Goal: Task Accomplishment & Management: Manage account settings

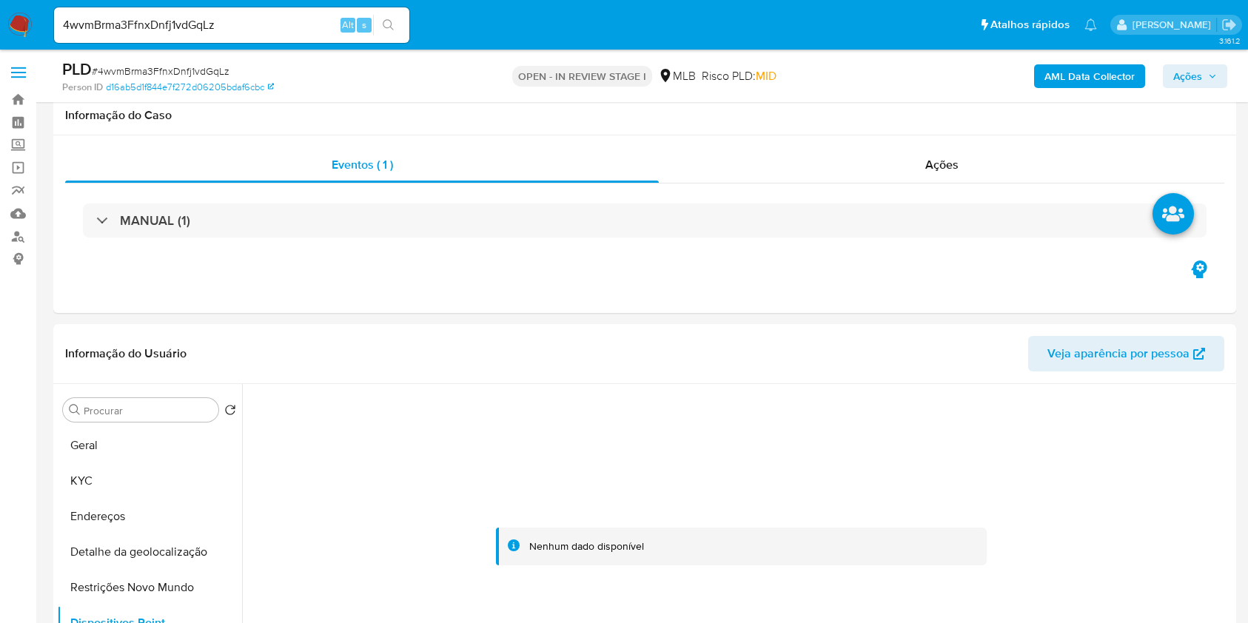
select select "10"
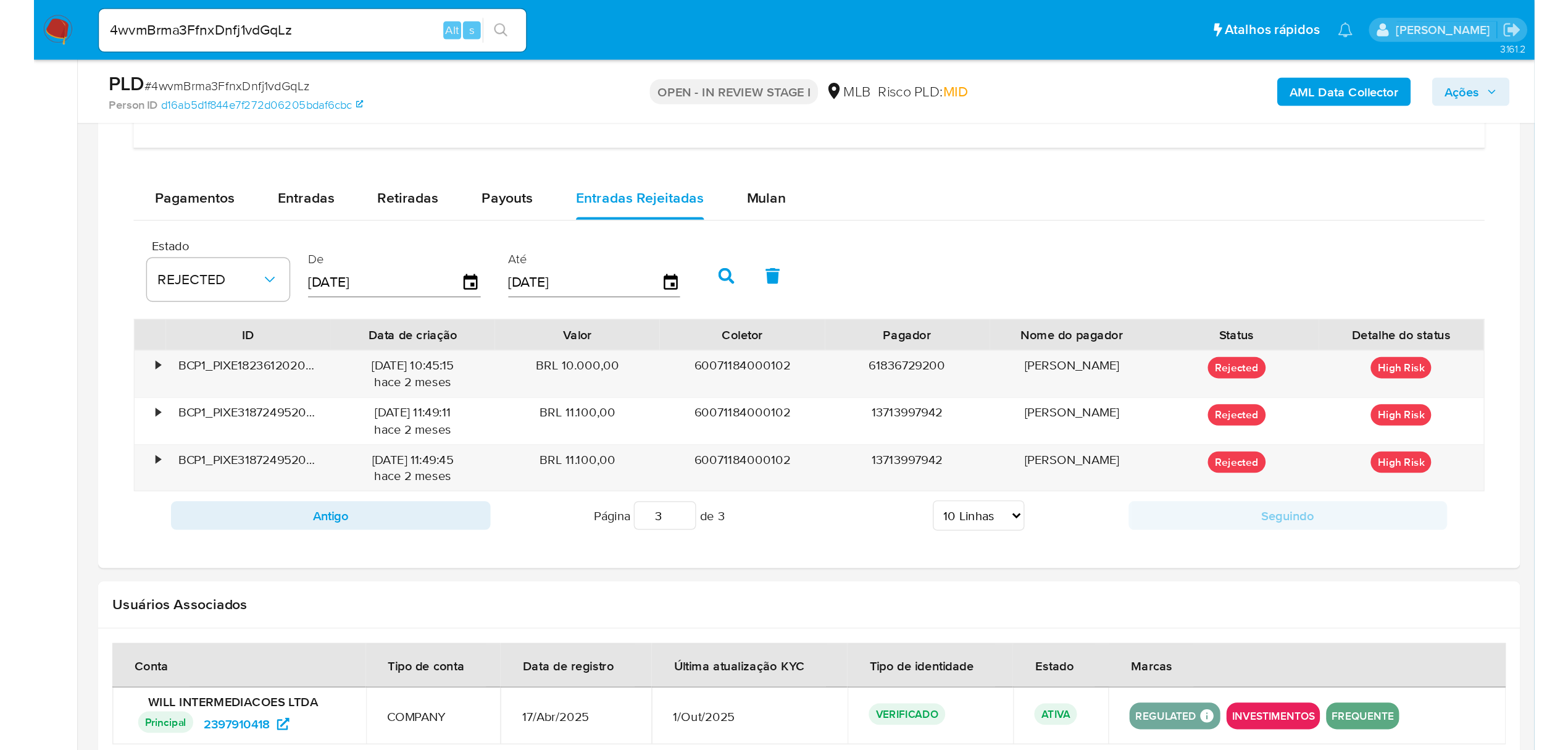
scroll to position [1002, 0]
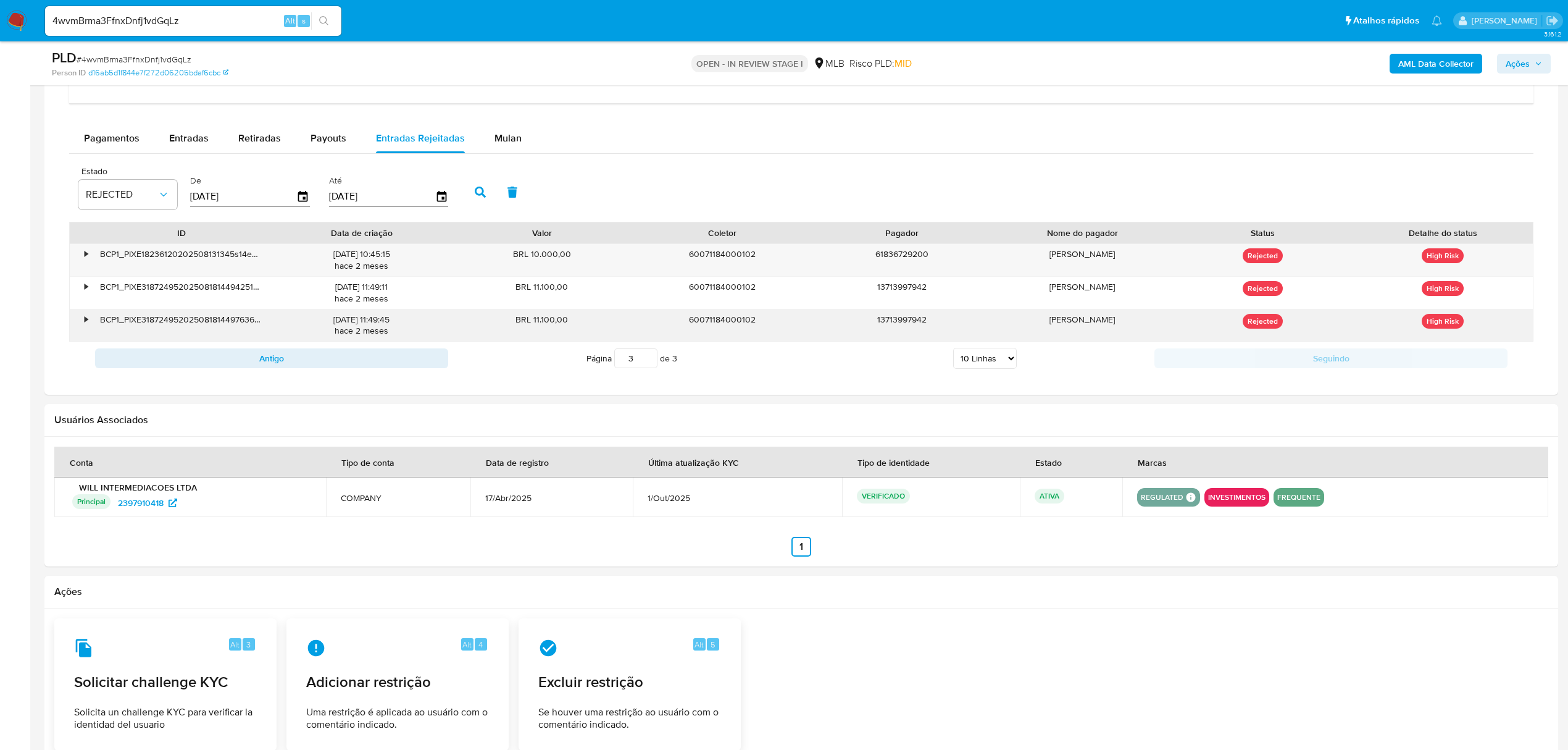
click at [458, 317] on div "BRL 11.100,00" at bounding box center [542, 325] width 180 height 32
click at [83, 324] on div "•" at bounding box center [81, 325] width 22 height 32
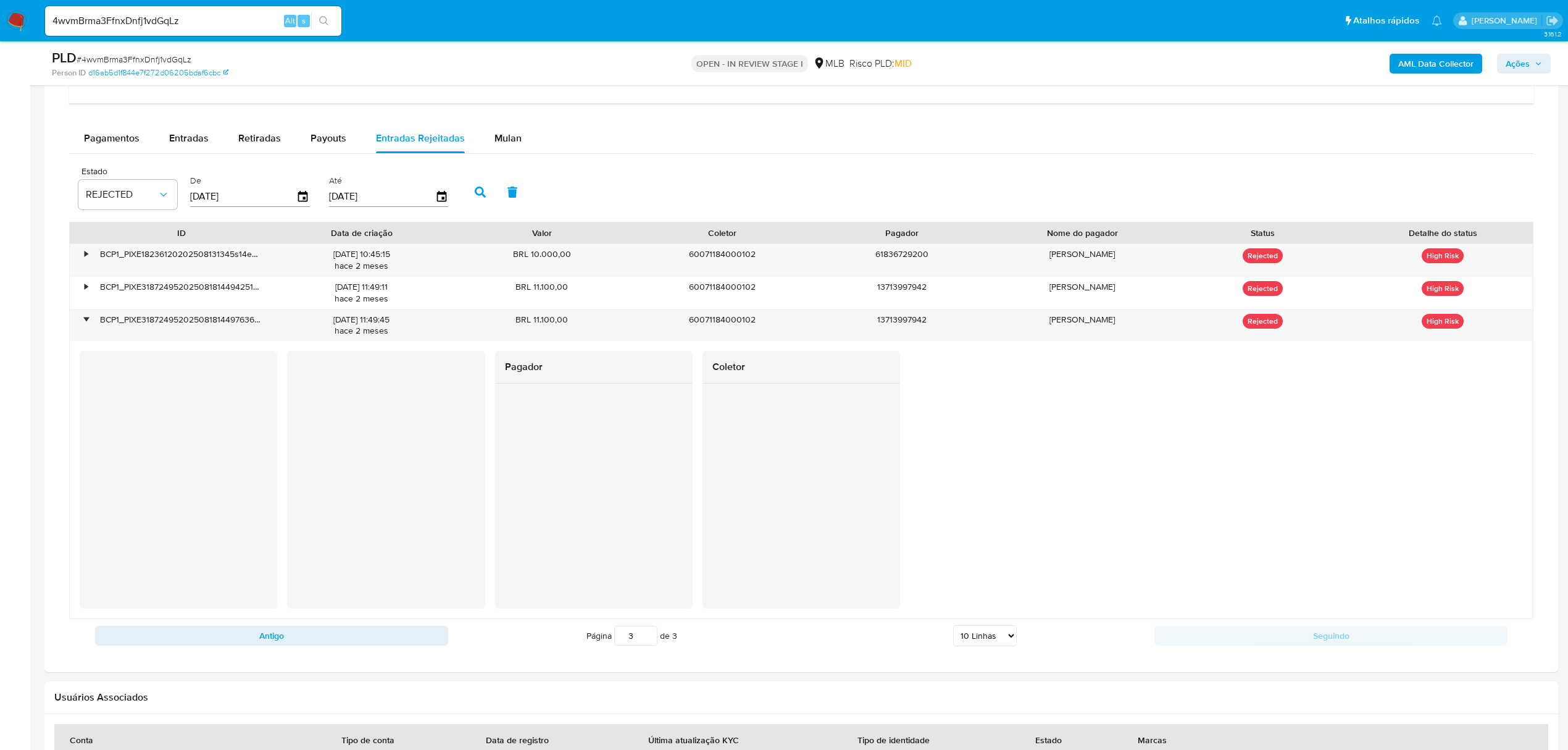
click at [651, 519] on input "3" at bounding box center [636, 636] width 43 height 20
click at [647, 519] on input "2" at bounding box center [636, 636] width 43 height 20
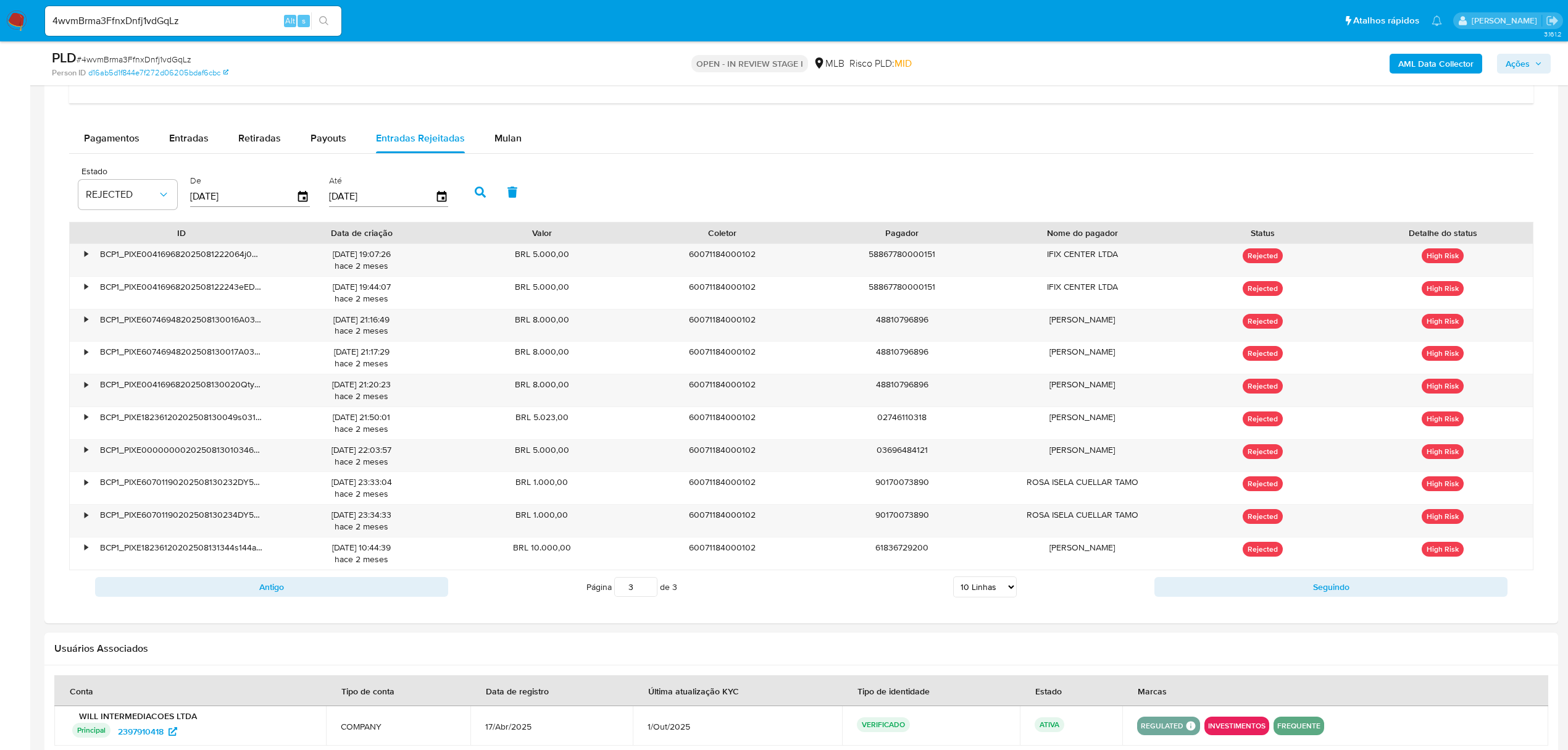
click at [650, 519] on input "3" at bounding box center [636, 586] width 43 height 20
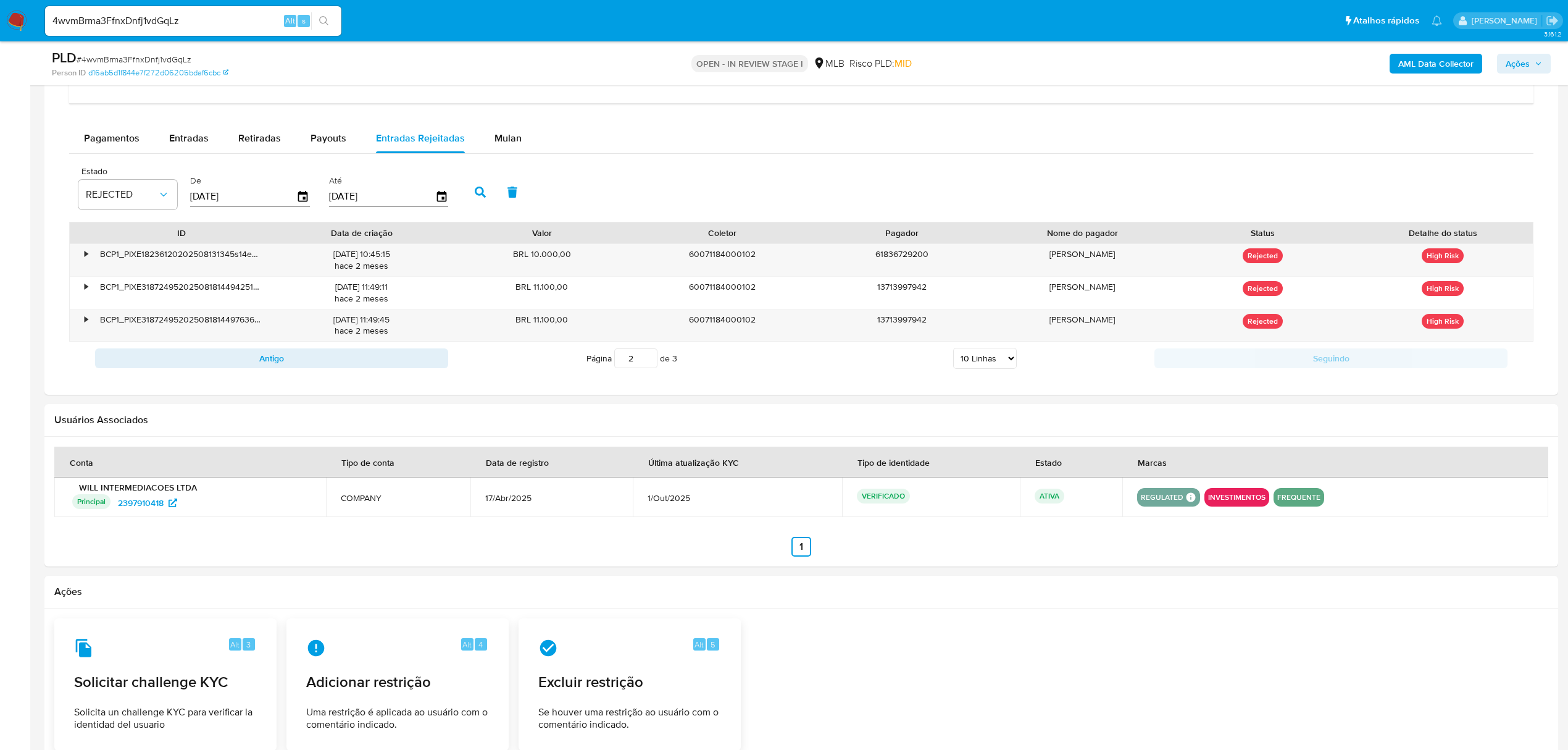
click at [647, 364] on input "2" at bounding box center [636, 358] width 43 height 20
click at [647, 364] on input "1" at bounding box center [636, 358] width 43 height 20
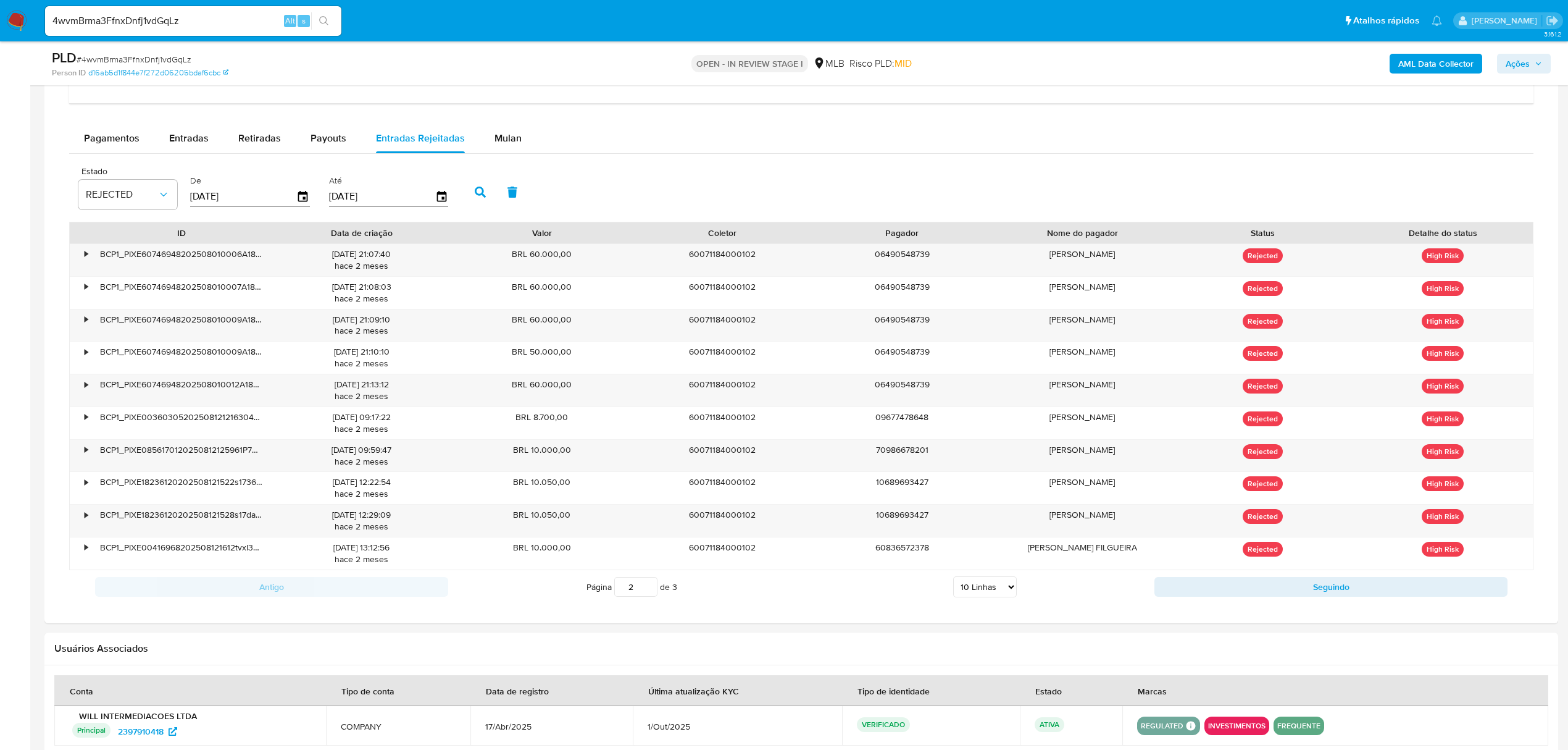
click at [647, 519] on input "2" at bounding box center [636, 586] width 43 height 20
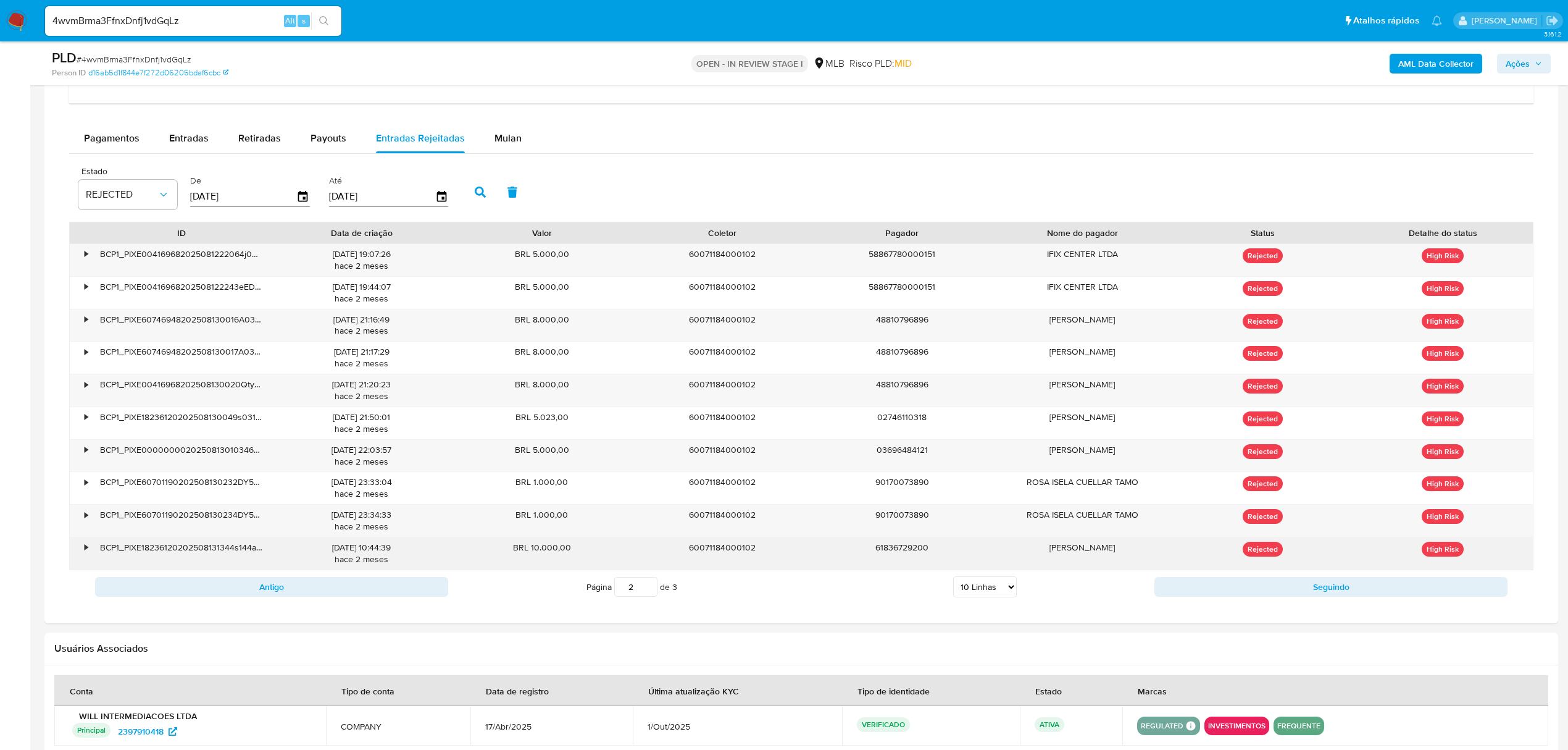
click at [90, 519] on div "•" at bounding box center [81, 553] width 22 height 32
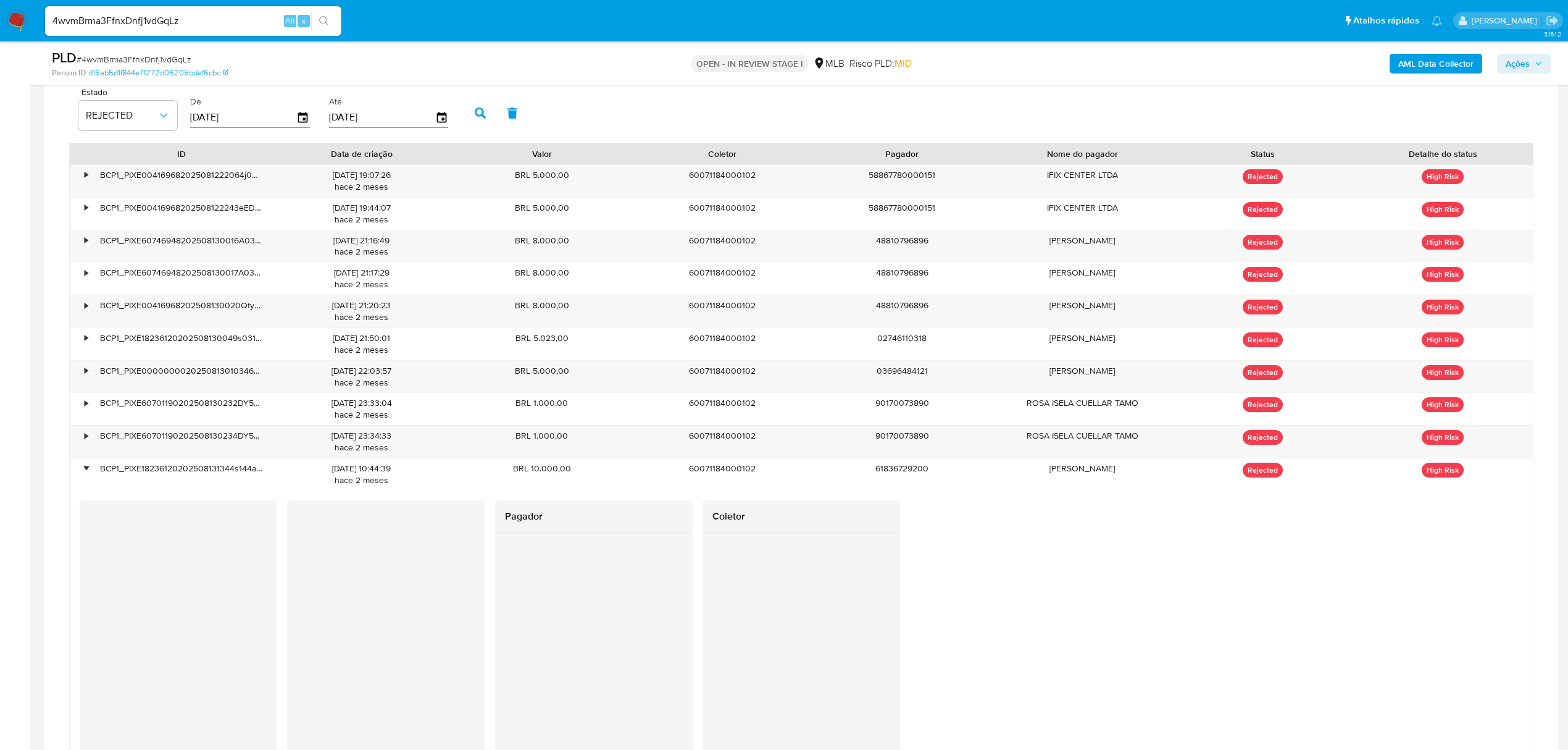
scroll to position [1166, 0]
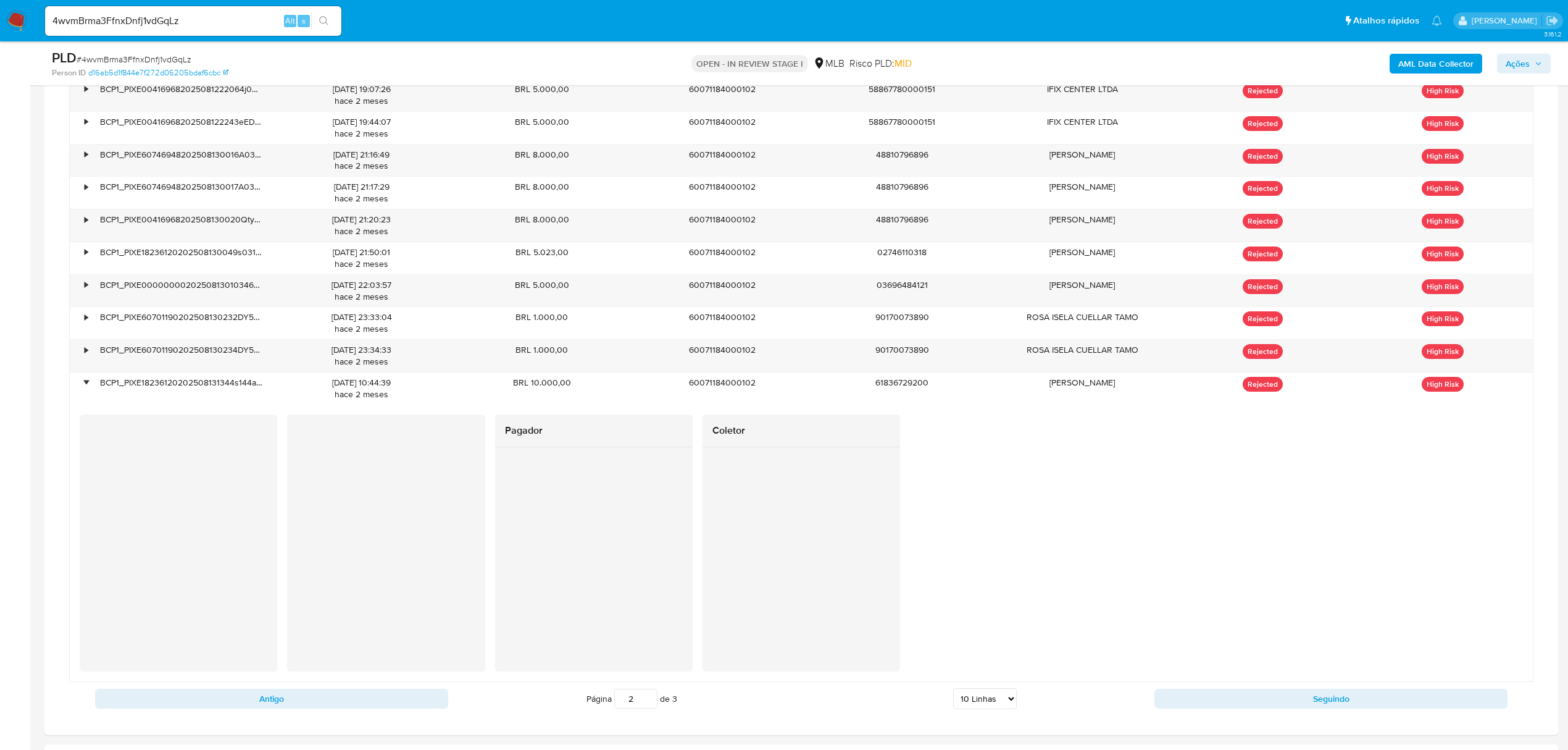
click at [652, 519] on input "2" at bounding box center [636, 698] width 43 height 20
type input "3"
click at [650, 519] on input "3" at bounding box center [636, 698] width 43 height 20
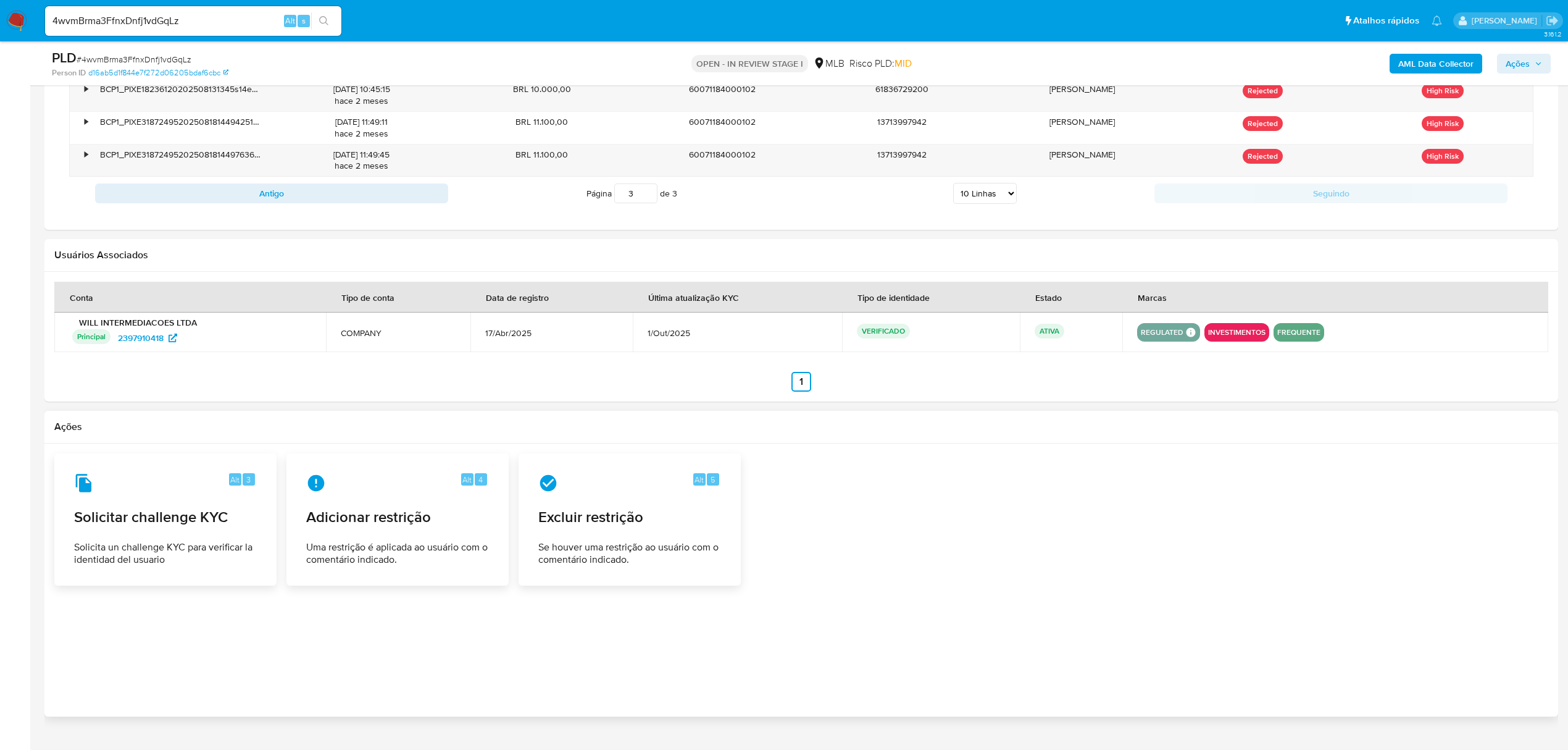
scroll to position [1002, 0]
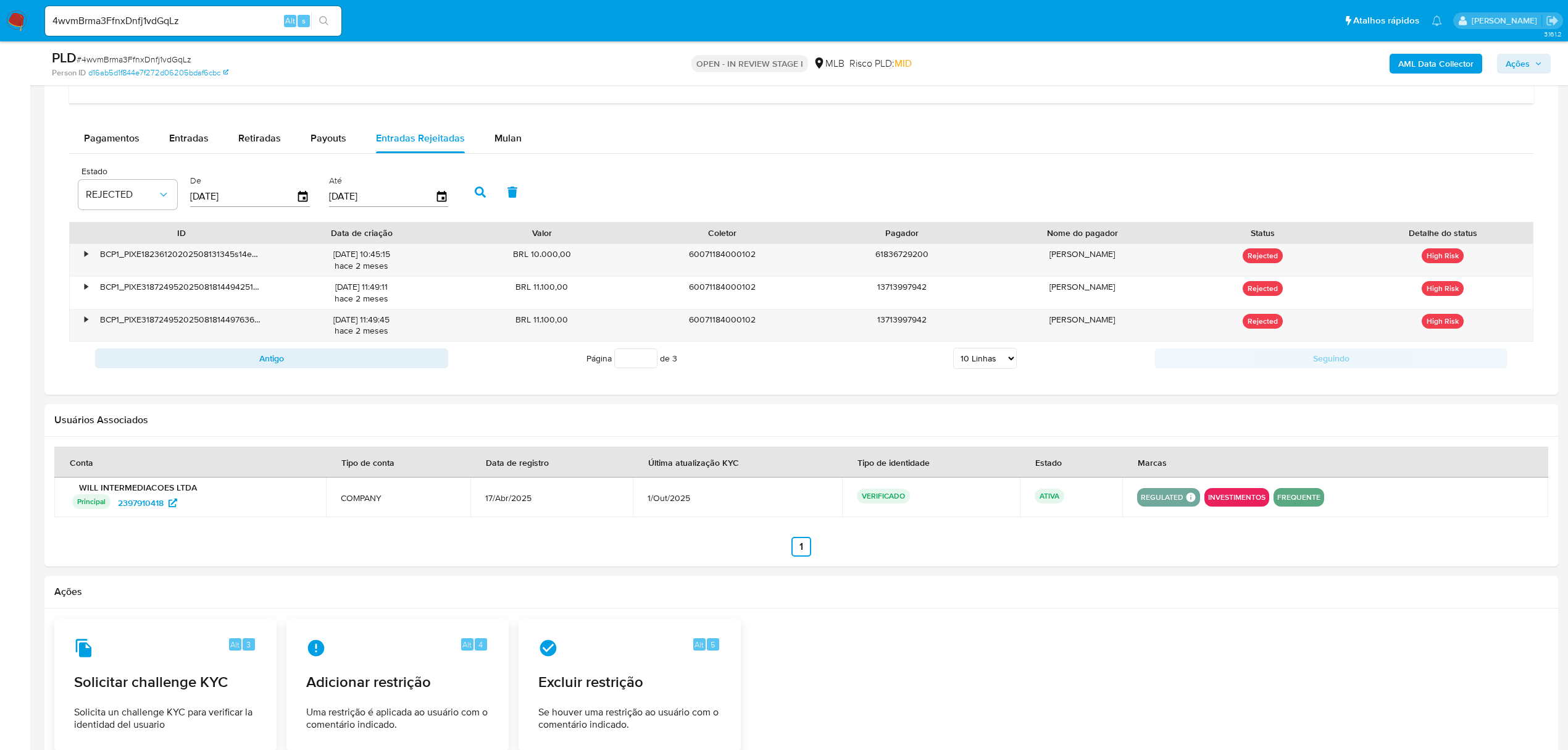
type input "2"
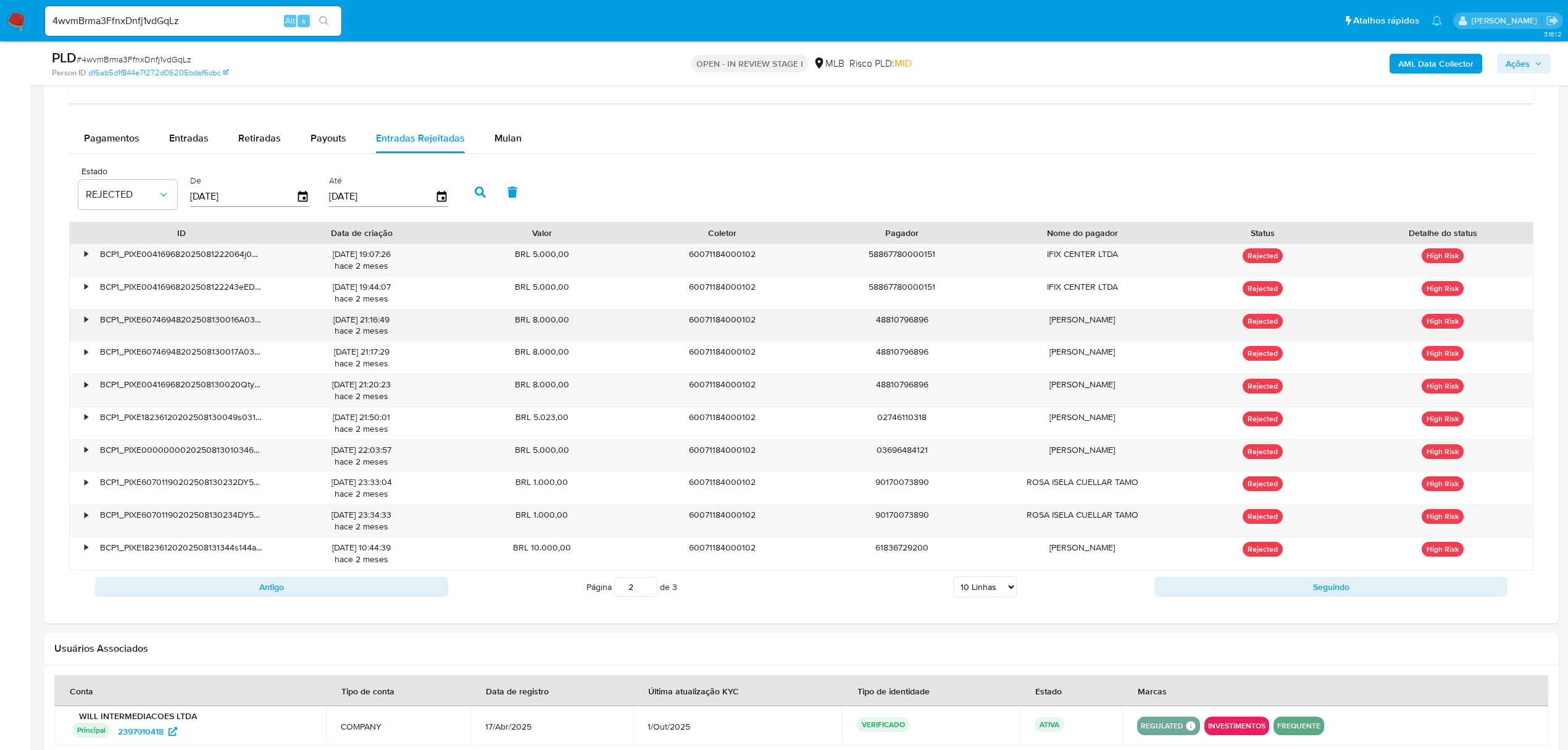
click at [85, 325] on div "•" at bounding box center [86, 320] width 3 height 12
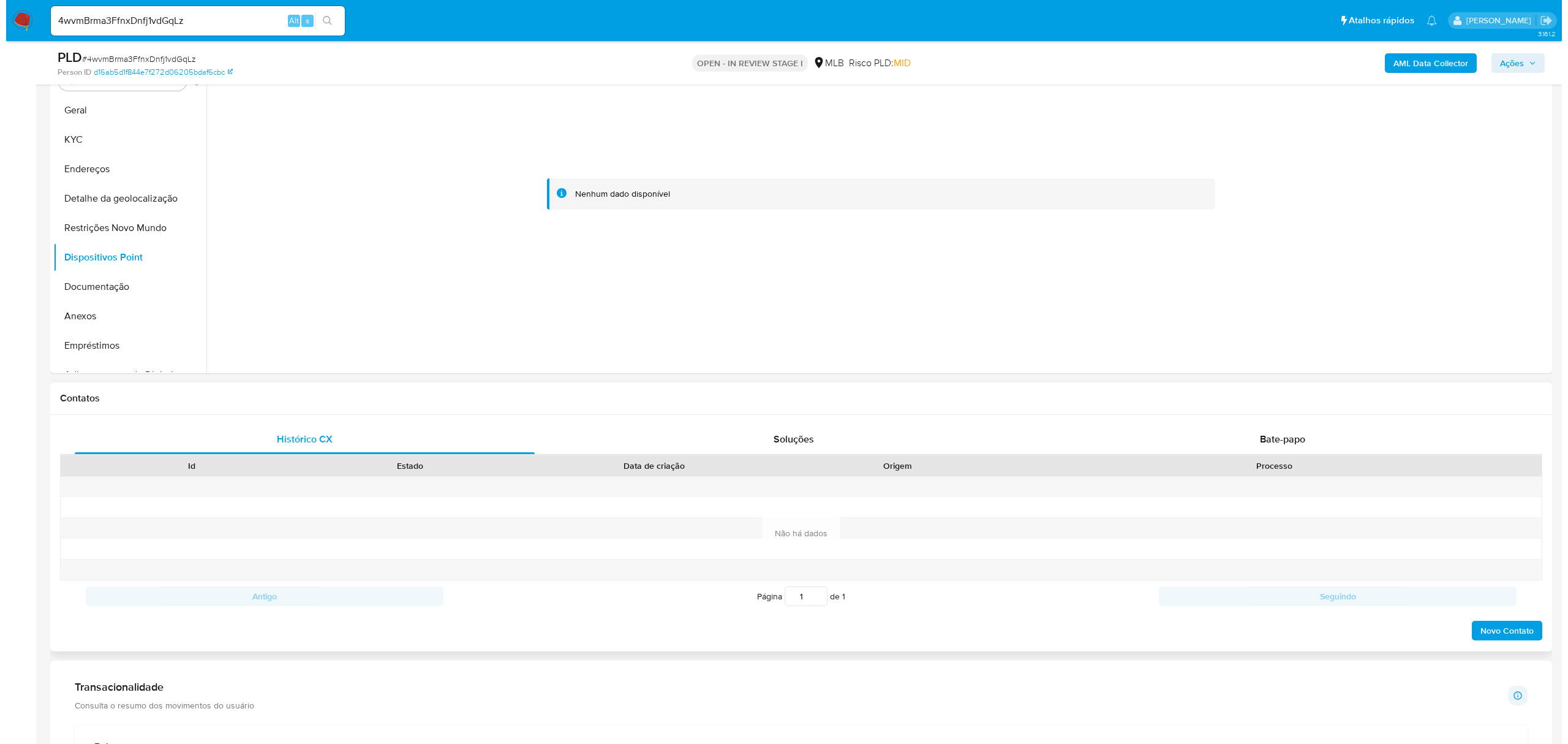
scroll to position [95, 0]
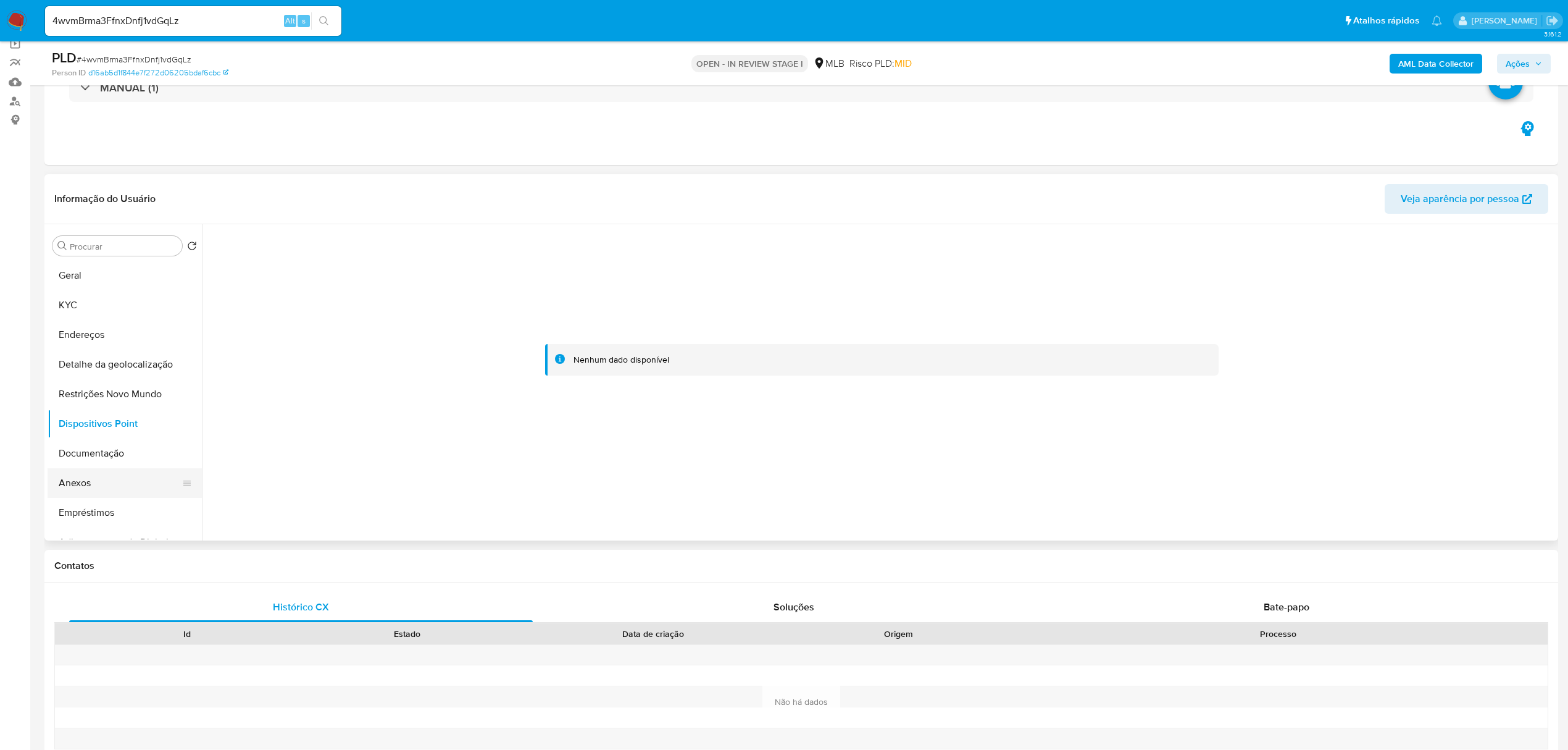
drag, startPoint x: 82, startPoint y: 482, endPoint x: 159, endPoint y: 482, distance: 77.0
click at [82, 482] on button "Anexos" at bounding box center [119, 483] width 144 height 30
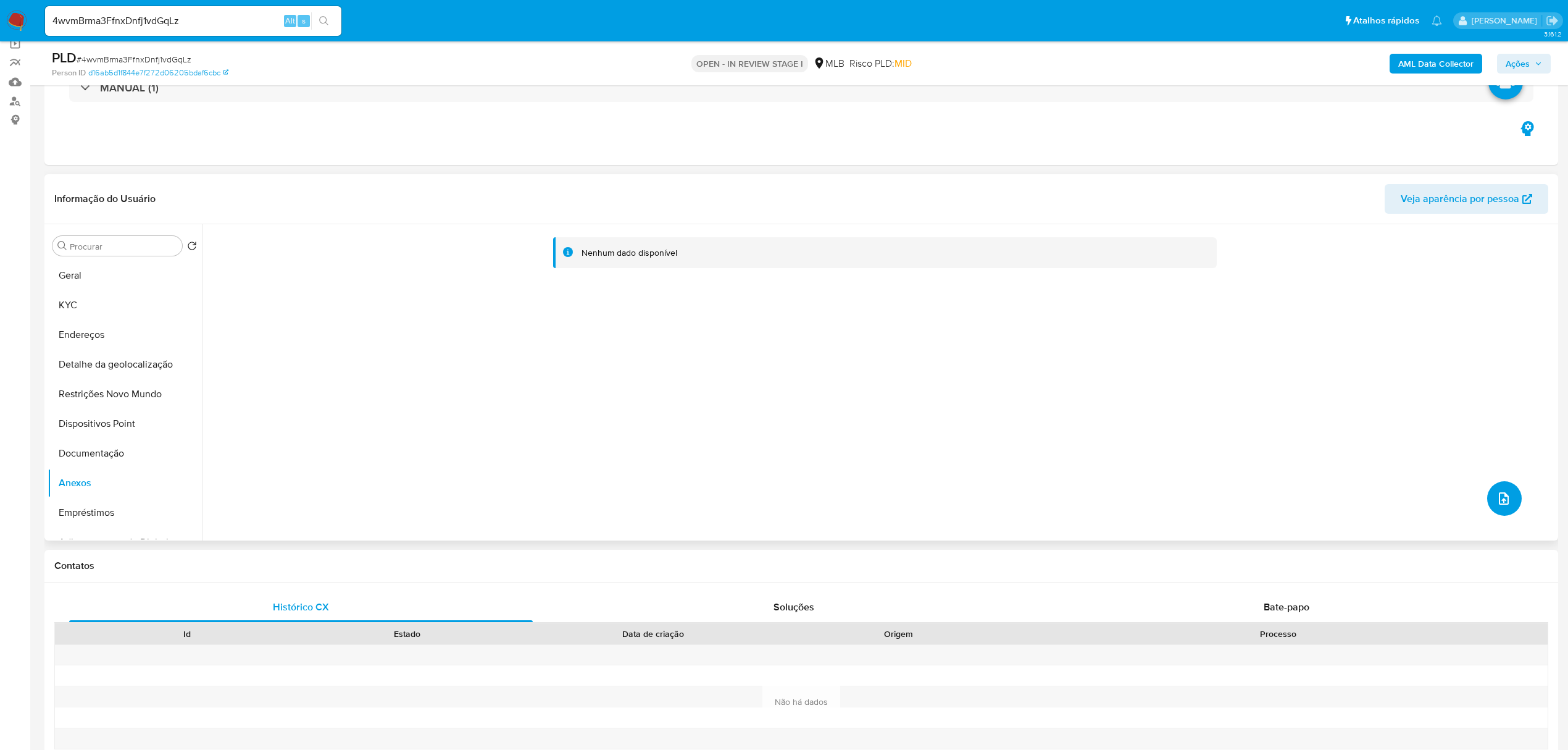
click at [1040, 494] on icon "upload-file" at bounding box center [1504, 498] width 15 height 15
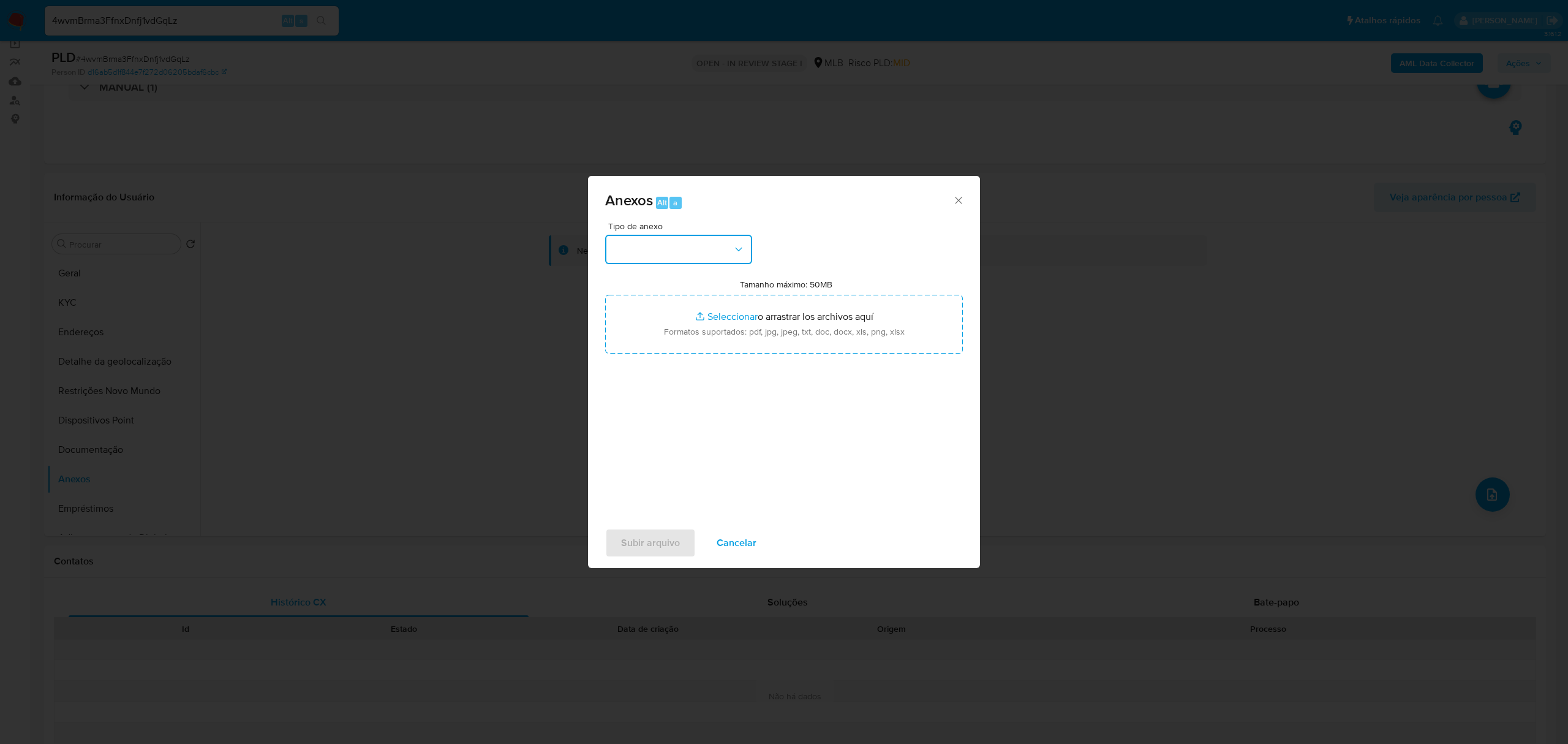
click at [736, 246] on icon "button" at bounding box center [738, 249] width 12 height 12
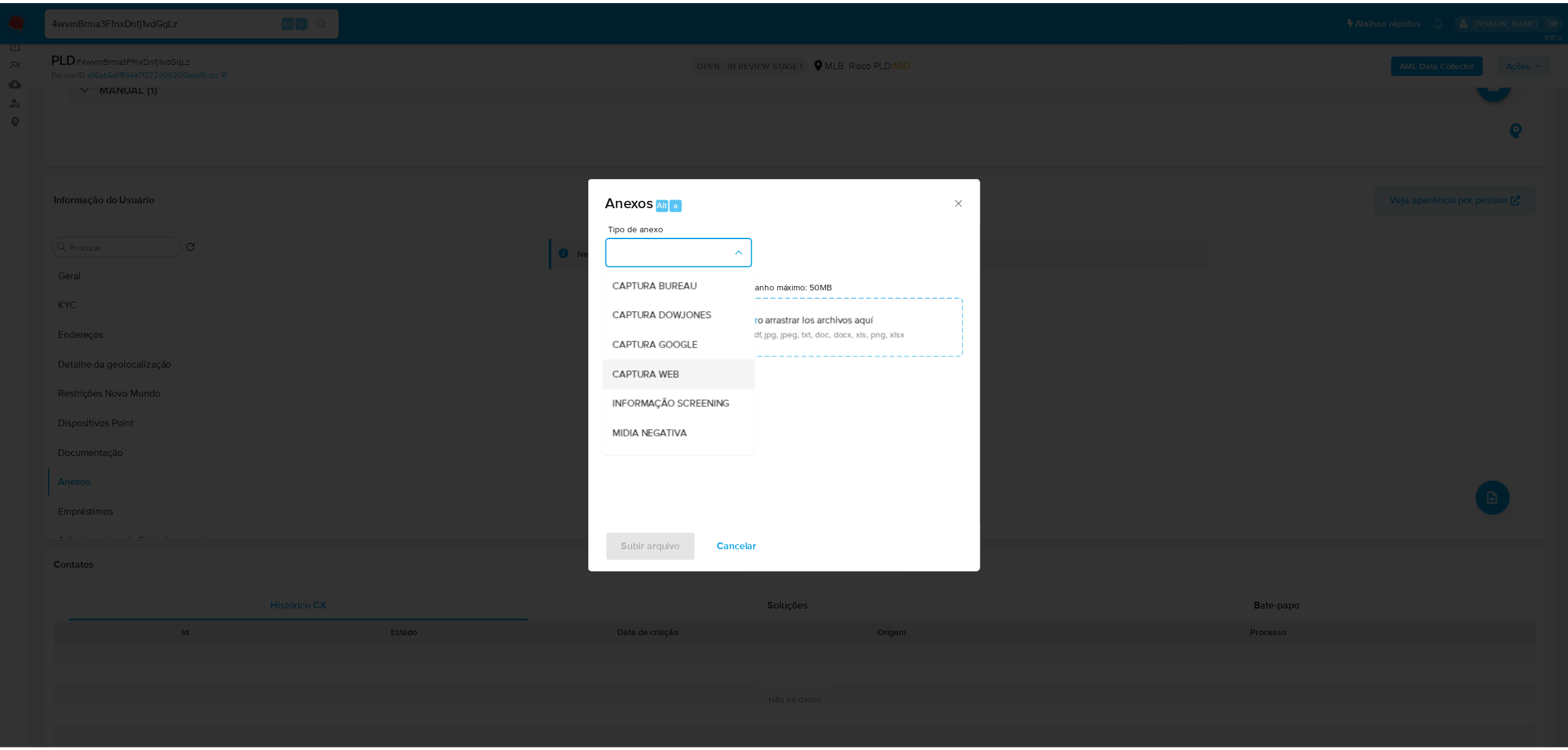
scroll to position [82, 0]
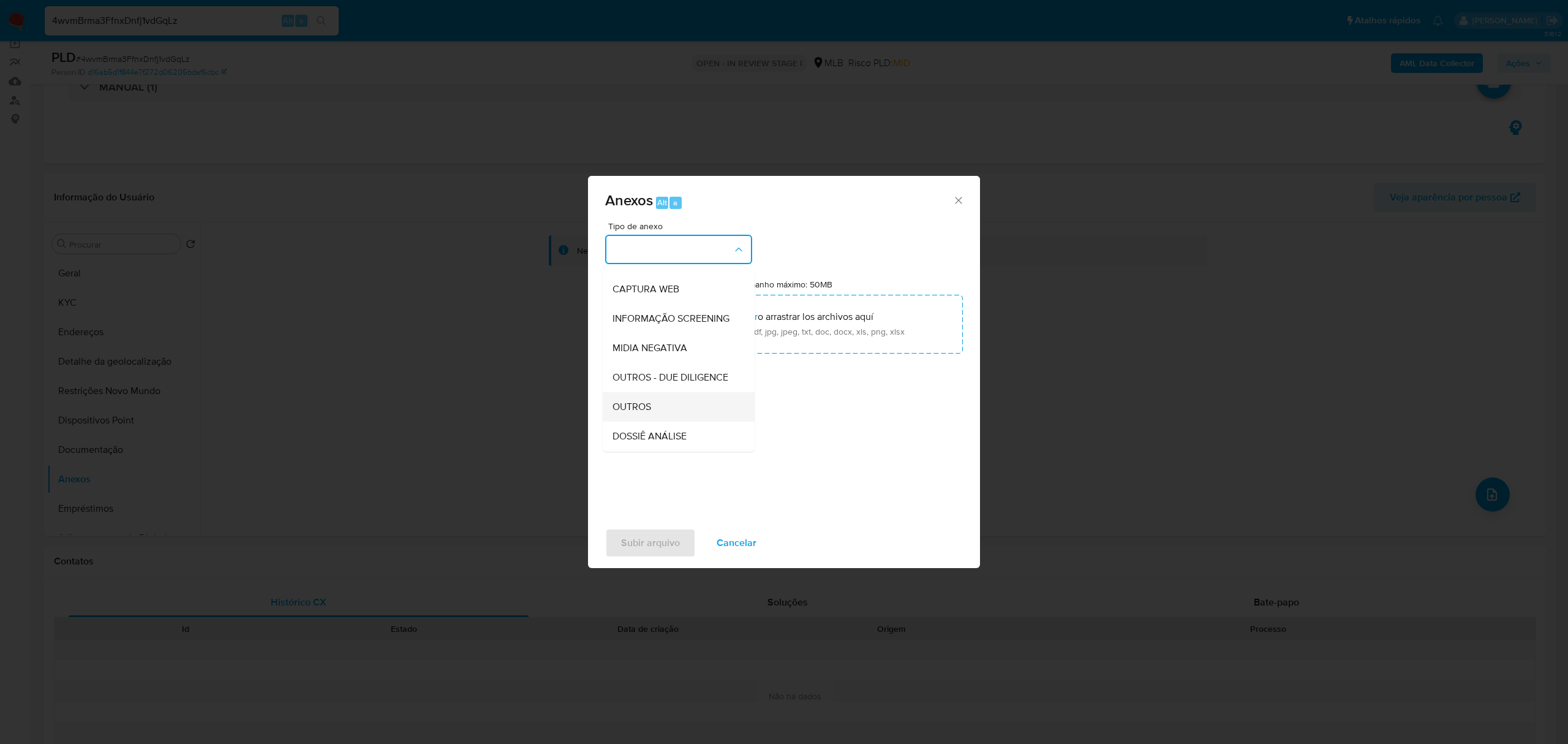
click at [652, 421] on div "OUTROS" at bounding box center [674, 407] width 125 height 30
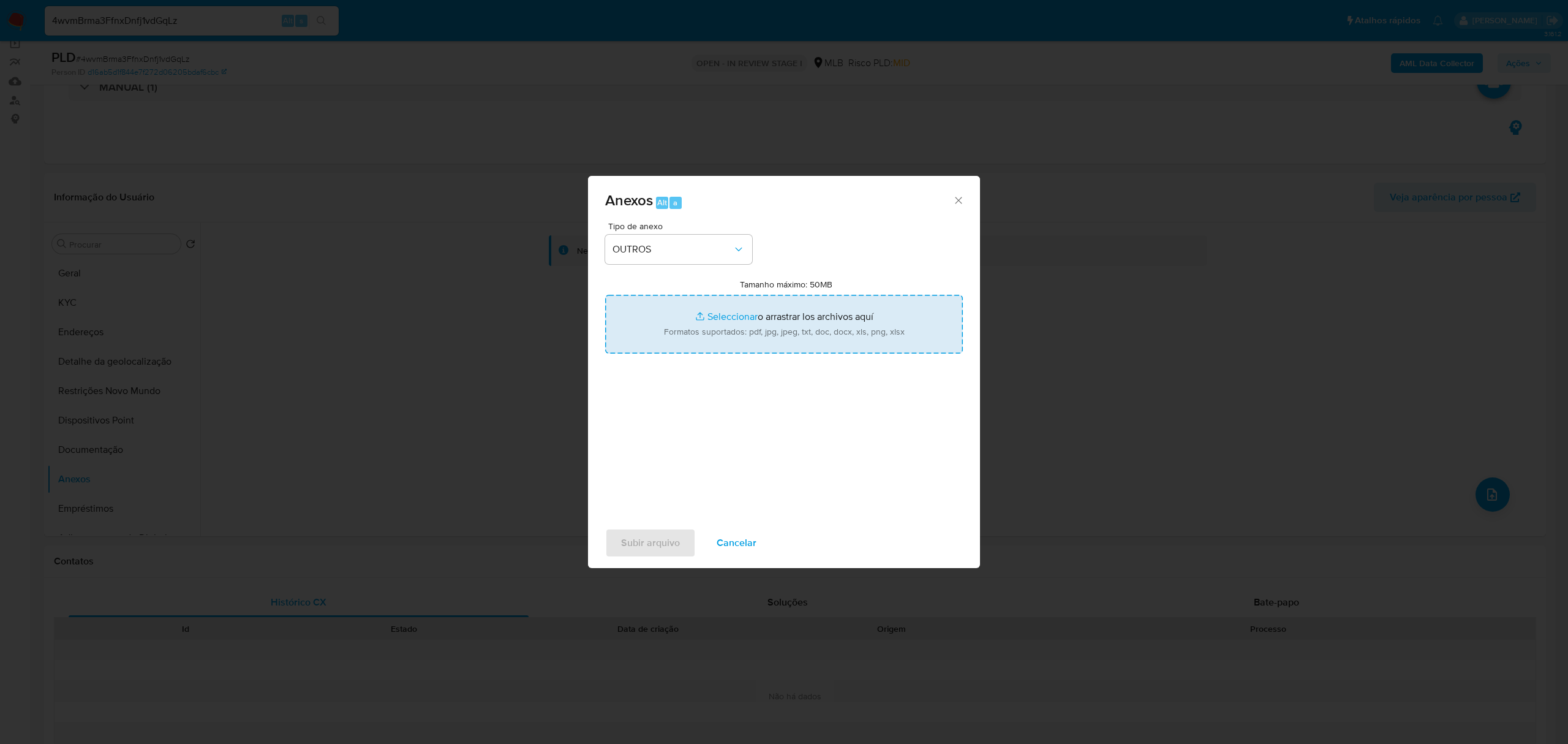
click at [718, 319] on input "Tamanho máximo: 50MB Seleccionar archivos" at bounding box center [784, 324] width 357 height 59
type input "C:\fakepath\SAR - xxxx- CNPJ 60071184000102 - WILL INTERMEDIACOES LTDA.pdf"
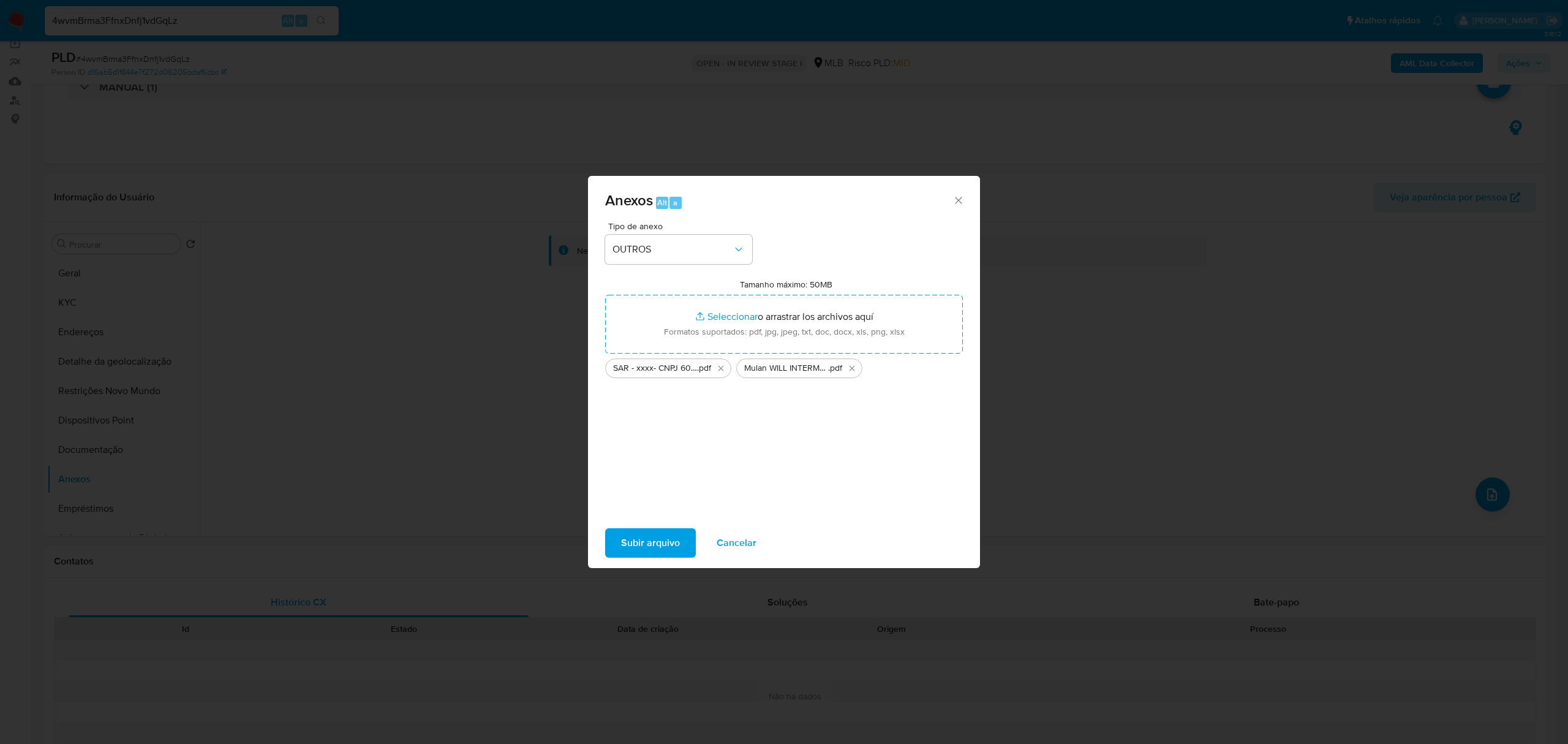
click at [669, 515] on span "Subir arquivo" at bounding box center [650, 543] width 59 height 27
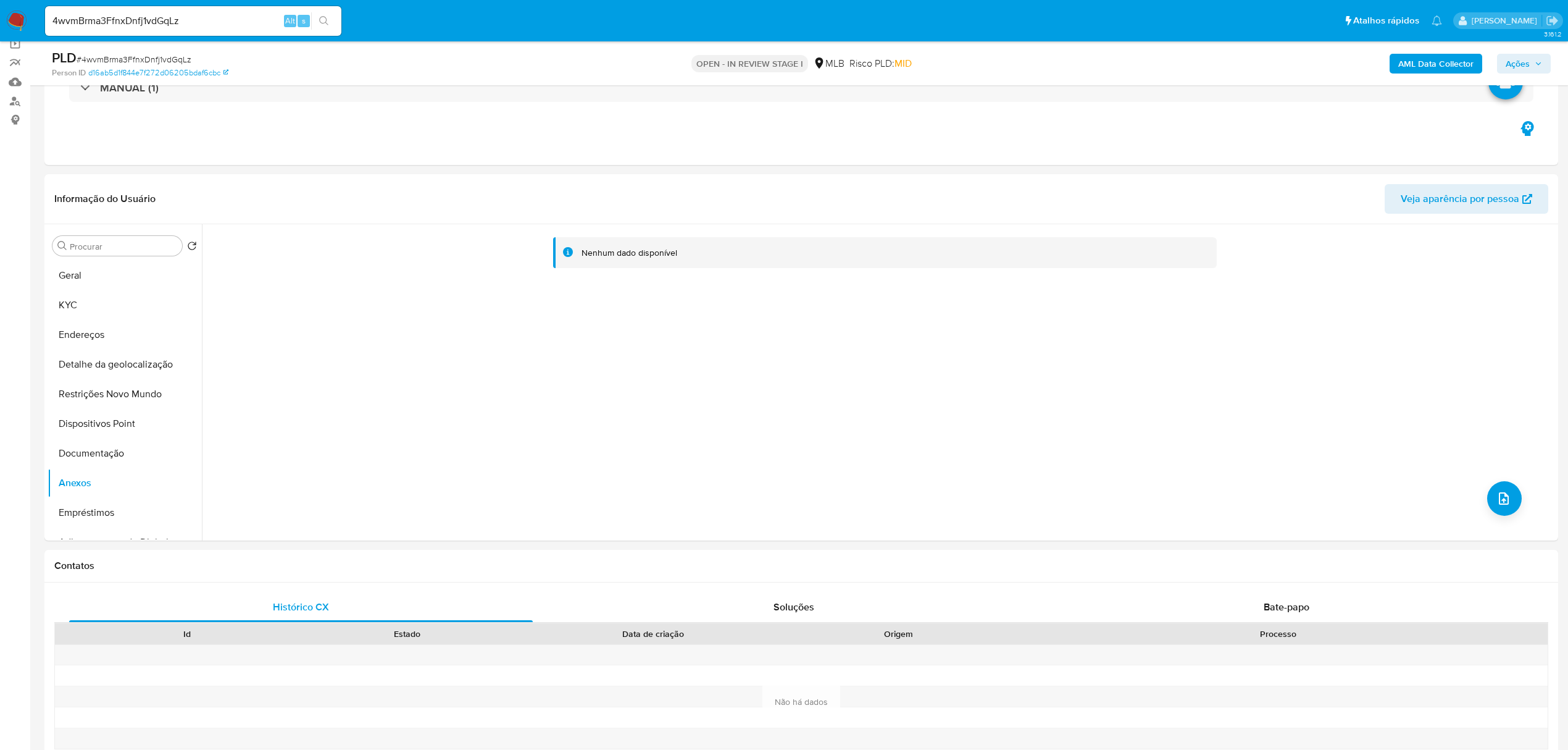
click at [1040, 63] on span "Ações" at bounding box center [1517, 63] width 24 height 20
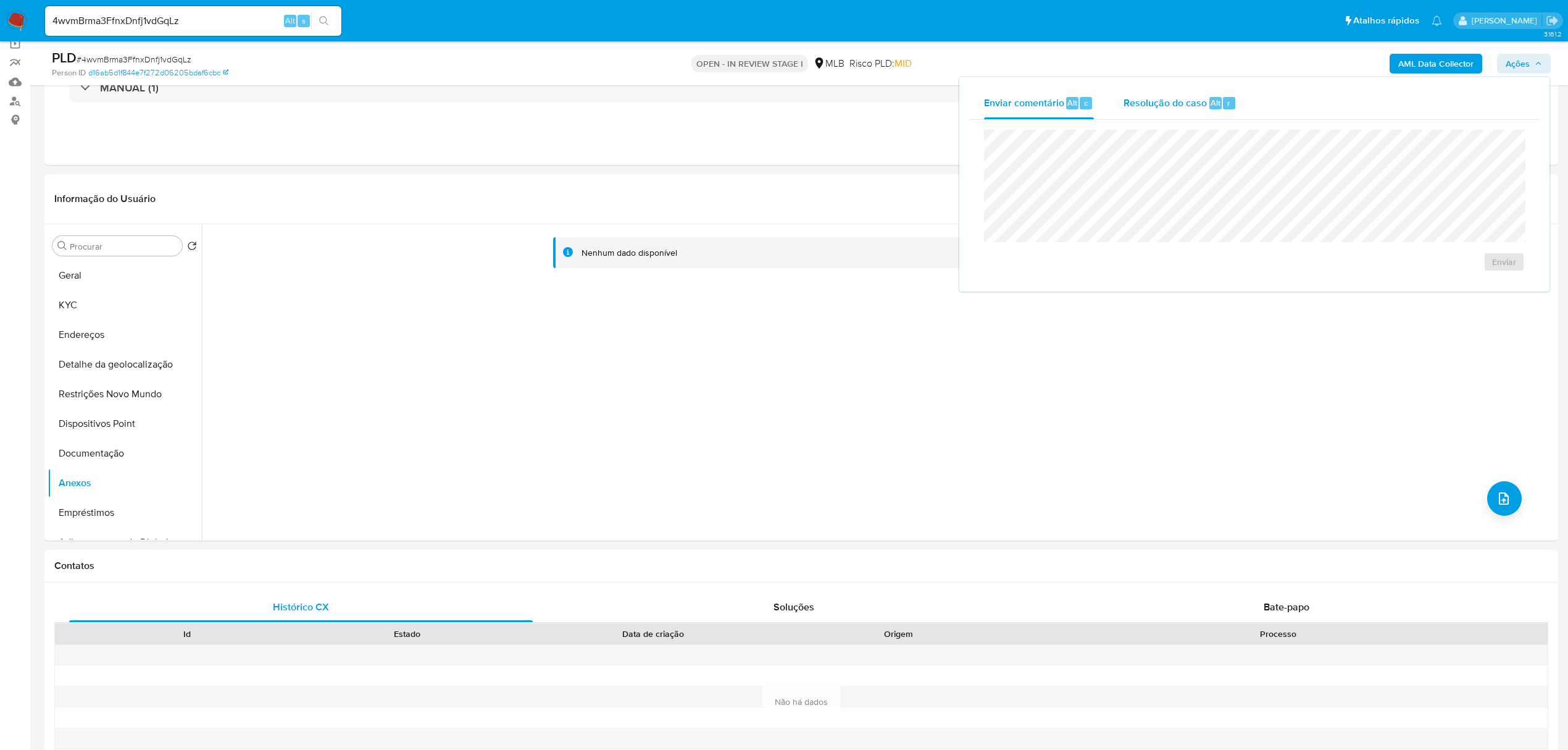
click at [1040, 100] on span "Resolução do caso" at bounding box center [1165, 102] width 83 height 14
click at [1040, 98] on span "Resolução do caso" at bounding box center [1165, 102] width 83 height 14
click at [1040, 286] on span "ROI Proposal" at bounding box center [1474, 281] width 64 height 18
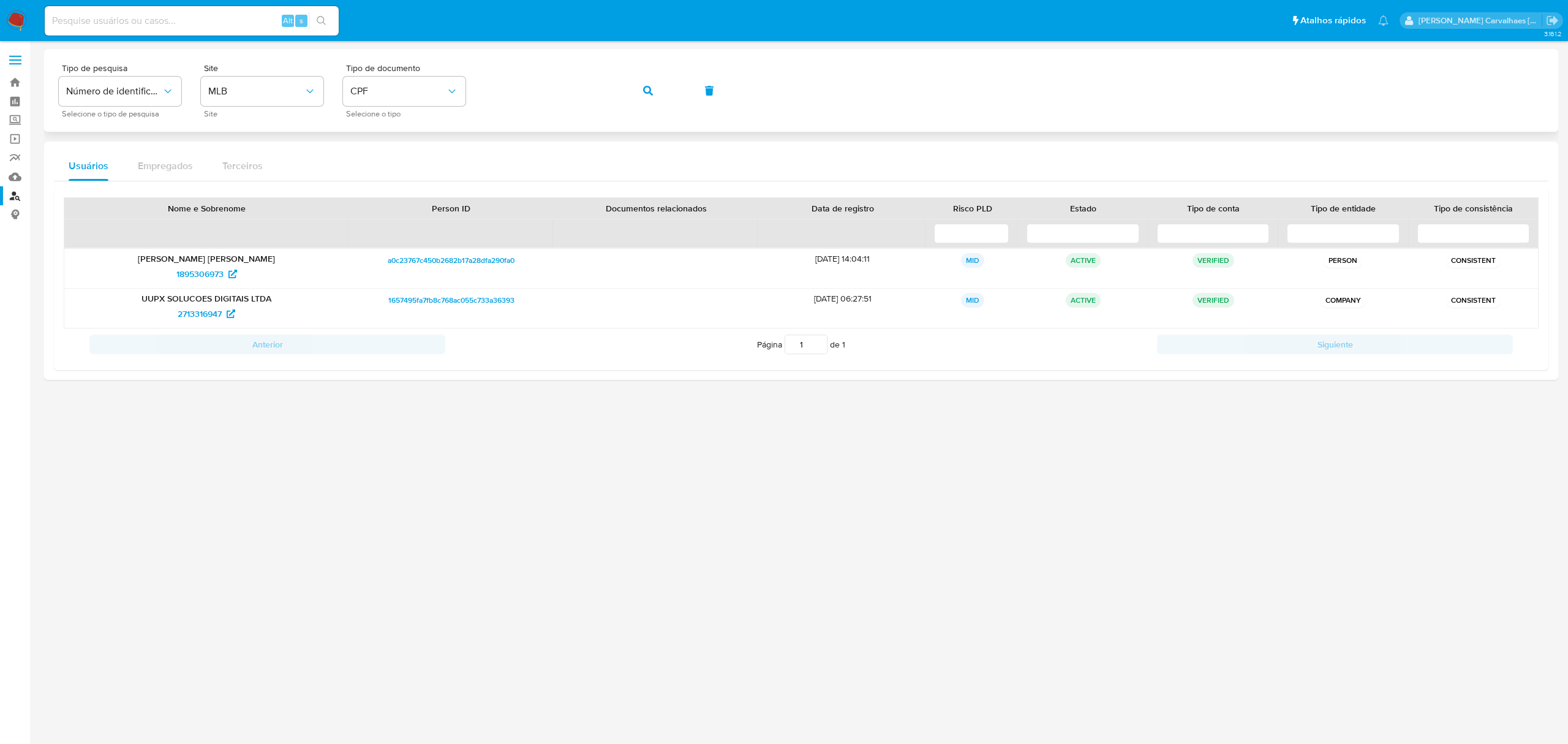
click at [468, 91] on div "Tipo de pesquisa Número de identificação Selecione o tipo de pesquisa Site MLB …" at bounding box center [801, 90] width 1484 height 53
click at [640, 96] on button "button" at bounding box center [648, 91] width 41 height 30
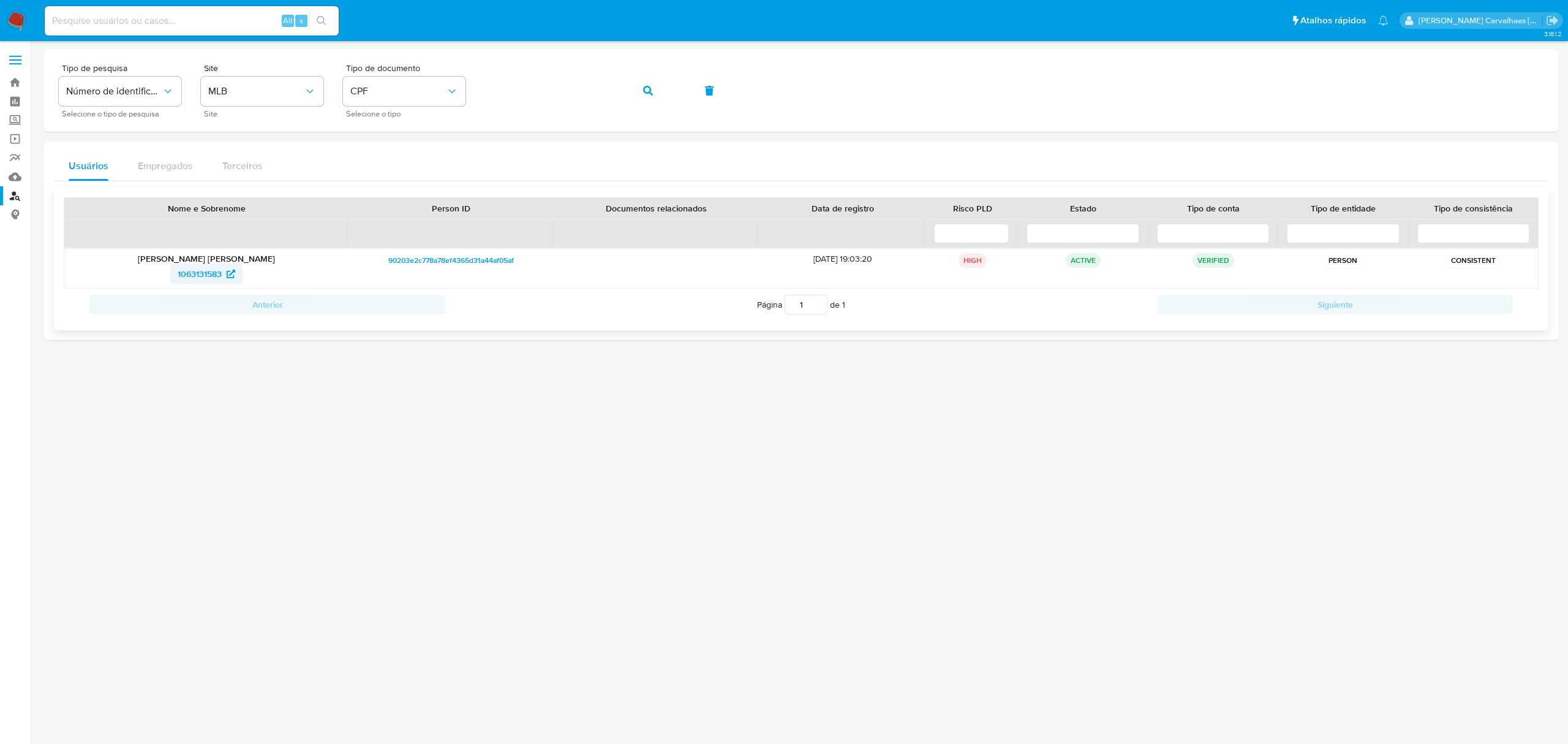
click at [214, 280] on span "1063131583" at bounding box center [199, 274] width 44 height 20
click at [382, 86] on span "CPF" at bounding box center [397, 91] width 95 height 12
click at [386, 136] on div "CNPJ CNPJ" at bounding box center [400, 130] width 100 height 41
click at [480, 87] on div "Tipo de pesquisa Número de identificação Selecione o tipo de pesquisa Site MLB …" at bounding box center [801, 90] width 1484 height 53
click at [647, 89] on icon "button" at bounding box center [648, 91] width 10 height 10
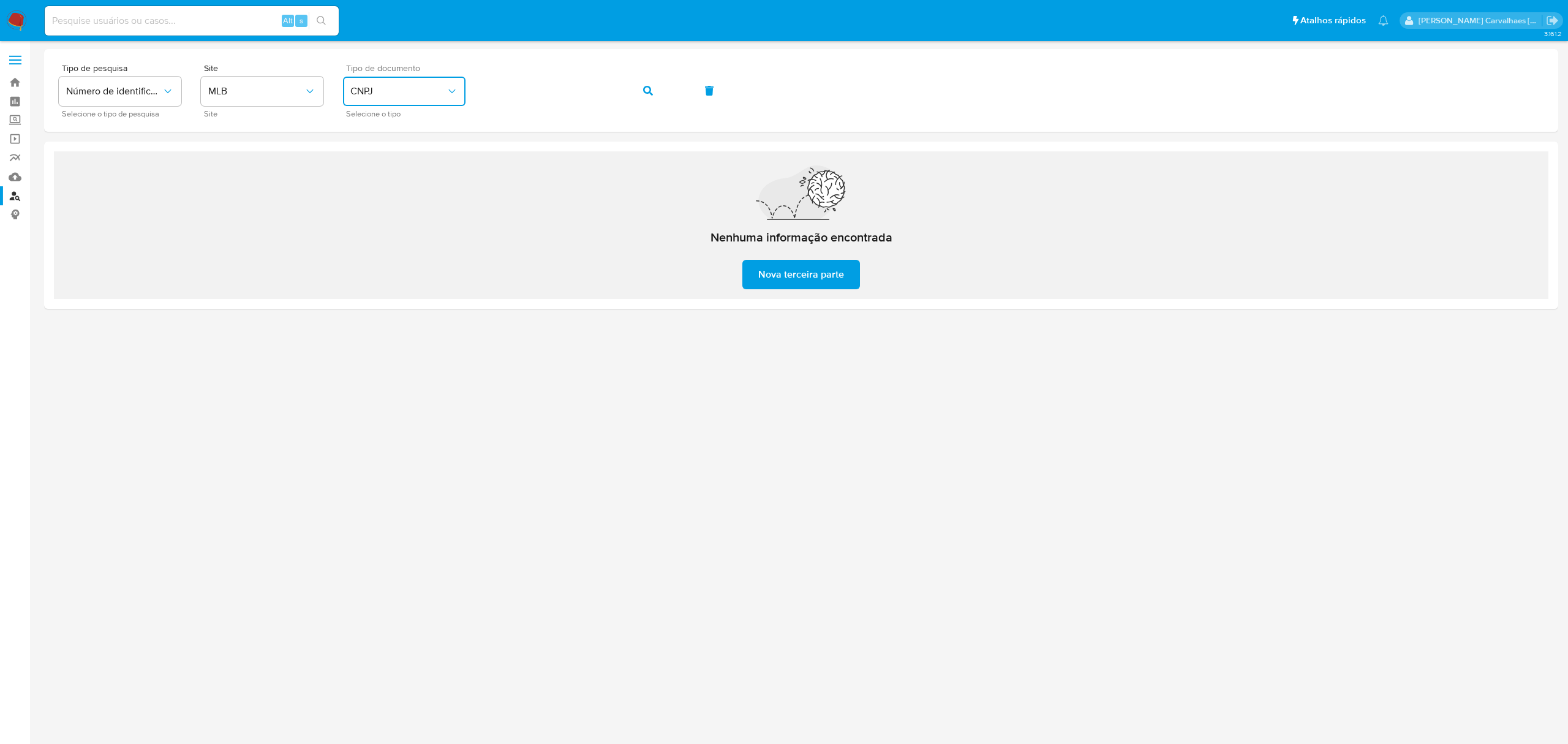
click at [436, 89] on span "CNPJ" at bounding box center [397, 91] width 95 height 12
click at [410, 170] on div "CPF CPF" at bounding box center [400, 172] width 100 height 41
click at [449, 82] on div "Tipo de pesquisa Número de identificação Selecione o tipo de pesquisa Site MLB …" at bounding box center [801, 90] width 1484 height 53
click at [648, 94] on icon "button" at bounding box center [648, 91] width 10 height 10
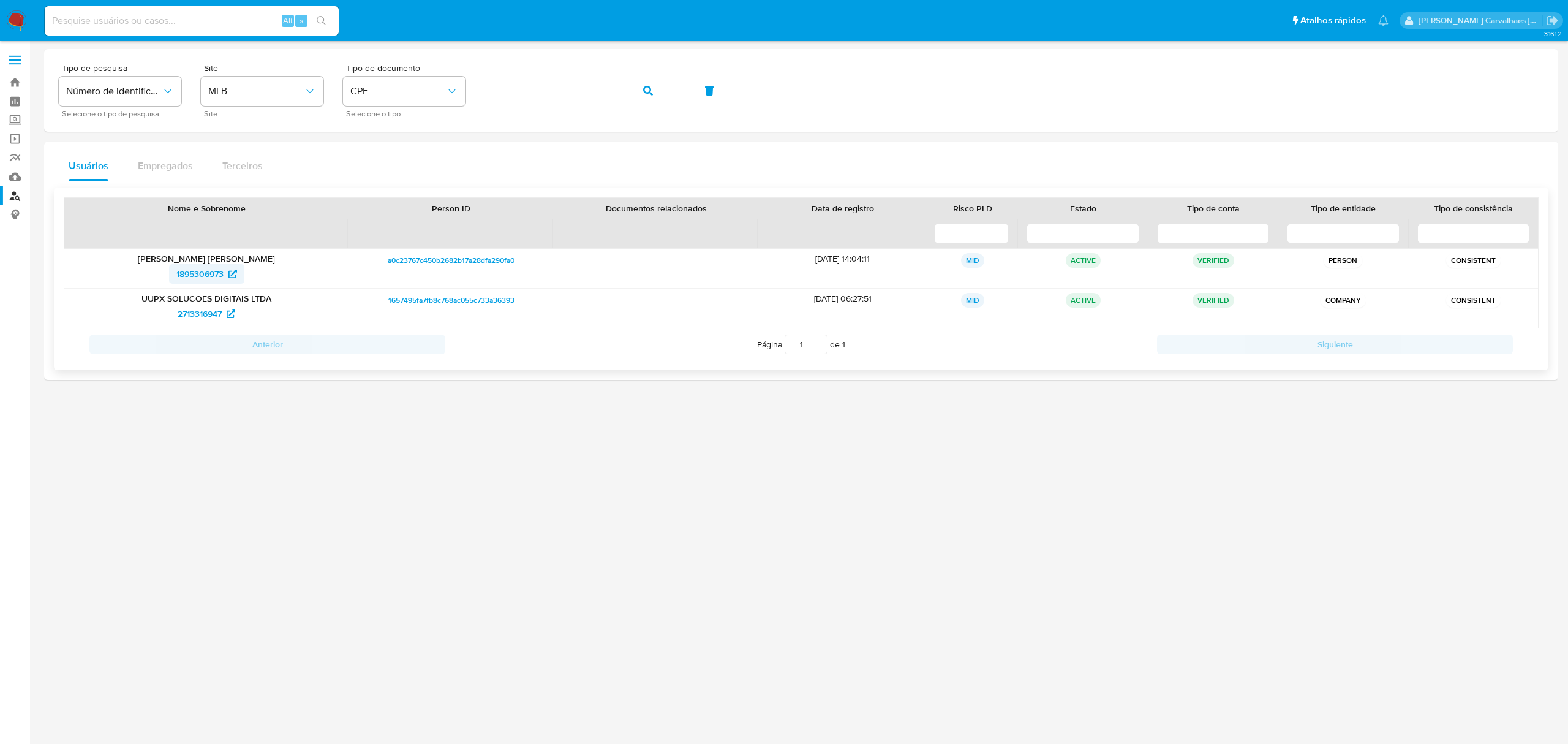
click at [194, 277] on span "1895306973" at bounding box center [199, 274] width 47 height 20
click at [458, 97] on button "CPF" at bounding box center [404, 92] width 122 height 30
click at [396, 133] on div "CNPJ CNPJ" at bounding box center [400, 130] width 100 height 41
click at [452, 91] on div "Tipo de pesquisa Número de identificação Selecione o tipo de pesquisa Site MLB …" at bounding box center [801, 90] width 1484 height 53
click at [635, 86] on button "button" at bounding box center [648, 91] width 41 height 30
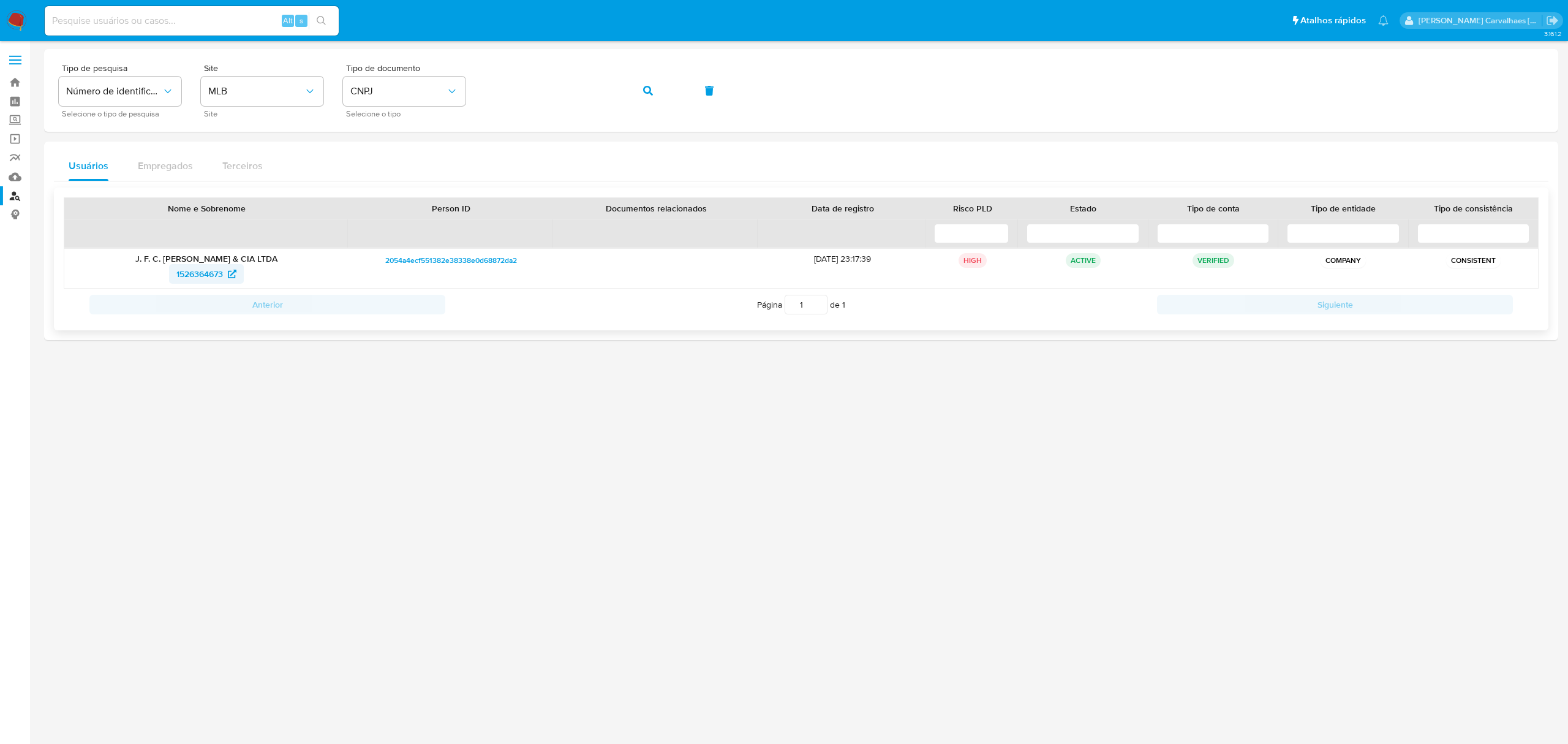
click at [218, 270] on span "1526364673" at bounding box center [199, 274] width 46 height 20
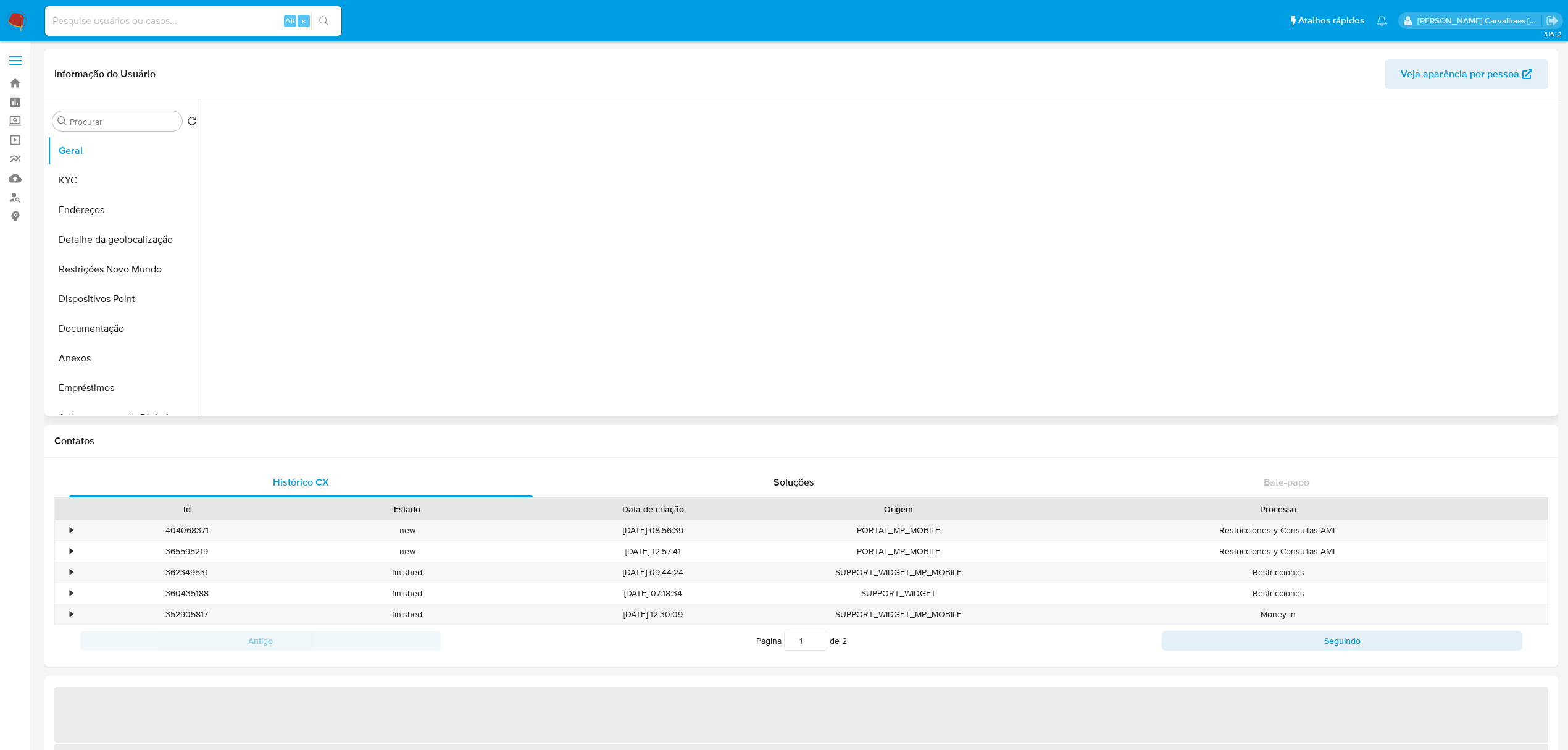
select select "10"
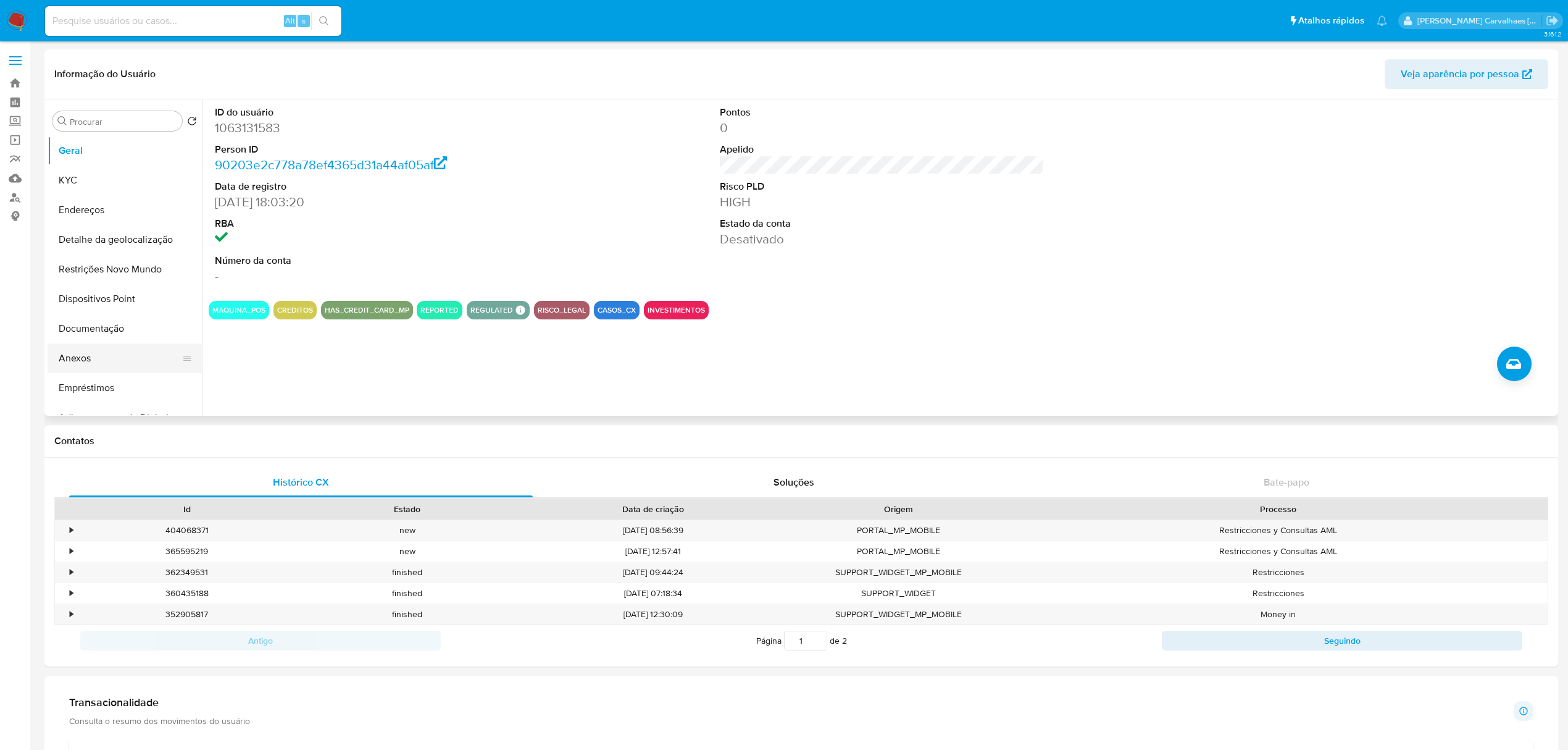
click at [87, 361] on button "Anexos" at bounding box center [119, 359] width 144 height 30
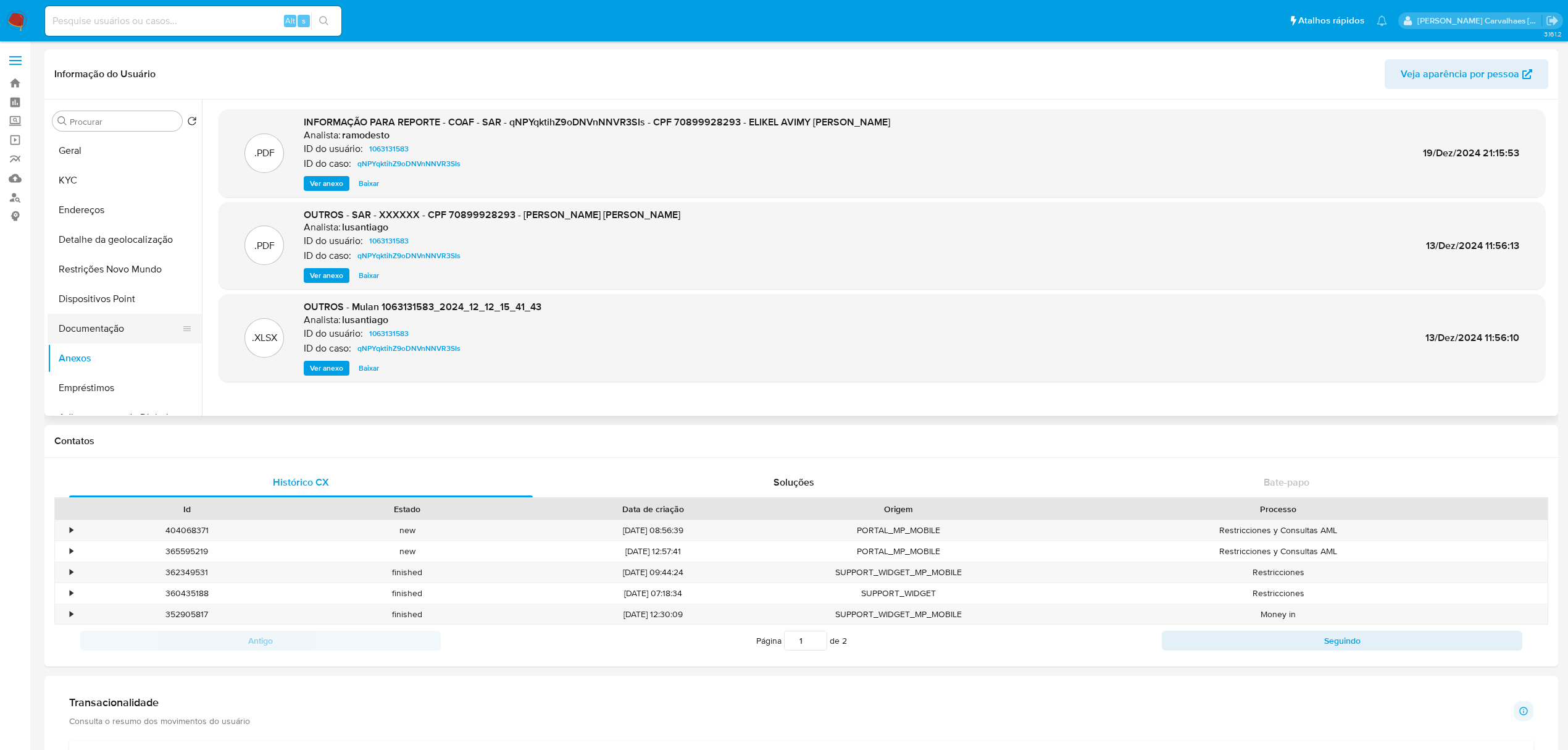
click at [98, 336] on button "Documentação" at bounding box center [119, 329] width 144 height 30
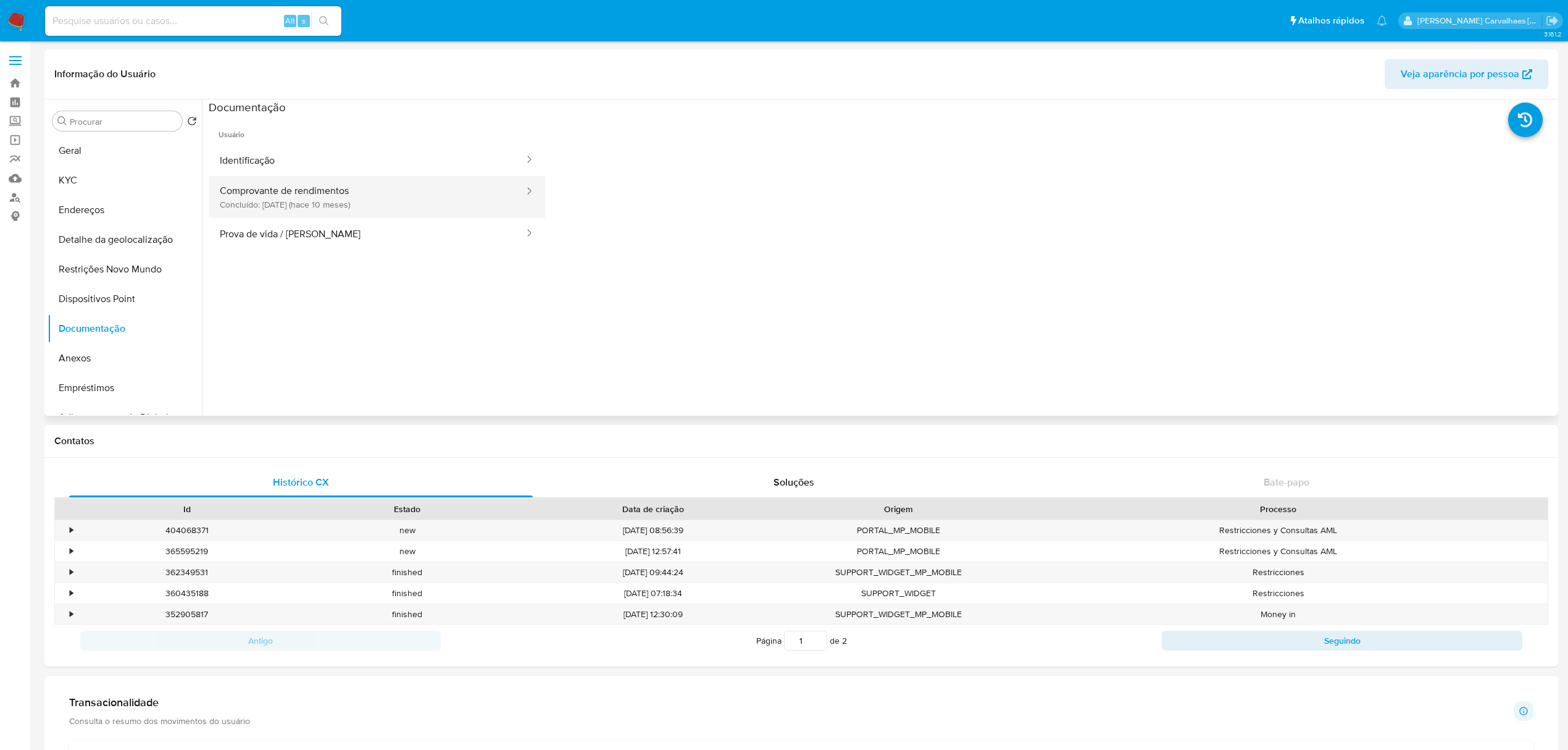
click at [302, 191] on button "Comprovante de rendimentos Concluído: 26/11/2024 (hace 10 meses)" at bounding box center [367, 197] width 317 height 42
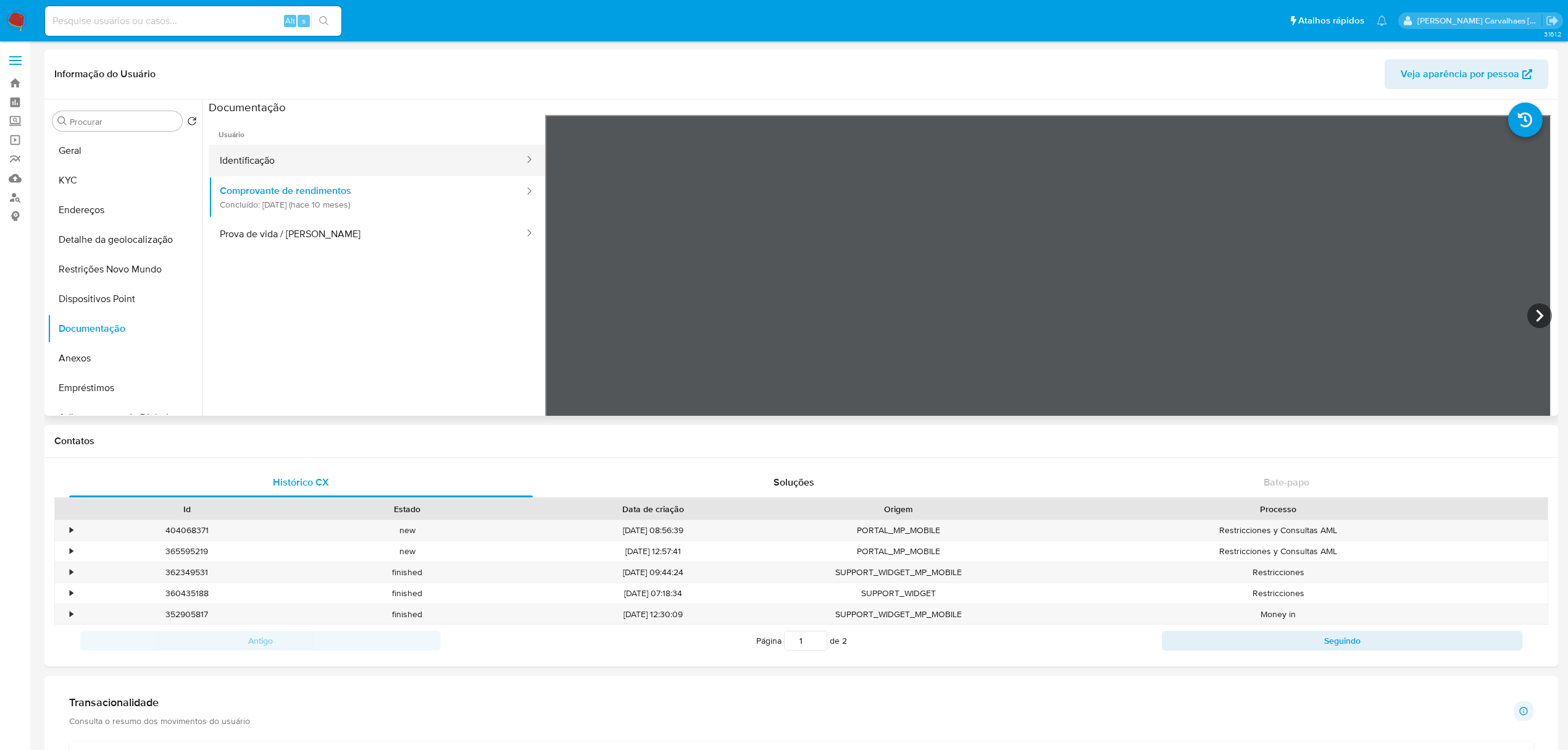
click at [331, 173] on button "Identificação" at bounding box center [367, 160] width 317 height 32
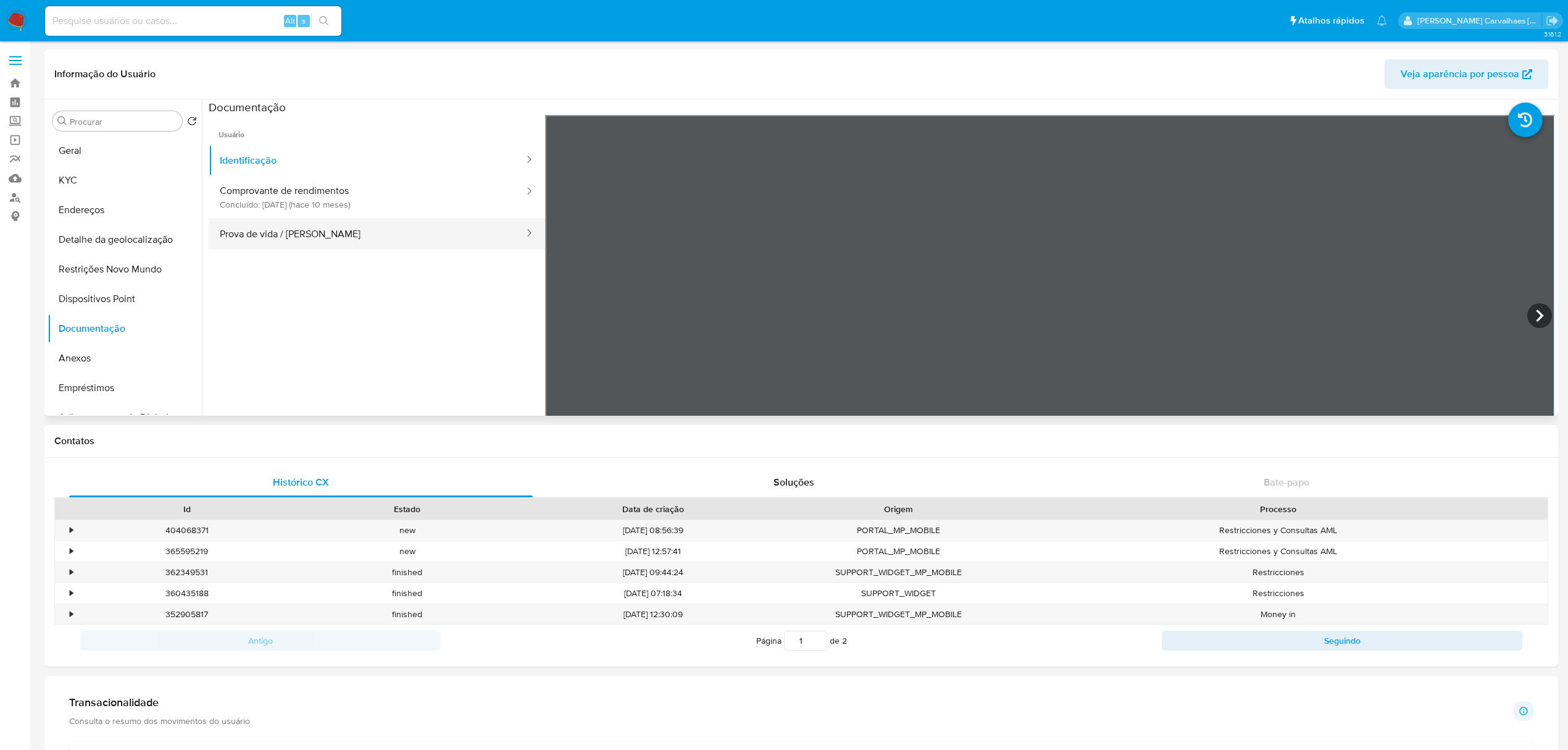
click at [357, 232] on button "Prova de vida / [PERSON_NAME]" at bounding box center [367, 234] width 317 height 32
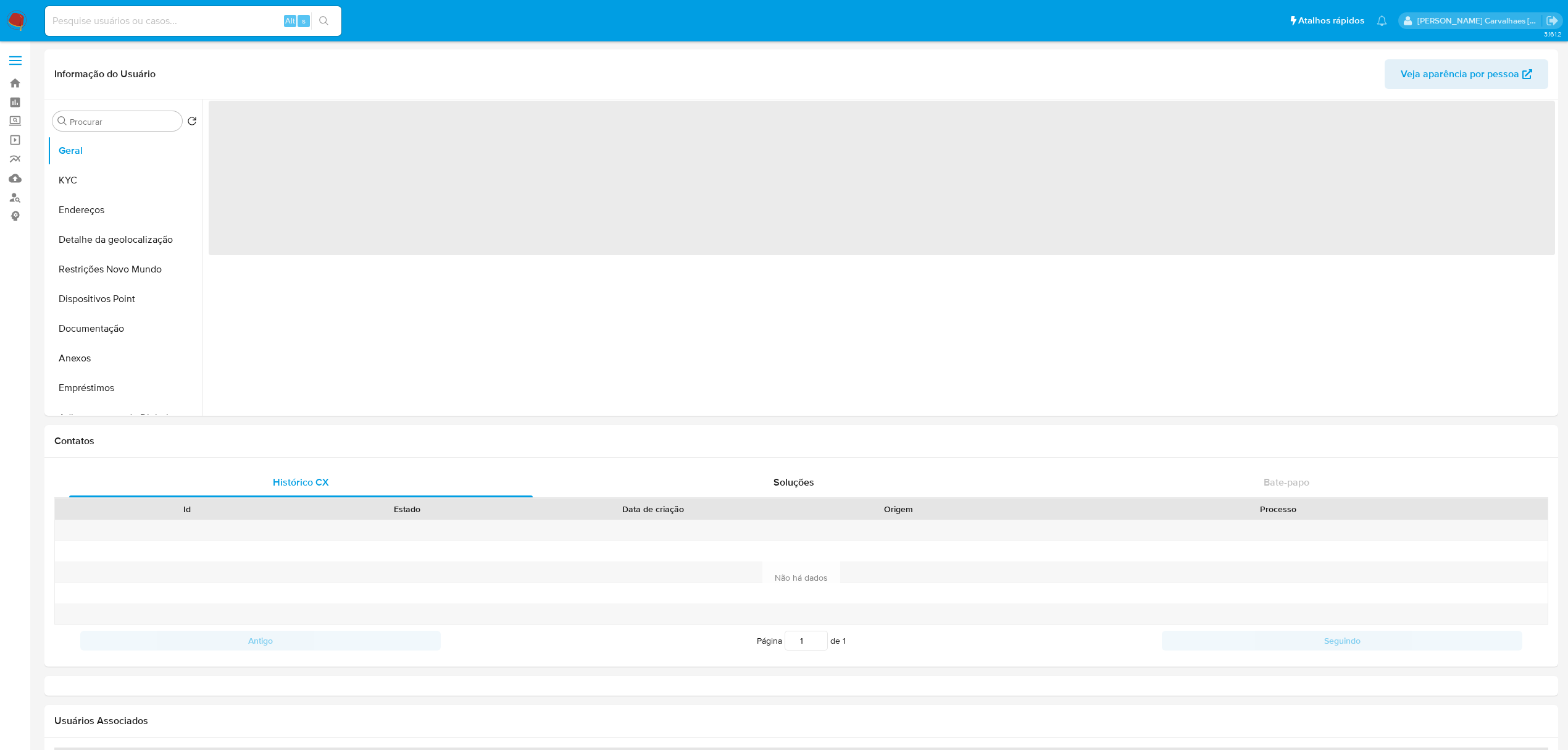
select select "10"
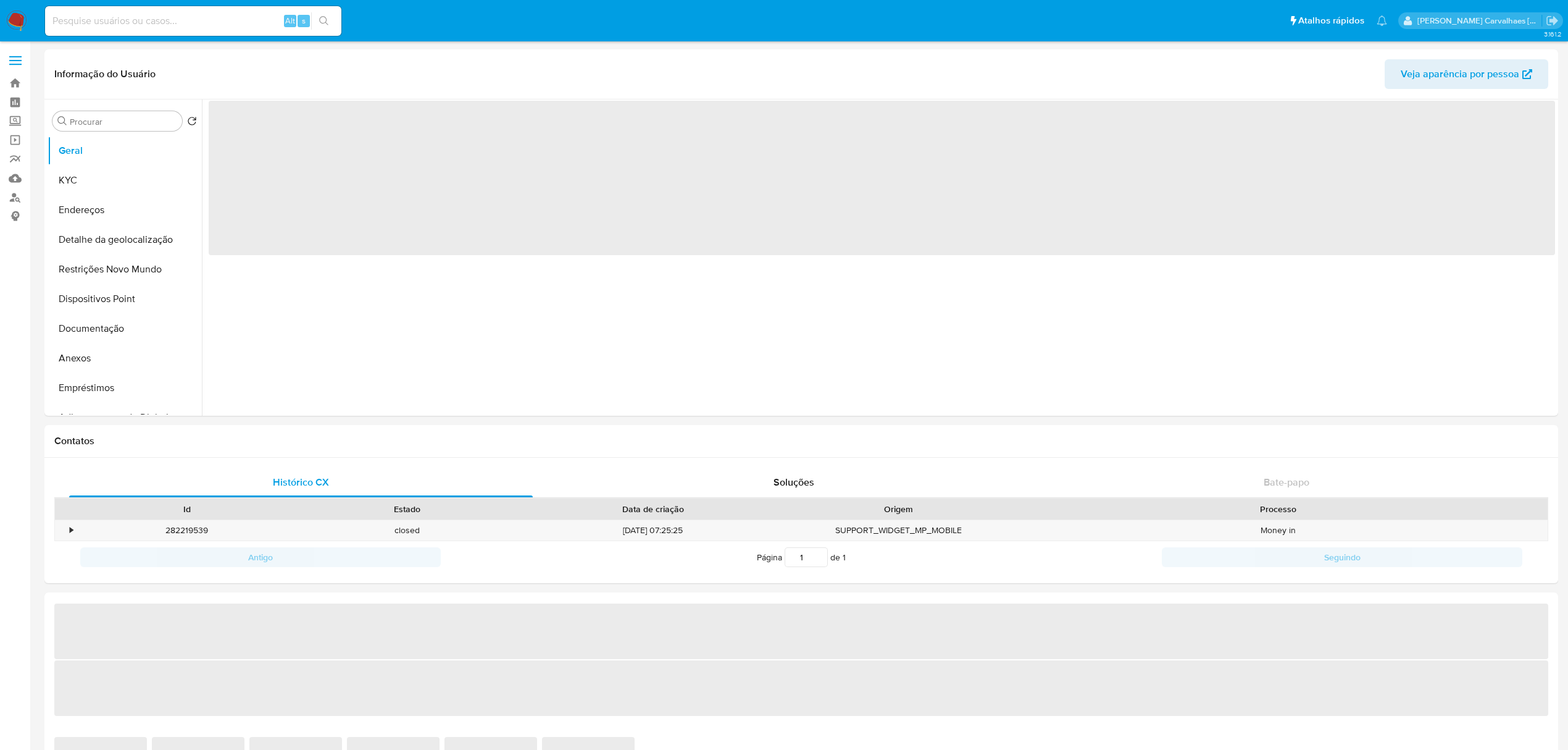
select select "10"
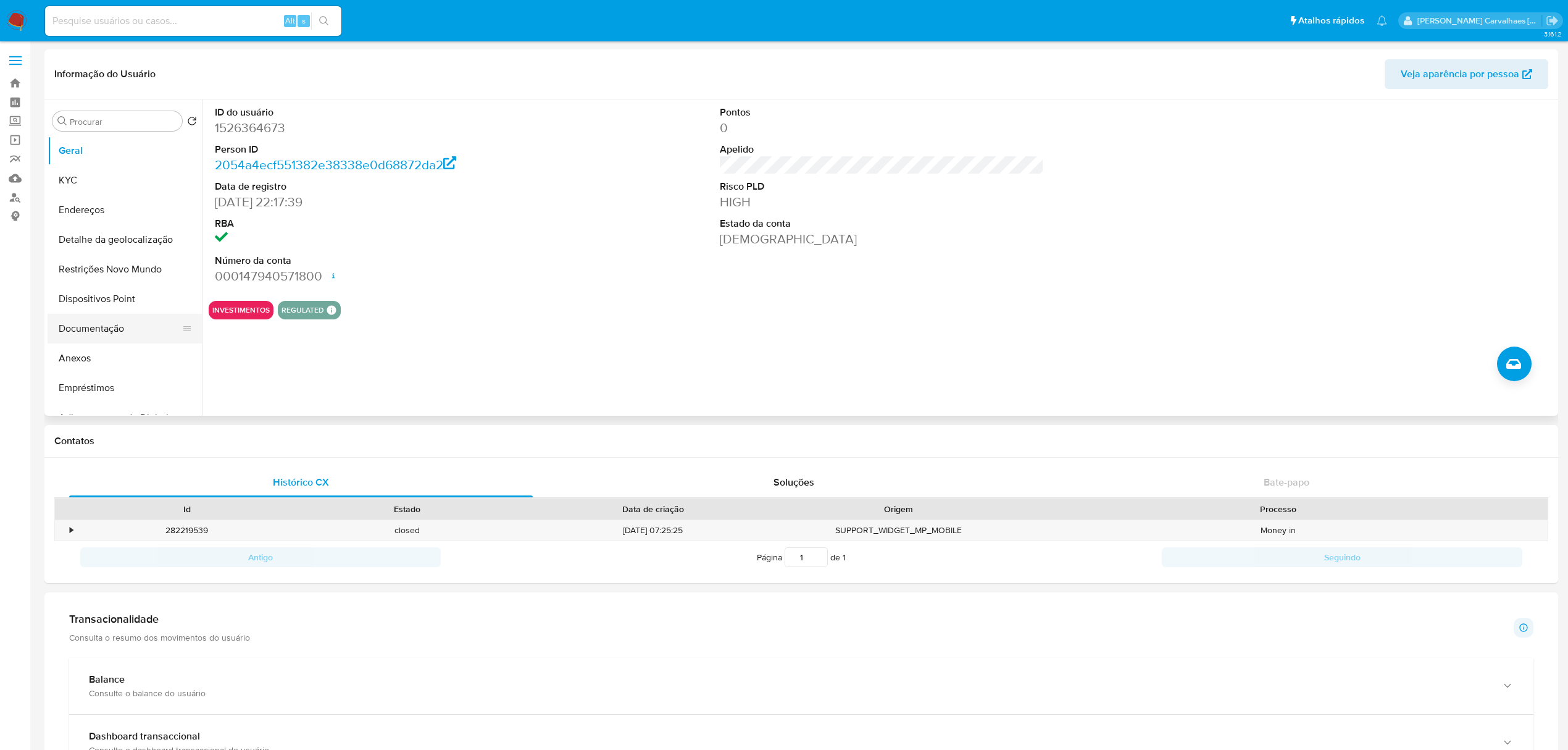
click at [108, 330] on button "Documentação" at bounding box center [119, 329] width 144 height 30
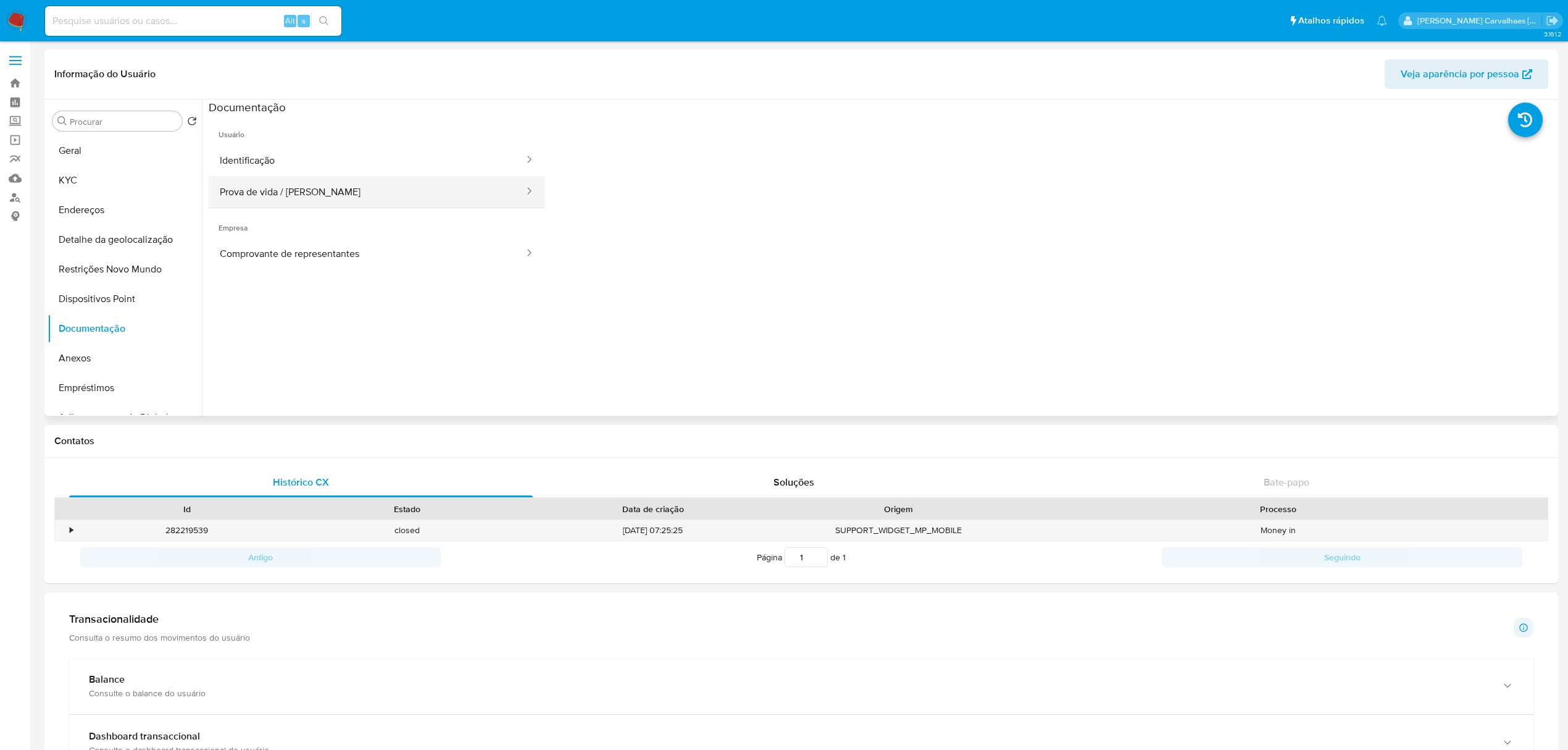
click at [368, 201] on button "Prova de vida / [PERSON_NAME]" at bounding box center [367, 192] width 317 height 32
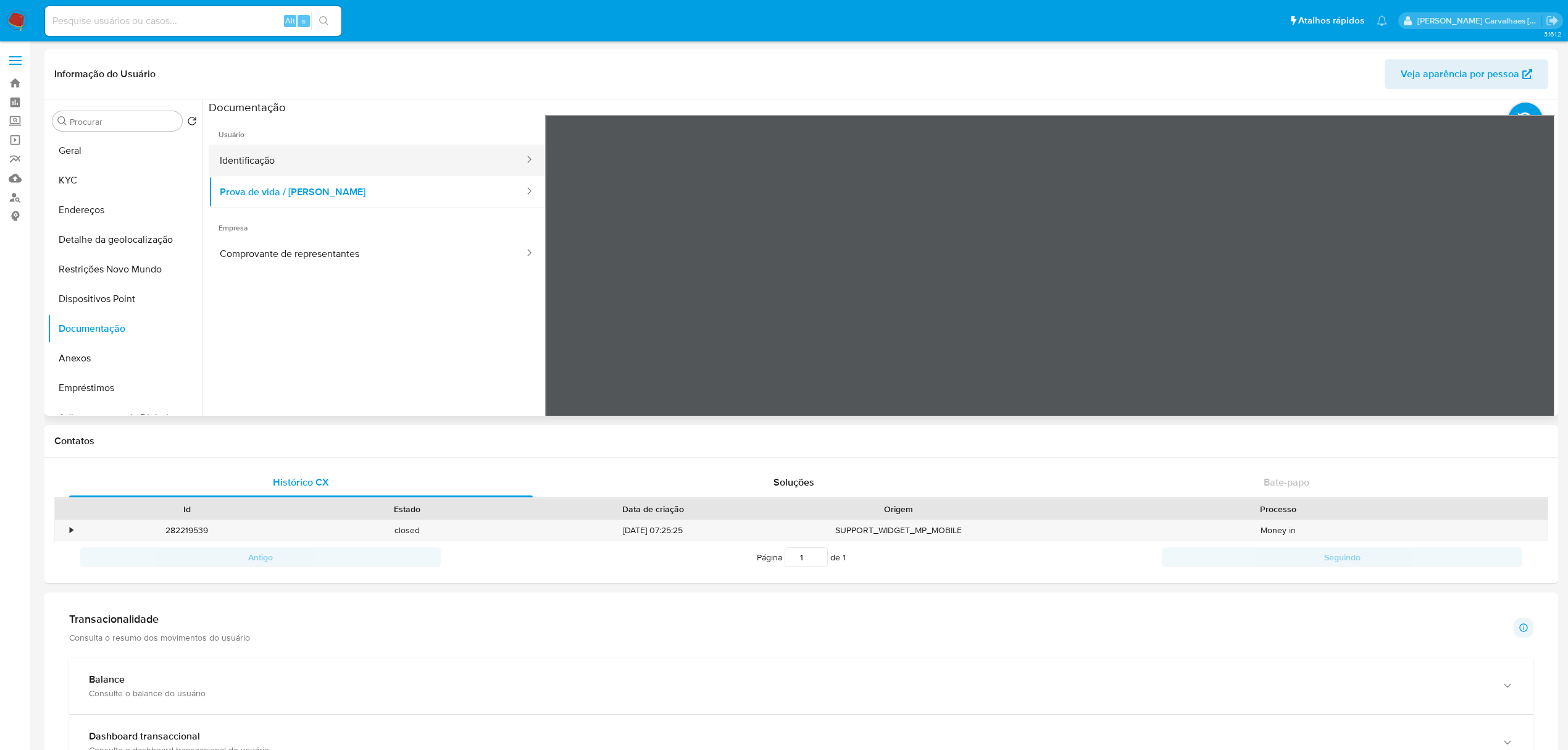
click at [255, 146] on button "Identificação" at bounding box center [367, 160] width 317 height 32
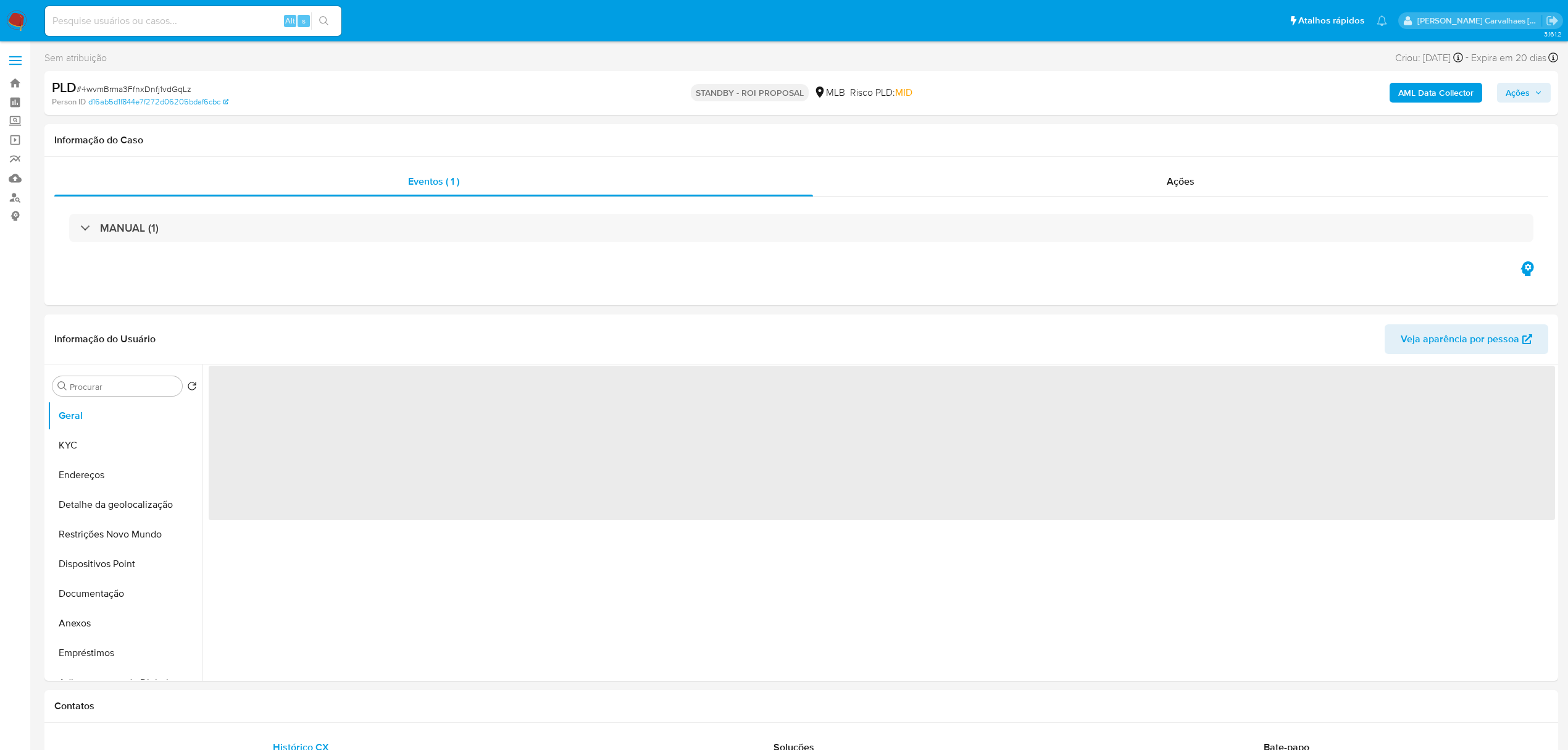
select select "10"
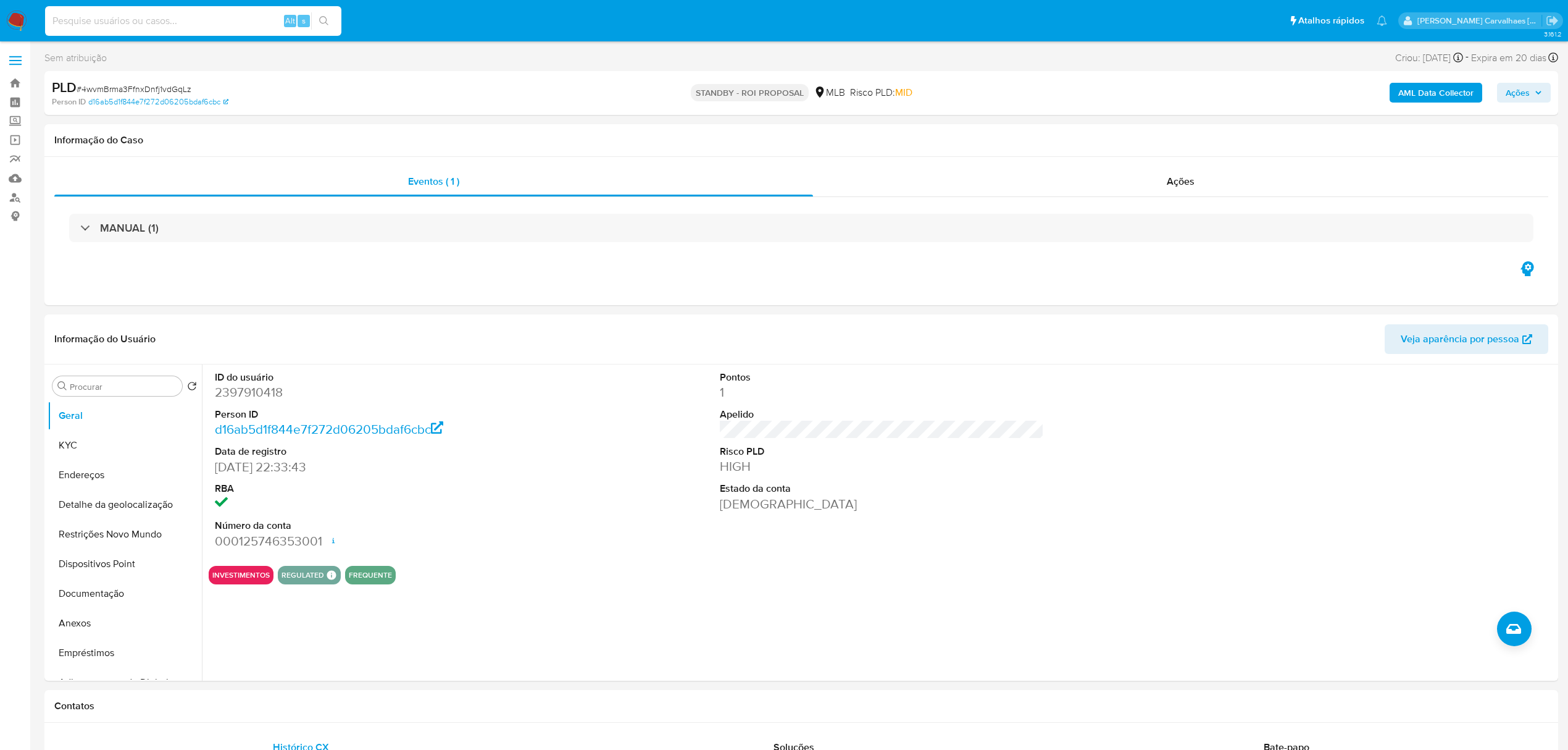
click at [143, 25] on input at bounding box center [193, 21] width 296 height 16
paste input "vdSdzT7RIv60O6wKTm4uapua"
type input "vdSdzT7RIv60O6wKTm4uapua"
click at [319, 20] on icon "search-icon" at bounding box center [324, 21] width 10 height 10
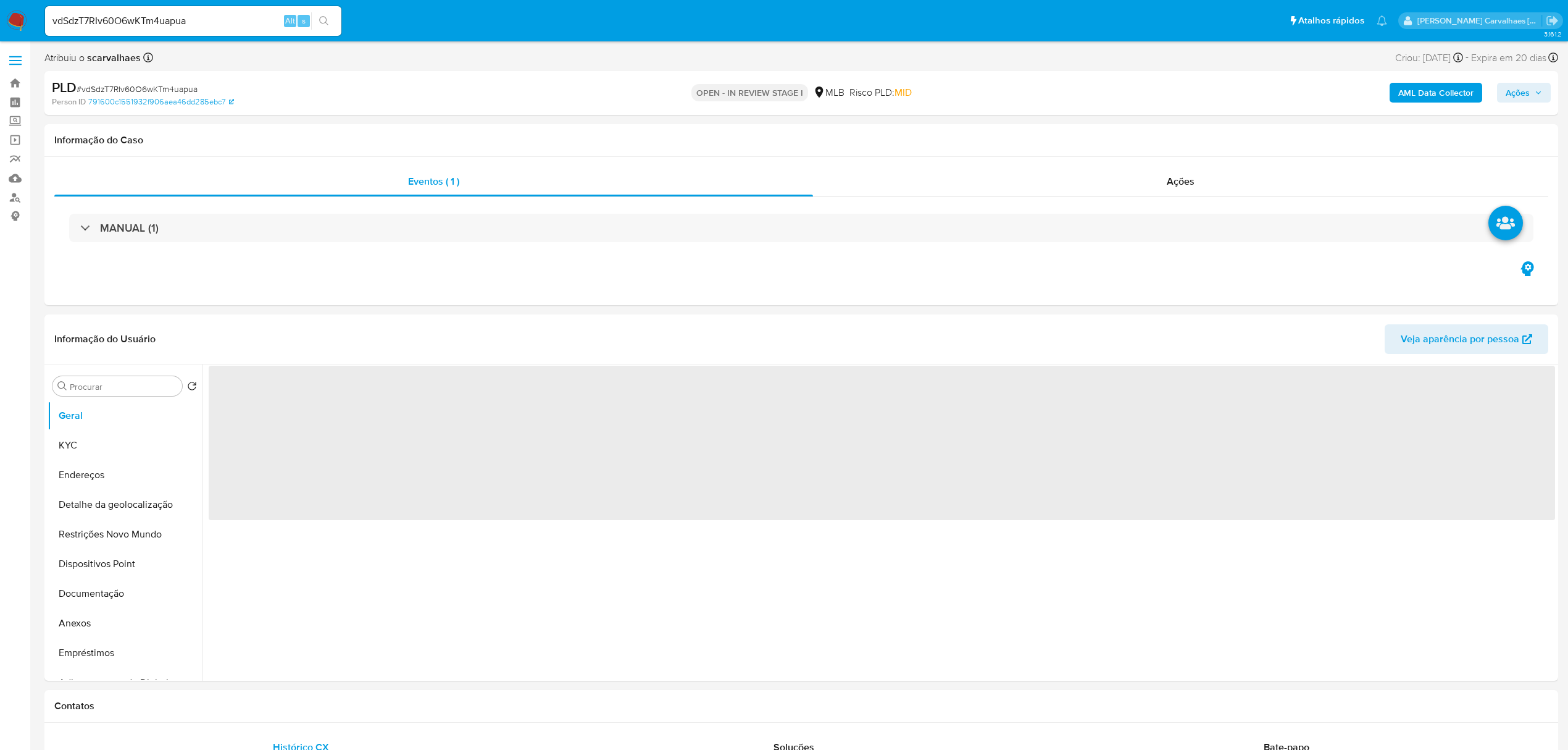
select select "10"
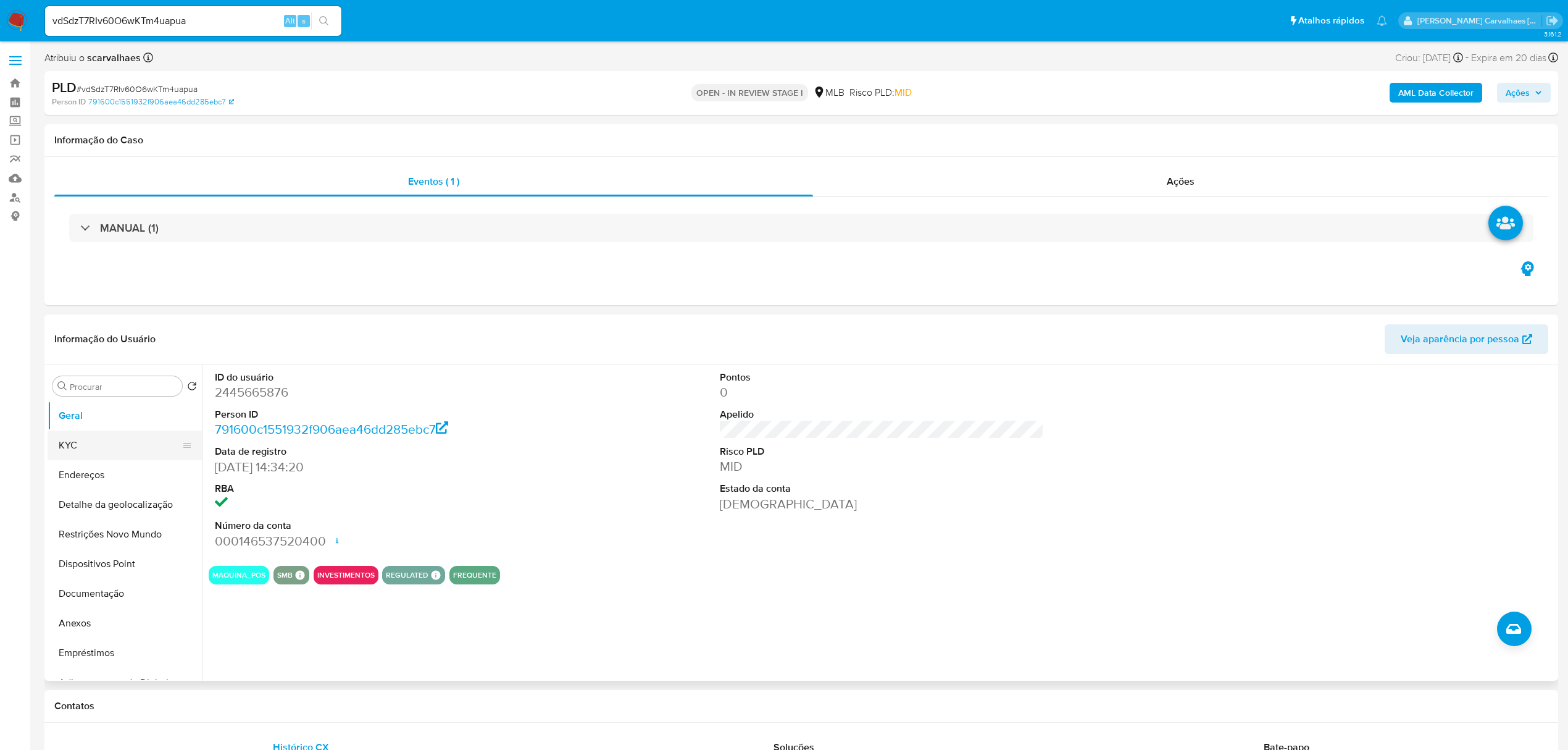
click at [127, 448] on button "KYC" at bounding box center [119, 445] width 144 height 30
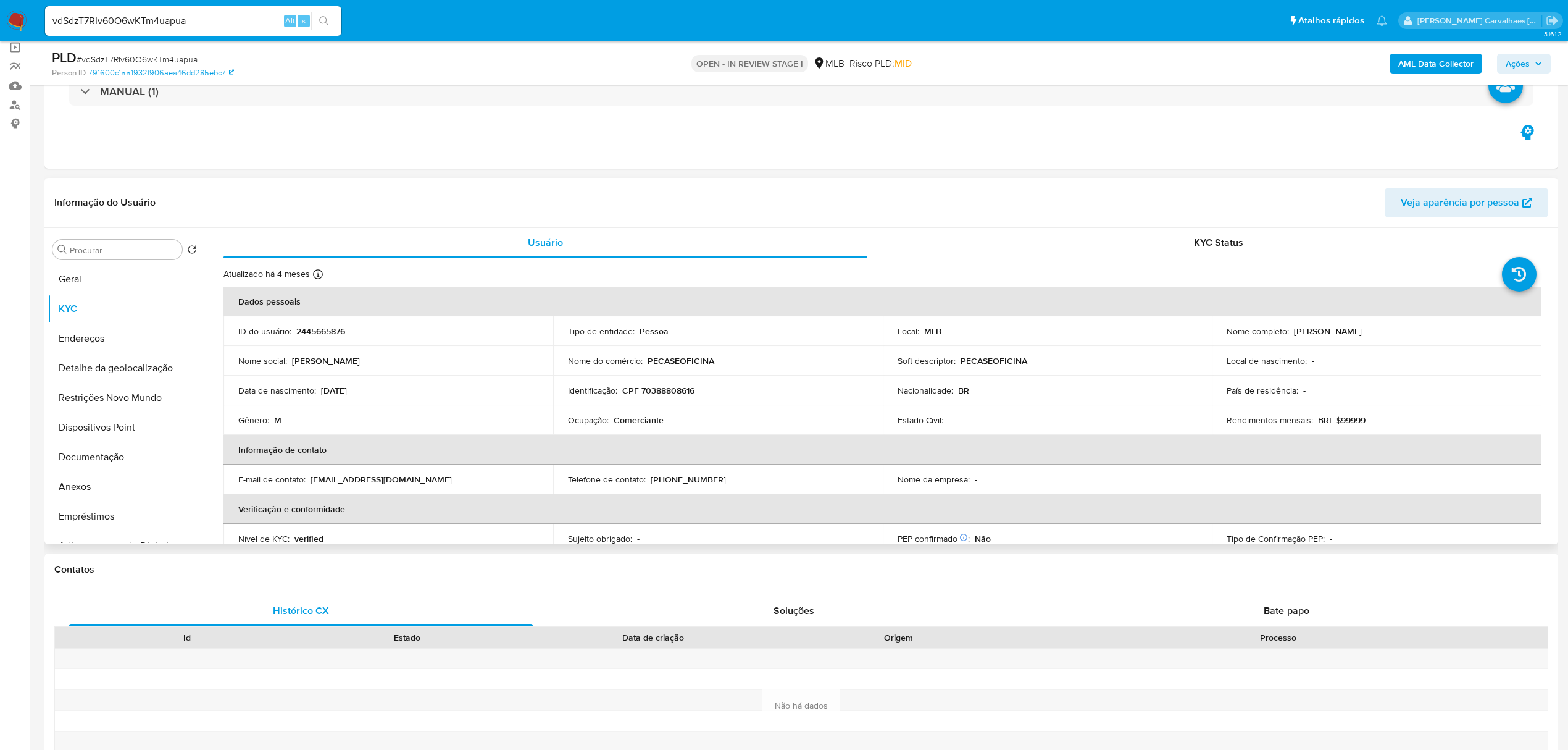
scroll to position [164, 0]
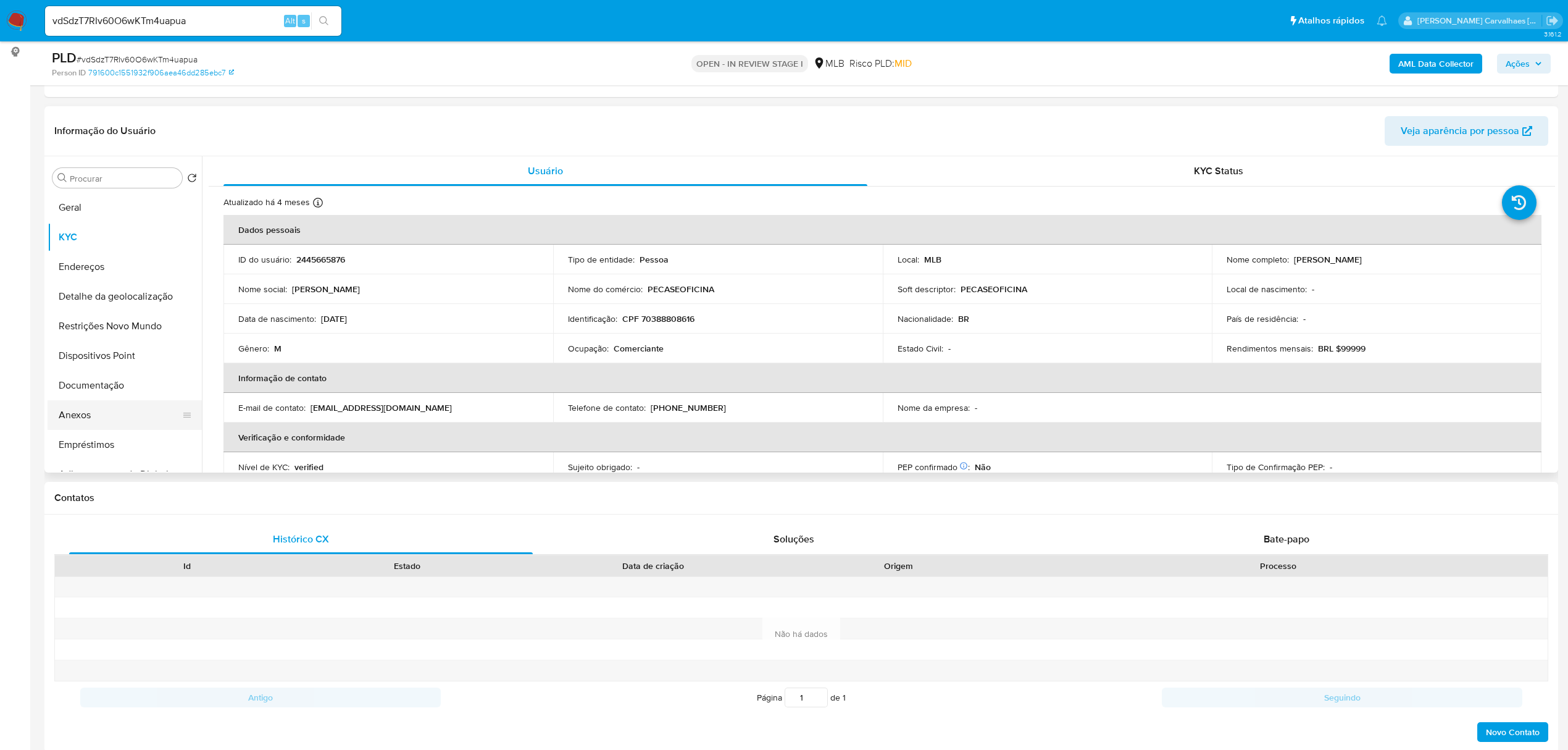
click at [107, 413] on button "Anexos" at bounding box center [119, 415] width 144 height 30
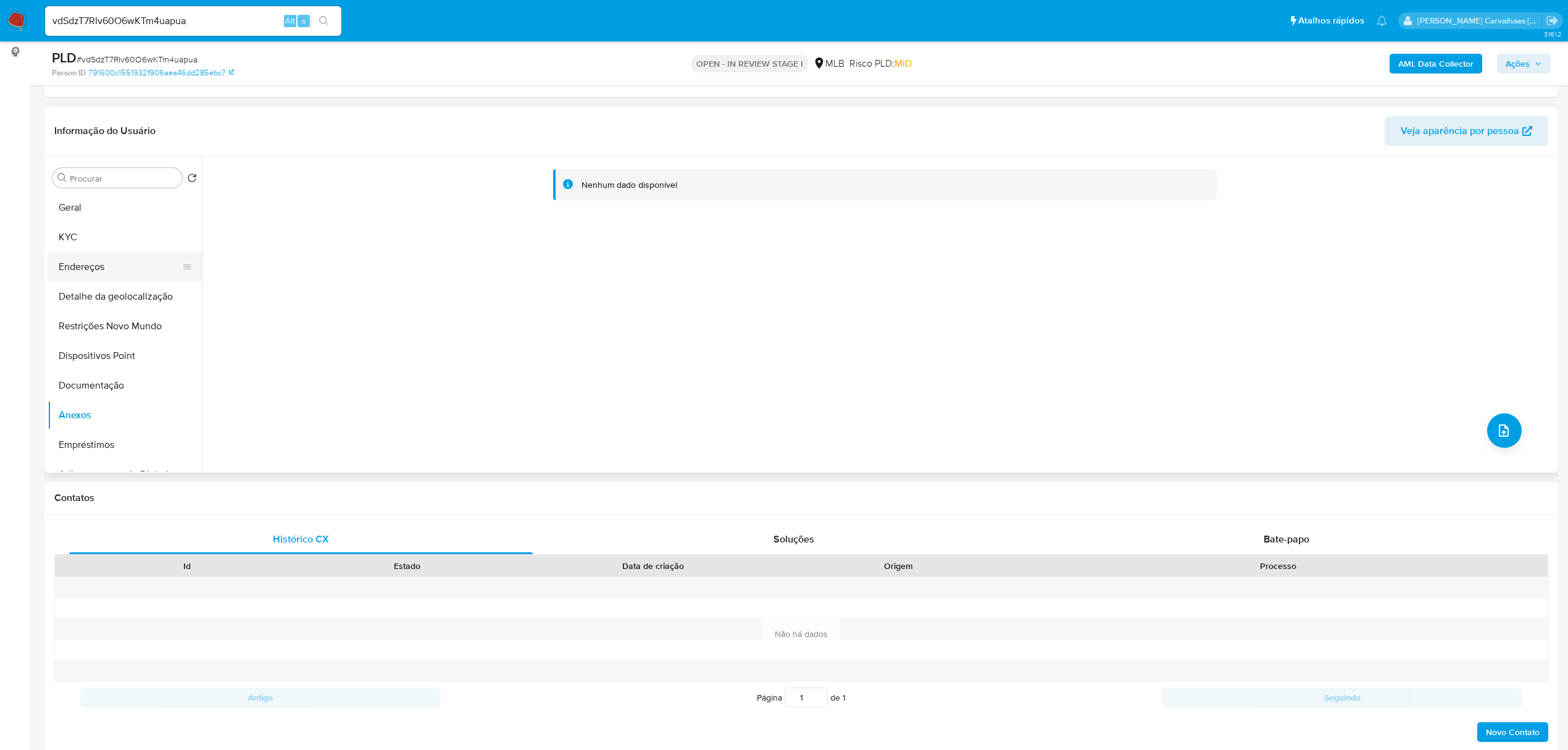
click at [80, 254] on button "Endereços" at bounding box center [119, 267] width 144 height 30
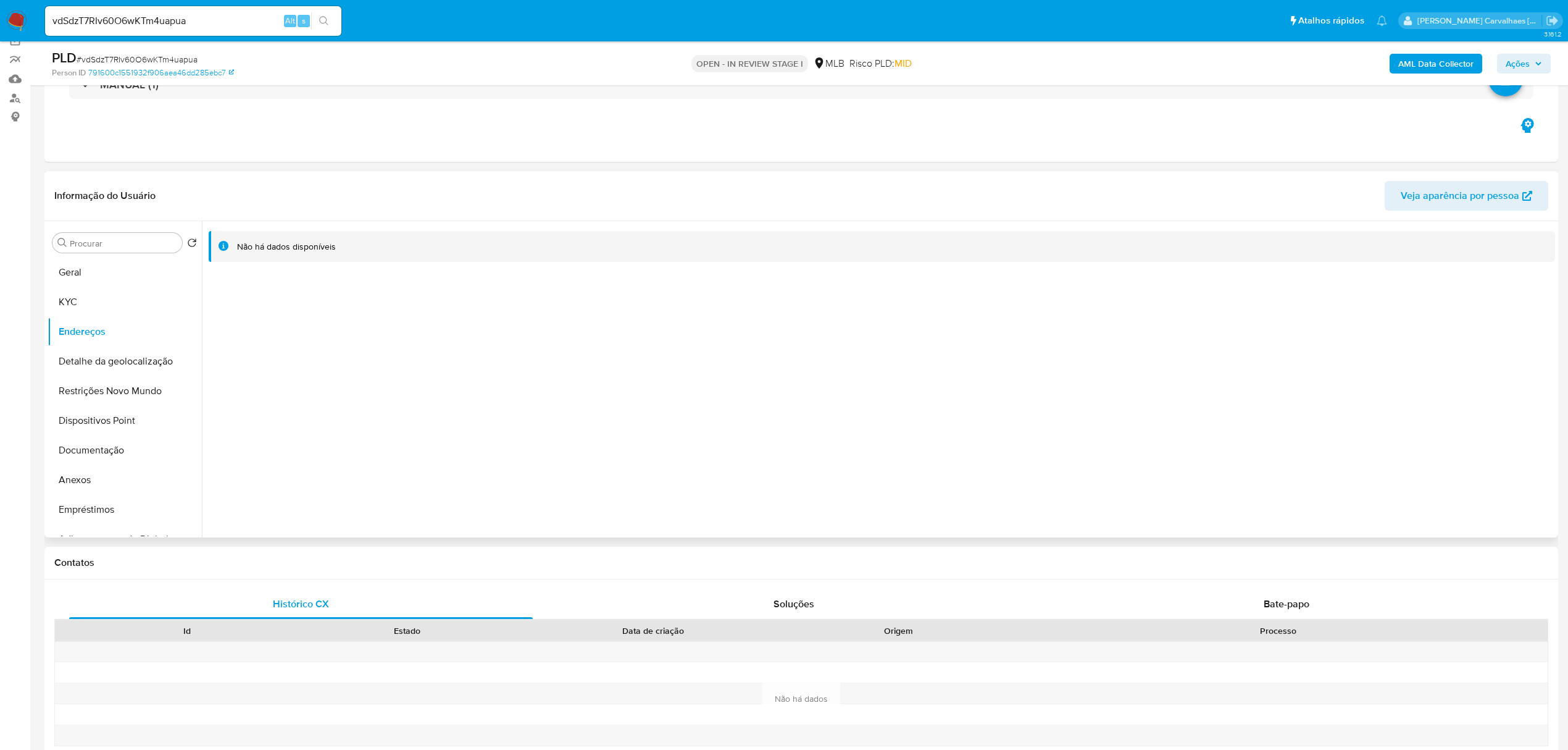
scroll to position [82, 0]
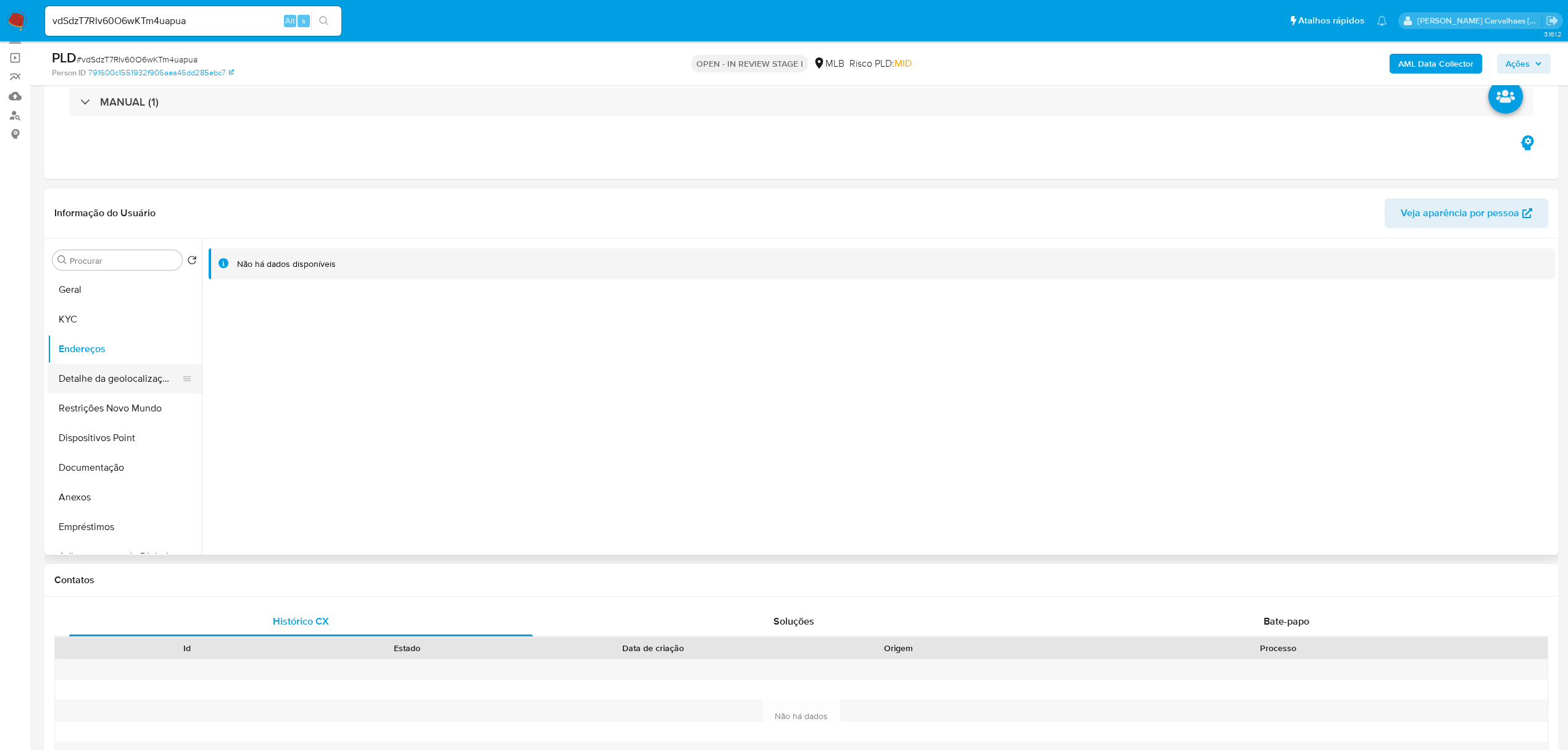
click at [151, 376] on button "Detalhe da geolocalização" at bounding box center [119, 379] width 144 height 30
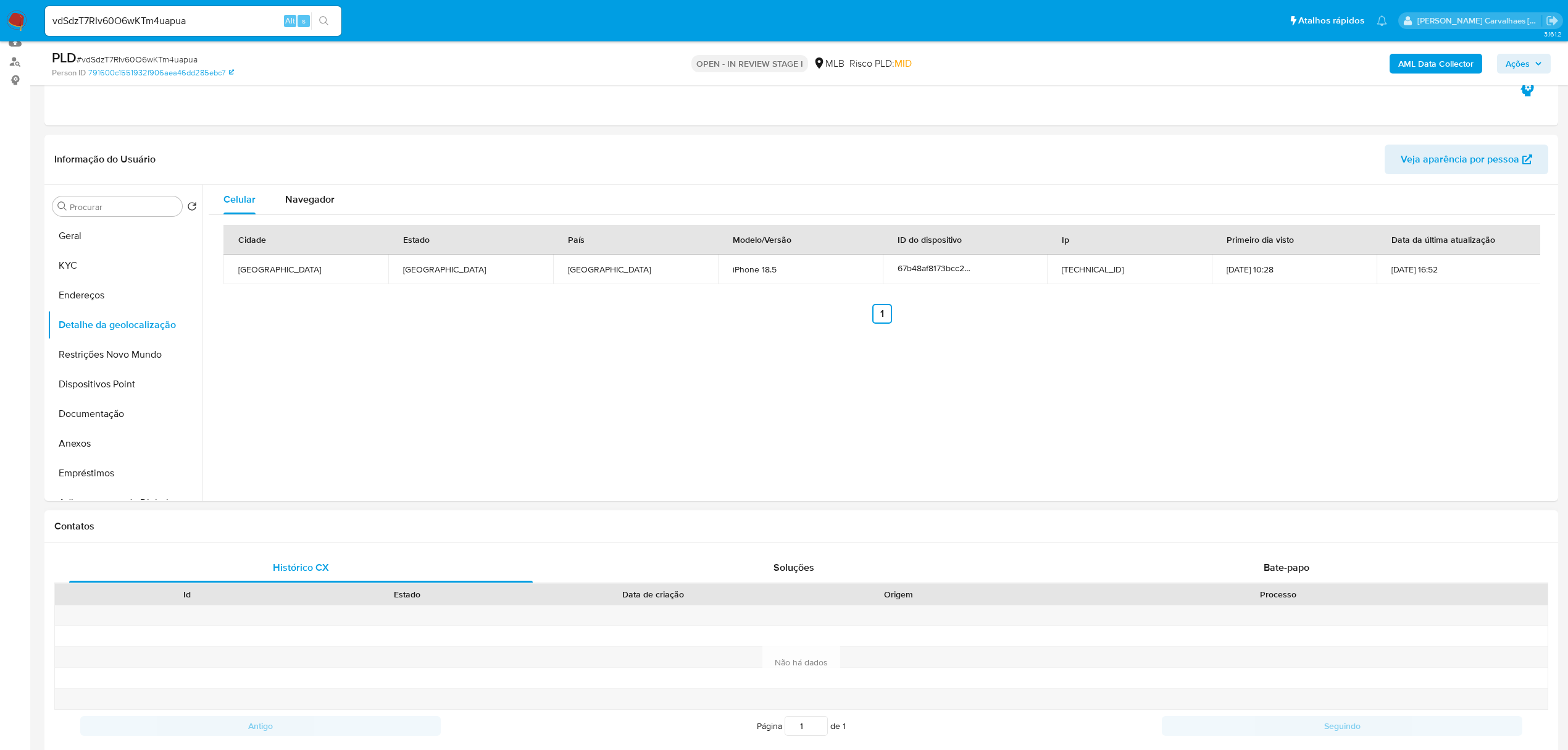
scroll to position [164, 0]
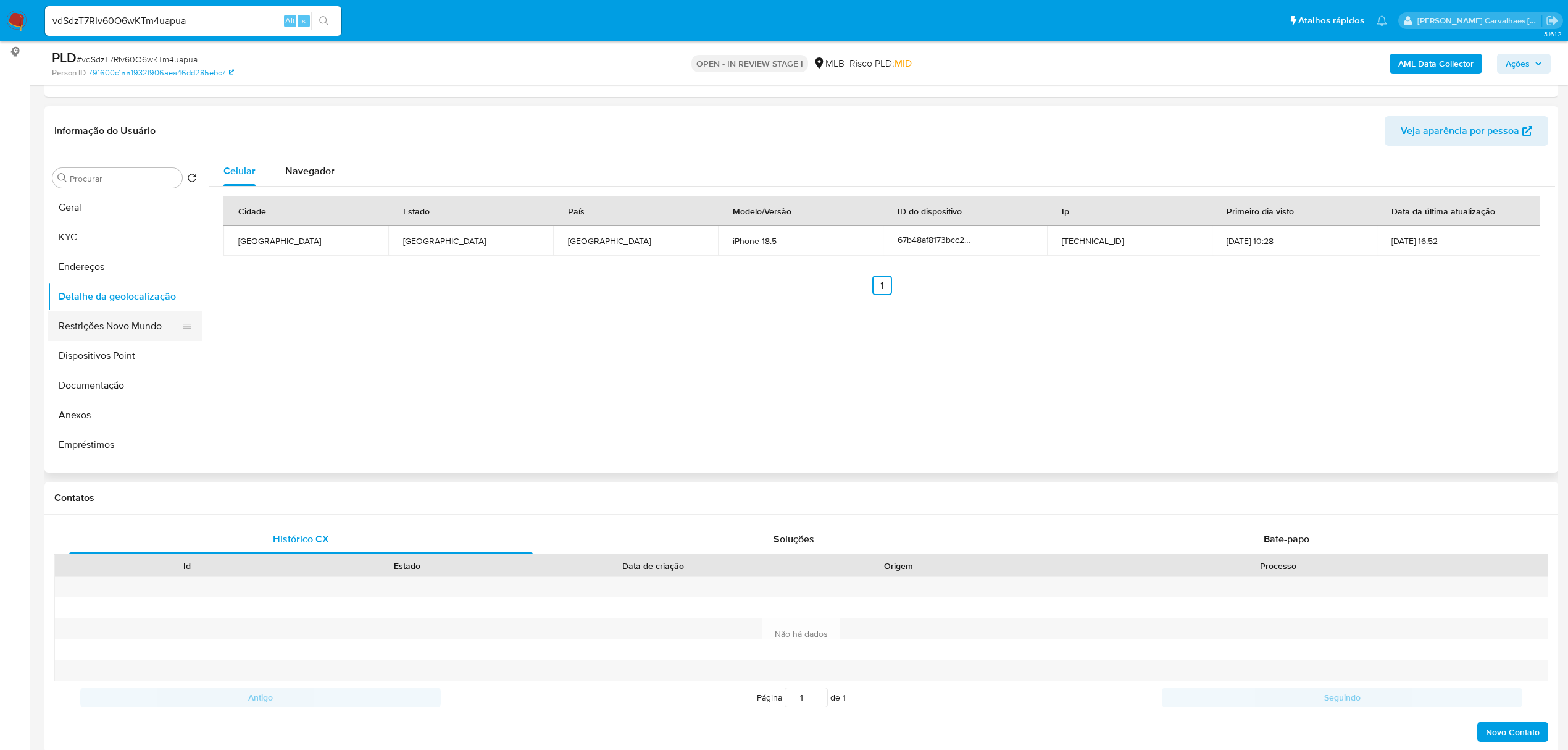
click at [122, 327] on button "Restrições Novo Mundo" at bounding box center [119, 326] width 144 height 30
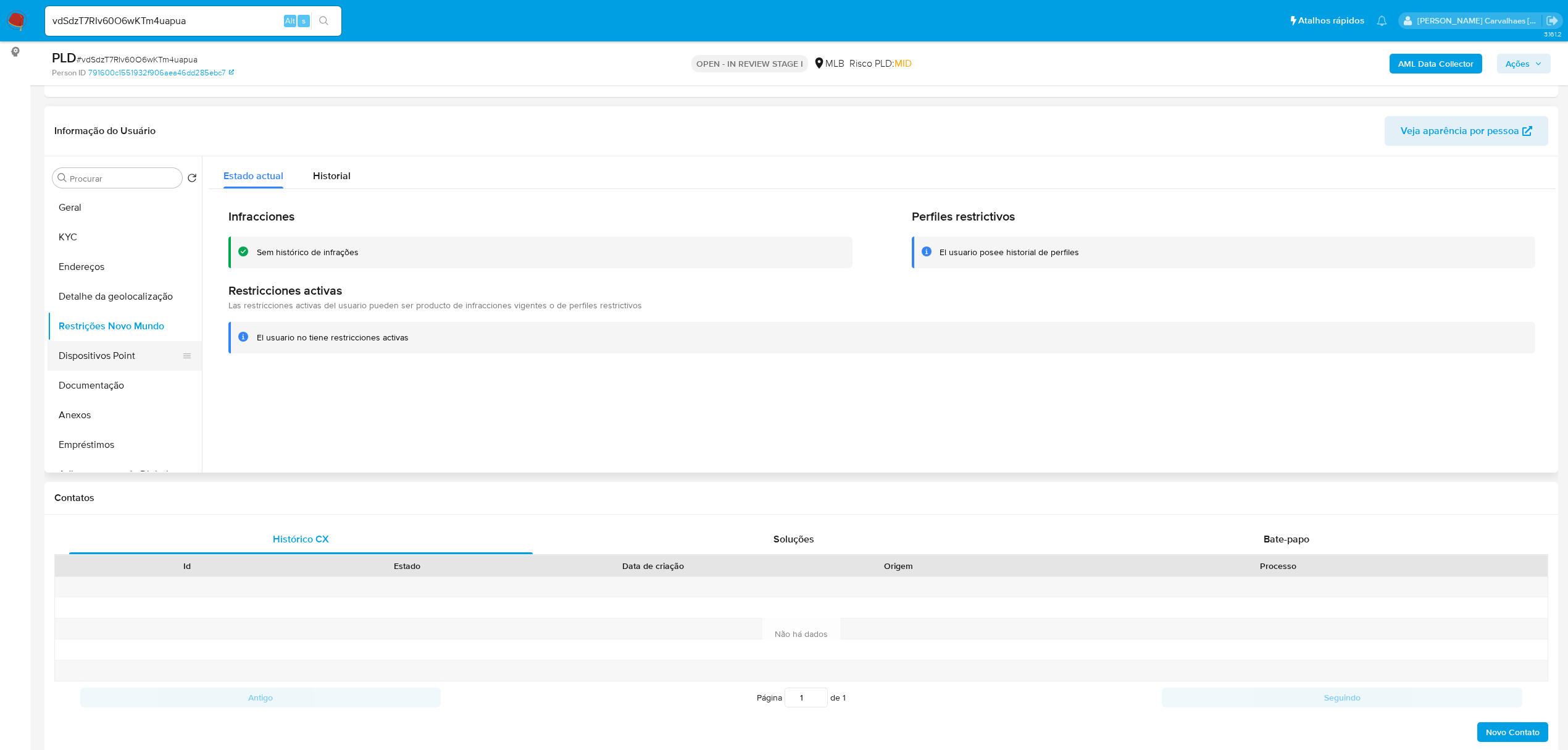
click at [137, 344] on button "Dispositivos Point" at bounding box center [119, 356] width 144 height 30
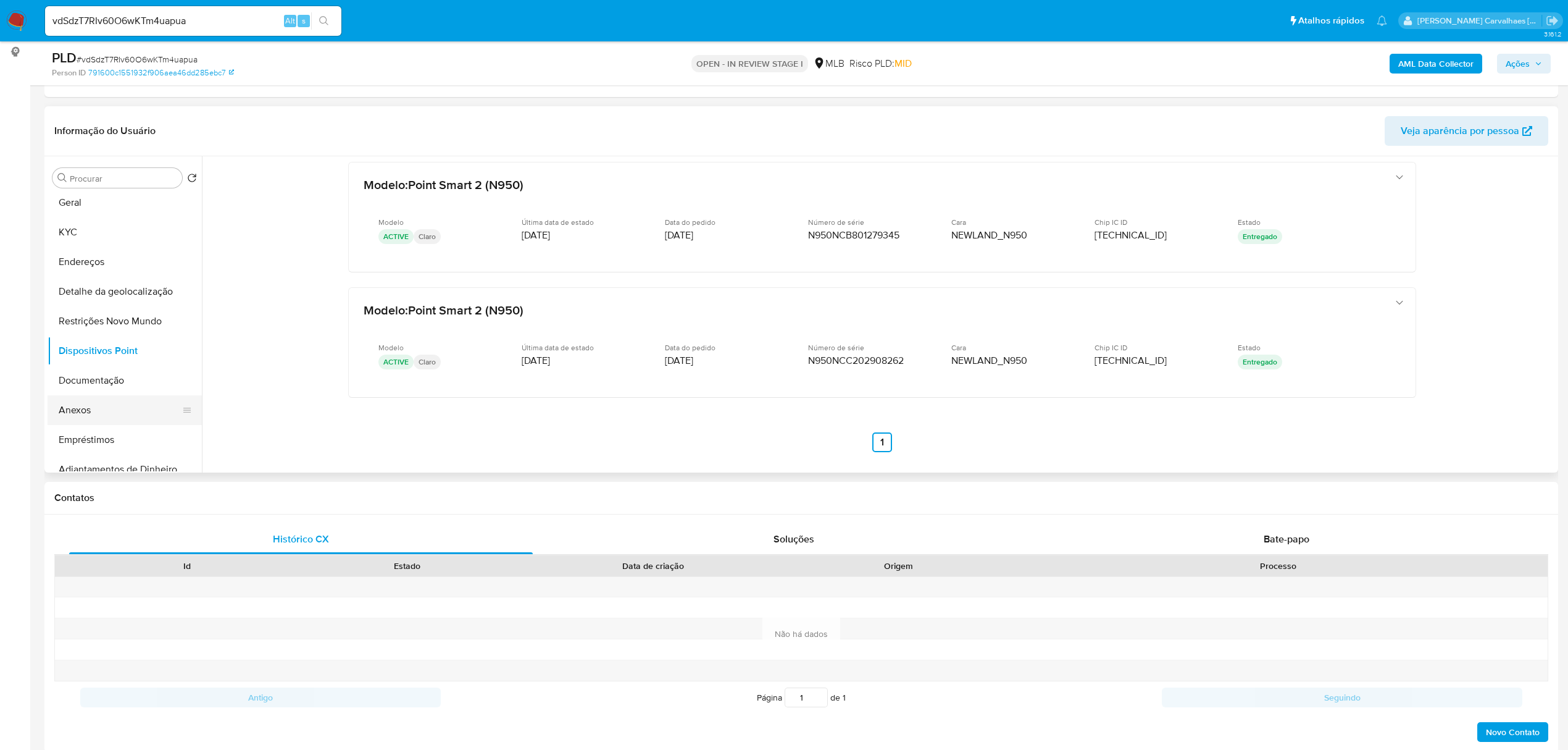
scroll to position [0, 0]
click at [88, 244] on button "KYC" at bounding box center [119, 237] width 144 height 30
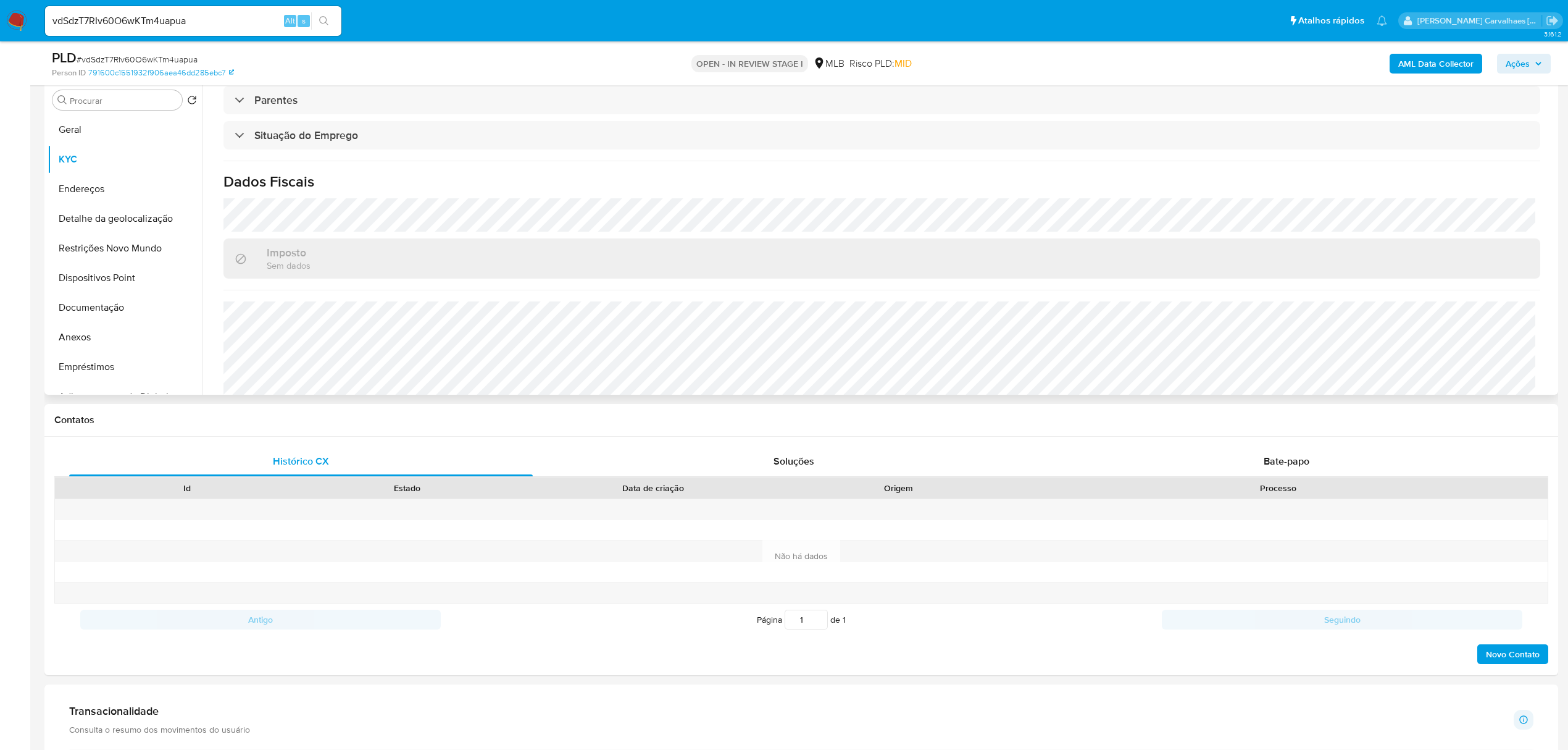
scroll to position [526, 0]
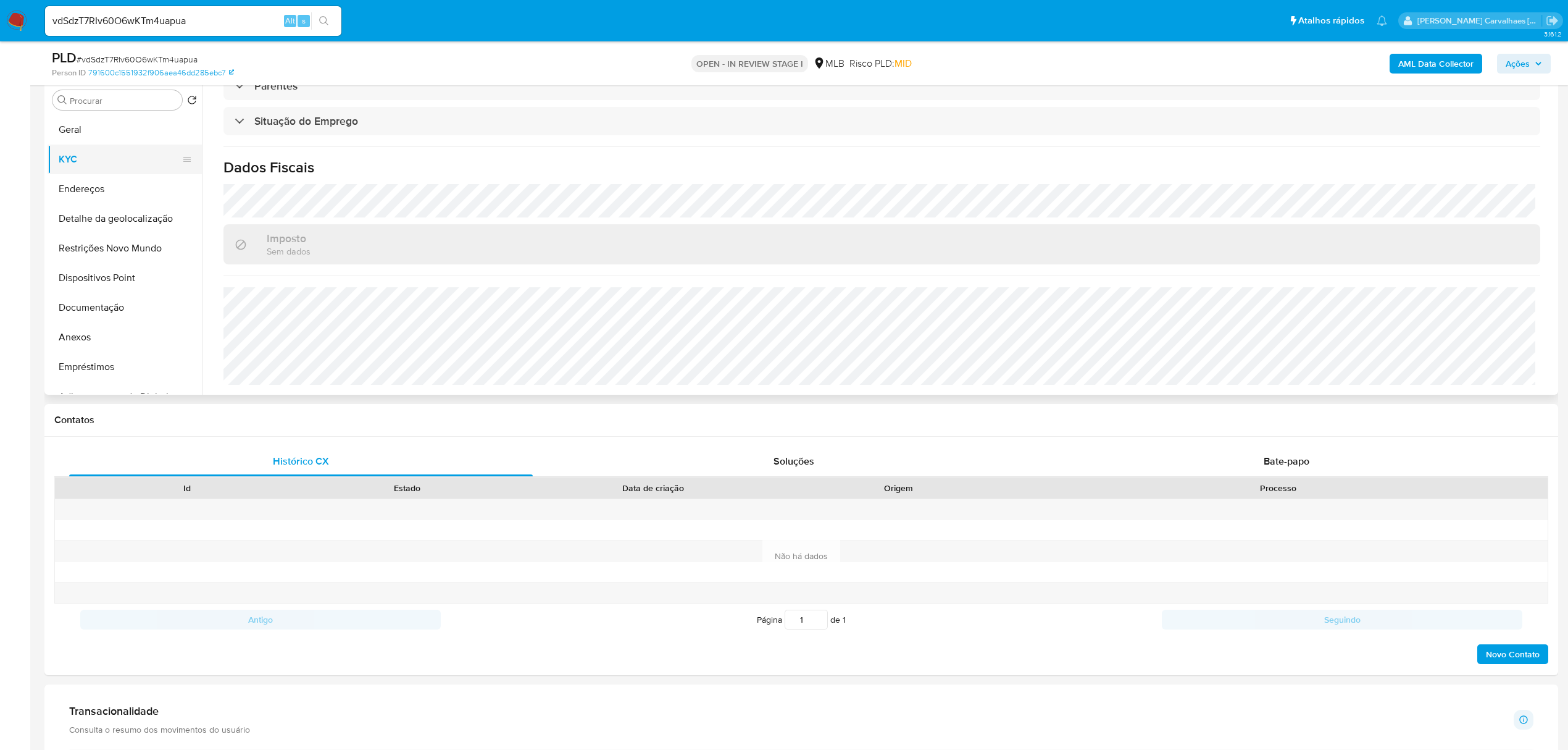
click at [109, 165] on button "KYC" at bounding box center [119, 159] width 144 height 30
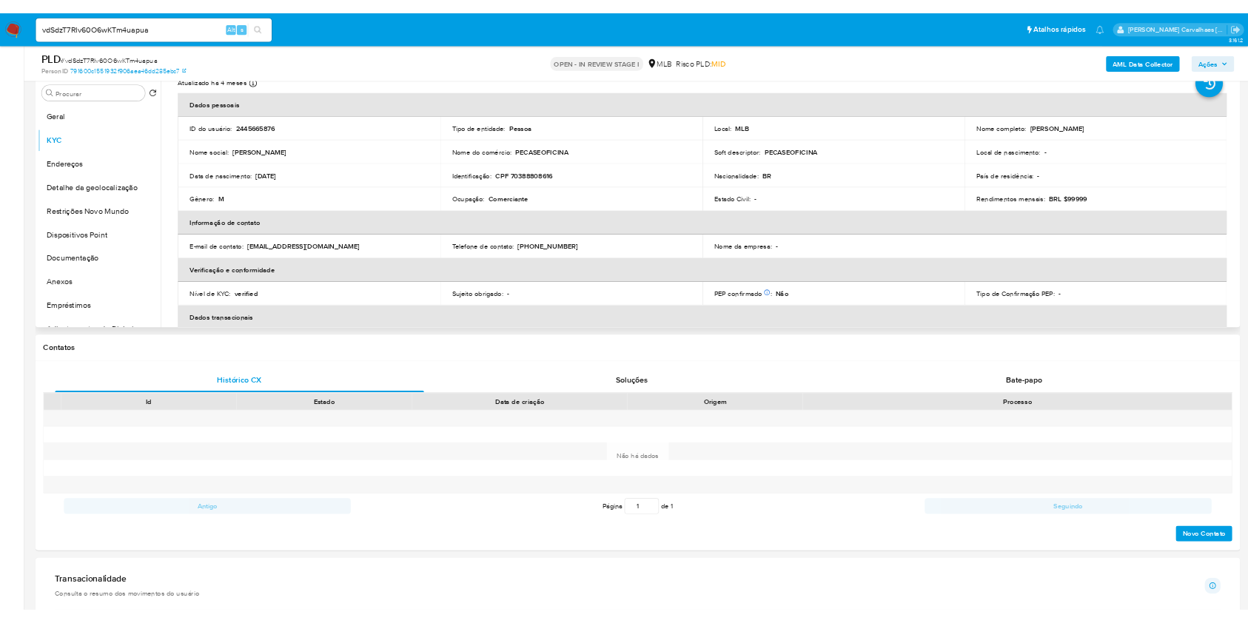
scroll to position [0, 0]
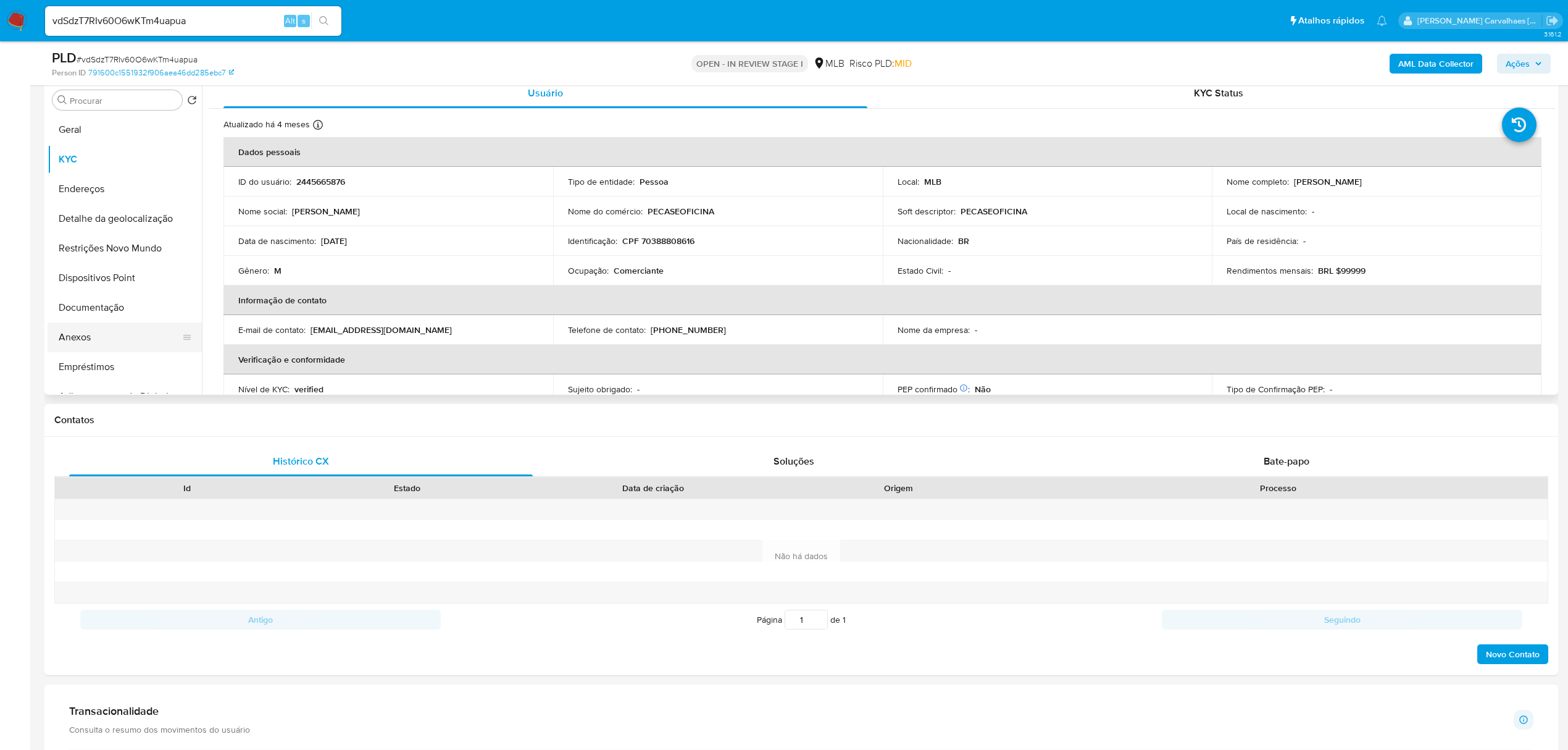
click at [108, 337] on button "Anexos" at bounding box center [119, 337] width 144 height 30
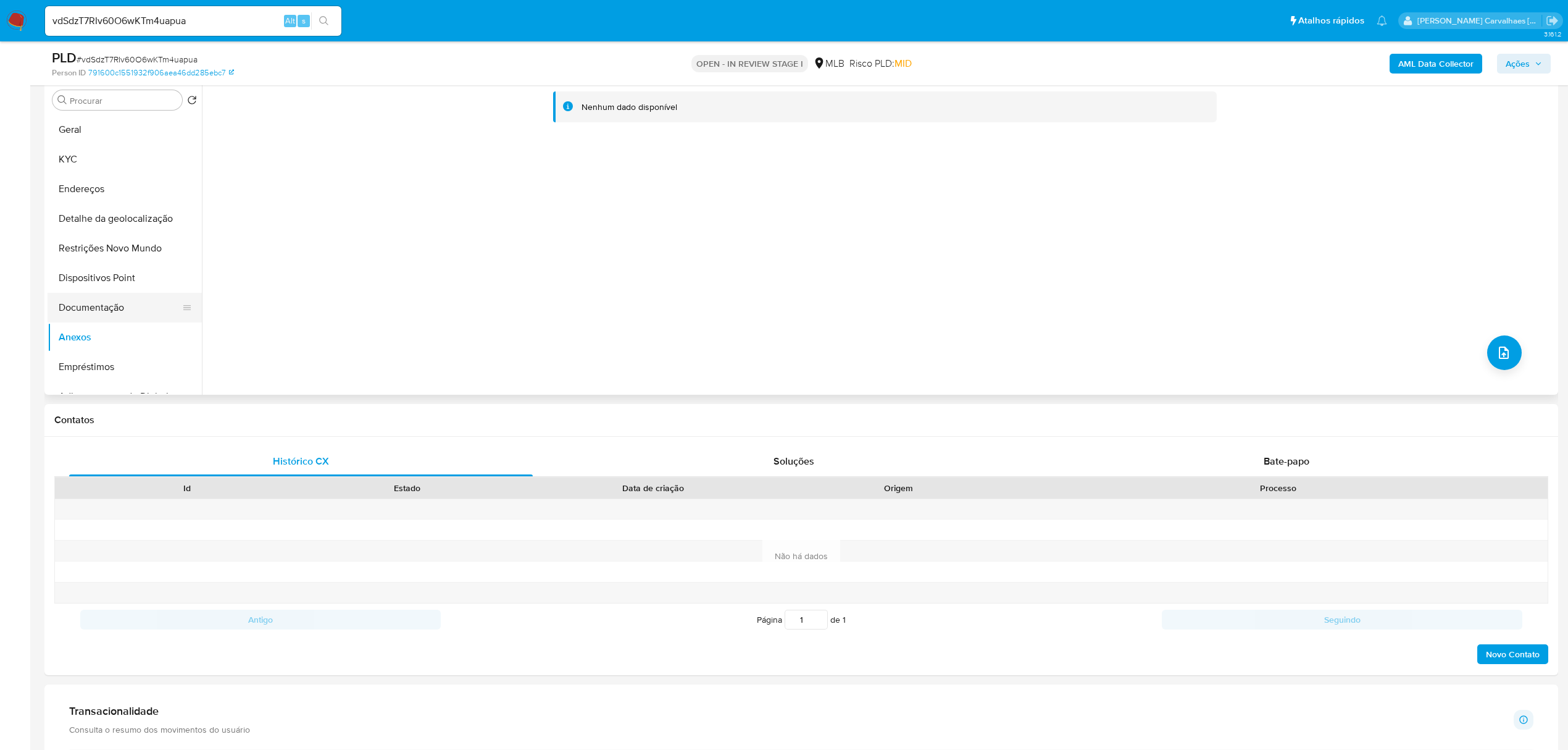
click at [92, 306] on button "Documentação" at bounding box center [119, 308] width 144 height 30
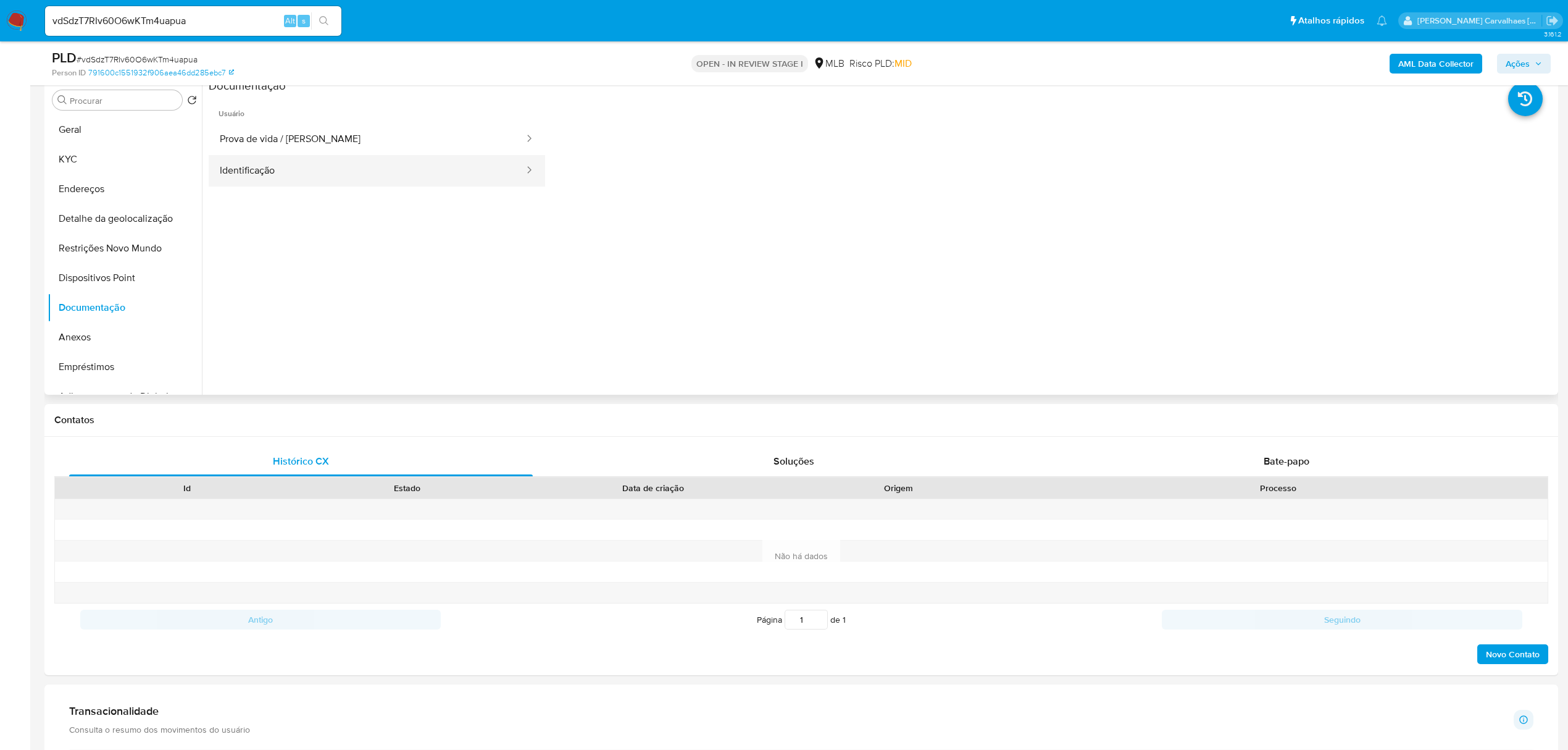
click at [300, 169] on button "Identificação" at bounding box center [367, 171] width 317 height 32
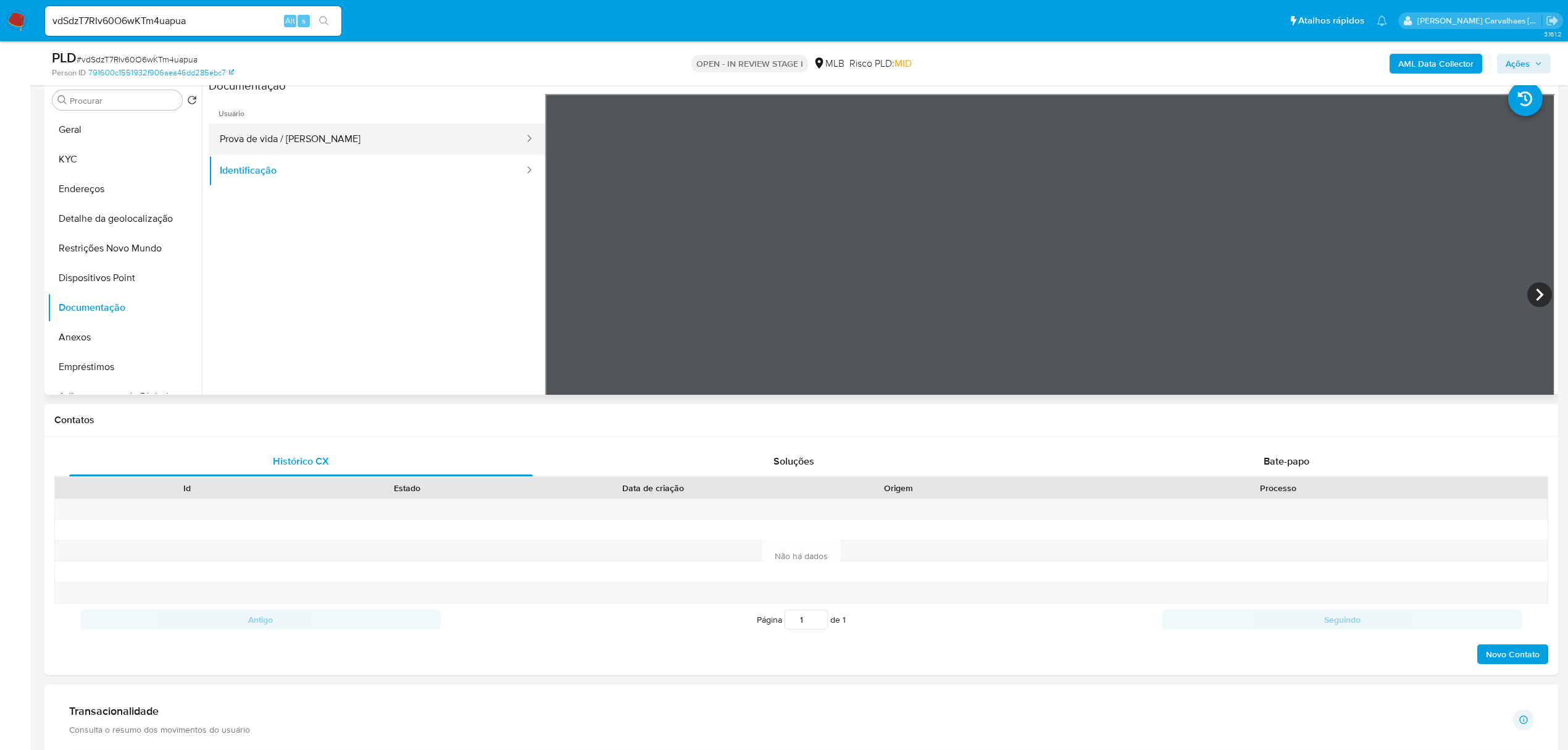
click at [308, 139] on button "Prova de vida / Selfie" at bounding box center [367, 139] width 317 height 32
click at [96, 132] on button "Geral" at bounding box center [119, 130] width 144 height 30
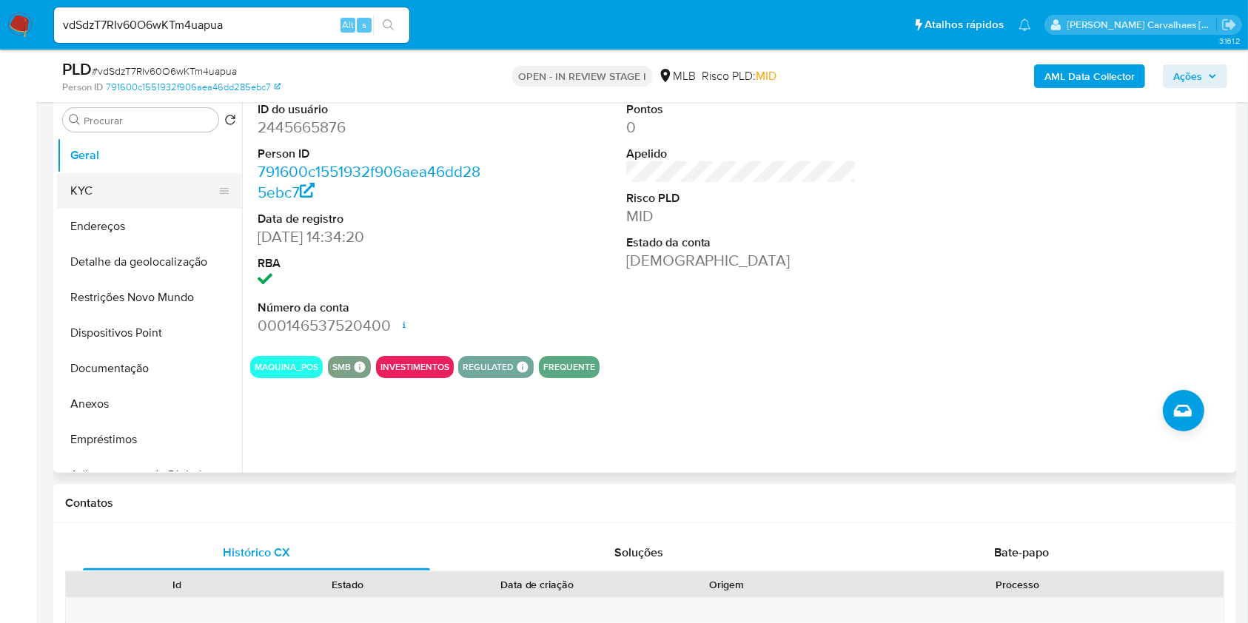
click at [175, 184] on button "KYC" at bounding box center [143, 191] width 173 height 36
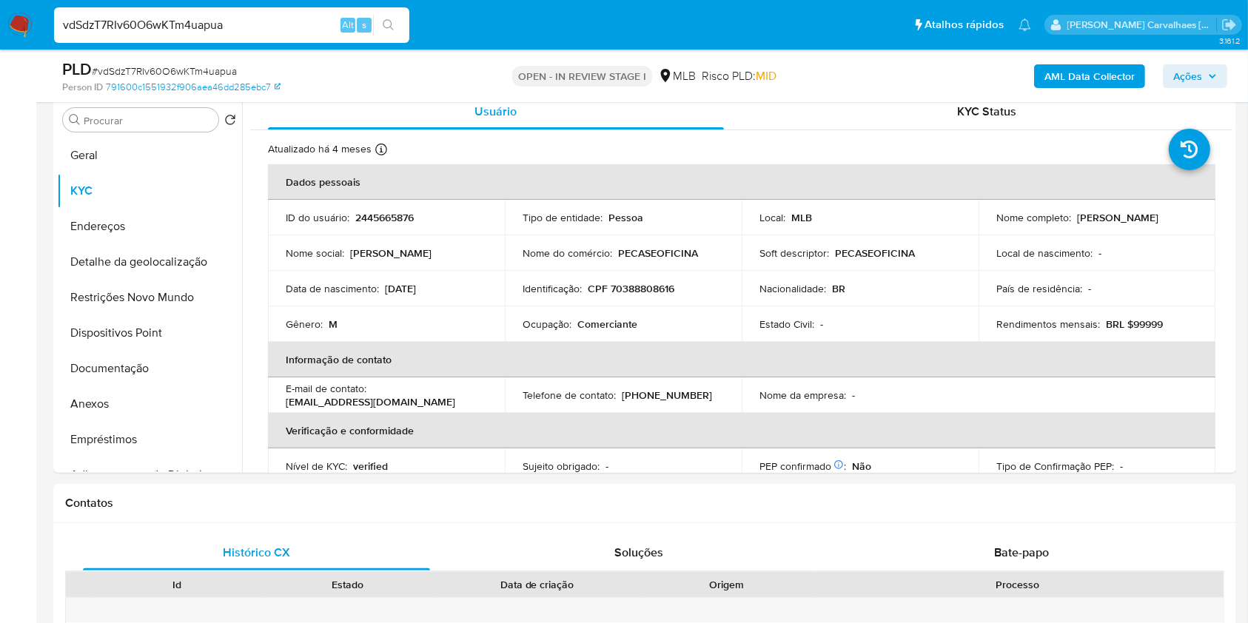
drag, startPoint x: 236, startPoint y: 24, endPoint x: 56, endPoint y: 21, distance: 180.6
click at [59, 21] on input "vdSdzT7RIv60O6wKTm4uapua" at bounding box center [231, 25] width 355 height 19
paste input "LH8kpkZdKSXJjQS79YLgrKqF"
type input "LH8kpkZdKSXJjQS79YLgrKqF"
click at [393, 27] on icon "search-icon" at bounding box center [389, 25] width 12 height 12
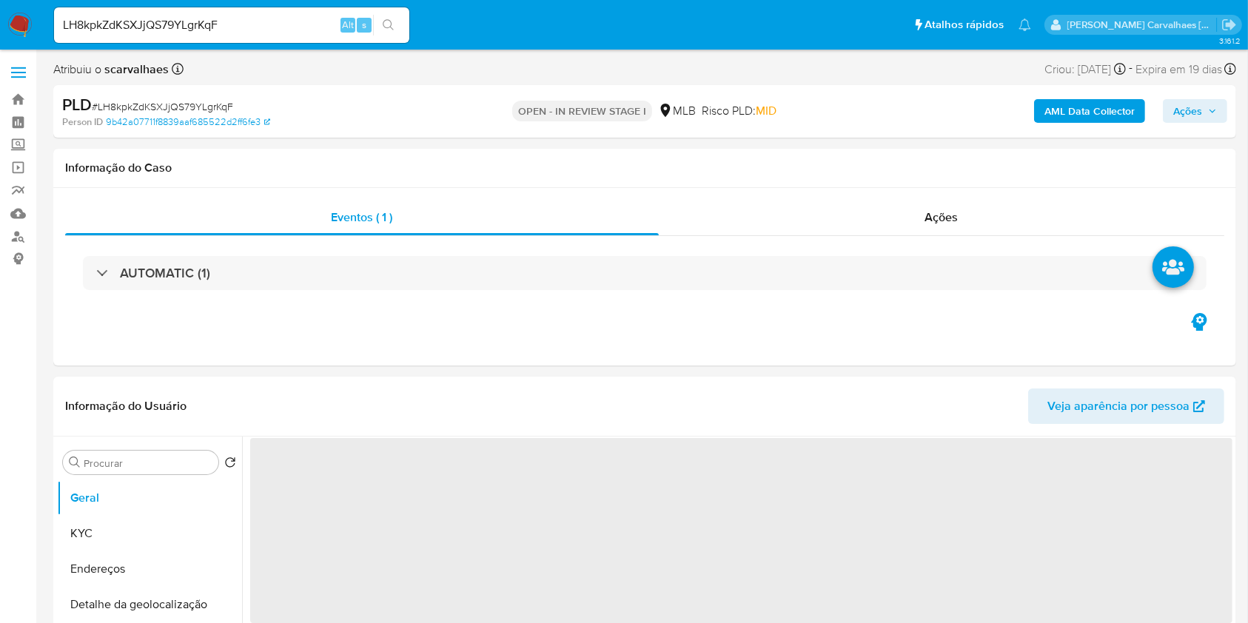
select select "10"
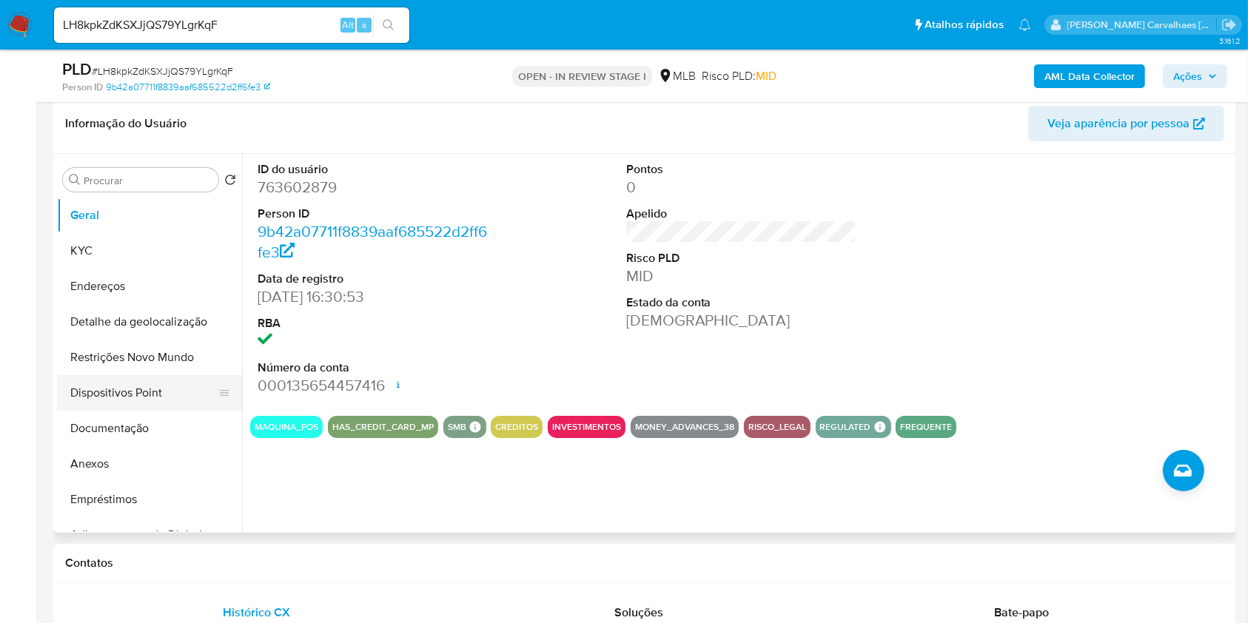
scroll to position [296, 0]
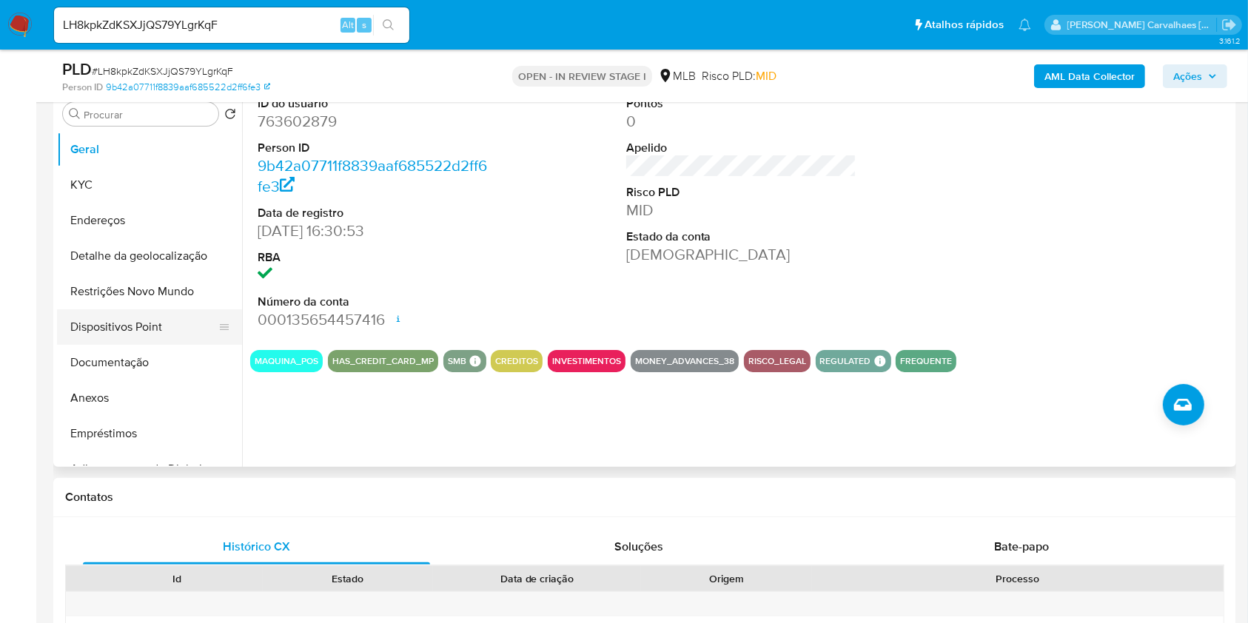
drag, startPoint x: 148, startPoint y: 360, endPoint x: 179, endPoint y: 343, distance: 35.1
click at [148, 360] on button "Documentação" at bounding box center [149, 363] width 185 height 36
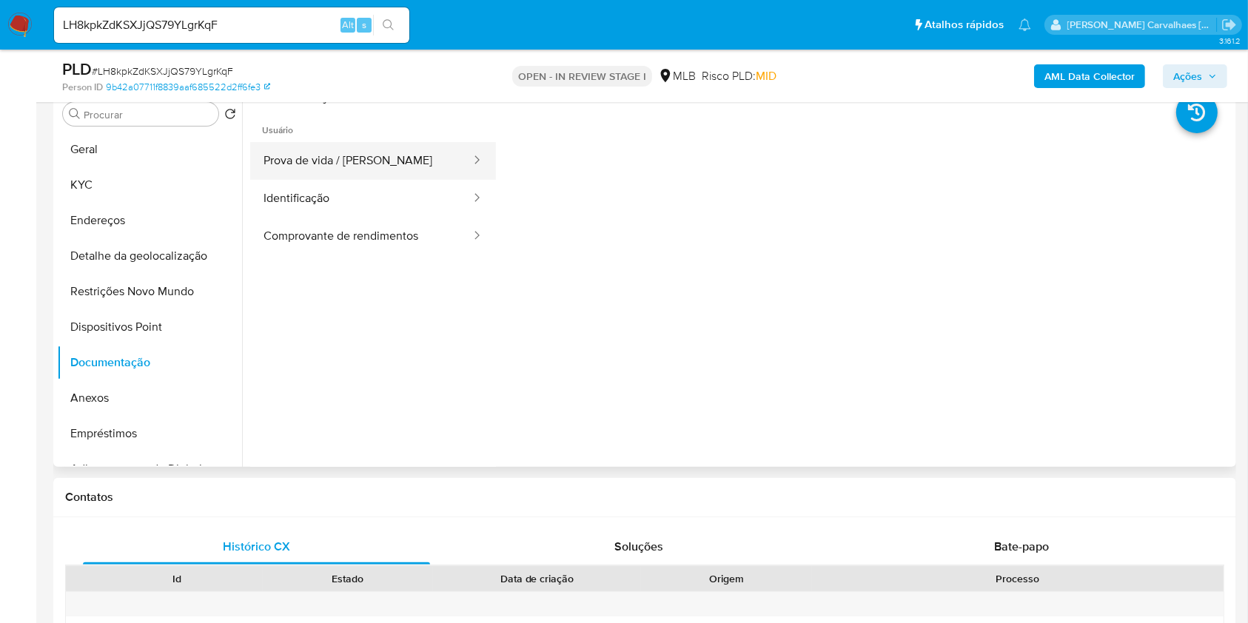
click at [389, 175] on button "Prova de vida / Selfie" at bounding box center [361, 161] width 222 height 38
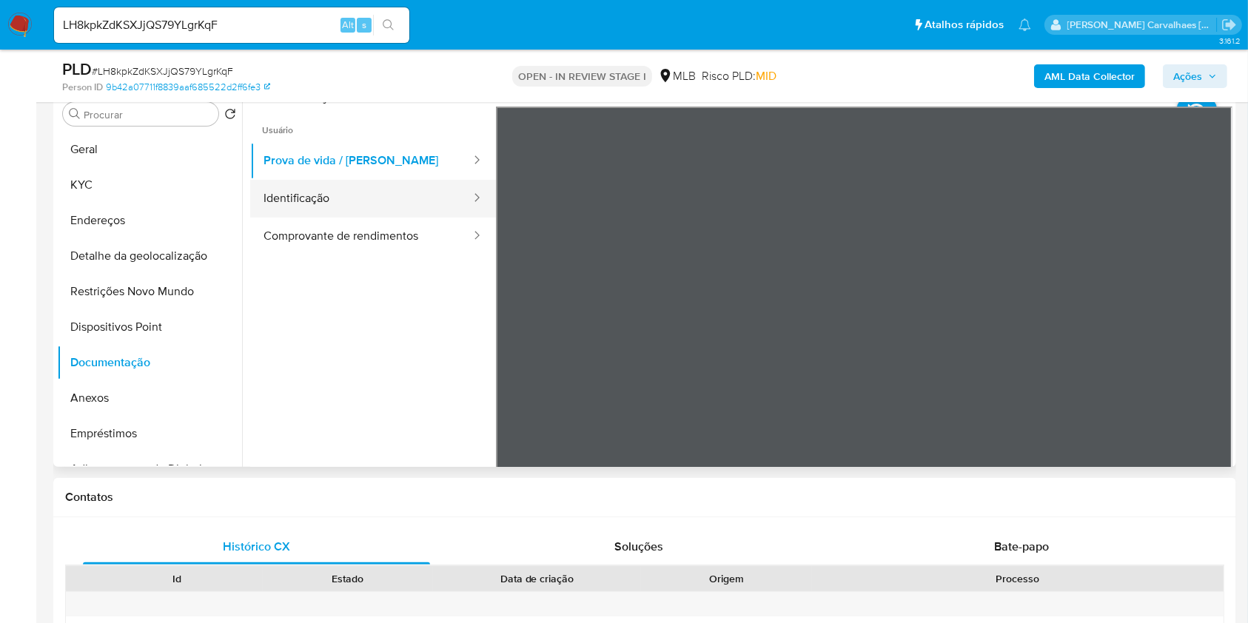
click at [289, 200] on button "Identificação" at bounding box center [361, 199] width 222 height 38
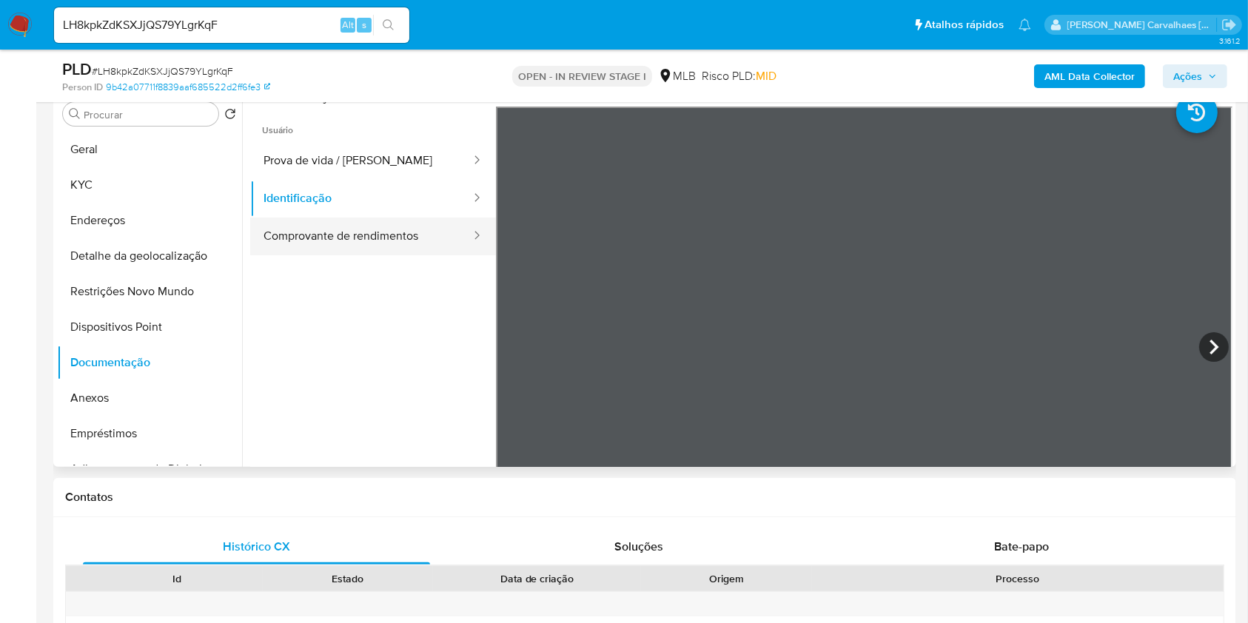
click at [371, 232] on button "Comprovante de rendimentos" at bounding box center [361, 237] width 222 height 38
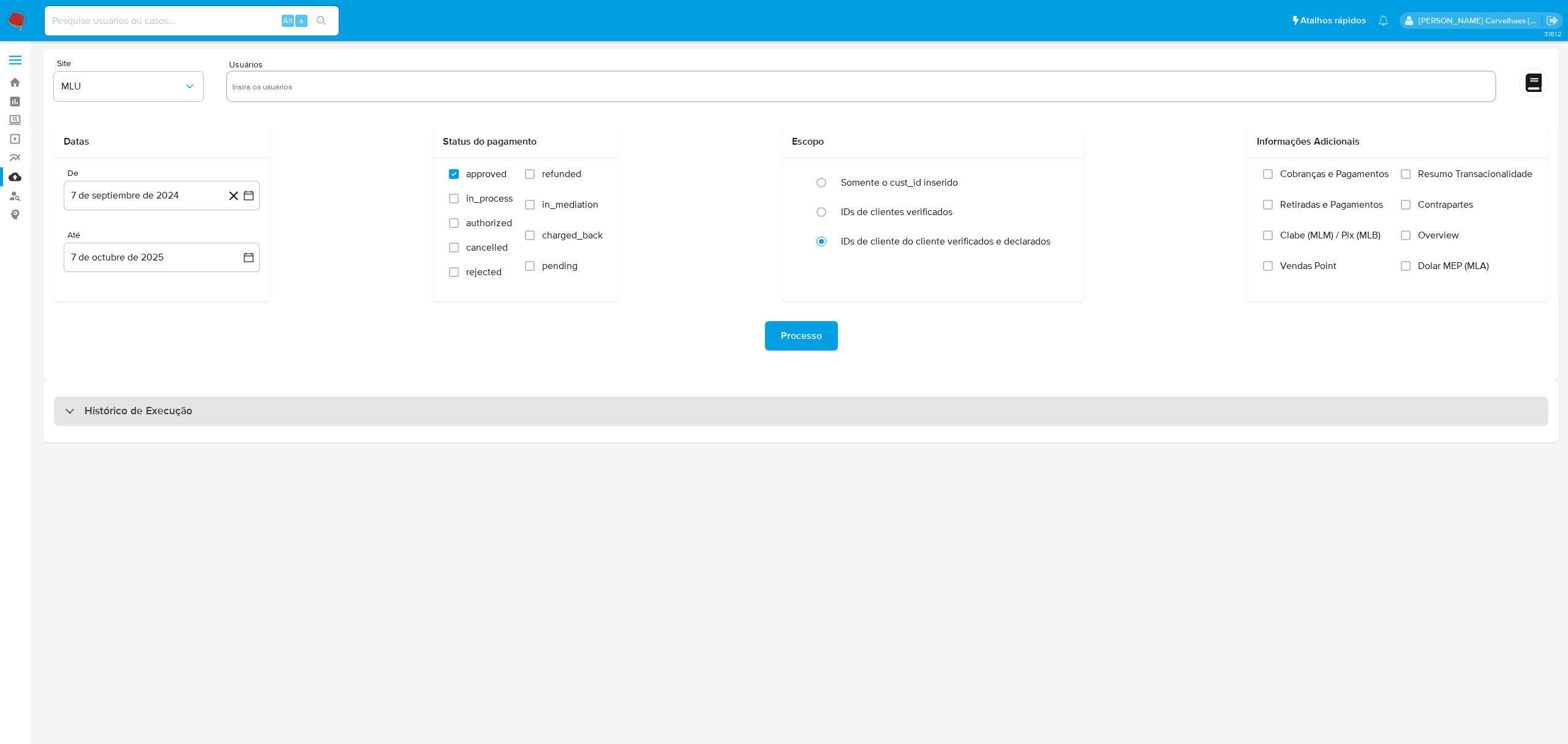
click at [124, 410] on h3 "Histórico de Execução" at bounding box center [138, 411] width 108 height 15
select select "10"
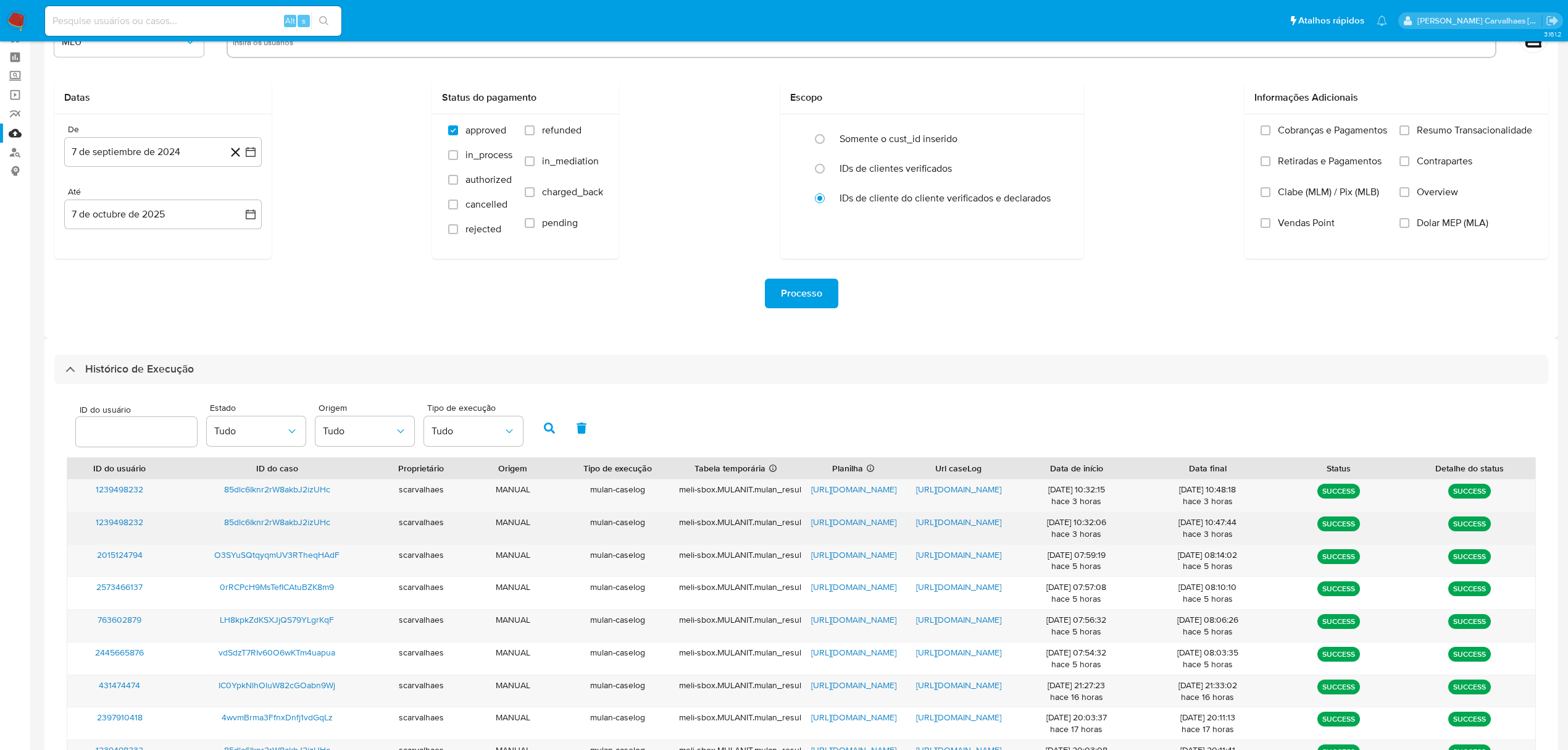
scroll to position [82, 0]
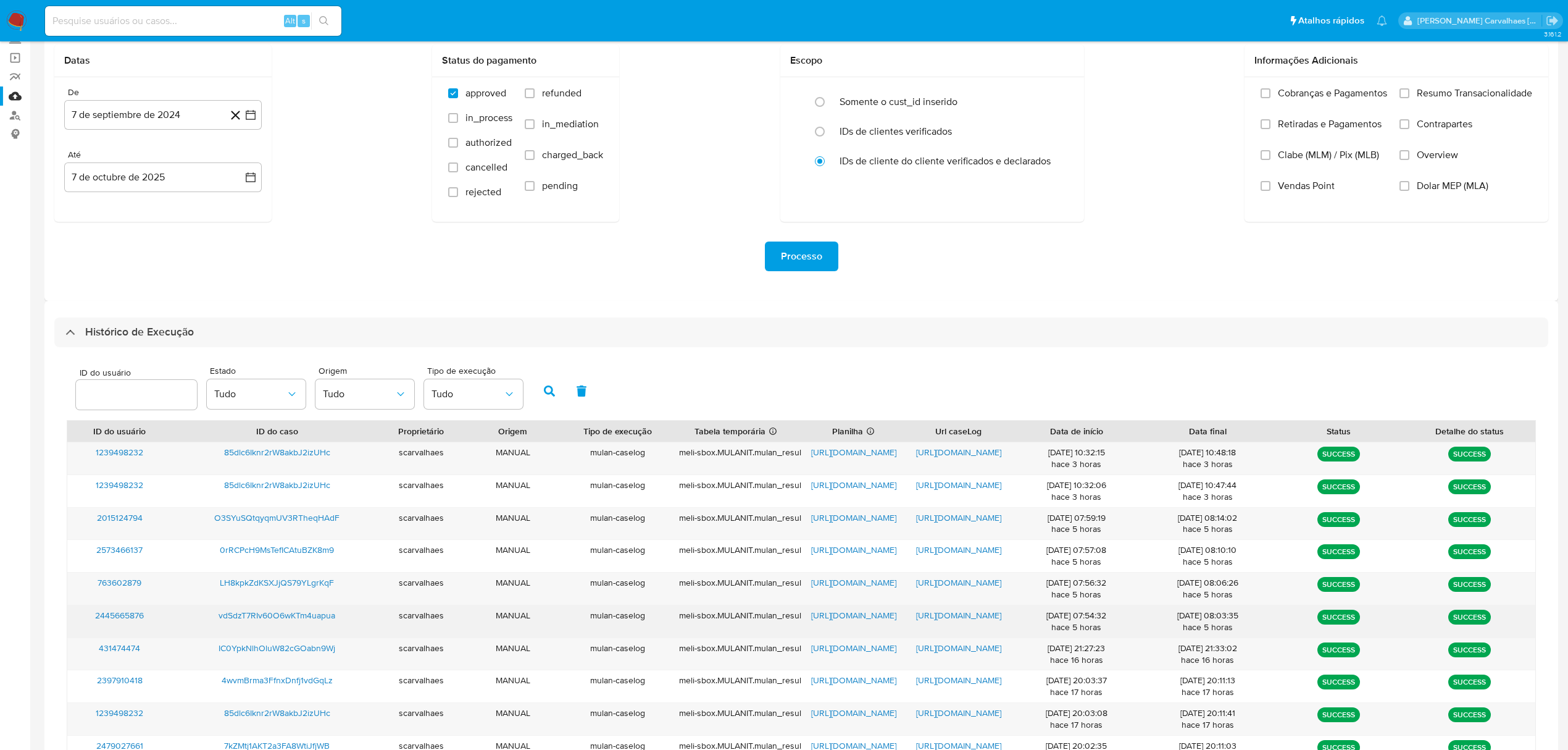
click at [961, 614] on span "https://docs.google.com/document/d/1FO-o_y6cRM_fj8_pwoZP18mHzvX04iaDWKsOJKcDq2o…" at bounding box center [958, 615] width 85 height 13
click at [820, 615] on span "https://docs.google.com/spreadsheets/d/1Wy0WYl3u_XEICIBHHanKi4TDnEheplm969rIQYR…" at bounding box center [854, 615] width 85 height 13
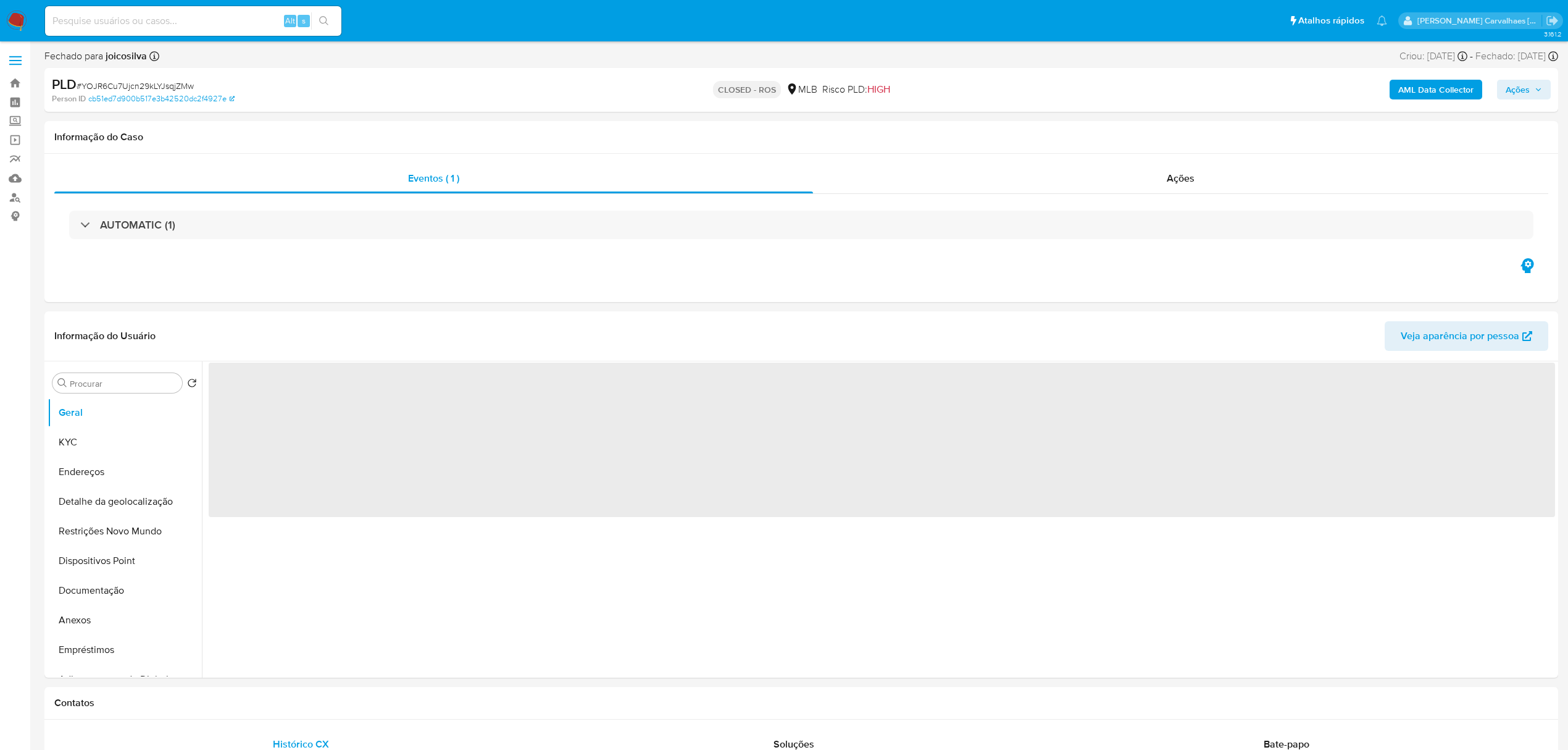
select select "10"
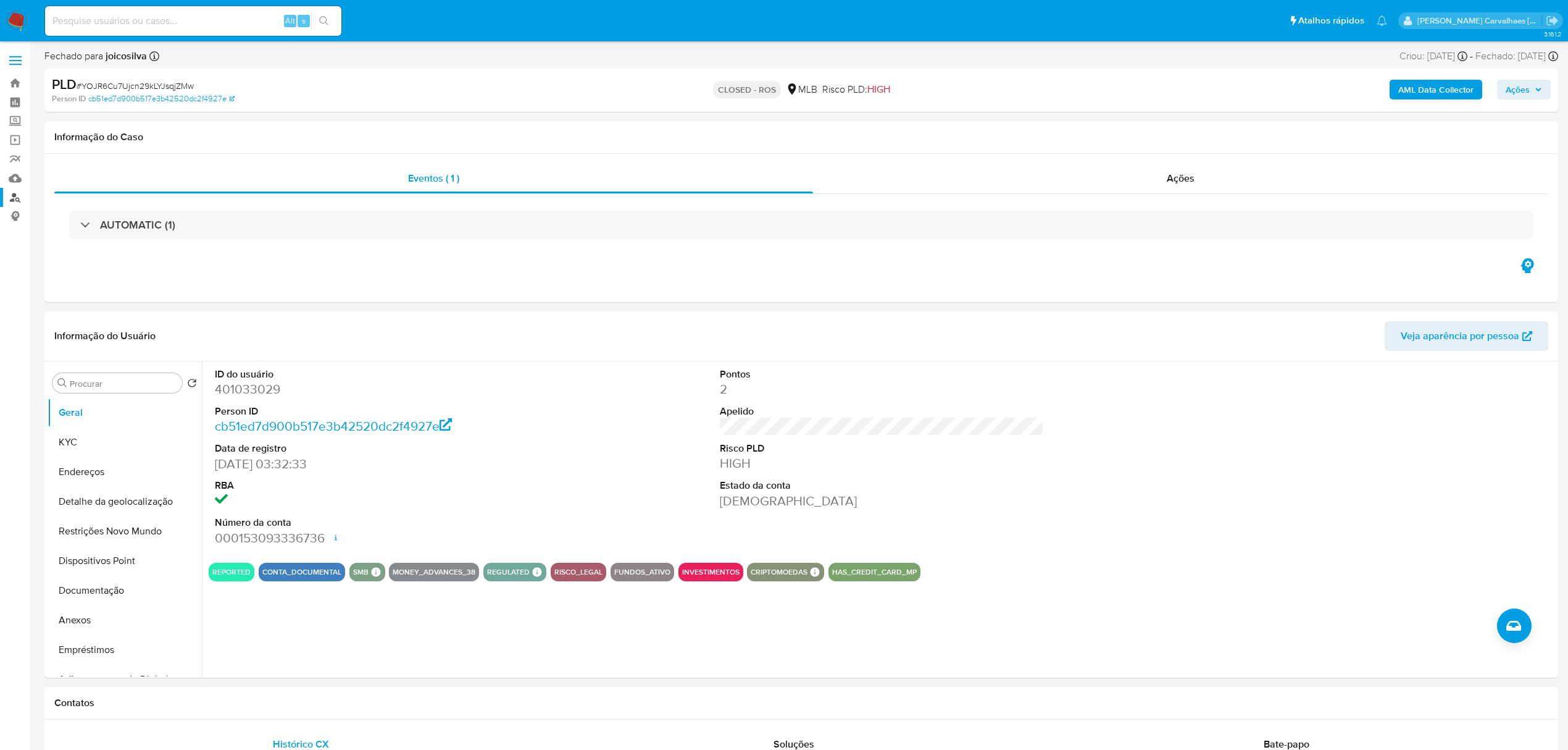
click at [8, 196] on link "Localizador de pessoas" at bounding box center [73, 197] width 147 height 19
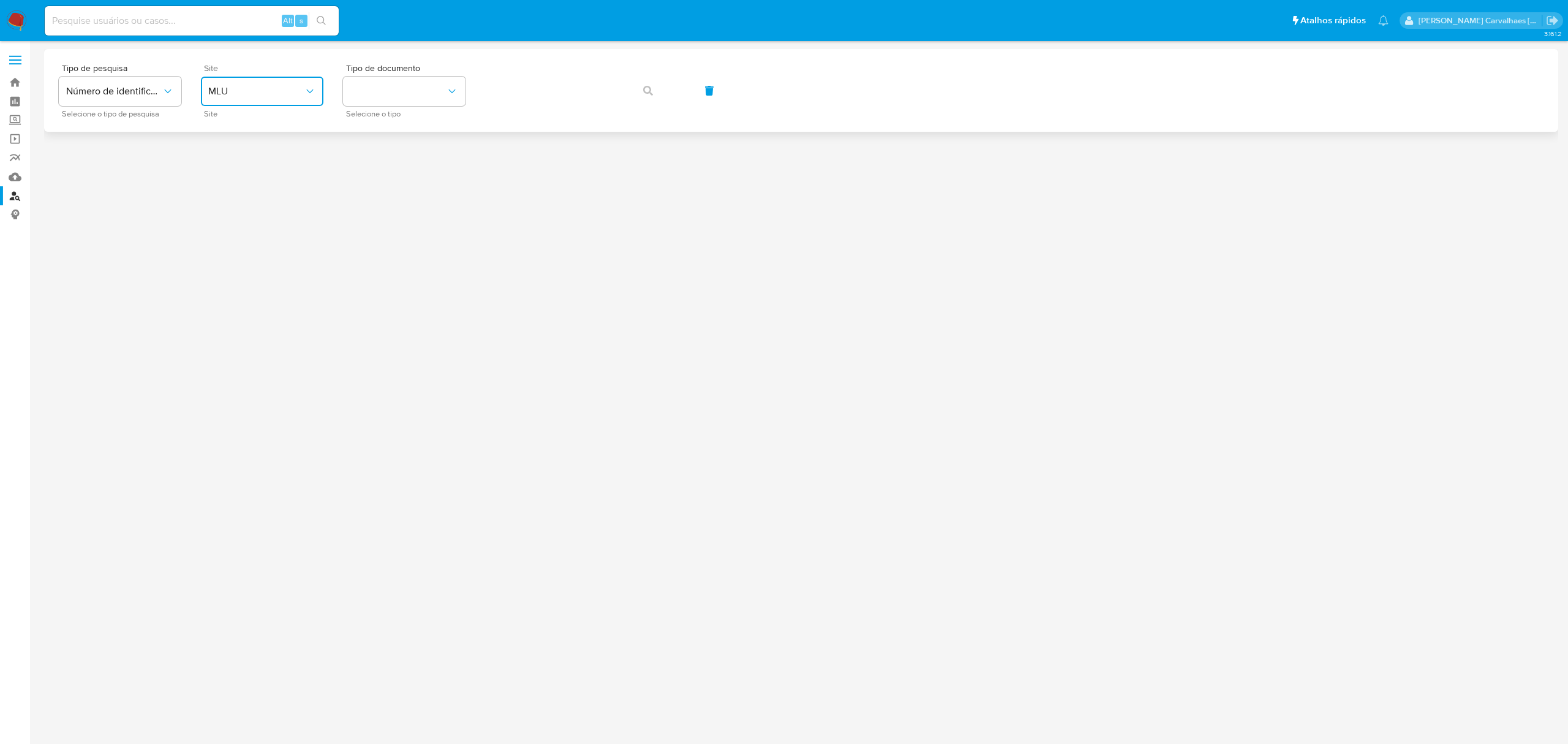
click at [291, 102] on button "MLU" at bounding box center [262, 92] width 122 height 30
click at [234, 180] on div "MLB" at bounding box center [258, 184] width 100 height 30
click at [398, 97] on button "identificationType" at bounding box center [404, 92] width 122 height 30
click at [405, 121] on div "CNPJ CNPJ" at bounding box center [400, 130] width 100 height 41
click at [645, 94] on icon "button" at bounding box center [648, 91] width 10 height 10
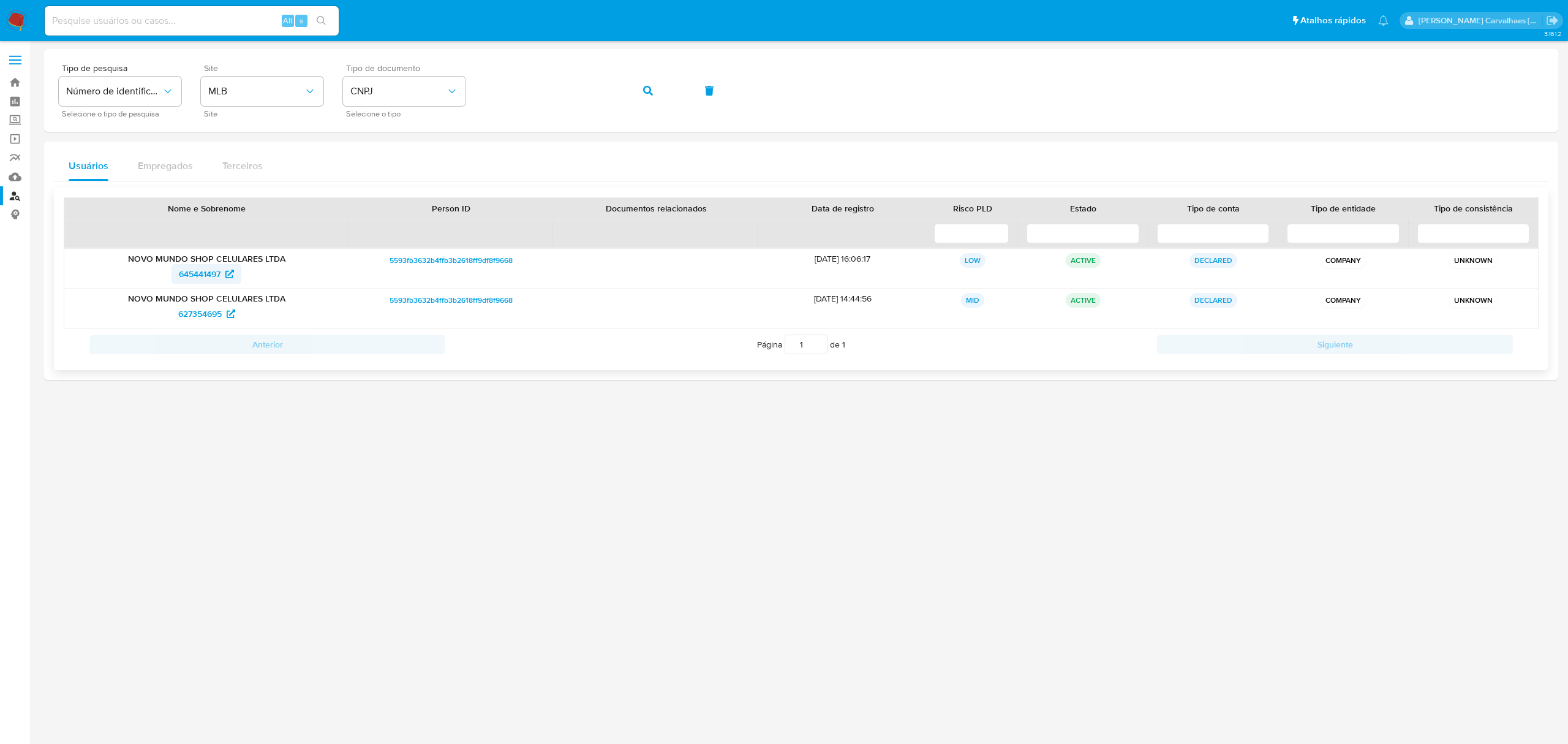
click at [202, 275] on span "645441497" at bounding box center [199, 274] width 41 height 20
click at [204, 314] on span "627354695" at bounding box center [199, 314] width 44 height 20
click at [463, 87] on div "Tipo de pesquisa Número de identificação Selecione o tipo de pesquisa Site MLB …" at bounding box center [801, 90] width 1484 height 53
click at [642, 84] on button "button" at bounding box center [648, 91] width 41 height 30
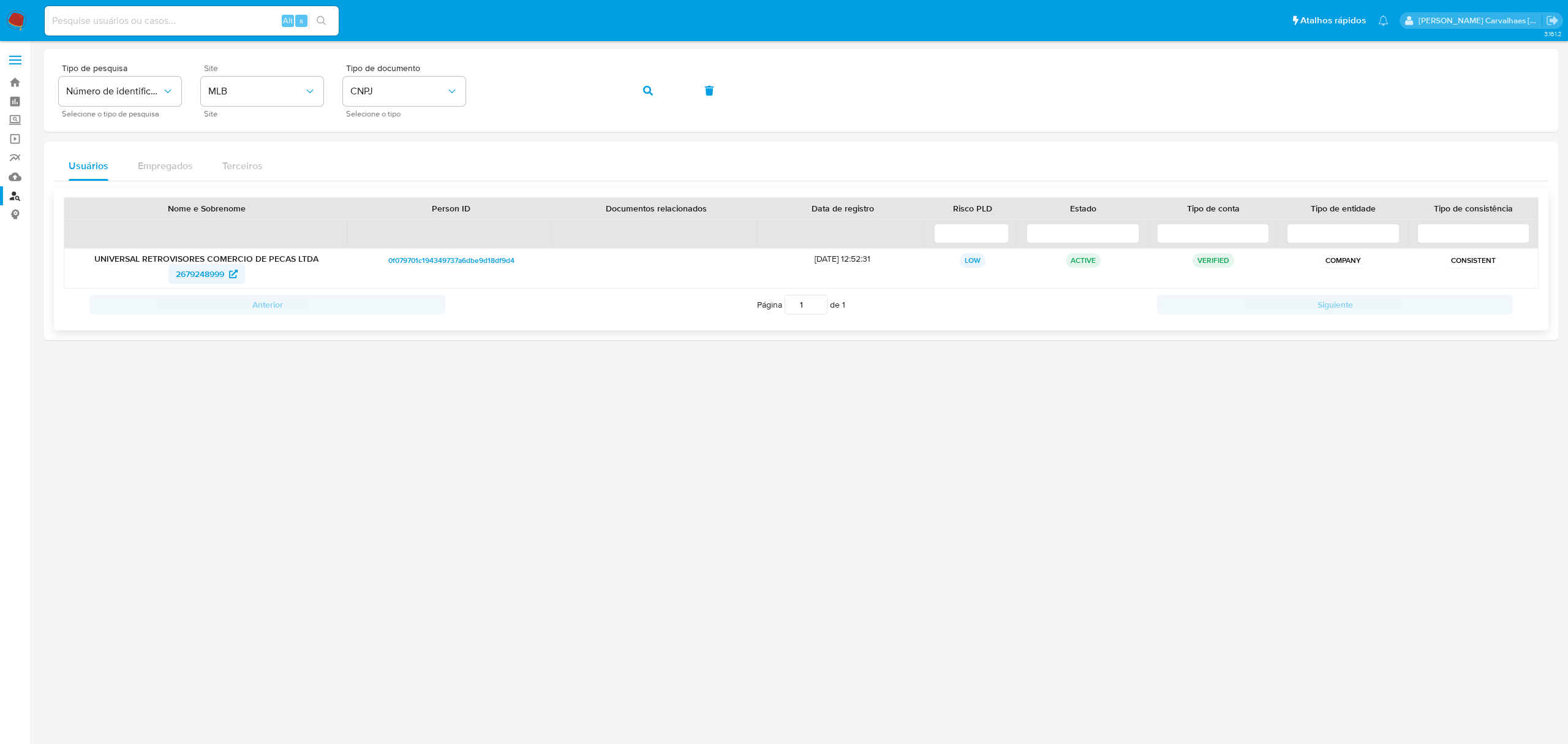
click at [189, 275] on span "2679248999" at bounding box center [199, 274] width 48 height 20
click at [454, 89] on icon "identificationType" at bounding box center [452, 91] width 12 height 12
click at [381, 167] on div "CPF CPF" at bounding box center [400, 172] width 100 height 41
click at [461, 89] on div "Tipo de pesquisa Número de identificação Selecione o tipo de pesquisa Site MLB …" at bounding box center [801, 90] width 1484 height 53
click at [648, 87] on icon "button" at bounding box center [648, 91] width 10 height 10
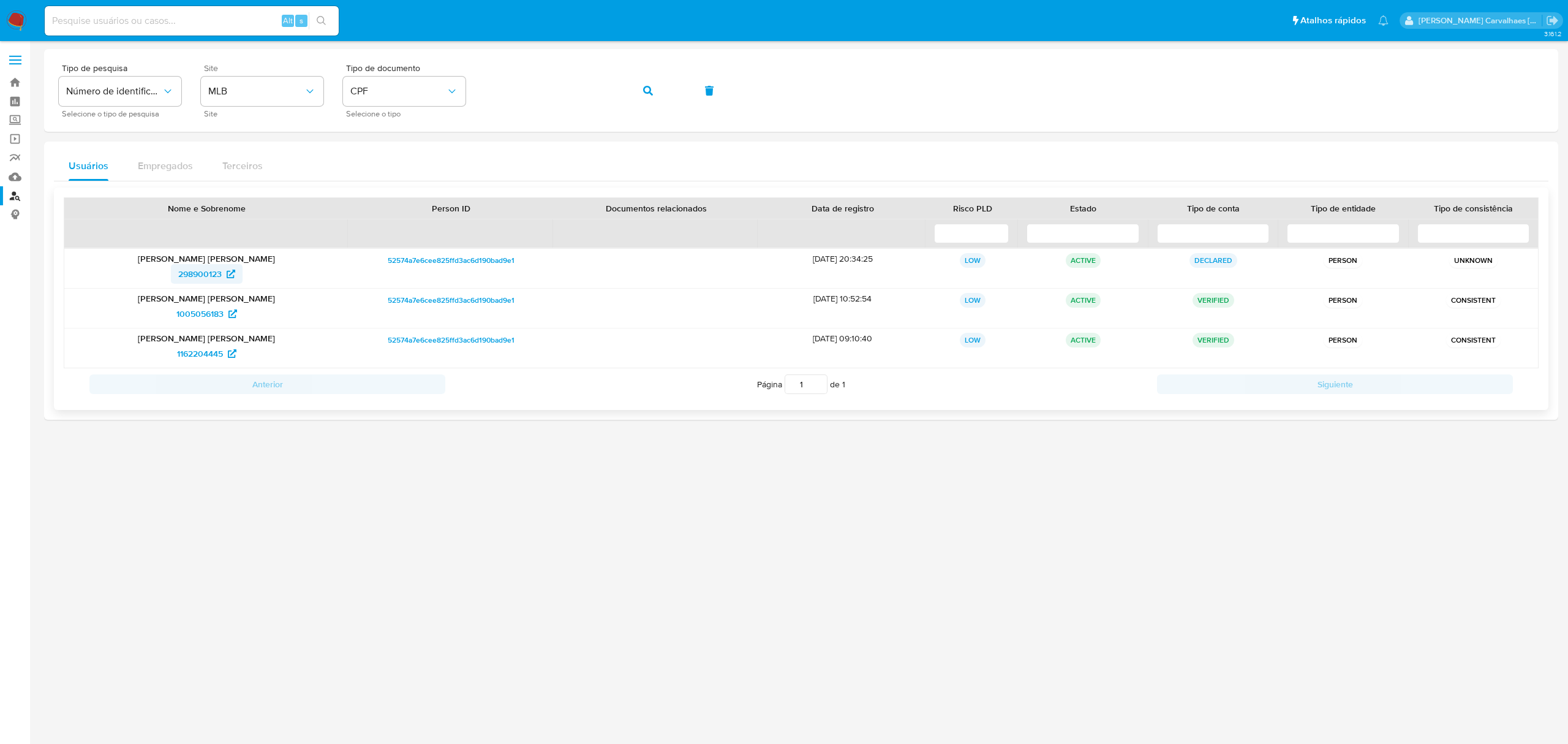
click at [221, 270] on span "298900123" at bounding box center [199, 274] width 44 height 20
click at [211, 312] on span "1005056183" at bounding box center [199, 314] width 47 height 20
click at [228, 352] on icon at bounding box center [232, 353] width 8 height 8
click at [189, 314] on span "1005056183" at bounding box center [199, 314] width 47 height 20
click at [212, 354] on span "1162204445" at bounding box center [200, 353] width 46 height 20
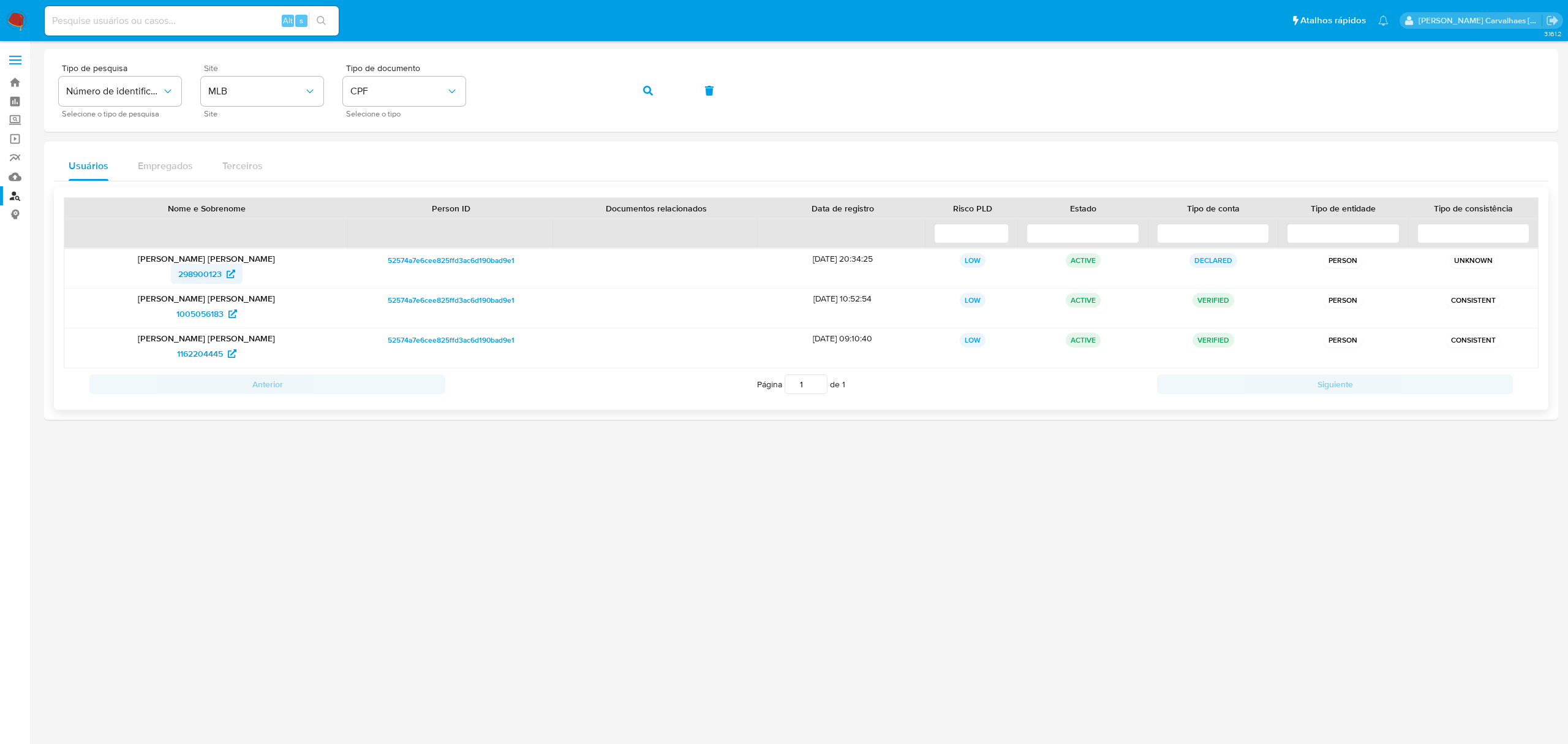
click at [197, 277] on span "298900123" at bounding box center [199, 274] width 44 height 20
click at [218, 348] on span "1162204445" at bounding box center [200, 353] width 46 height 20
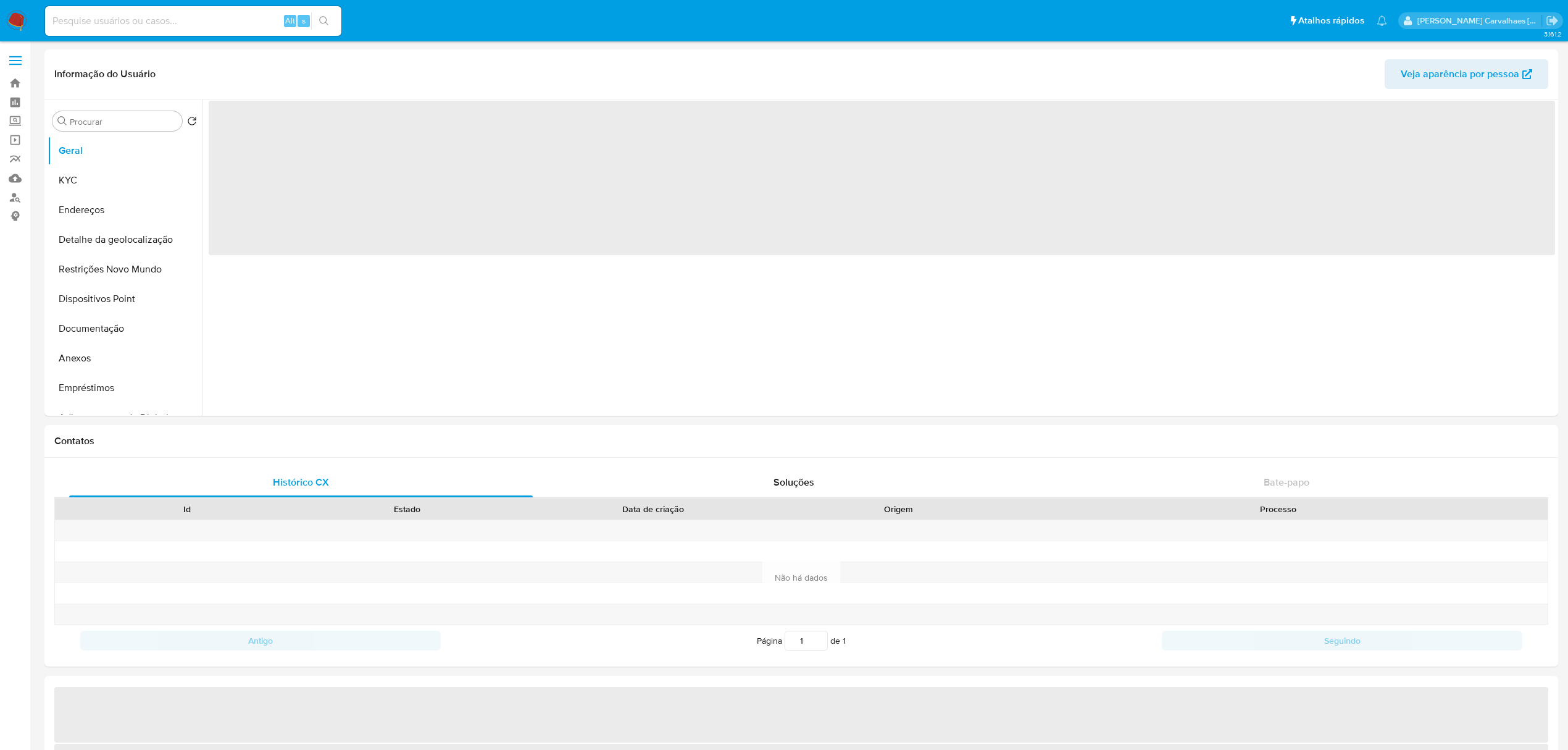
select select "10"
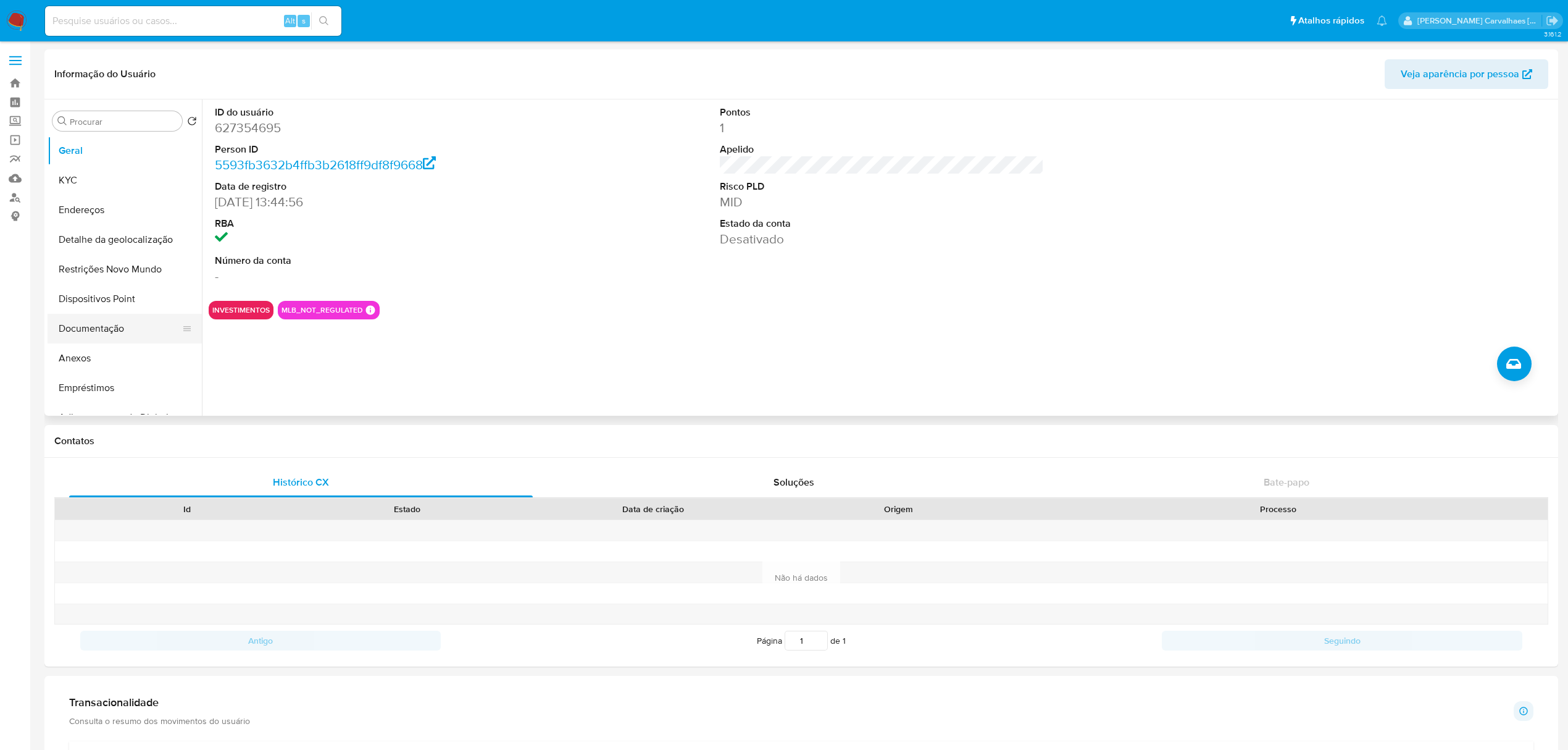
click at [111, 327] on button "Documentação" at bounding box center [119, 329] width 144 height 30
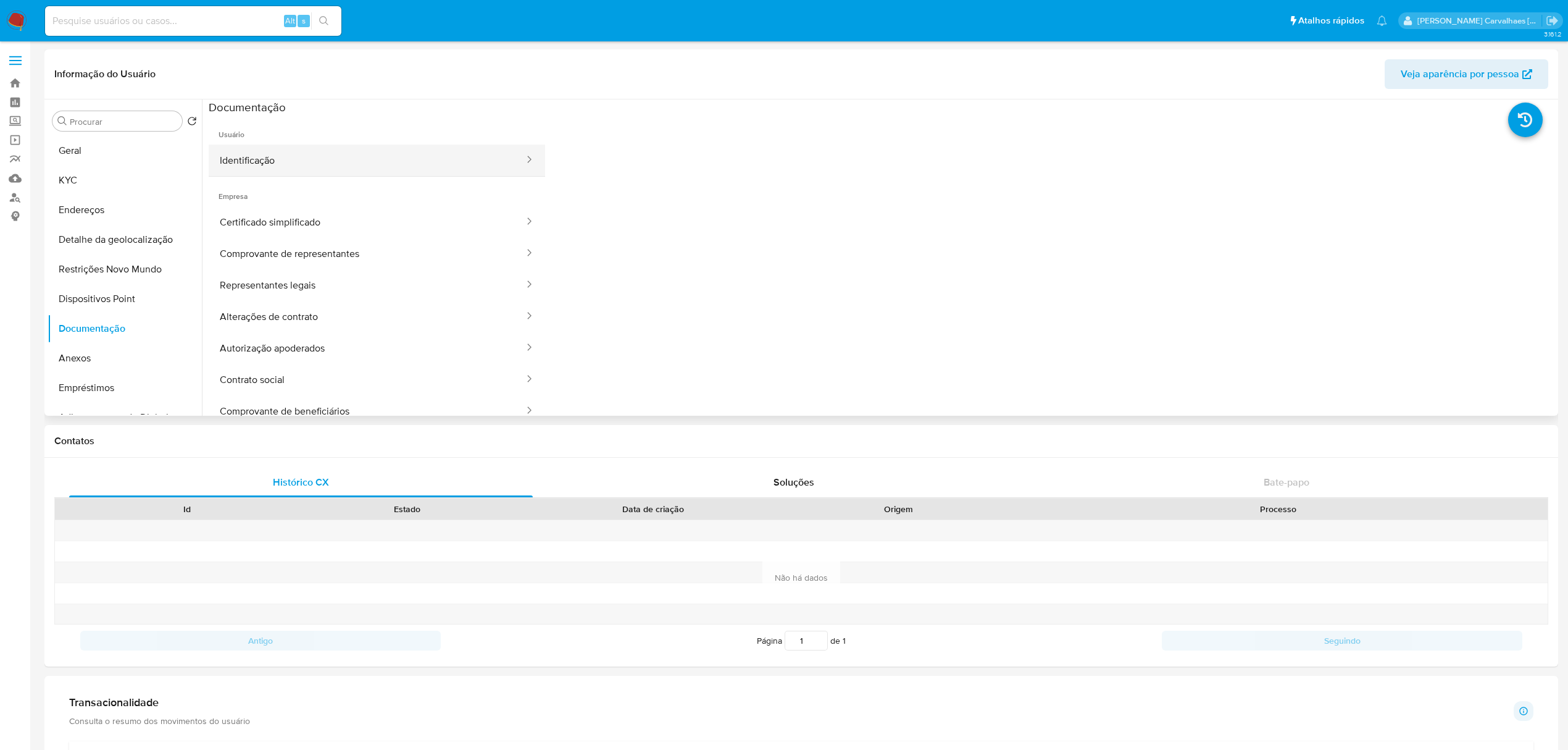
click at [322, 162] on button "Identificação" at bounding box center [367, 160] width 317 height 32
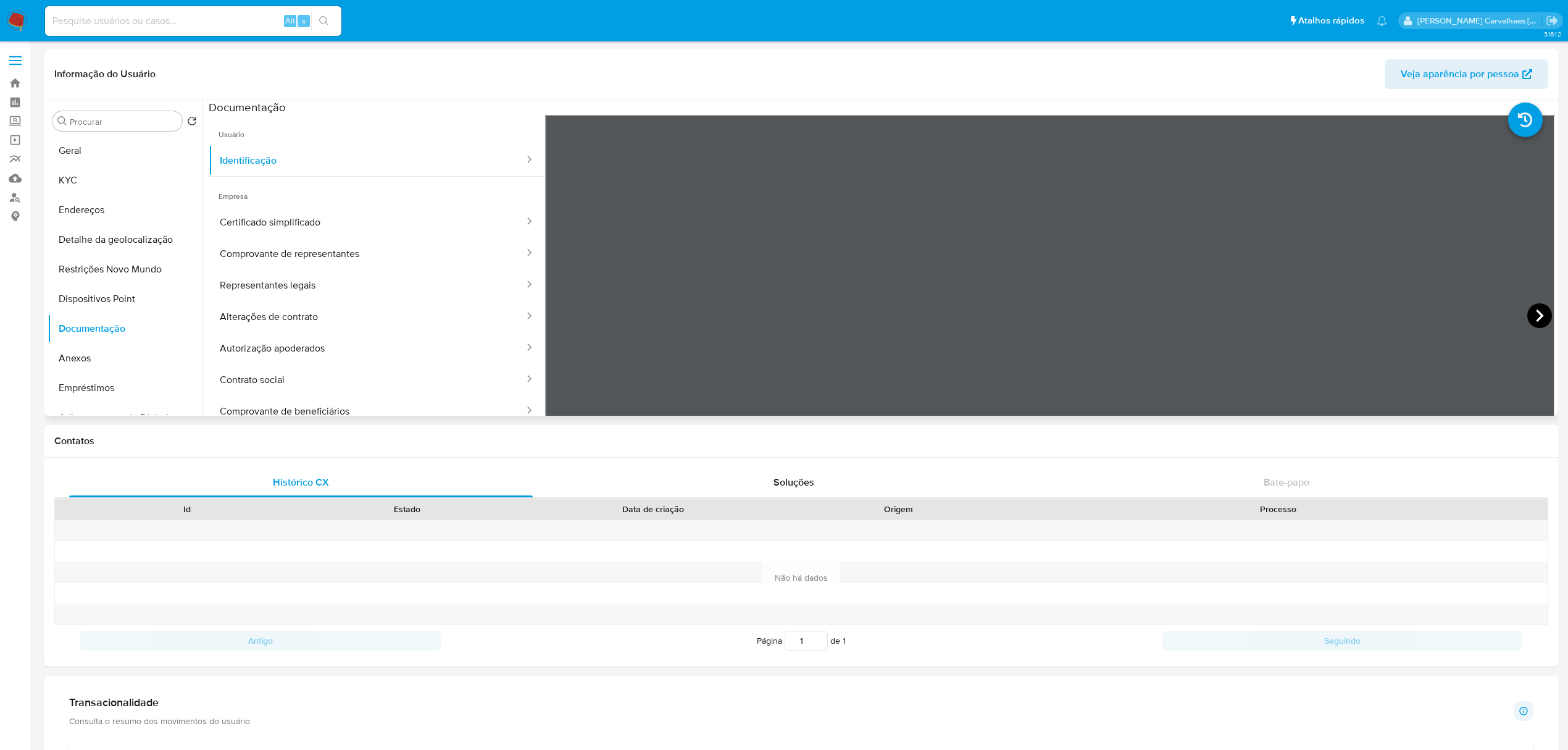
click at [1530, 315] on icon at bounding box center [1540, 315] width 25 height 25
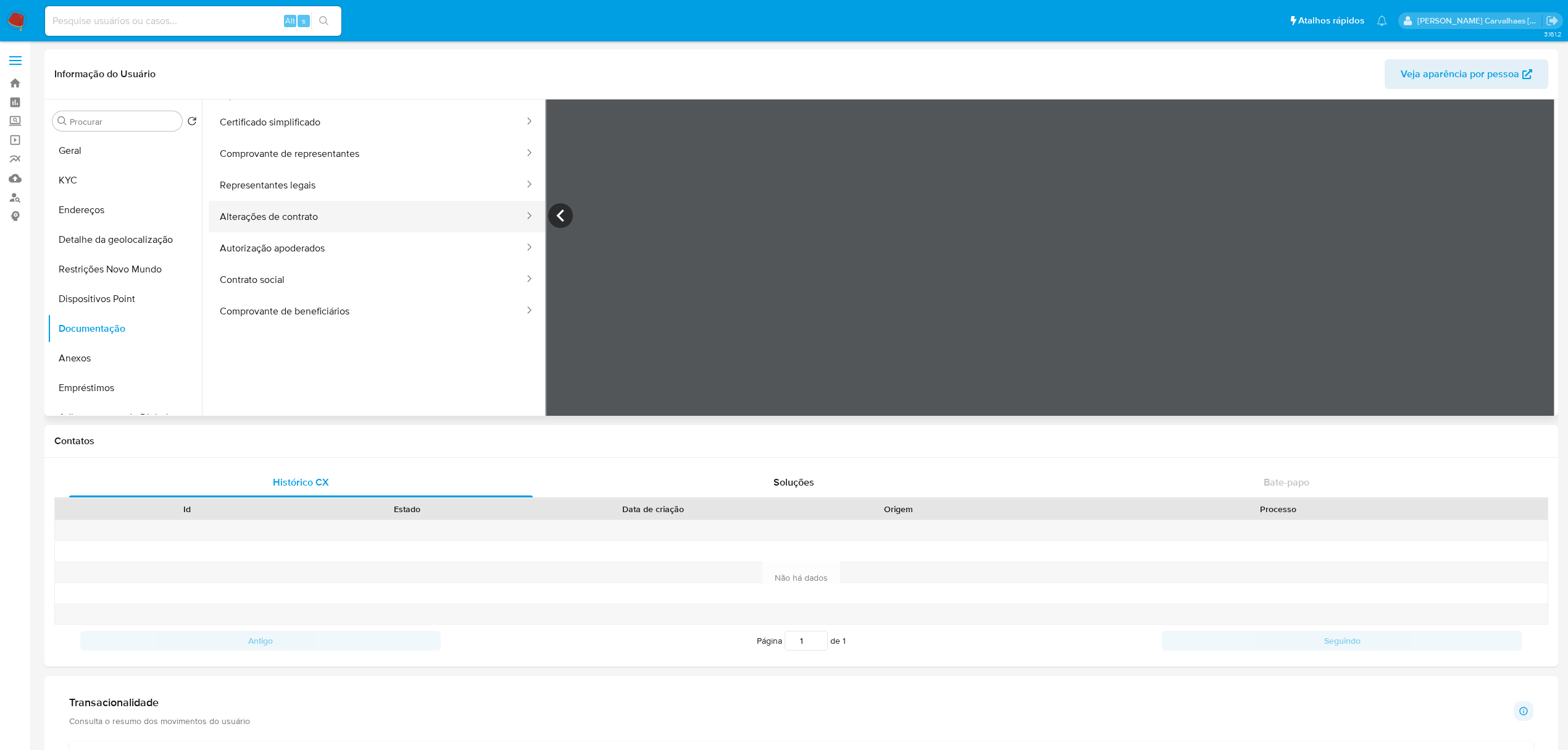
scroll to position [104, 0]
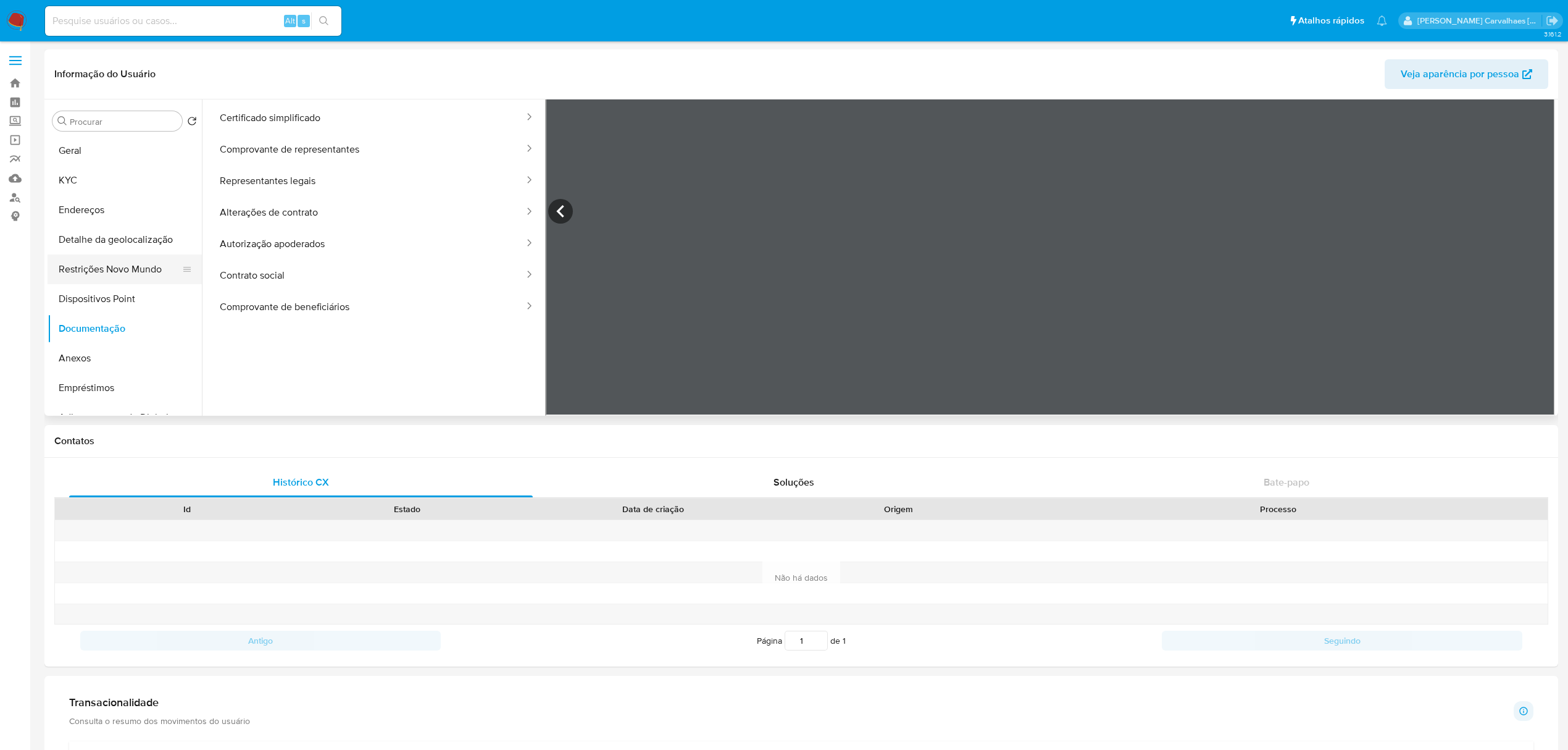
click at [125, 278] on button "Restrições Novo Mundo" at bounding box center [119, 269] width 144 height 30
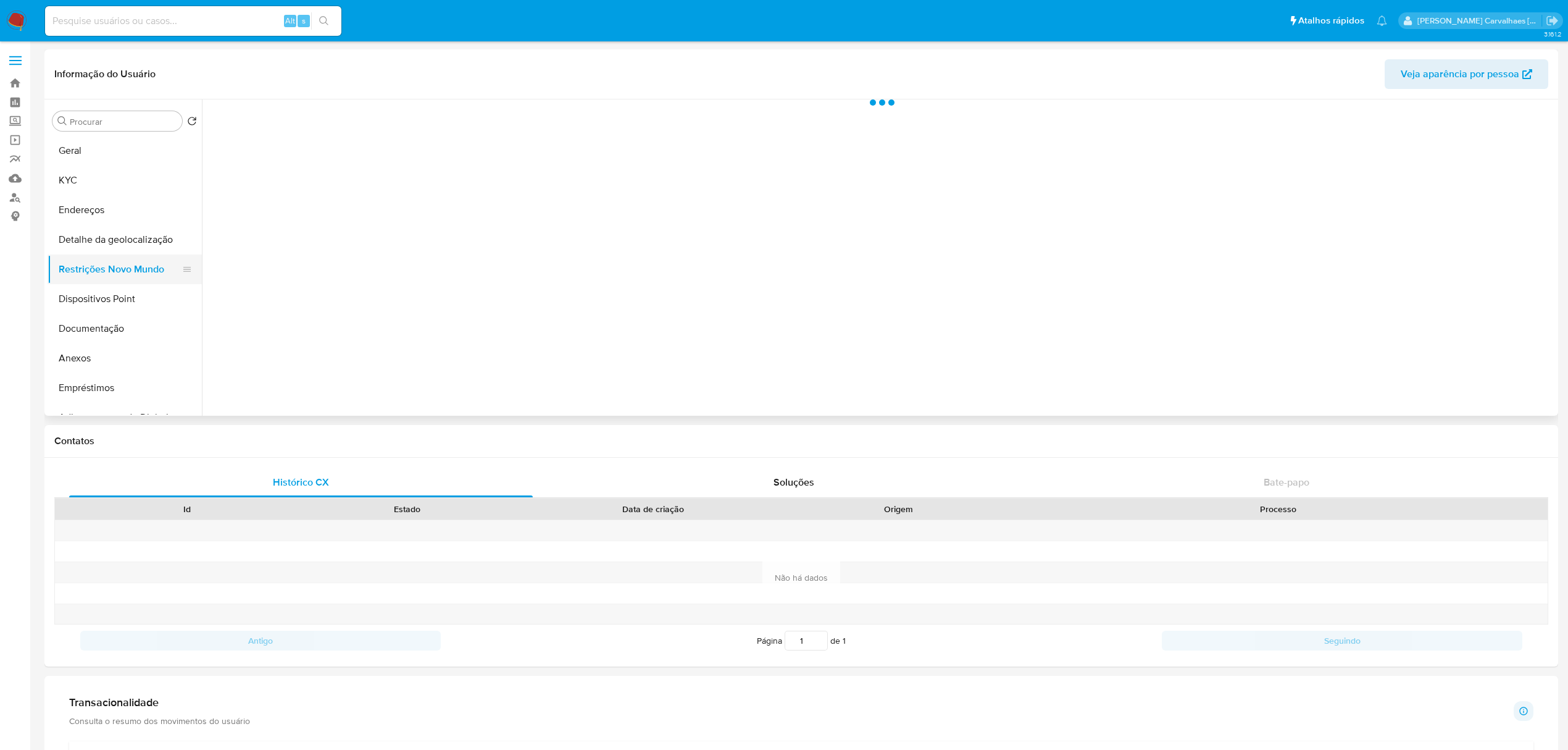
scroll to position [0, 0]
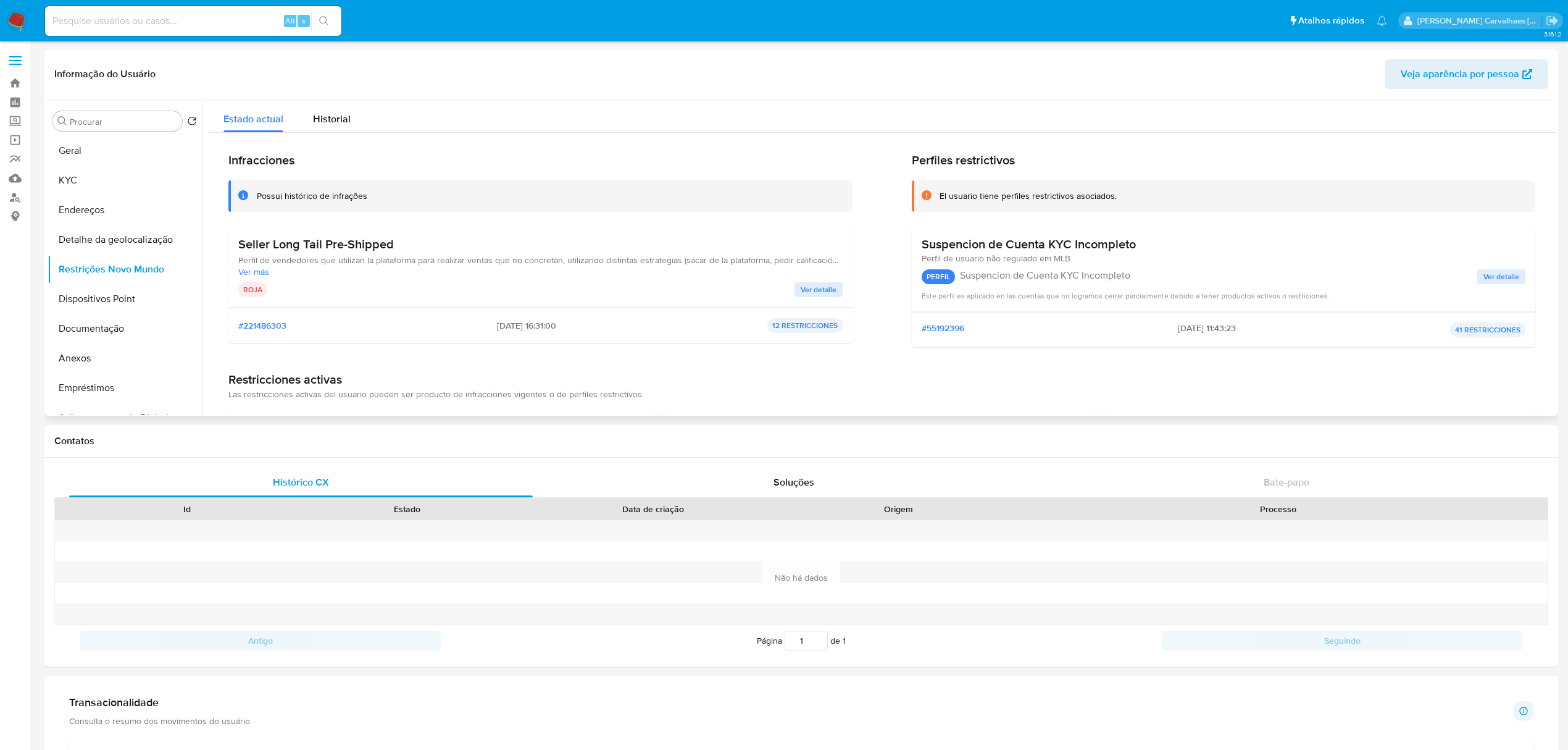
click at [823, 286] on span "Ver detalle" at bounding box center [818, 289] width 36 height 13
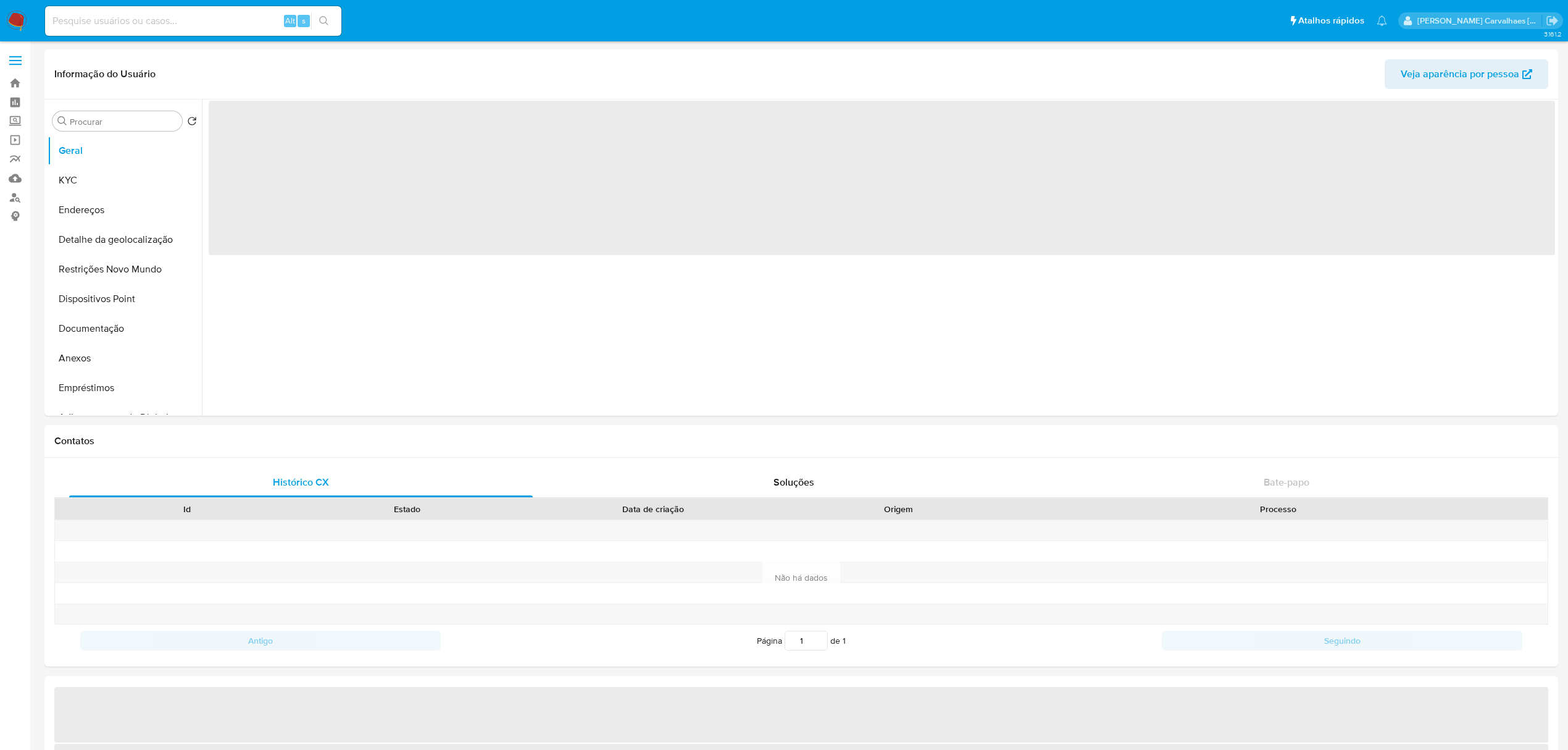
select select "10"
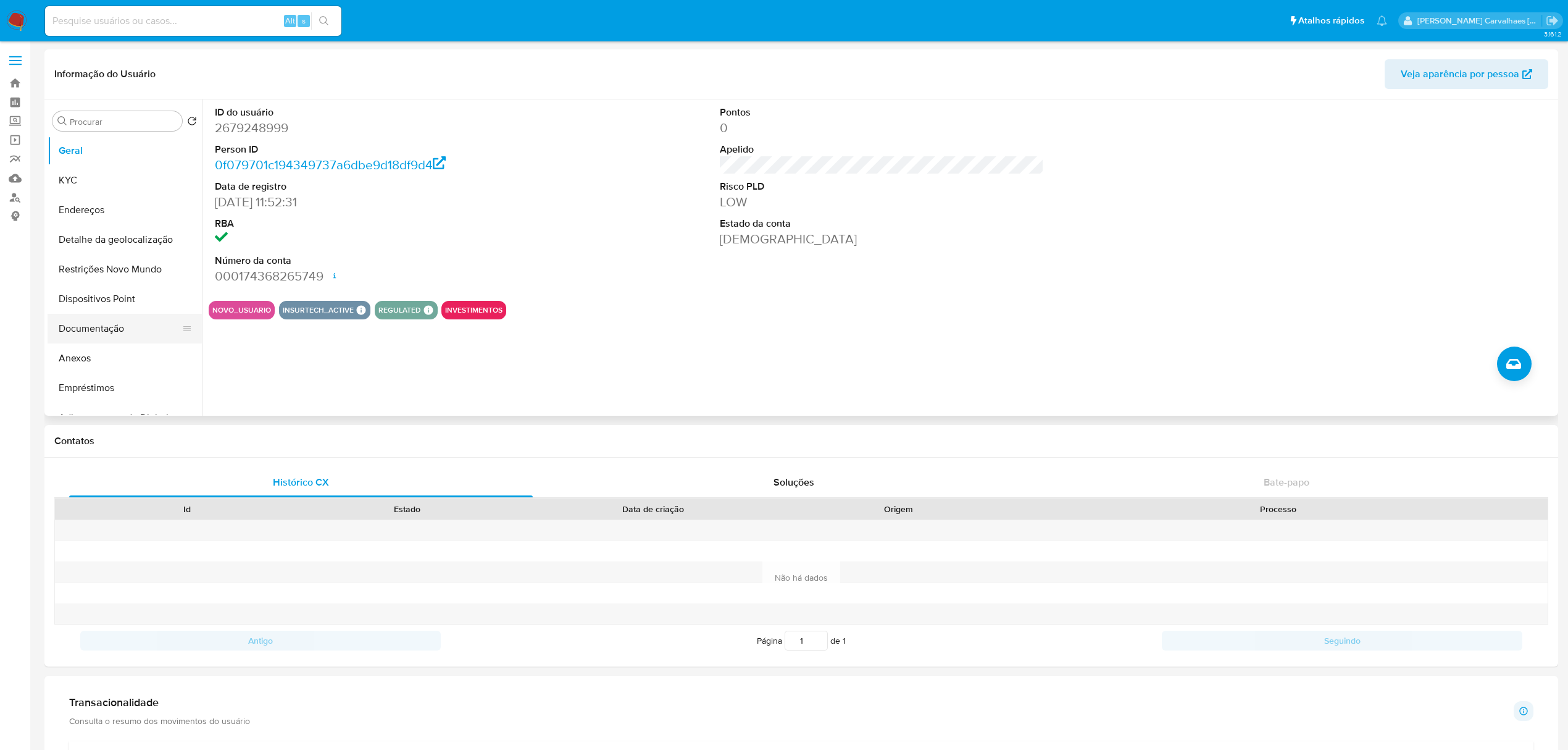
click at [134, 331] on button "Documentação" at bounding box center [119, 329] width 144 height 30
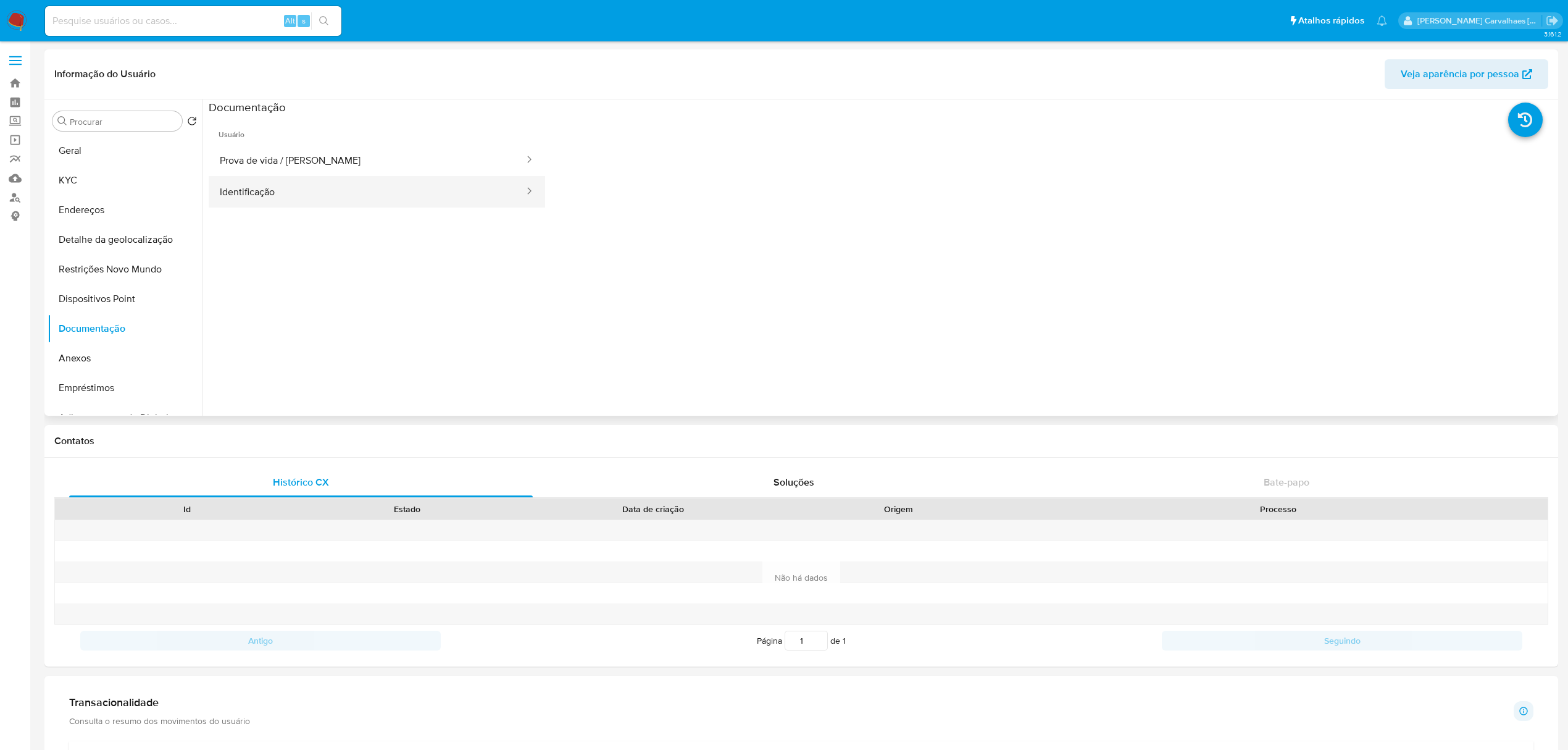
click at [249, 194] on button "Identificação" at bounding box center [367, 192] width 317 height 32
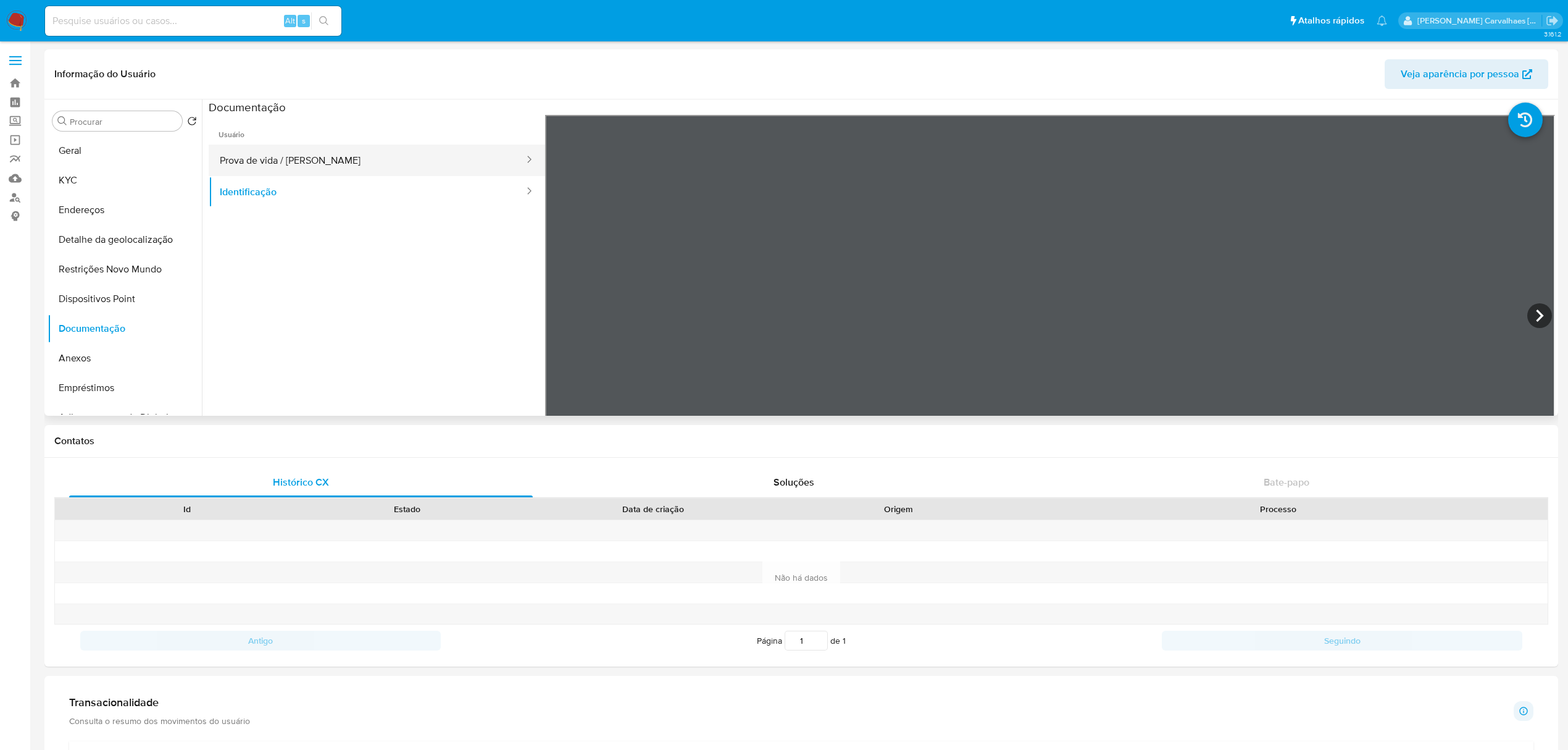
click at [342, 156] on button "Prova de vida / [PERSON_NAME]" at bounding box center [367, 160] width 317 height 32
click at [146, 255] on button "Restrições Novo Mundo" at bounding box center [119, 269] width 144 height 30
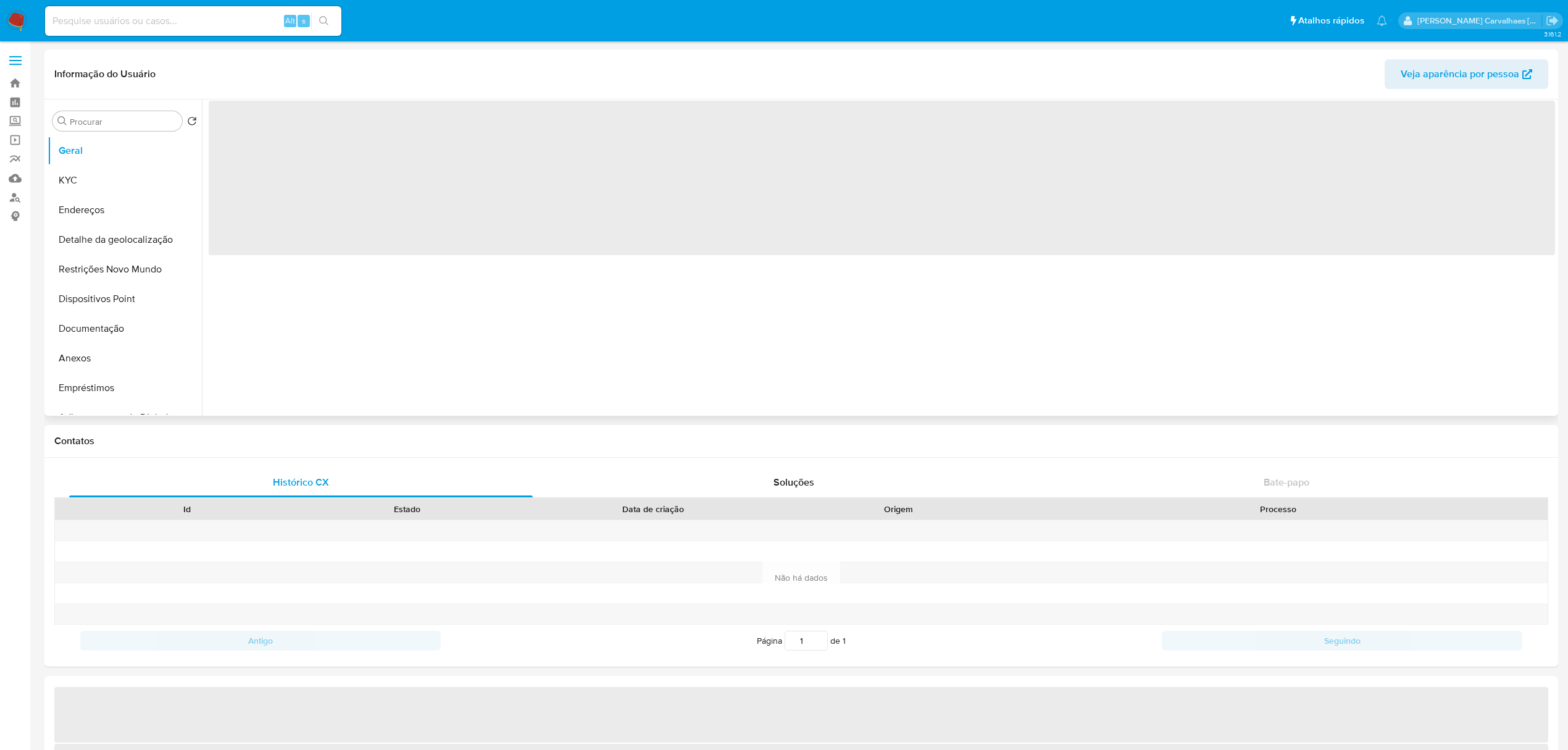
select select "10"
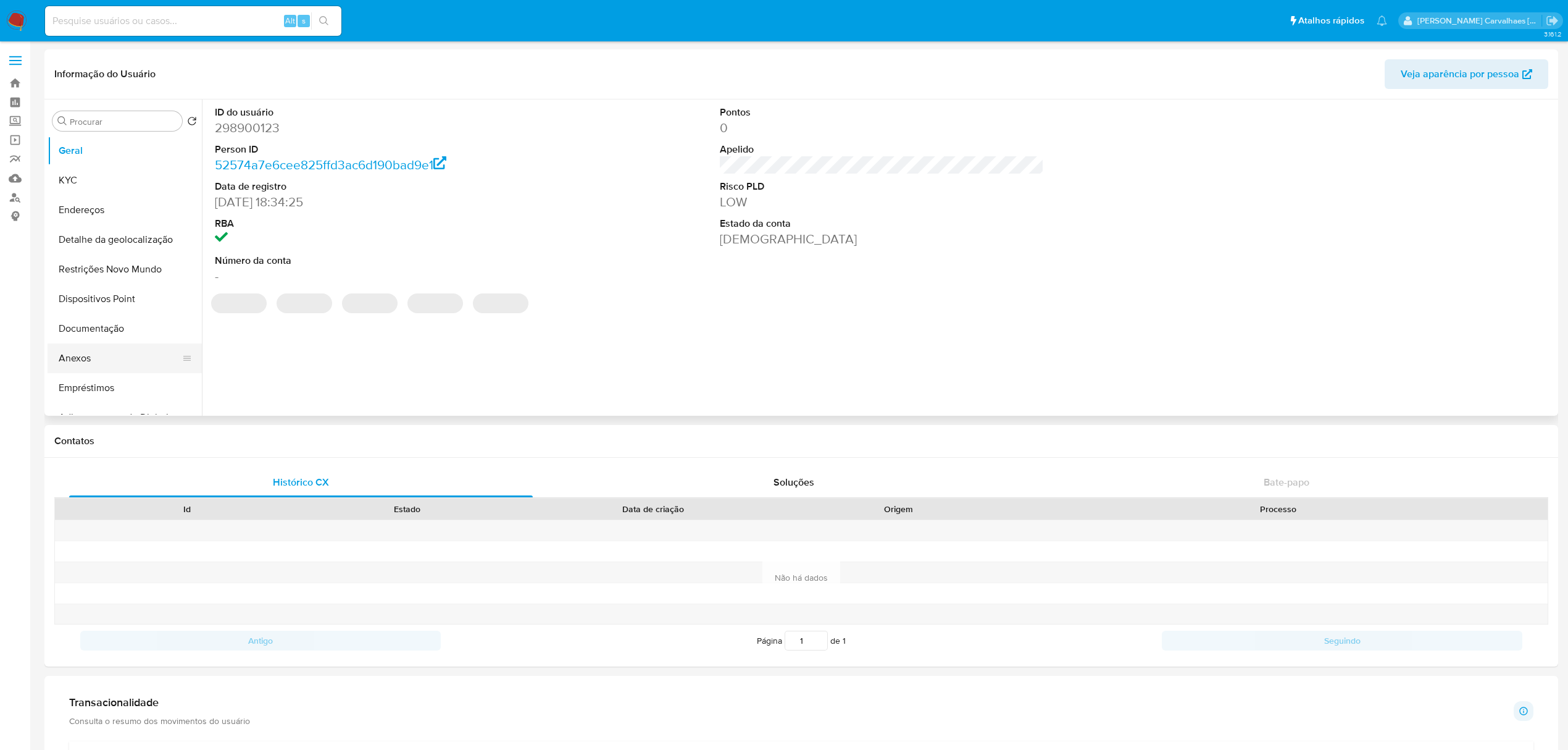
click at [98, 357] on button "Anexos" at bounding box center [119, 359] width 144 height 30
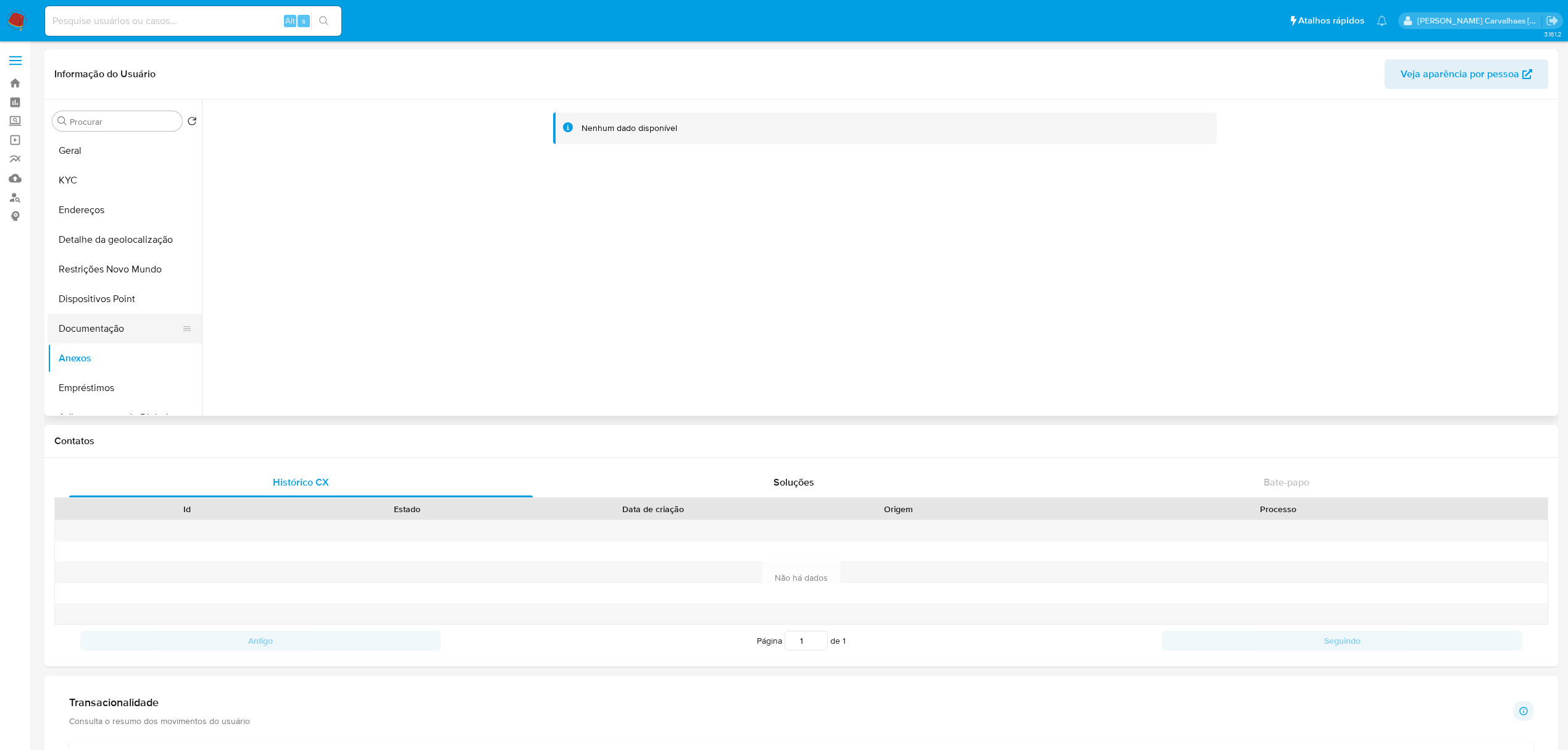
click at [108, 322] on button "Documentação" at bounding box center [119, 329] width 144 height 30
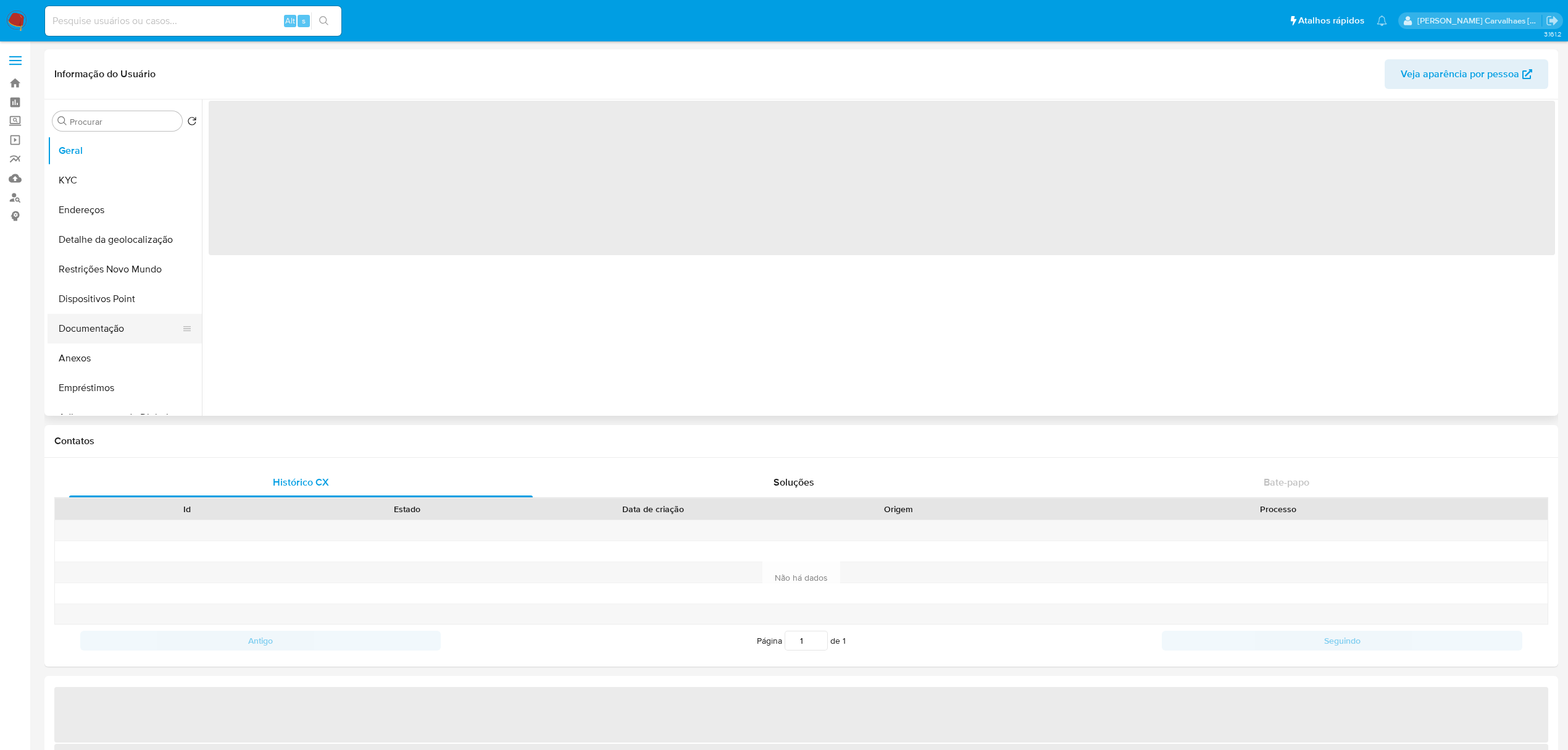
click at [108, 330] on button "Documentação" at bounding box center [119, 329] width 144 height 30
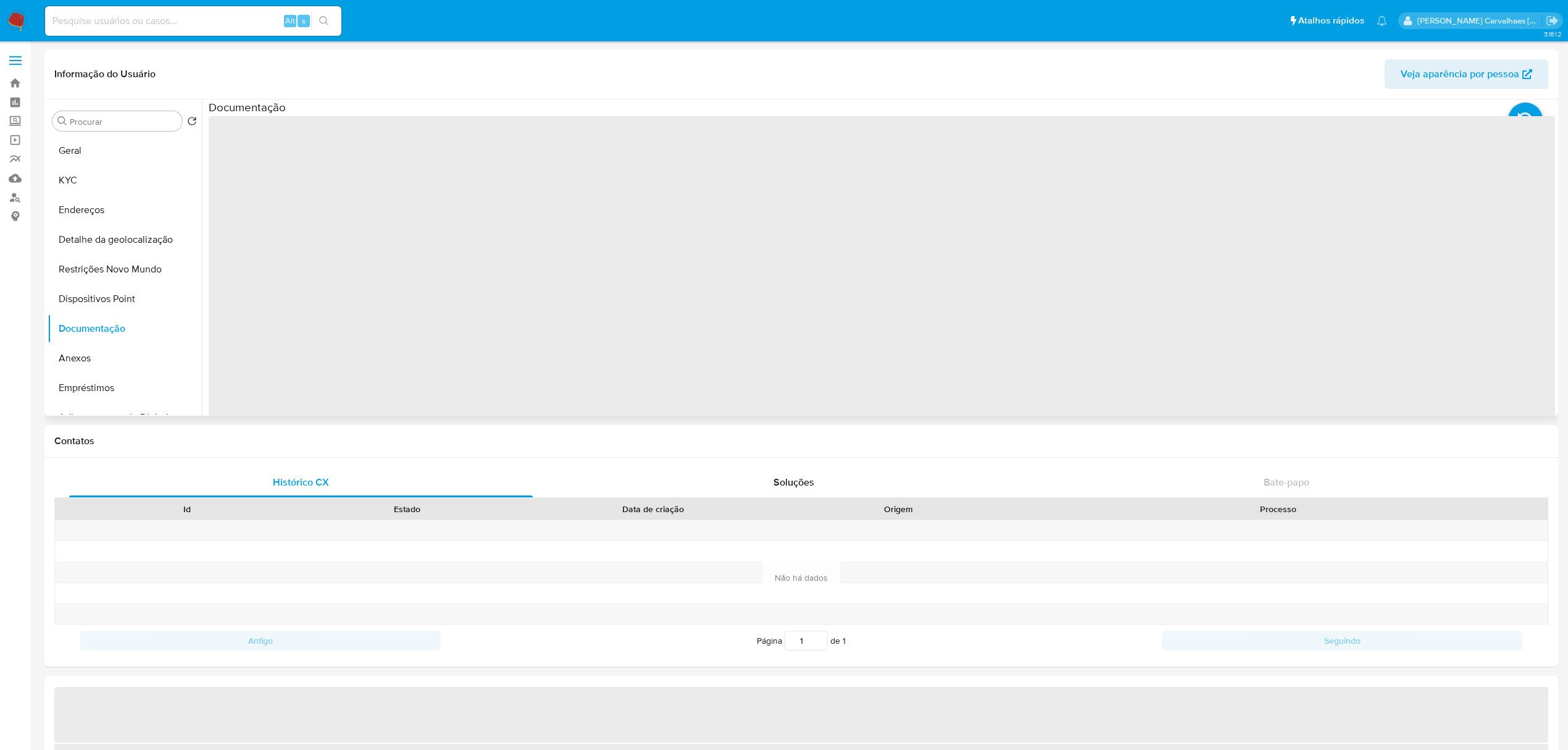
select select "10"
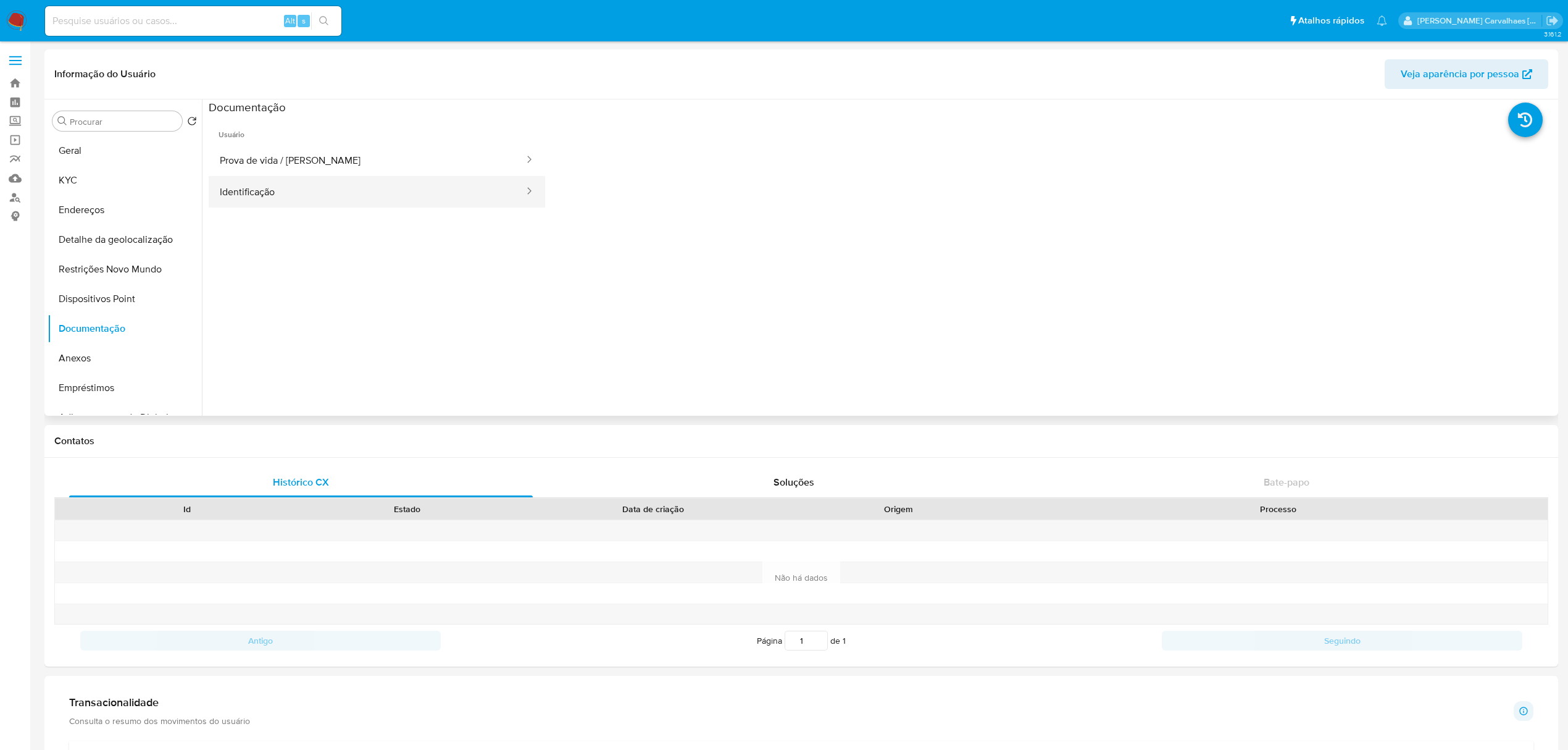
click at [515, 183] on div at bounding box center [525, 192] width 20 height 32
click at [523, 156] on icon at bounding box center [529, 159] width 13 height 13
click at [515, 156] on div at bounding box center [525, 160] width 20 height 14
click at [515, 152] on div at bounding box center [525, 160] width 20 height 32
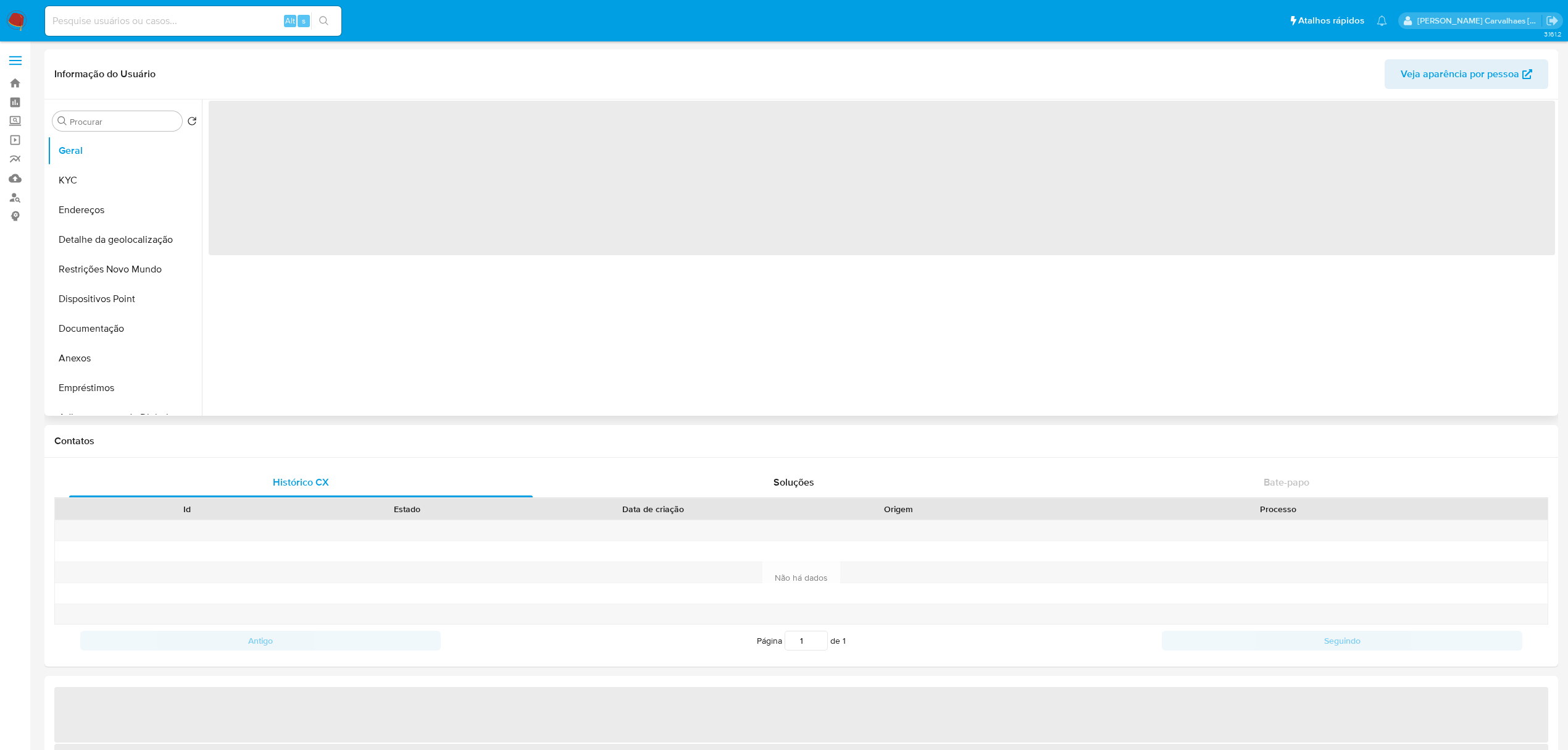
select select "10"
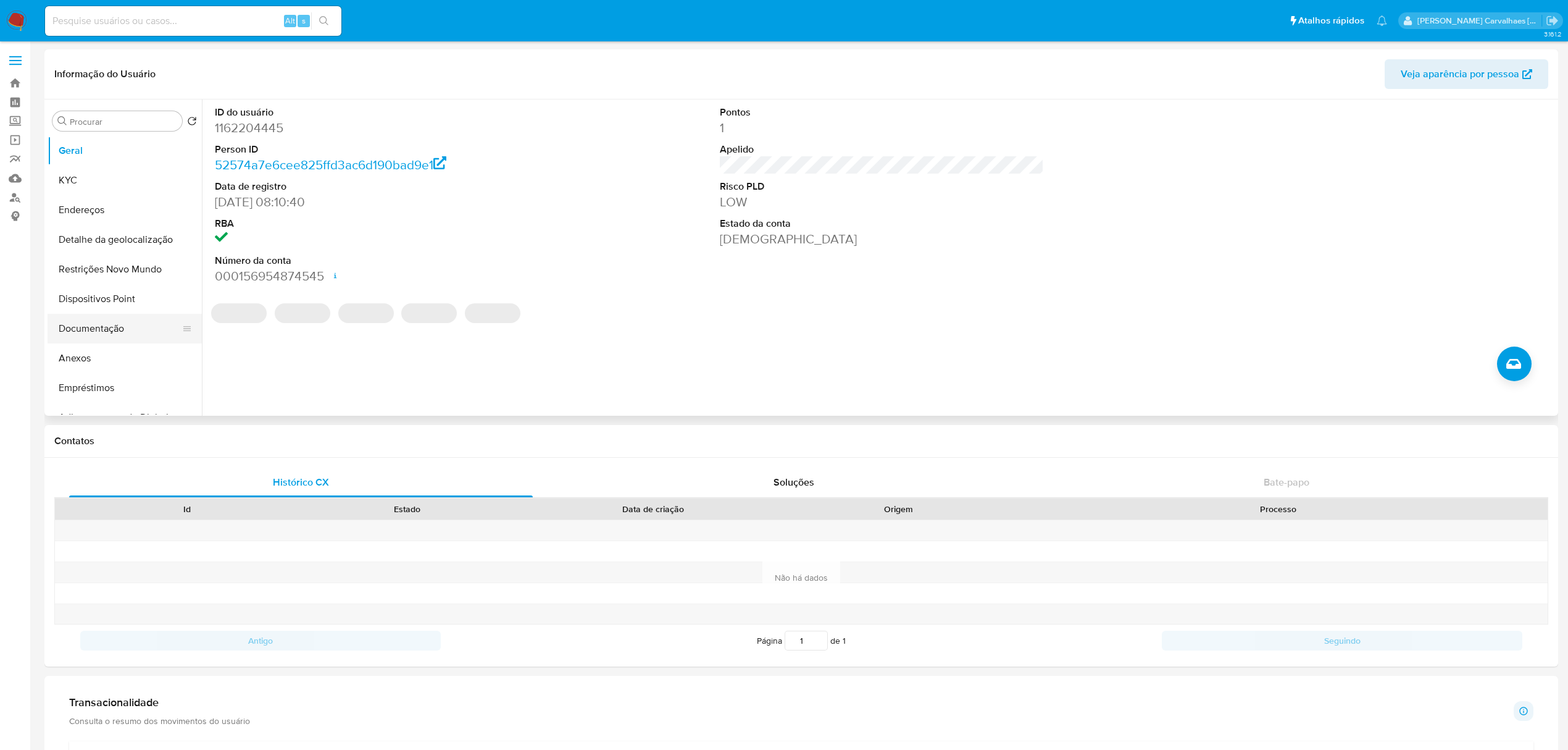
click at [95, 332] on button "Documentação" at bounding box center [119, 329] width 144 height 30
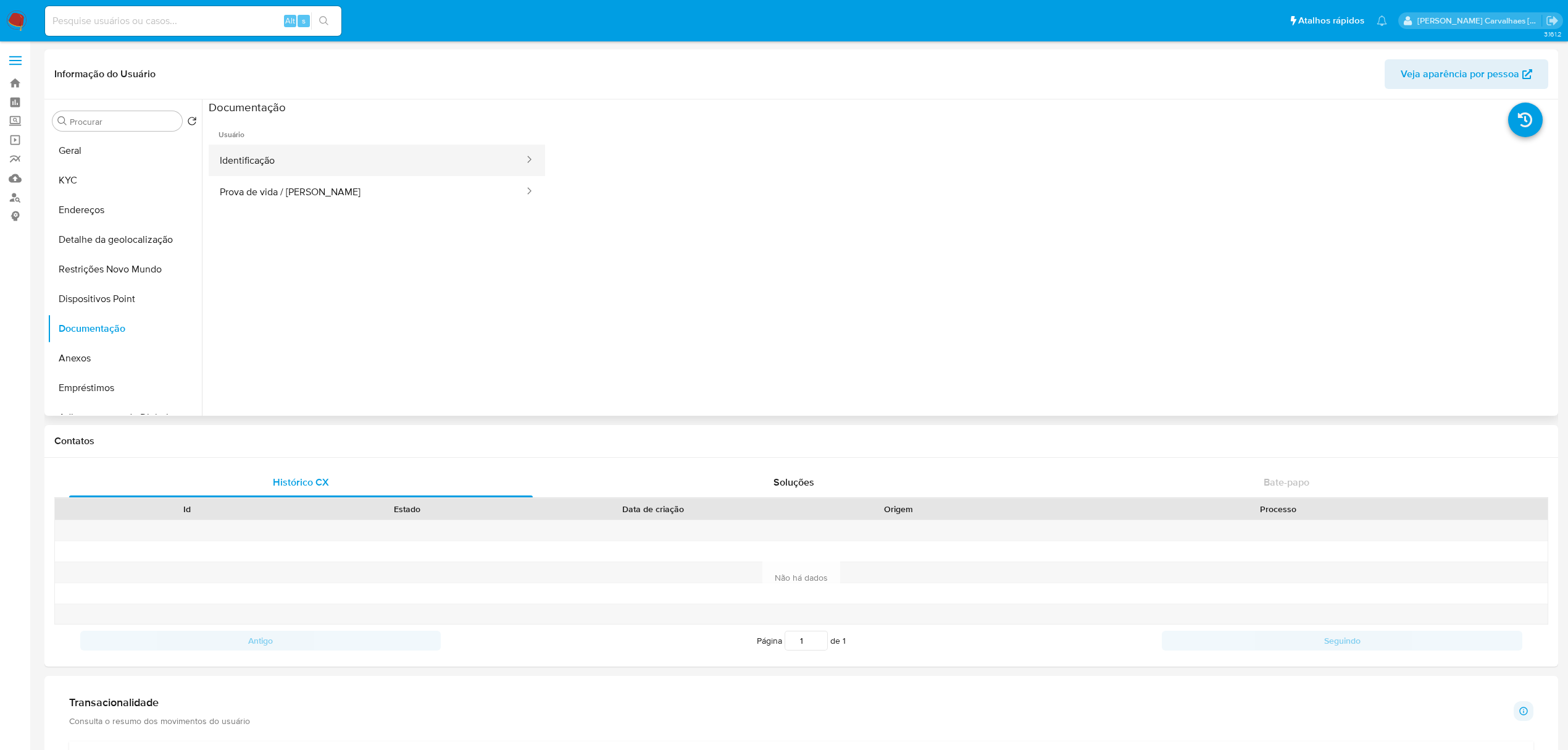
click at [298, 165] on button "Identificação" at bounding box center [367, 160] width 317 height 32
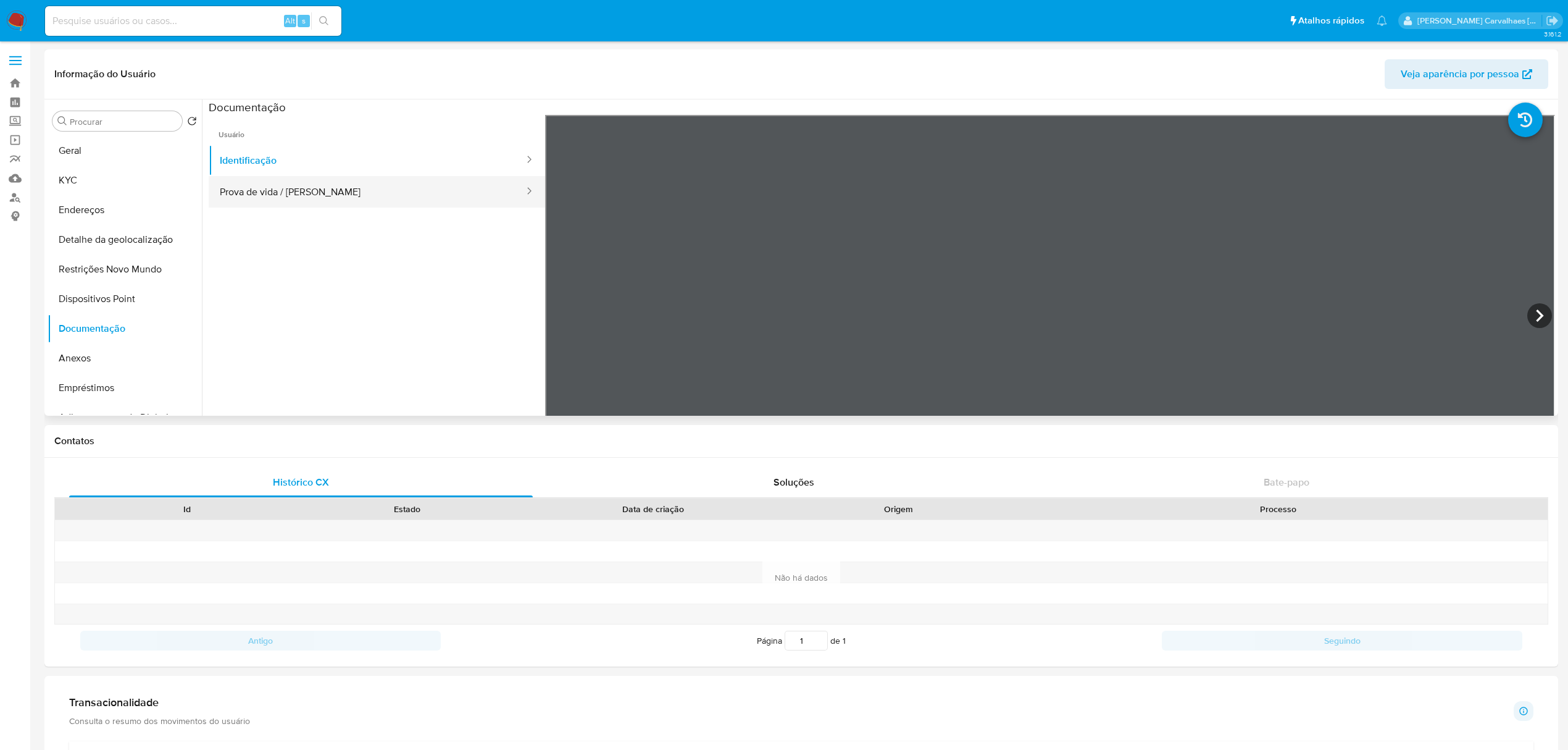
click at [327, 204] on button "Prova de vida / [PERSON_NAME]" at bounding box center [367, 192] width 317 height 32
click at [69, 364] on button "Anexos" at bounding box center [119, 359] width 144 height 30
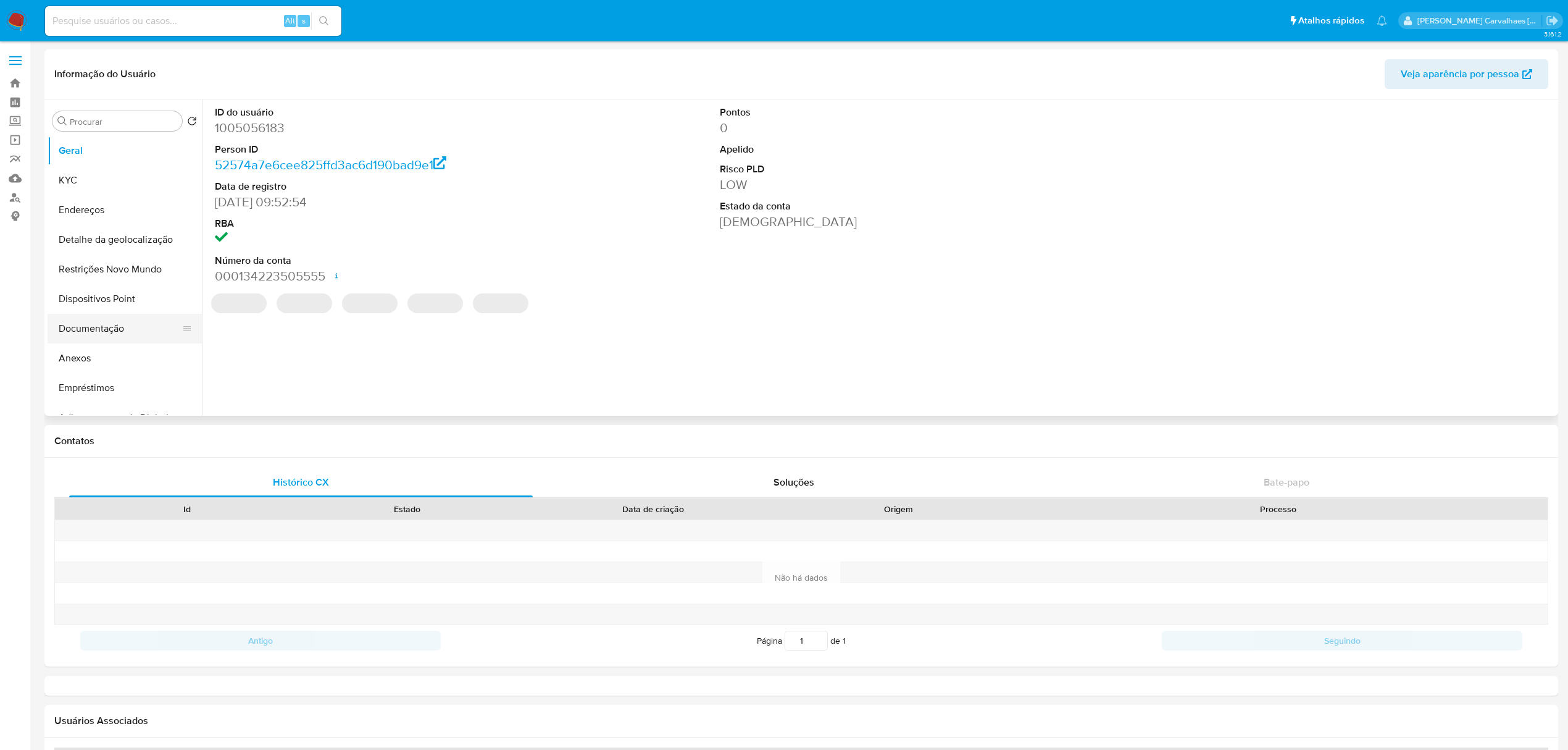
select select "10"
click at [124, 326] on button "Documentação" at bounding box center [119, 329] width 144 height 30
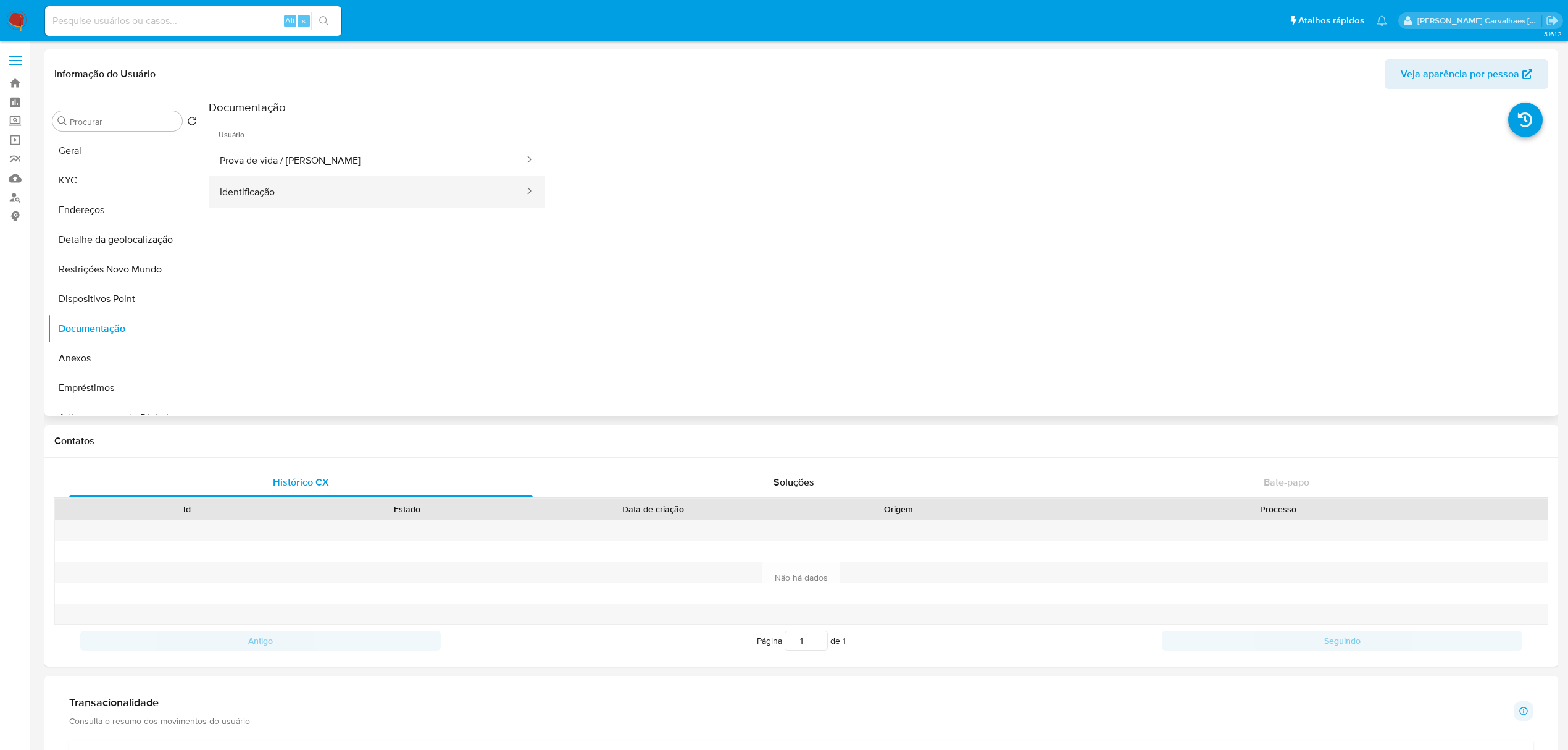
click at [298, 183] on button "Identificação" at bounding box center [367, 192] width 317 height 32
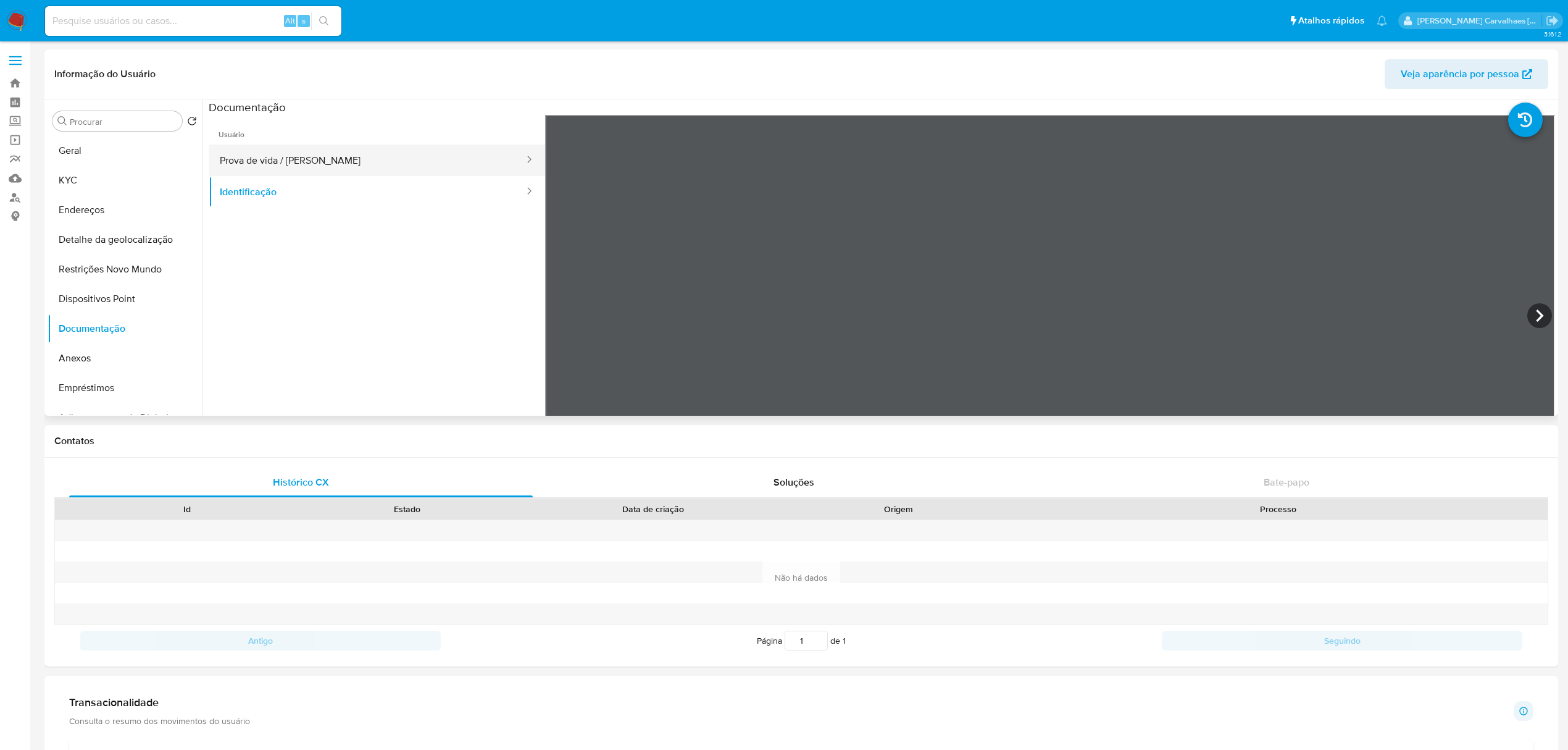
click at [329, 168] on button "Prova de vida / [PERSON_NAME]" at bounding box center [367, 160] width 317 height 32
click at [379, 205] on button "Identificação" at bounding box center [367, 192] width 317 height 32
click at [1531, 314] on icon at bounding box center [1540, 315] width 25 height 25
click at [297, 191] on button "Identificação" at bounding box center [367, 192] width 317 height 32
click at [279, 163] on button "Prova de vida / [PERSON_NAME]" at bounding box center [367, 160] width 317 height 32
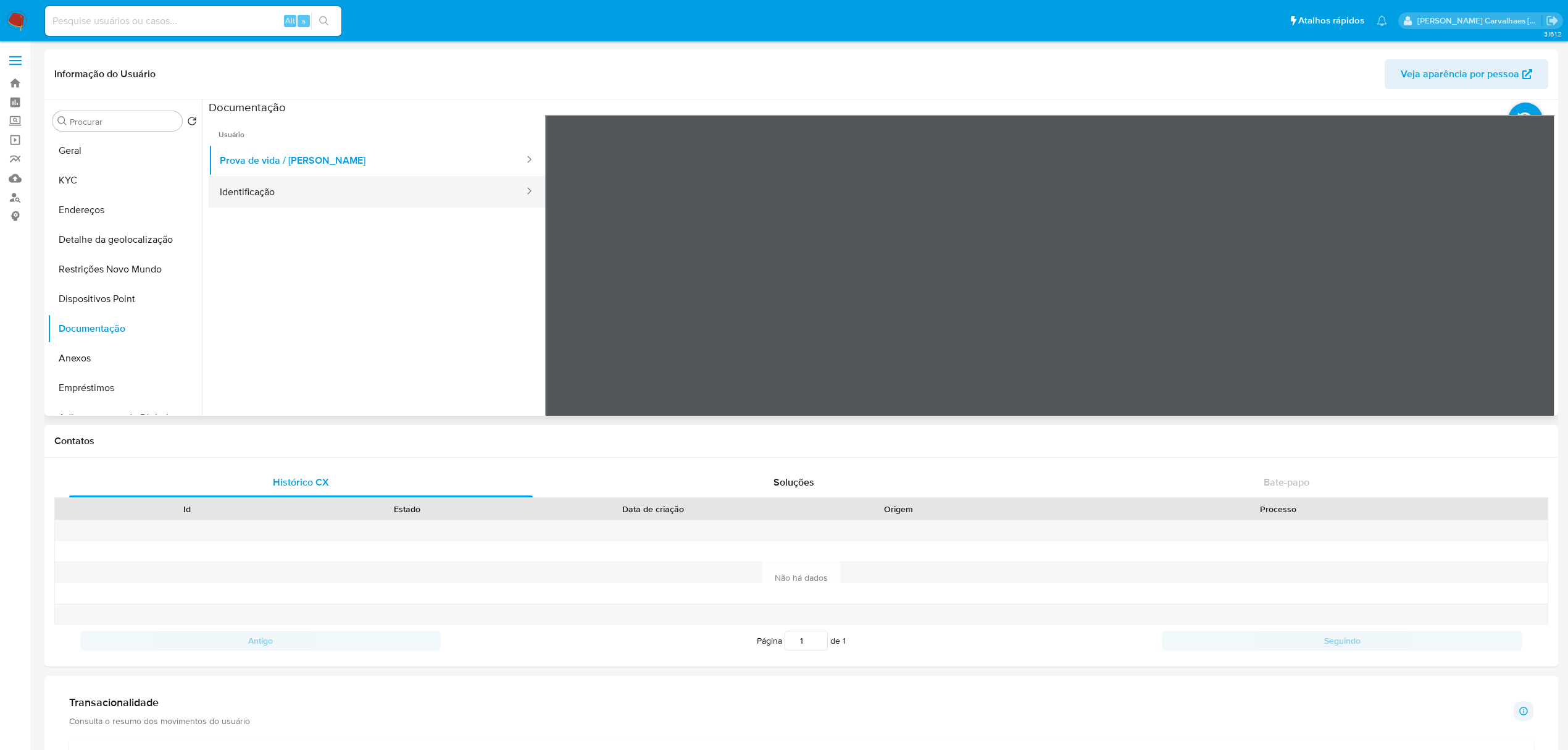
click at [277, 199] on button "Identificação" at bounding box center [367, 192] width 317 height 32
click at [1530, 319] on icon at bounding box center [1540, 315] width 25 height 25
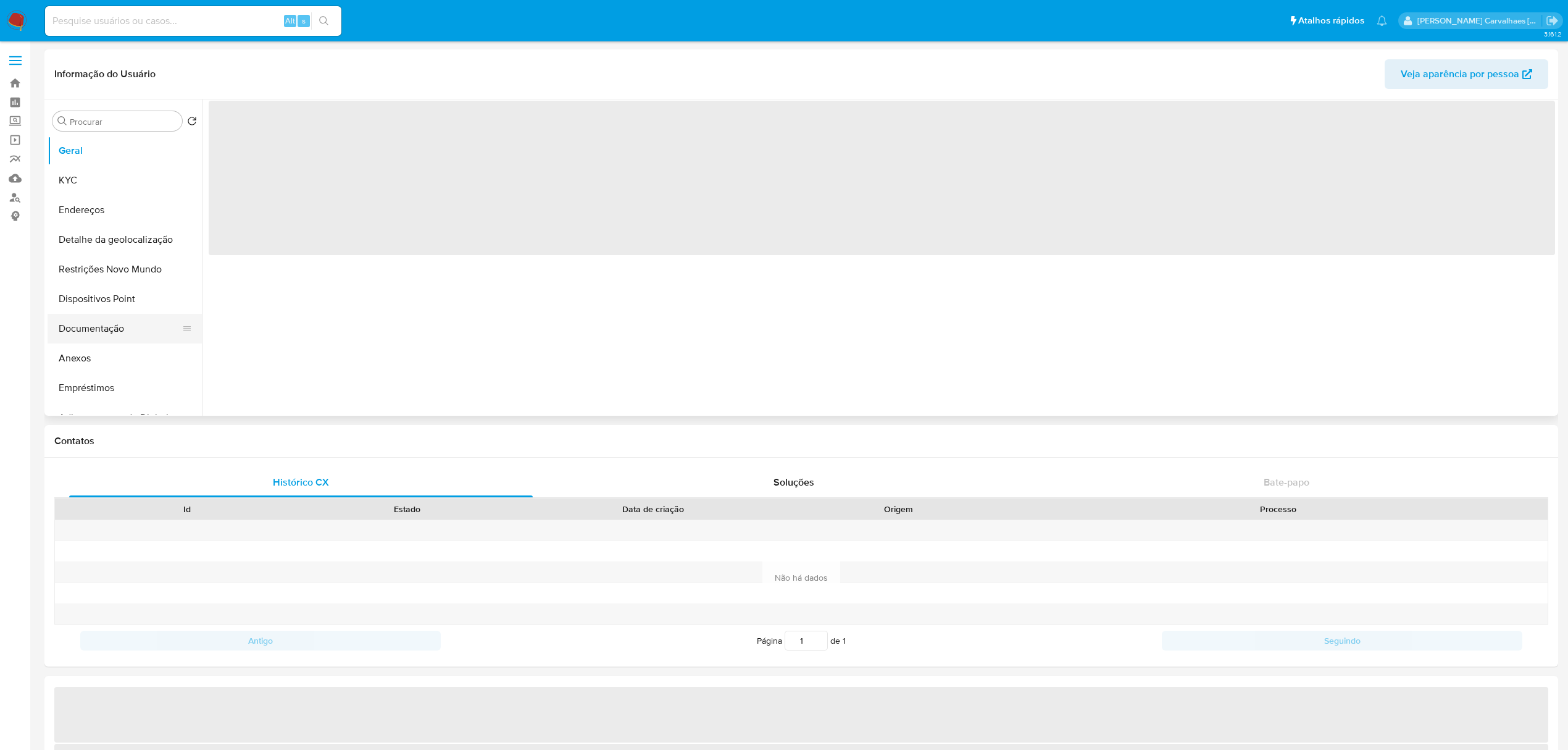
click at [108, 329] on button "Documentação" at bounding box center [119, 329] width 144 height 30
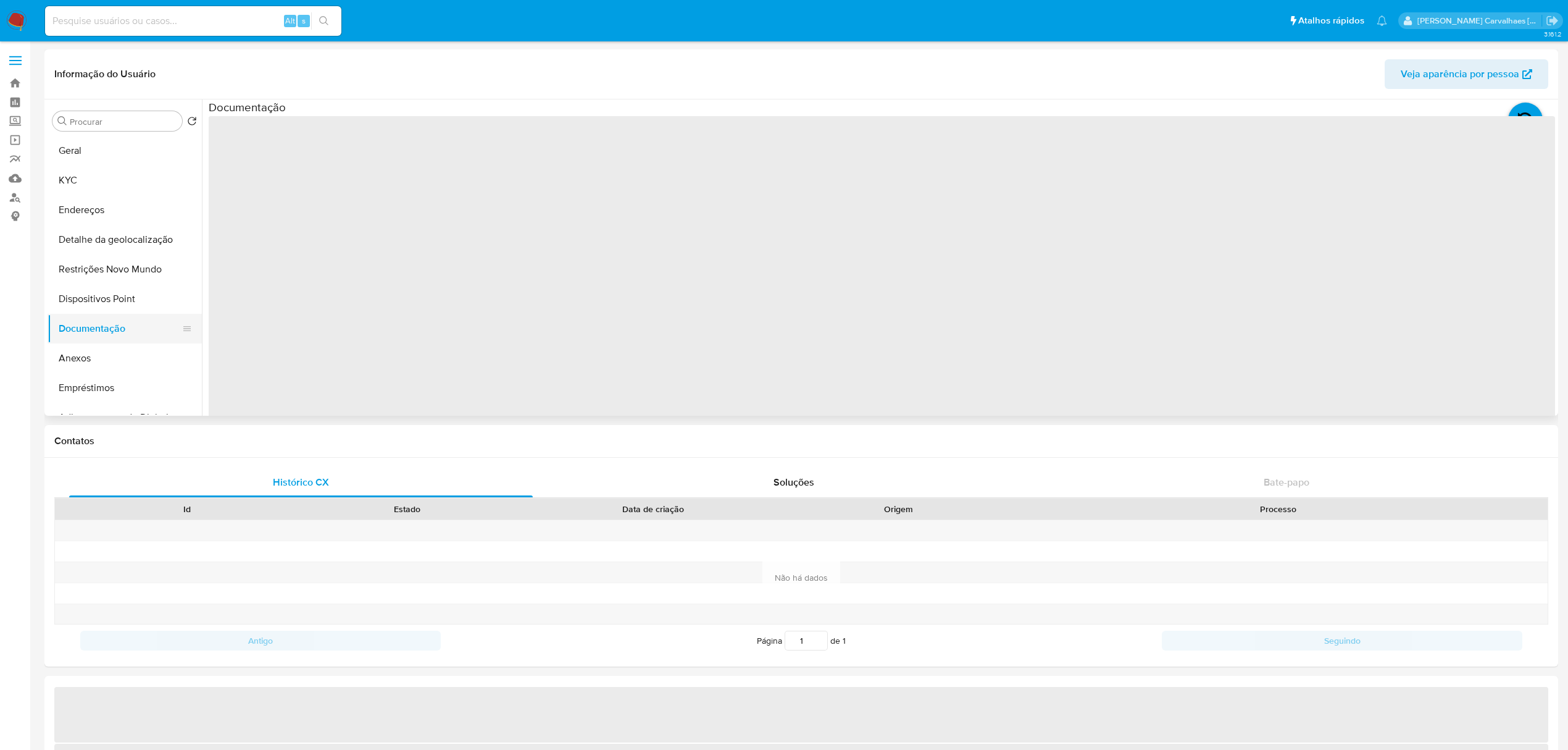
select select "10"
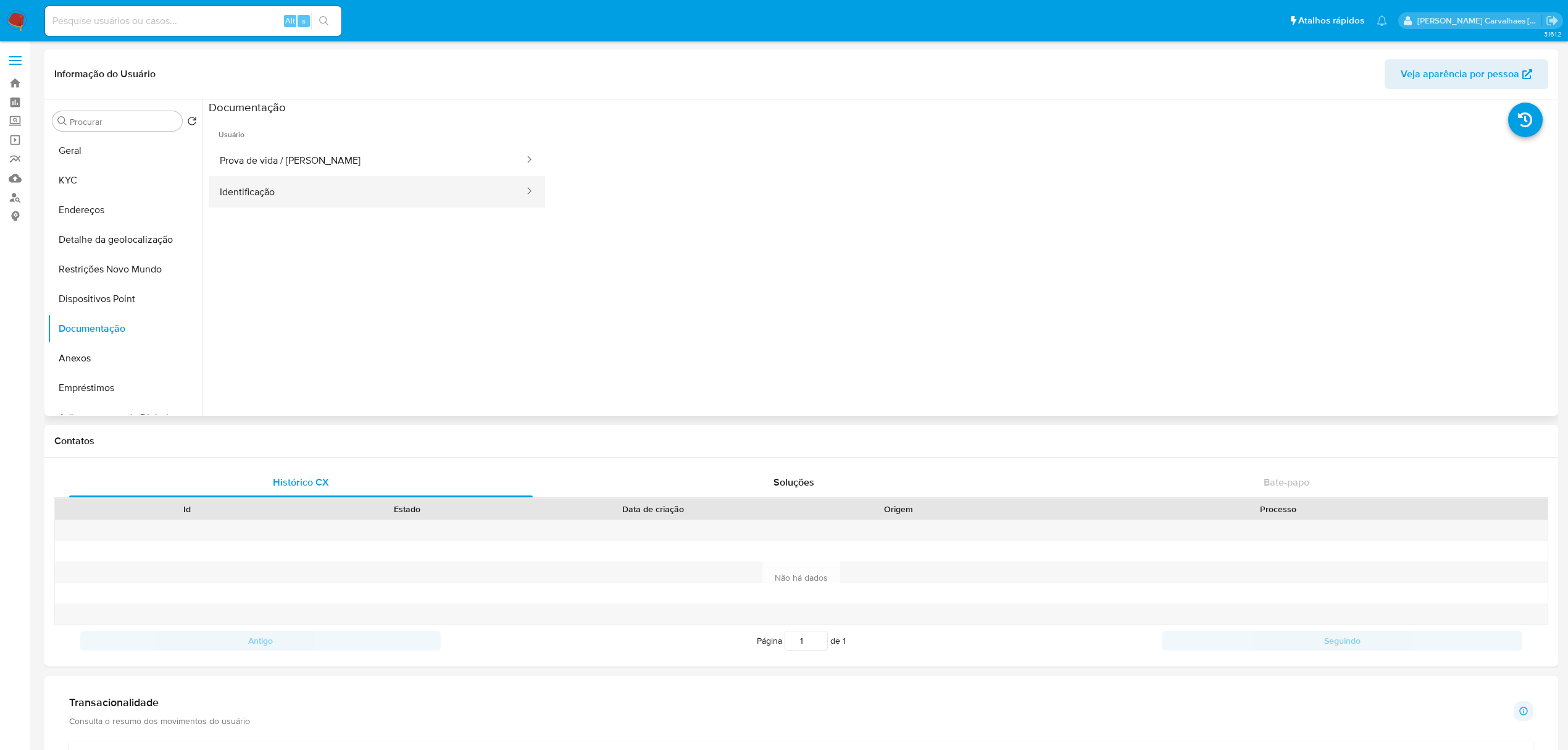
click at [303, 185] on button "Identificação" at bounding box center [367, 192] width 317 height 32
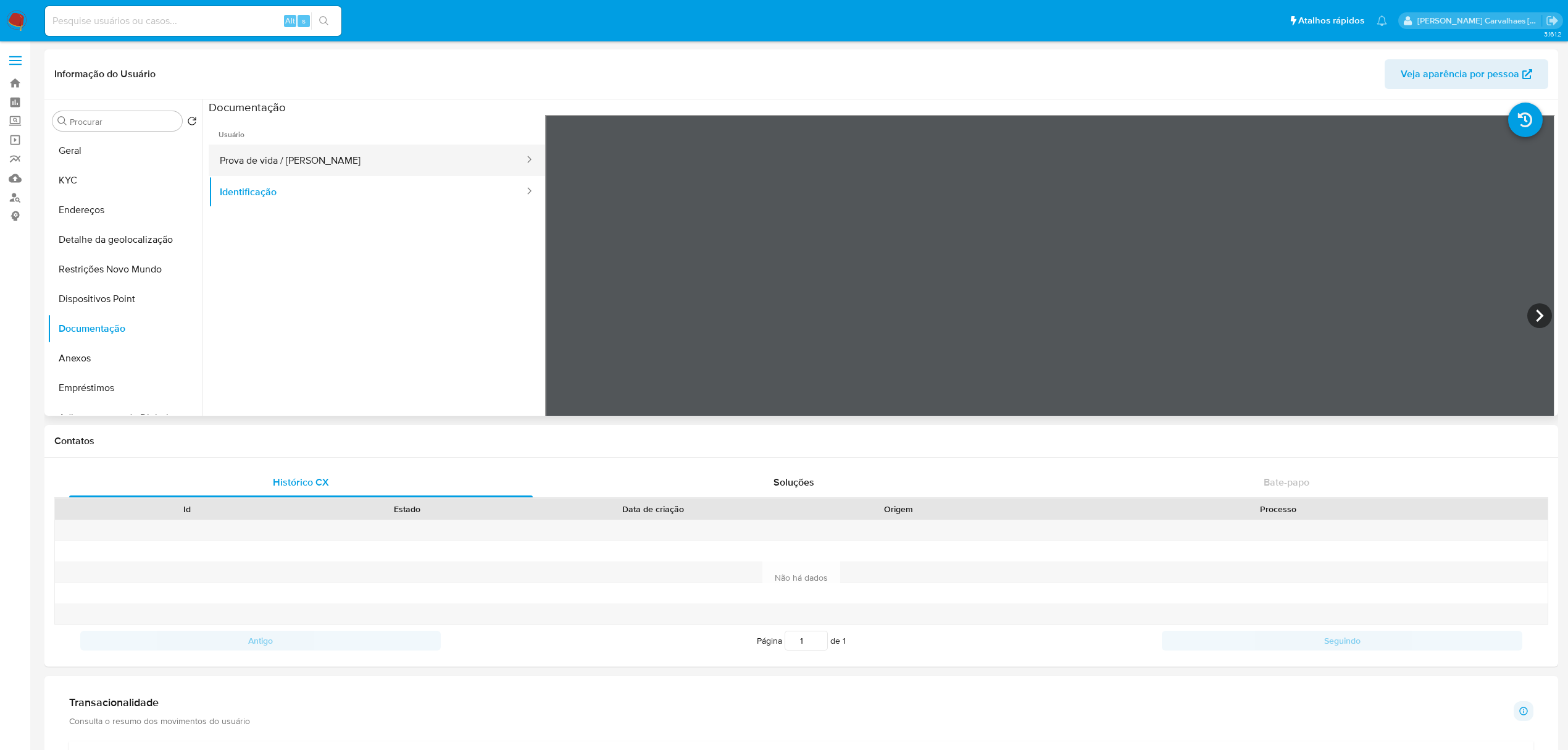
click at [334, 154] on button "Prova de vida / Selfie" at bounding box center [367, 160] width 317 height 32
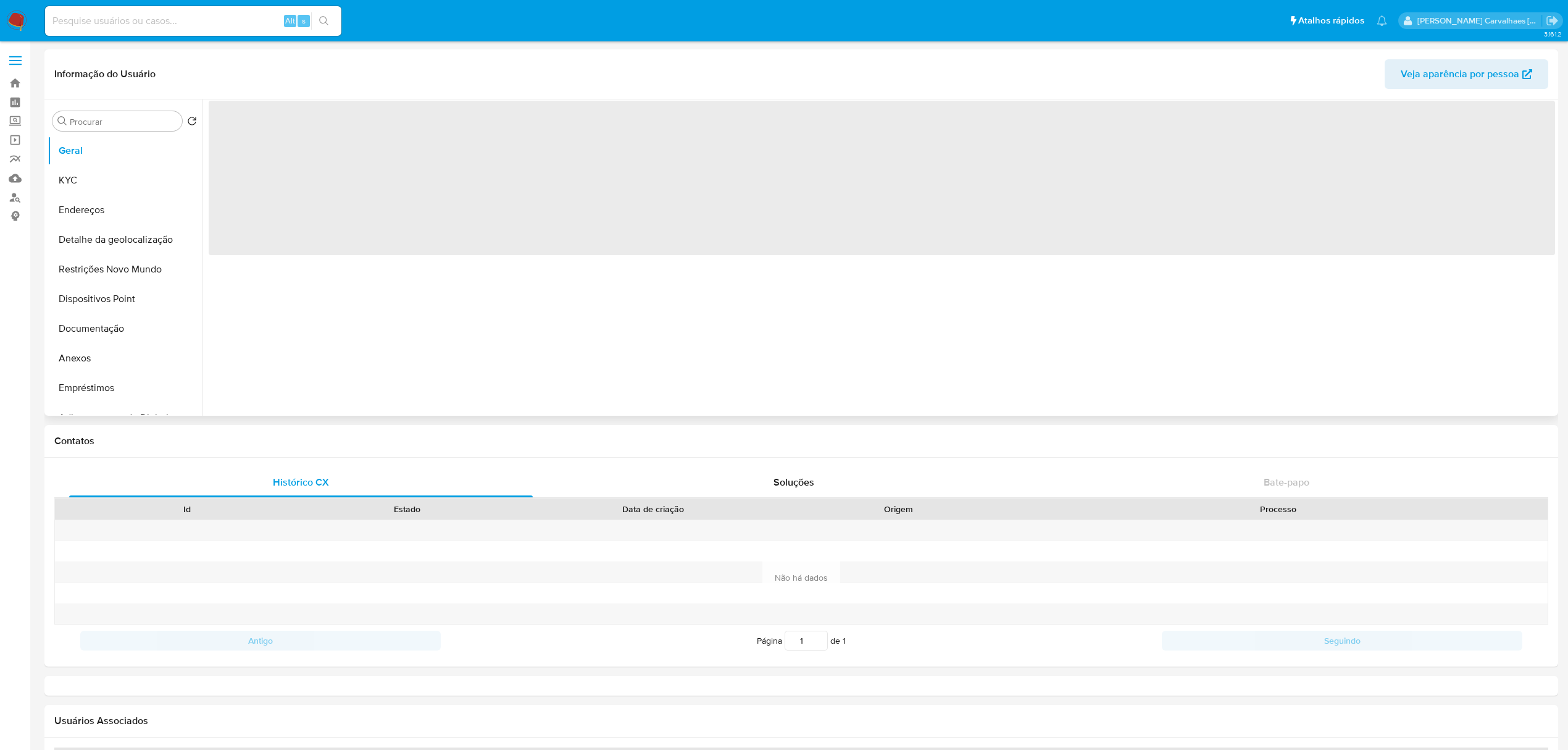
select select "10"
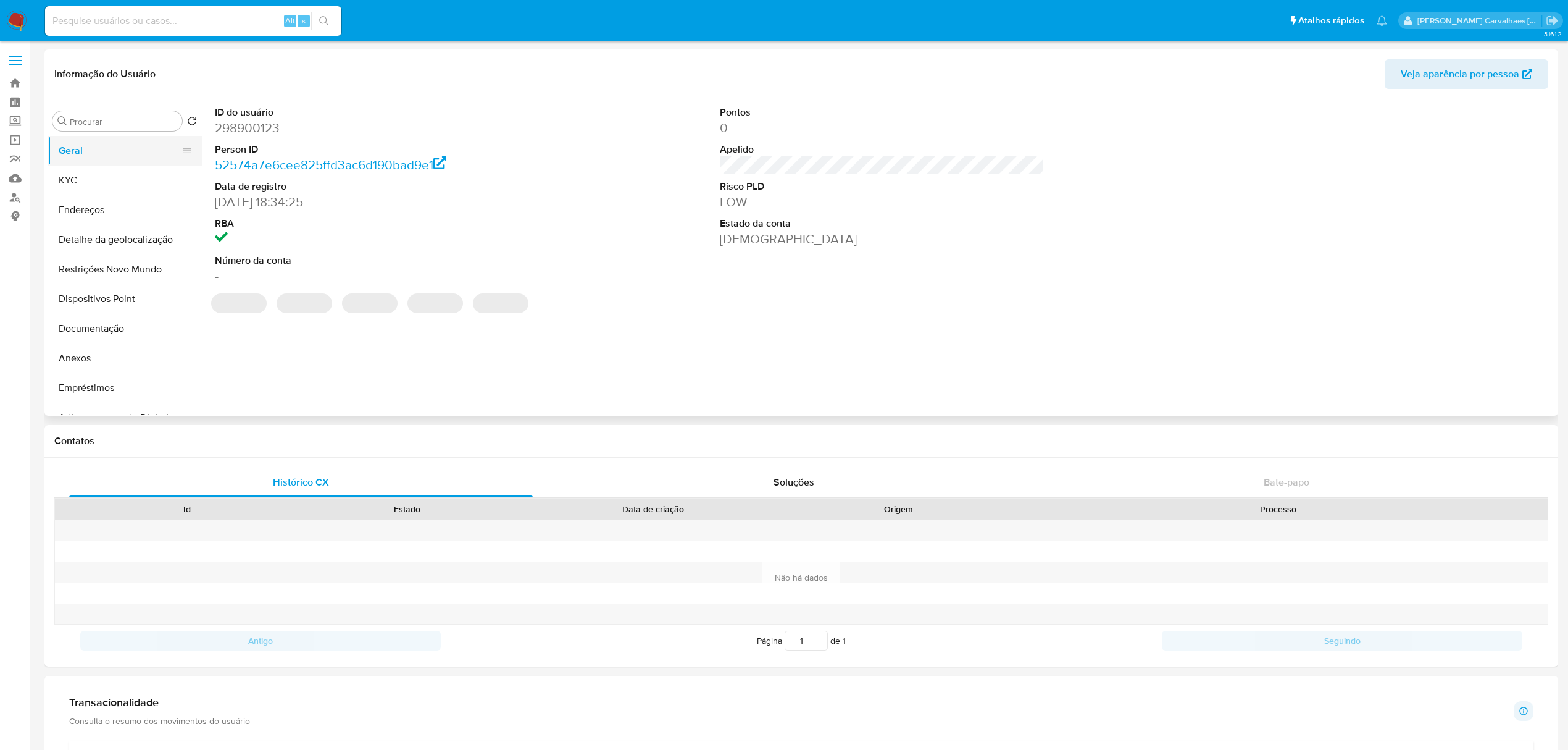
click at [74, 144] on button "Geral" at bounding box center [119, 151] width 144 height 30
click at [138, 269] on button "Restrições Novo Mundo" at bounding box center [119, 269] width 144 height 30
select select "10"
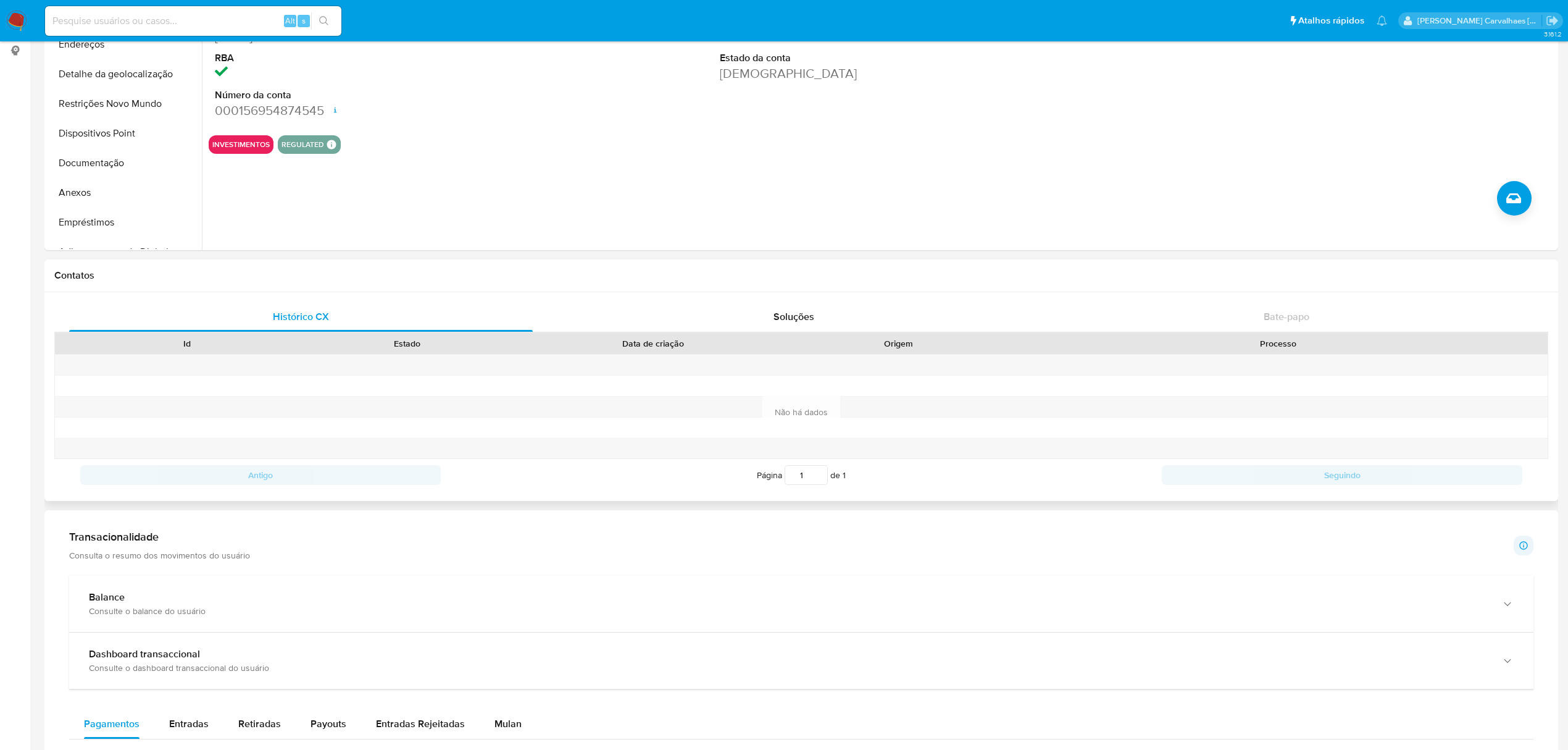
scroll to position [164, 0]
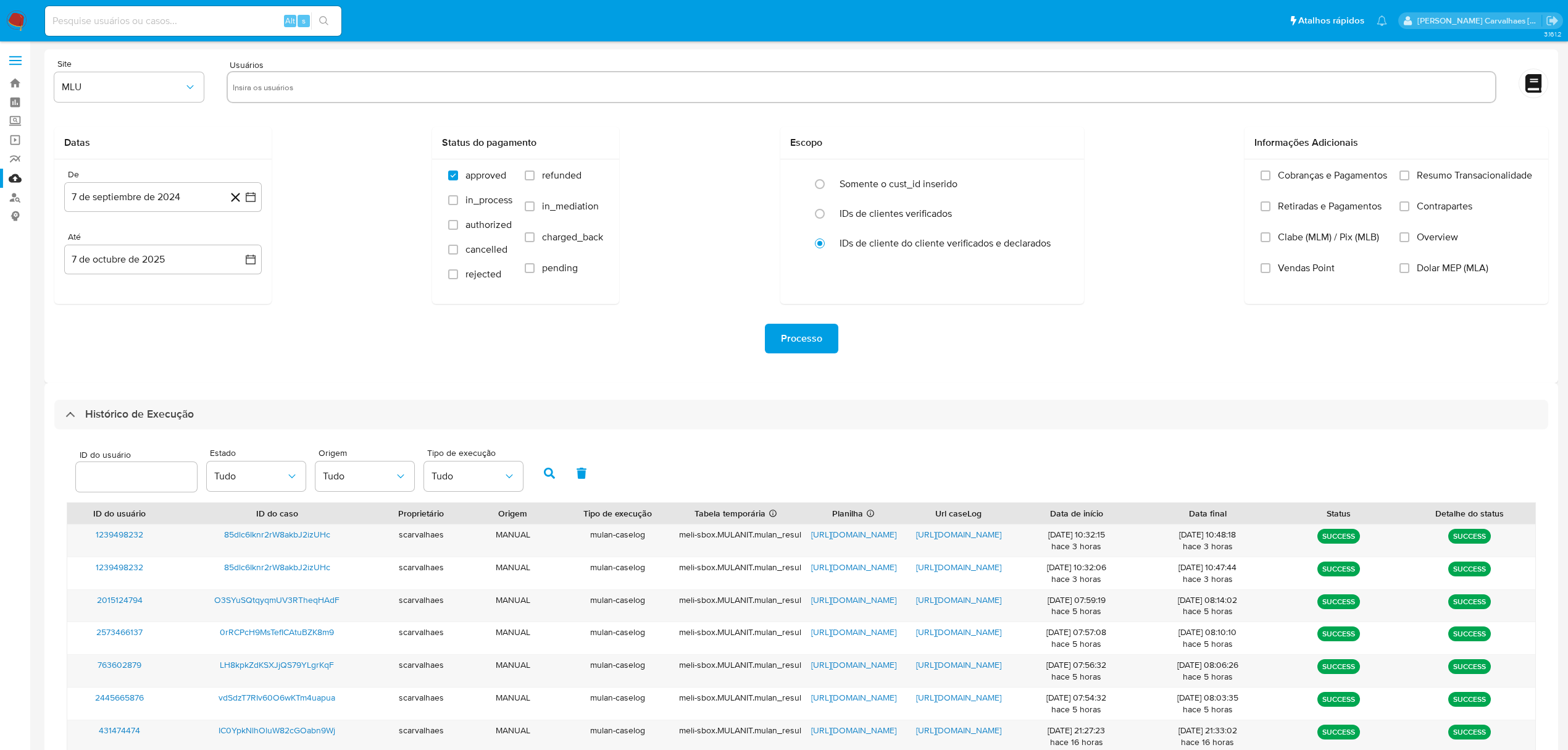
select select "10"
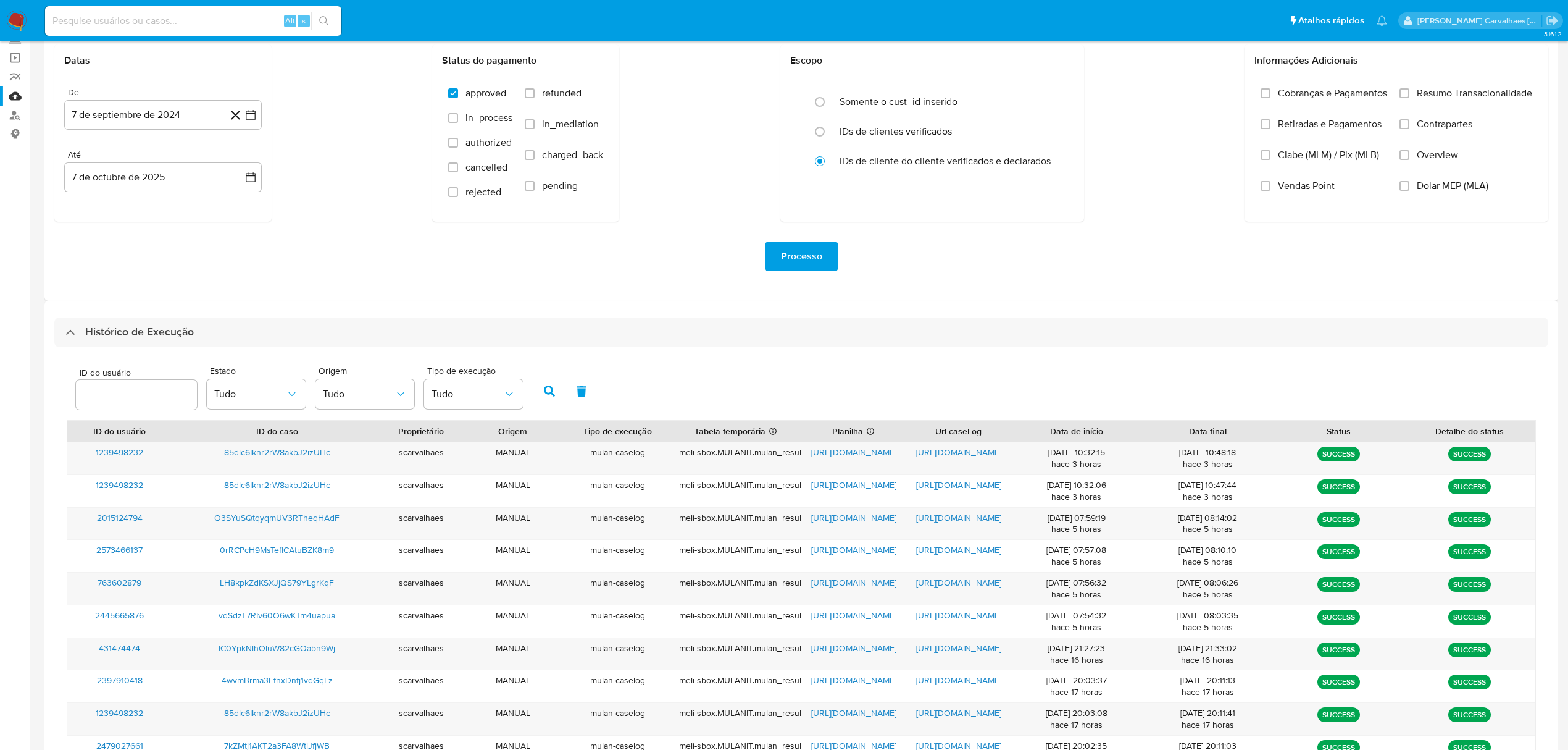
click at [204, 13] on input at bounding box center [193, 21] width 296 height 16
paste input "vdSdzT7RIv60O6wKTm4uapua"
type input "vdSdzT7RIv60O6wKTm4uapua"
click at [324, 18] on icon "search-icon" at bounding box center [324, 21] width 10 height 10
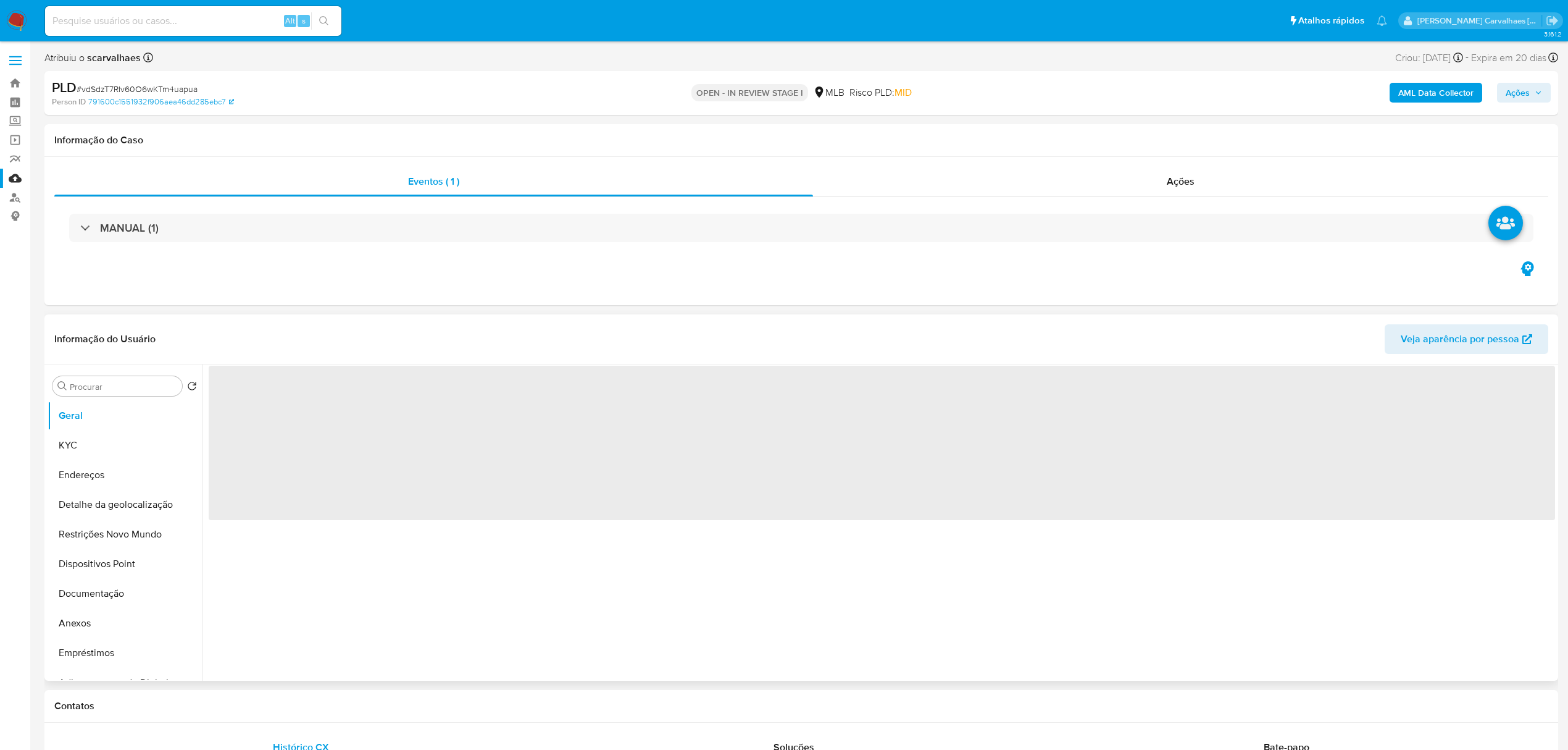
select select "10"
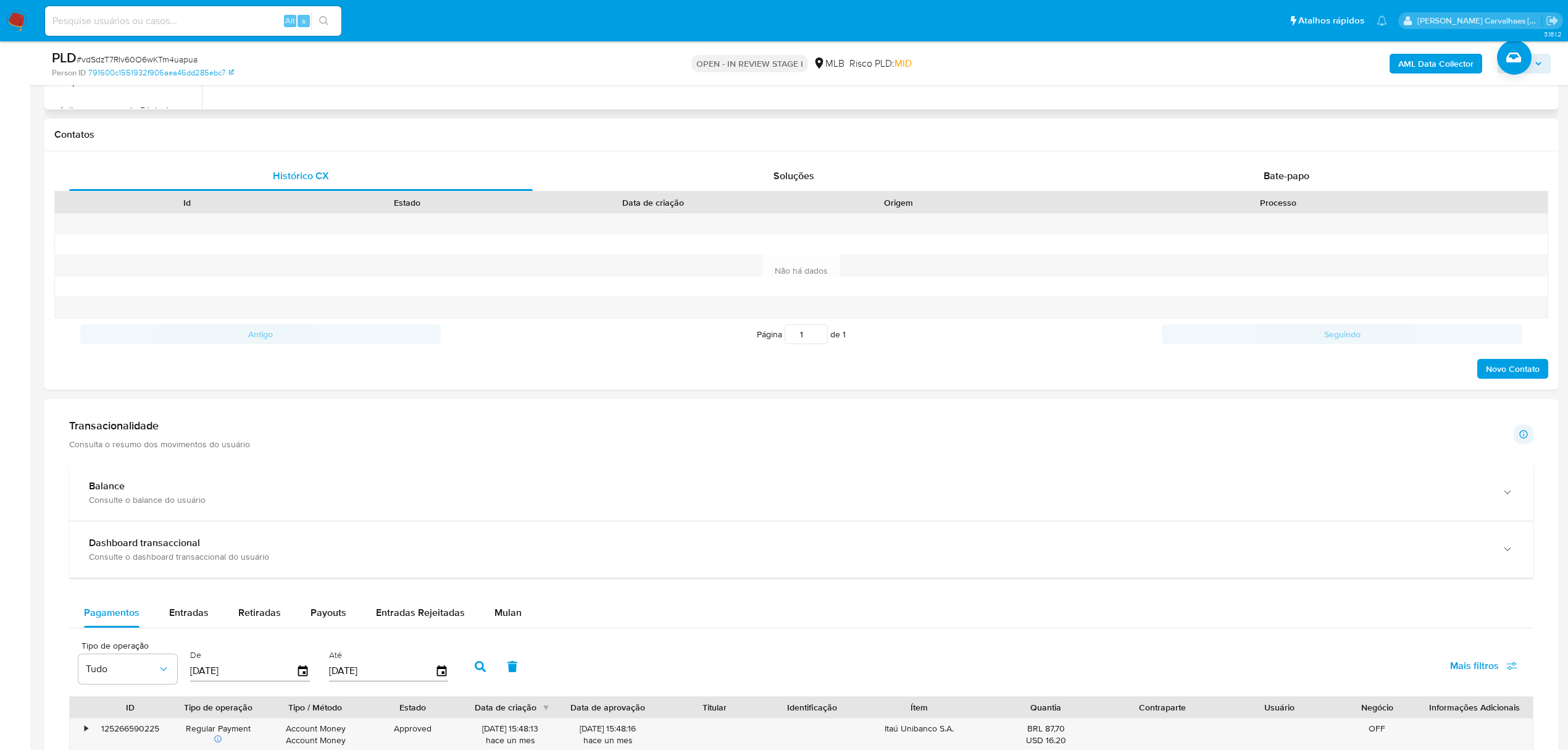
scroll to position [494, 0]
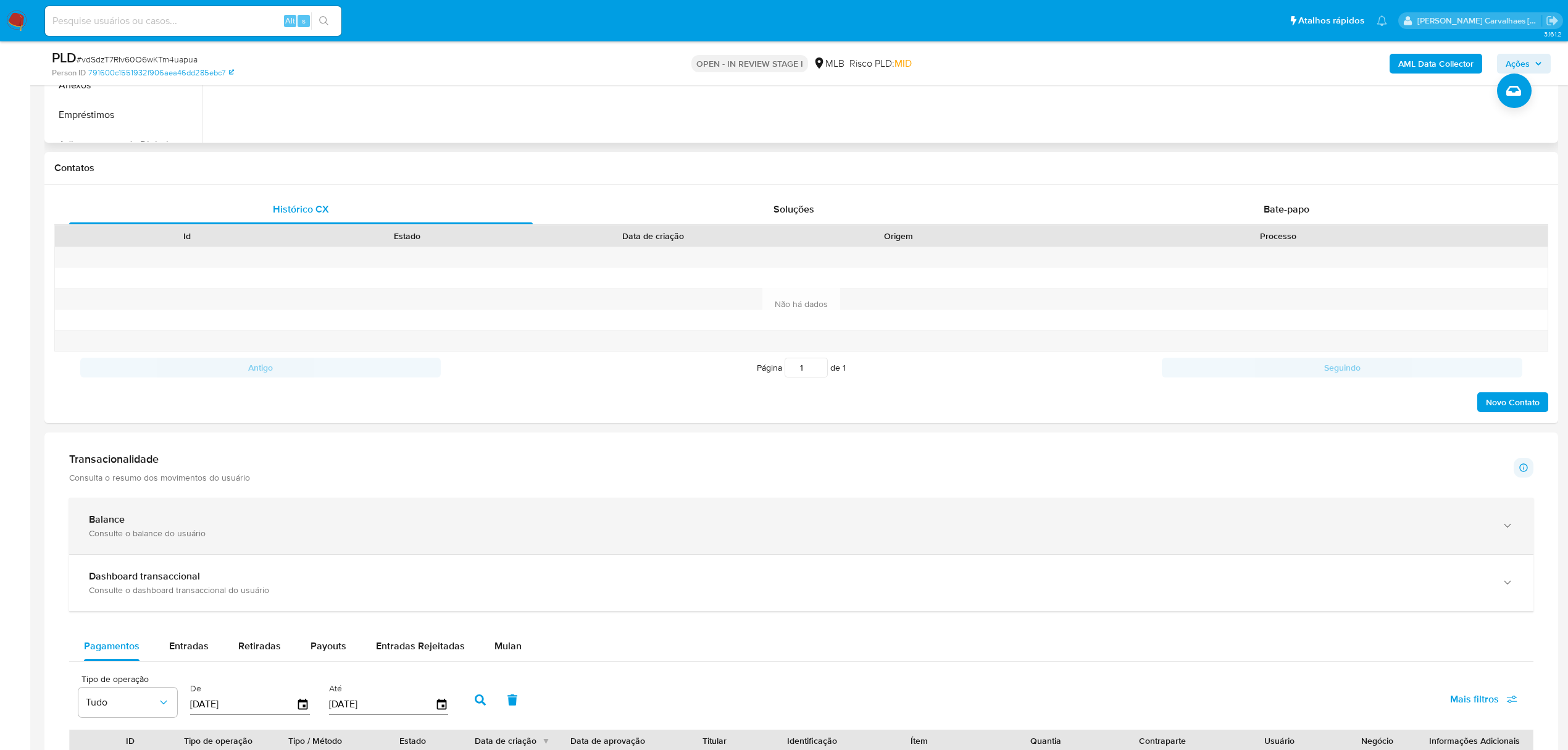
click at [1506, 536] on div "button" at bounding box center [1506, 526] width 15 height 25
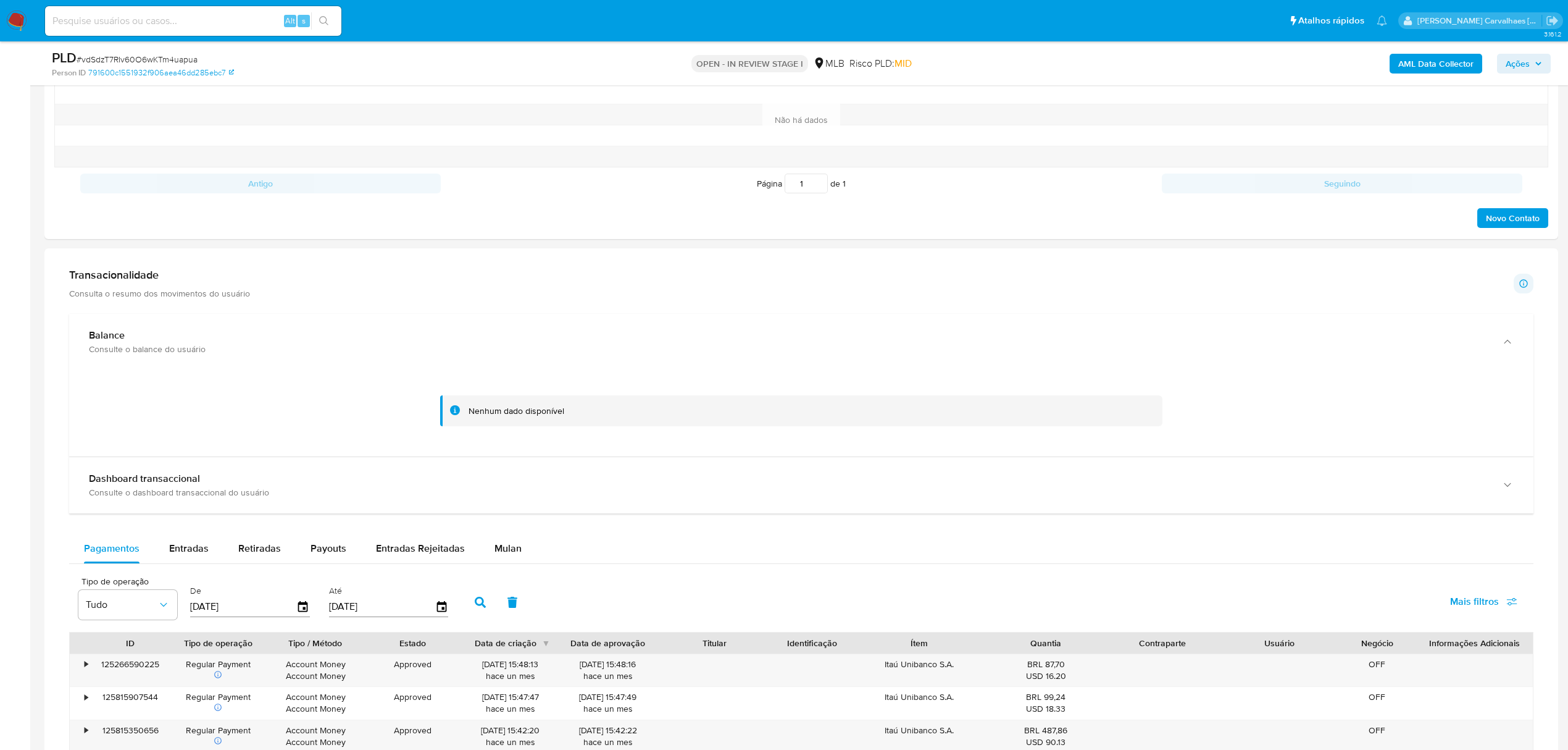
scroll to position [741, 0]
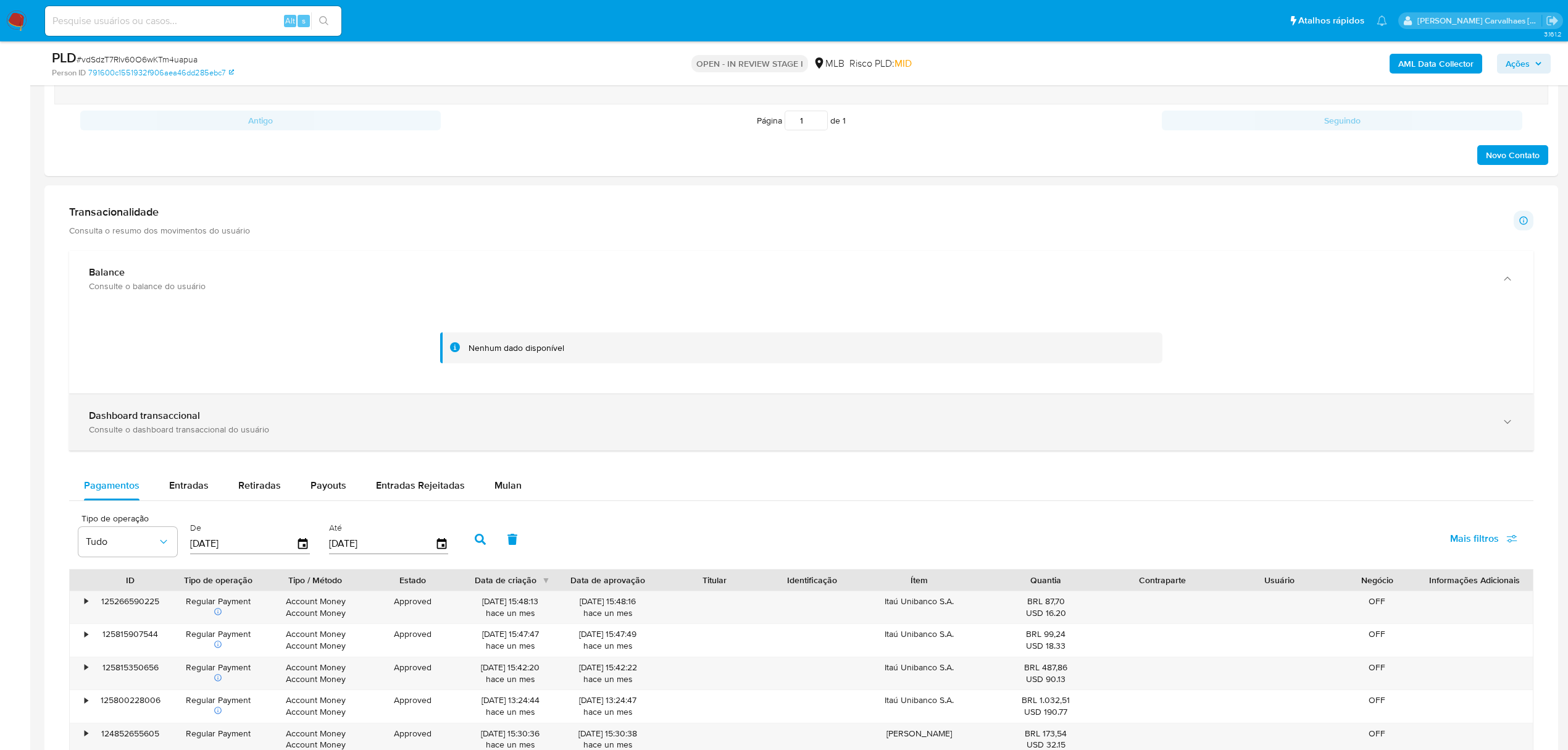
click at [1504, 426] on icon "button" at bounding box center [1507, 421] width 13 height 13
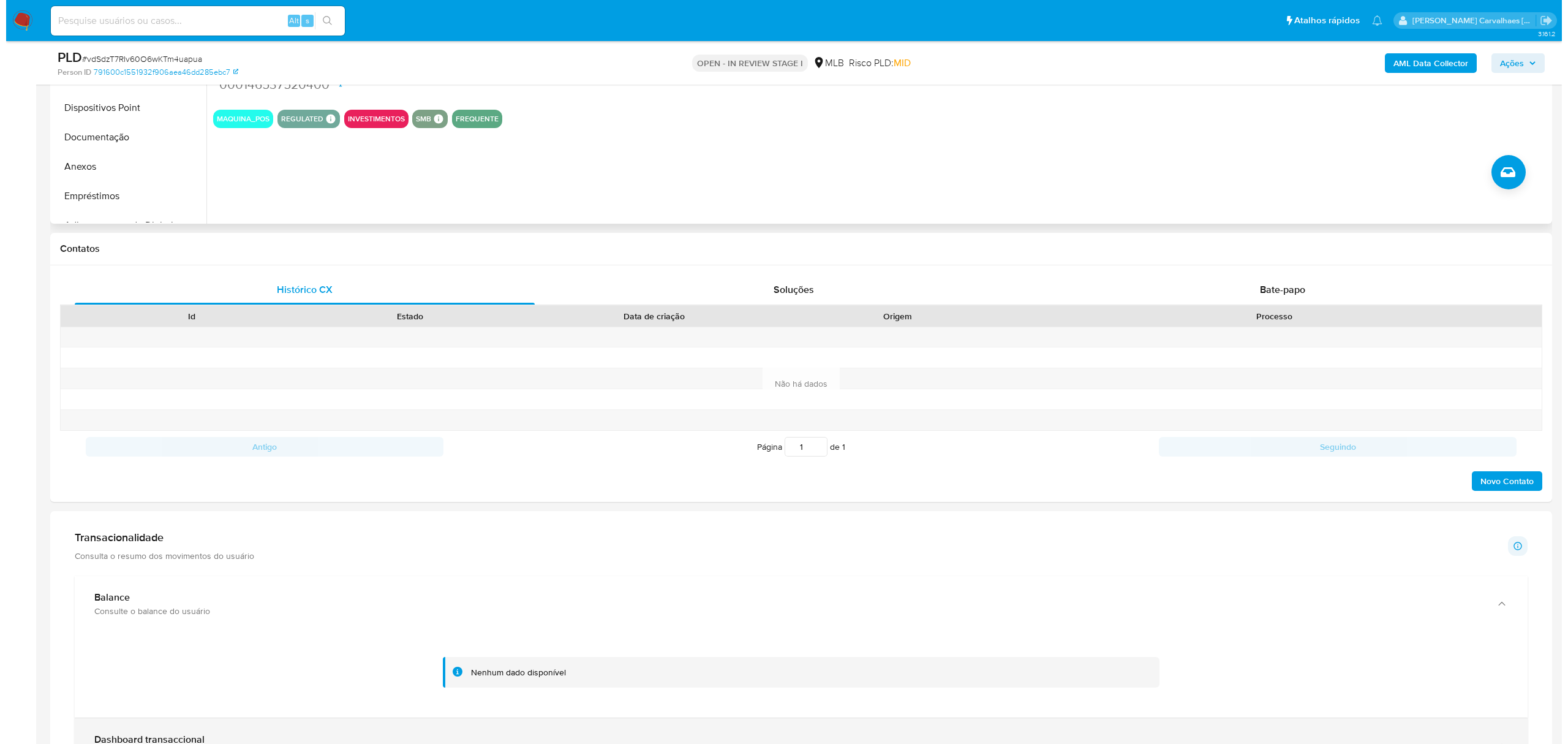
scroll to position [0, 0]
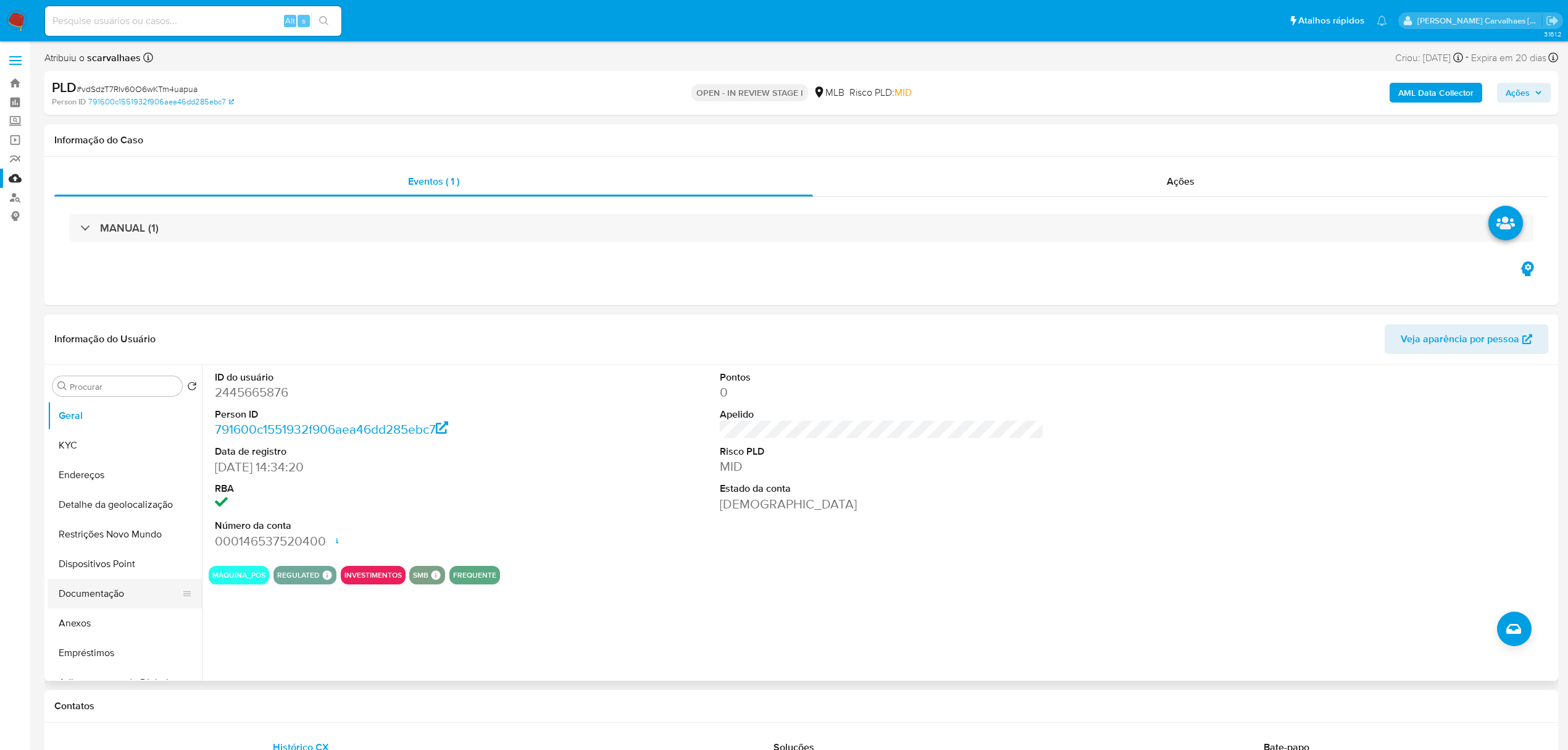
click at [111, 586] on button "Documentação" at bounding box center [119, 594] width 144 height 30
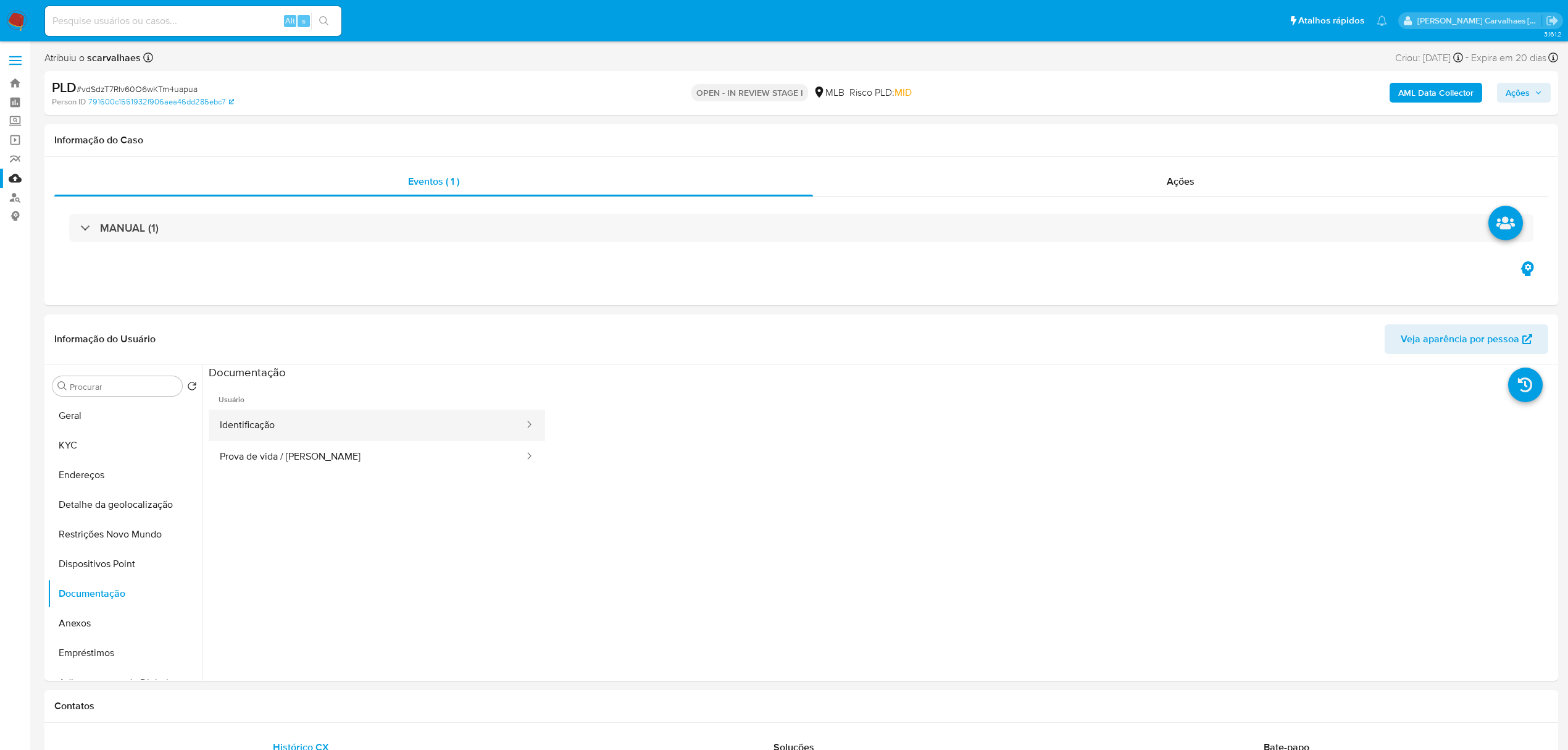
click at [289, 416] on button "Identificação" at bounding box center [367, 425] width 317 height 32
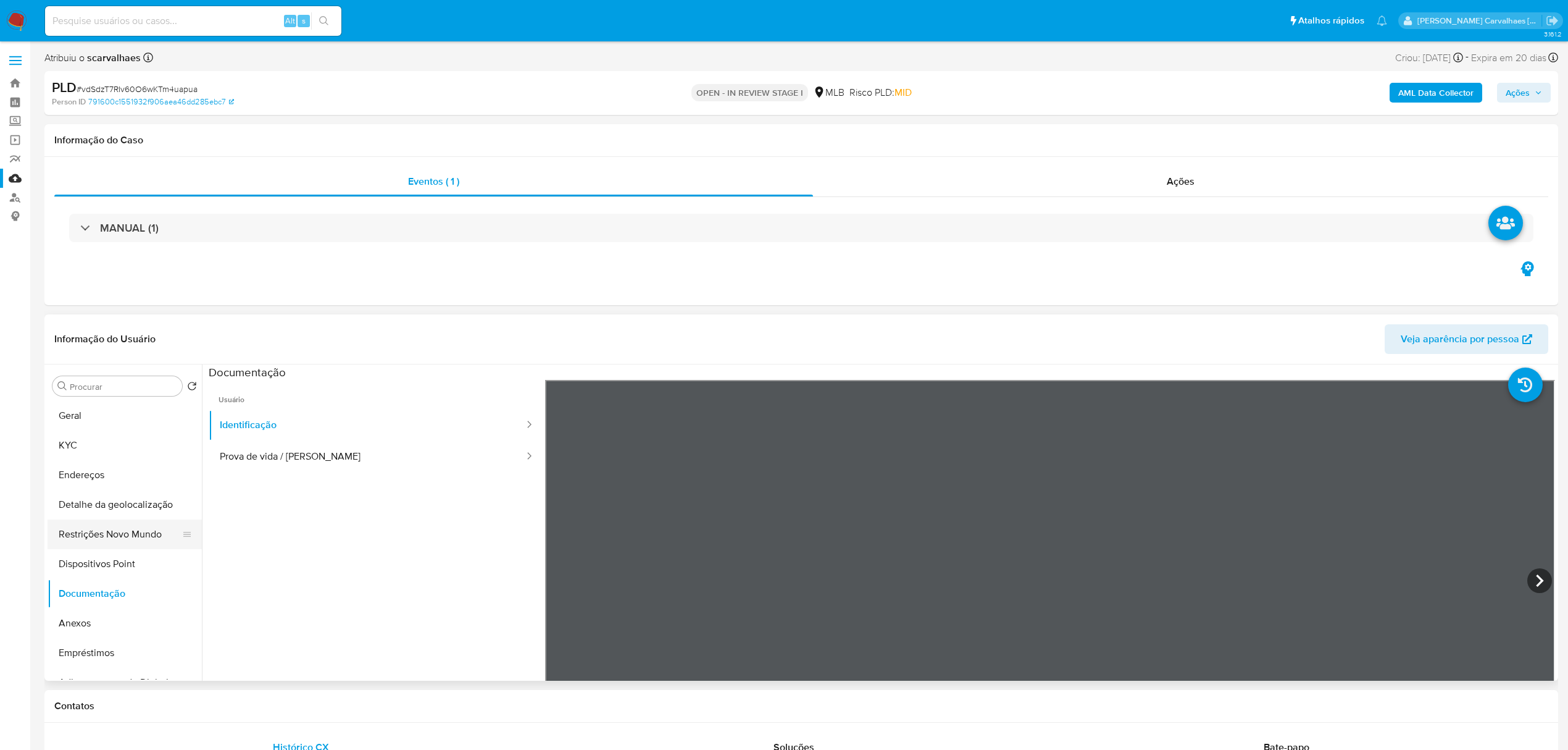
click at [127, 531] on button "Restrições Novo Mundo" at bounding box center [119, 534] width 144 height 30
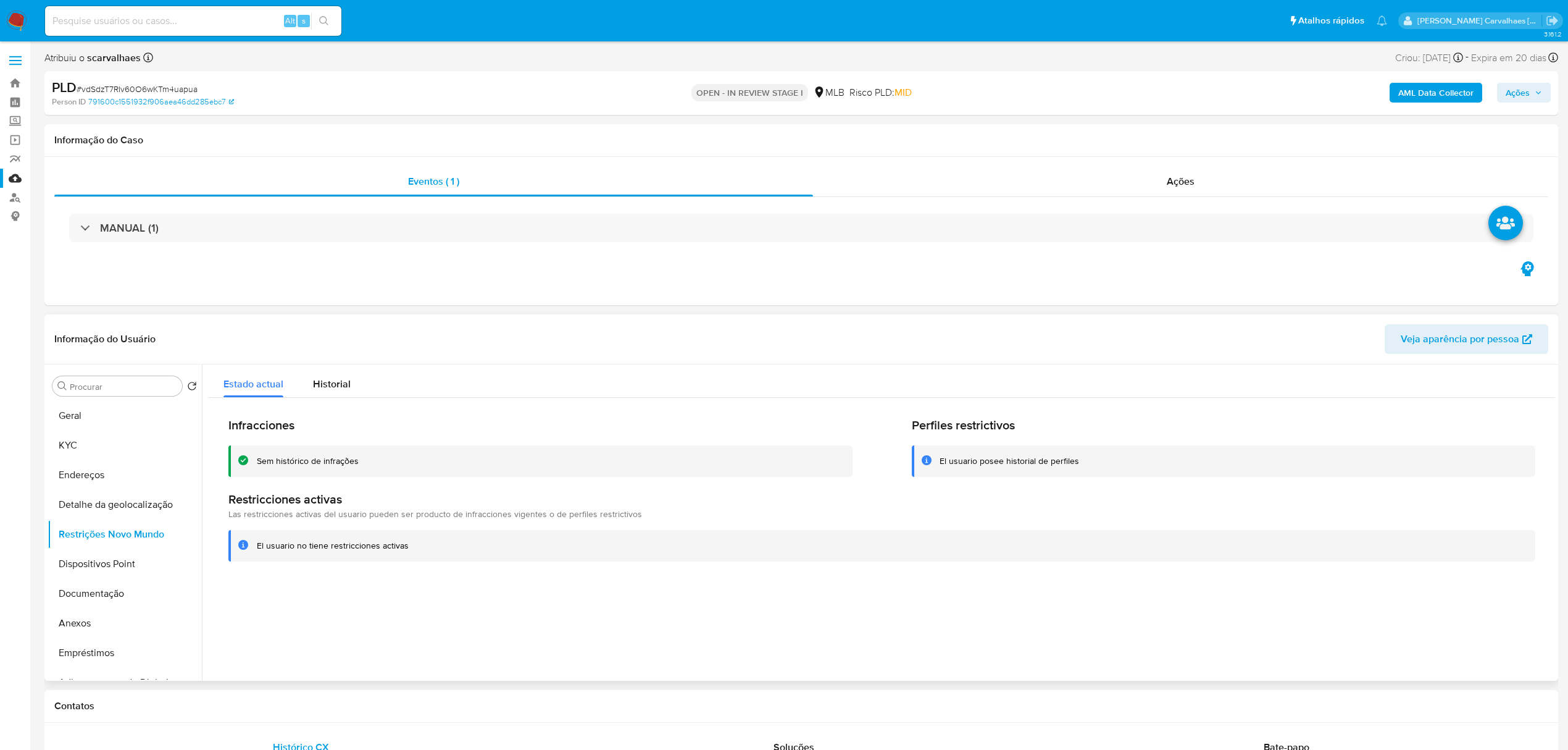
drag, startPoint x: 410, startPoint y: 546, endPoint x: 258, endPoint y: 544, distance: 152.0
click at [255, 544] on div "El usuario no tiene restricciones activas" at bounding box center [882, 546] width 1307 height 32
click at [127, 596] on button "Documentação" at bounding box center [119, 594] width 144 height 30
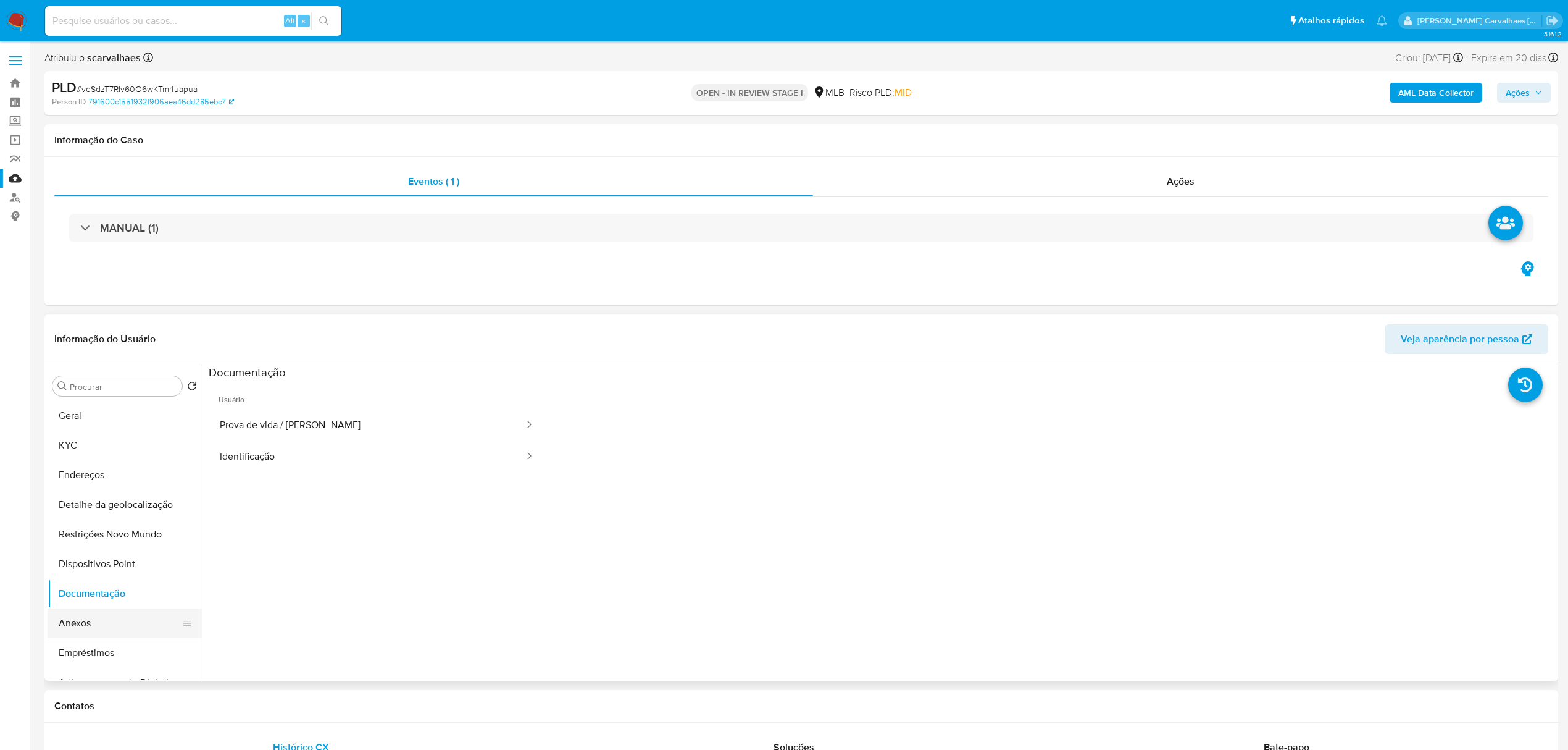
click at [99, 620] on button "Anexos" at bounding box center [119, 623] width 144 height 30
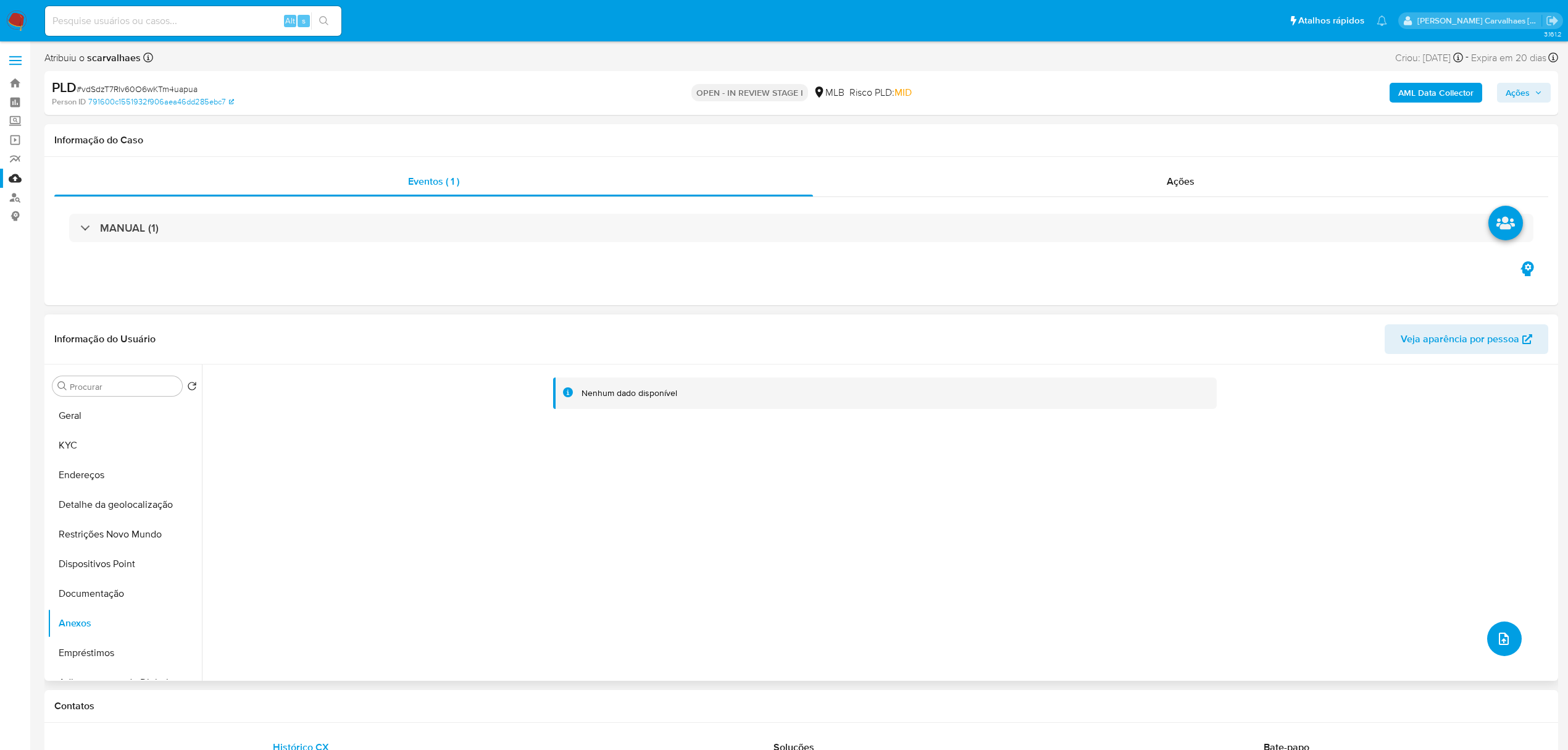
click at [1496, 633] on icon "upload-file" at bounding box center [1504, 638] width 15 height 15
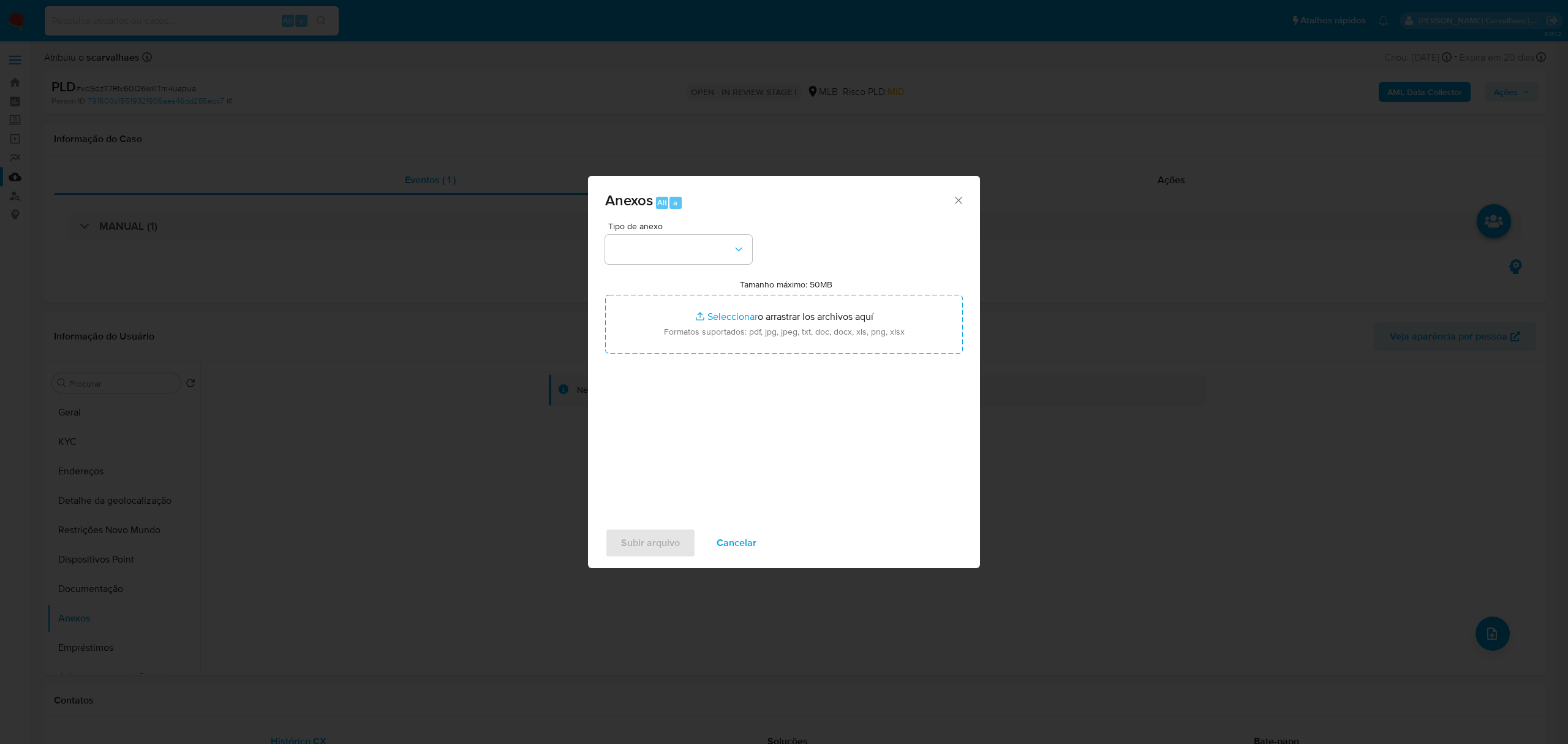
click at [729, 228] on span "Tipo de anexo" at bounding box center [682, 226] width 147 height 8
click at [735, 245] on icon "button" at bounding box center [738, 249] width 12 height 12
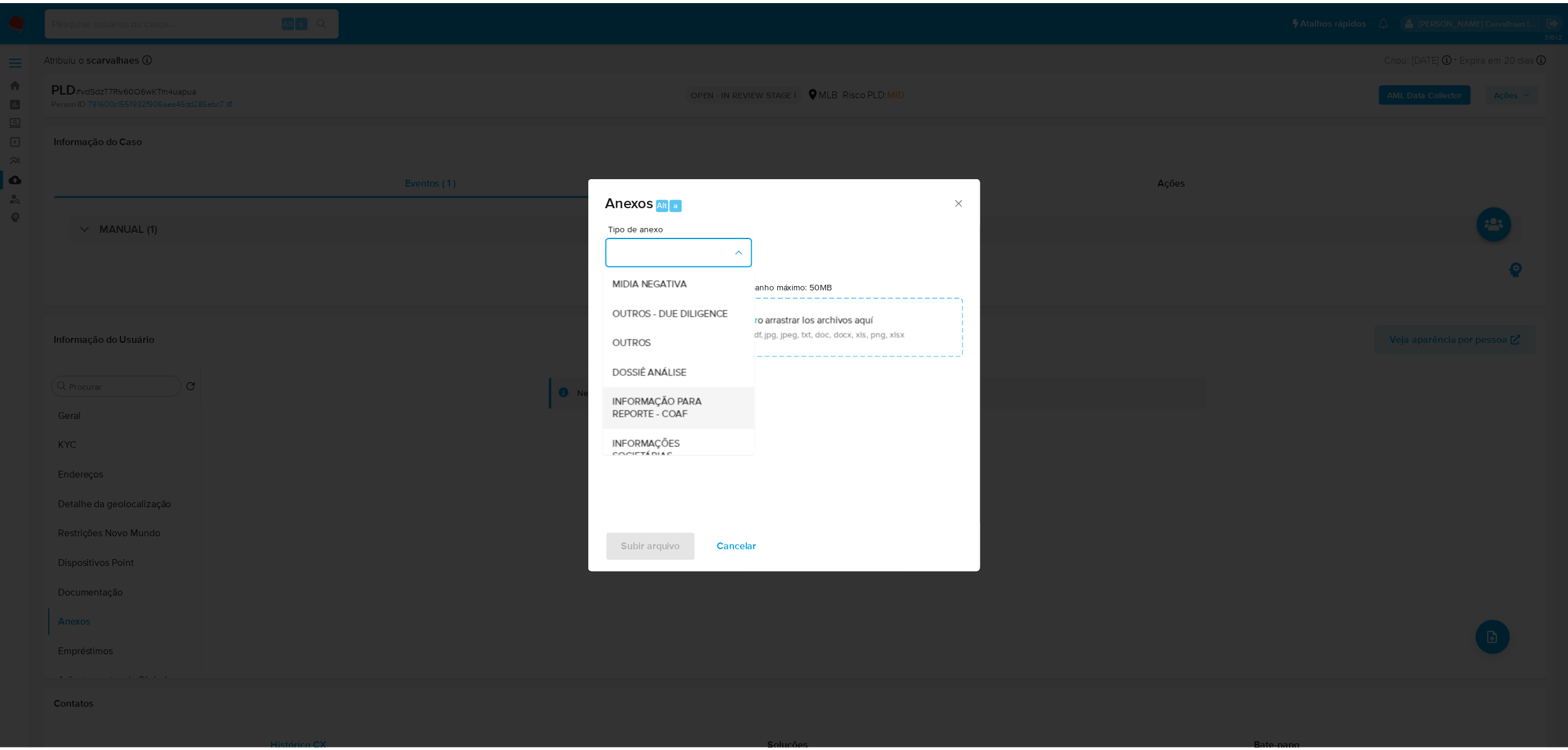
scroll to position [164, 0]
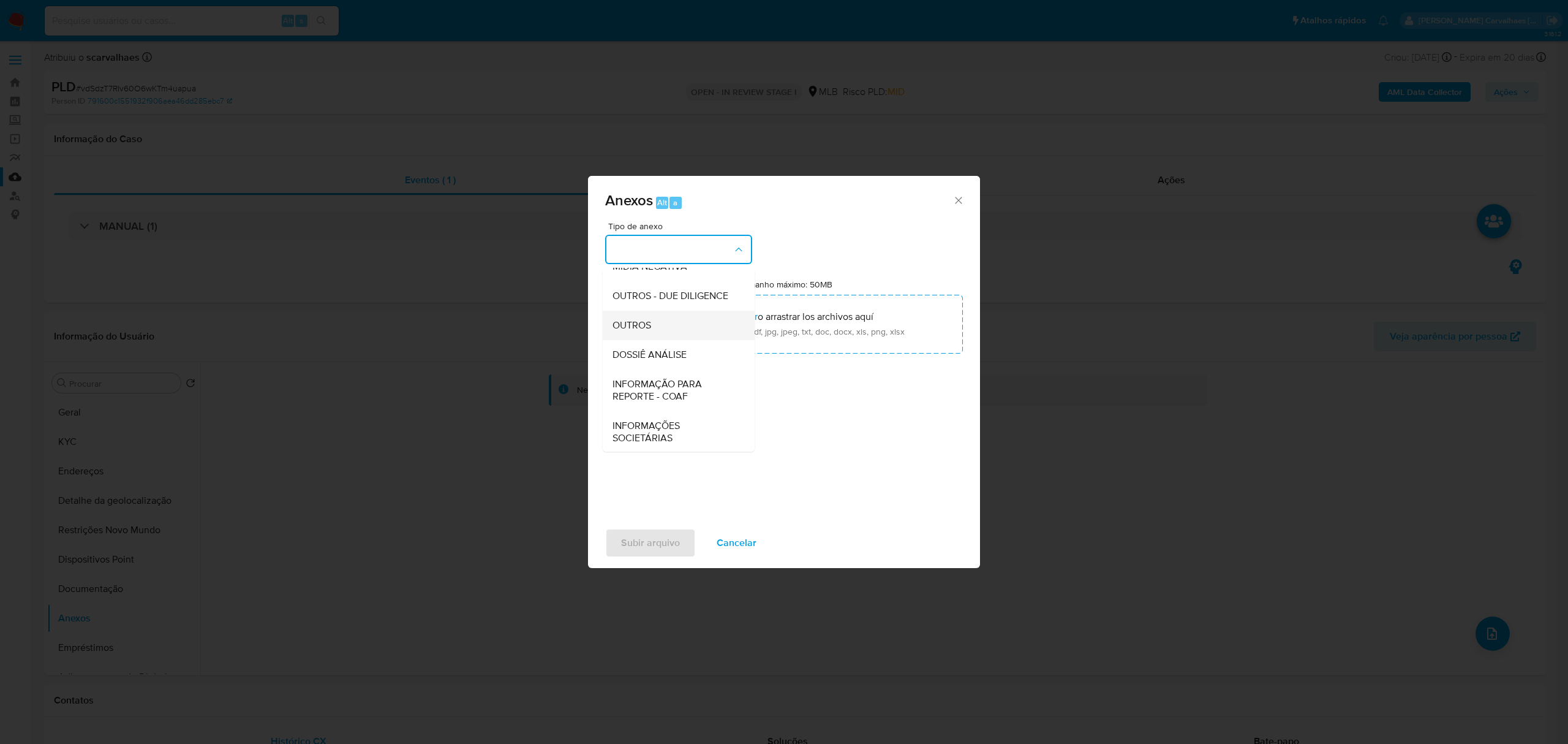
click at [662, 340] on div "OUTROS" at bounding box center [674, 325] width 125 height 30
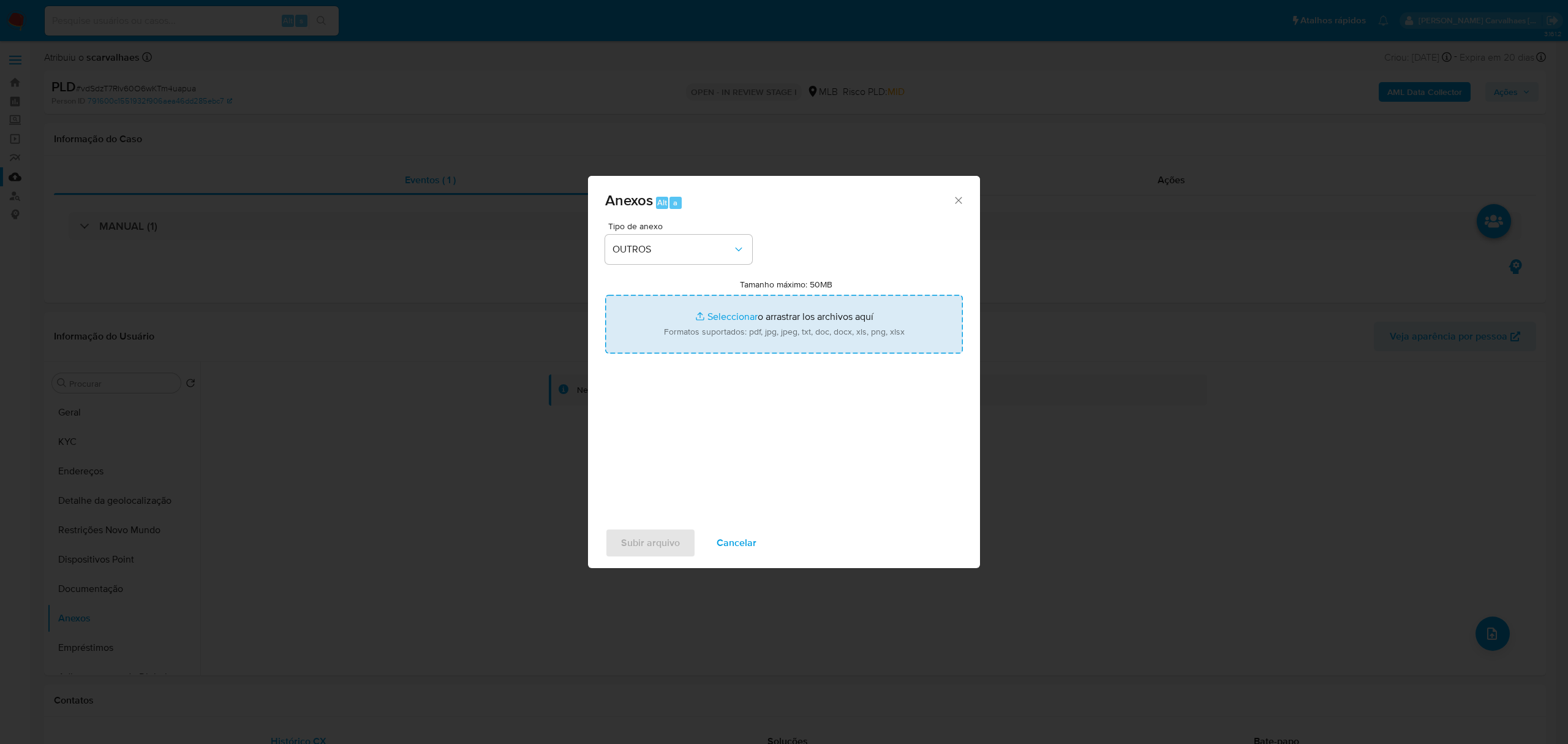
click at [734, 316] on input "Tamanho máximo: 50MB Seleccionar archivos" at bounding box center [784, 324] width 357 height 59
type input "C:\fakepath\SAR - xxxx - CPF 70388808616 - ALEXANDRE BRUCE SEIXAS FRAGA.pdf"
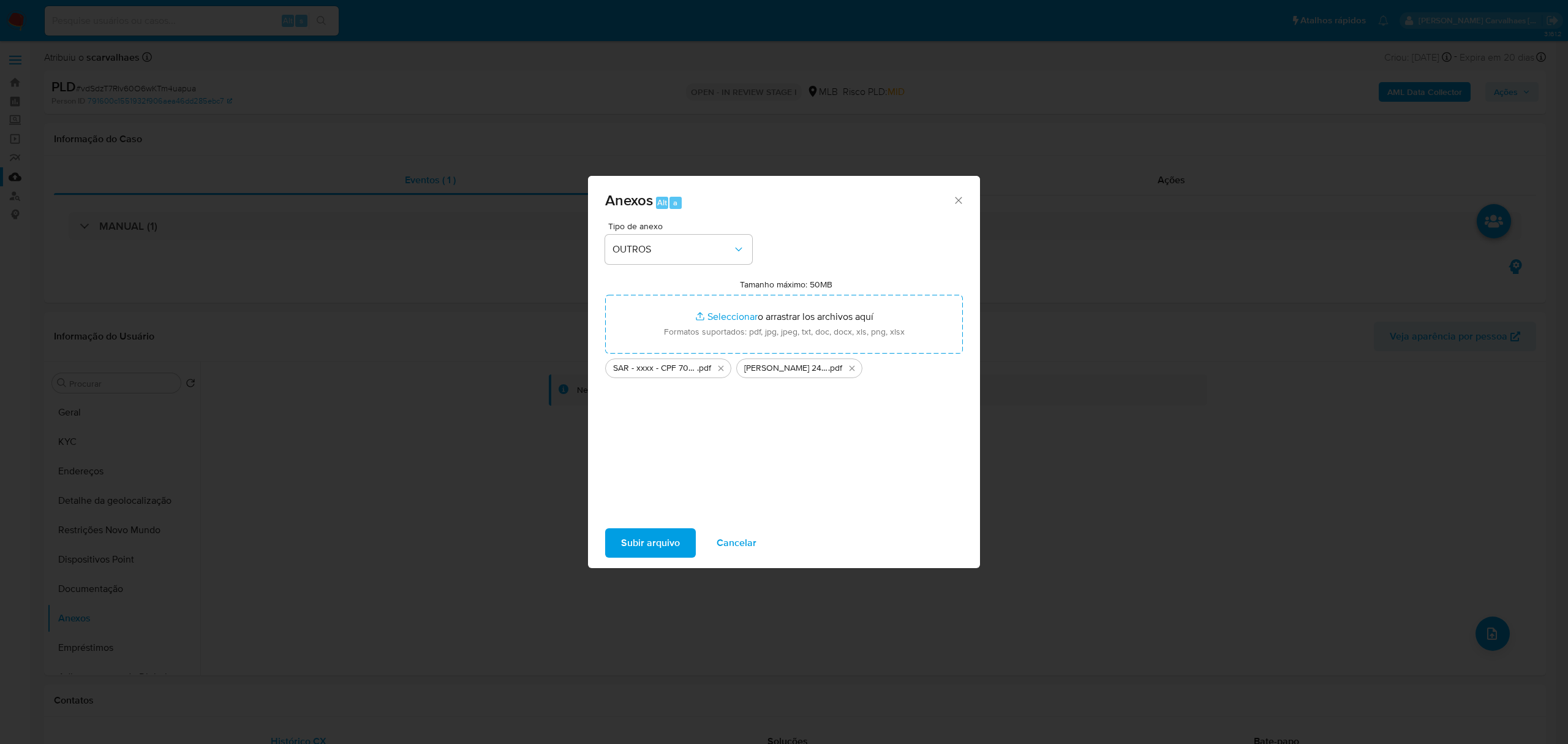
click at [652, 542] on span "Subir arquivo" at bounding box center [650, 543] width 59 height 27
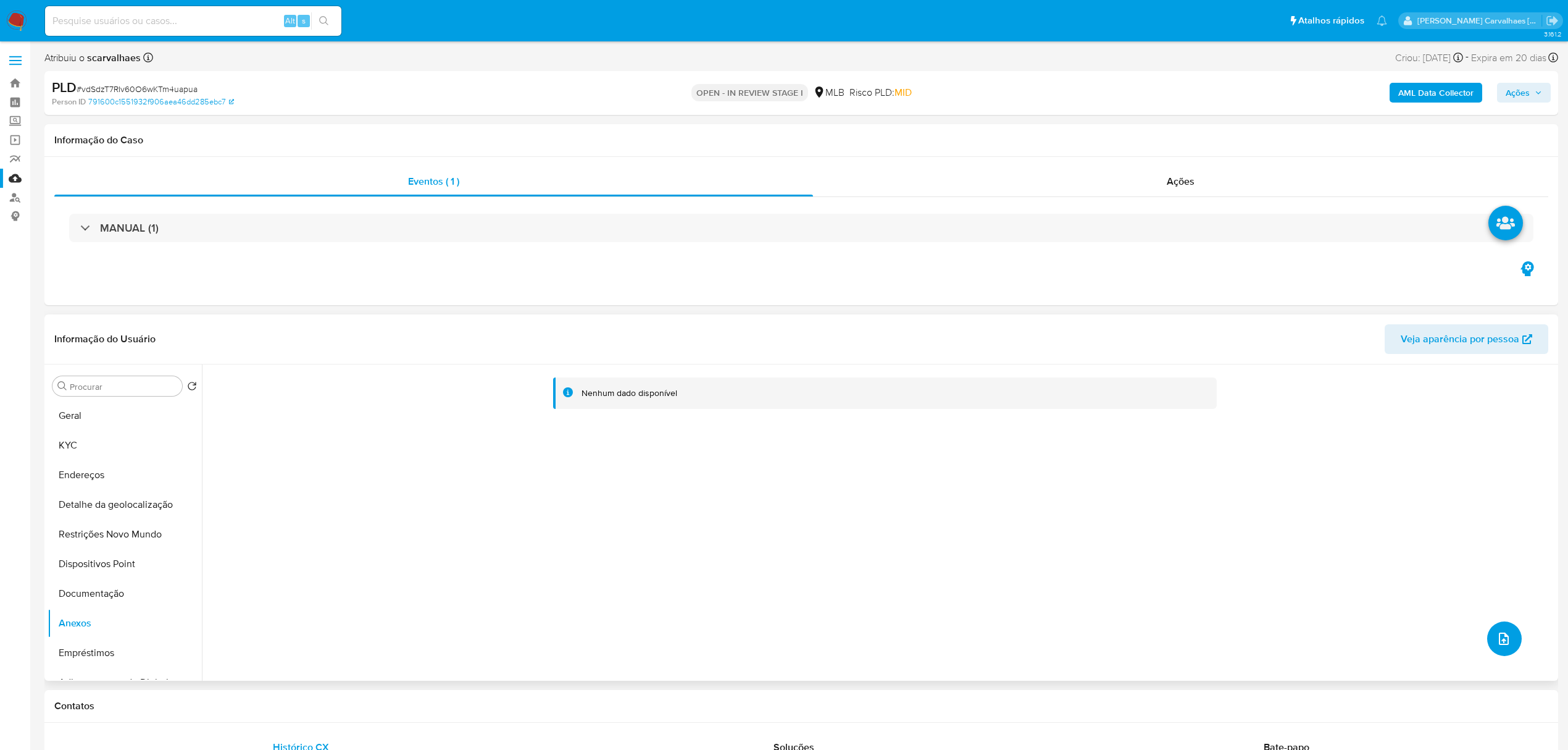
click at [1500, 638] on icon "upload-file" at bounding box center [1504, 638] width 15 height 15
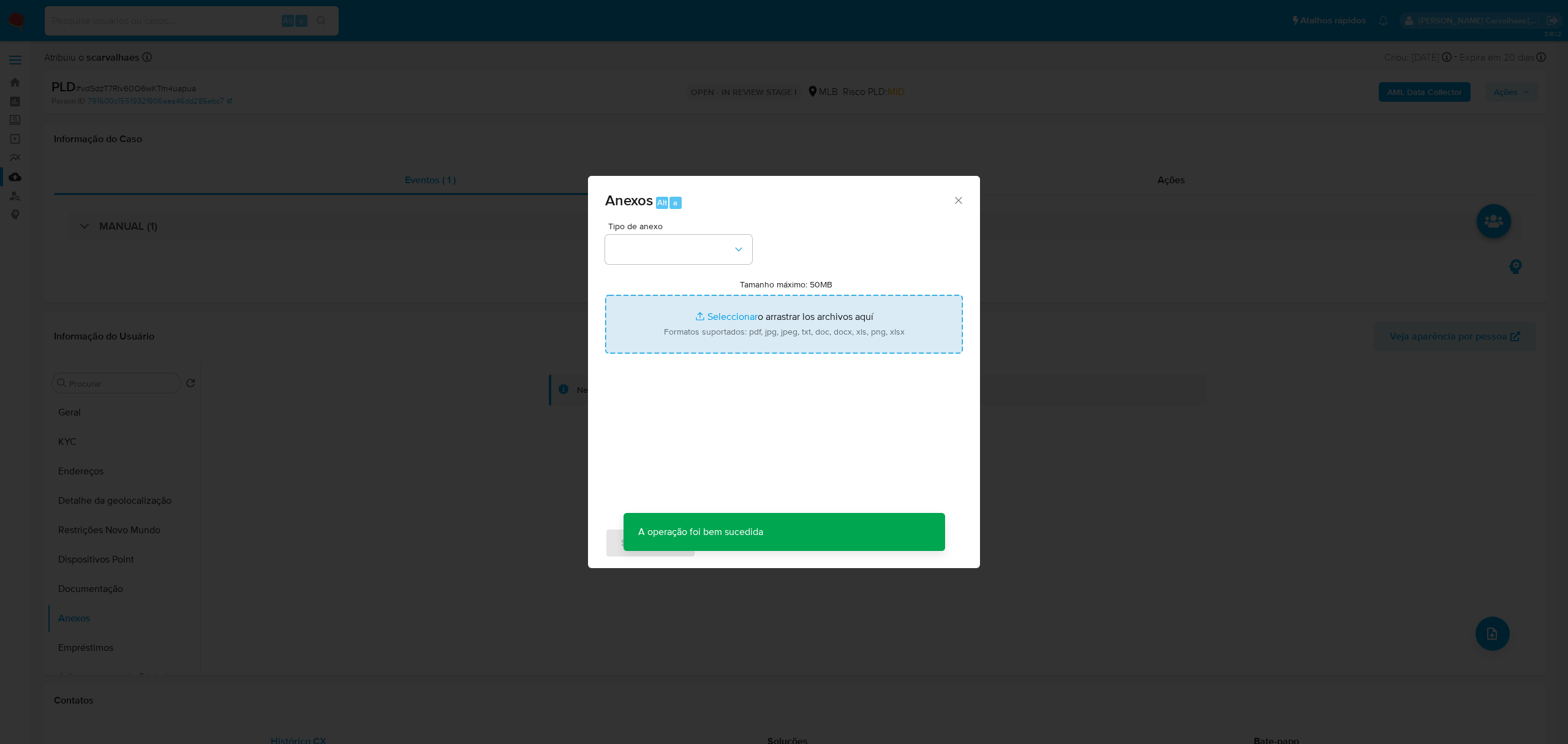
click at [736, 314] on input "Tamanho máximo: 50MB Seleccionar archivos" at bounding box center [784, 324] width 357 height 59
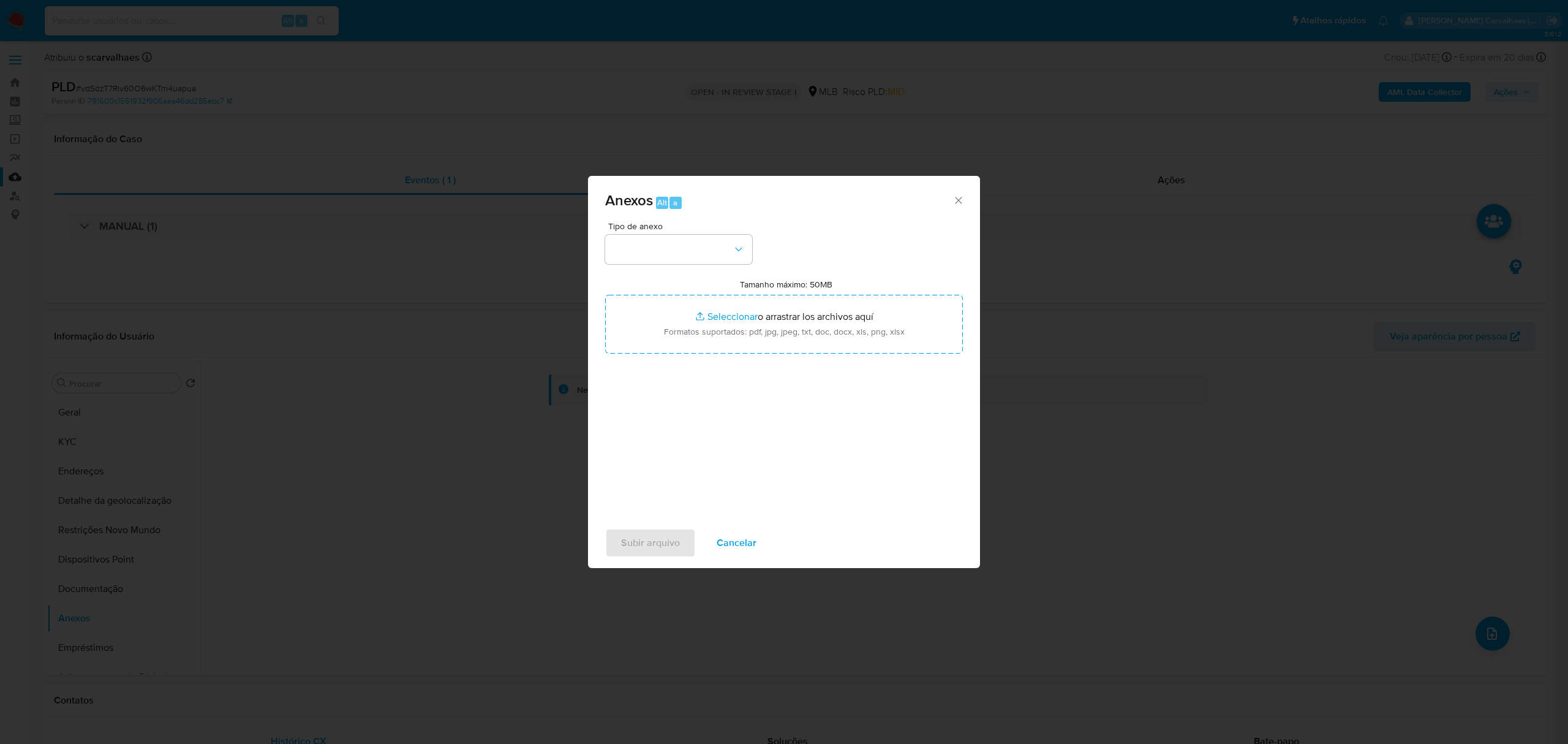
click at [956, 199] on icon "Cerrar" at bounding box center [958, 200] width 7 height 7
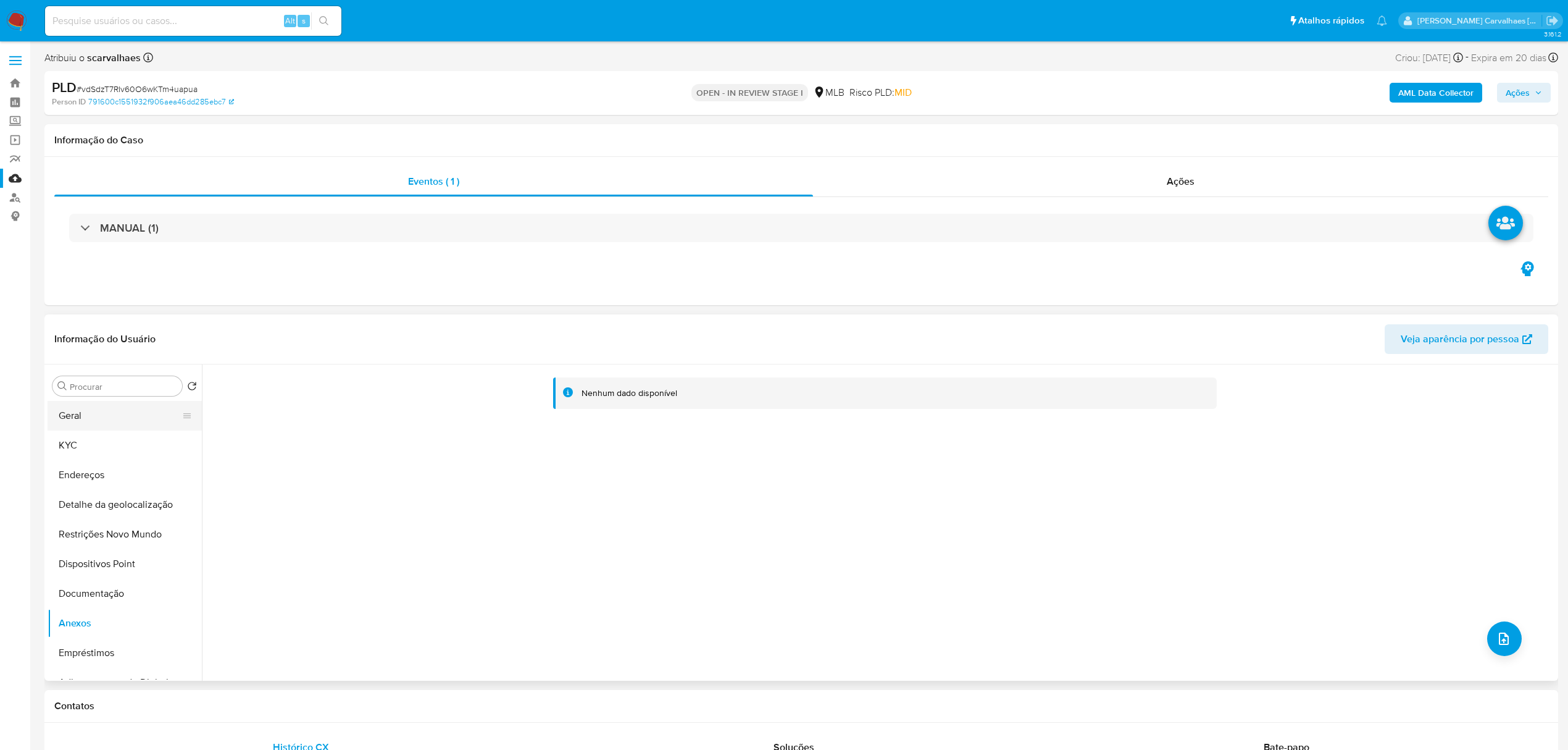
click at [97, 416] on button "Geral" at bounding box center [119, 415] width 144 height 30
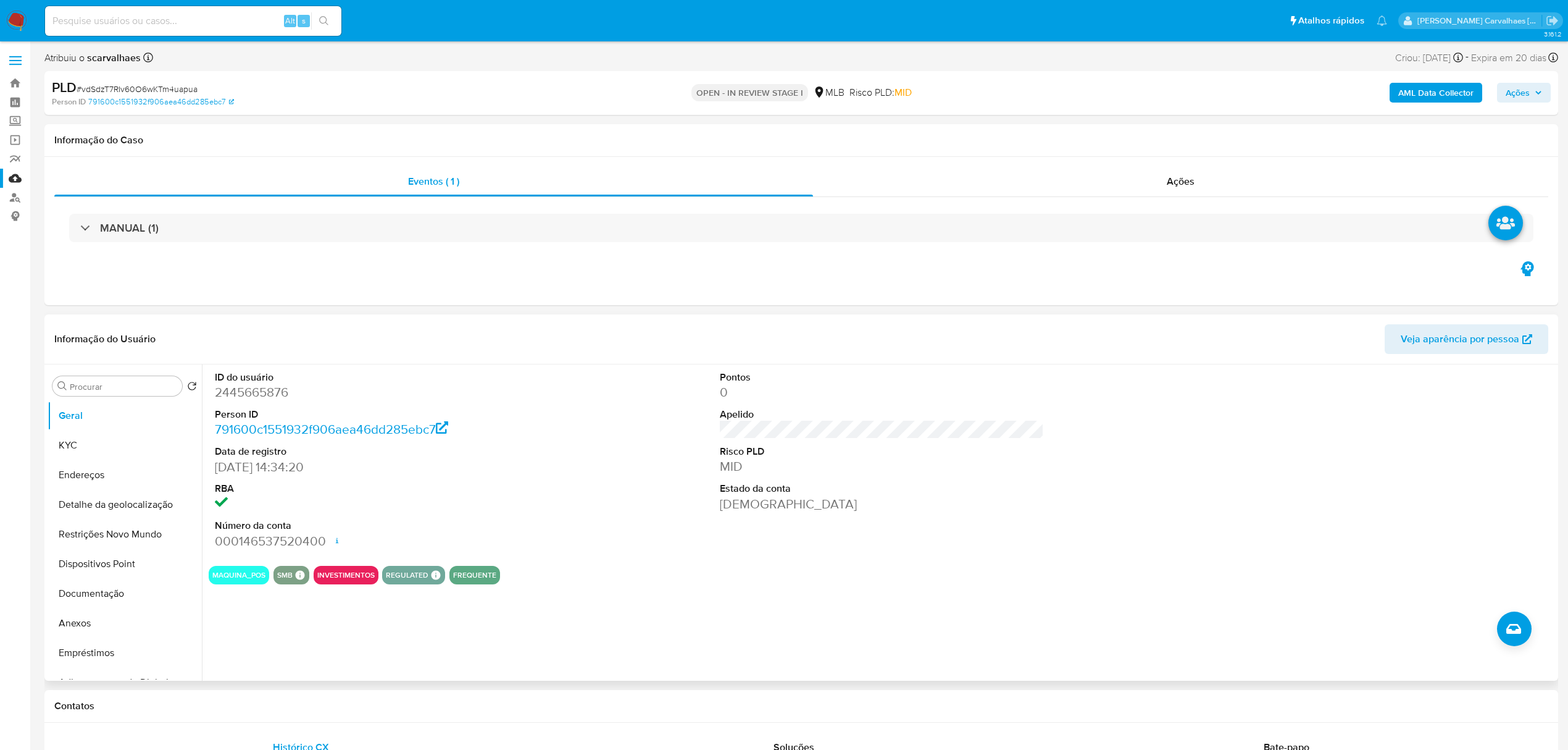
drag, startPoint x: 102, startPoint y: 593, endPoint x: 244, endPoint y: 583, distance: 142.4
click at [102, 593] on button "Documentação" at bounding box center [124, 594] width 154 height 30
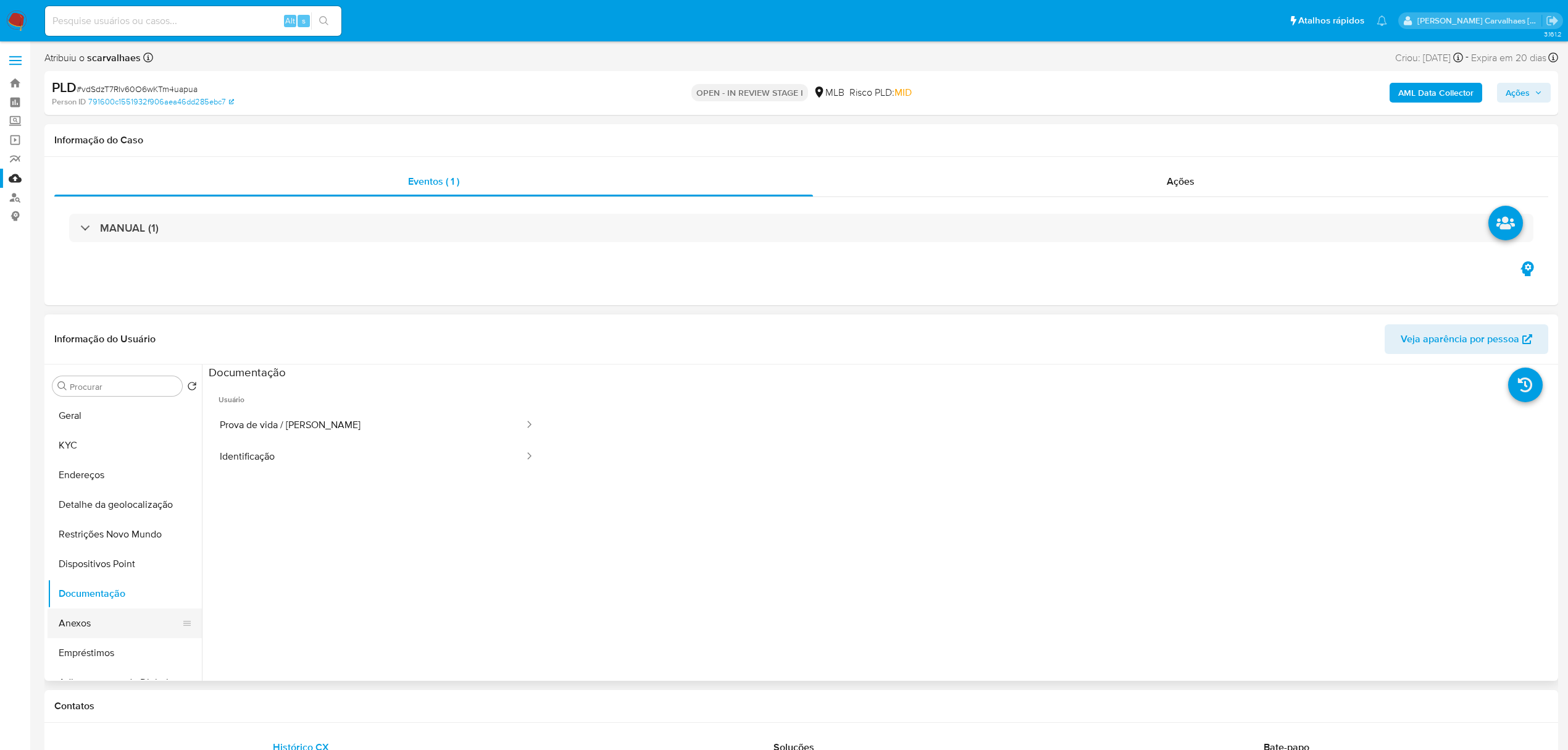
drag, startPoint x: 109, startPoint y: 638, endPoint x: 101, endPoint y: 612, distance: 27.2
click at [105, 636] on ul "Geral KYC Endereços Detalhe da geolocalização Restrições Novo Mundo Dispositivo…" at bounding box center [124, 540] width 154 height 279
click at [113, 616] on button "Anexos" at bounding box center [119, 623] width 144 height 30
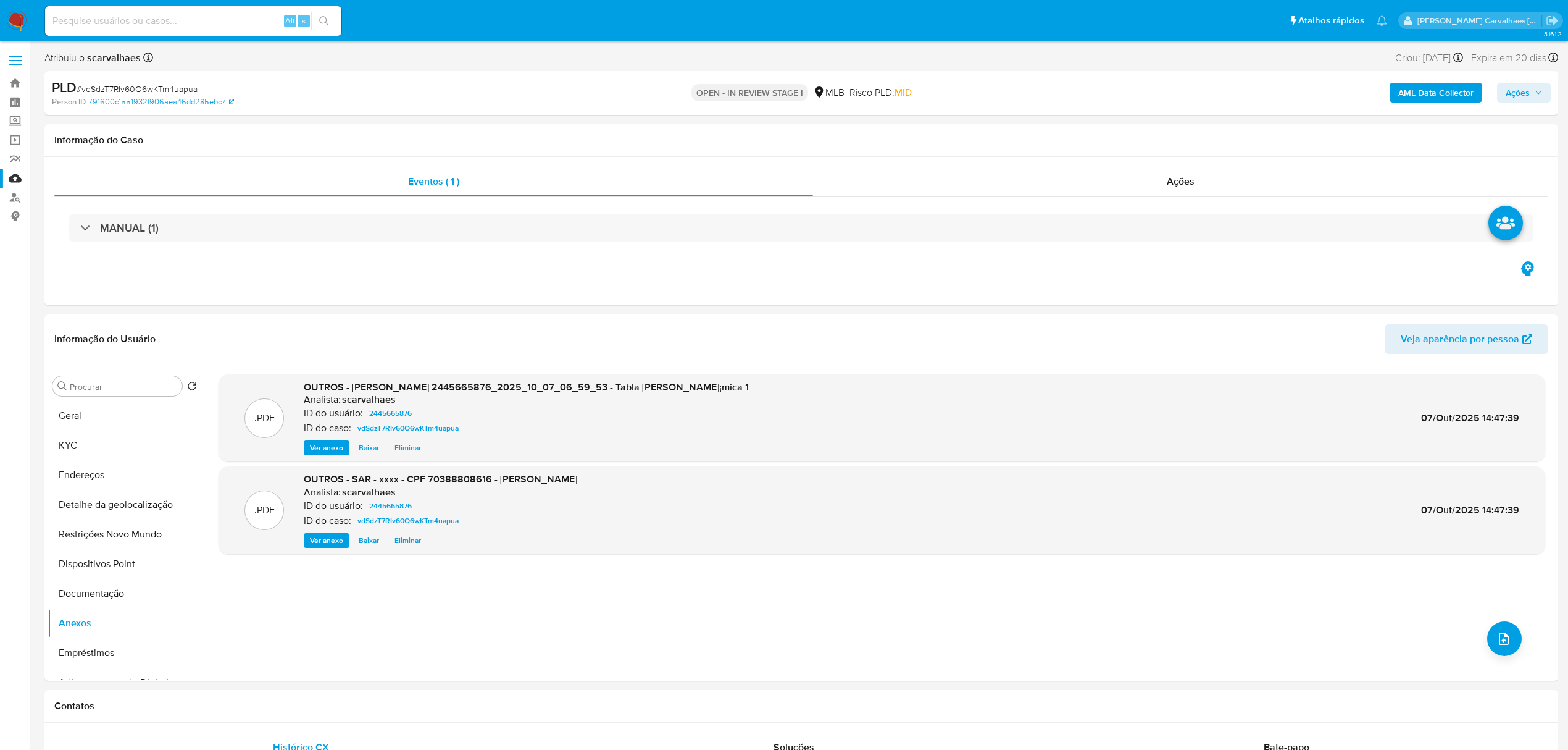
click at [1517, 90] on span "Ações" at bounding box center [1517, 93] width 24 height 20
click at [1168, 132] on span "Resolução do caso" at bounding box center [1165, 132] width 83 height 14
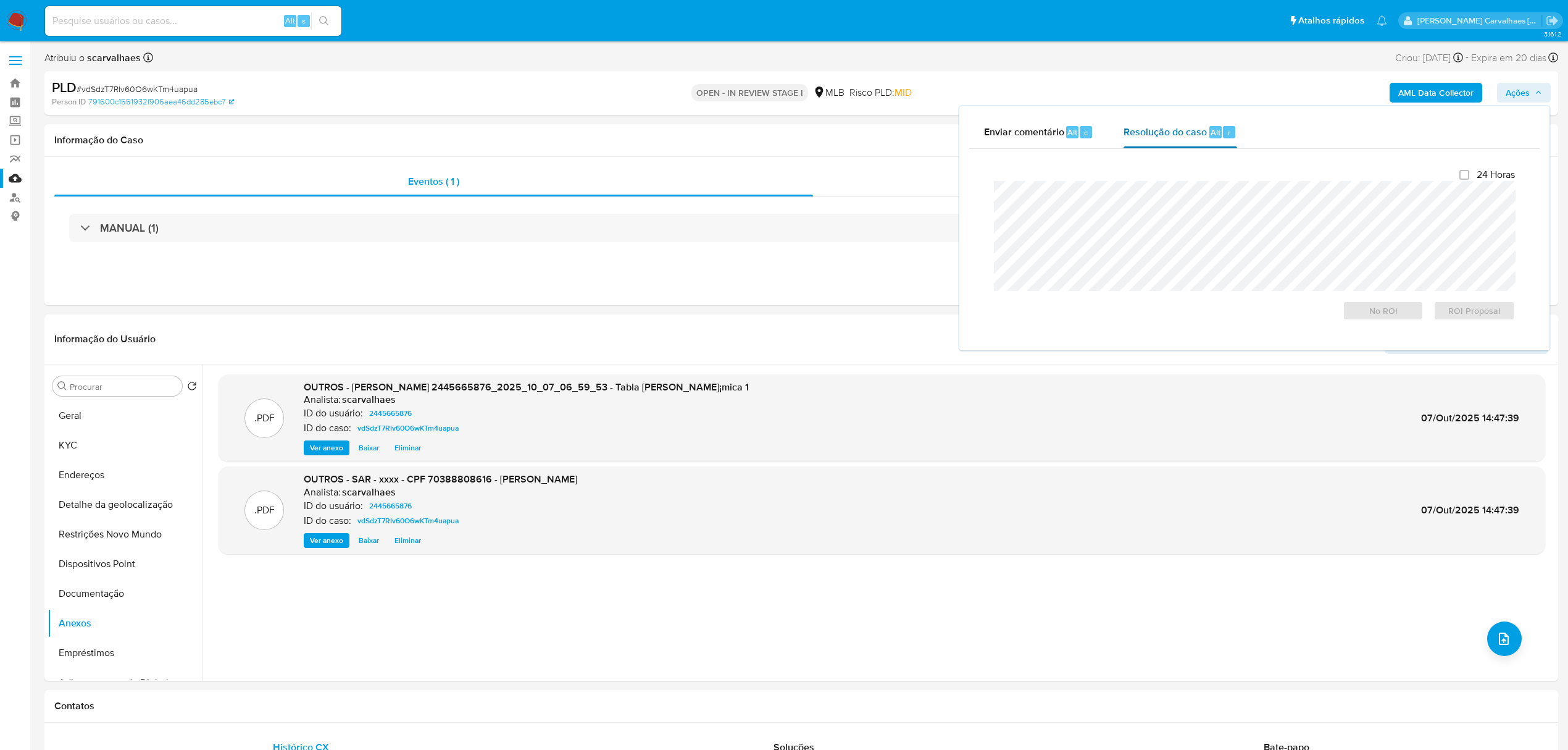
click at [1137, 134] on span "Resolução do caso" at bounding box center [1165, 132] width 83 height 14
click at [1462, 314] on span "ROI Proposal" at bounding box center [1474, 310] width 64 height 18
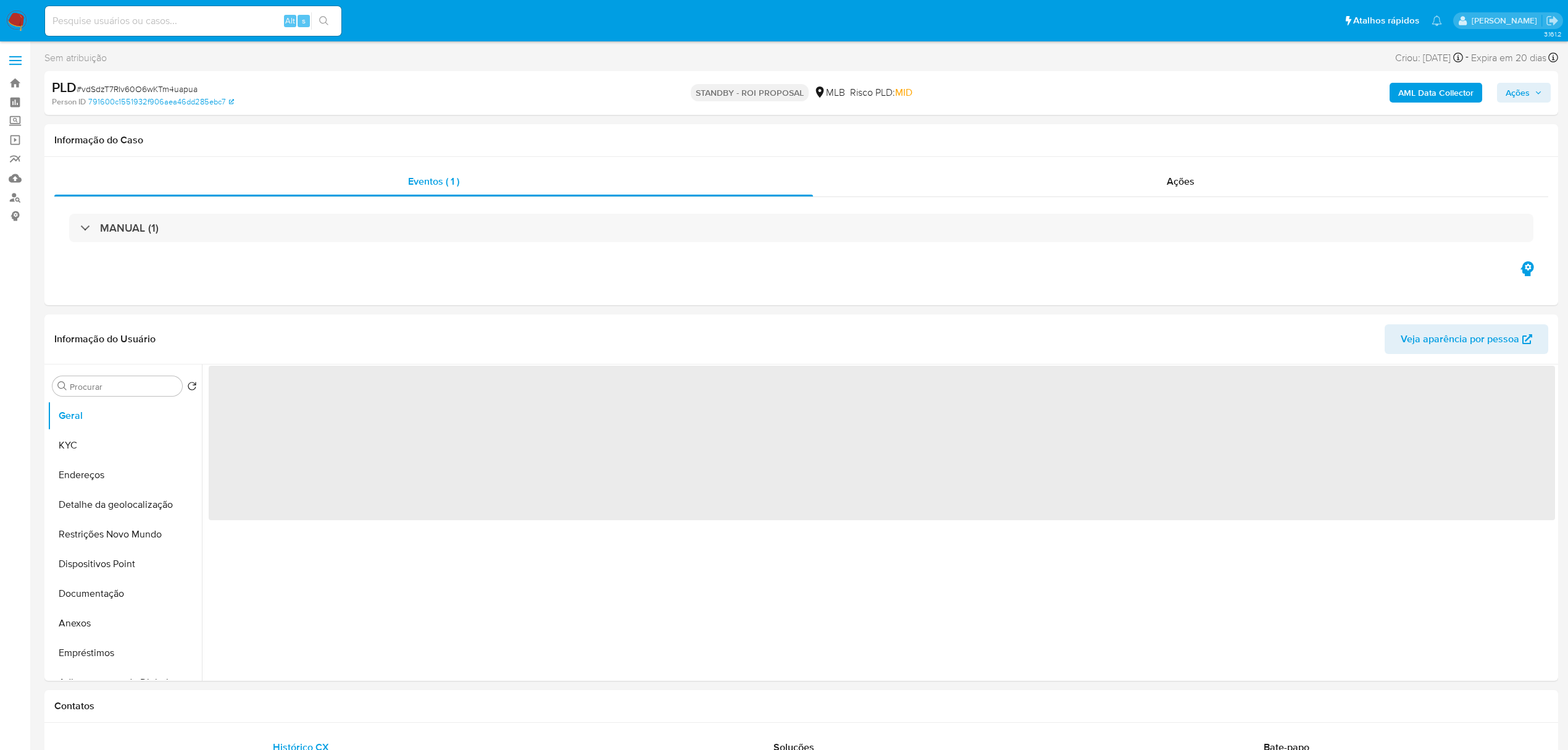
select select "10"
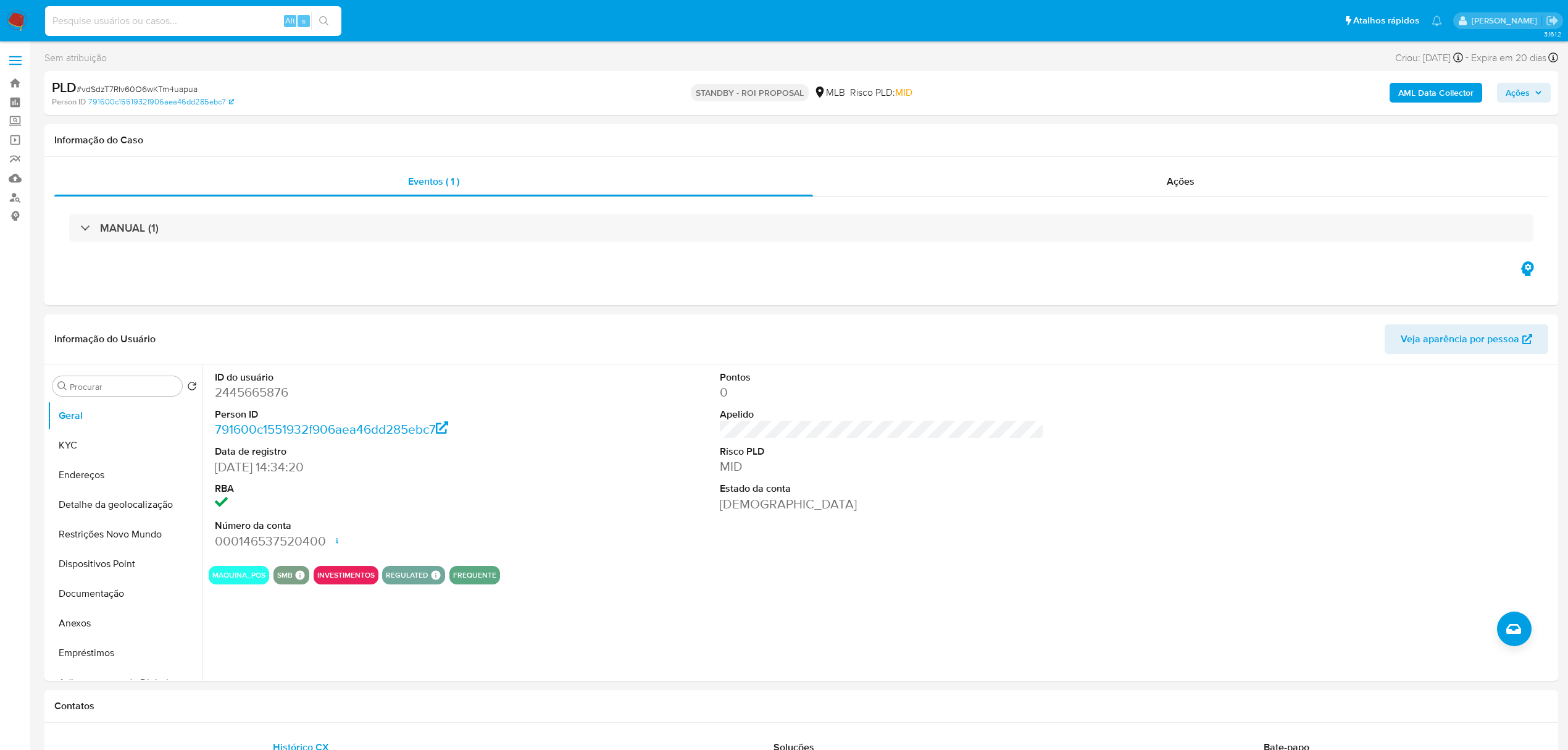
paste input "LH8kpkZdKSXJjQS79YLgrKqF"
type input "LH8kpkZdKSXJjQS79YLgrKqF"
click at [329, 15] on button "search-icon" at bounding box center [324, 21] width 25 height 18
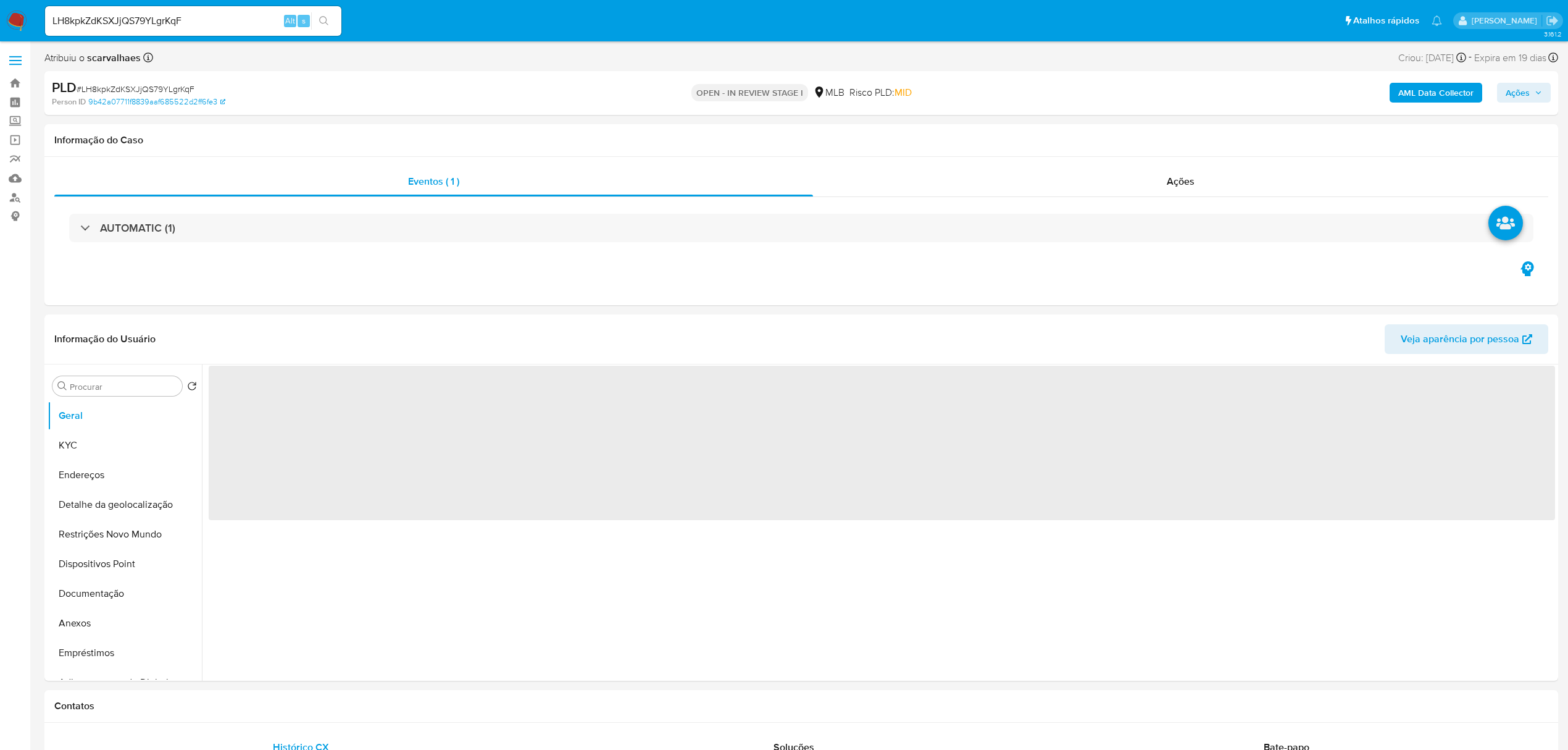
select select "10"
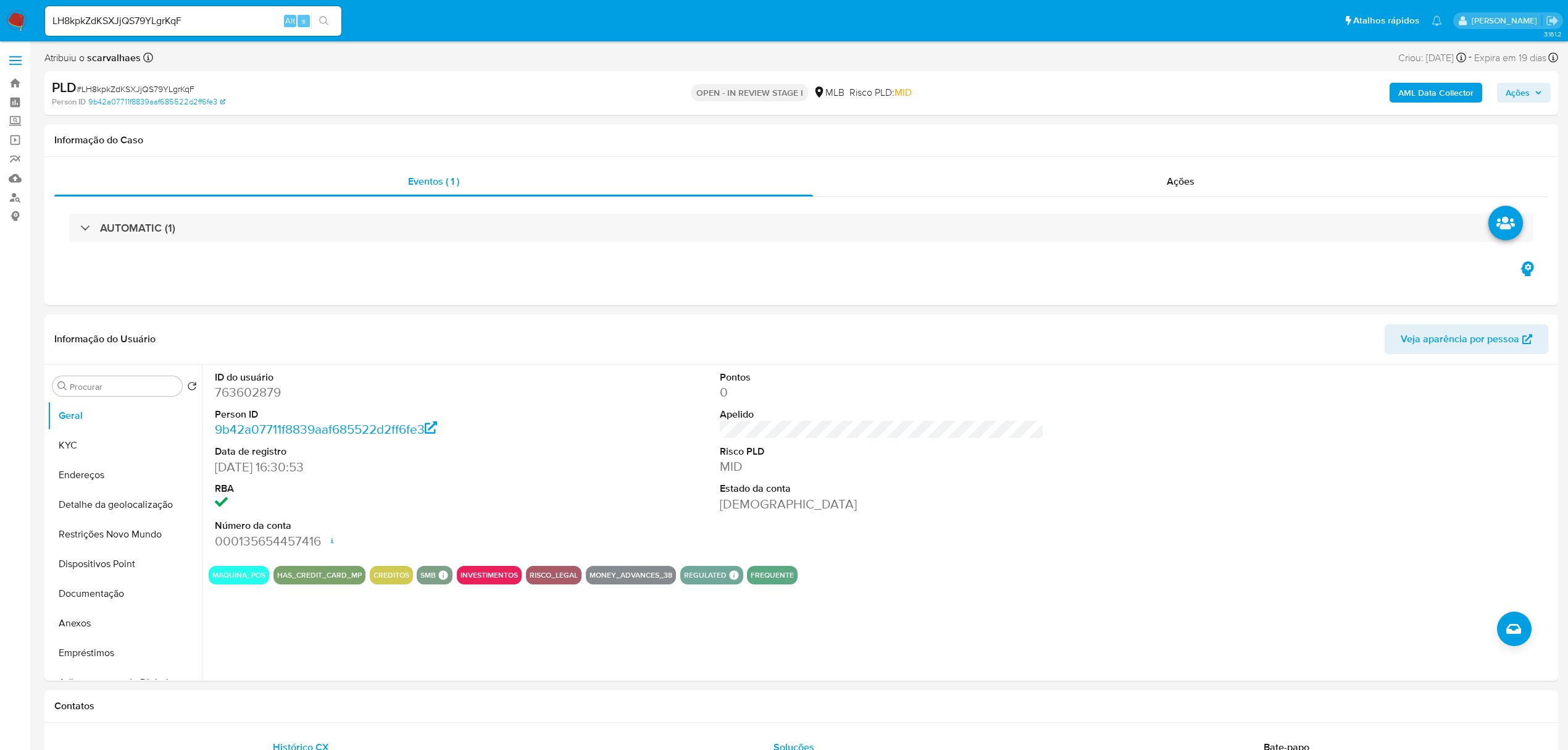
scroll to position [247, 0]
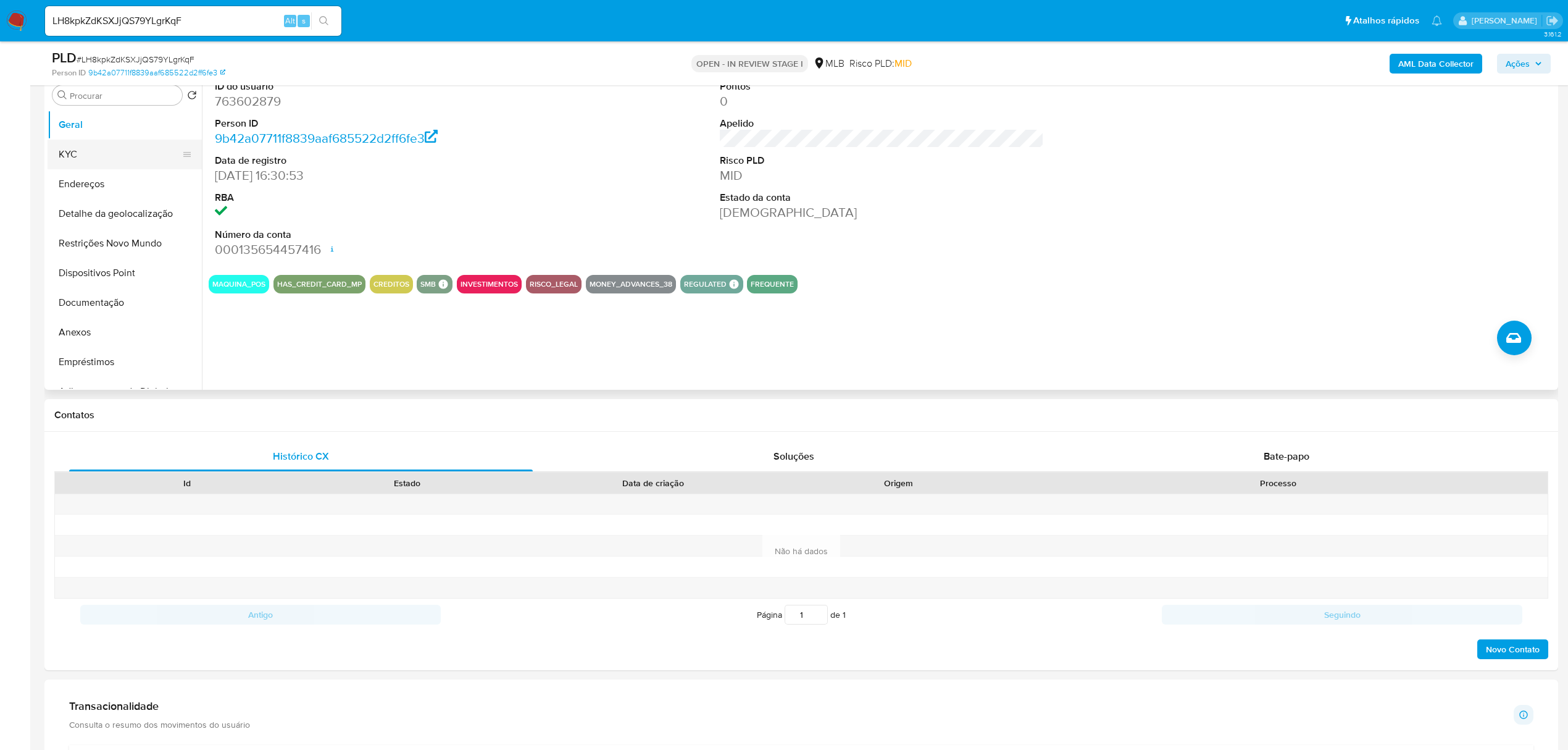
click at [98, 147] on button "KYC" at bounding box center [119, 154] width 144 height 30
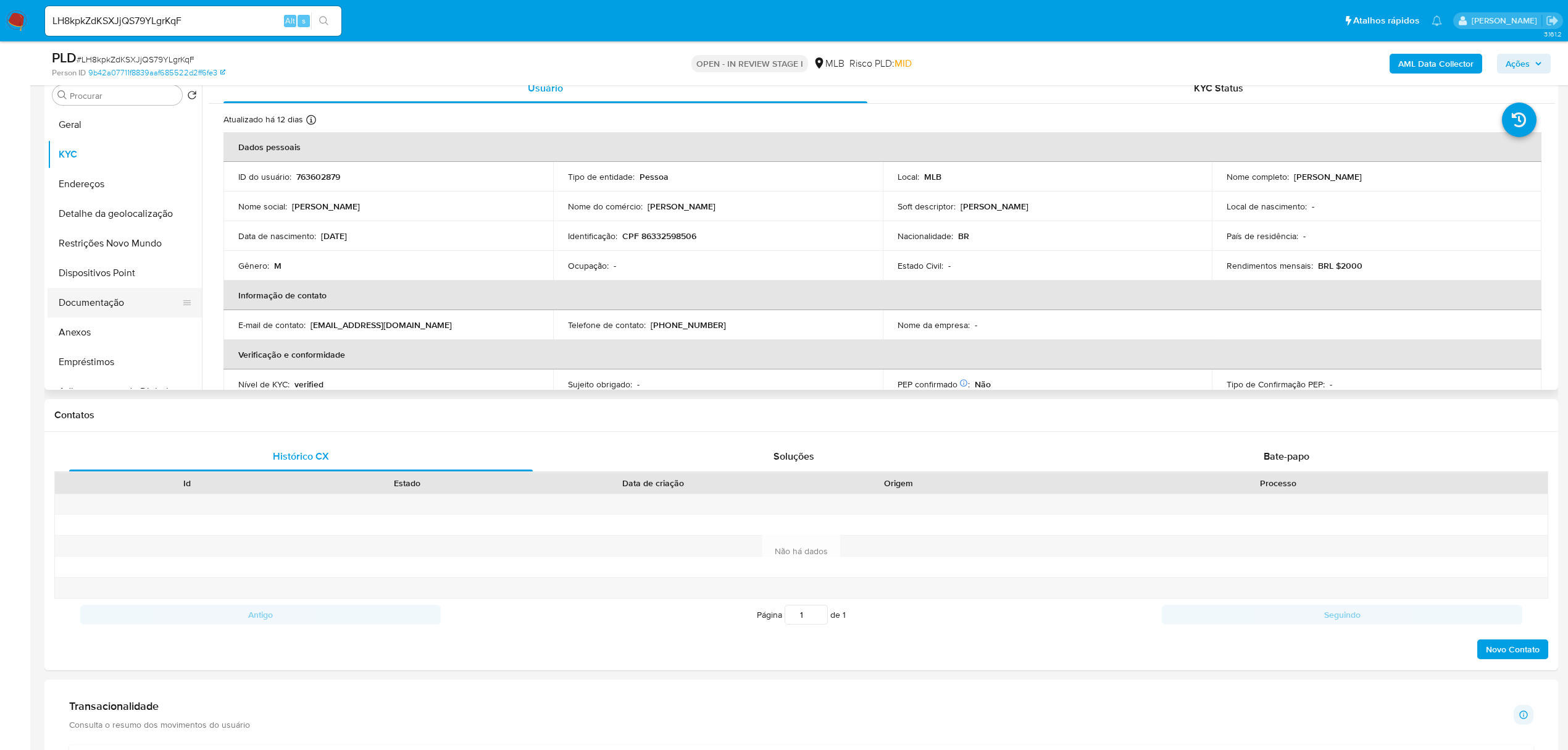
click at [79, 305] on button "Documentação" at bounding box center [119, 303] width 144 height 30
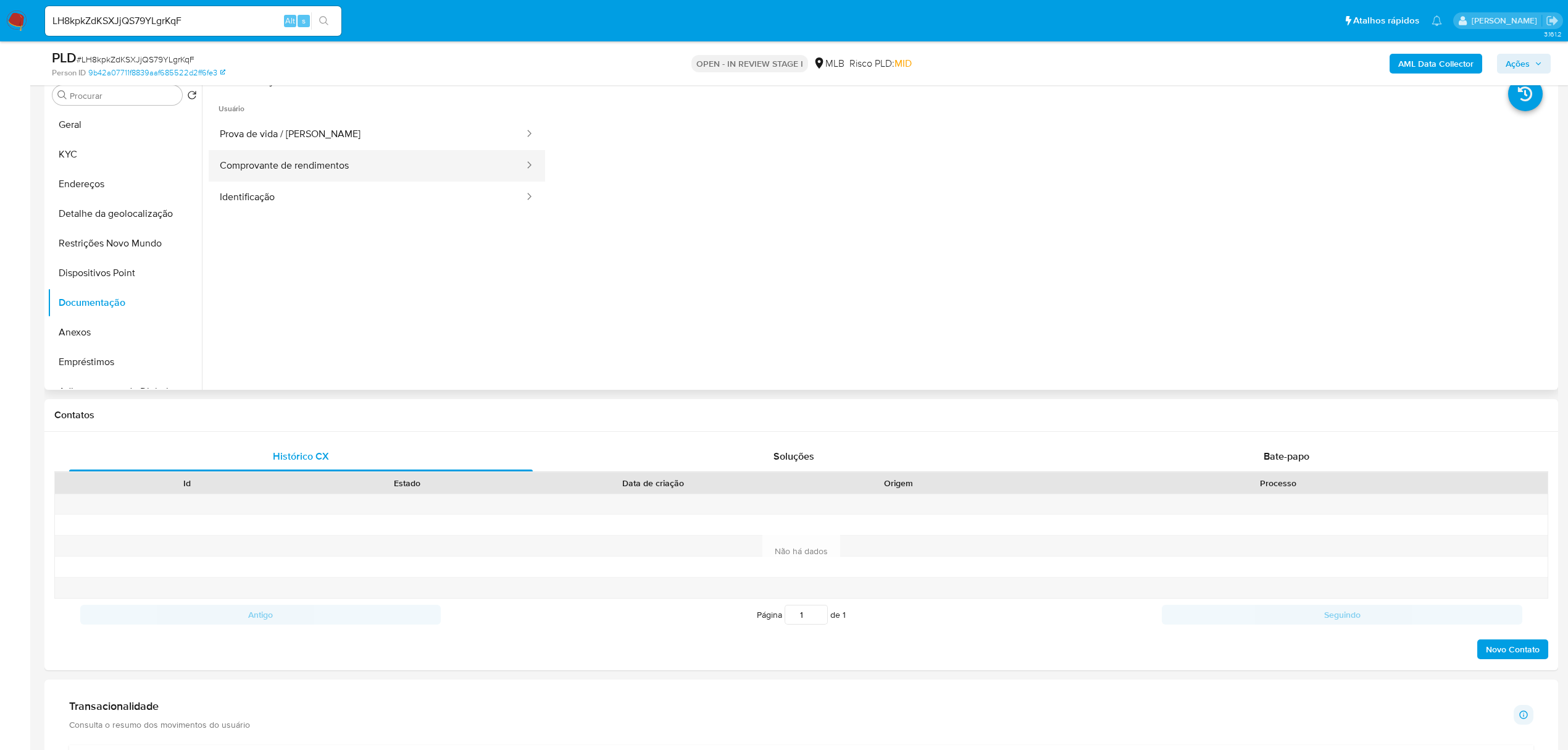
click at [455, 163] on button "Comprovante de rendimentos" at bounding box center [367, 166] width 317 height 32
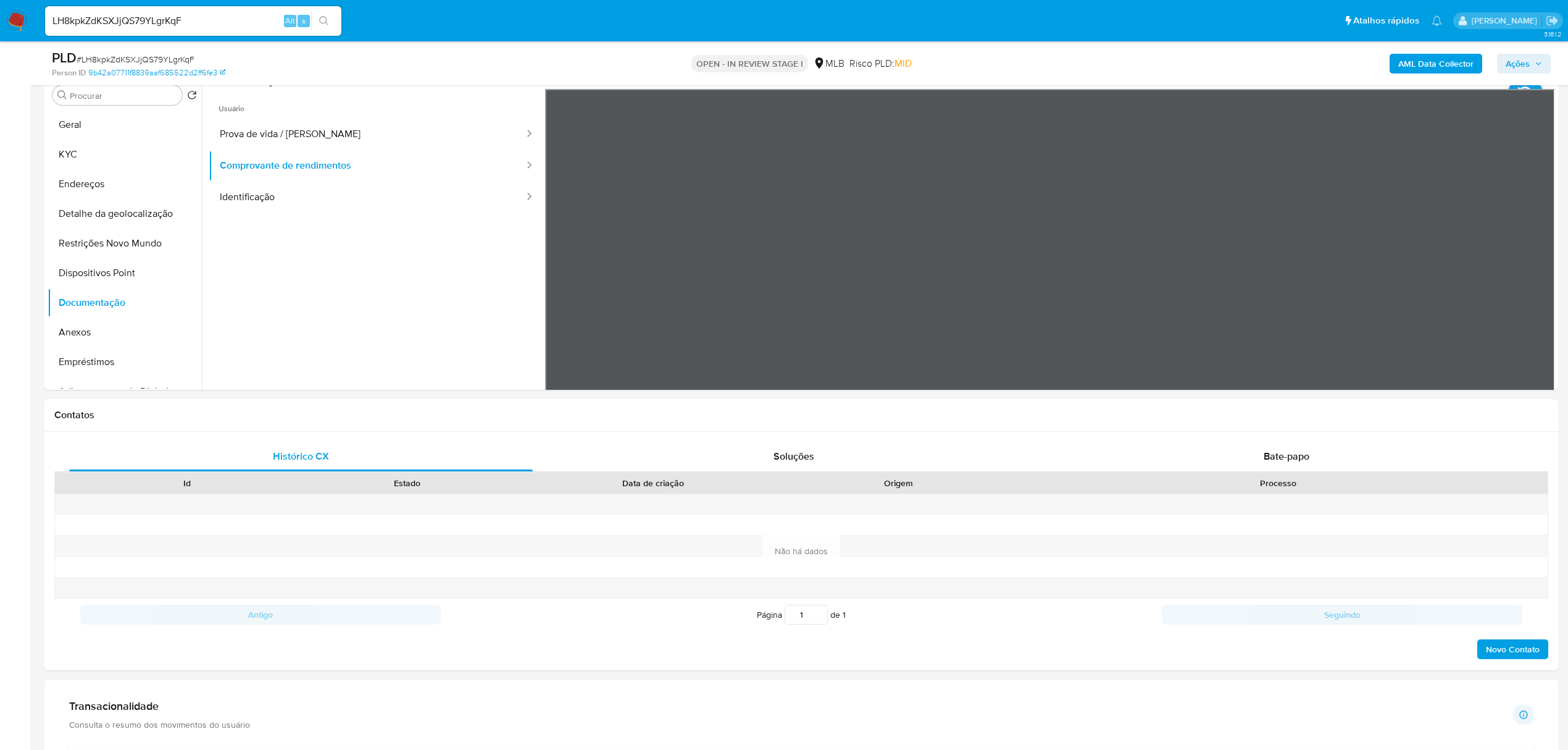
click at [113, 160] on button "KYC" at bounding box center [119, 154] width 144 height 30
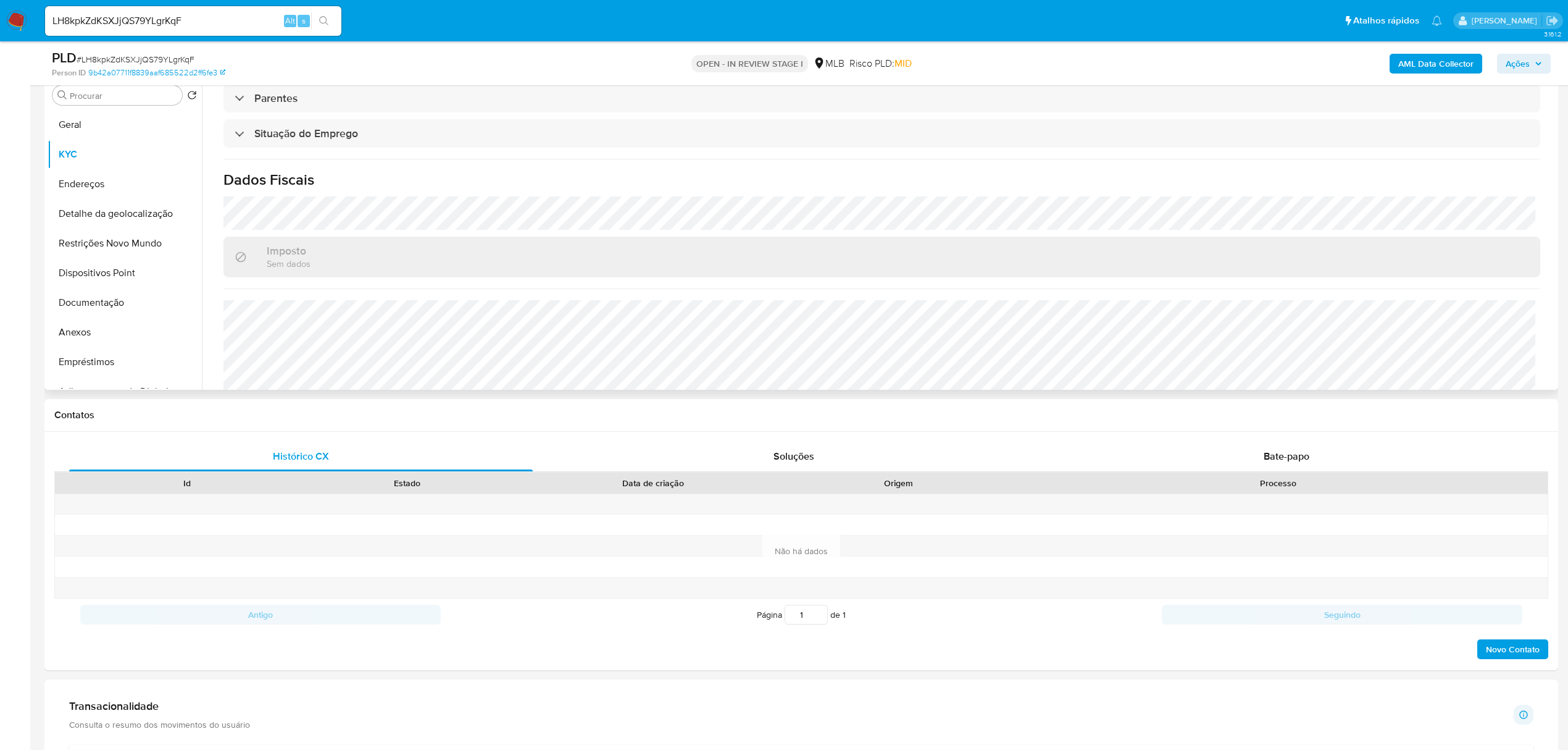
scroll to position [515, 0]
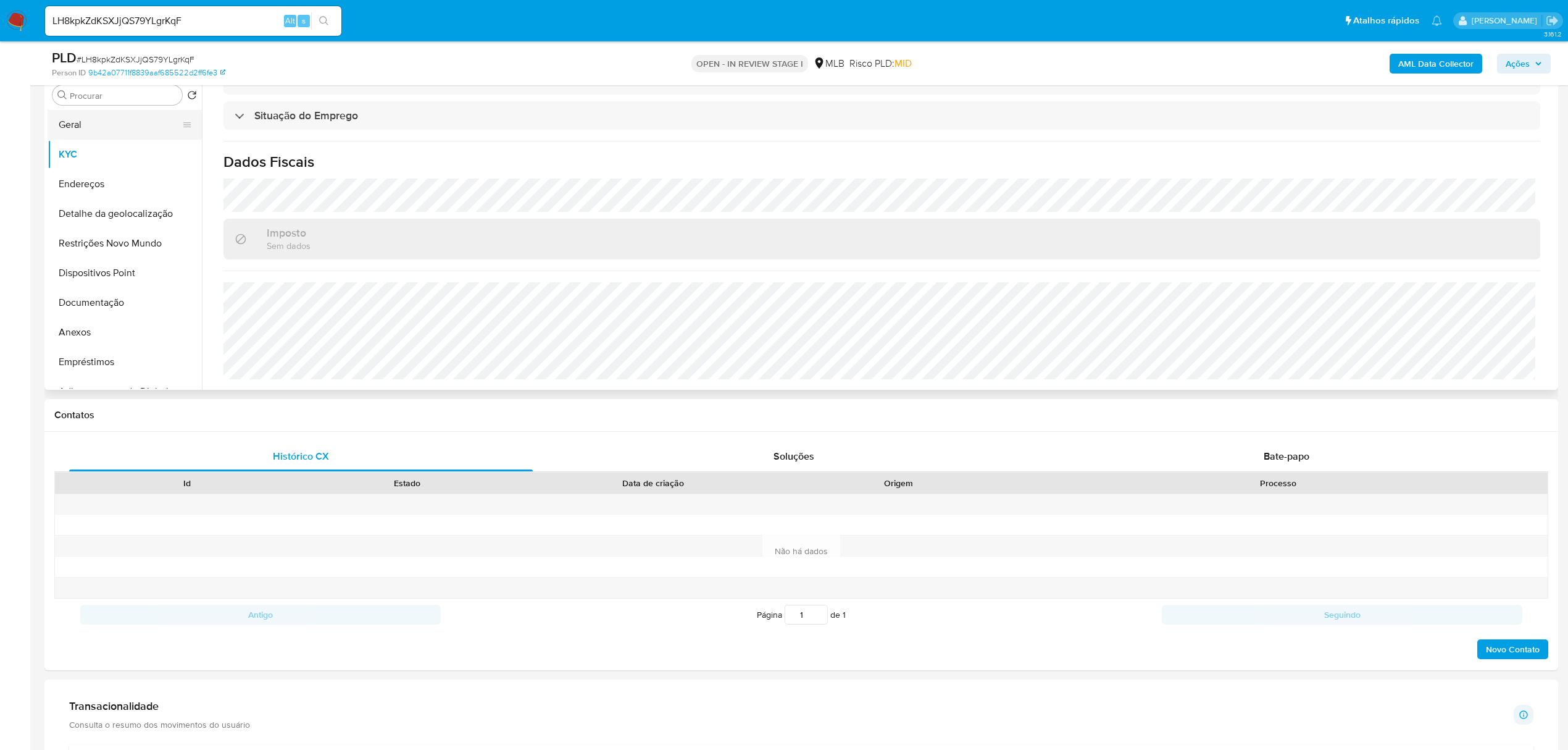
click at [89, 113] on button "Geral" at bounding box center [119, 125] width 144 height 30
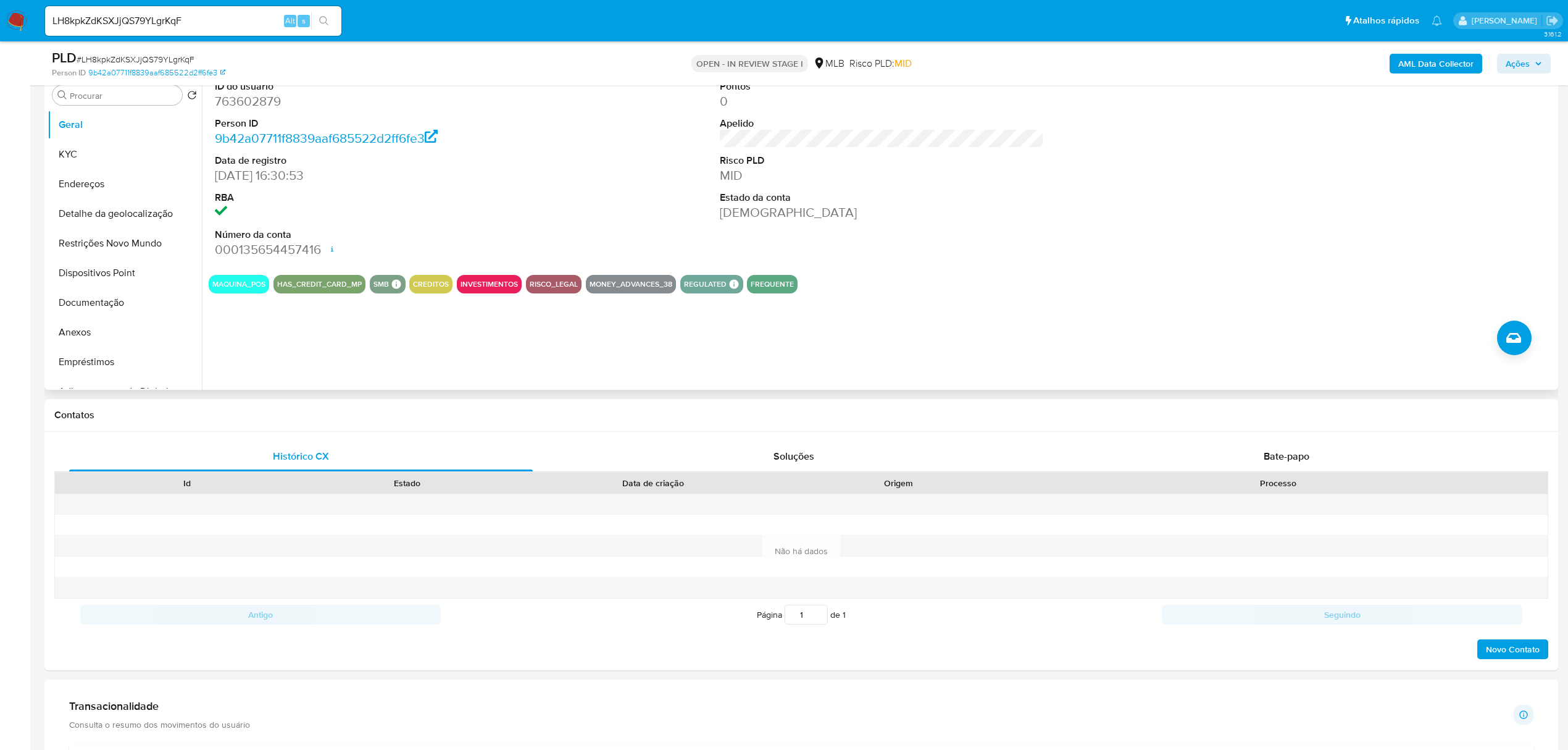
scroll to position [164, 0]
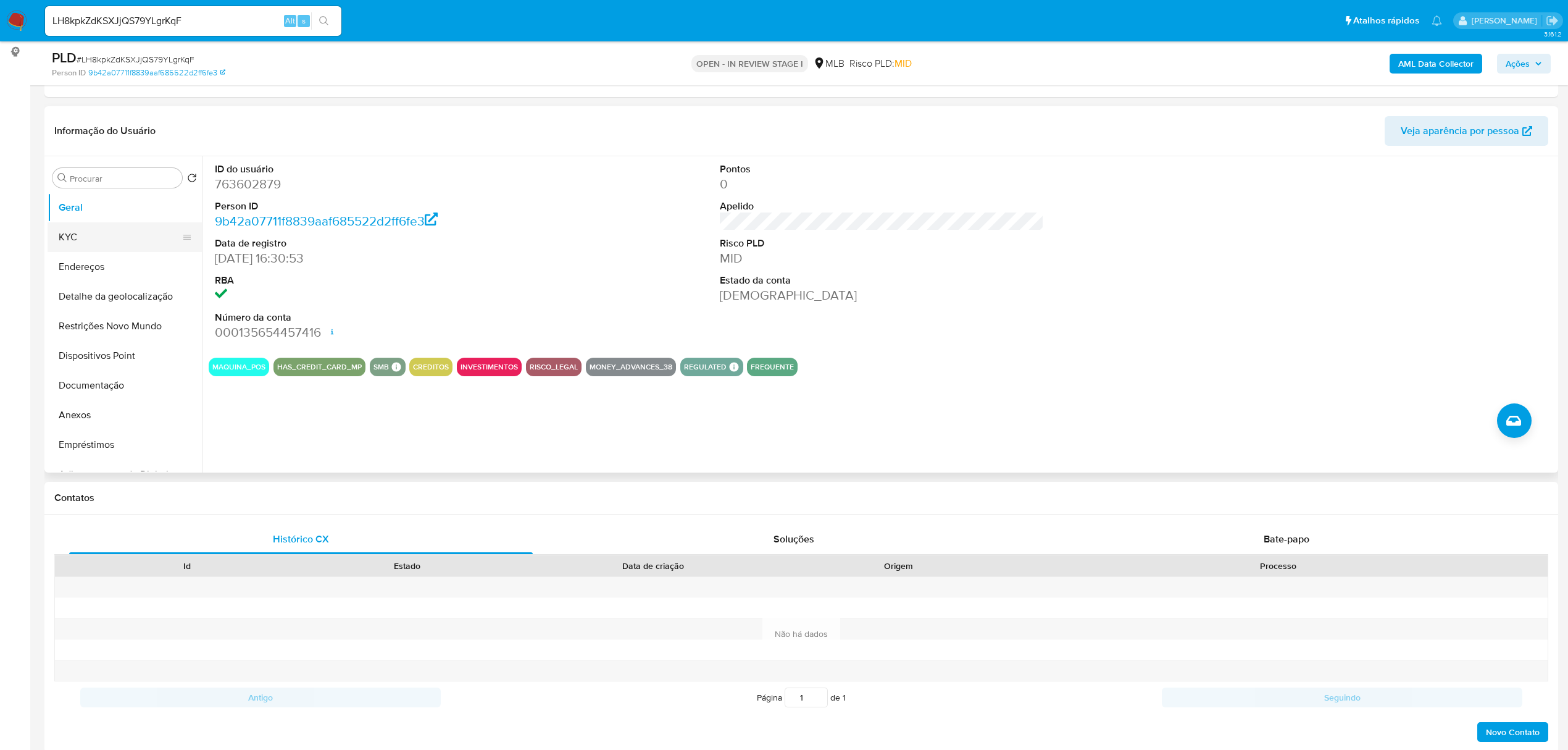
click at [124, 241] on button "KYC" at bounding box center [119, 237] width 144 height 30
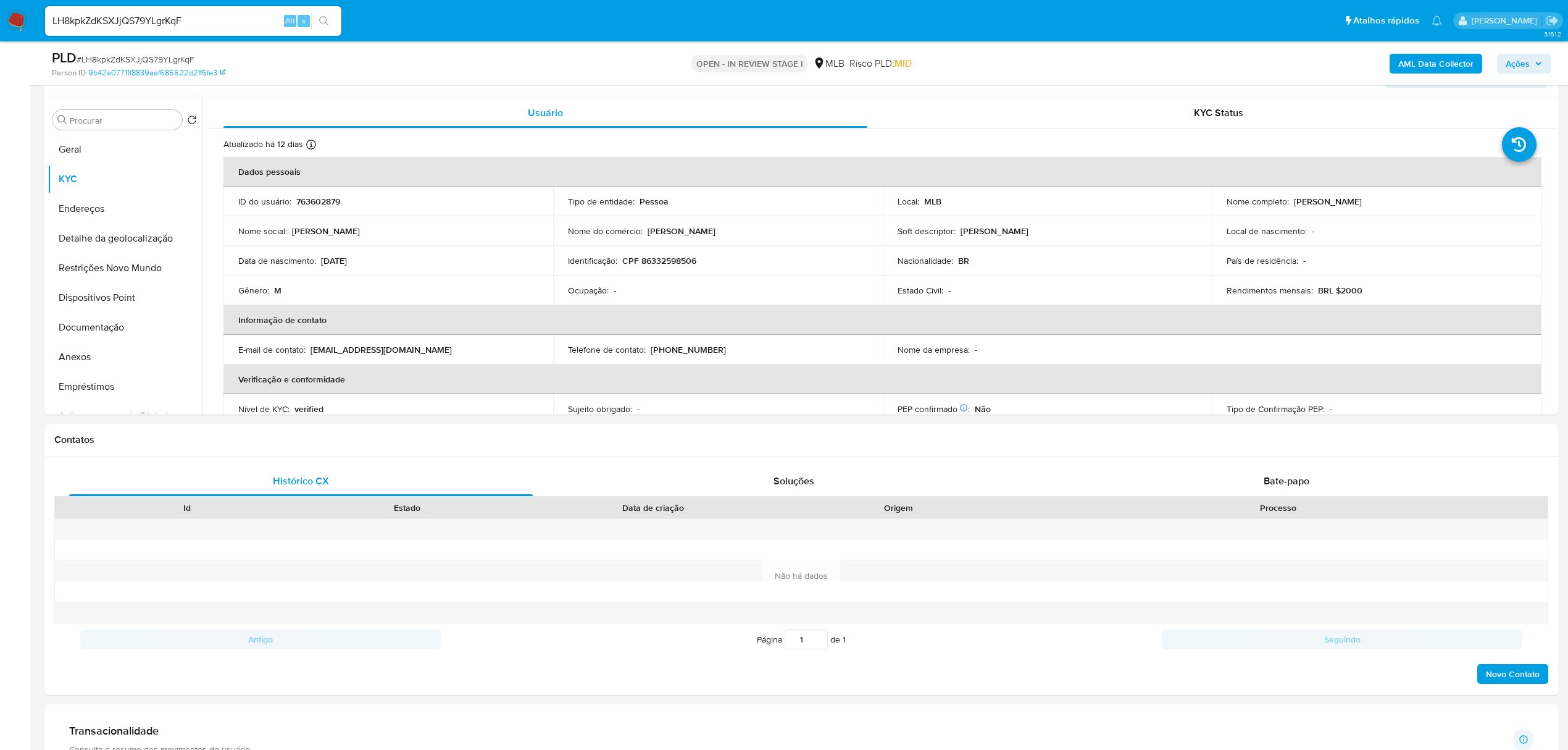
scroll to position [237, 0]
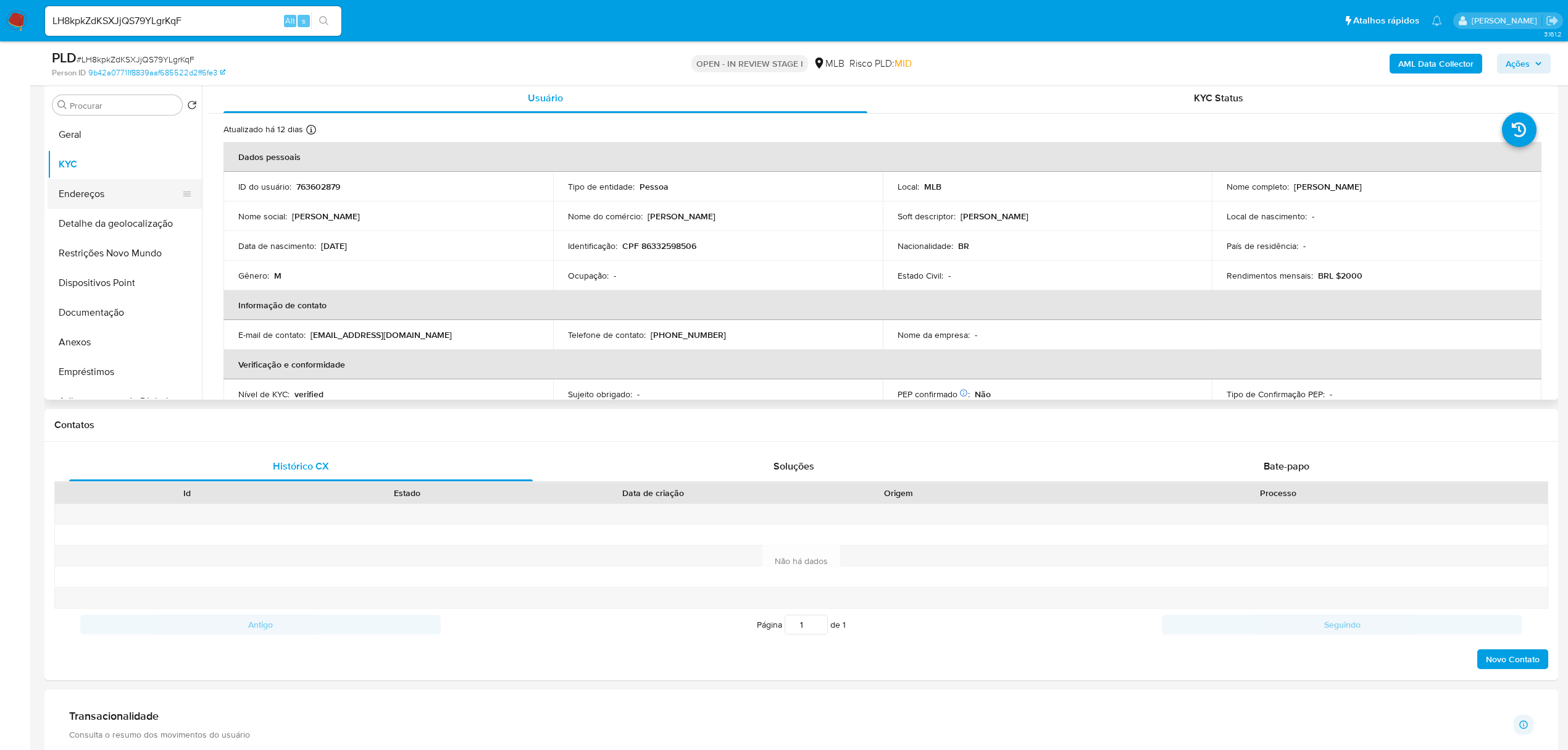
click at [87, 189] on button "Endereços" at bounding box center [119, 194] width 144 height 30
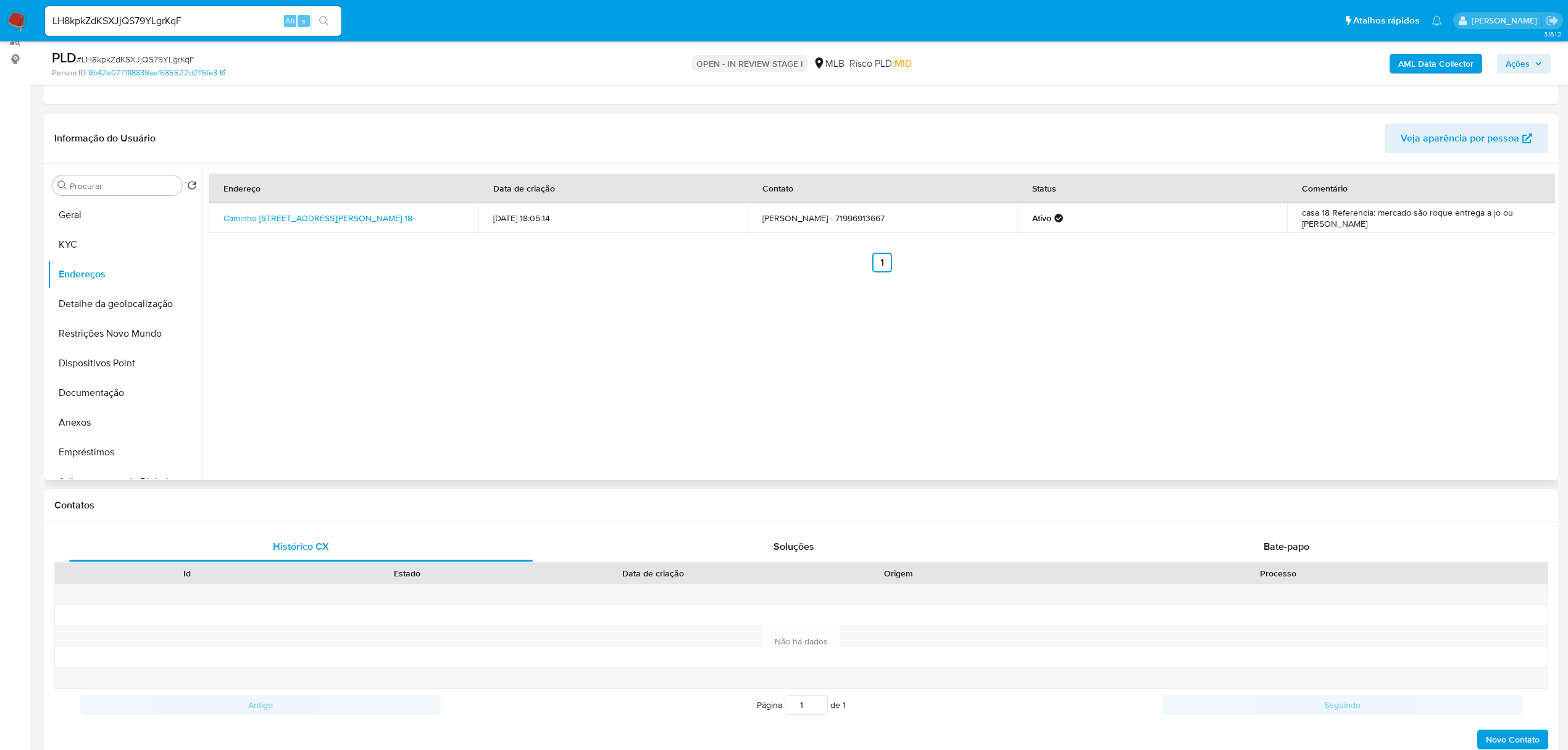
scroll to position [154, 0]
click at [357, 214] on link "Caminho [STREET_ADDRESS][PERSON_NAME] 18" at bounding box center [318, 220] width 188 height 13
click at [138, 303] on button "Detalhe da geolocalização" at bounding box center [119, 306] width 144 height 30
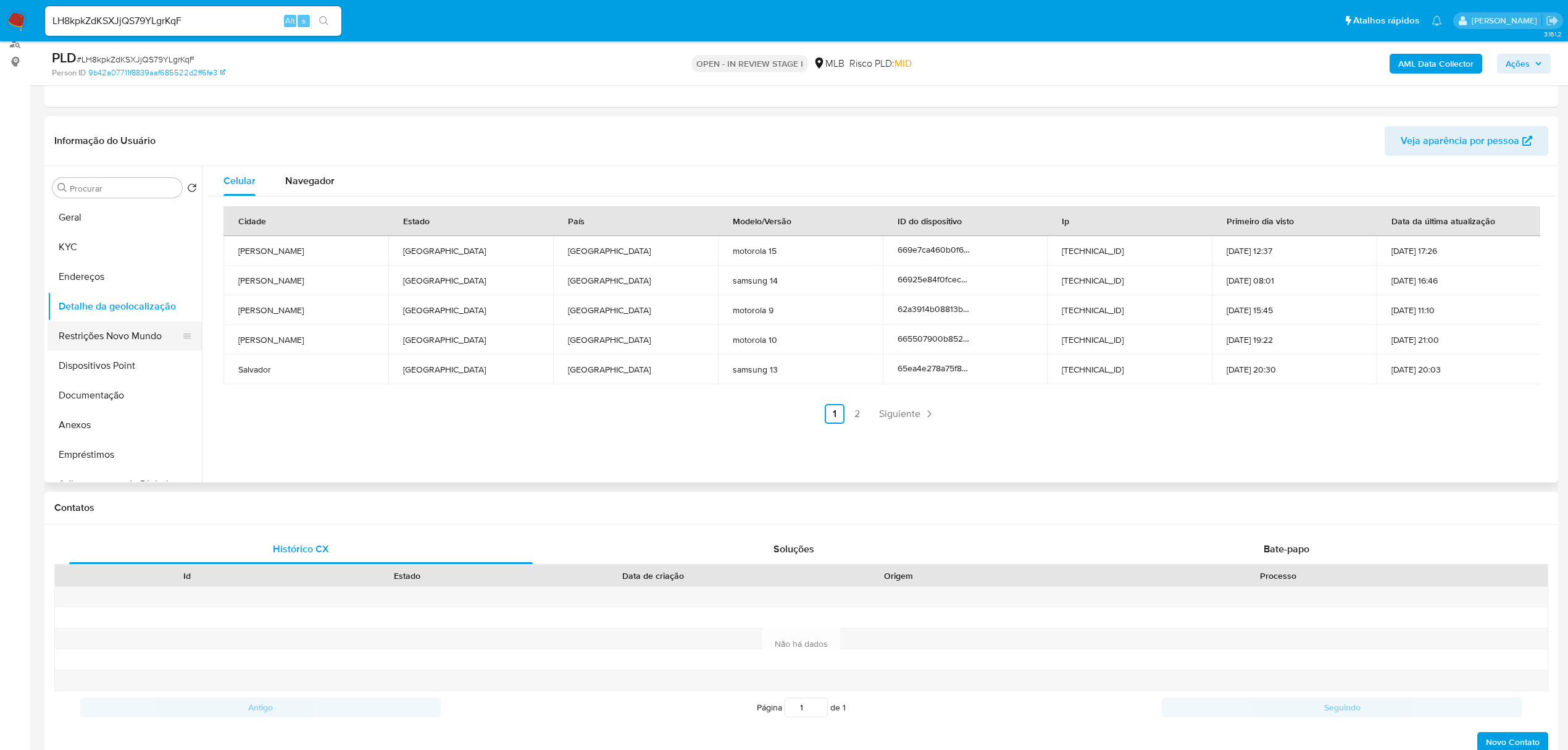
click at [98, 341] on button "Restrições Novo Mundo" at bounding box center [119, 336] width 144 height 30
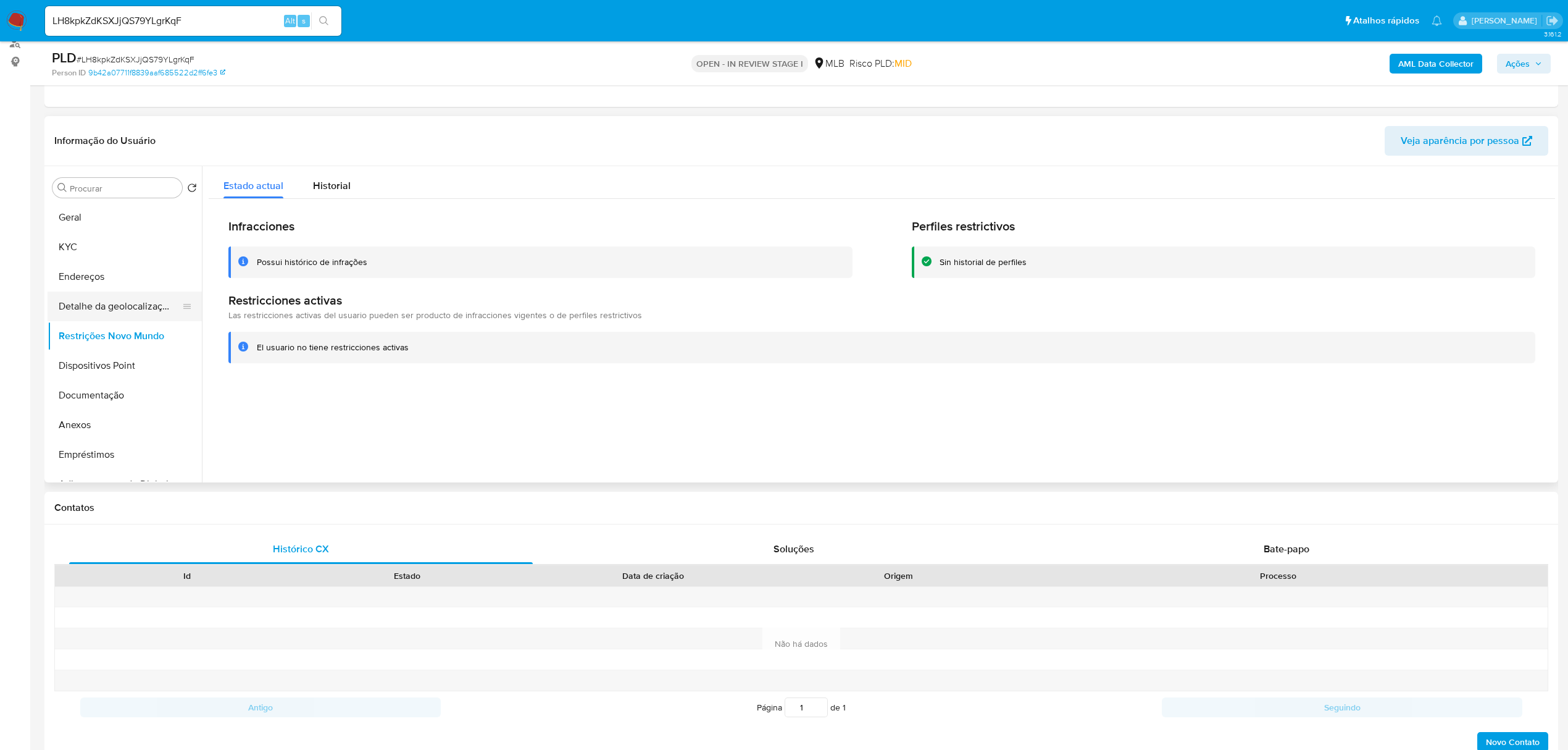
click at [146, 302] on button "Detalhe da geolocalização" at bounding box center [119, 306] width 144 height 30
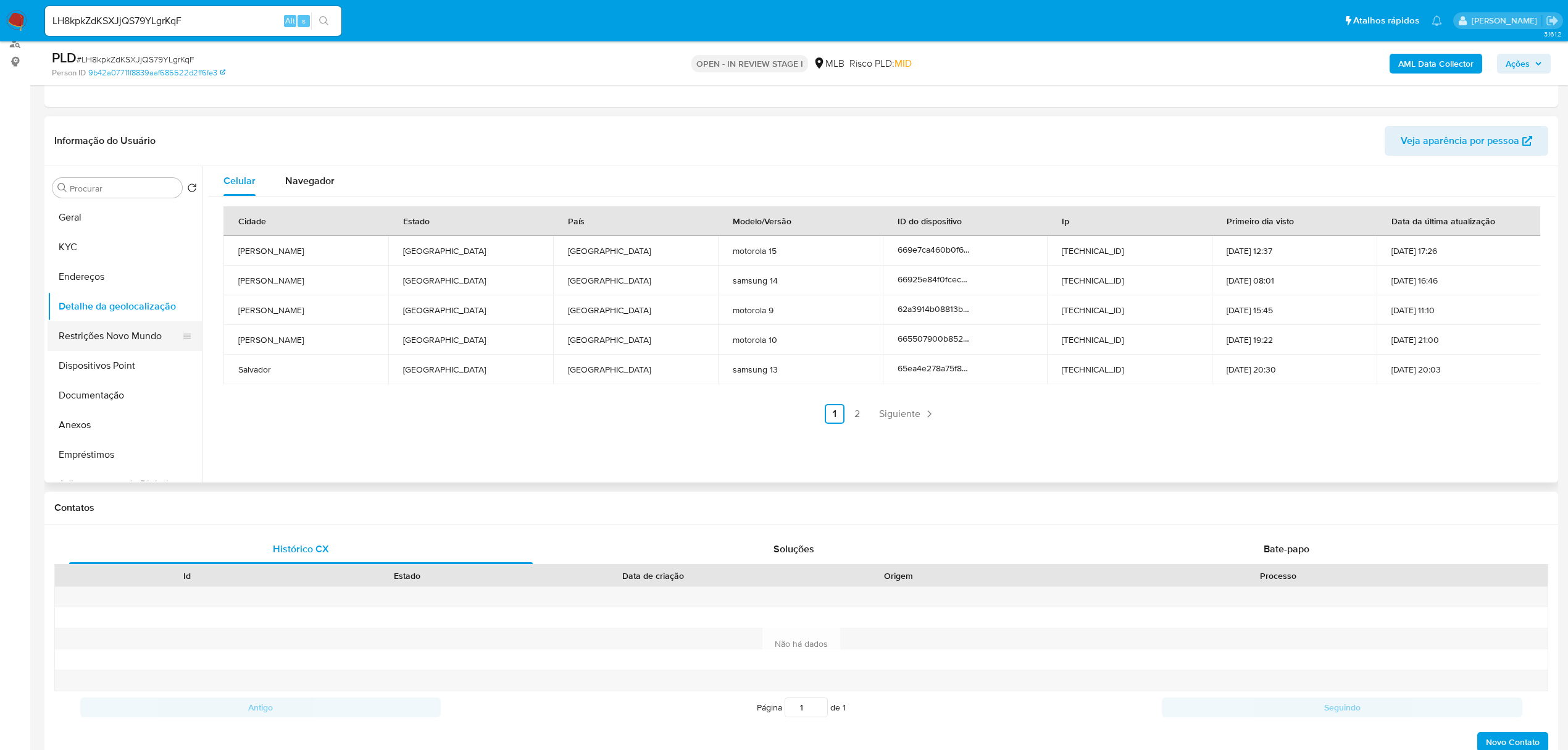
click at [132, 341] on button "Restrições Novo Mundo" at bounding box center [119, 336] width 144 height 30
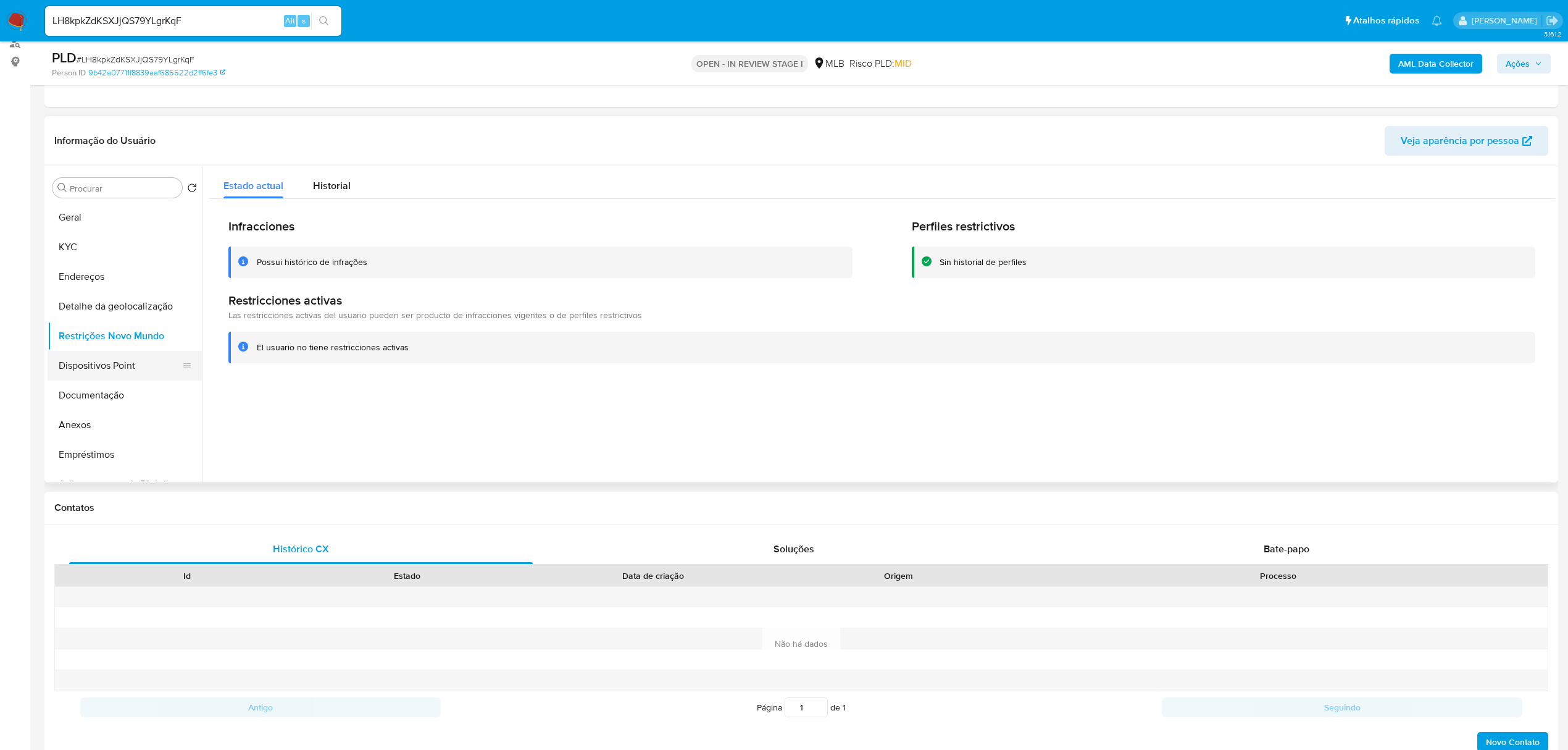
click at [128, 365] on button "Dispositivos Point" at bounding box center [119, 365] width 144 height 30
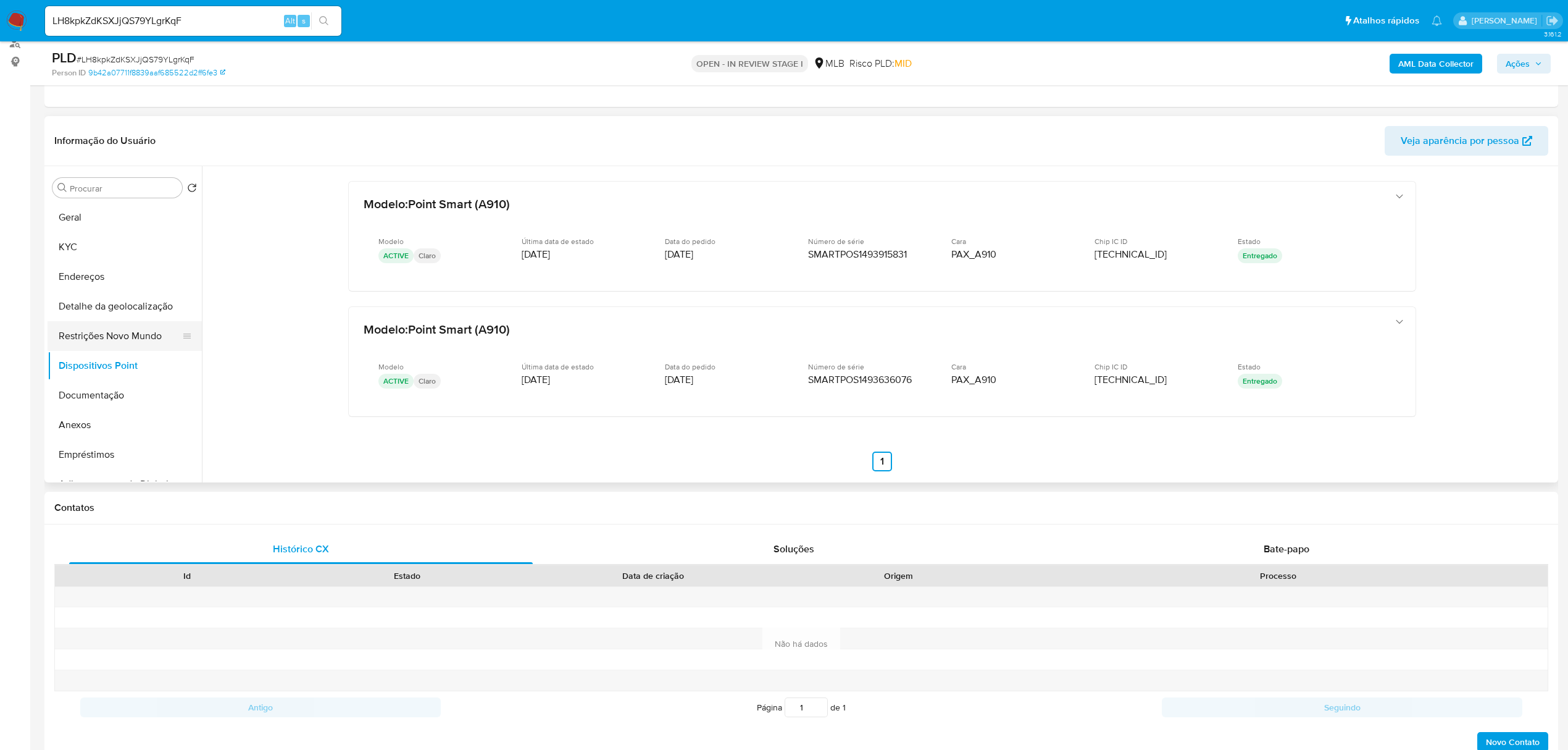
click at [165, 334] on button "Restrições Novo Mundo" at bounding box center [119, 336] width 144 height 30
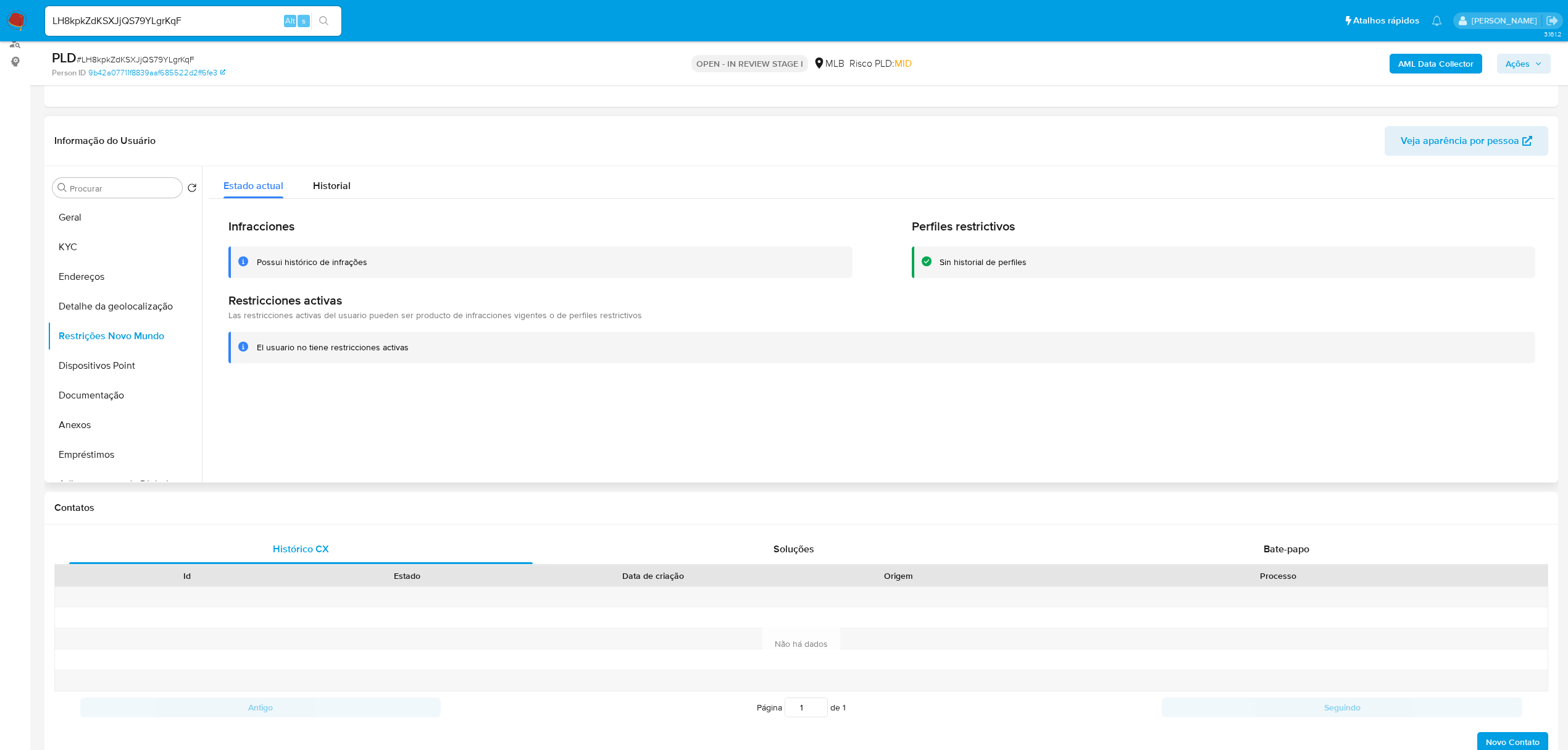
drag, startPoint x: 417, startPoint y: 346, endPoint x: 252, endPoint y: 347, distance: 165.0
click at [252, 347] on div "El usuario no tiene restricciones activas" at bounding box center [882, 347] width 1307 height 32
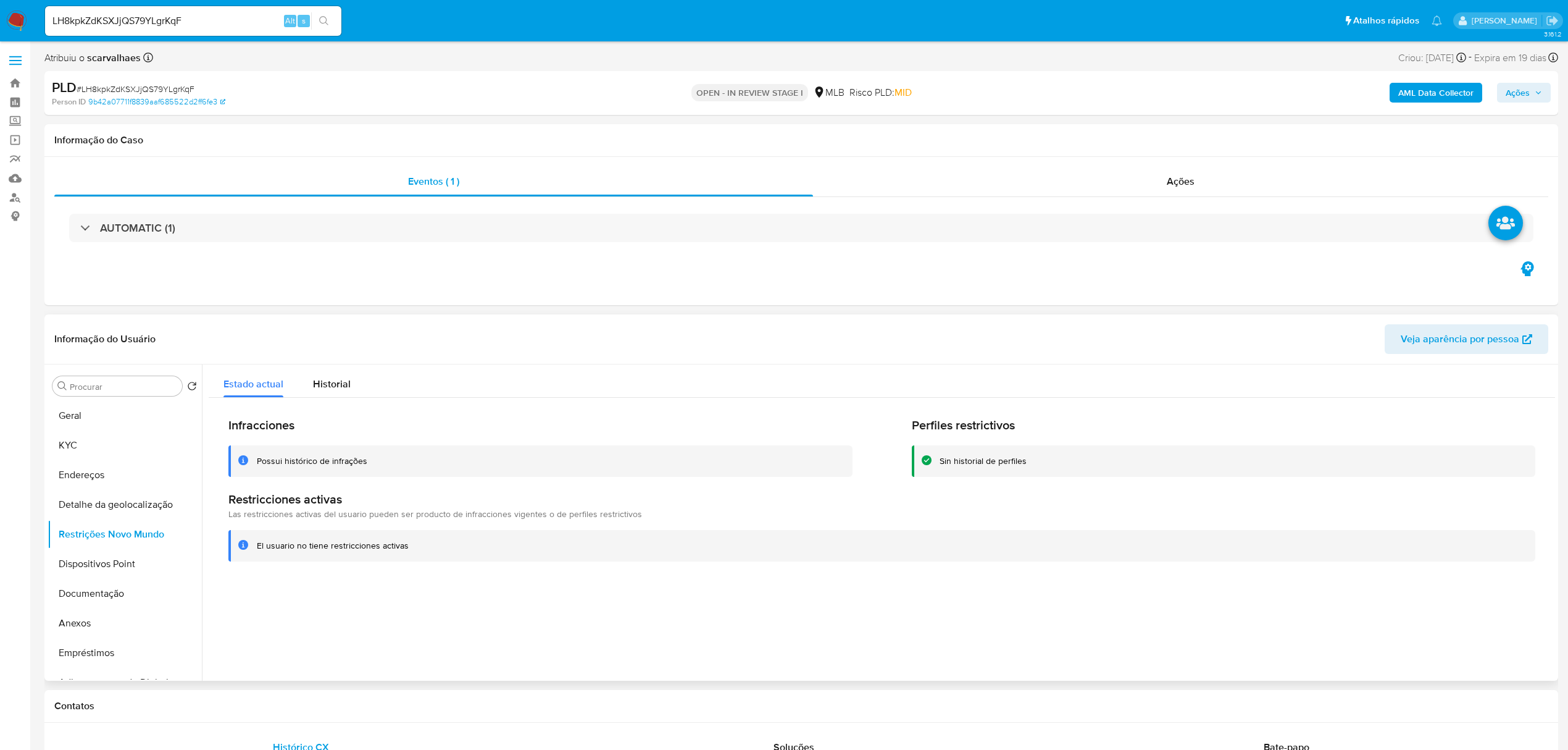
drag, startPoint x: 68, startPoint y: 628, endPoint x: 263, endPoint y: 602, distance: 196.7
click at [69, 628] on button "Anexos" at bounding box center [124, 623] width 154 height 30
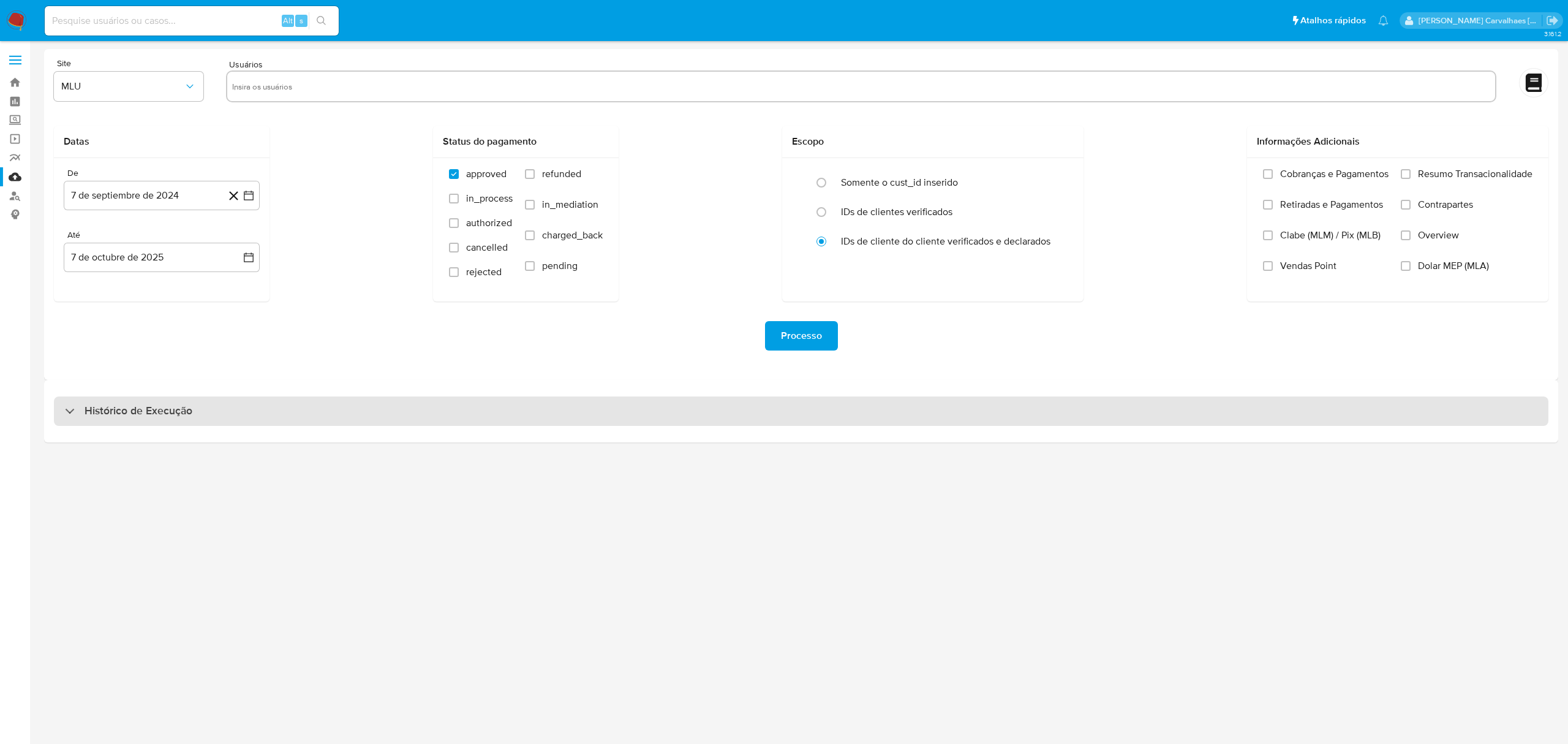
click at [175, 407] on h3 "Histórico de Execução" at bounding box center [138, 411] width 108 height 15
select select "10"
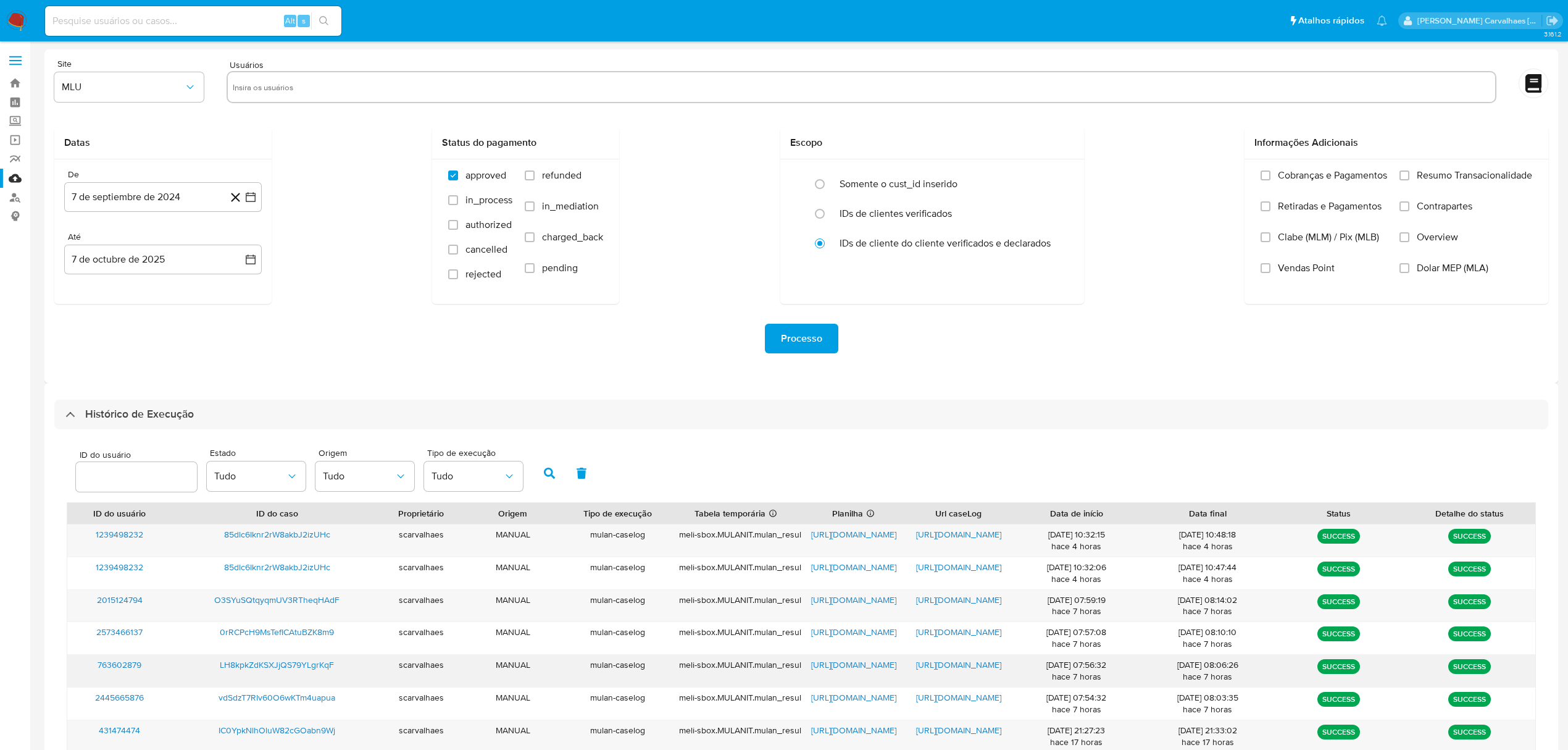
click at [949, 662] on span "https://docs.google.com/document/d/1qN4srqbQm9Drezc_50q0DLQCoaiBSlp8ytEsLuhNX9g…" at bounding box center [958, 664] width 85 height 13
click at [843, 660] on span "https://docs.google.com/spreadsheets/d/1Q70Yrg0Dwjy26-B6nv4aH0AdUJ7Oc0DUwAh349b…" at bounding box center [854, 664] width 85 height 13
click at [18, 196] on link "Localizador de pessoas" at bounding box center [73, 197] width 147 height 19
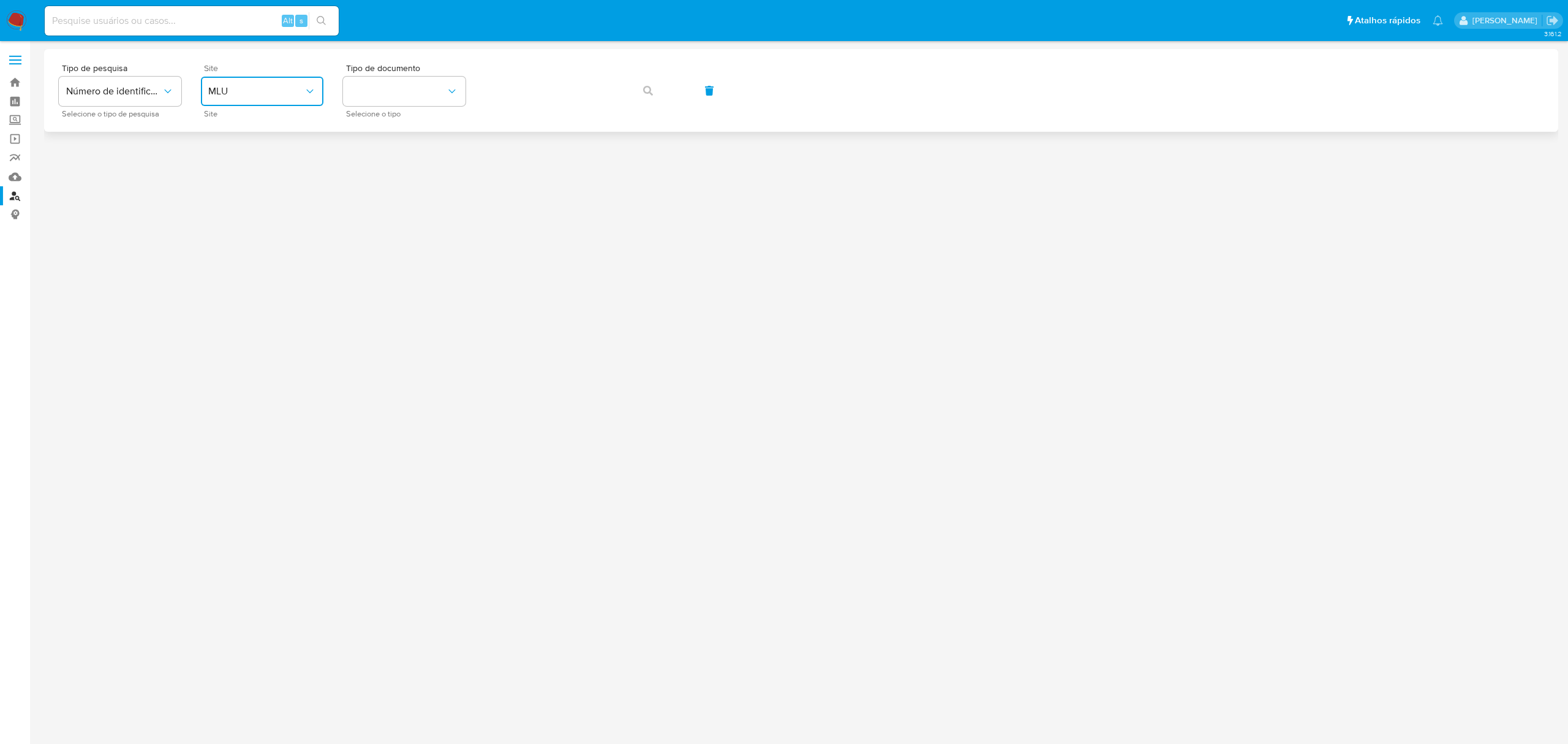
click at [278, 95] on span "MLU" at bounding box center [256, 91] width 95 height 12
click at [253, 180] on div "MLB" at bounding box center [258, 184] width 100 height 30
drag, startPoint x: 416, startPoint y: 79, endPoint x: 381, endPoint y: 82, distance: 35.1
click at [381, 82] on button "identificationType" at bounding box center [404, 92] width 122 height 30
click at [376, 164] on div "CPF CPF" at bounding box center [400, 172] width 100 height 41
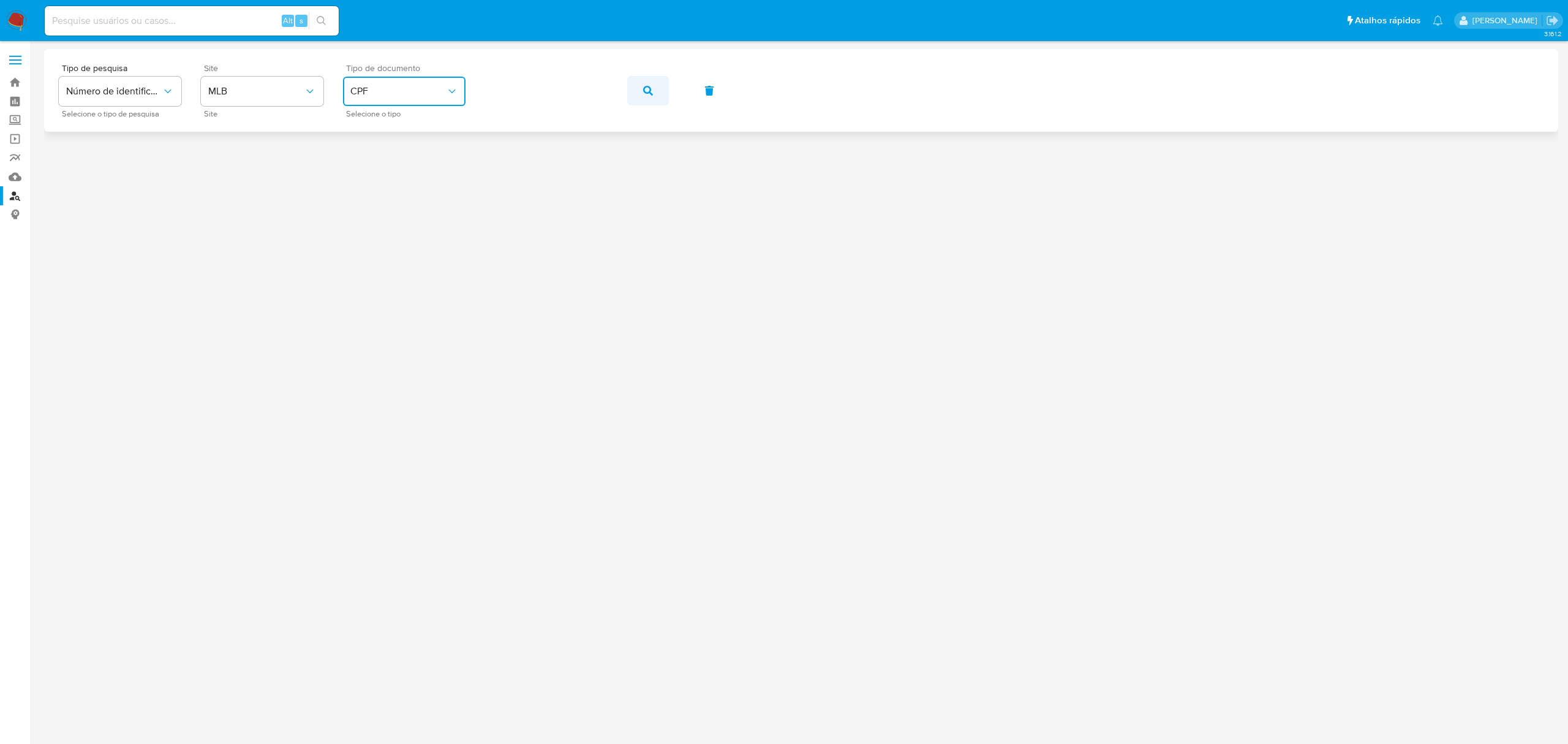
click at [642, 91] on button "button" at bounding box center [648, 91] width 41 height 30
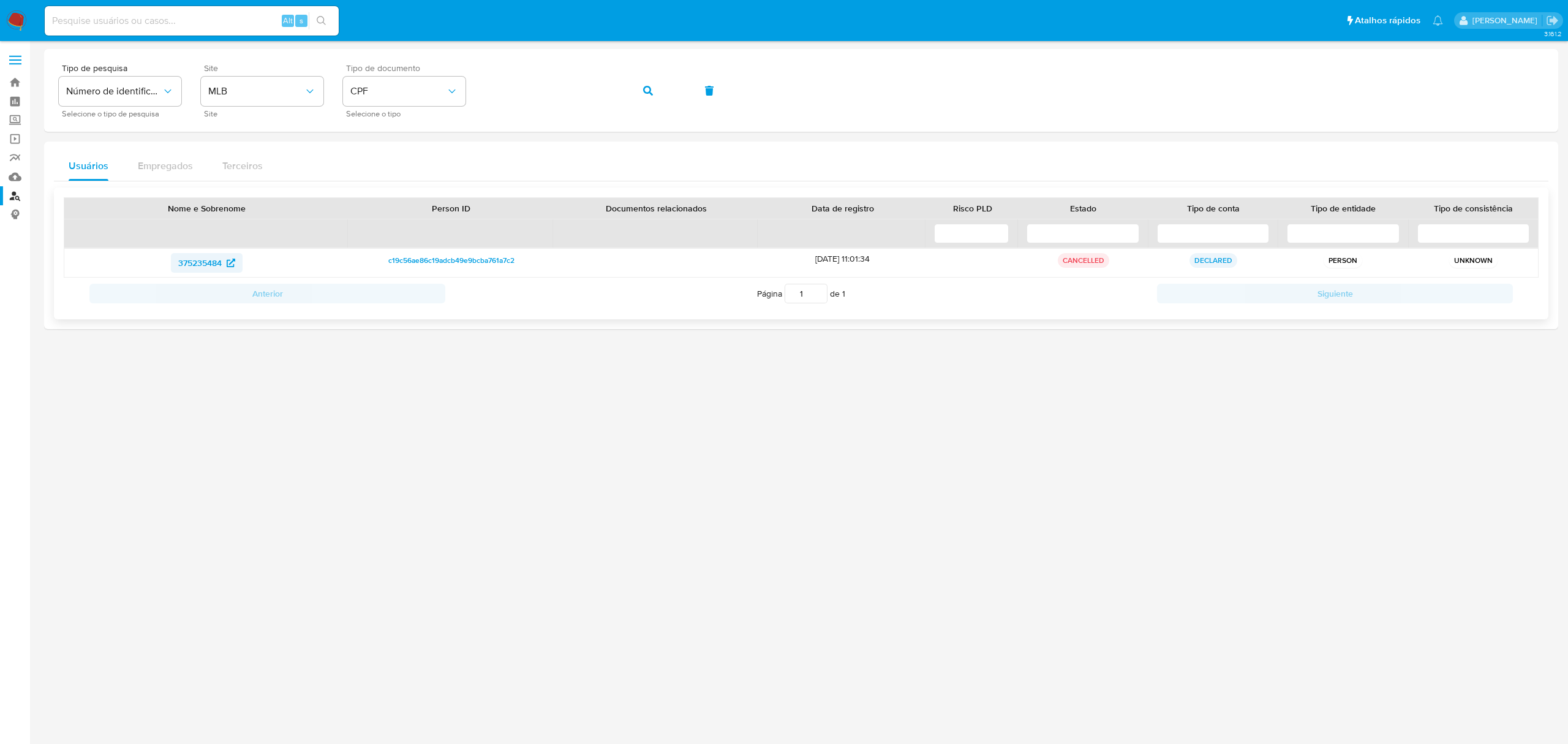
click at [207, 263] on span "375235484" at bounding box center [199, 263] width 44 height 20
click at [481, 89] on div "Tipo de pesquisa Número de identificação Selecione o tipo de pesquisa Site MLB …" at bounding box center [801, 90] width 1484 height 53
click at [645, 91] on icon "button" at bounding box center [648, 91] width 10 height 10
click at [211, 272] on span "204268253" at bounding box center [200, 274] width 45 height 20
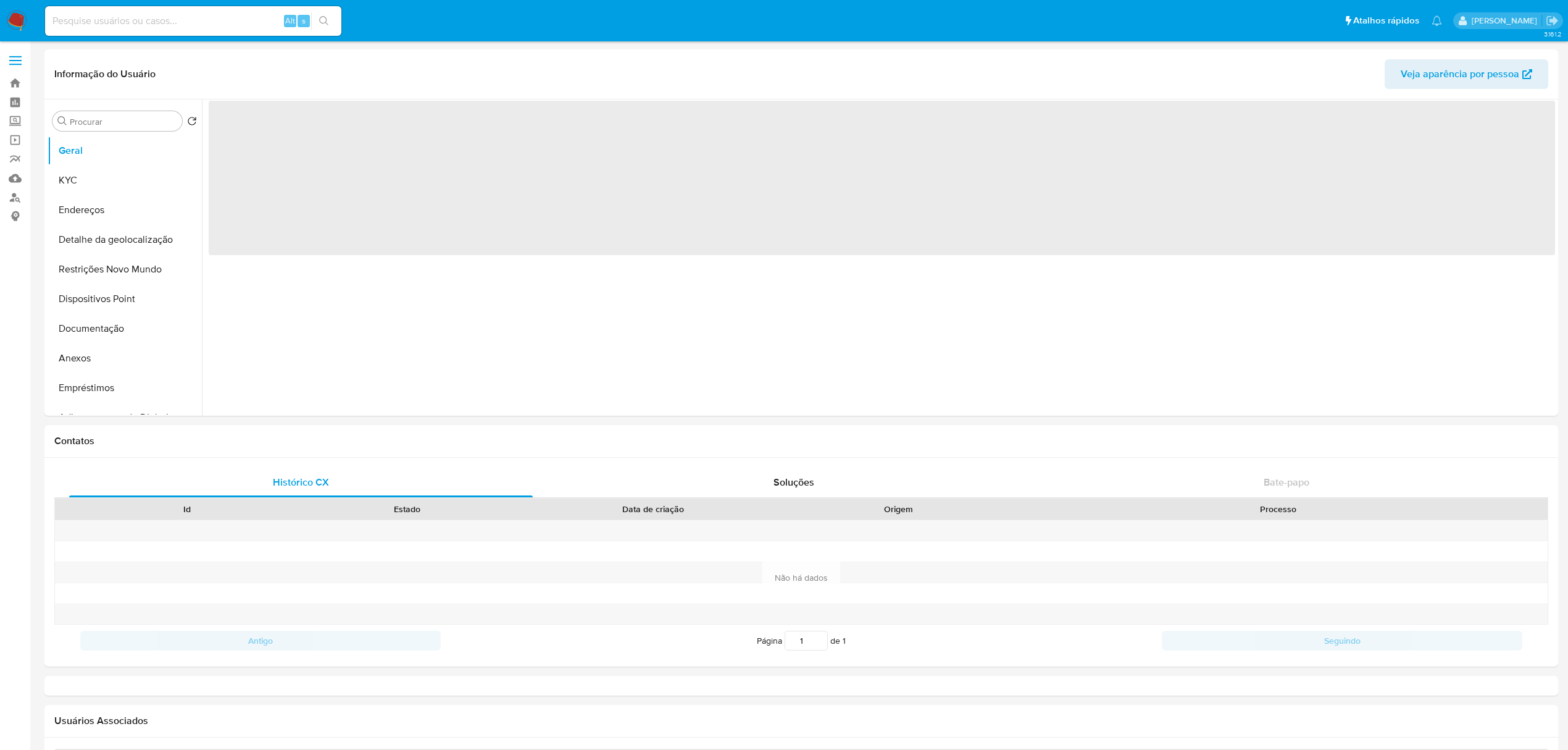
select select "10"
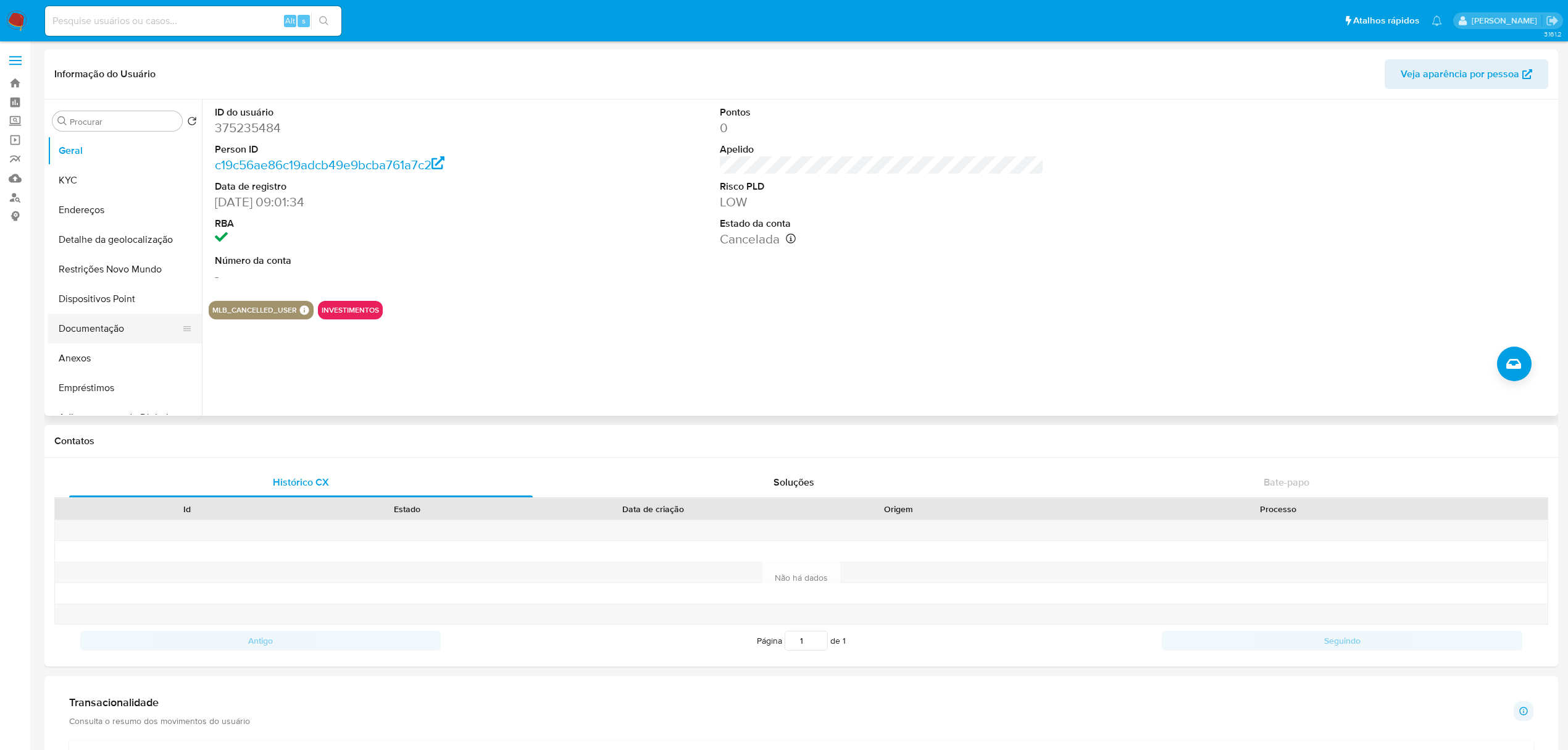
click at [113, 329] on button "Documentação" at bounding box center [119, 329] width 144 height 30
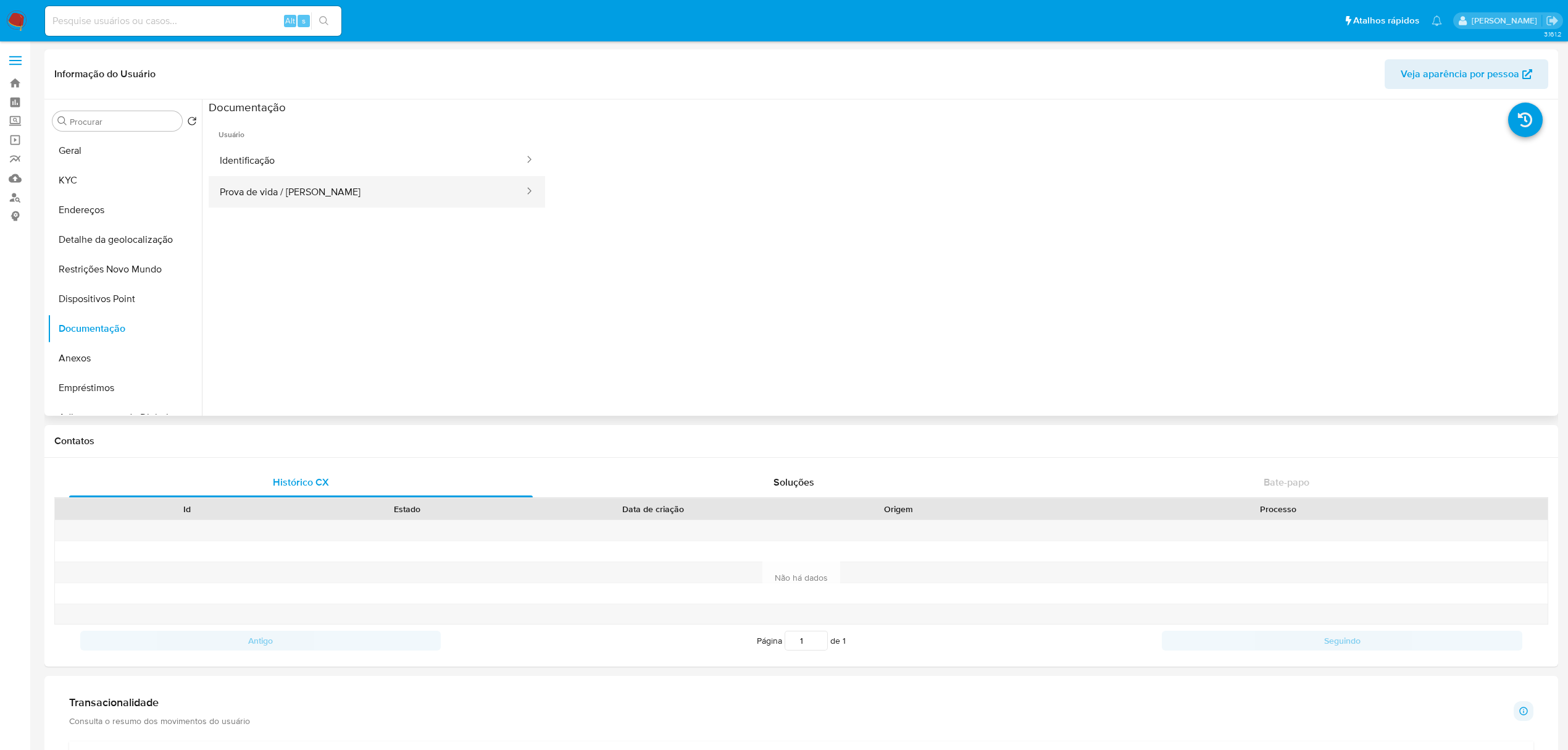
click at [310, 199] on button "Prova de vida / Selfie" at bounding box center [367, 192] width 317 height 32
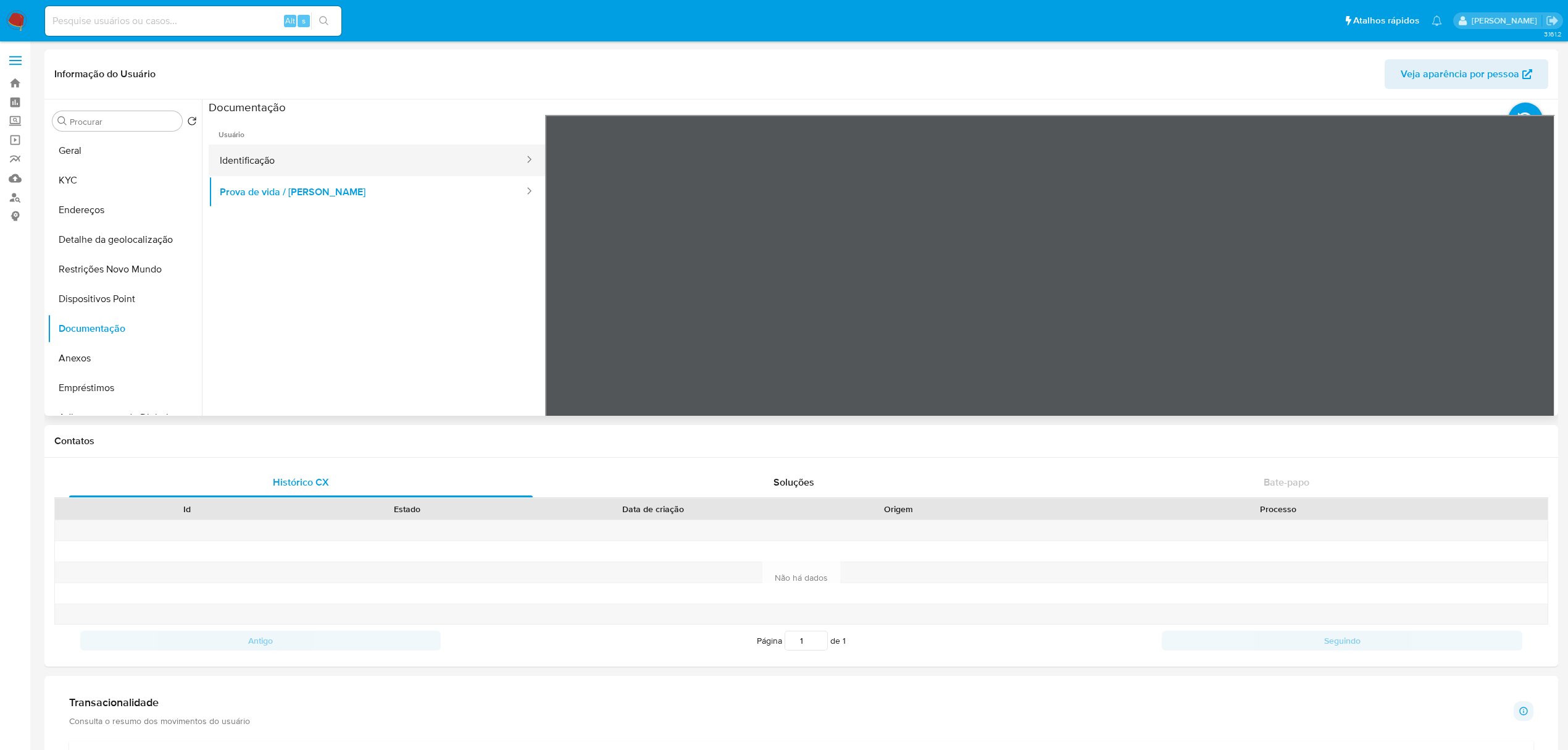
click at [283, 159] on button "Identificação" at bounding box center [367, 160] width 317 height 32
click at [116, 178] on button "KYC" at bounding box center [119, 180] width 144 height 30
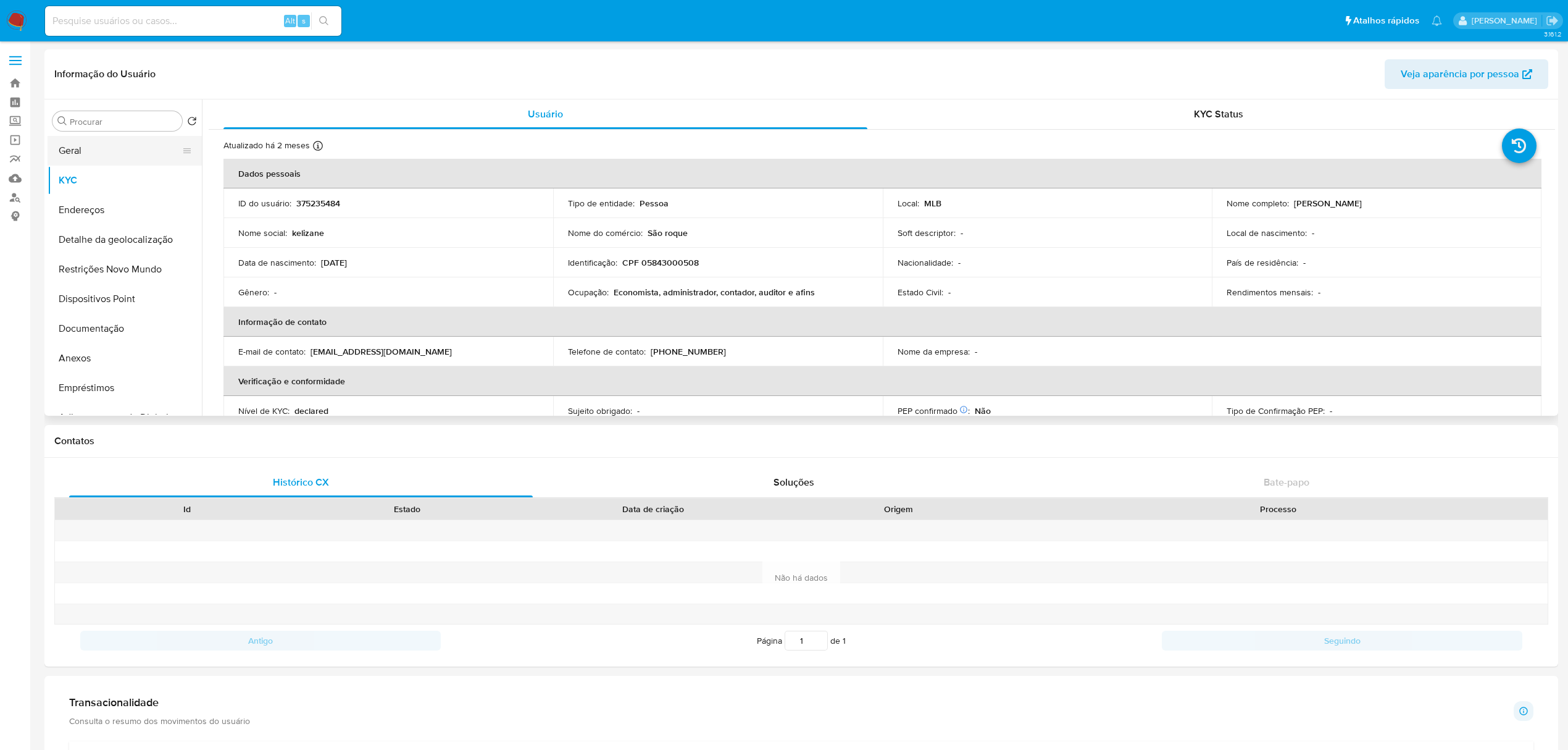
click at [121, 151] on button "Geral" at bounding box center [119, 151] width 144 height 30
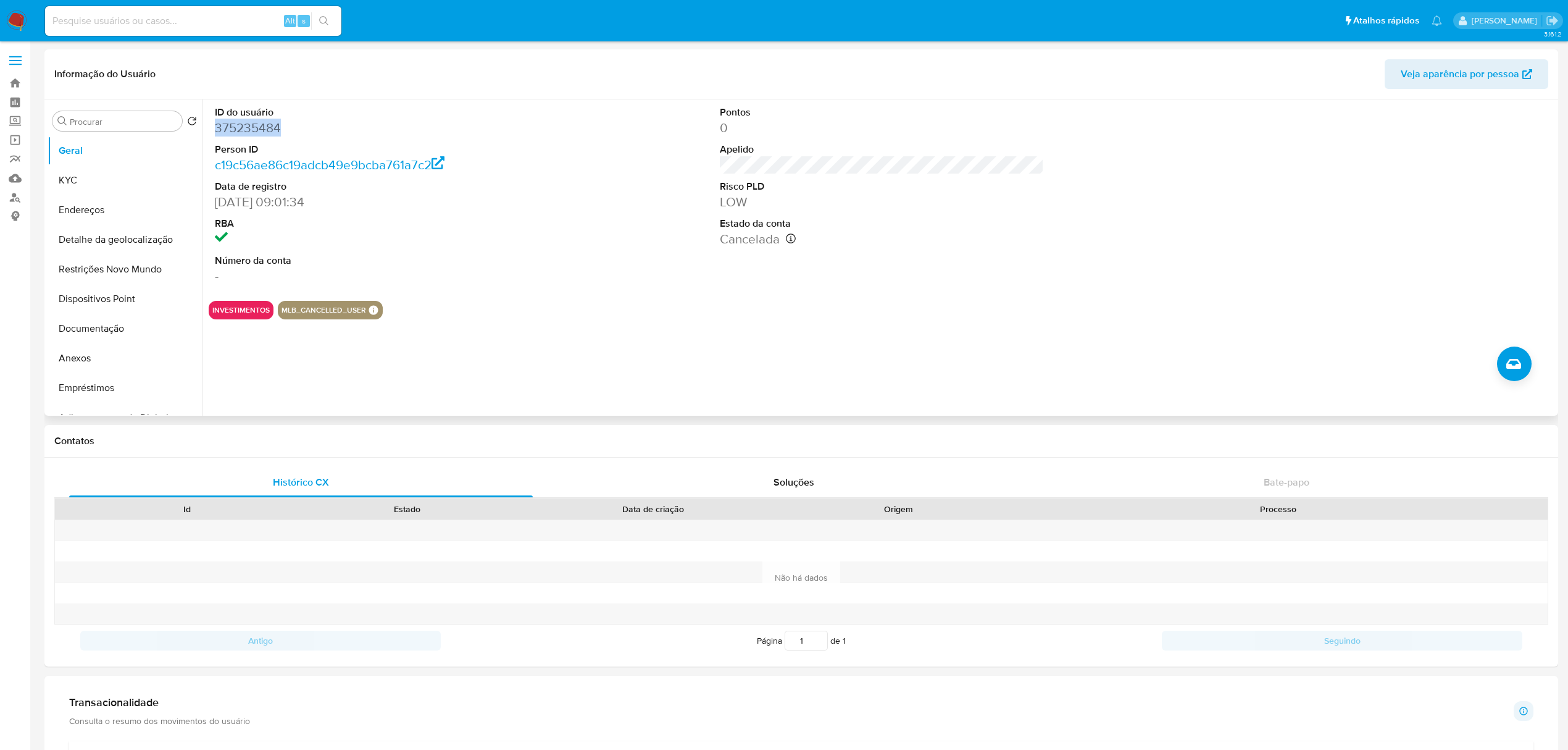
drag, startPoint x: 216, startPoint y: 131, endPoint x: 283, endPoint y: 127, distance: 67.1
click at [283, 127] on dd "375235484" at bounding box center [377, 128] width 324 height 18
copy dd "375235484"
click at [304, 165] on link "c19c56ae86c19adcb49e9bcba761a7c2" at bounding box center [329, 164] width 229 height 18
click at [789, 235] on icon at bounding box center [791, 239] width 10 height 10
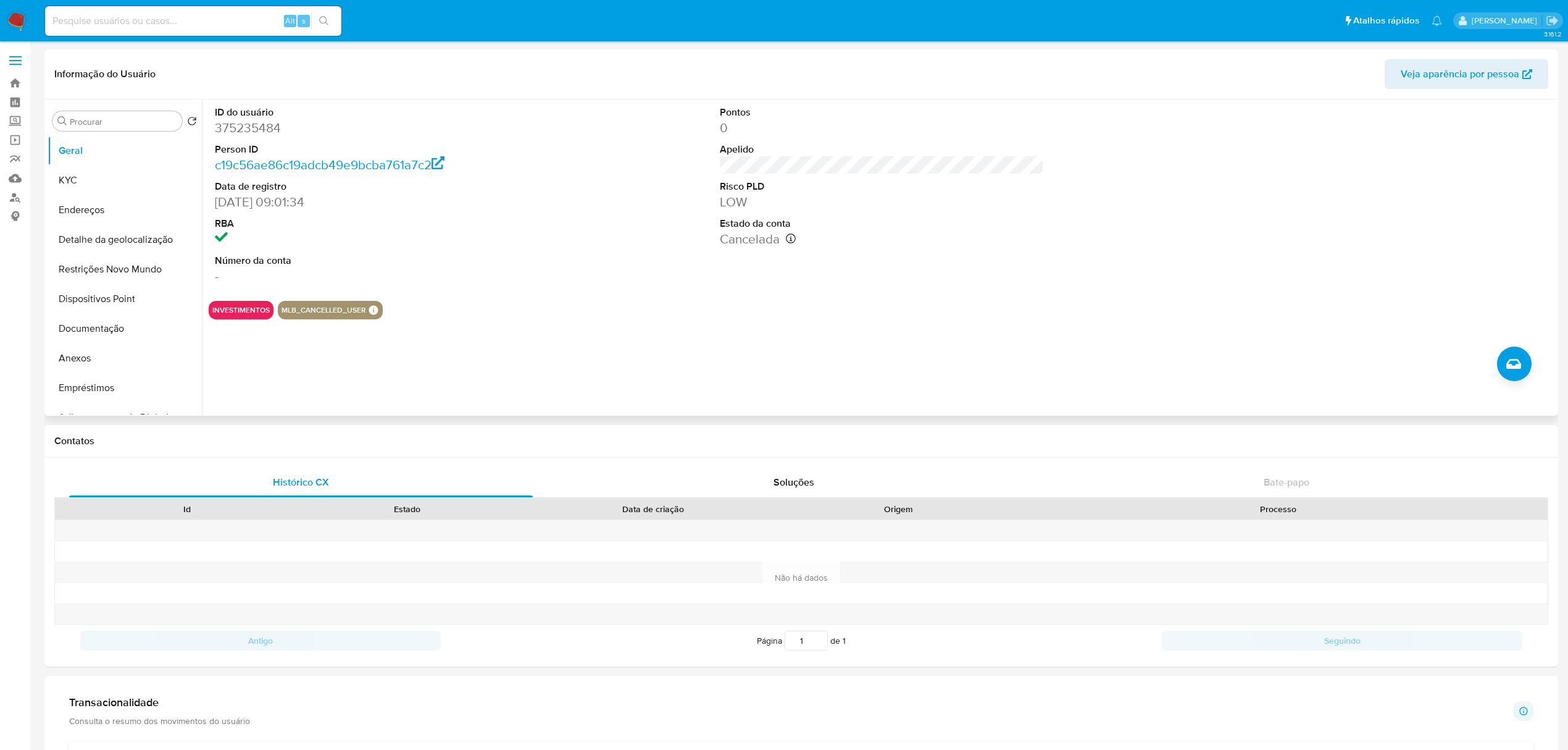
drag, startPoint x: 902, startPoint y: 239, endPoint x: 931, endPoint y: 239, distance: 29.0
click at [776, 231] on dd "Cancelada Data de cancelamento: 10/08/2025 15:07:34" at bounding box center [882, 239] width 324 height 18
click at [787, 234] on icon at bounding box center [791, 239] width 10 height 10
click at [137, 330] on button "Documentação" at bounding box center [119, 329] width 144 height 30
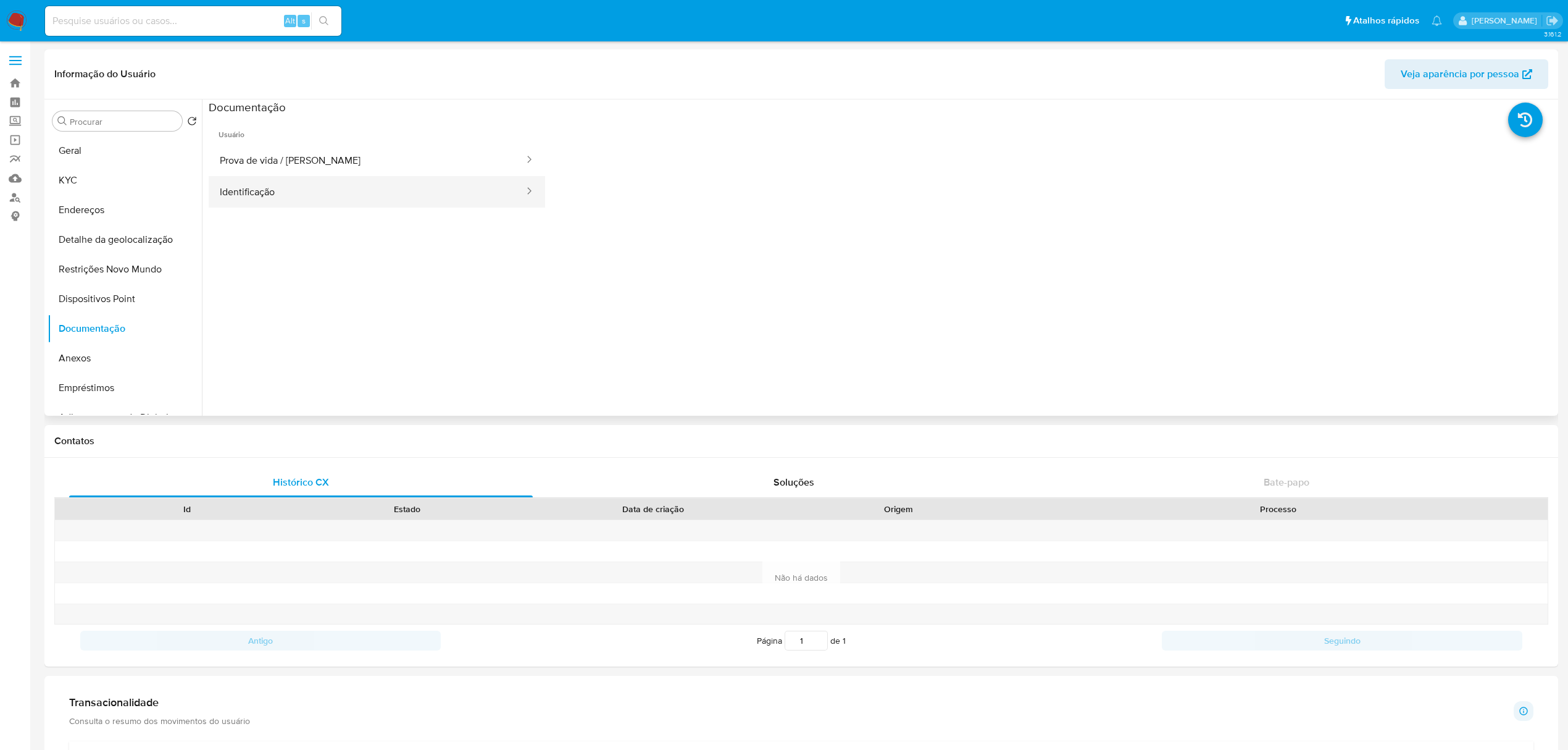
click at [477, 193] on button "Identificação" at bounding box center [367, 192] width 317 height 32
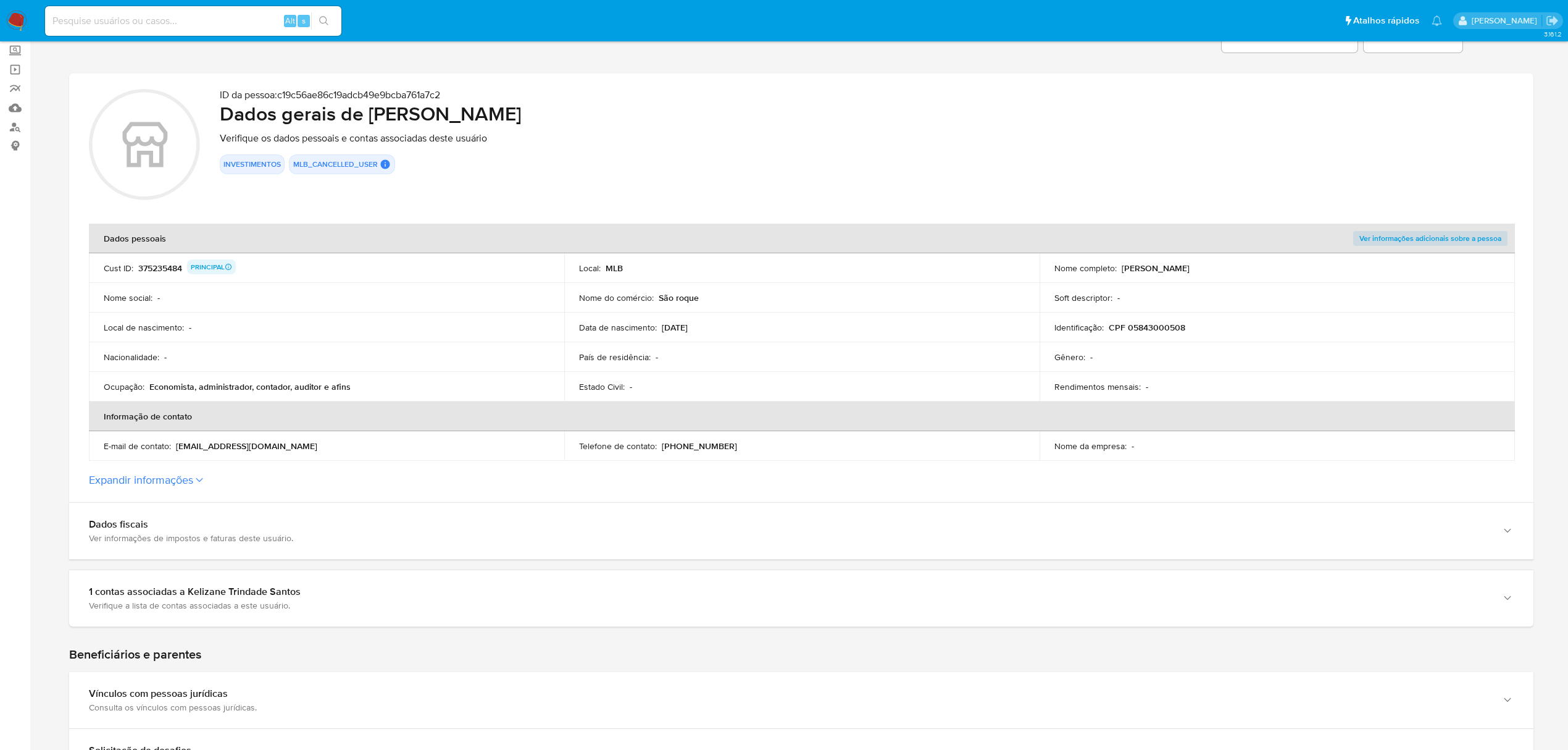
scroll to position [82, 0]
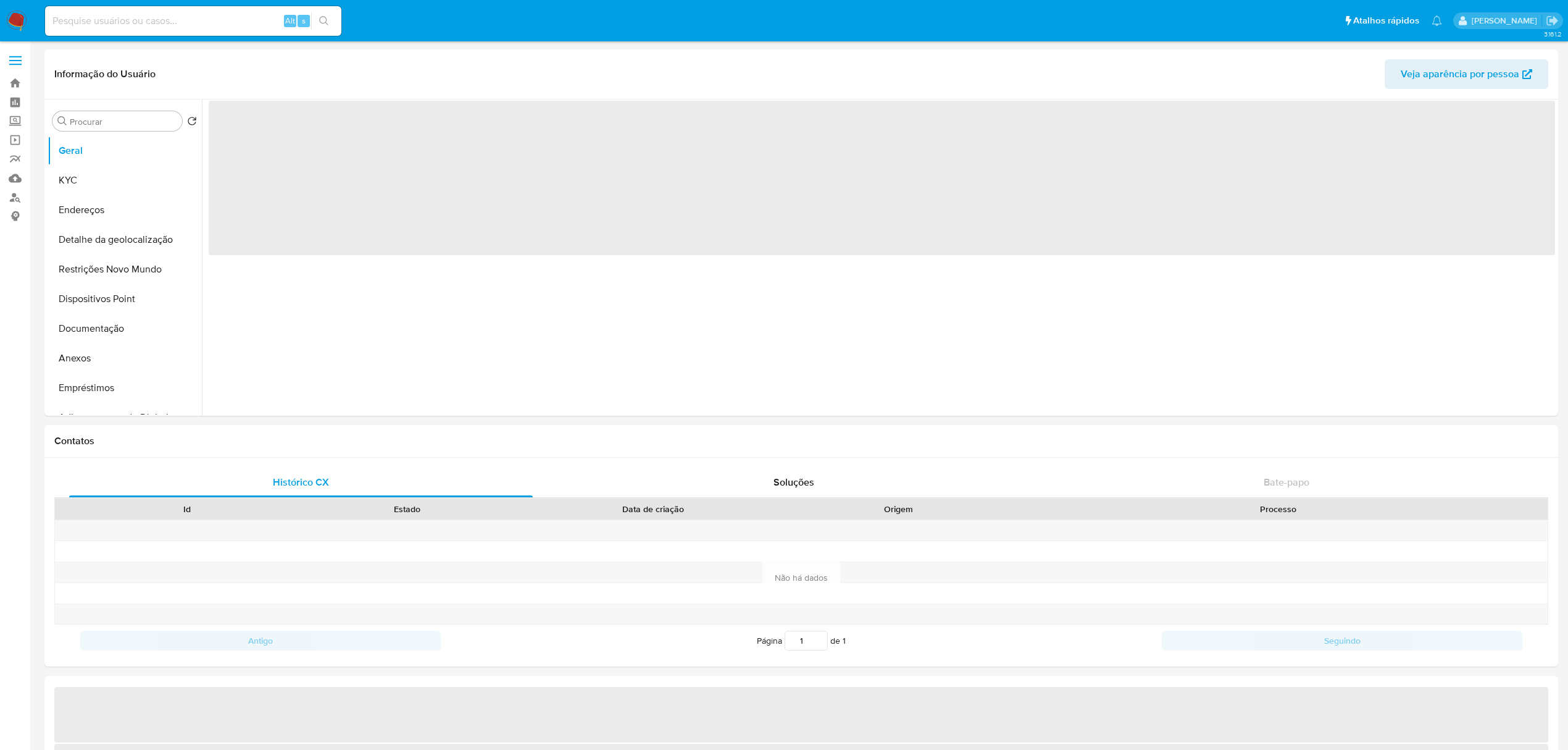
select select "10"
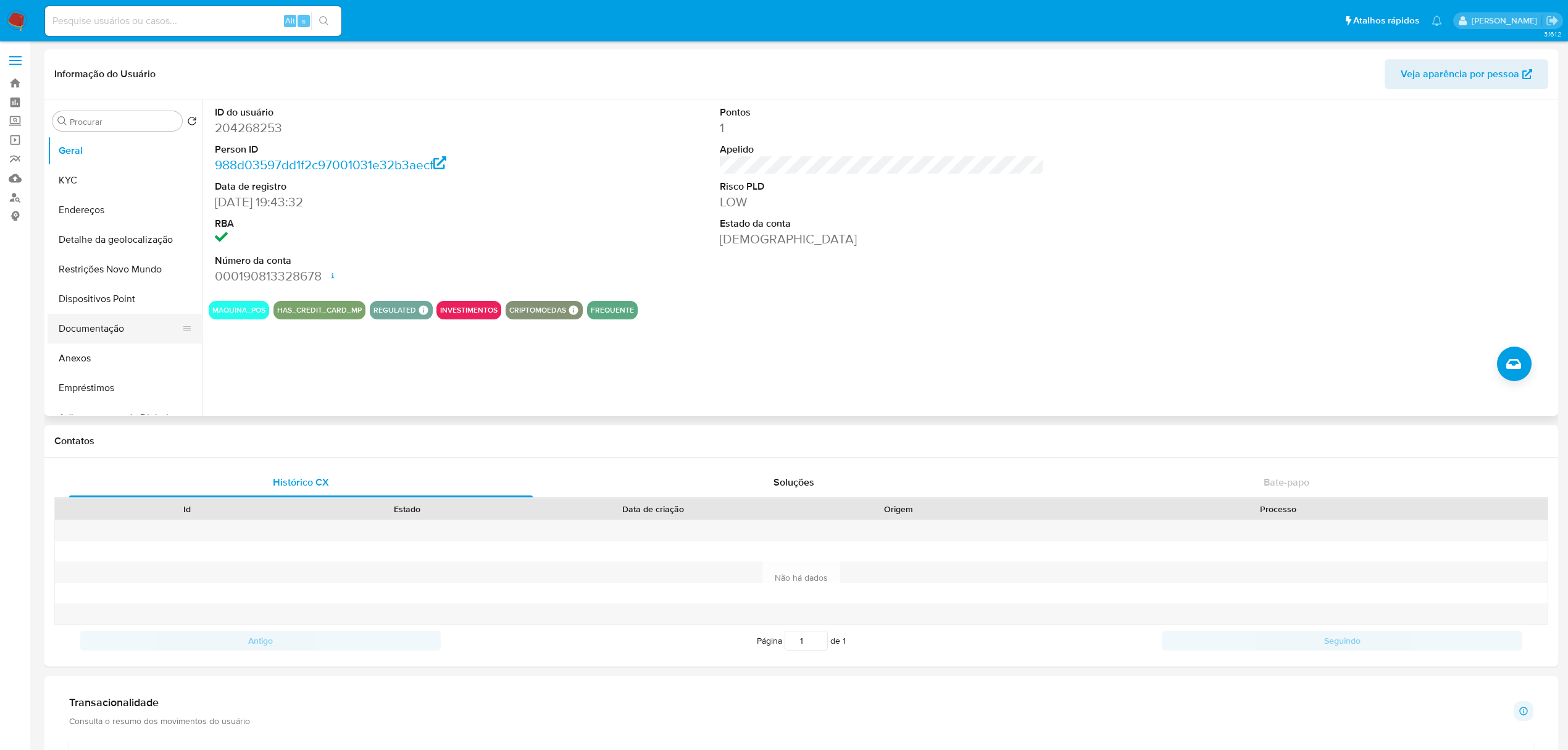
click at [119, 331] on button "Documentação" at bounding box center [119, 329] width 144 height 30
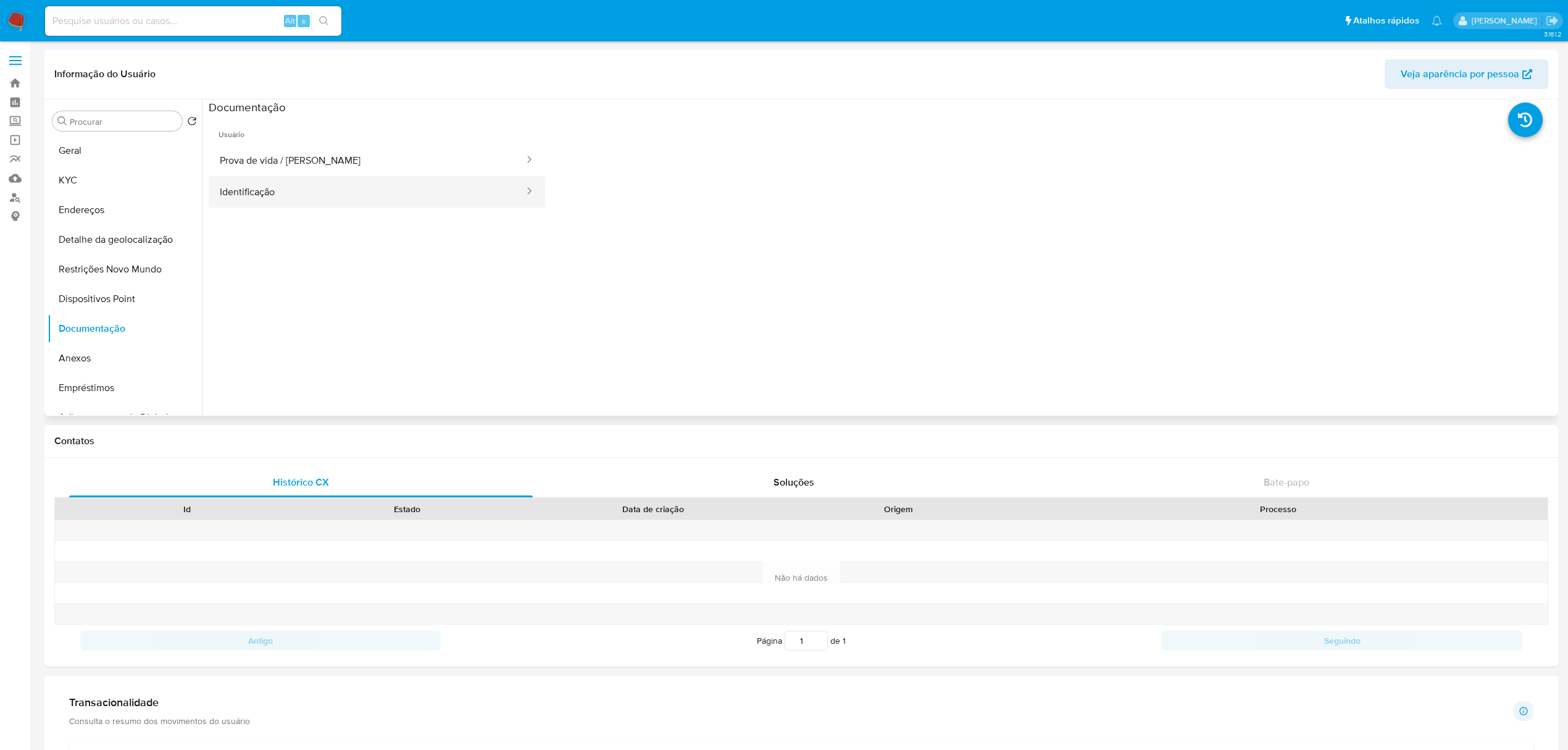
click at [309, 193] on button "Identificação" at bounding box center [367, 192] width 317 height 32
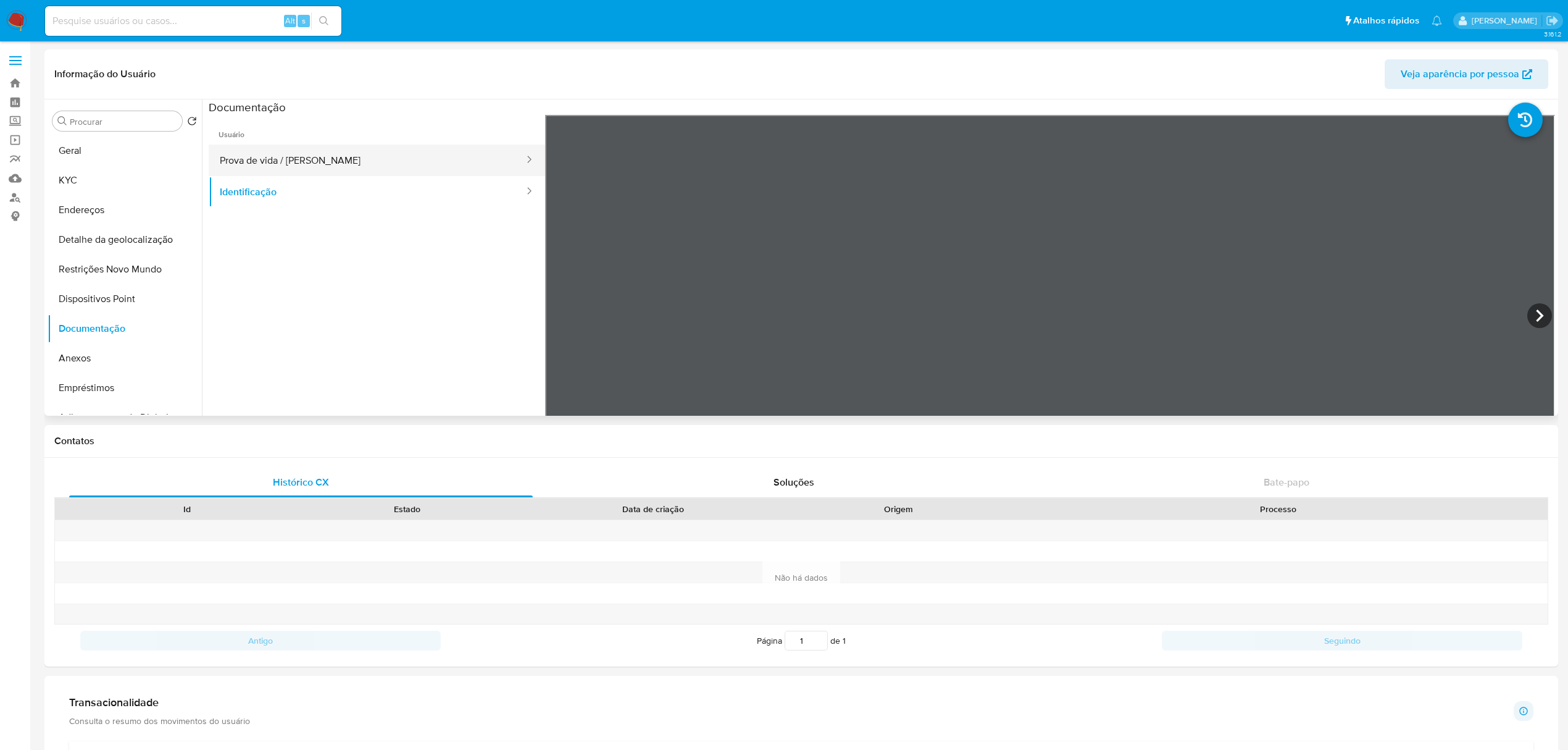
click at [319, 168] on button "Prova de vida / [PERSON_NAME]" at bounding box center [367, 160] width 317 height 32
click at [95, 178] on button "KYC" at bounding box center [119, 180] width 144 height 30
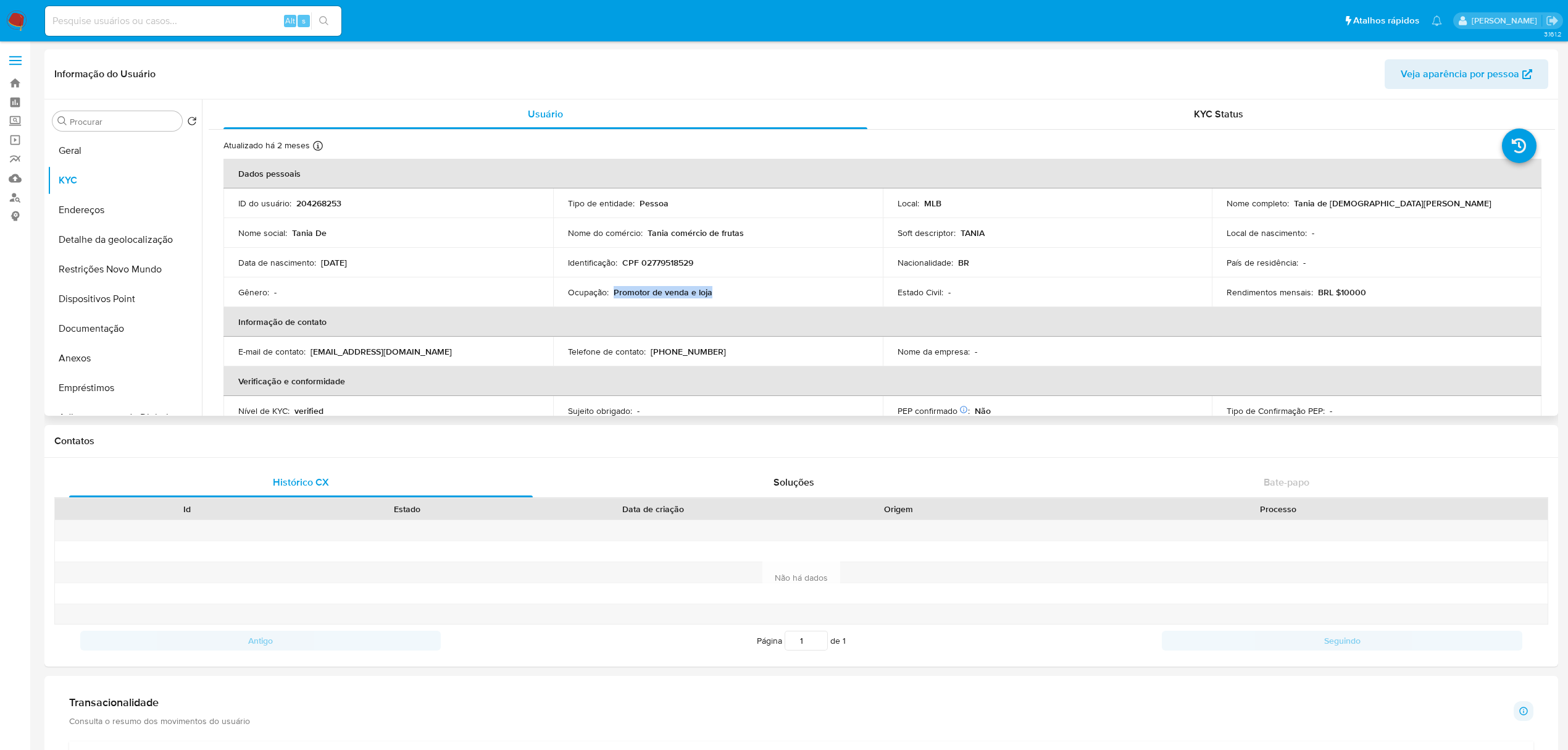
drag, startPoint x: 612, startPoint y: 295, endPoint x: 709, endPoint y: 291, distance: 97.1
click at [709, 291] on p "Promotor de venda e loja" at bounding box center [663, 291] width 98 height 11
copy p "Promotor de venda e loja"
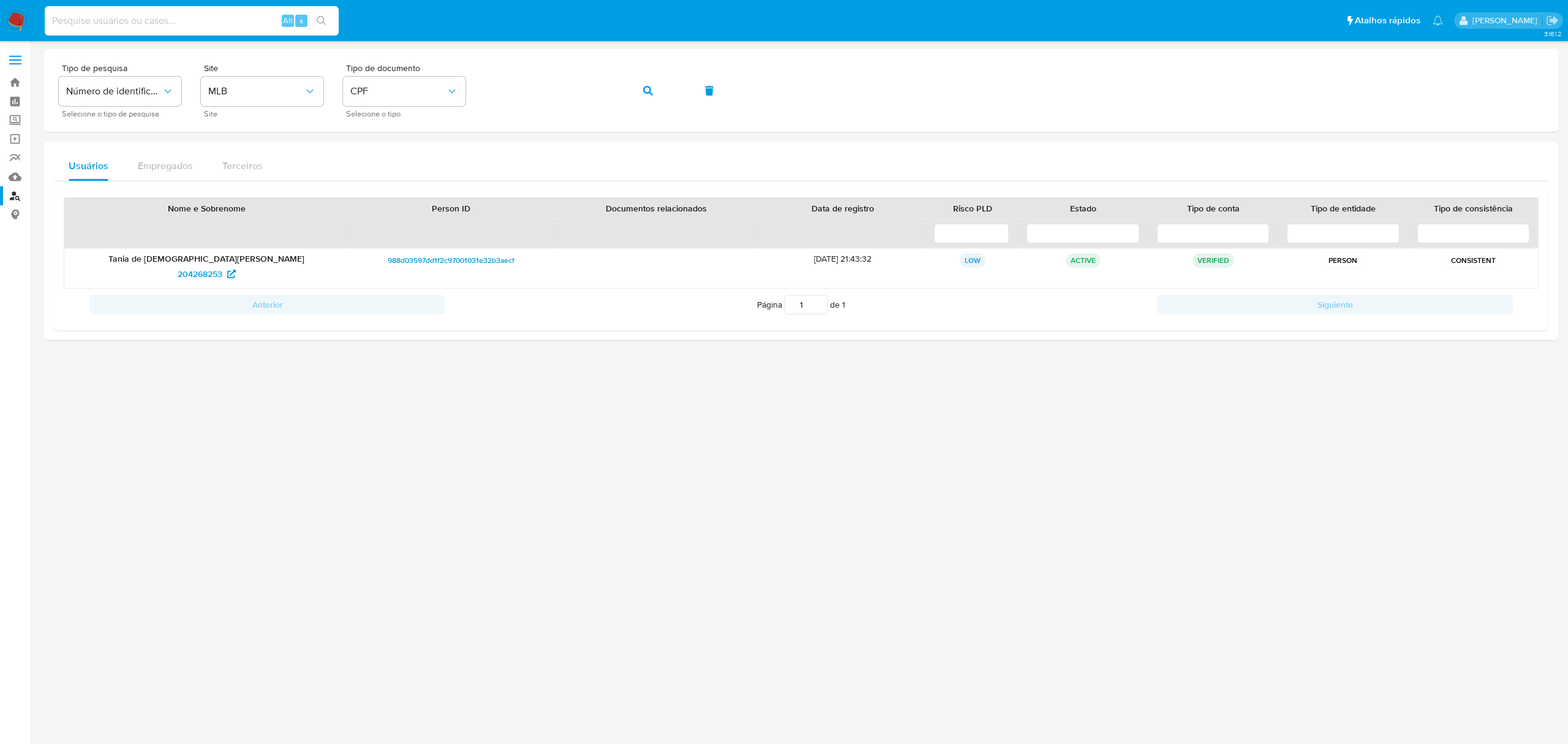
paste input "LH8kpkZdKSXJjQS79YLgrKqF"
type input "LH8kpkZdKSXJjQS79YLgrKqF"
click at [647, 89] on icon "button" at bounding box center [648, 91] width 10 height 10
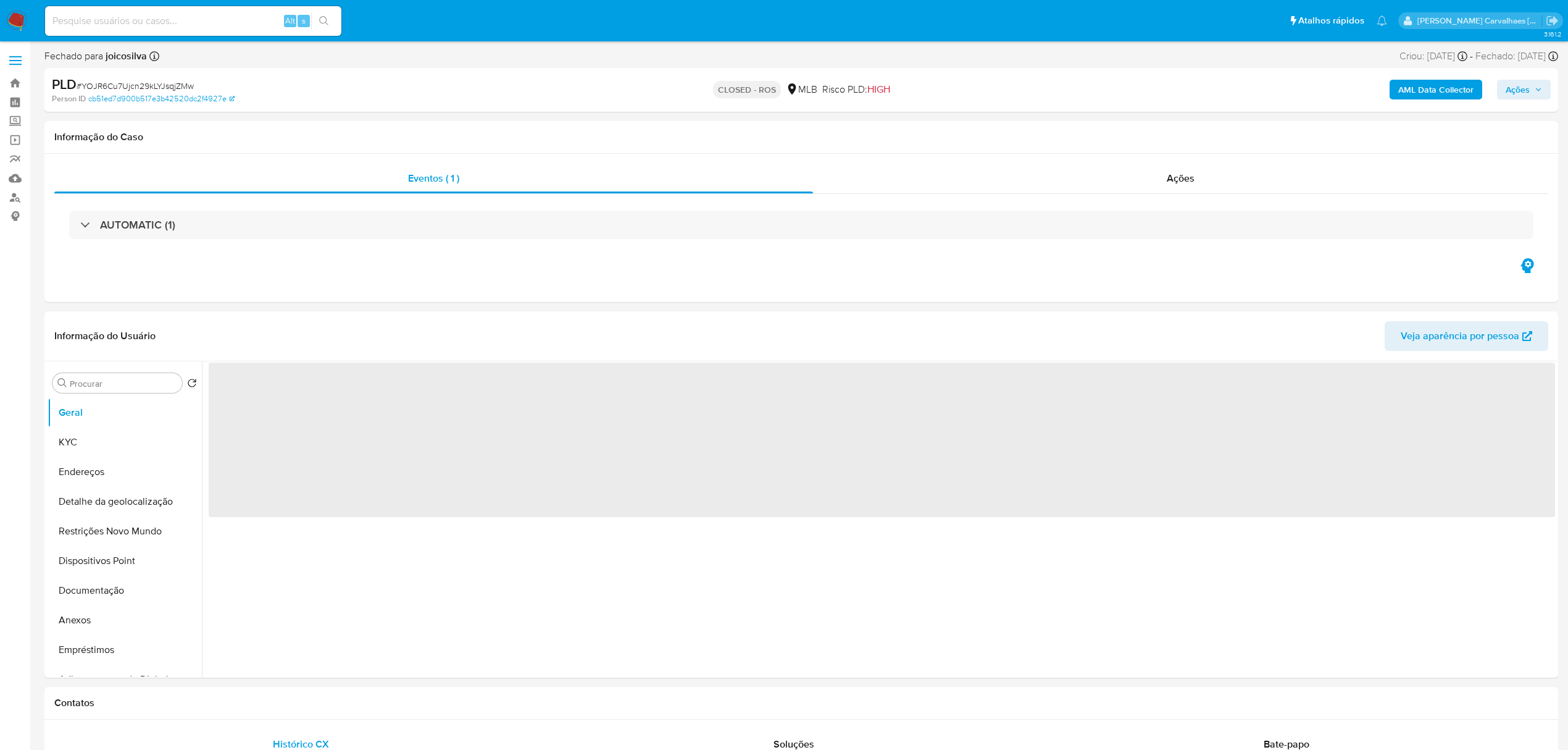
select select "10"
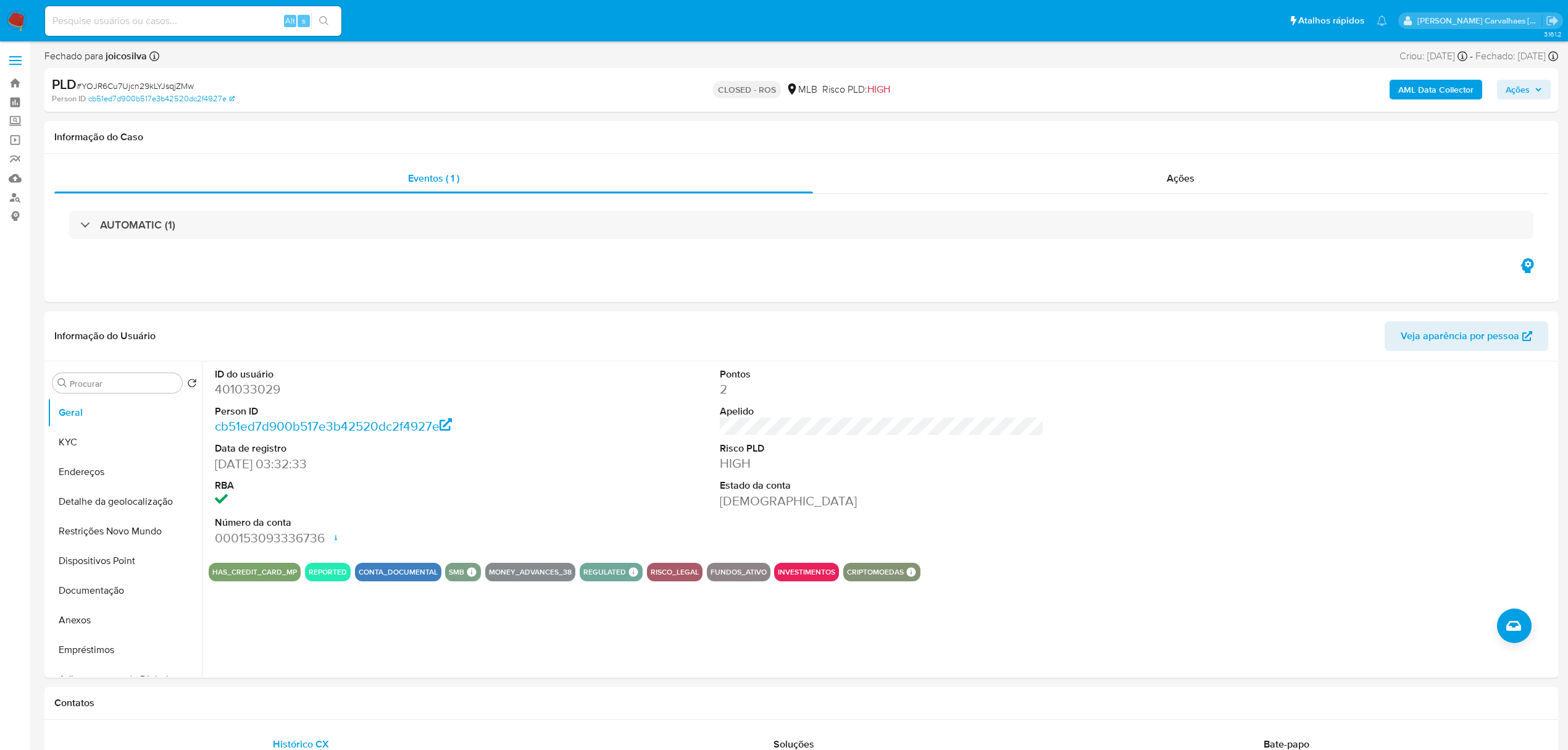
click at [127, 21] on input at bounding box center [193, 21] width 296 height 16
paste input "LH8kpkZdKSXJjQS79YLgrKqF"
type input "LH8kpkZdKSXJjQS79YLgrKqF"
click at [321, 18] on icon "search-icon" at bounding box center [324, 21] width 10 height 10
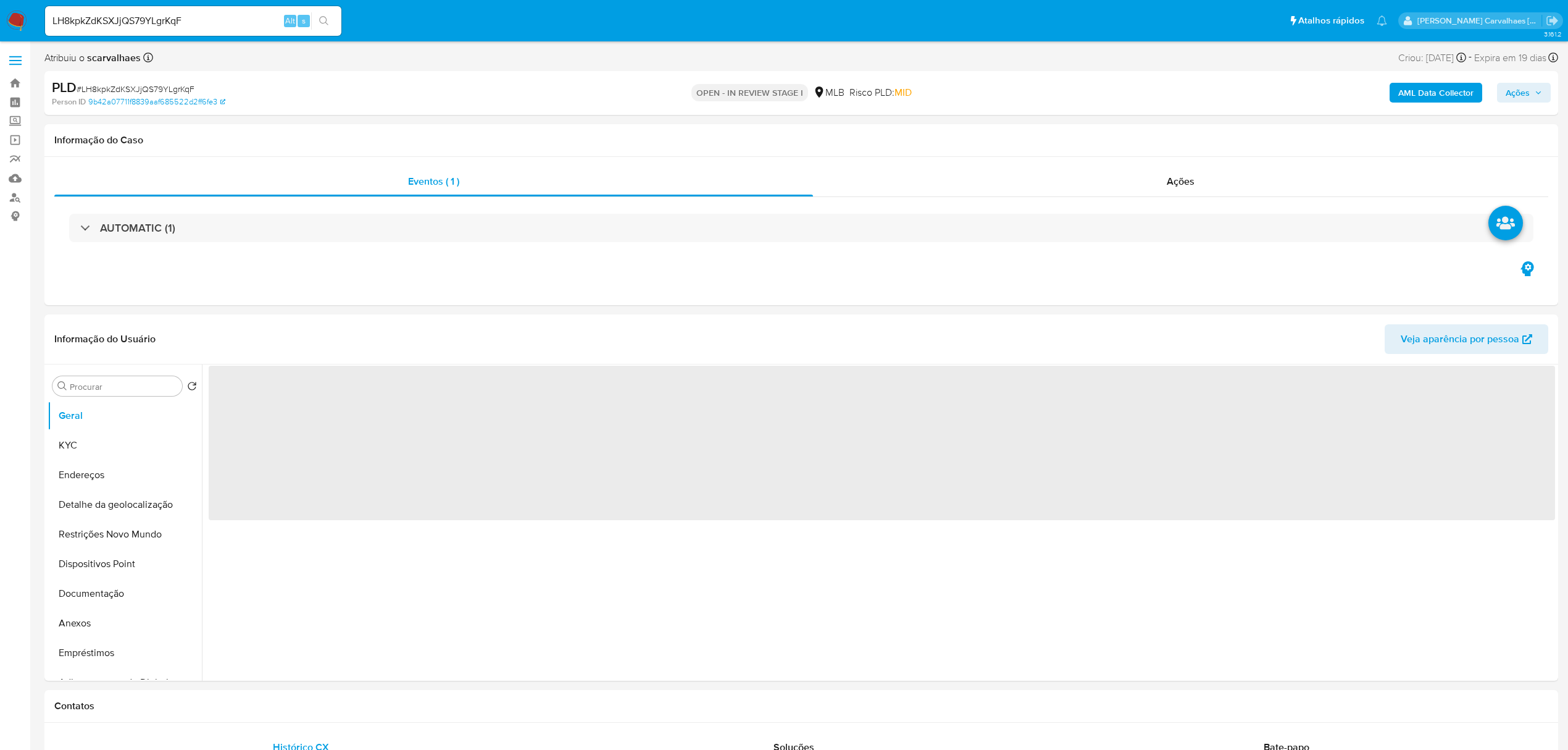
select select "10"
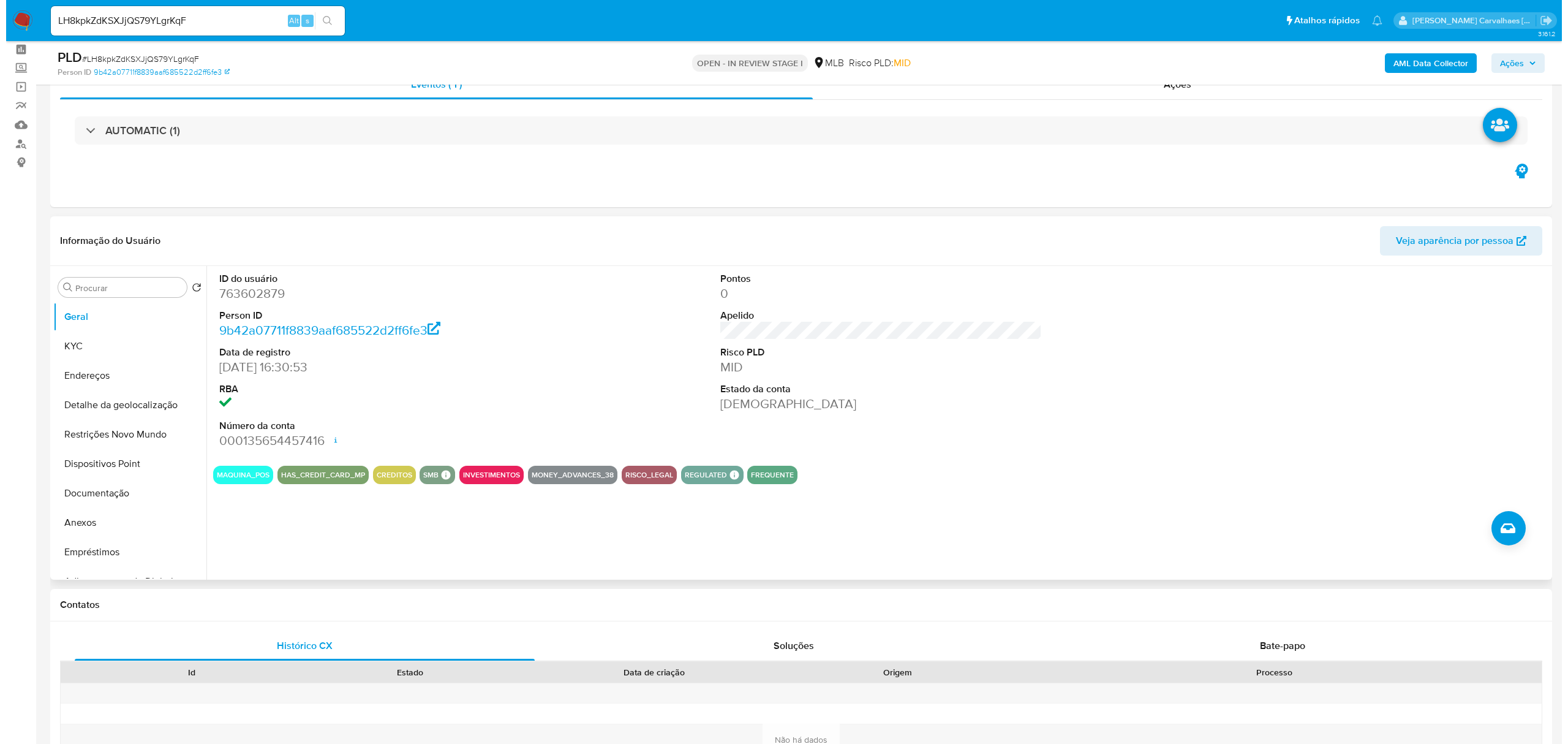
scroll to position [81, 0]
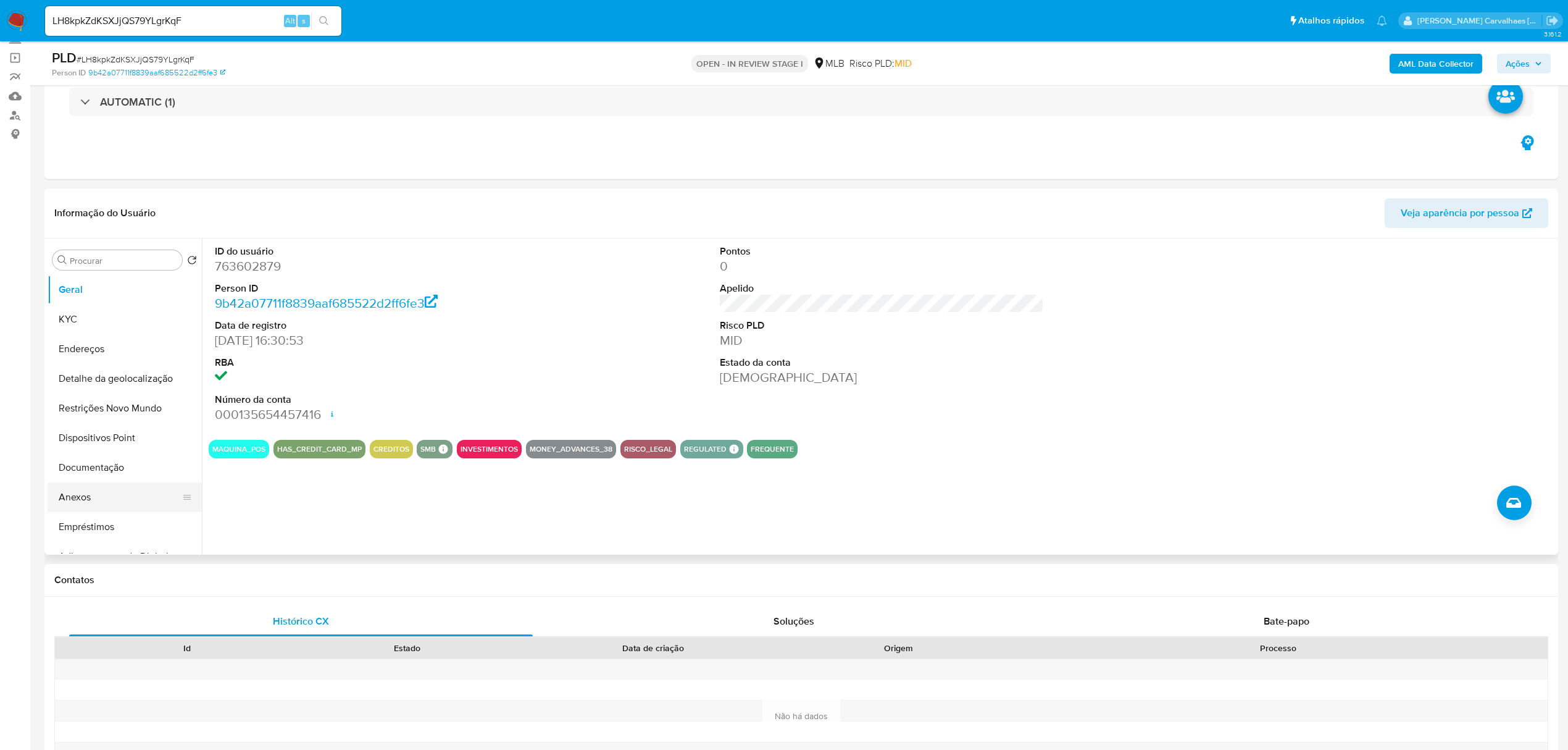
click at [132, 496] on button "Anexos" at bounding box center [119, 497] width 144 height 30
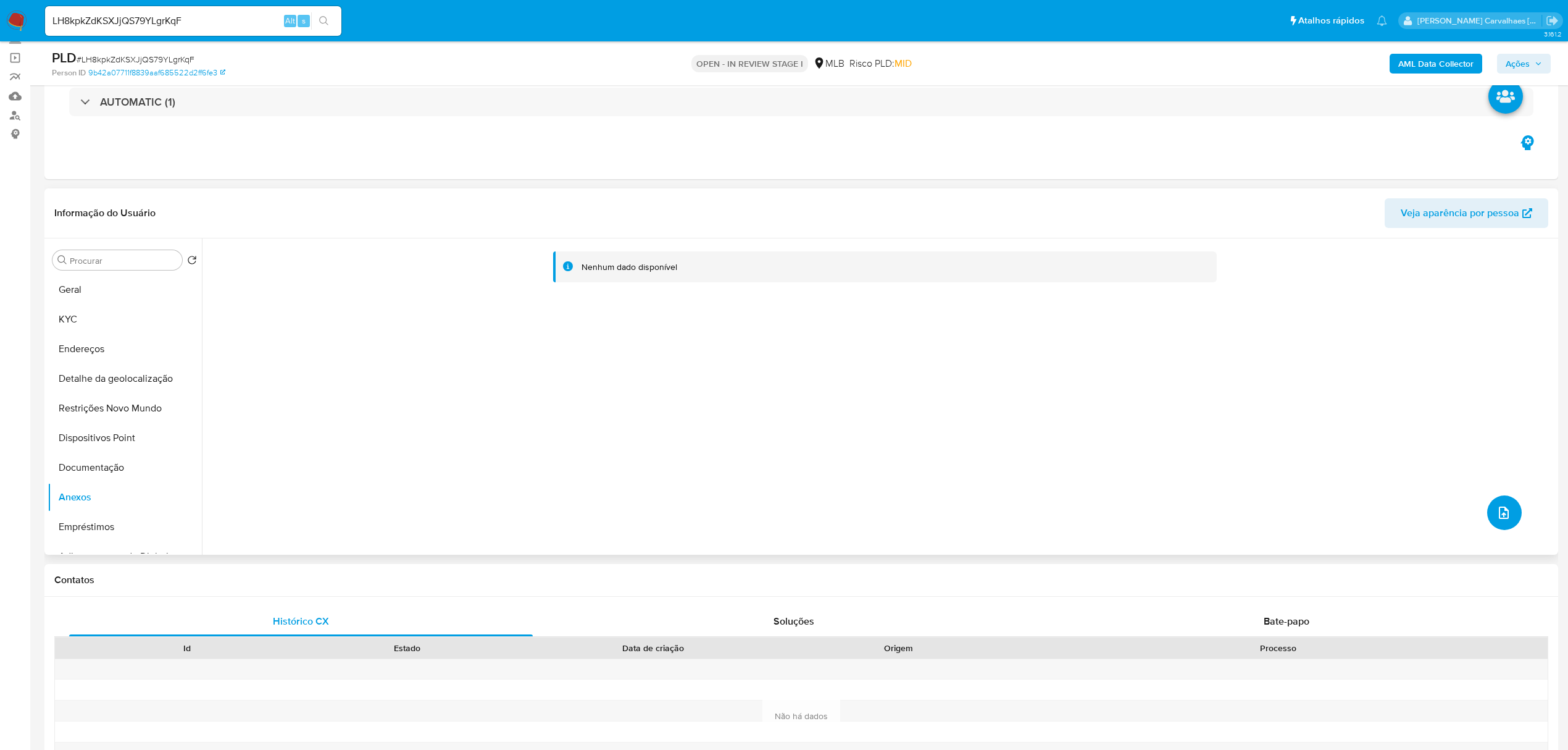
click at [1496, 507] on icon "upload-file" at bounding box center [1504, 512] width 15 height 15
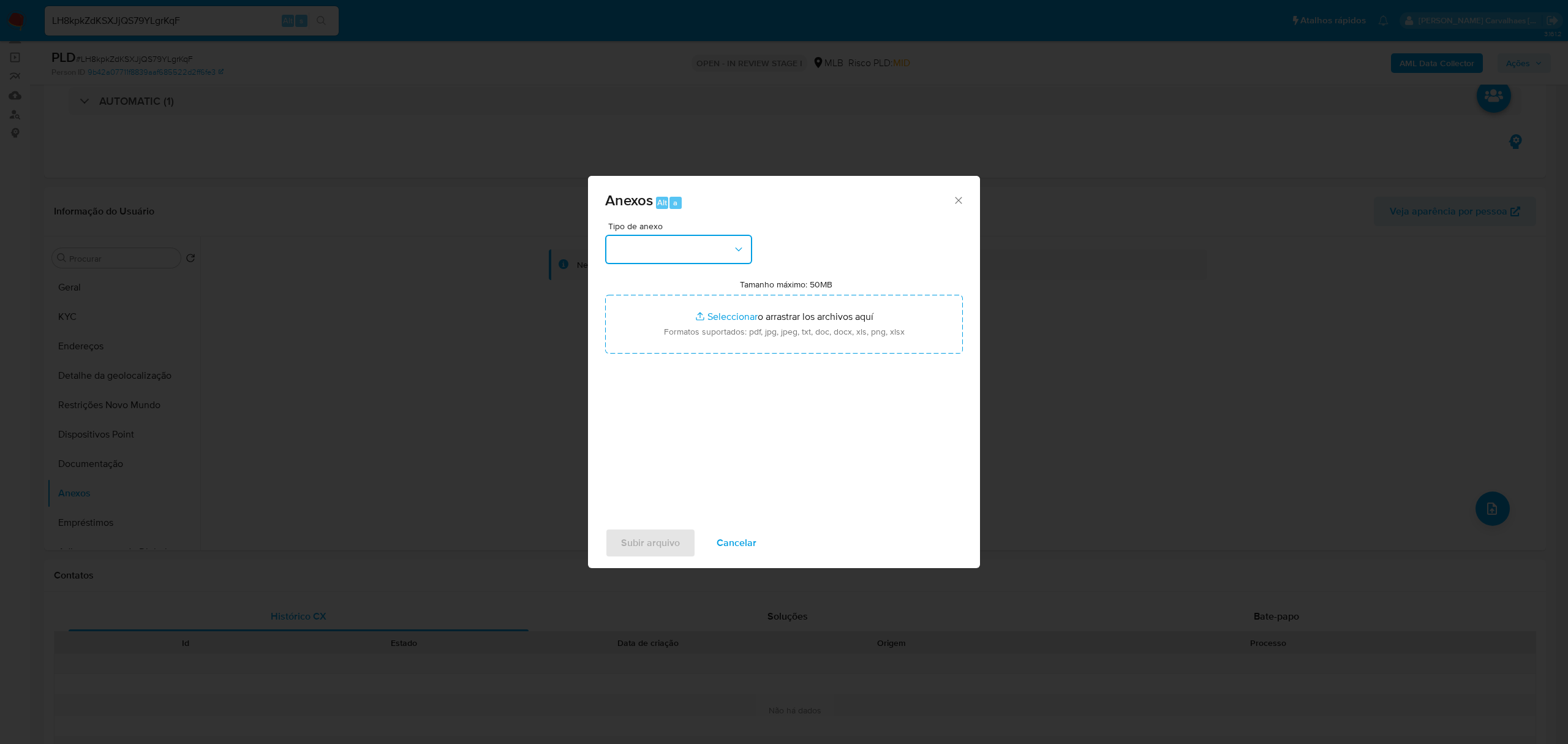
click at [728, 252] on button "button" at bounding box center [679, 249] width 147 height 30
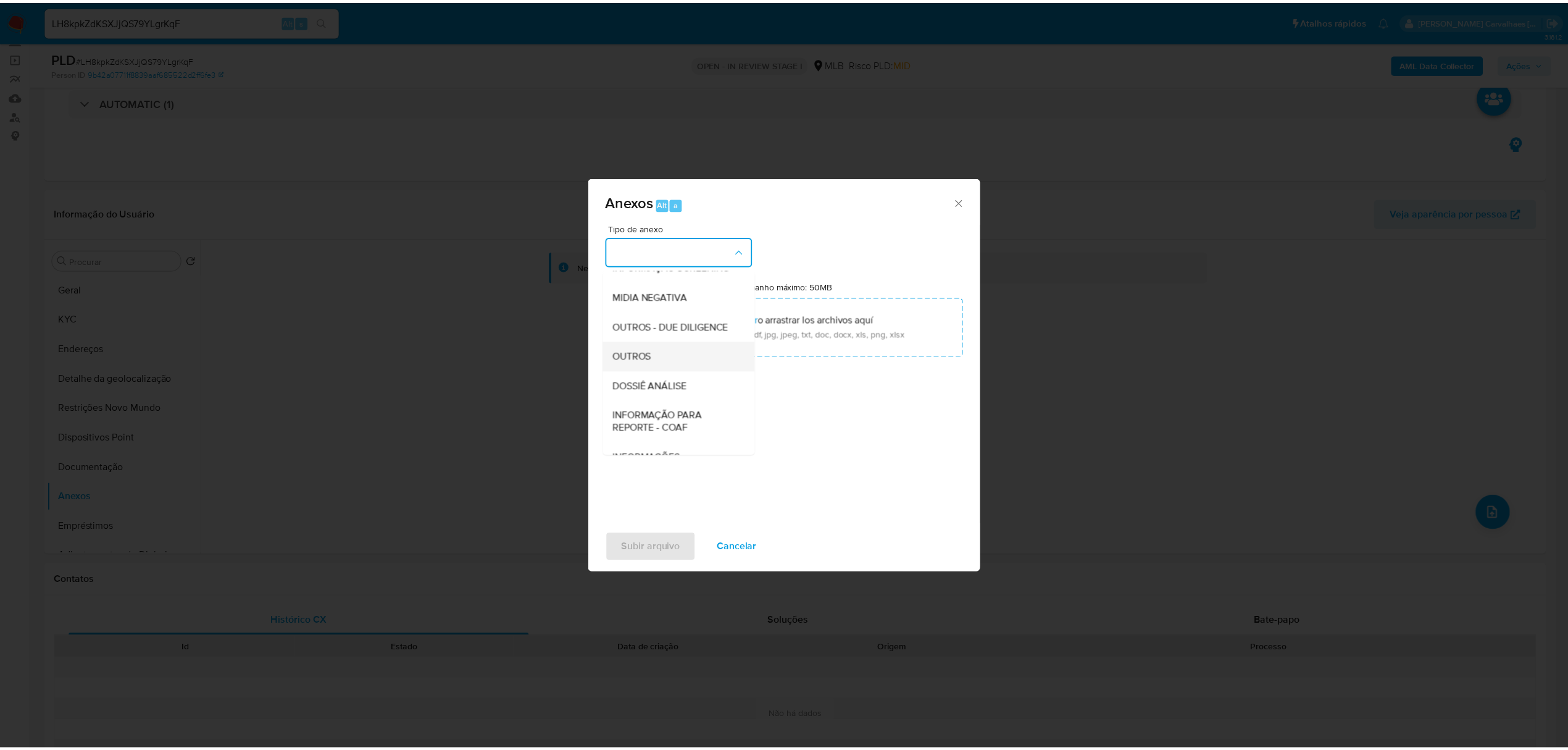
scroll to position [190, 0]
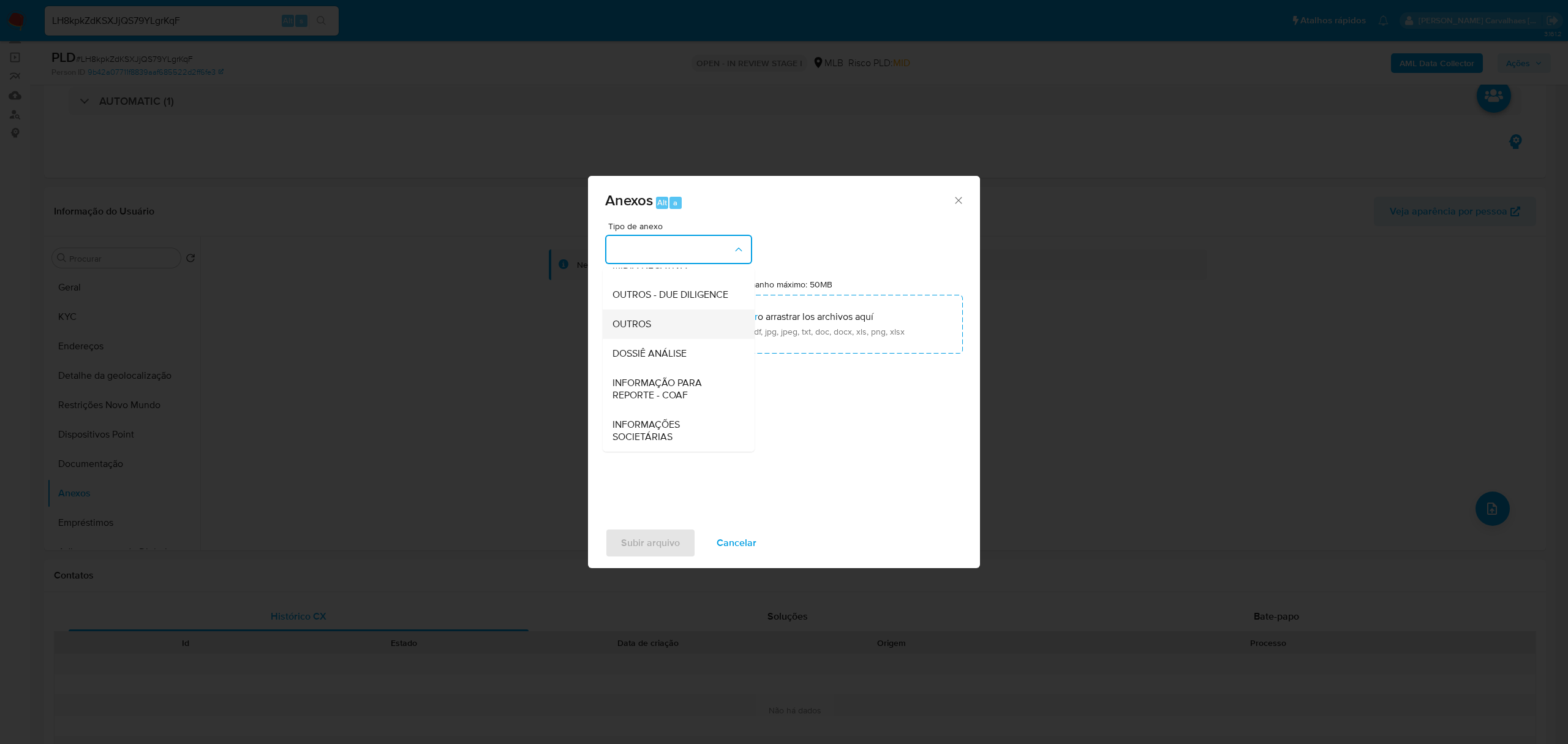
click at [645, 329] on span "OUTROS" at bounding box center [631, 324] width 39 height 12
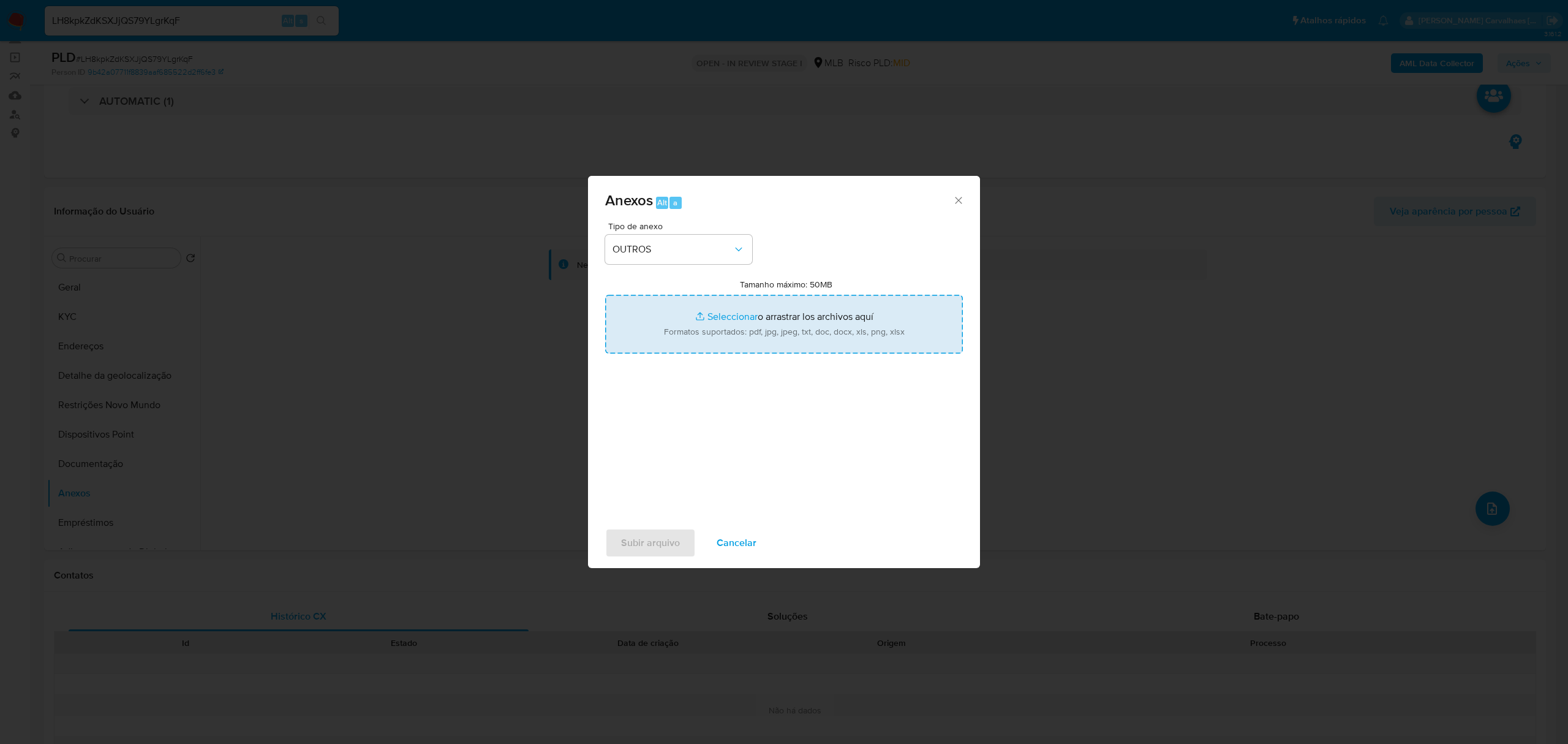
click at [725, 314] on input "Tamanho máximo: 50MB Seleccionar archivos" at bounding box center [784, 324] width 357 height 59
type input "C:\fakepath\SAR - xxxxx - CPF 86332598506 - FABIANO GOMES DA SILVA.pdf"
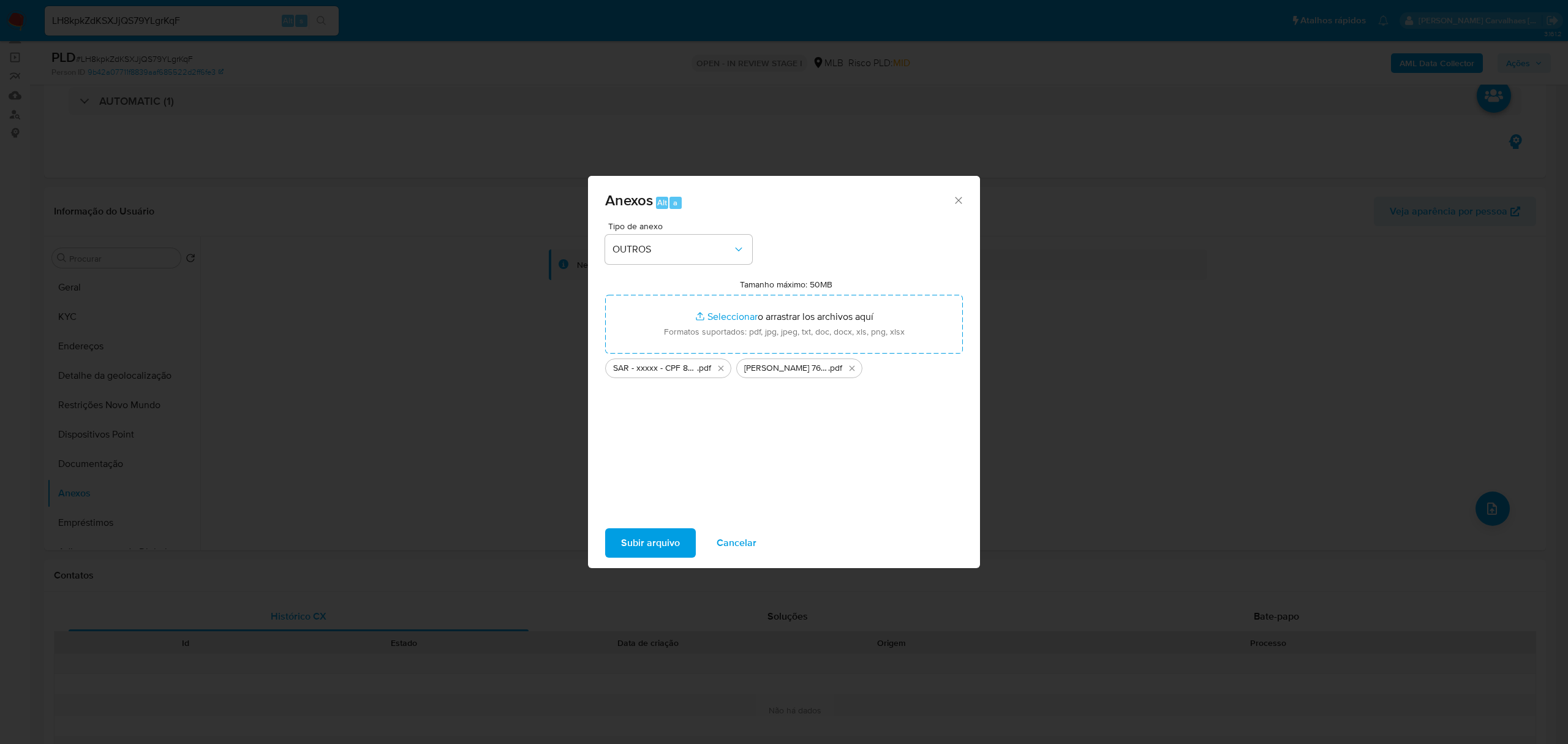
click at [672, 540] on span "Subir arquivo" at bounding box center [650, 543] width 59 height 27
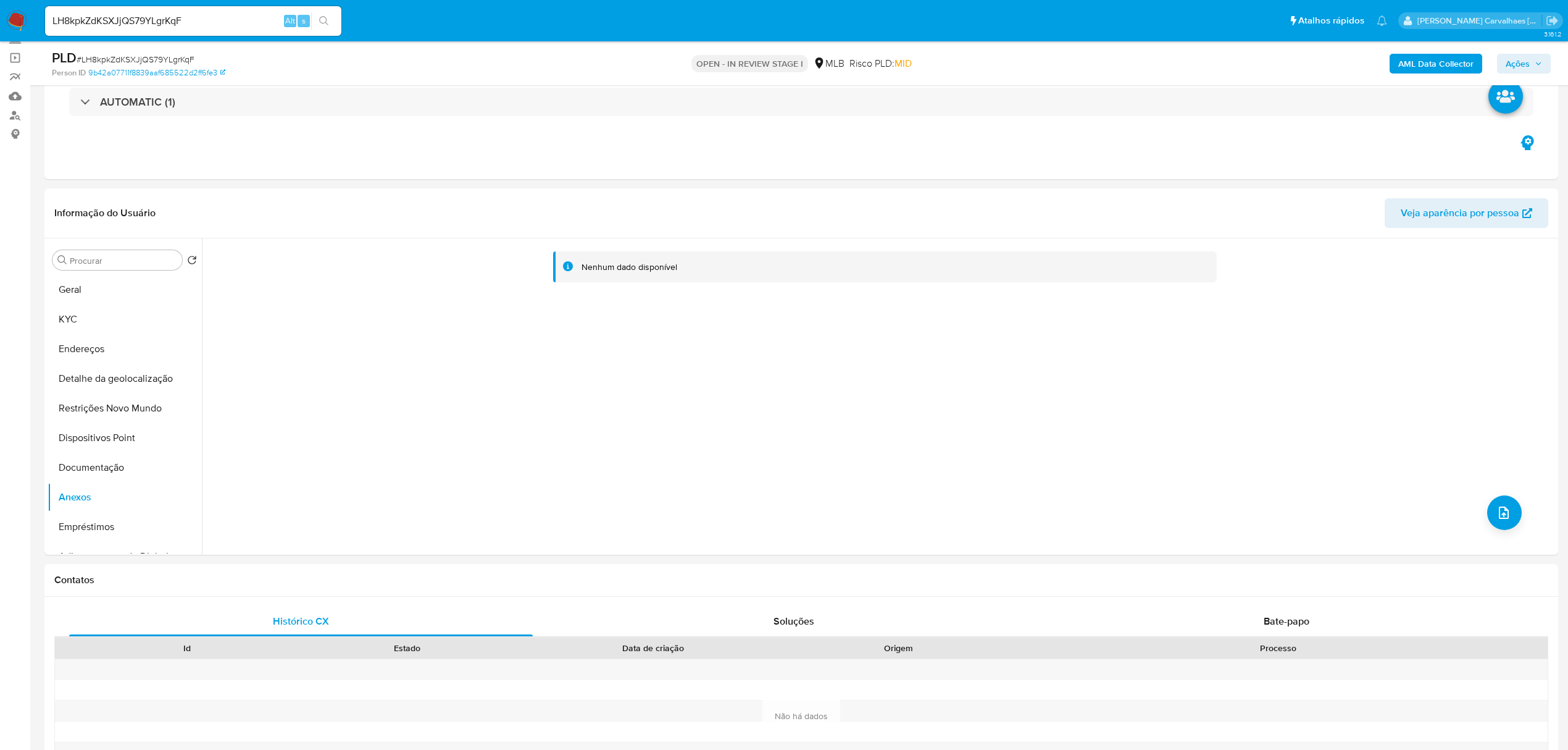
click at [1515, 67] on span "Ações" at bounding box center [1517, 63] width 24 height 20
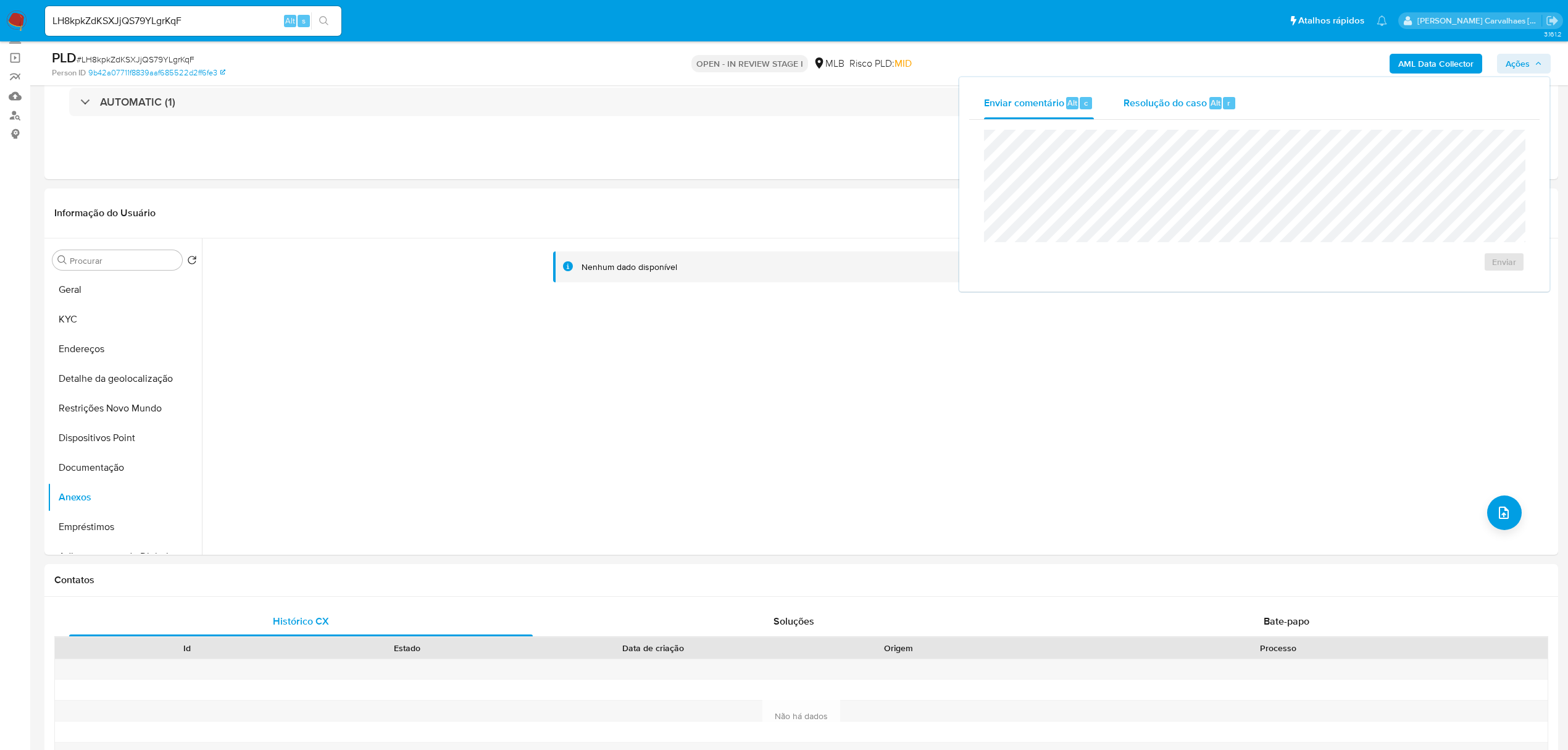
click at [1158, 103] on span "Resolução do caso" at bounding box center [1165, 102] width 83 height 14
click at [1496, 282] on span "ROI Proposal" at bounding box center [1474, 281] width 64 height 18
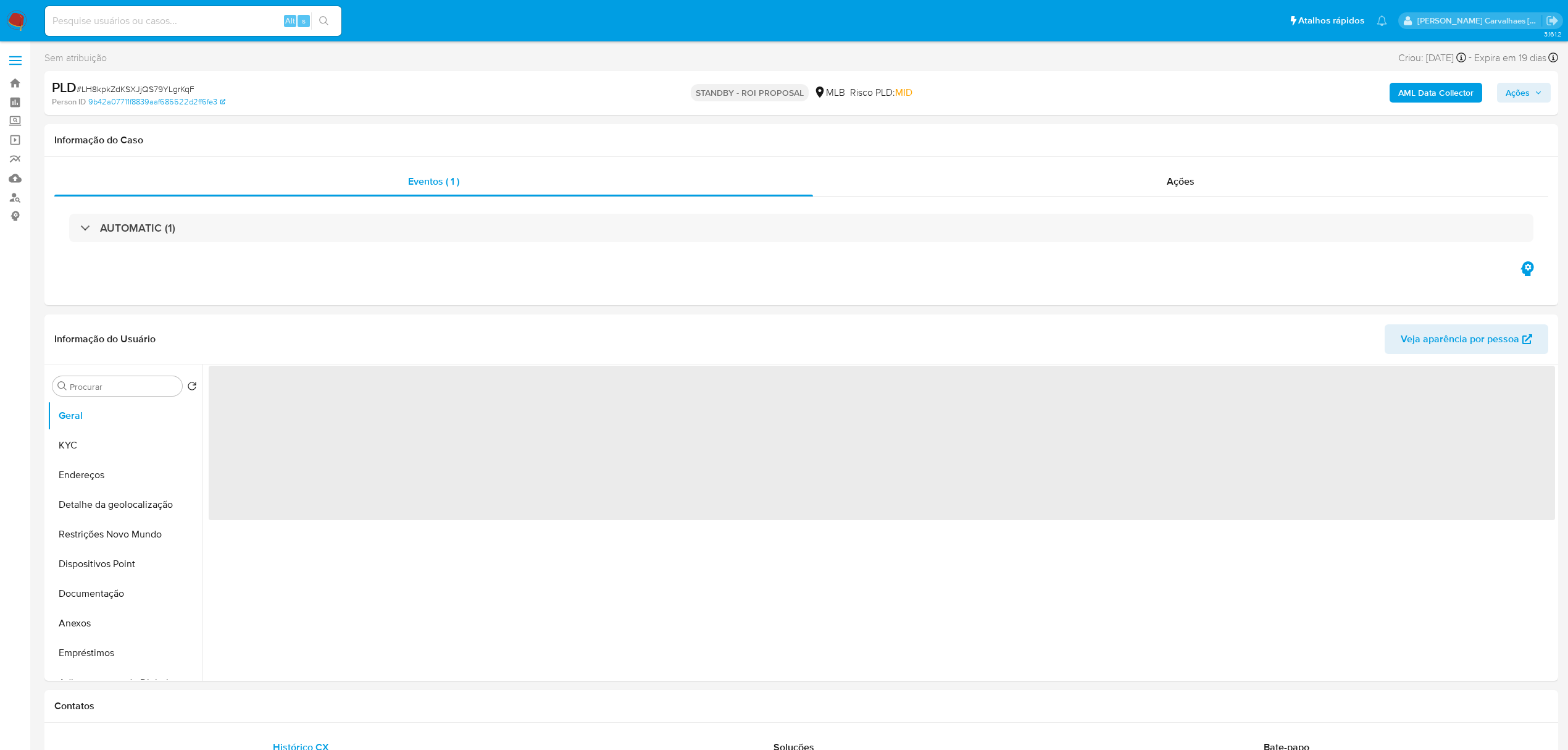
select select "10"
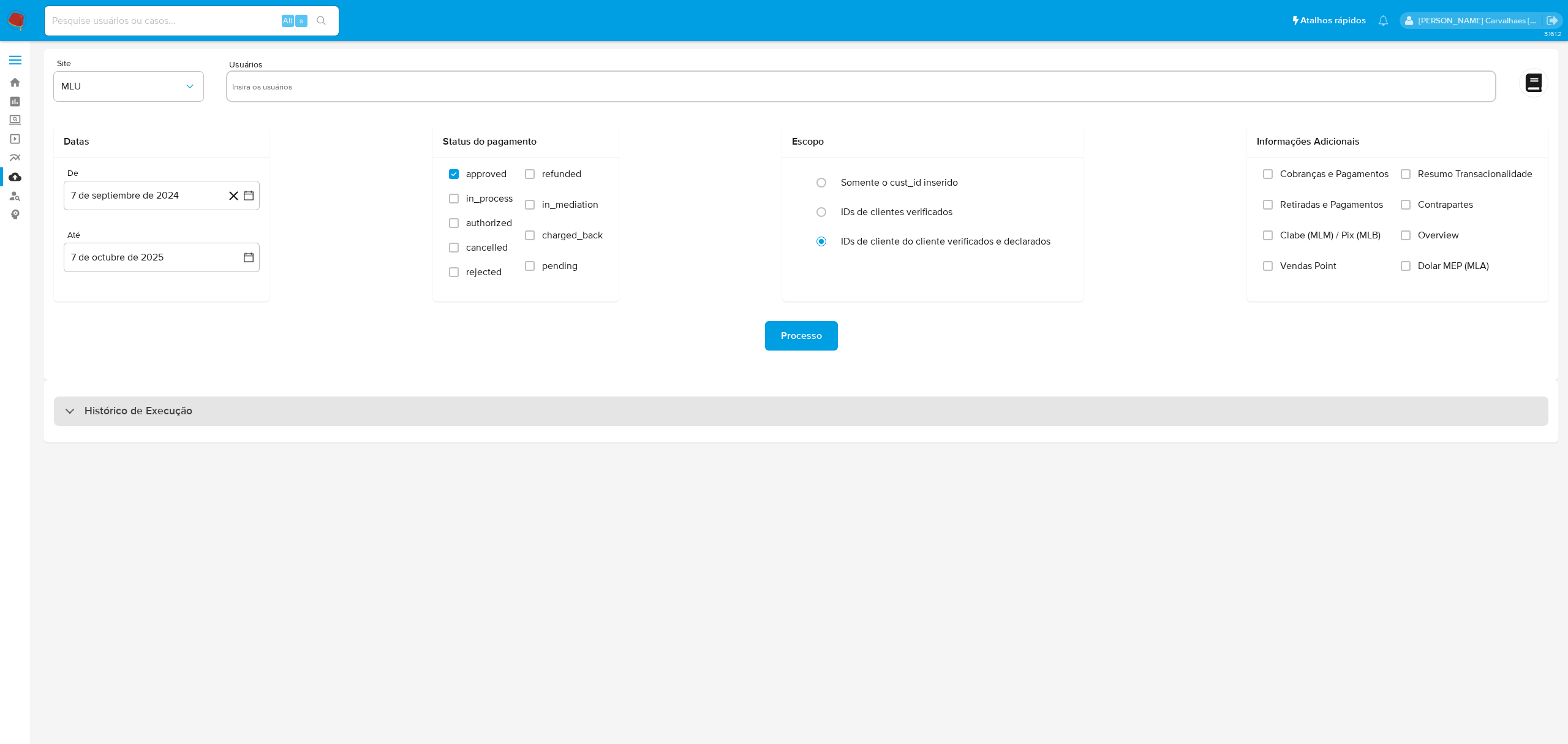
click at [151, 410] on h3 "Histórico de Execução" at bounding box center [138, 411] width 108 height 15
select select "10"
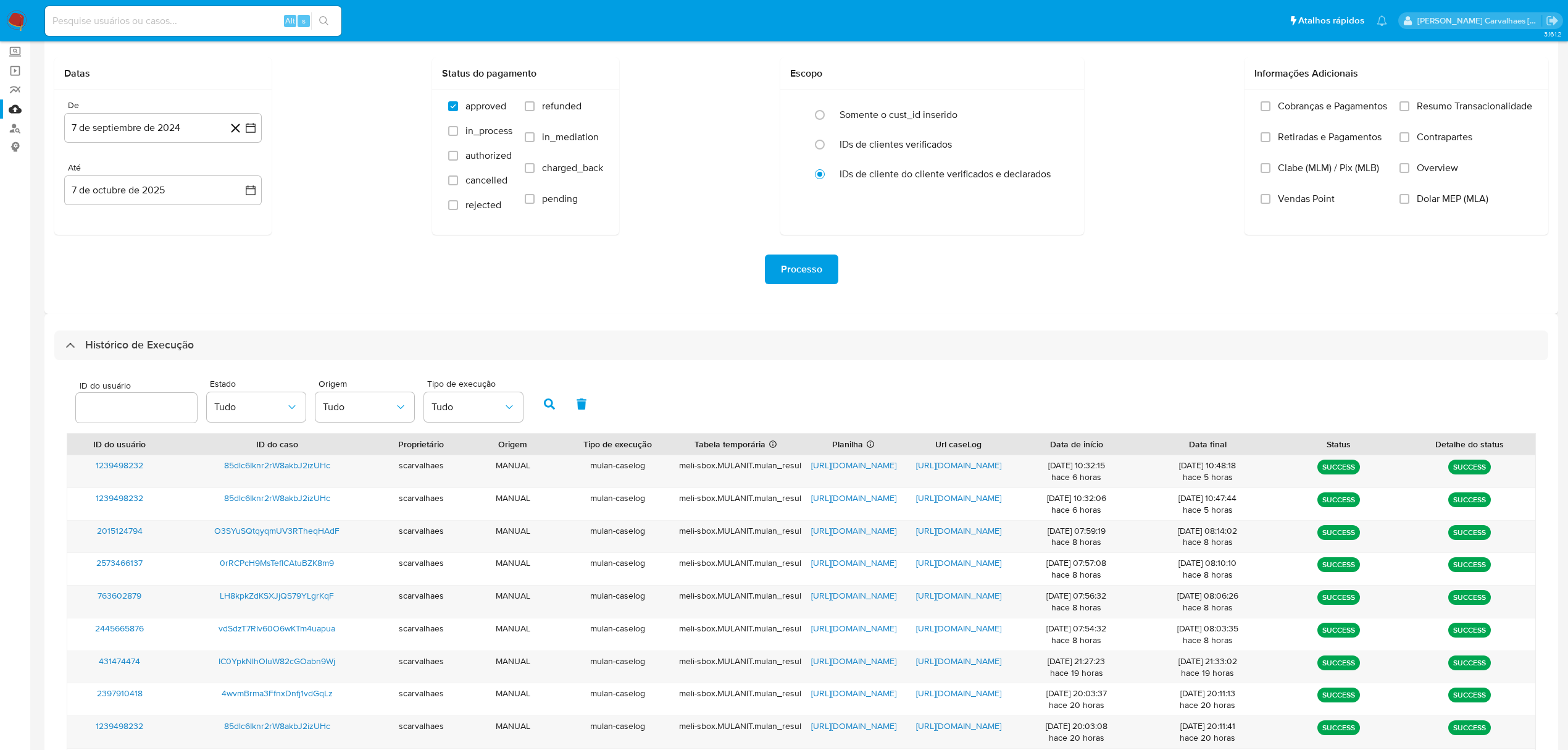
scroll to position [164, 0]
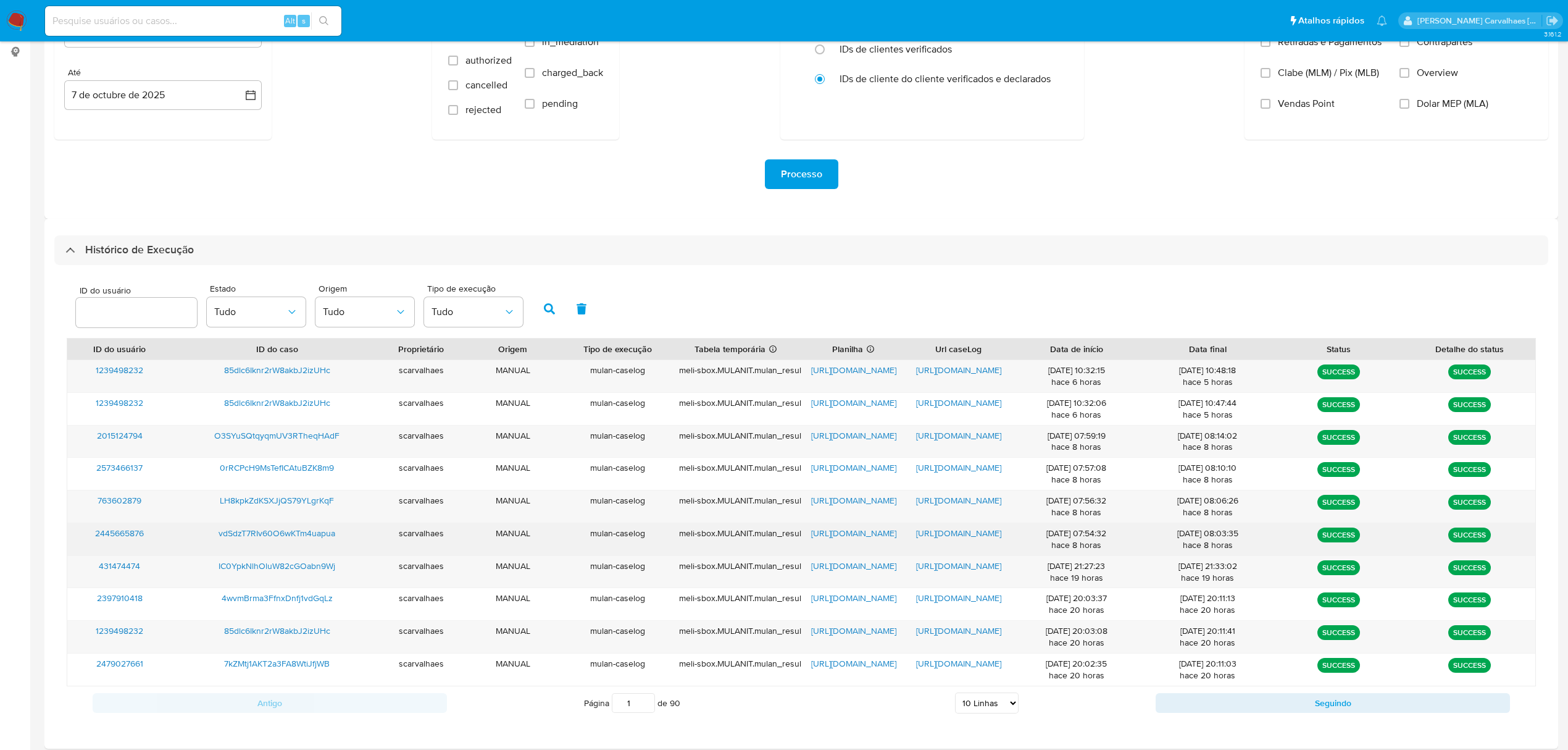
click at [958, 529] on span "[URL][DOMAIN_NAME]" at bounding box center [958, 532] width 85 height 13
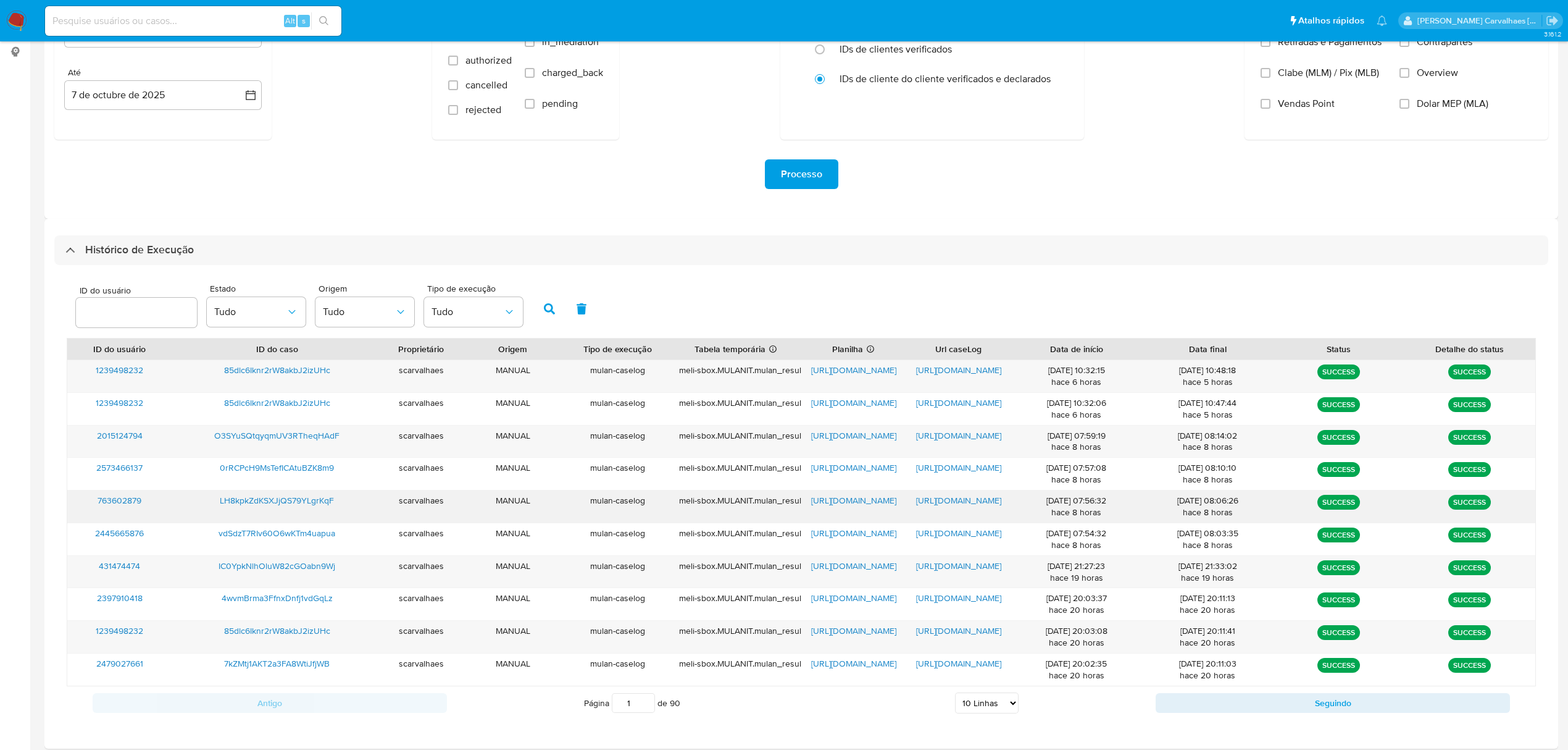
click at [944, 499] on span "[URL][DOMAIN_NAME]" at bounding box center [958, 500] width 85 height 13
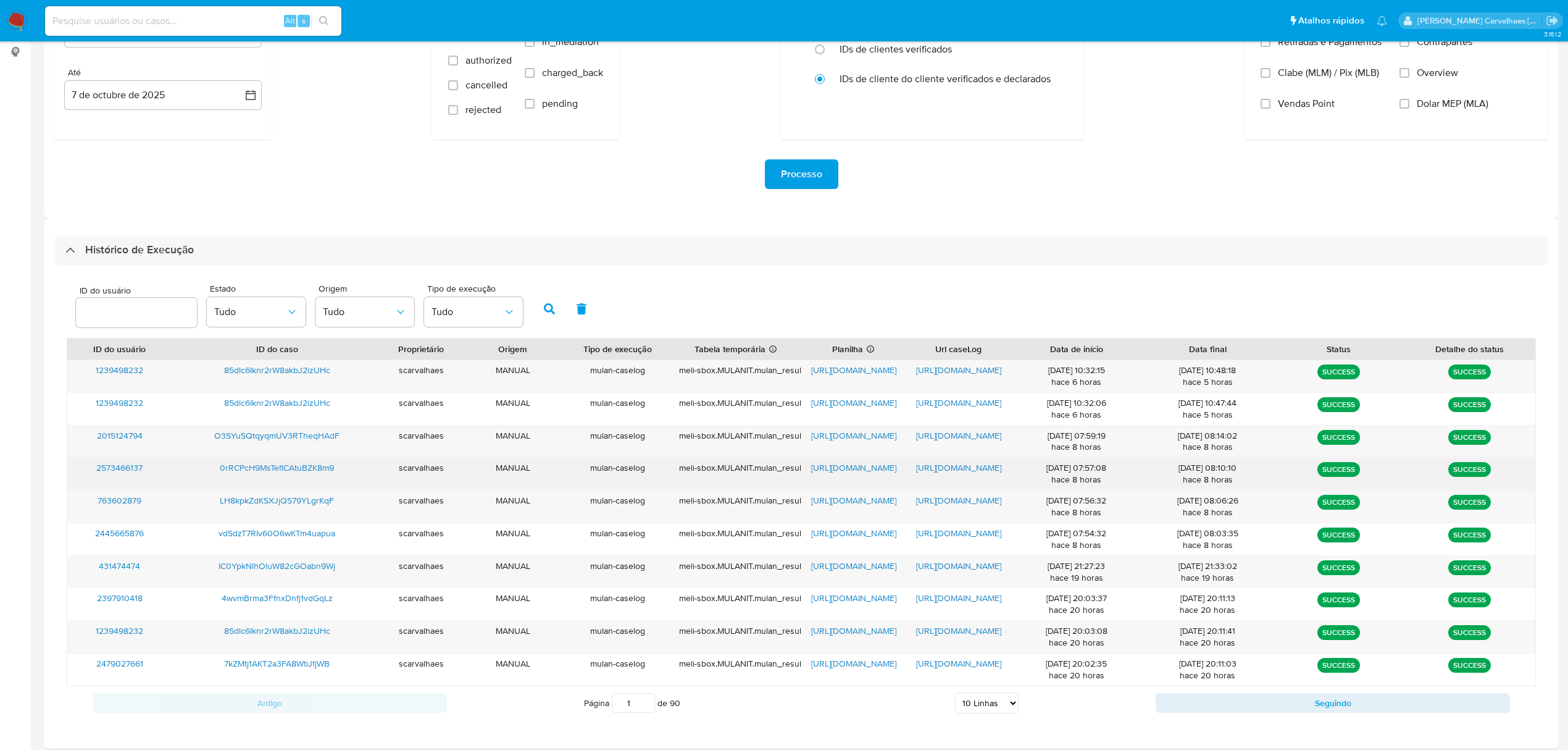
click at [976, 467] on span "[URL][DOMAIN_NAME]" at bounding box center [958, 467] width 85 height 13
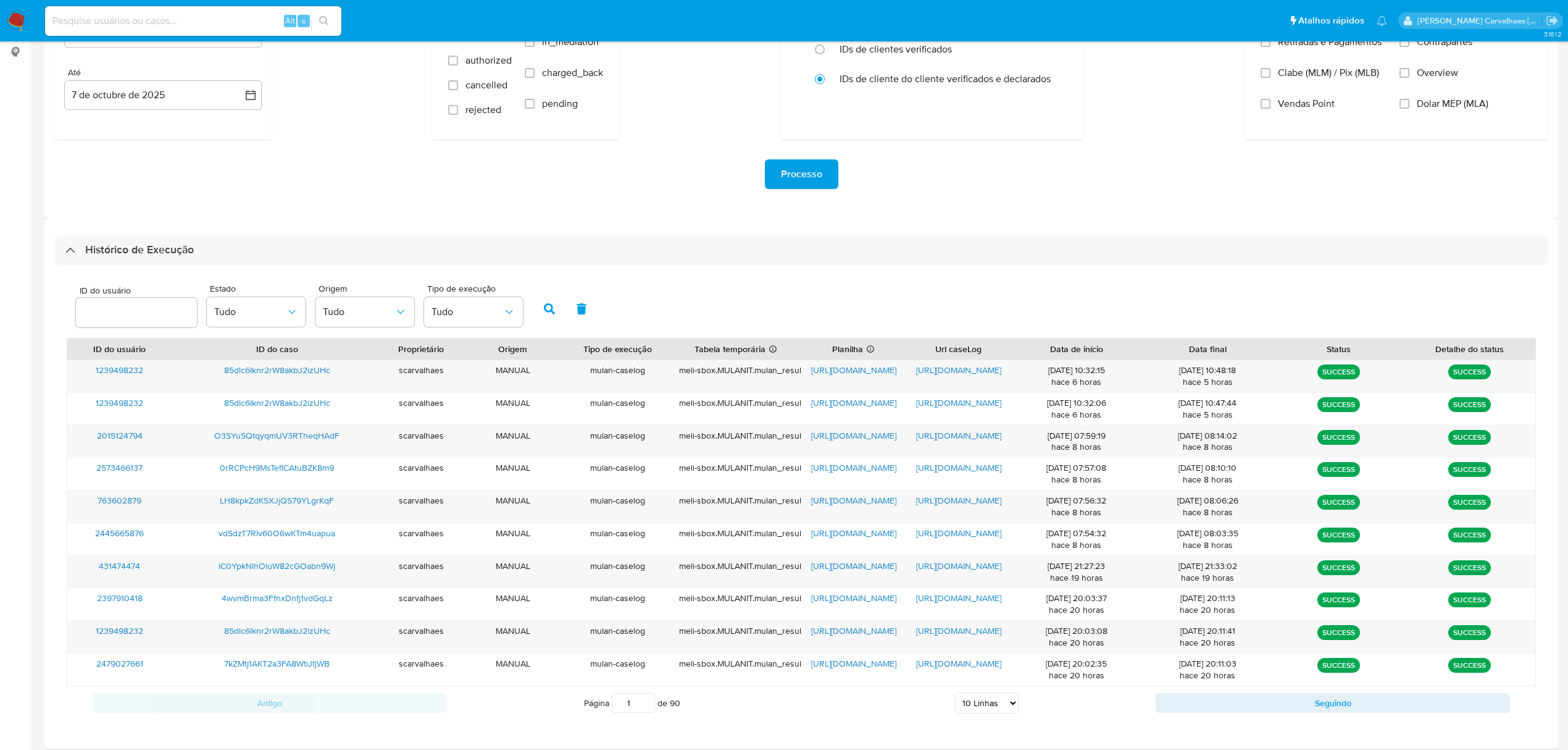
click at [18, 20] on img at bounding box center [16, 21] width 21 height 21
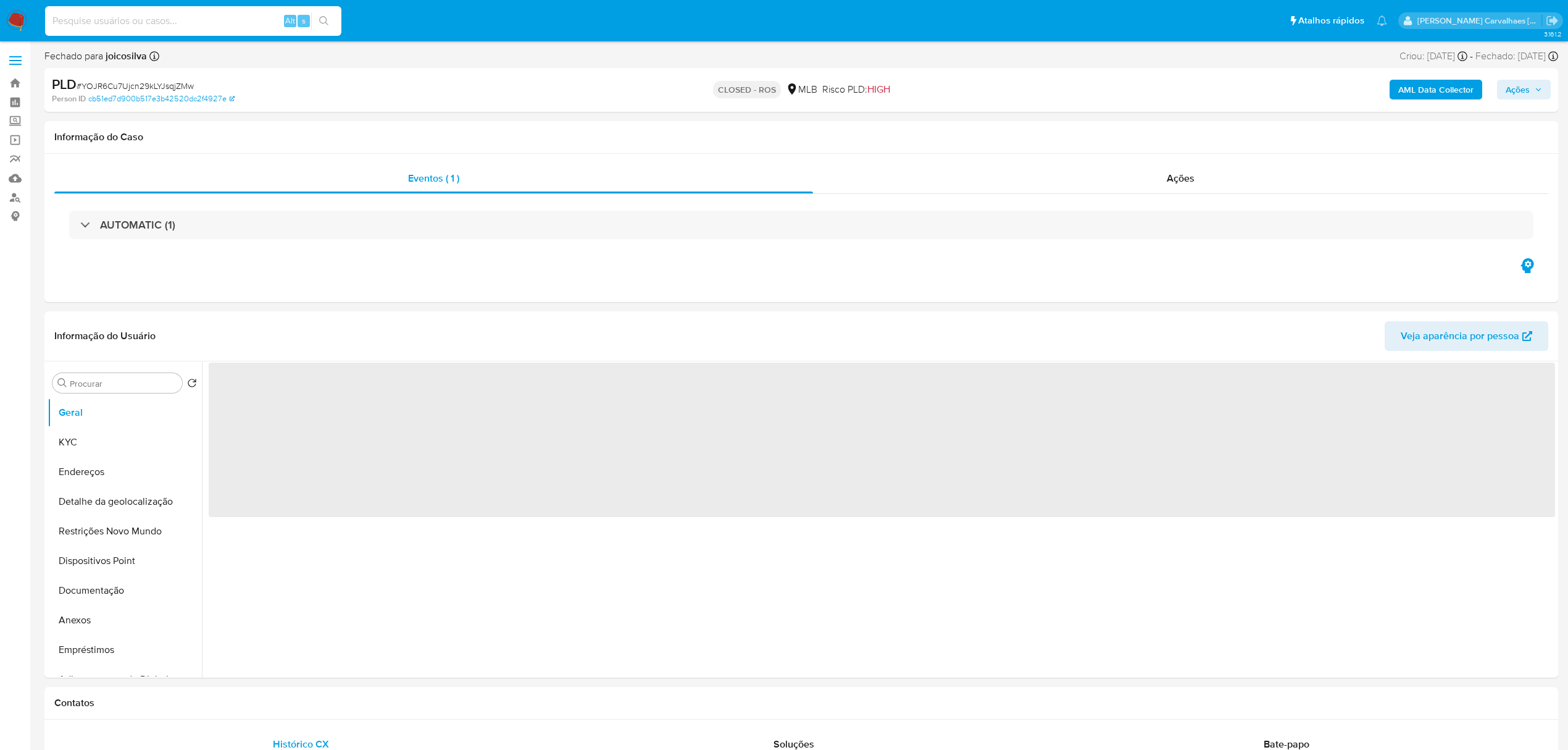
select select "10"
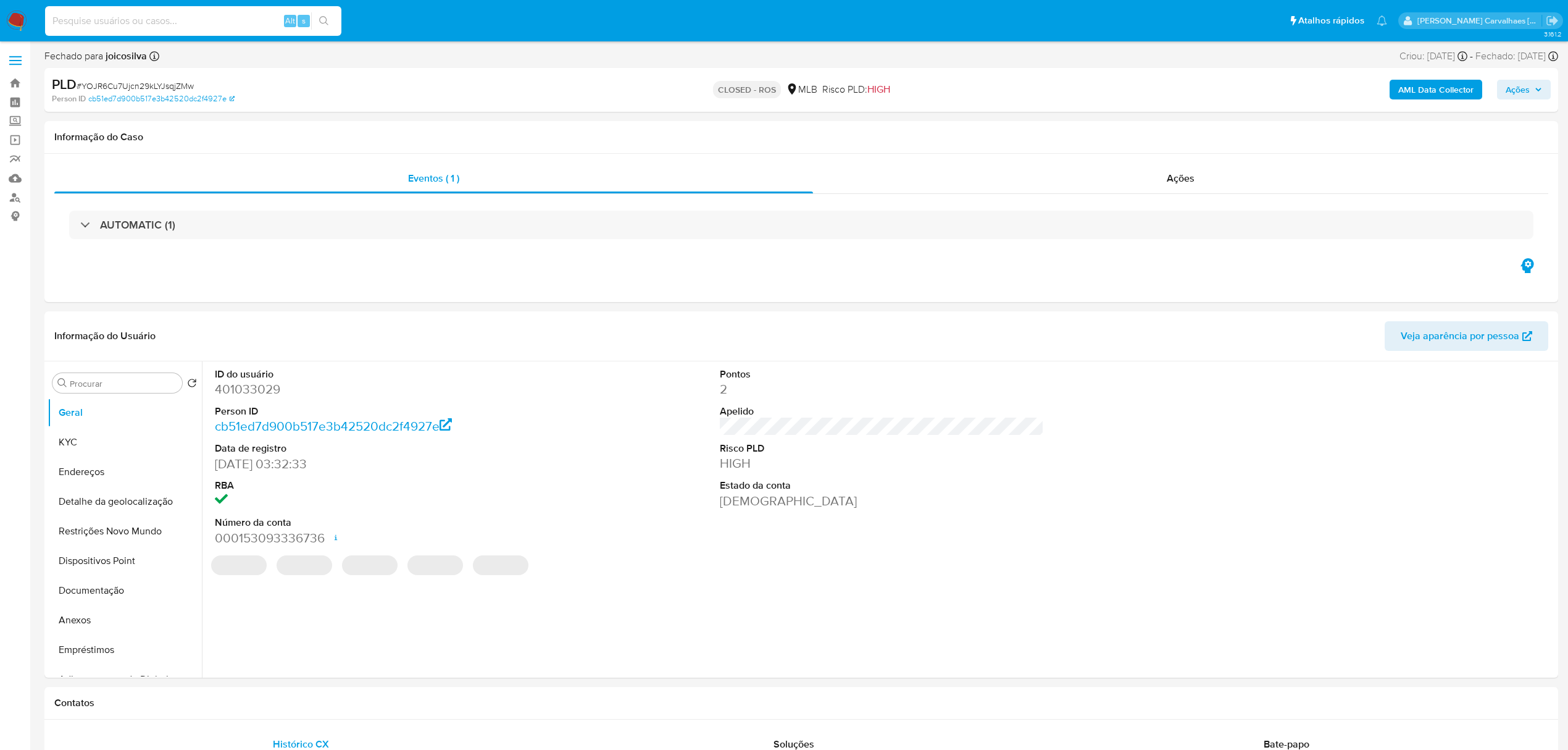
paste input "0rRCPcH9MsTefICAtuBZK8m9"
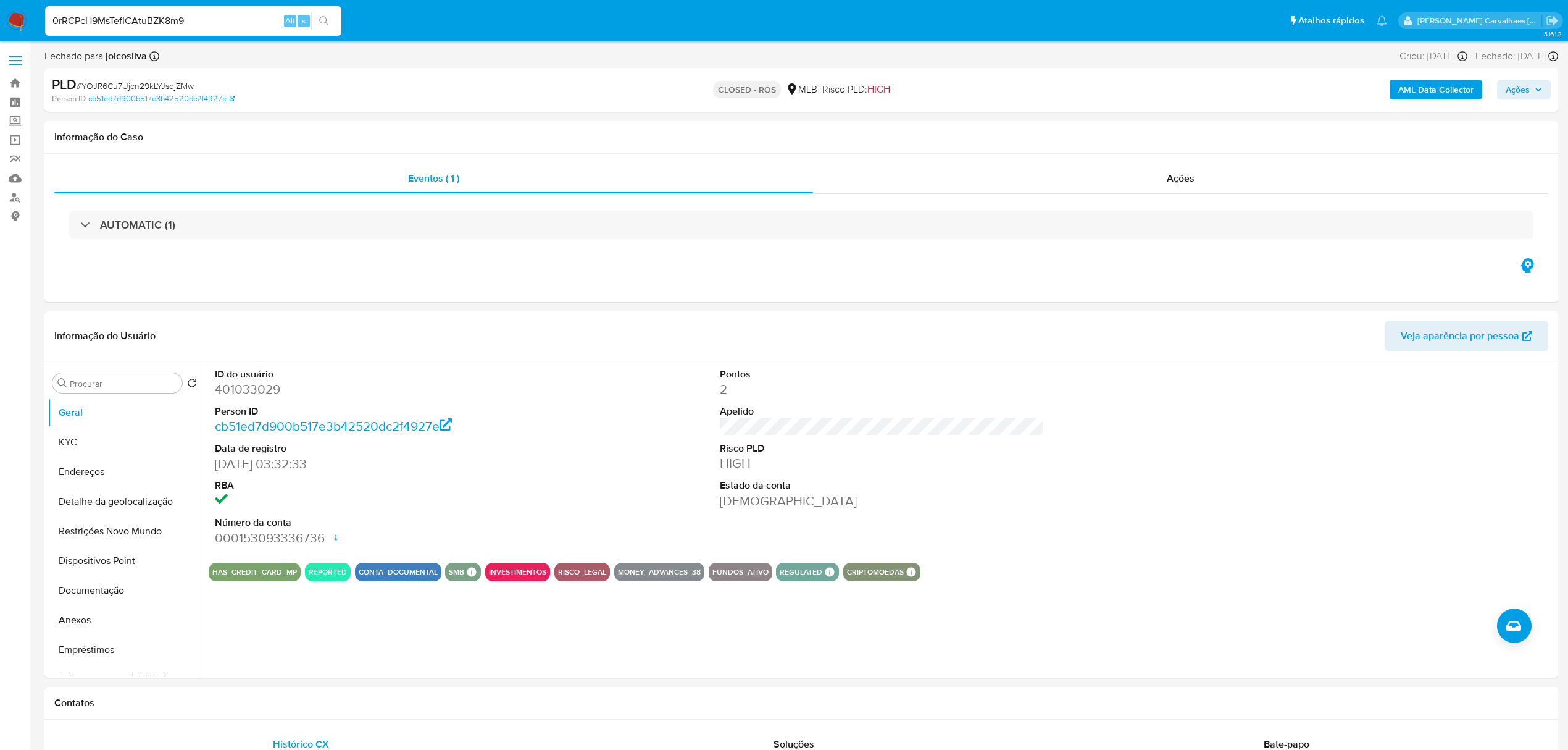
type input "0rRCPcH9MsTefICAtuBZK8m9"
click at [331, 21] on button "search-icon" at bounding box center [324, 21] width 25 height 18
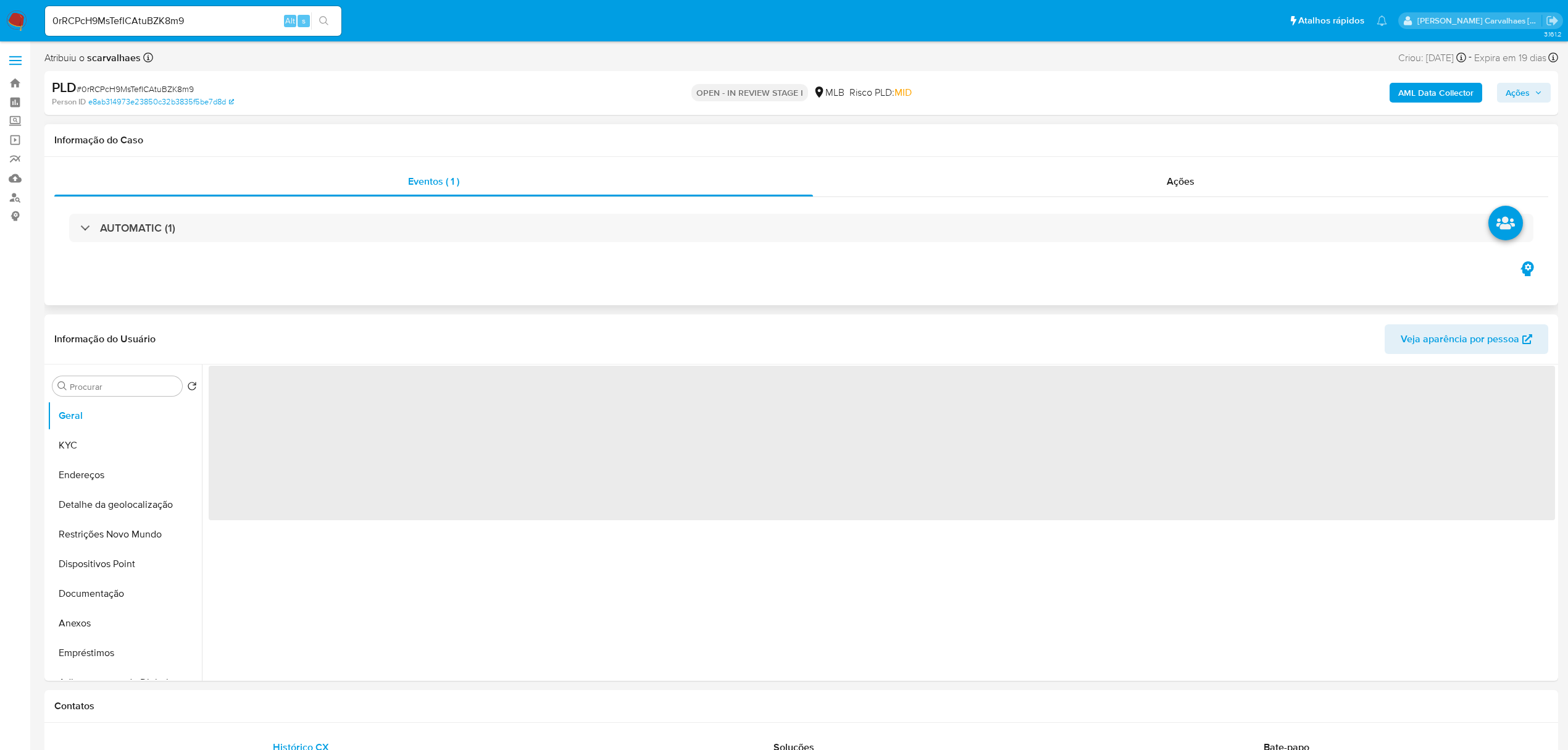
select select "10"
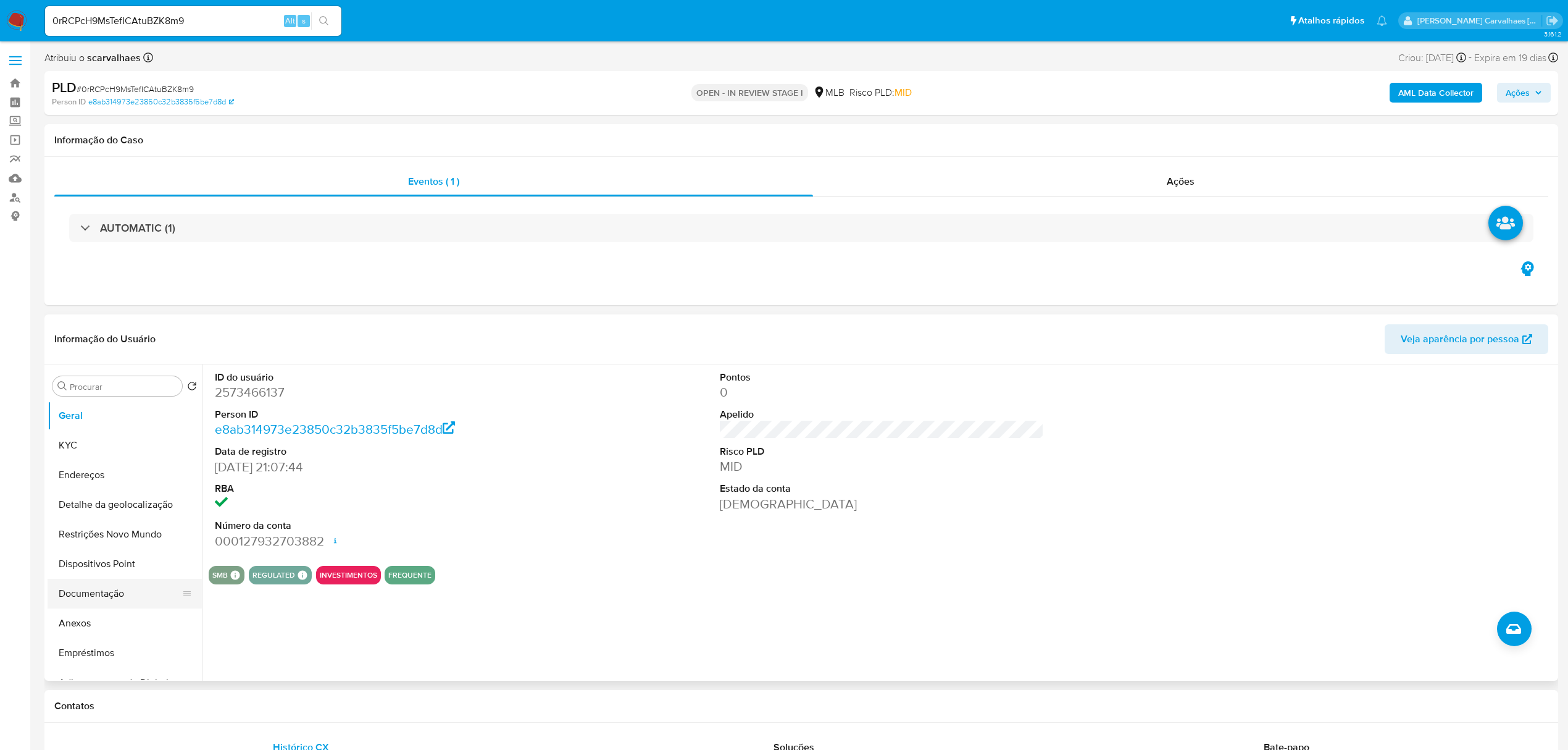
click at [119, 597] on button "Documentação" at bounding box center [119, 594] width 144 height 30
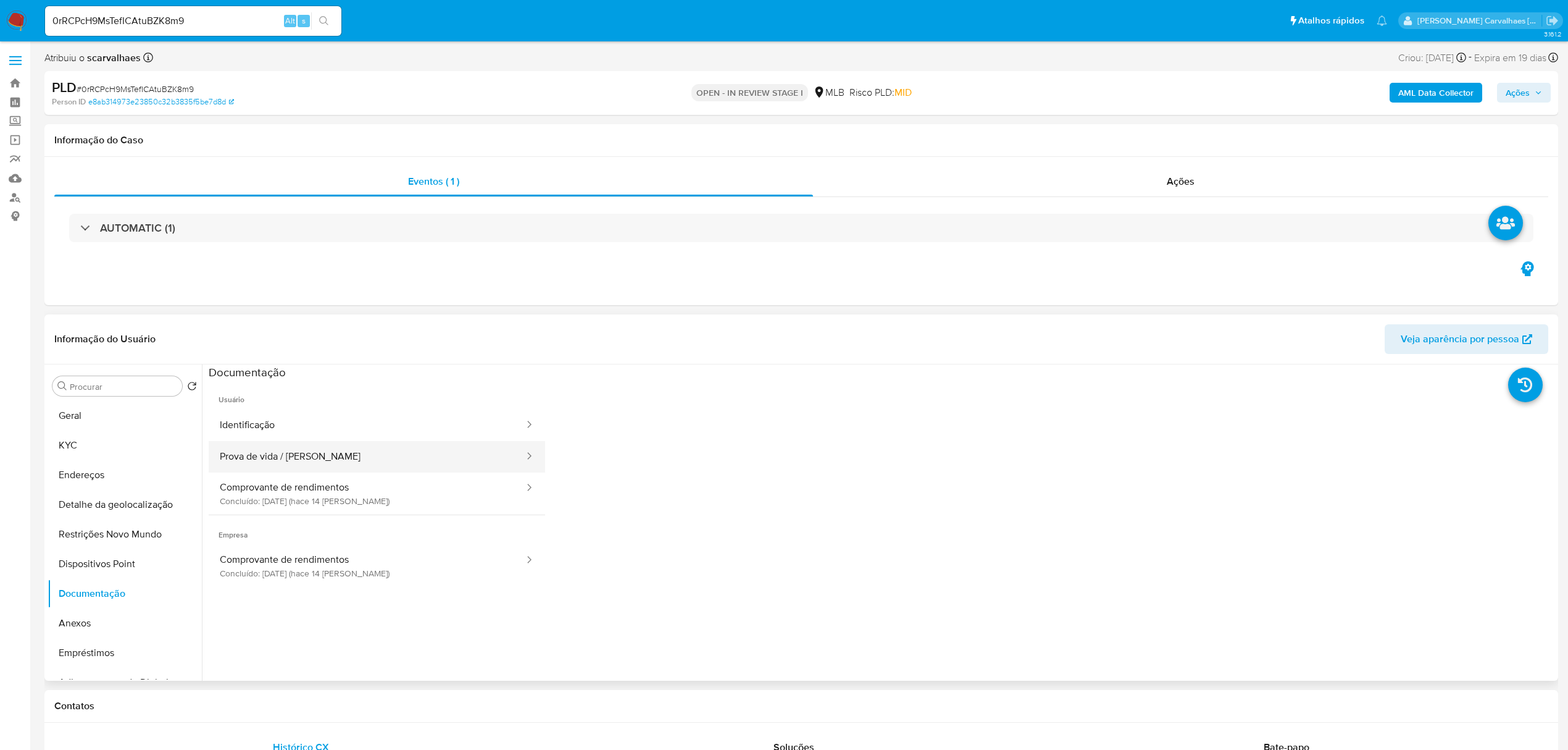
click at [316, 451] on button "Prova de vida / Selfie" at bounding box center [367, 456] width 317 height 32
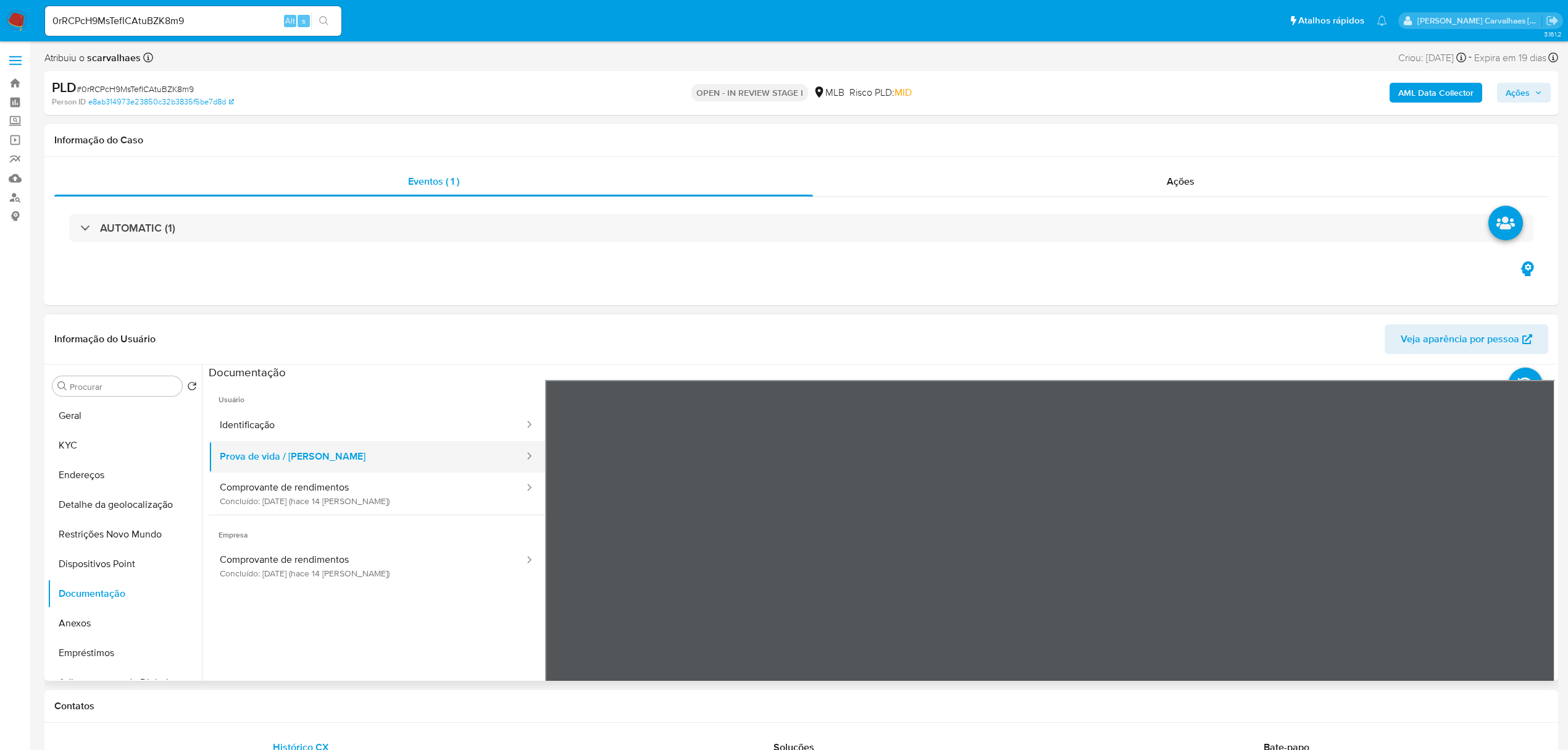
click at [304, 457] on button "Prova de vida / Selfie" at bounding box center [367, 456] width 317 height 32
click at [317, 424] on button "Identificação" at bounding box center [367, 425] width 317 height 32
click at [314, 489] on button "Comprovante de rendimentos Concluído: 23/09/2025 (hace 14 días)" at bounding box center [367, 493] width 317 height 42
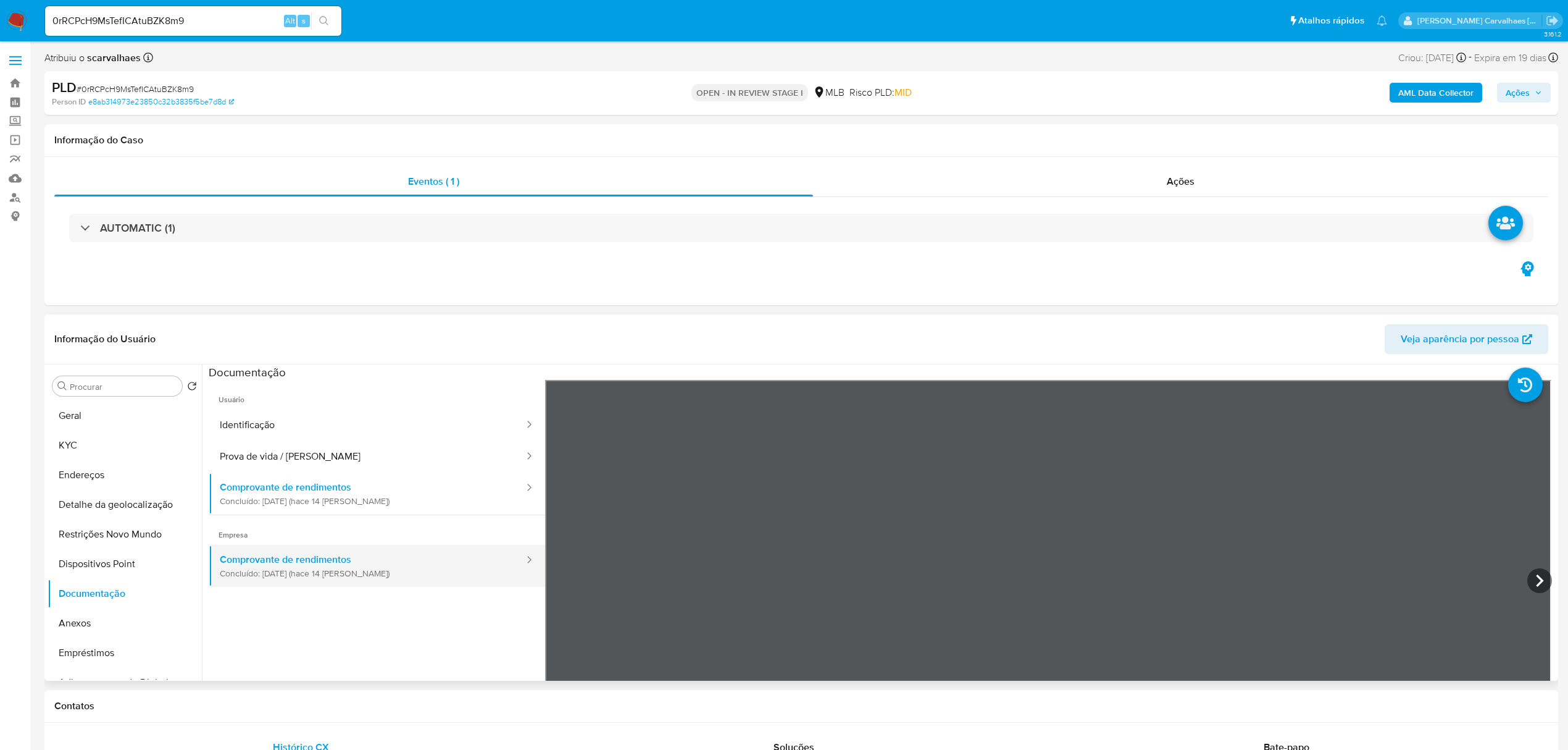
click at [384, 561] on button "Comprovante de rendimentos Concluído: 23/09/2025 (hace 14 días)" at bounding box center [367, 566] width 317 height 42
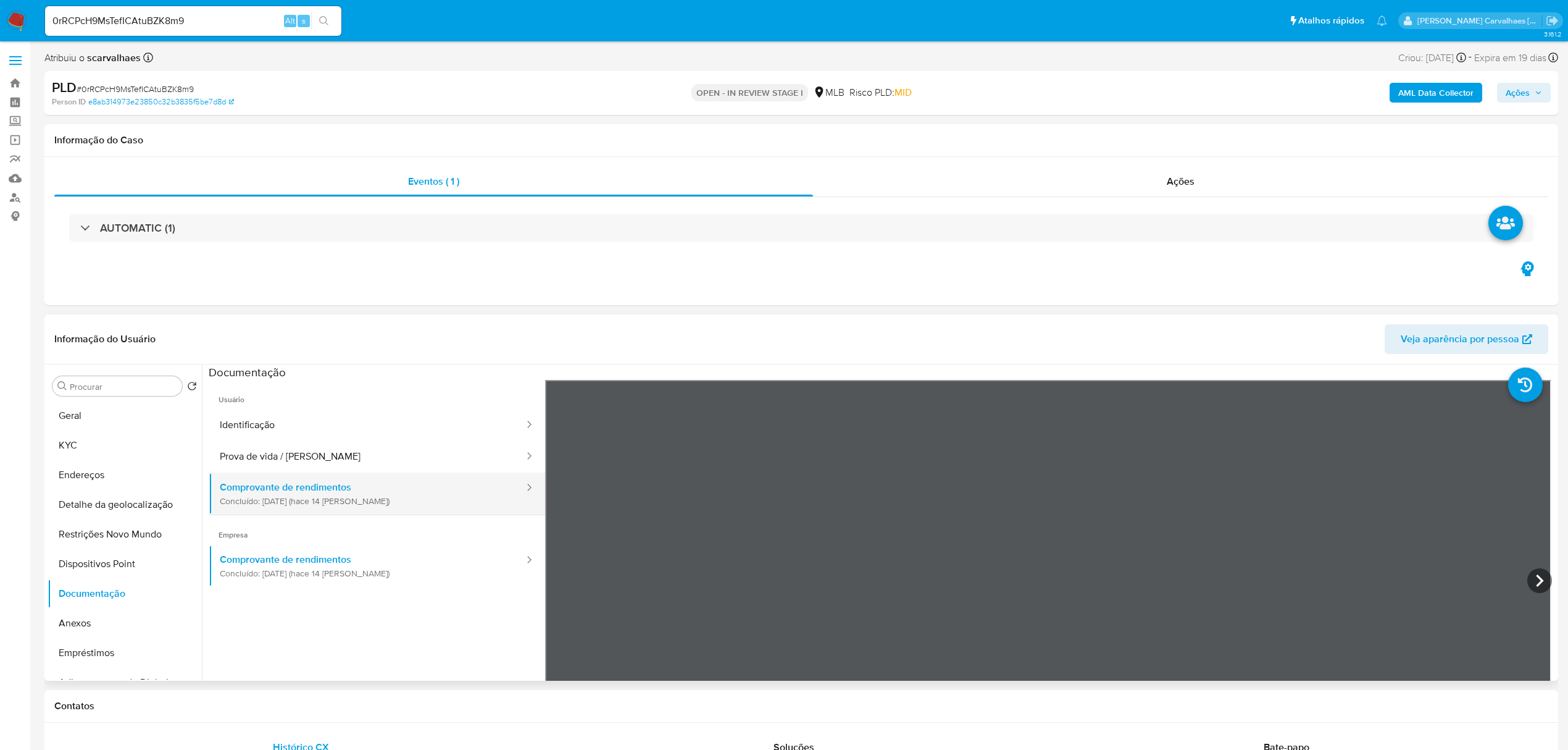
click at [360, 488] on button "Comprovante de rendimentos Concluído: 23/09/2025 (hace 14 días)" at bounding box center [367, 493] width 317 height 42
click at [79, 410] on button "Geral" at bounding box center [119, 415] width 144 height 30
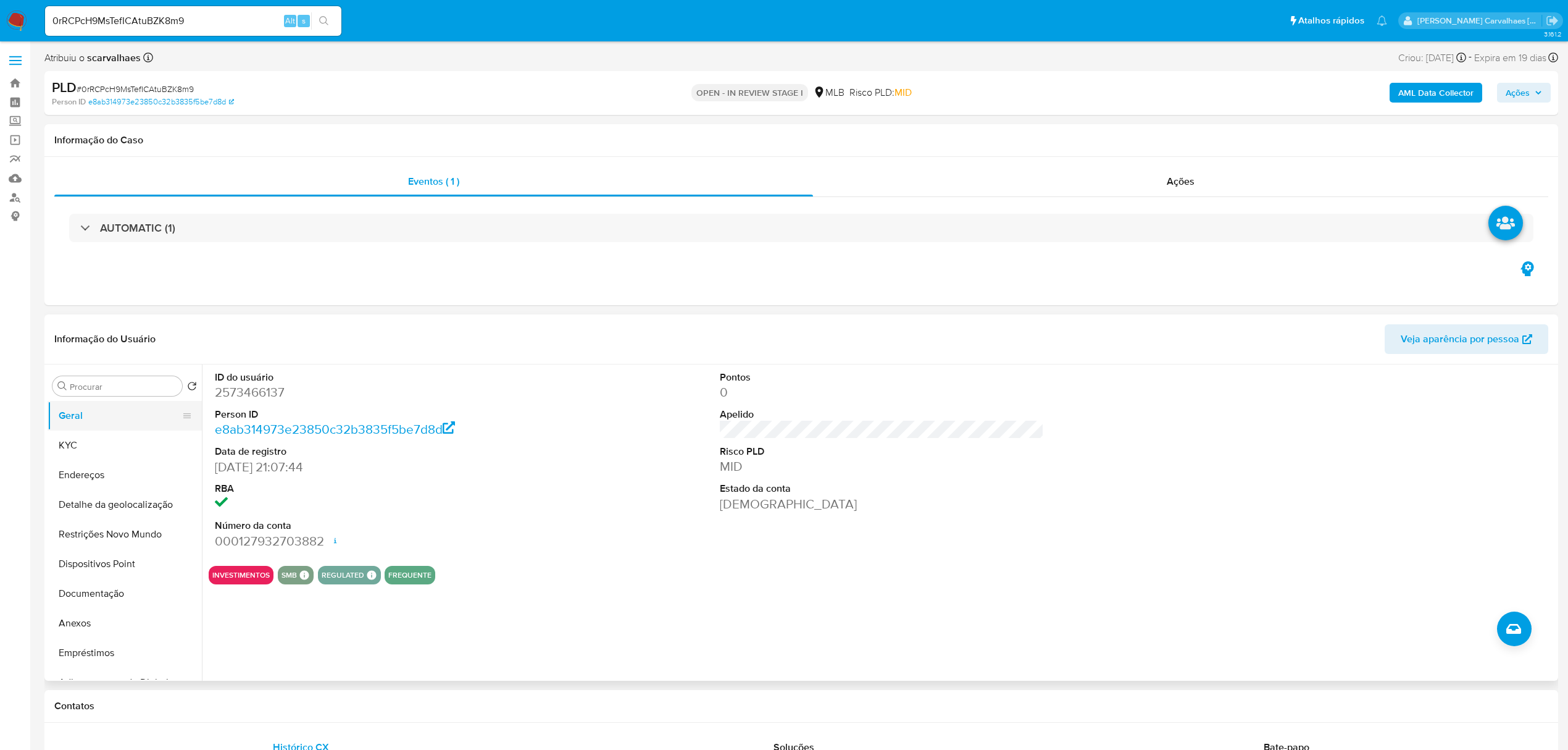
click at [92, 411] on button "Geral" at bounding box center [119, 415] width 144 height 30
click at [116, 440] on button "KYC" at bounding box center [119, 445] width 144 height 30
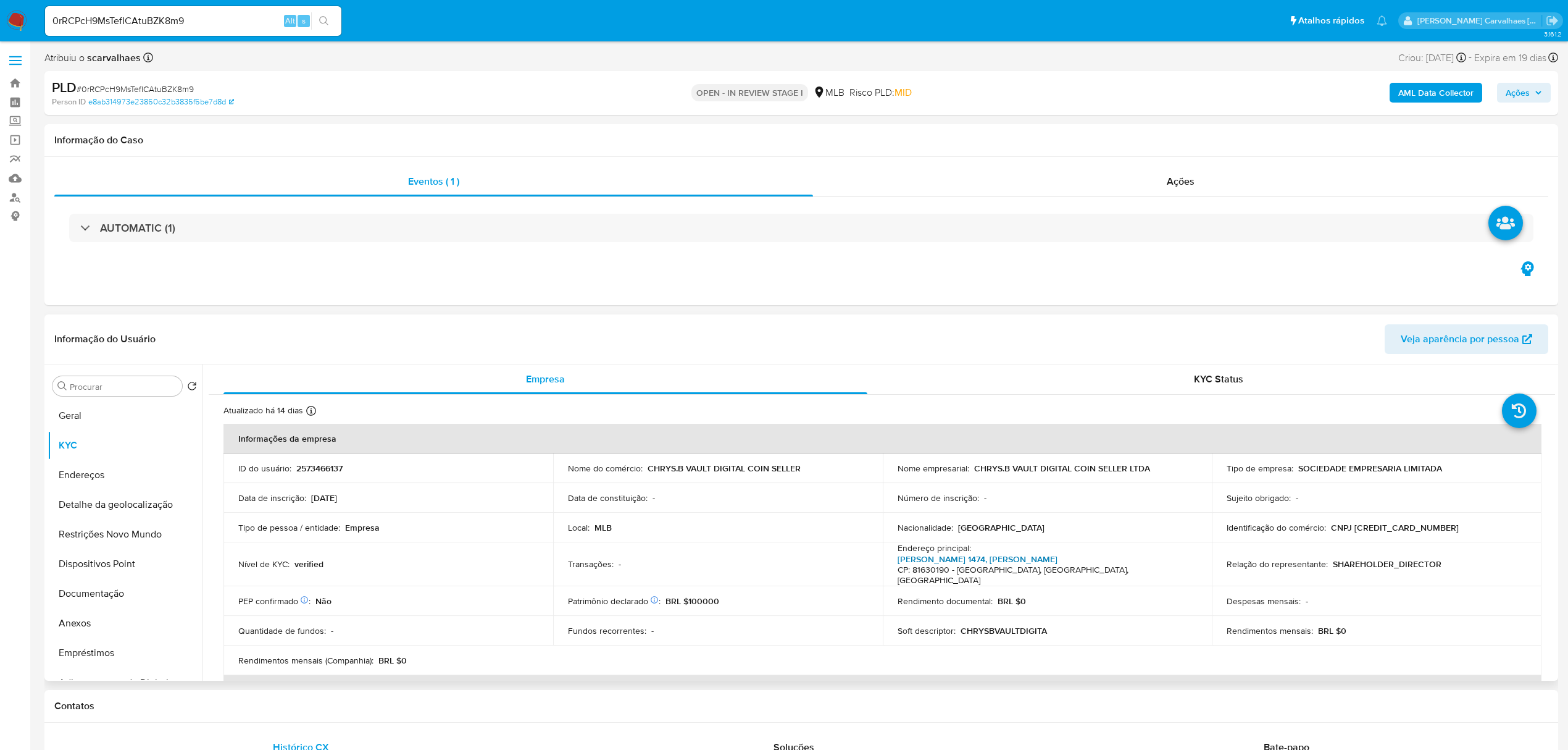
click at [1033, 552] on link "Rua Alcino Guanabara 1474, Hauer" at bounding box center [977, 558] width 160 height 13
click at [104, 425] on button "Geral" at bounding box center [119, 415] width 144 height 30
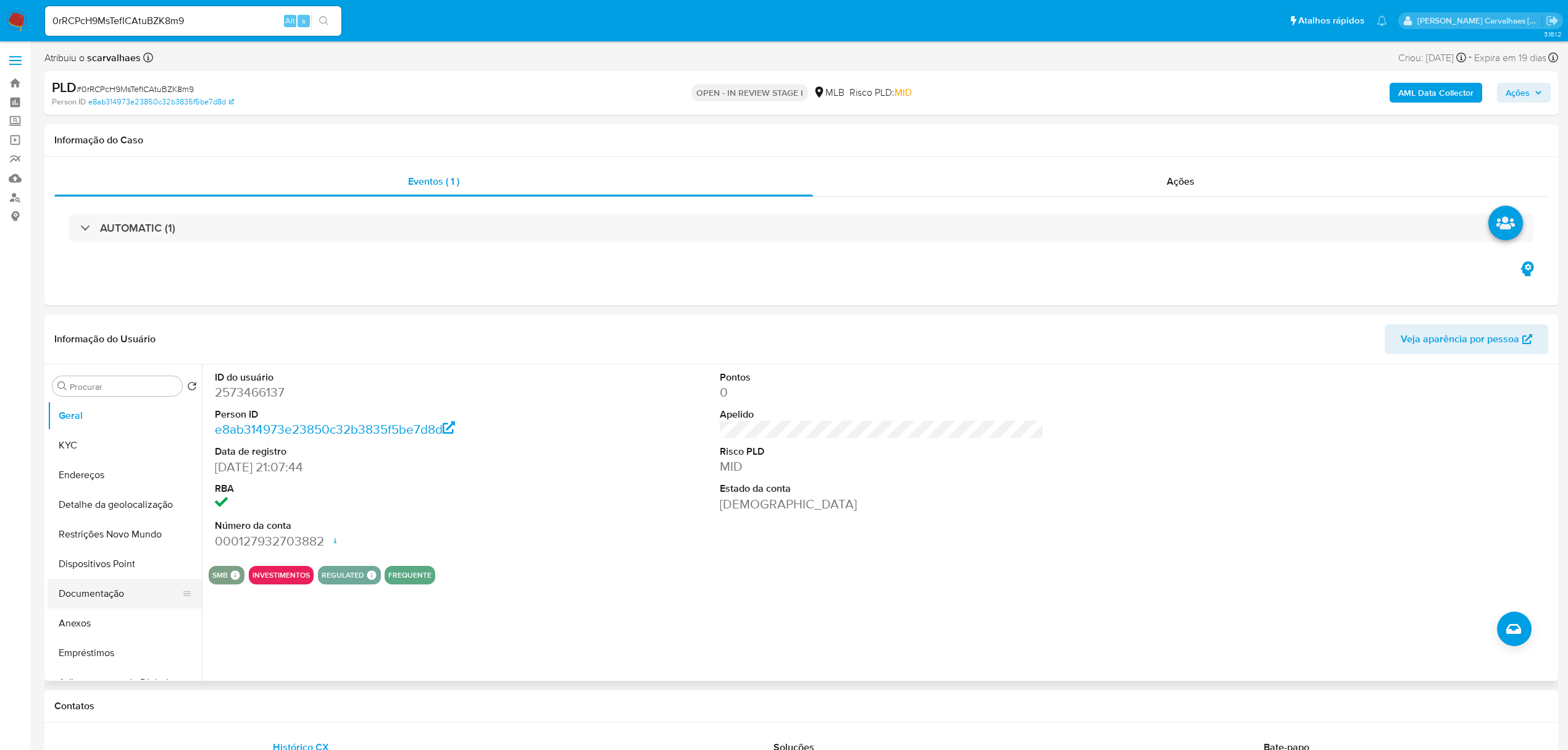
click at [123, 596] on button "Documentação" at bounding box center [119, 594] width 144 height 30
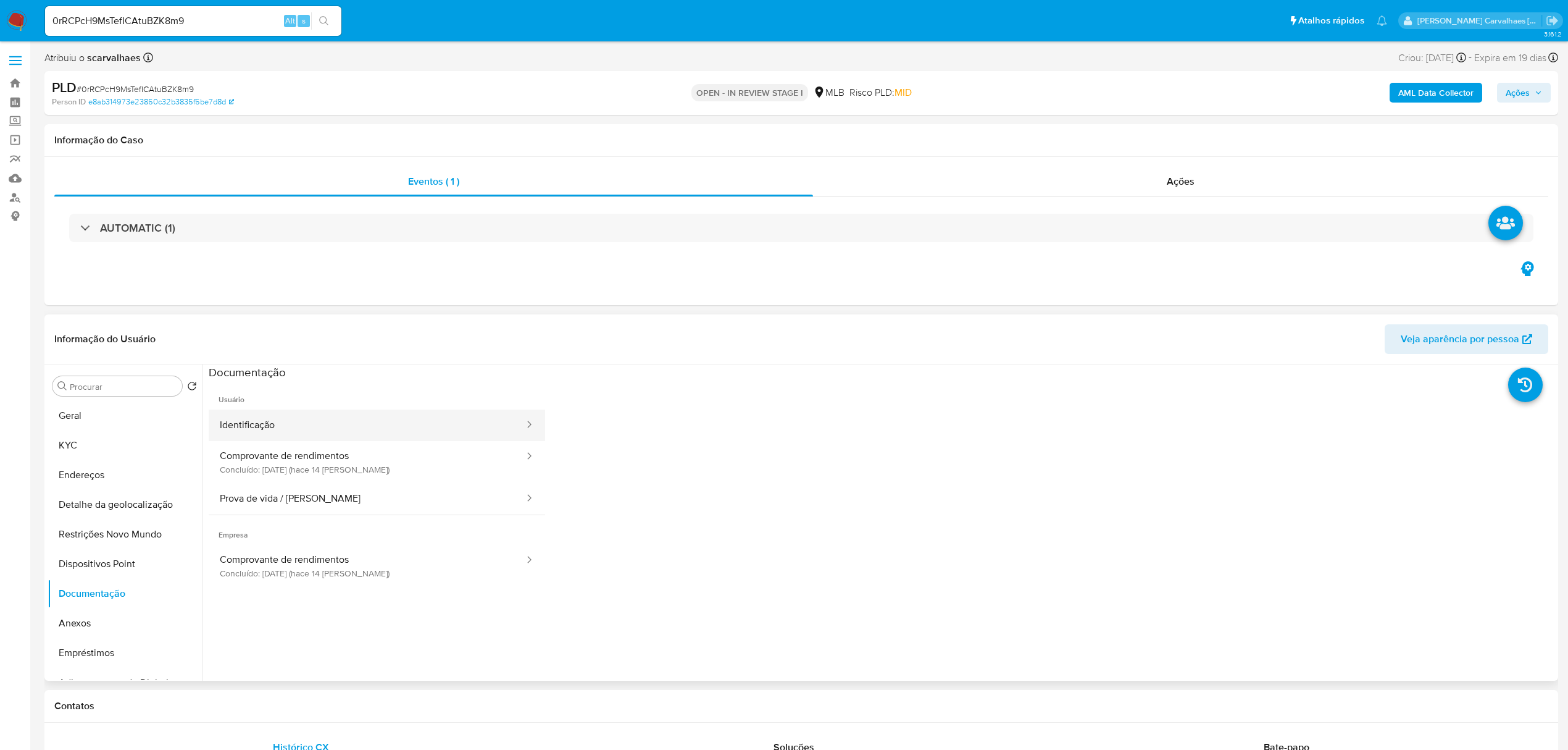
click at [372, 435] on button "Identificação" at bounding box center [367, 425] width 317 height 32
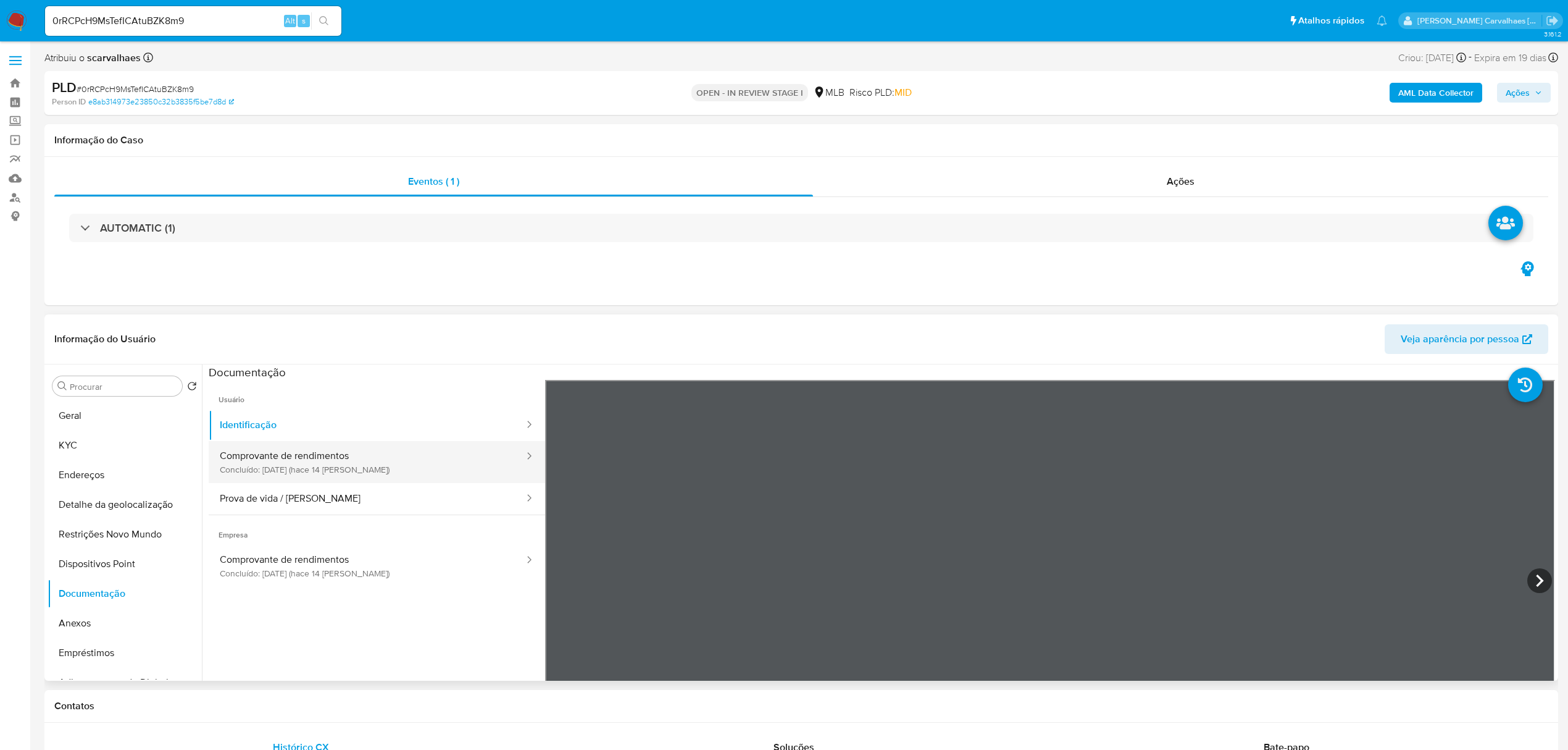
click at [280, 466] on button "Comprovante de rendimentos Concluído: 23/09/2025 (hace 14 días)" at bounding box center [367, 461] width 317 height 42
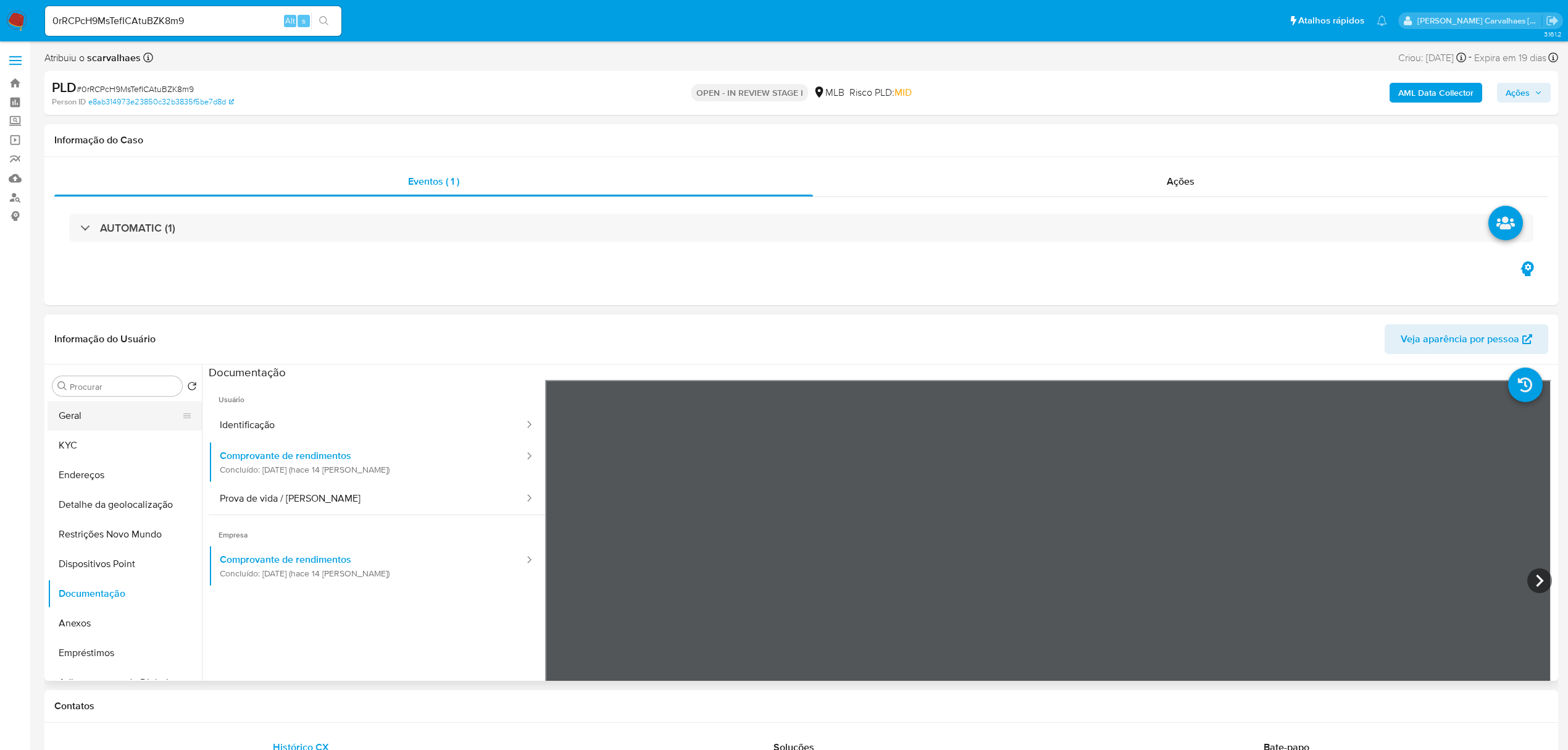
click at [110, 415] on button "Geral" at bounding box center [119, 415] width 144 height 30
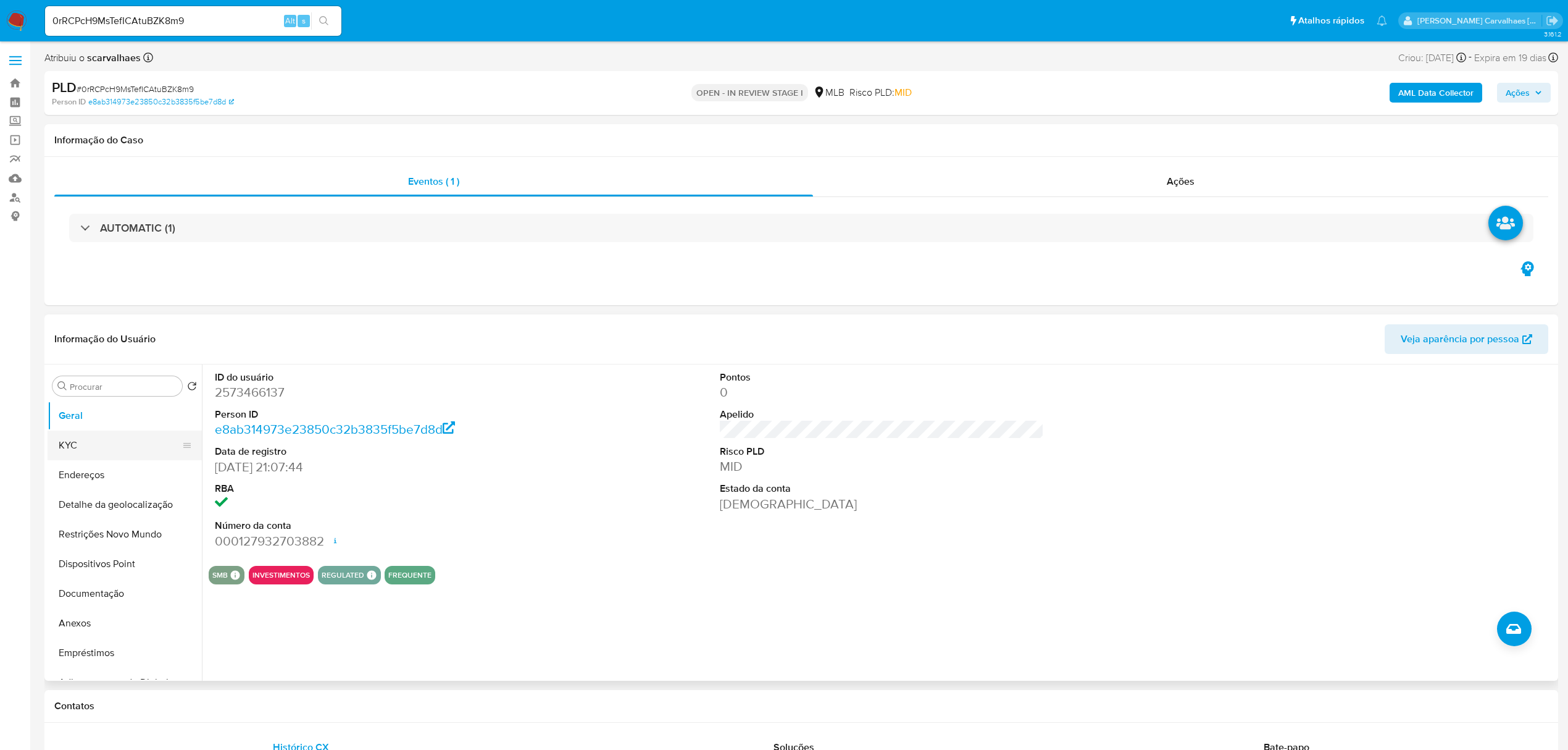
click at [129, 445] on button "KYC" at bounding box center [119, 445] width 144 height 30
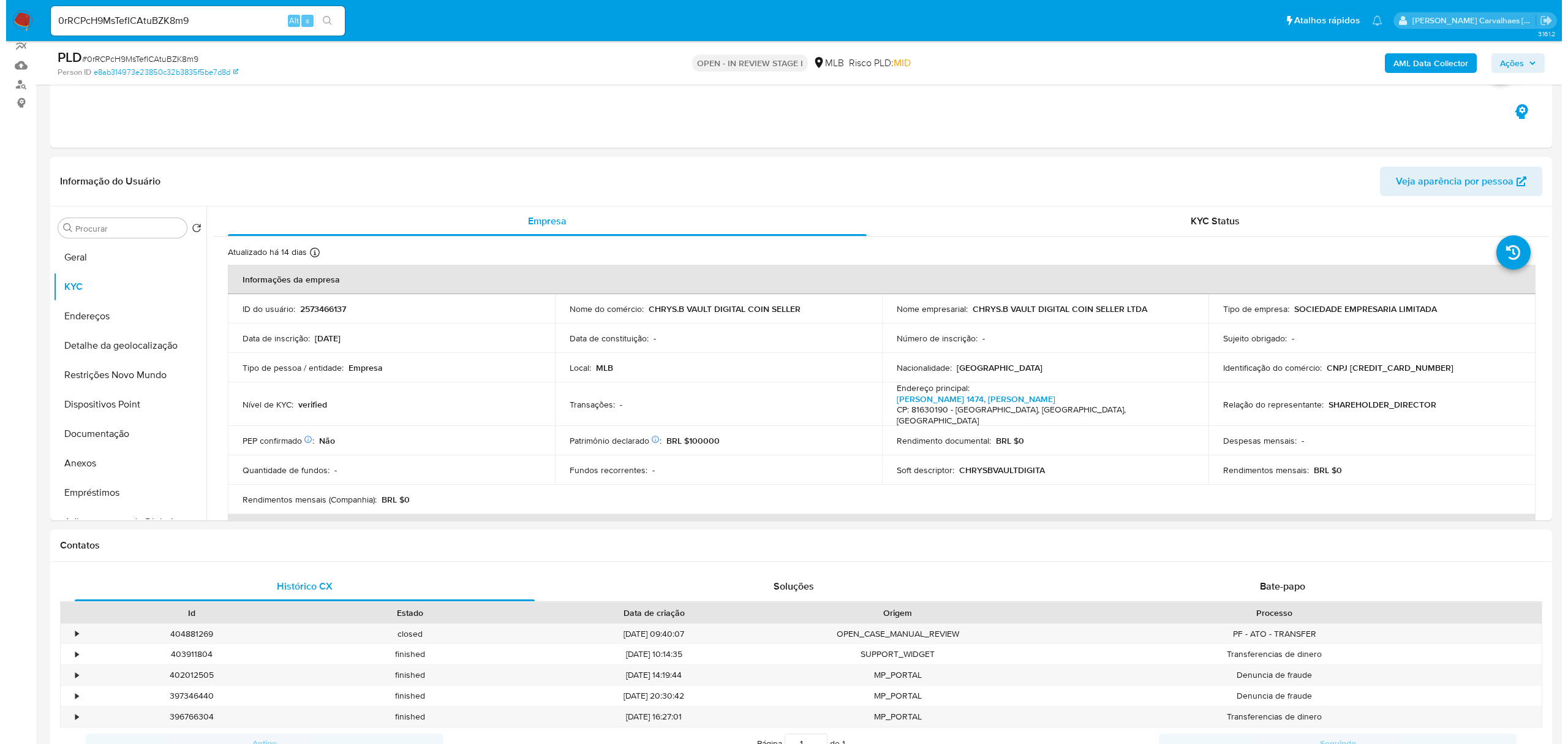
scroll to position [114, 0]
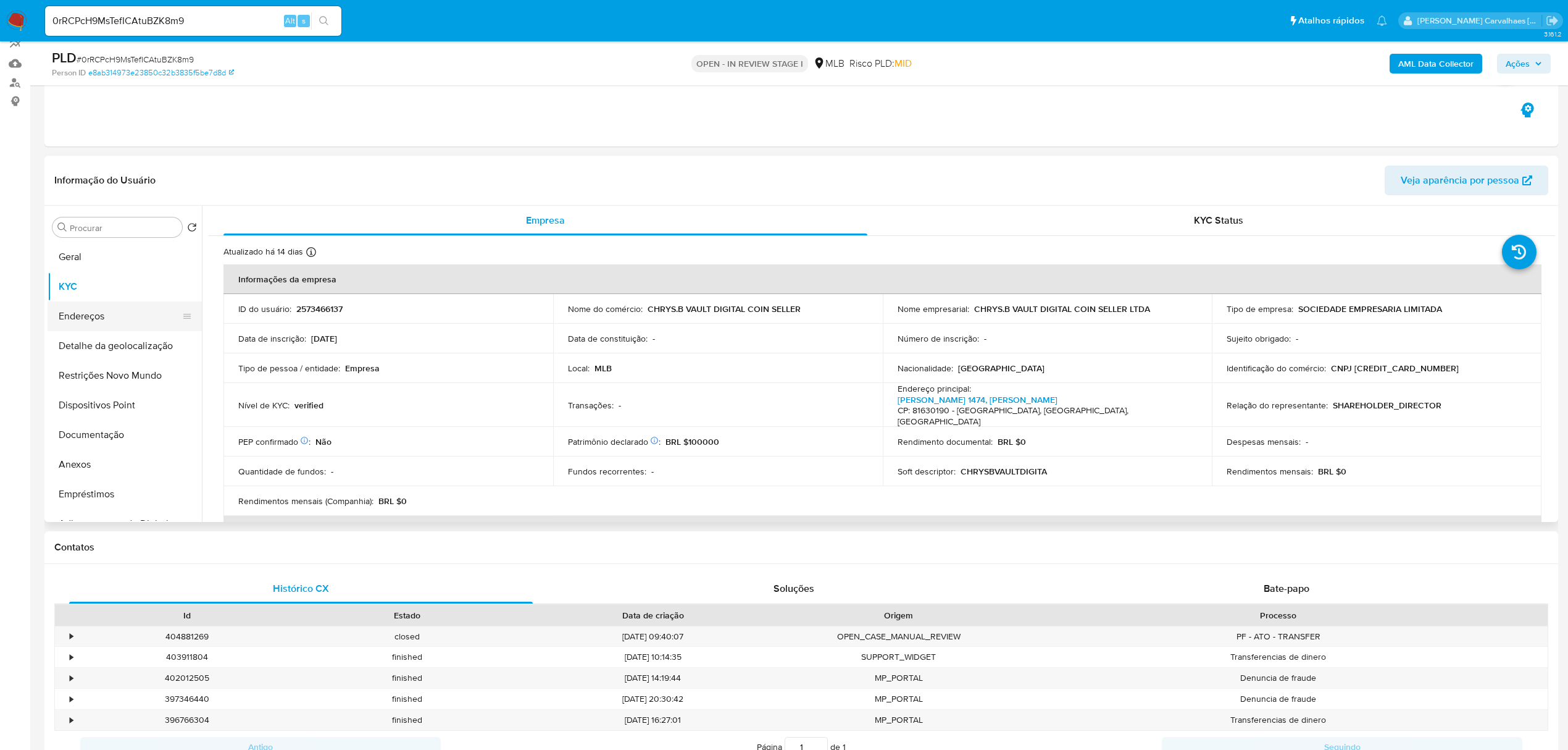
click at [84, 312] on button "Endereços" at bounding box center [119, 316] width 144 height 30
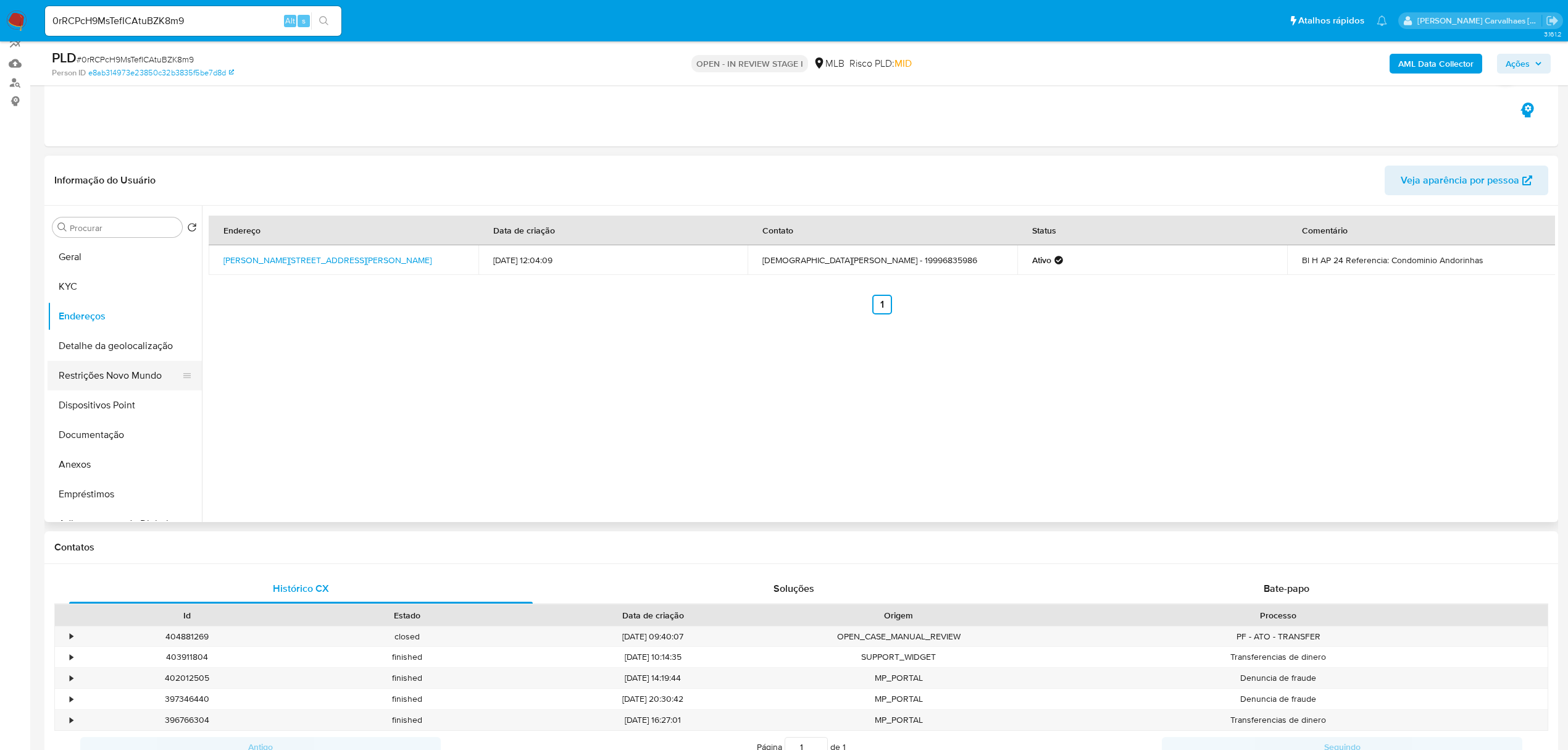
drag, startPoint x: 97, startPoint y: 352, endPoint x: 104, endPoint y: 360, distance: 10.6
click at [98, 353] on button "Detalhe da geolocalização" at bounding box center [124, 346] width 154 height 30
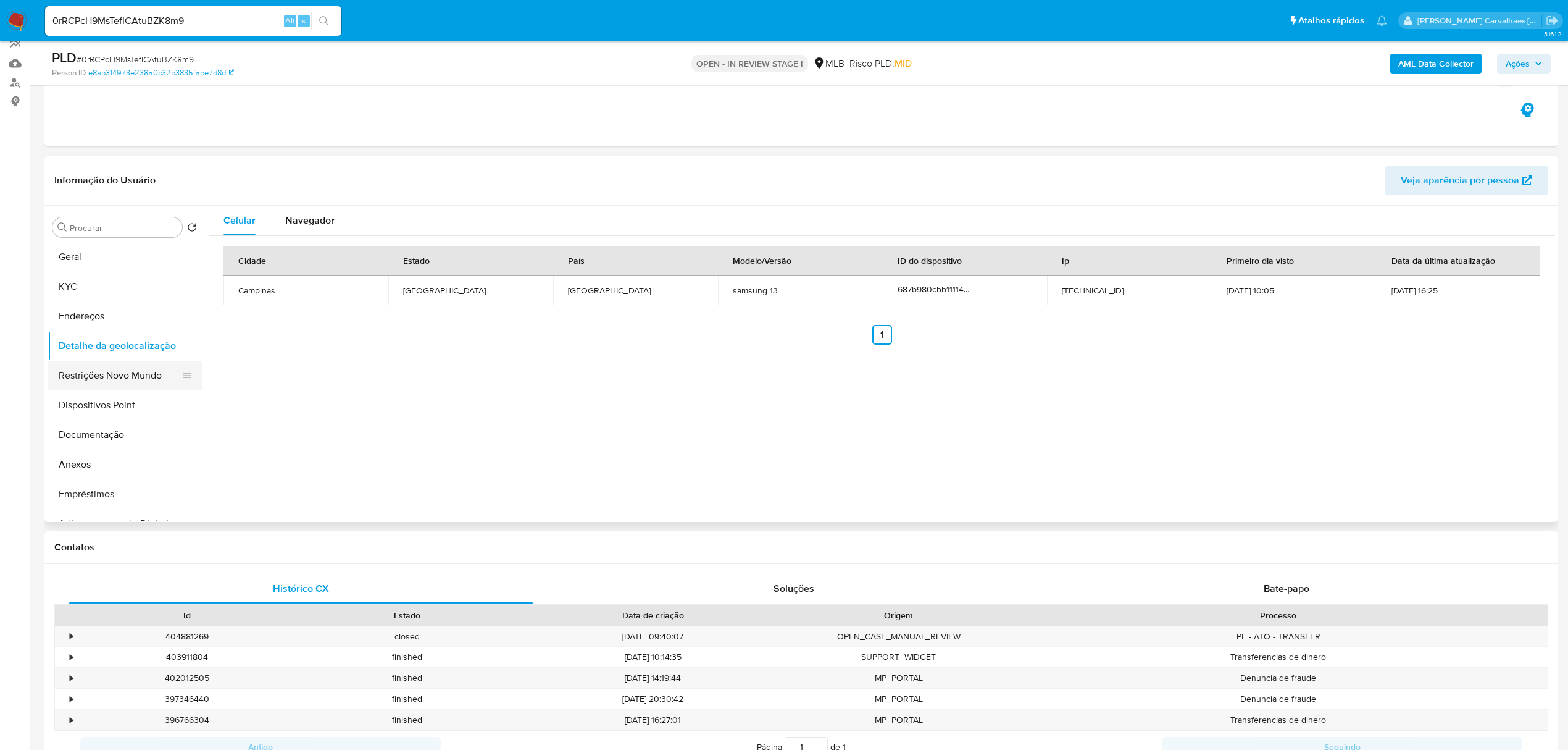
drag, startPoint x: 129, startPoint y: 370, endPoint x: 143, endPoint y: 369, distance: 14.0
click at [132, 370] on button "Restrições Novo Mundo" at bounding box center [119, 375] width 144 height 30
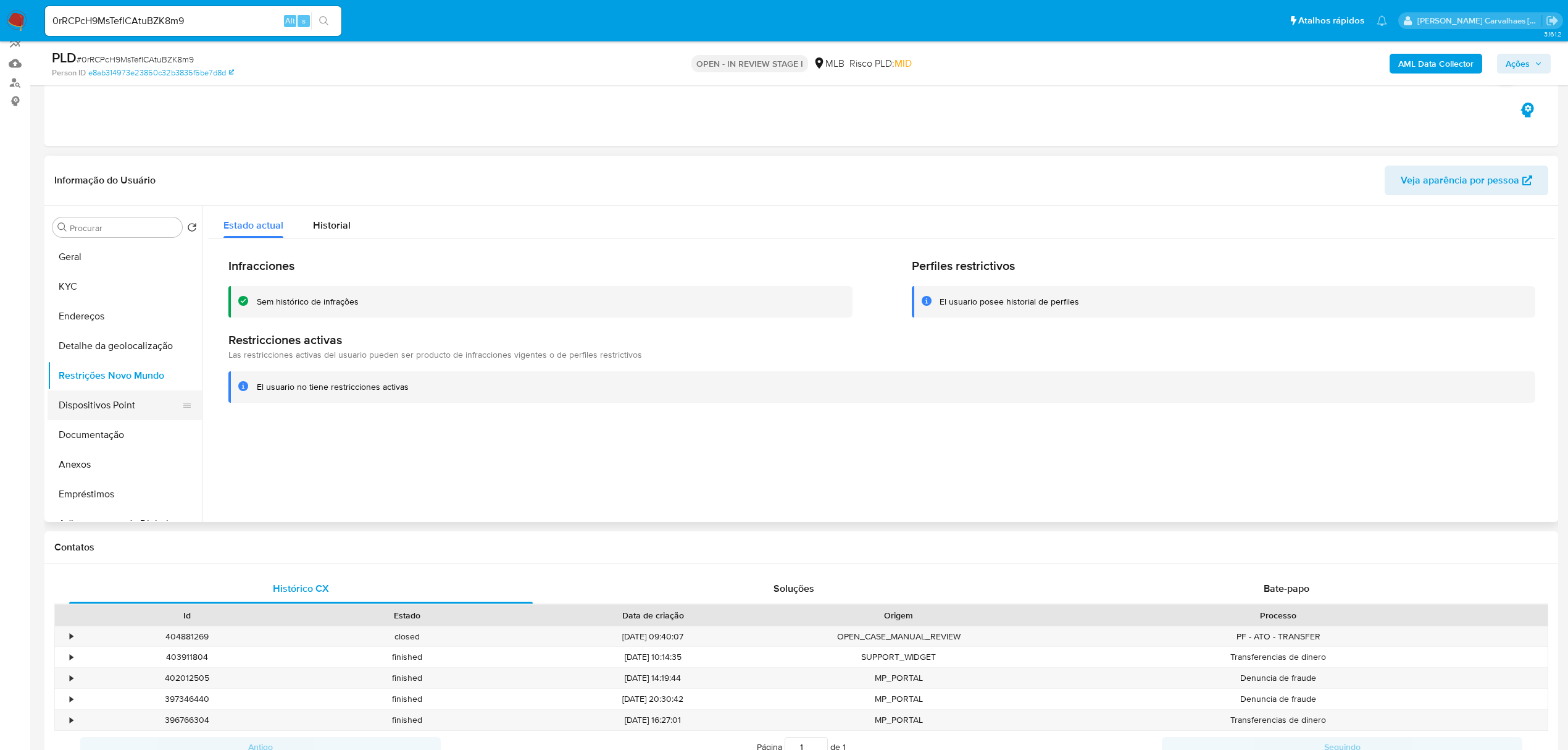
click at [141, 400] on button "Dispositivos Point" at bounding box center [119, 405] width 144 height 30
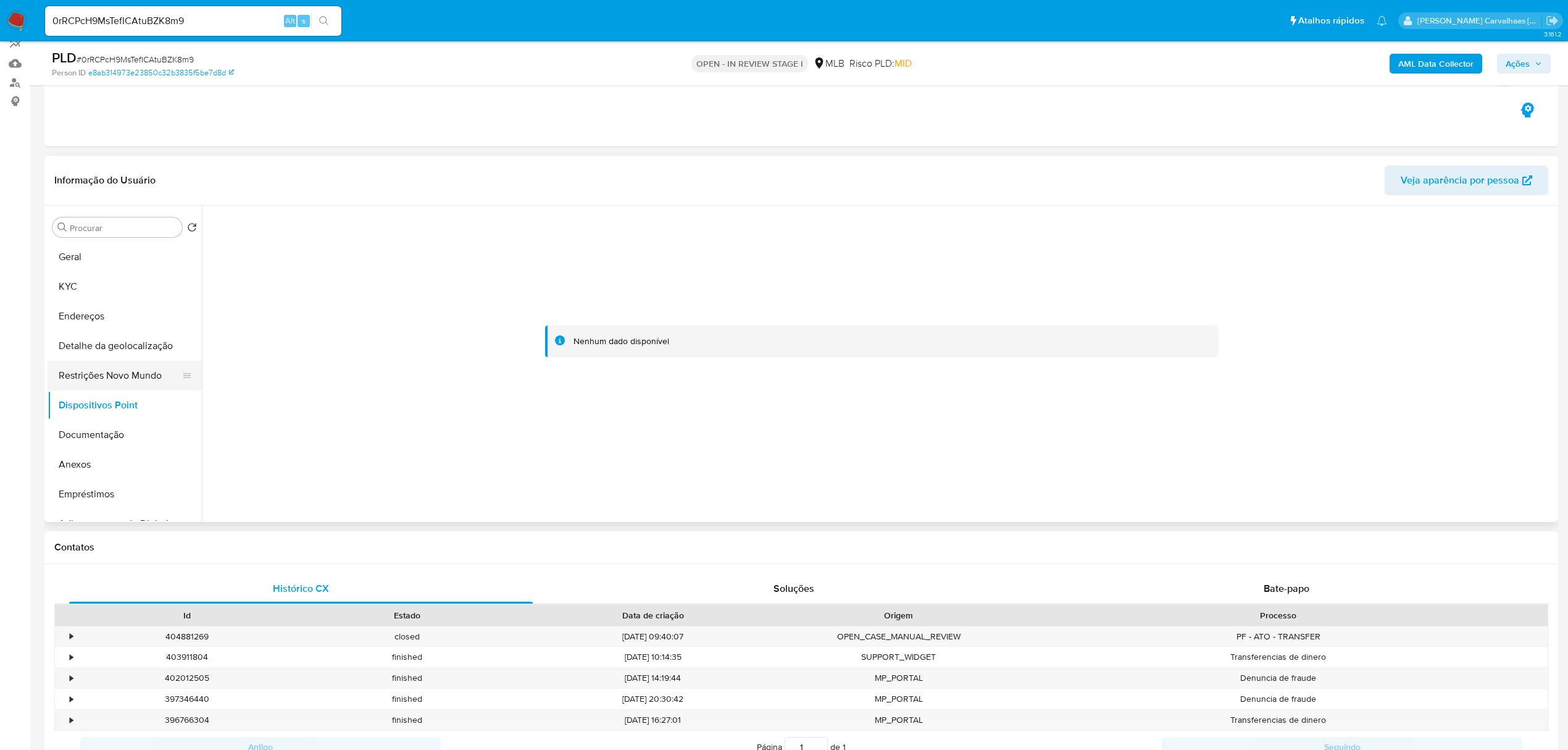
click at [144, 375] on button "Restrições Novo Mundo" at bounding box center [119, 375] width 144 height 30
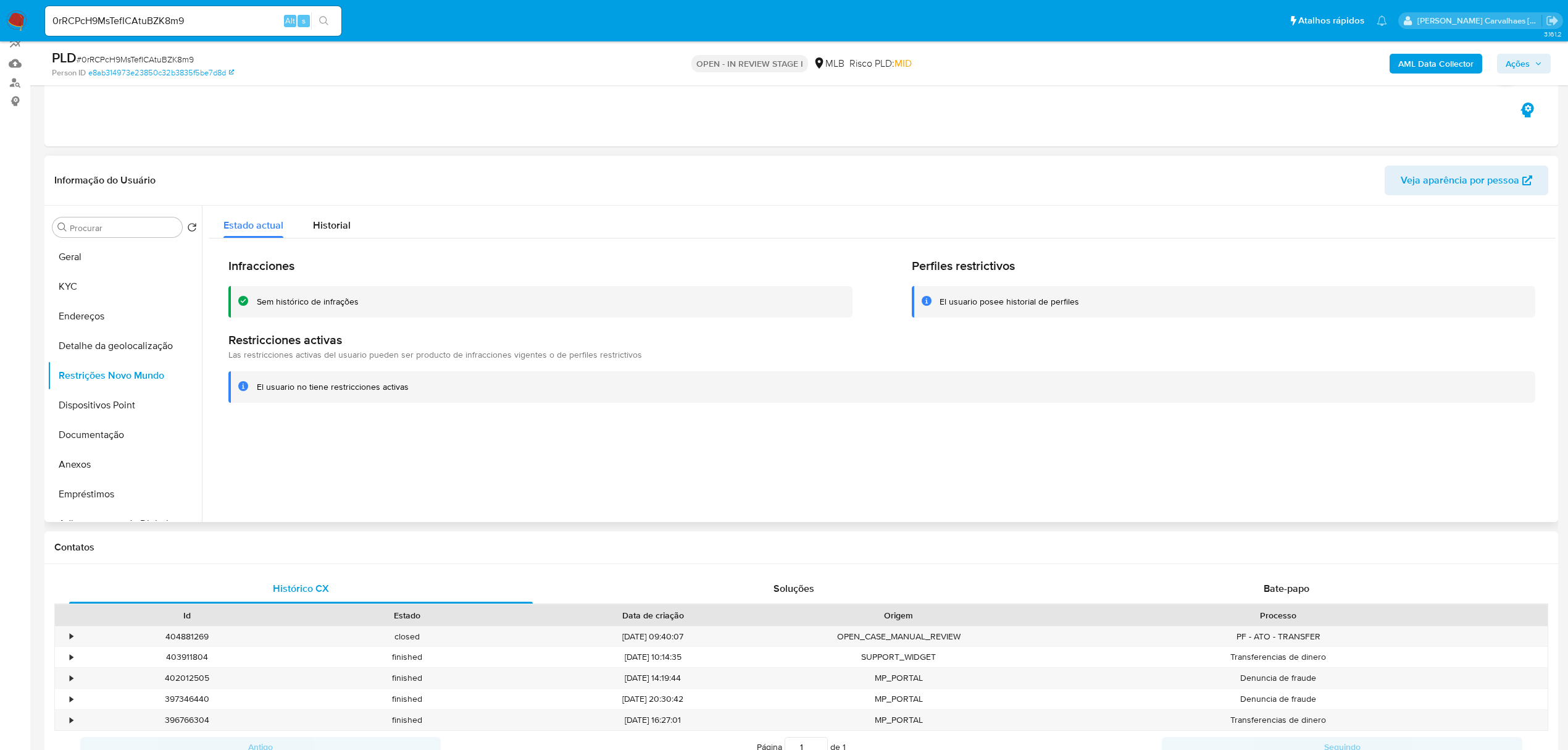
drag, startPoint x: 417, startPoint y: 390, endPoint x: 255, endPoint y: 390, distance: 162.0
click at [255, 390] on div "El usuario no tiene restricciones activas" at bounding box center [882, 387] width 1307 height 32
click at [107, 435] on button "Documentação" at bounding box center [119, 435] width 144 height 30
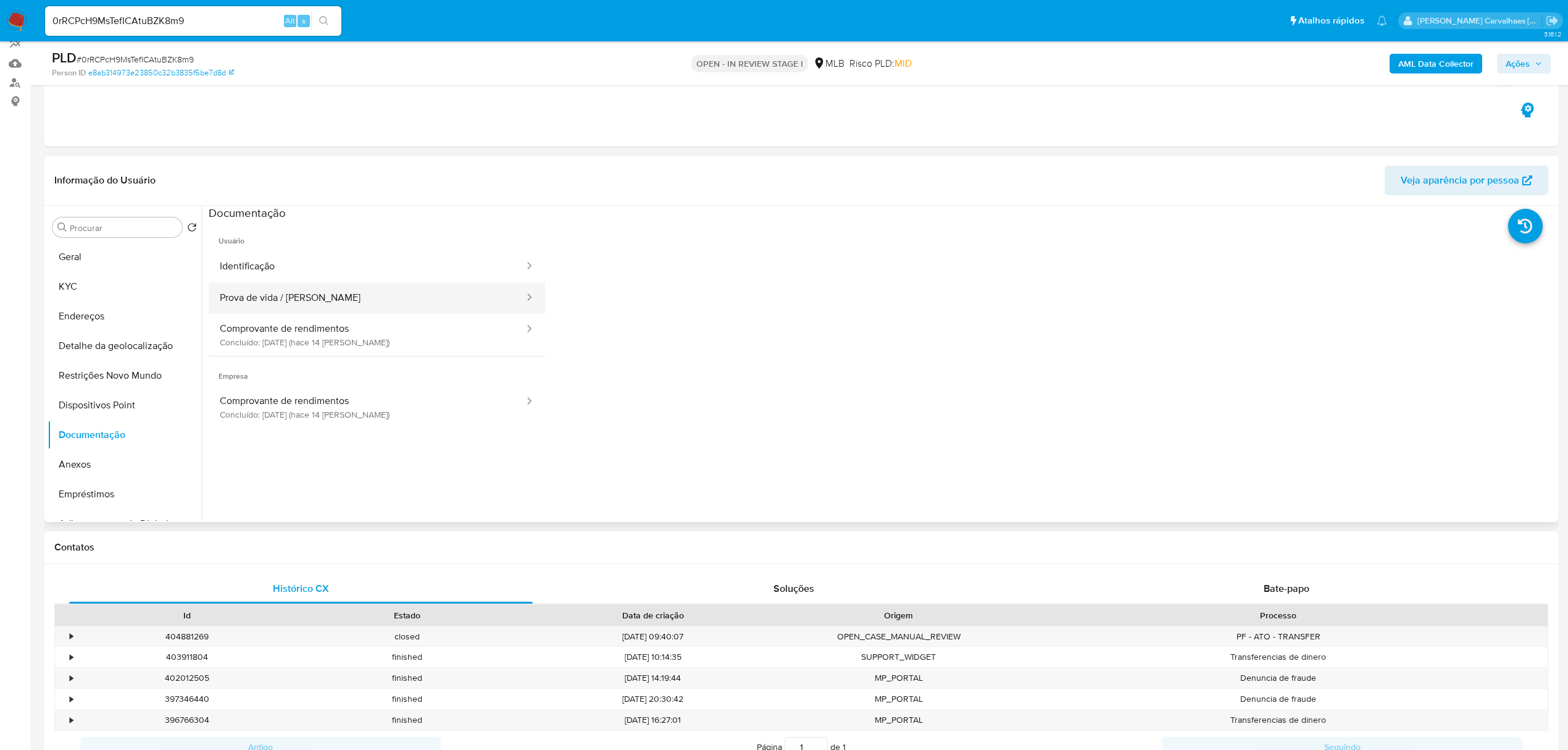
click at [385, 302] on button "Prova de vida / [PERSON_NAME]" at bounding box center [367, 298] width 317 height 32
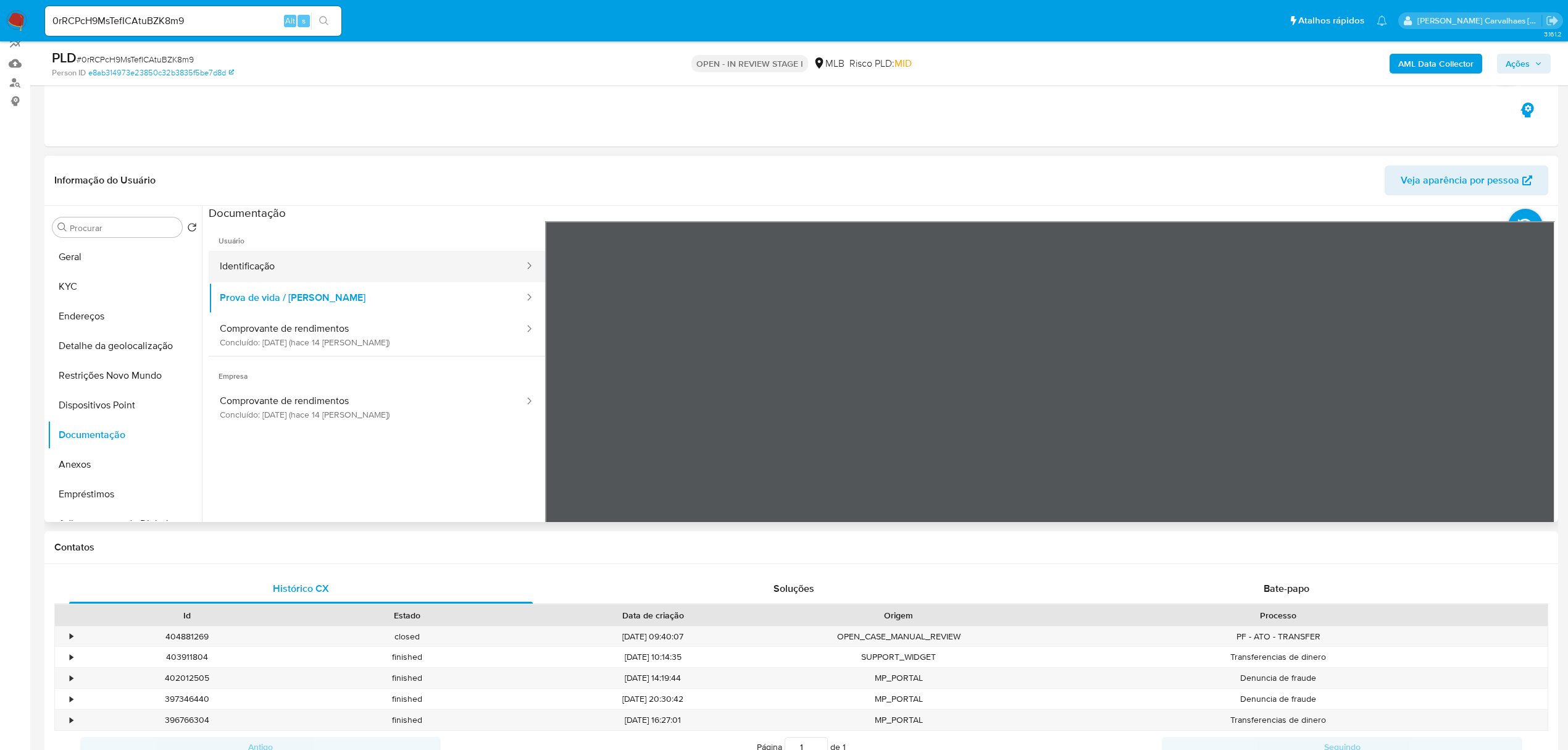
click at [314, 269] on button "Identificação" at bounding box center [367, 267] width 317 height 32
click at [941, 174] on div "Informação do Usuário Veja aparência por pessoa Procurar Retornar ao pedido pad…" at bounding box center [801, 339] width 1514 height 366
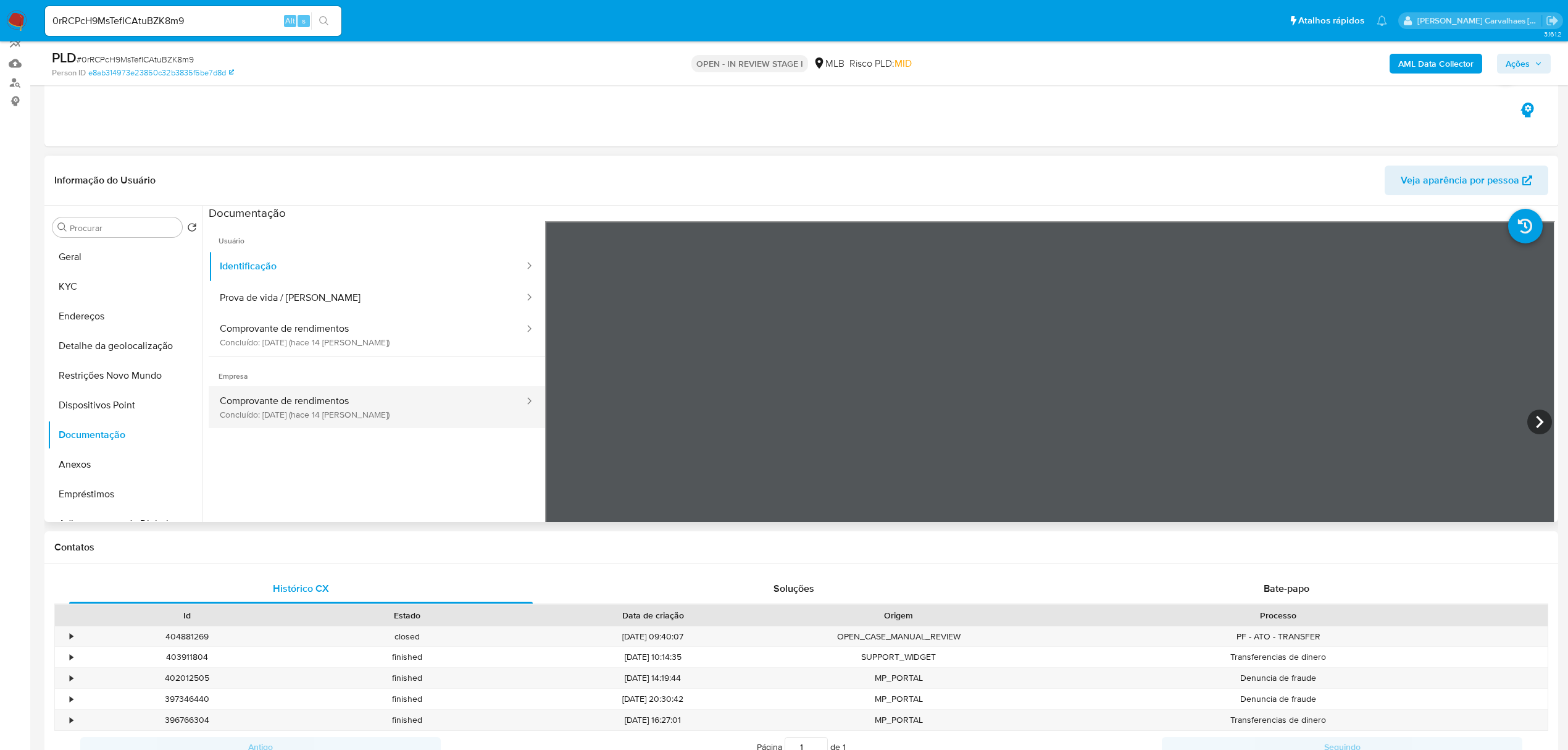
drag, startPoint x: 300, startPoint y: 400, endPoint x: 327, endPoint y: 389, distance: 29.2
click at [302, 400] on button "Comprovante de rendimentos Concluído: 23/09/2025 (hace 14 días)" at bounding box center [367, 407] width 317 height 42
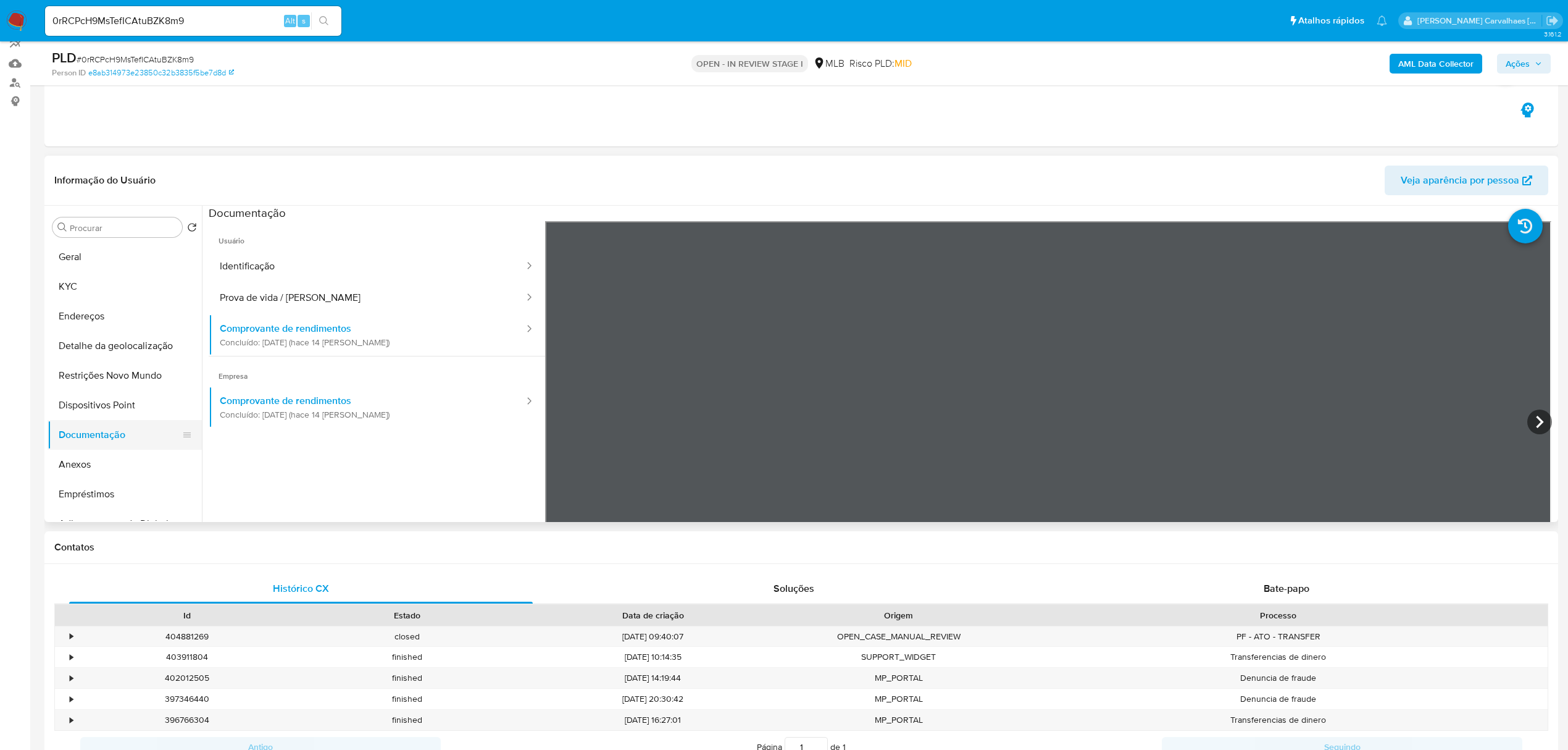
click at [105, 445] on button "Documentação" at bounding box center [119, 435] width 144 height 30
click at [99, 470] on button "Anexos" at bounding box center [119, 465] width 144 height 30
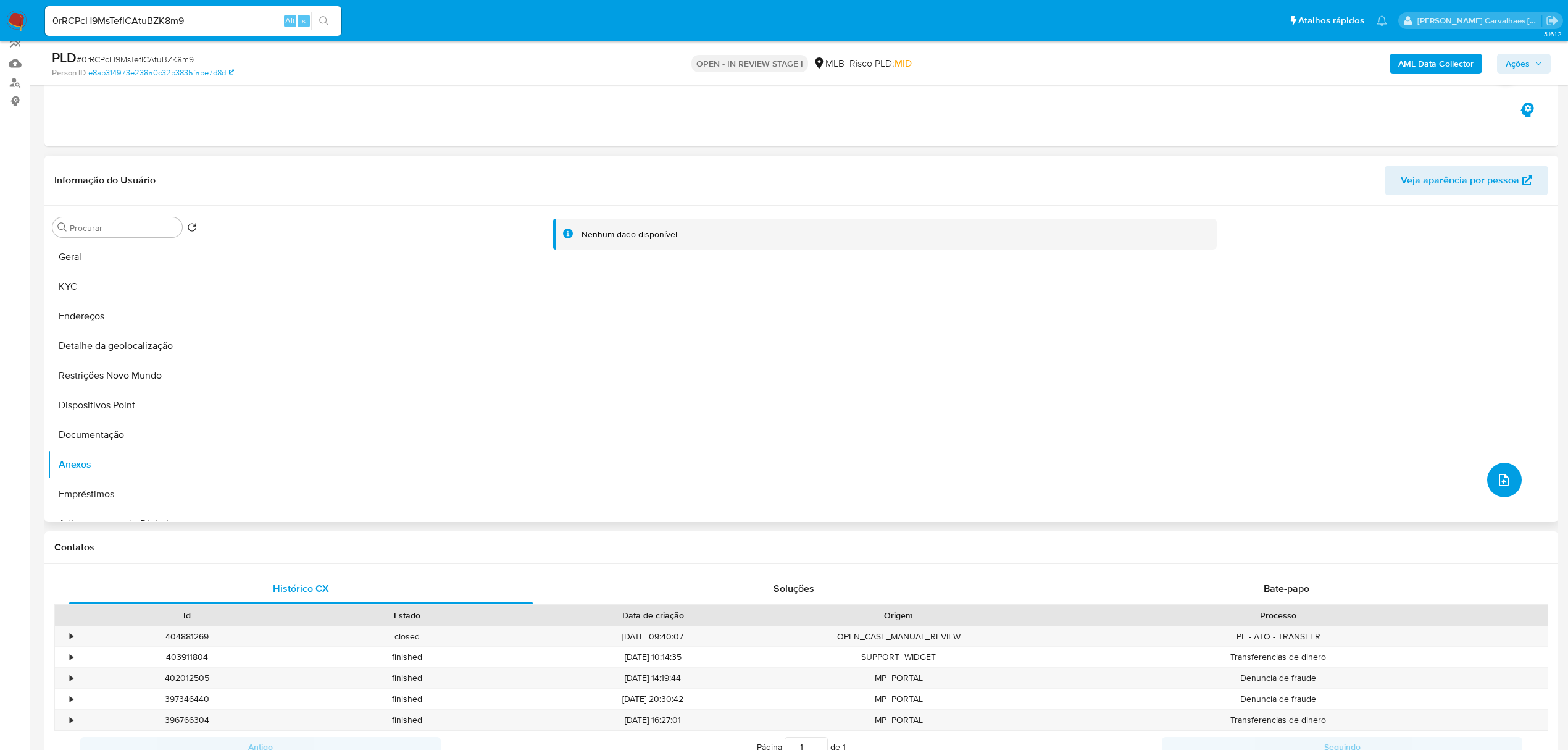
click at [1489, 483] on button "upload-file" at bounding box center [1504, 479] width 34 height 34
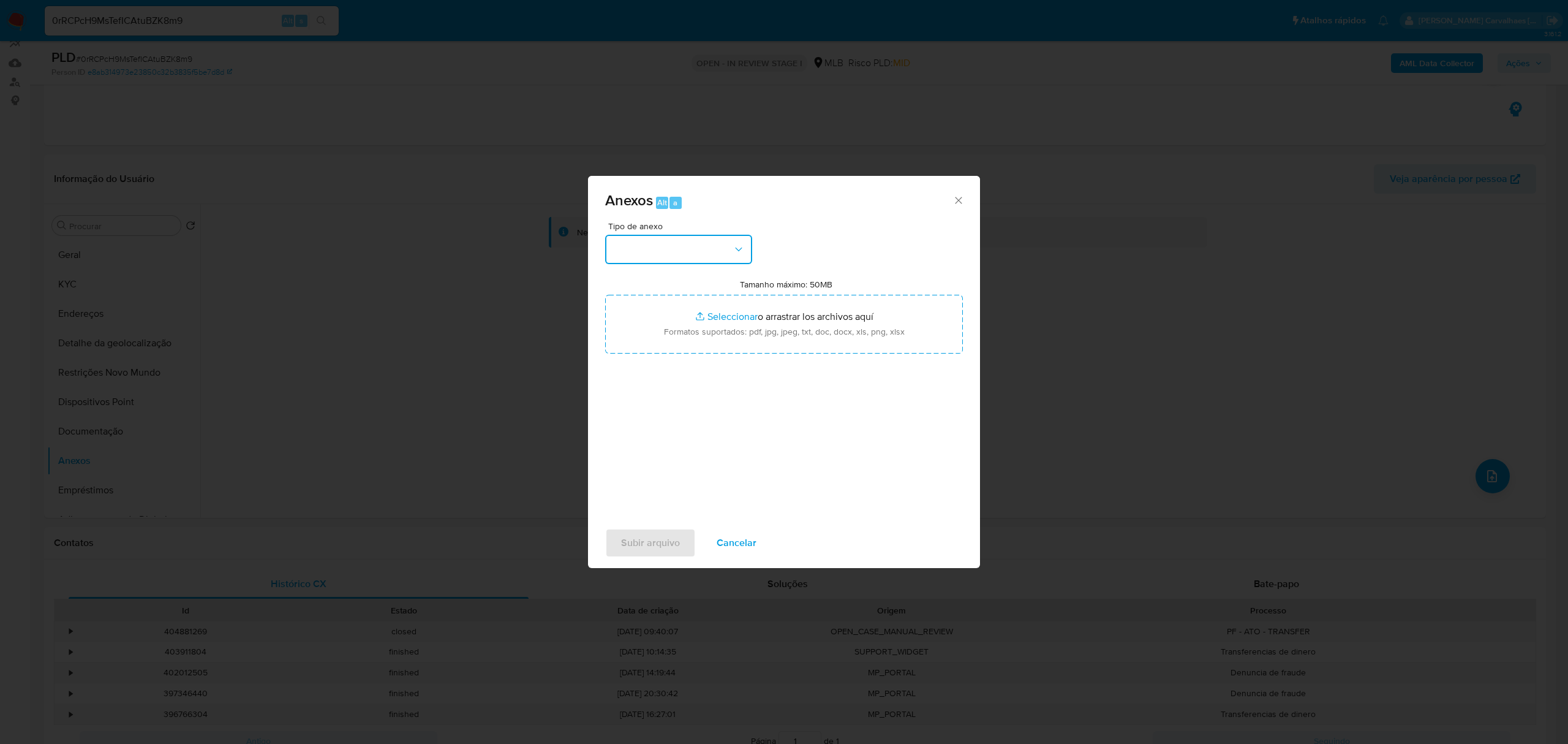
click at [718, 253] on button "button" at bounding box center [679, 249] width 147 height 30
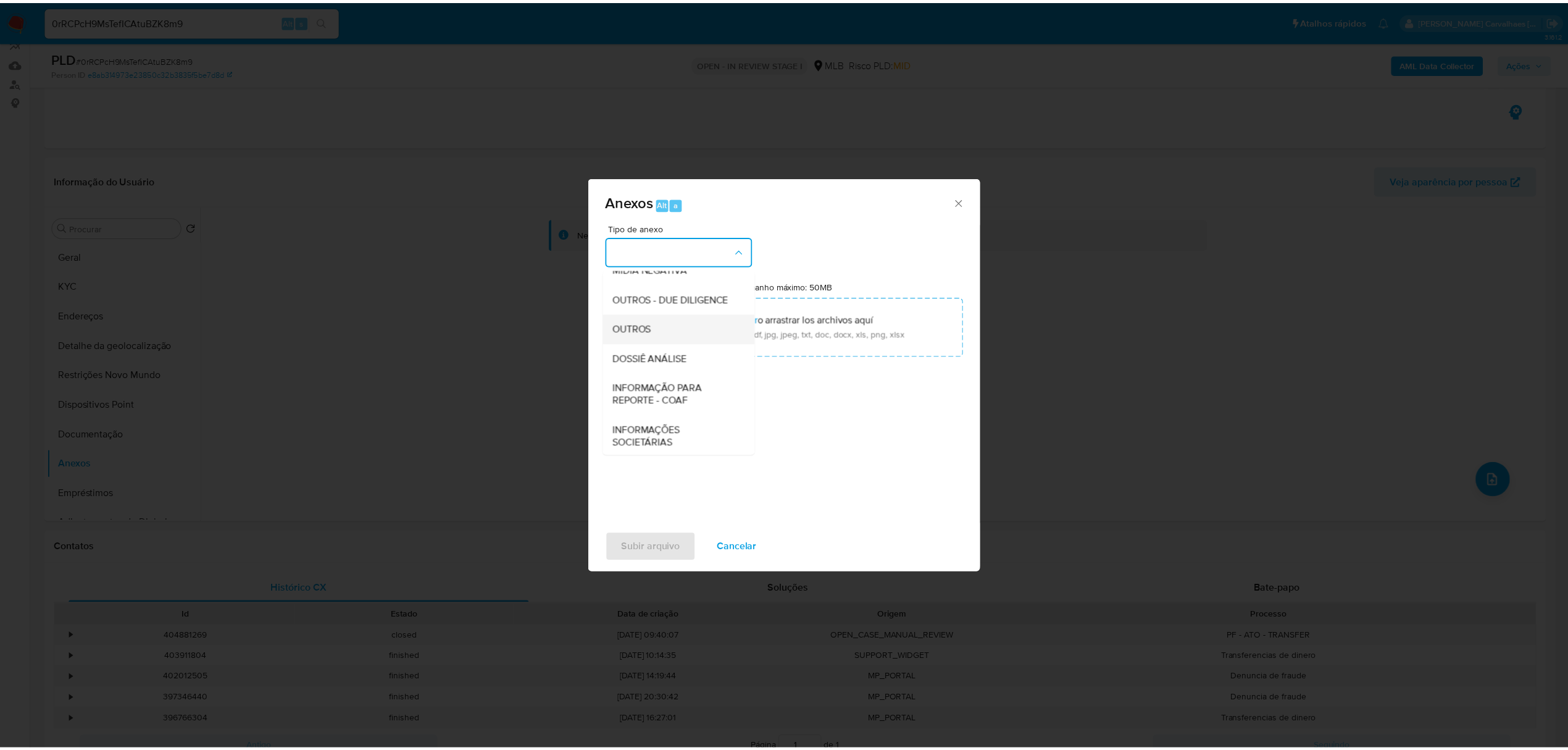
scroll to position [164, 0]
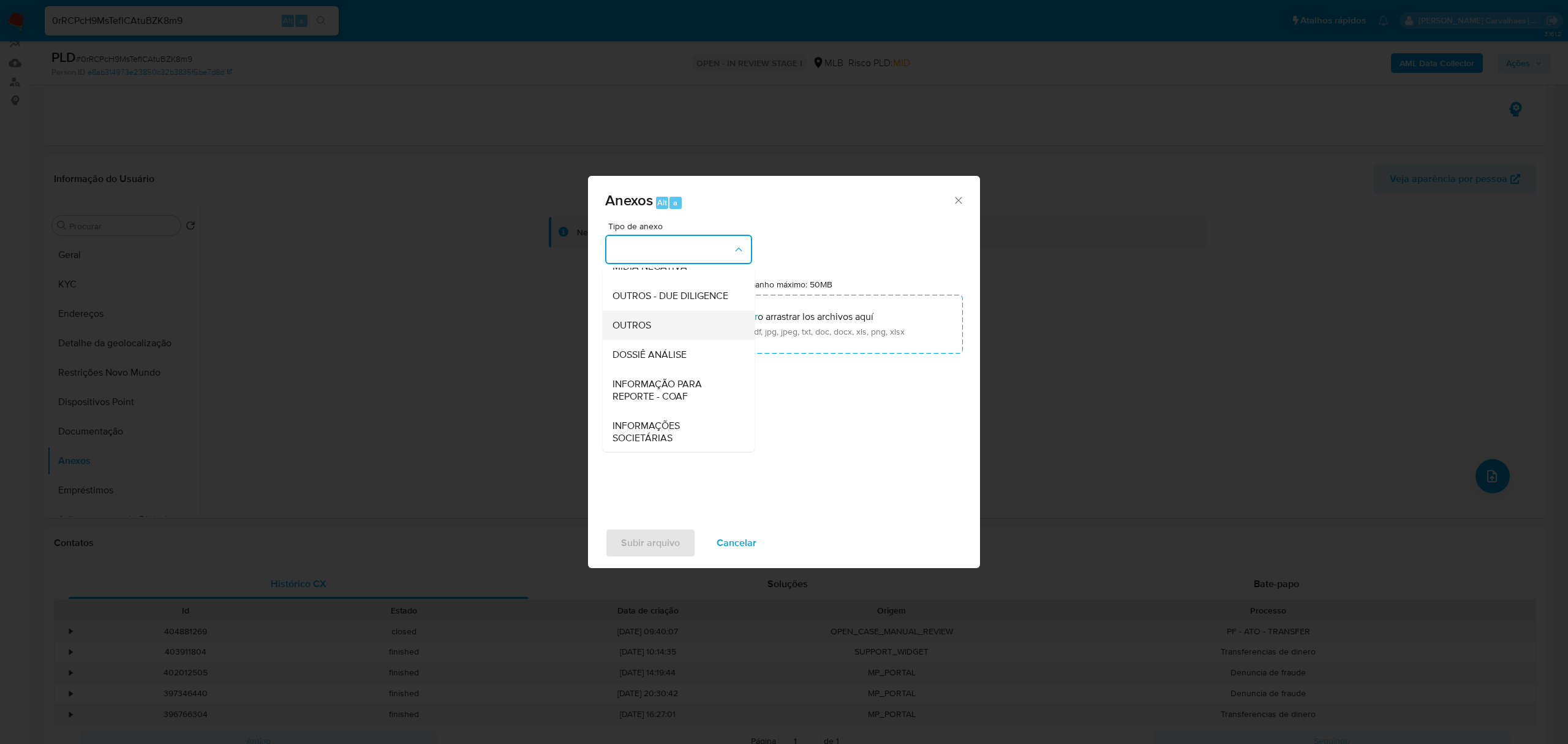
click at [678, 340] on div "OUTROS" at bounding box center [674, 325] width 125 height 30
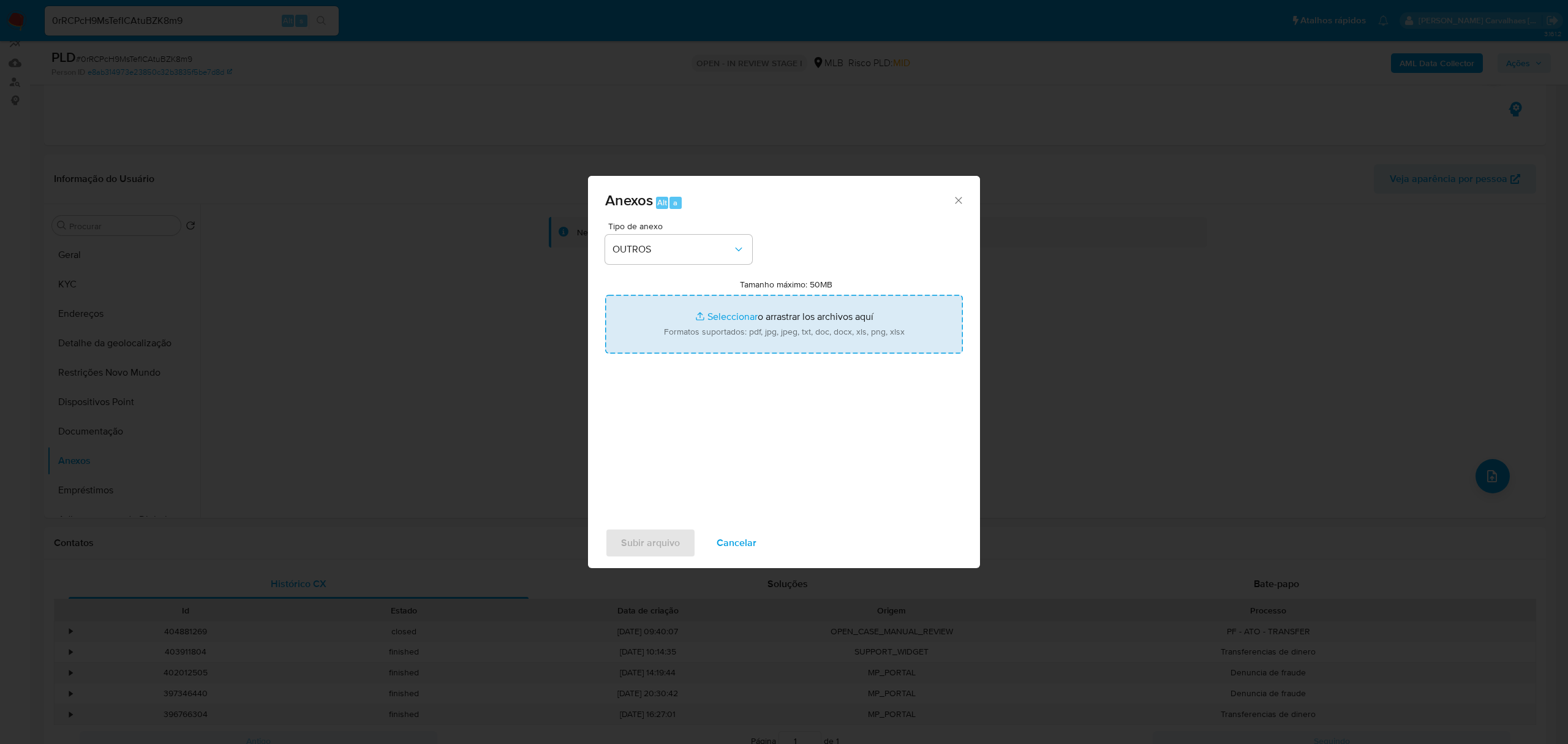
click at [721, 314] on input "Tamanho máximo: 50MB Seleccionar archivos" at bounding box center [784, 324] width 357 height 59
type input "C:\fakepath\SAR - xxxx - CNPJ 60675916000173 - CHRYS.B VAULT DIGITAL COIN SELLE…"
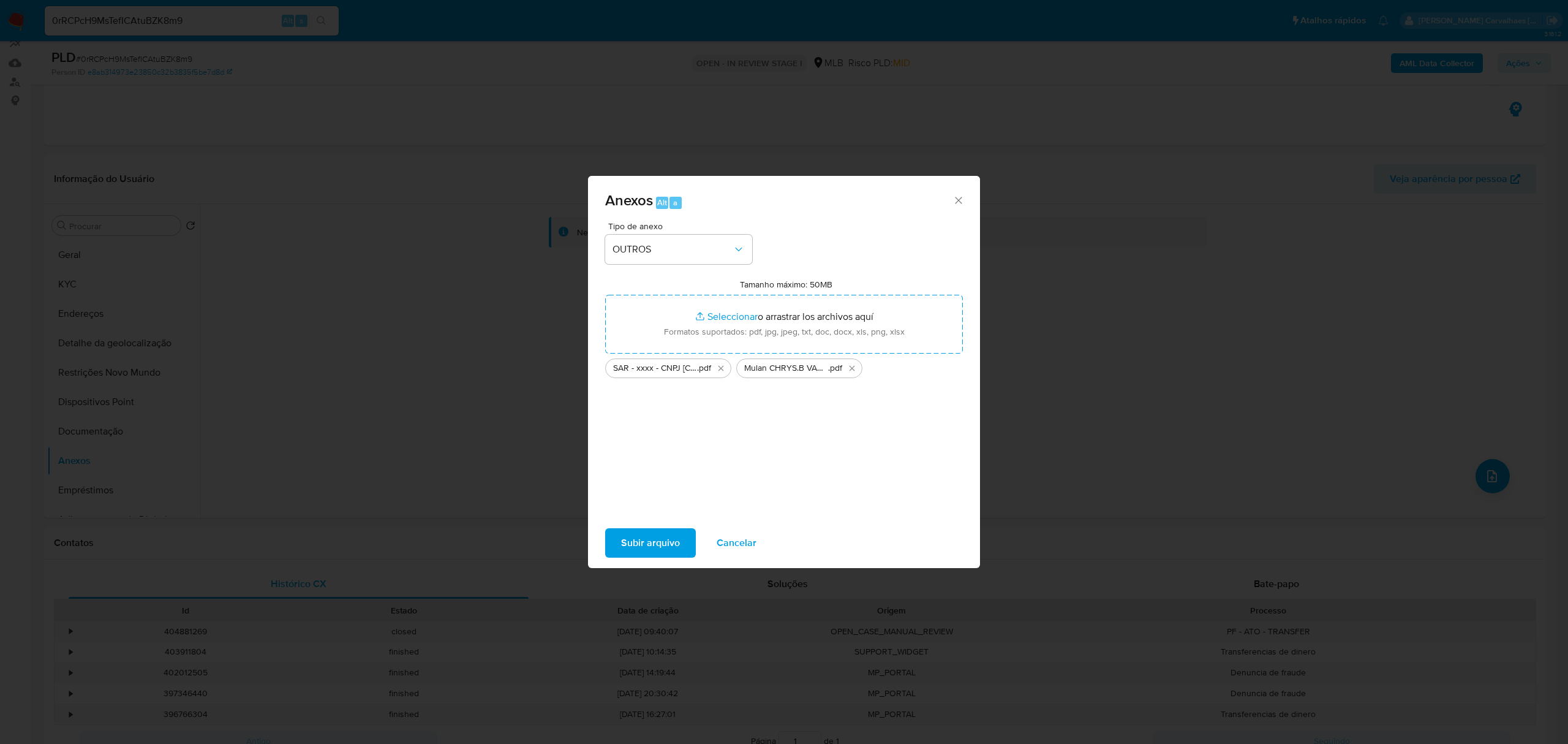
click span "Subir arquivo"
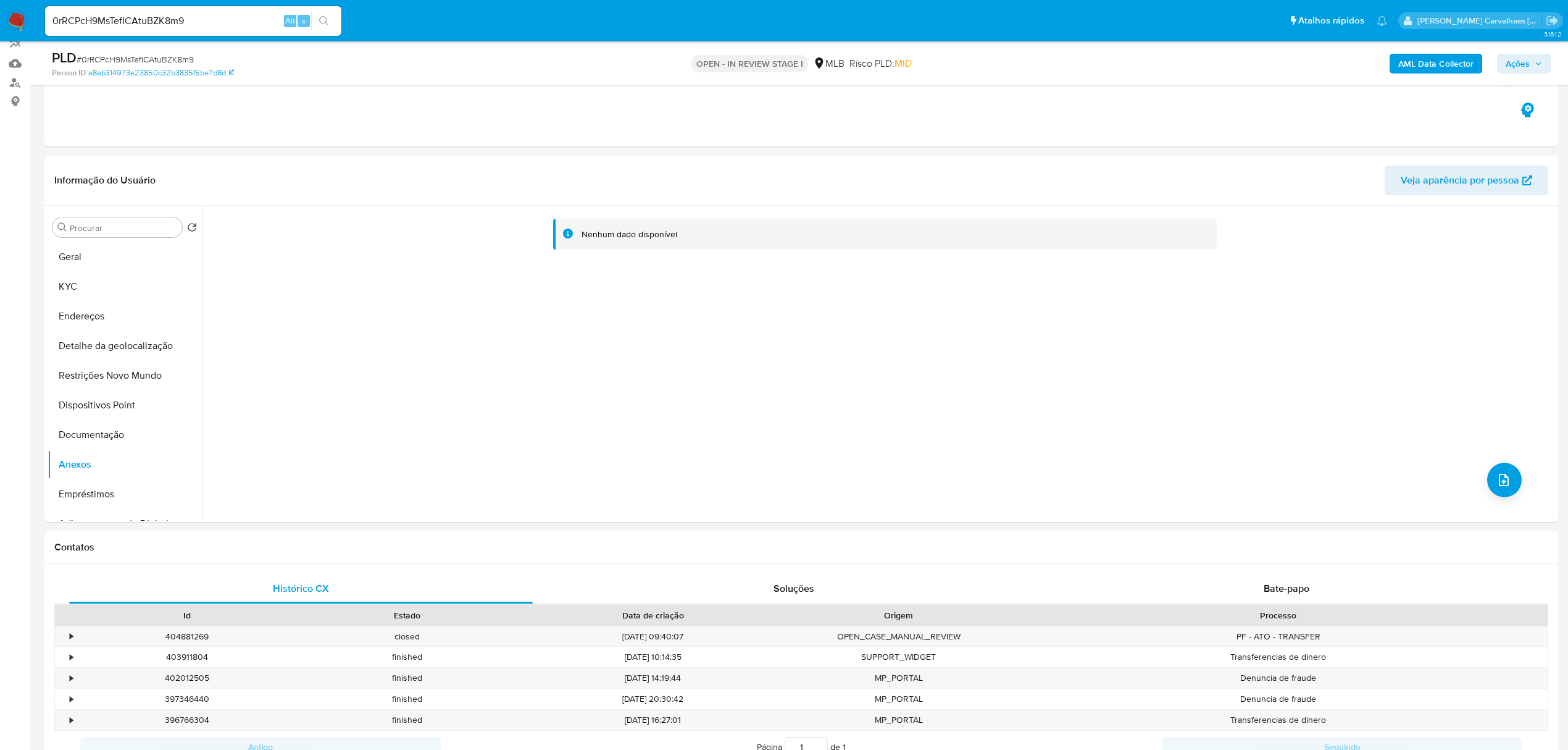
click span "Ações"
click span "Resolução do caso"
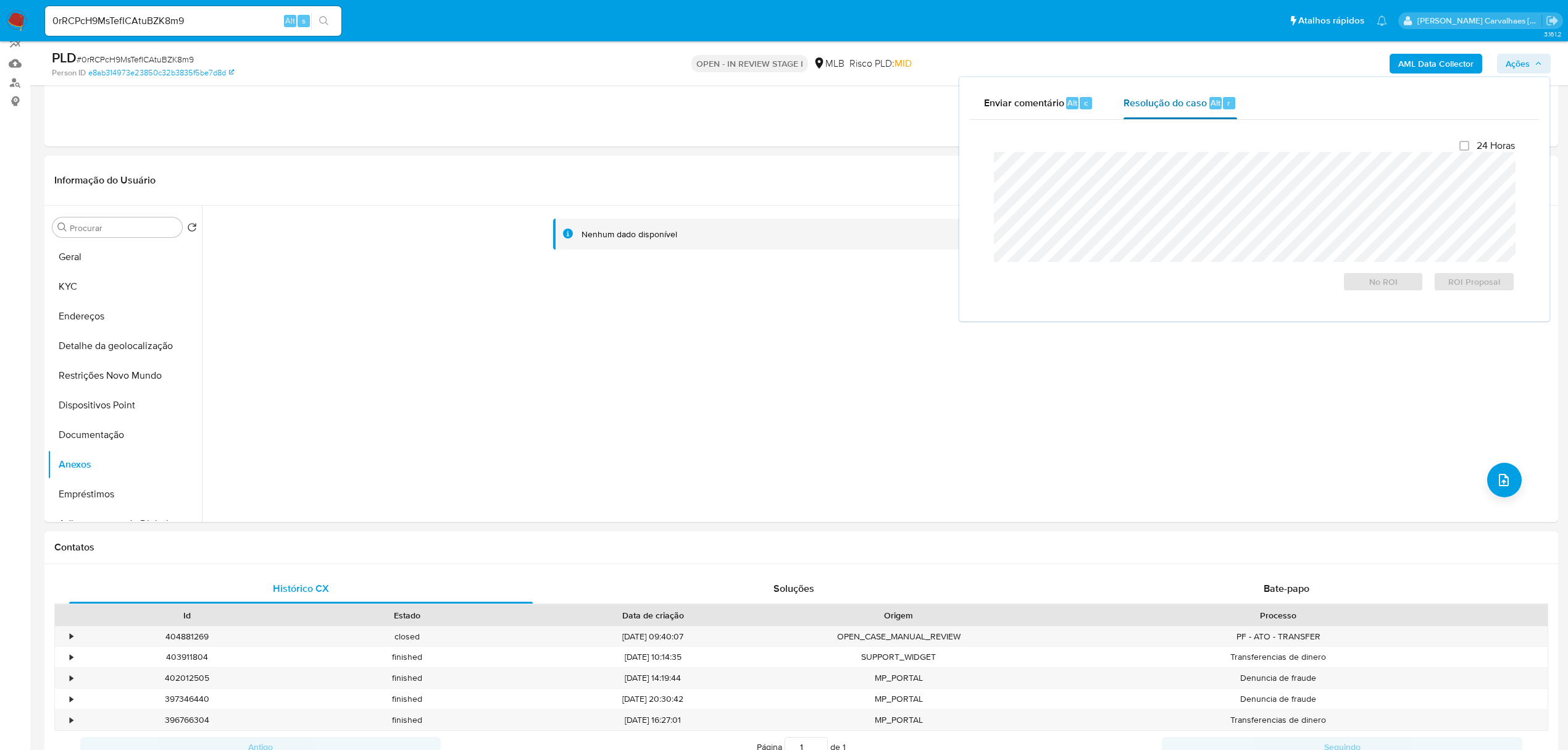
click span "Resolução do caso"
click span "ROI Proposal"
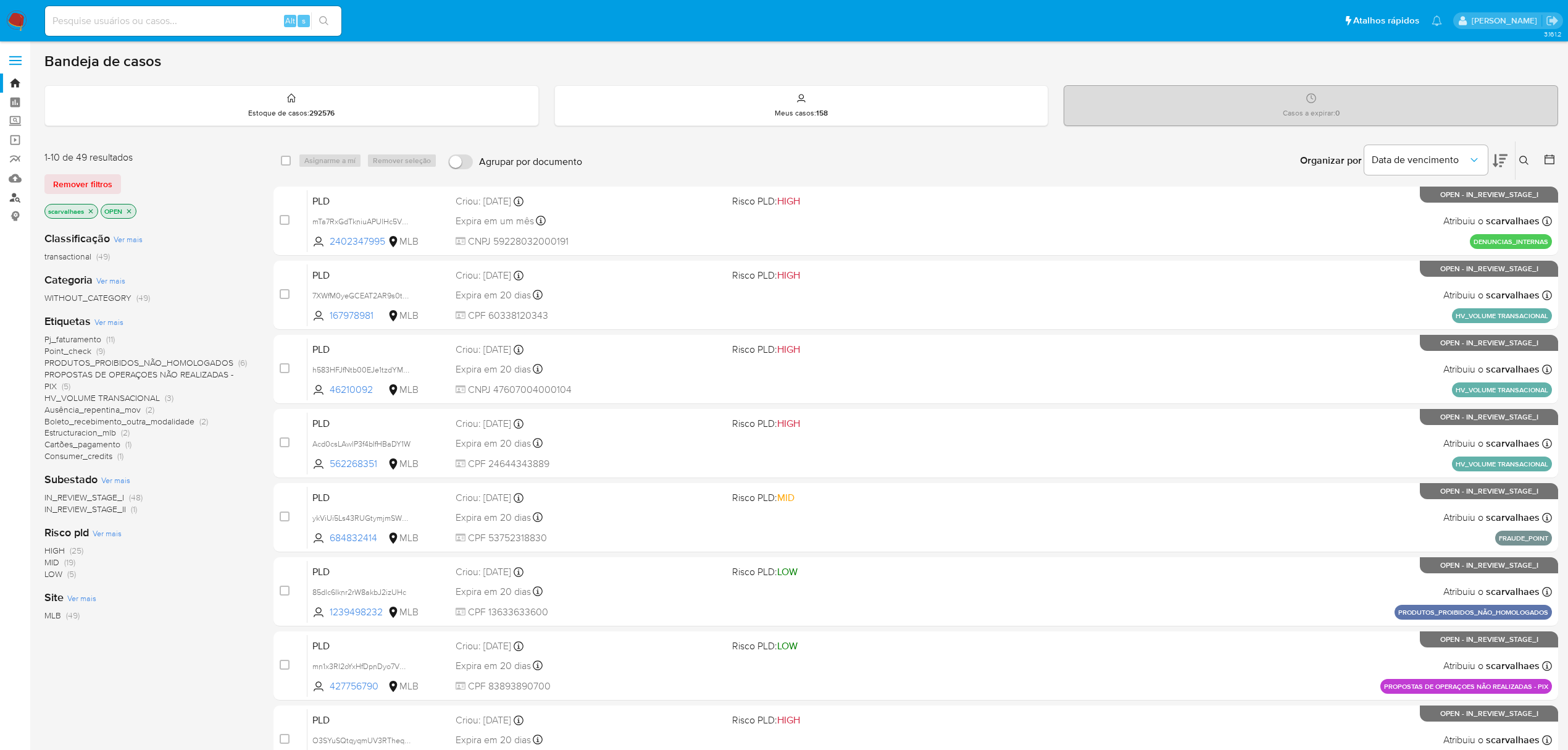
click at [13, 195] on link "Localizador de pessoas" at bounding box center [73, 197] width 147 height 19
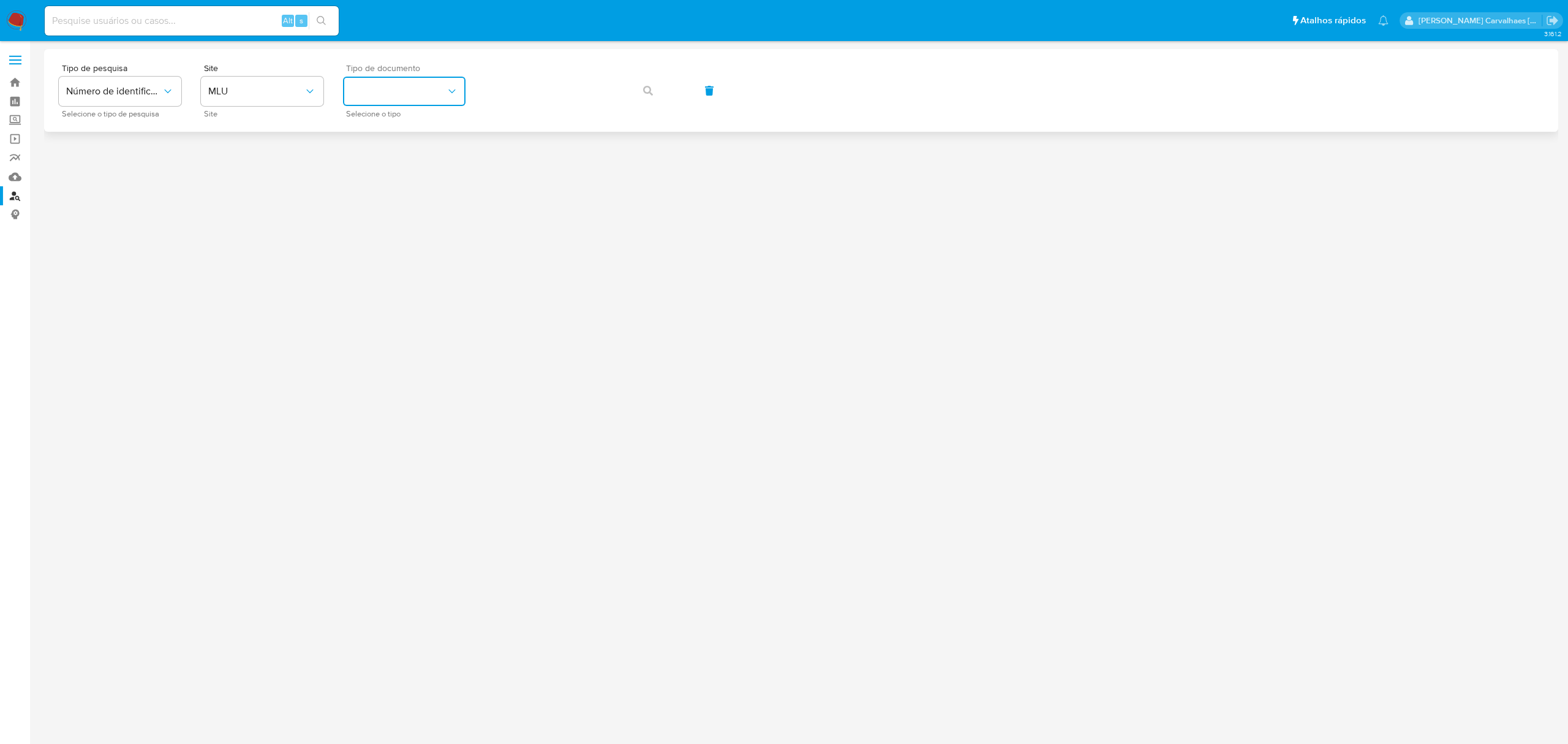
click at [367, 84] on button "identificationType" at bounding box center [404, 92] width 122 height 30
click at [268, 96] on span "MLU" at bounding box center [256, 91] width 95 height 12
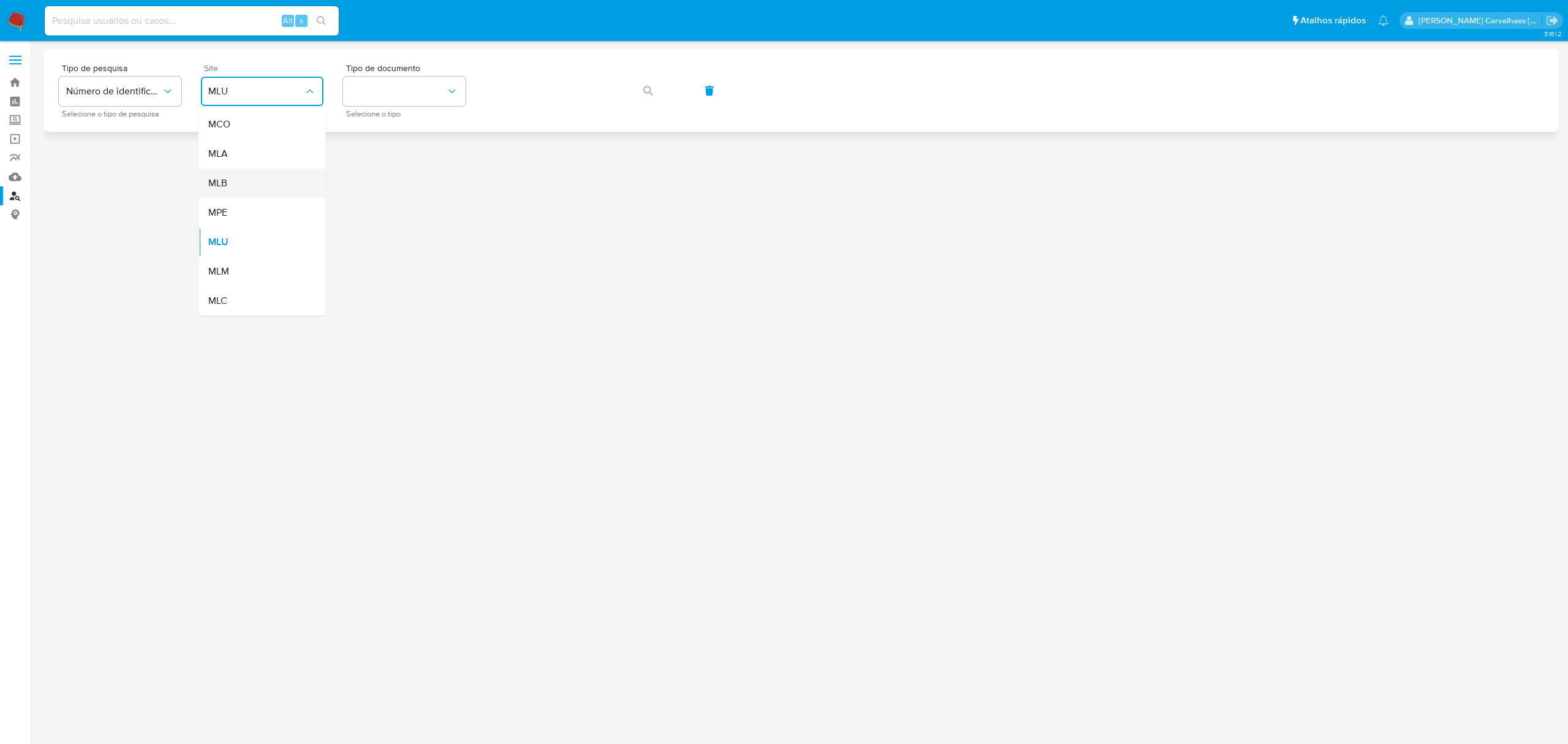
click at [257, 187] on div "MLB" at bounding box center [258, 184] width 100 height 30
click at [377, 95] on button "identificationType" at bounding box center [404, 92] width 122 height 30
click at [383, 171] on div "CPF CPF" at bounding box center [400, 172] width 100 height 41
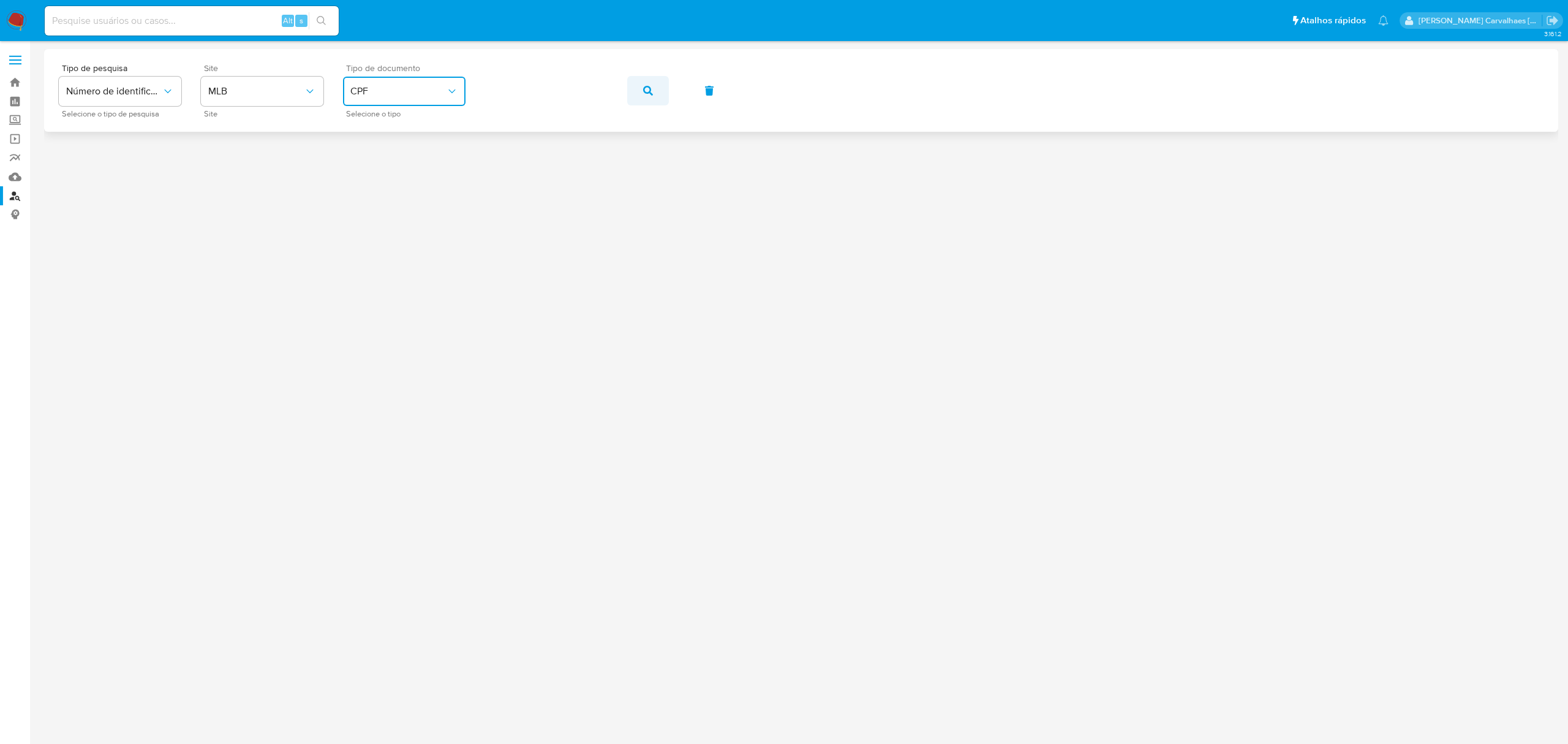
click at [643, 94] on icon "button" at bounding box center [648, 91] width 10 height 10
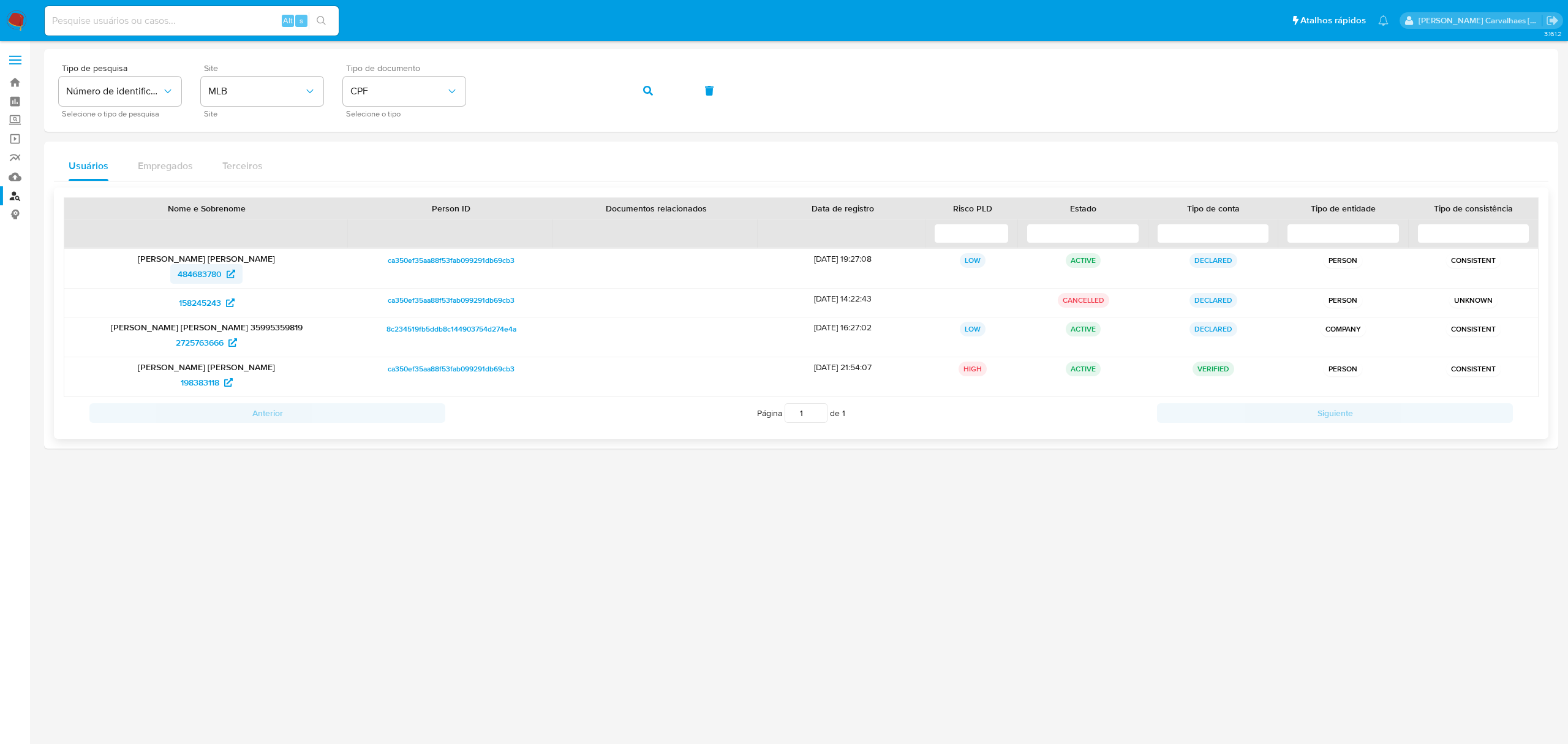
click at [214, 272] on span "484683780" at bounding box center [199, 274] width 44 height 20
click at [211, 304] on span "158245243" at bounding box center [199, 303] width 42 height 20
click at [209, 381] on span "198383118" at bounding box center [199, 382] width 39 height 20
click at [405, 98] on div "Tipo de pesquisa Número de identificação Selecione o tipo de pesquisa Site MLB …" at bounding box center [801, 90] width 1484 height 53
click at [650, 89] on icon "button" at bounding box center [648, 91] width 10 height 10
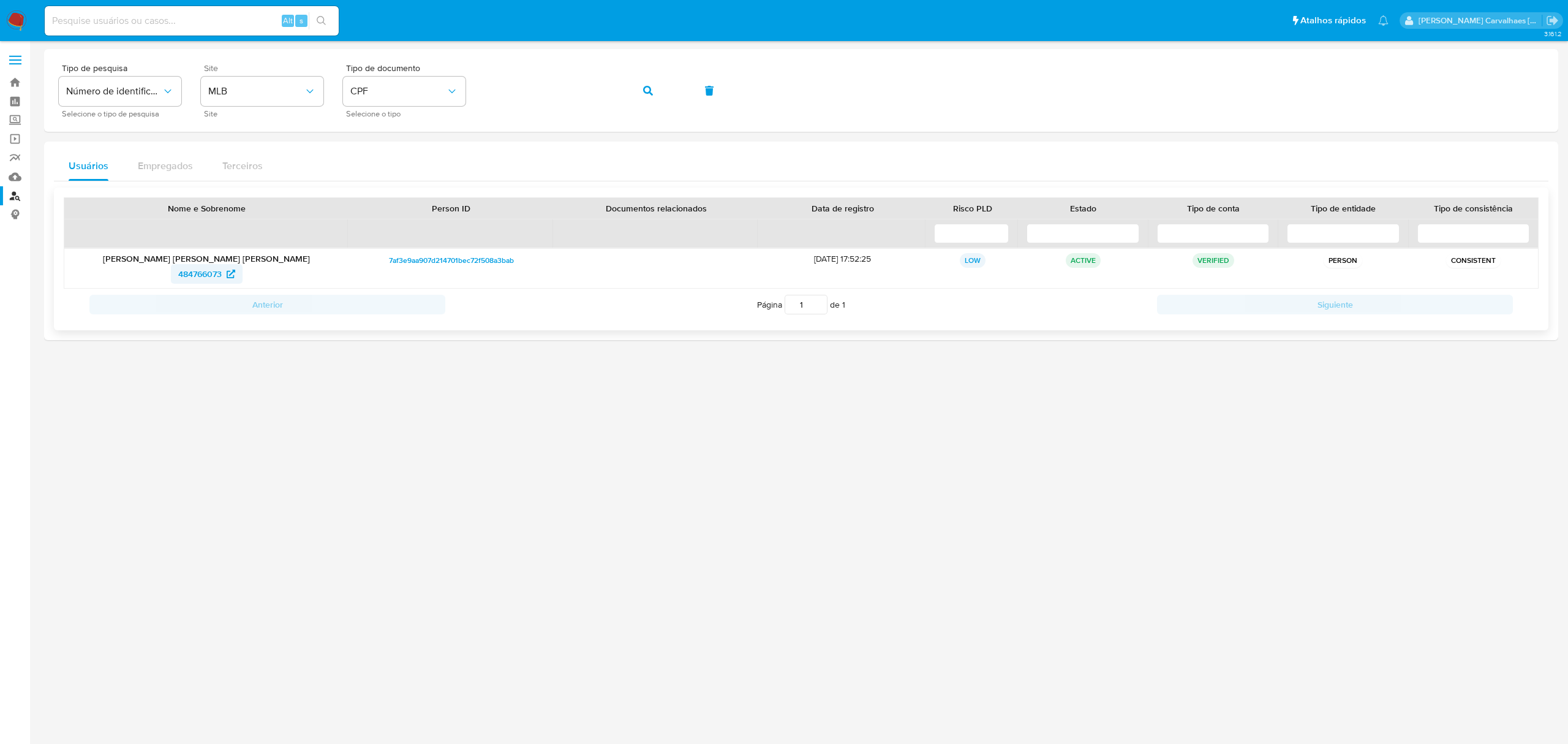
click at [216, 270] on span "484766073" at bounding box center [199, 274] width 44 height 20
click at [442, 94] on div "Tipo de pesquisa Número de identificação Selecione o tipo de pesquisa Site MLB …" at bounding box center [801, 90] width 1484 height 53
click at [643, 94] on button "button" at bounding box center [648, 91] width 41 height 30
click at [218, 271] on span "225092398" at bounding box center [200, 274] width 45 height 20
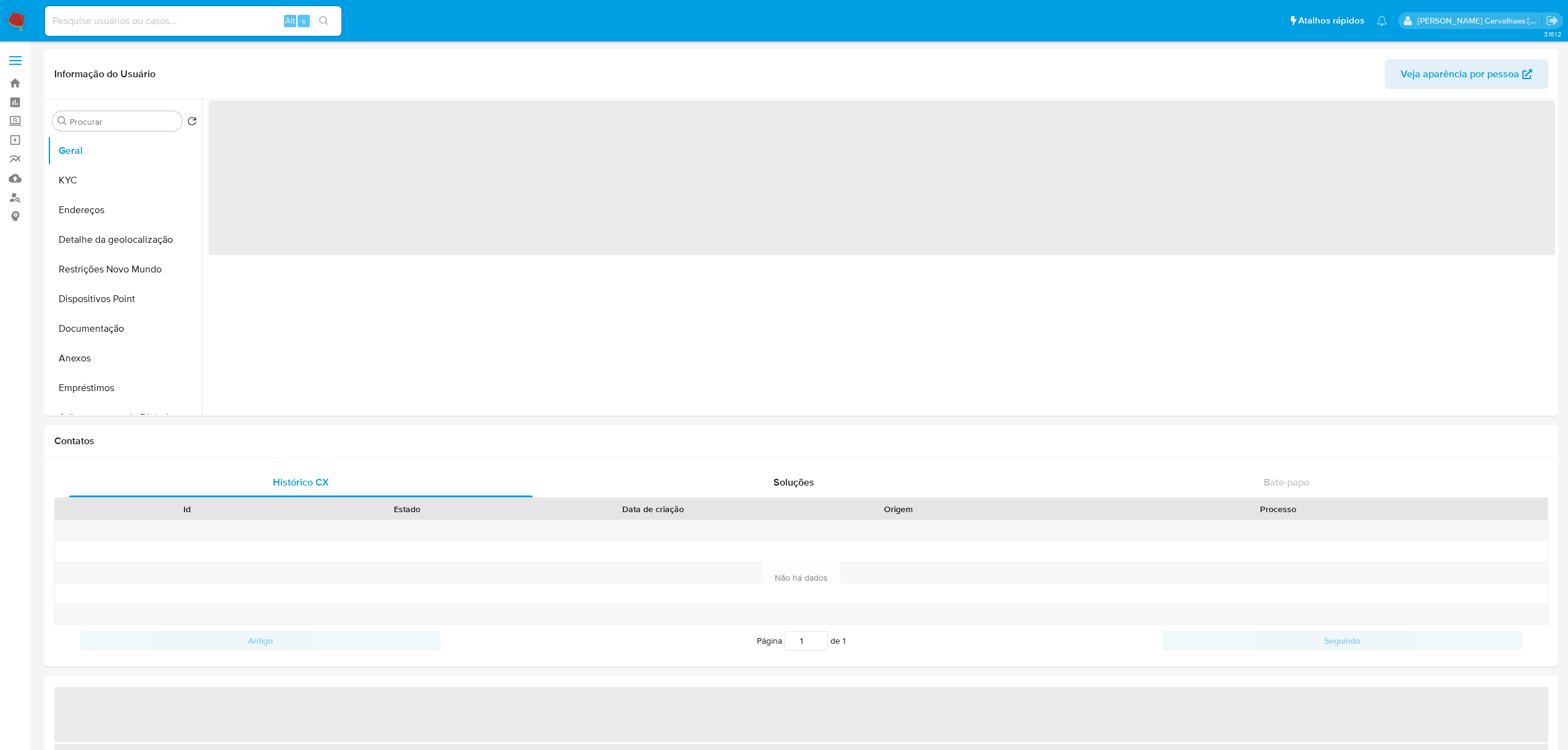
select select "10"
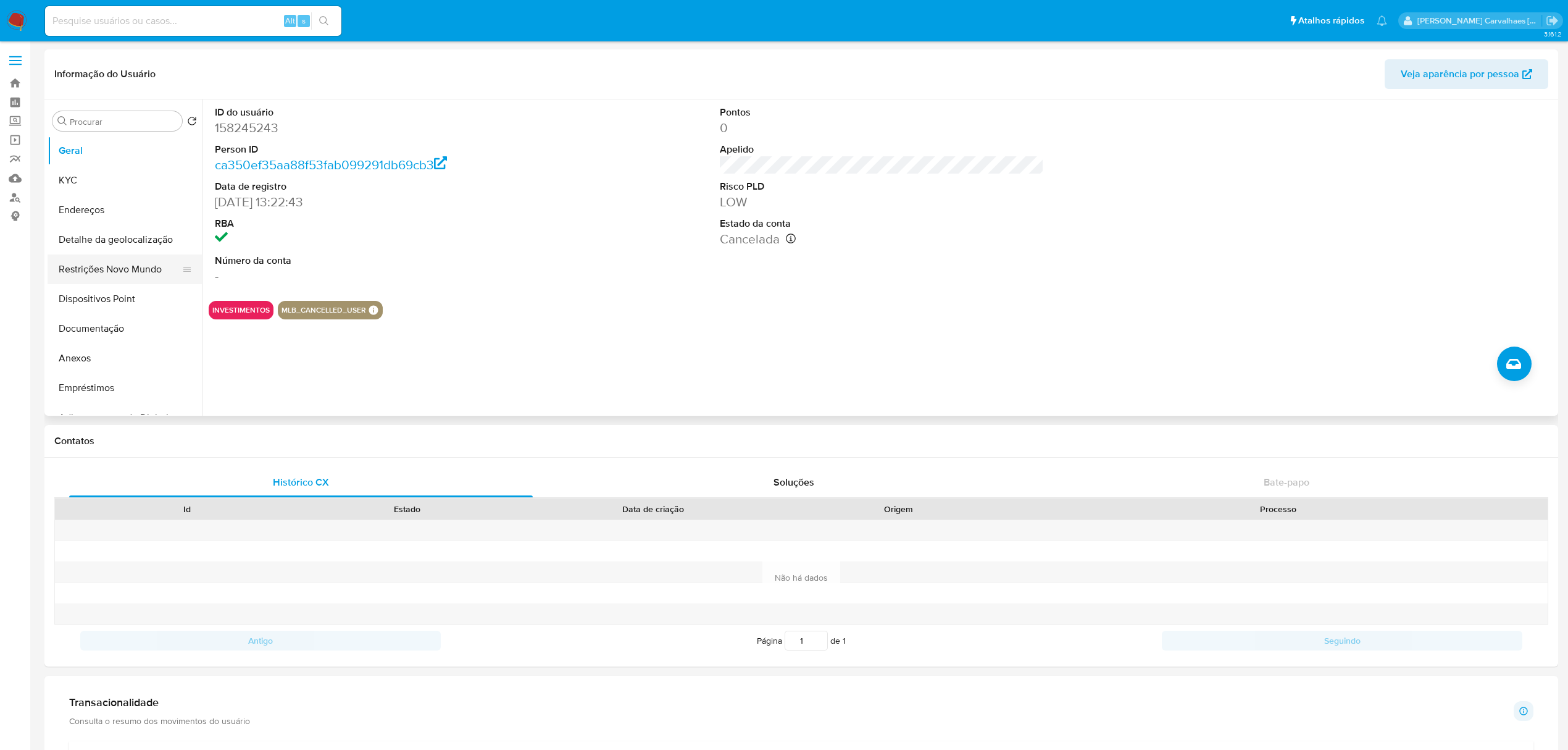
click at [147, 264] on button "Restrições Novo Mundo" at bounding box center [119, 269] width 144 height 30
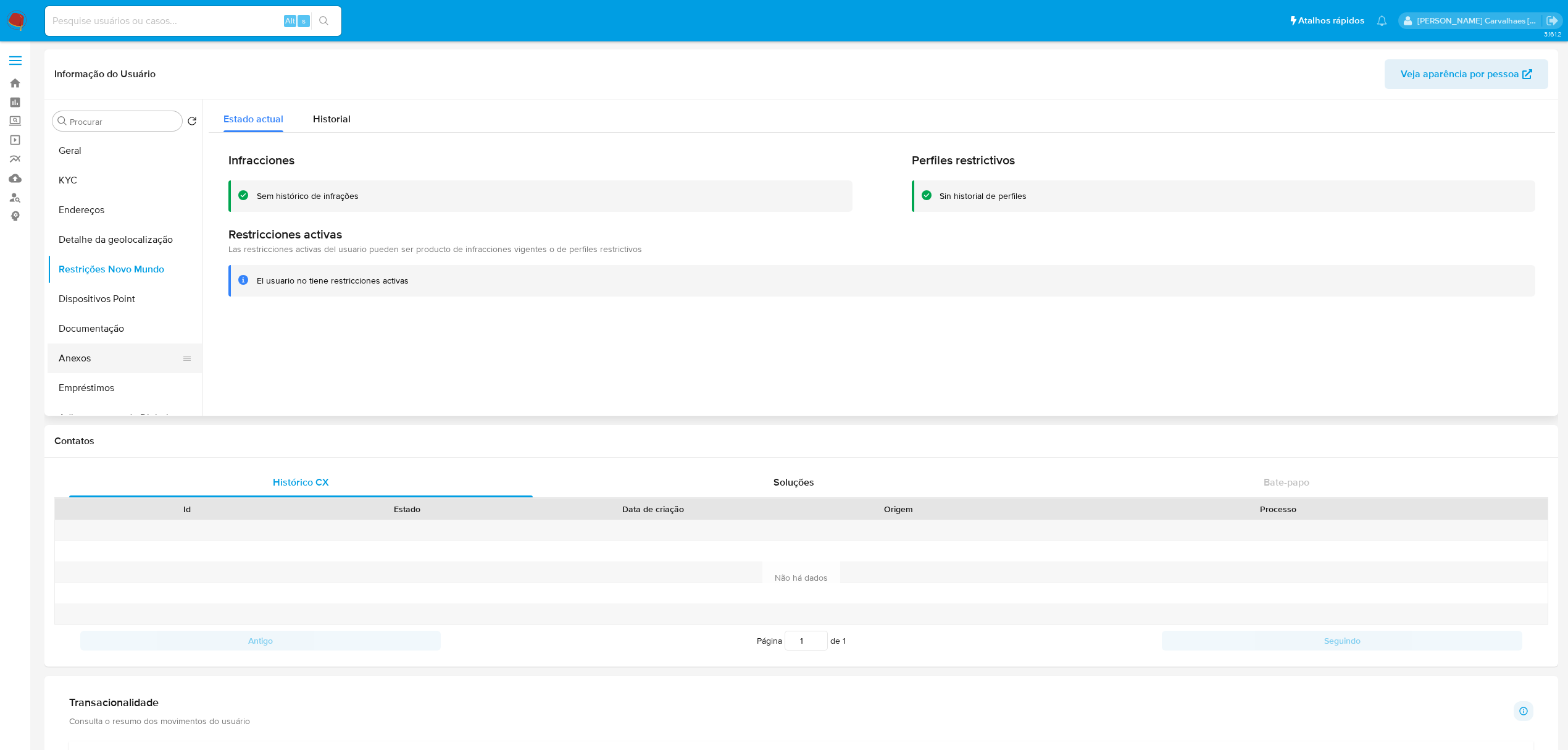
click at [101, 360] on button "Anexos" at bounding box center [119, 359] width 144 height 30
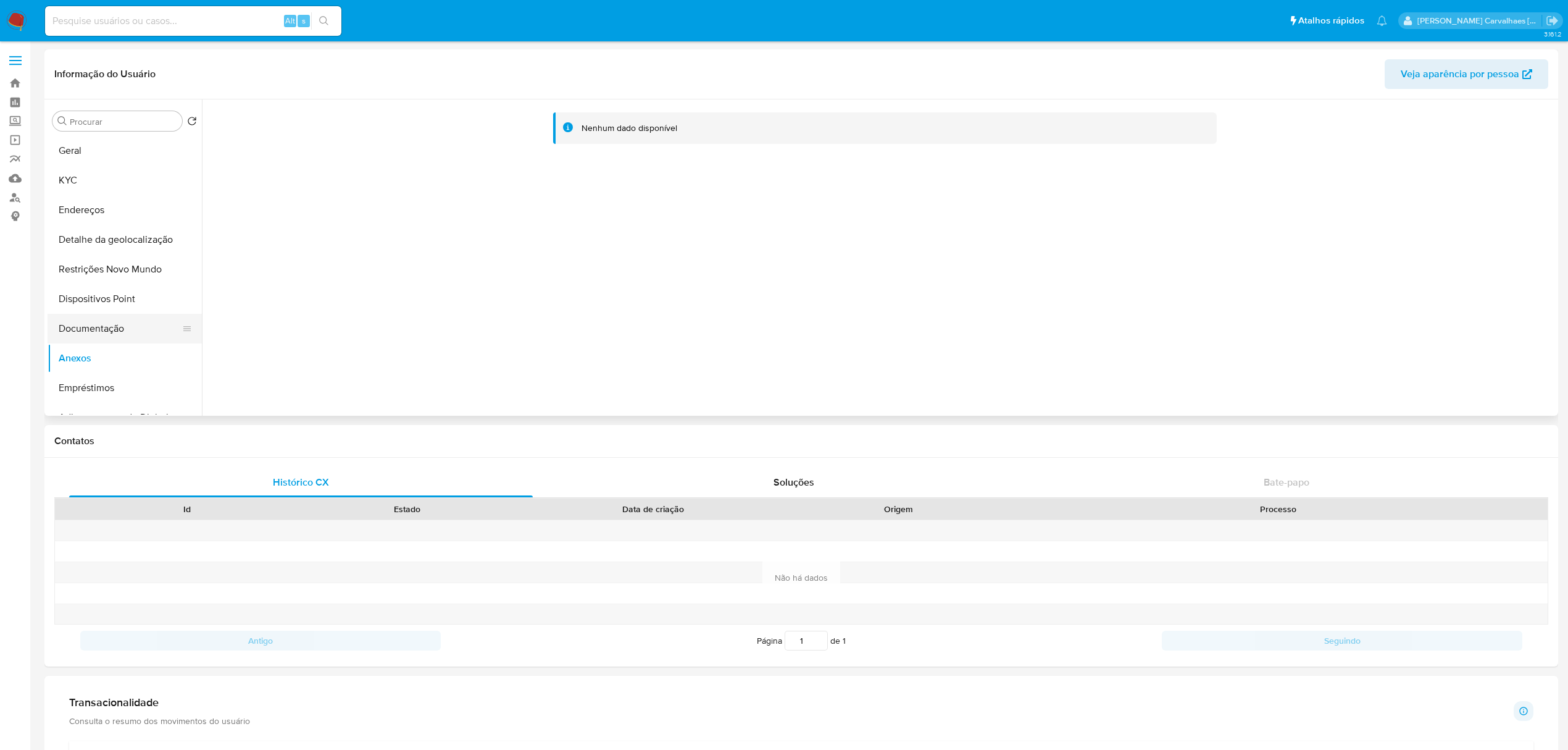
click at [105, 322] on button "Documentação" at bounding box center [119, 329] width 144 height 30
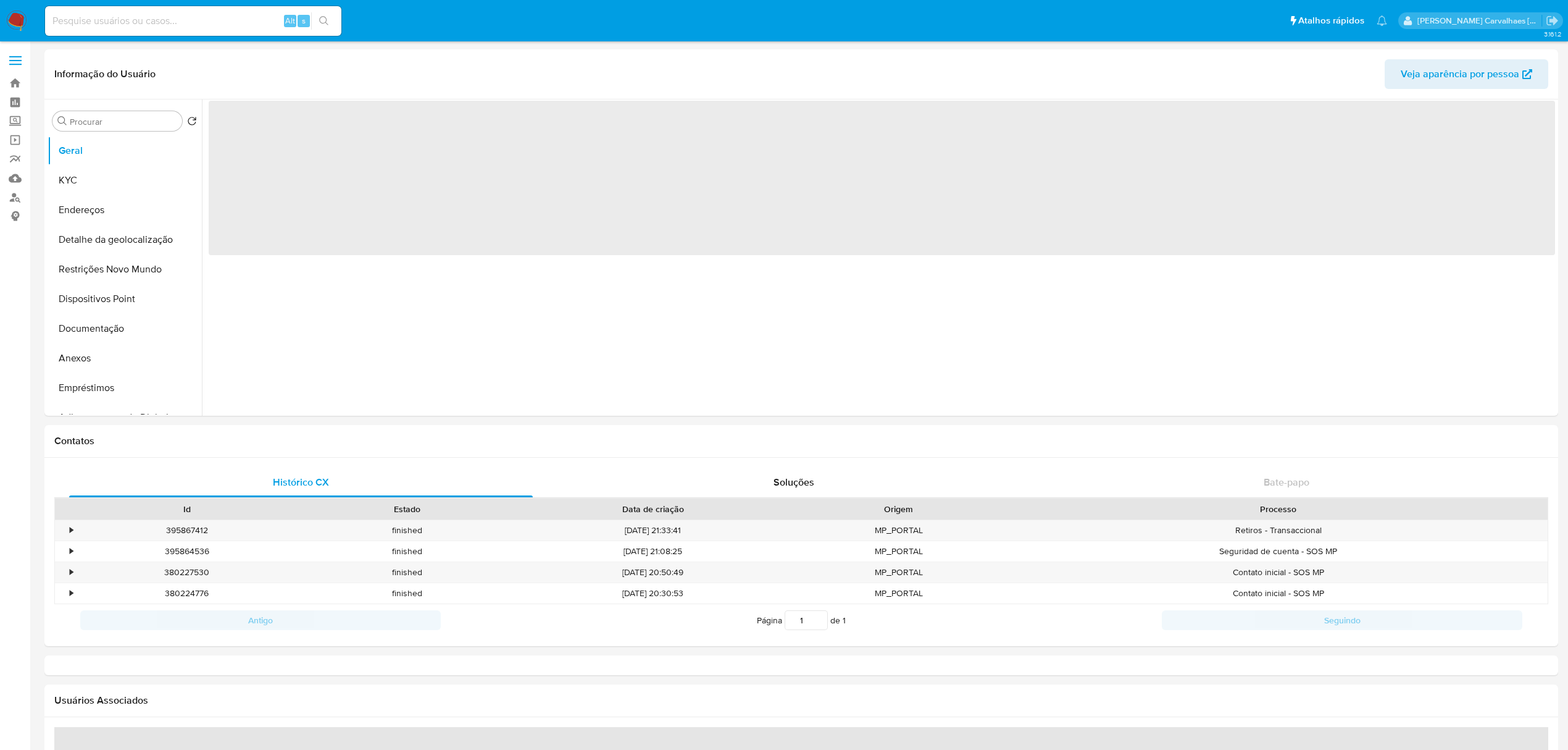
select select "10"
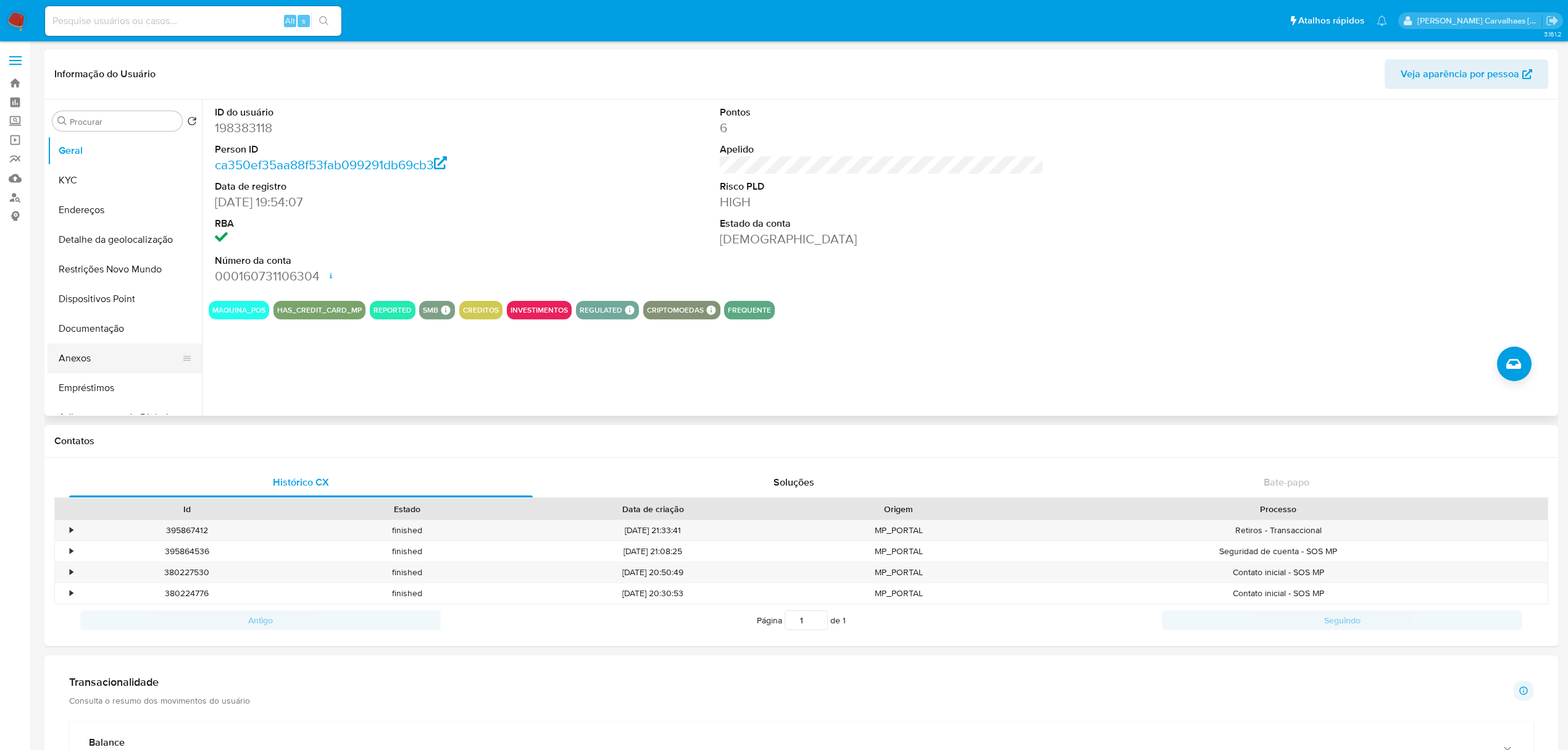
click at [104, 353] on button "Anexos" at bounding box center [119, 359] width 144 height 30
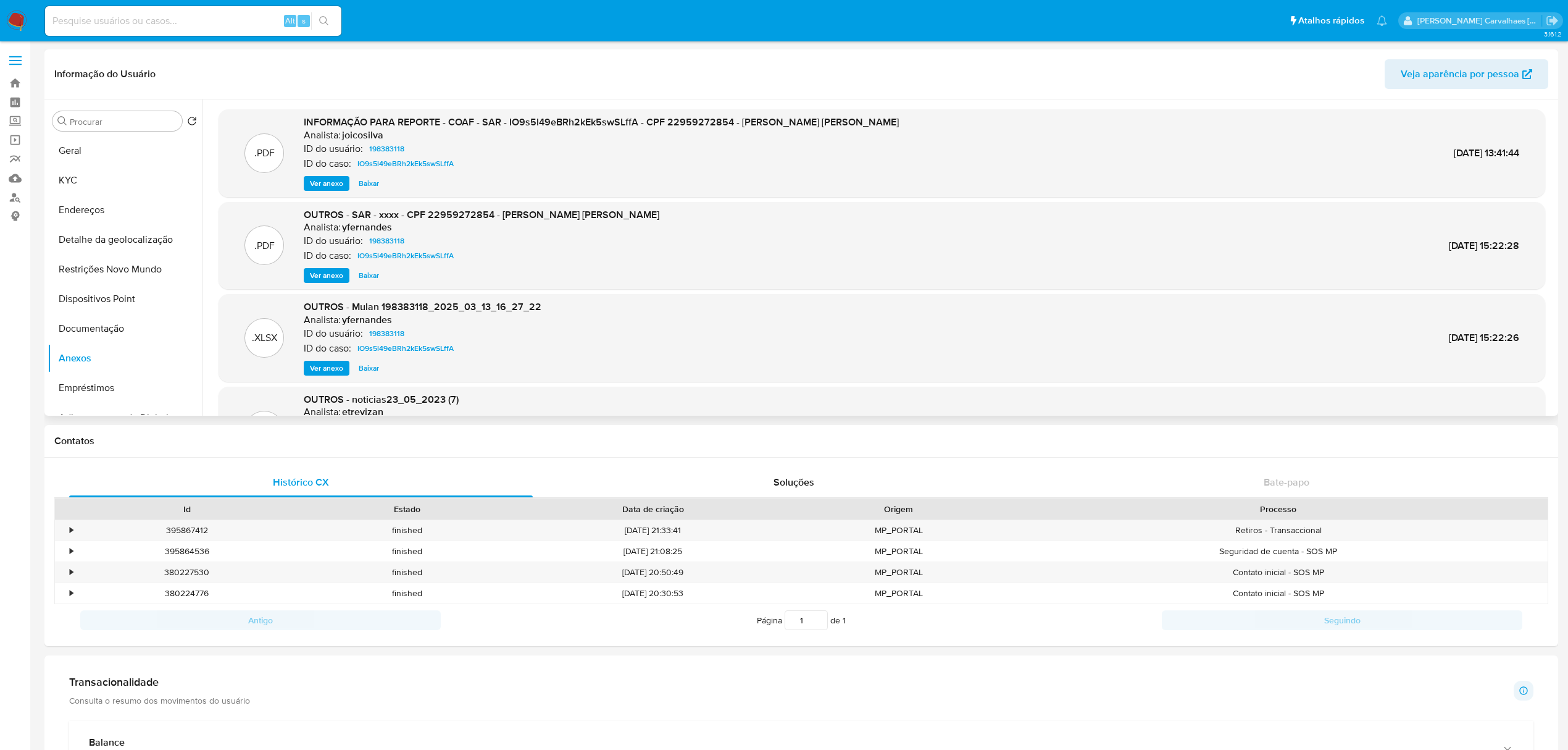
click at [332, 179] on span "Ver anexo" at bounding box center [327, 183] width 33 height 13
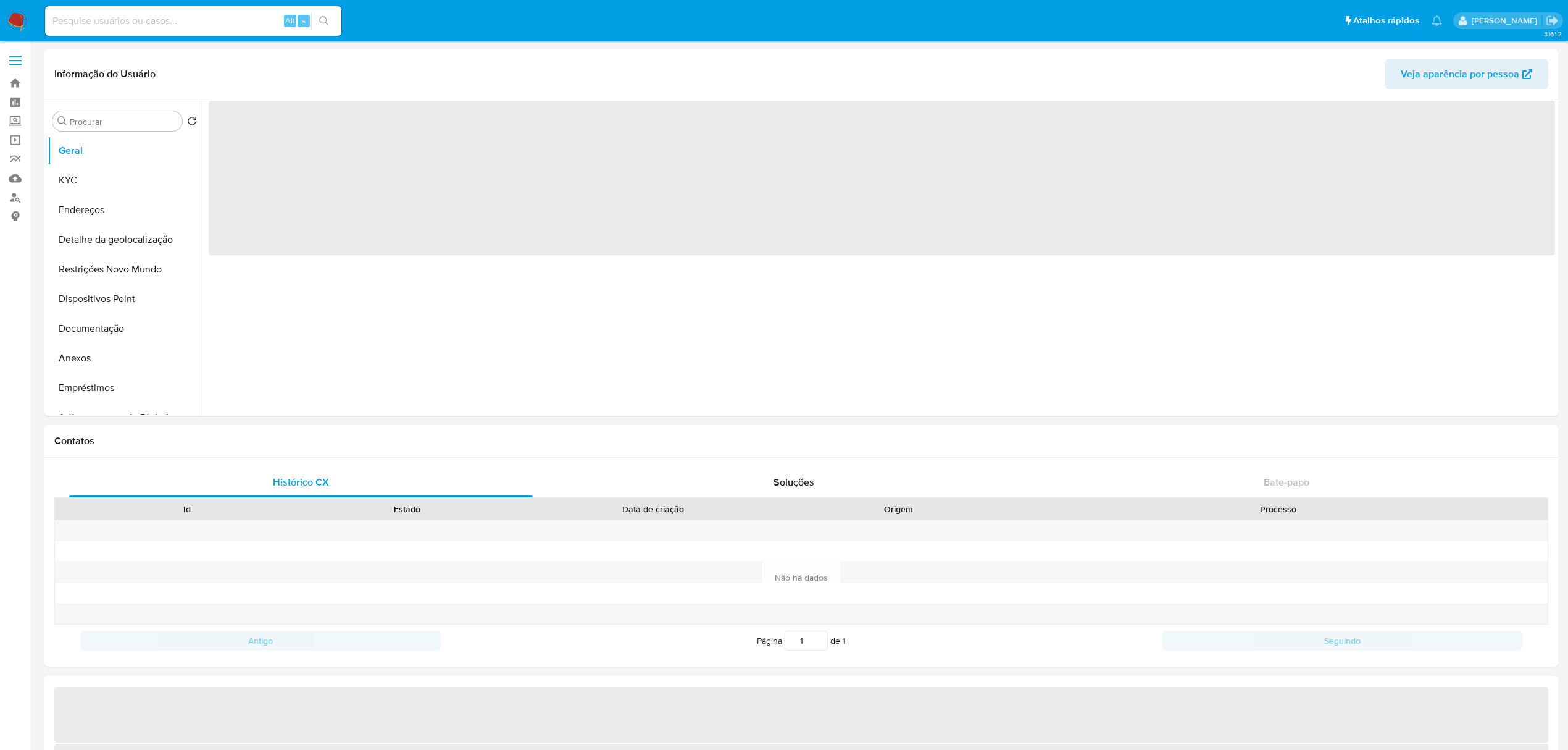
select select "10"
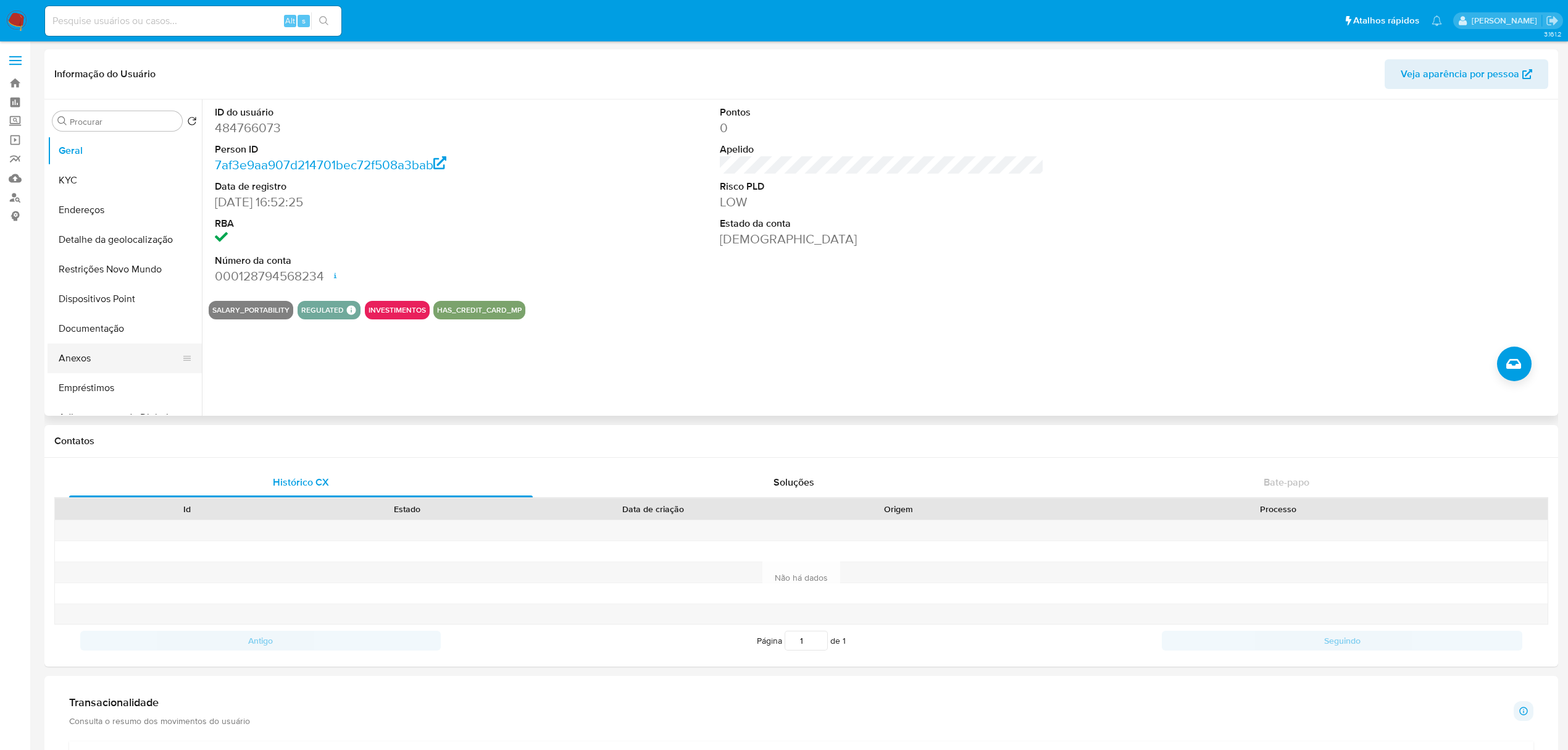
click at [108, 355] on button "Anexos" at bounding box center [119, 359] width 144 height 30
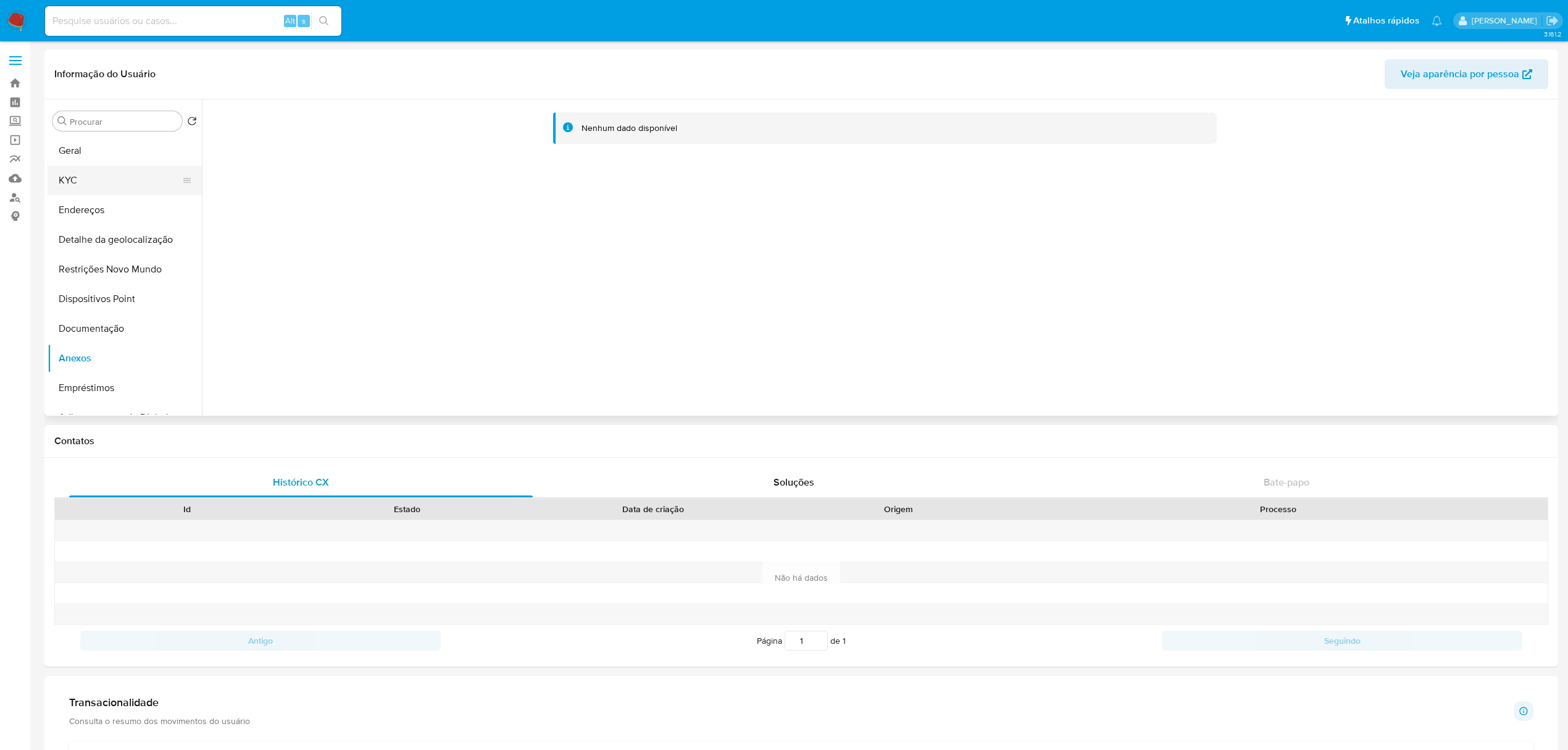
click at [84, 187] on button "KYC" at bounding box center [119, 180] width 144 height 30
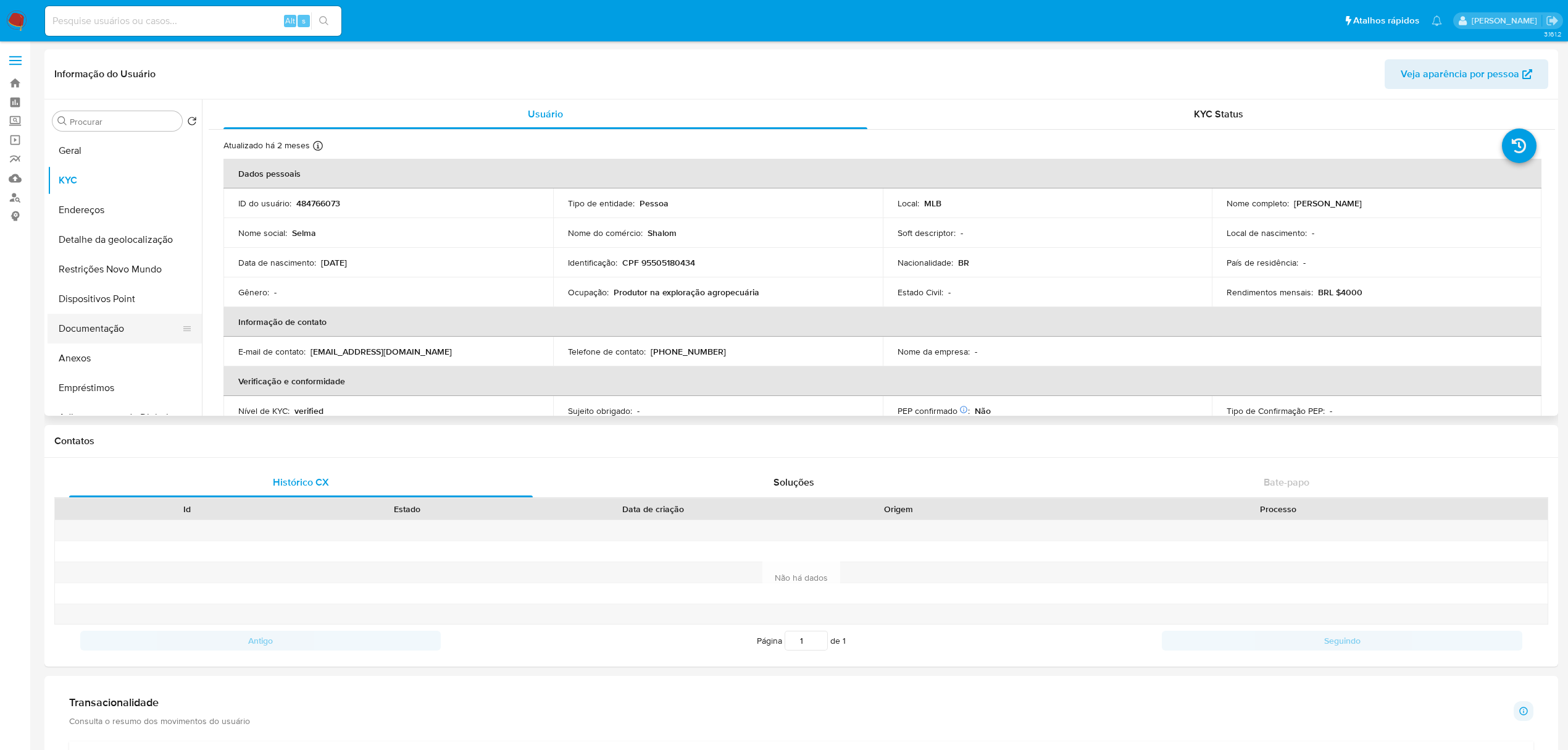
click at [117, 329] on button "Documentação" at bounding box center [119, 329] width 144 height 30
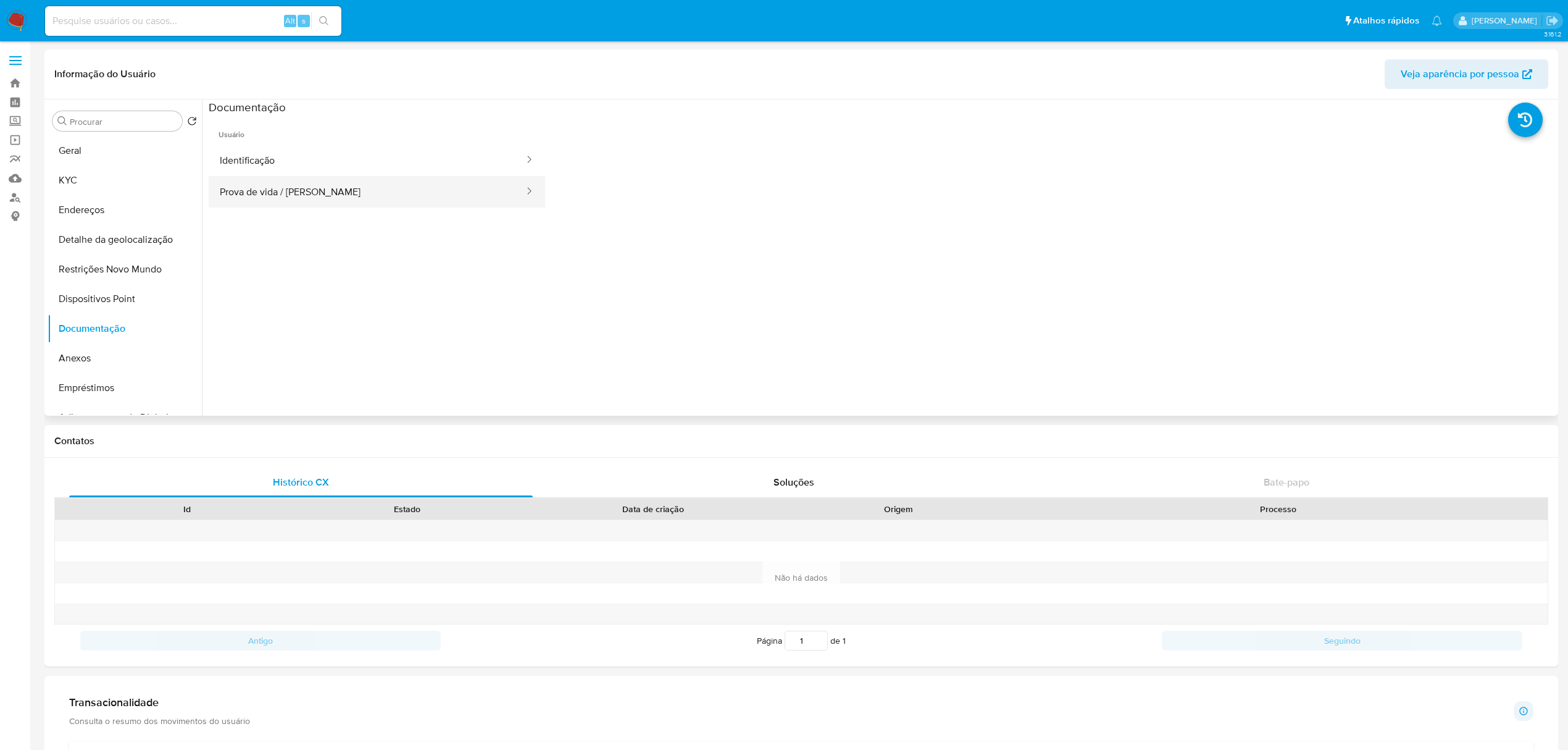
click at [445, 196] on button "Prova de vida / [PERSON_NAME]" at bounding box center [367, 192] width 317 height 32
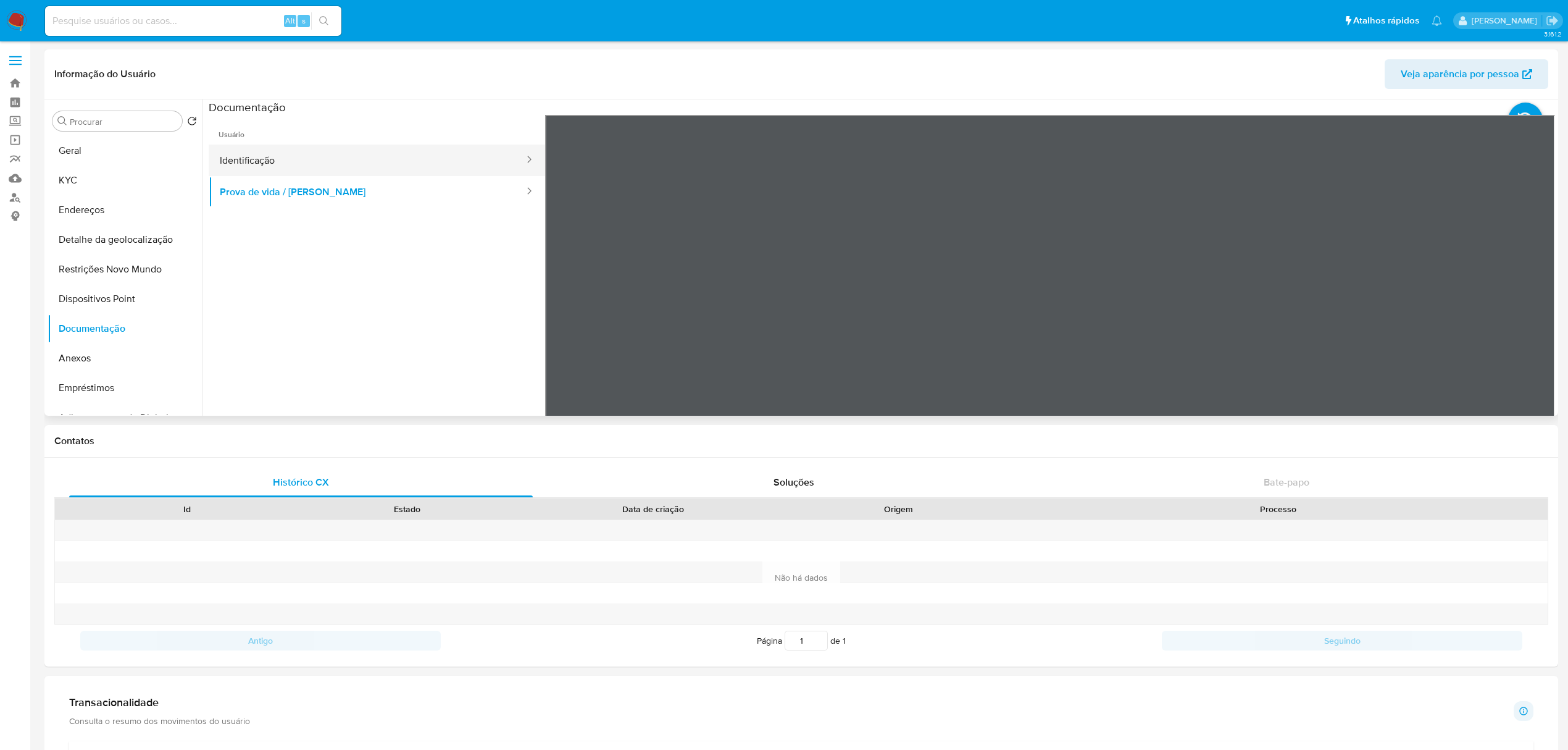
click at [379, 154] on button "Identificação" at bounding box center [367, 160] width 317 height 32
click at [55, 182] on button "KYC" at bounding box center [119, 180] width 144 height 30
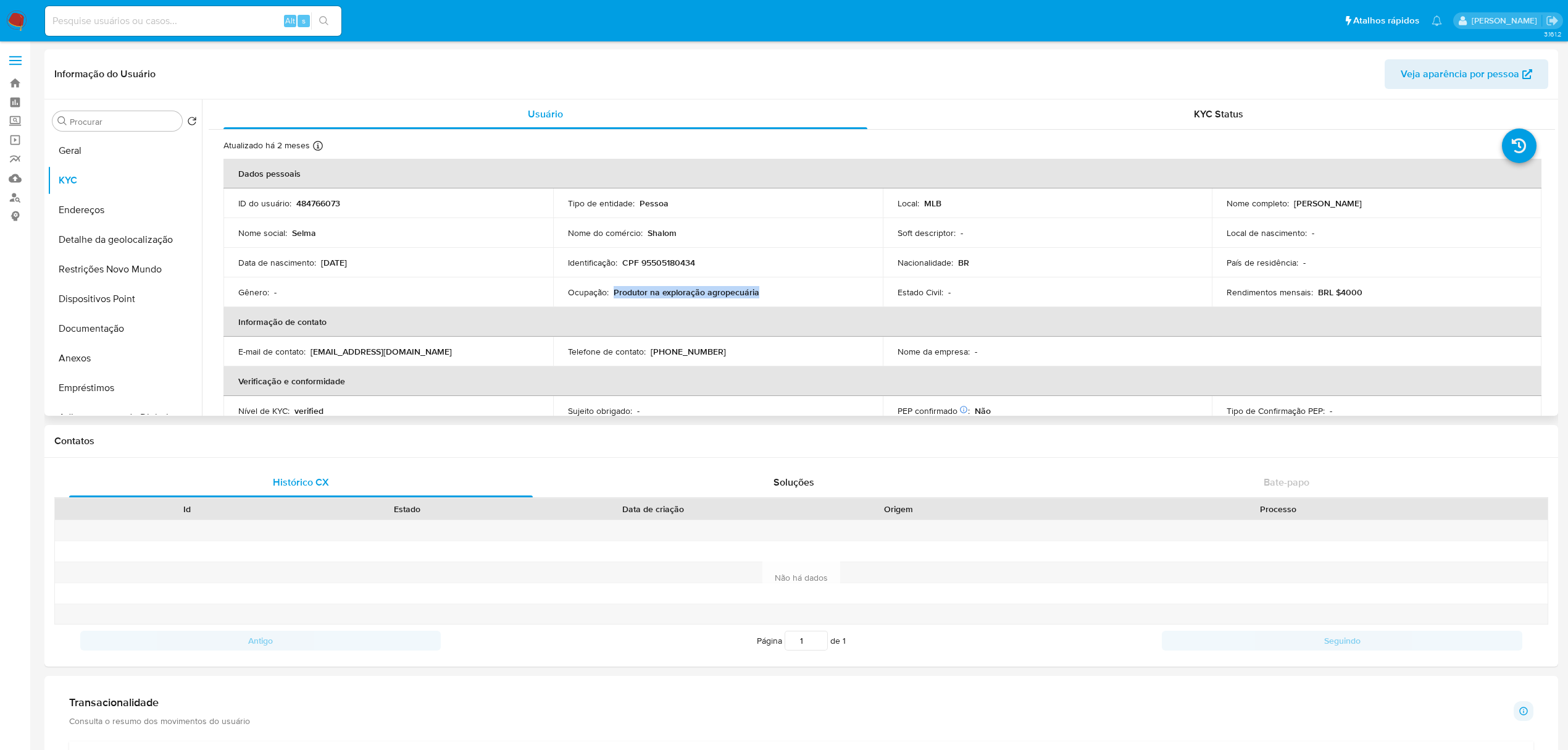
drag, startPoint x: 612, startPoint y: 292, endPoint x: 749, endPoint y: 295, distance: 137.0
click at [761, 297] on div "Ocupação : Produtor na exploração agropecuária" at bounding box center [718, 291] width 300 height 11
copy p "Produtor na exploração agropecuária"
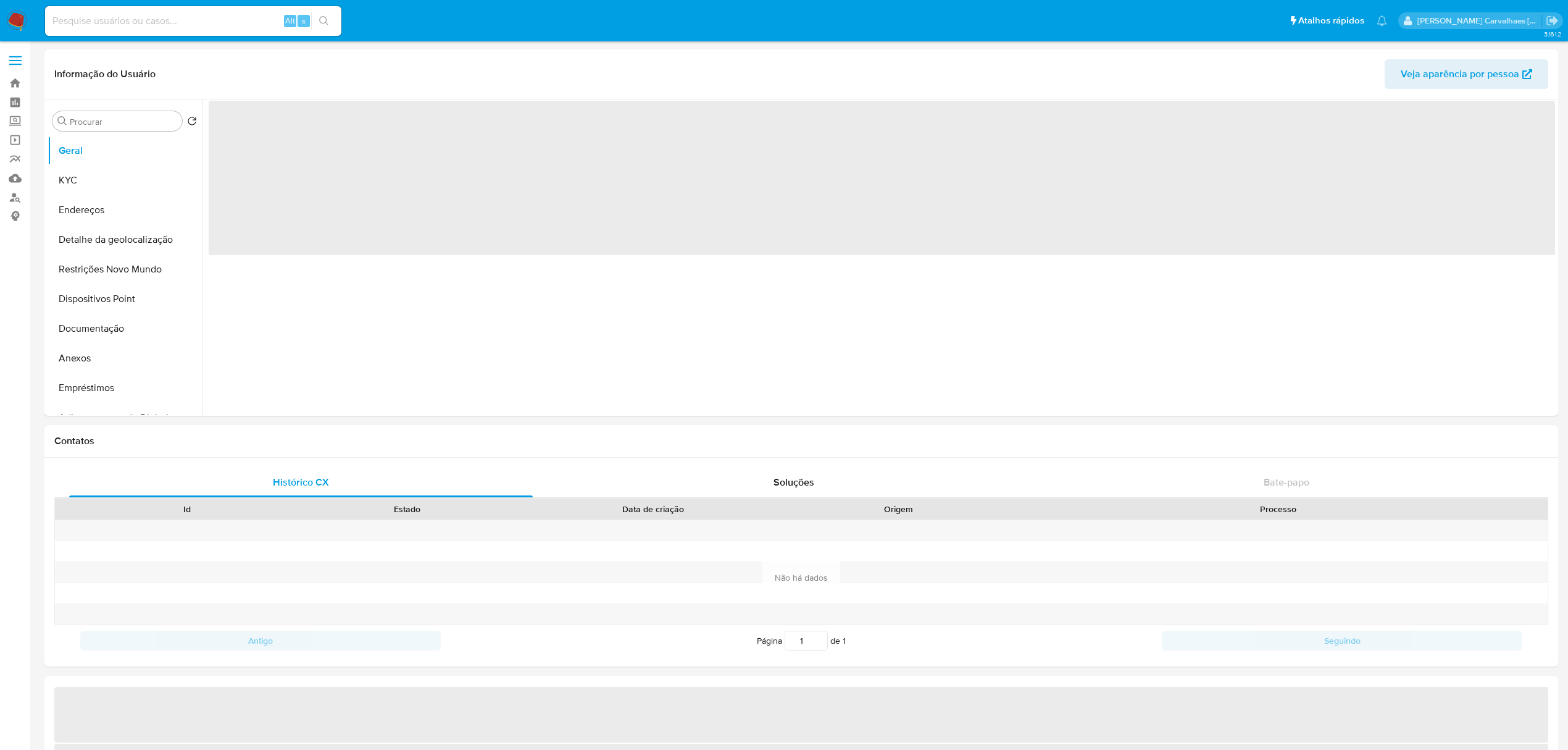
select select "10"
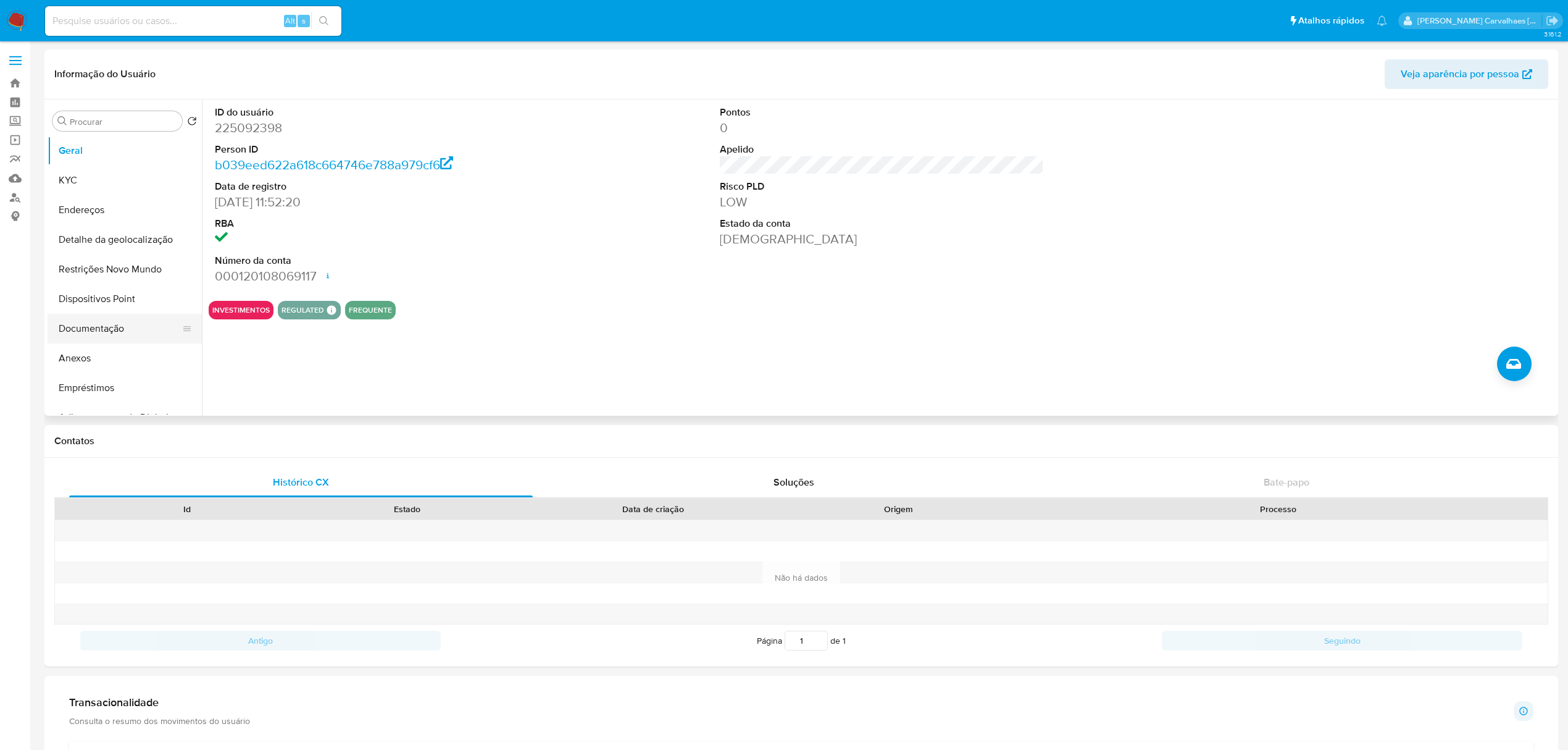
click at [104, 325] on button "Documentação" at bounding box center [119, 329] width 144 height 30
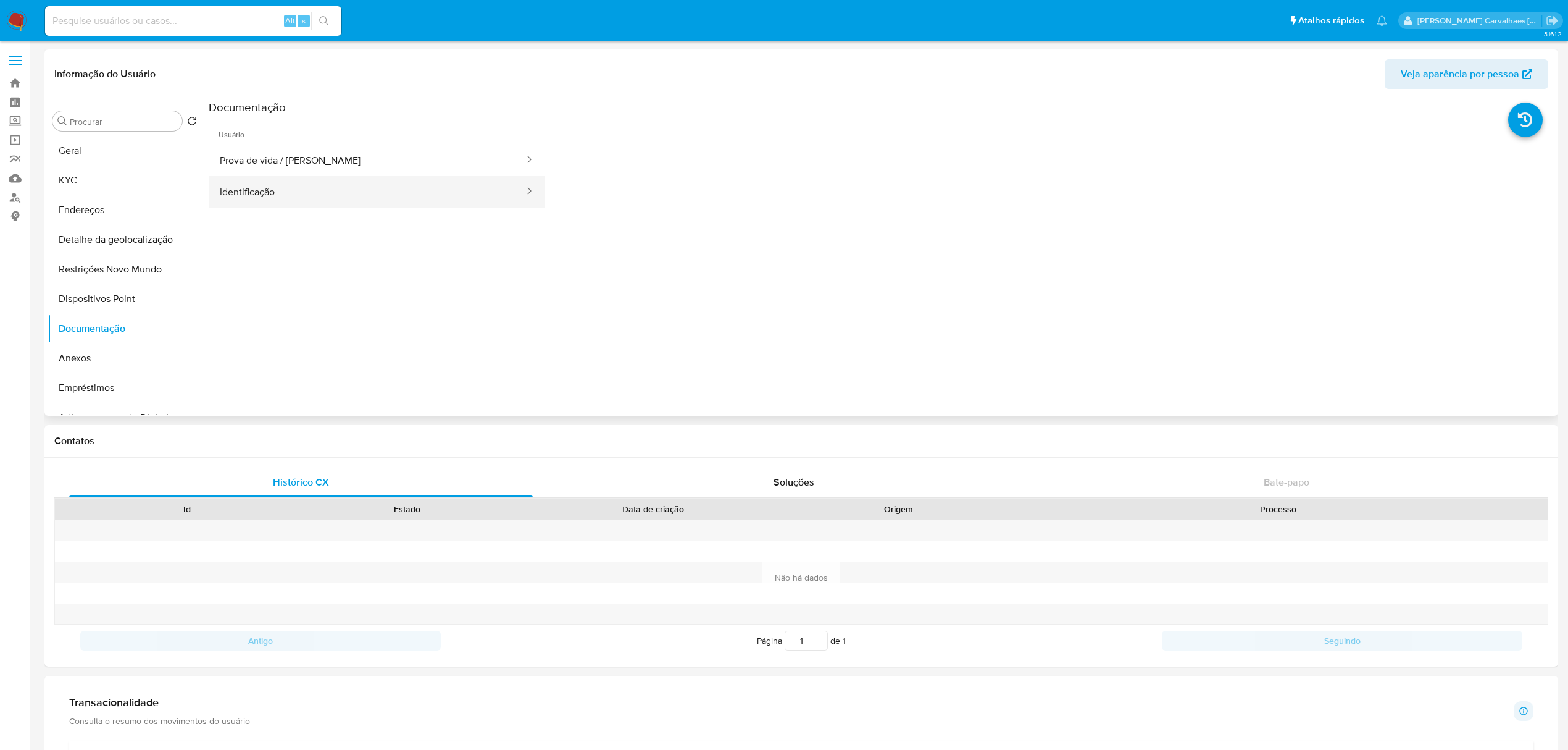
click at [309, 204] on button "Identificação" at bounding box center [367, 192] width 317 height 32
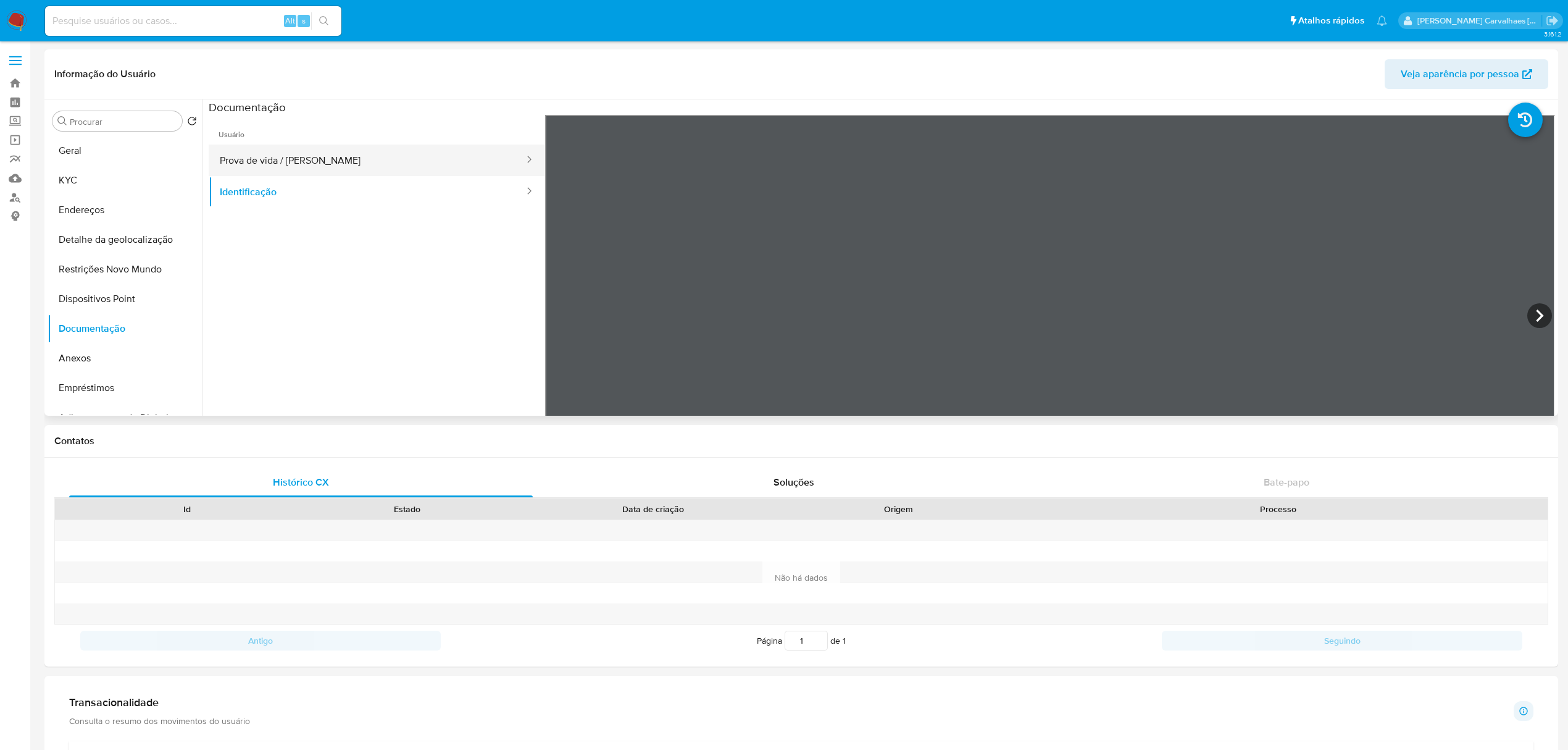
click at [319, 156] on button "Prova de vida / [PERSON_NAME]" at bounding box center [367, 160] width 317 height 32
click at [80, 178] on button "KYC" at bounding box center [119, 180] width 144 height 30
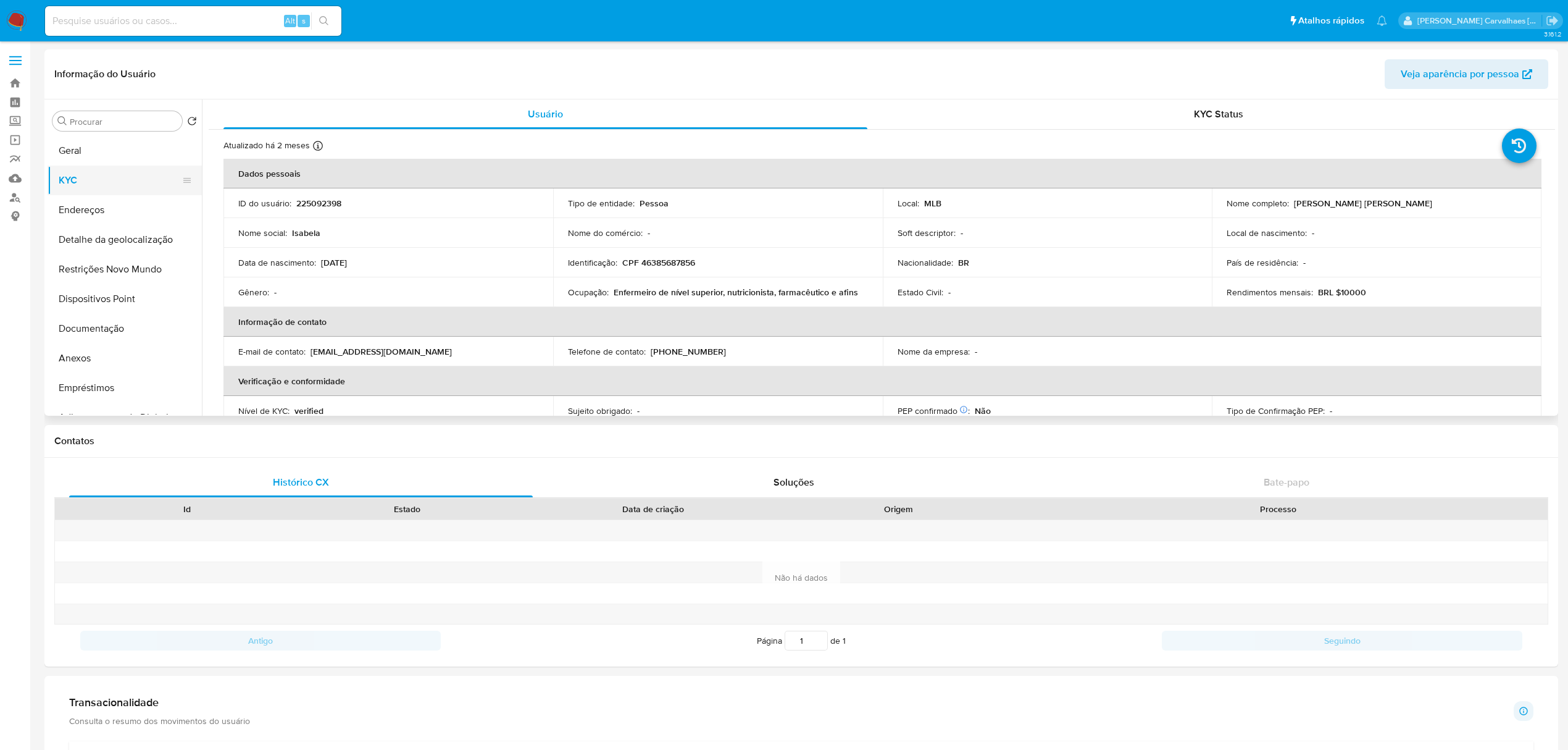
click at [113, 178] on button "KYC" at bounding box center [119, 180] width 144 height 30
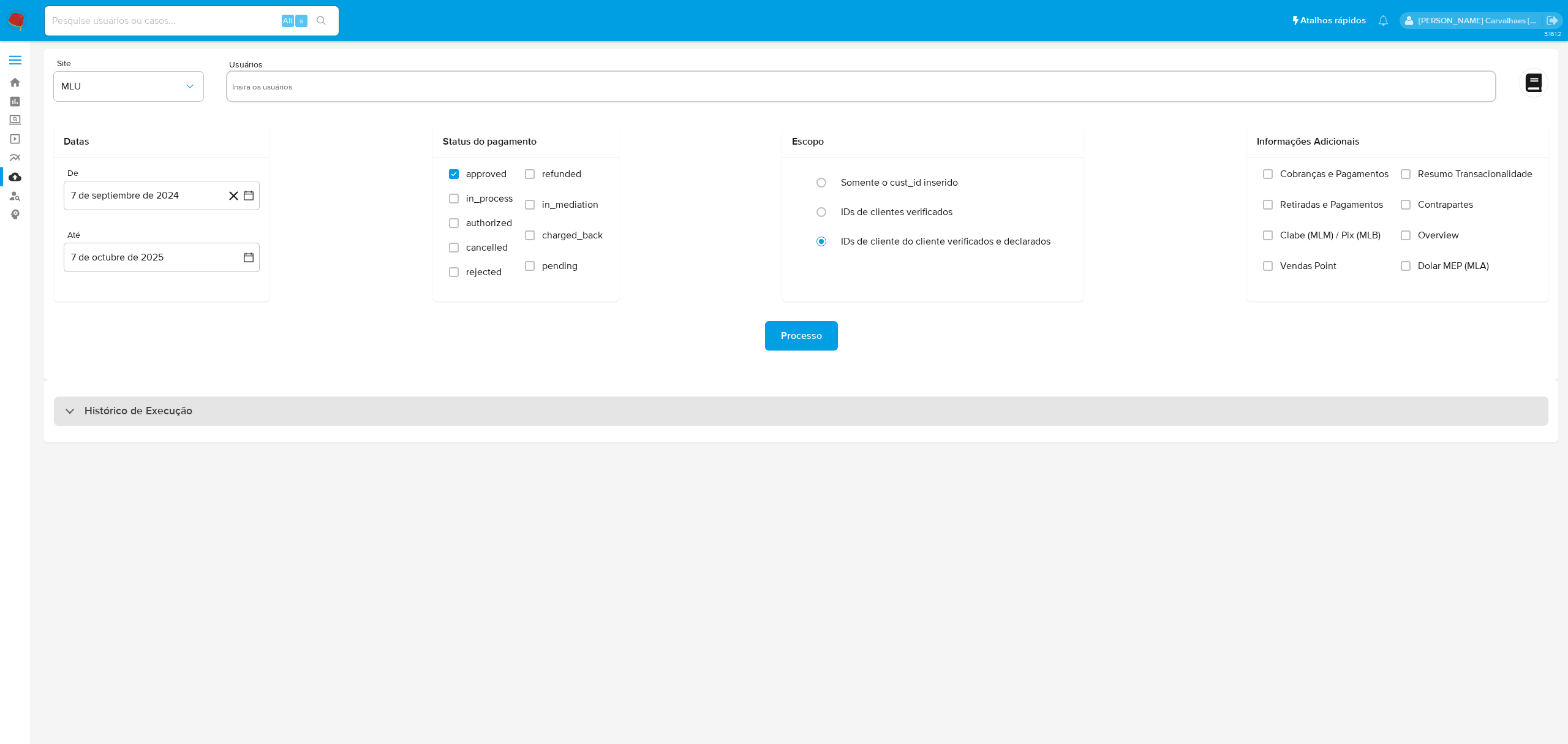
click at [256, 421] on div "Histórico de Execução" at bounding box center [801, 411] width 1494 height 30
select select "10"
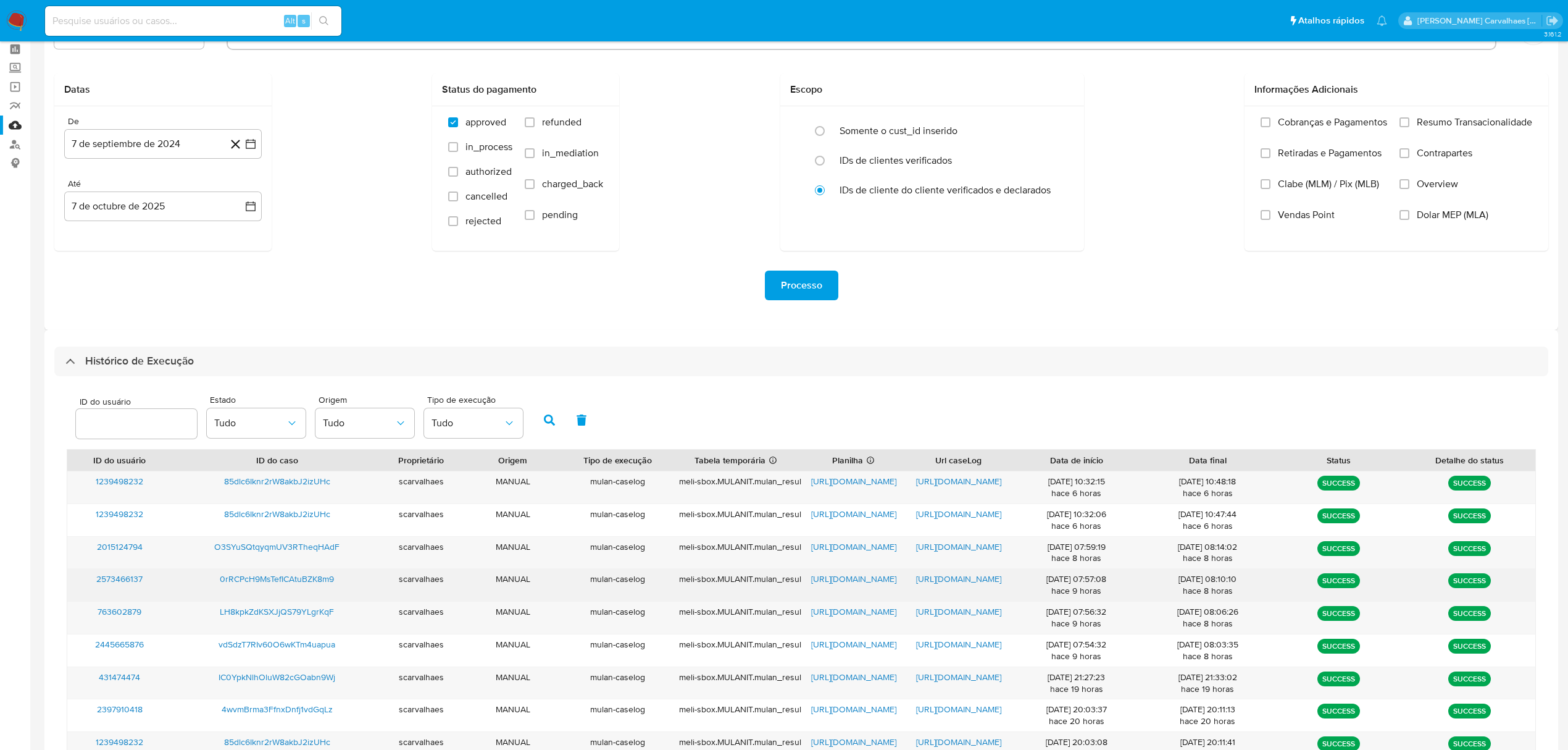
scroll to position [82, 0]
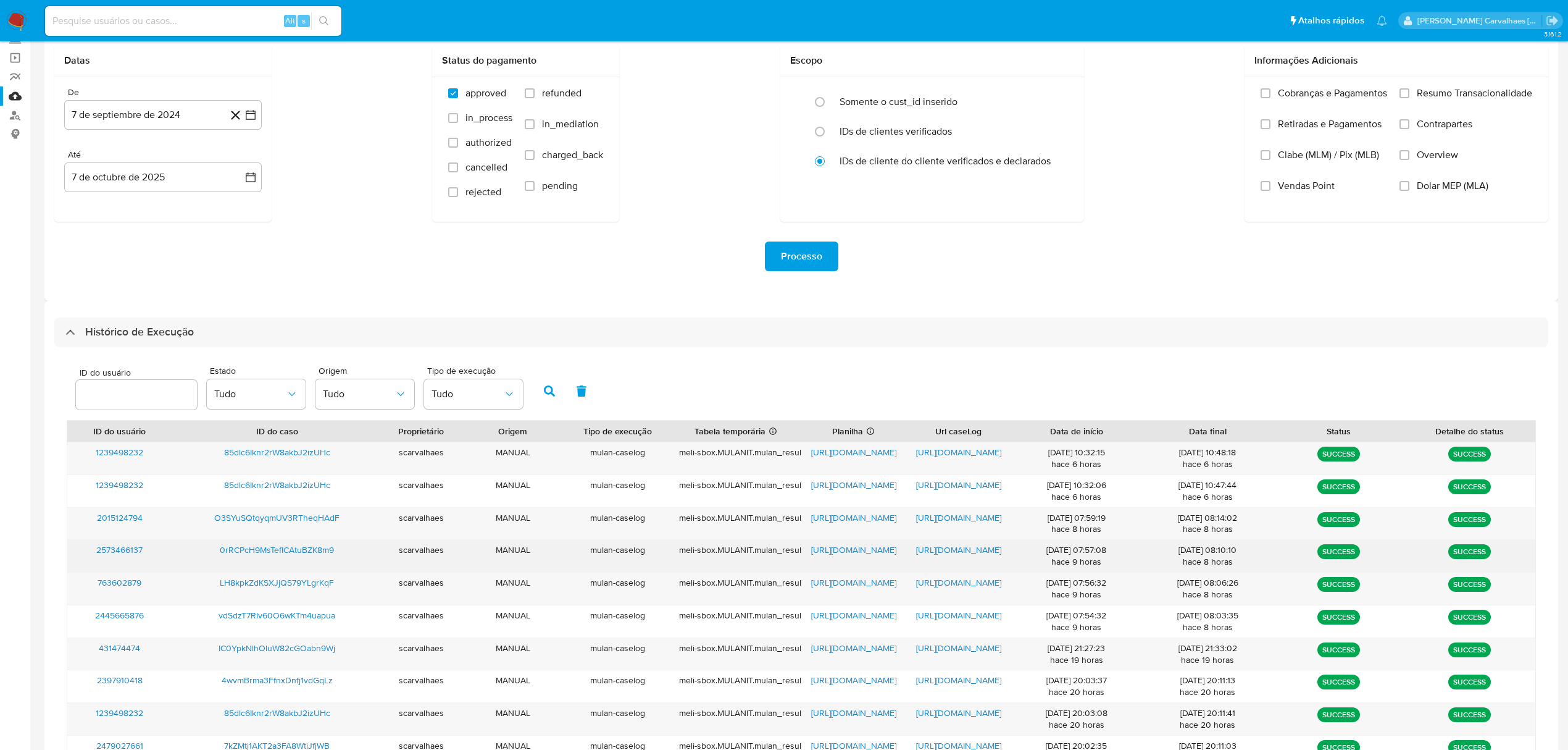
click at [847, 553] on span "[URL][DOMAIN_NAME]" at bounding box center [854, 549] width 85 height 13
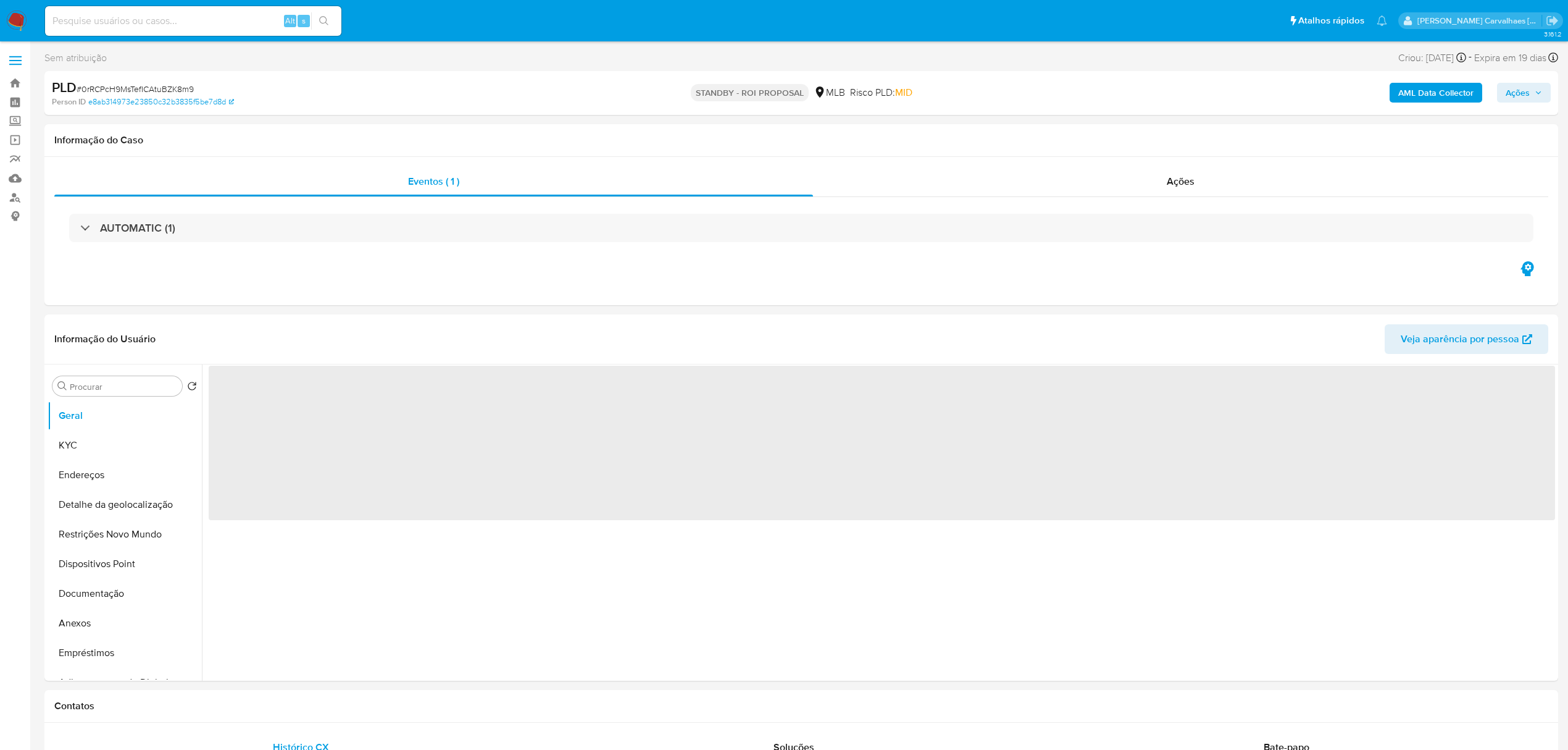
select select "10"
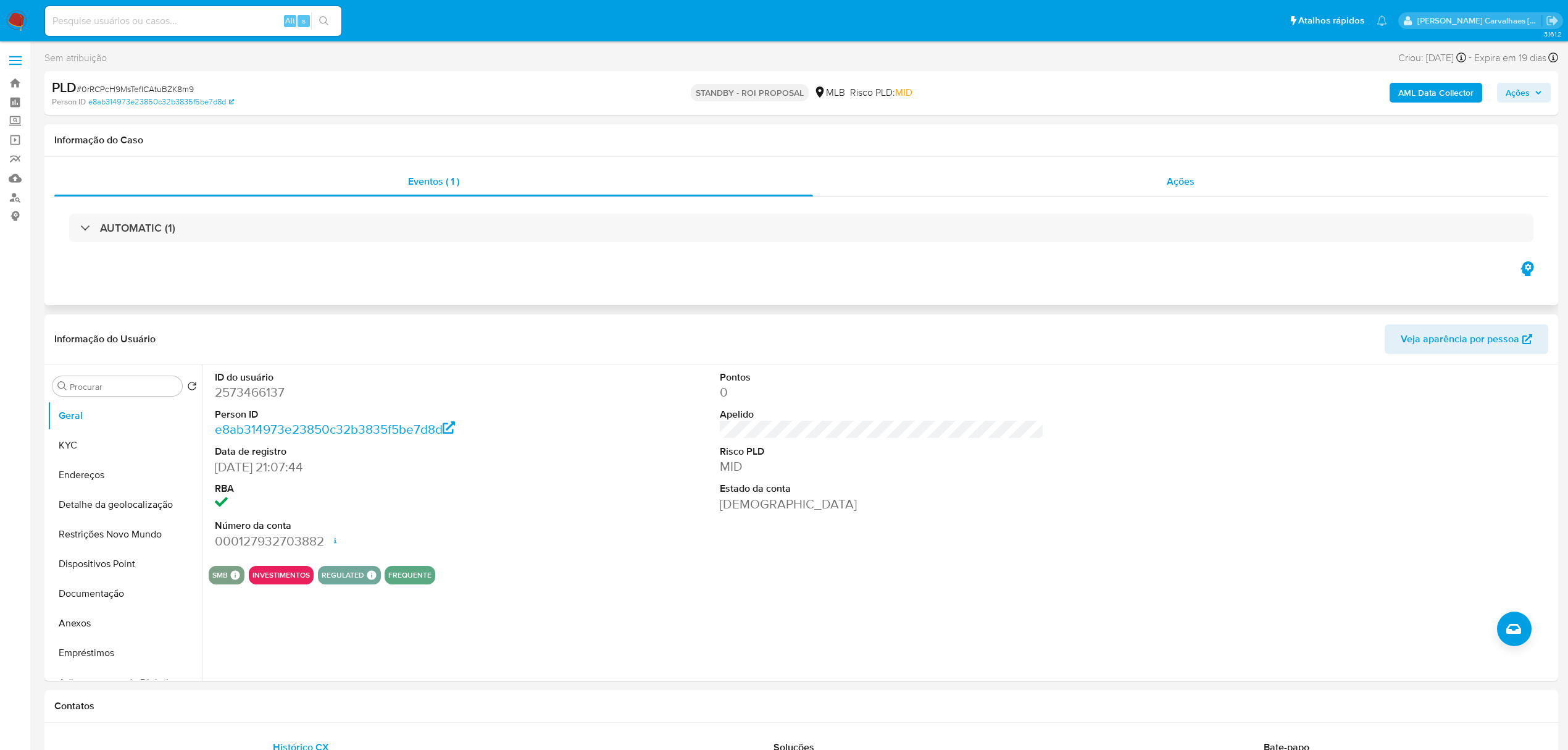
click at [1187, 181] on span "Ações" at bounding box center [1180, 181] width 28 height 14
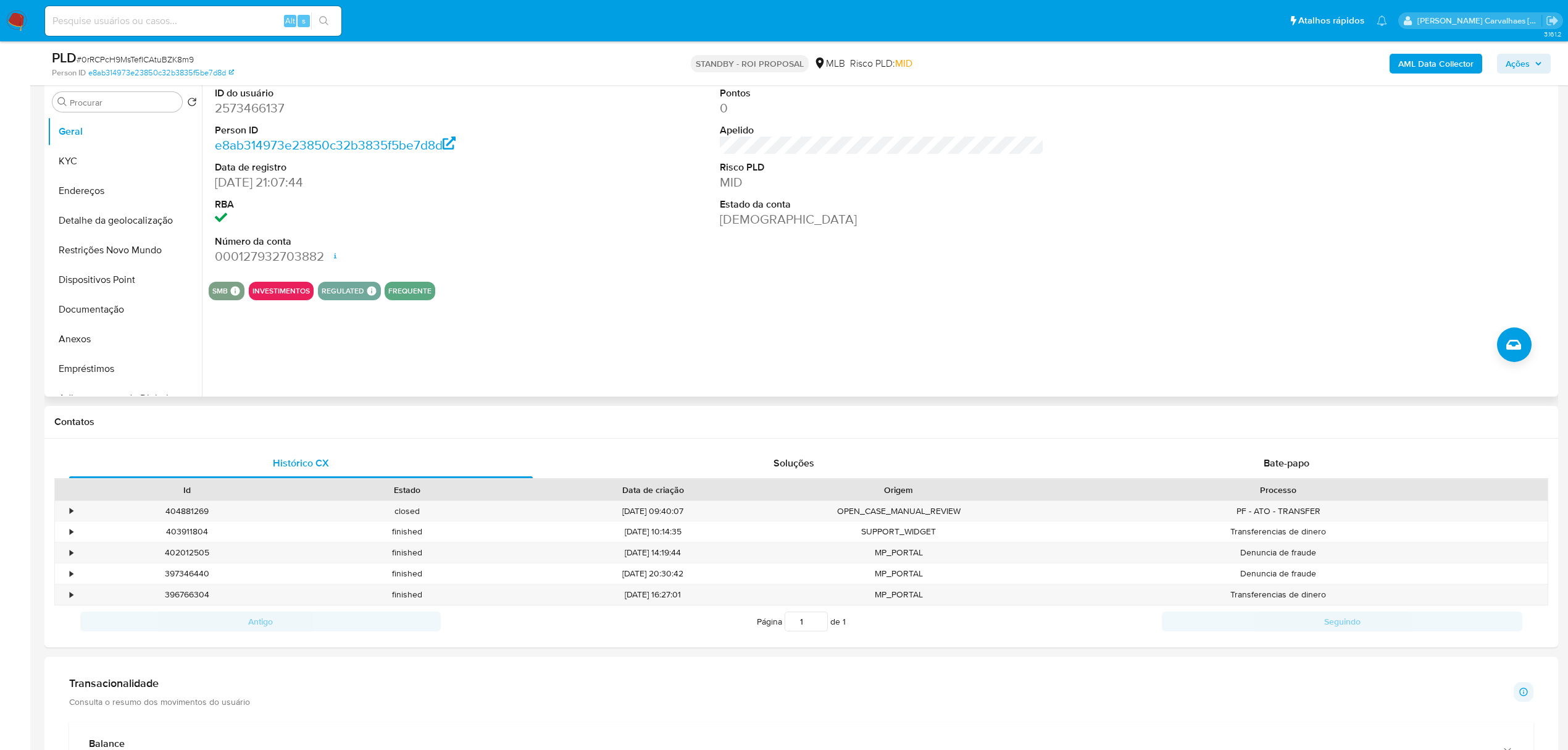
scroll to position [247, 0]
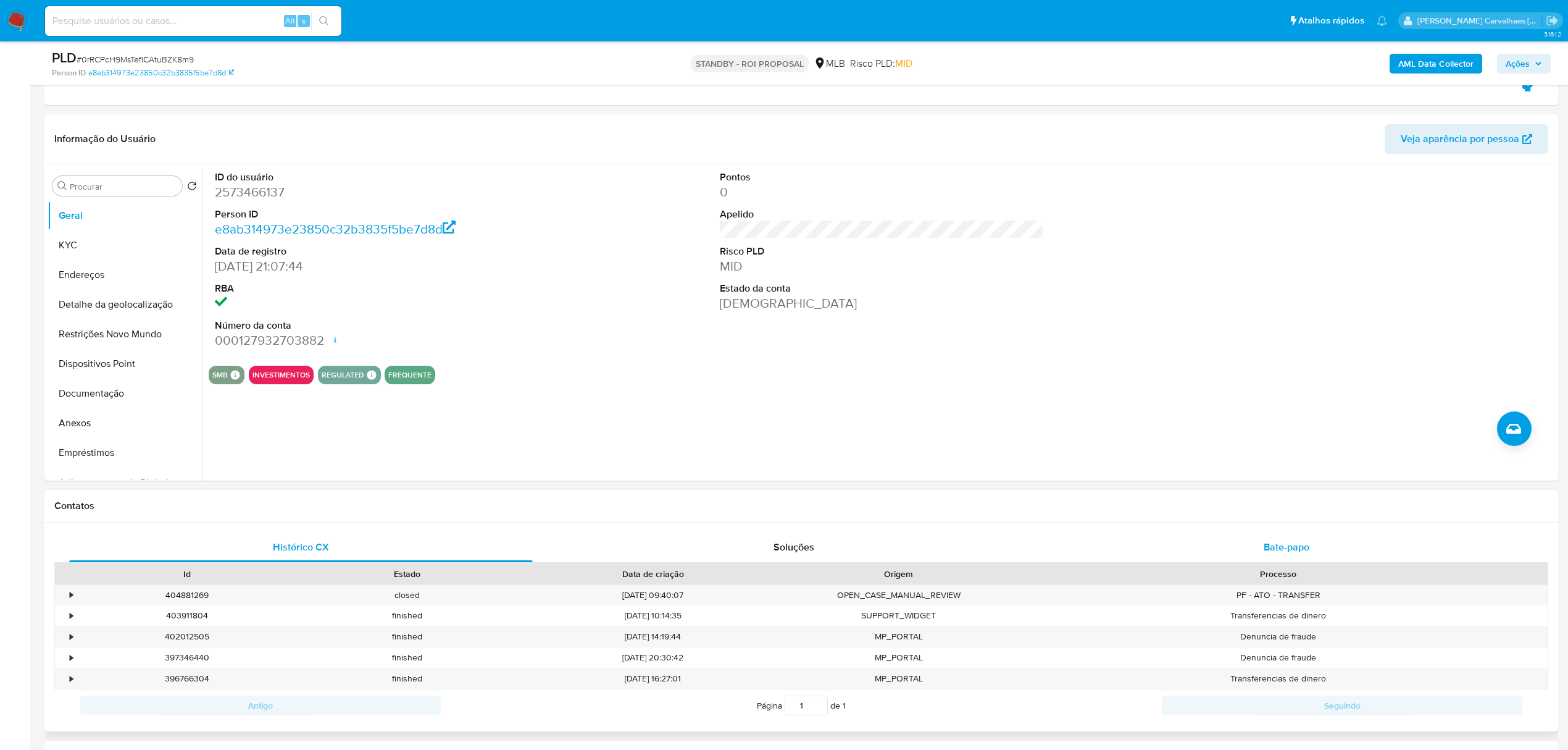
click at [1287, 543] on span "Bate-papo" at bounding box center [1286, 546] width 46 height 14
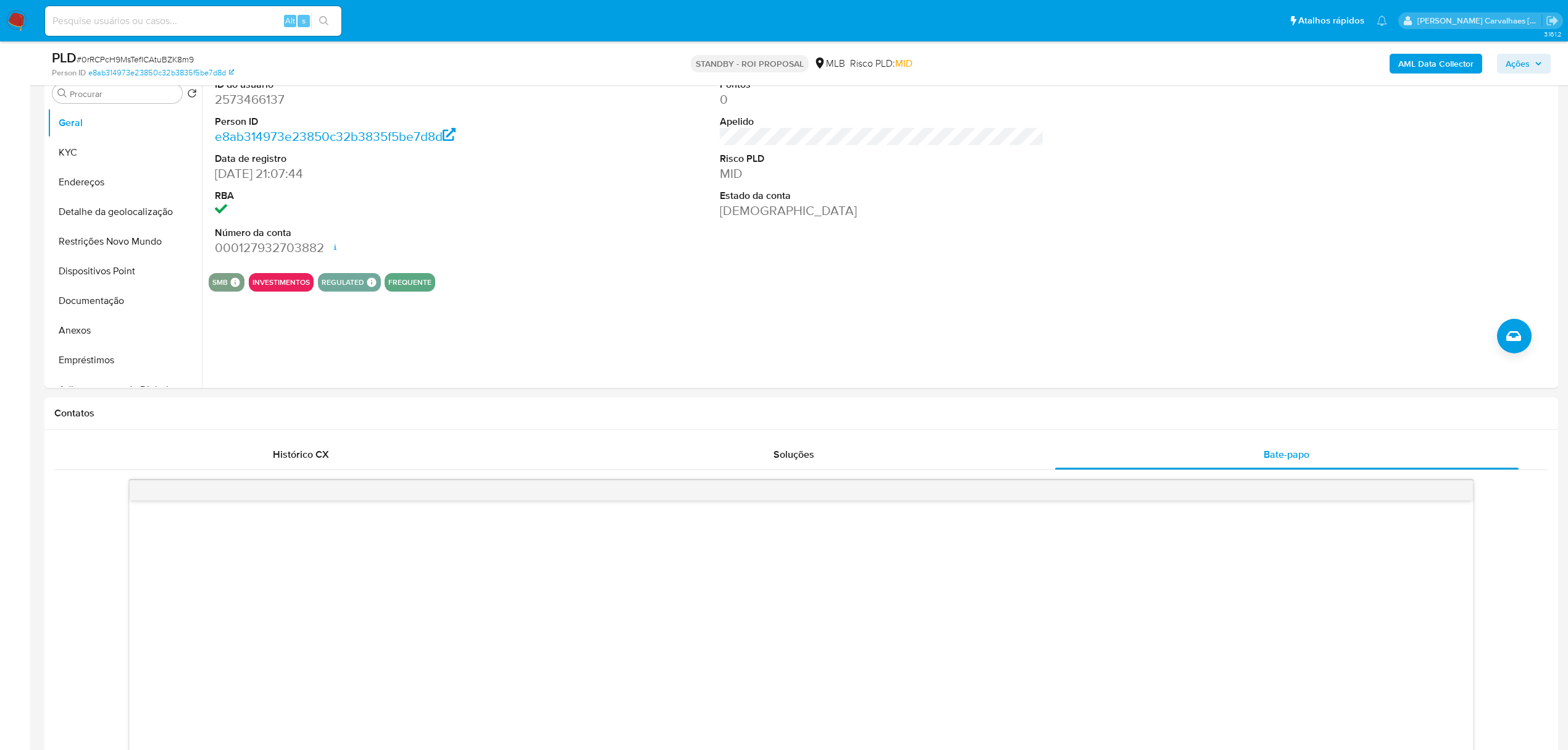
scroll to position [330, 0]
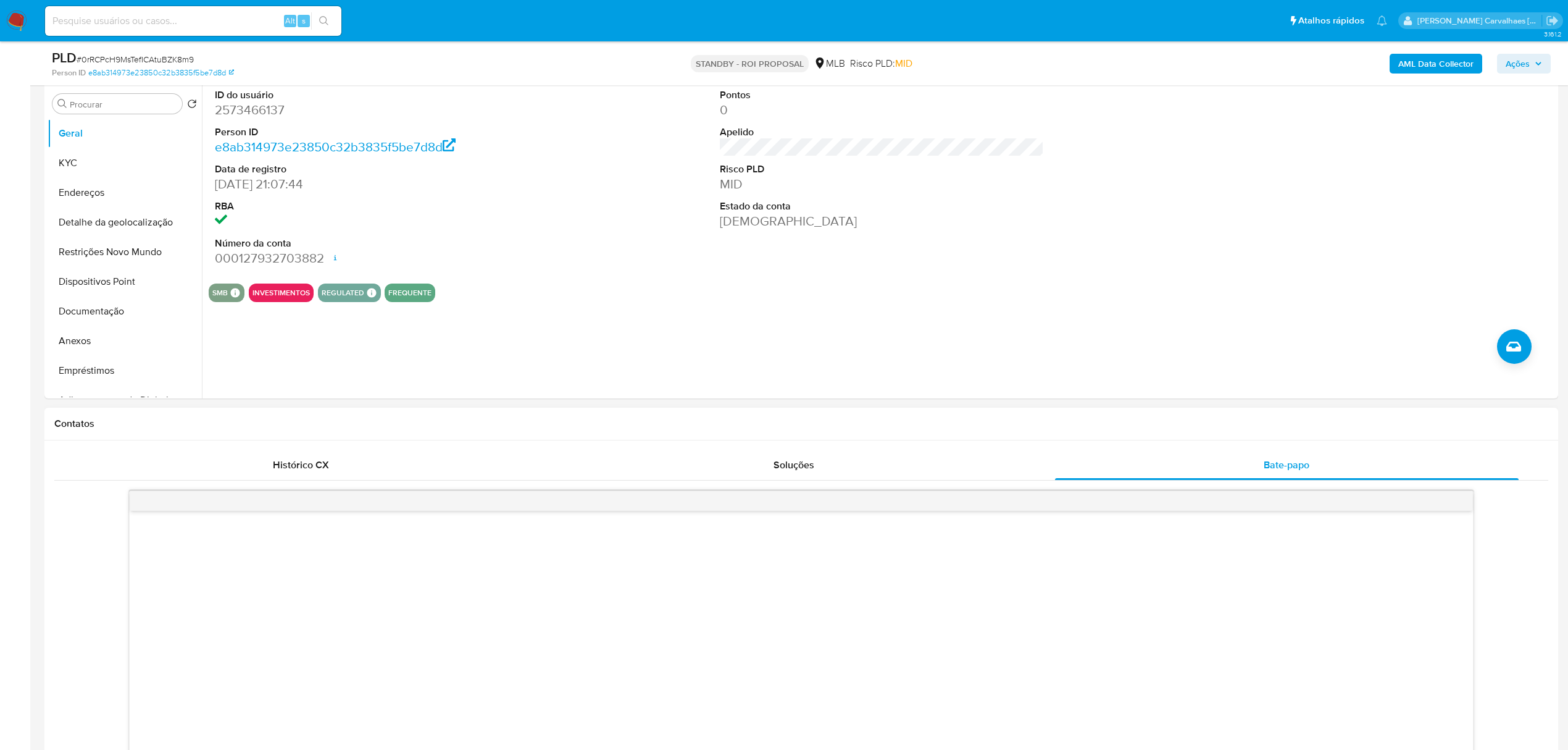
click at [1094, 546] on div at bounding box center [801, 762] width 1344 height 503
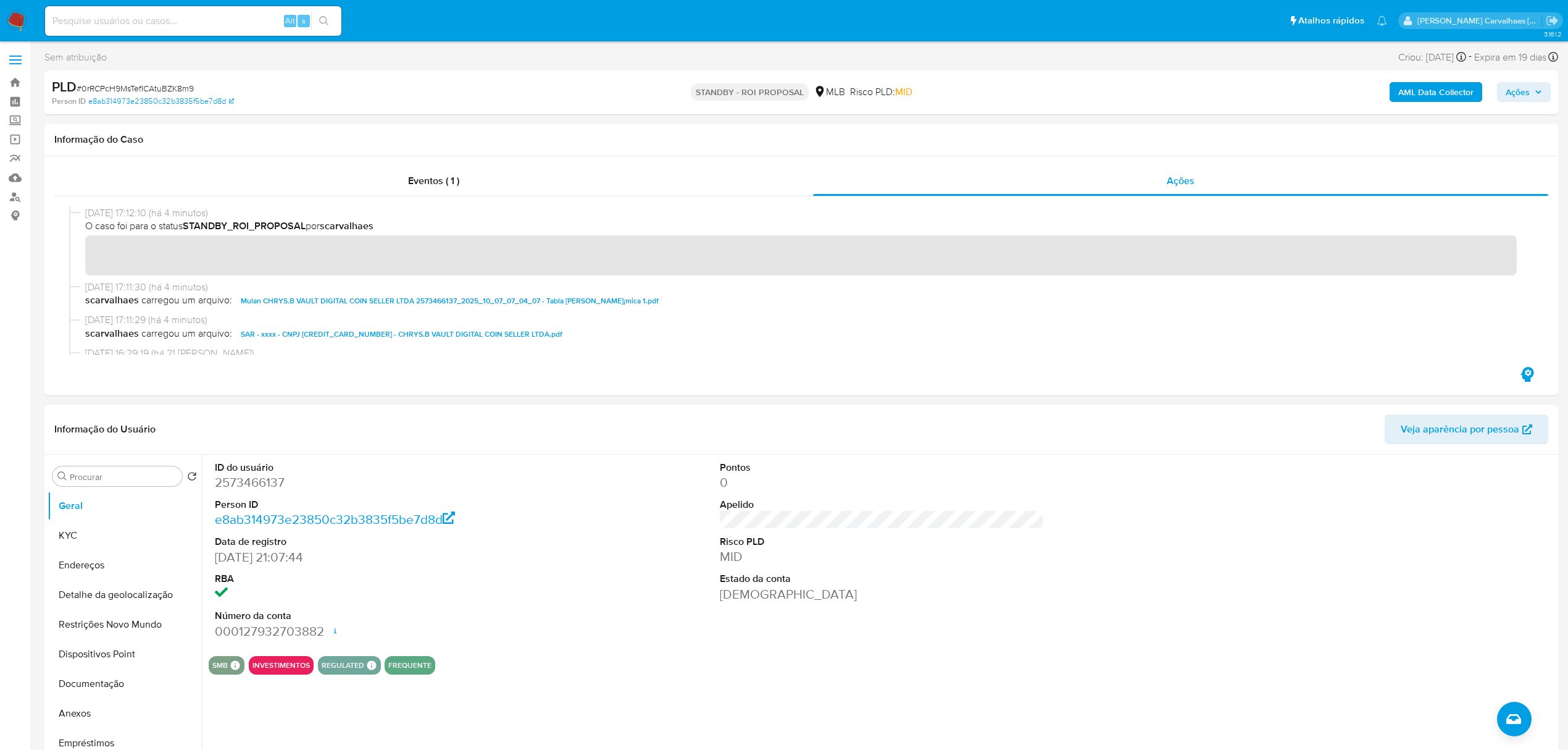
scroll to position [0, 0]
click at [431, 180] on span "Eventos ( 1 )" at bounding box center [433, 181] width 51 height 14
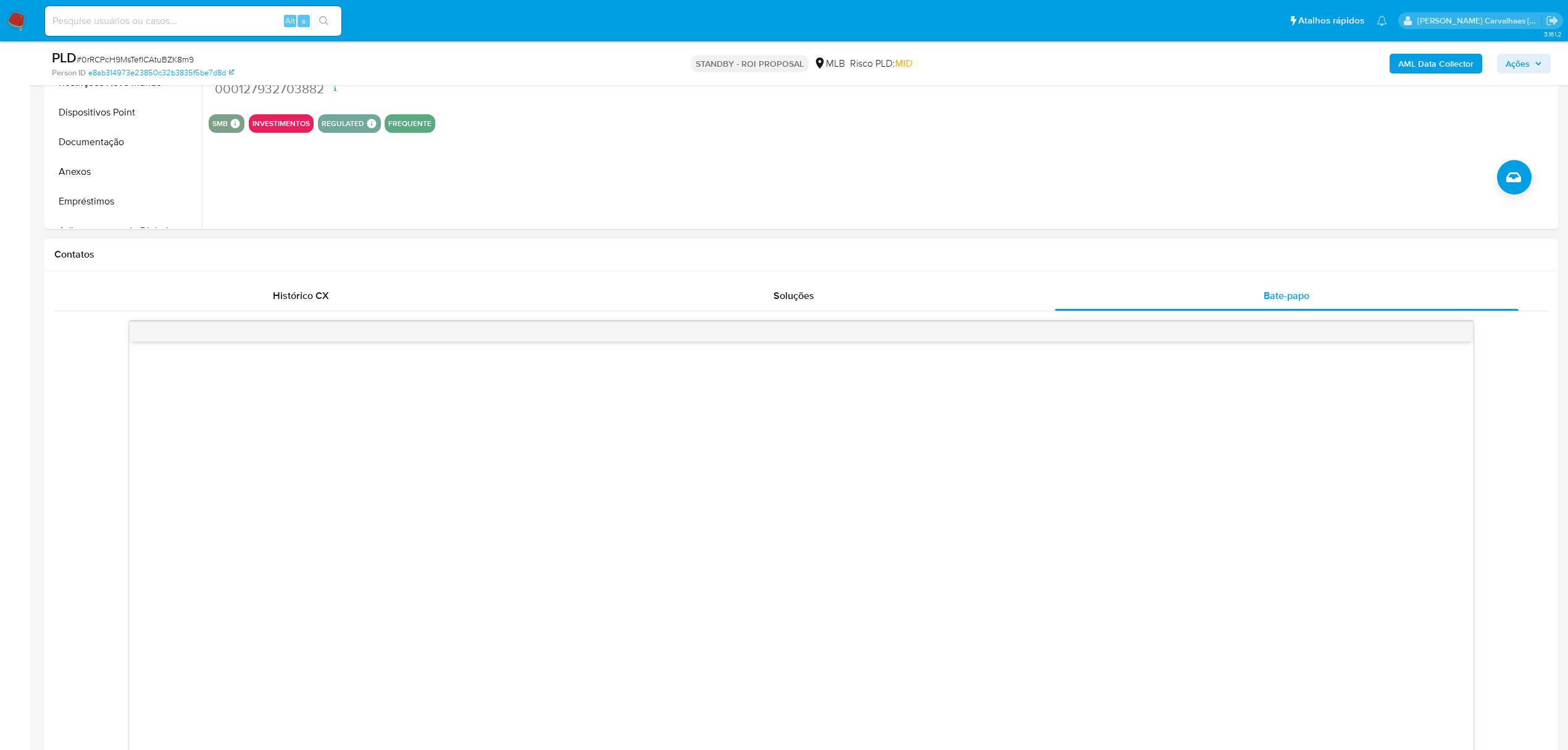
scroll to position [494, 0]
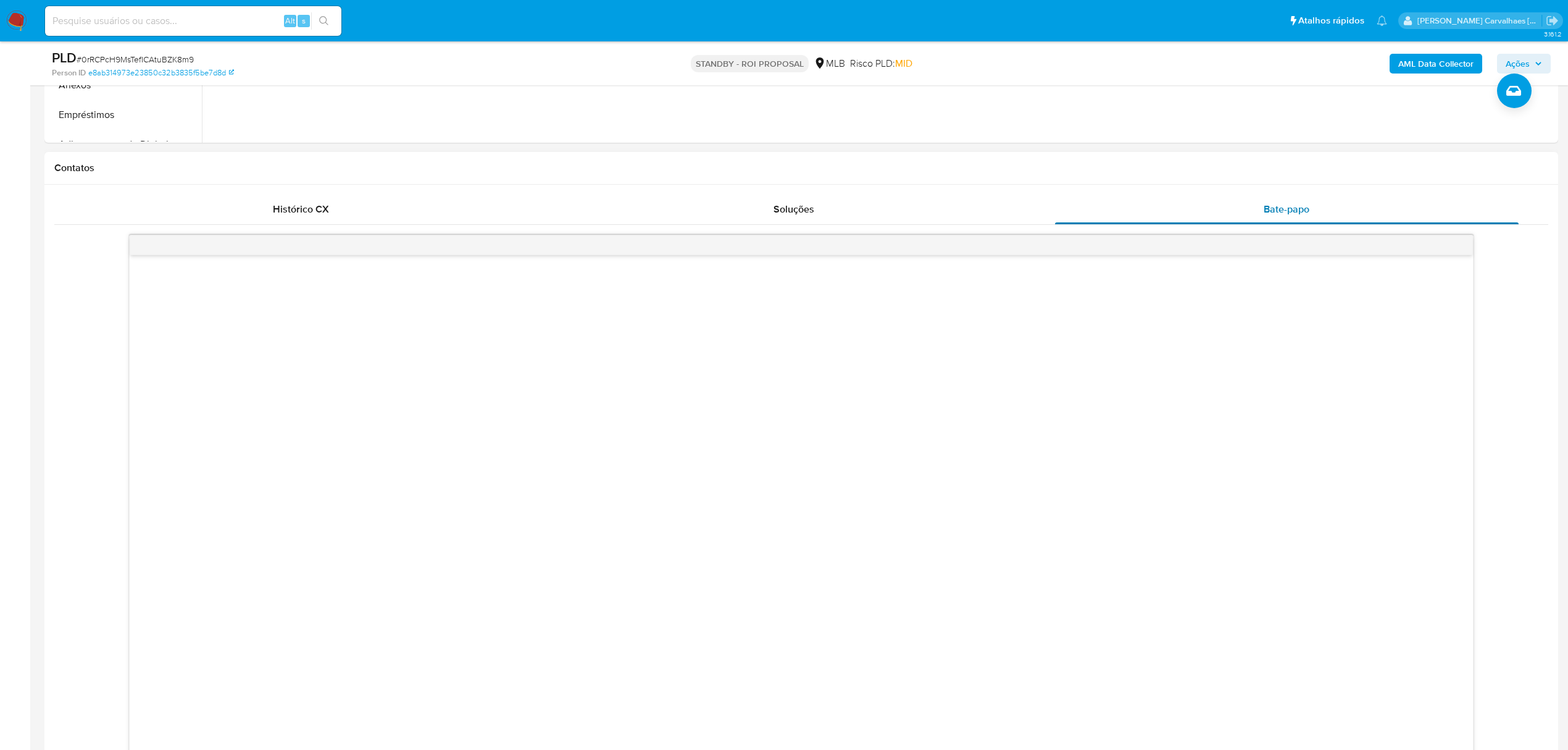
click at [1290, 210] on span "Bate-papo" at bounding box center [1286, 209] width 46 height 14
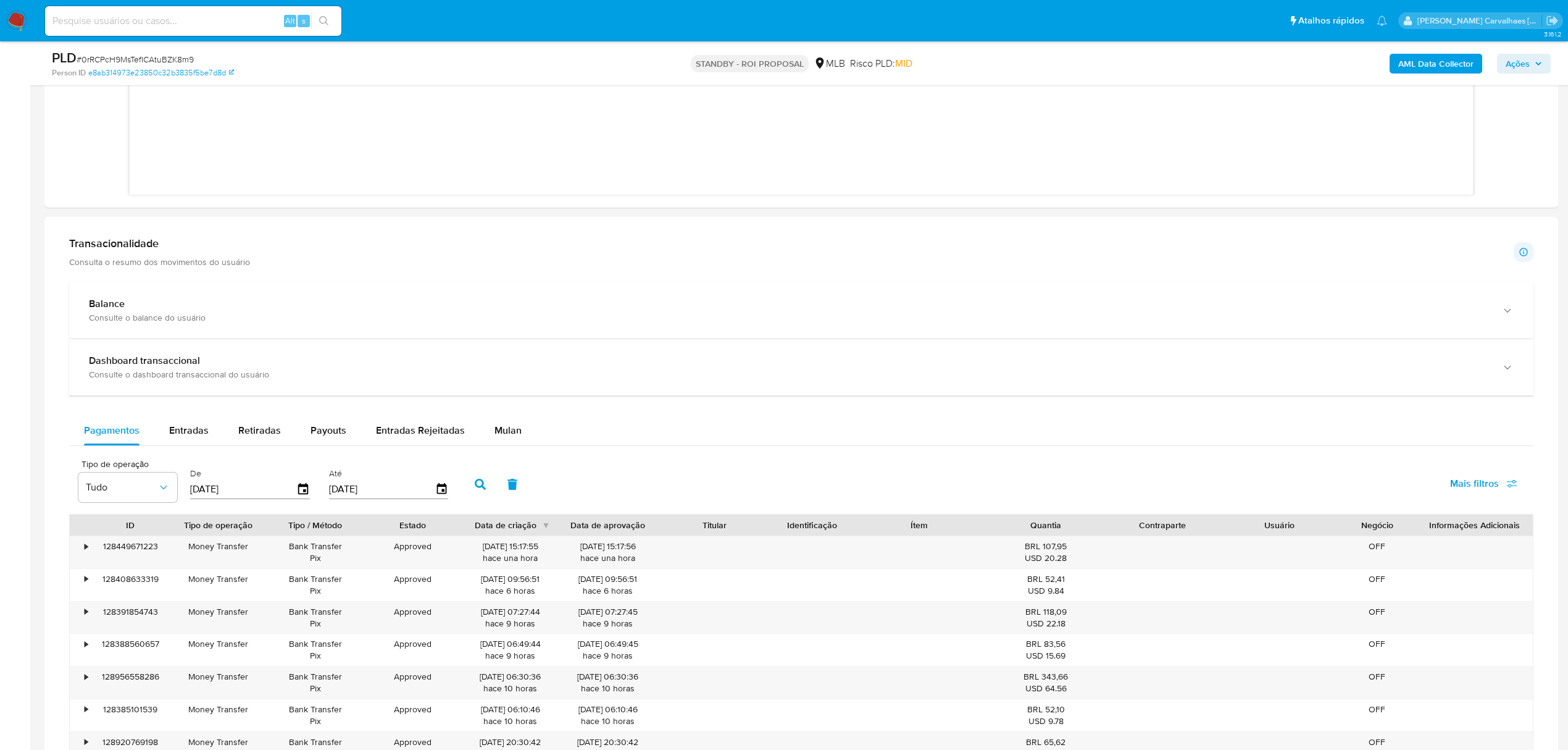
scroll to position [823, 0]
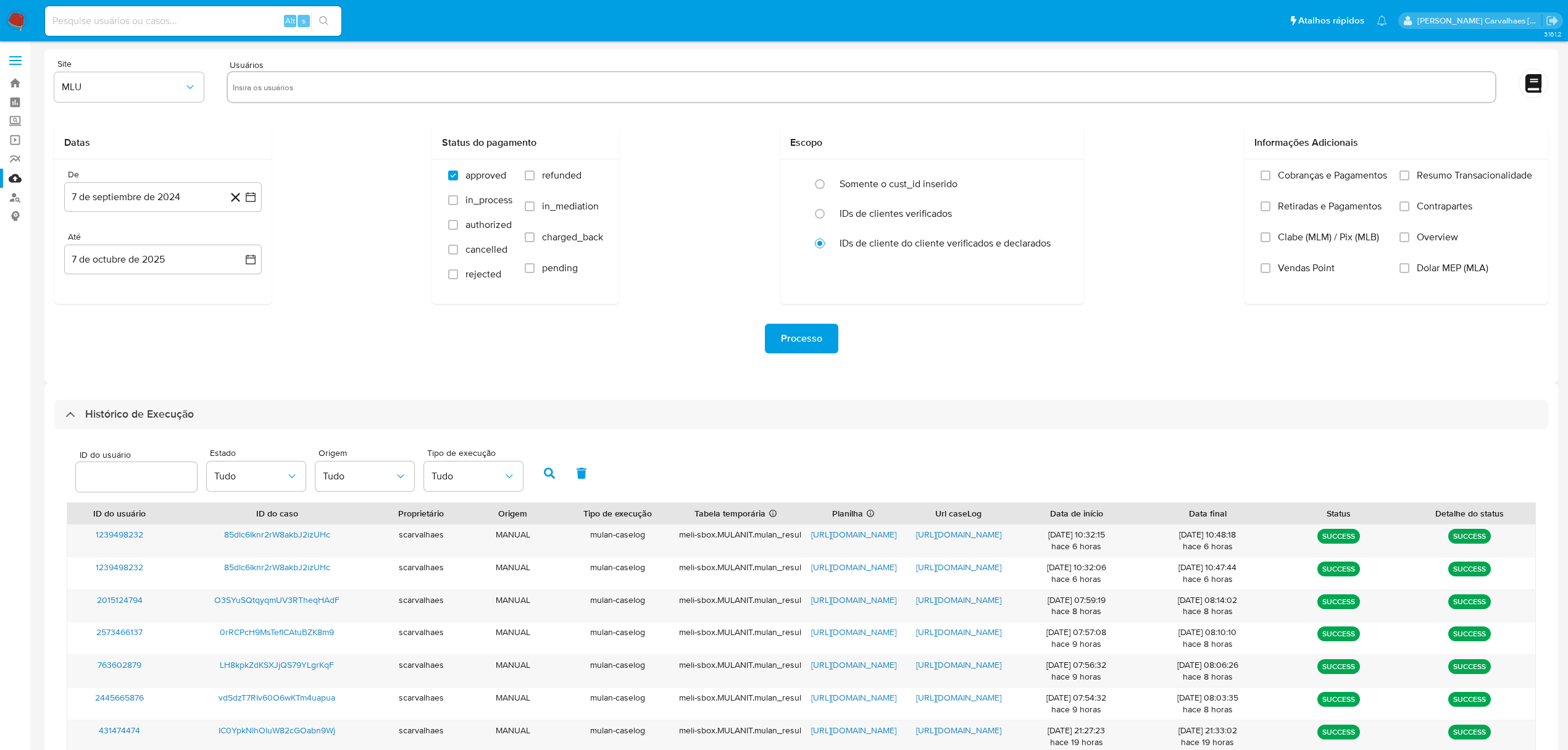
select select "10"
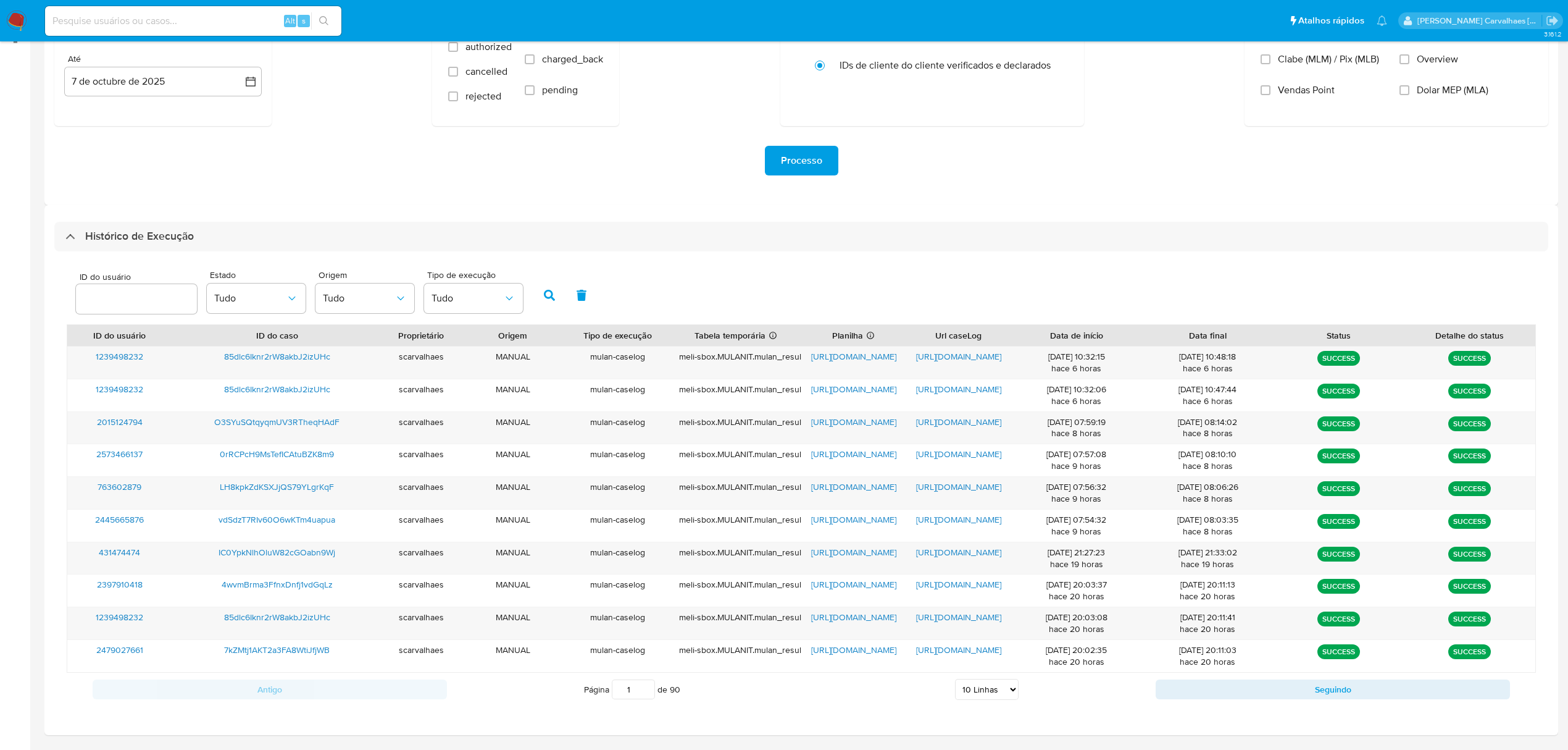
scroll to position [216, 0]
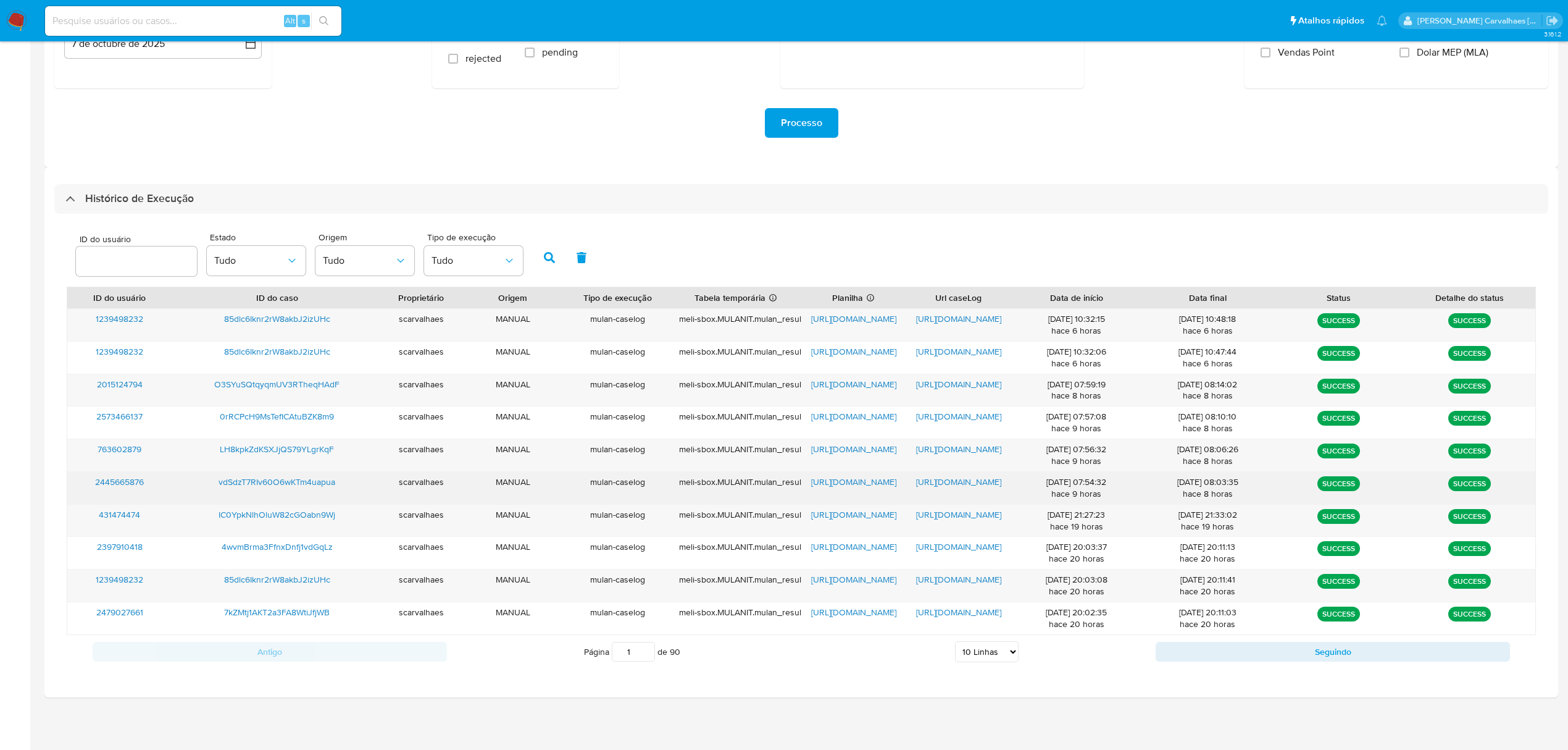
click at [958, 484] on span "https://docs.google.com/document/d/1FO-o_y6cRM_fj8_pwoZP18mHzvX04iaDWKsOJKcDq2o…" at bounding box center [958, 481] width 85 height 13
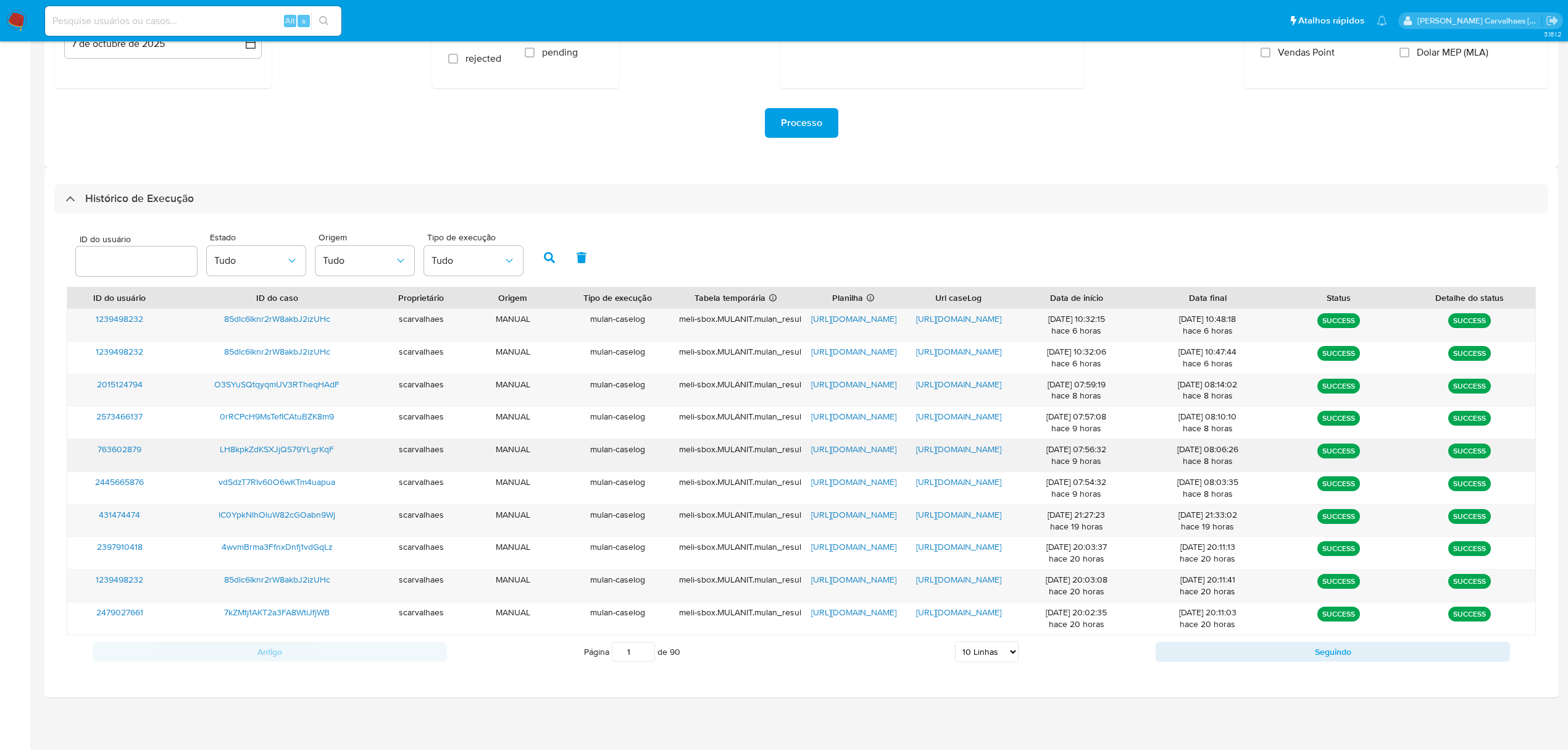
click at [954, 447] on span "https://docs.google.com/document/d/1qN4srqbQm9Drezc_50q0DLQCoaiBSlp8ytEsLuhNX9g…" at bounding box center [958, 449] width 85 height 13
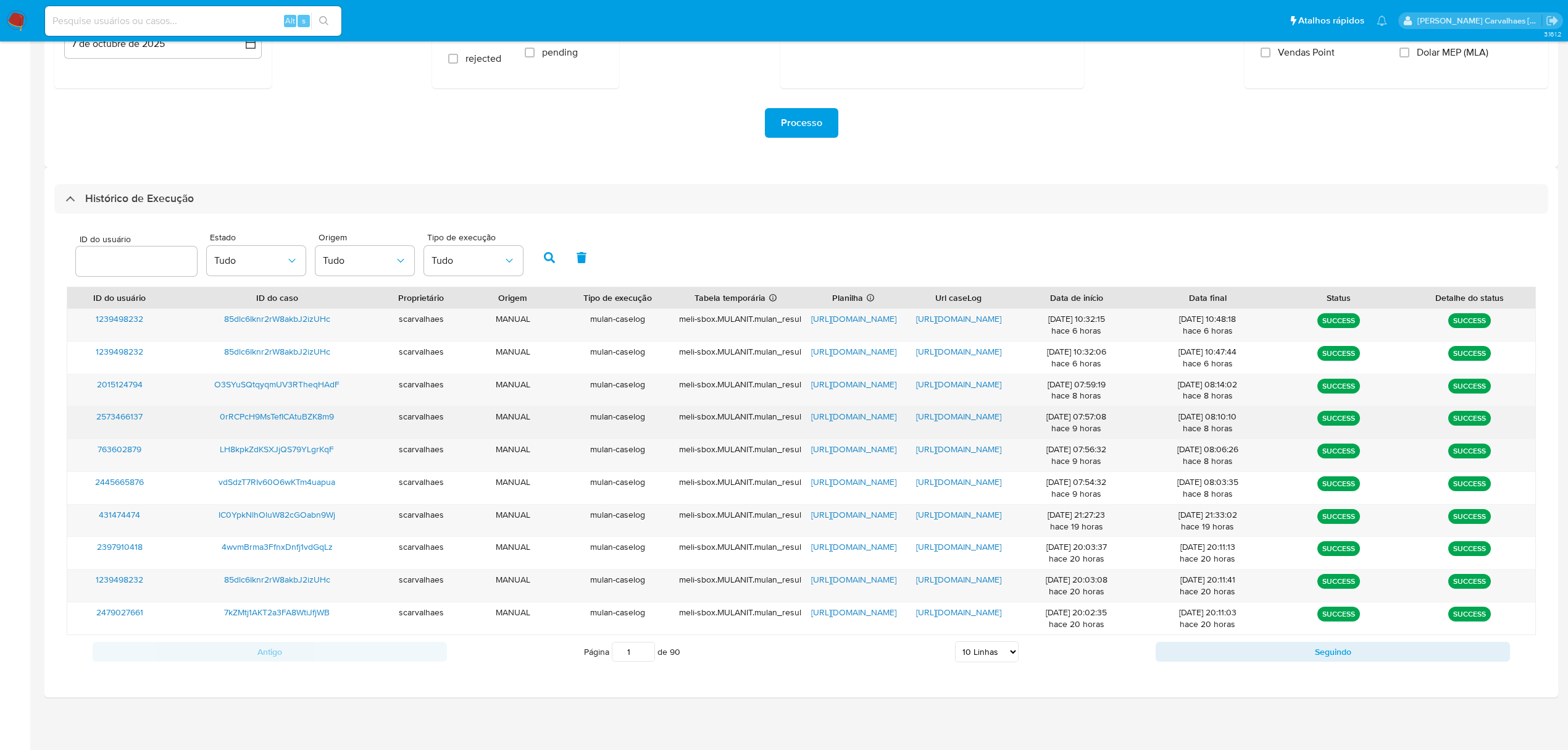
click at [963, 415] on span "https://docs.google.com/document/d/1ep7pqVZisv9FeOarCzhX9M2mUDtAUk9VOvXSHc54UKM…" at bounding box center [958, 415] width 85 height 13
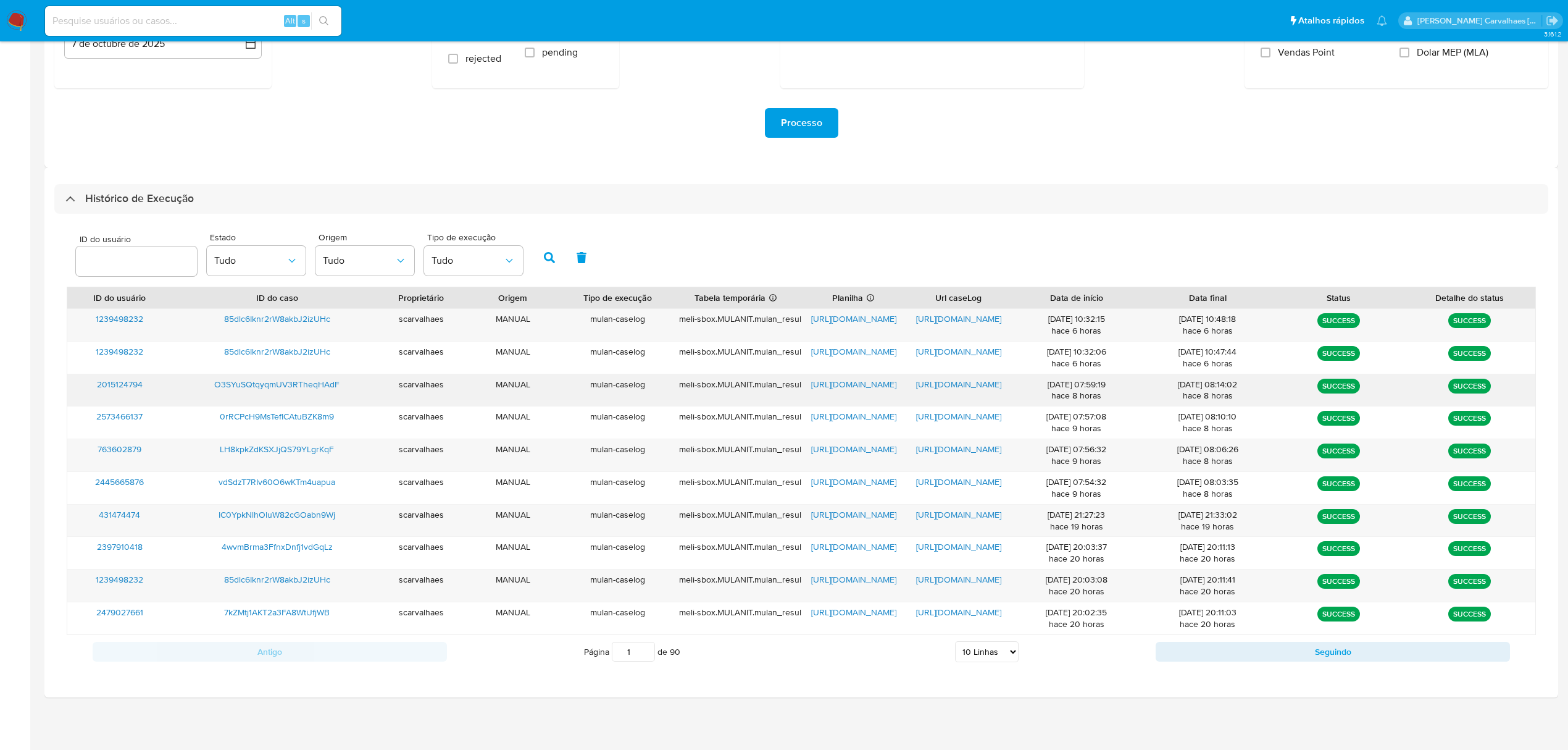
click at [931, 379] on span "https://docs.google.com/document/d/1KakTXUk_KOYoGccWwUqBLs8uGSrfUDOGlfIr8PW1yPA…" at bounding box center [958, 384] width 85 height 13
click at [956, 316] on span "https://docs.google.com/document/d/1ZyQENr2PeMTo9Tp0UXU2l9FOgPBIaxiwEVLbtK4E1Mo…" at bounding box center [958, 319] width 85 height 13
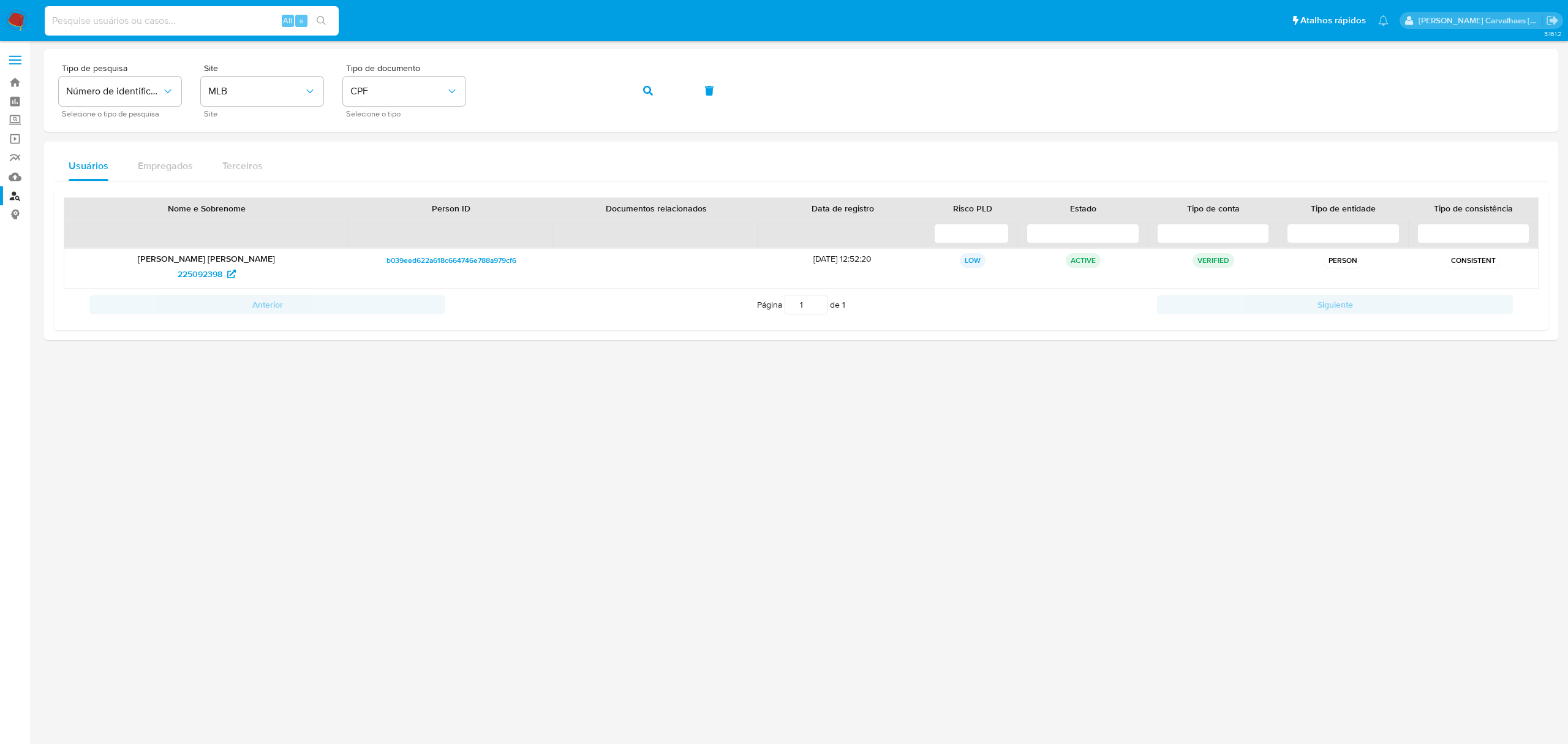
paste input "O3SYuSQtqyqmUV3RTheqHAdF"
type input "O3SYuSQtqyqmUV3RTheqHAdF"
click at [317, 12] on button "search-icon" at bounding box center [321, 21] width 25 height 17
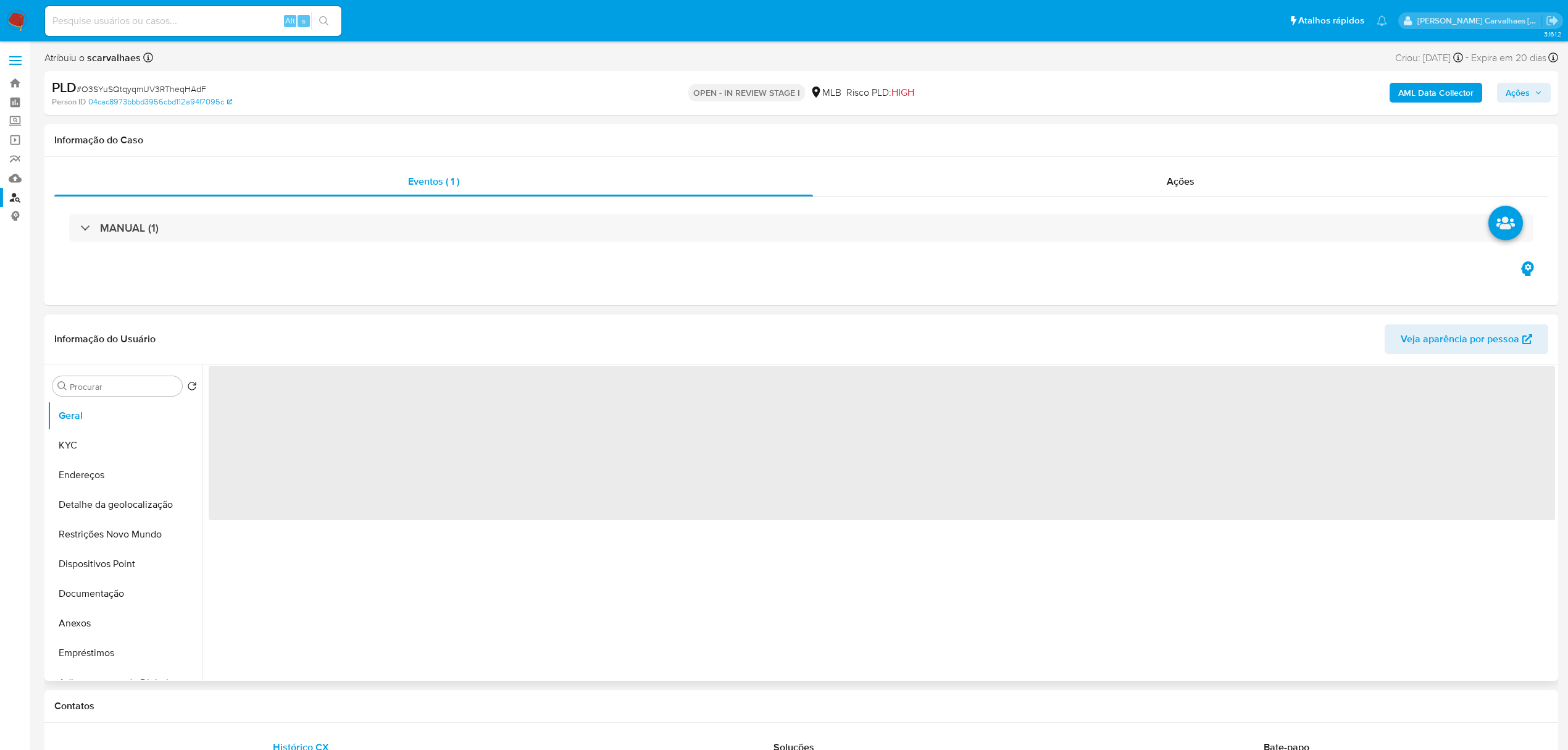
select select "10"
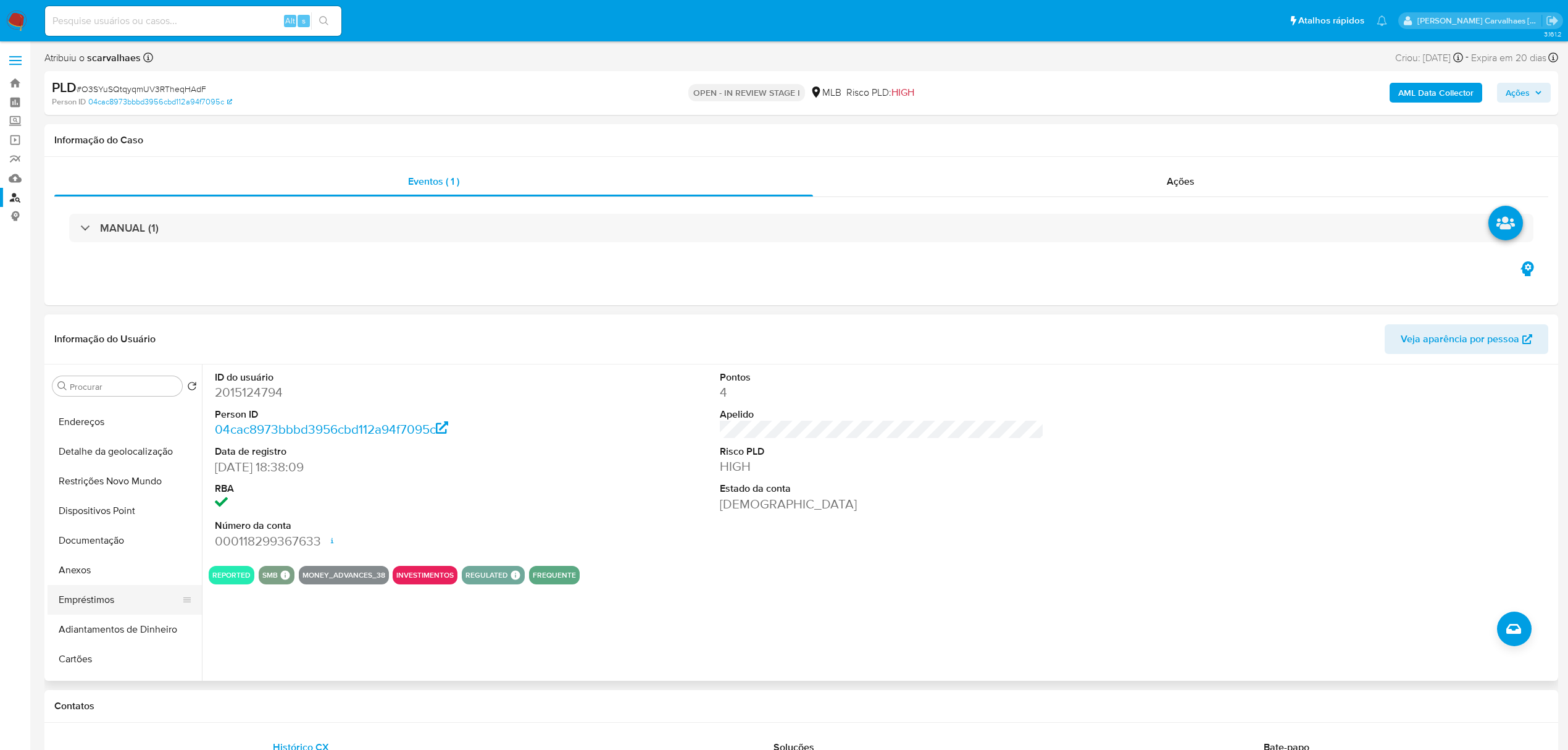
scroll to position [82, 0]
click at [73, 538] on button "Anexos" at bounding box center [119, 541] width 144 height 30
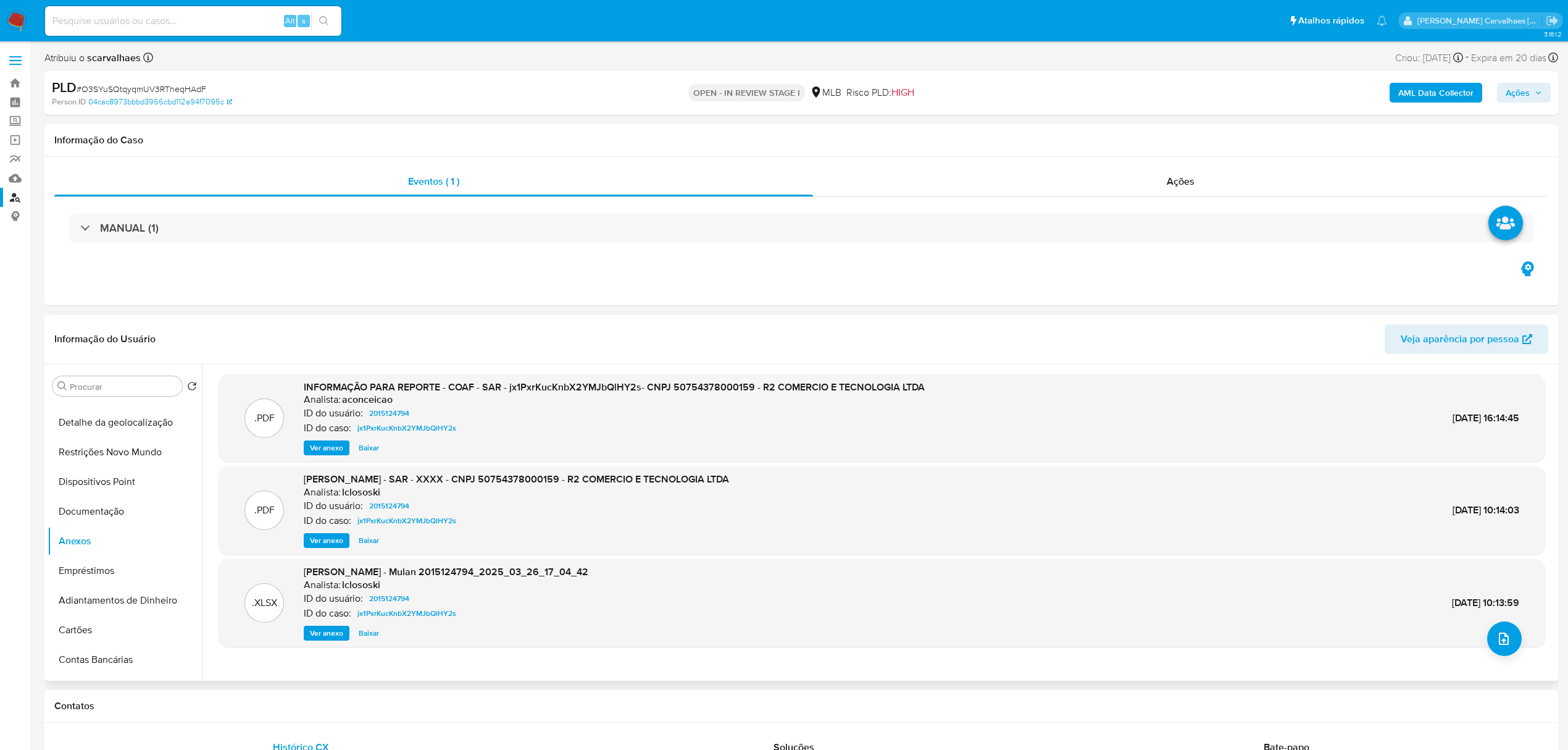
click at [334, 445] on span "Ver anexo" at bounding box center [327, 447] width 33 height 13
click at [334, 445] on div "Ver anexo Ver anexo [GEOGRAPHIC_DATA]" at bounding box center [614, 448] width 621 height 15
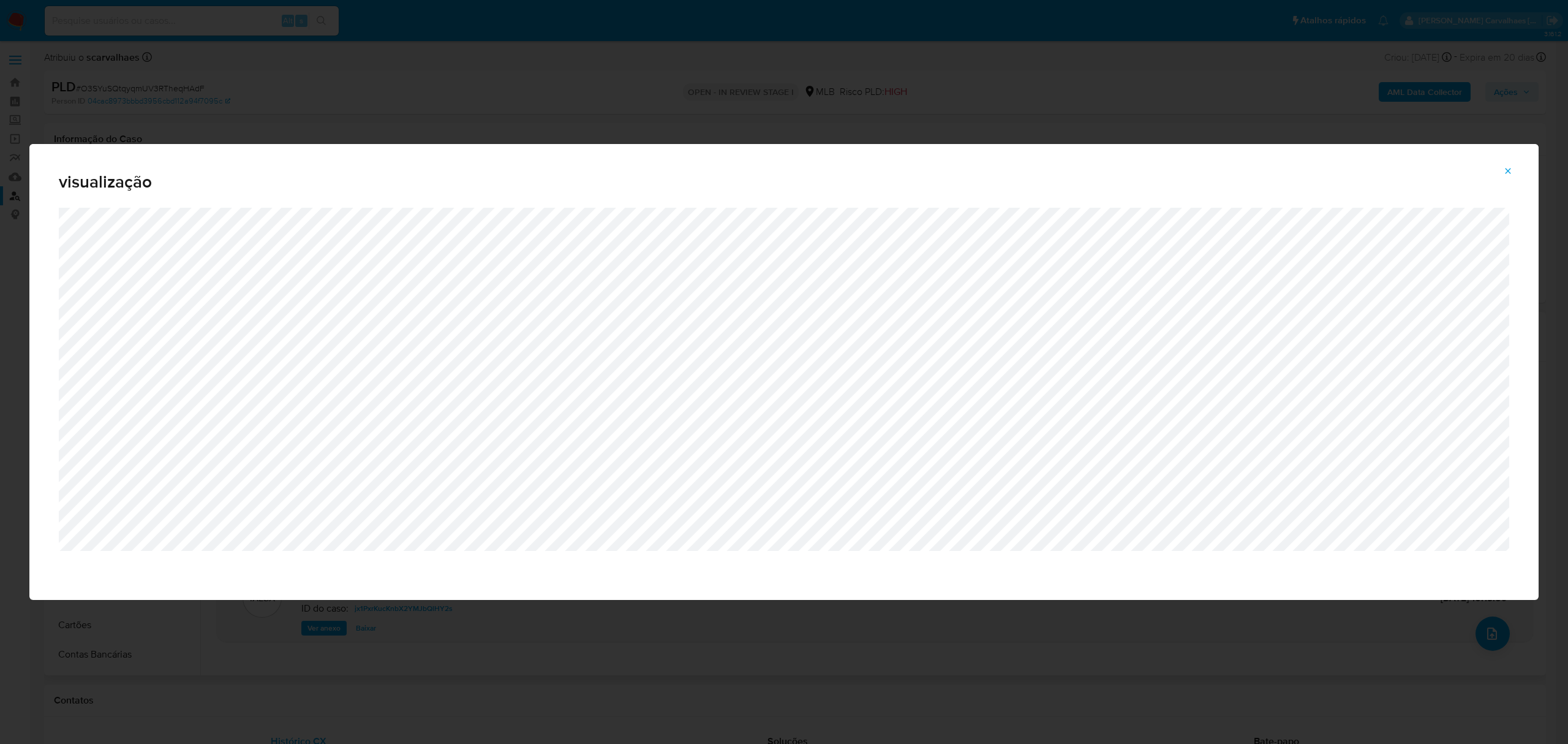
click at [1505, 173] on icon "Attachment preview" at bounding box center [1508, 170] width 6 height 6
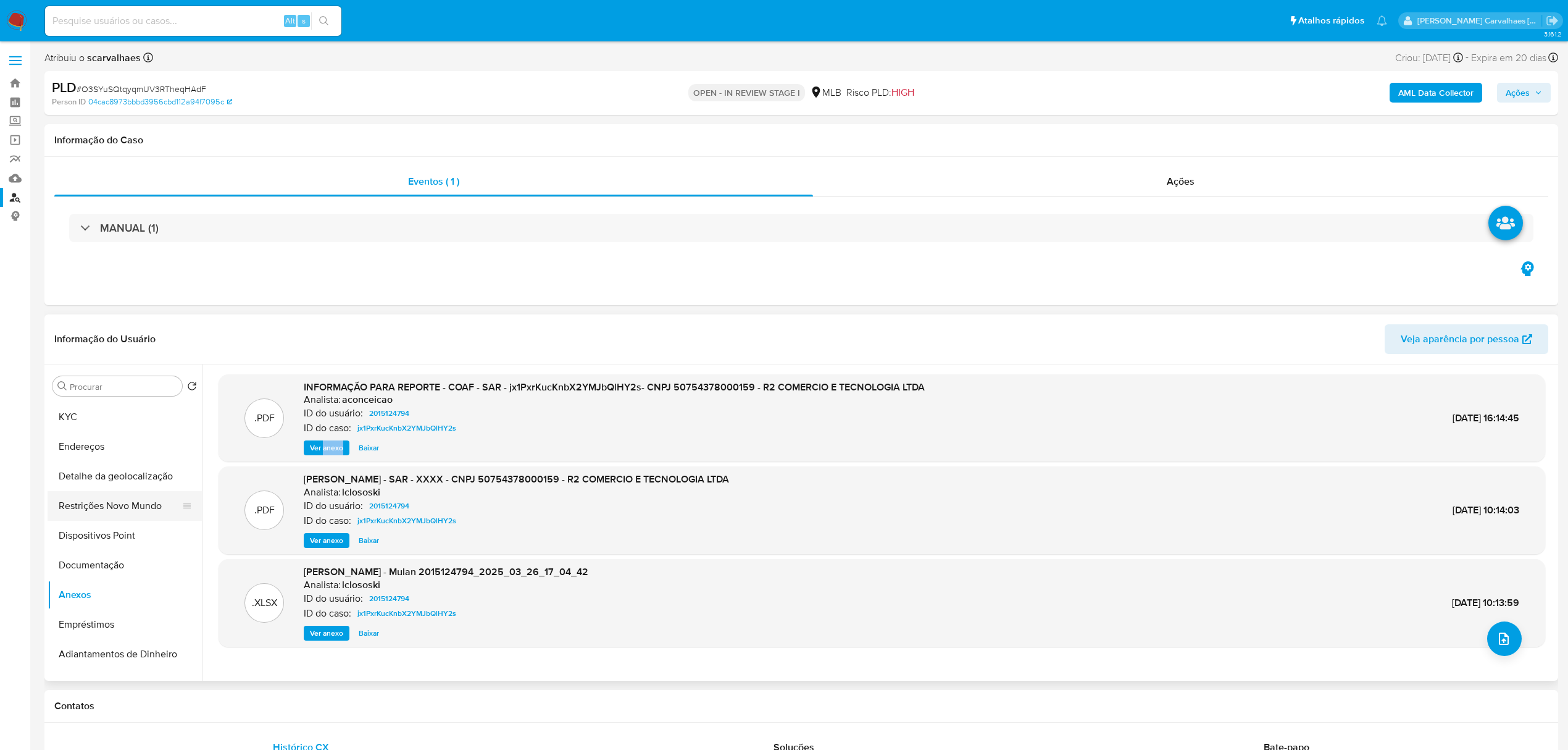
scroll to position [0, 0]
click at [98, 416] on button "Geral" at bounding box center [119, 415] width 144 height 30
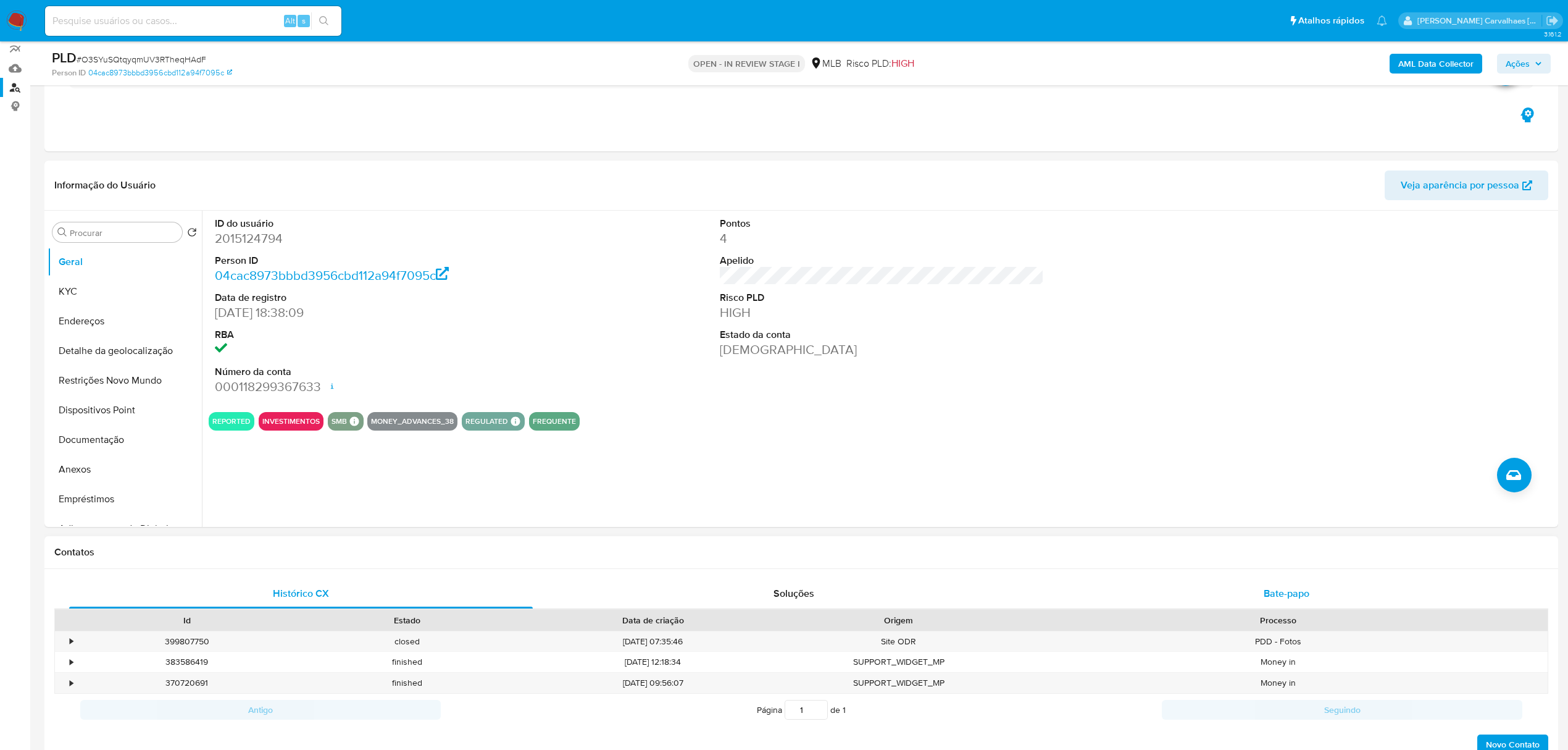
scroll to position [164, 0]
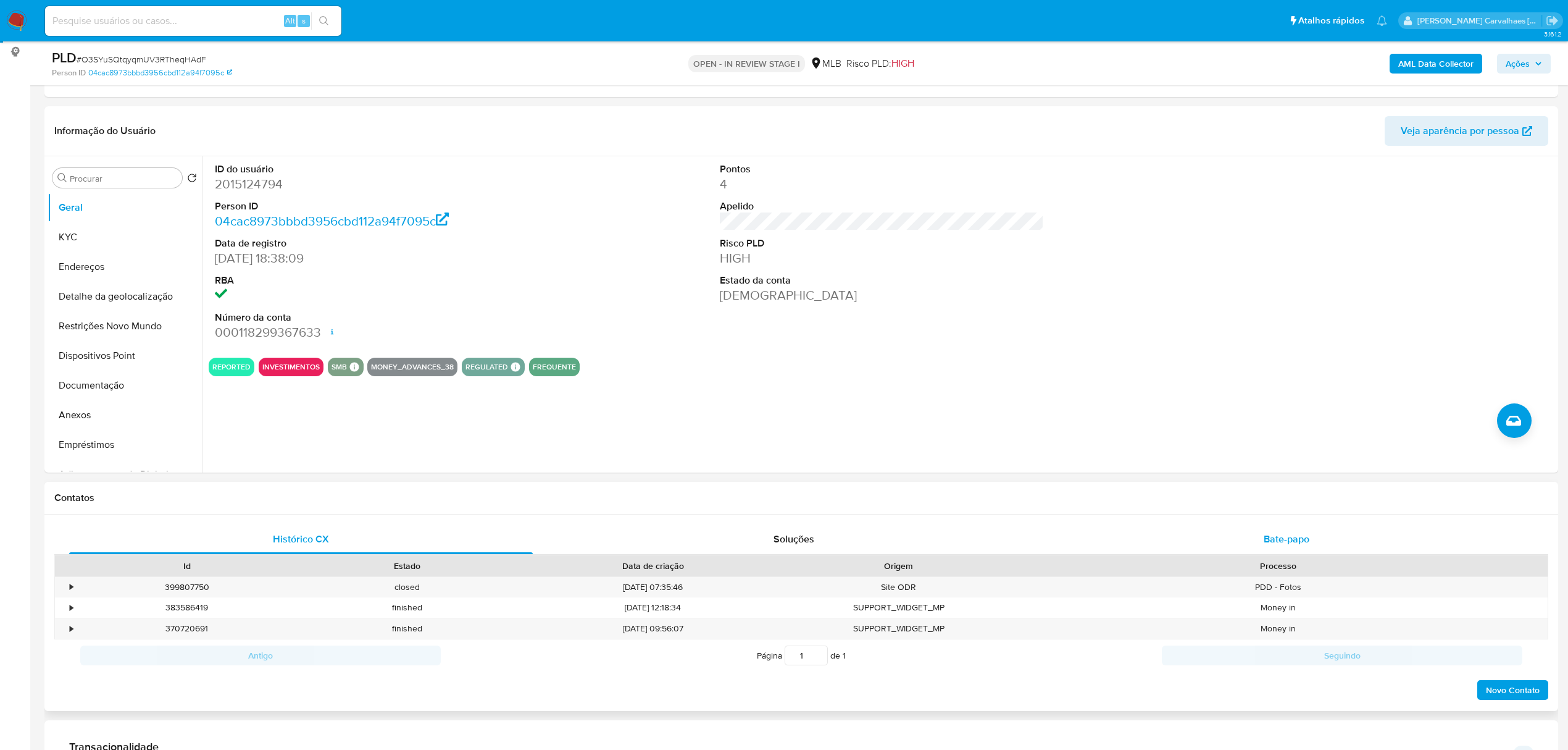
click at [1294, 534] on span "Bate-papo" at bounding box center [1286, 538] width 46 height 14
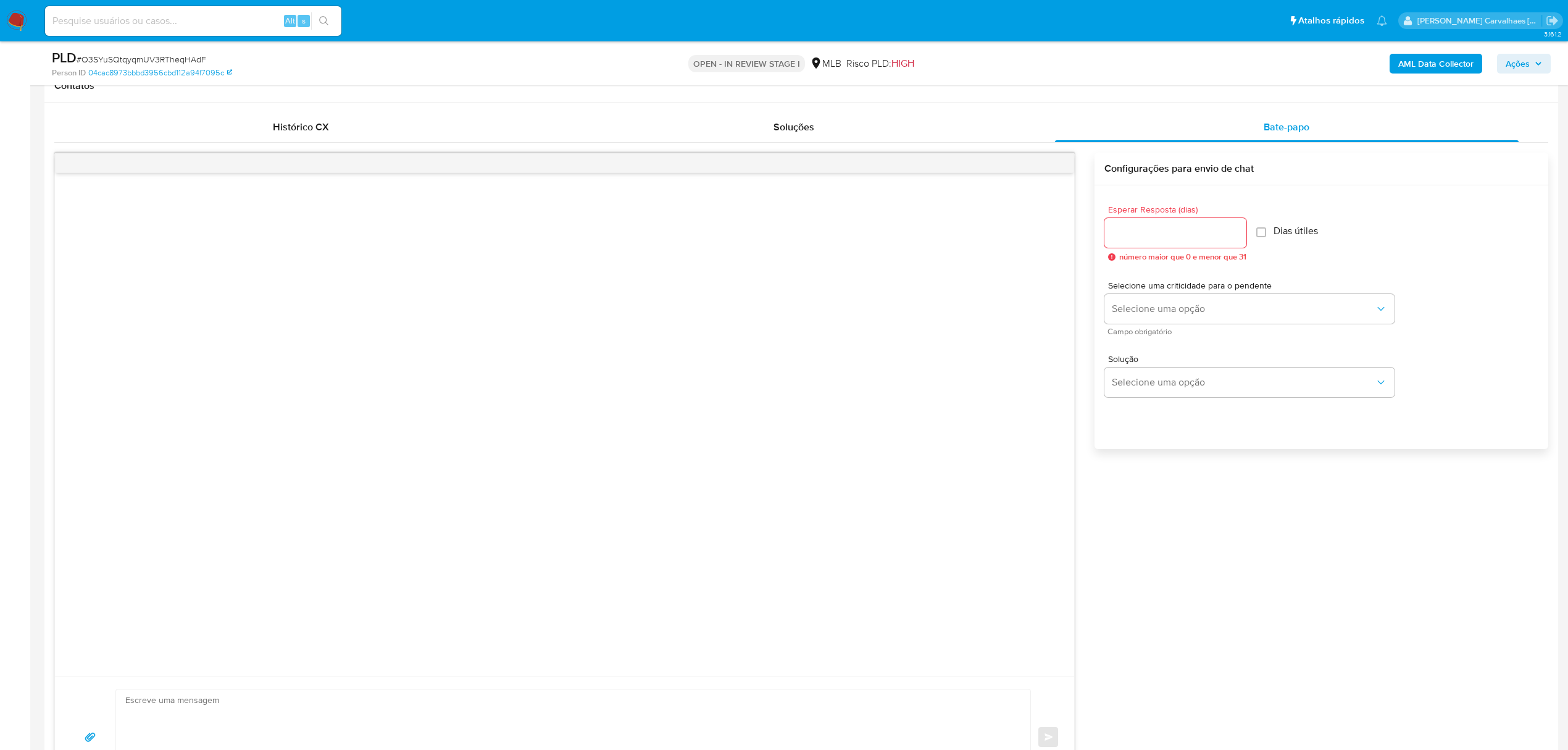
scroll to position [330, 0]
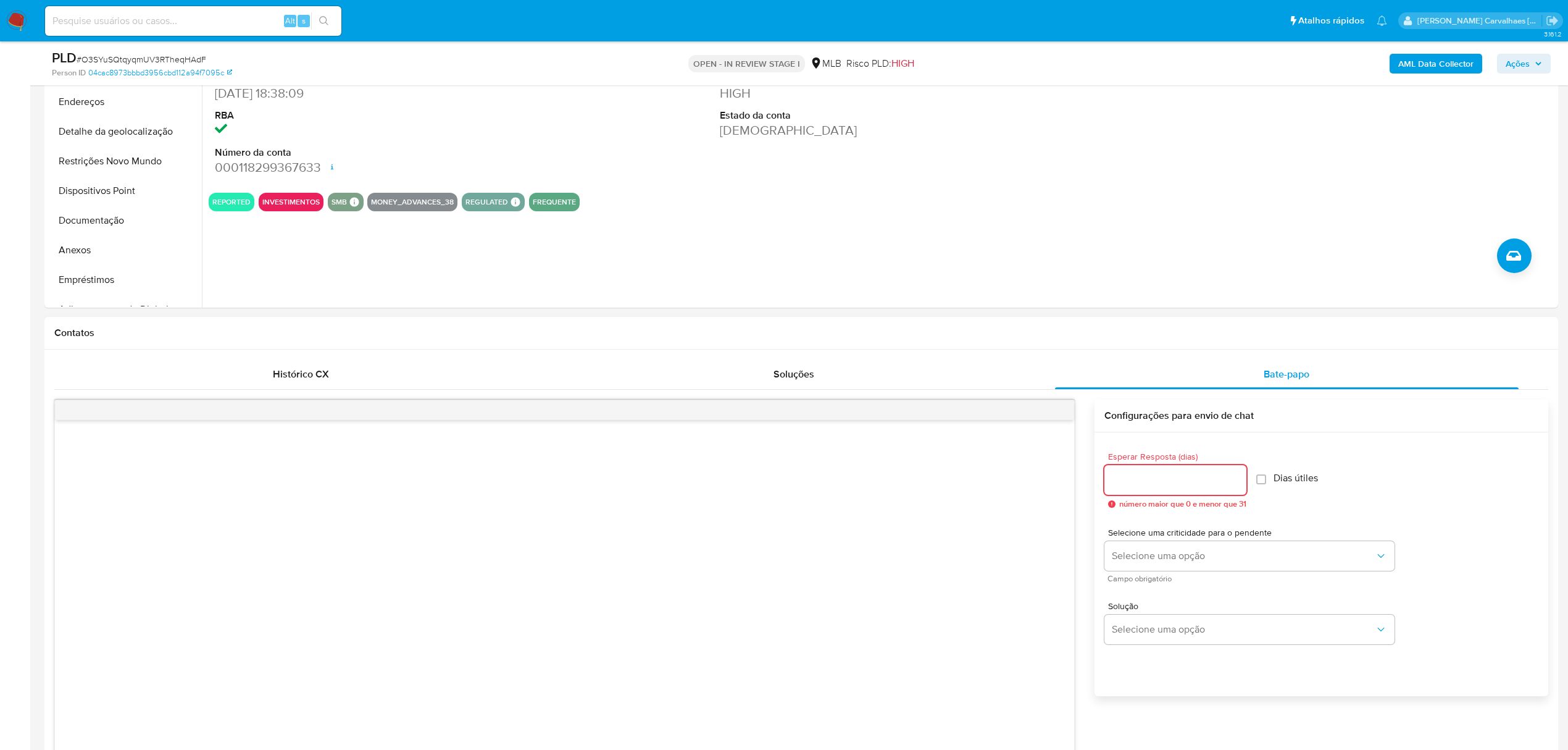
click at [1152, 484] on input "Esperar Resposta (dias)" at bounding box center [1175, 479] width 142 height 16
type input "3"
click at [984, 565] on div at bounding box center [565, 671] width 1019 height 503
click at [1211, 556] on span "Selecione uma opção" at bounding box center [1243, 556] width 263 height 13
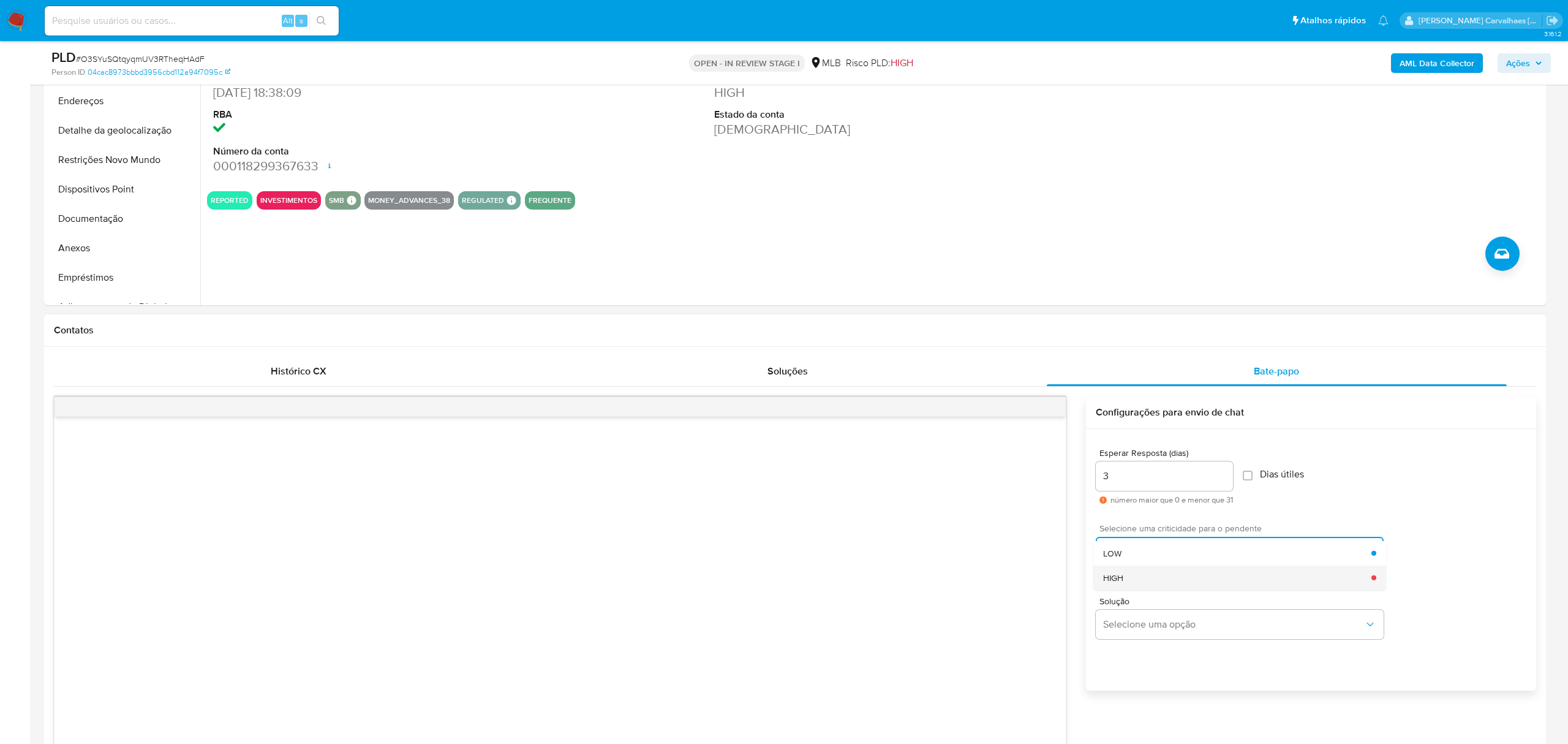
click at [1193, 572] on div "HIGH" at bounding box center [1237, 577] width 268 height 25
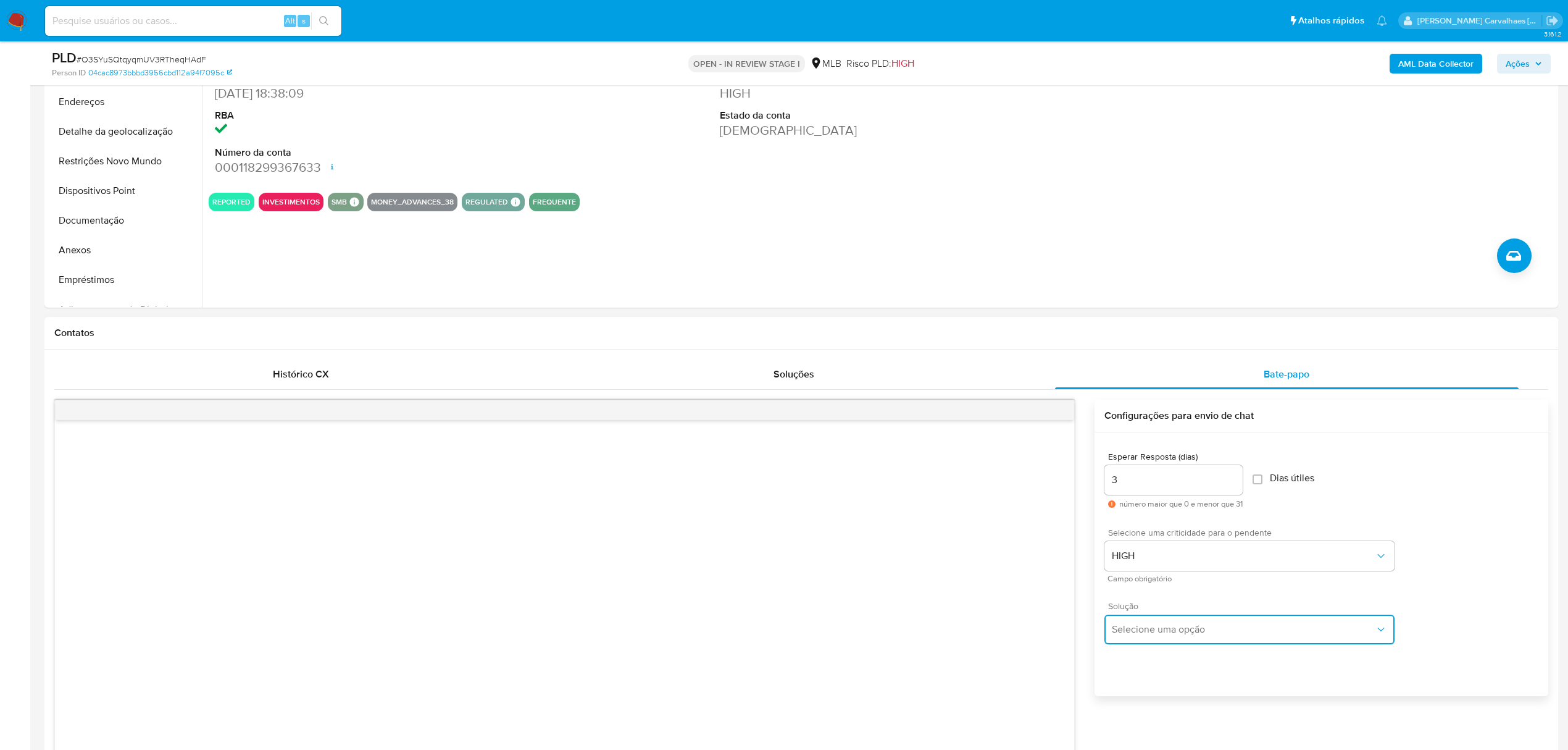
click at [1230, 633] on span "Selecione uma opção" at bounding box center [1243, 629] width 263 height 13
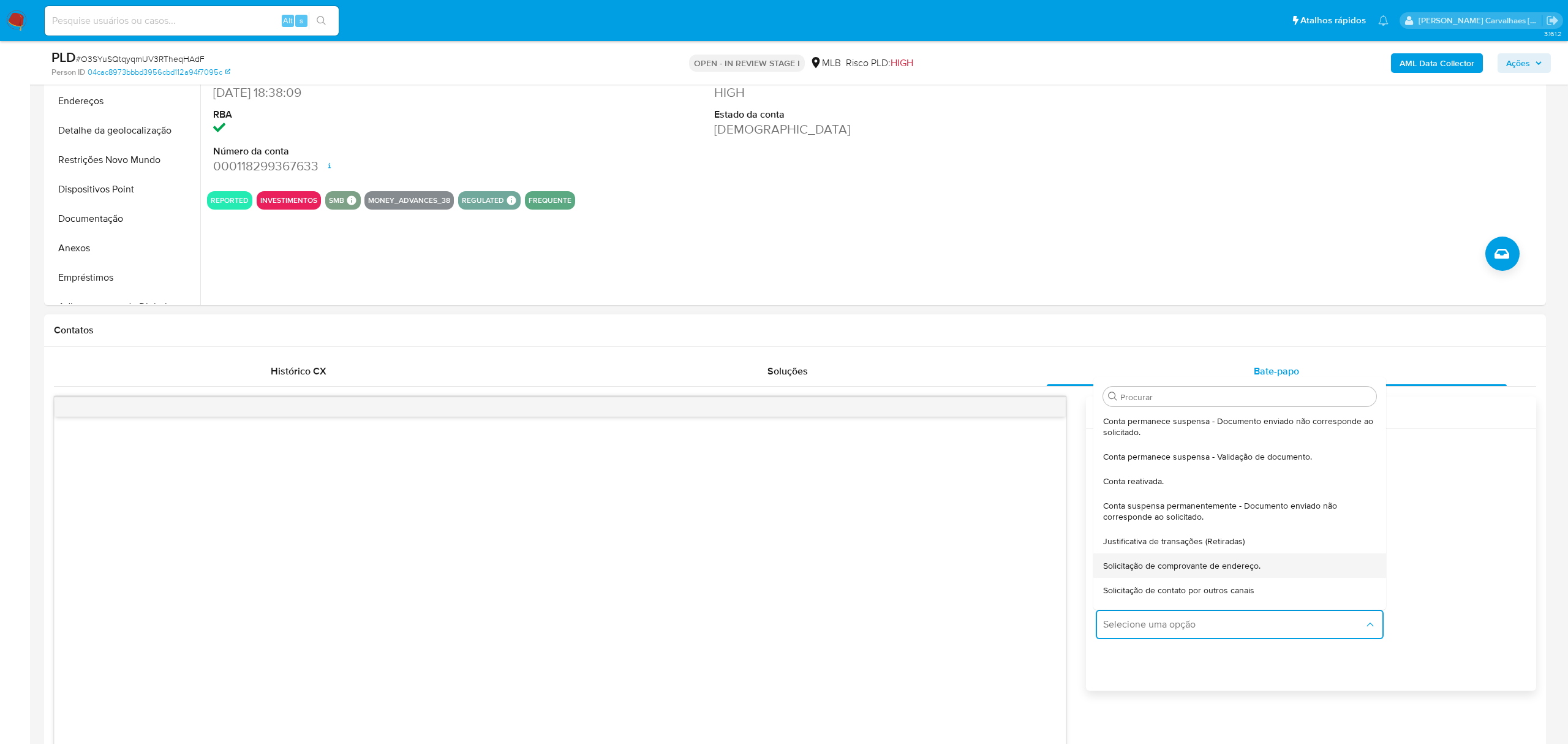
click at [1196, 569] on span "Solicitação de comprovante de endereço." at bounding box center [1182, 565] width 157 height 11
type textarea "Olá,Suspendemos a sua conta para uma verificação adicional de segurança.Como pa…"
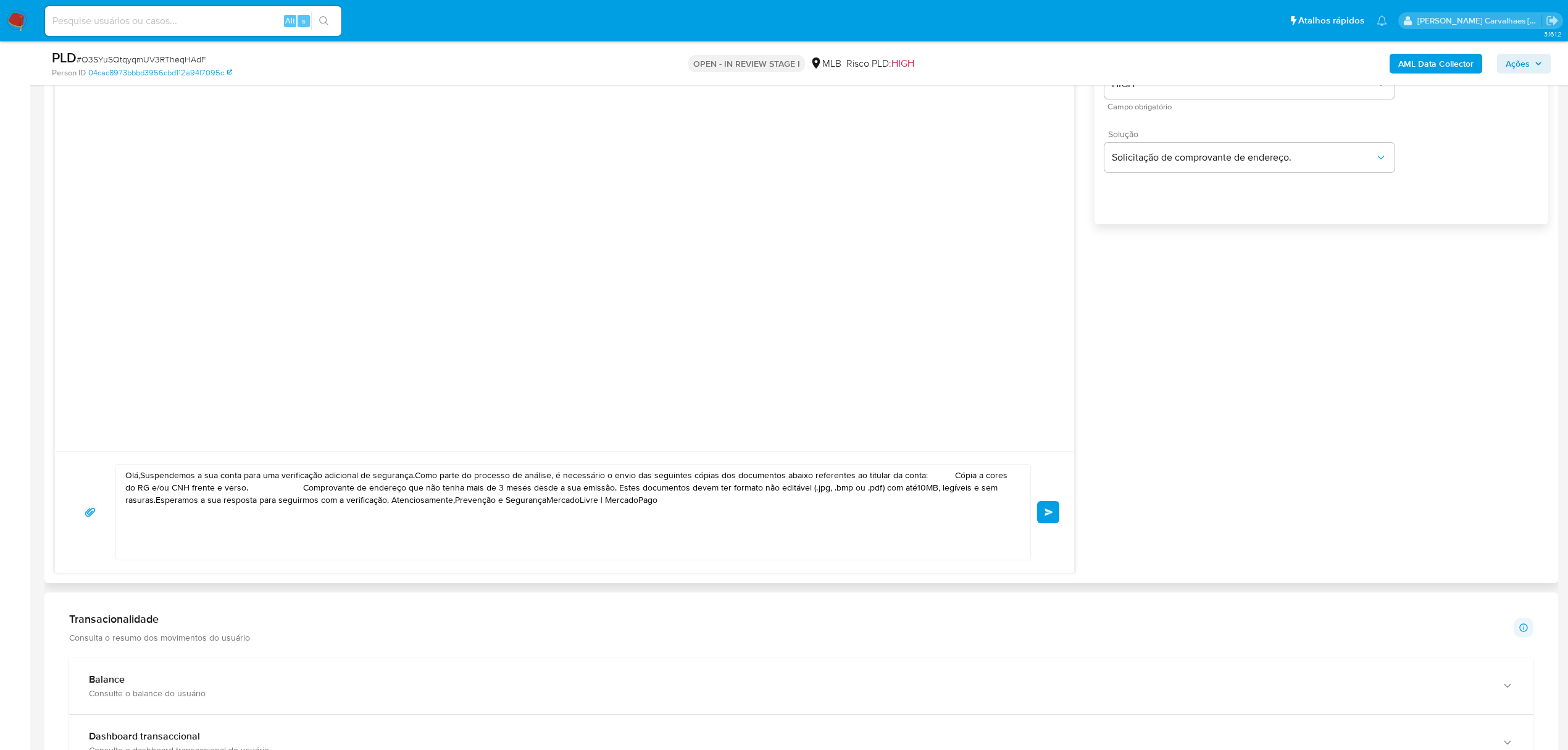
scroll to position [823, 0]
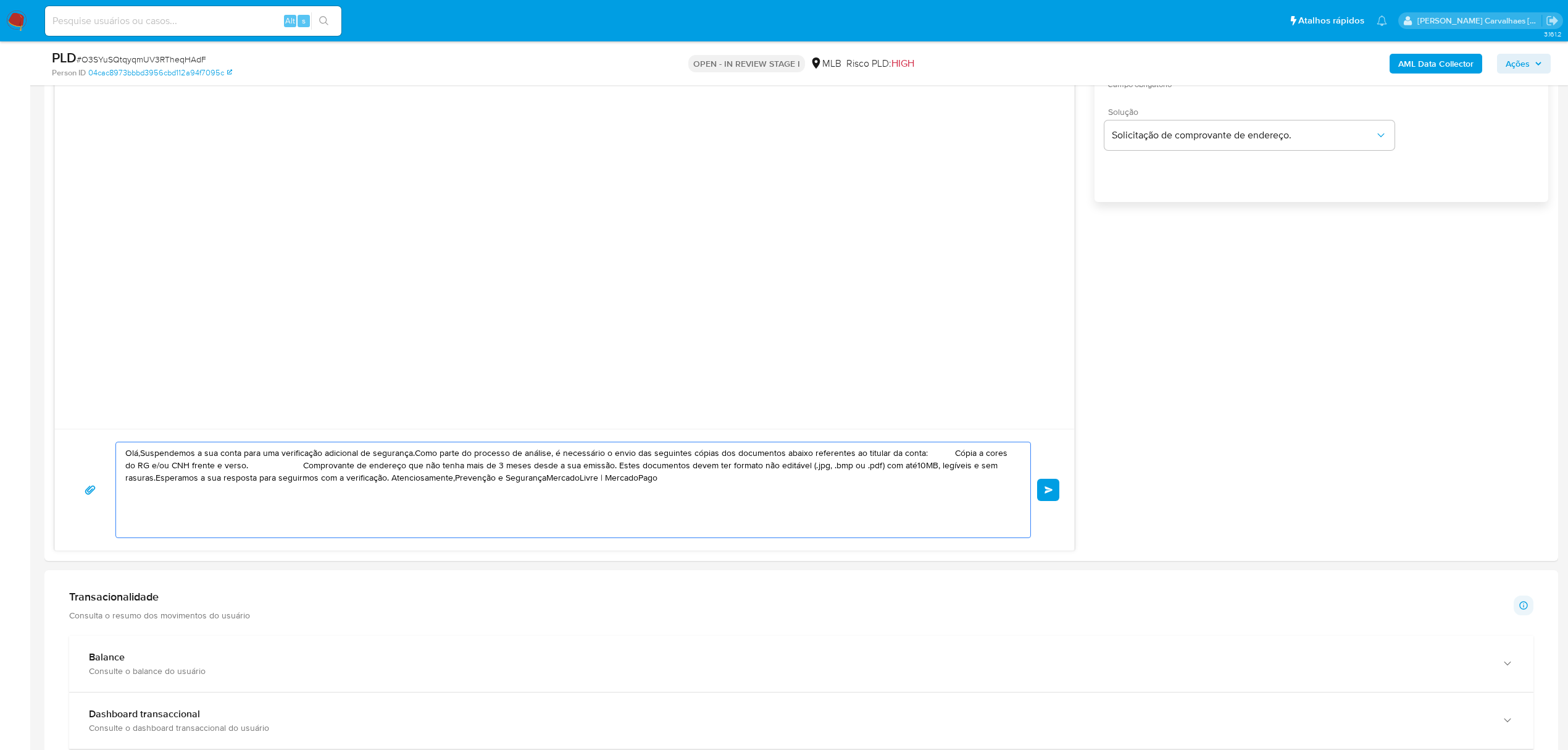
drag, startPoint x: 674, startPoint y: 482, endPoint x: 13, endPoint y: 354, distance: 673.3
click at [13, 354] on section "Bandeja Painel Screening Pesquisa em Listas Watchlist Ferramentas Operações em …" at bounding box center [784, 517] width 1568 height 2682
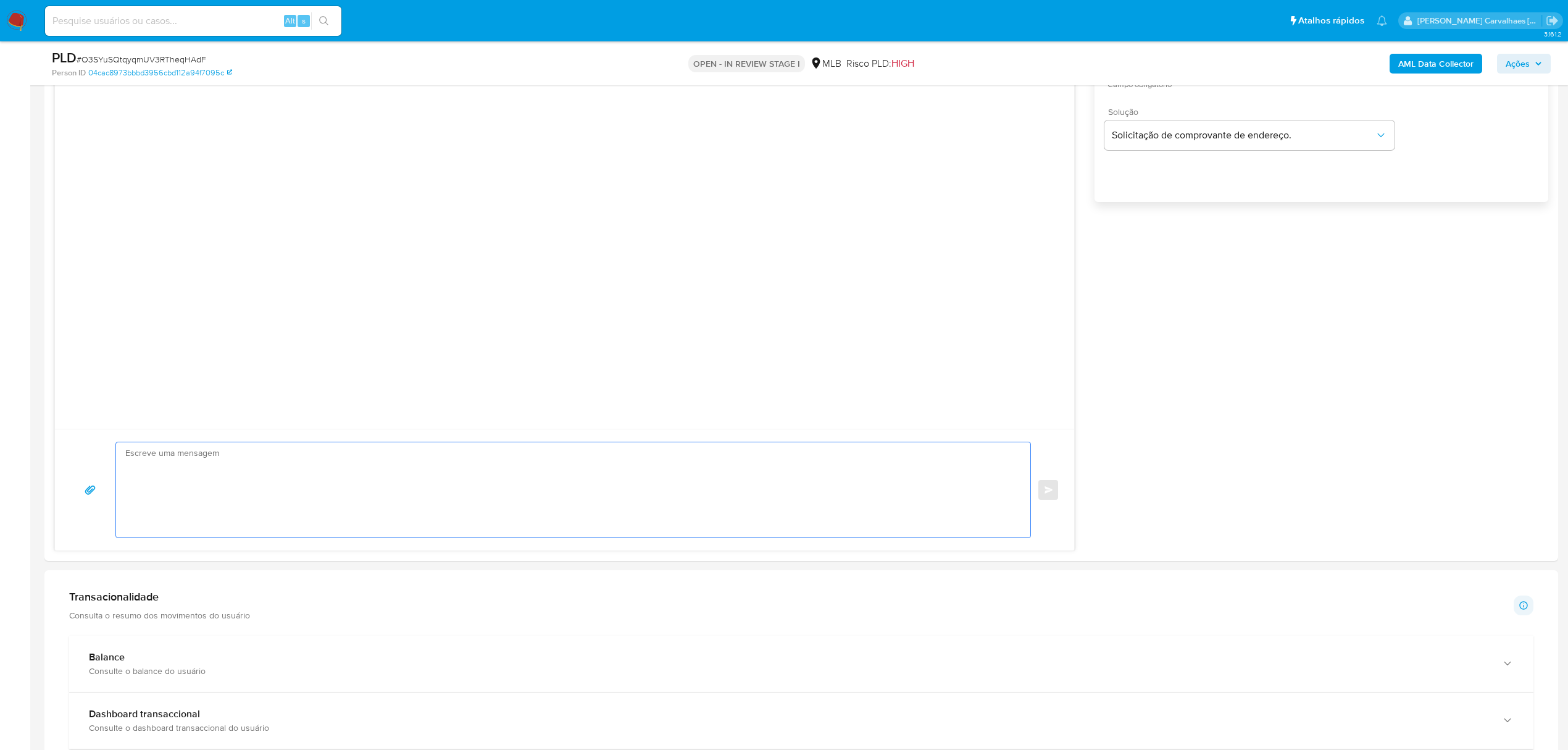
paste textarea "Olá! Estamos realizando uma verificação adicional de segurança em contas de usu…"
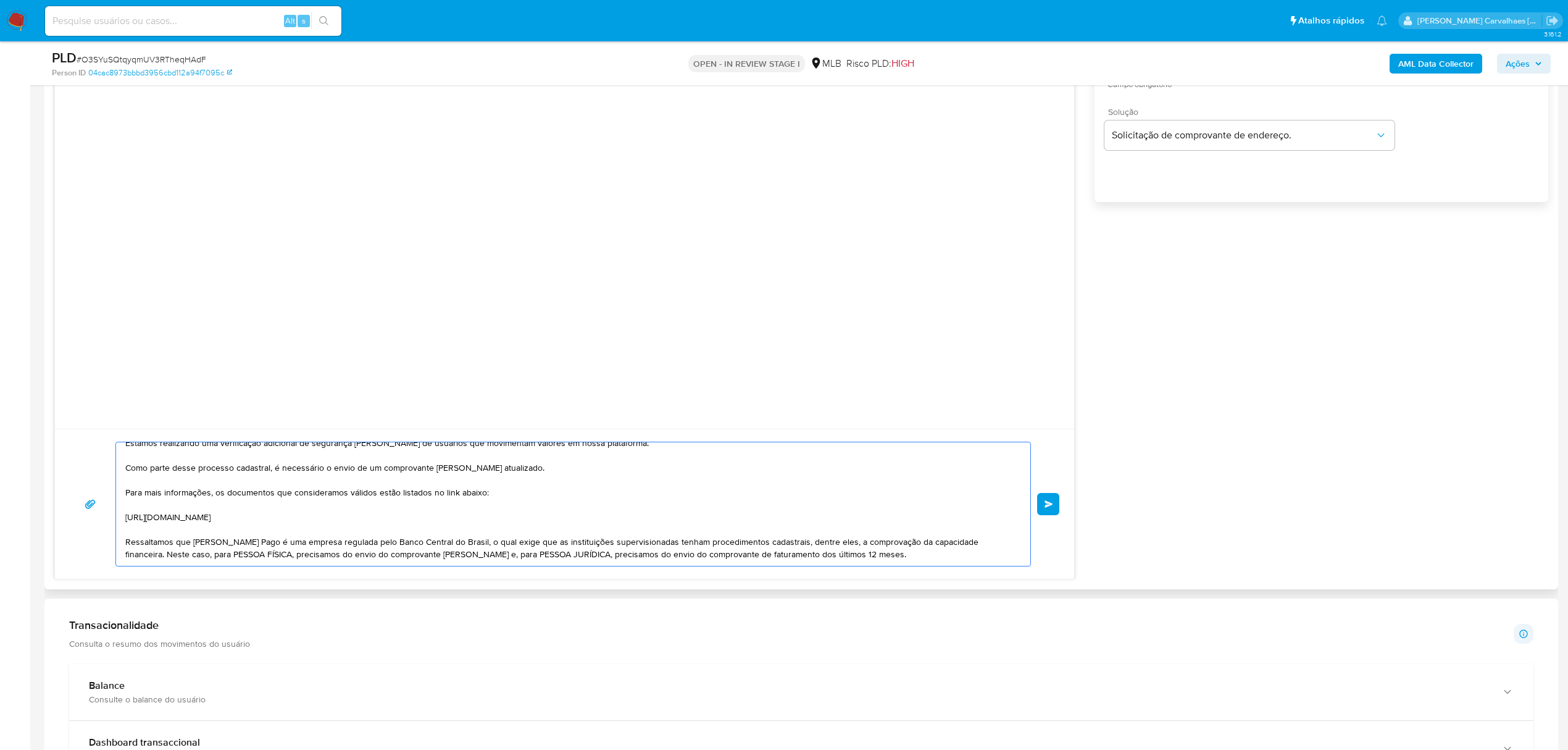
scroll to position [0, 0]
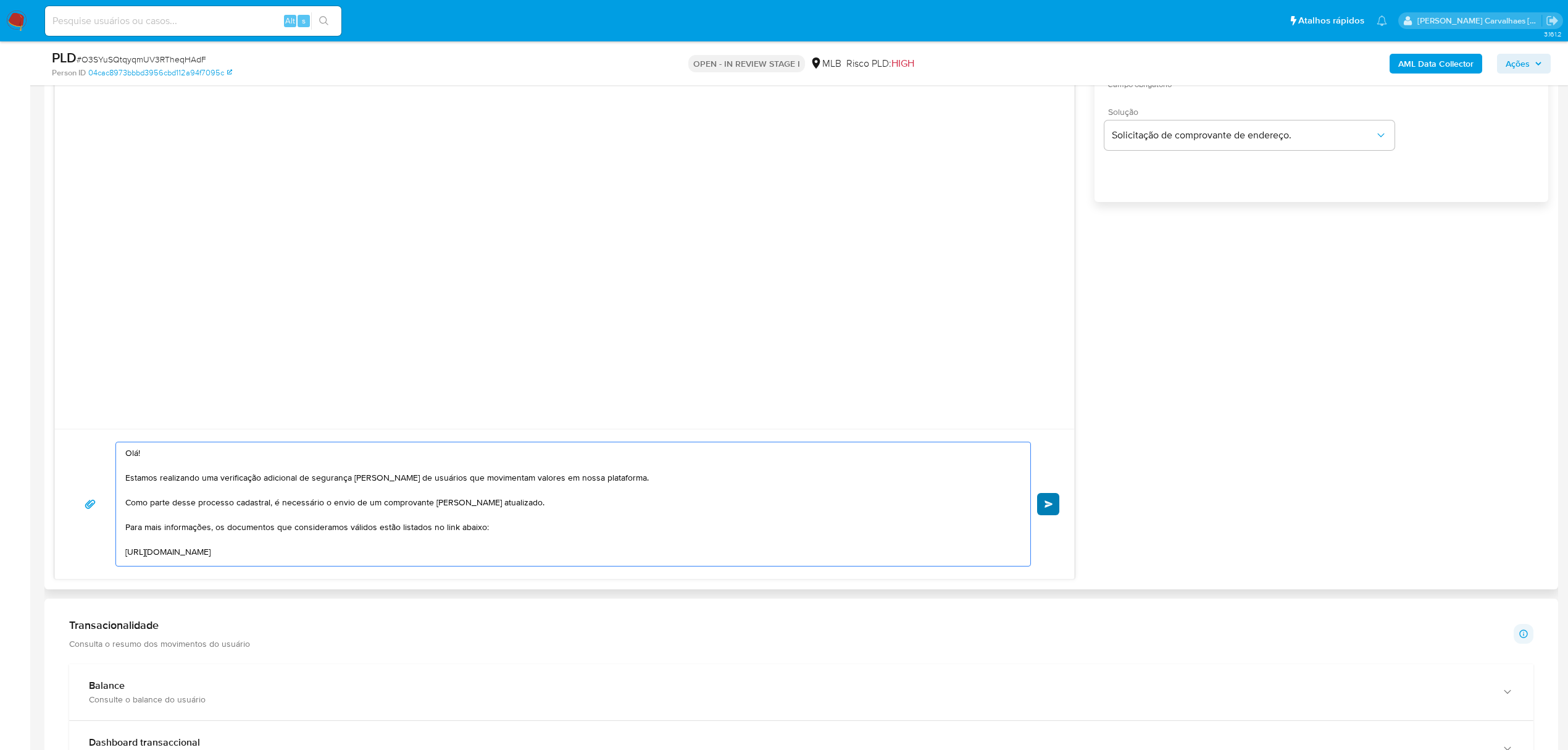
type textarea "Olá! Estamos realizando uma verificação adicional de segurança em contas de usu…"
click at [1045, 503] on span "common.send" at bounding box center [1048, 504] width 8 height 8
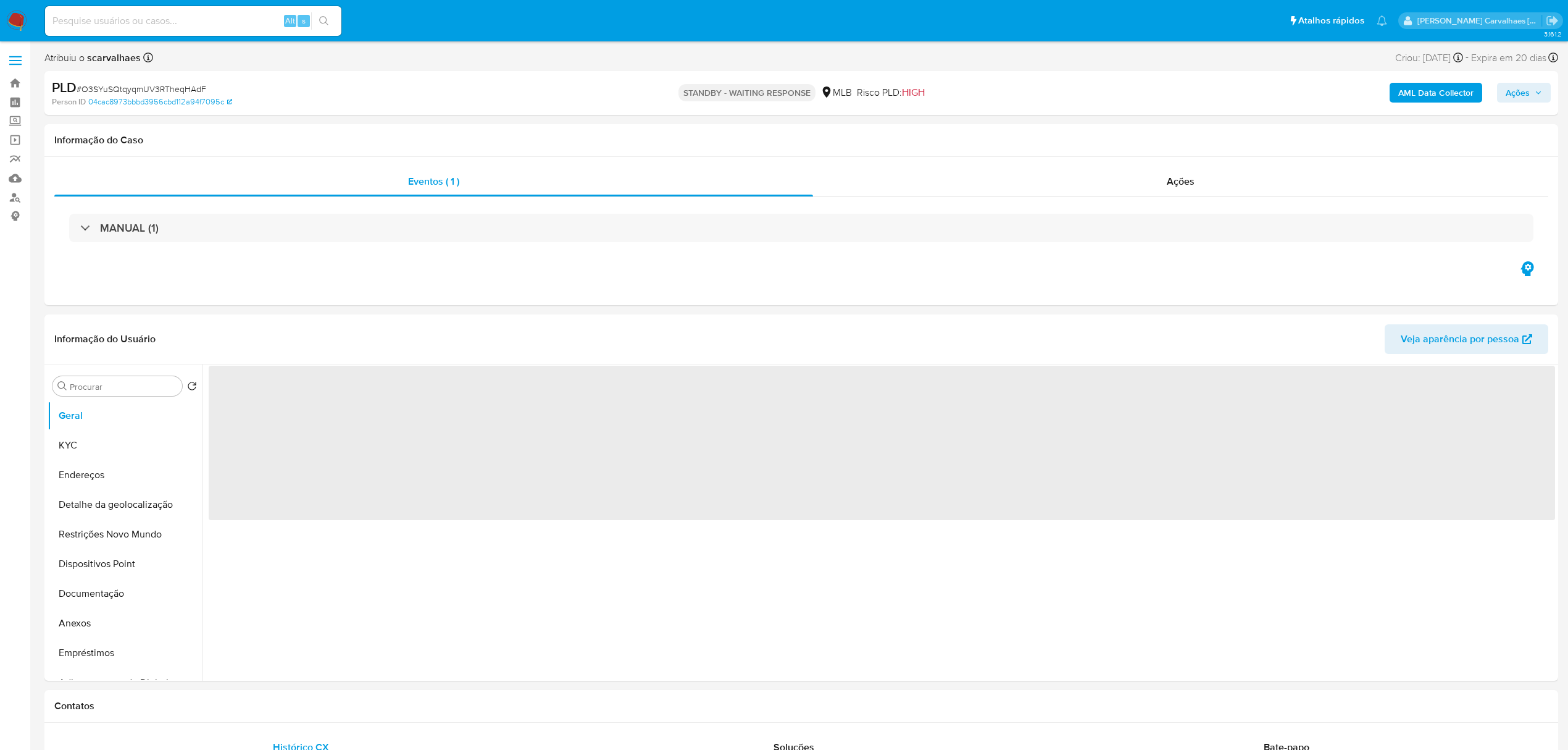
select select "10"
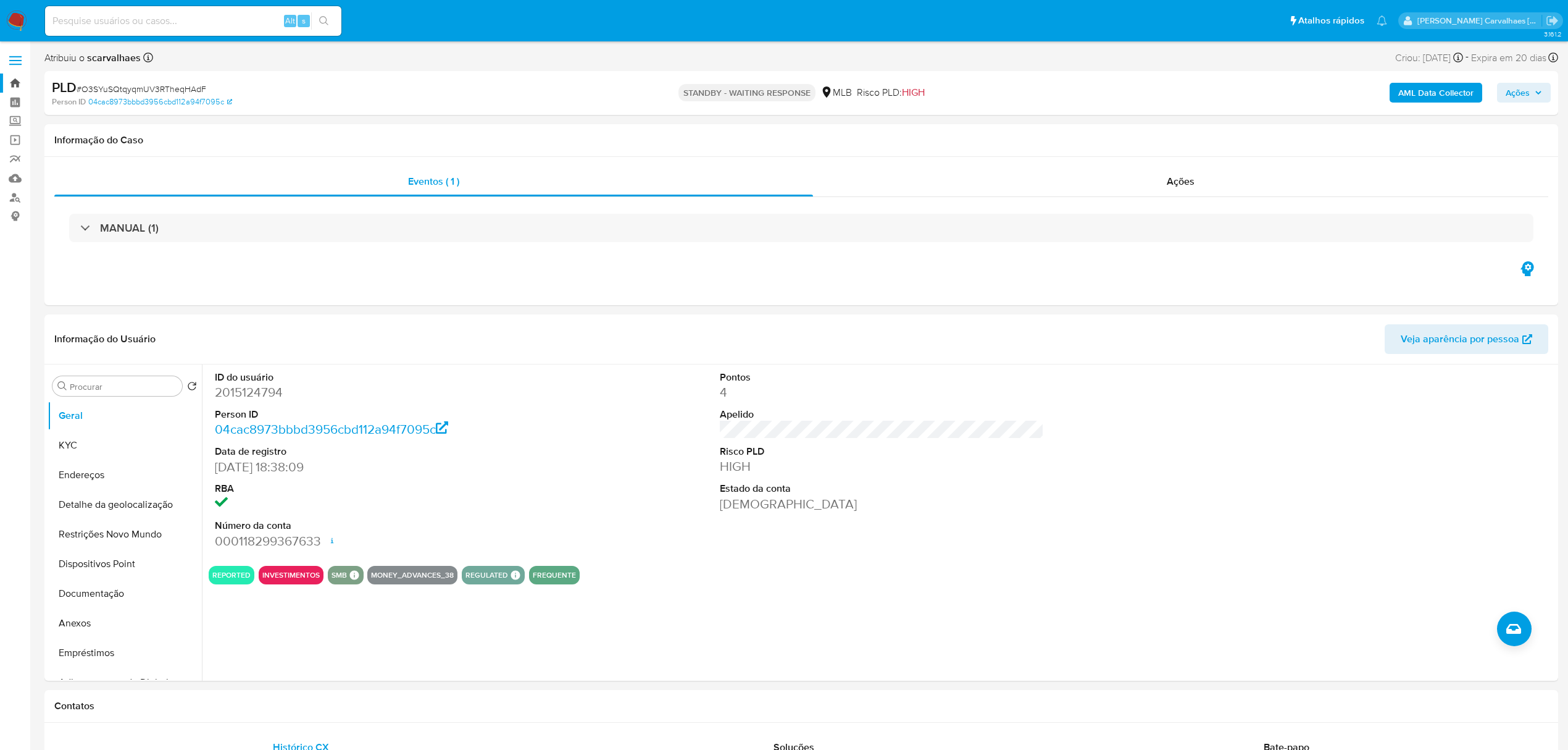
click at [13, 85] on link "Bandeja" at bounding box center [73, 83] width 147 height 19
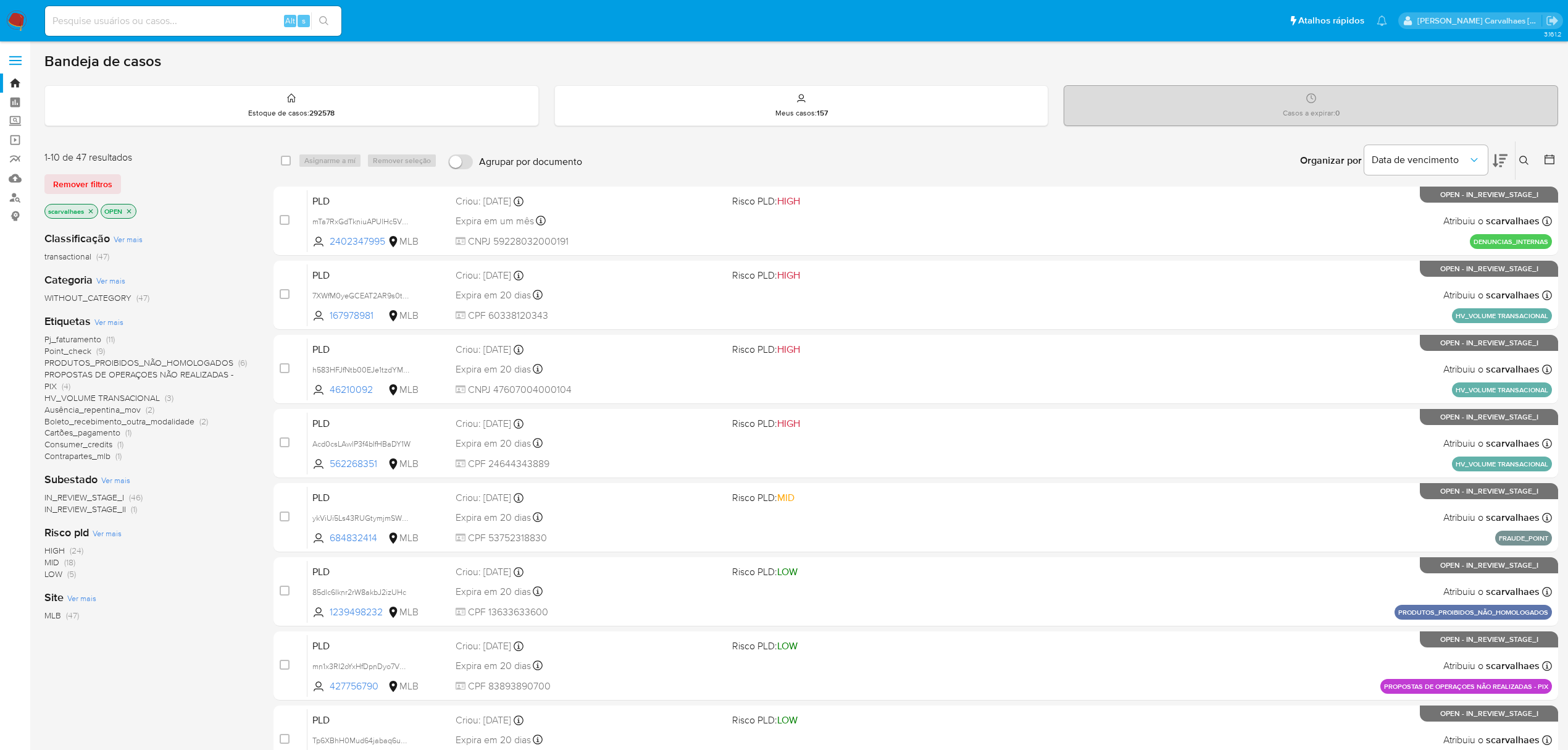
click at [80, 455] on span "Contrapartes_mlb" at bounding box center [77, 456] width 66 height 13
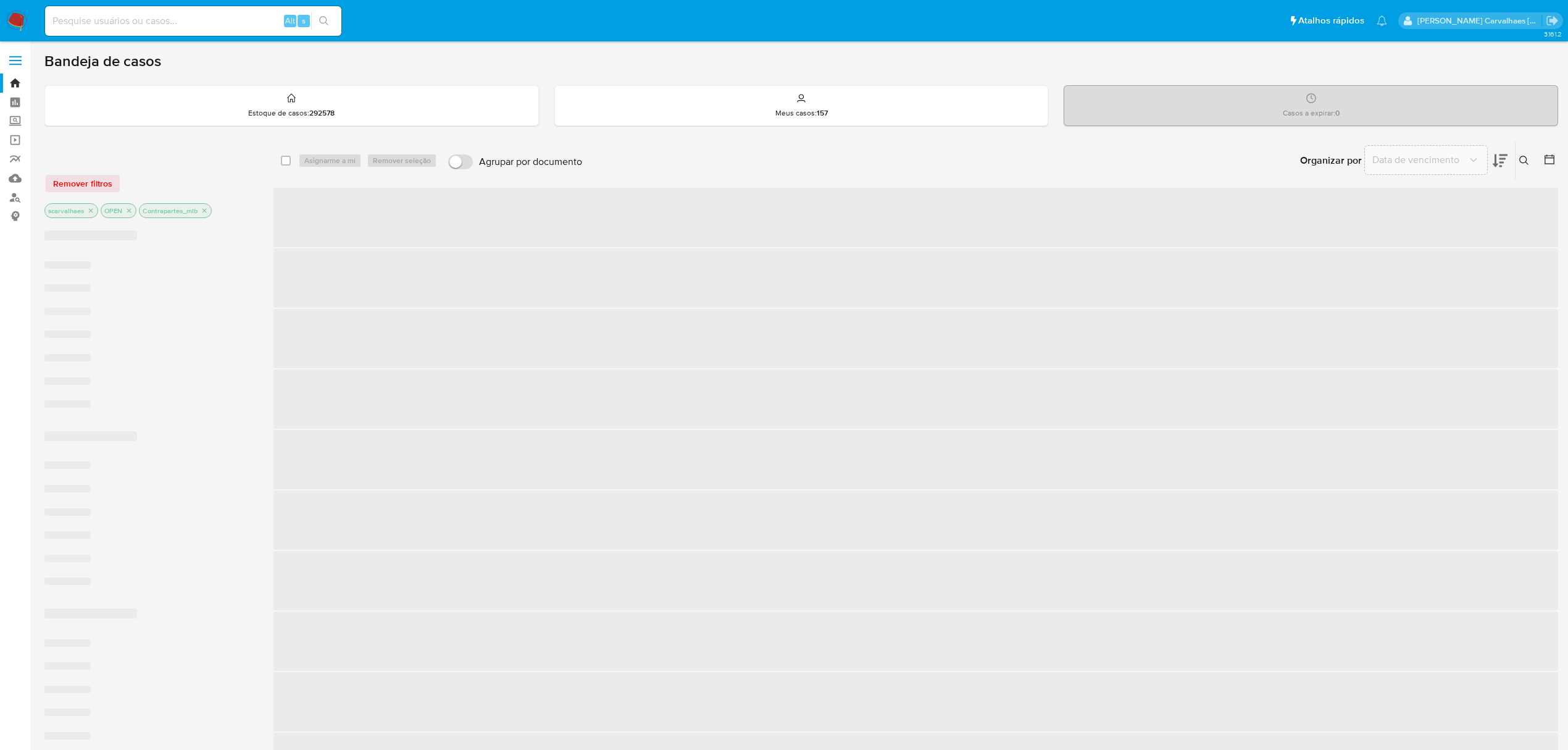
click at [80, 455] on div "‌ ‌ ‌ ‌ ‌ ‌ ‌" at bounding box center [148, 510] width 209 height 177
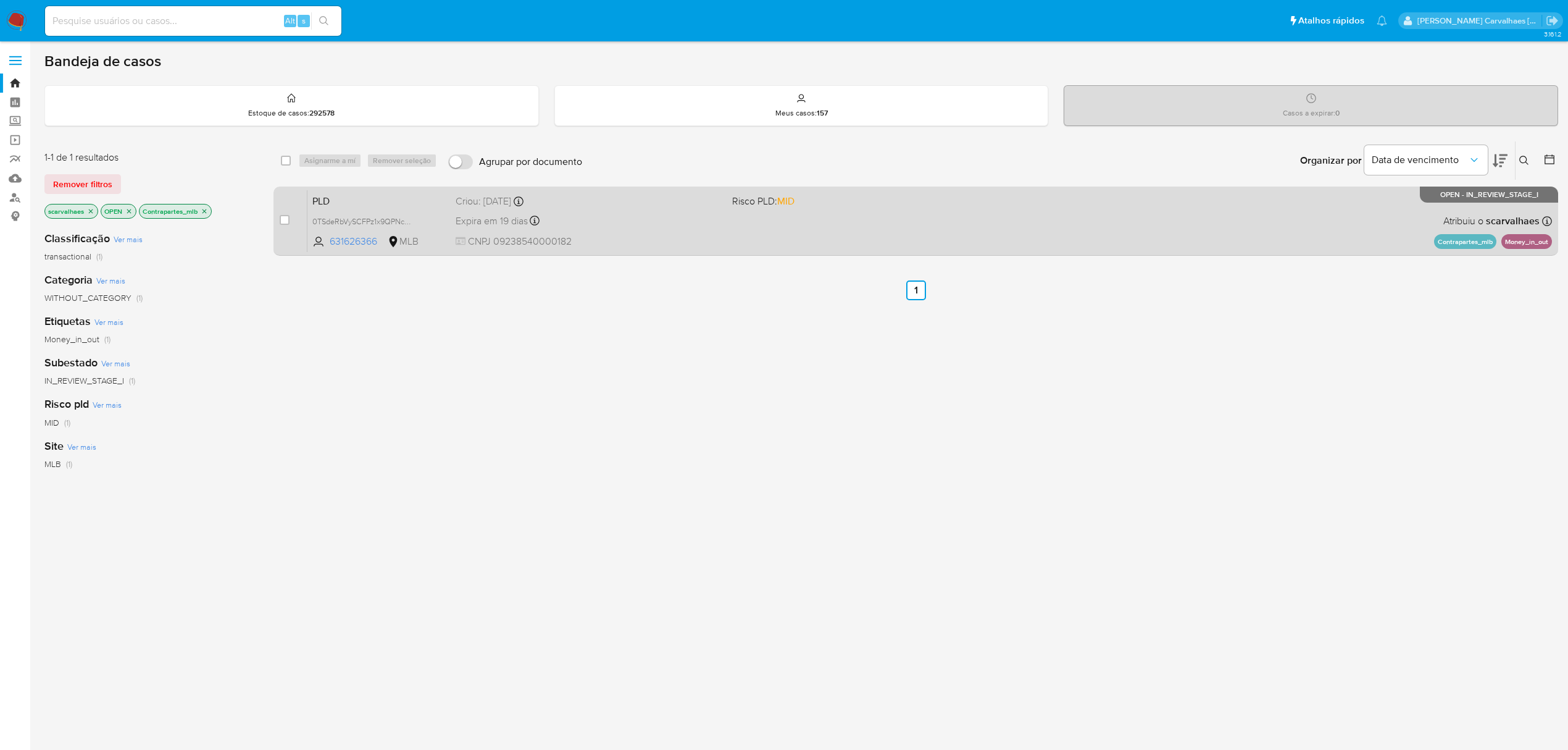
click at [667, 204] on div "Criou: [DATE] Criou: [DATE] 00:24:36" at bounding box center [589, 201] width 267 height 13
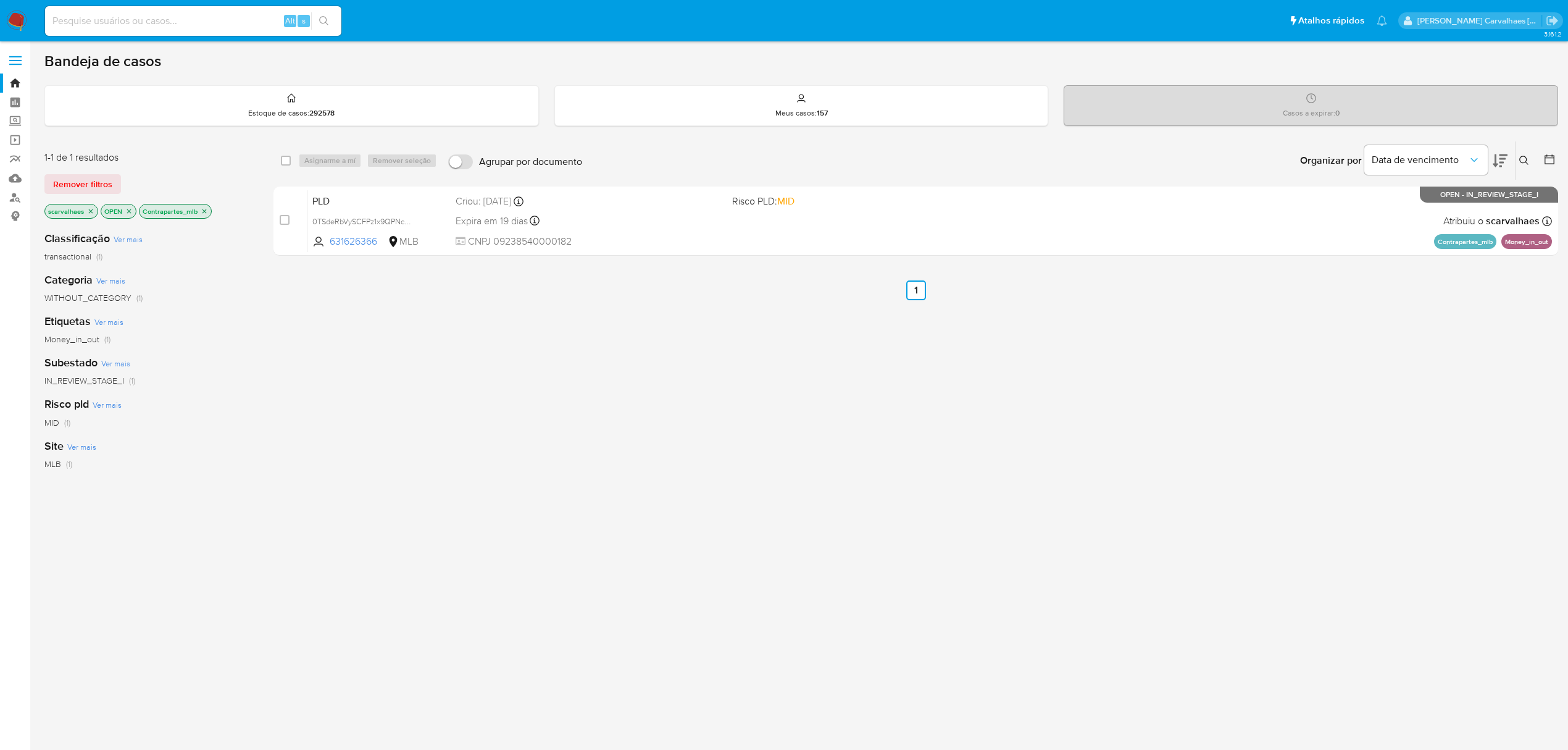
click at [121, 239] on span "Ver mais" at bounding box center [128, 239] width 29 height 11
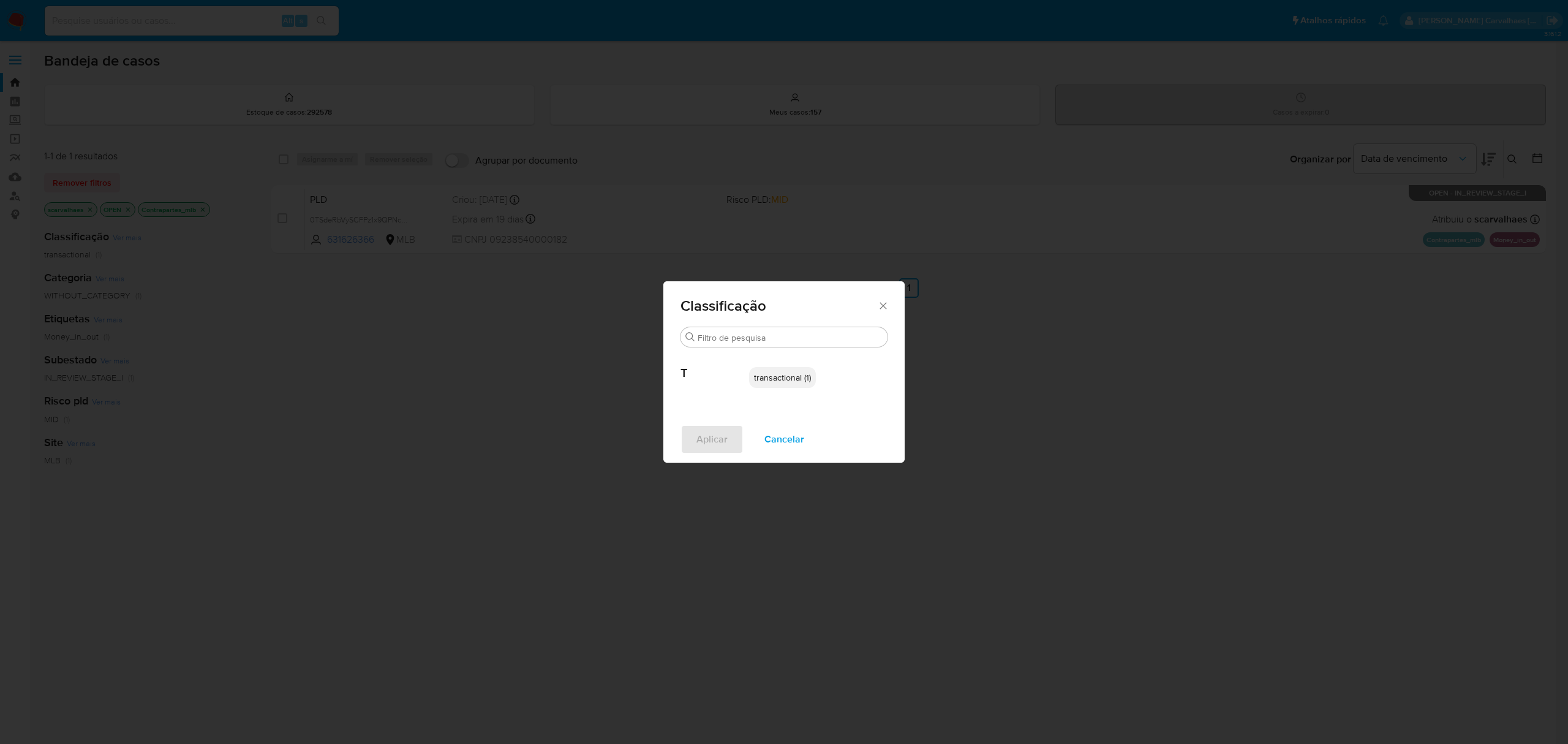
click at [882, 302] on icon "Fechar" at bounding box center [883, 305] width 12 height 12
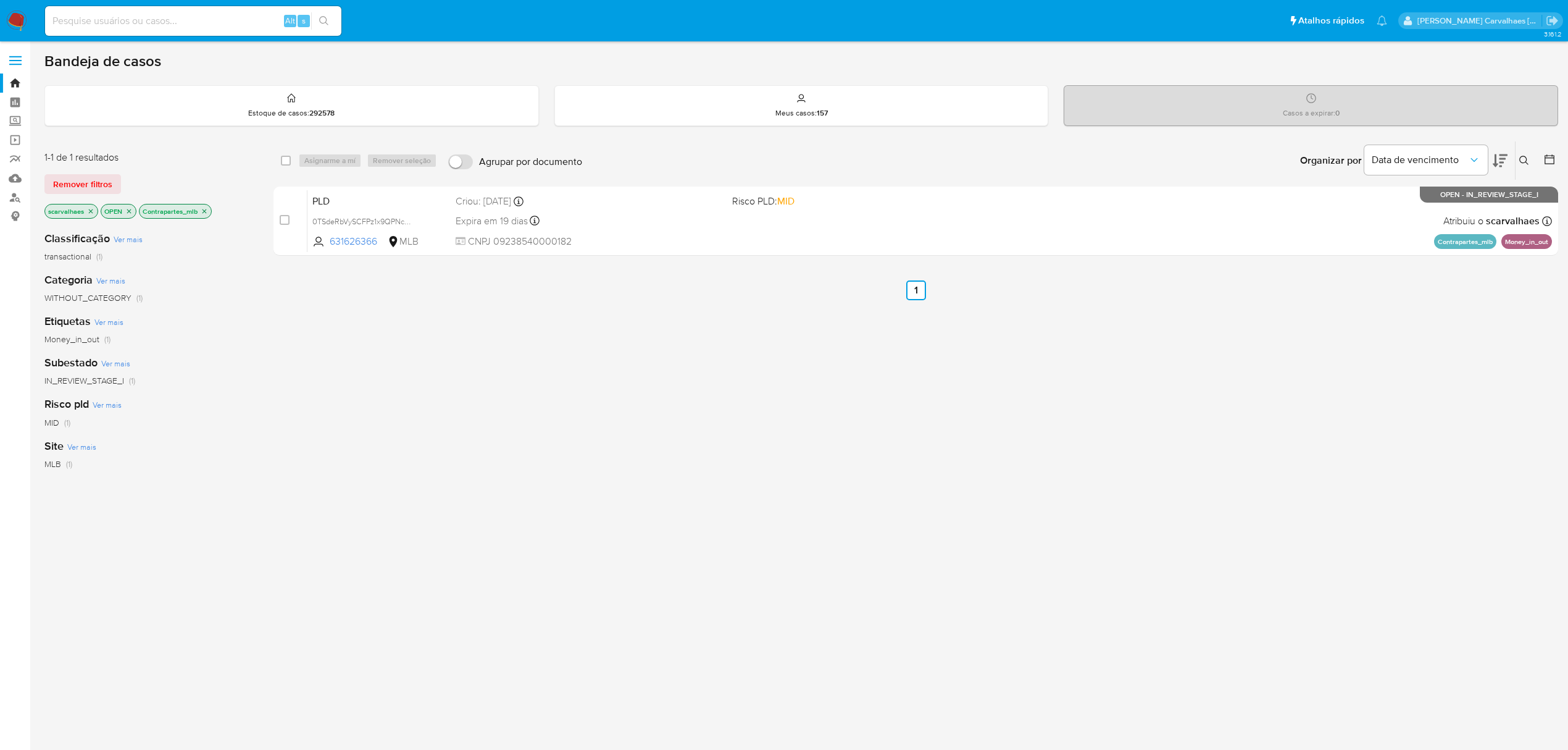
click at [203, 210] on icon "close-filter" at bounding box center [204, 211] width 8 height 8
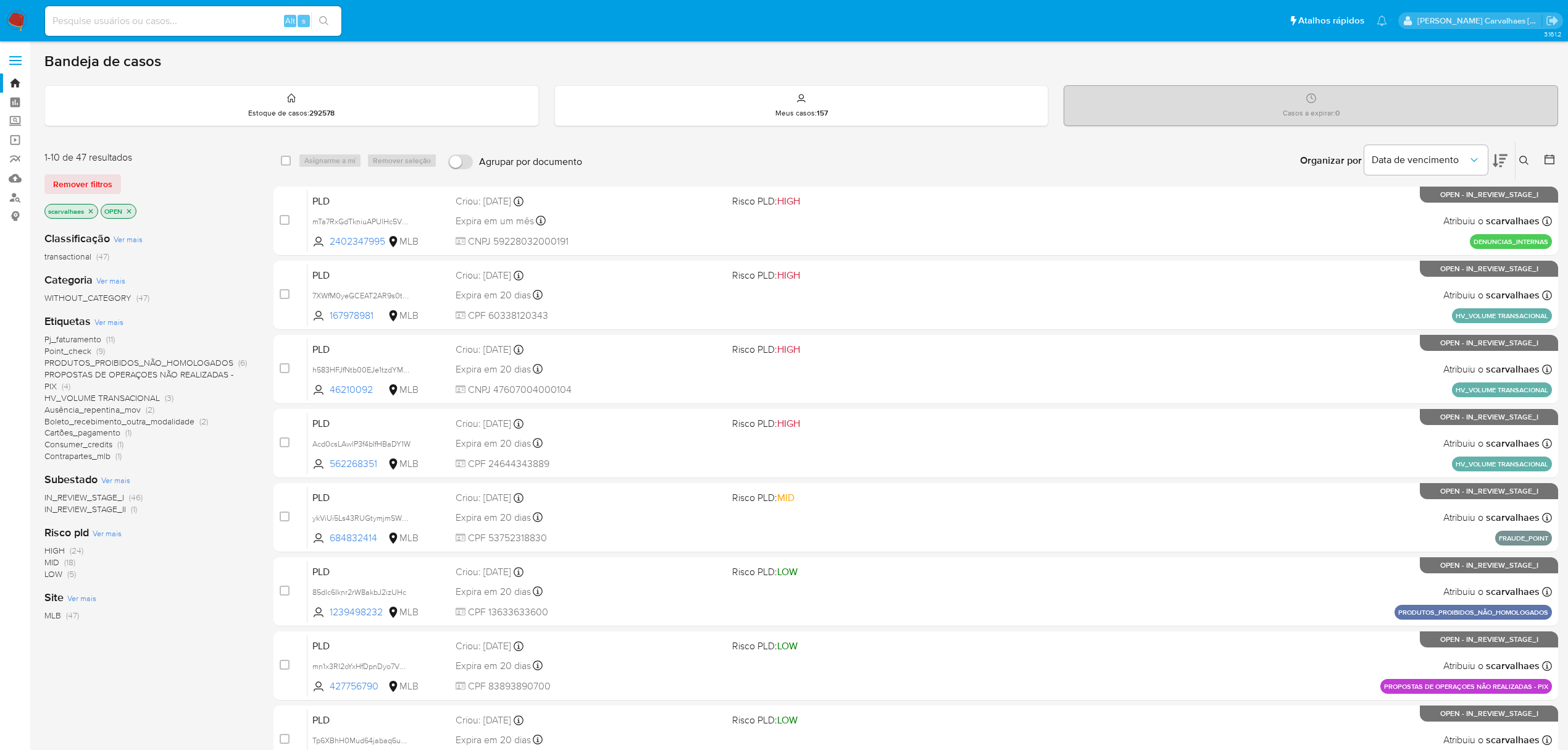
click at [94, 341] on span "Pj_faturamento" at bounding box center [73, 339] width 57 height 13
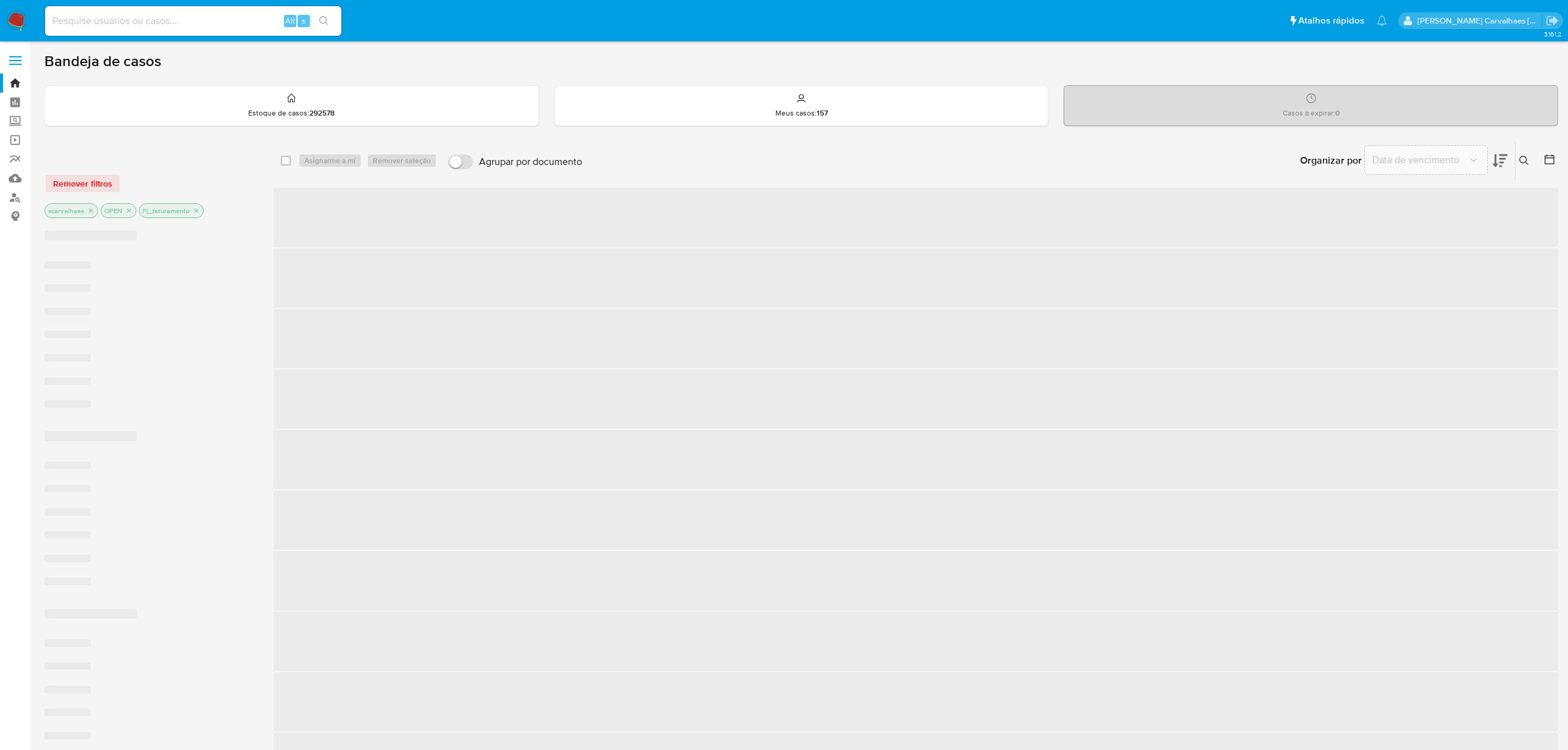
click at [94, 341] on span "‌ ‌ ‌ ‌ ‌ ‌ ‌" at bounding box center [148, 340] width 209 height 163
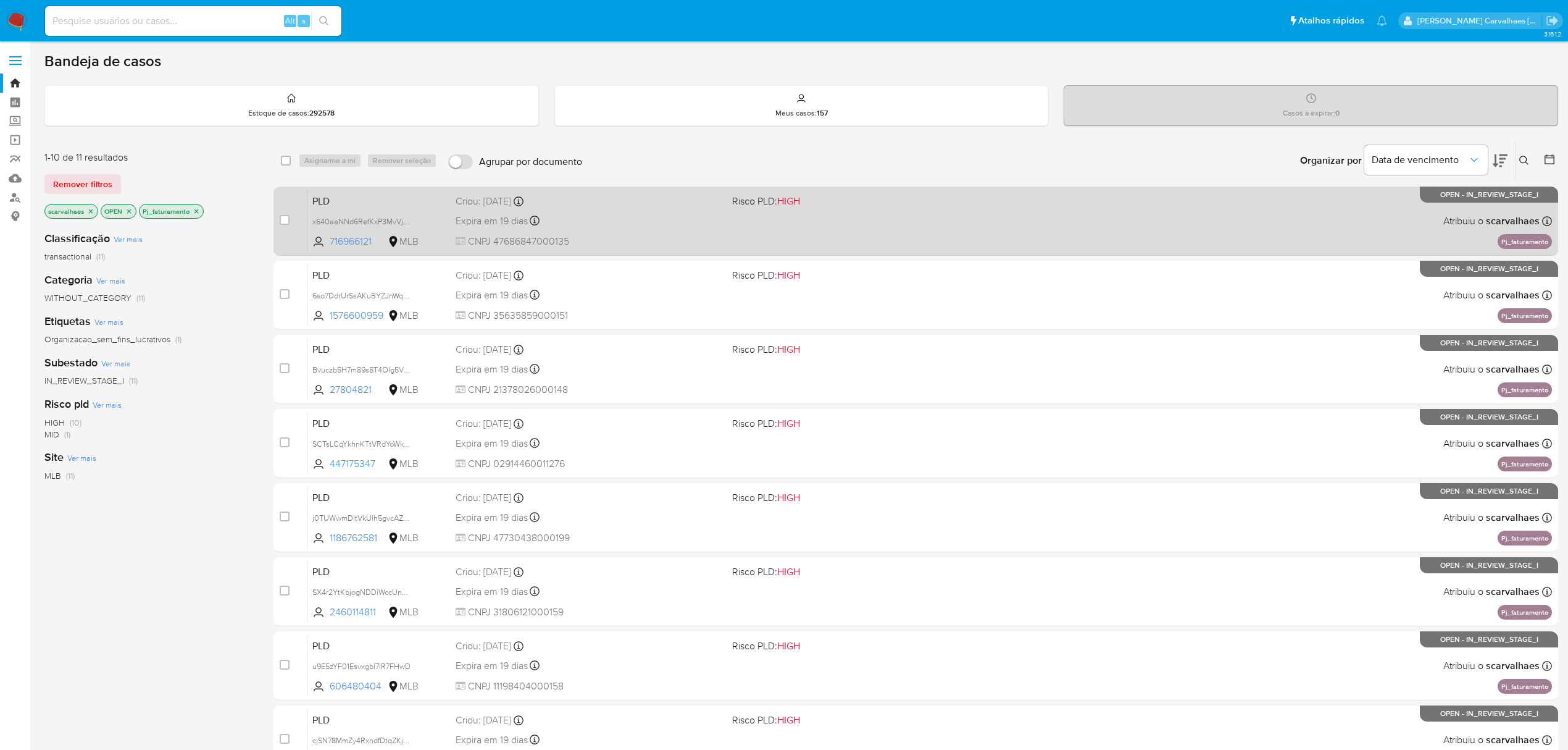
click at [728, 225] on div "PLD x640aaNNd6RefKxP3MvVjfvH 716966121 MLB Risco PLD: HIGH Criou: 12/09/2025 Cr…" at bounding box center [930, 220] width 1244 height 63
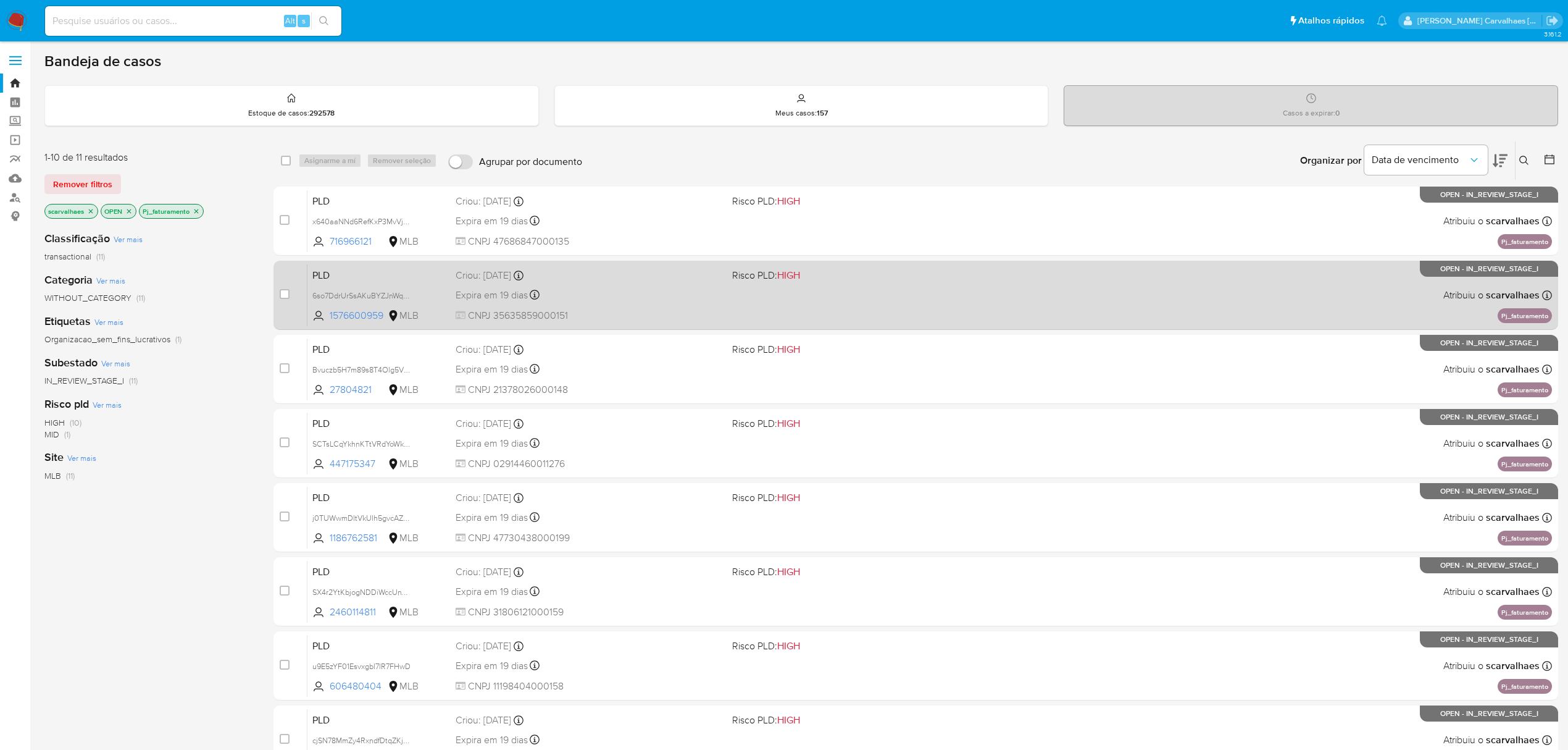
click at [876, 317] on div "PLD 6so7DdrUrSsAKuBYZJnWq3IU 1576600959 MLB Risco PLD: HIGH Criou: 12/09/2025 C…" at bounding box center [930, 294] width 1244 height 63
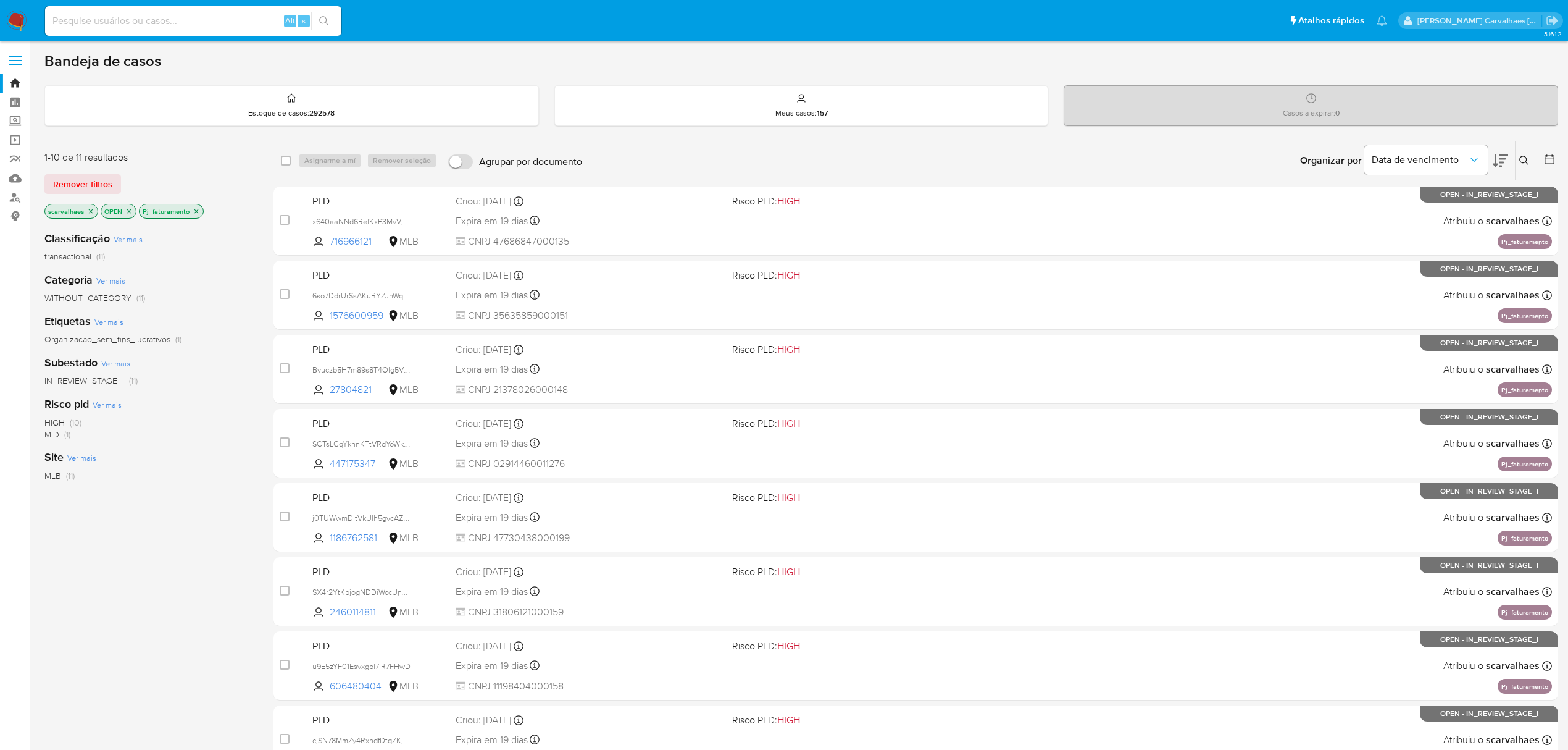
click at [193, 208] on icon "close-filter" at bounding box center [196, 211] width 8 height 8
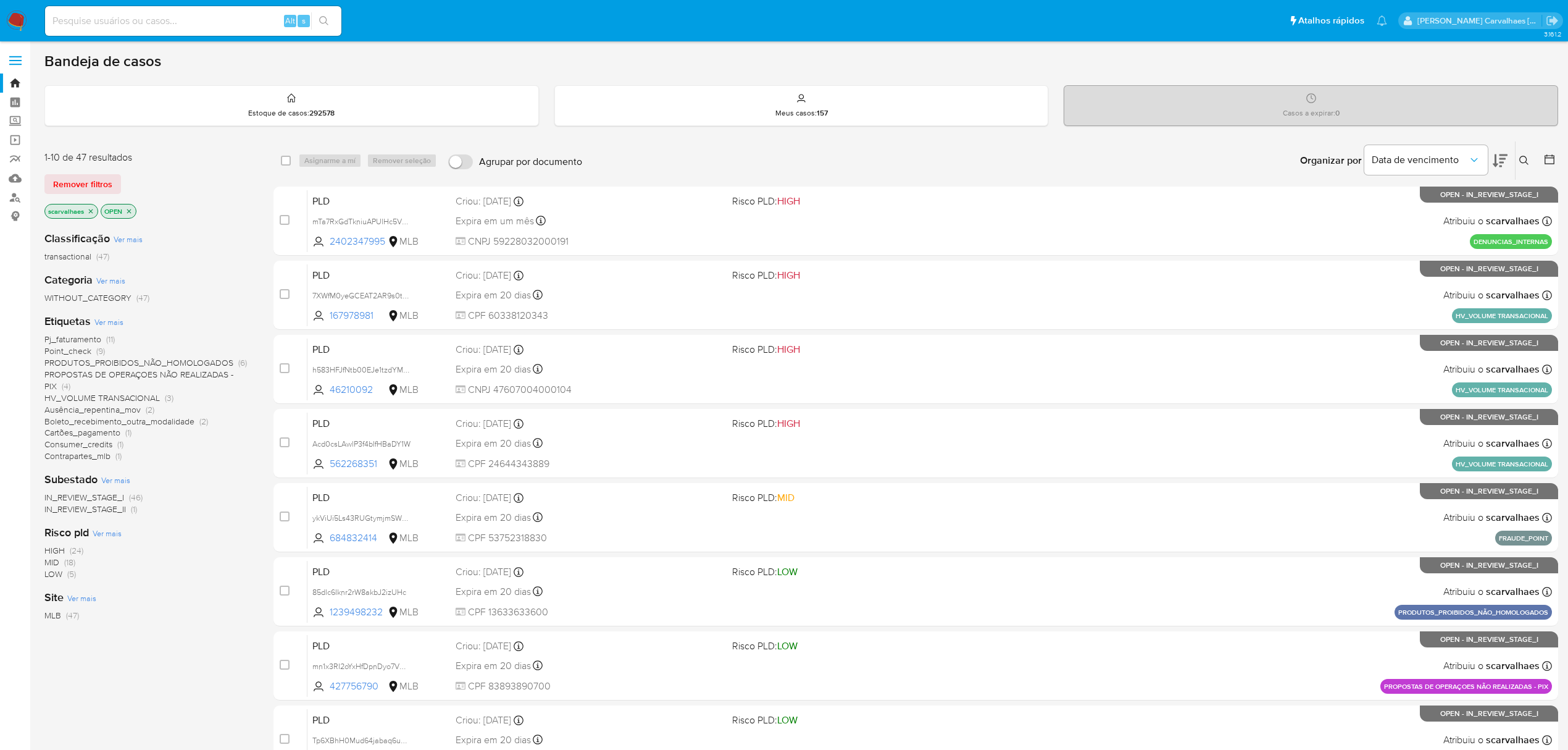
click at [205, 370] on span "PROPOSTAS DE OPERAÇOES NÃO REALIZADAS - PIX" at bounding box center [138, 380] width 188 height 24
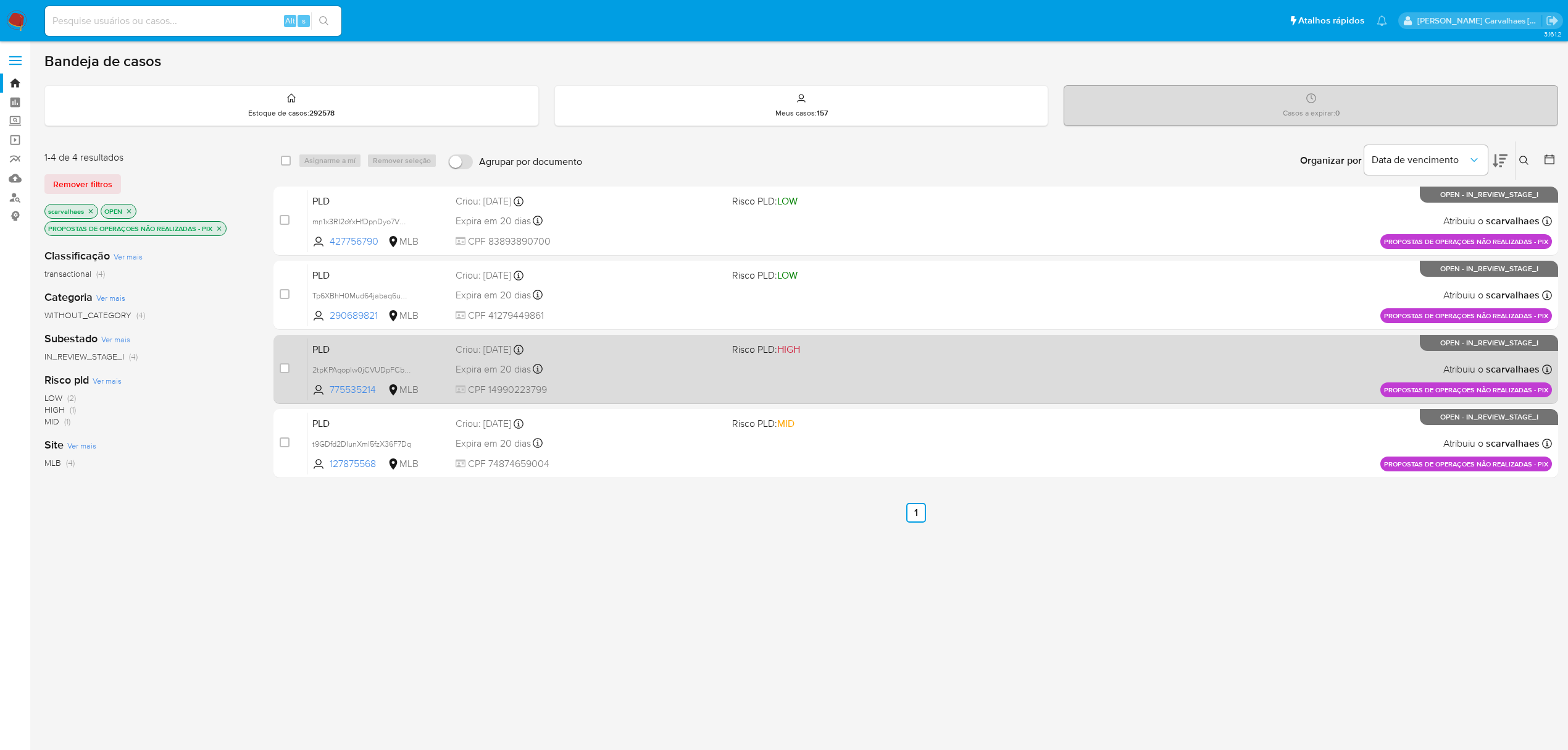
click at [867, 377] on div "PLD 2tpKPAqopIw0jCVUDpFCbAmM 775535214 MLB Risco PLD: HIGH Criou: 12/09/2025 Cr…" at bounding box center [930, 369] width 1244 height 63
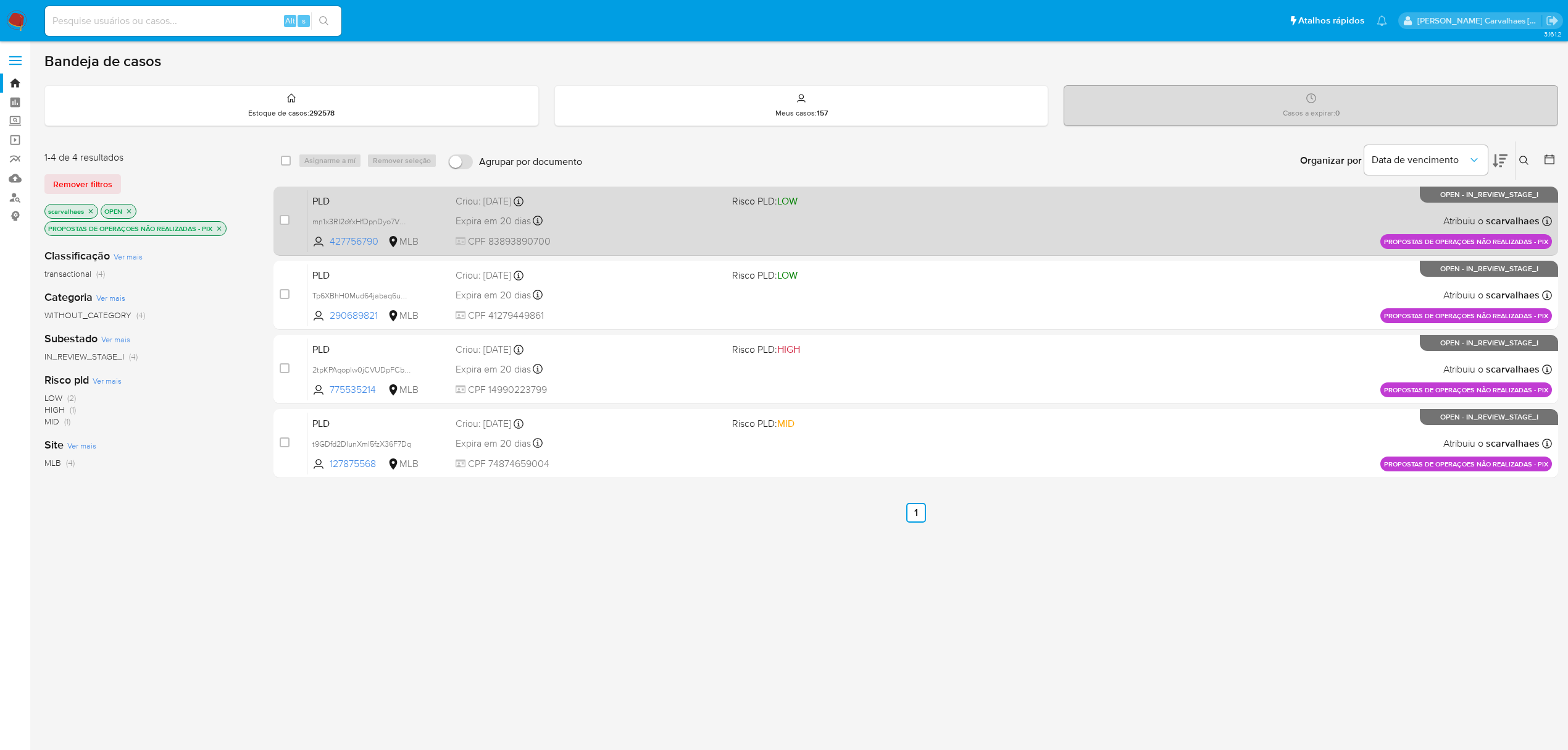
click at [638, 225] on div "Expira em 20 dias Expira em 27/10/2025 16:21:06" at bounding box center [589, 221] width 267 height 17
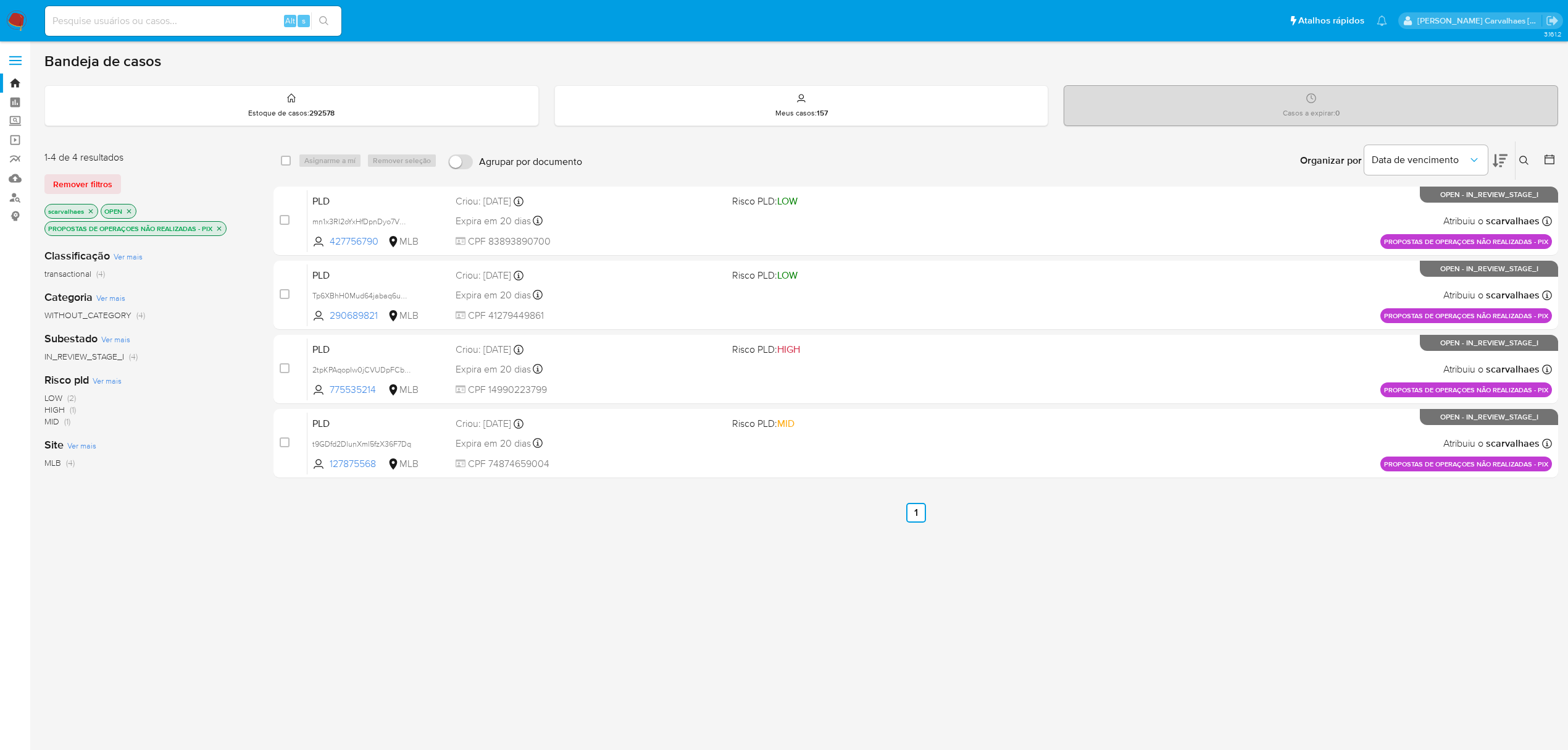
click at [198, 26] on input at bounding box center [193, 21] width 296 height 16
paste input "631626366"
drag, startPoint x: 172, startPoint y: 23, endPoint x: 99, endPoint y: 25, distance: 73.0
click at [99, 25] on input "631626366" at bounding box center [193, 21] width 296 height 16
drag, startPoint x: 68, startPoint y: 25, endPoint x: 149, endPoint y: 23, distance: 81.0
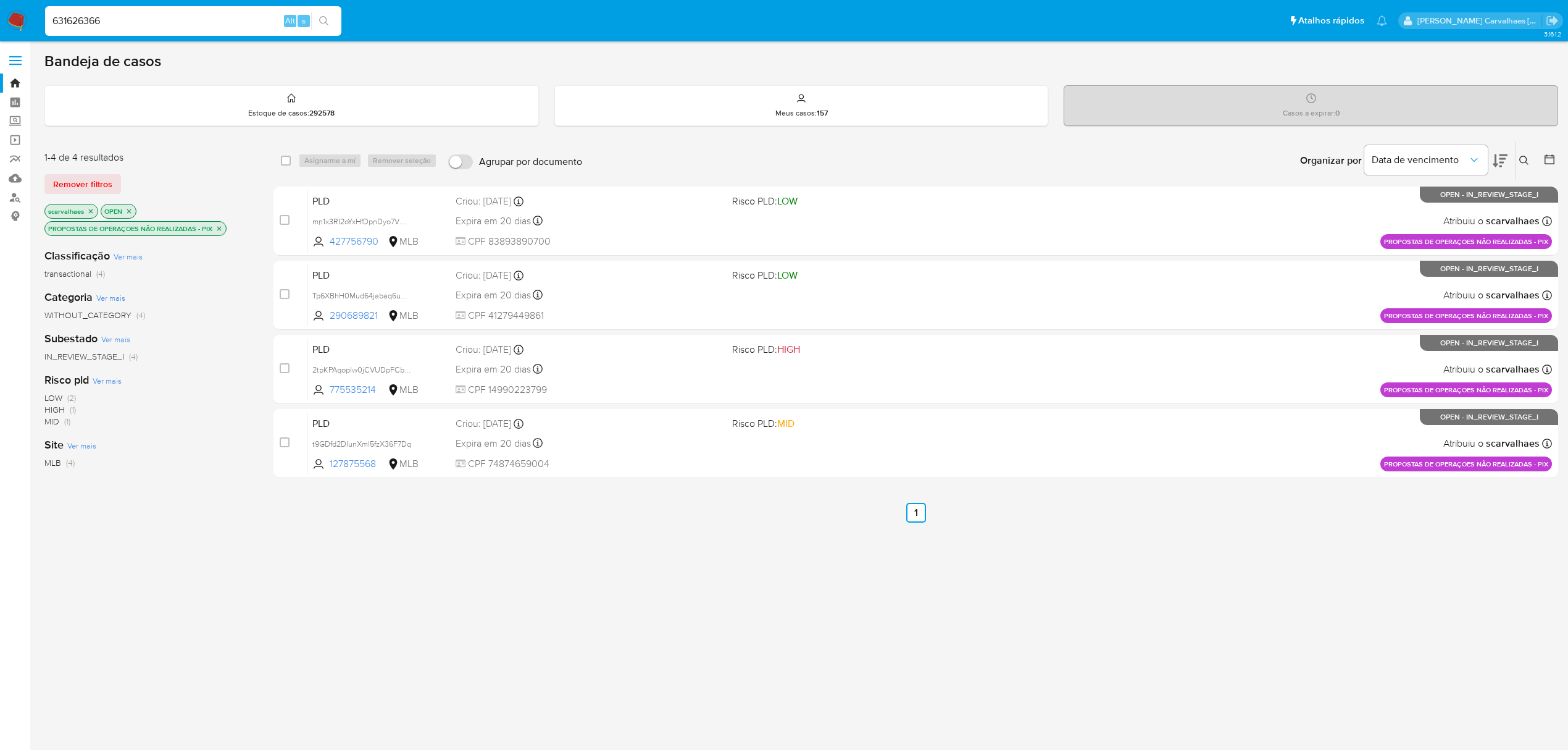
click at [147, 28] on input "631626366" at bounding box center [193, 21] width 296 height 16
paste input "0TSdeRbVySCFPz1x9QPNcOT"
type input "0TSdeRbVySCFPz1x9QPNcOT6"
click at [319, 23] on icon "search-icon" at bounding box center [324, 21] width 10 height 10
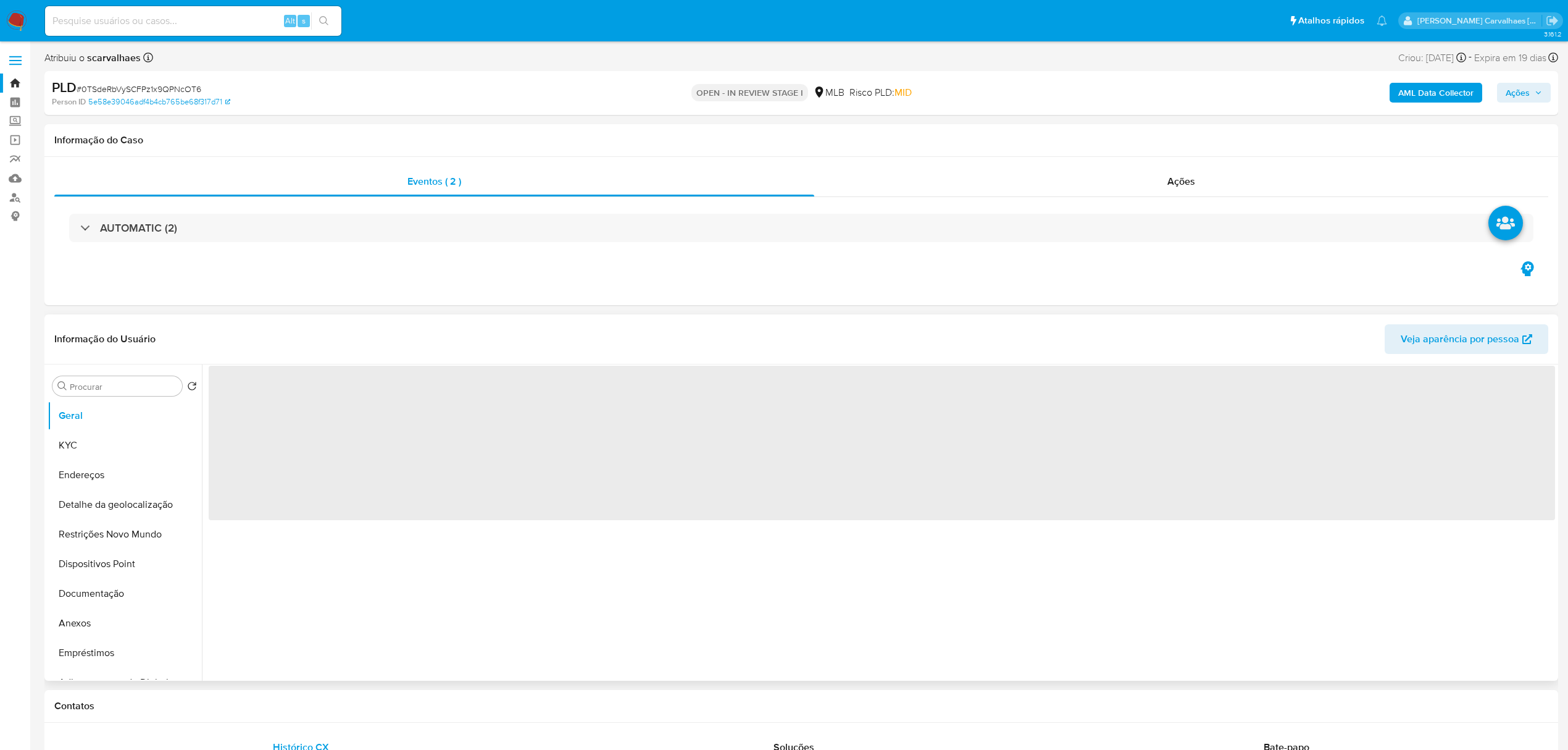
select select "10"
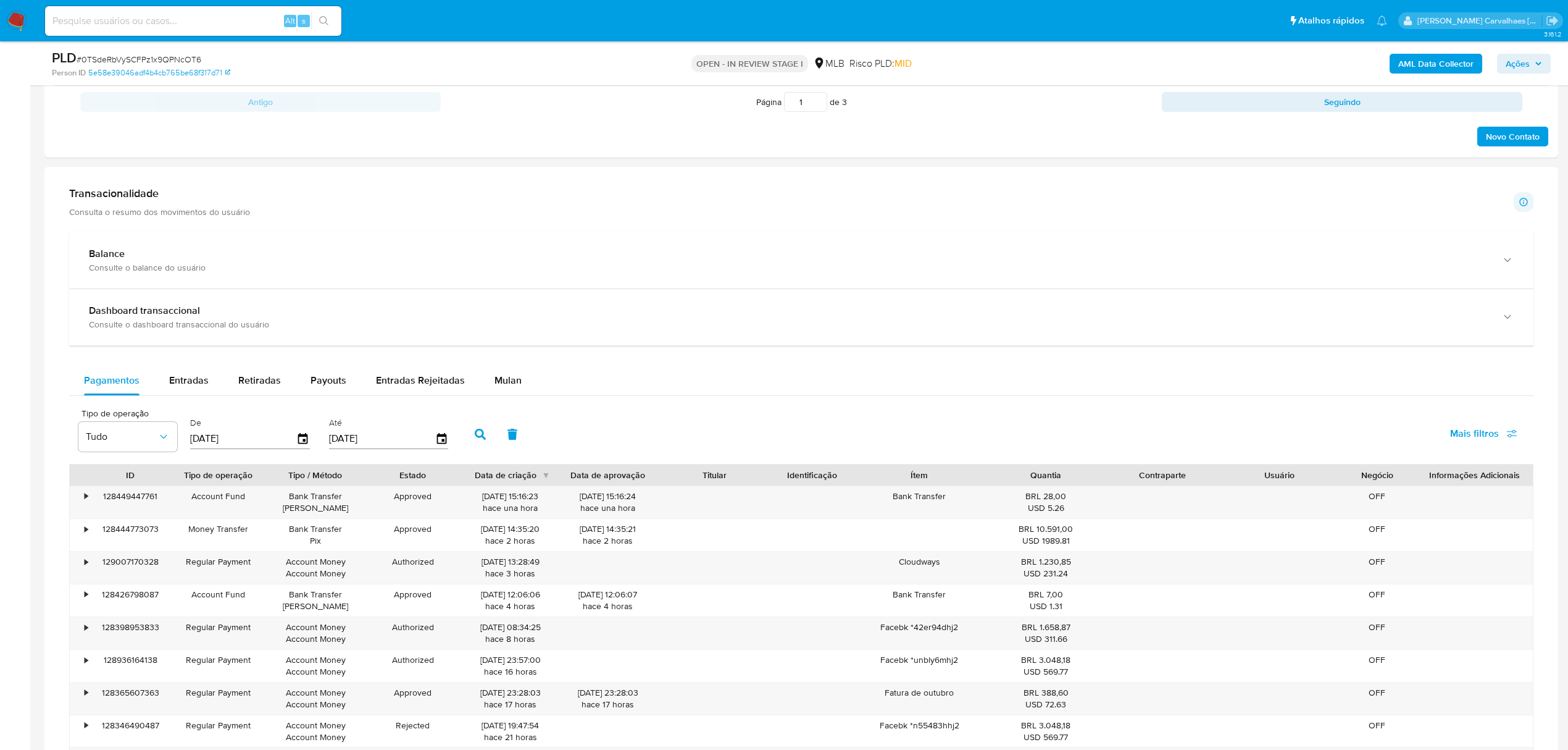
scroll to position [823, 0]
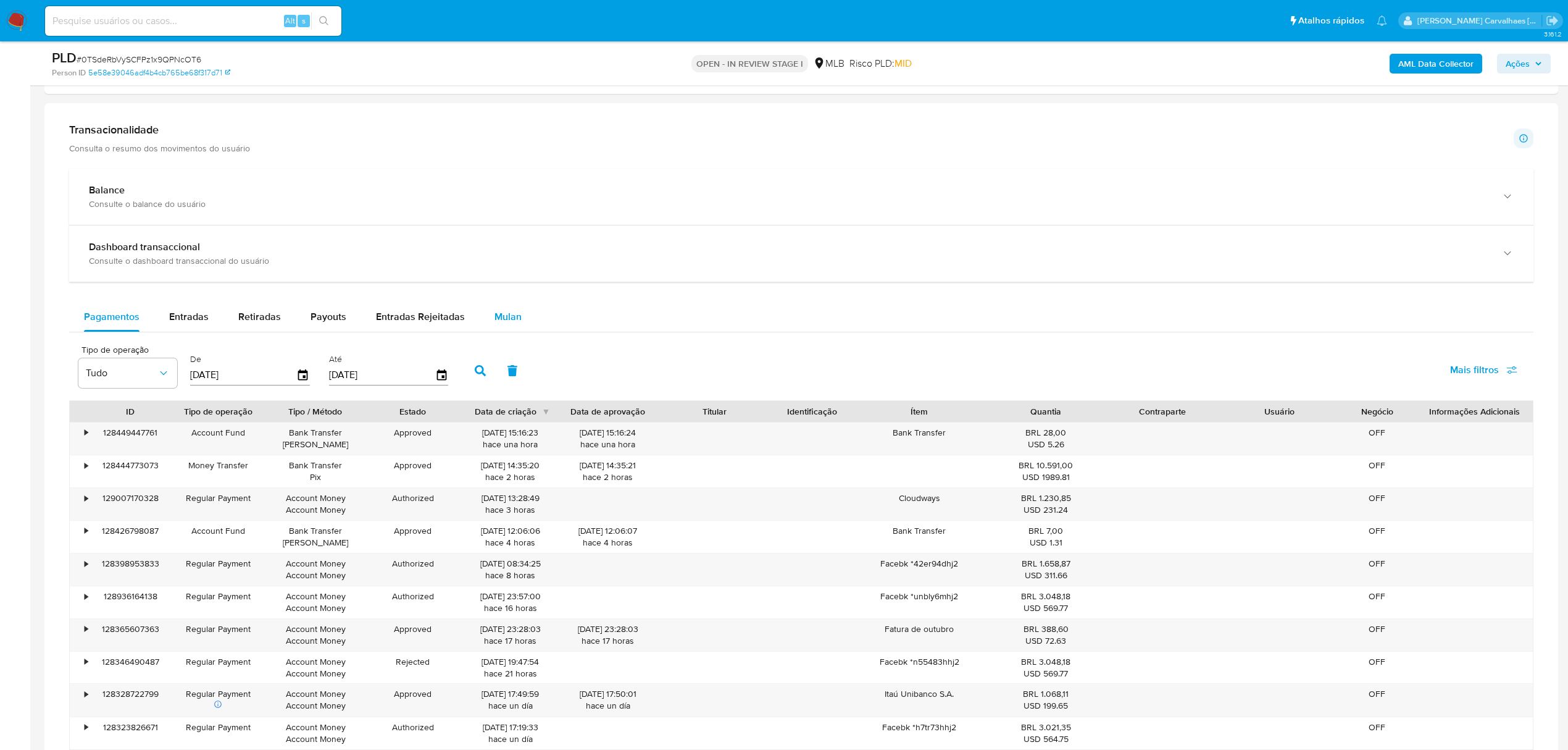
click at [500, 324] on span "Mulan" at bounding box center [508, 316] width 28 height 14
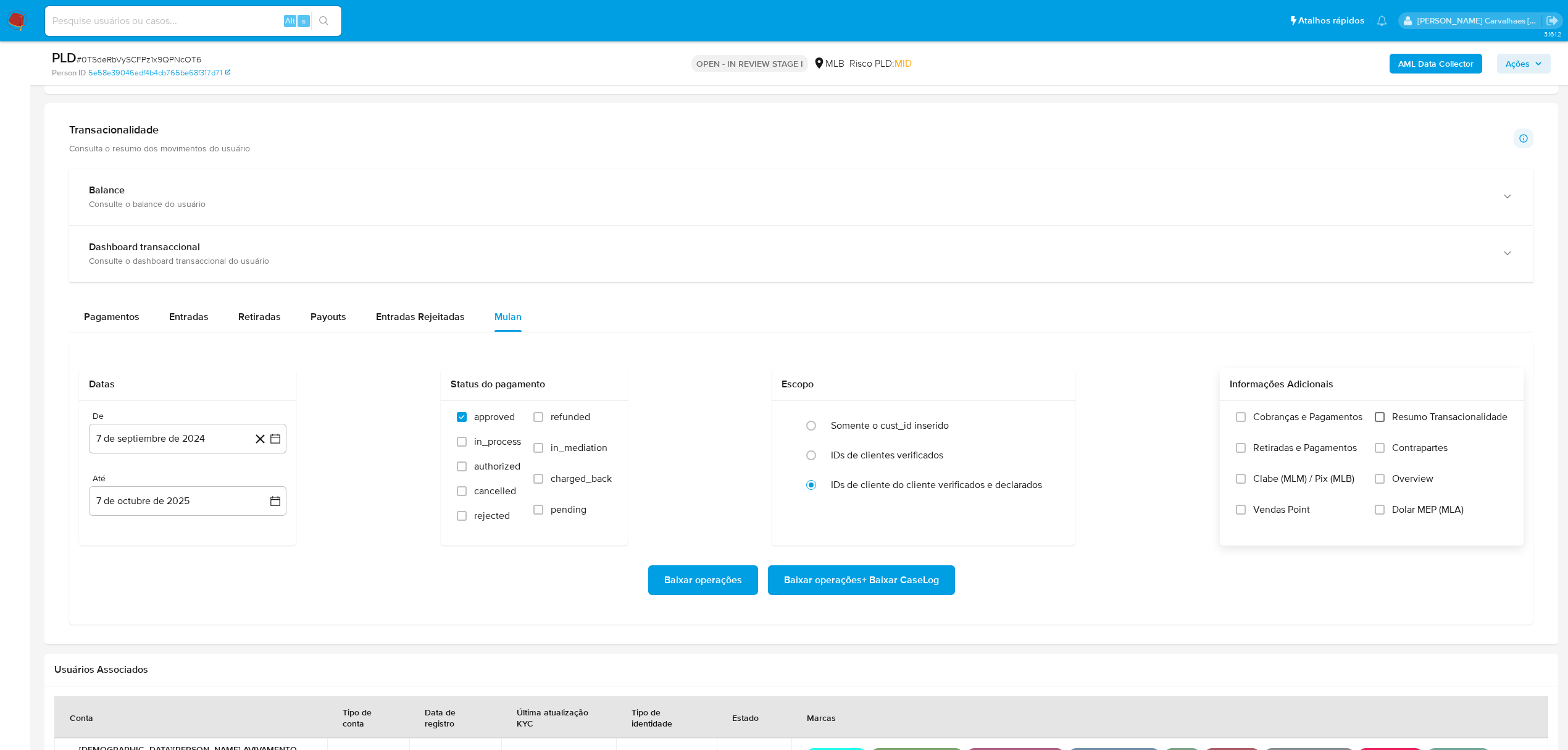
click at [1377, 418] on input "Resumo Transacionalidade" at bounding box center [1380, 417] width 10 height 10
click at [274, 440] on icon "button" at bounding box center [275, 439] width 10 height 10
click at [267, 483] on icon "Mes siguiente" at bounding box center [264, 484] width 15 height 15
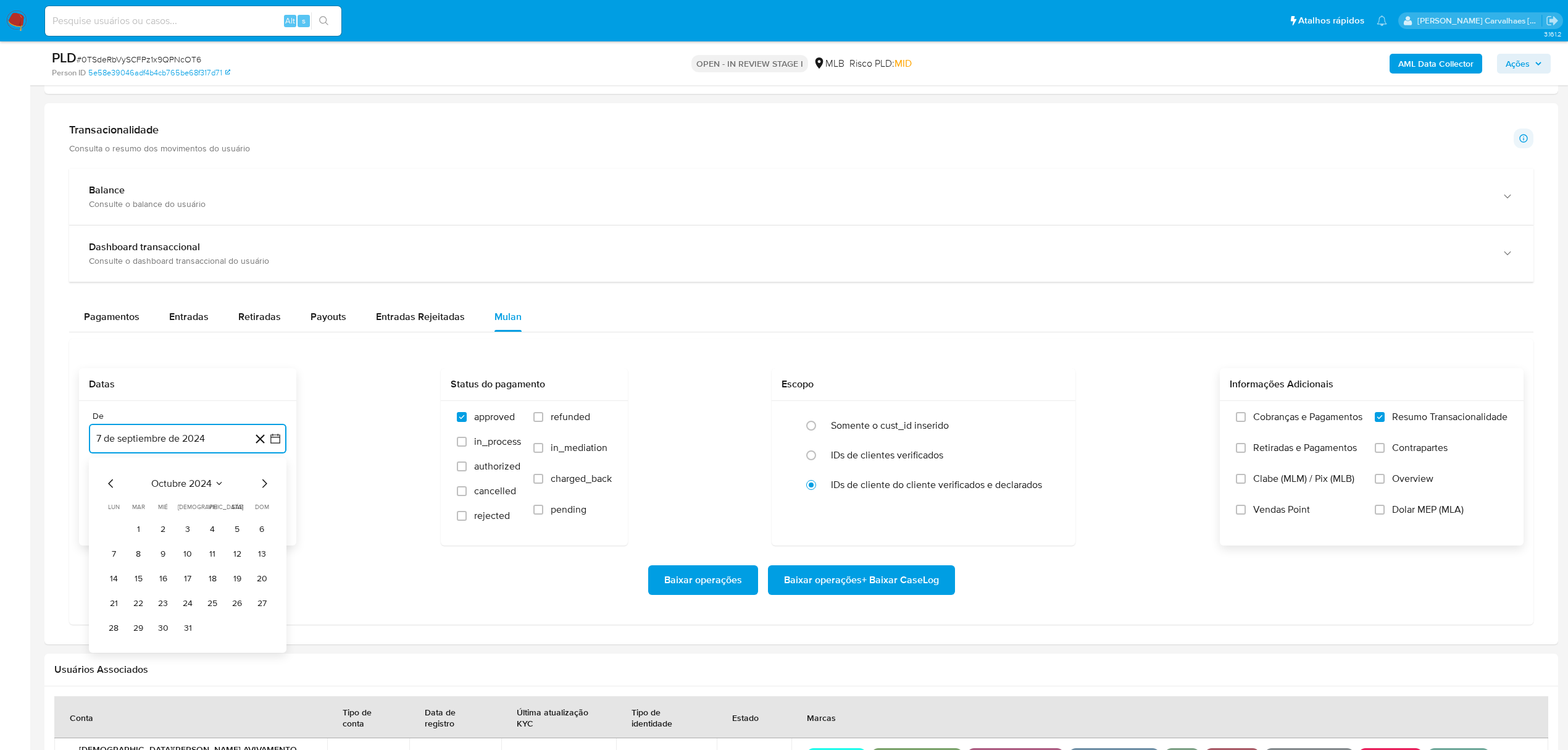
click at [267, 483] on icon "Mes siguiente" at bounding box center [264, 484] width 15 height 15
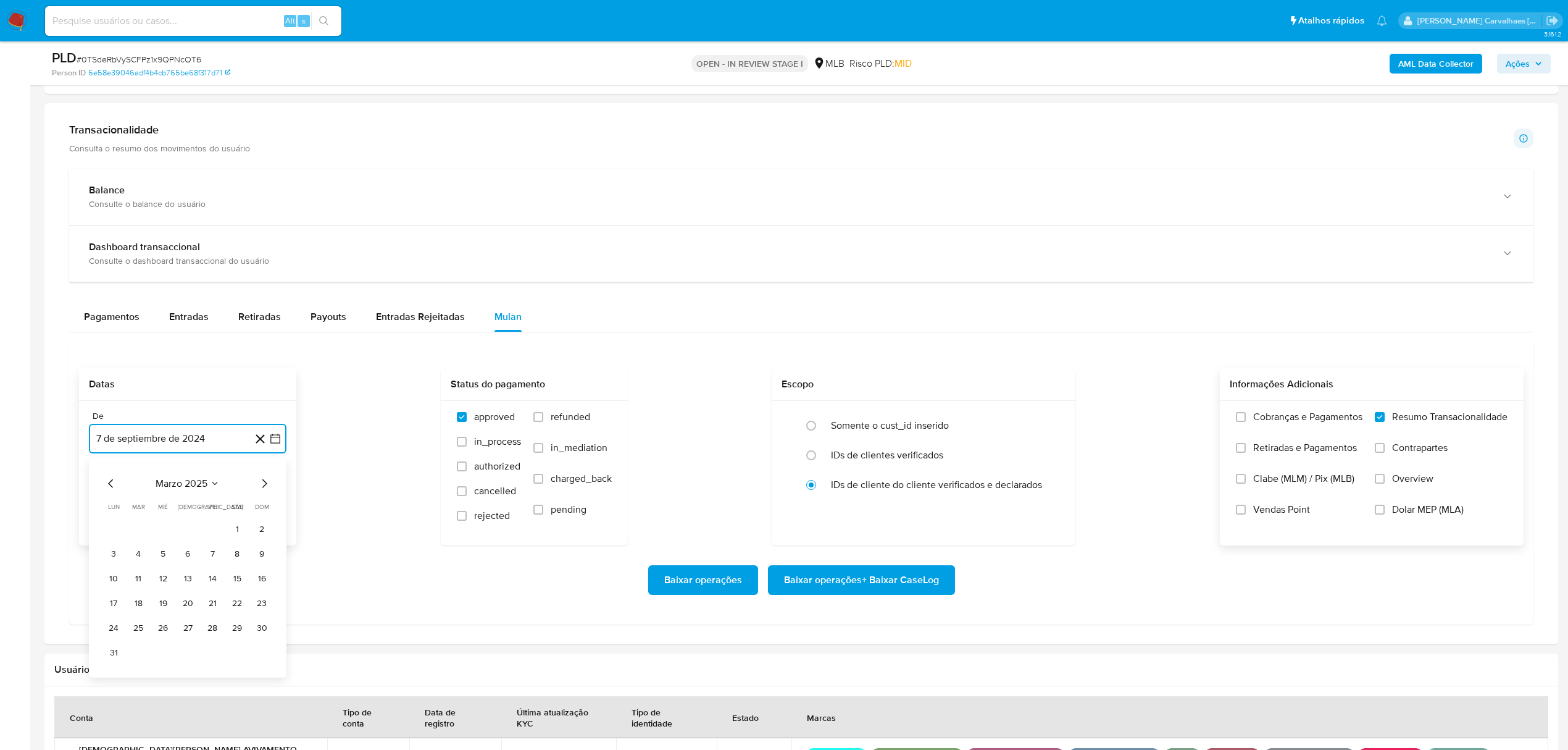
click at [267, 483] on icon "Mes siguiente" at bounding box center [264, 484] width 15 height 15
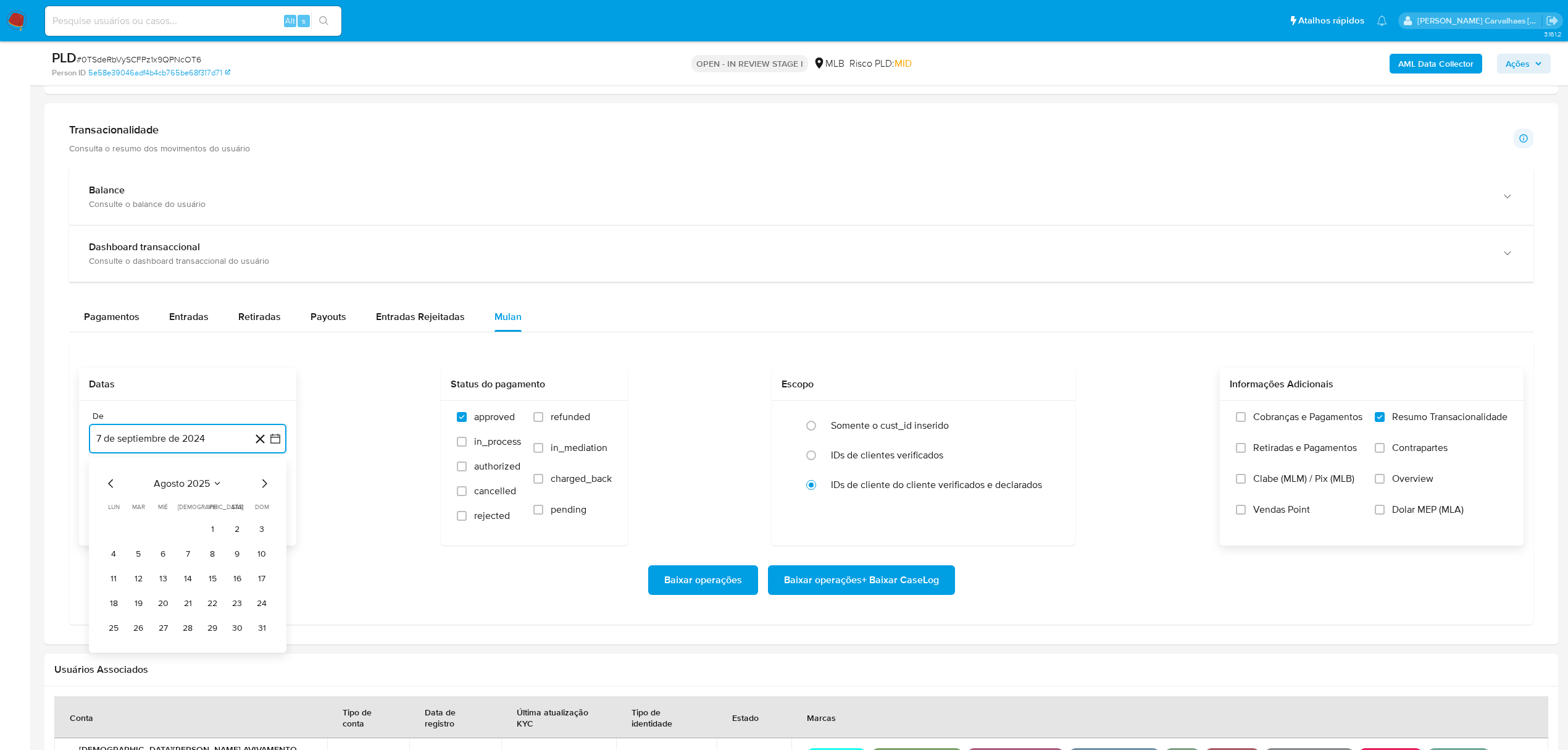
click at [267, 483] on icon "Mes siguiente" at bounding box center [264, 484] width 15 height 15
click at [111, 487] on icon "Mes anterior" at bounding box center [111, 484] width 15 height 15
click at [260, 536] on button "7" at bounding box center [262, 529] width 20 height 20
click at [272, 450] on button "7 de septiembre de 2025" at bounding box center [188, 439] width 198 height 30
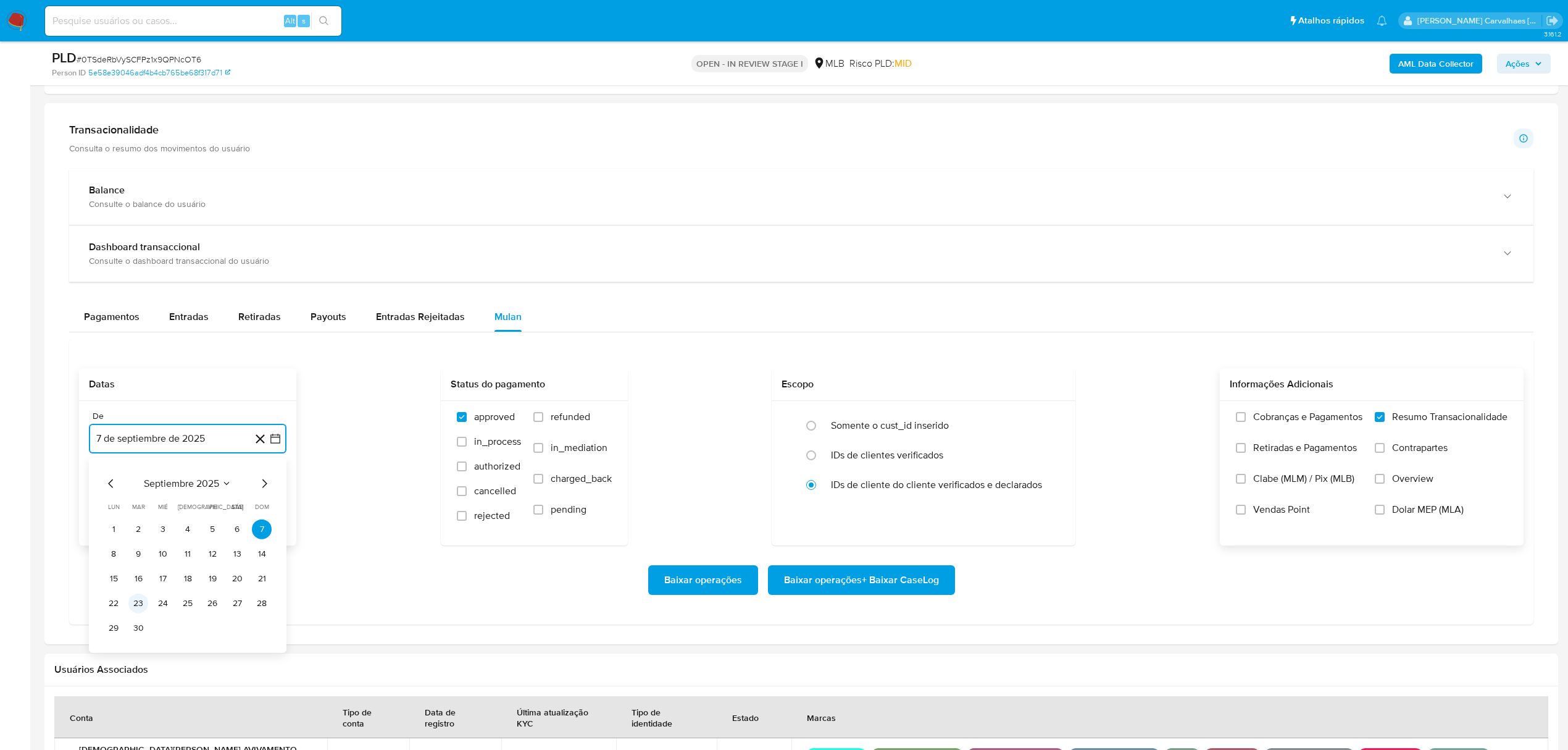
click at [137, 606] on button "23" at bounding box center [138, 603] width 20 height 20
click at [848, 581] on span "Baixar operações + Baixar CaseLog" at bounding box center [862, 580] width 155 height 28
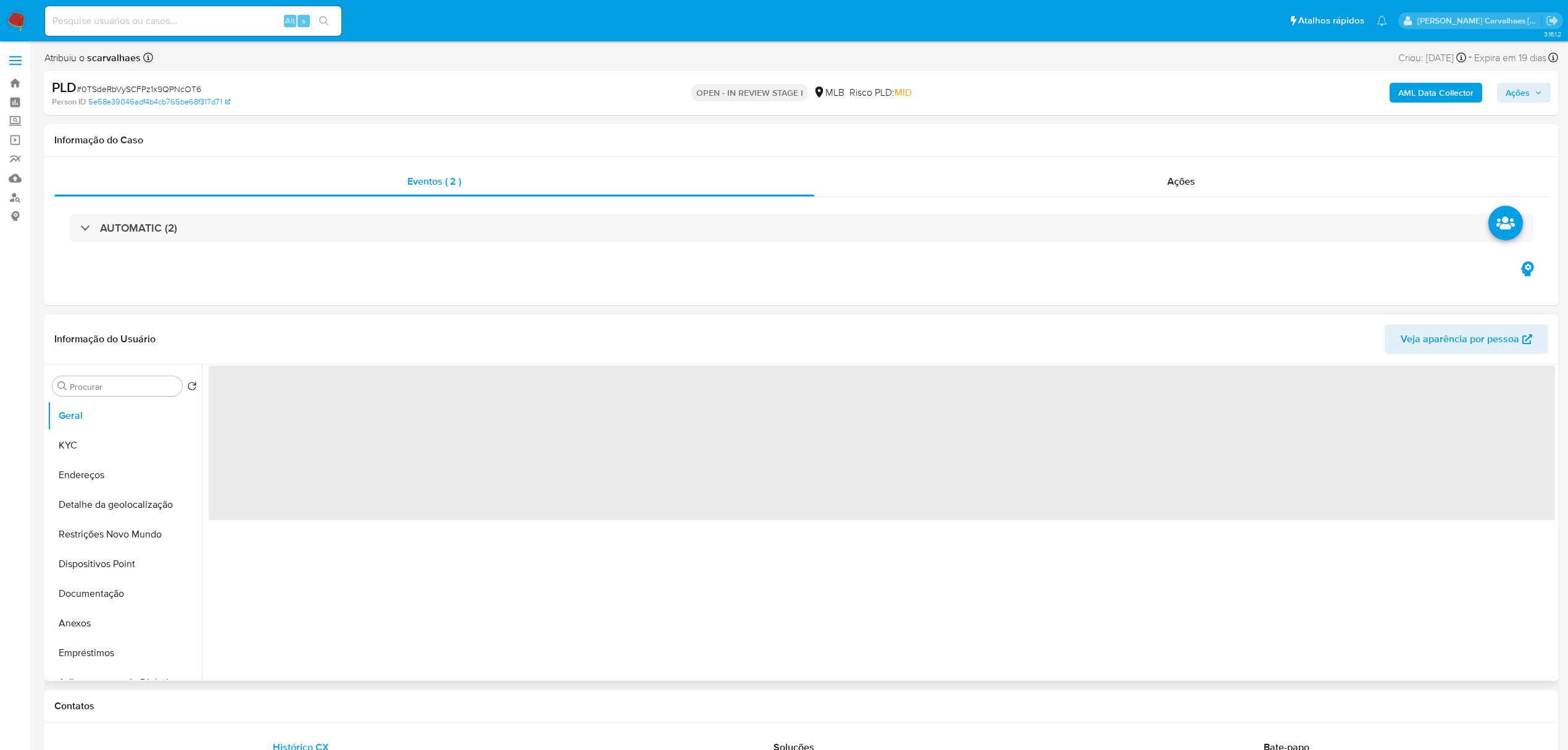
select select "10"
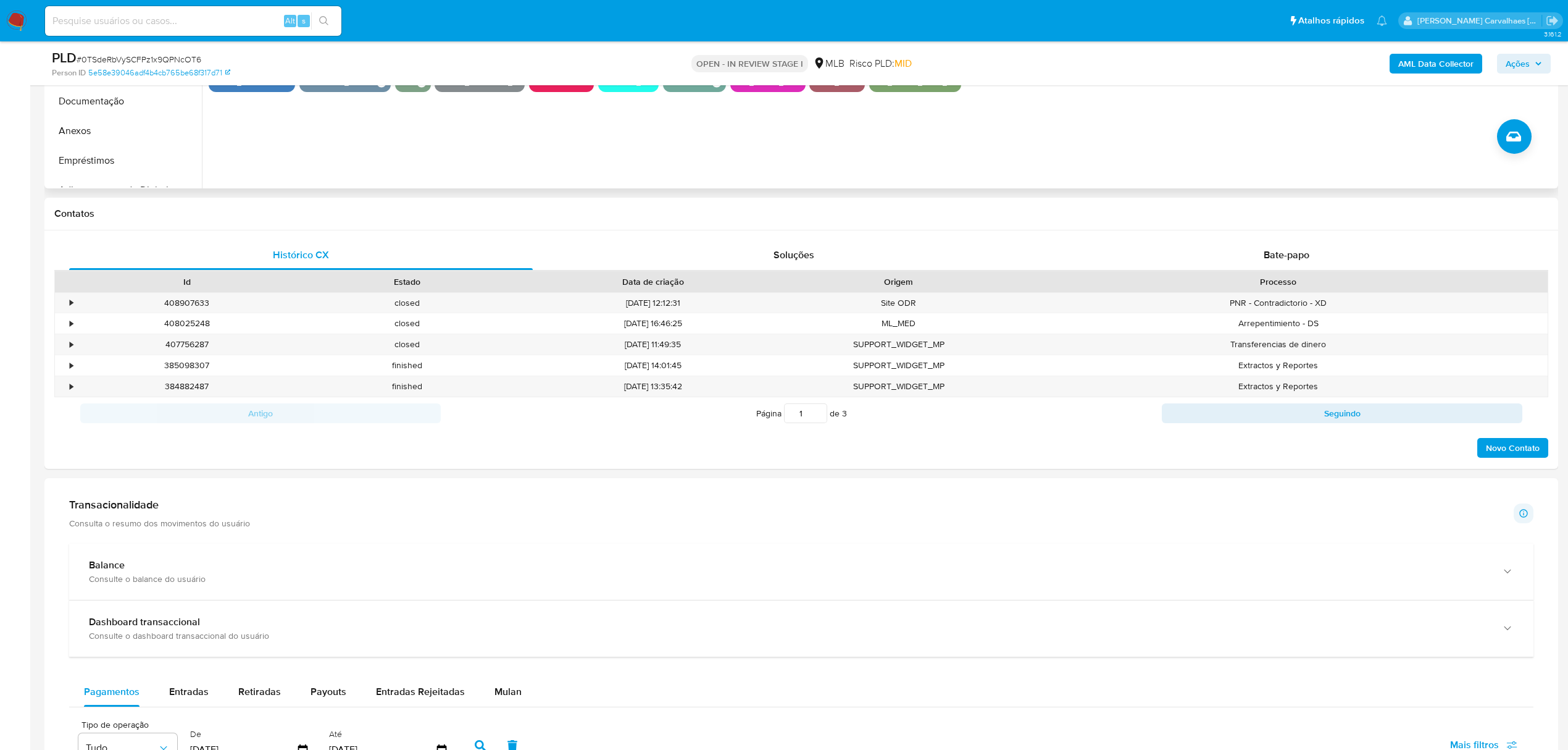
scroll to position [330, 0]
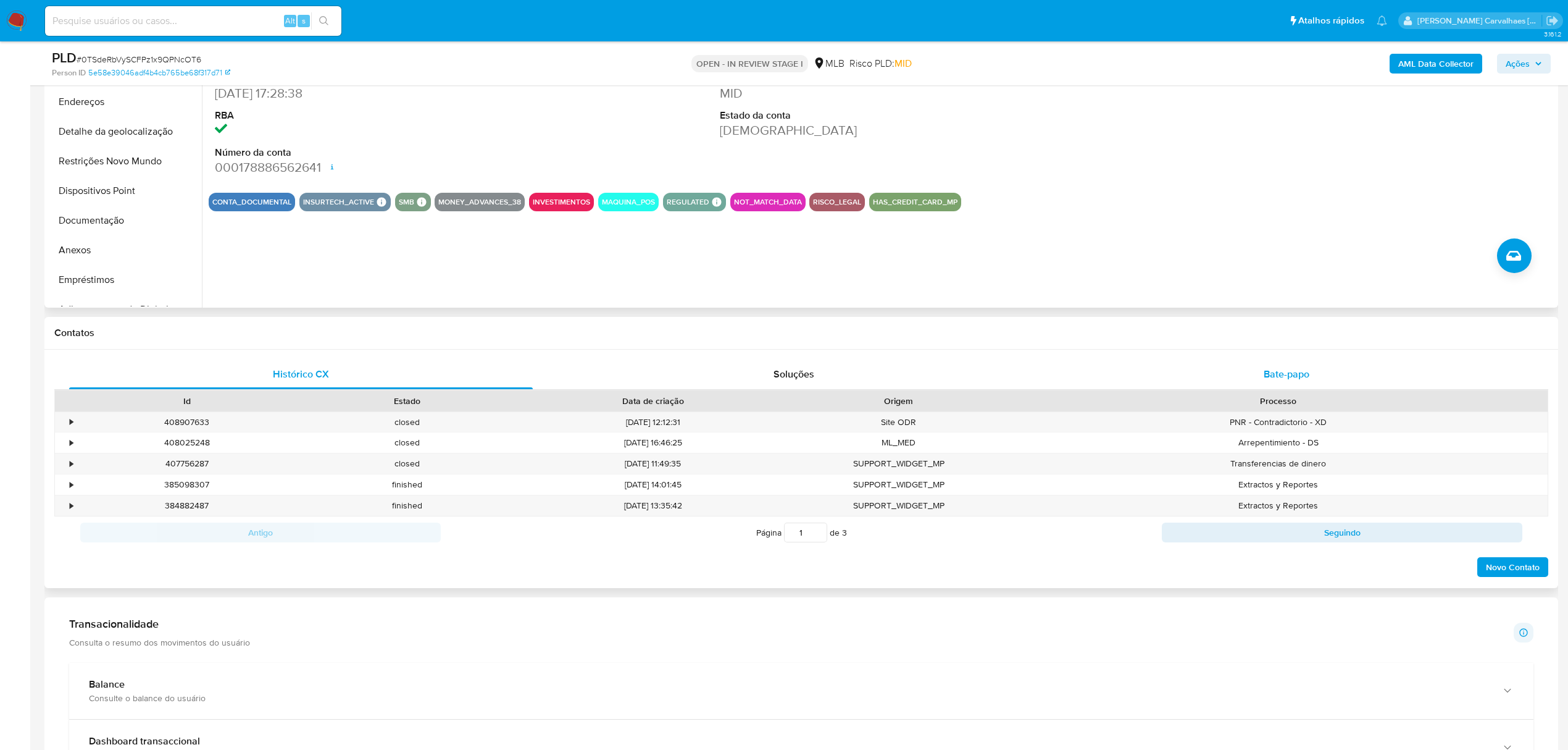
click at [1289, 371] on span "Bate-papo" at bounding box center [1286, 374] width 46 height 14
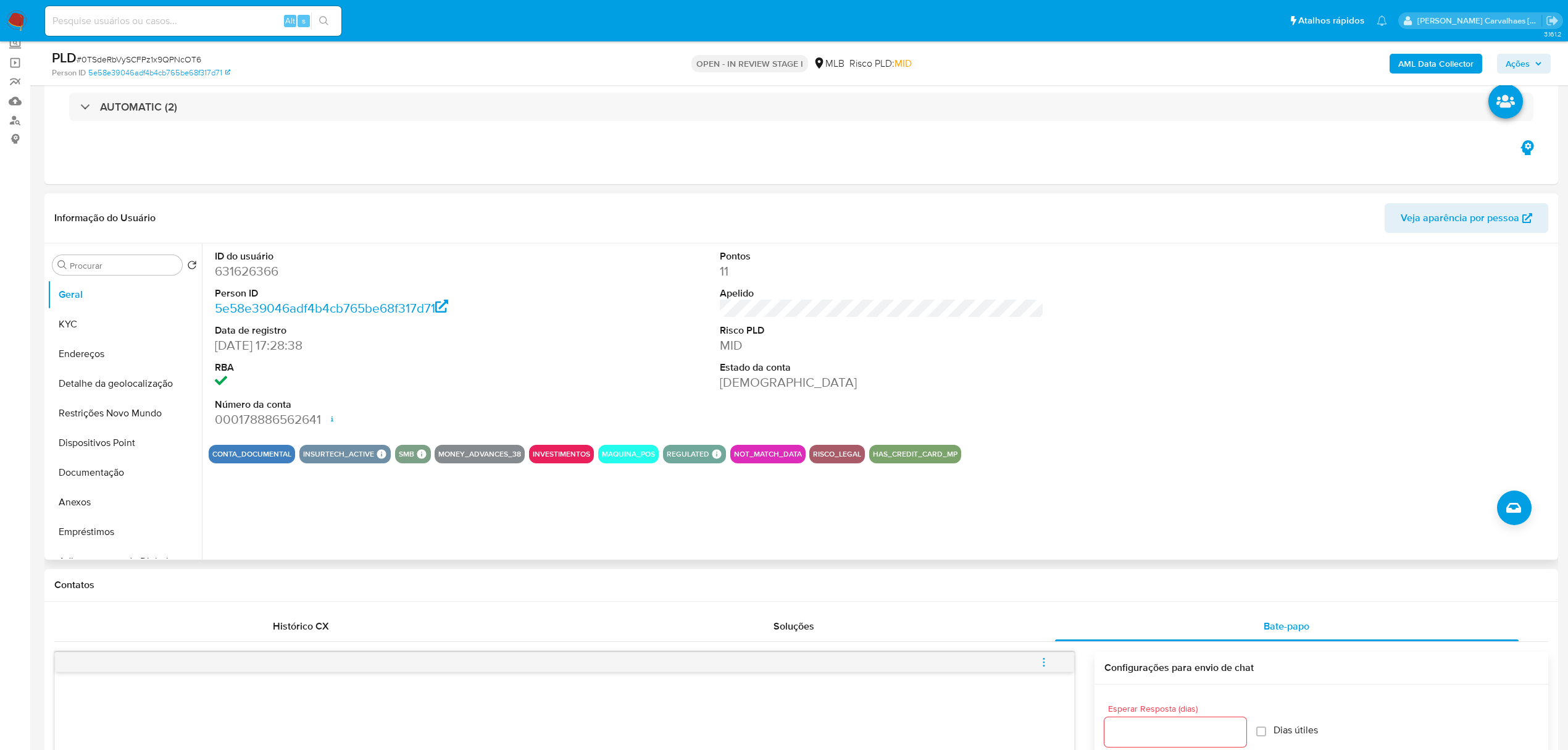
scroll to position [0, 0]
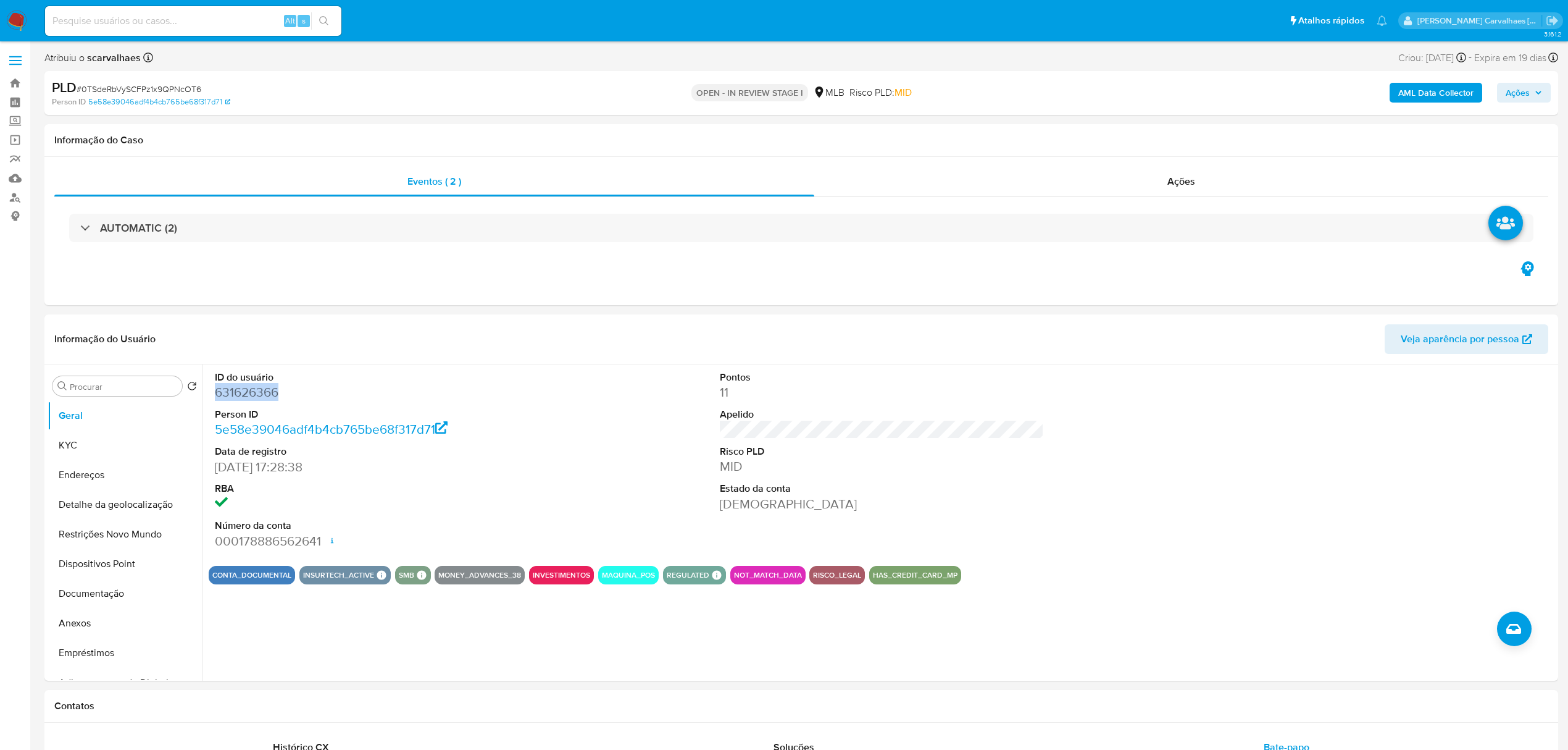
drag, startPoint x: 216, startPoint y: 395, endPoint x: 277, endPoint y: 395, distance: 61.0
click at [277, 395] on dd "631626366" at bounding box center [377, 392] width 324 height 18
copy dd "631626366"
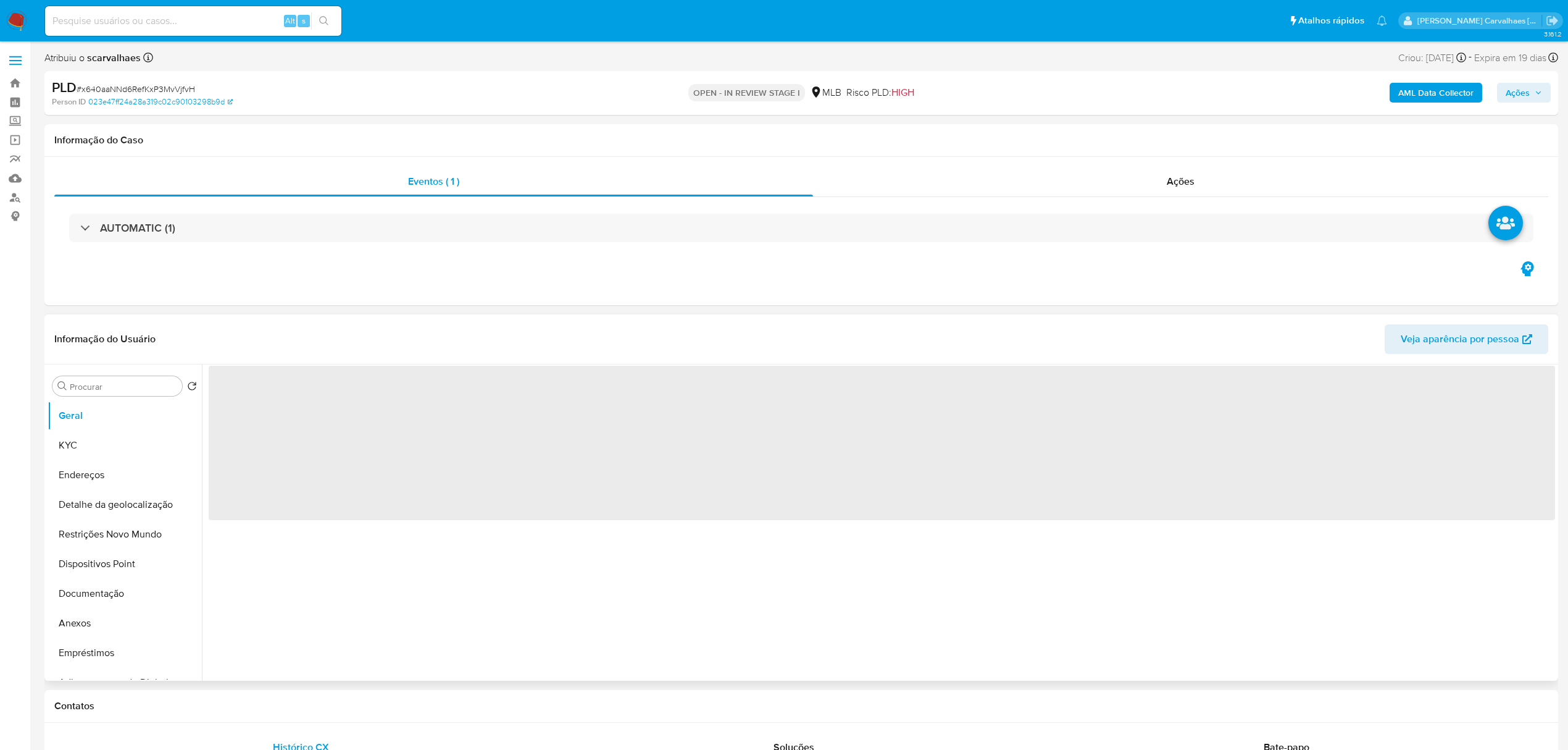
select select "10"
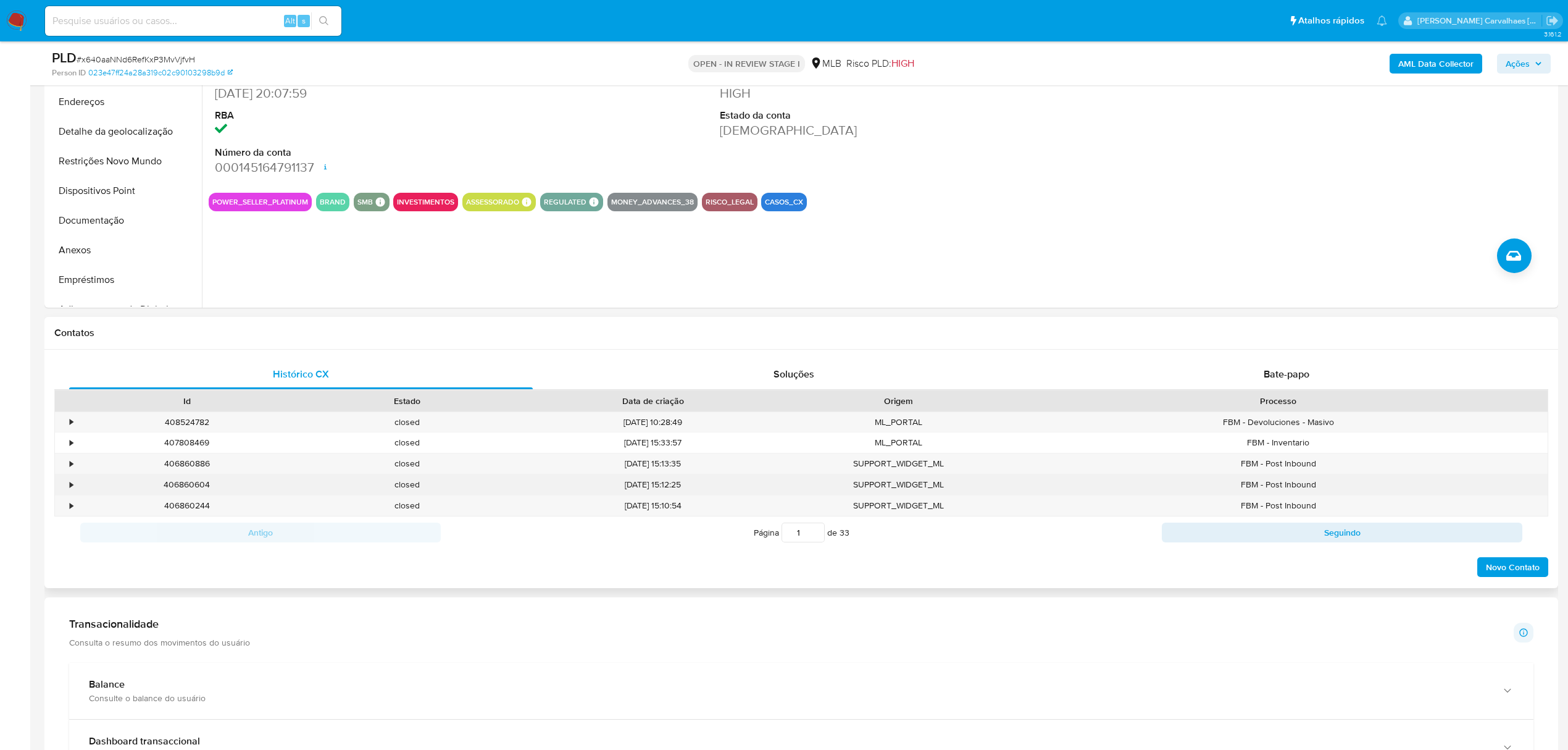
scroll to position [82, 0]
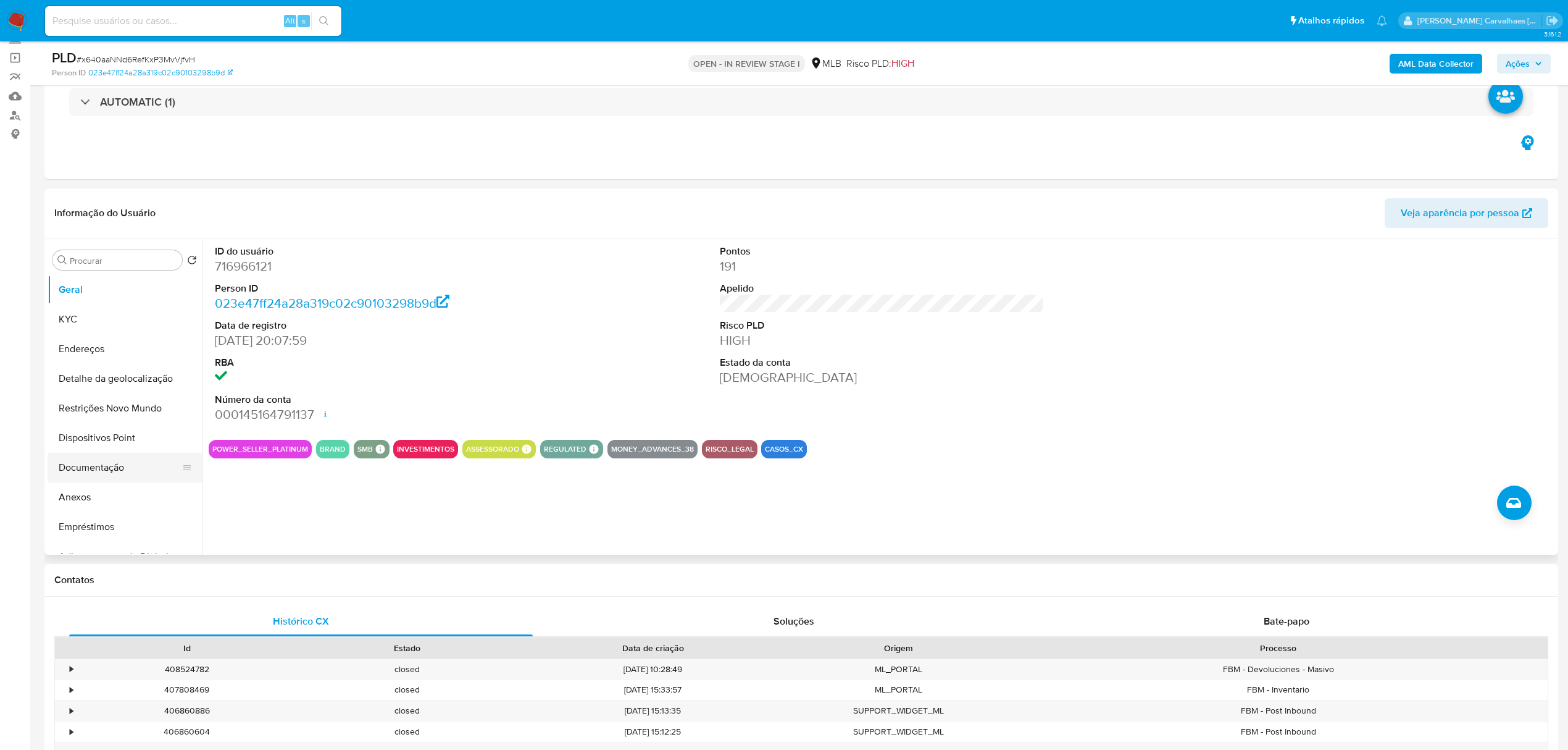
click at [132, 467] on button "Documentação" at bounding box center [119, 468] width 144 height 30
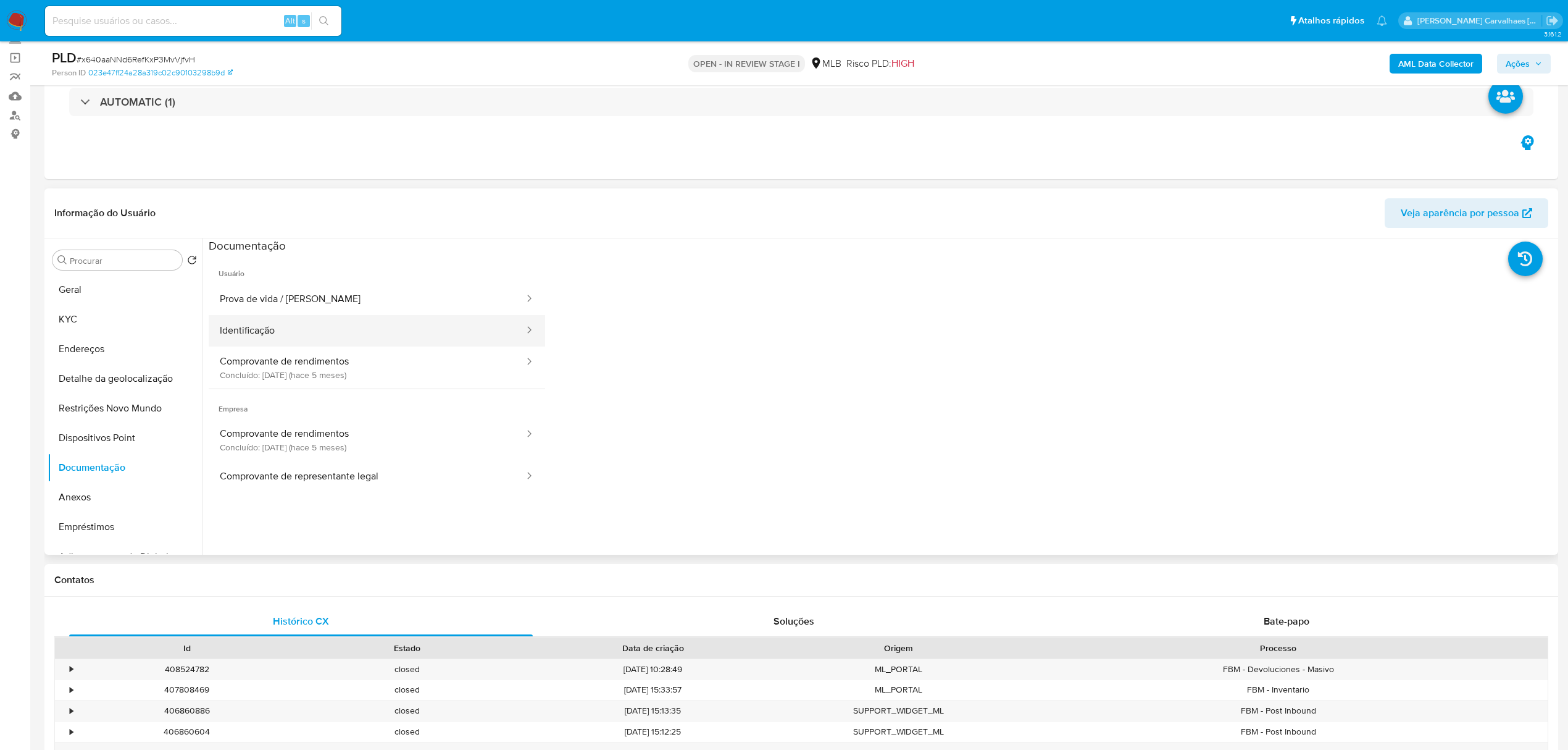
click at [313, 325] on button "Identificação" at bounding box center [367, 330] width 317 height 32
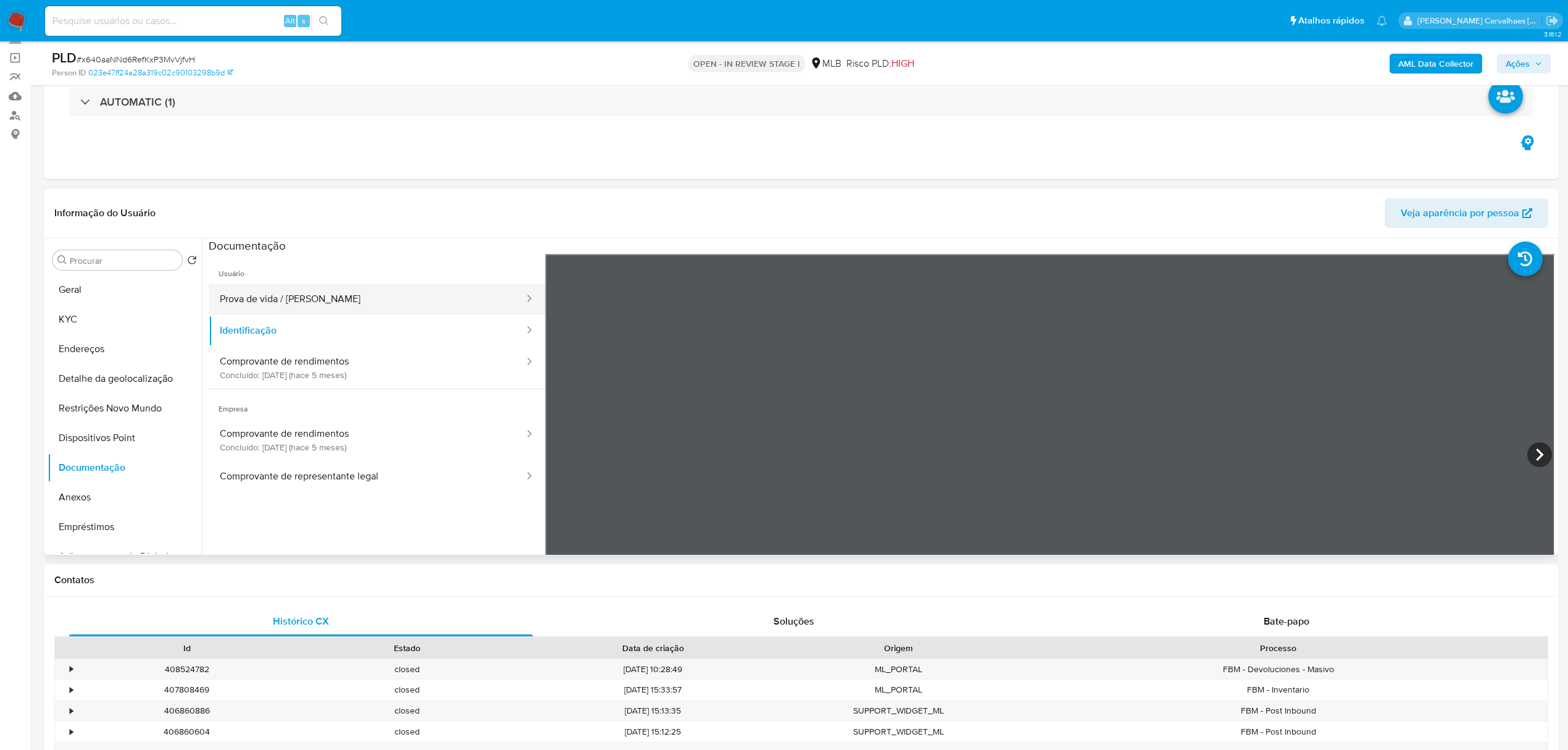
click at [322, 302] on button "Prova de vida / [PERSON_NAME]" at bounding box center [367, 299] width 317 height 32
click at [299, 332] on button "Identificação" at bounding box center [367, 330] width 317 height 32
click at [92, 499] on button "Anexos" at bounding box center [119, 497] width 144 height 30
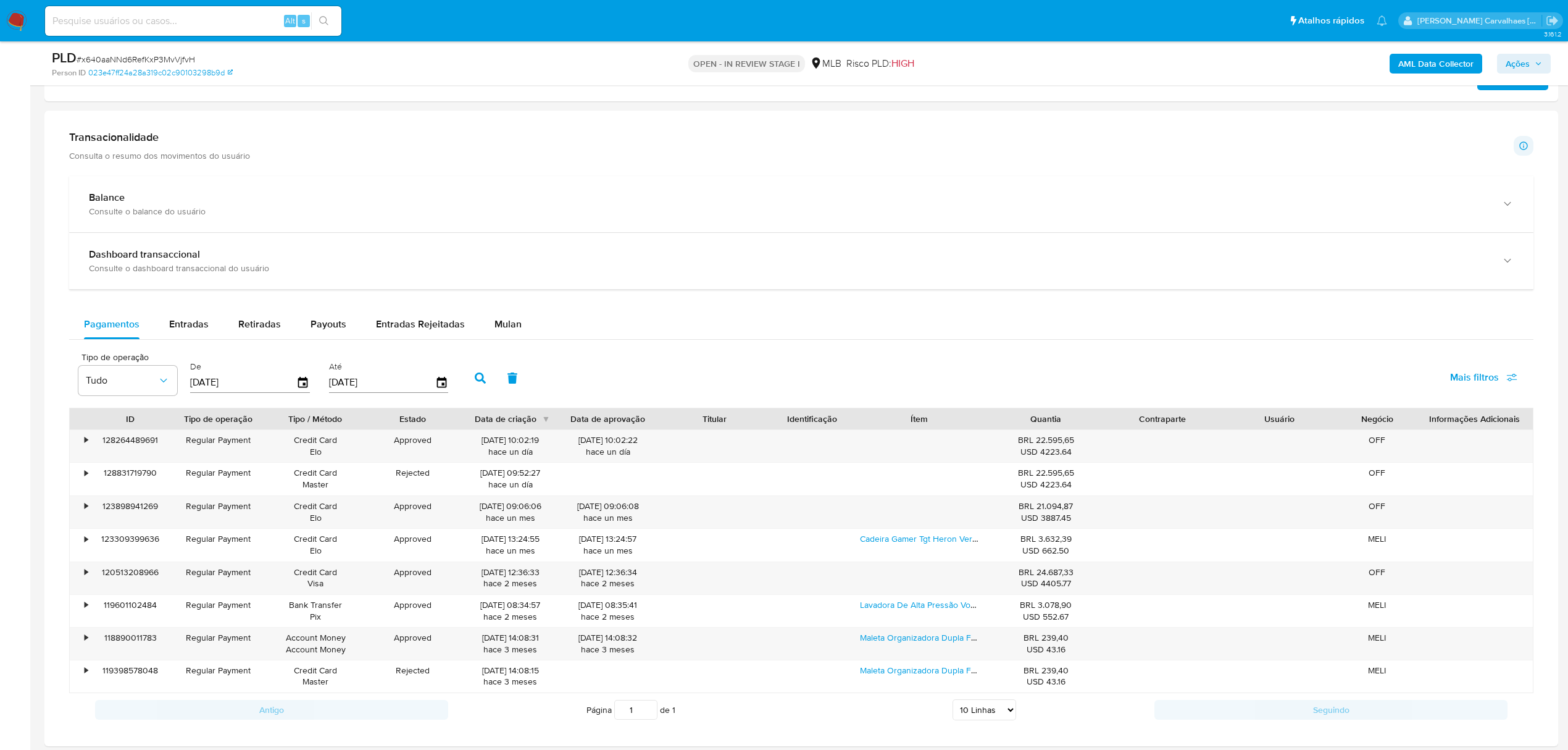
scroll to position [823, 0]
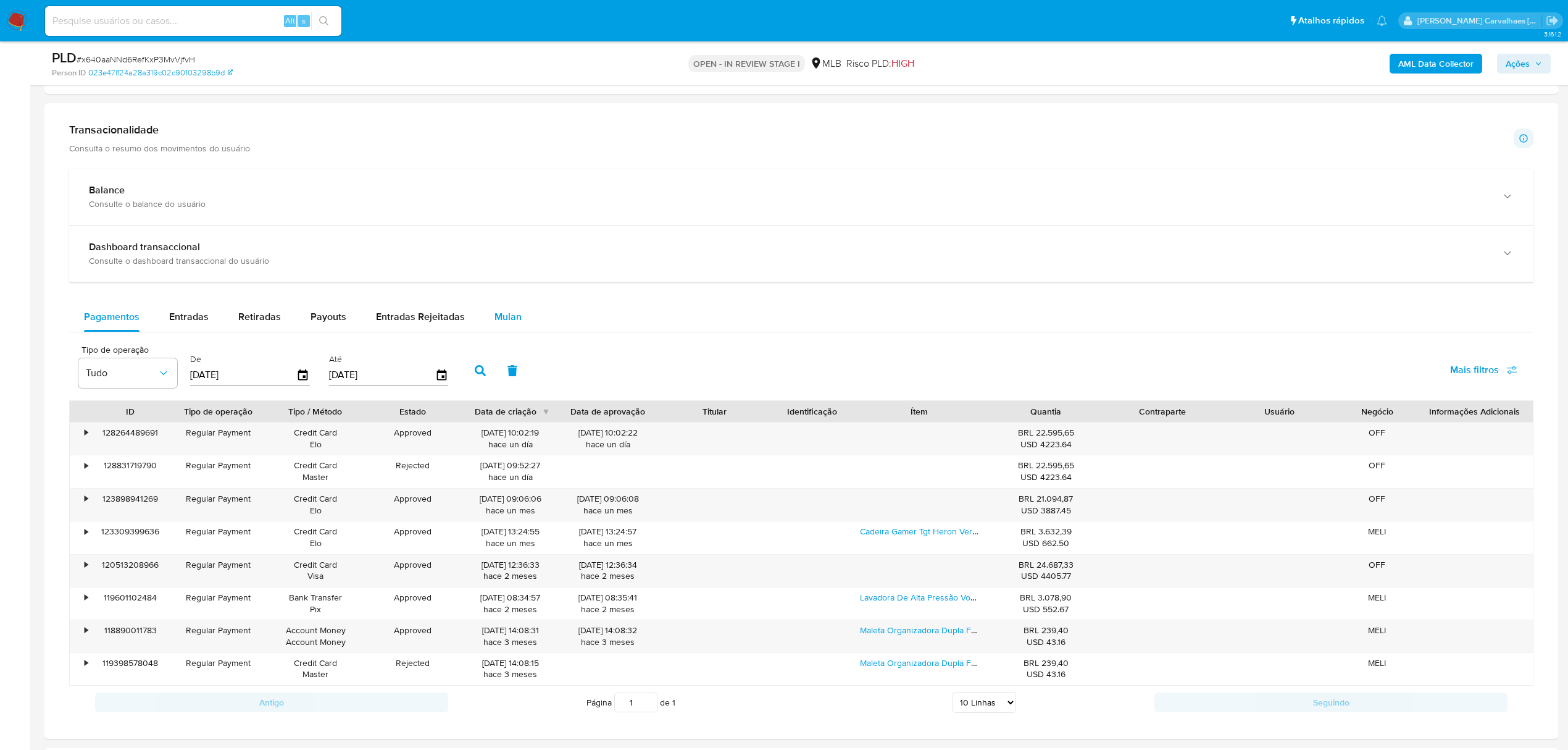
click at [495, 315] on span "Mulan" at bounding box center [508, 316] width 28 height 14
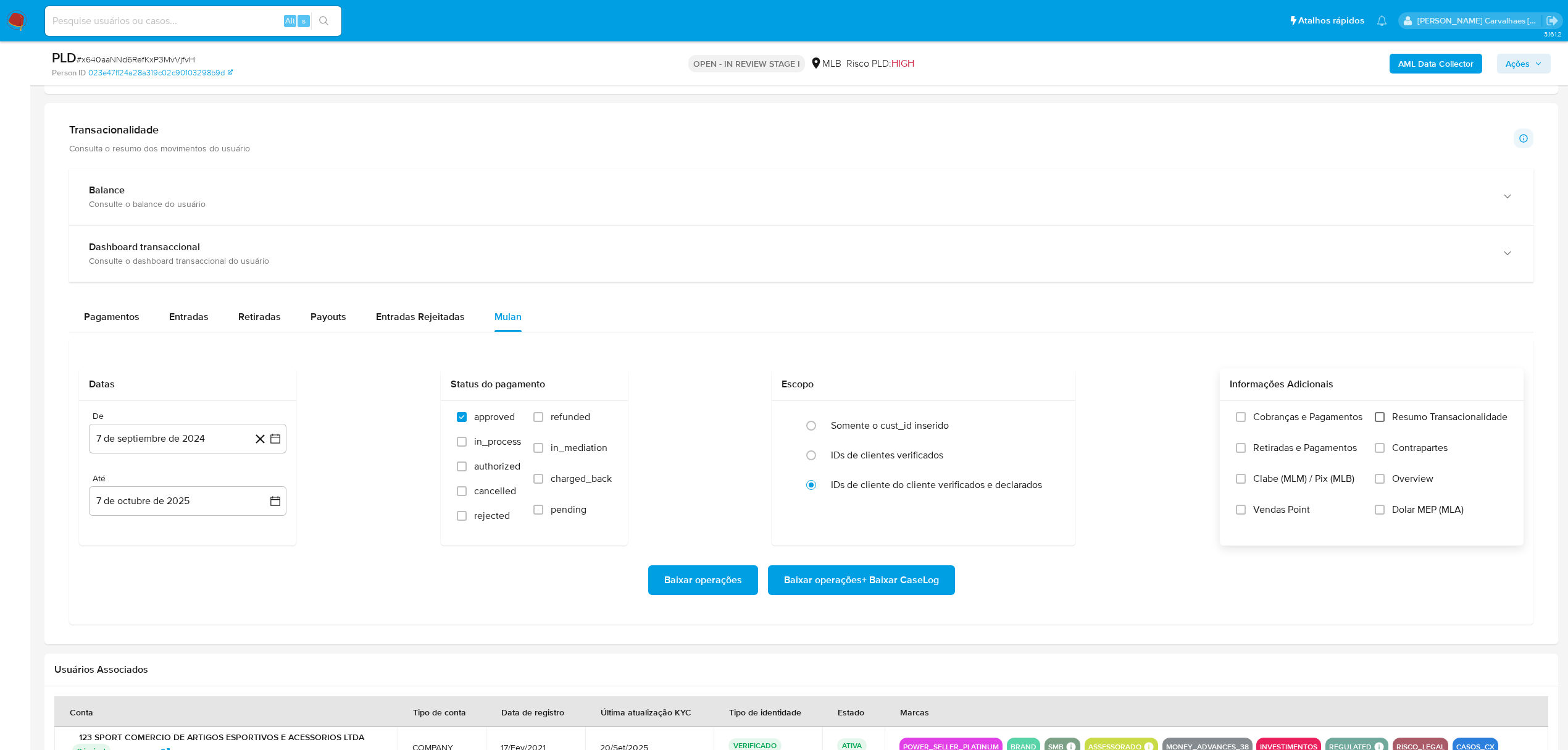
click at [1379, 422] on input "Resumo Transacionalidade" at bounding box center [1380, 417] width 10 height 10
click at [277, 445] on icon "button" at bounding box center [275, 438] width 13 height 13
click at [263, 490] on icon "Mes siguiente" at bounding box center [264, 484] width 15 height 15
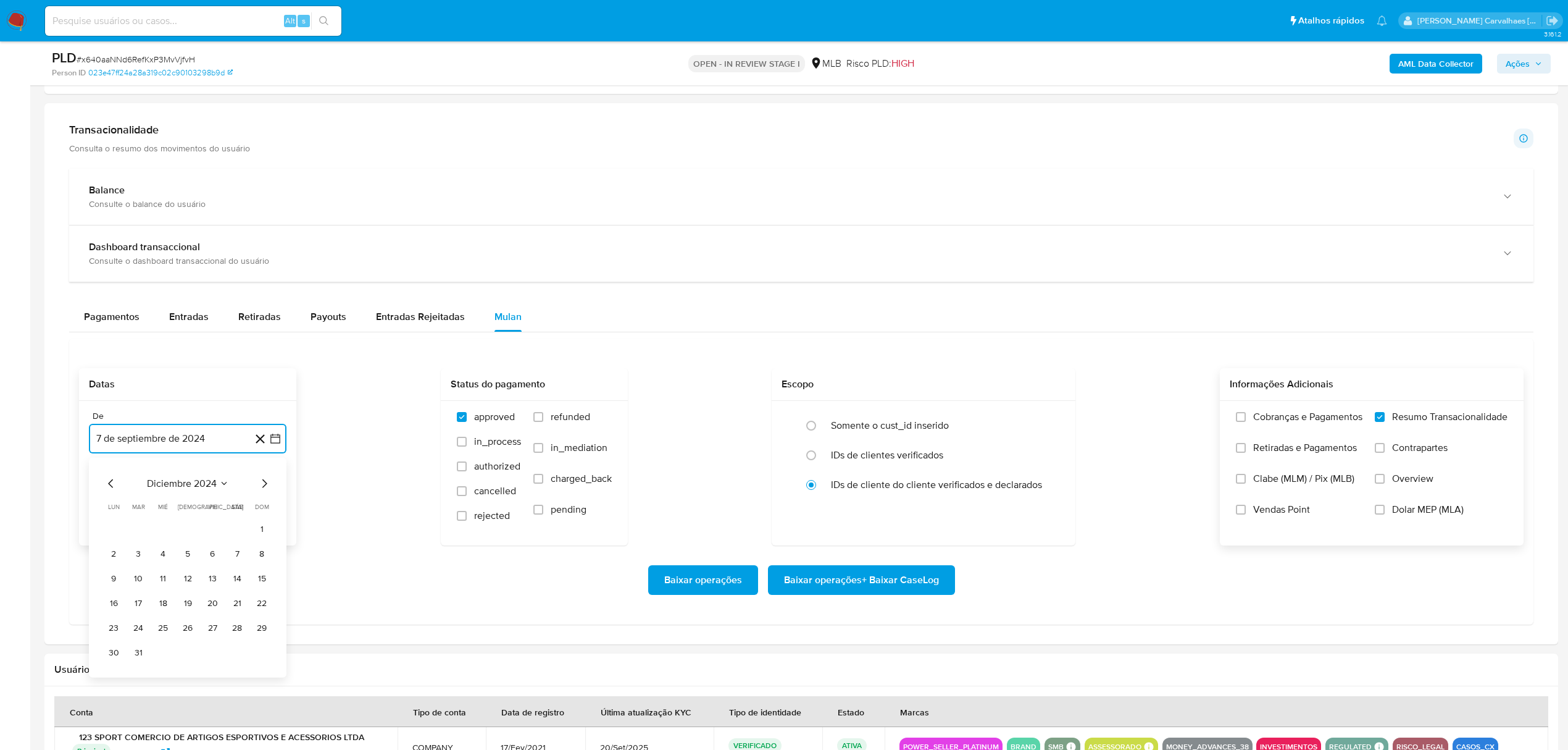
click at [263, 490] on icon "Mes siguiente" at bounding box center [264, 484] width 15 height 15
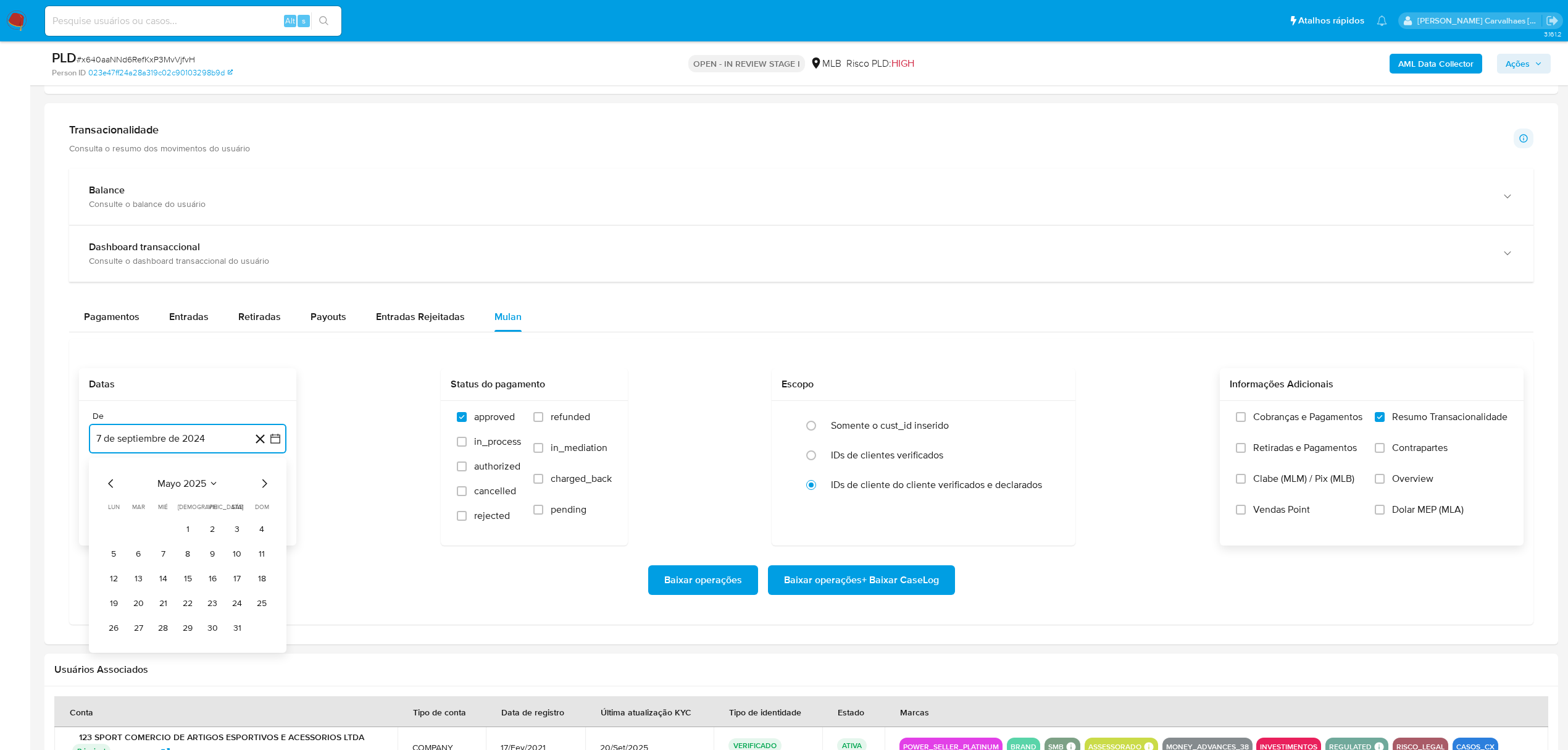
click at [263, 490] on icon "Mes siguiente" at bounding box center [264, 484] width 15 height 15
click at [188, 558] on button "7" at bounding box center [188, 554] width 20 height 20
click at [813, 586] on span "Baixar operações + Baixar CaseLog" at bounding box center [862, 580] width 155 height 28
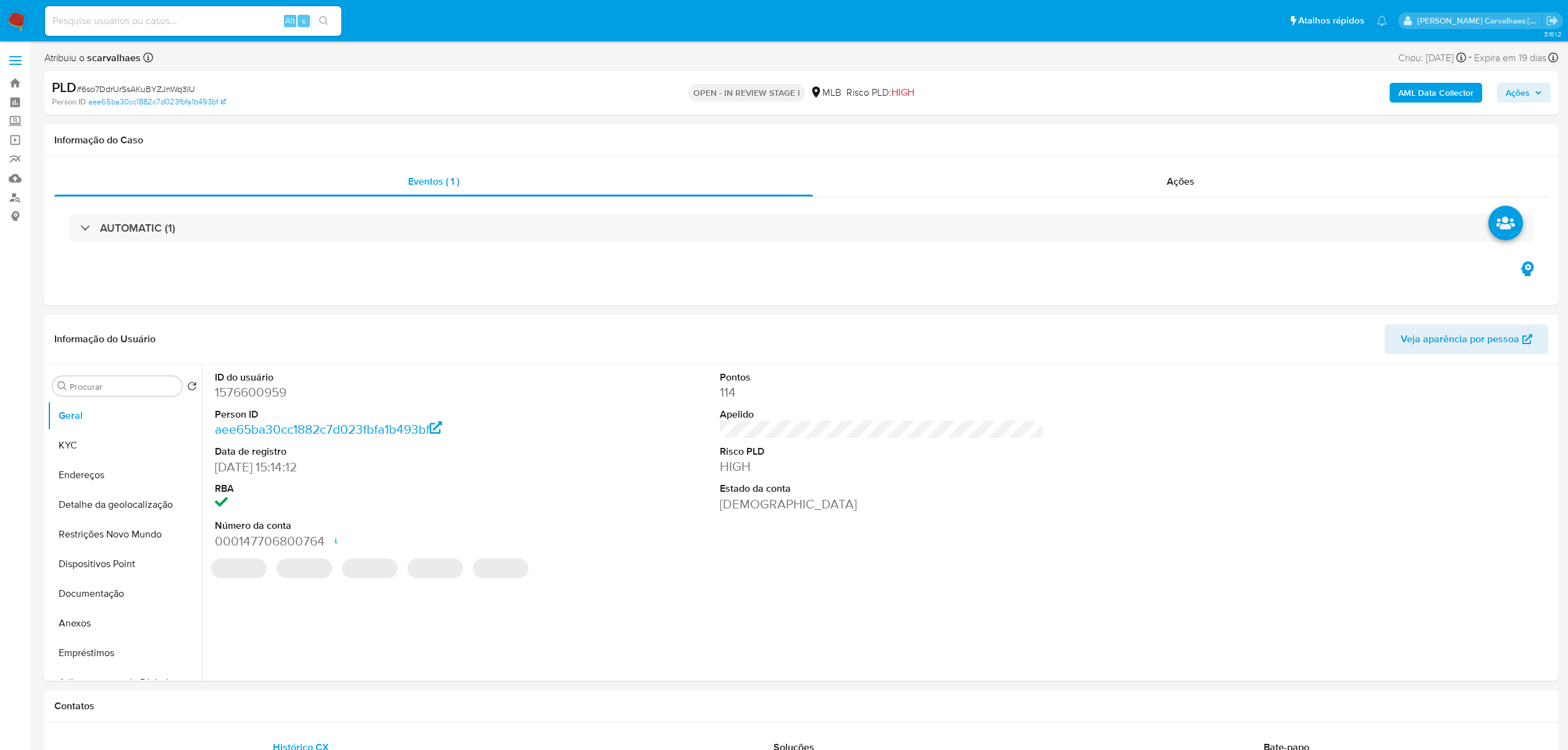
select select "10"
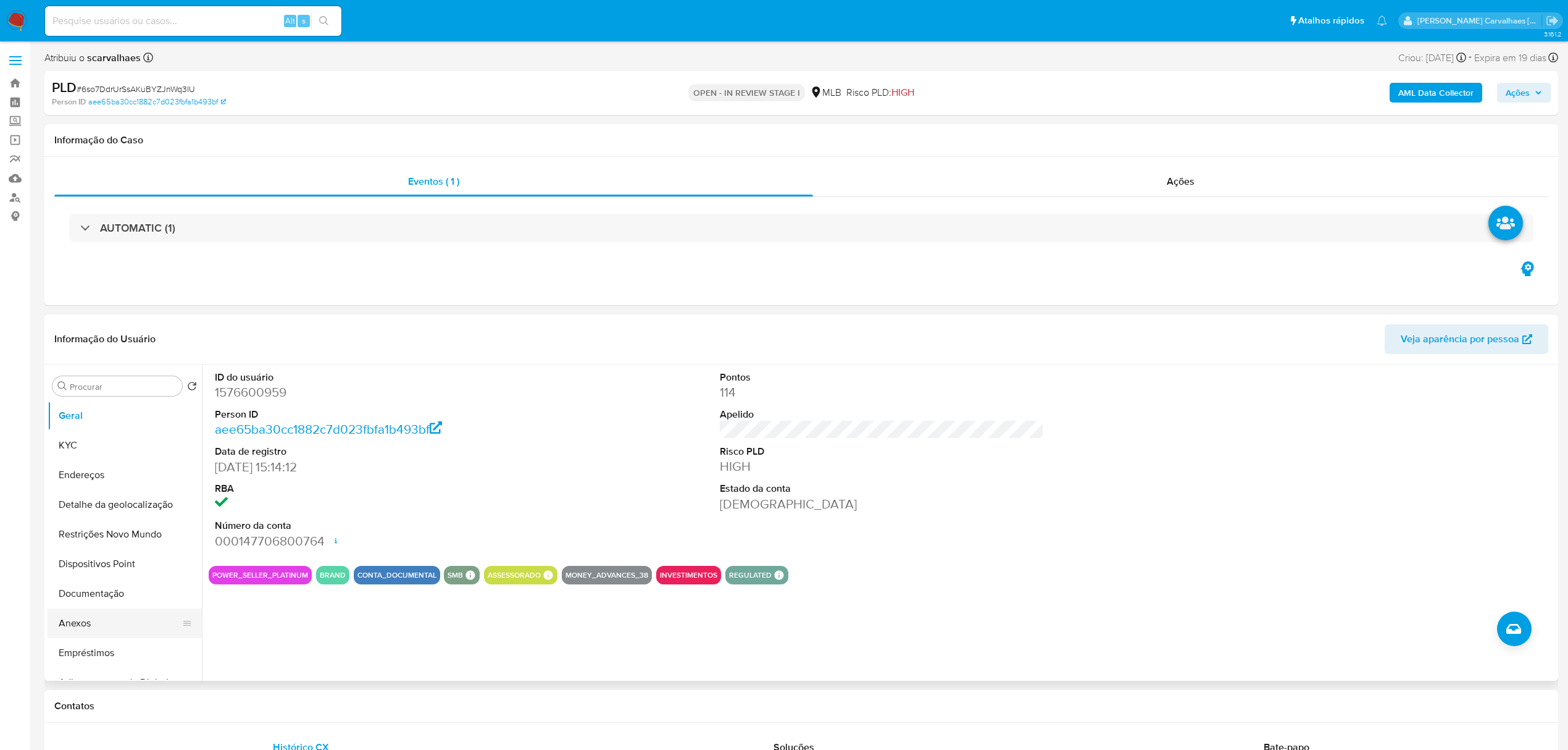
click at [116, 617] on button "Anexos" at bounding box center [119, 623] width 144 height 30
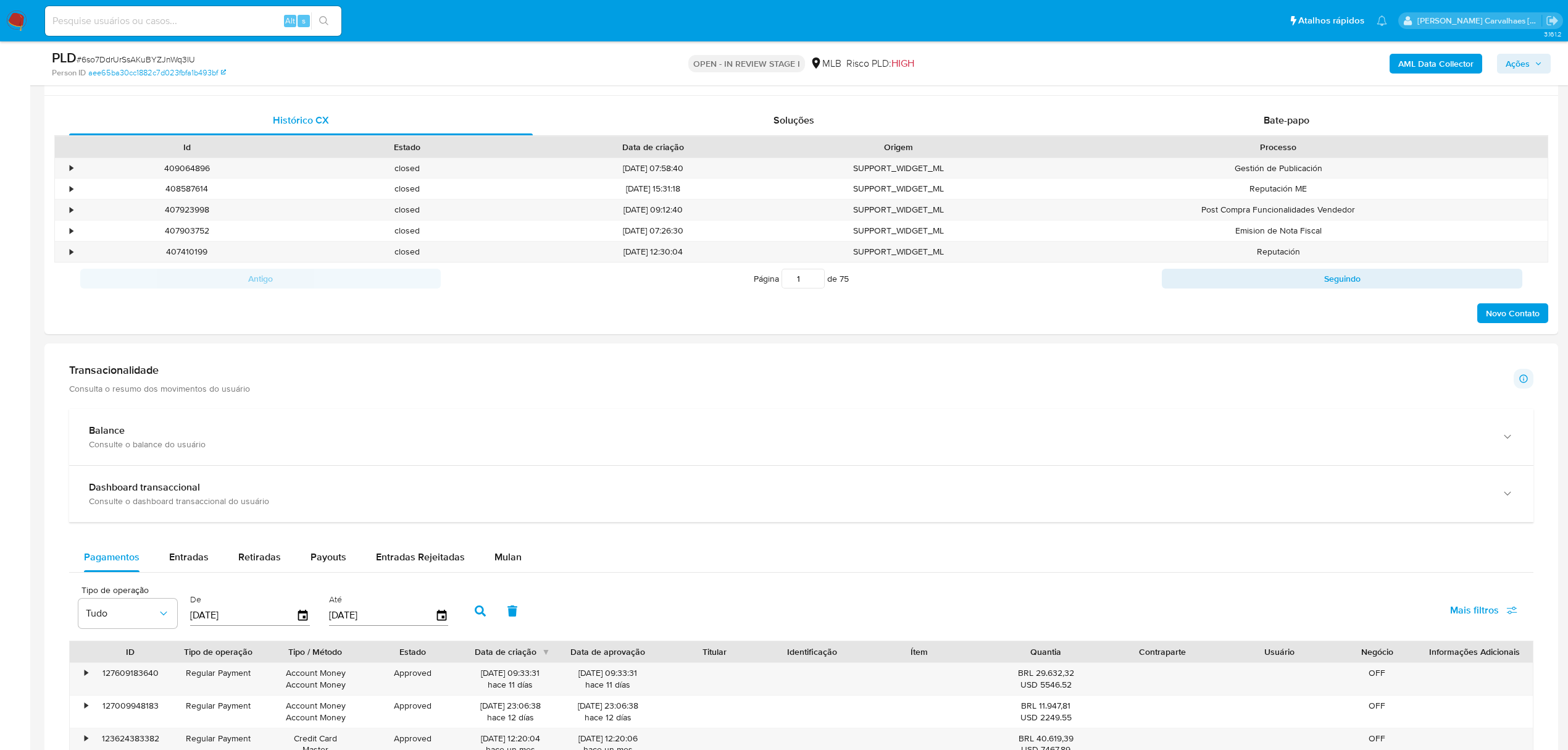
scroll to position [658, 0]
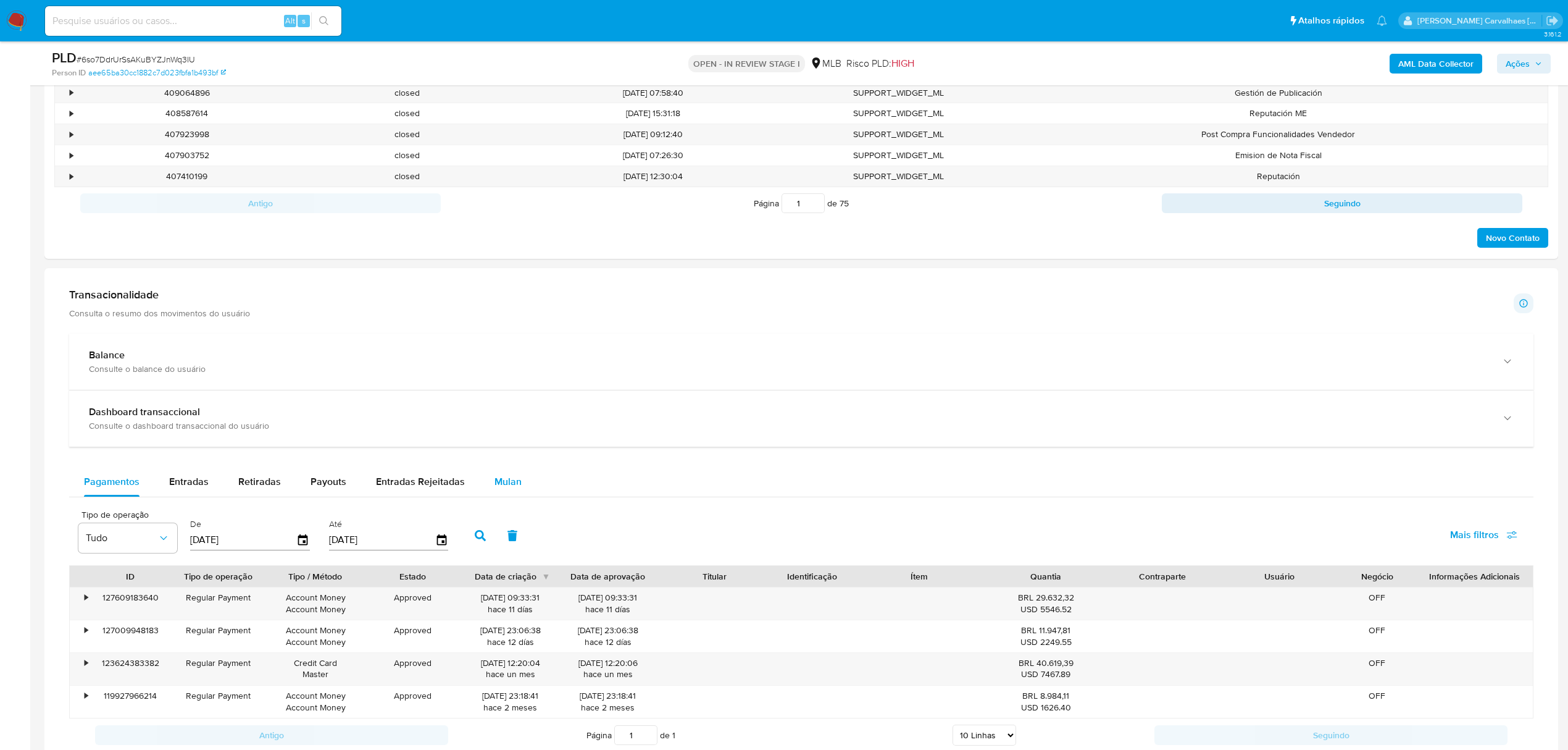
click at [496, 486] on span "Mulan" at bounding box center [508, 481] width 28 height 14
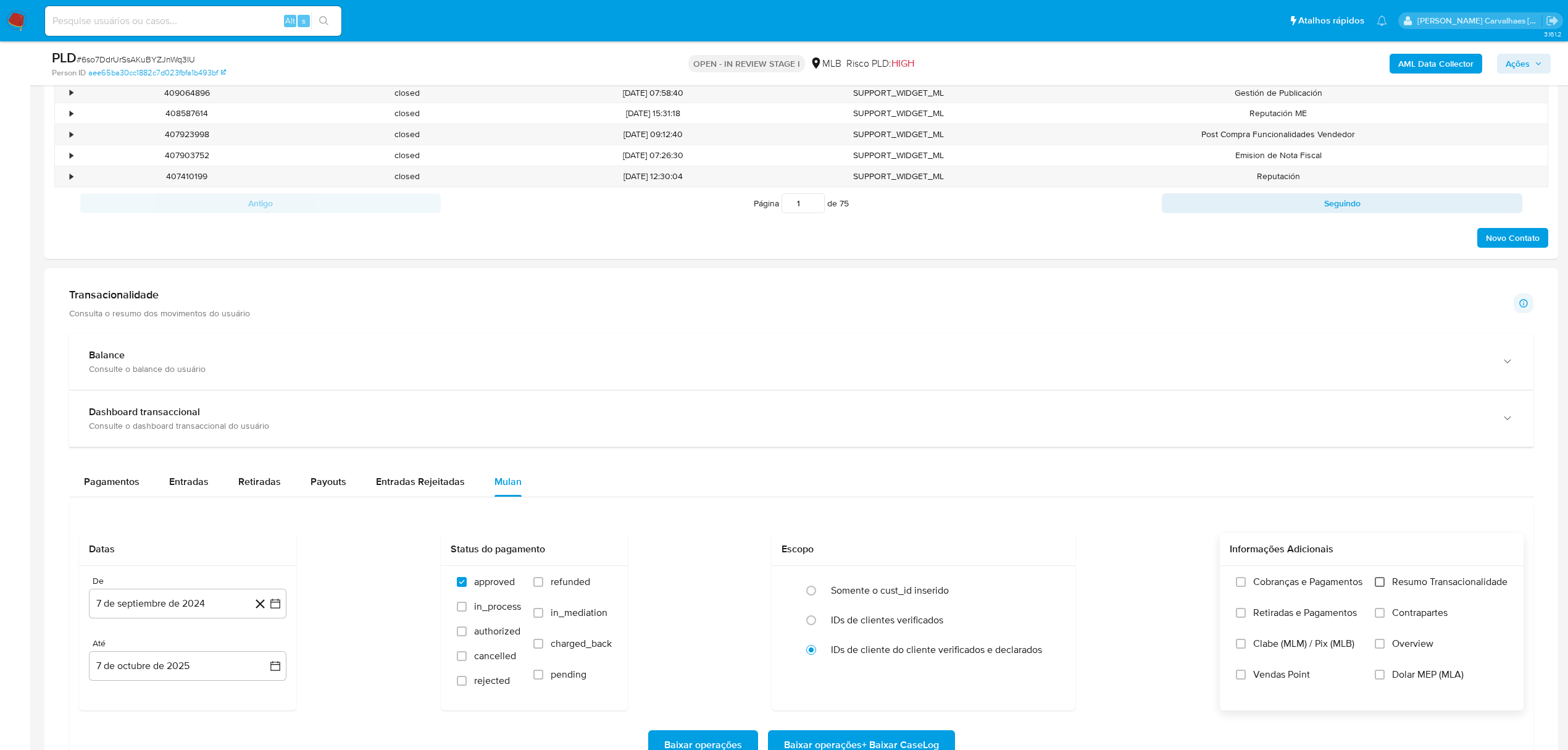
click at [1379, 586] on input "Resumo Transacionalidade" at bounding box center [1380, 581] width 10 height 10
click at [274, 608] on icon "button" at bounding box center [275, 603] width 13 height 13
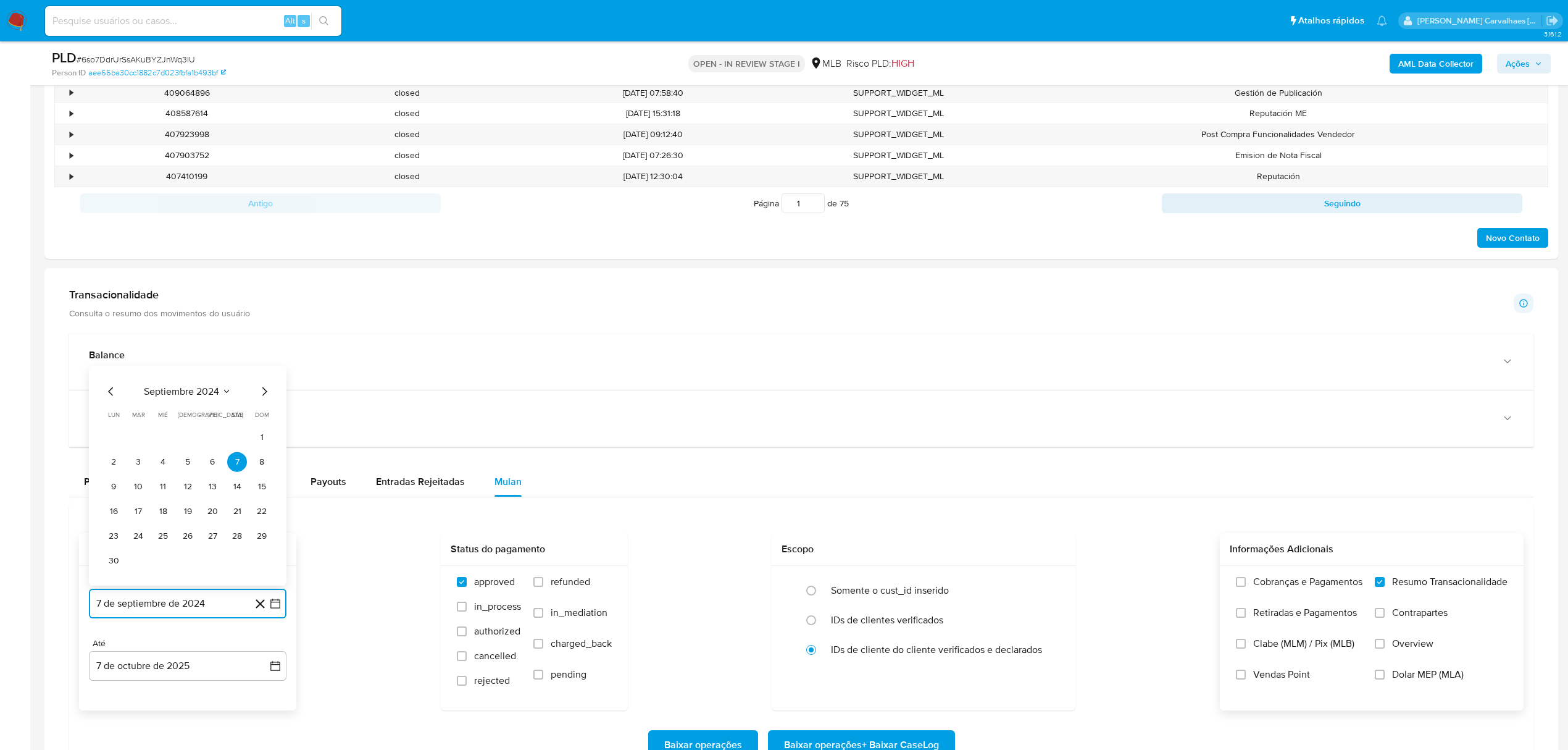
click at [264, 393] on icon "Mes siguiente" at bounding box center [265, 391] width 5 height 8
click at [264, 419] on icon "Mes siguiente" at bounding box center [264, 416] width 15 height 15
click at [259, 394] on icon "Mes siguiente" at bounding box center [264, 391] width 15 height 15
click at [264, 417] on icon "Mes siguiente" at bounding box center [264, 416] width 15 height 15
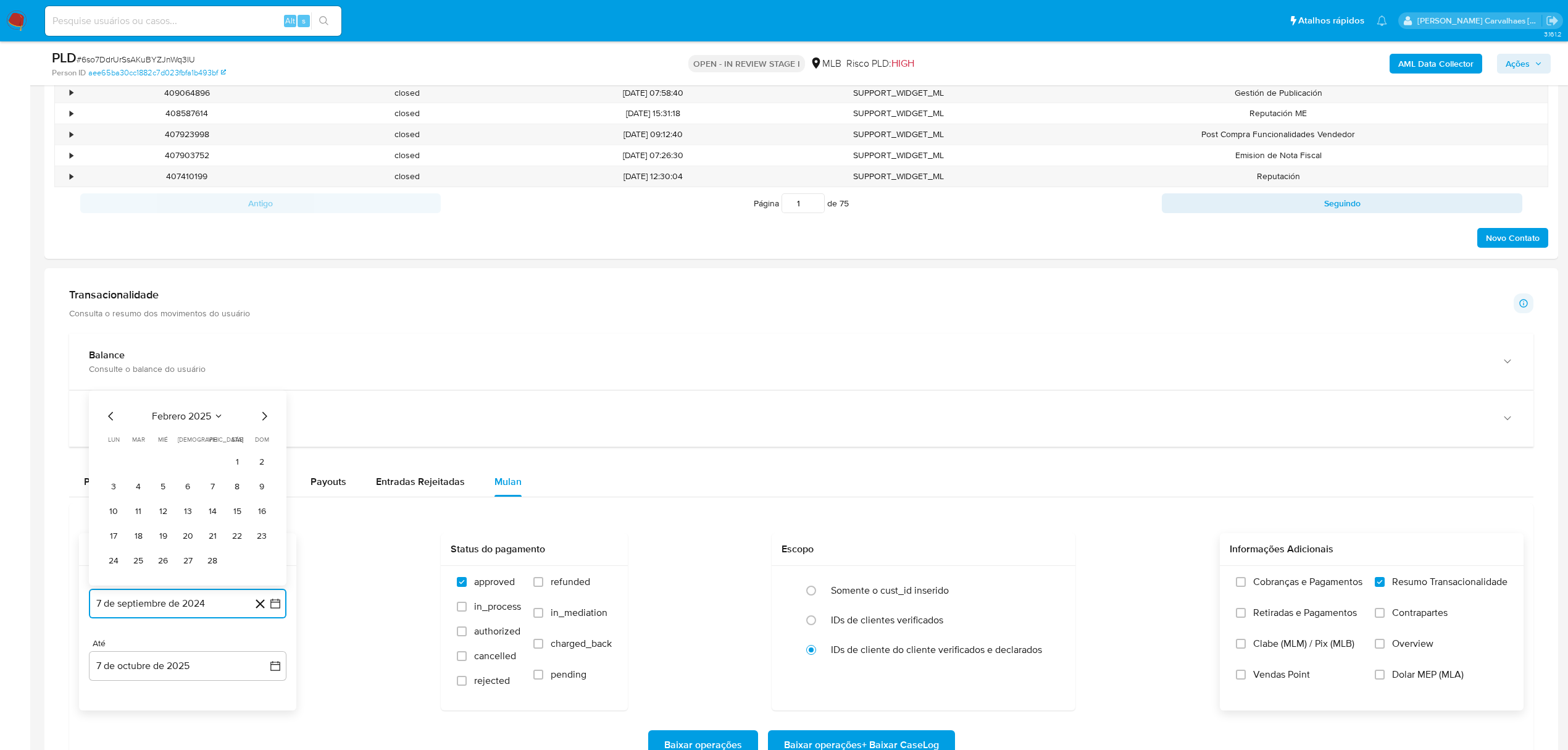
click at [264, 417] on icon "Mes siguiente" at bounding box center [265, 416] width 5 height 8
click at [264, 399] on icon "Mes siguiente" at bounding box center [264, 391] width 15 height 15
click at [265, 420] on icon "Mes siguiente" at bounding box center [265, 416] width 5 height 8
click at [265, 399] on icon "Mes siguiente" at bounding box center [264, 391] width 15 height 15
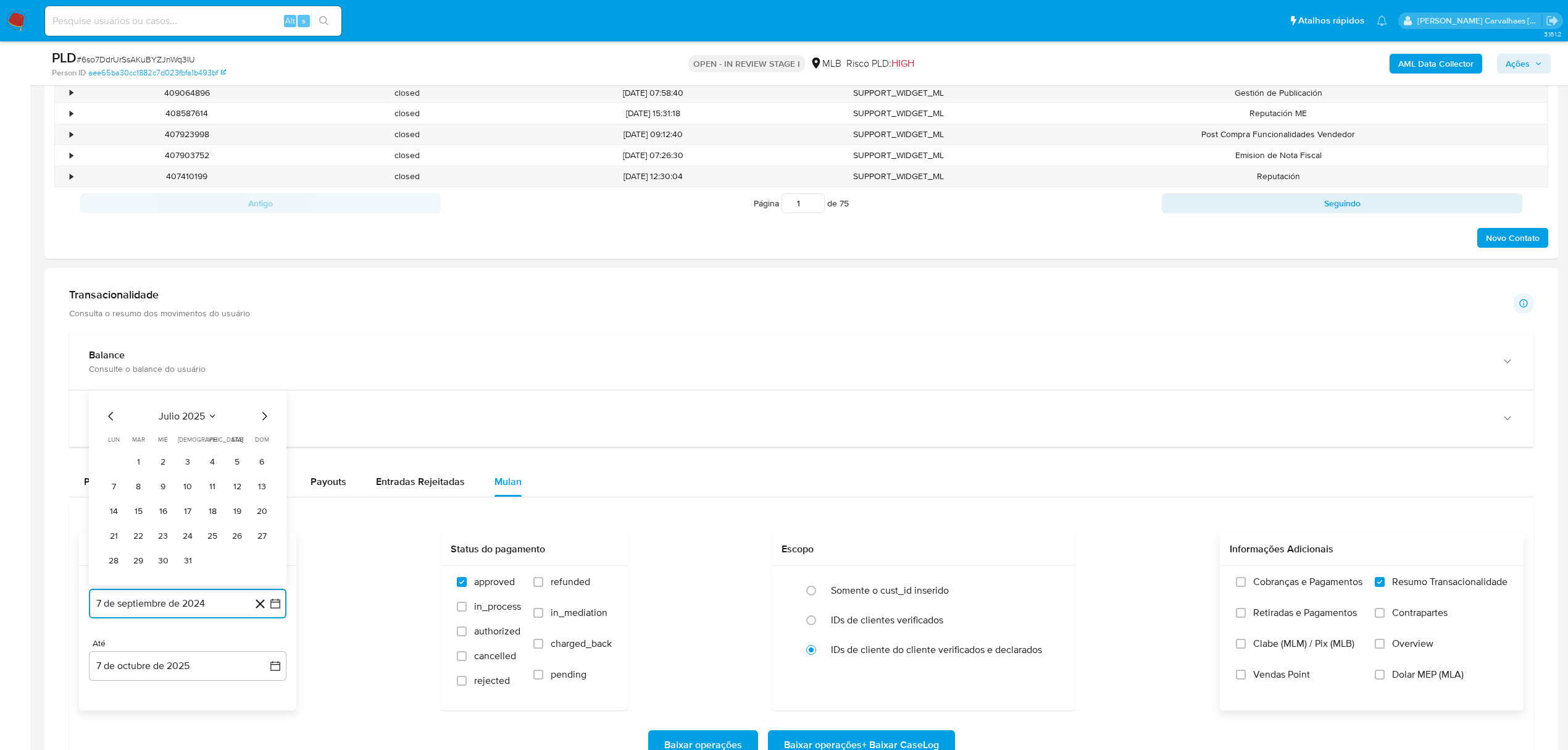
click at [259, 424] on icon "Mes siguiente" at bounding box center [264, 416] width 15 height 15
click at [191, 491] on button "7" at bounding box center [188, 486] width 20 height 20
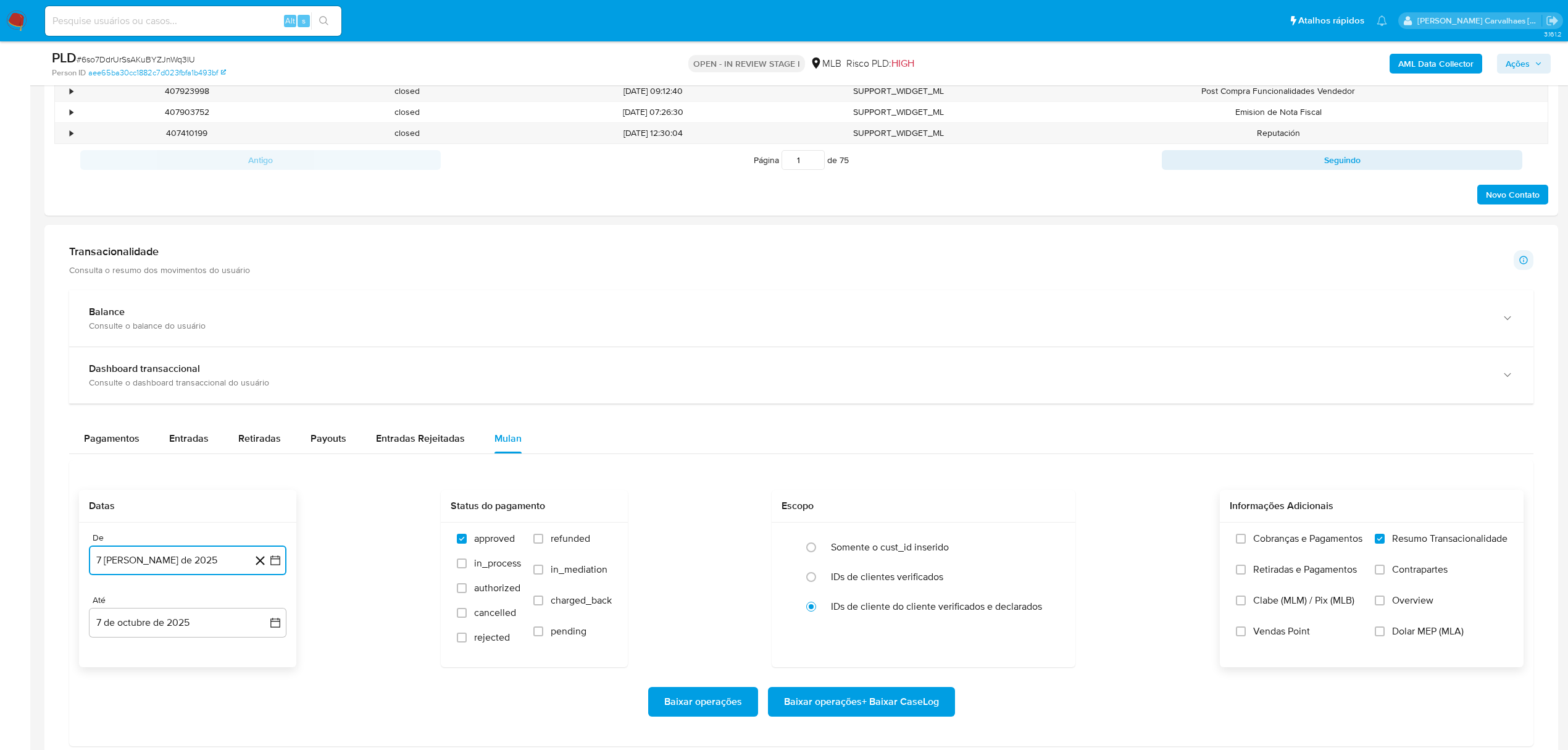
scroll to position [741, 0]
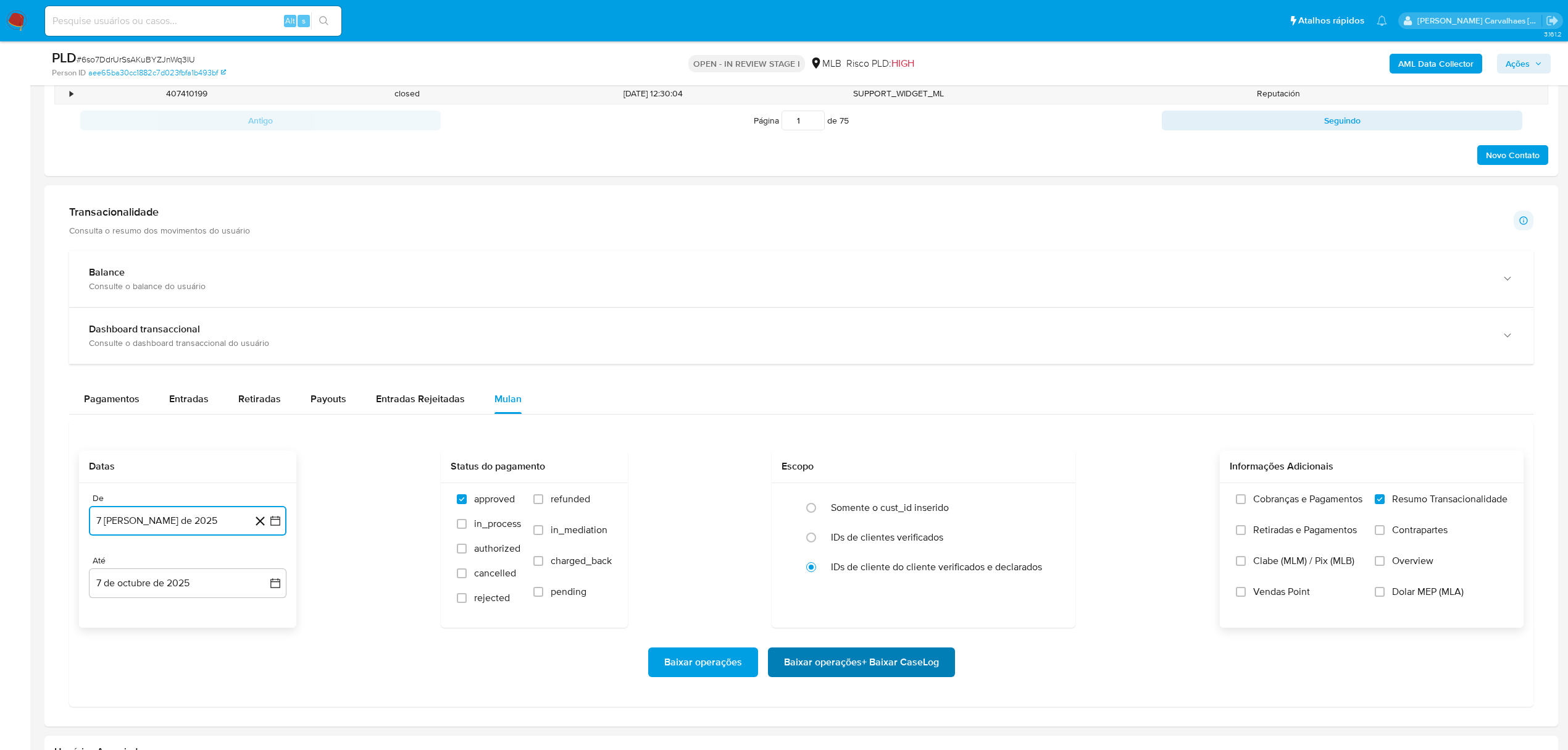
click at [848, 672] on span "Baixar operações + Baixar CaseLog" at bounding box center [862, 662] width 155 height 28
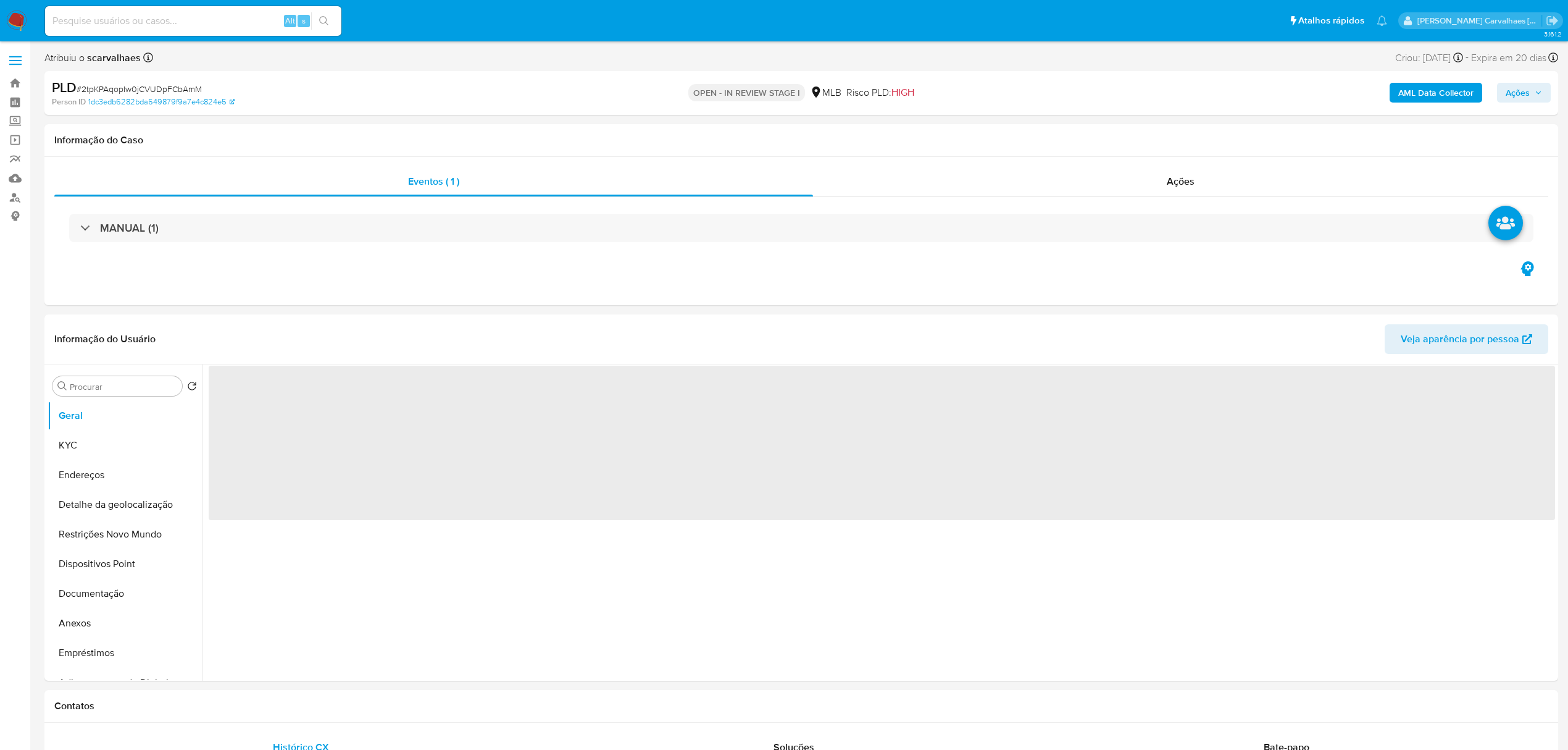
select select "10"
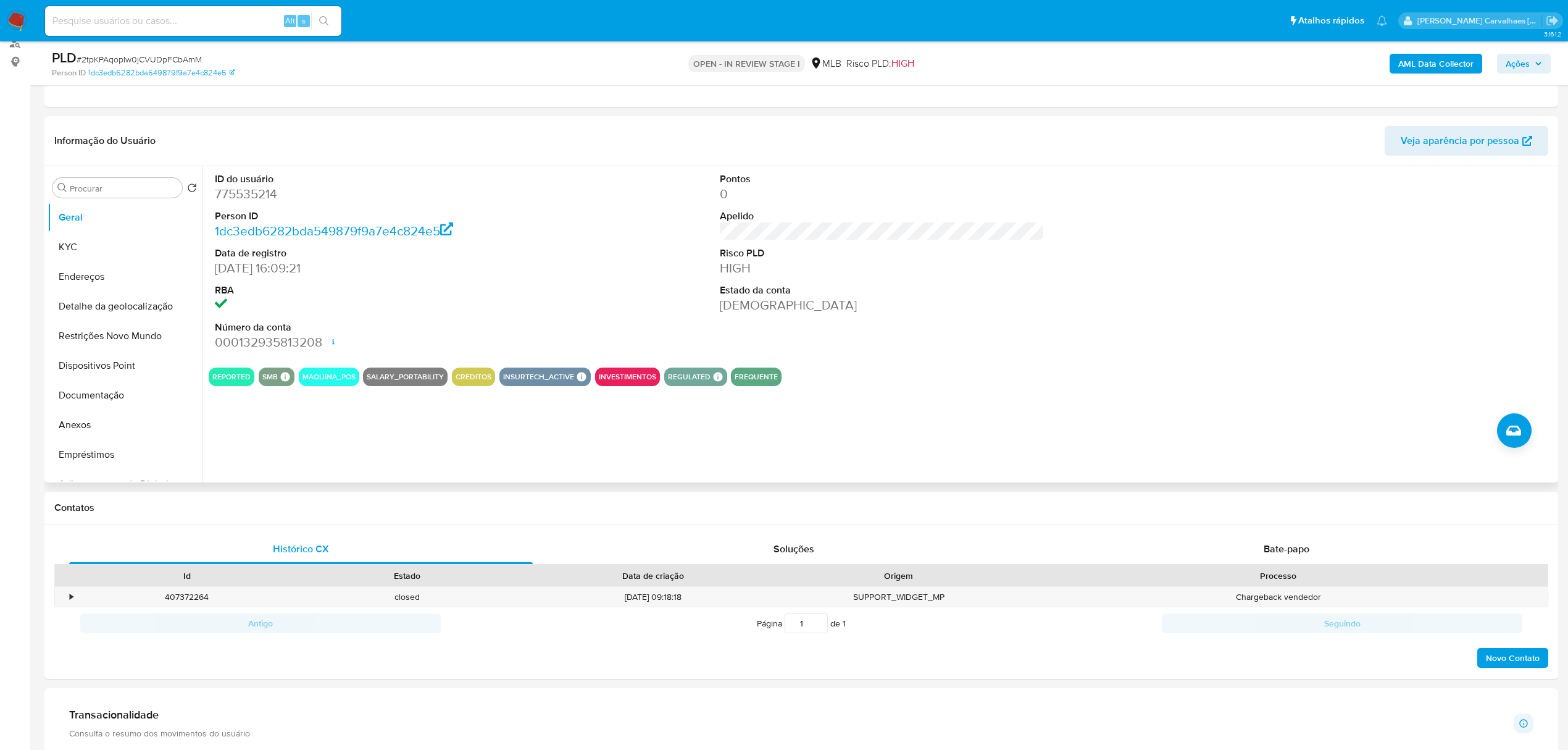
scroll to position [164, 0]
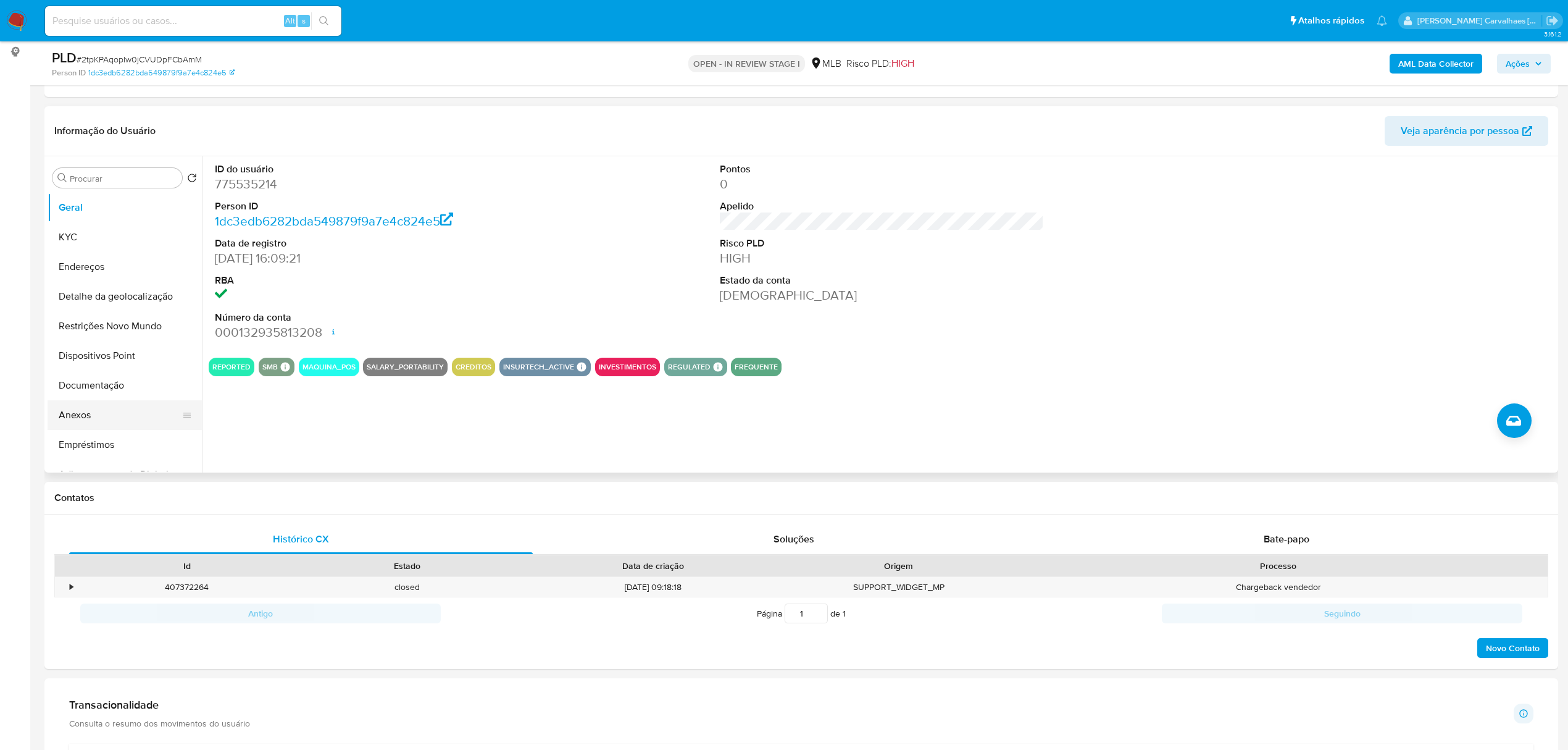
click at [95, 417] on button "Anexos" at bounding box center [119, 415] width 144 height 30
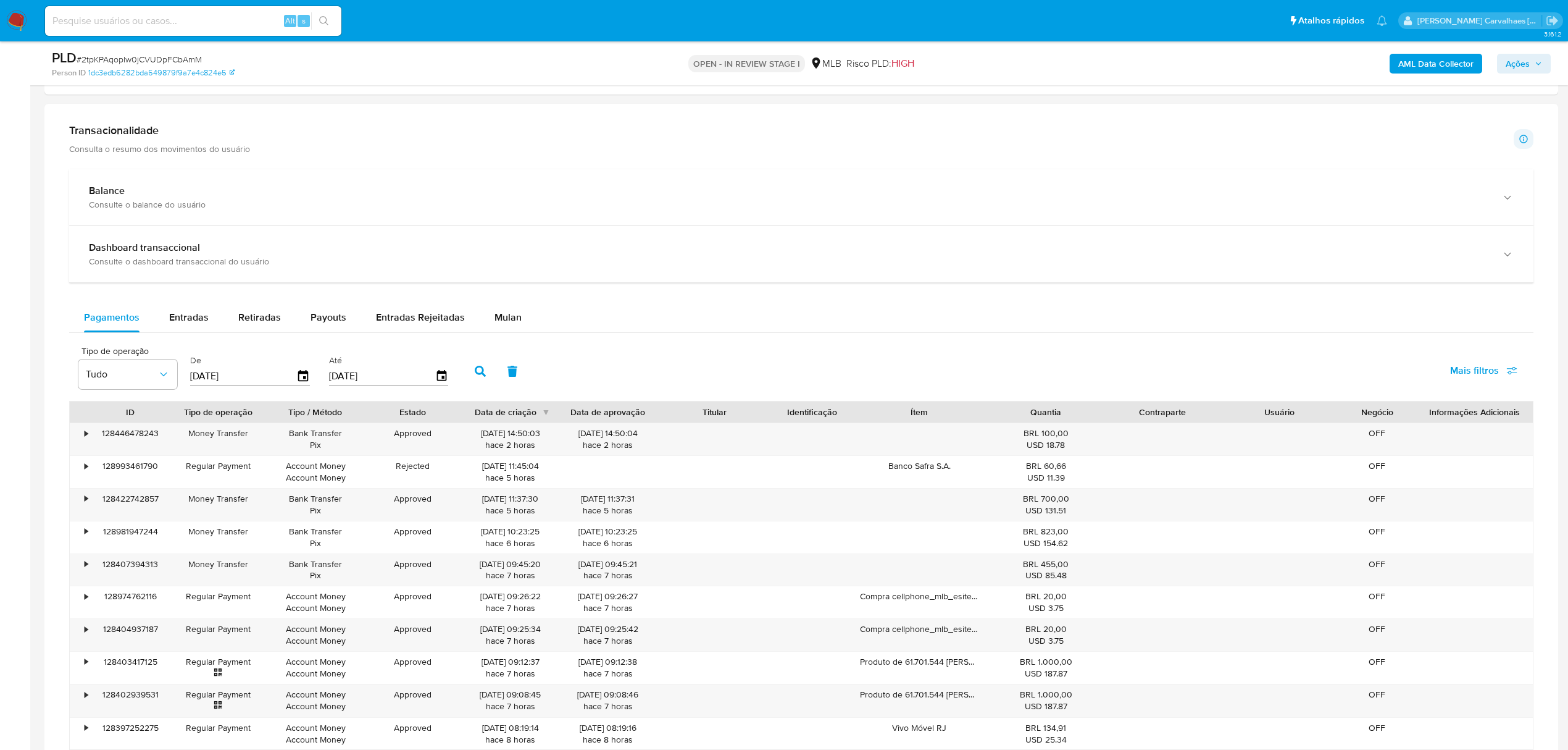
scroll to position [741, 0]
click at [495, 327] on div "Mulan" at bounding box center [508, 315] width 28 height 30
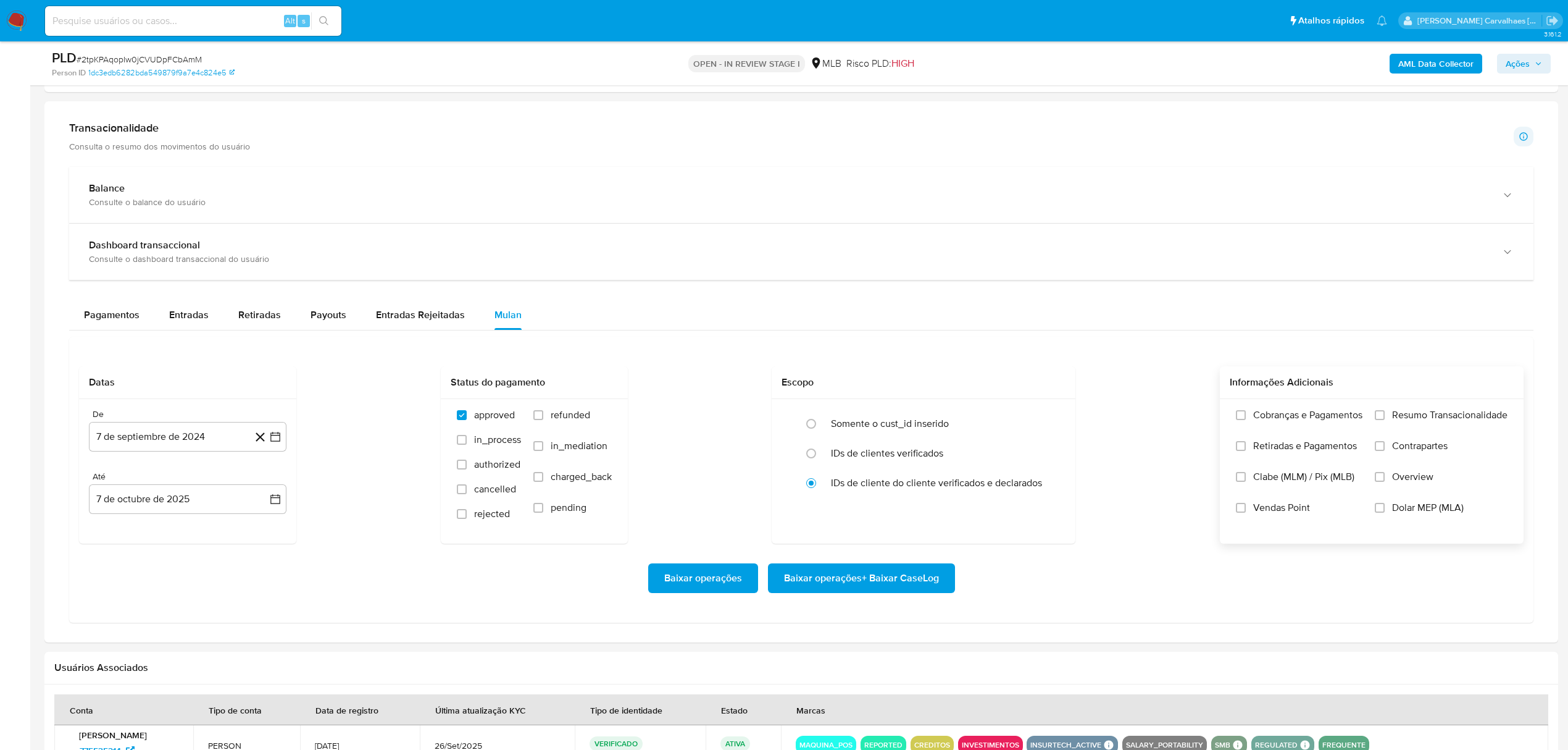
click at [1381, 425] on label "Resumo Transacionalidade" at bounding box center [1440, 424] width 133 height 31
click at [1381, 420] on input "Resumo Transacionalidade" at bounding box center [1380, 415] width 10 height 10
click at [280, 448] on button "7 de septiembre de 2024" at bounding box center [188, 437] width 198 height 30
click at [265, 484] on icon "Mes siguiente" at bounding box center [264, 481] width 15 height 15
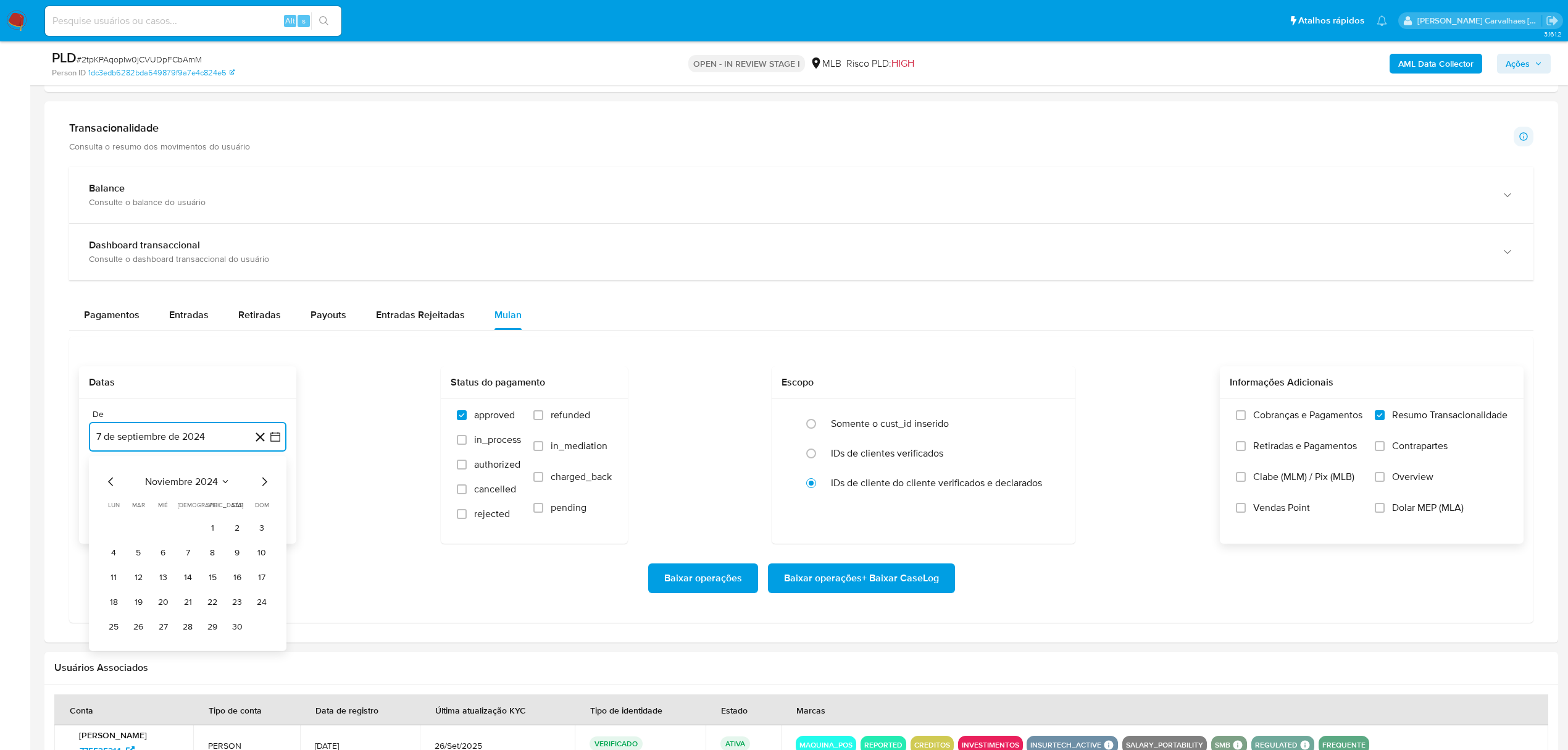
click at [265, 484] on icon "Mes siguiente" at bounding box center [264, 481] width 15 height 15
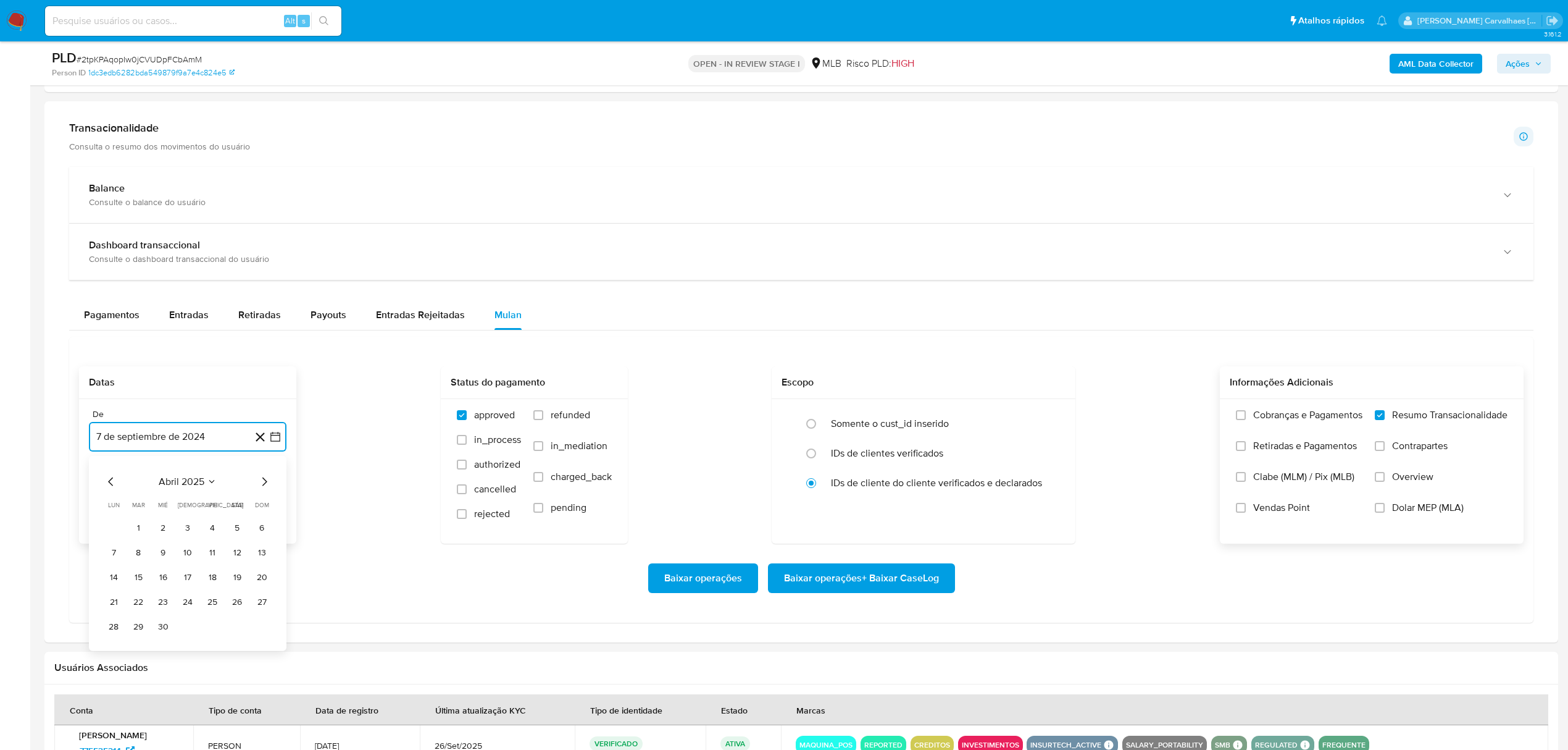
click at [265, 484] on icon "Mes siguiente" at bounding box center [264, 481] width 15 height 15
click at [191, 556] on button "7" at bounding box center [188, 552] width 20 height 20
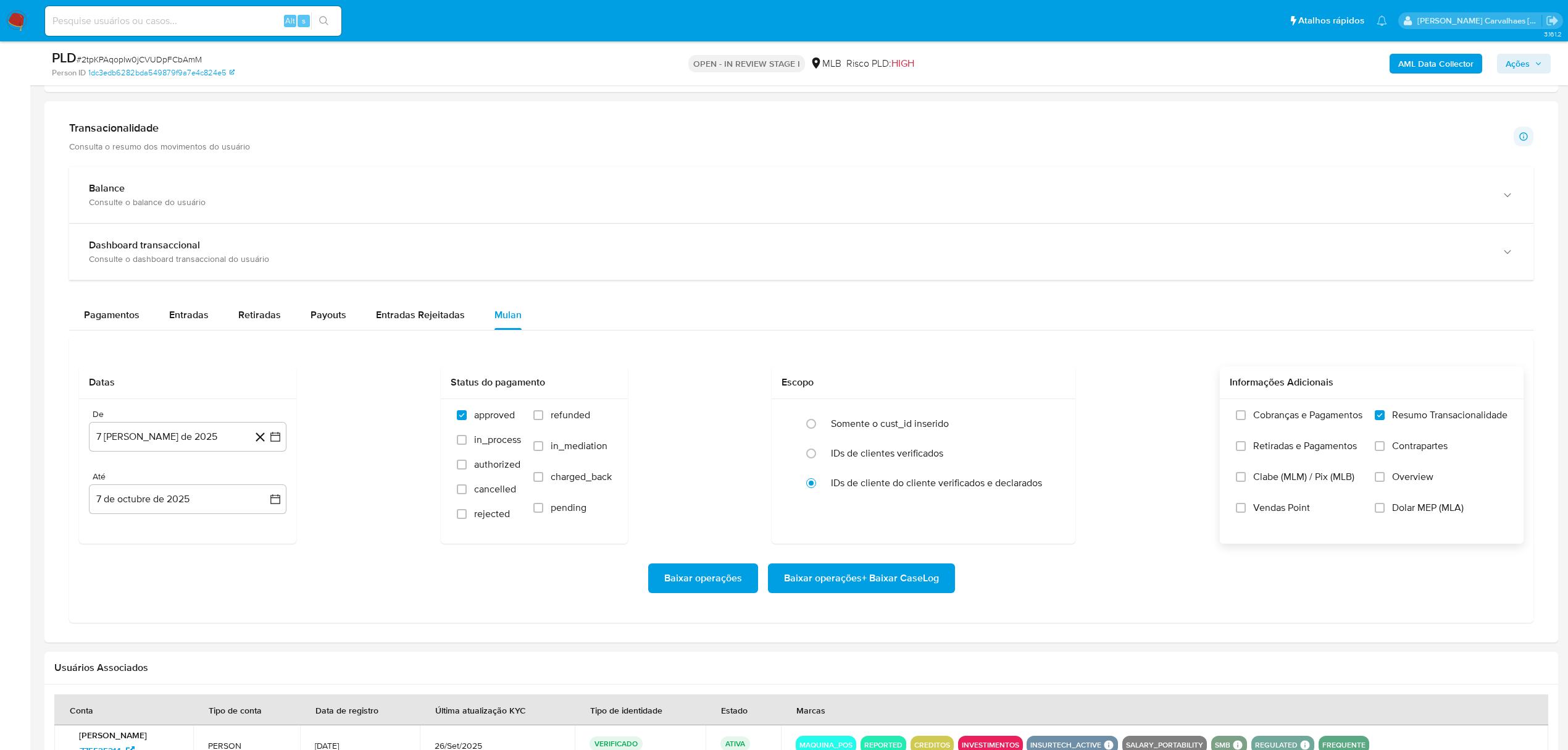
click at [887, 597] on div "Baixar operações Baixar operações + Baixar CaseLog" at bounding box center [802, 577] width 1445 height 69
click at [884, 583] on span "Baixar operações + Baixar CaseLog" at bounding box center [862, 578] width 155 height 28
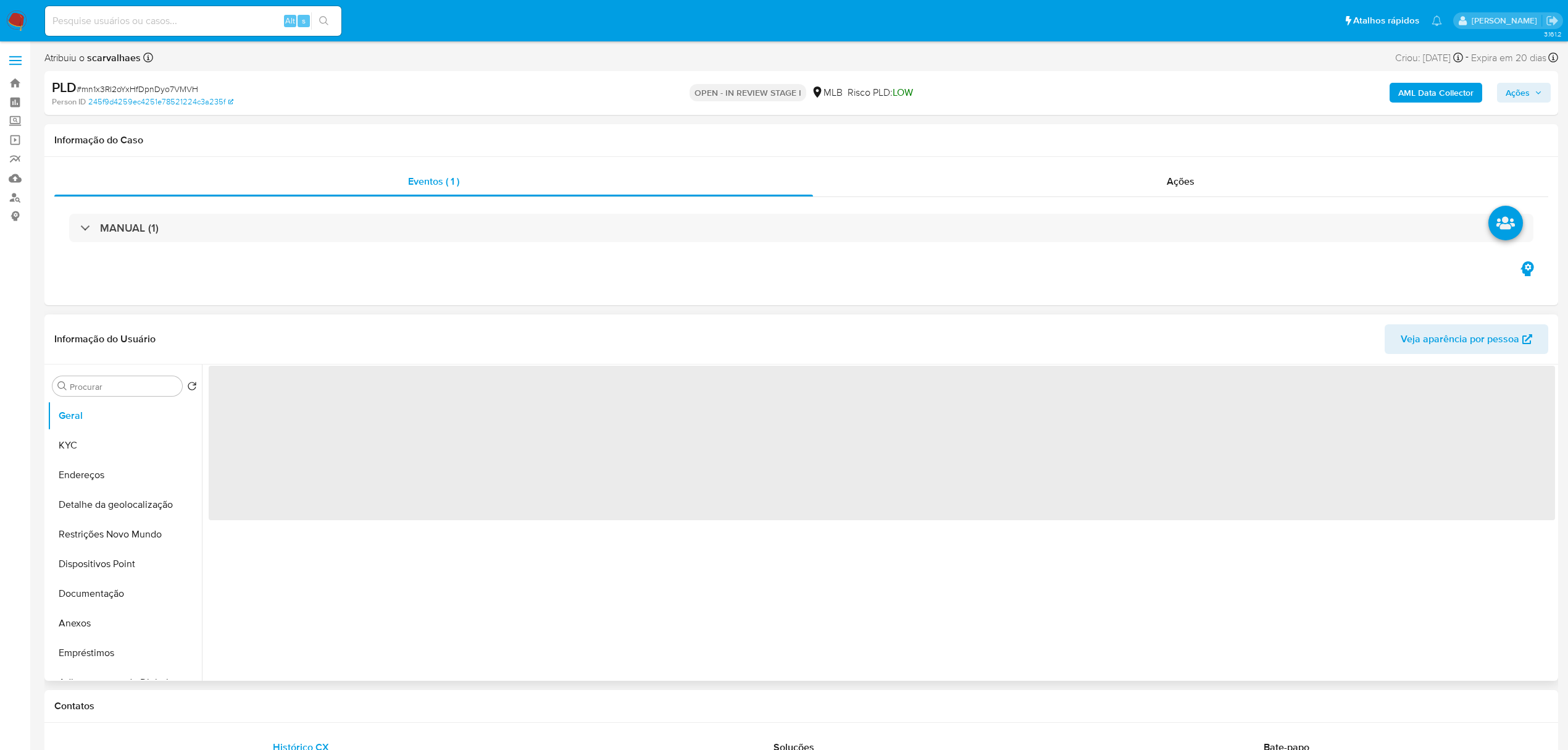
select select "10"
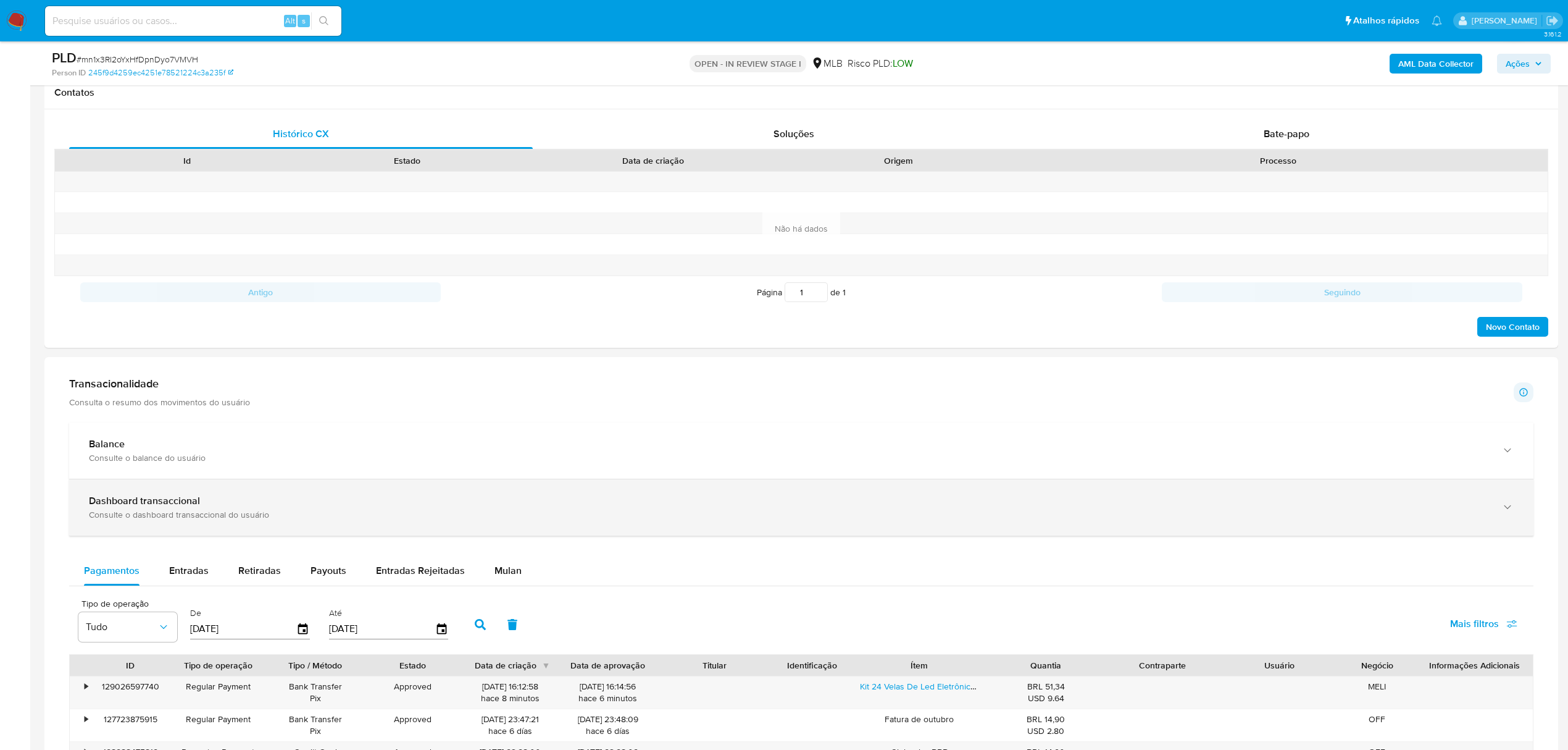
scroll to position [576, 0]
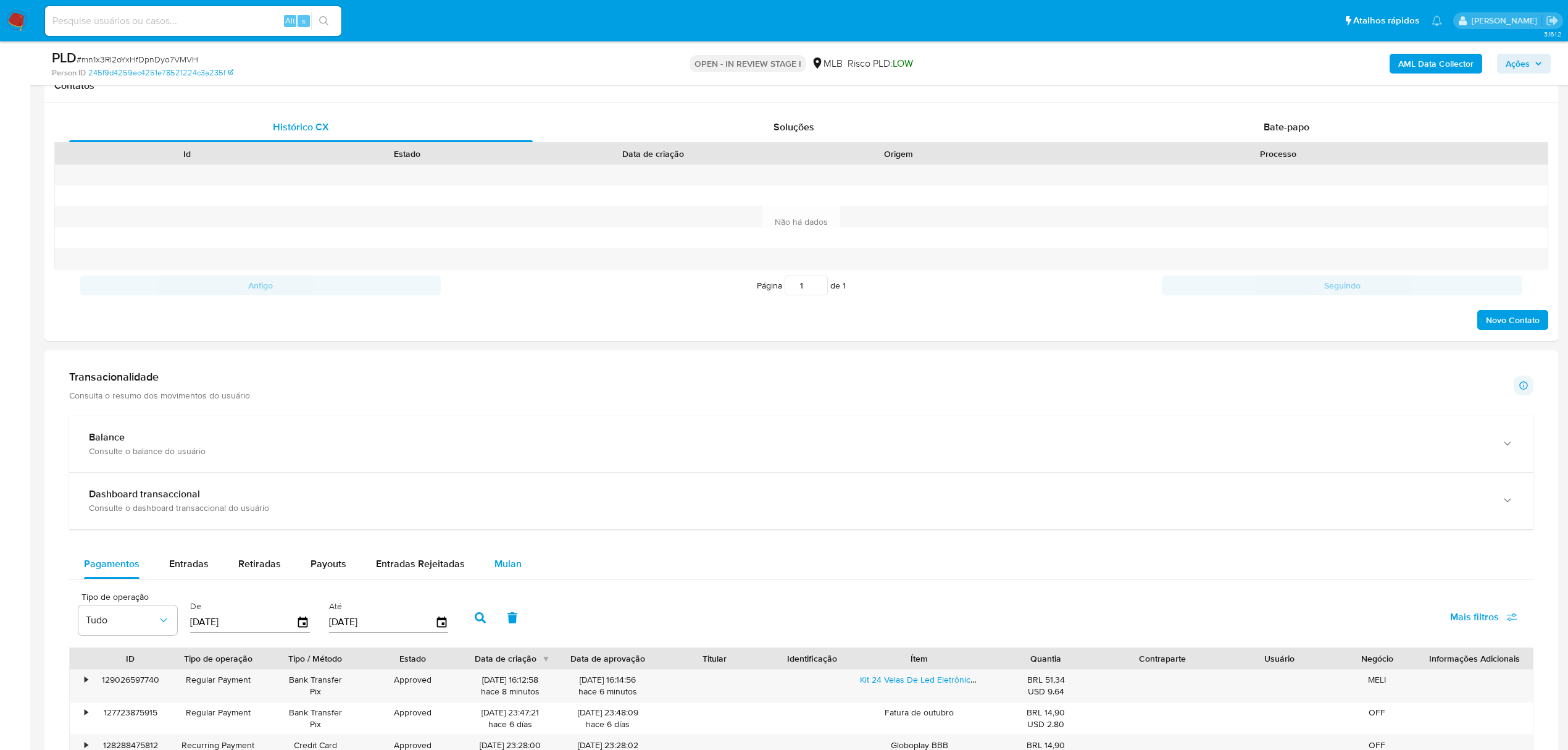
click at [511, 561] on span "Mulan" at bounding box center [508, 563] width 28 height 14
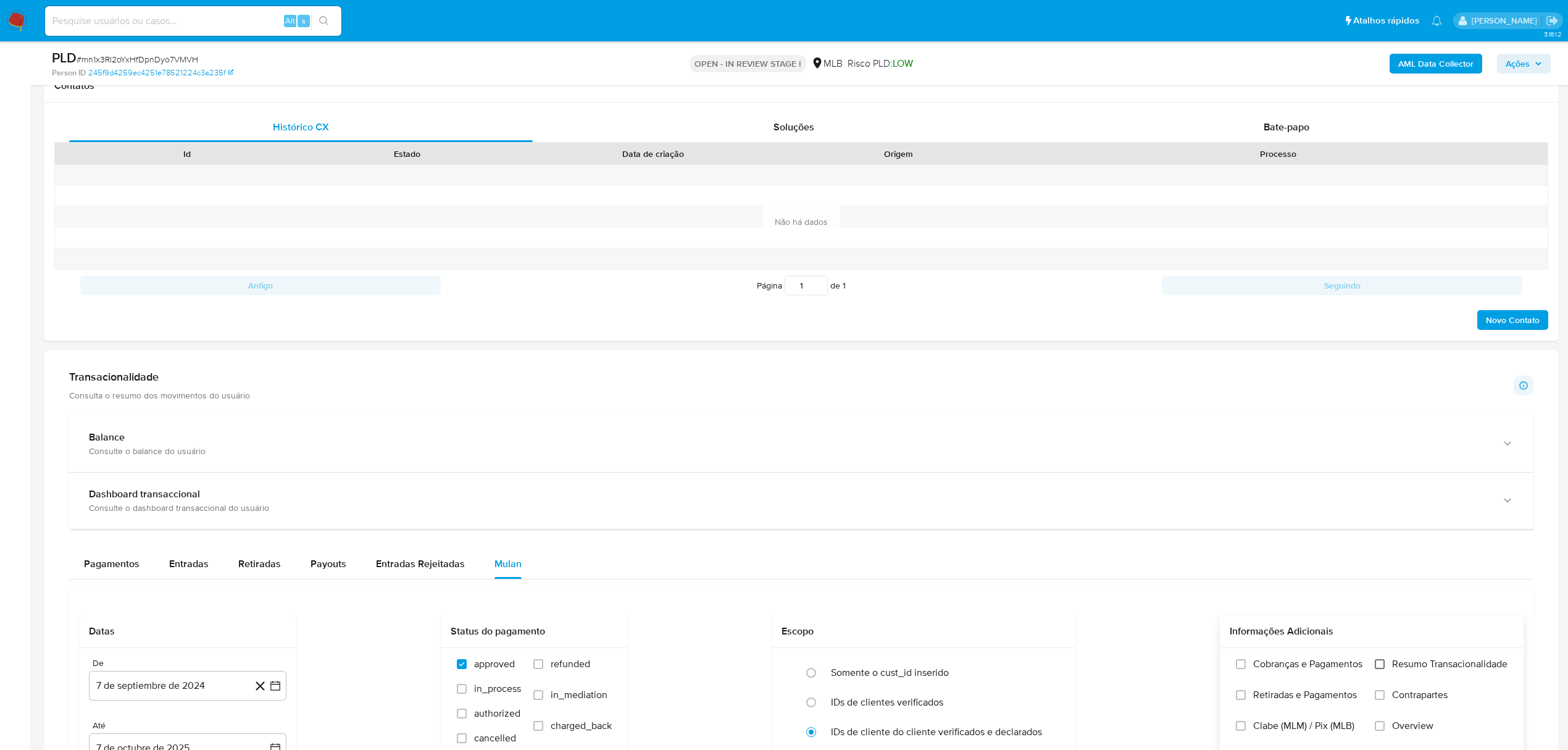
click at [1382, 667] on input "Resumo Transacionalidade" at bounding box center [1380, 664] width 10 height 10
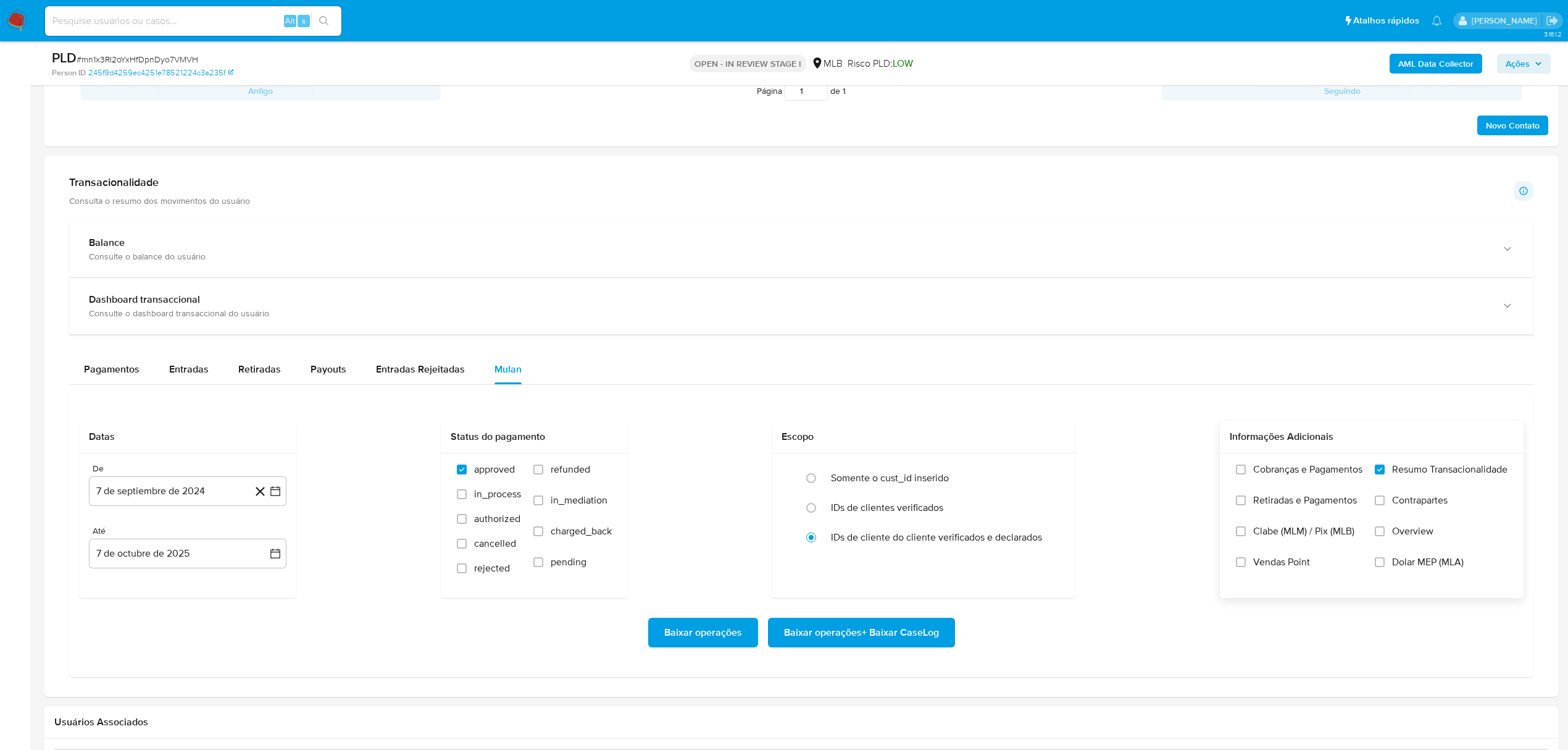
scroll to position [823, 0]
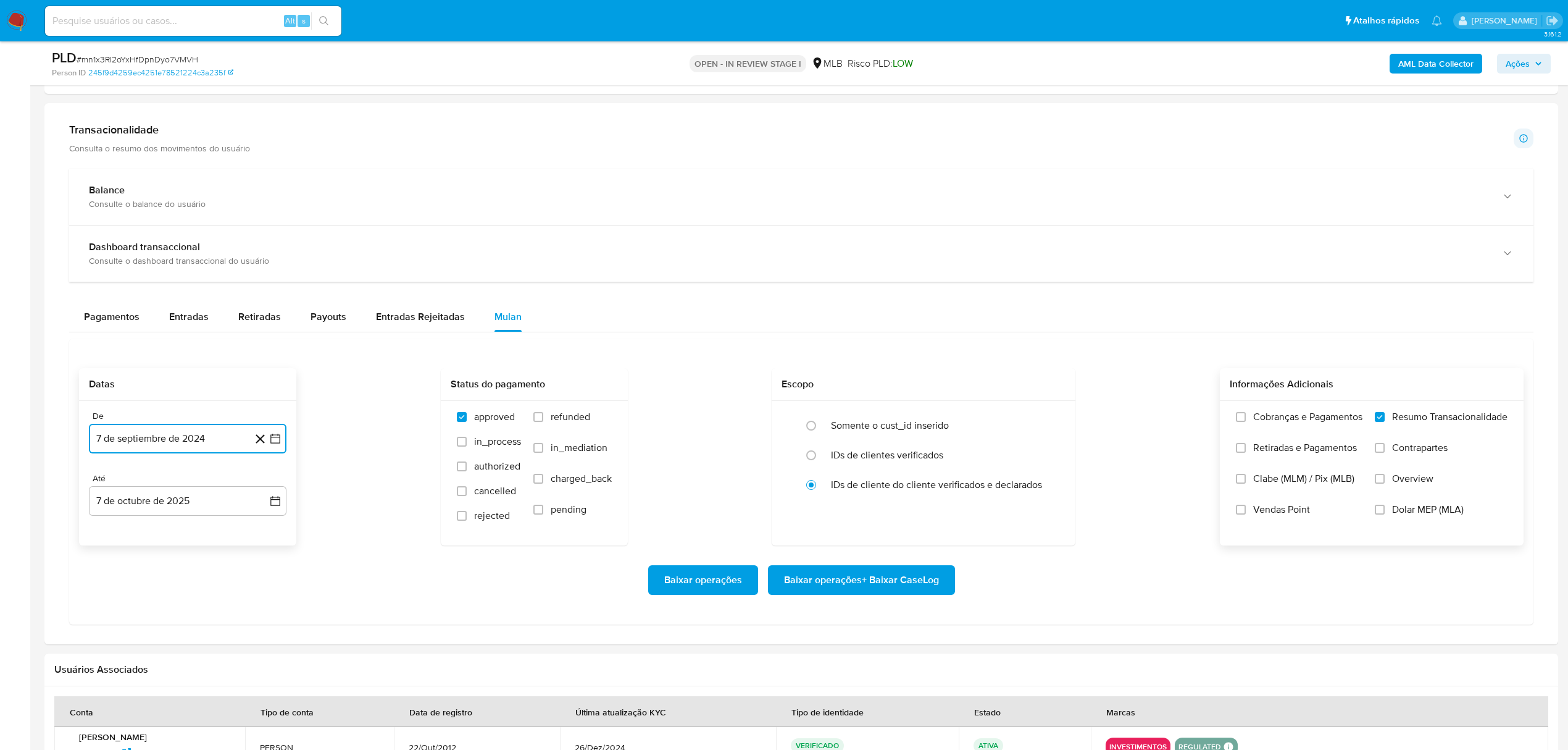
click at [270, 443] on icon "button" at bounding box center [275, 439] width 10 height 10
click at [262, 491] on icon "Mes siguiente" at bounding box center [264, 484] width 15 height 15
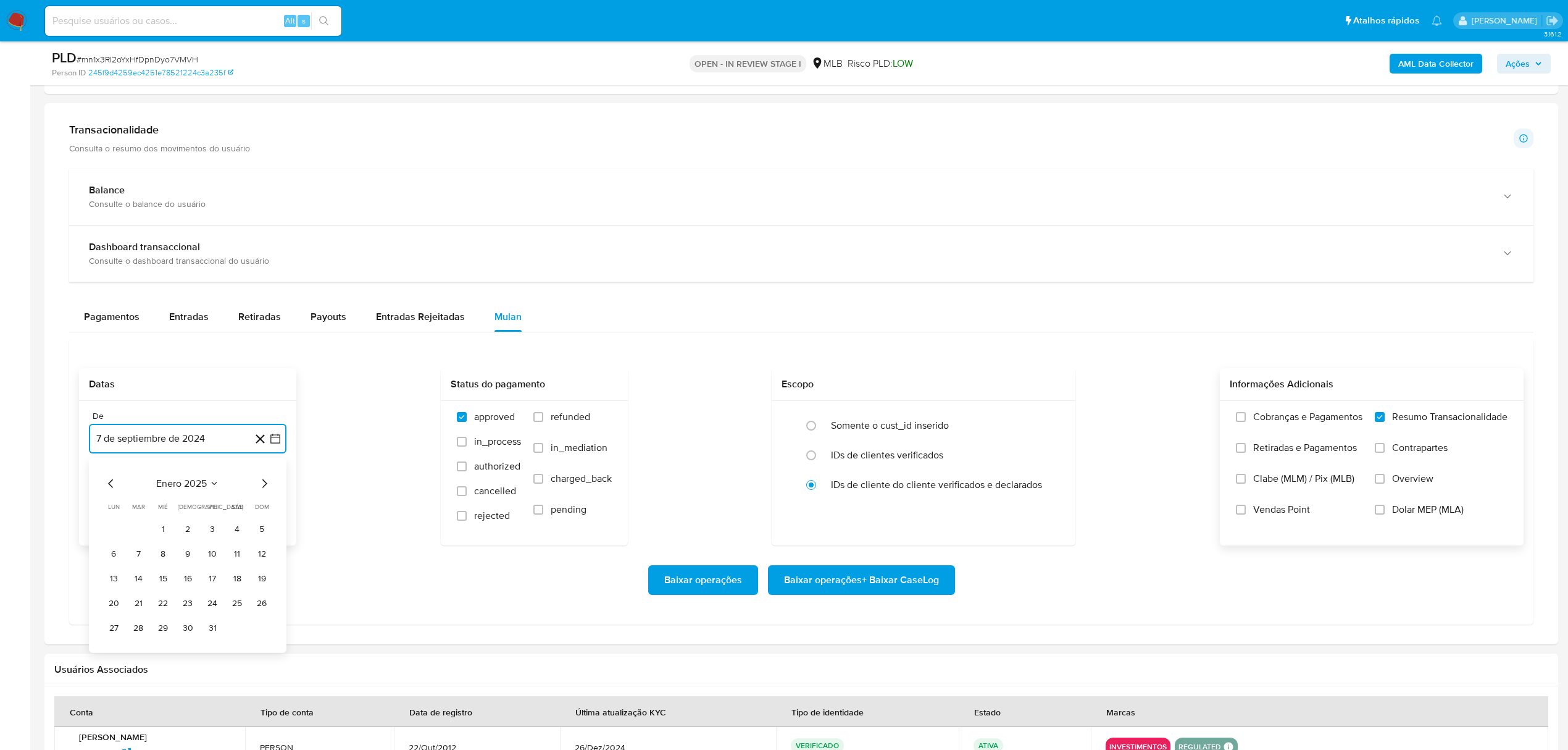
click at [262, 491] on icon "Mes siguiente" at bounding box center [264, 484] width 15 height 15
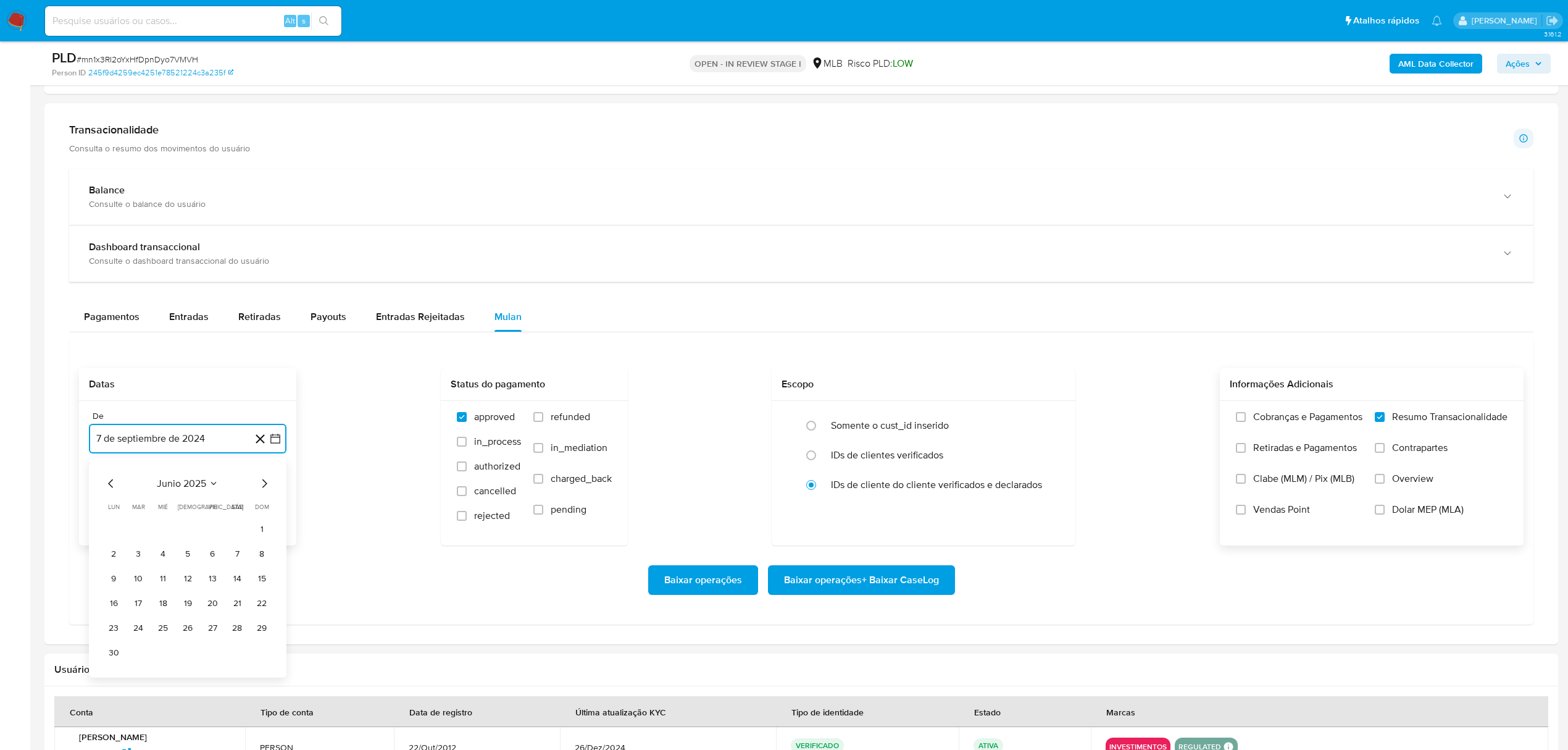
click at [262, 491] on icon "Mes siguiente" at bounding box center [264, 484] width 15 height 15
click at [186, 555] on button "7" at bounding box center [188, 554] width 20 height 20
click at [887, 579] on span "Baixar operações + Baixar CaseLog" at bounding box center [862, 580] width 155 height 28
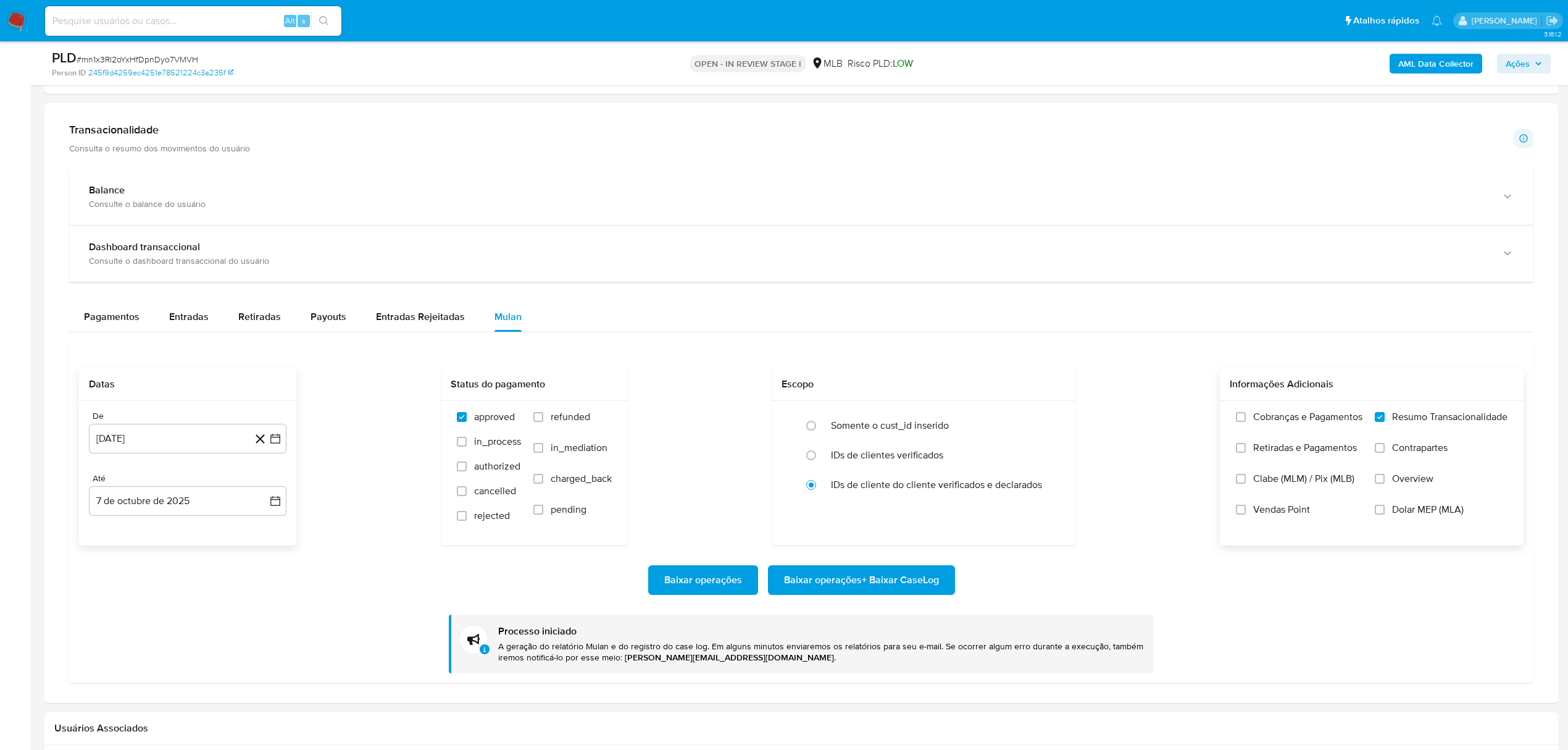
click at [198, 21] on input at bounding box center [193, 21] width 296 height 16
paste input "dfWn5qLfpXUkzQ8oYI4m0bOE"
type input "dfWn5qLfpXUkzQ8oYI4m0bOE"
click at [326, 18] on icon "search-icon" at bounding box center [324, 20] width 9 height 9
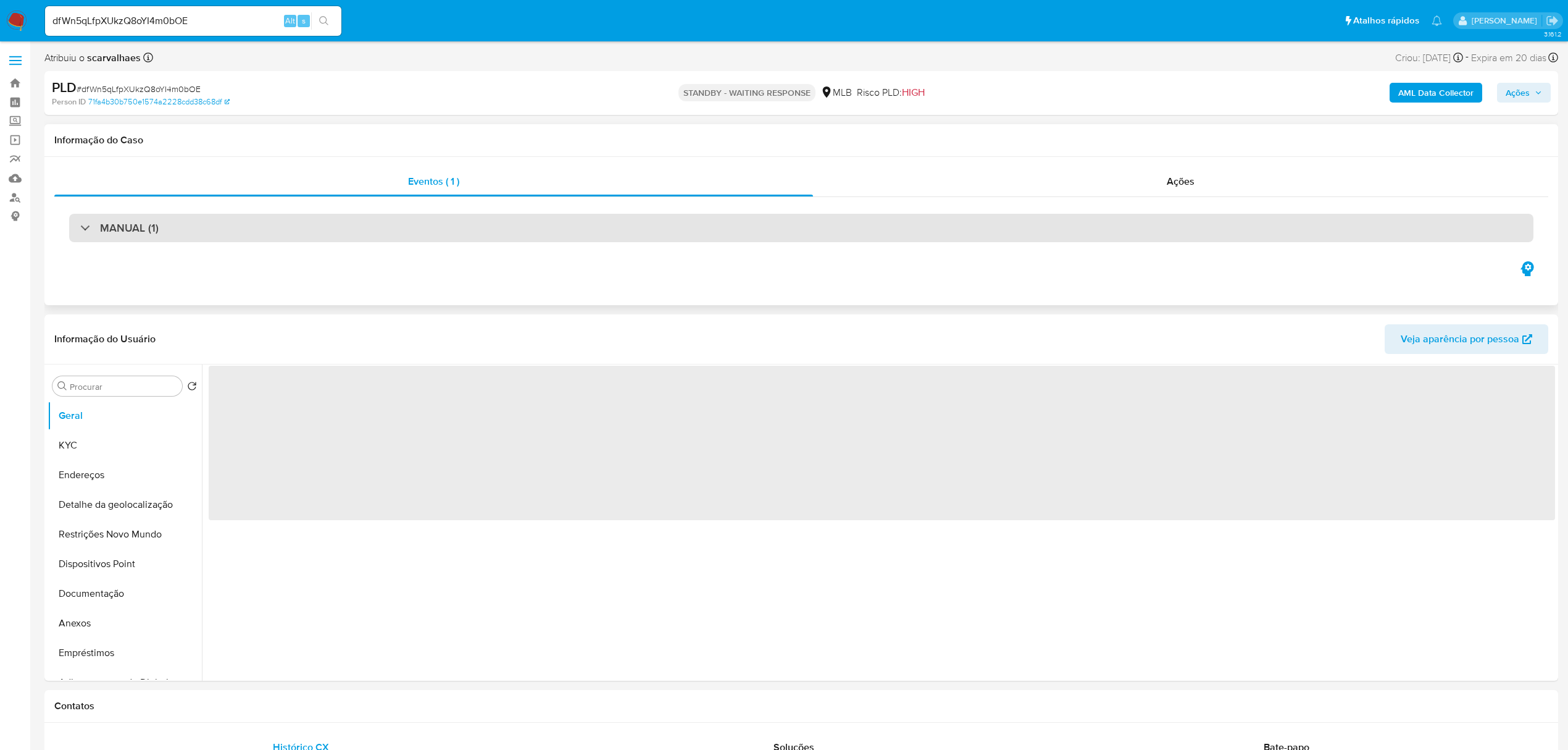
select select "10"
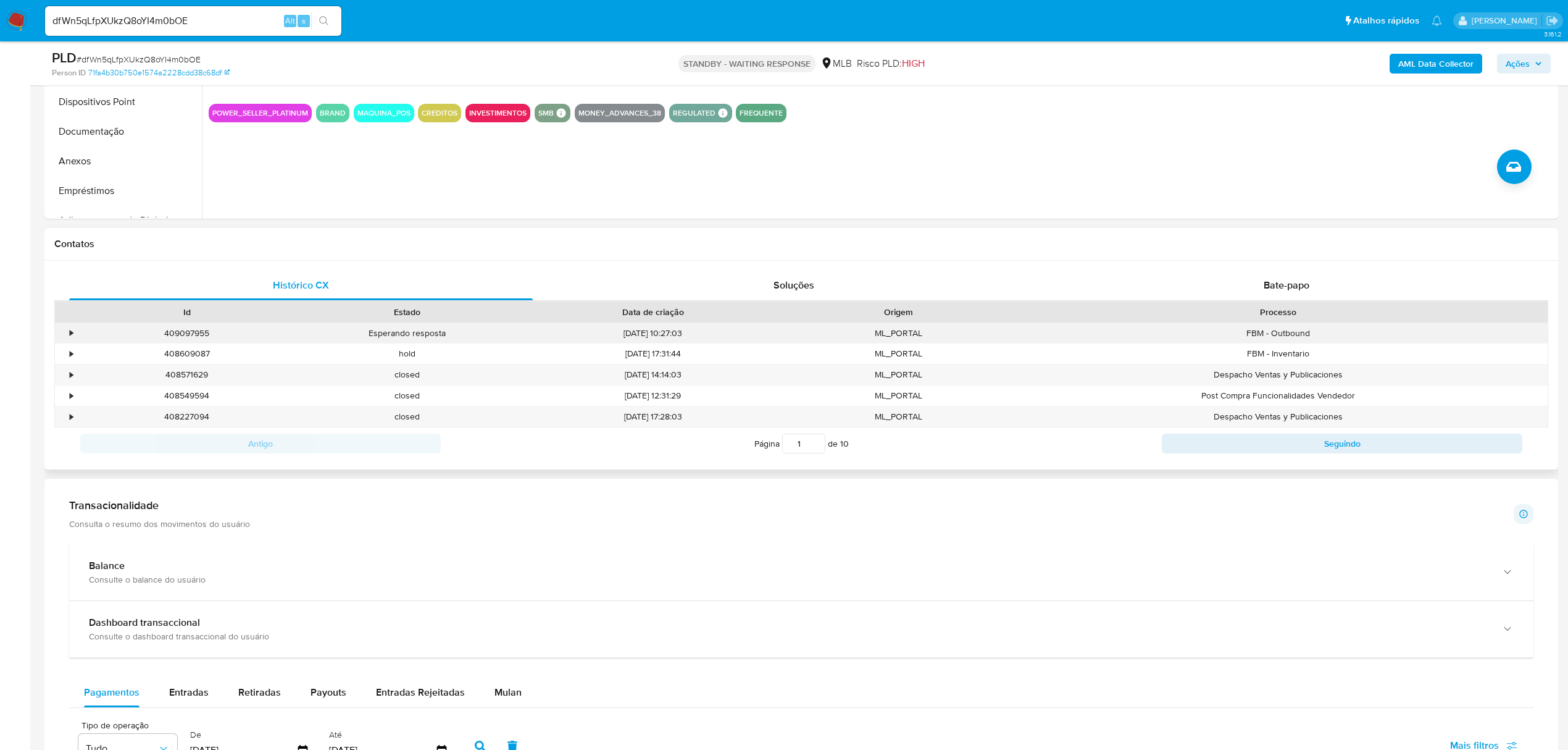
scroll to position [411, 0]
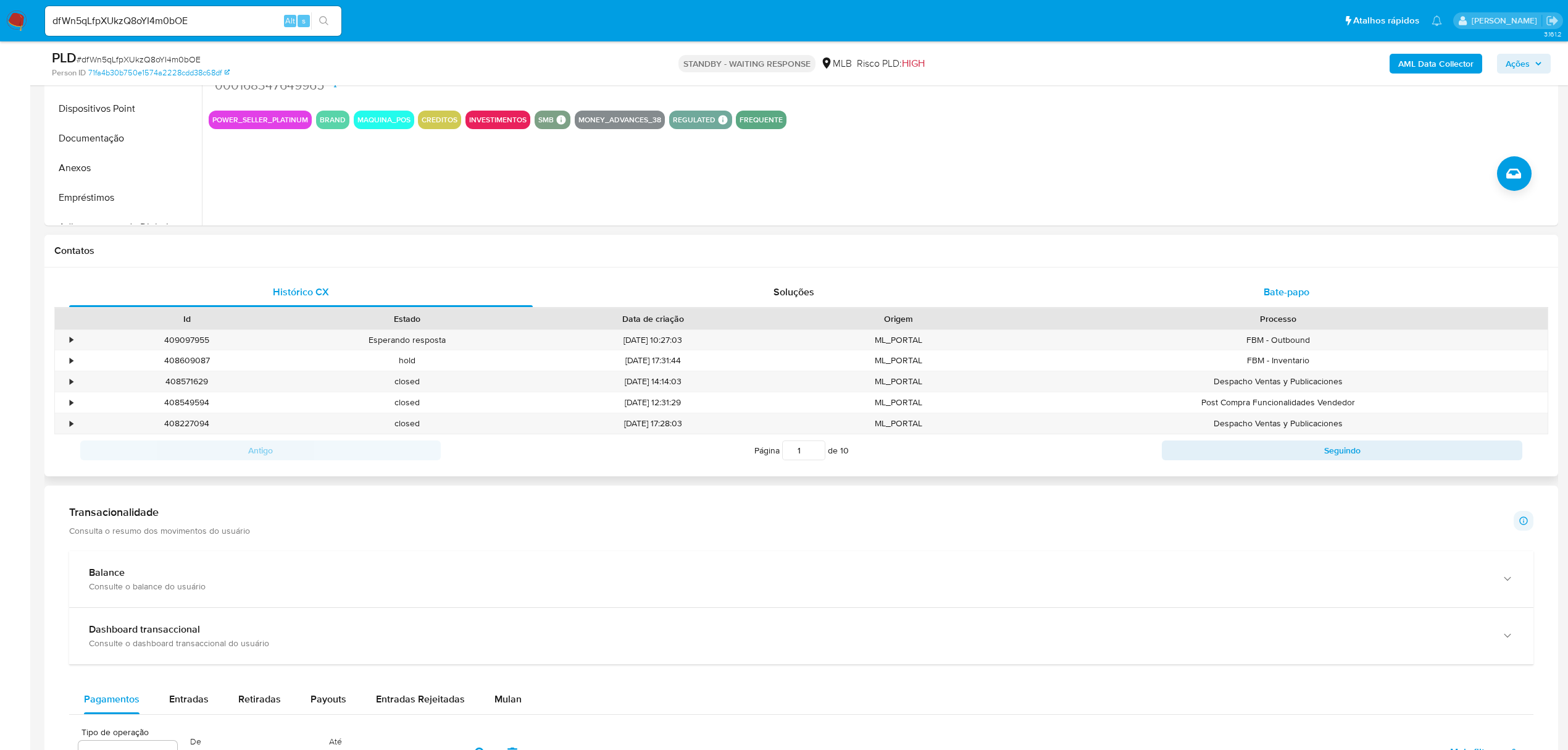
click at [1274, 290] on span "Bate-papo" at bounding box center [1286, 291] width 46 height 14
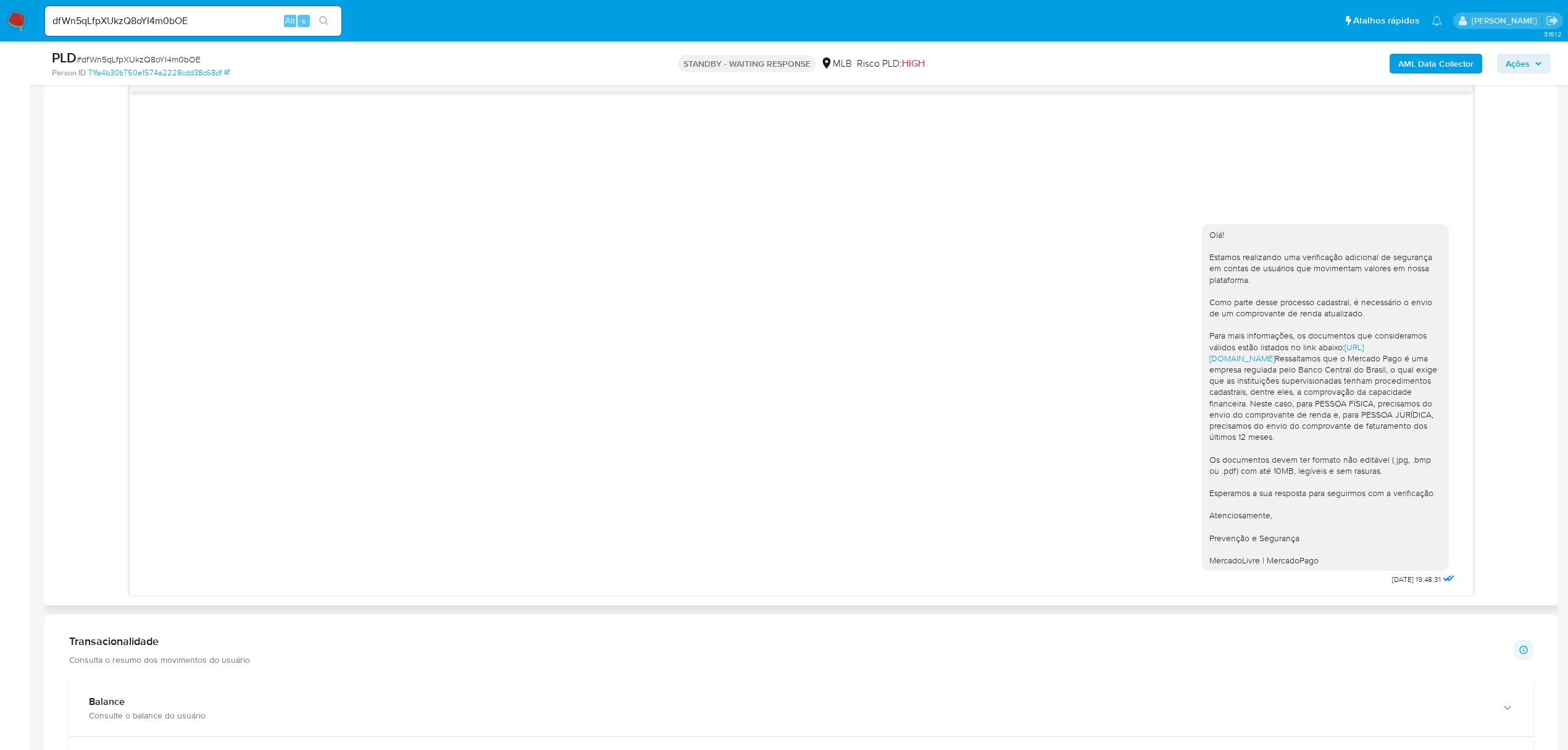
scroll to position [658, 0]
drag, startPoint x: 209, startPoint y: 18, endPoint x: 33, endPoint y: 18, distance: 176.0
click at [36, 23] on nav "Pausado Ver notificaciones dfWn5qLfpXUkzQ8oYI4m0bOE Alt s Atalhos rápidos Presi…" at bounding box center [784, 21] width 1568 height 42
paste input "85dlc6Iknr2rW8akbJ2izUHc"
type input "85dlc6Iknr2rW8akbJ2izUHc"
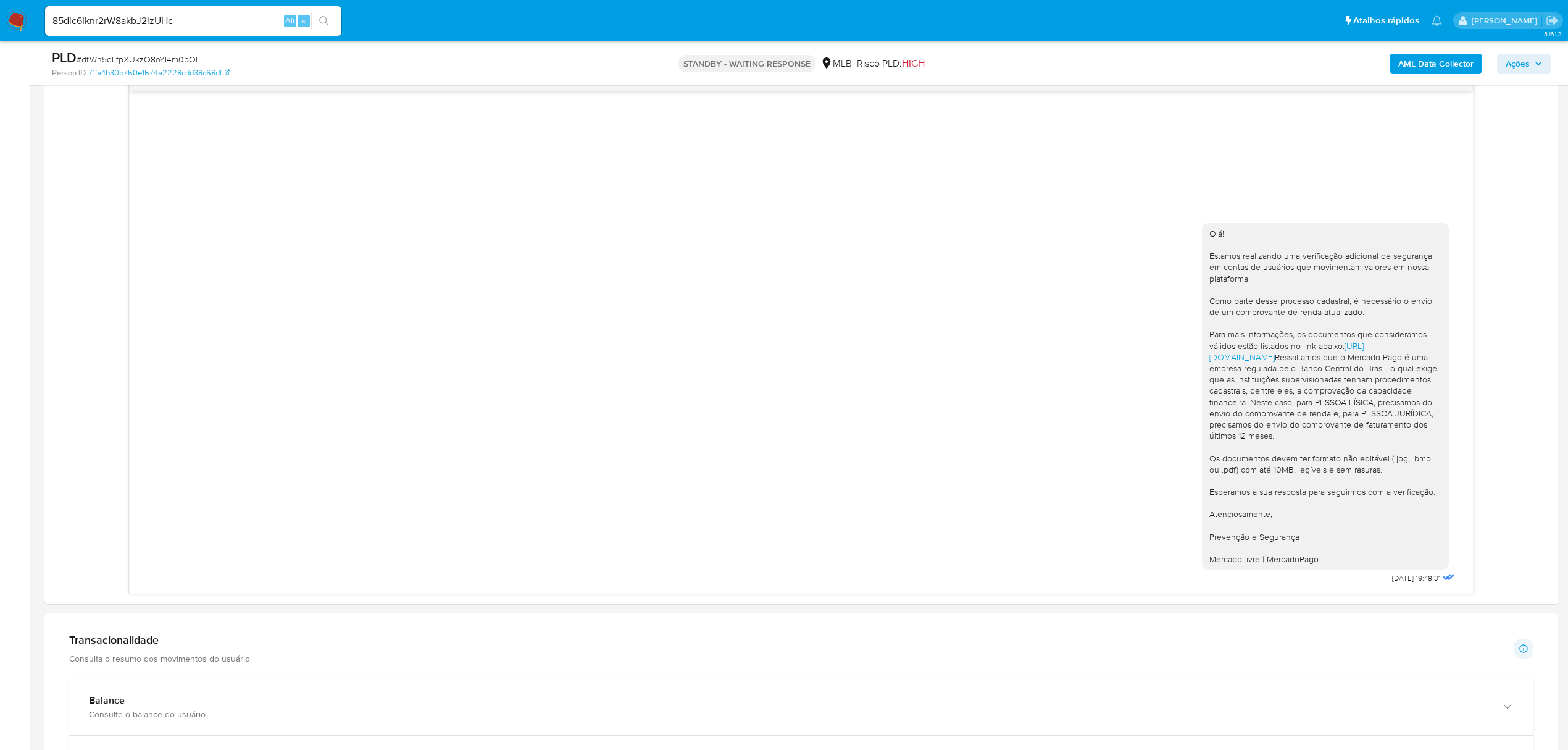
click at [327, 21] on icon "search-icon" at bounding box center [324, 21] width 10 height 10
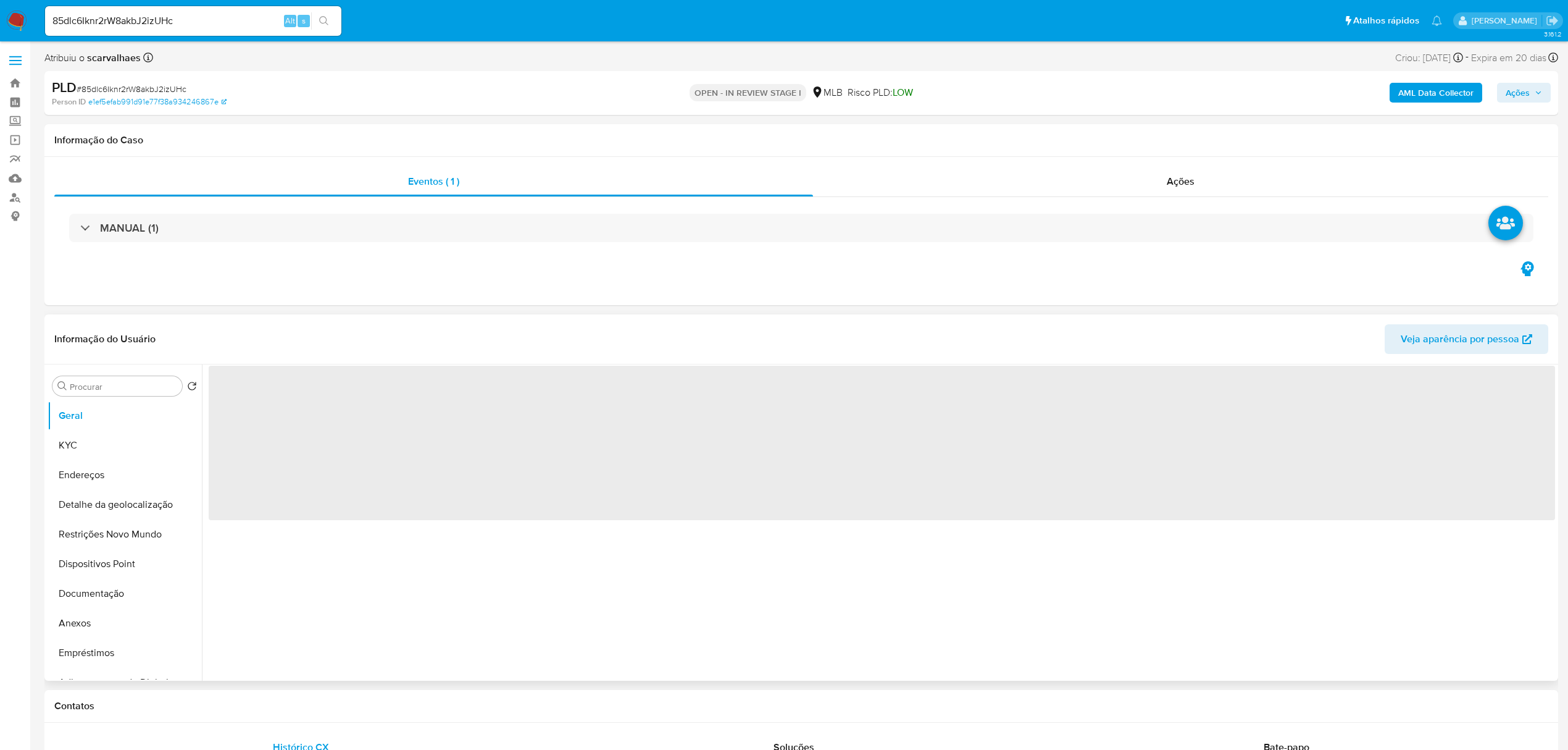
select select "10"
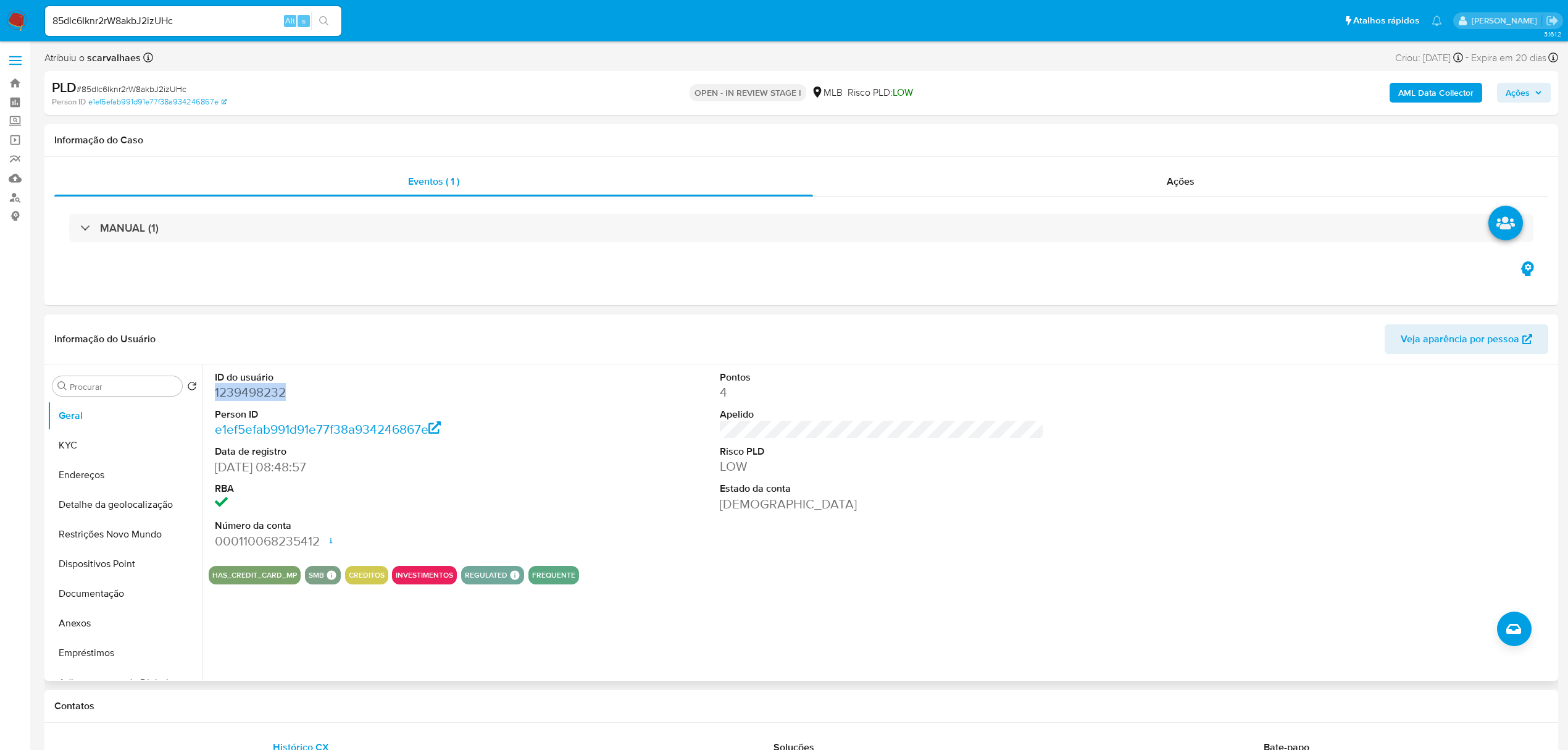
drag, startPoint x: 215, startPoint y: 393, endPoint x: 290, endPoint y: 393, distance: 75.0
click at [291, 393] on dd "1239498232" at bounding box center [377, 392] width 324 height 18
copy dd "1239498232"
click at [143, 602] on button "Documentação" at bounding box center [119, 594] width 144 height 30
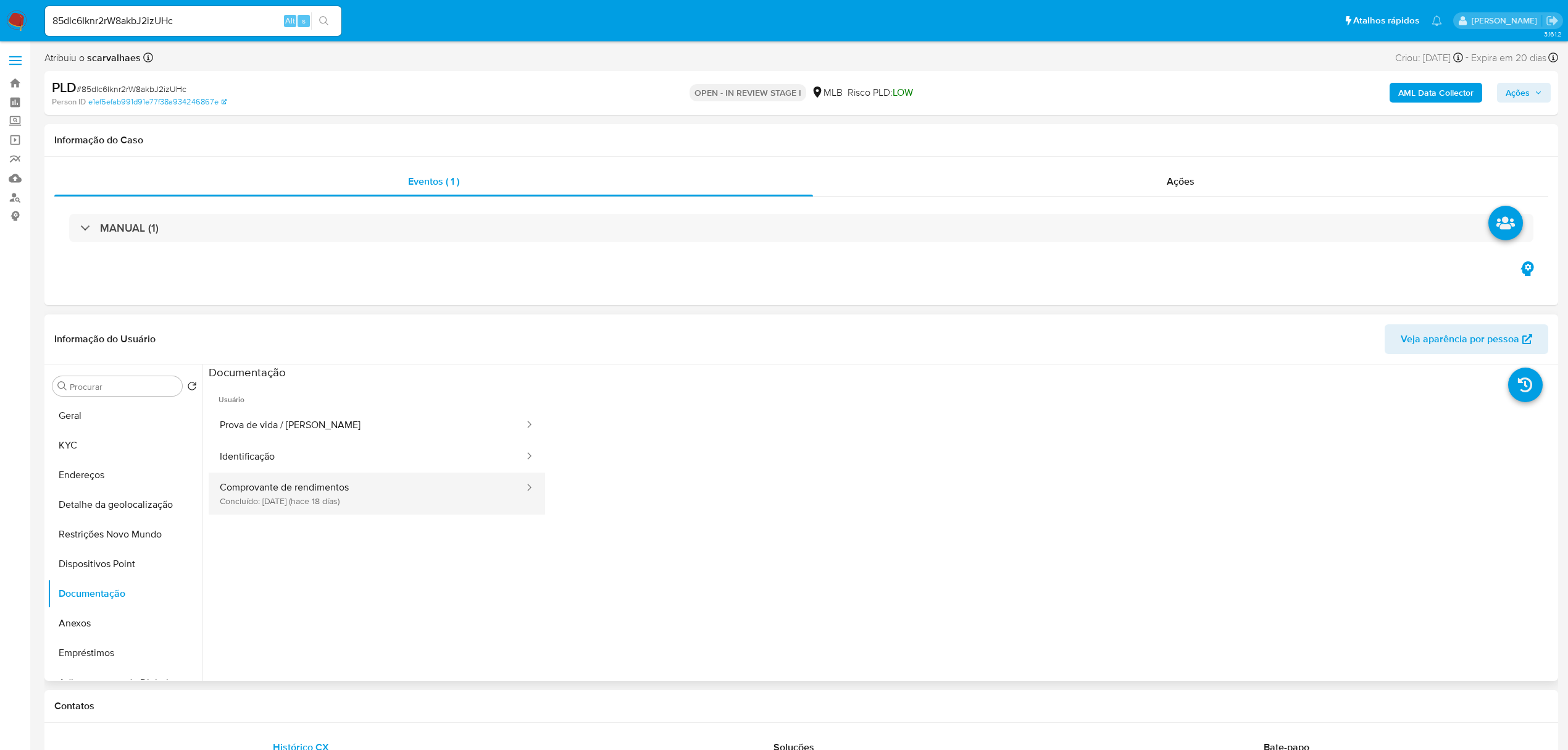
click at [412, 492] on button "Comprovante de rendimentos Concluído: 19/09/2025 (hace 18 días)" at bounding box center [367, 493] width 317 height 42
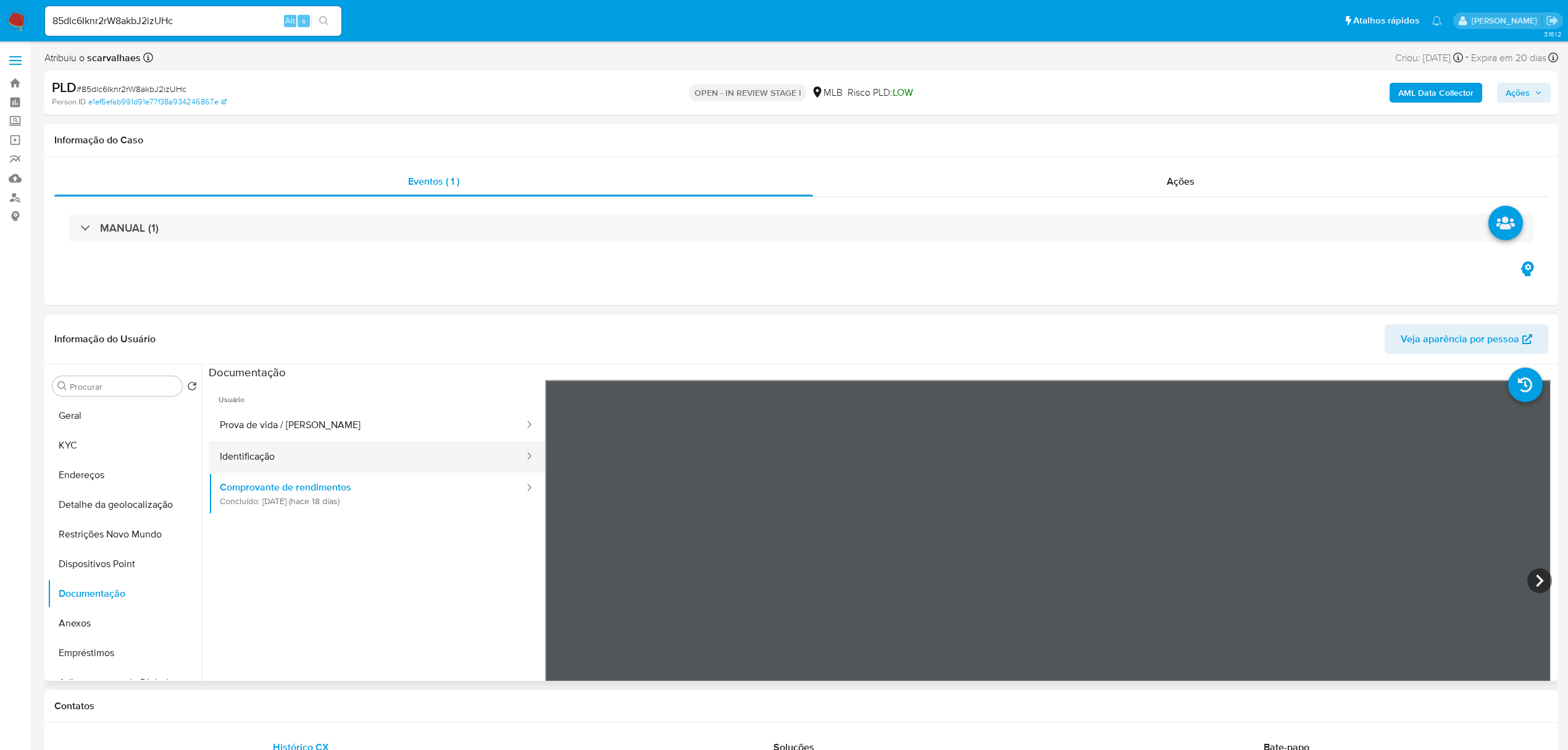
click at [304, 457] on button "Identificação" at bounding box center [367, 456] width 317 height 32
click at [275, 412] on button "Prova de vida / Selfie" at bounding box center [367, 425] width 317 height 32
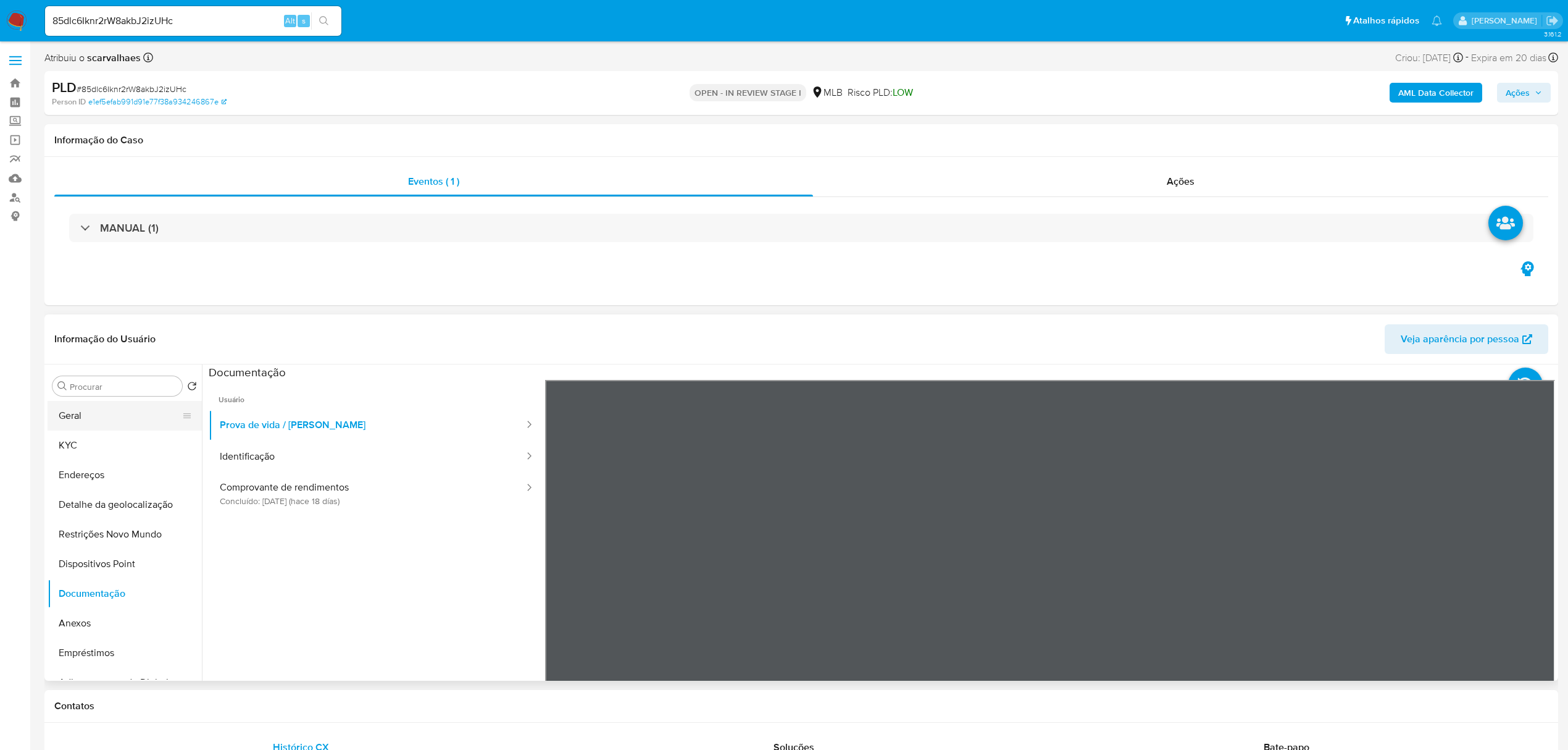
click at [90, 413] on button "Geral" at bounding box center [119, 415] width 144 height 30
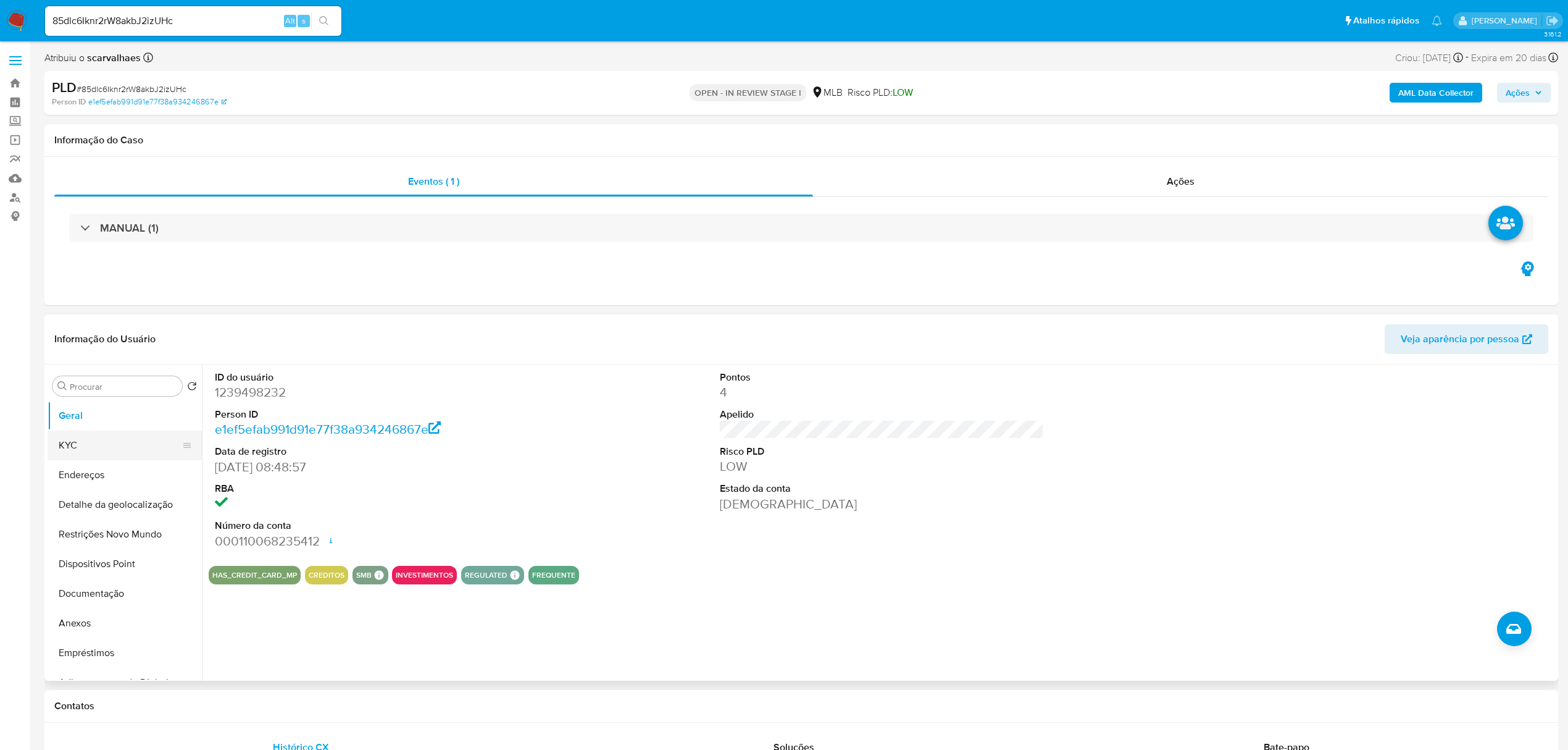
click at [82, 456] on button "KYC" at bounding box center [119, 445] width 144 height 30
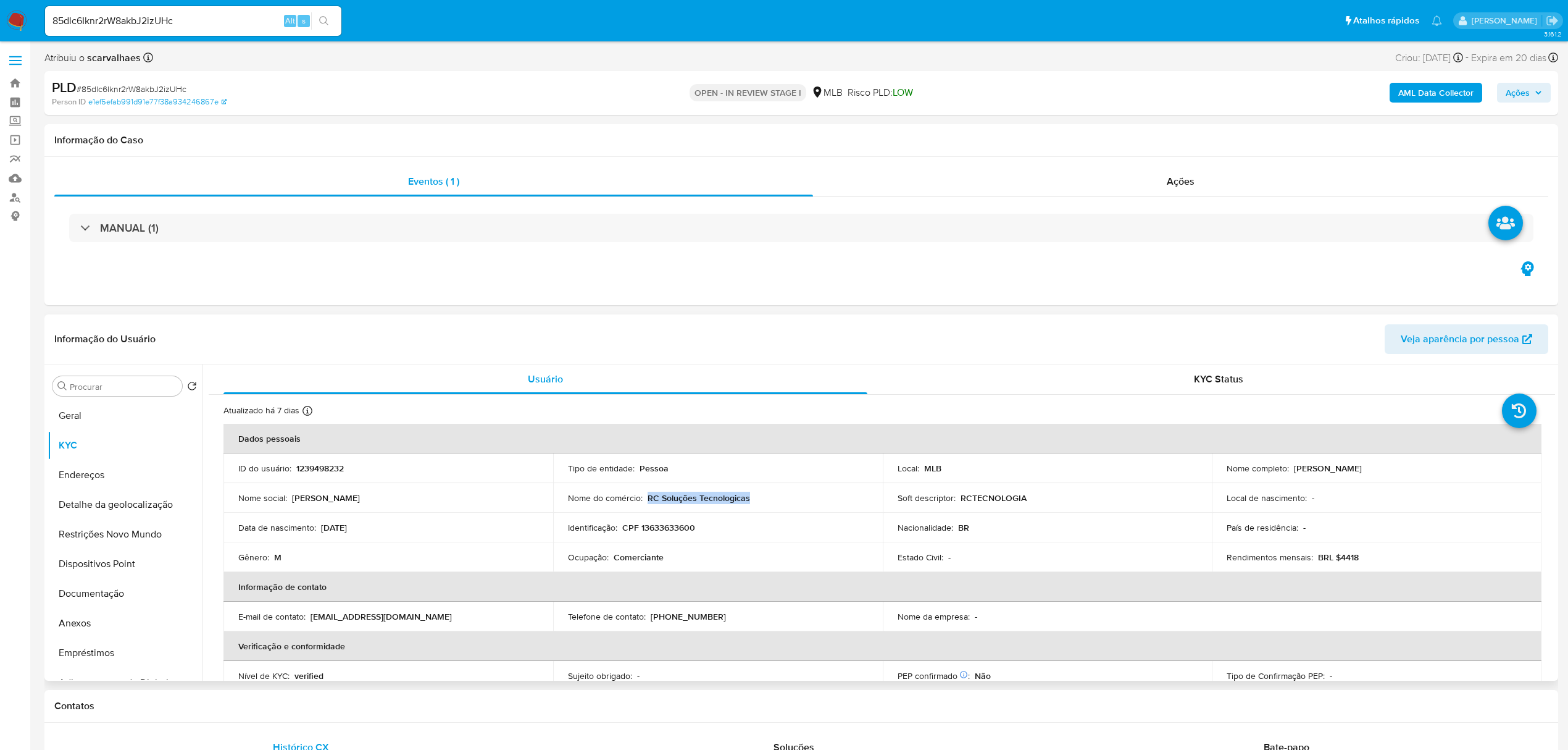
drag, startPoint x: 645, startPoint y: 494, endPoint x: 748, endPoint y: 496, distance: 103.0
click at [748, 496] on div "Nome do comércio : RC Soluções Tecnologicas" at bounding box center [718, 497] width 300 height 11
copy p "RC Soluções Tecnologicas"
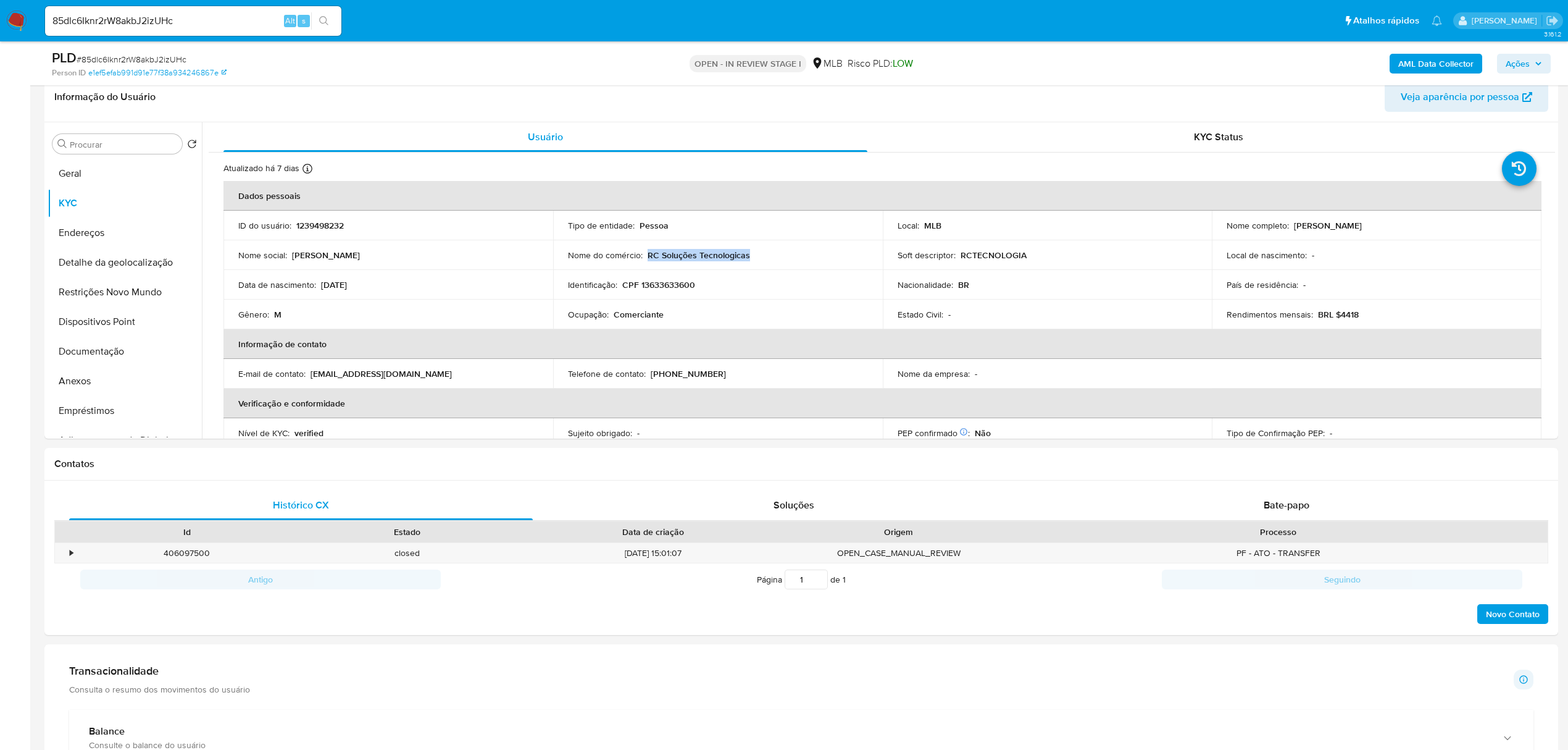
scroll to position [201, 0]
click at [67, 176] on button "Geral" at bounding box center [119, 171] width 144 height 30
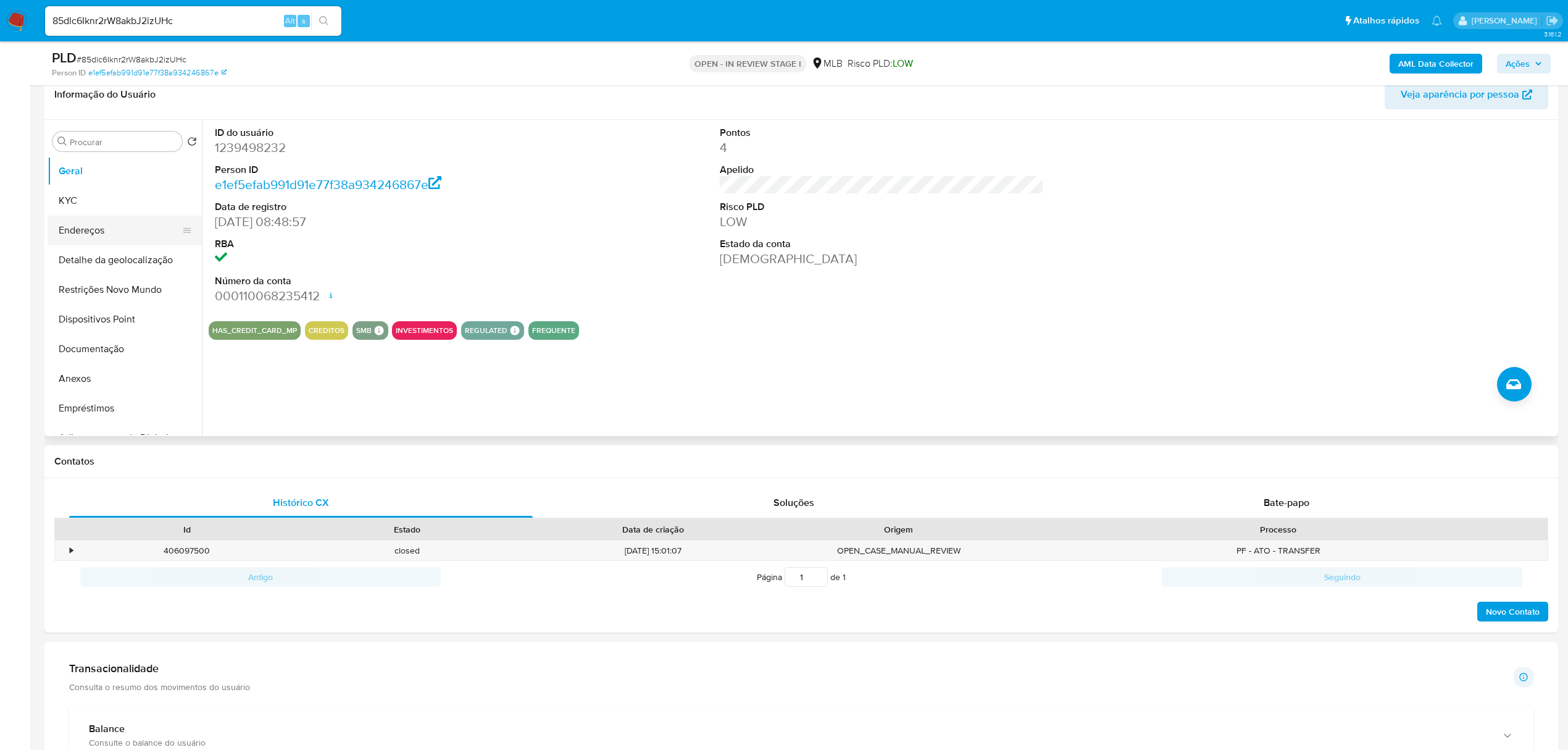
click at [119, 237] on button "Endereços" at bounding box center [119, 230] width 144 height 30
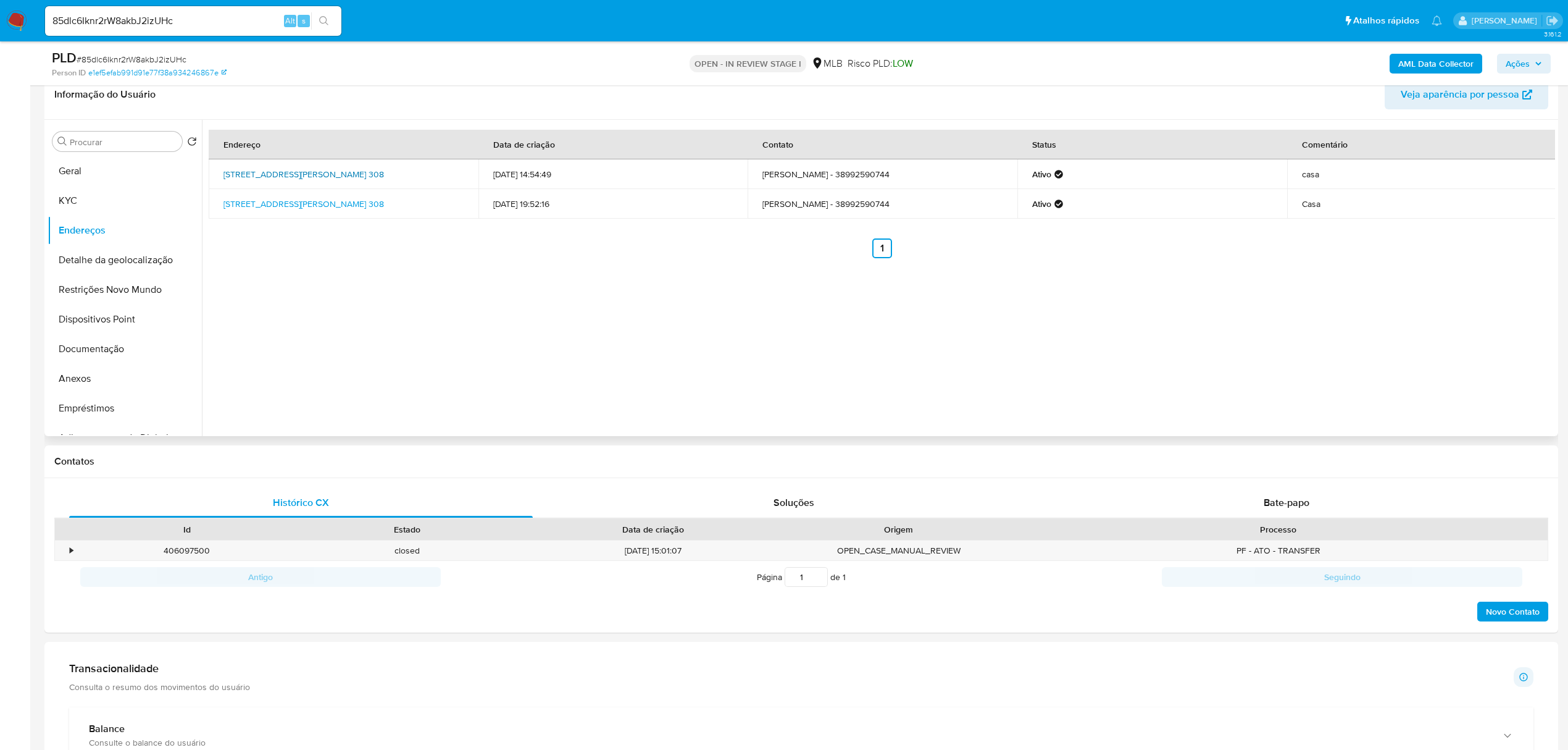
click at [291, 174] on link "Avenida Reinaldo Rocha Brito 308, Montes Claros, Minas Gerais, 39408207, Brasil…" at bounding box center [304, 174] width 160 height 13
click at [96, 260] on button "Detalhe da geolocalização" at bounding box center [119, 260] width 144 height 30
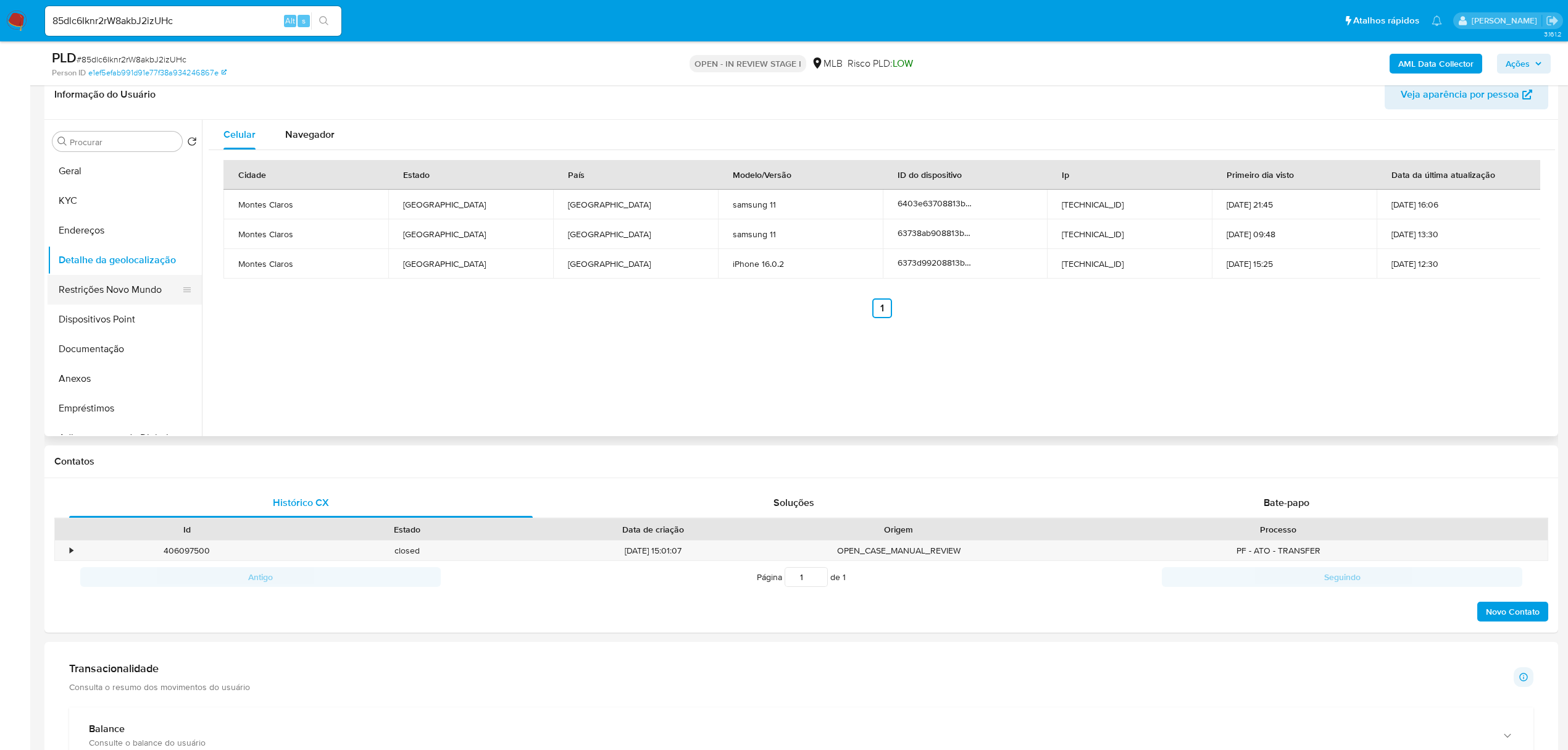
drag, startPoint x: 68, startPoint y: 287, endPoint x: 471, endPoint y: 255, distance: 404.3
click at [74, 287] on button "Restrições Novo Mundo" at bounding box center [124, 289] width 154 height 30
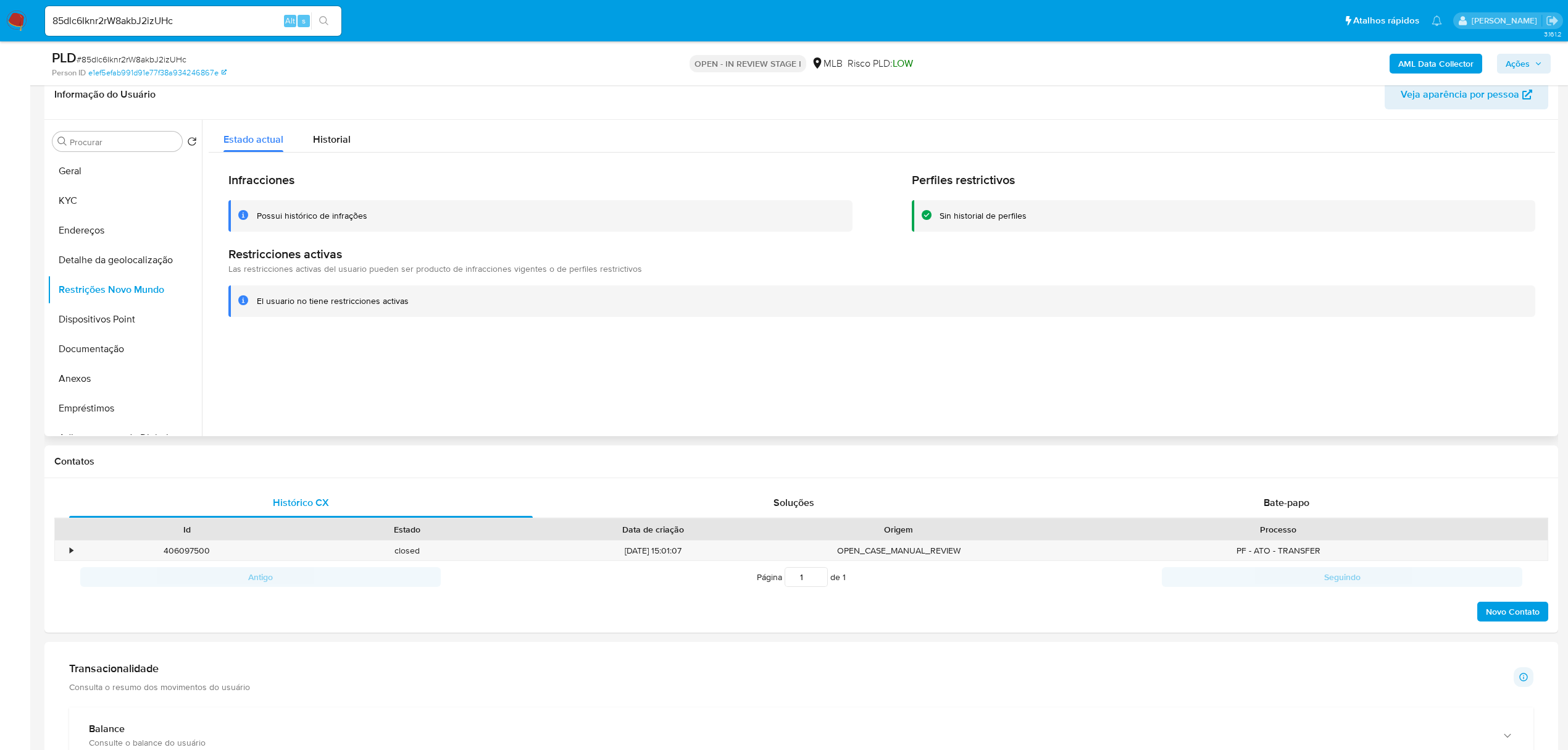
drag, startPoint x: 255, startPoint y: 302, endPoint x: 425, endPoint y: 303, distance: 170.0
click at [425, 303] on div "El usuario no tiene restricciones activas" at bounding box center [882, 301] width 1307 height 32
click at [352, 138] on button "Historial" at bounding box center [332, 136] width 68 height 33
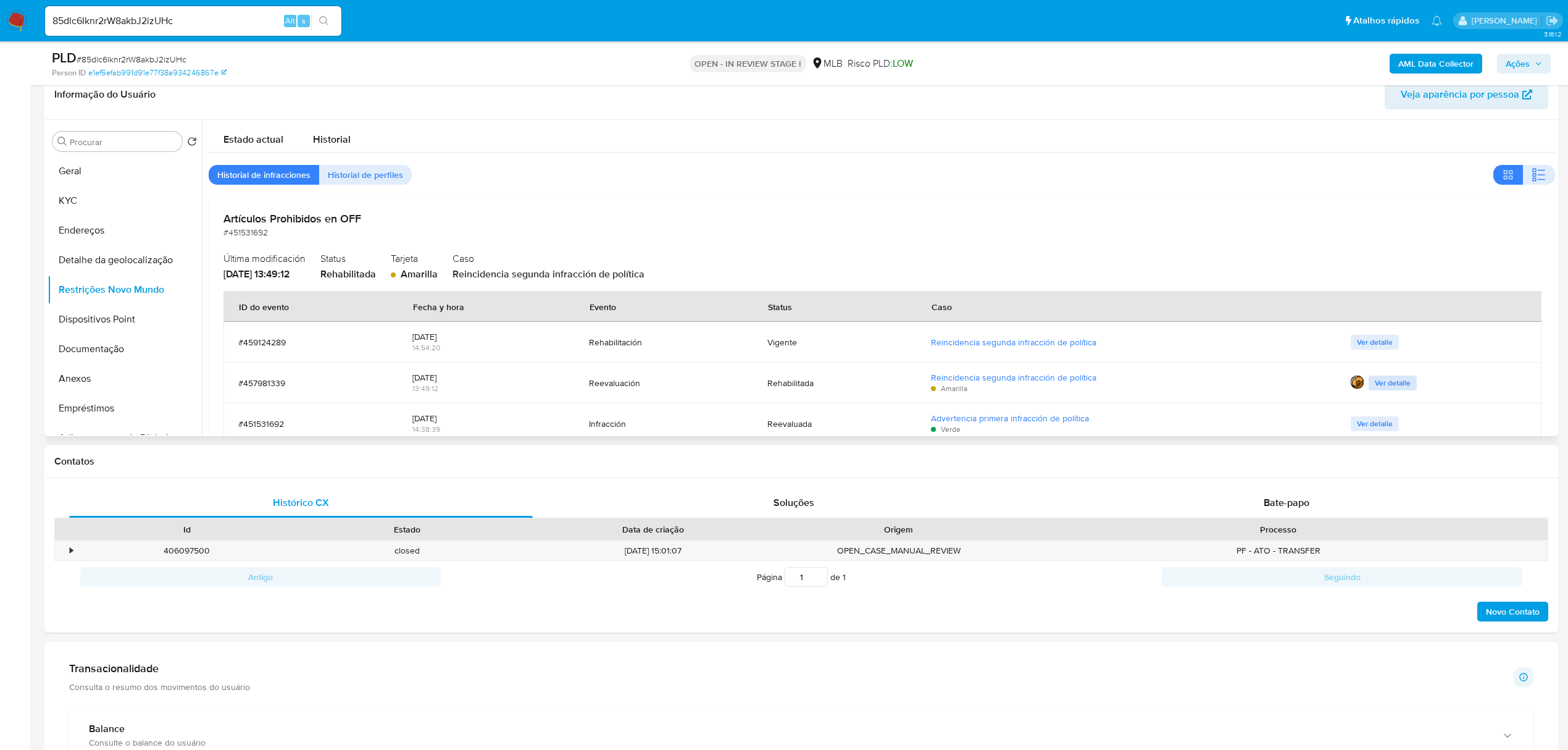
click at [1375, 384] on span "Ver detalle" at bounding box center [1392, 383] width 36 height 13
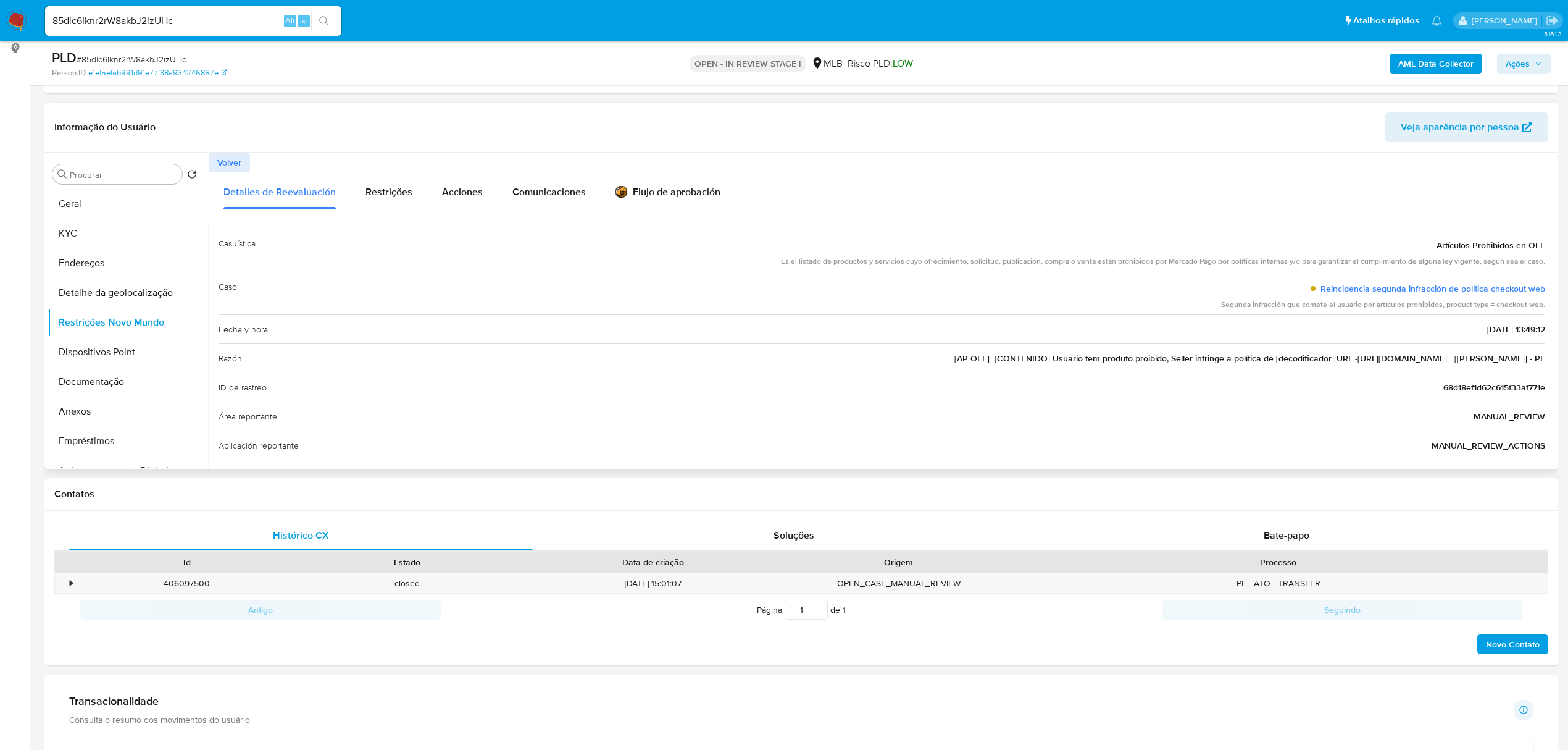
scroll to position [0, 0]
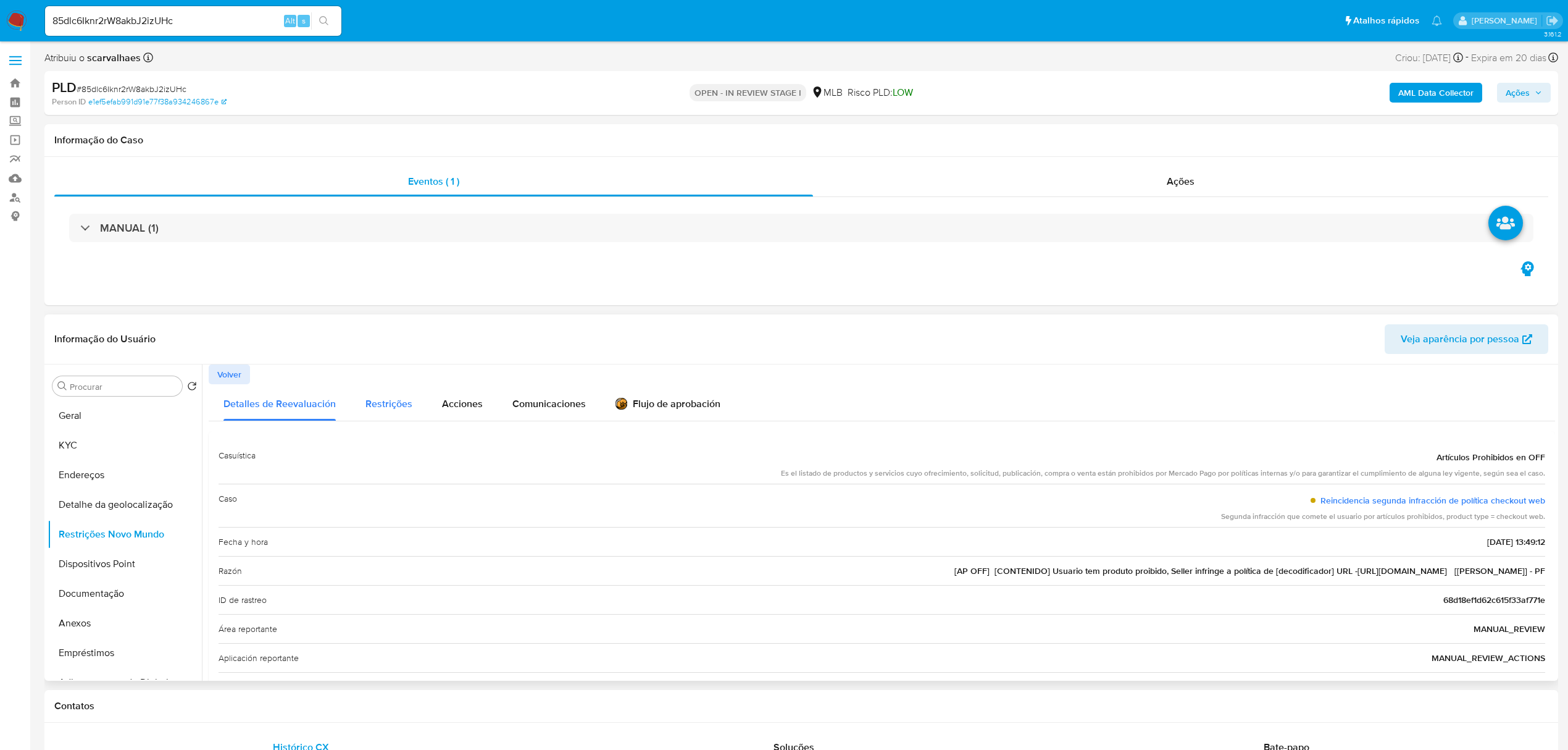
click at [400, 404] on span "Restrições" at bounding box center [389, 403] width 47 height 14
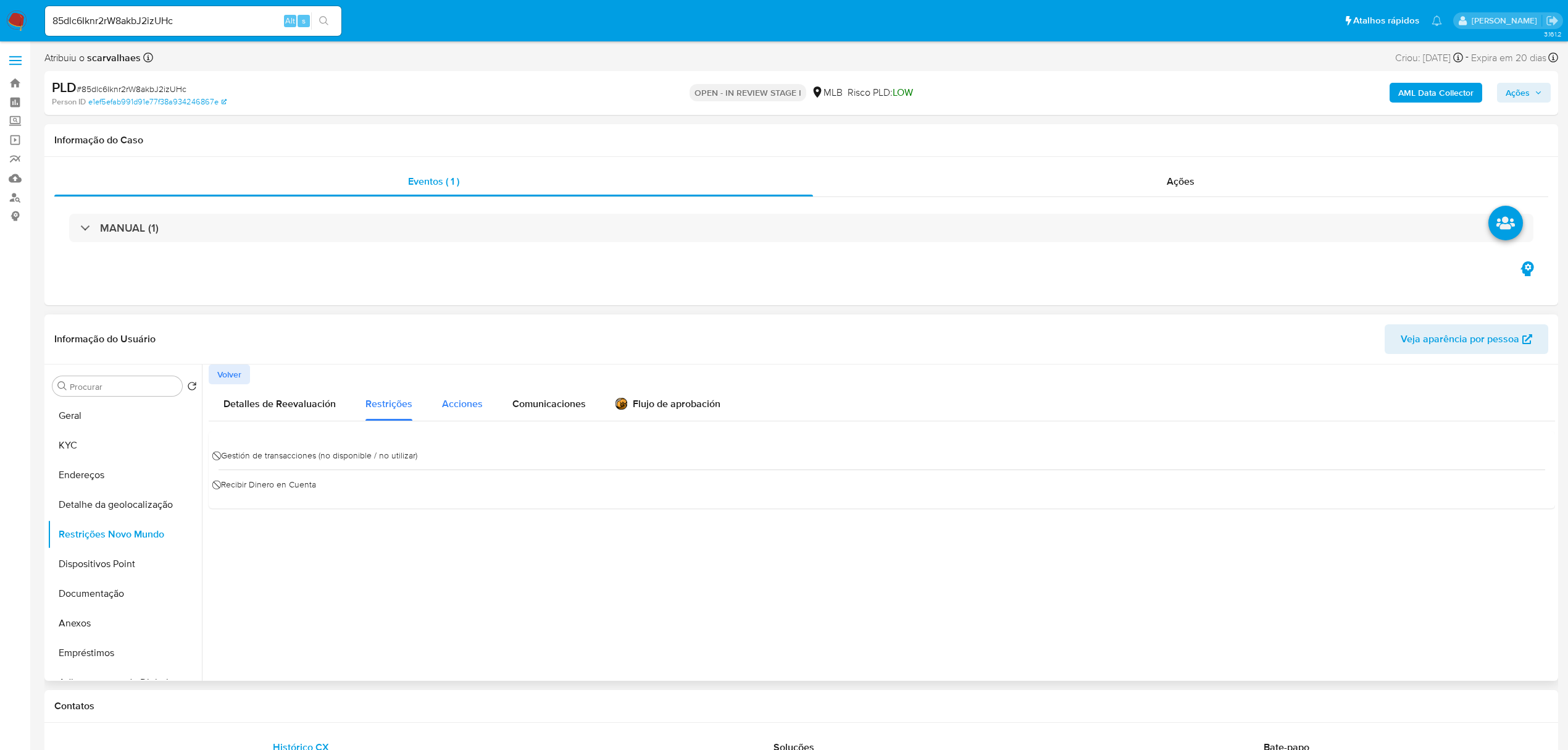
click at [447, 398] on span "Acciones" at bounding box center [462, 403] width 41 height 14
click at [546, 398] on span "Comunicaciones" at bounding box center [549, 403] width 73 height 14
click at [663, 410] on div "Flujo de aprobación" at bounding box center [668, 405] width 105 height 13
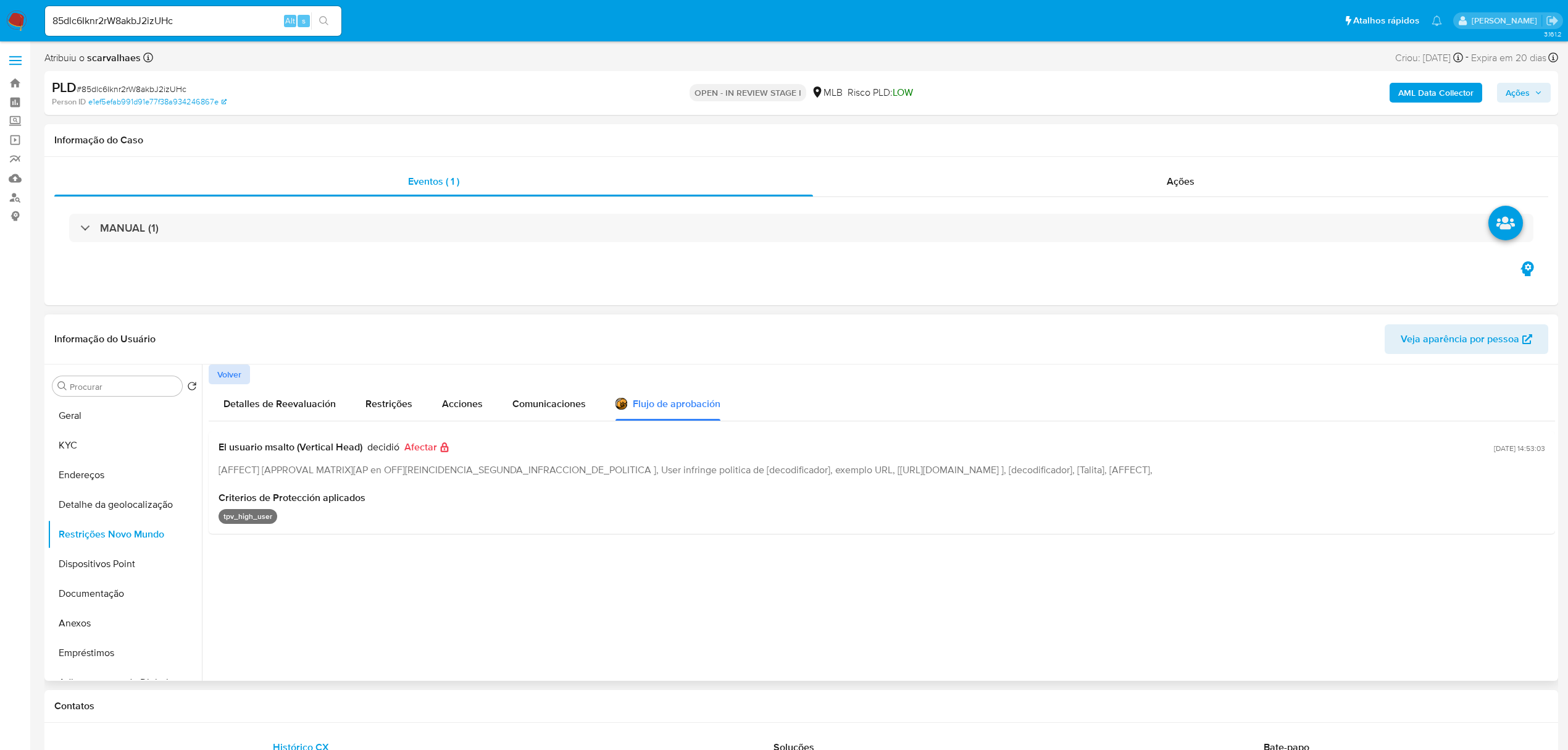
click at [227, 370] on span "Volver" at bounding box center [229, 374] width 24 height 18
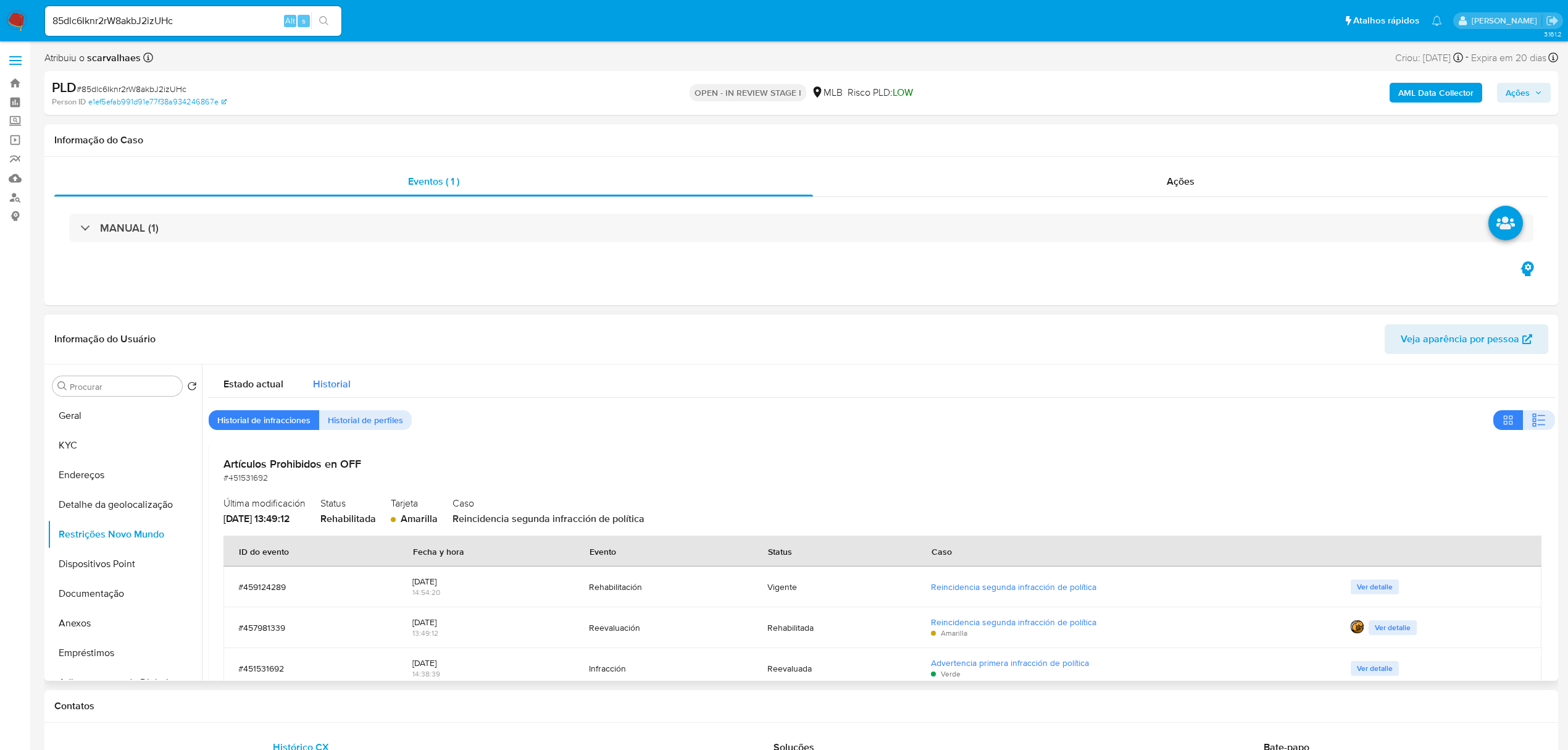
click at [334, 379] on span "Historial" at bounding box center [331, 384] width 38 height 14
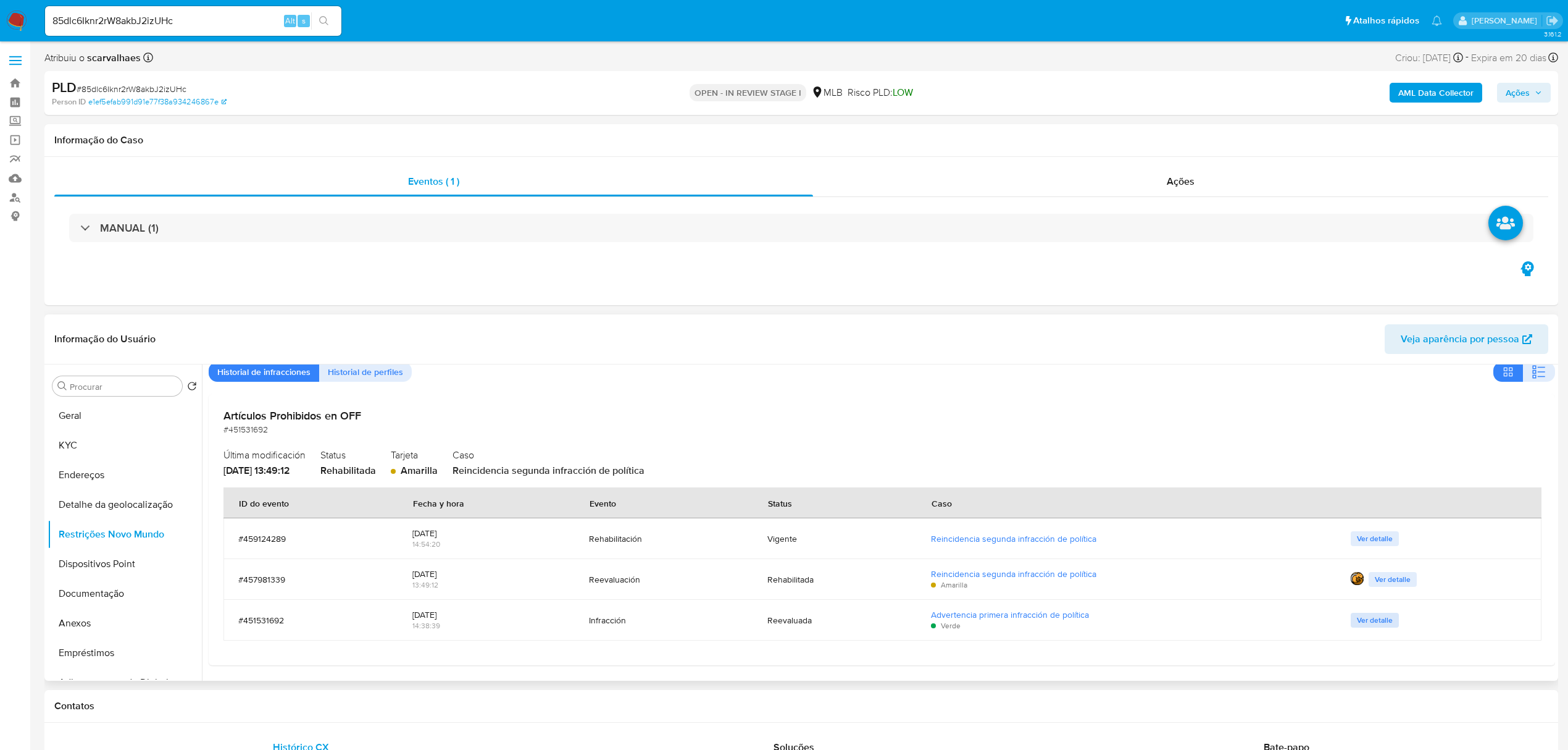
click at [1358, 619] on span "Ver detalle" at bounding box center [1375, 620] width 36 height 13
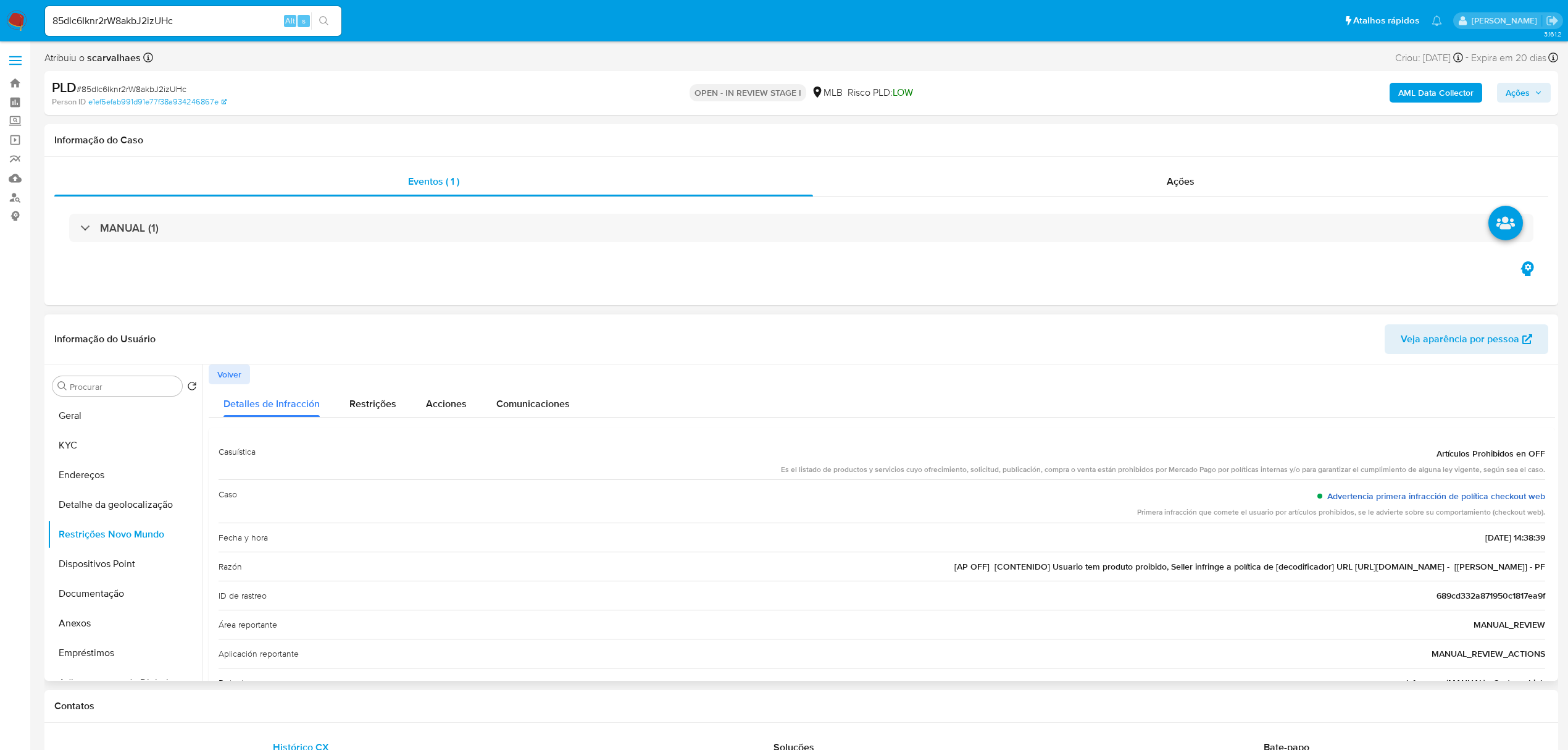
click at [1339, 498] on link "Advertencia primera infracción de política checkout web" at bounding box center [1435, 496] width 218 height 13
click at [366, 401] on span "Restrições" at bounding box center [373, 403] width 47 height 14
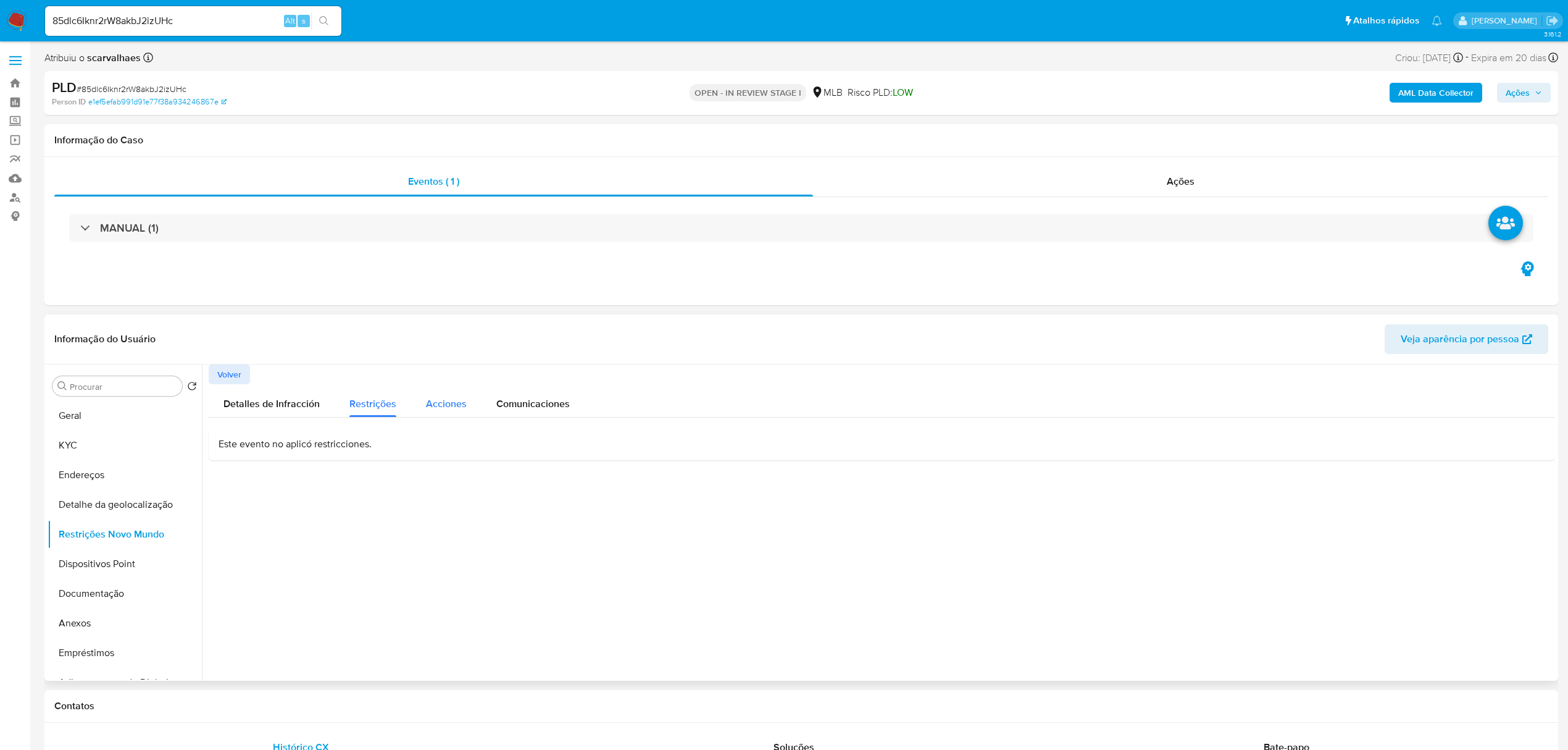
click at [448, 403] on span "Acciones" at bounding box center [446, 403] width 41 height 14
click at [516, 406] on span "Comunicaciones" at bounding box center [533, 403] width 73 height 14
click at [308, 457] on span "Analise os produtos que você oferece em outras plataformas" at bounding box center [359, 454] width 279 height 13
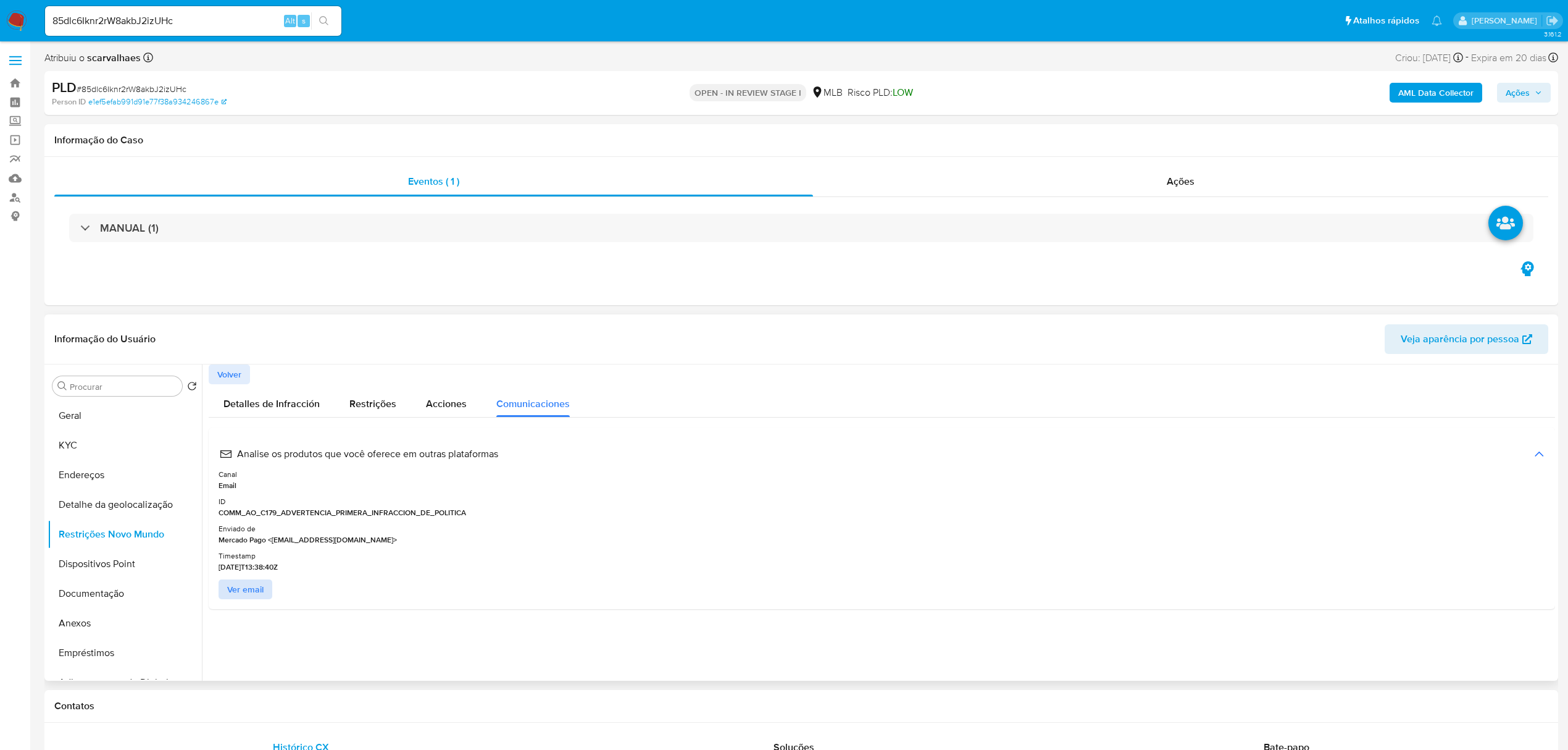
click at [239, 584] on span "Ver email" at bounding box center [245, 589] width 37 height 18
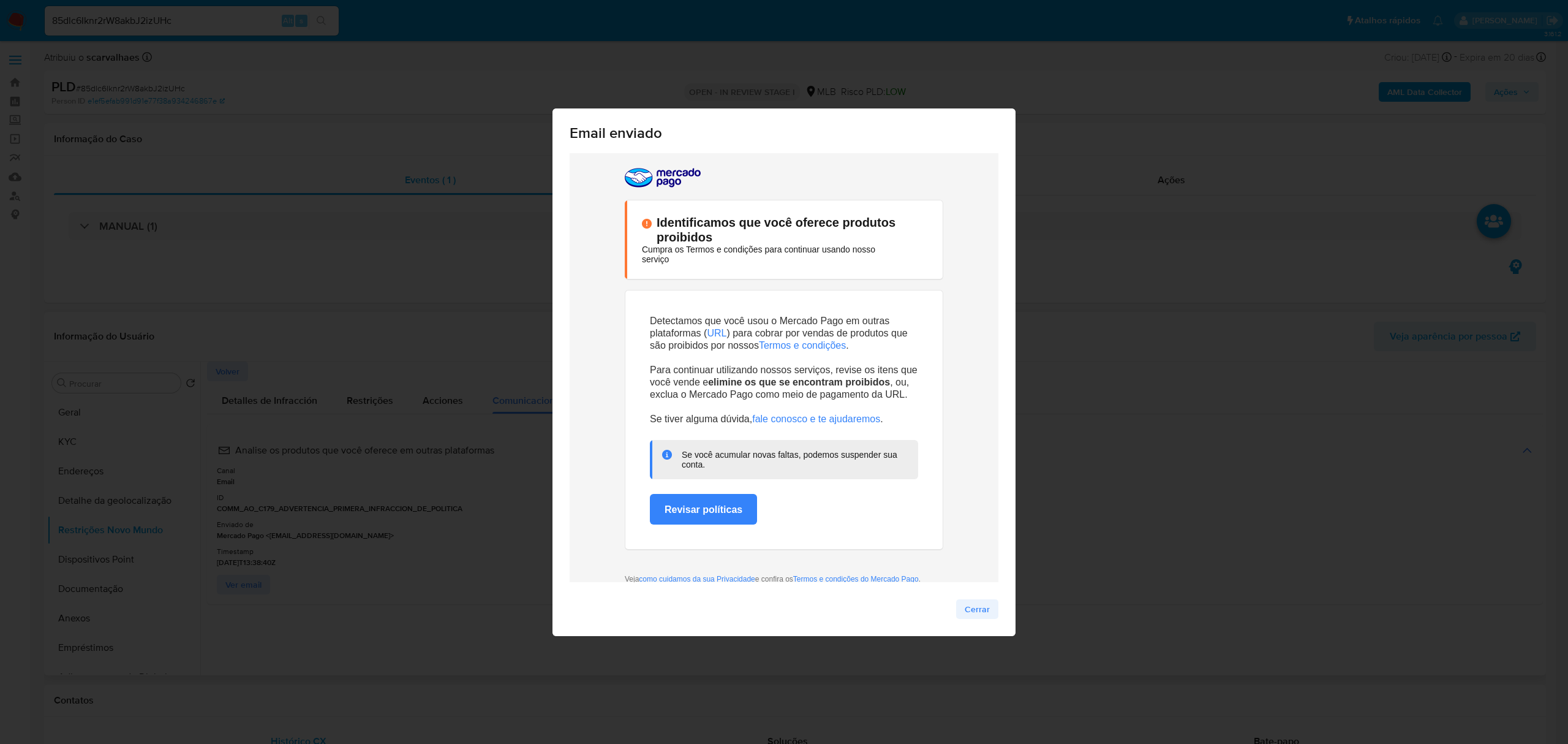
click at [980, 609] on span "Cerrar" at bounding box center [977, 608] width 25 height 17
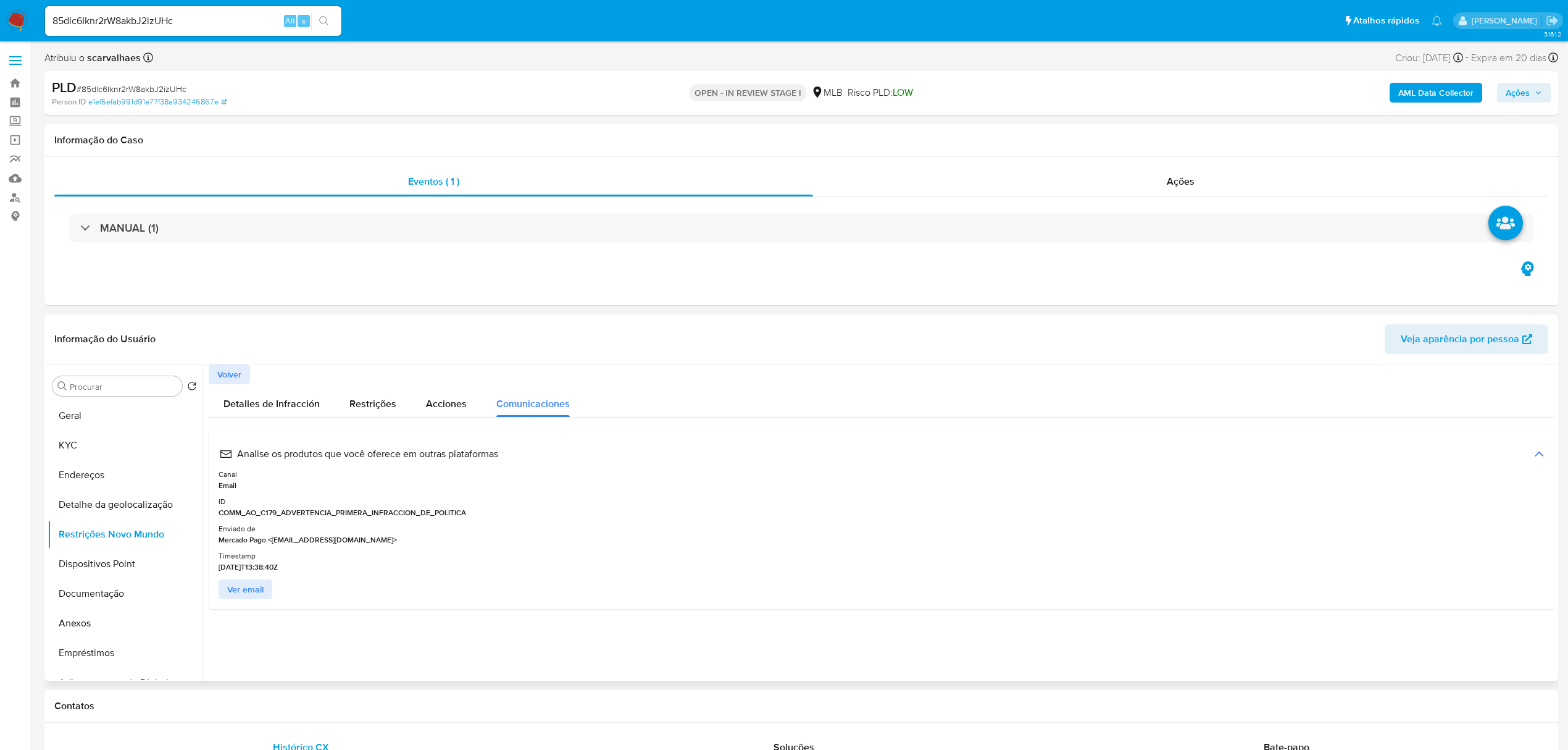
click at [234, 375] on span "Volver" at bounding box center [229, 374] width 24 height 18
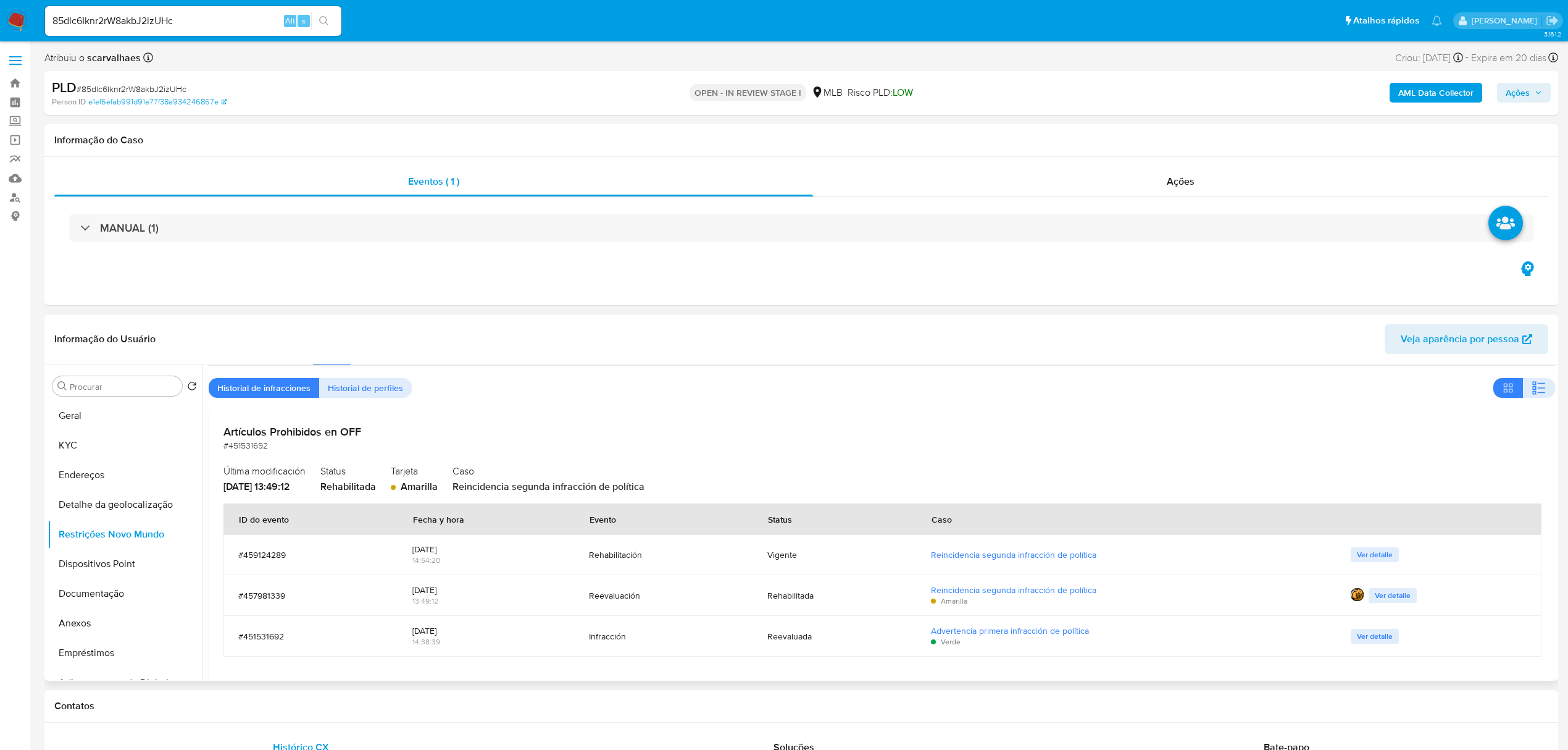
scroll to position [48, 0]
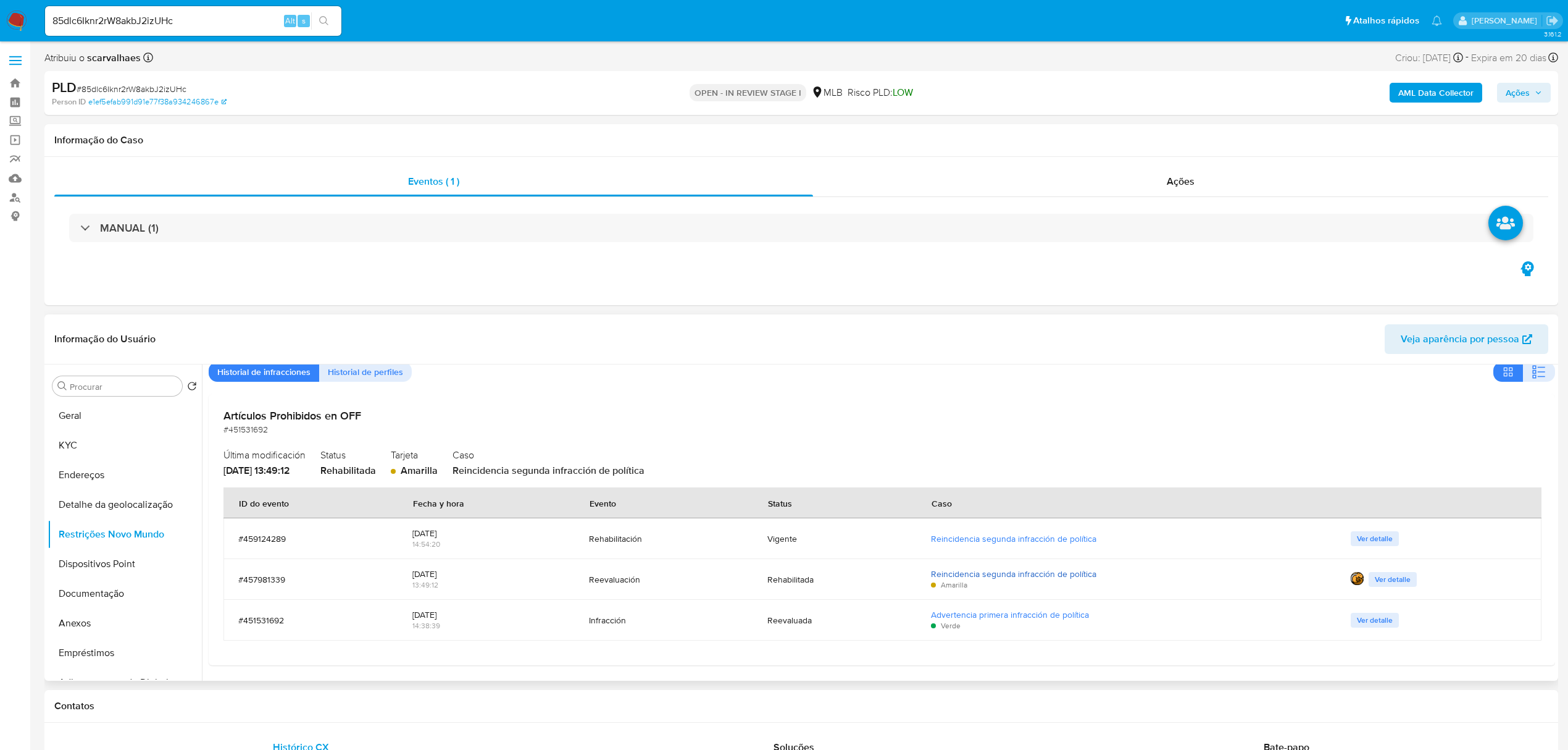
click at [991, 573] on link "Reincidencia segunda infracción de política" at bounding box center [1013, 573] width 165 height 13
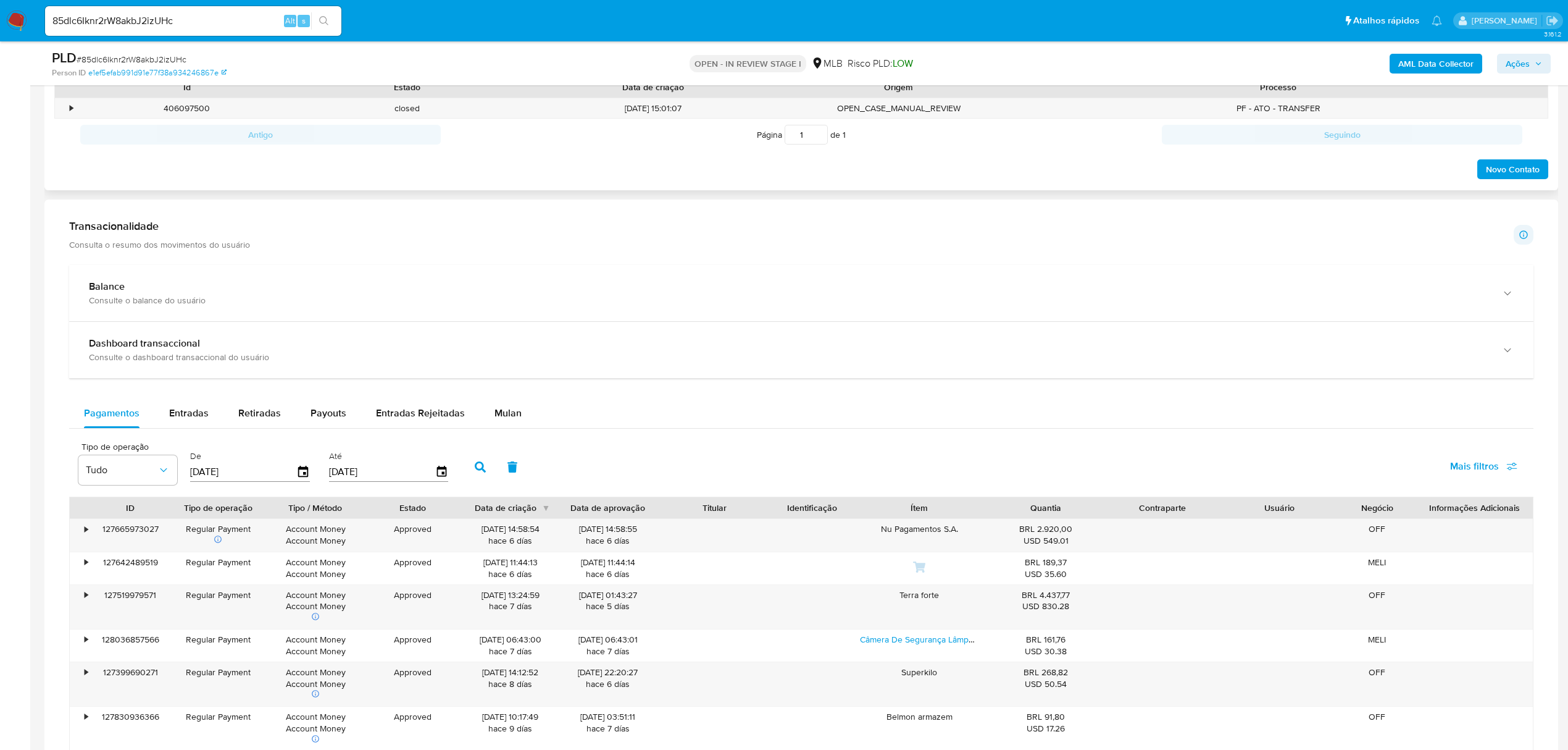
scroll to position [658, 0]
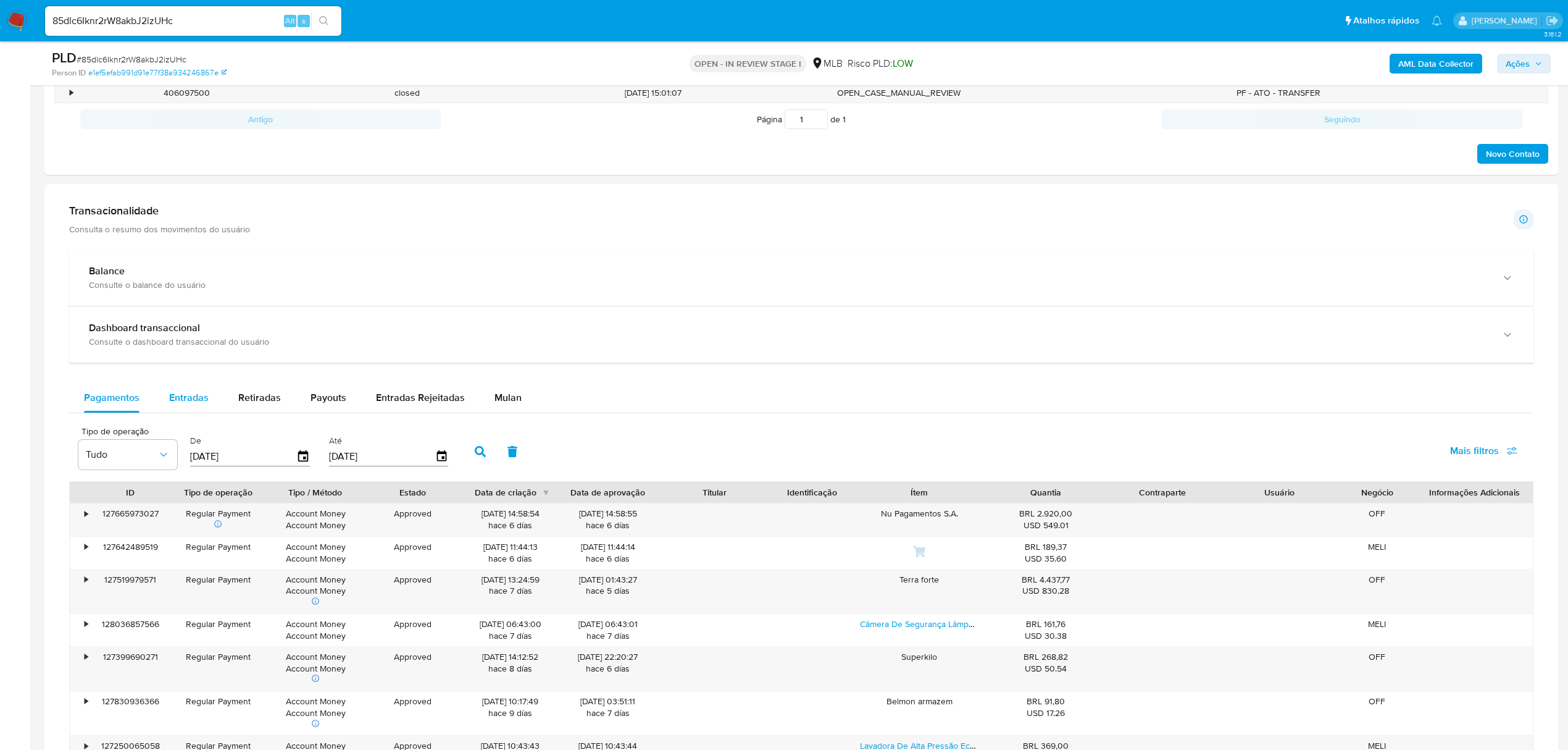
click at [206, 398] on span "Entradas" at bounding box center [188, 397] width 39 height 14
select select "10"
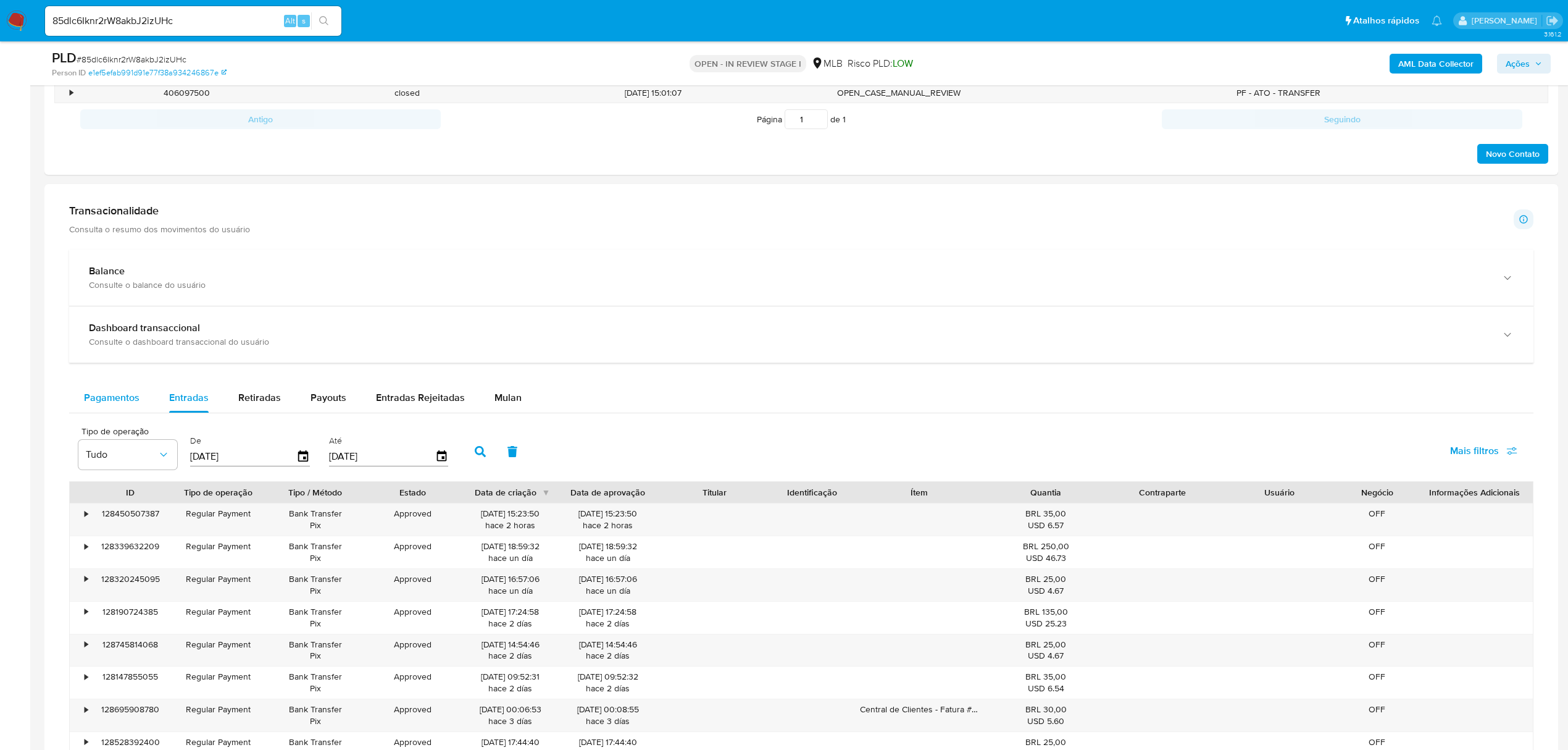
click at [132, 405] on span "Pagamentos" at bounding box center [112, 397] width 56 height 14
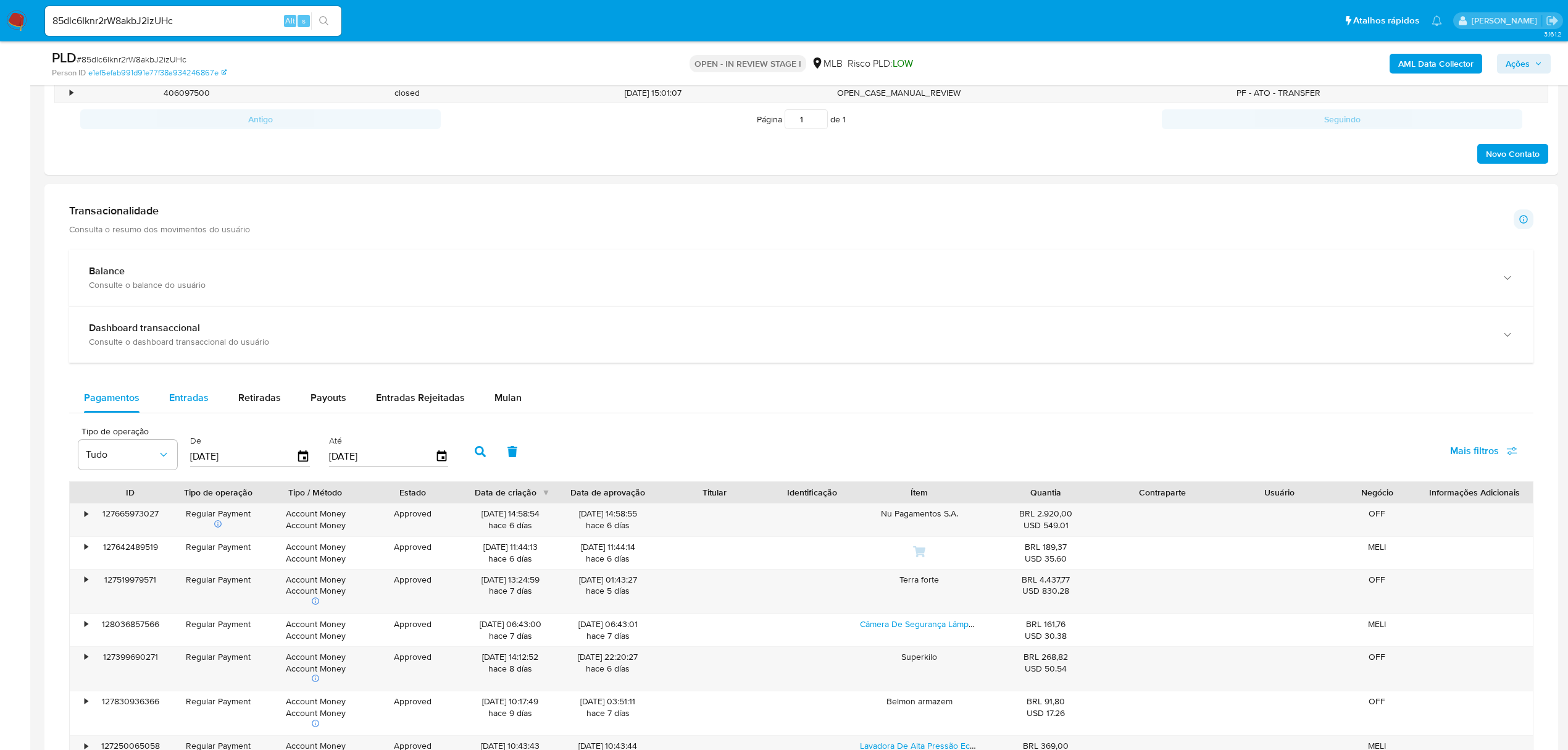
click at [208, 399] on button "Entradas" at bounding box center [188, 398] width 69 height 30
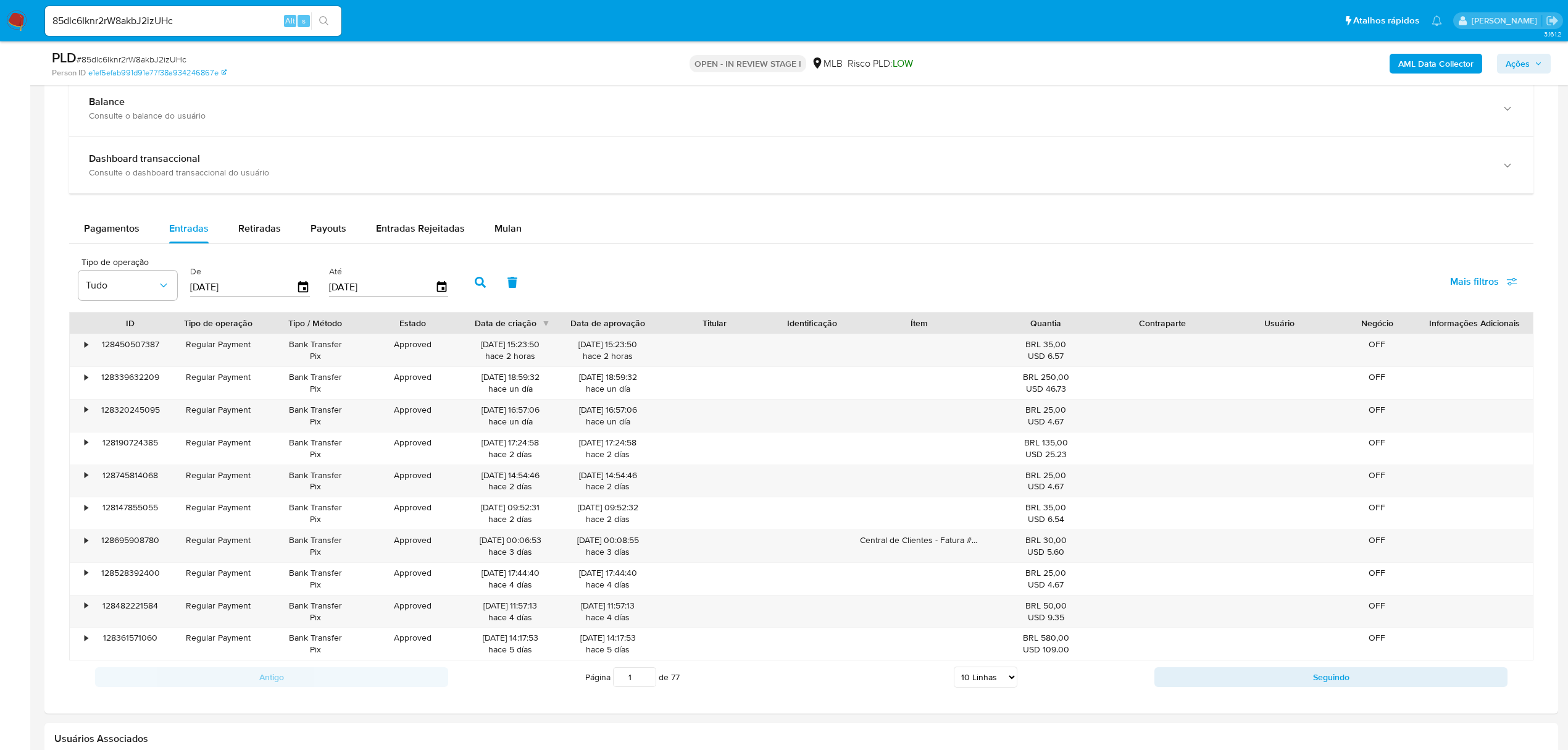
scroll to position [905, 0]
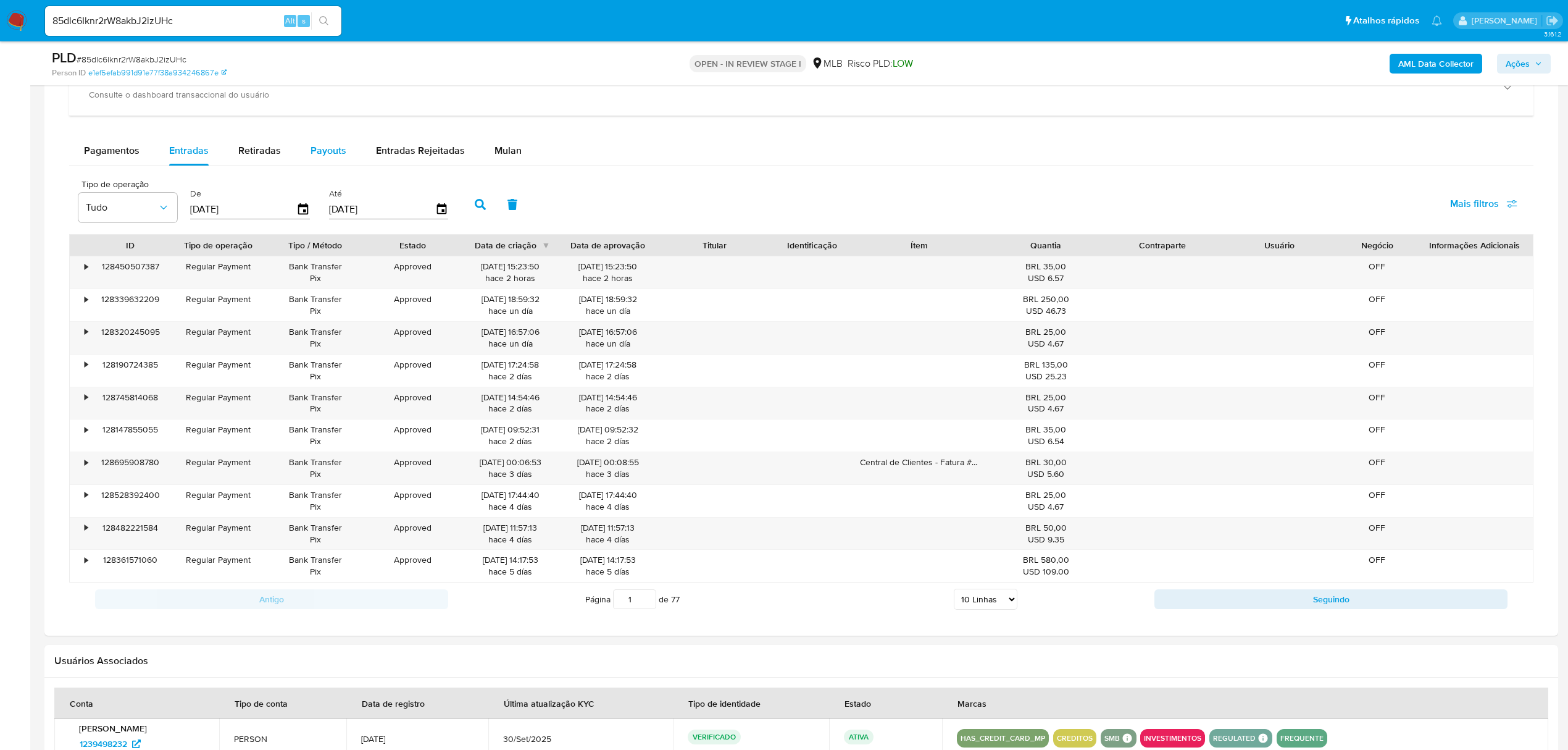
click at [327, 154] on span "Payouts" at bounding box center [328, 150] width 36 height 14
select select "10"
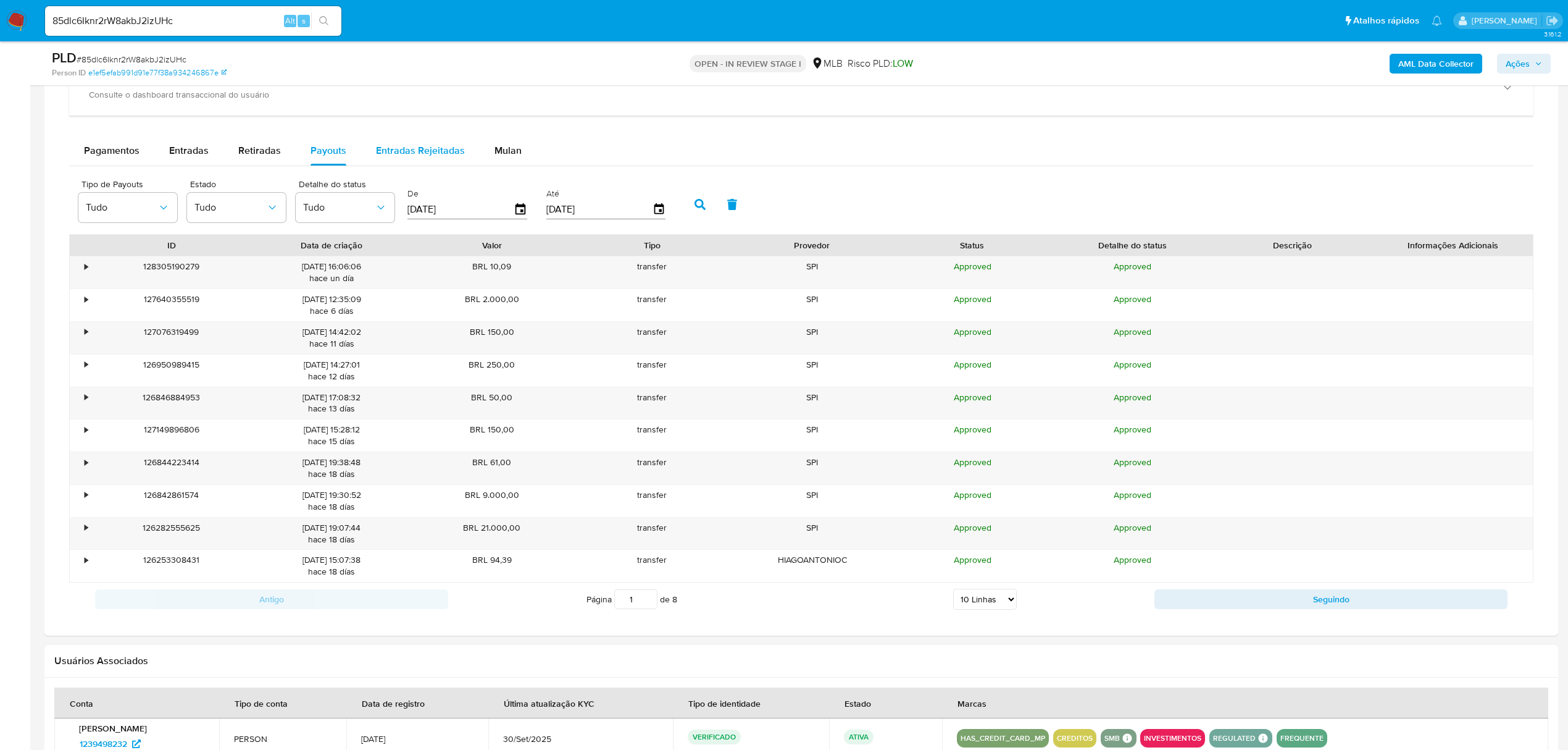
click at [394, 154] on span "Entradas Rejeitadas" at bounding box center [420, 150] width 89 height 14
select select "10"
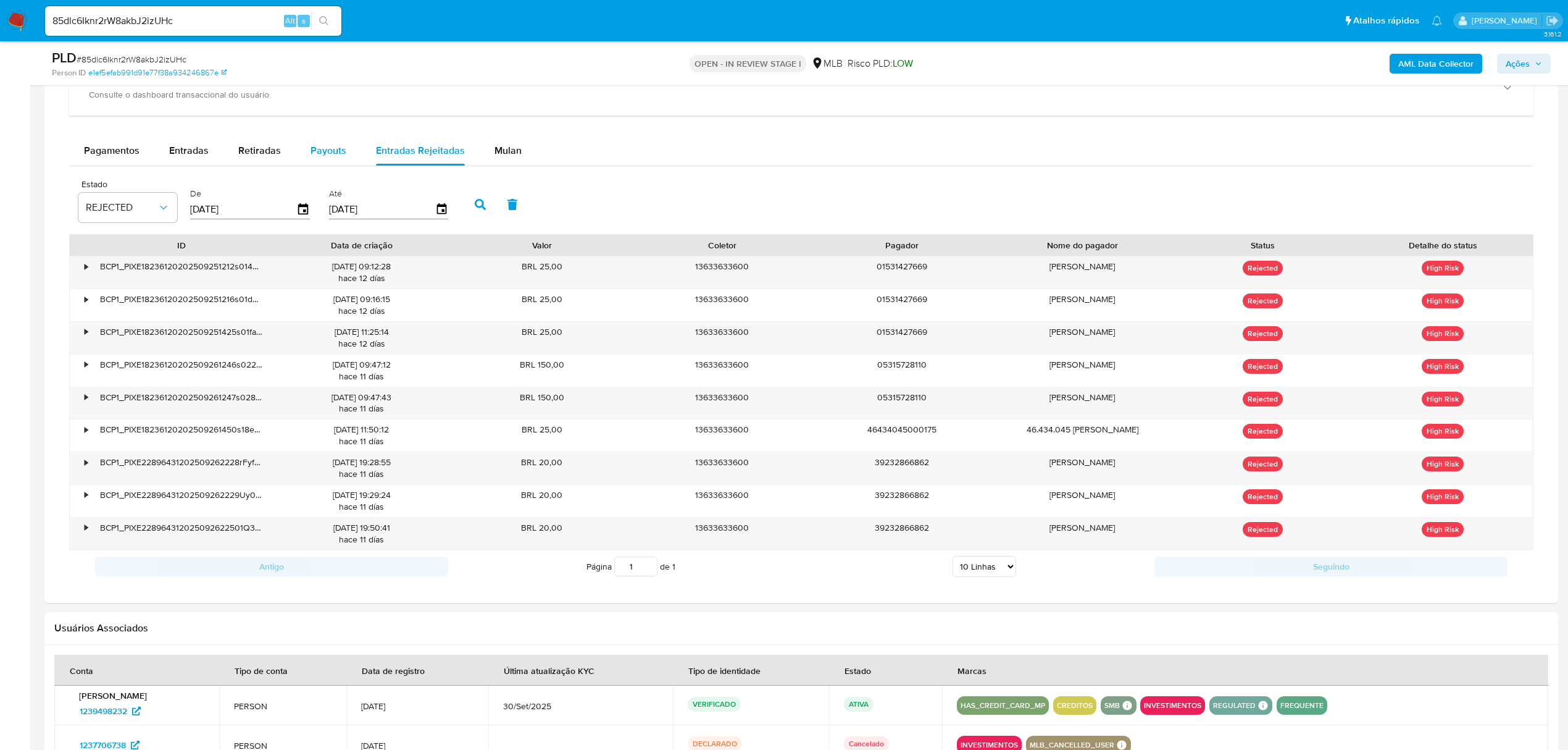
click at [334, 158] on span "Payouts" at bounding box center [328, 150] width 36 height 14
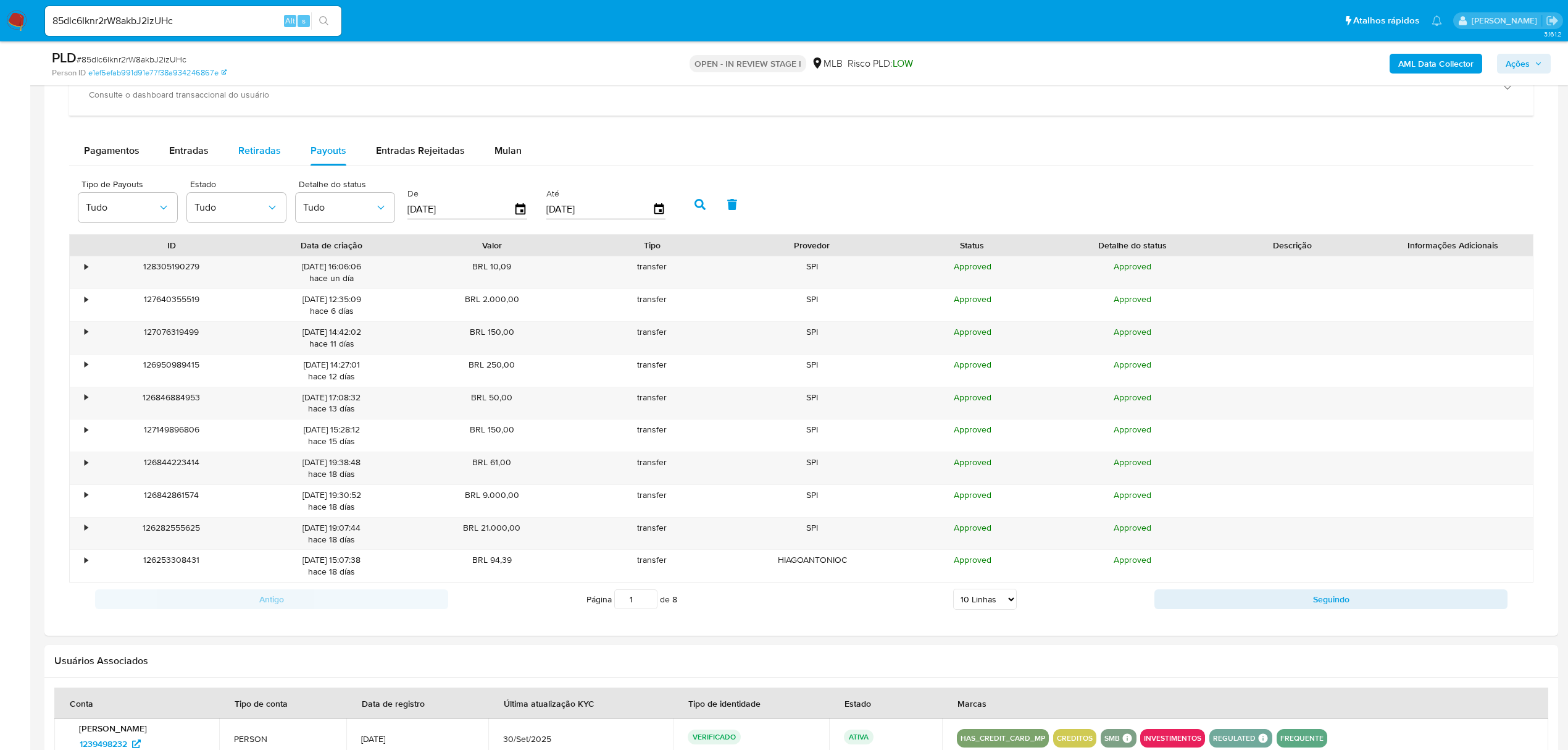
click at [248, 157] on span "Retiradas" at bounding box center [259, 150] width 43 height 14
select select "10"
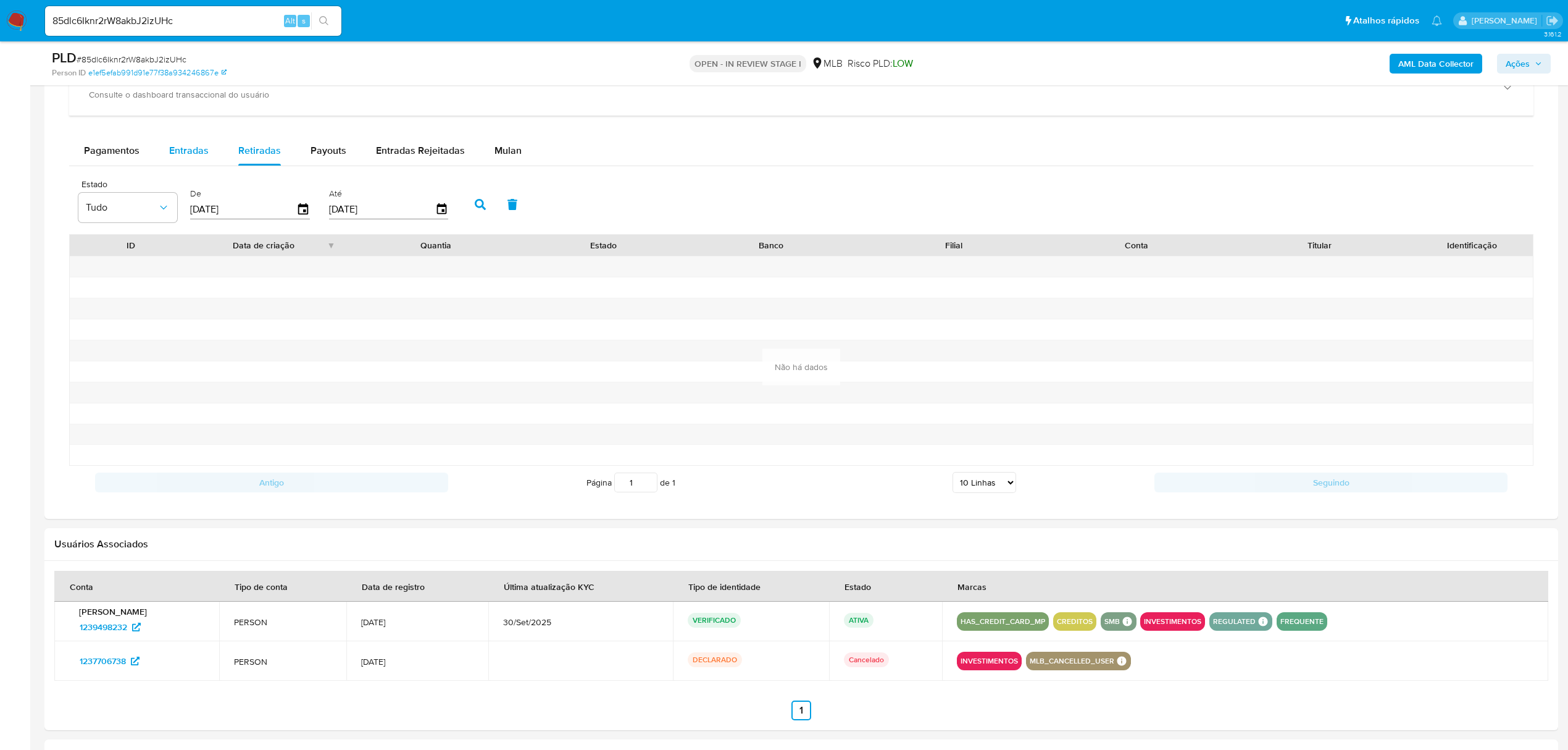
click at [193, 158] on span "Entradas" at bounding box center [188, 150] width 39 height 14
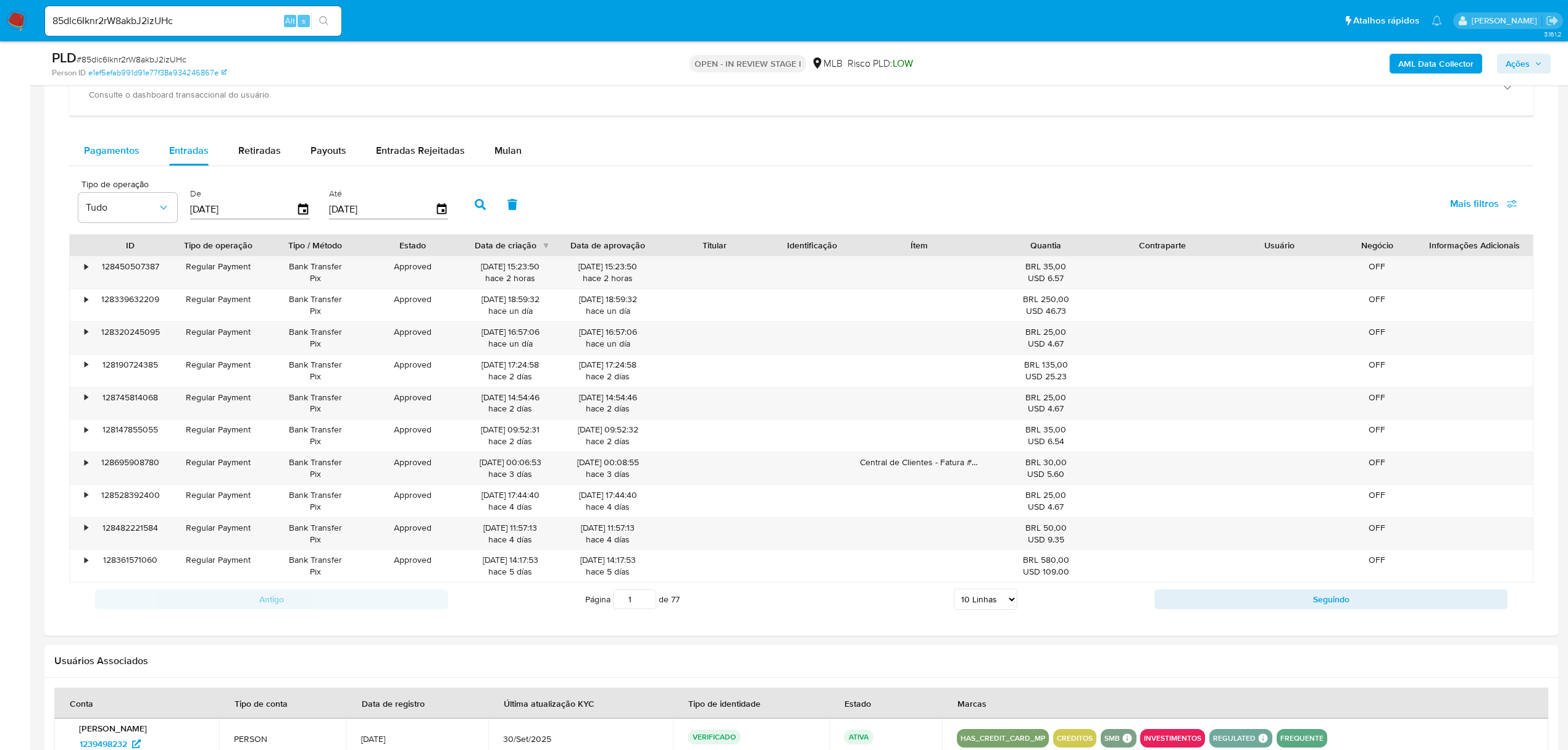
drag, startPoint x: 103, startPoint y: 151, endPoint x: 109, endPoint y: 154, distance: 6.7
click at [103, 152] on span "Pagamentos" at bounding box center [112, 150] width 56 height 14
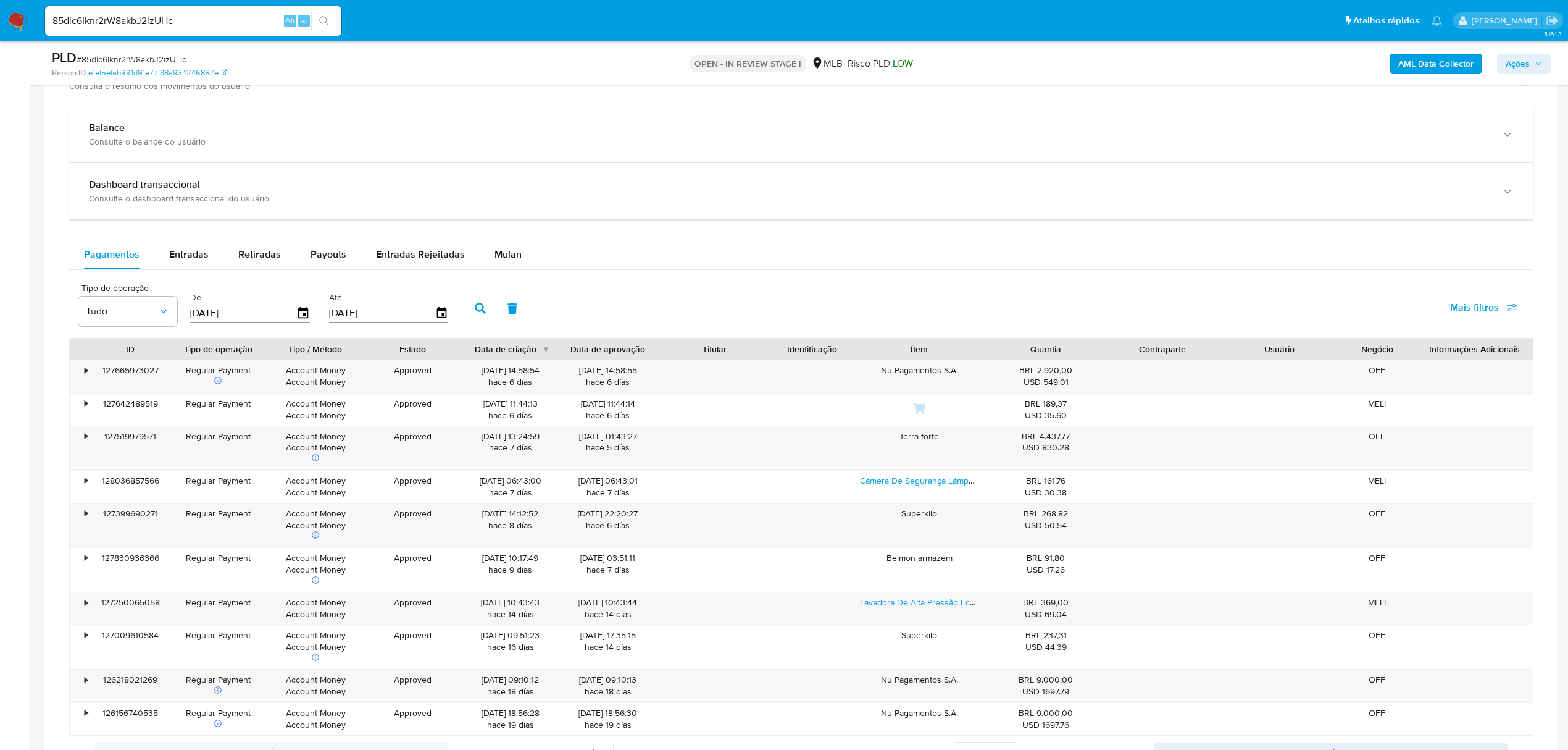
scroll to position [330, 0]
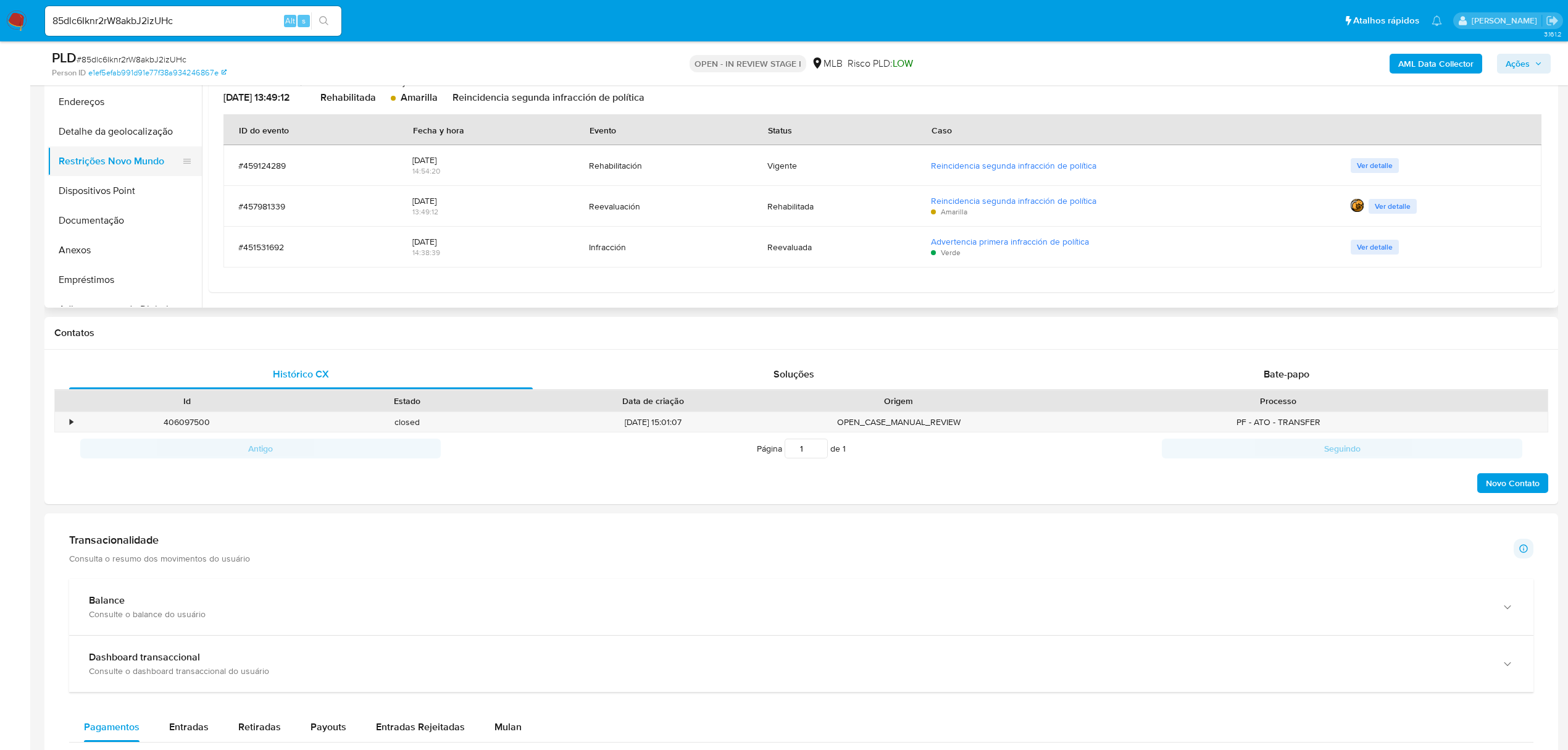
click at [129, 159] on button "Restrições Novo Mundo" at bounding box center [119, 161] width 144 height 30
click at [1365, 246] on span "Ver detalle" at bounding box center [1375, 247] width 36 height 13
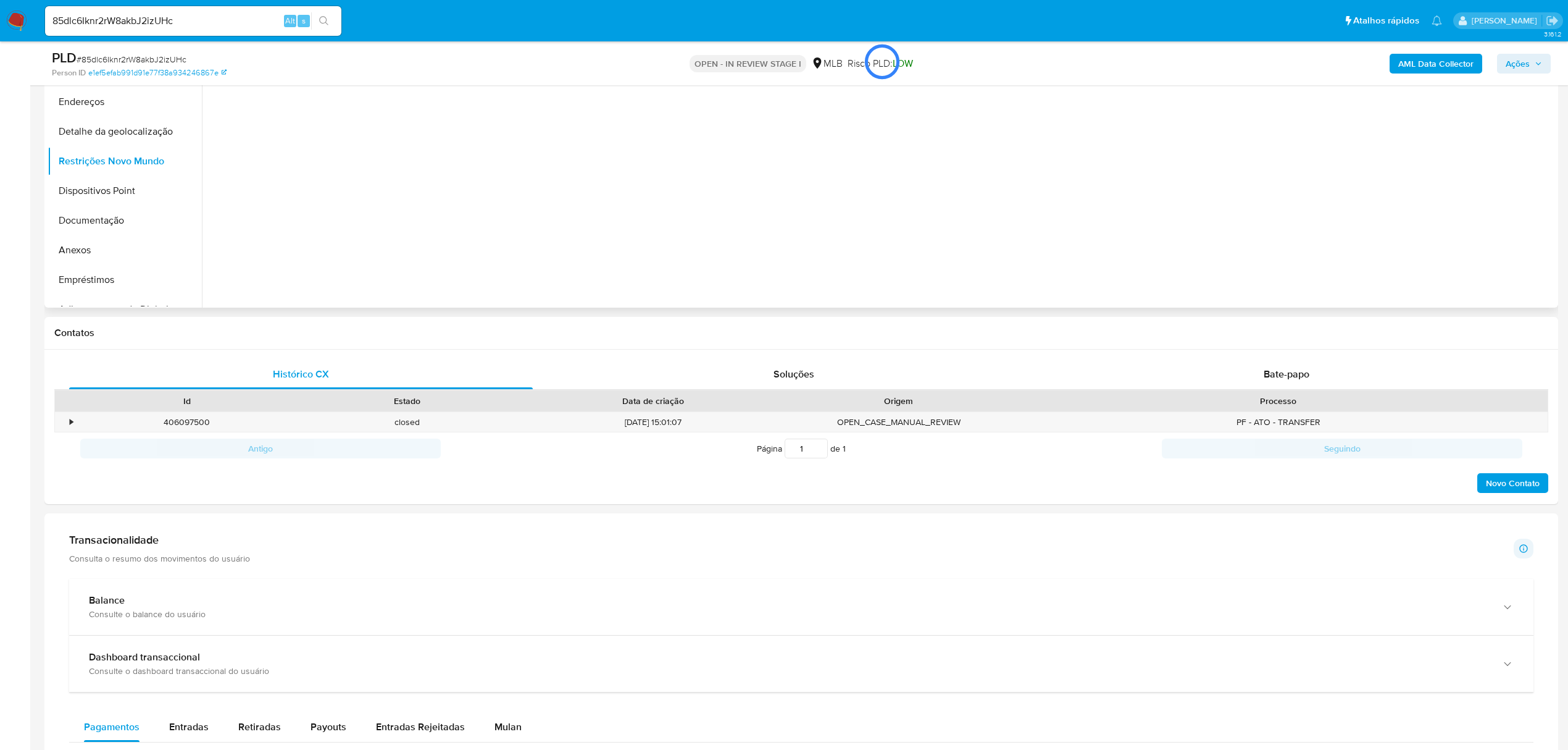
scroll to position [0, 0]
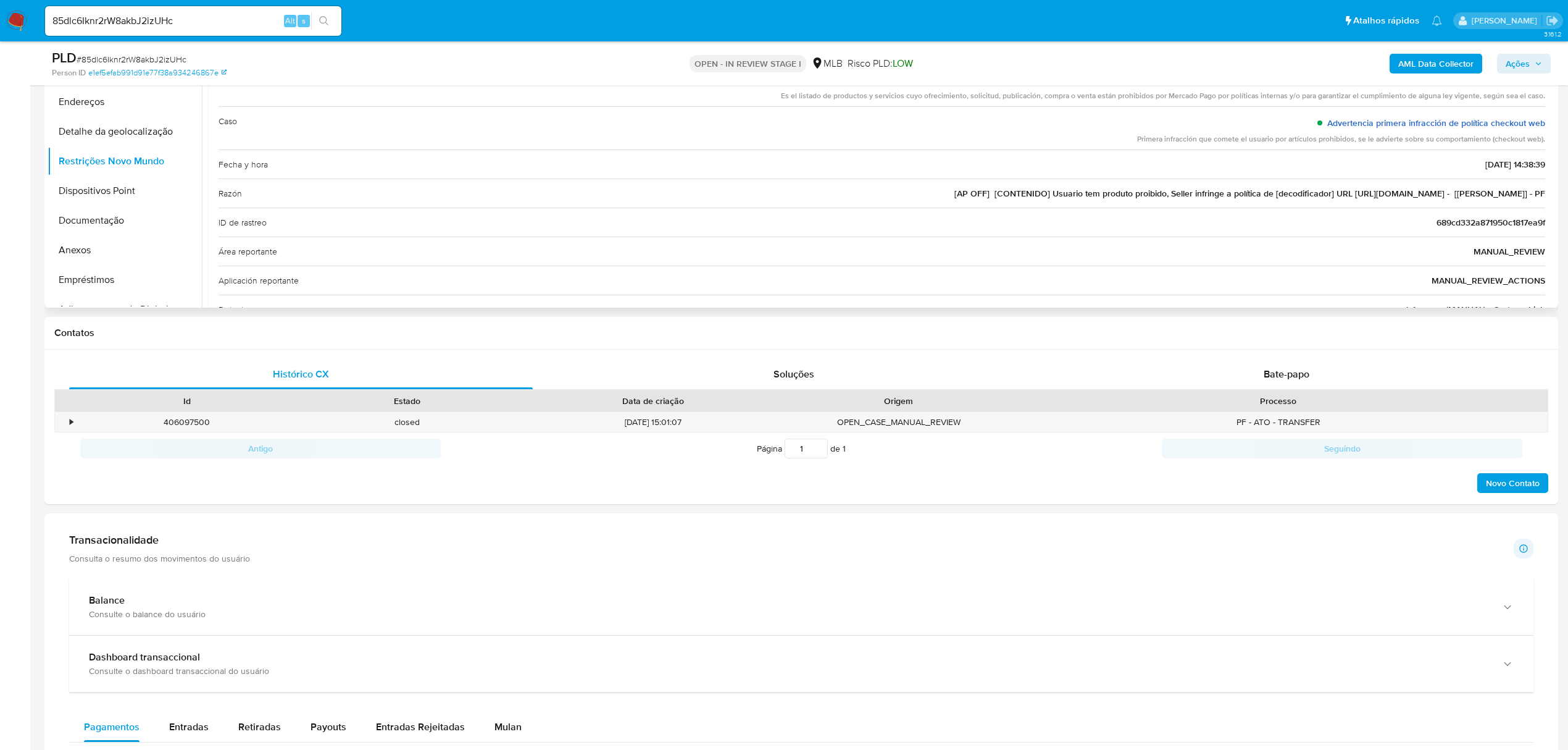
click at [1429, 123] on link "Advertencia primera infracción de política checkout web" at bounding box center [1435, 123] width 218 height 13
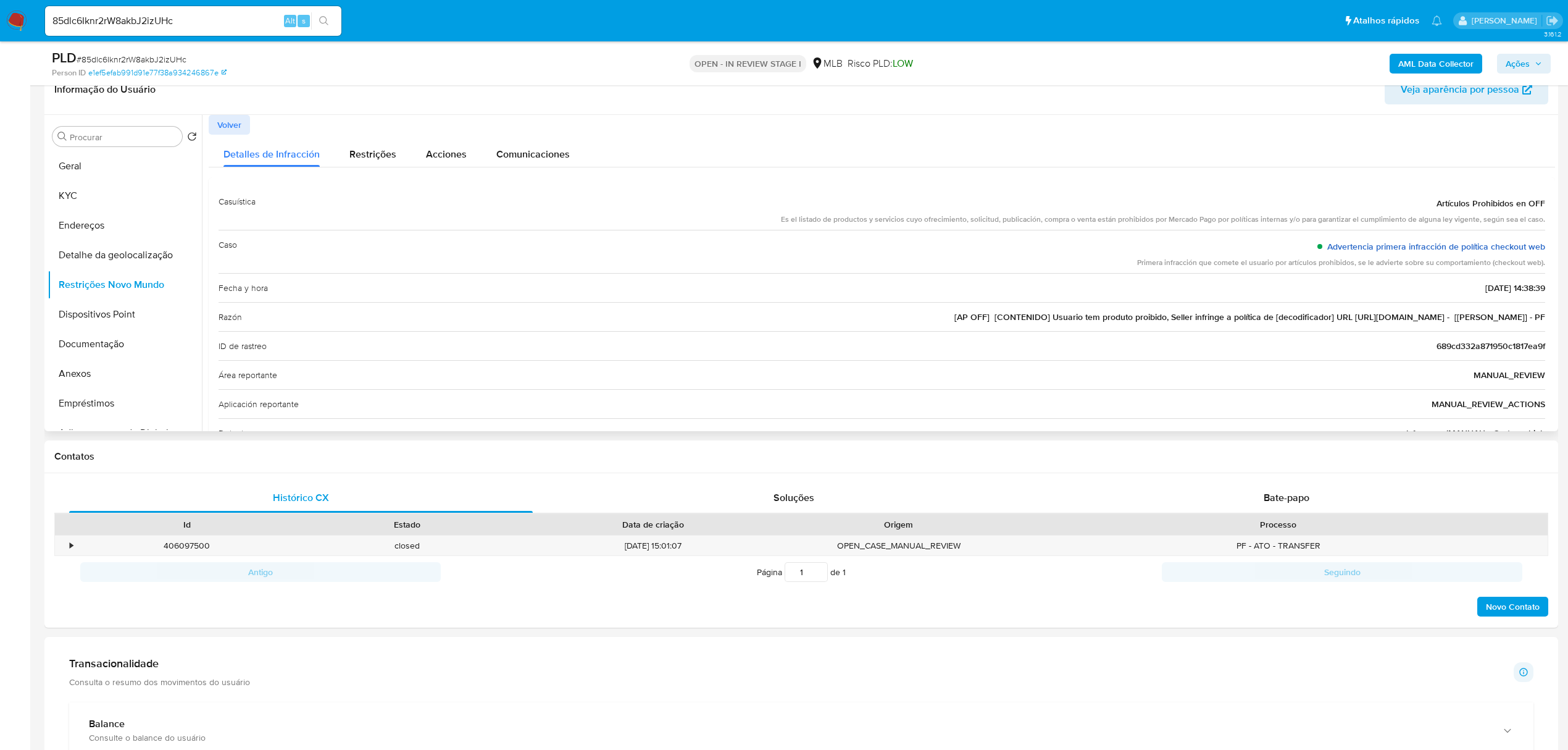
scroll to position [82, 0]
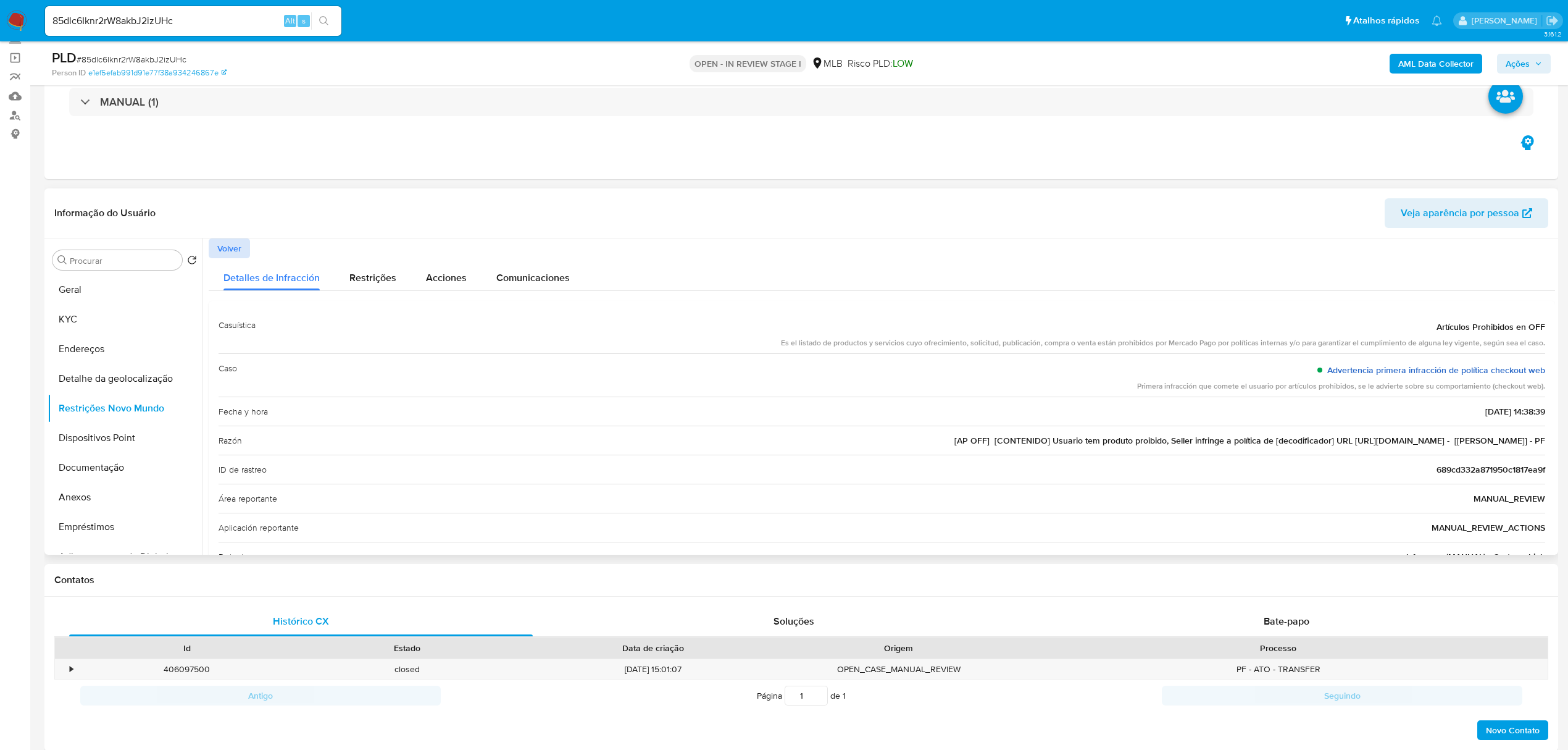
click at [226, 246] on span "Volver" at bounding box center [229, 248] width 24 height 18
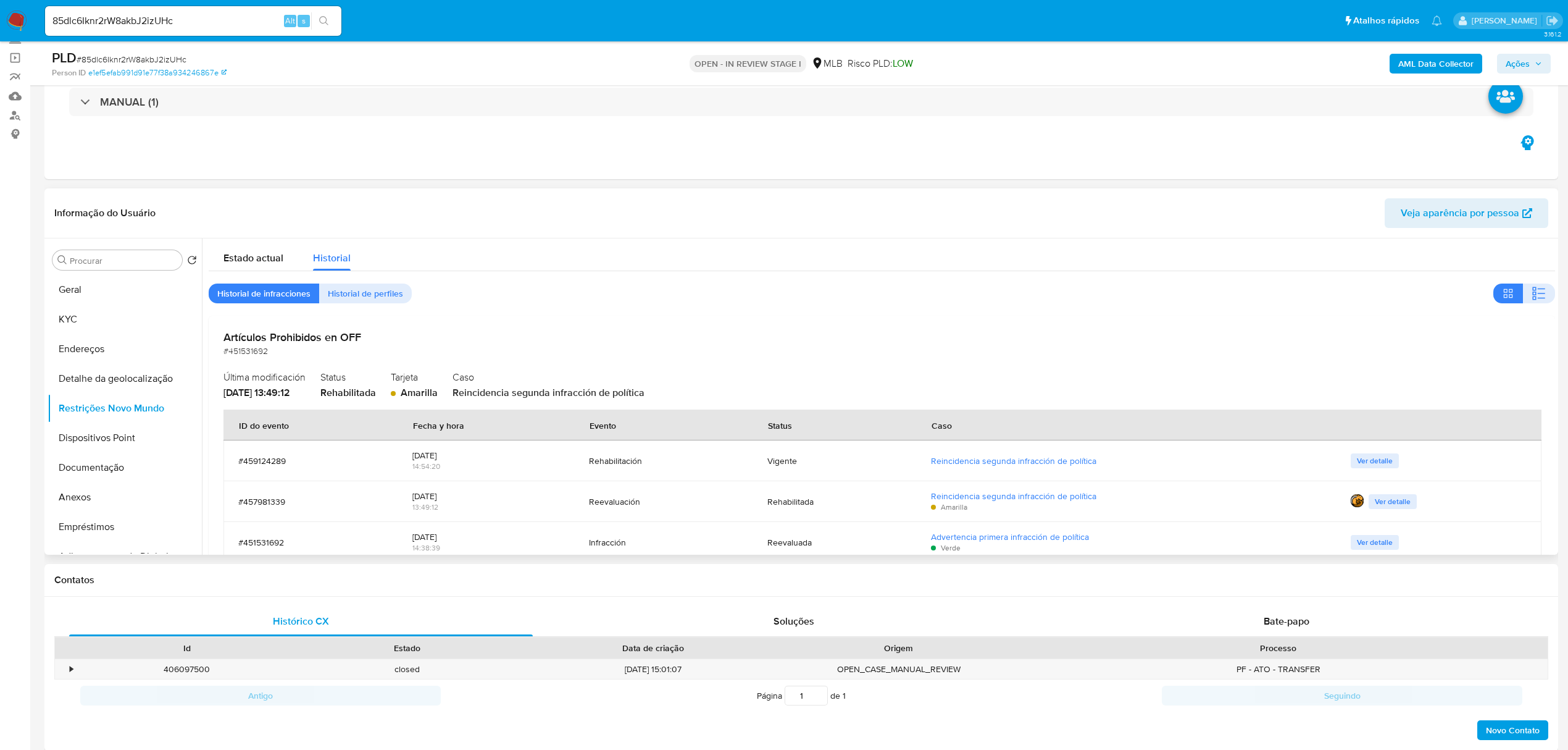
click at [369, 296] on span "Historial de perfiles" at bounding box center [365, 293] width 75 height 18
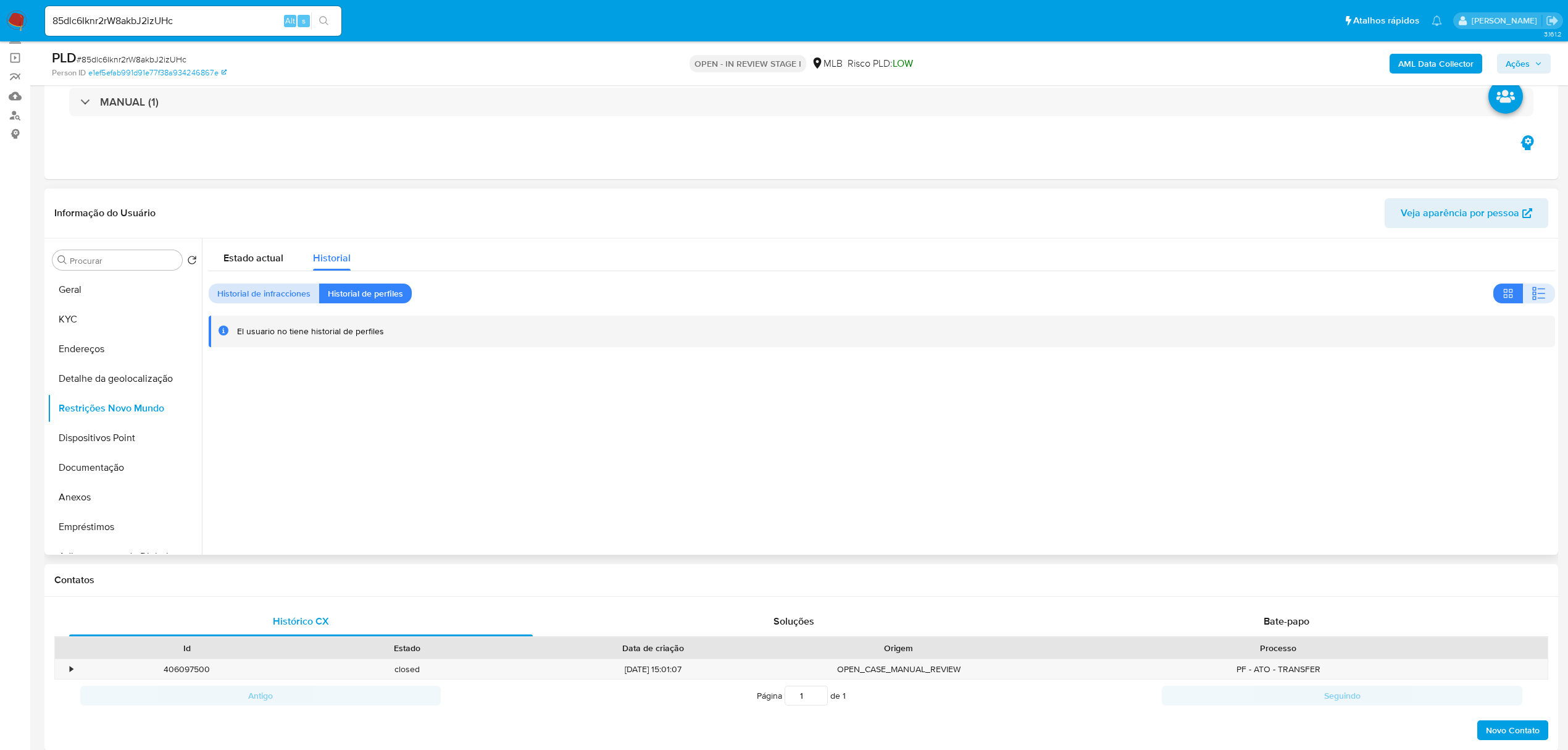
click at [279, 299] on span "Historial de infracciones" at bounding box center [264, 293] width 93 height 18
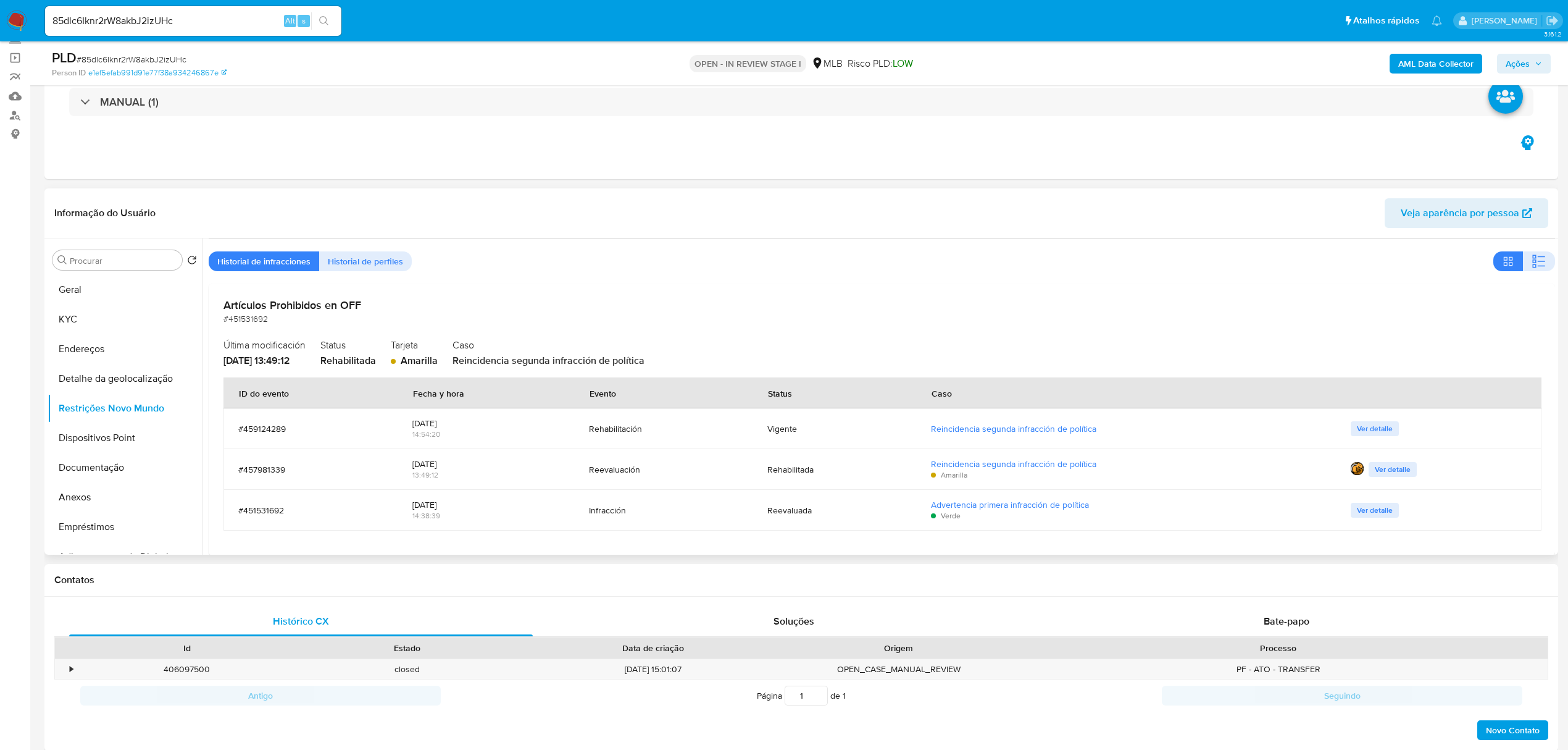
scroll to position [48, 0]
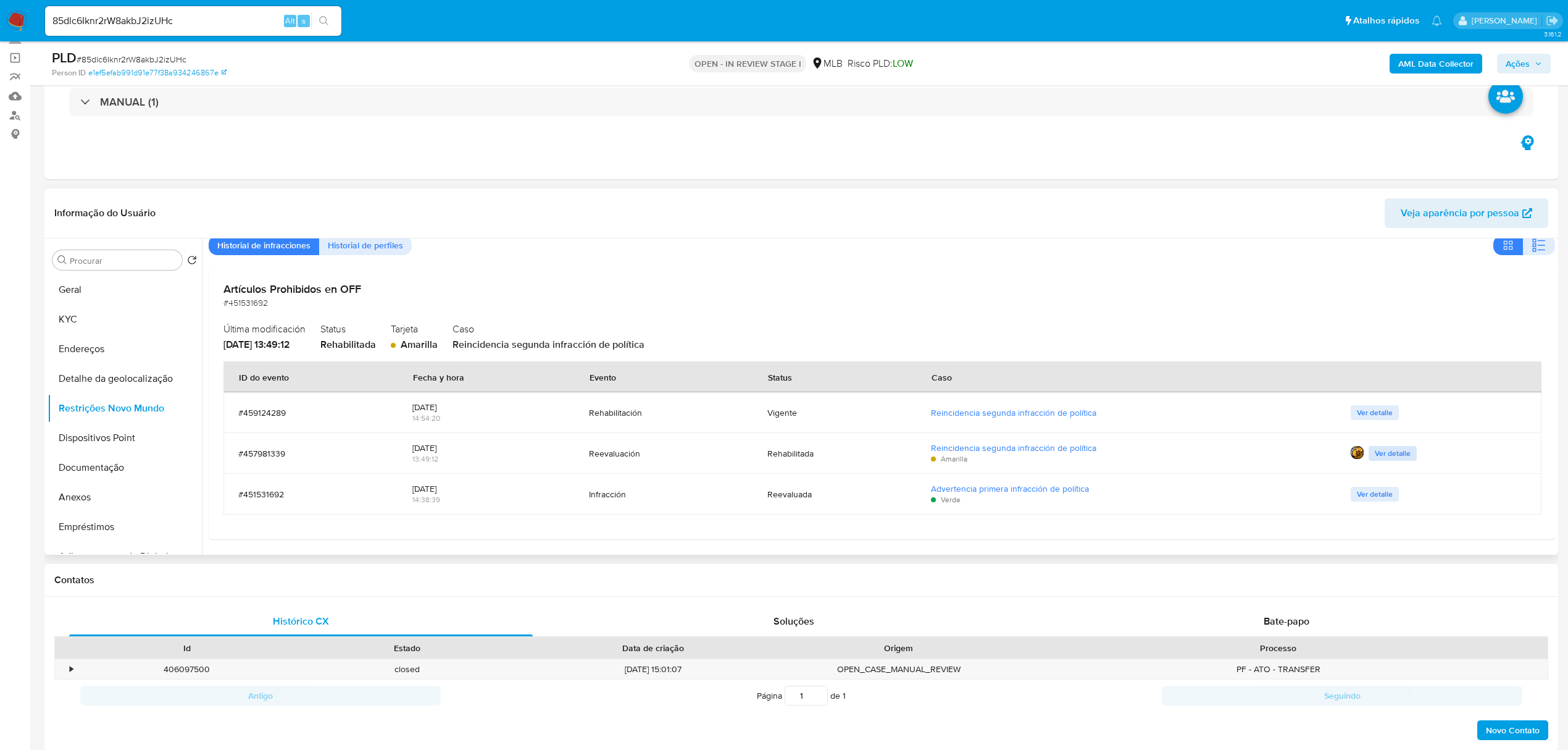
click at [1394, 455] on span "Ver detalle" at bounding box center [1392, 453] width 36 height 13
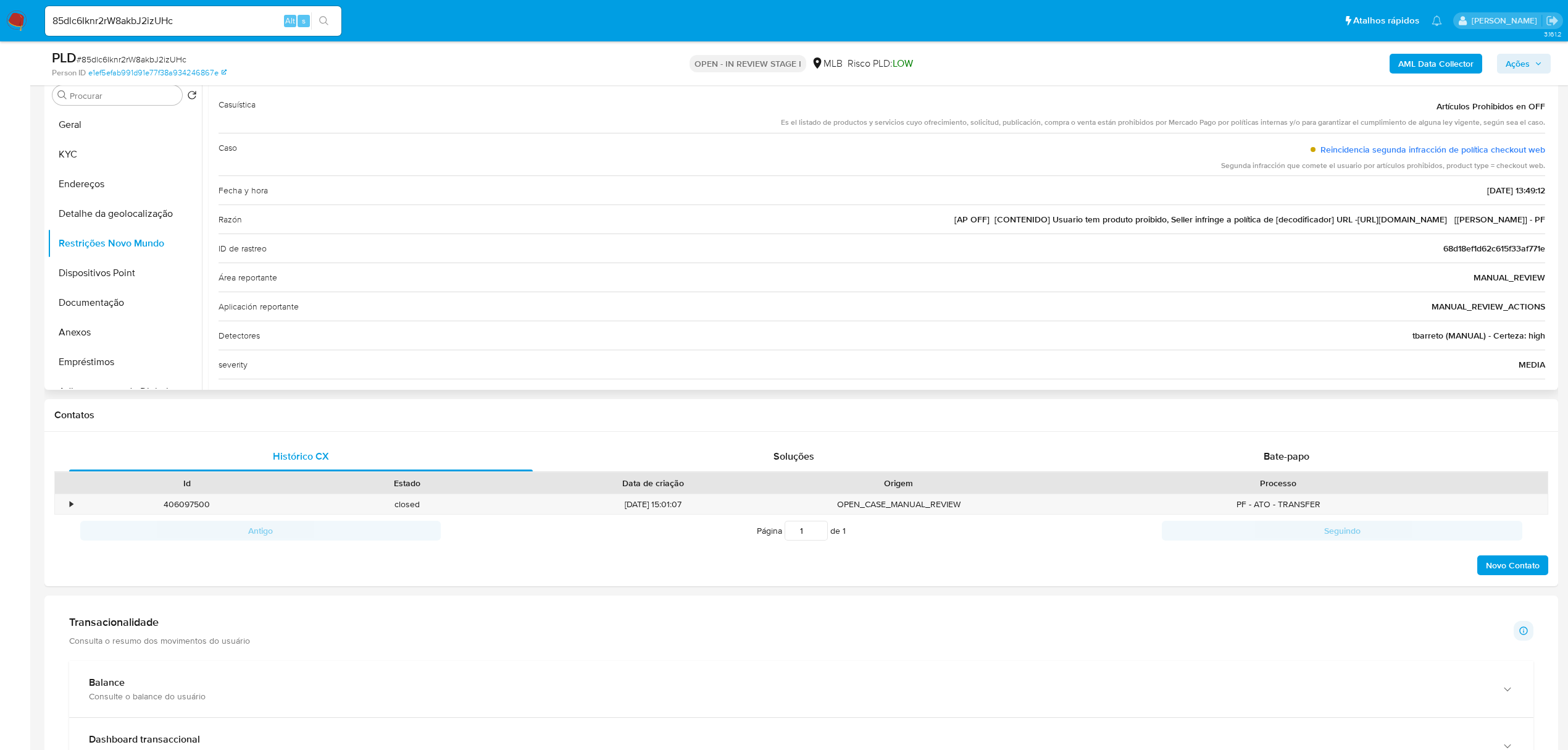
scroll to position [0, 0]
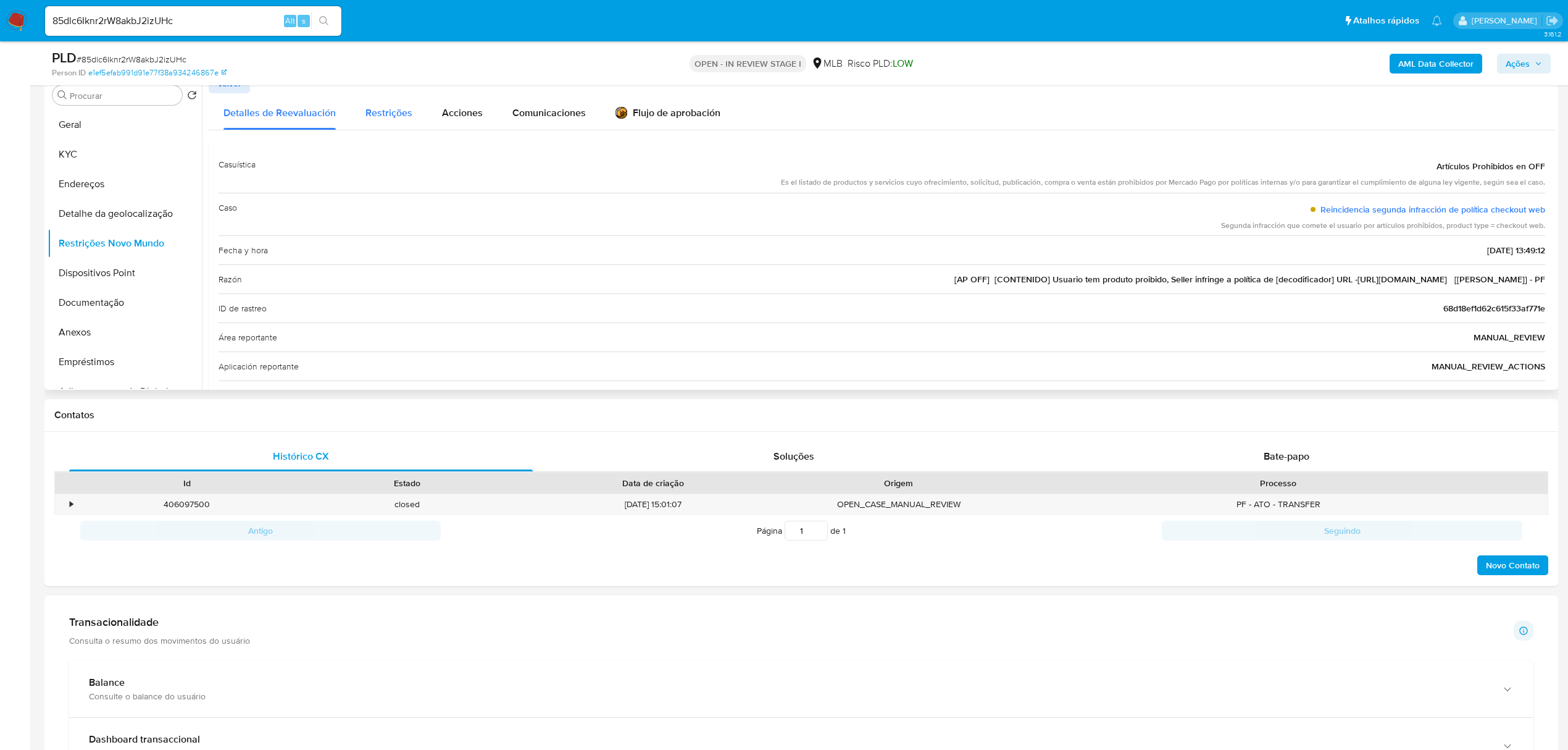
click at [376, 111] on span "Restrições" at bounding box center [389, 113] width 47 height 14
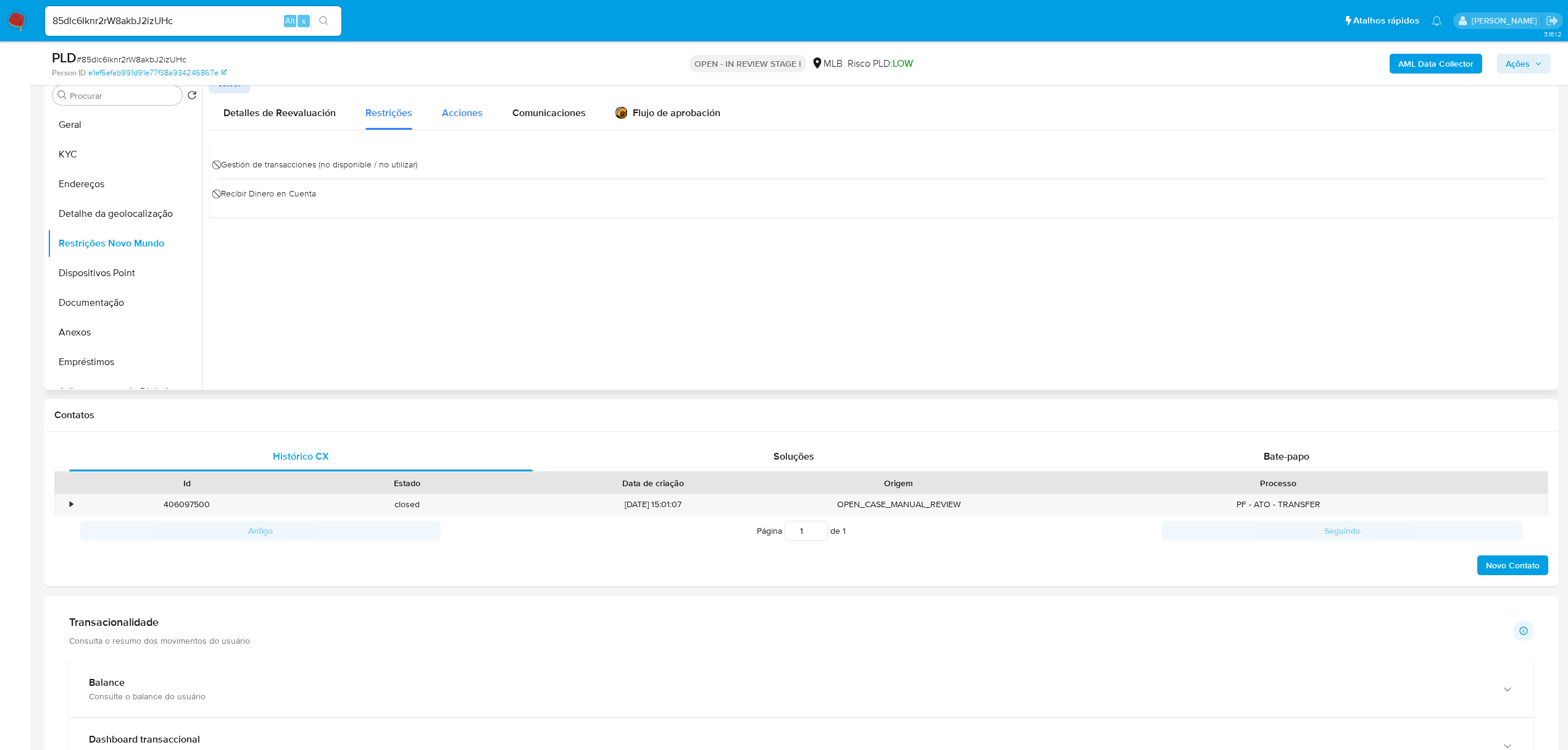
click at [465, 114] on span "Acciones" at bounding box center [462, 113] width 41 height 14
click at [546, 113] on span "Comunicaciones" at bounding box center [549, 113] width 73 height 14
click at [671, 116] on div "Flujo de aprobación" at bounding box center [668, 115] width 105 height 13
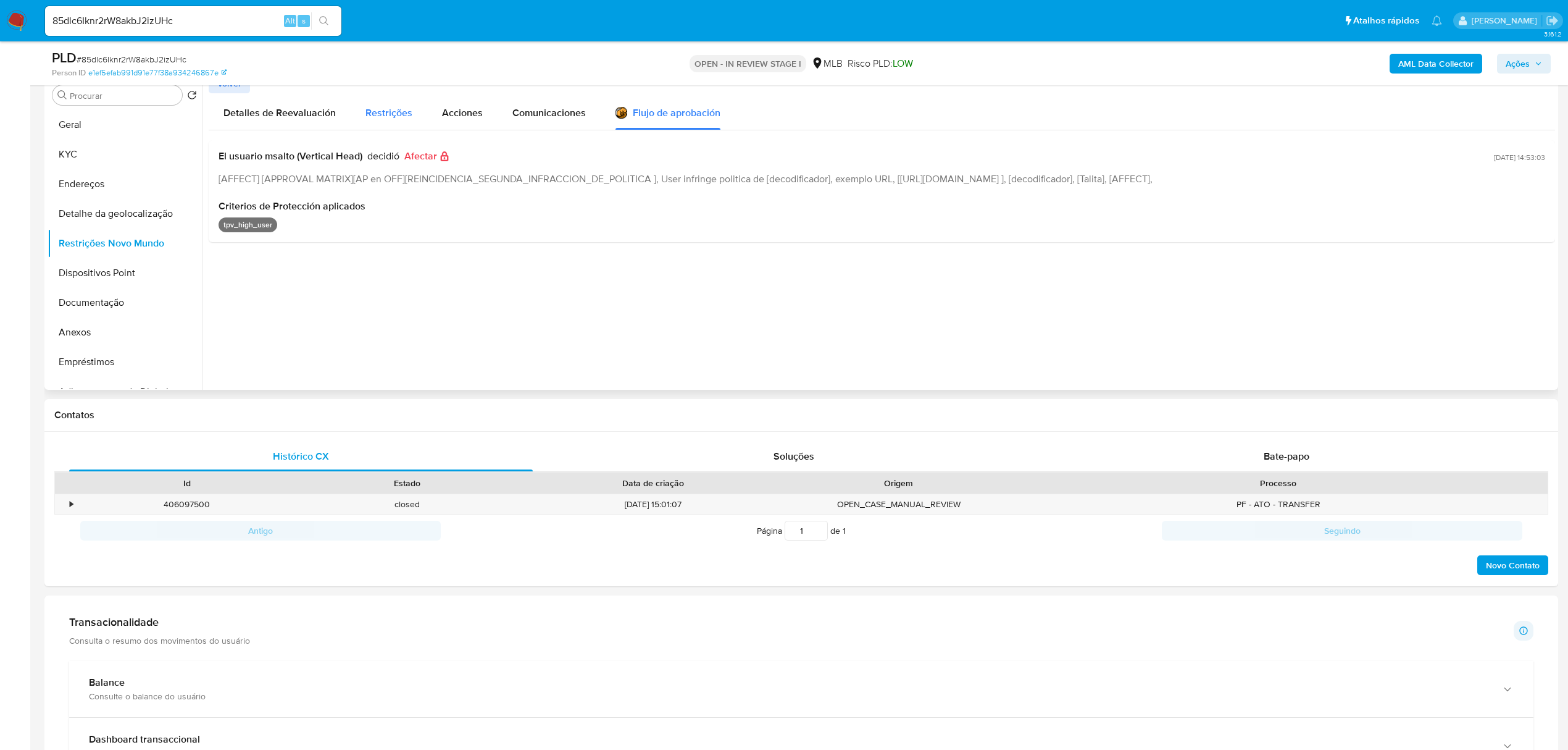
click at [385, 113] on span "Restrições" at bounding box center [389, 113] width 47 height 14
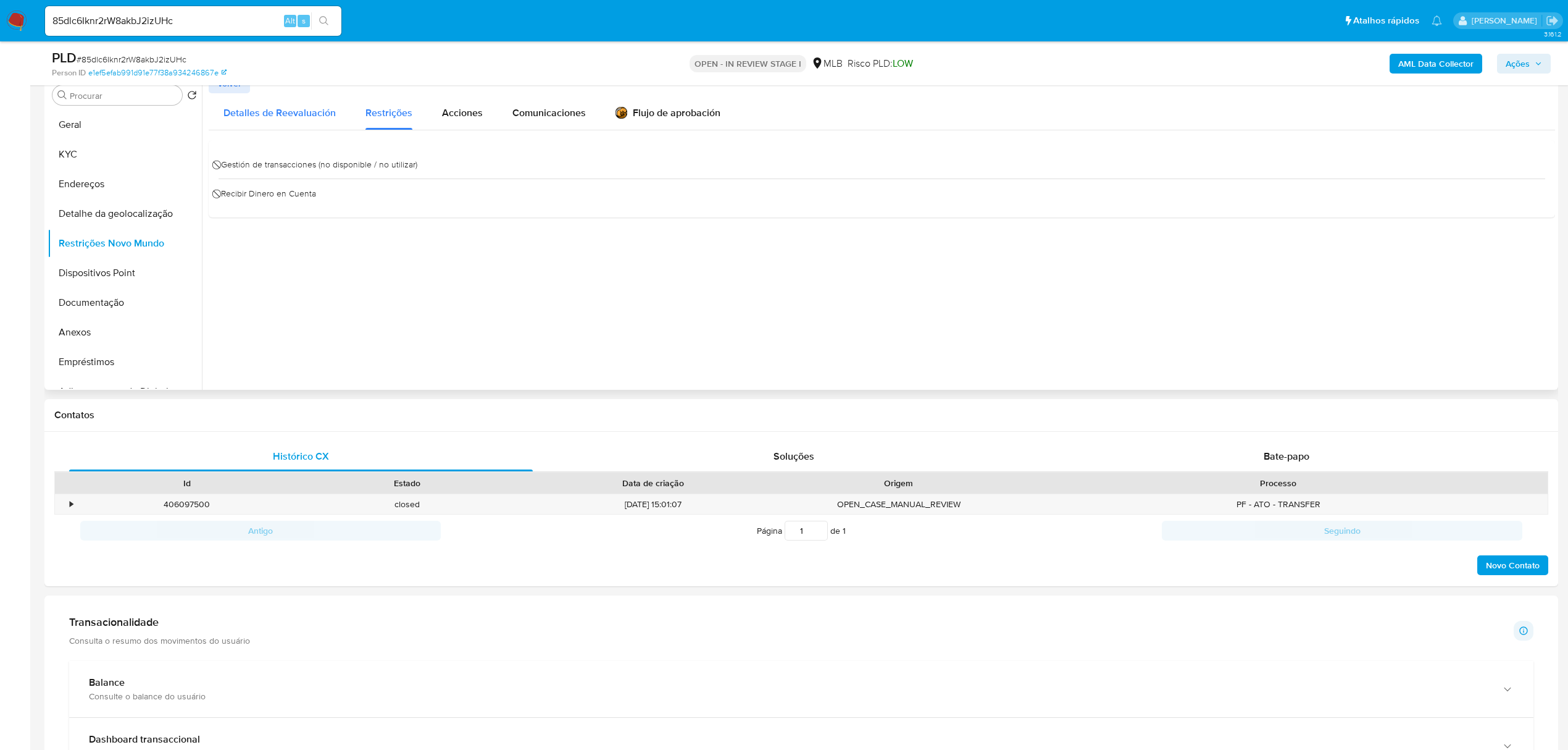
click at [299, 110] on span "Detalles de Reevaluación" at bounding box center [279, 113] width 113 height 14
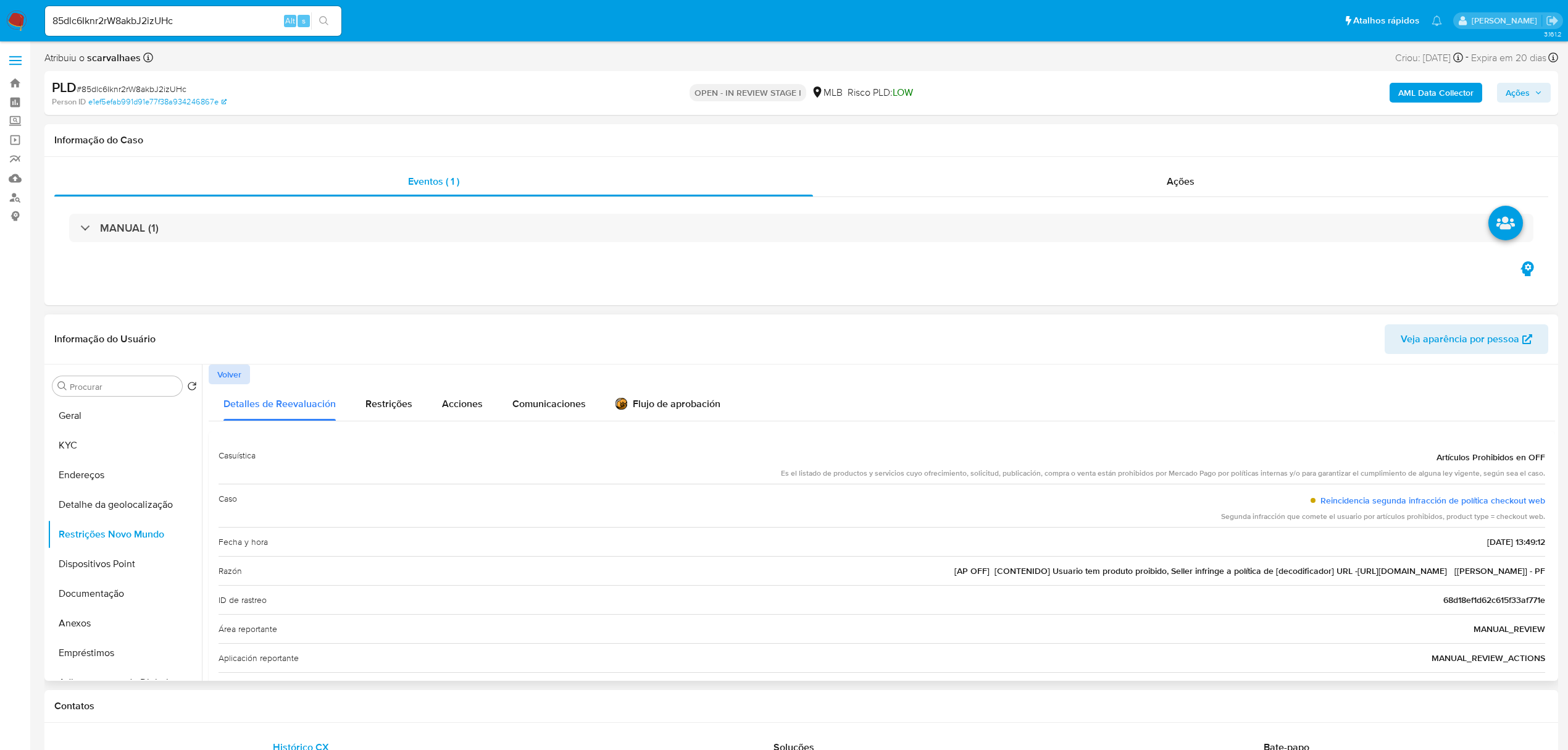
click at [226, 374] on span "Volver" at bounding box center [229, 374] width 24 height 18
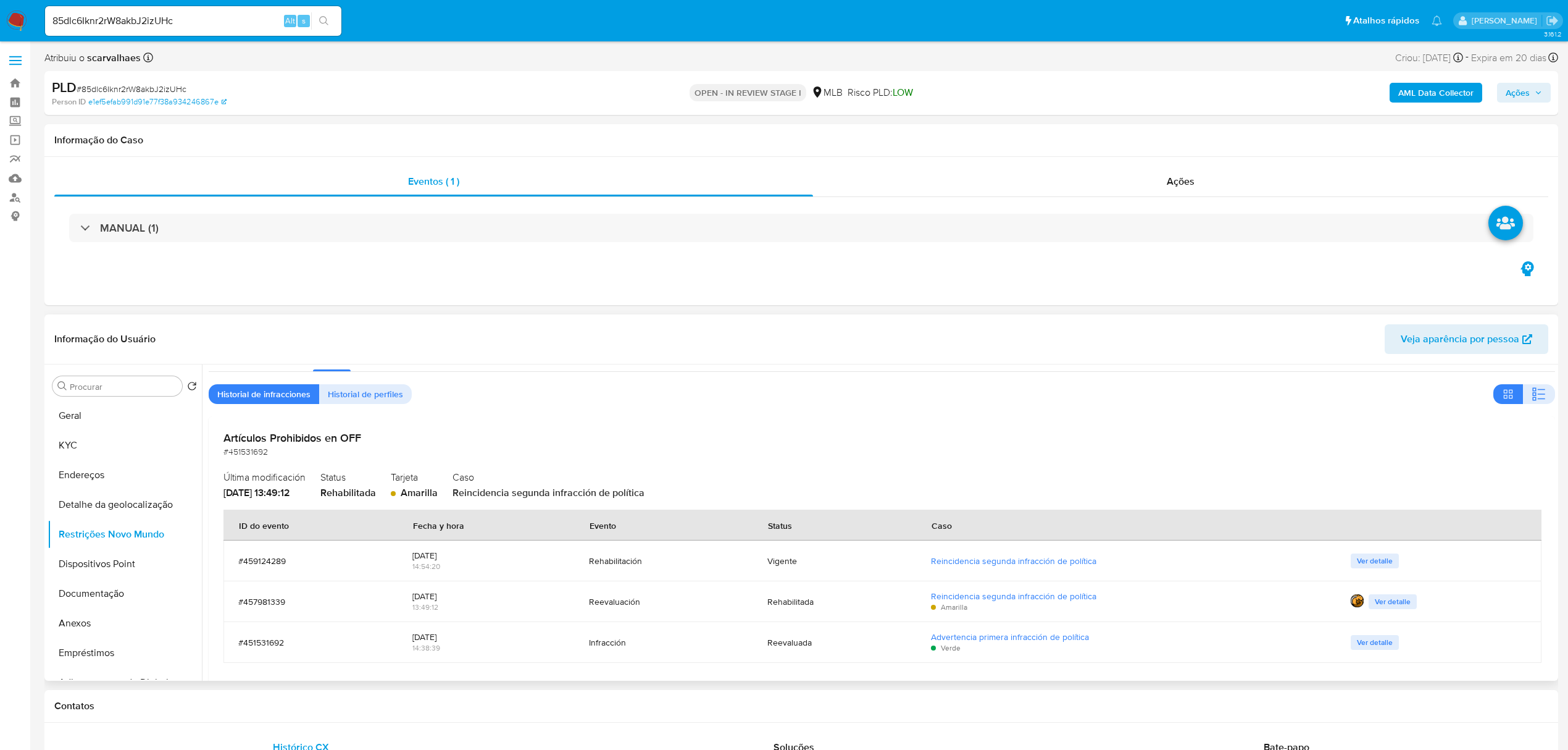
scroll to position [48, 0]
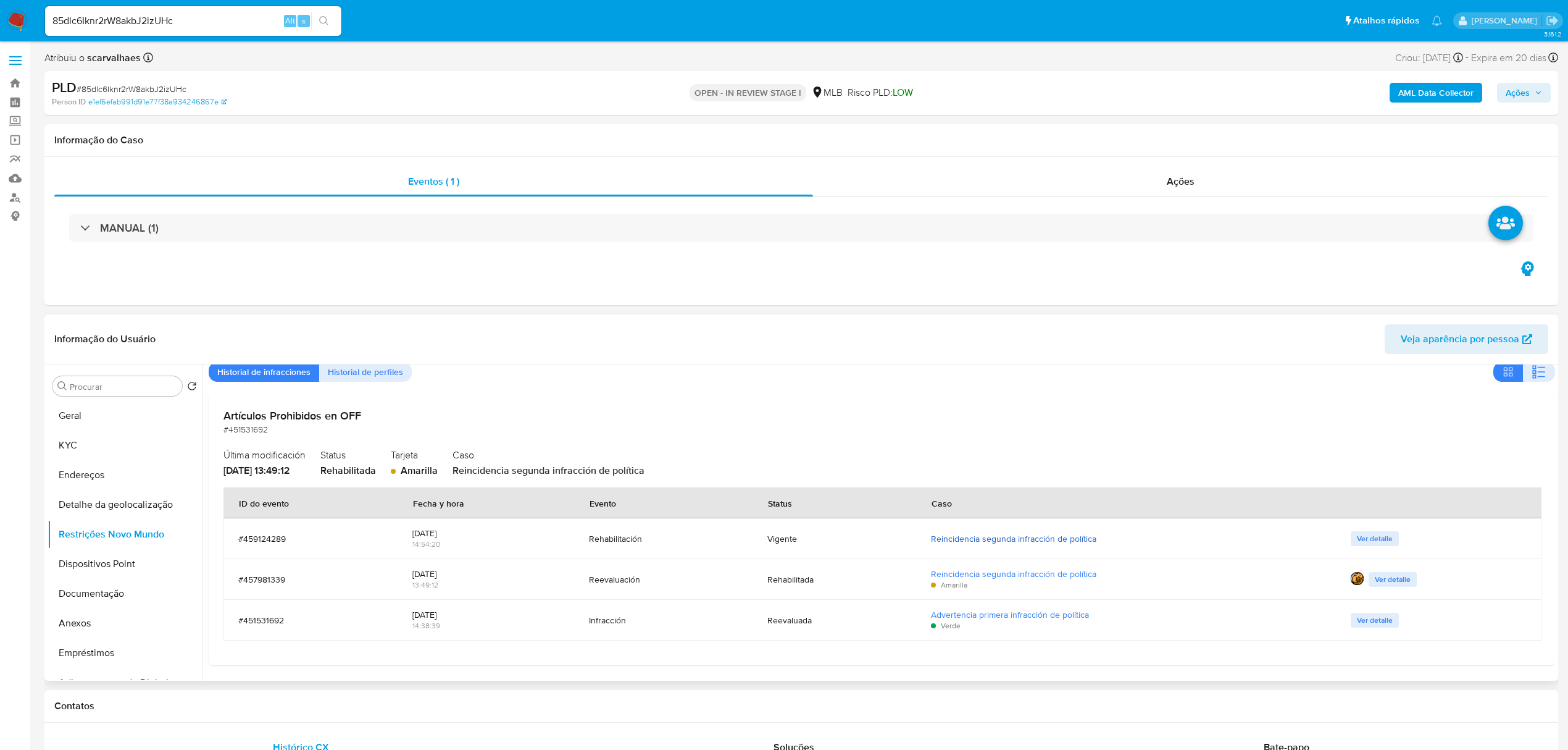
click at [990, 537] on link "Reincidencia segunda infracción de política" at bounding box center [1013, 538] width 165 height 13
drag, startPoint x: 223, startPoint y: 415, endPoint x: 376, endPoint y: 418, distance: 153.0
click at [376, 418] on h2 "Artículos Prohibidos en OFF" at bounding box center [882, 415] width 1317 height 13
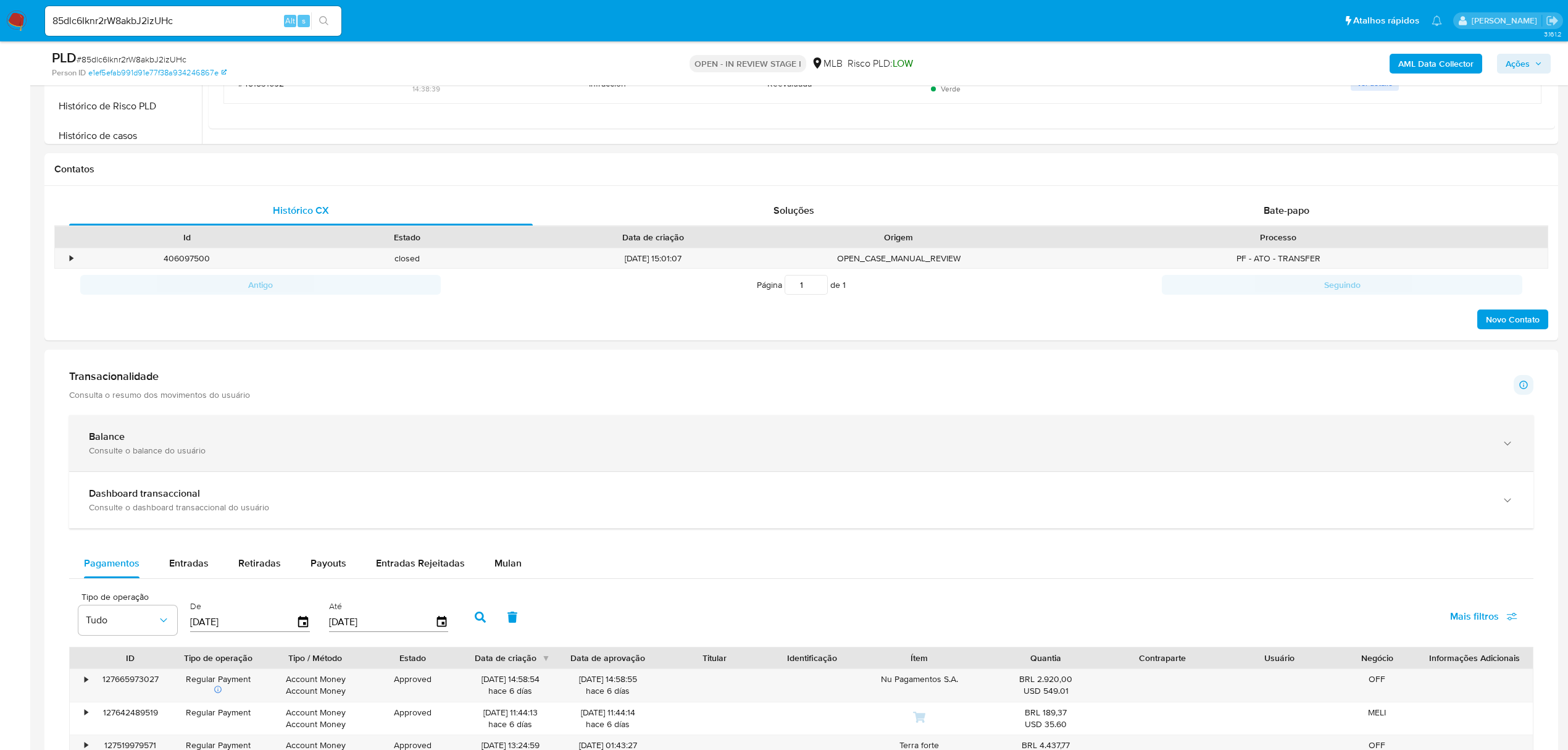
scroll to position [494, 0]
click at [1500, 440] on div "Balance Consulte o balance do usuário" at bounding box center [802, 441] width 1465 height 56
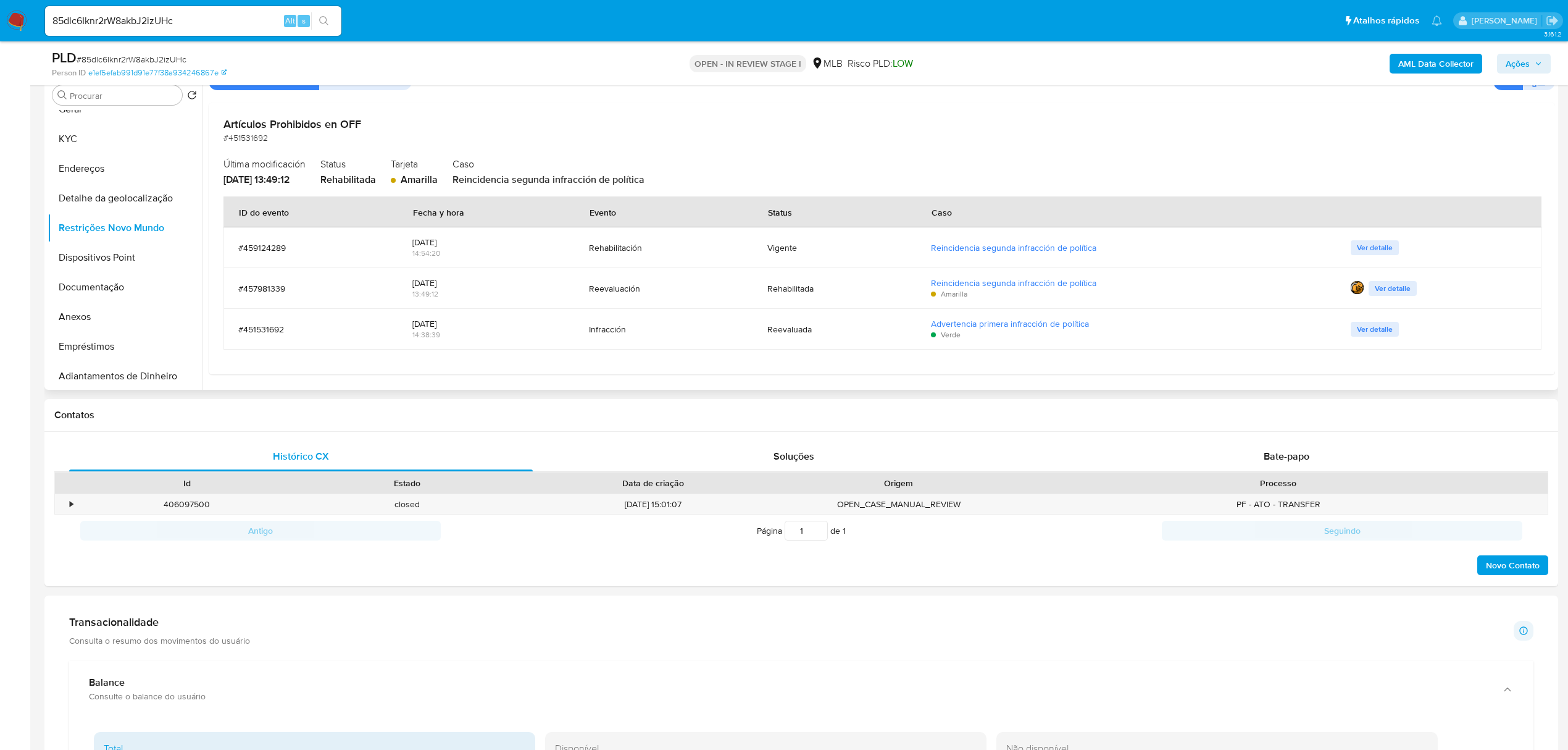
scroll to position [0, 0]
click at [119, 269] on button "Dispositivos Point" at bounding box center [119, 273] width 144 height 30
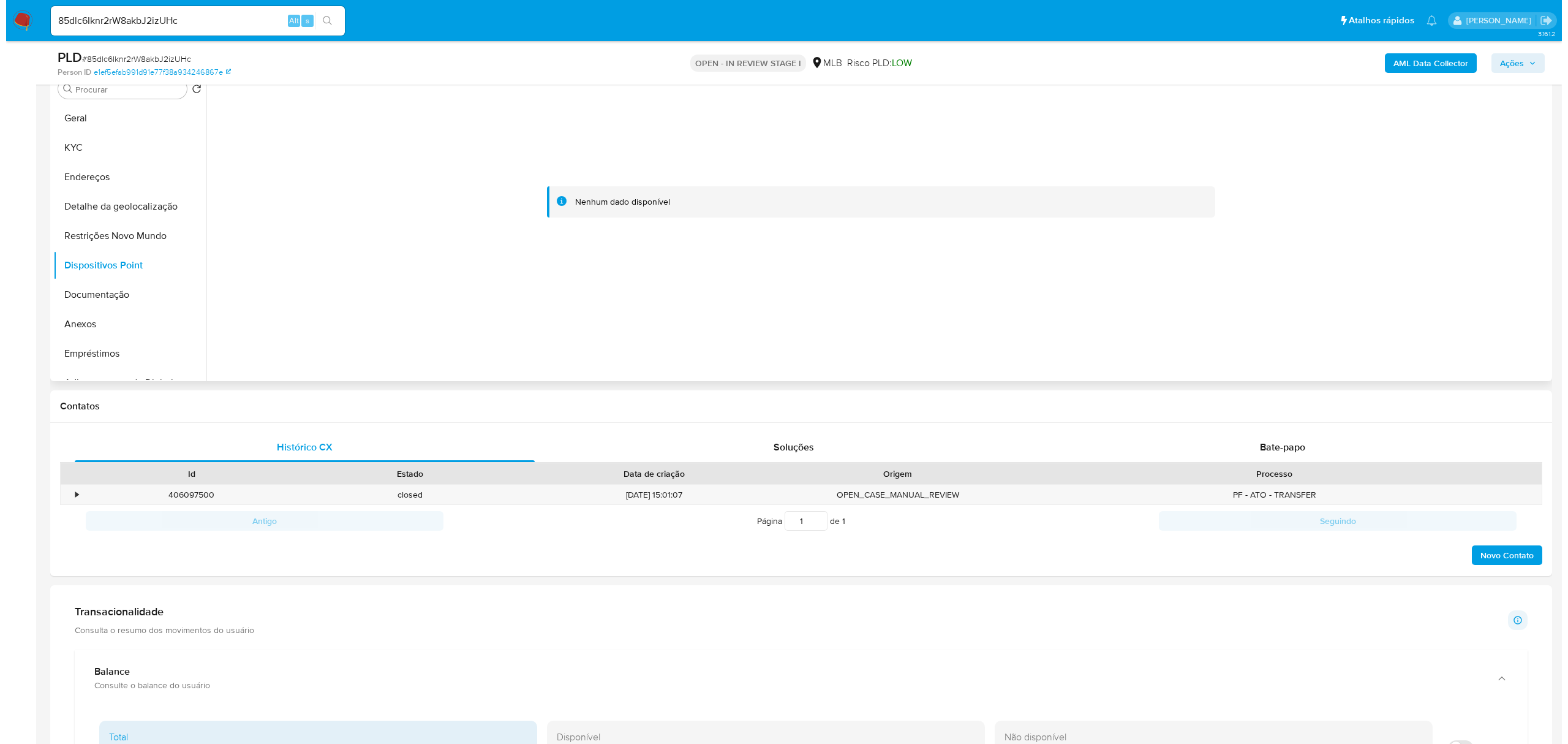
scroll to position [163, 0]
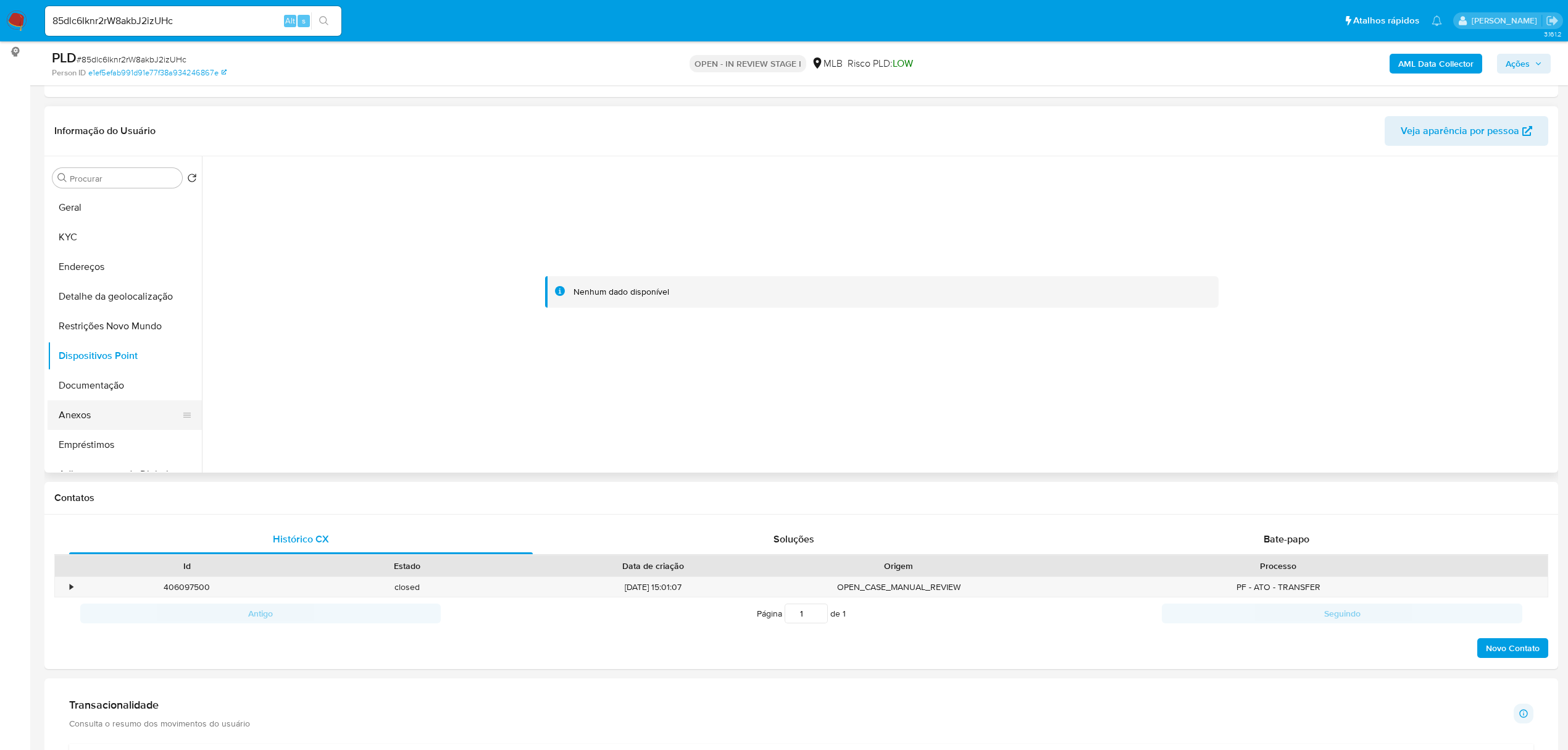
click at [112, 408] on button "Anexos" at bounding box center [119, 415] width 144 height 30
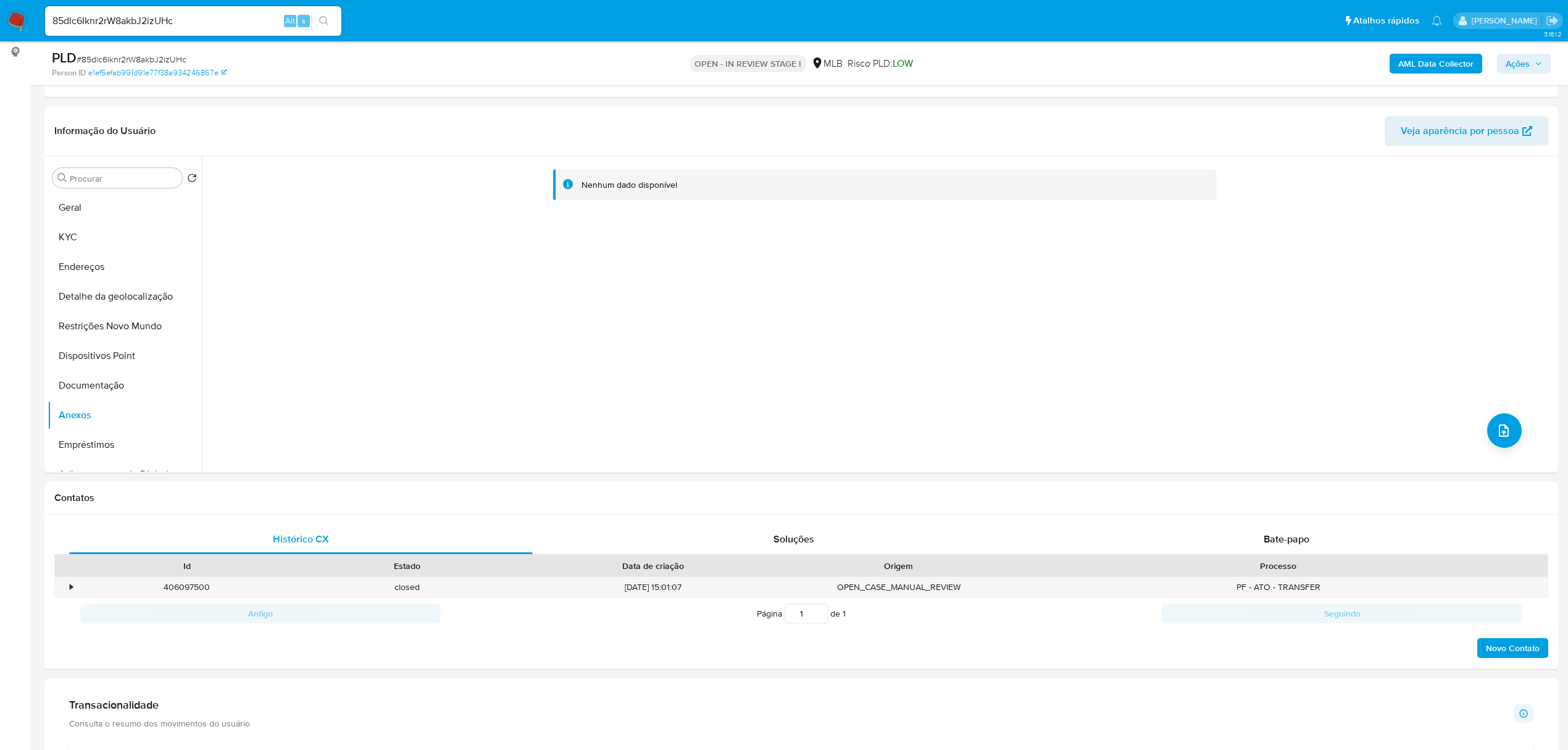
click at [1520, 59] on span "Ações" at bounding box center [1517, 63] width 24 height 20
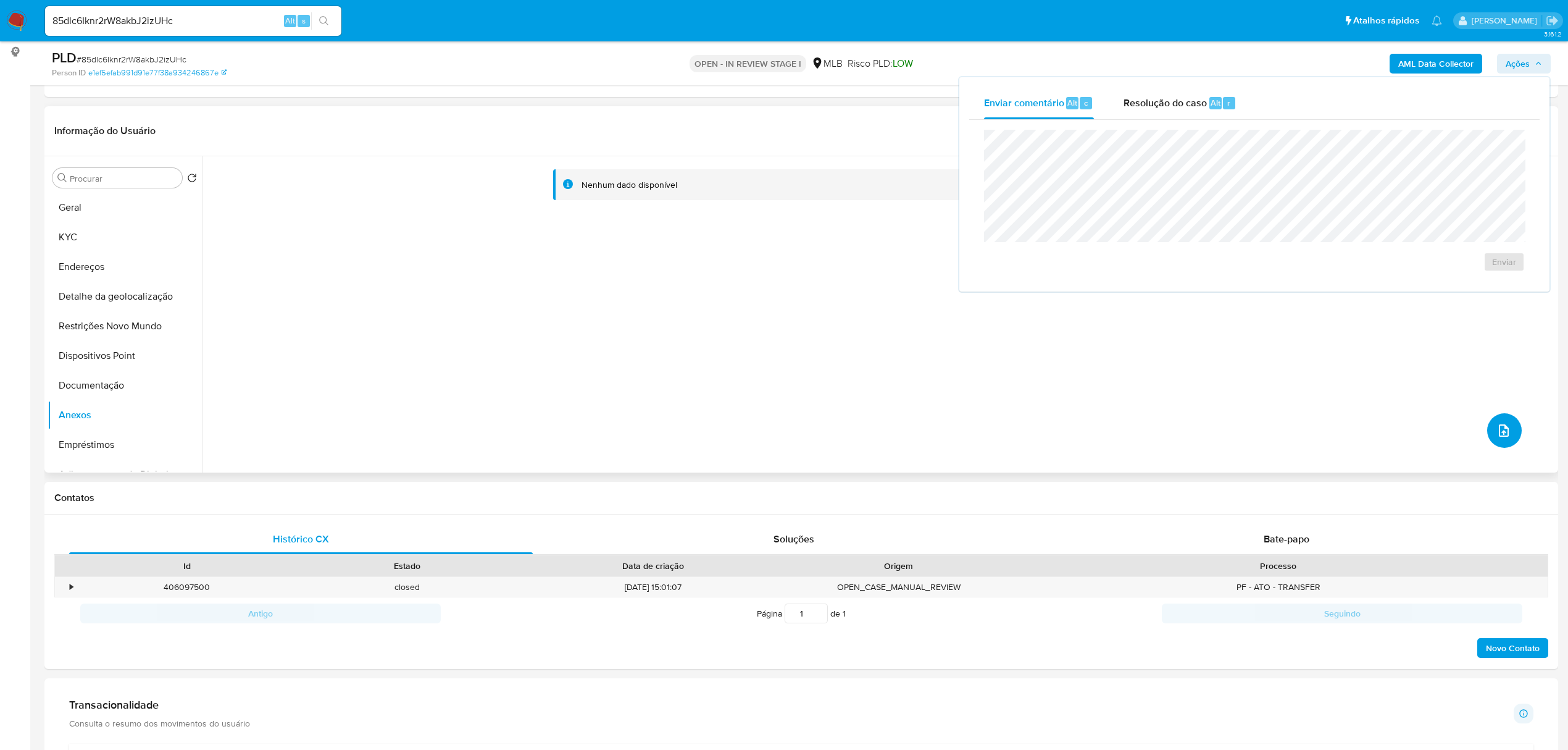
click at [1498, 428] on icon "upload-file" at bounding box center [1504, 430] width 15 height 15
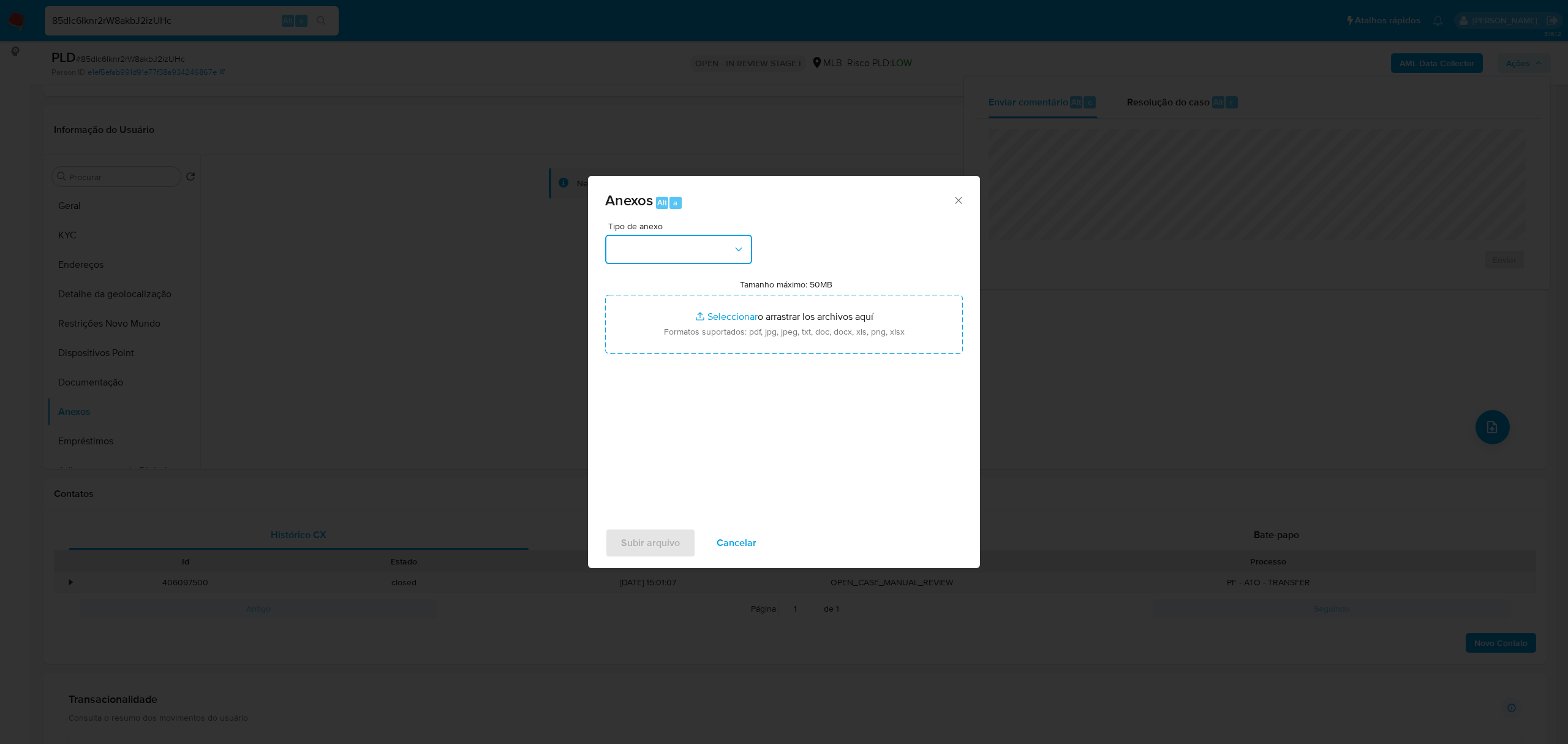
click at [726, 256] on button "button" at bounding box center [679, 249] width 147 height 30
click at [655, 340] on div "OUTROS" at bounding box center [674, 325] width 125 height 30
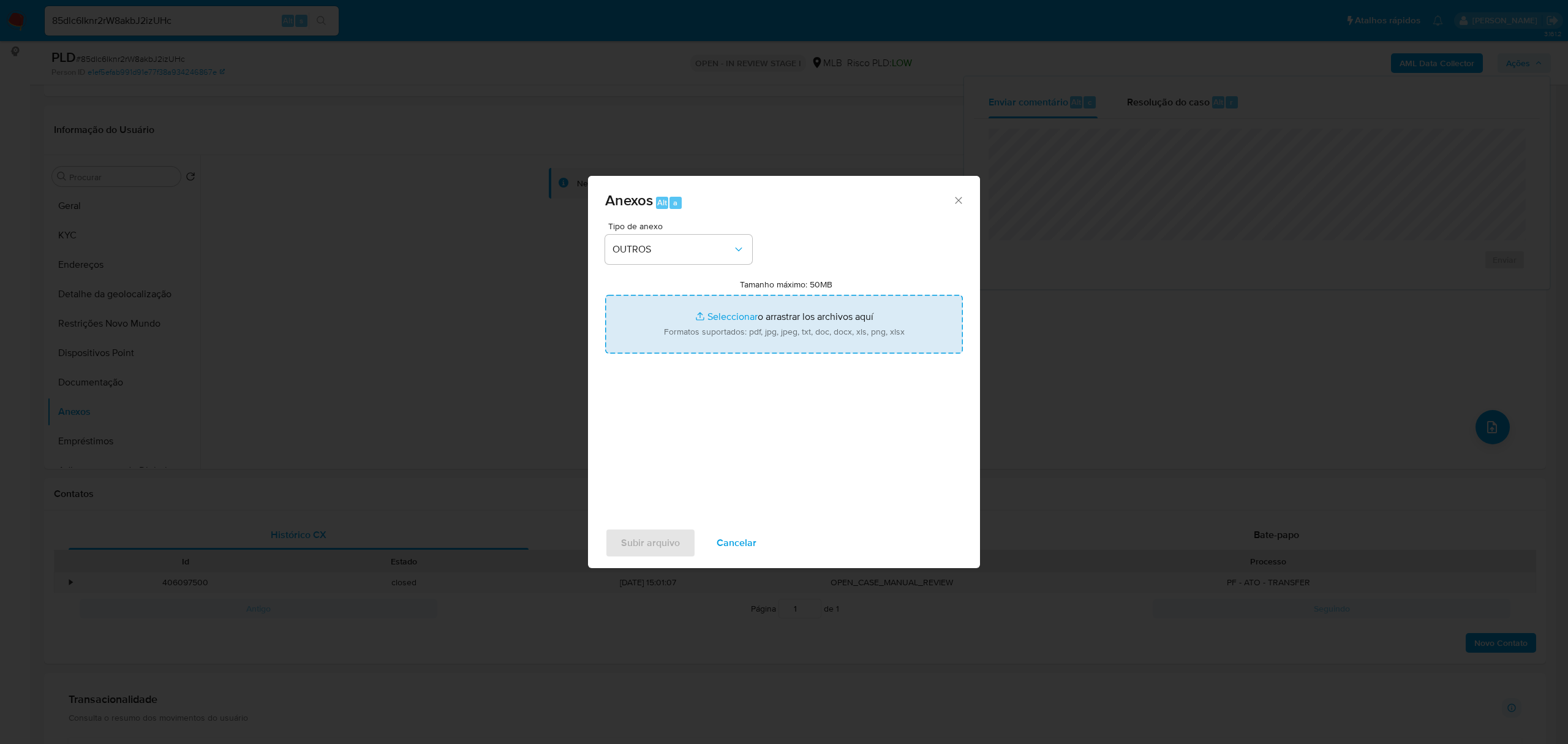
click at [723, 317] on input "Tamanho máximo: 50MB Seleccionar archivos" at bounding box center [784, 324] width 357 height 59
click at [722, 316] on input "Tamanho máximo: 50MB Seleccionar archivos" at bounding box center [784, 324] width 357 height 59
type input "C:\fakepath\SAR - xxxx - CPF 13633633600 - HIAGO ANTONIO CHAGAS SANTOS.pdf"
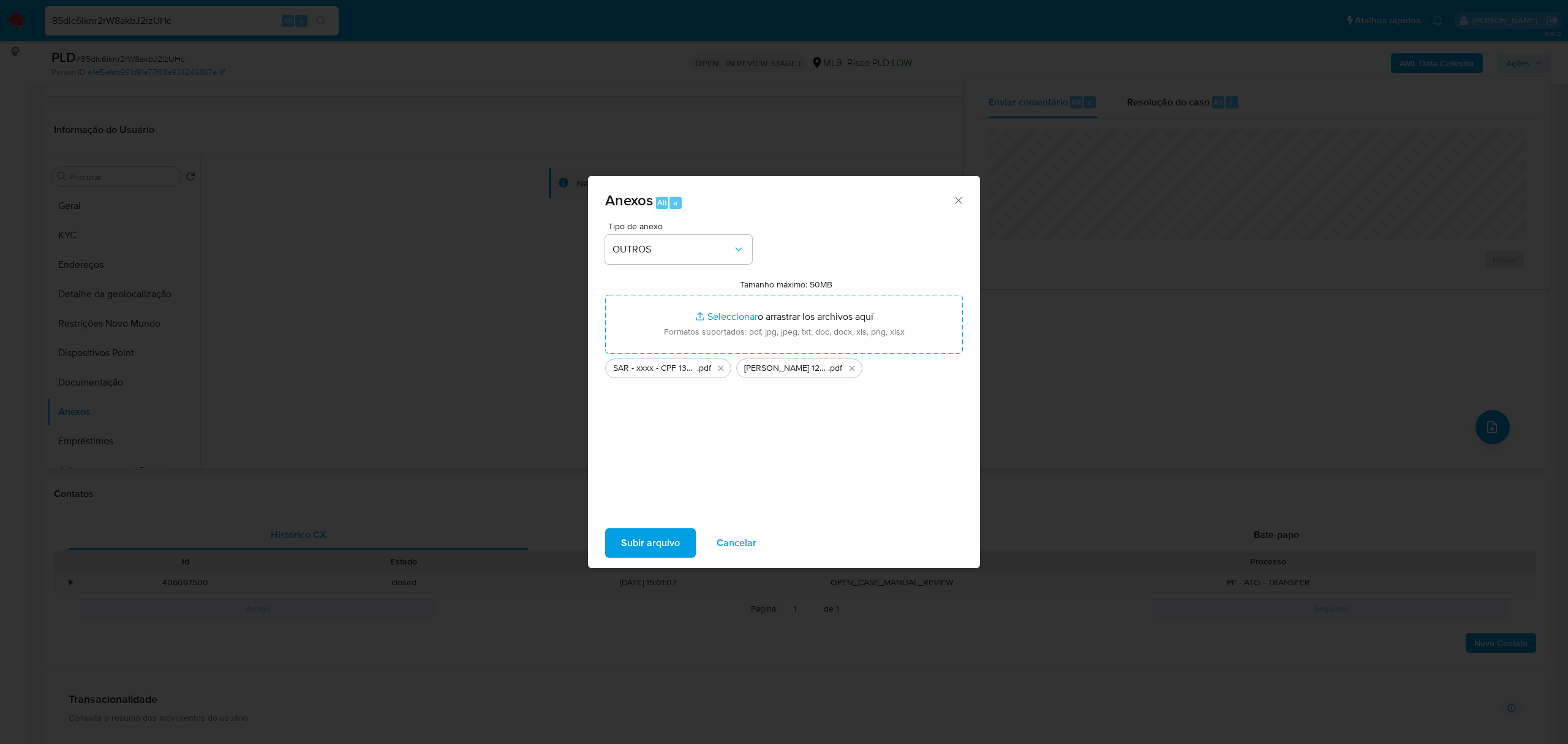
click at [650, 541] on span "Subir arquivo" at bounding box center [650, 543] width 59 height 27
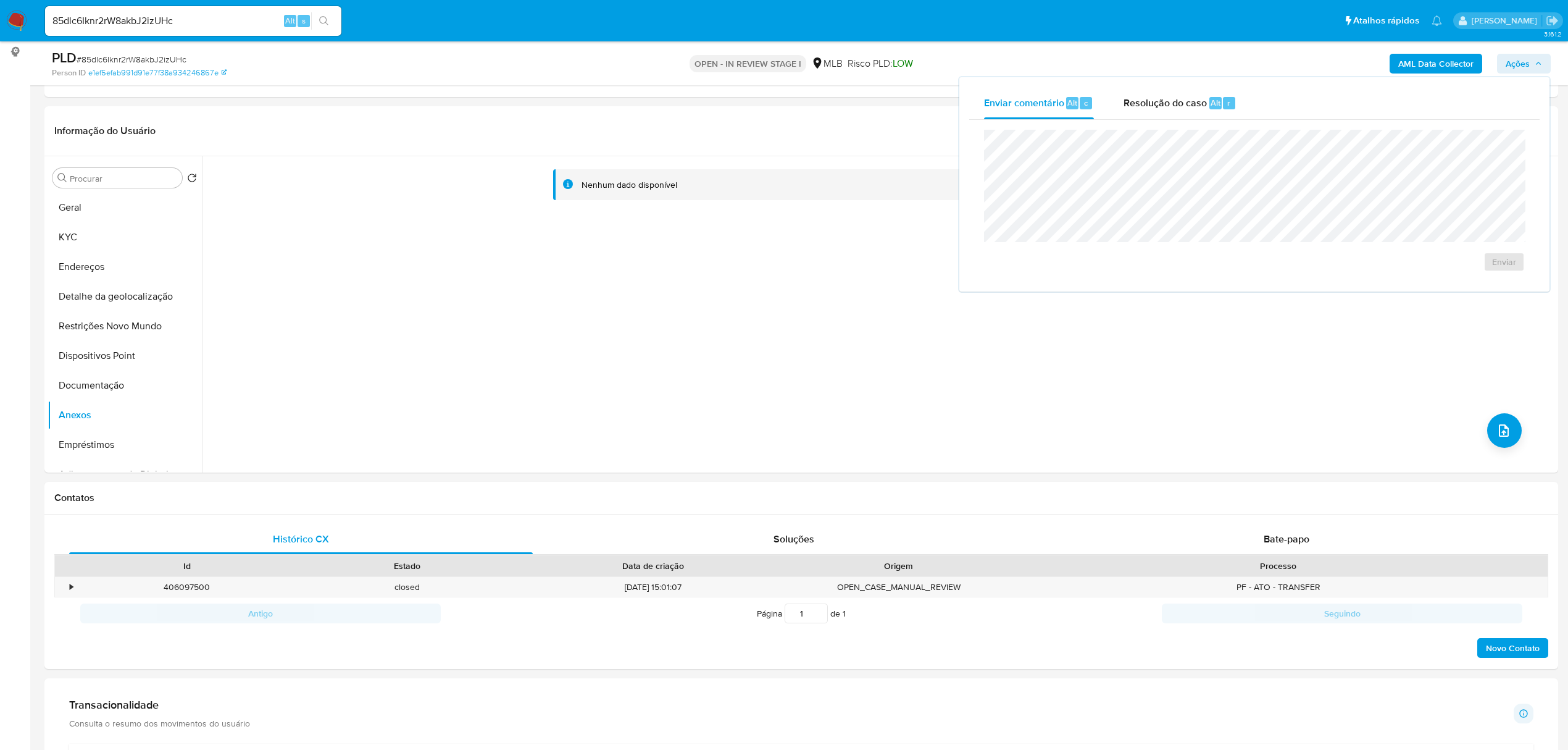
click at [1516, 70] on span "Ações" at bounding box center [1517, 63] width 24 height 20
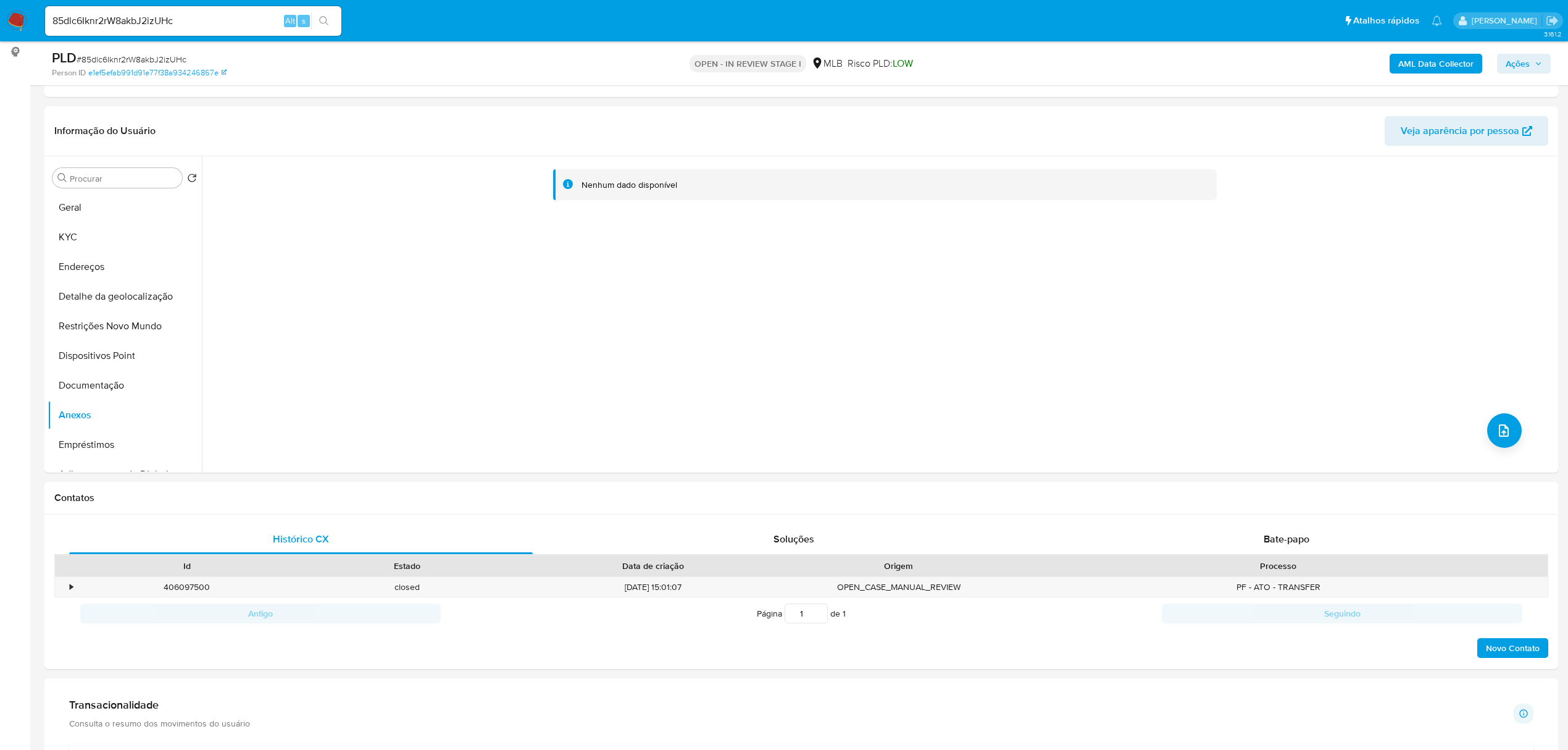
click at [1511, 60] on span "Ações" at bounding box center [1517, 63] width 24 height 20
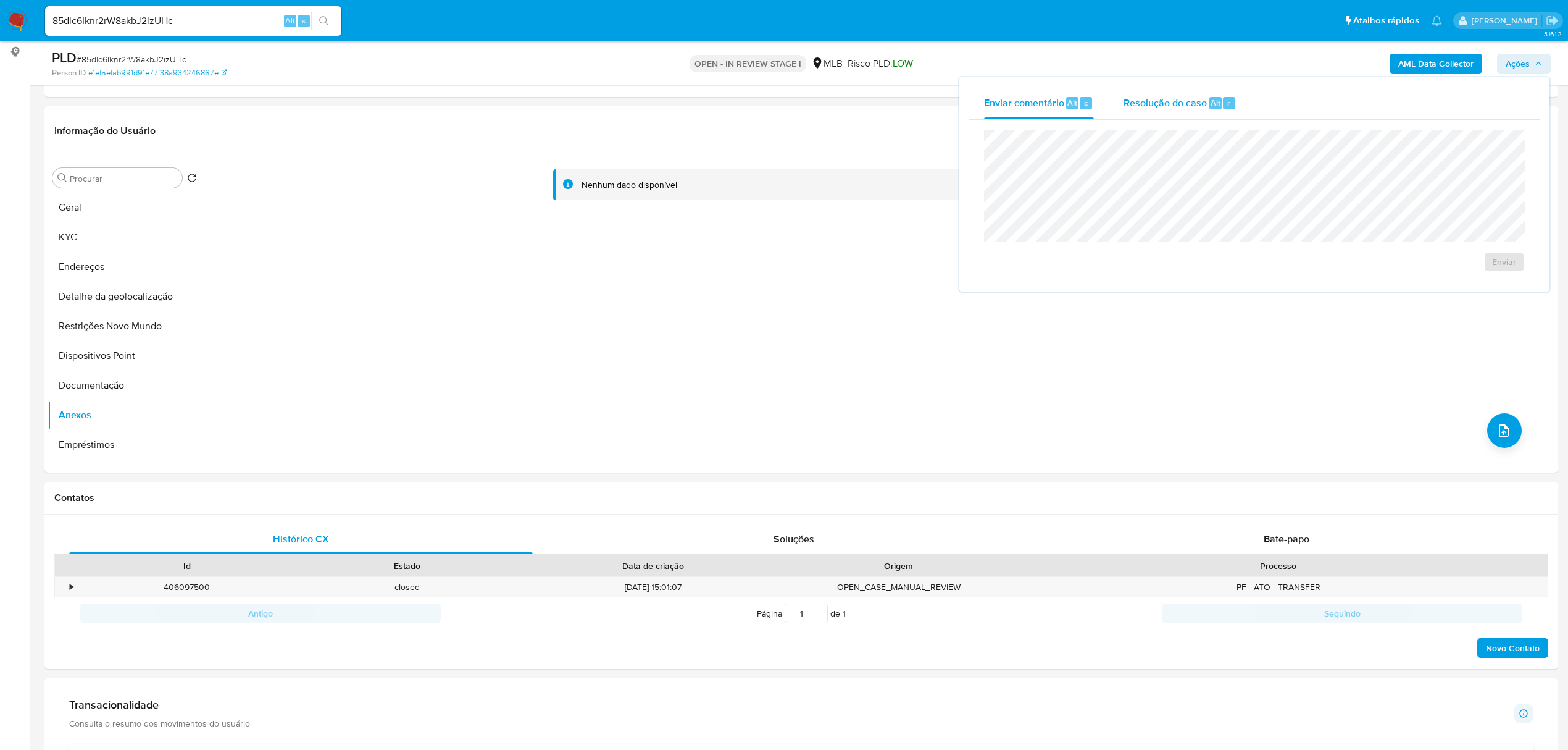
click at [1151, 102] on span "Resolução do caso" at bounding box center [1165, 102] width 83 height 14
click at [1460, 285] on span "ROI Proposal" at bounding box center [1474, 281] width 64 height 18
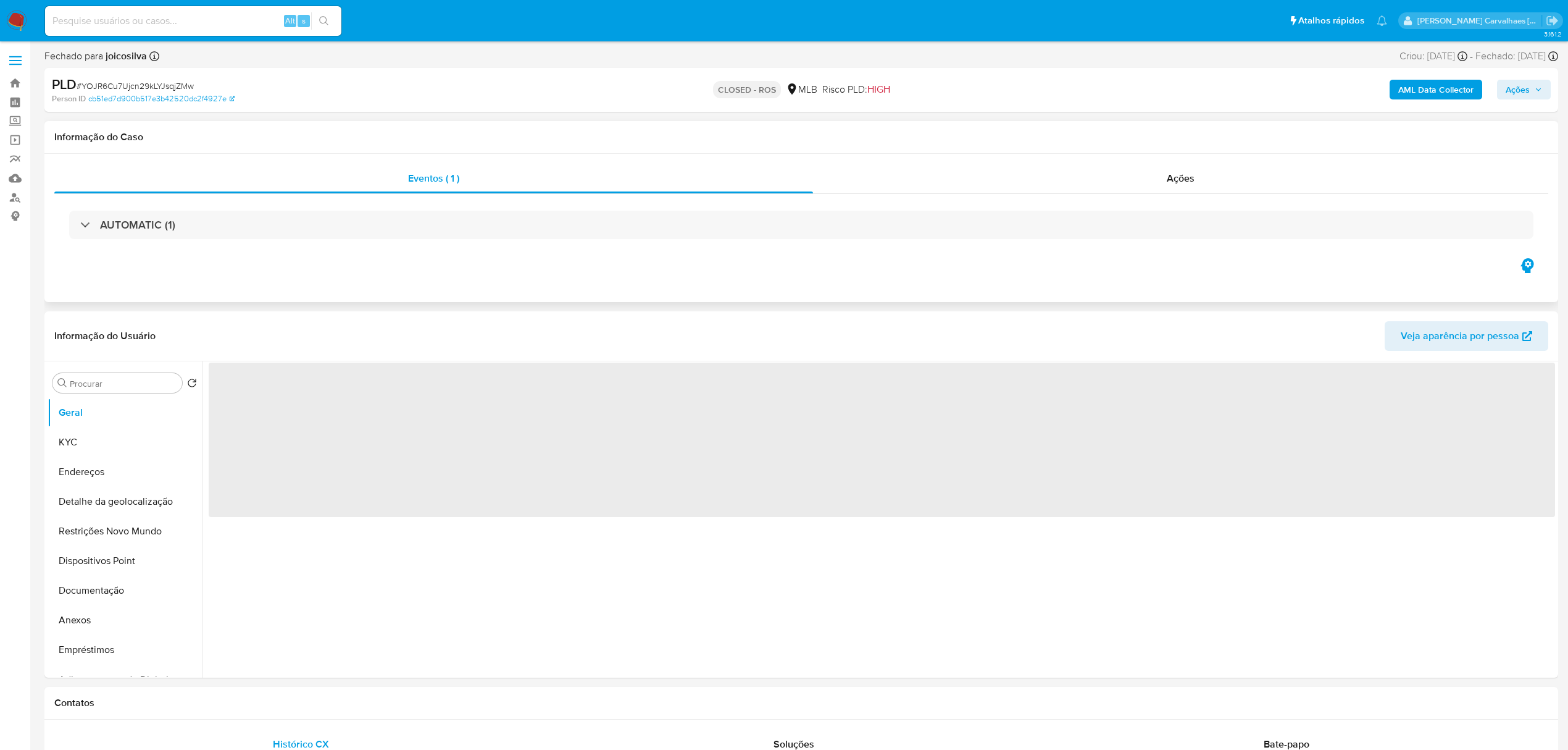
select select "10"
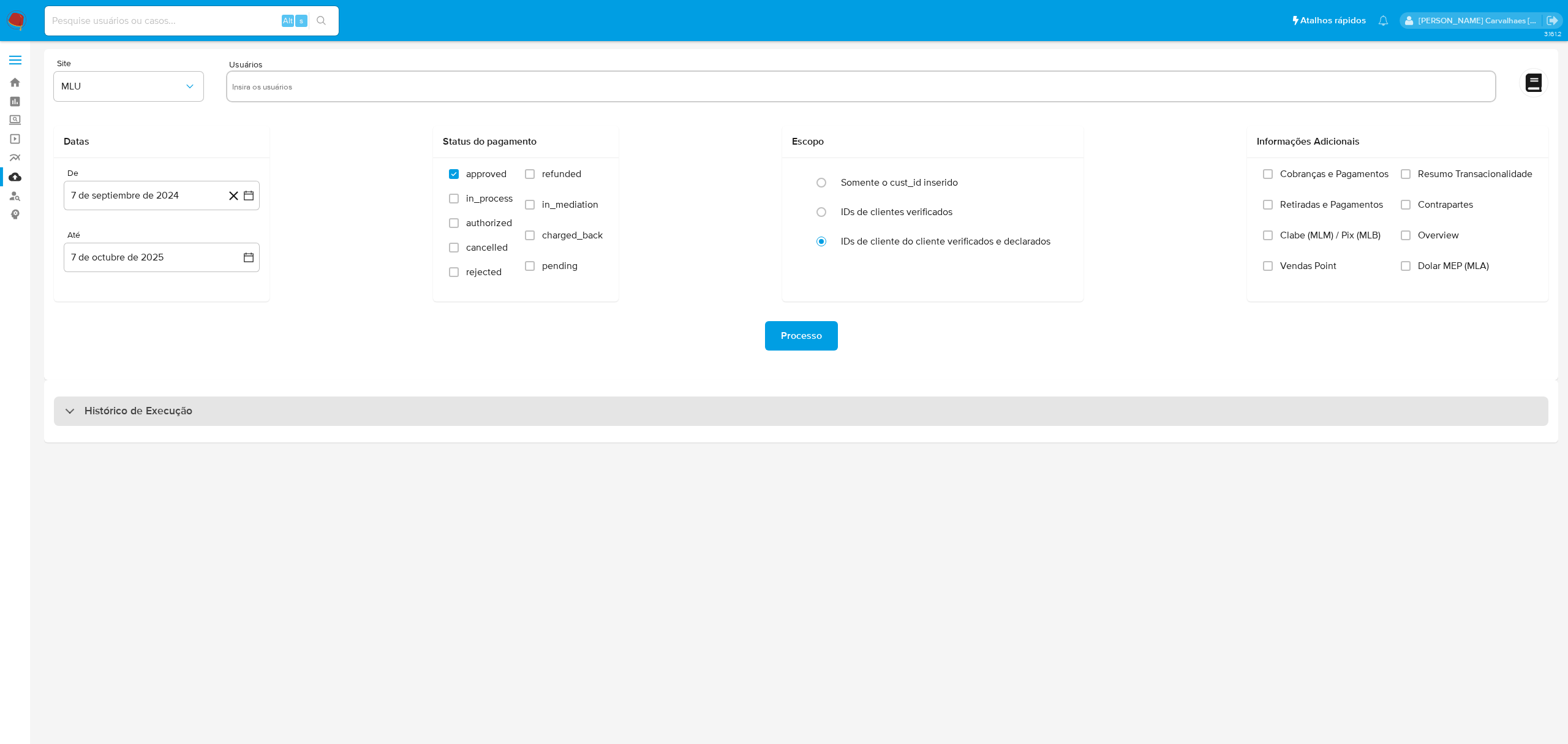
click at [218, 408] on div "Histórico de Execução" at bounding box center [801, 411] width 1494 height 30
select select "10"
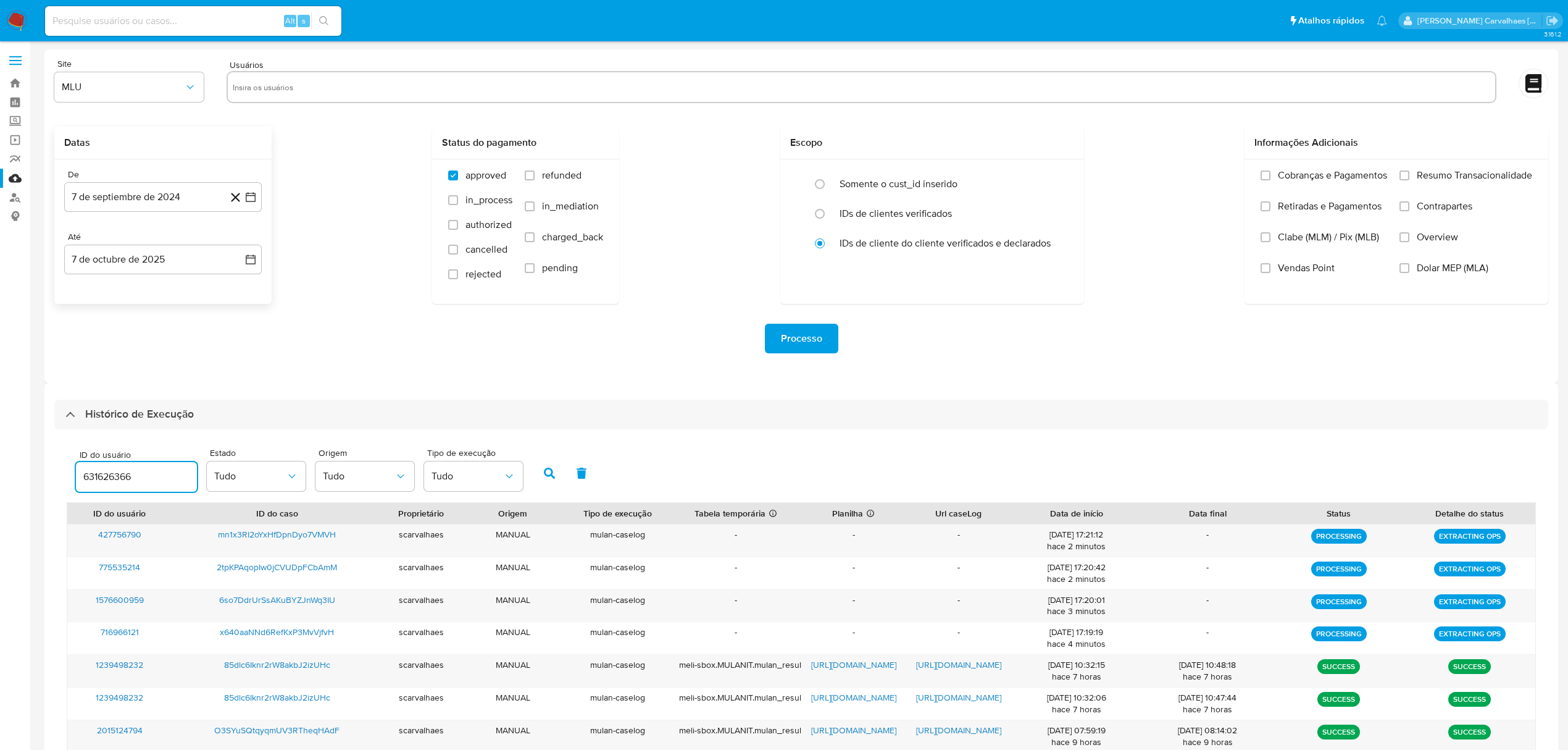
type input "631626366"
click at [538, 476] on button "button" at bounding box center [550, 473] width 32 height 30
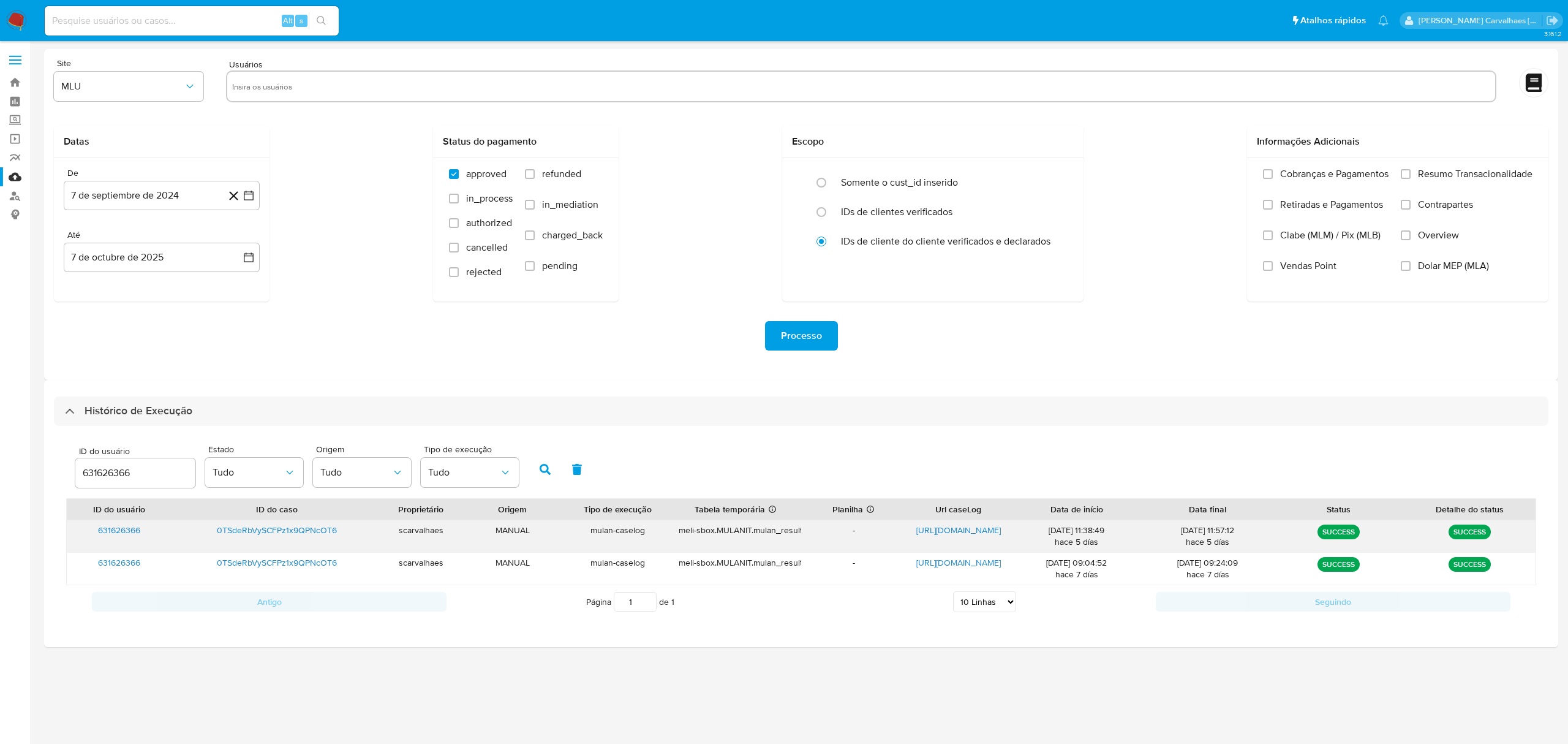
click at [957, 530] on span "https://docs.google.com/document/d/1eX8xGOubI3UBXVcv6pDwld6yNg0I9n4lf06YOXcP-Gg…" at bounding box center [958, 530] width 84 height 12
drag, startPoint x: 137, startPoint y: 475, endPoint x: -48, endPoint y: 476, distance: 185.0
click at [0, 476] on html "Pausado Ver notificaciones Alt s Atalhos rápidos Presiona las siguientes teclas…" at bounding box center [784, 372] width 1568 height 744
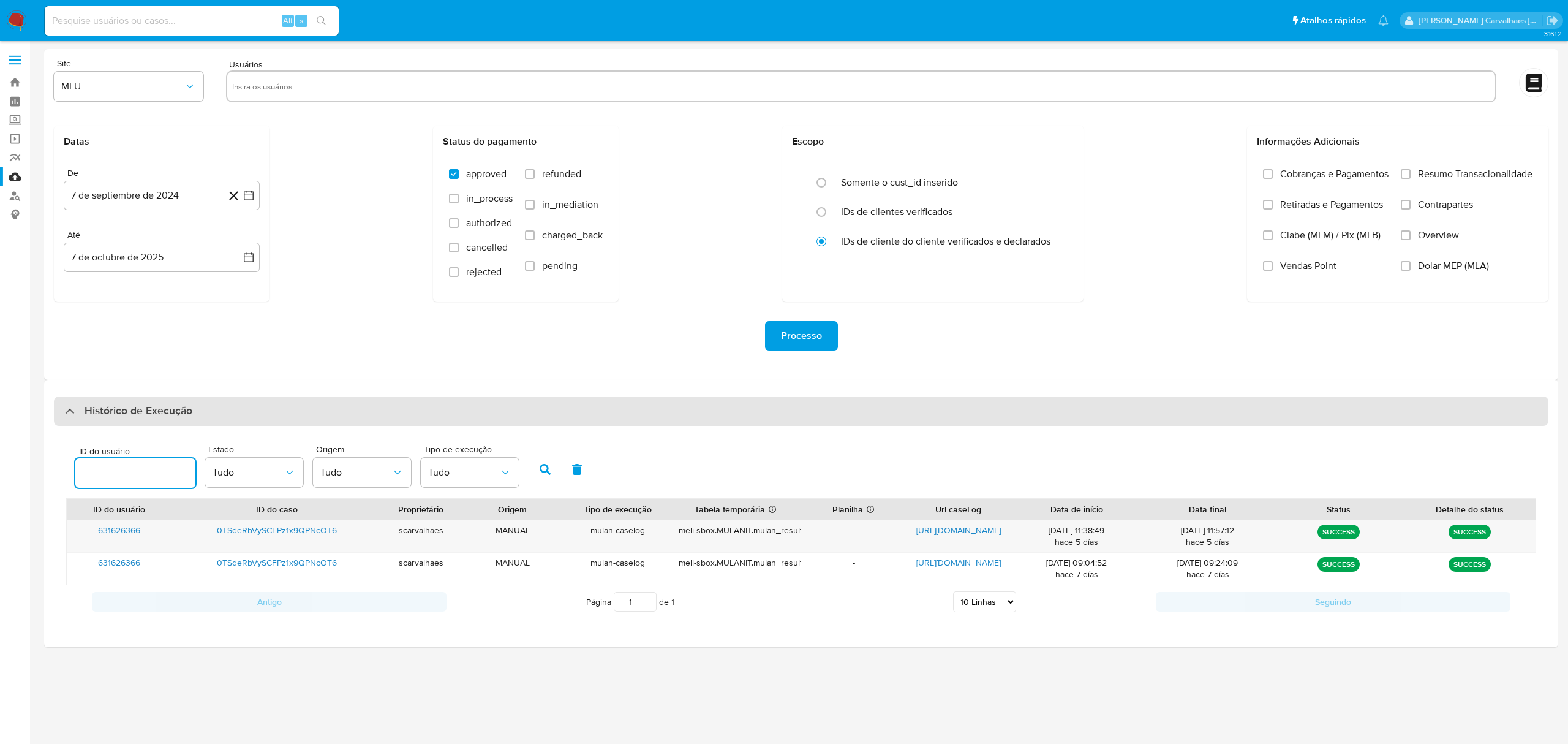
click at [74, 408] on div "Histórico de Execução" at bounding box center [128, 411] width 127 height 15
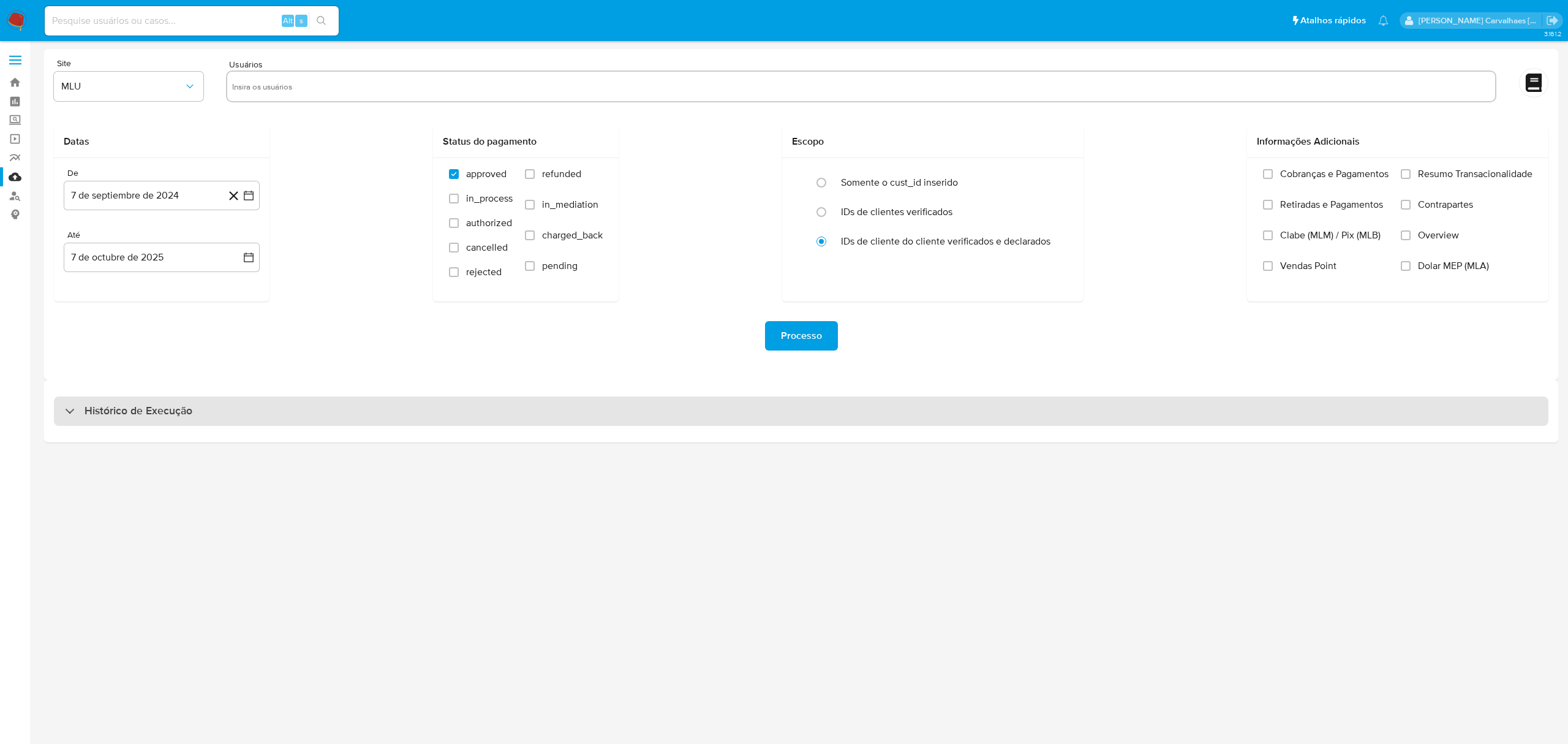
click at [153, 401] on div "Histórico de Execução" at bounding box center [801, 411] width 1494 height 30
select select "10"
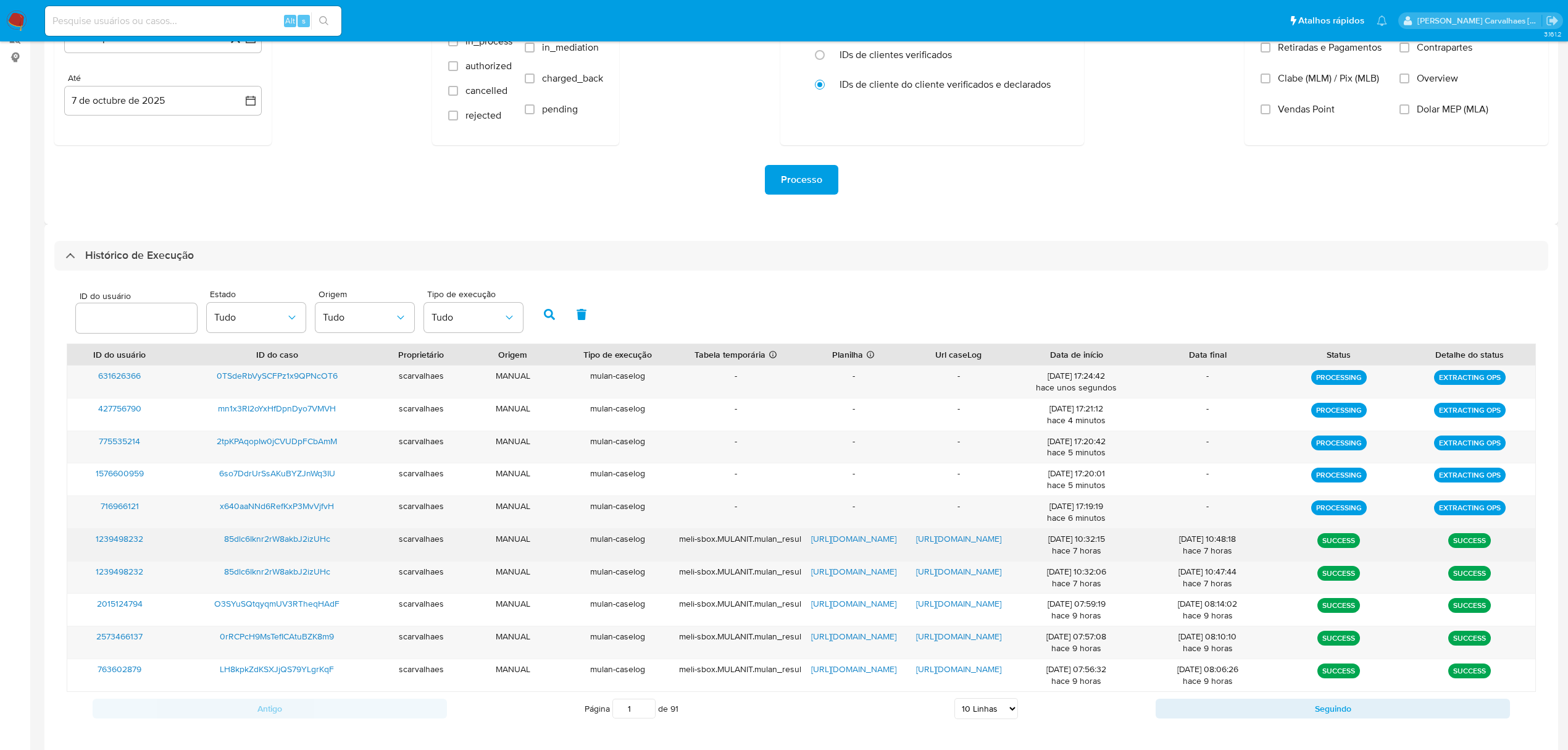
scroll to position [164, 0]
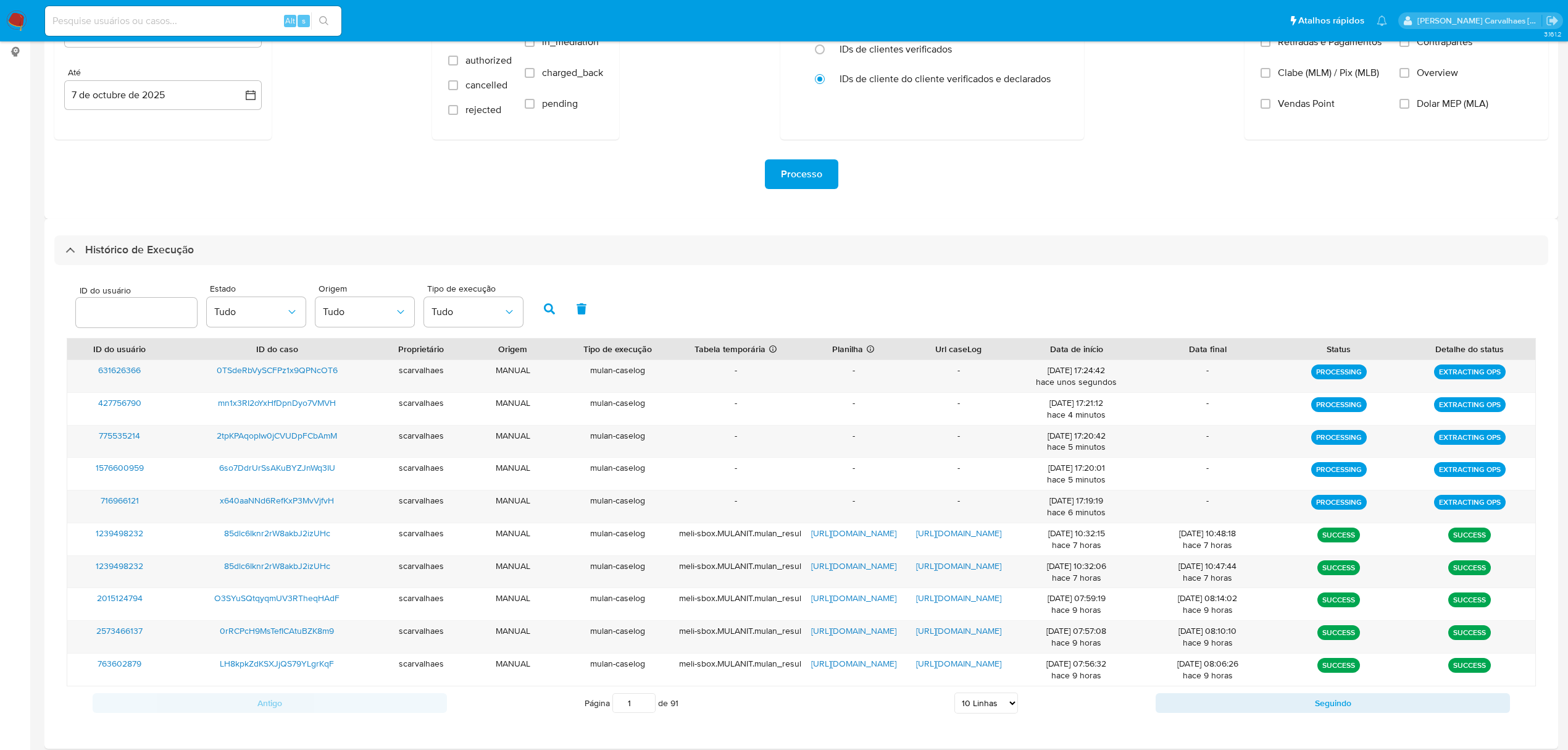
click at [645, 707] on input "1" at bounding box center [634, 702] width 43 height 20
click at [653, 692] on div "Página 1 de 91 5 Linhas 10 Linhas 20 Linhas 25 Linhas 50 Linhas 100 Linhas" at bounding box center [802, 703] width 709 height 25
click input "2"
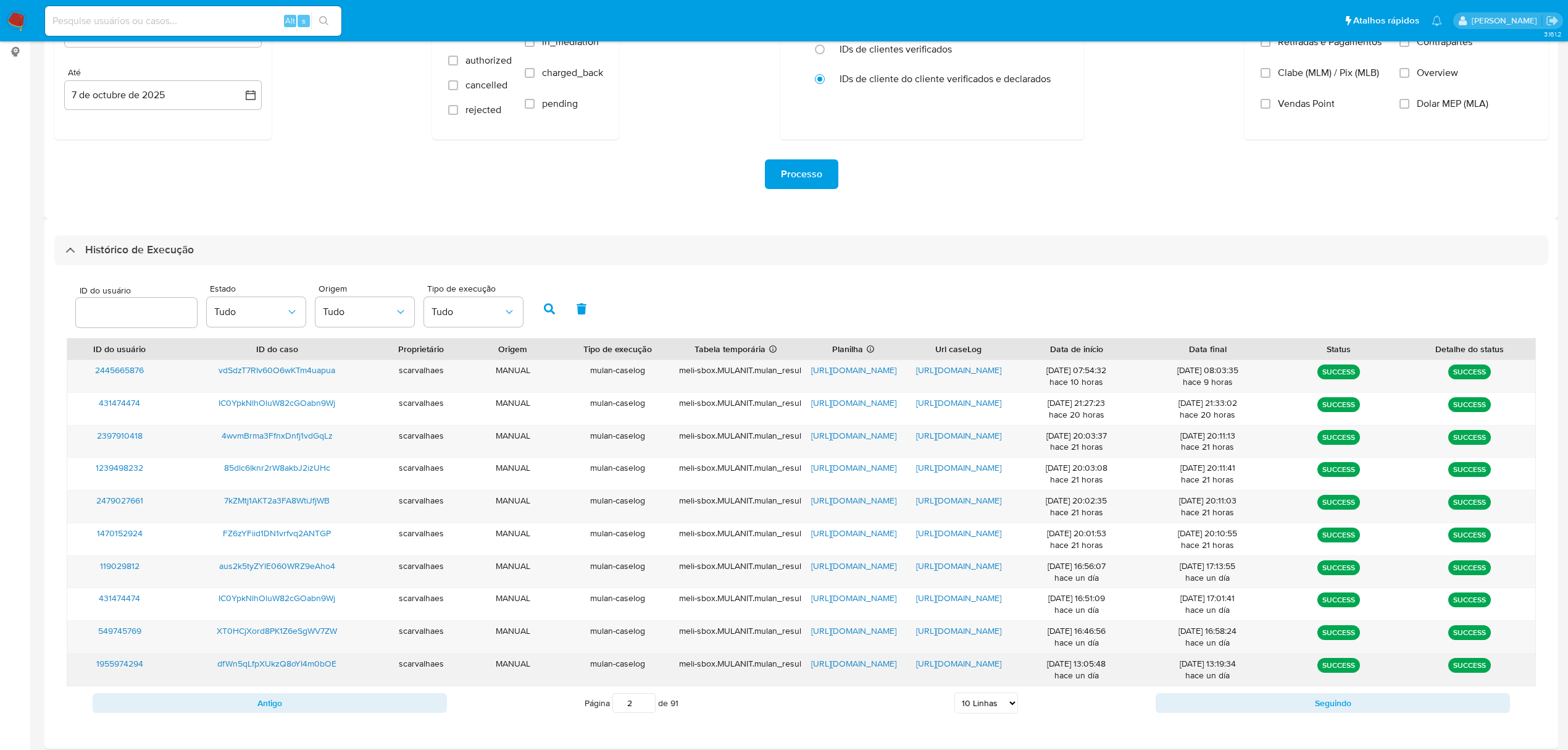
click span "https://docs.google.com/document/d/1-J6u0ep8ZEUpPFIUrwpZFGrY266saEjspJO2sFzRy4I…"
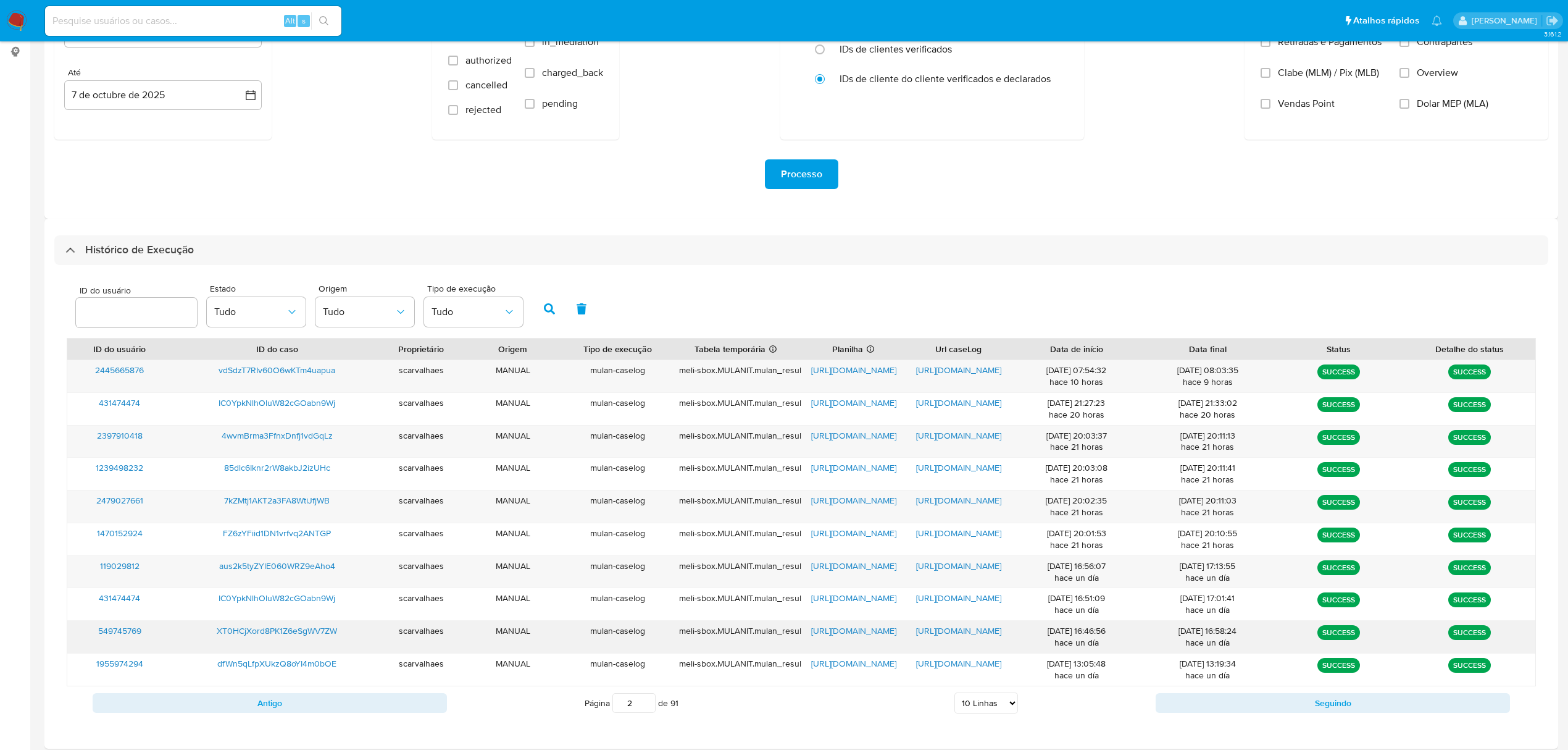
click span "https://docs.google.com/document/d/1X2lZxeQBh-yzY_j1PkrtxMUEyHptlzEI5hq_7zWqaNQ…"
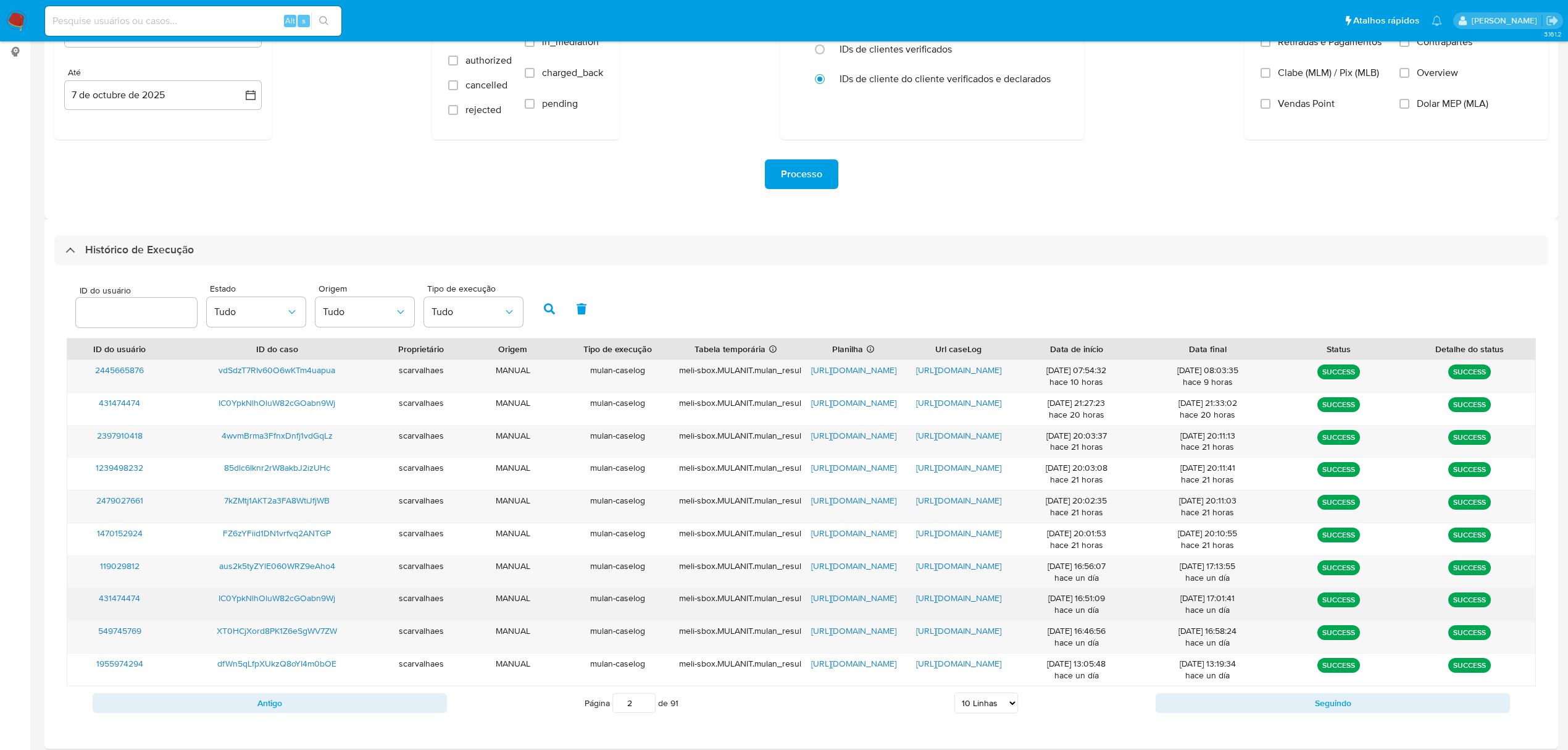
click span "https://docs.google.com/document/d/1Soj5PZI6Hc85WvdOCHOHpNYf7c0wdkdeJK_JW8-sIxU…"
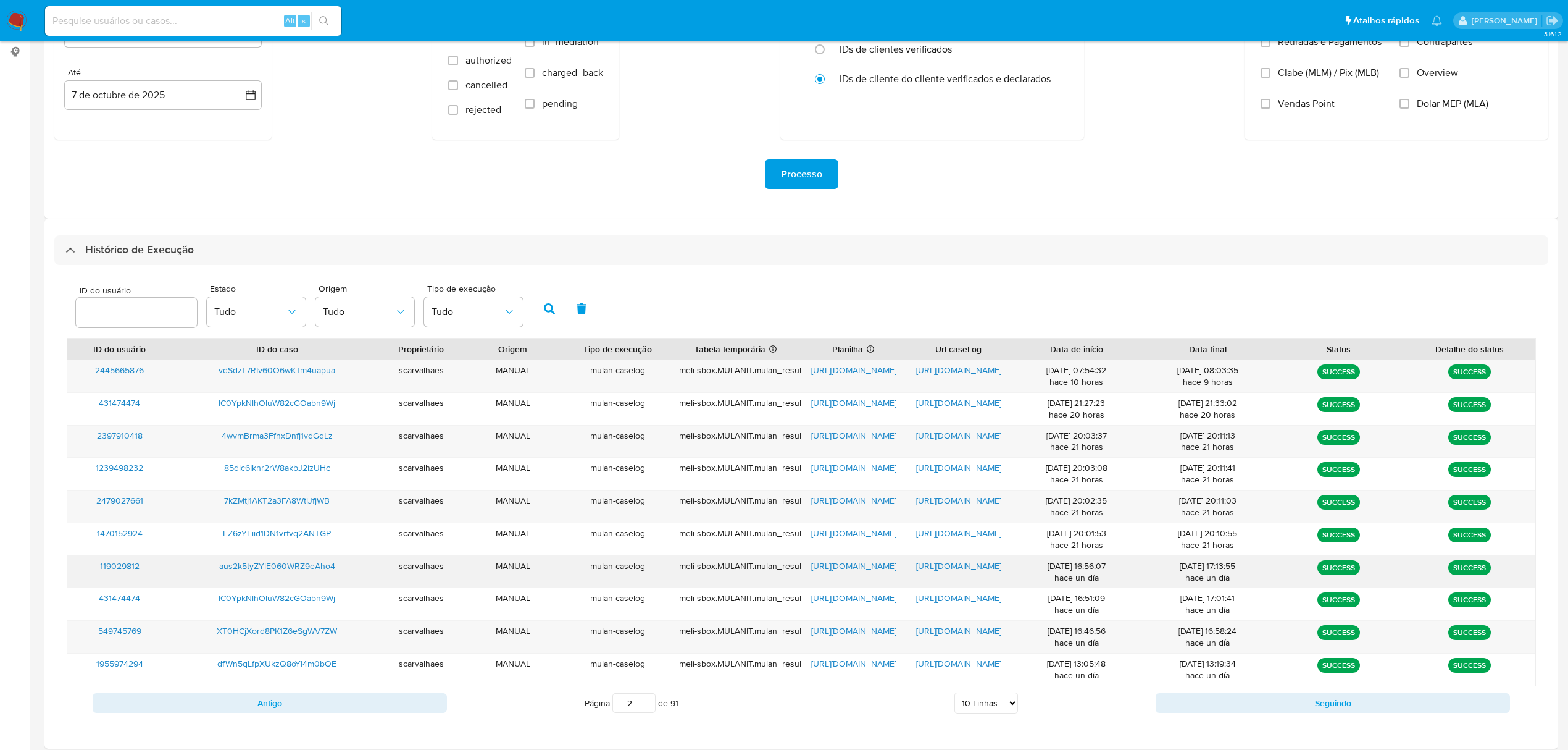
click span "https://docs.google.com/document/d/1gyEXxTsKGnTvI1tcqs6iQs0peIDWV9m52ddp8z-MMNE…"
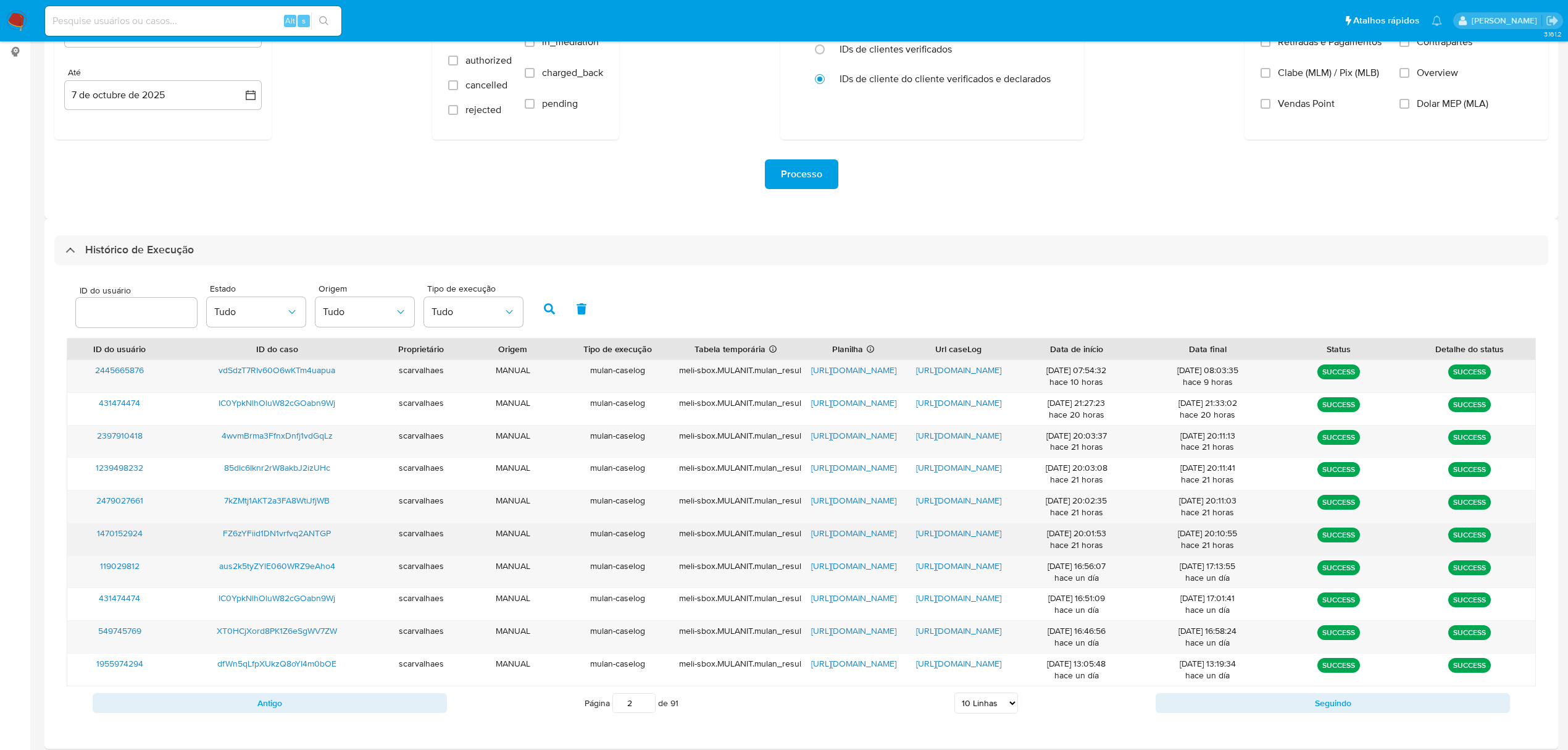
click span "https://docs.google.com/document/d/1P0zHFs7jxyf4DrfR9cSG__WtSJ0Fqn6kDbN9RwSsDC4…"
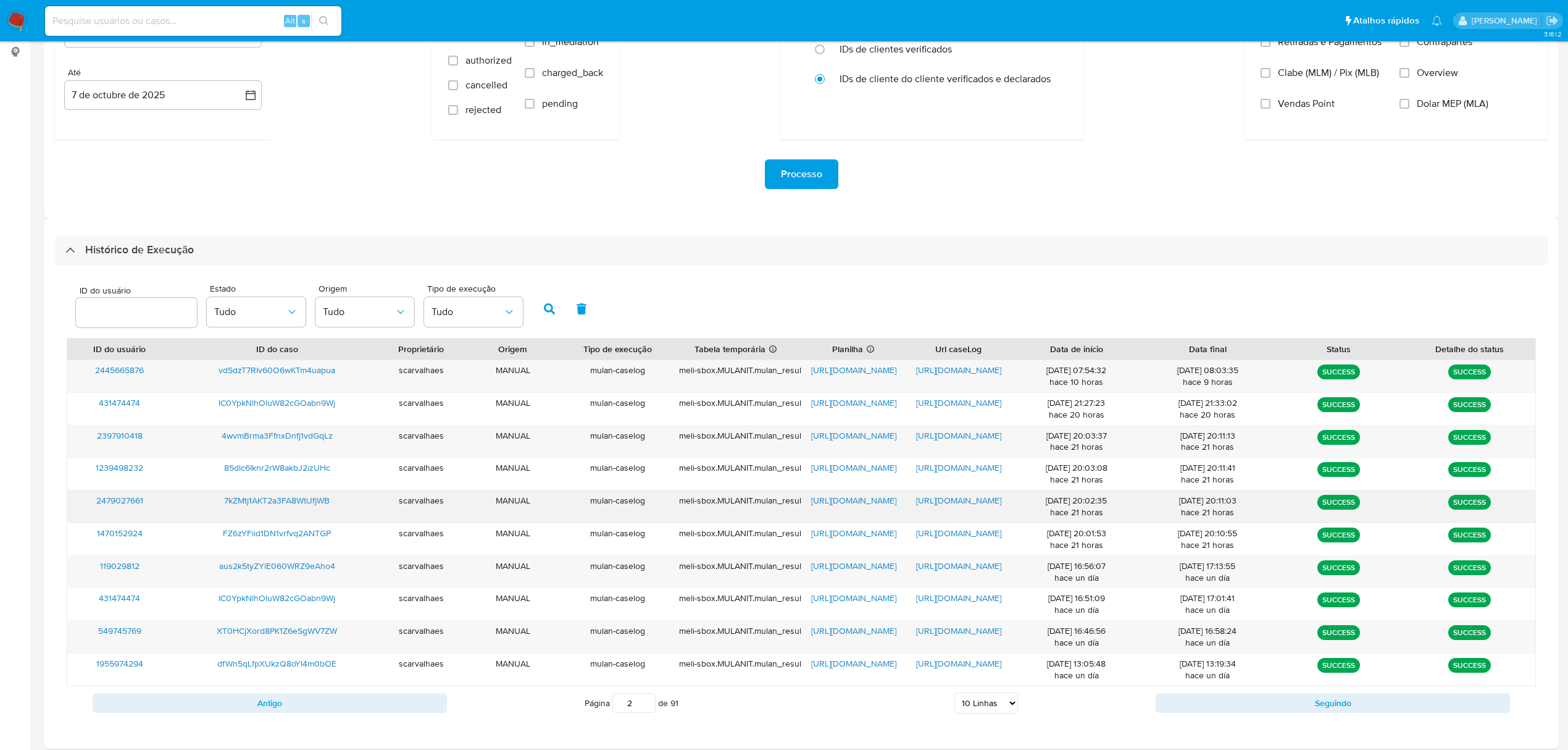
click span "https://docs.google.com/document/d/1IvbmNyKciL9JYIvYhQc8rXQCdWuekcL447eH-54a7-Q…"
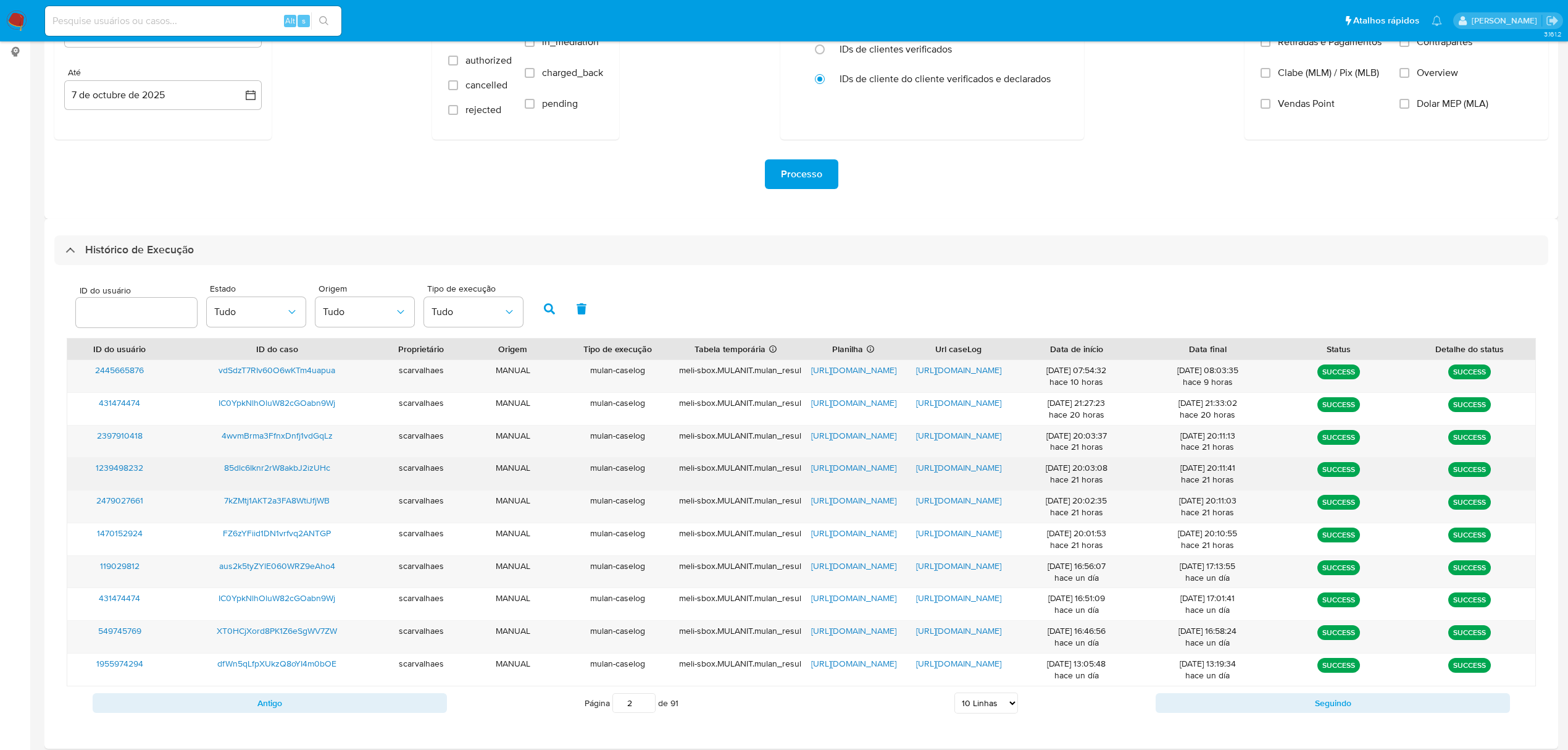
click span "https://docs.google.com/document/d/1UQJdjMQ_-kKVrYOoMiEfWlk85G88rLPITcOD1jbEnEE…"
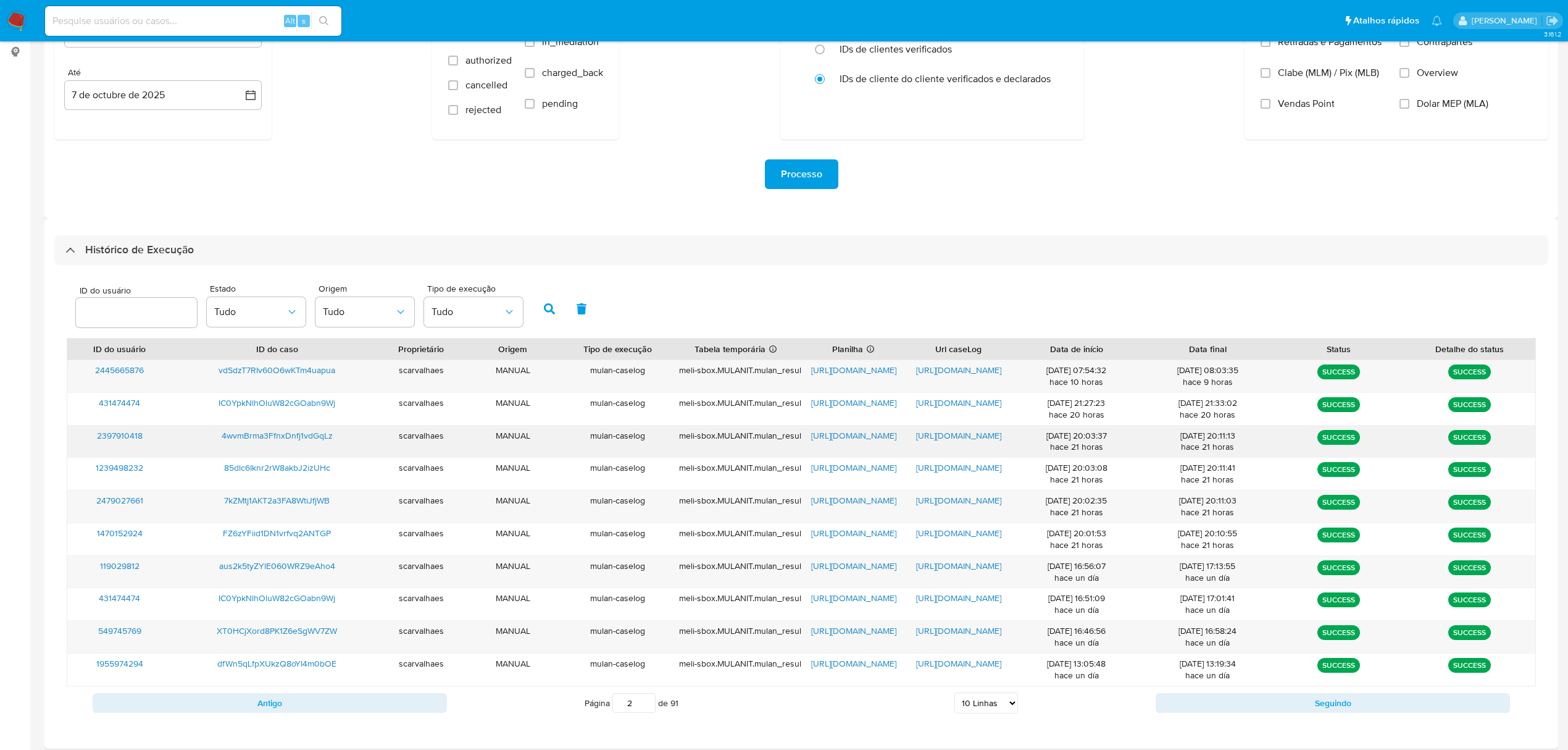
click span "https://docs.google.com/document/d/19UtDjISsPs9I-o5L1yc_HR2LL-hquxlHW0tNc_PBd5Y…"
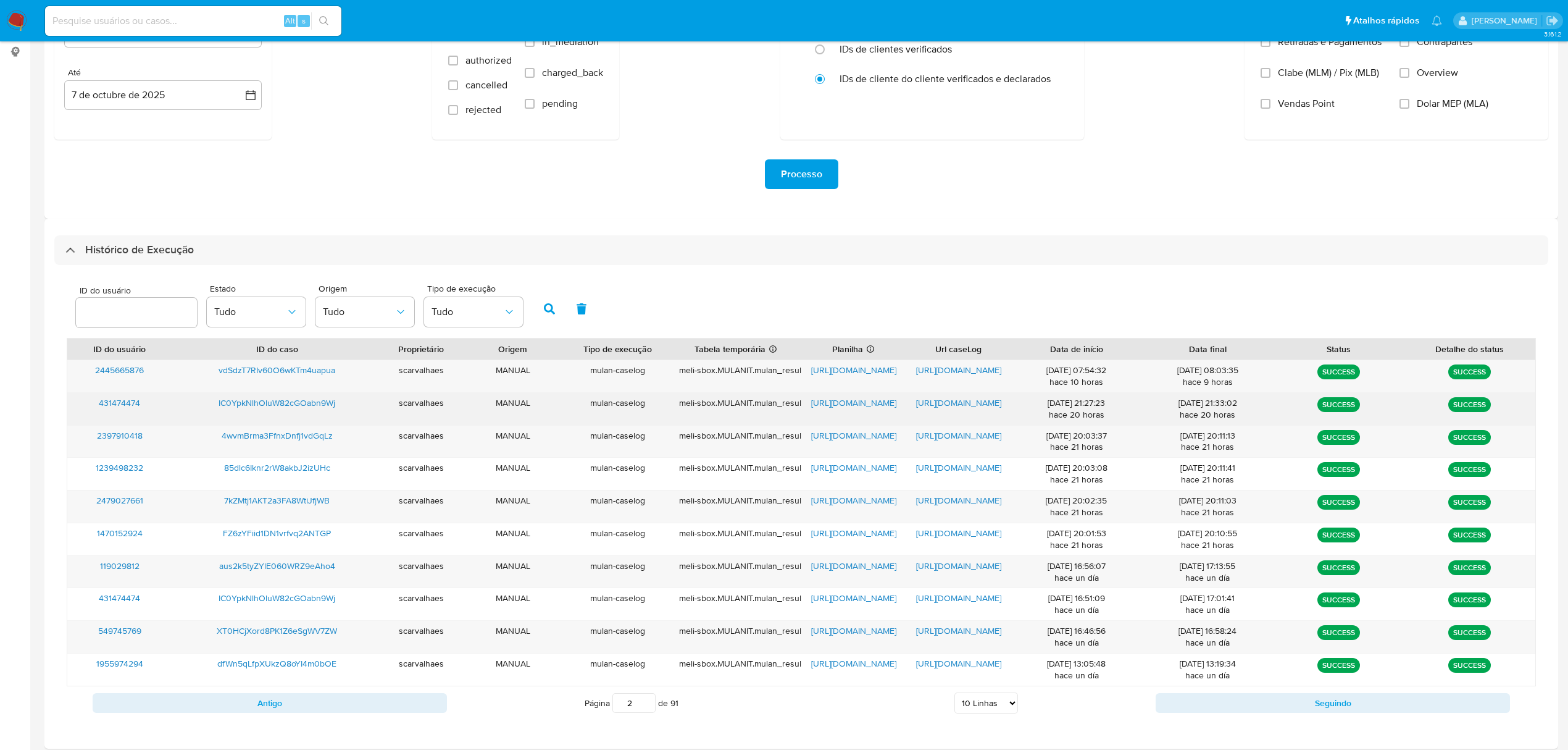
click span "https://docs.google.com/document/d/1Kqd79159OFBD7UjiNeLpC6oFCOc0tfSivS7qYniIYQU…"
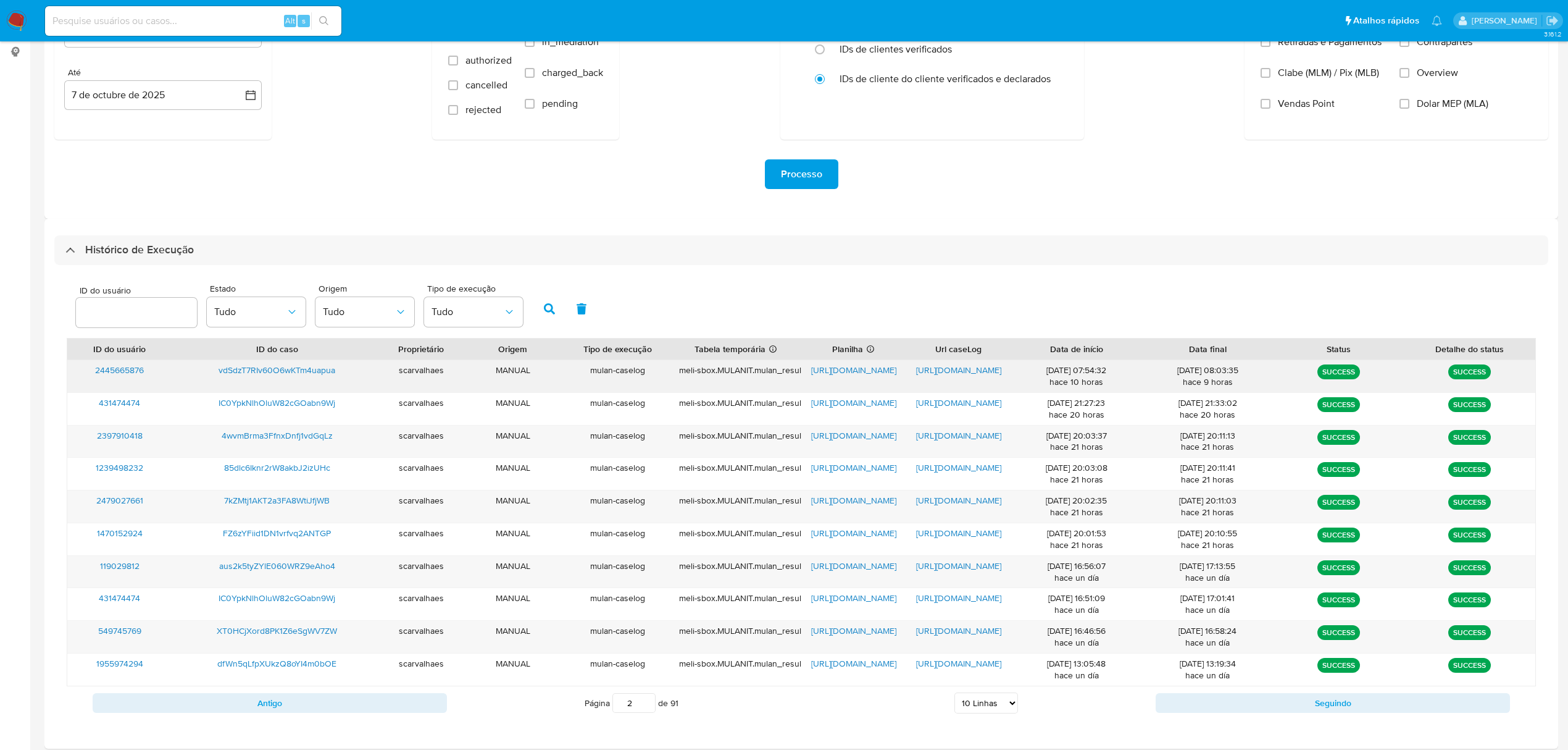
click span "https://docs.google.com/document/d/1FO-o_y6cRM_fj8_pwoZP18mHzvX04iaDWKsOJKcDq2o…"
click input "1"
type input "1"
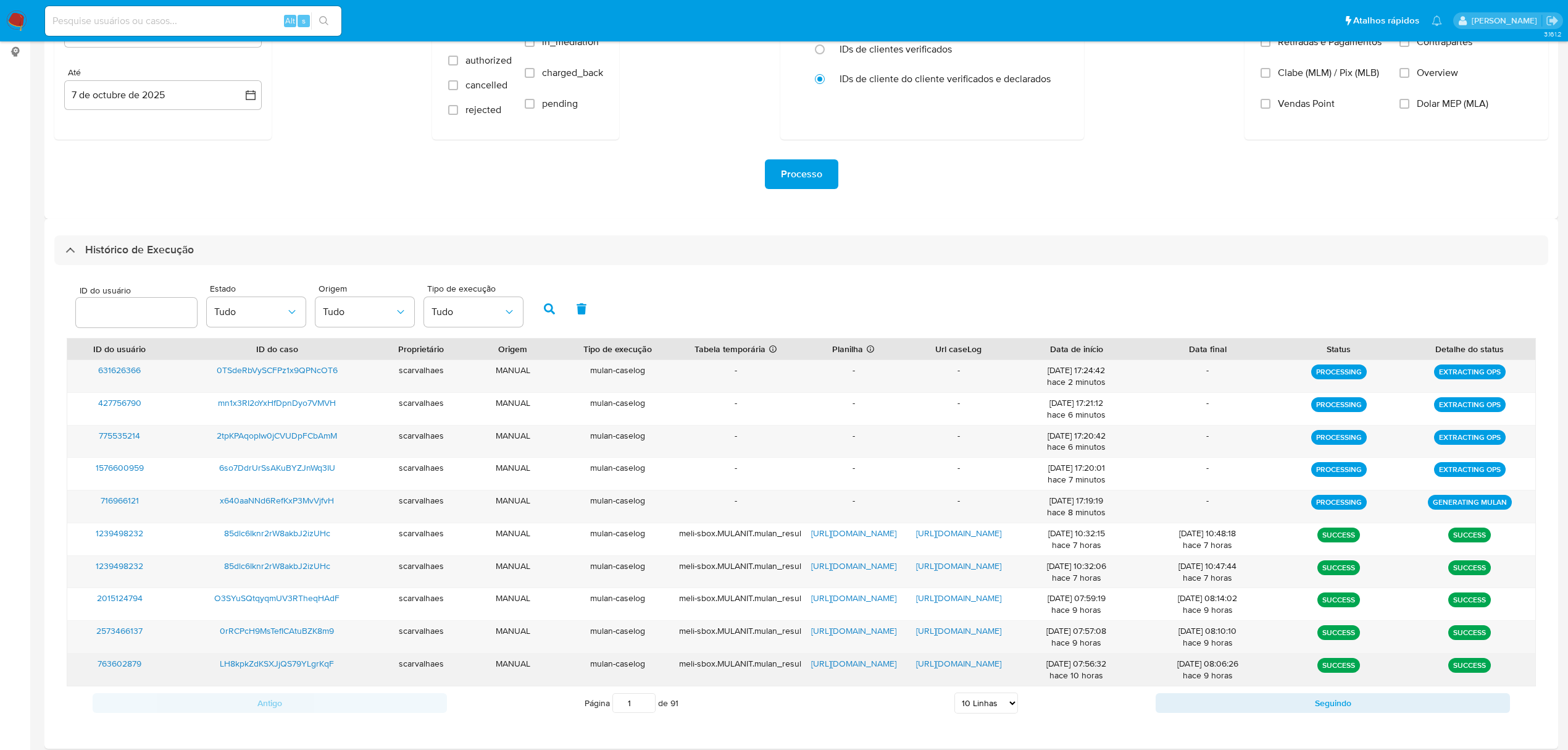
click span "https://docs.google.com/document/d/1qN4srqbQm9Drezc_50q0DLQCoaiBSlp8ytEsLuhNX9g…"
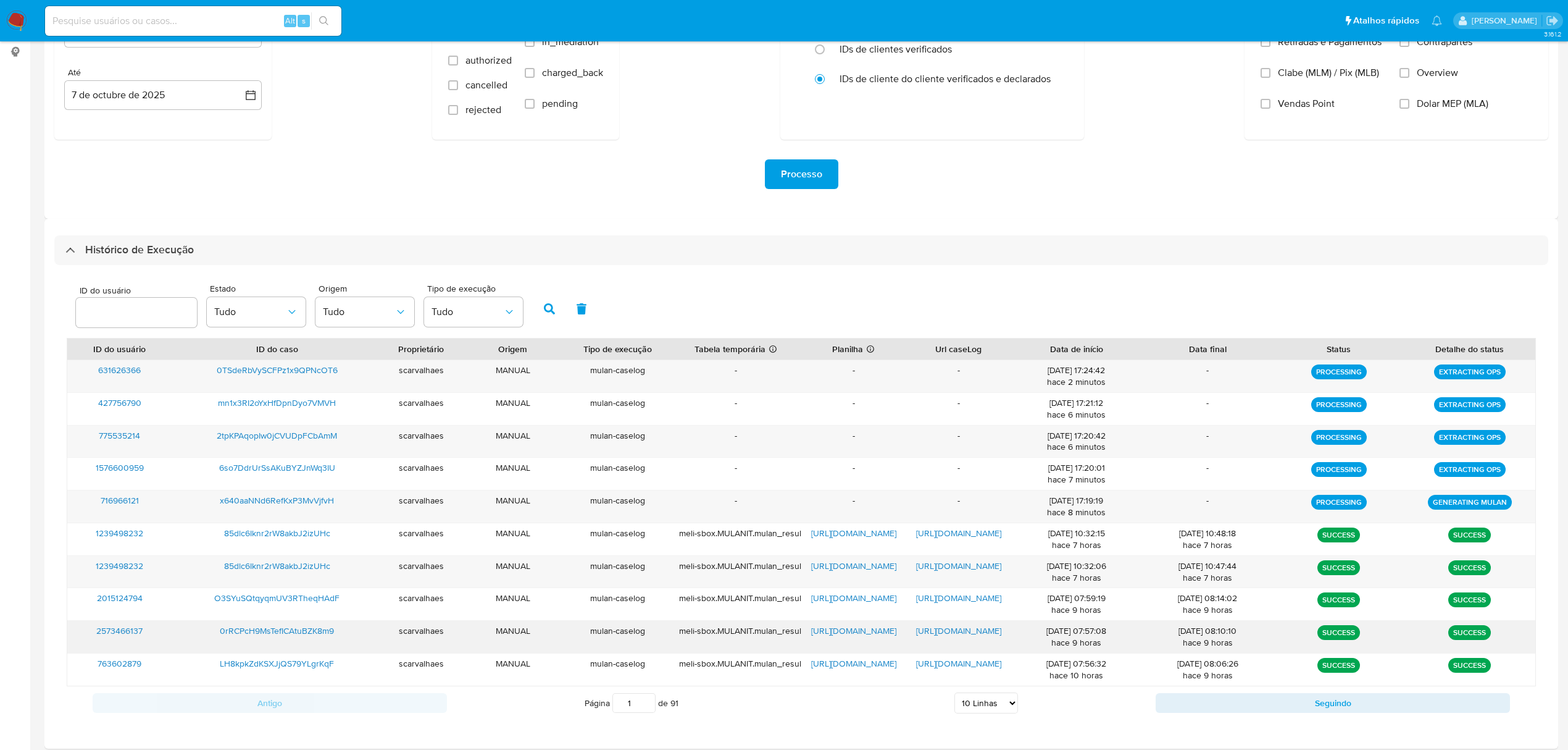
click span "https://docs.google.com/document/d/1ep7pqVZisv9FeOarCzhX9M2mUDtAUk9VOvXSHc54UKM…"
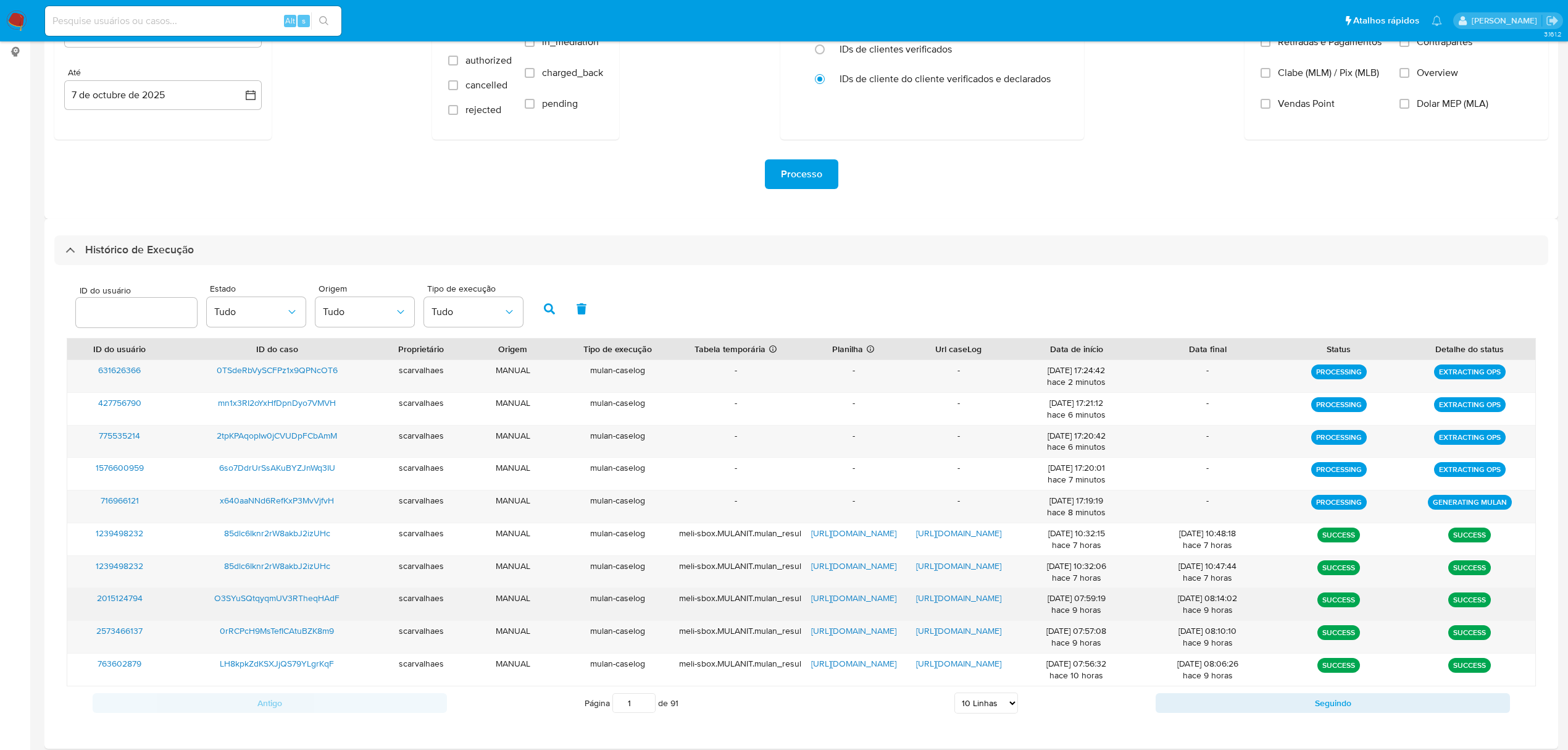
click span "https://docs.google.com/document/d/1KakTXUk_KOYoGccWwUqBLs8uGSrfUDOGlfIr8PW1yPA…"
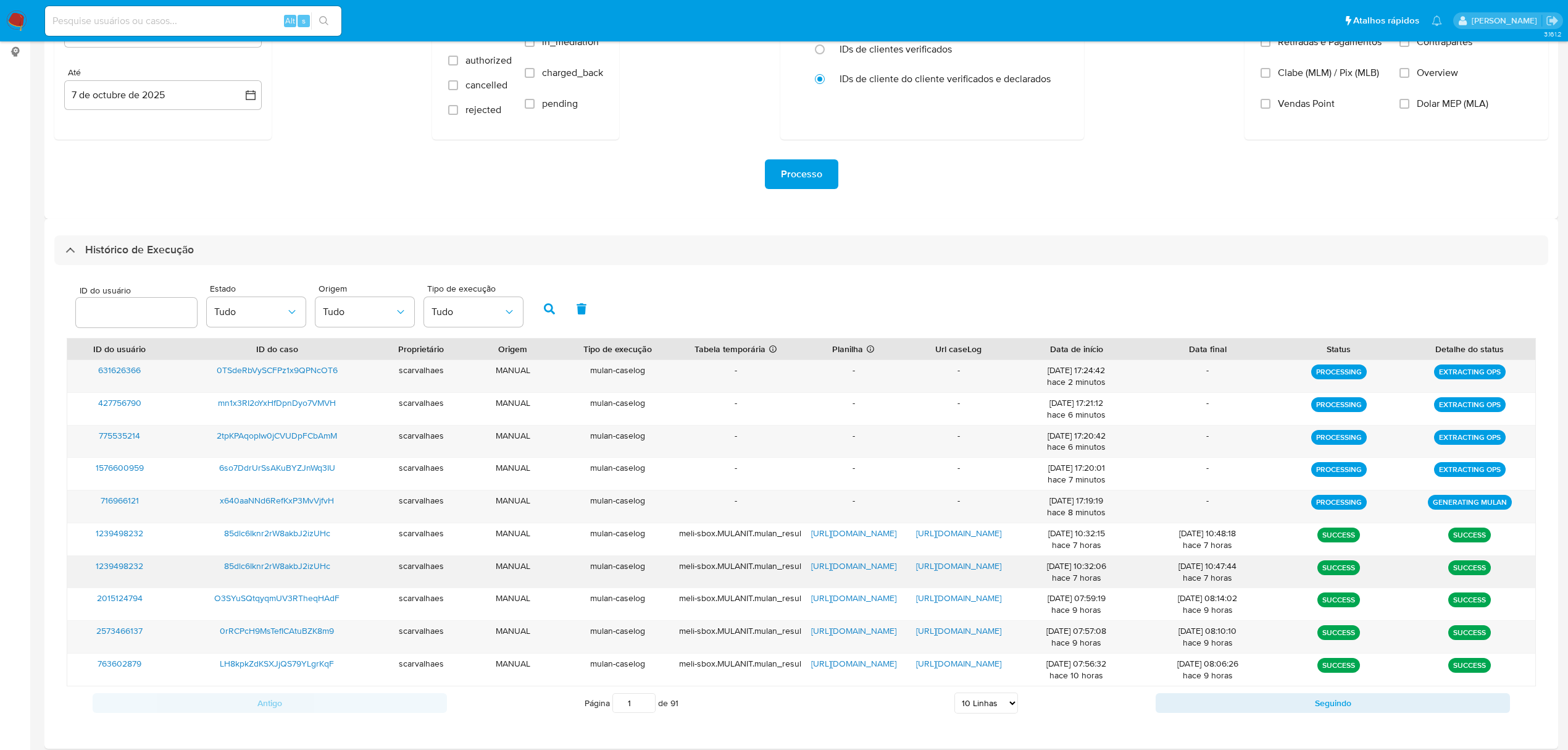
click span "https://docs.google.com/document/d/1_5I2xROf5rRH7D4797v4oG1Ge4TdPfIeCe6UiDL2p_U…"
click input "number"
paste input "856282"
click icon "button"
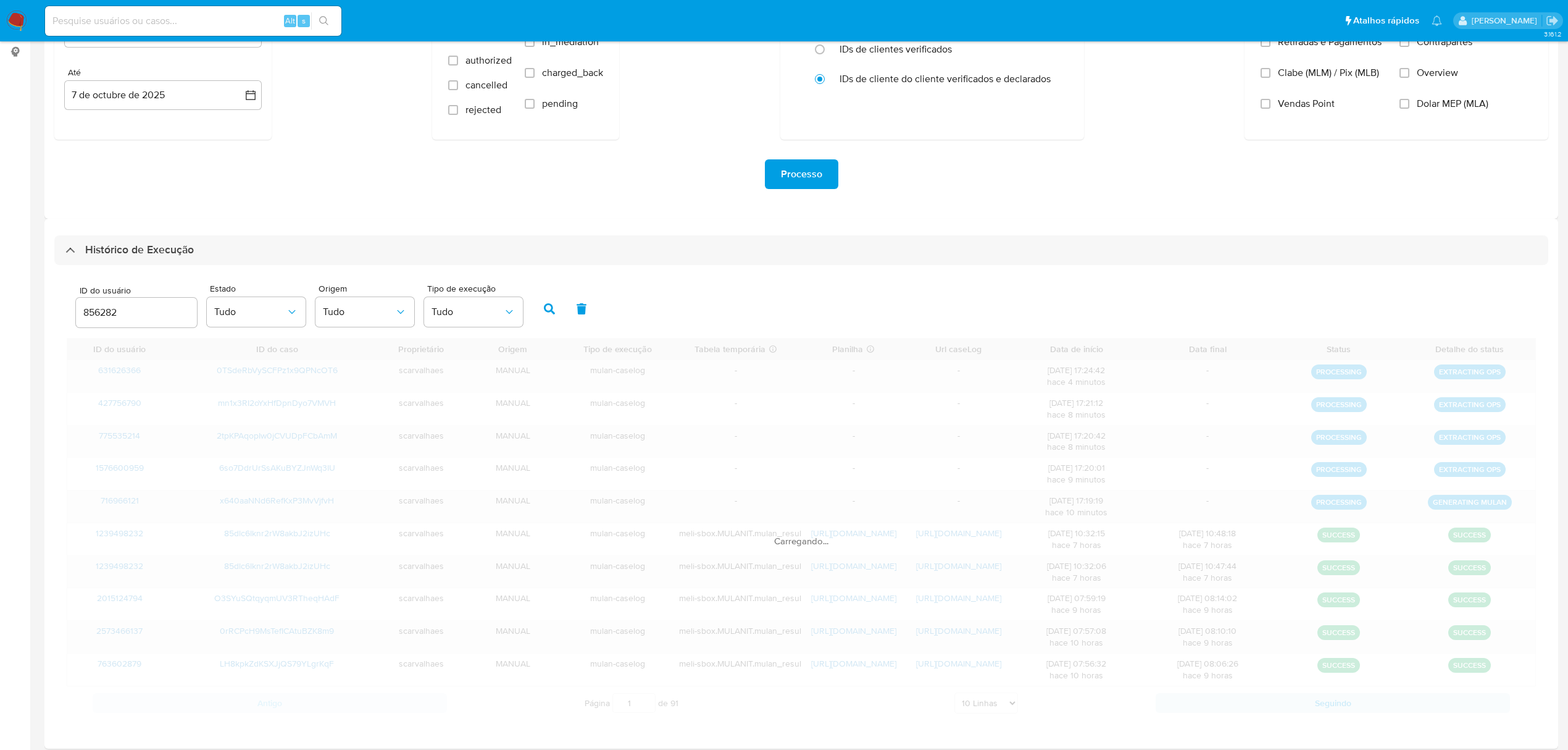
scroll to position [100, 0]
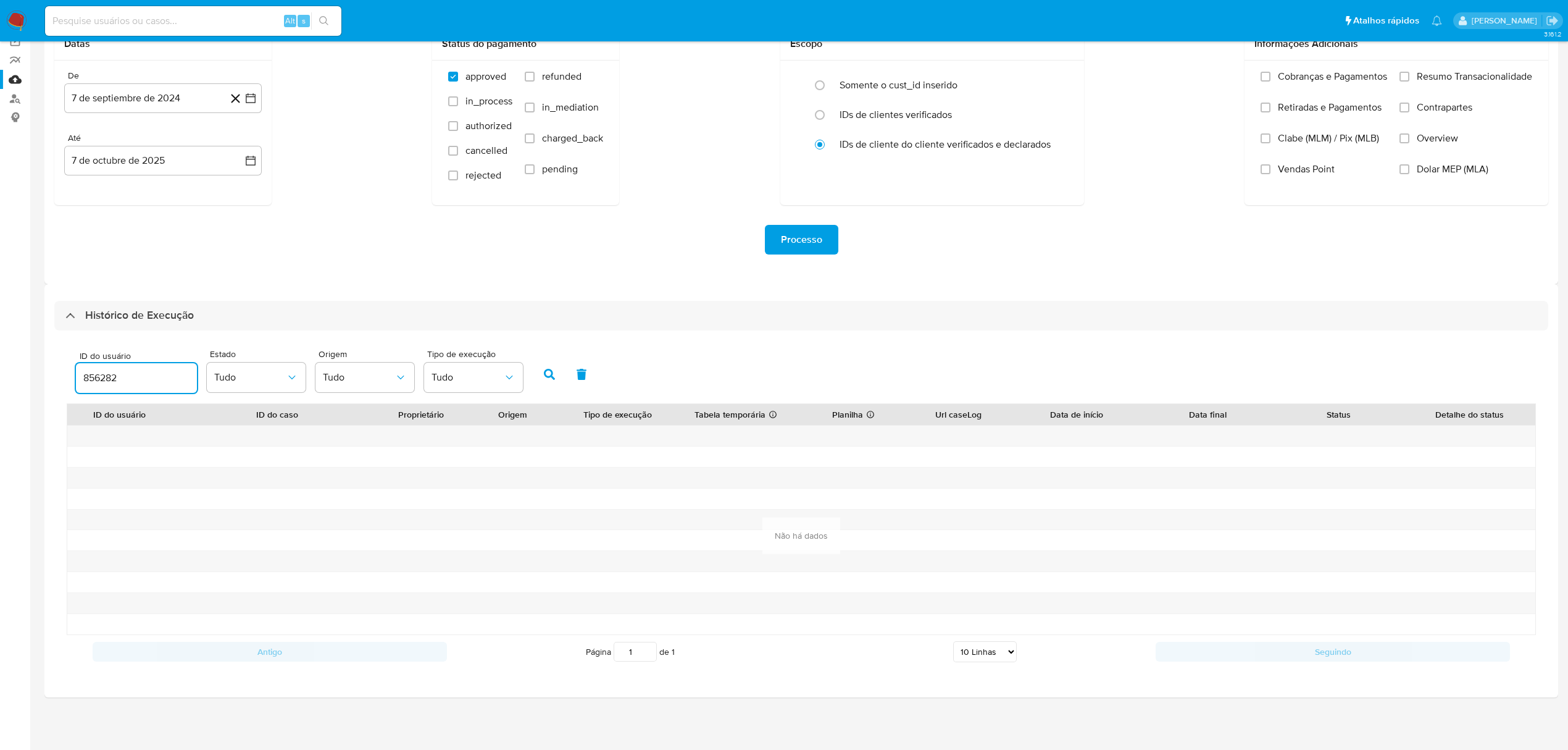
drag, startPoint x: 148, startPoint y: 372, endPoint x: 13, endPoint y: 370, distance: 135.0
click section "Bandeja Painel Screening Pesquisa em Listas Watchlist Ferramentas Operações em …"
paste input "123949823"
type input "1239498232"
click button "button"
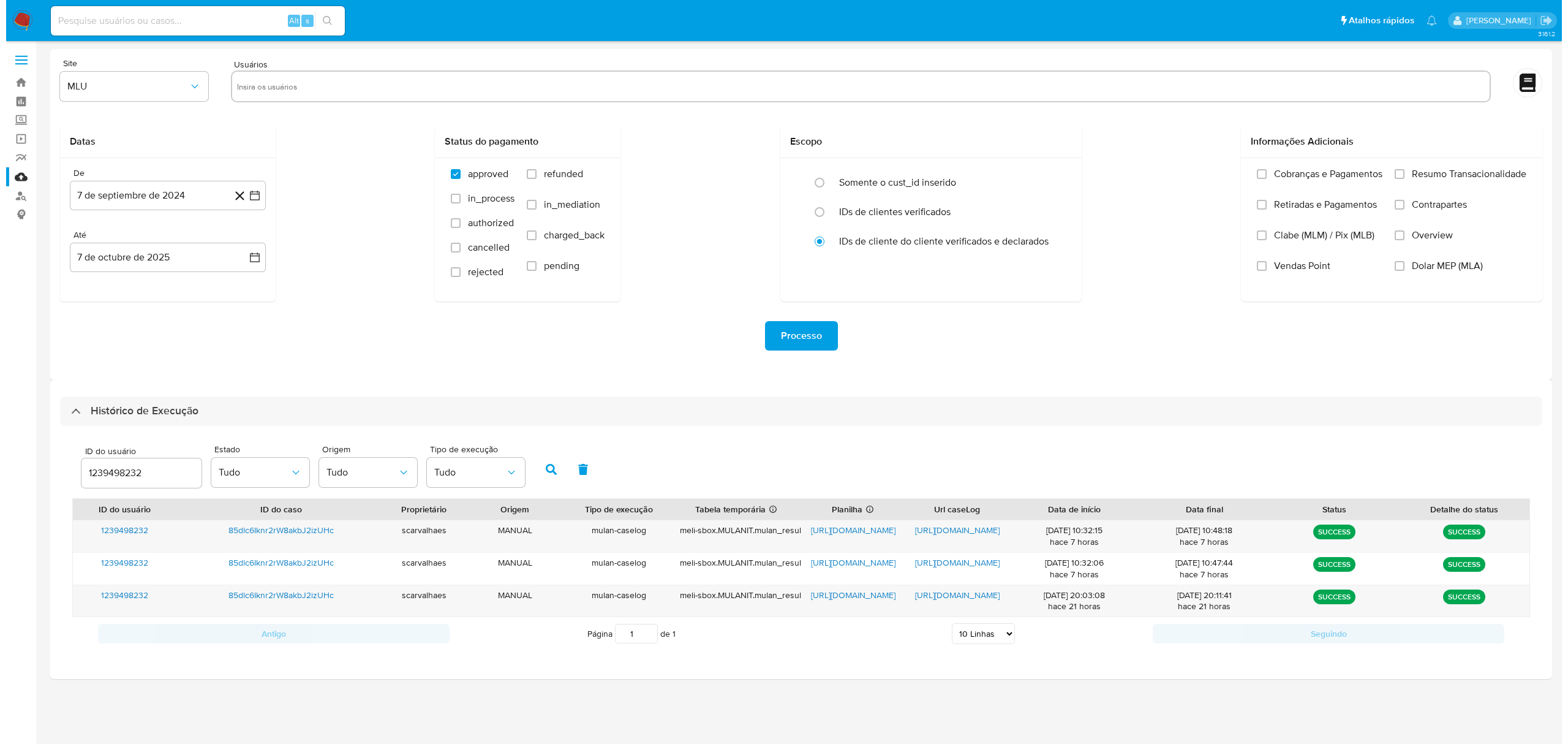
scroll to position [0, 0]
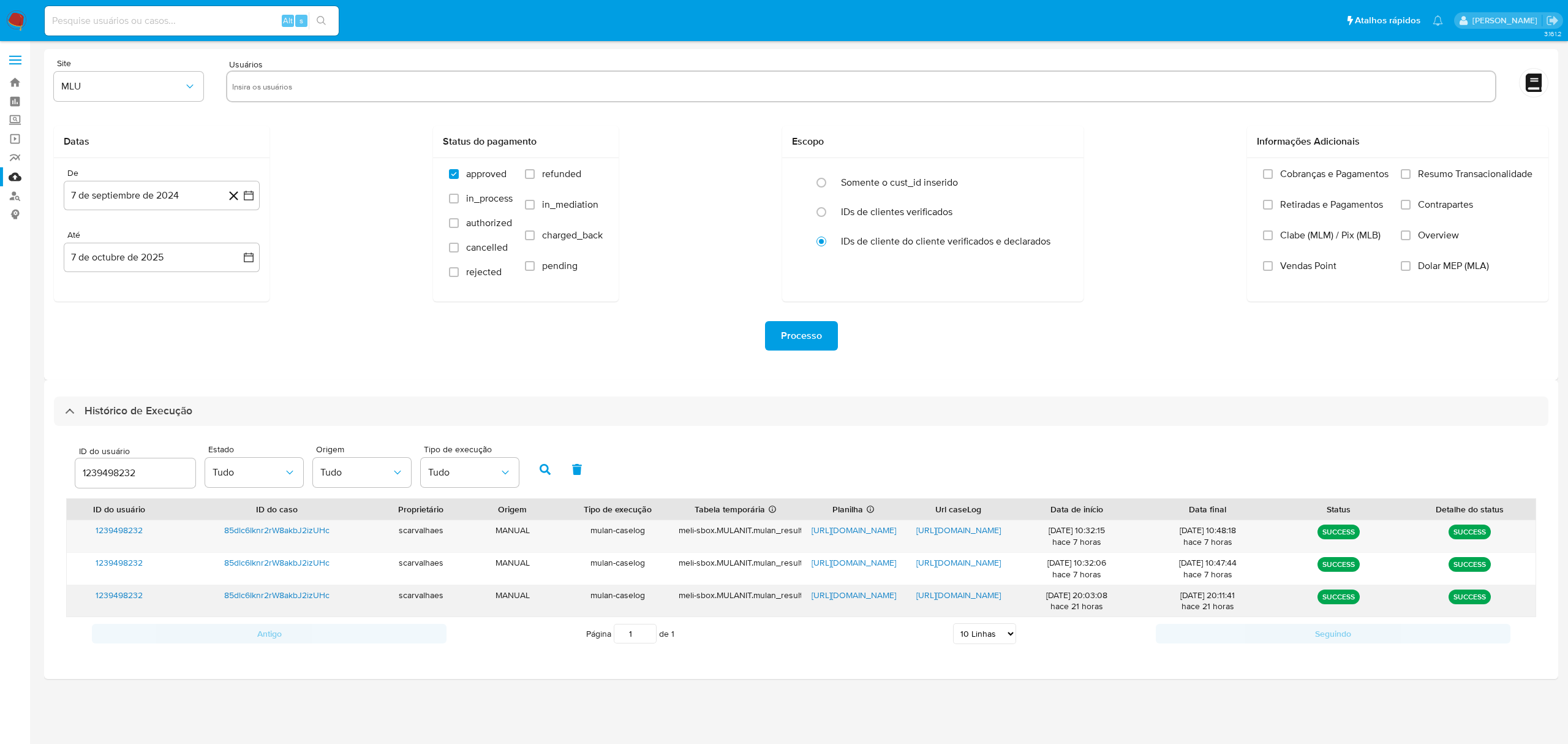
click span "https://docs.google.com/document/d/1UQJdjMQ_-kKVrYOoMiEfWlk85G88rLPITcOD1jbEnEE…"
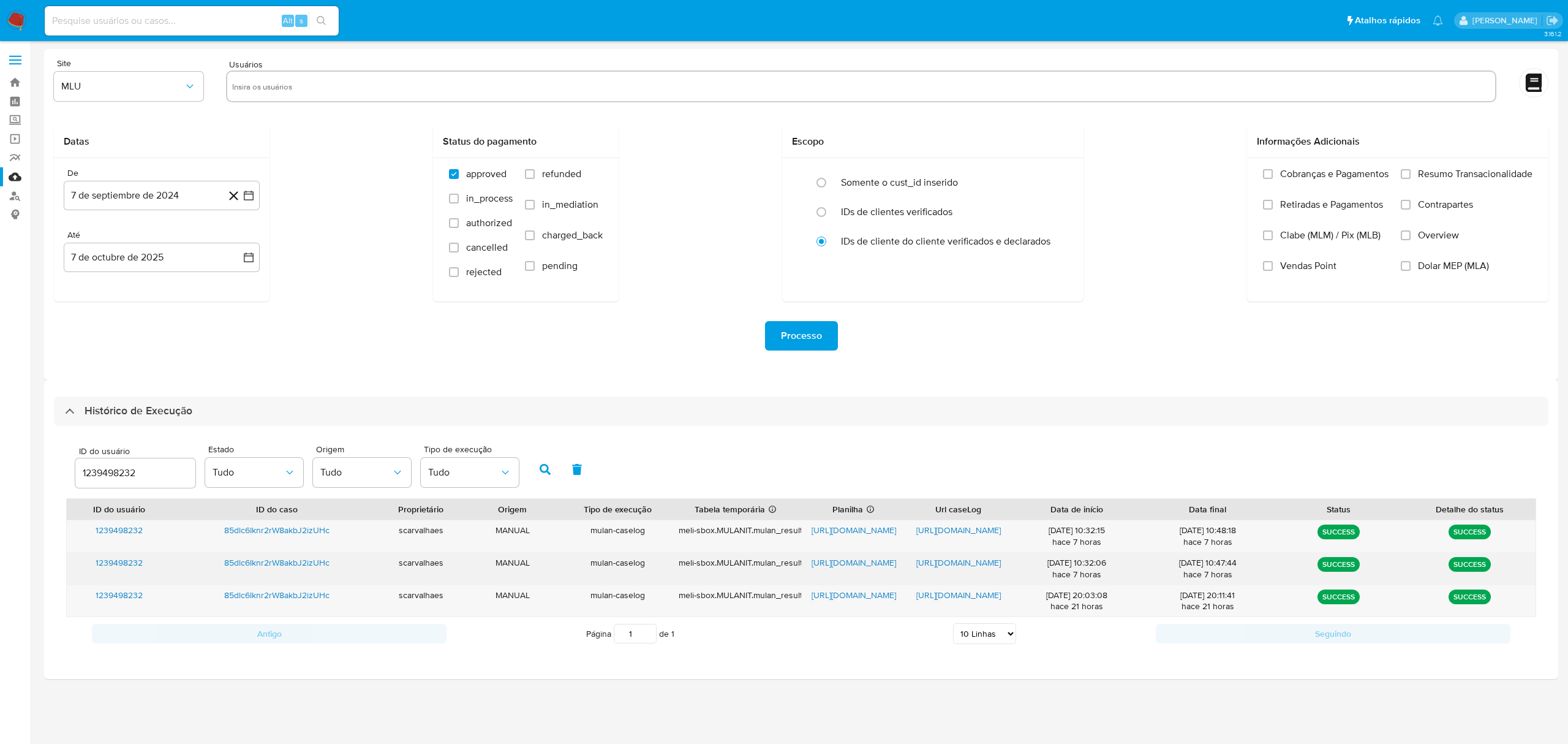
click span "https://docs.google.com/document/d/1_5I2xROf5rRH7D4797v4oG1Ge4TdPfIeCe6UiDL2p_U…"
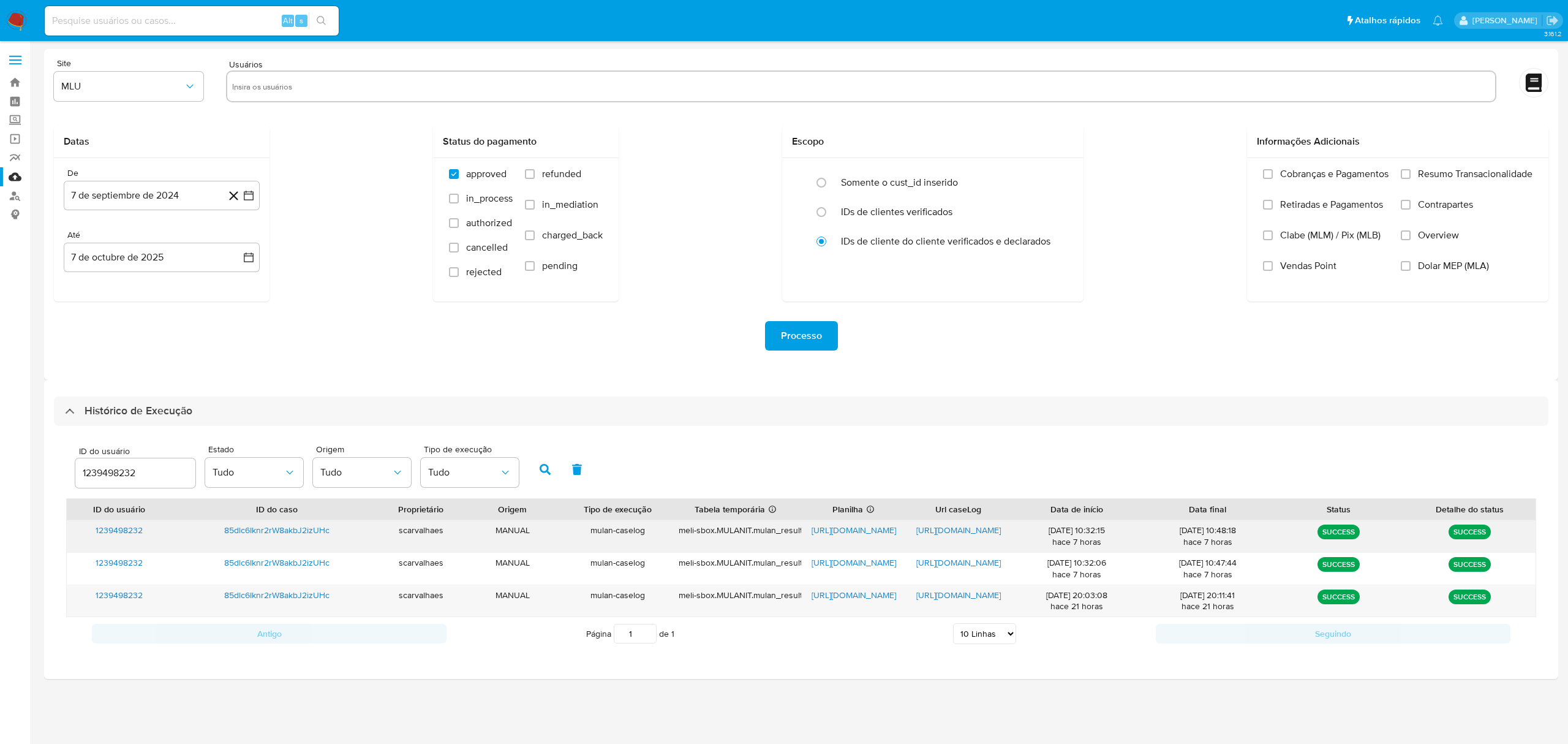
click span "https://docs.google.com/document/d/1ZyQENr2PeMTo9Tp0UXU2l9FOgPBIaxiwEVLbtK4E1Mo…"
click span "https://docs.google.com/document/d/1UQJdjMQ_-kKVrYOoMiEfWlk85G88rLPITcOD1jbEnEE…"
click span "https://docs.google.com/spreadsheets/d/1jIxsaQ1o-GZqyqGAhJmzgQ1EADsX_dmFkWaIGHX…"
click link "Localizador de pessoas"
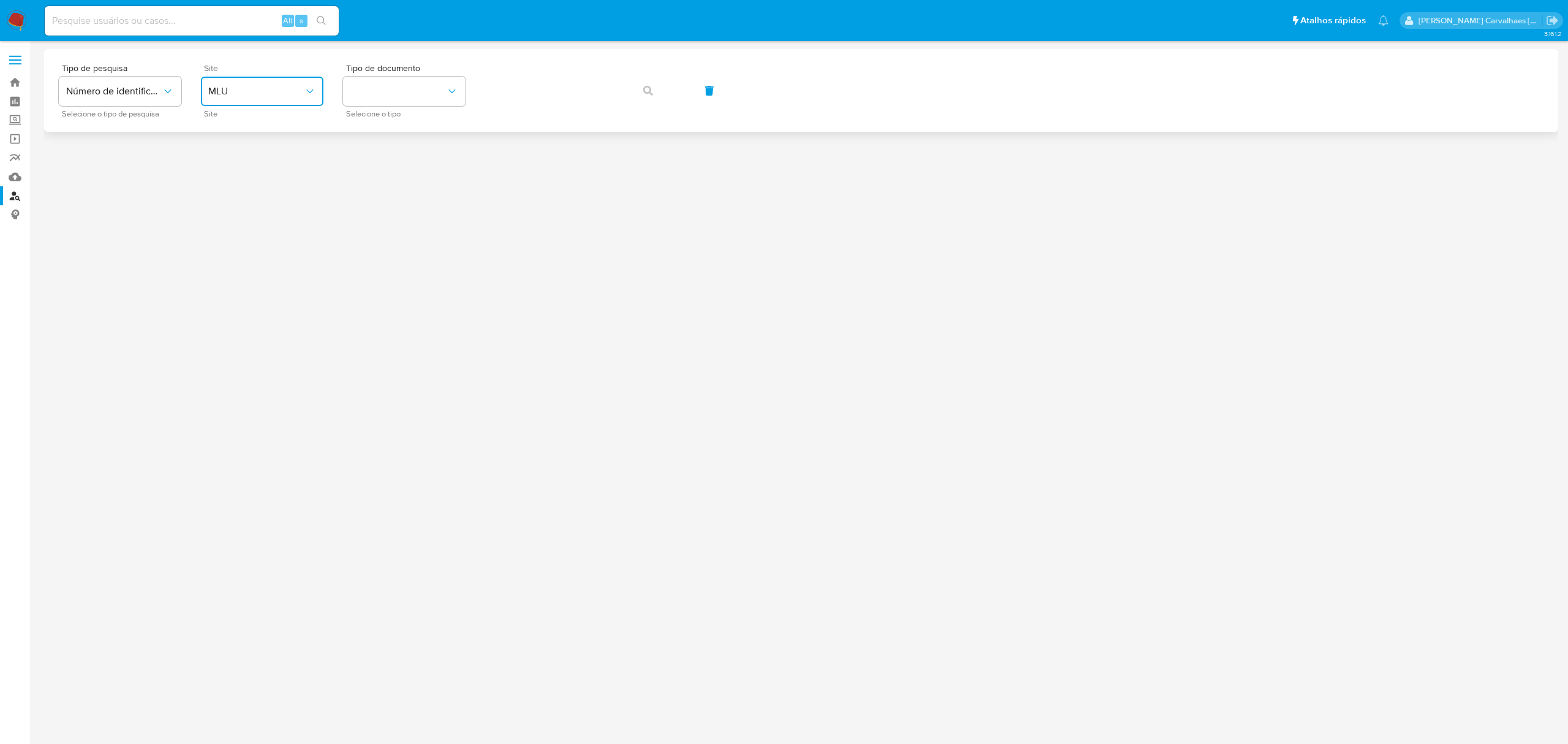
click at [261, 86] on span "MLU" at bounding box center [256, 91] width 95 height 12
click at [249, 175] on div "MLB" at bounding box center [258, 184] width 100 height 30
click at [413, 98] on button "identificationType" at bounding box center [404, 92] width 122 height 30
drag, startPoint x: 395, startPoint y: 163, endPoint x: 496, endPoint y: 110, distance: 114.1
click at [395, 163] on div "CPF CPF" at bounding box center [400, 172] width 100 height 41
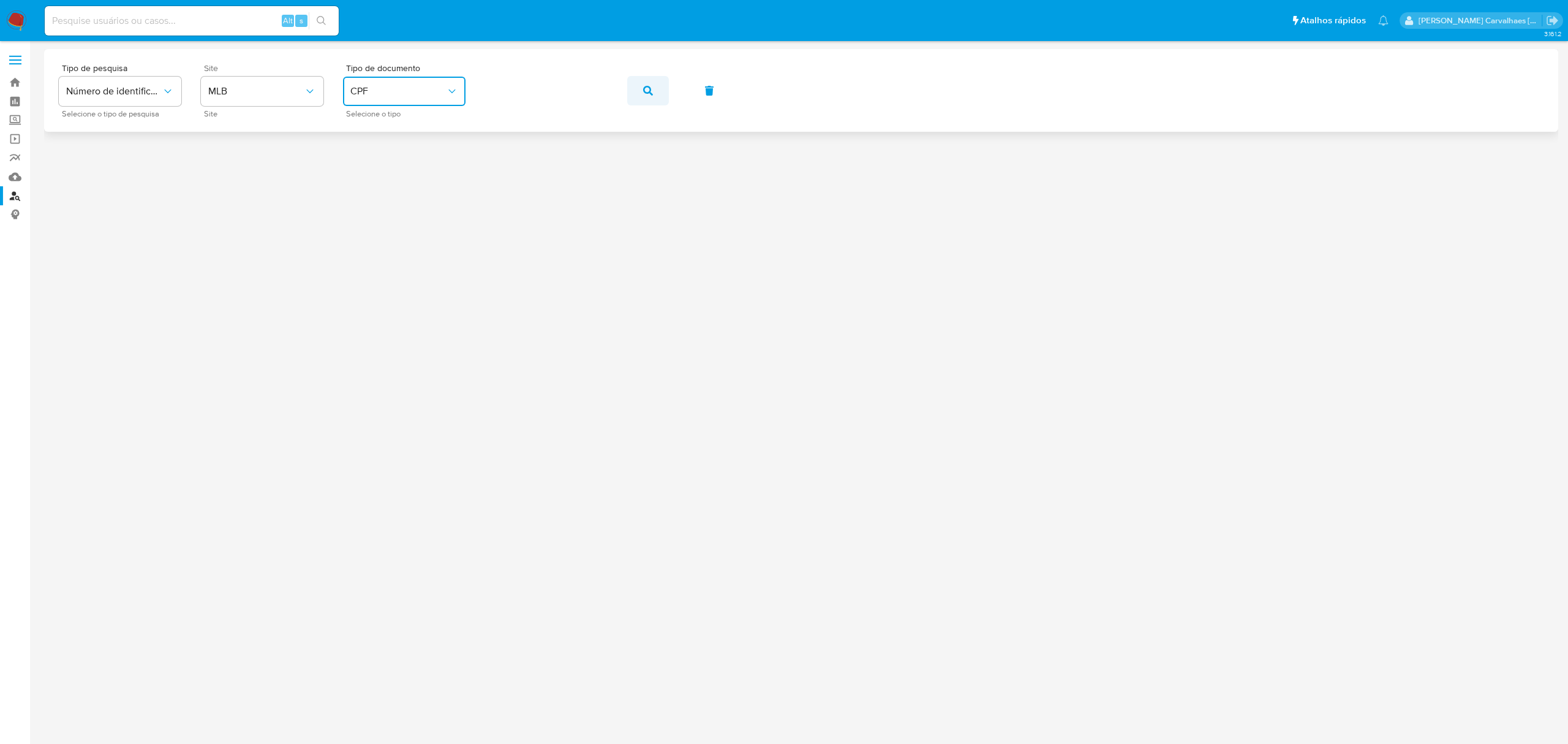
click at [643, 96] on span "button" at bounding box center [648, 90] width 10 height 27
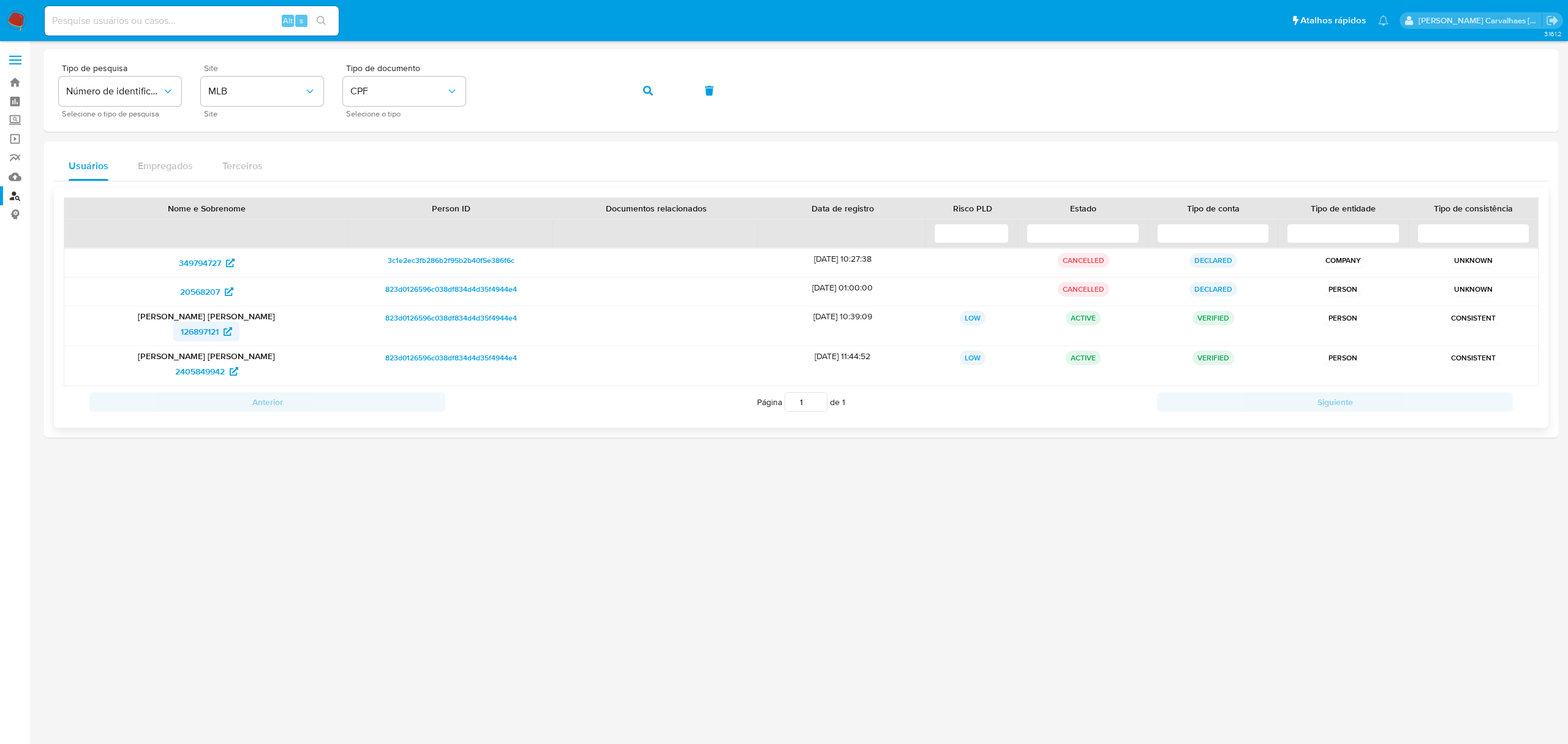
click at [211, 334] on span "126897121" at bounding box center [199, 332] width 38 height 20
click at [212, 267] on span "349794727" at bounding box center [199, 263] width 42 height 20
click at [204, 295] on span "20568207" at bounding box center [200, 291] width 40 height 20
click at [213, 372] on span "2405849942" at bounding box center [200, 372] width 50 height 20
click at [478, 95] on div "Tipo de pesquisa Número de identificação Selecione o tipo de pesquisa Site MLB …" at bounding box center [801, 90] width 1484 height 53
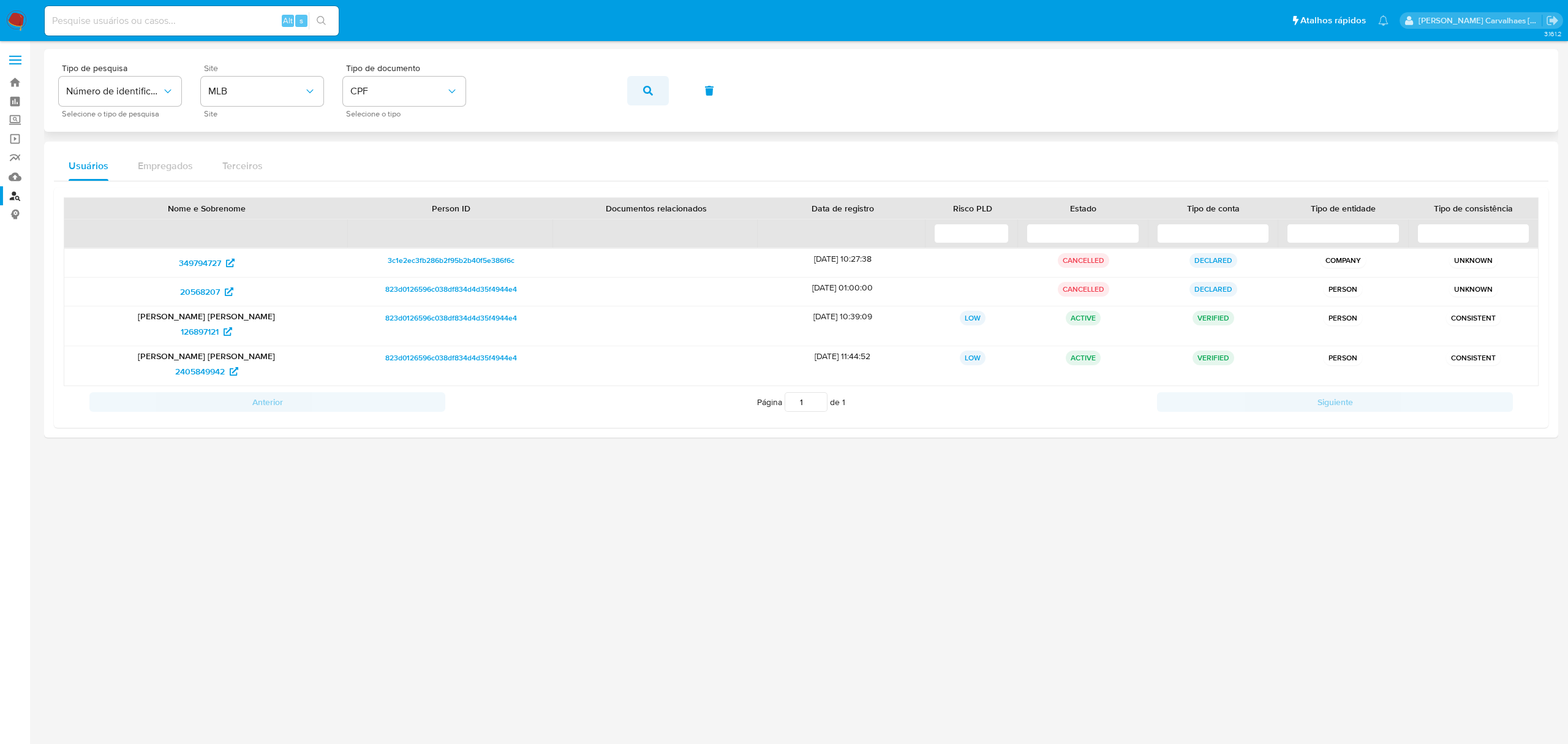
click at [650, 91] on icon "button" at bounding box center [648, 91] width 10 height 10
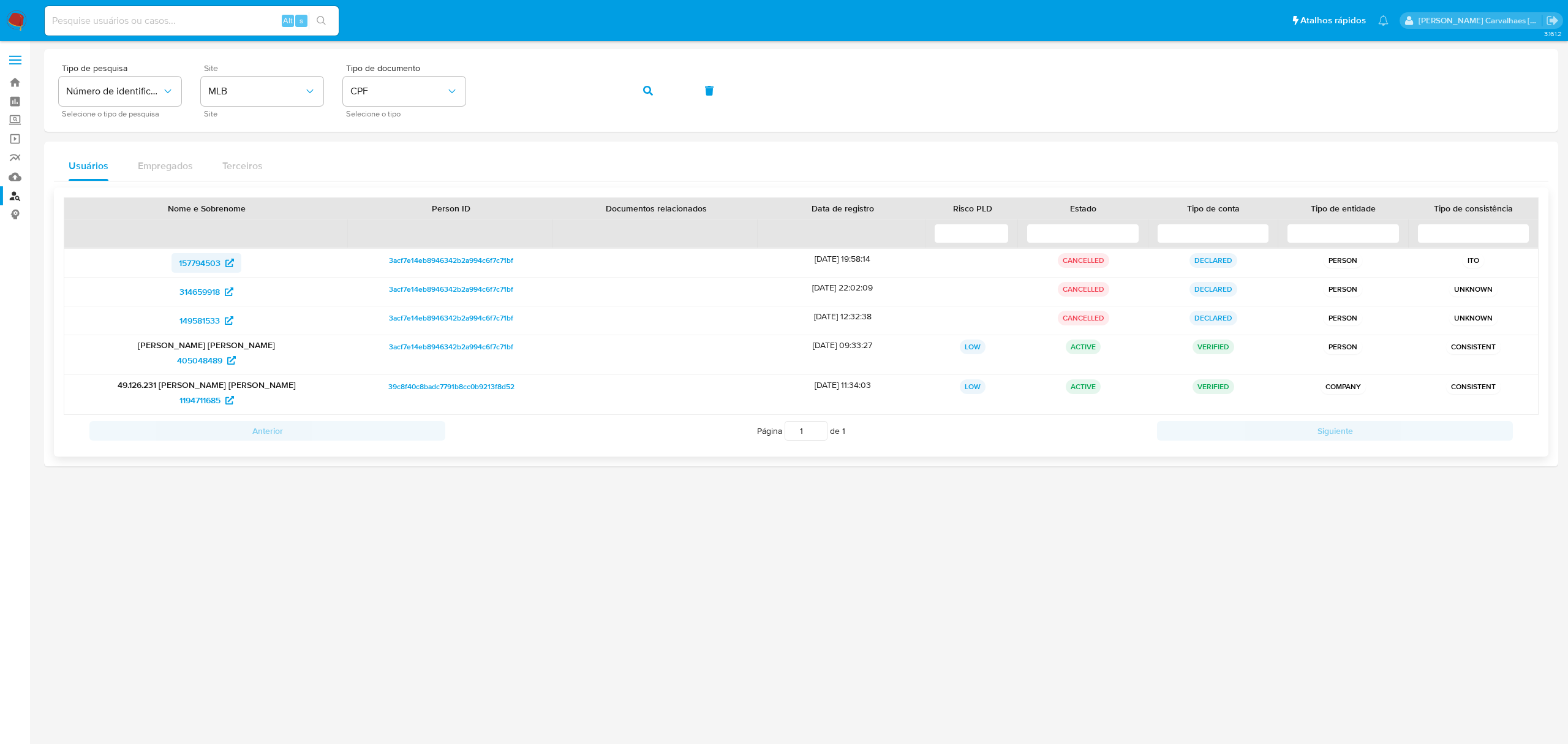
click at [216, 261] on span "157794503" at bounding box center [199, 263] width 41 height 20
click at [211, 292] on span "314659918" at bounding box center [199, 291] width 41 height 20
click at [202, 358] on span "405048489" at bounding box center [199, 360] width 46 height 20
click at [223, 397] on span "1194711685" at bounding box center [207, 400] width 55 height 20
click at [449, 91] on div "Tipo de pesquisa Número de identificação Selecione o tipo de pesquisa Site MLB …" at bounding box center [801, 90] width 1484 height 53
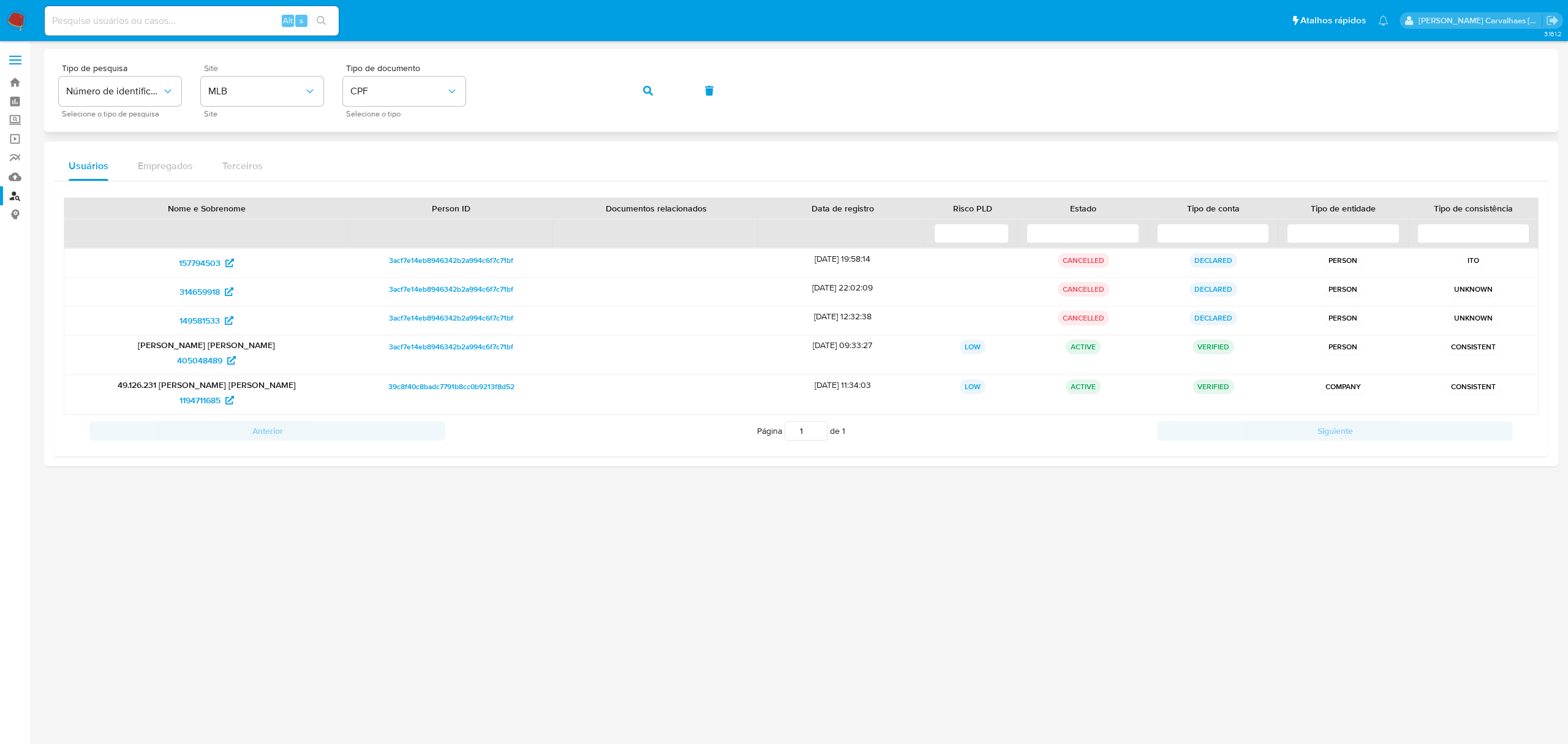
click at [638, 91] on button "button" at bounding box center [648, 91] width 41 height 30
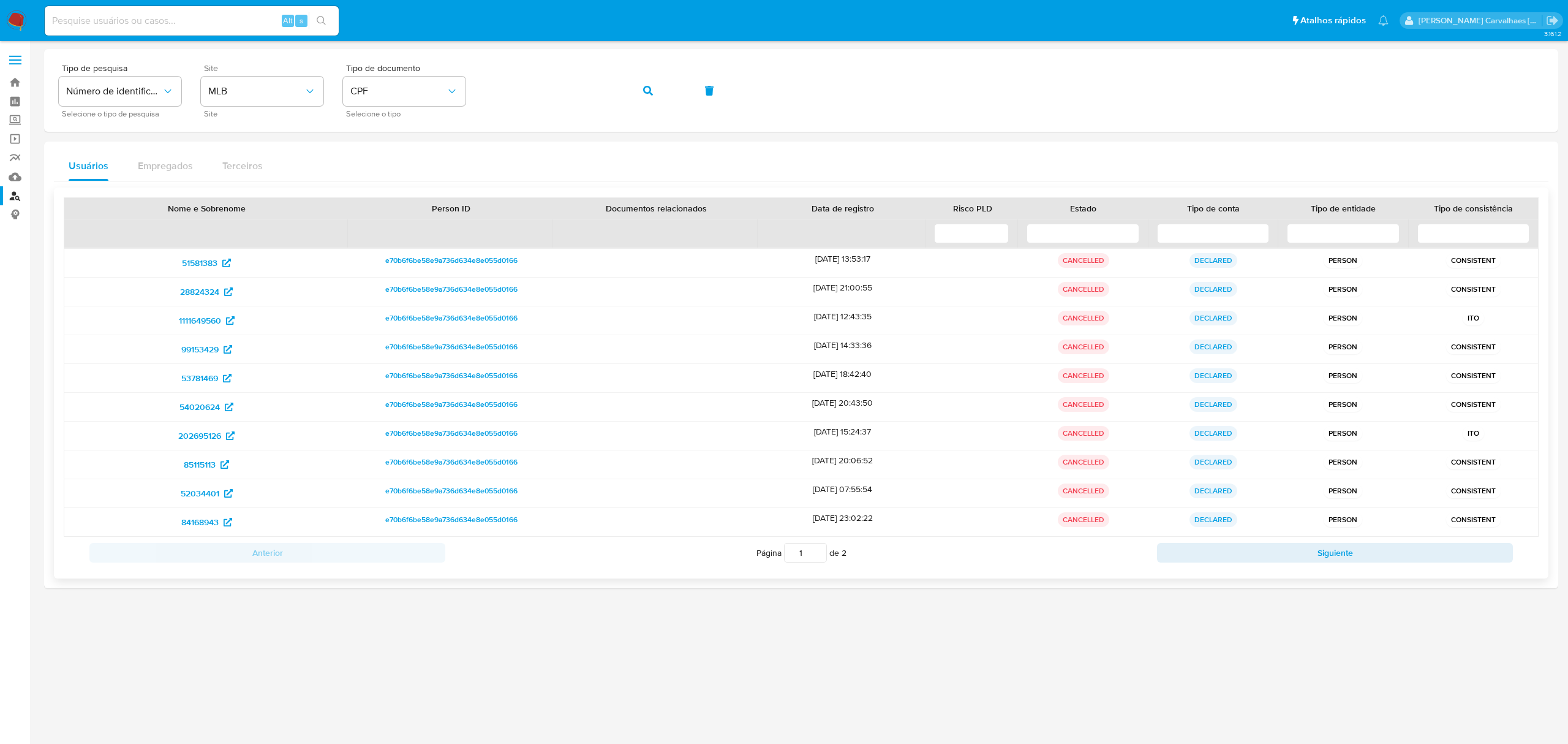
click at [817, 548] on input "1" at bounding box center [805, 553] width 43 height 20
click at [819, 551] on input "2" at bounding box center [805, 553] width 43 height 20
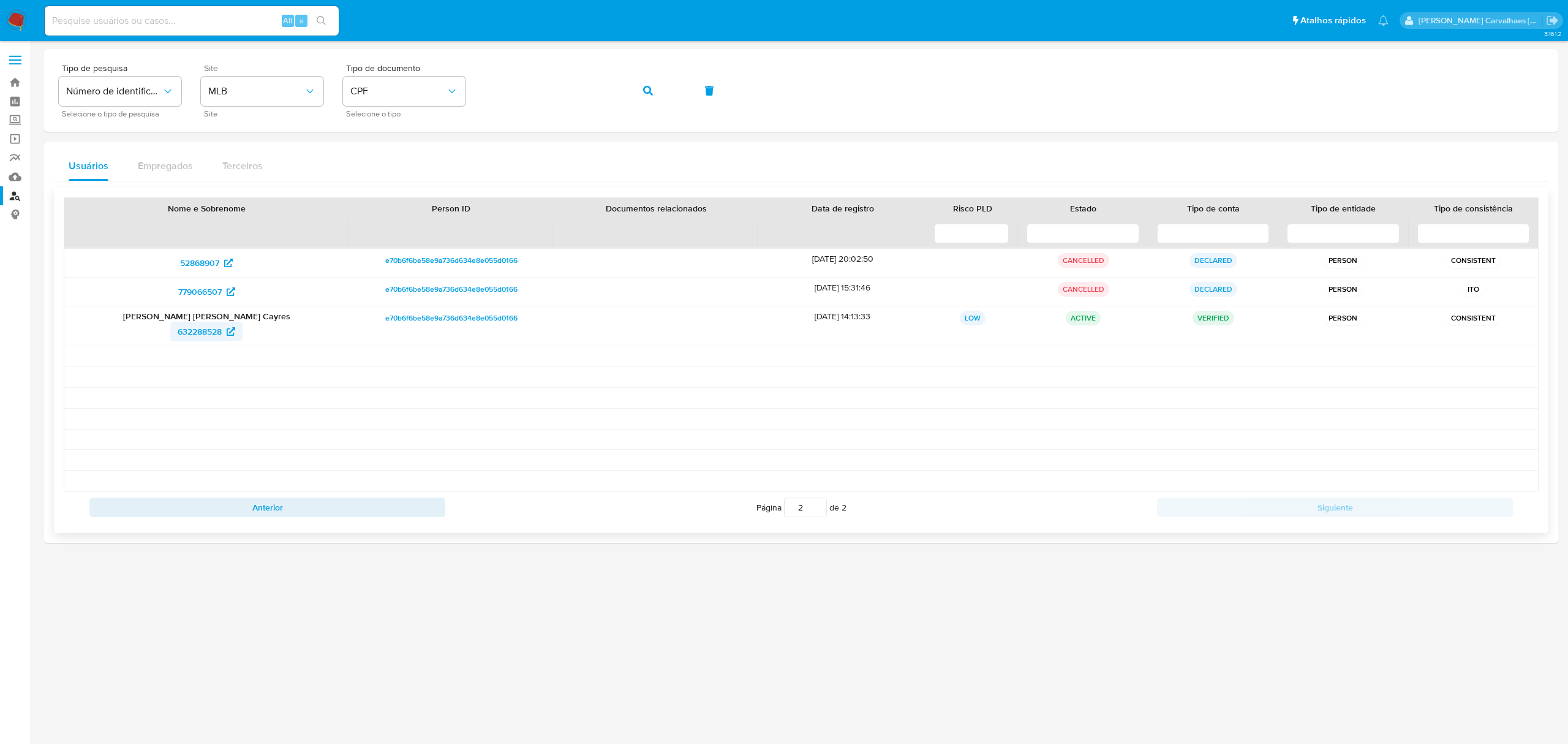
click at [223, 334] on span "632288528" at bounding box center [207, 332] width 58 height 20
click at [196, 290] on span "779066507" at bounding box center [199, 291] width 44 height 20
click at [194, 261] on span "52868907" at bounding box center [199, 263] width 39 height 20
click at [819, 507] on input "2" at bounding box center [805, 507] width 43 height 20
type input "1"
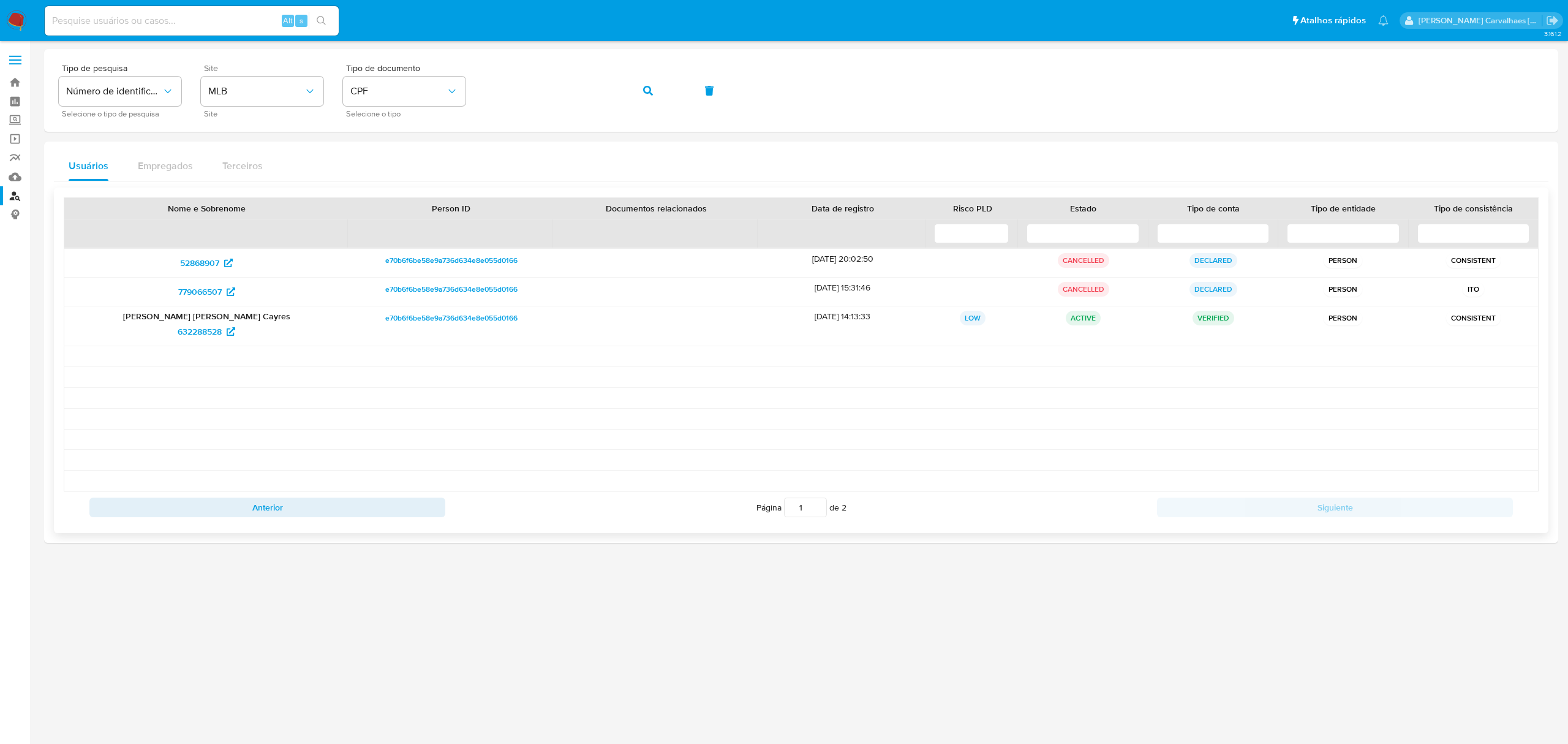
click at [817, 513] on input "1" at bounding box center [805, 507] width 43 height 20
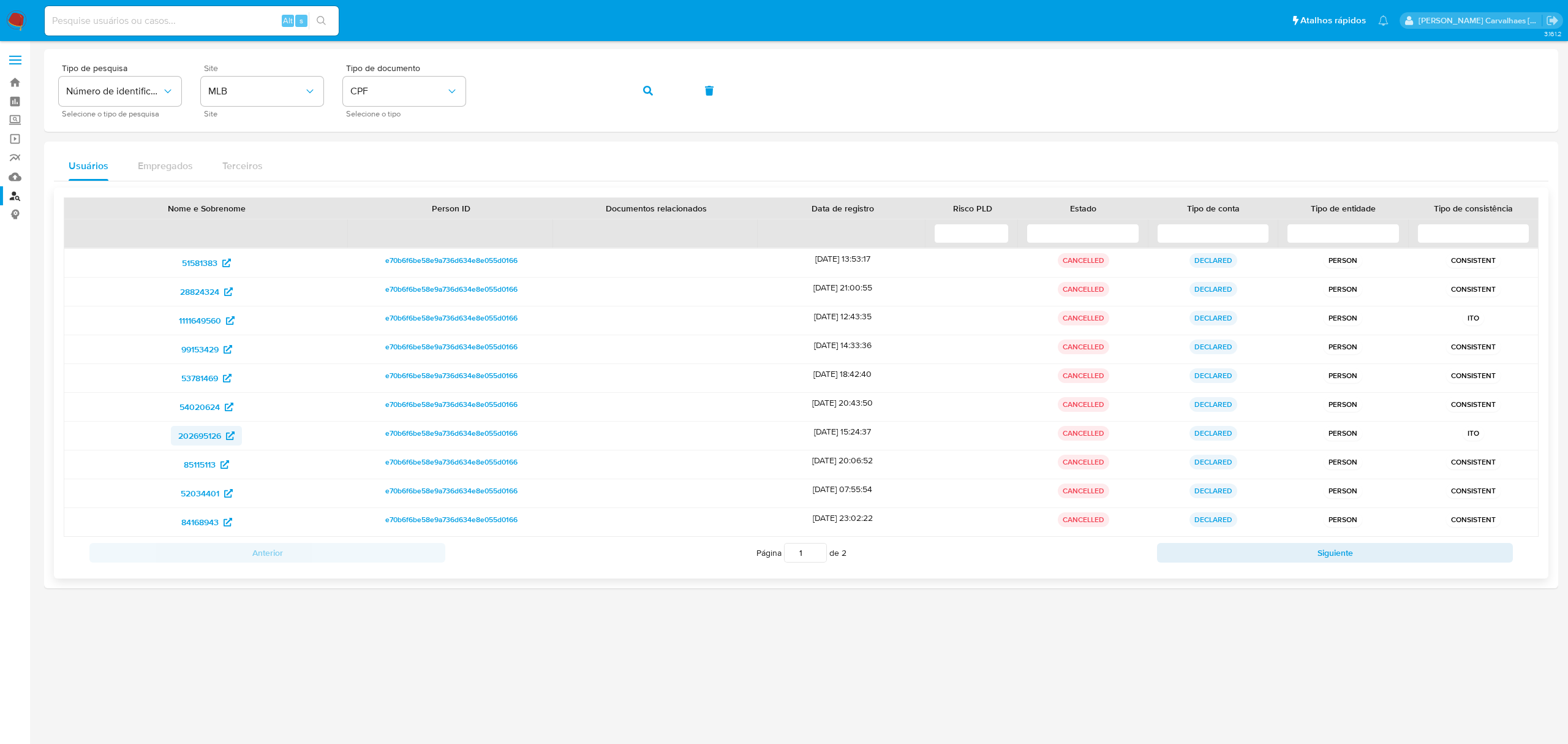
click at [213, 437] on span "202695126" at bounding box center [199, 435] width 43 height 20
click at [420, 96] on span "CPF" at bounding box center [397, 91] width 95 height 12
click at [419, 163] on div "CPF CPF" at bounding box center [400, 172] width 100 height 41
click at [421, 97] on span "CPF" at bounding box center [397, 91] width 95 height 12
click at [424, 133] on div "CNPJ CNPJ" at bounding box center [400, 130] width 100 height 41
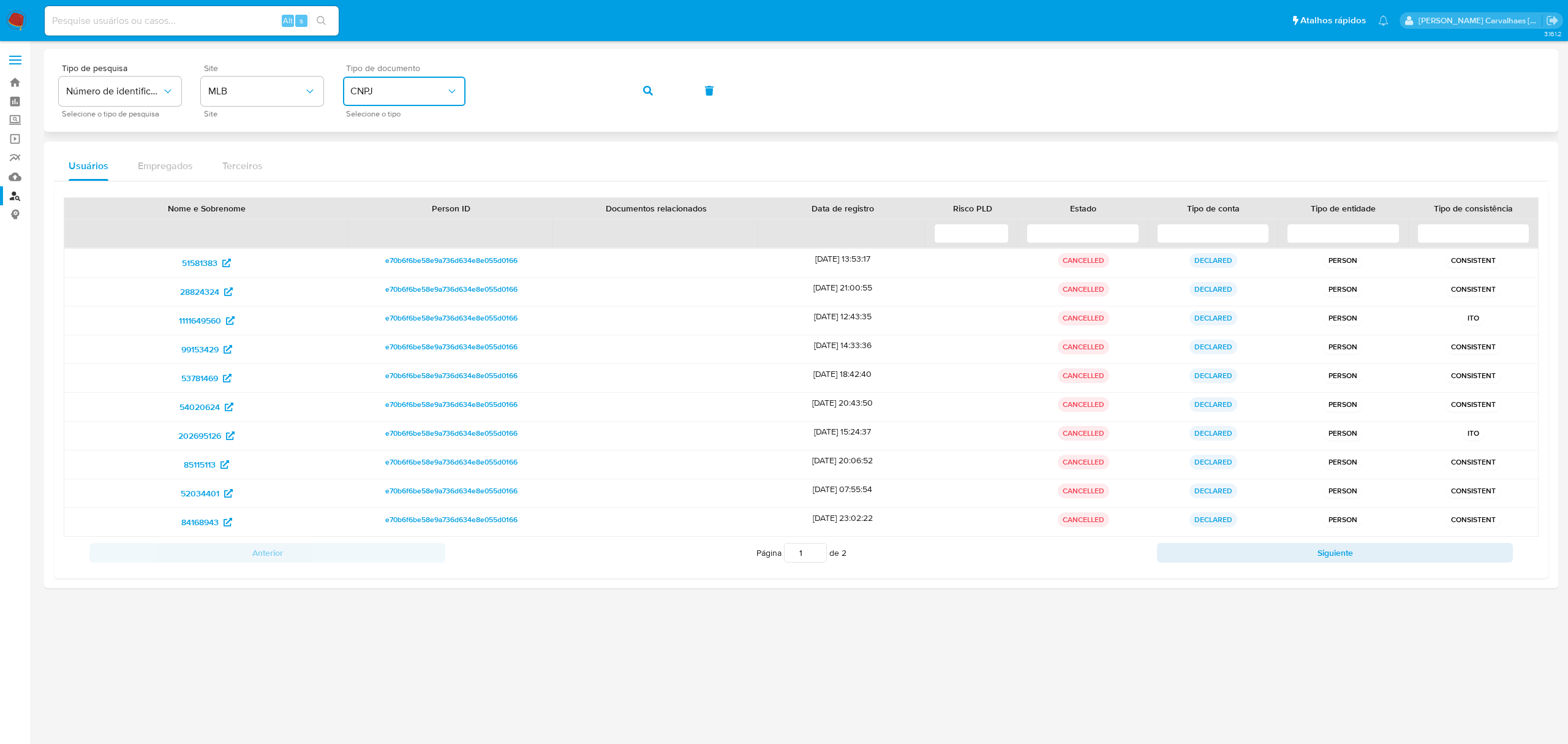
click at [467, 92] on div "Tipo de pesquisa Número de identificação Selecione o tipo de pesquisa Site MLB …" at bounding box center [801, 90] width 1484 height 53
click at [640, 87] on button "button" at bounding box center [648, 91] width 41 height 30
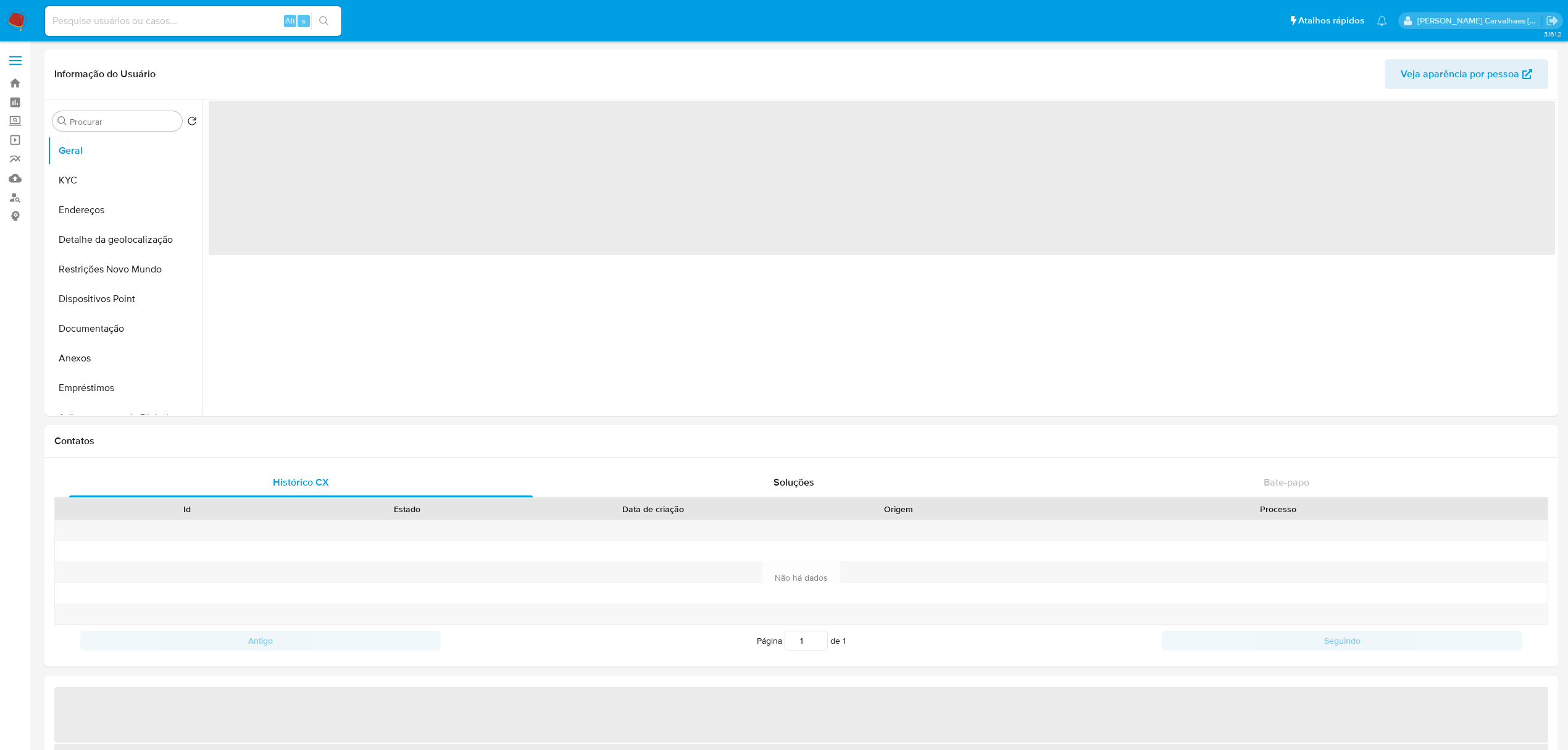
select select "10"
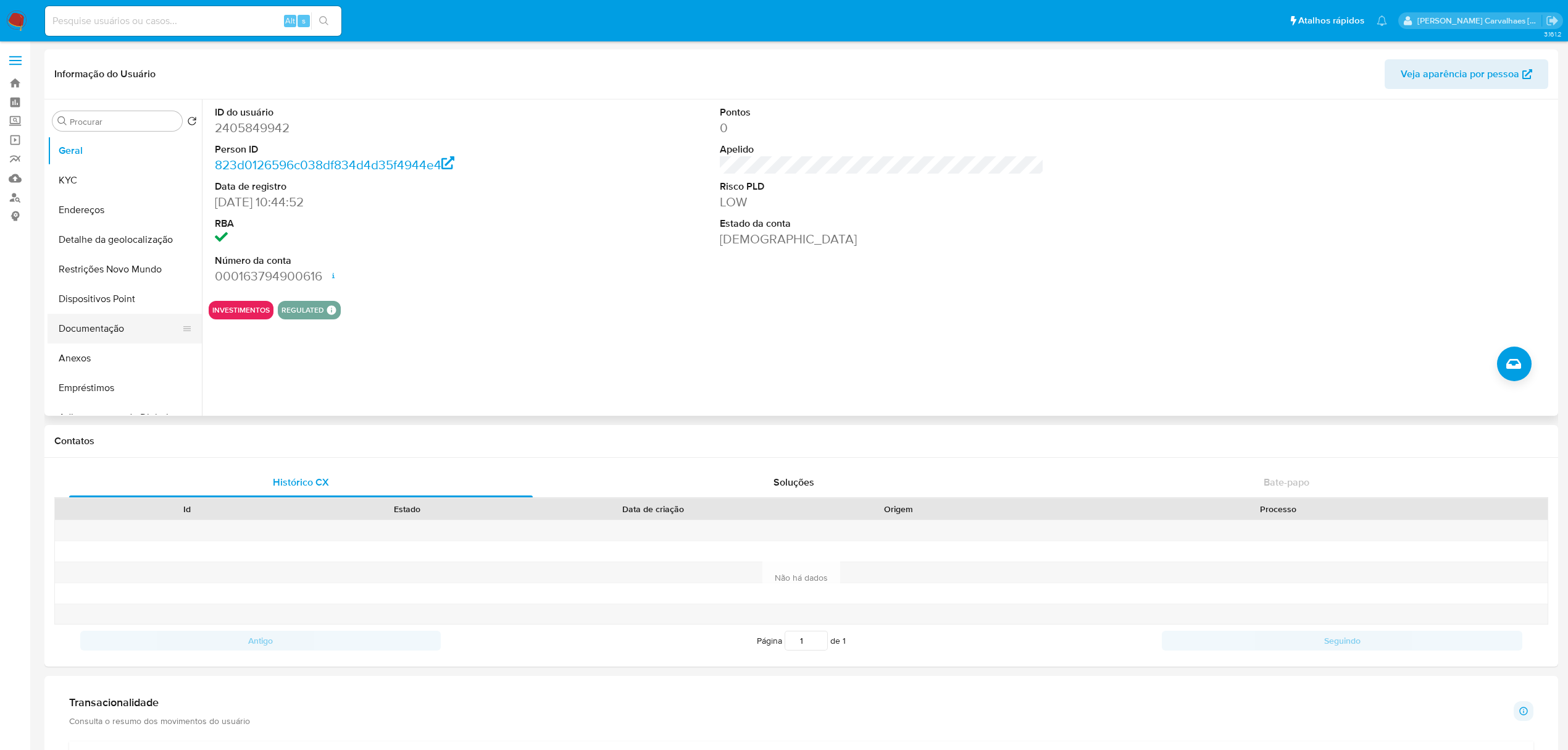
click at [118, 329] on button "Documentação" at bounding box center [119, 329] width 144 height 30
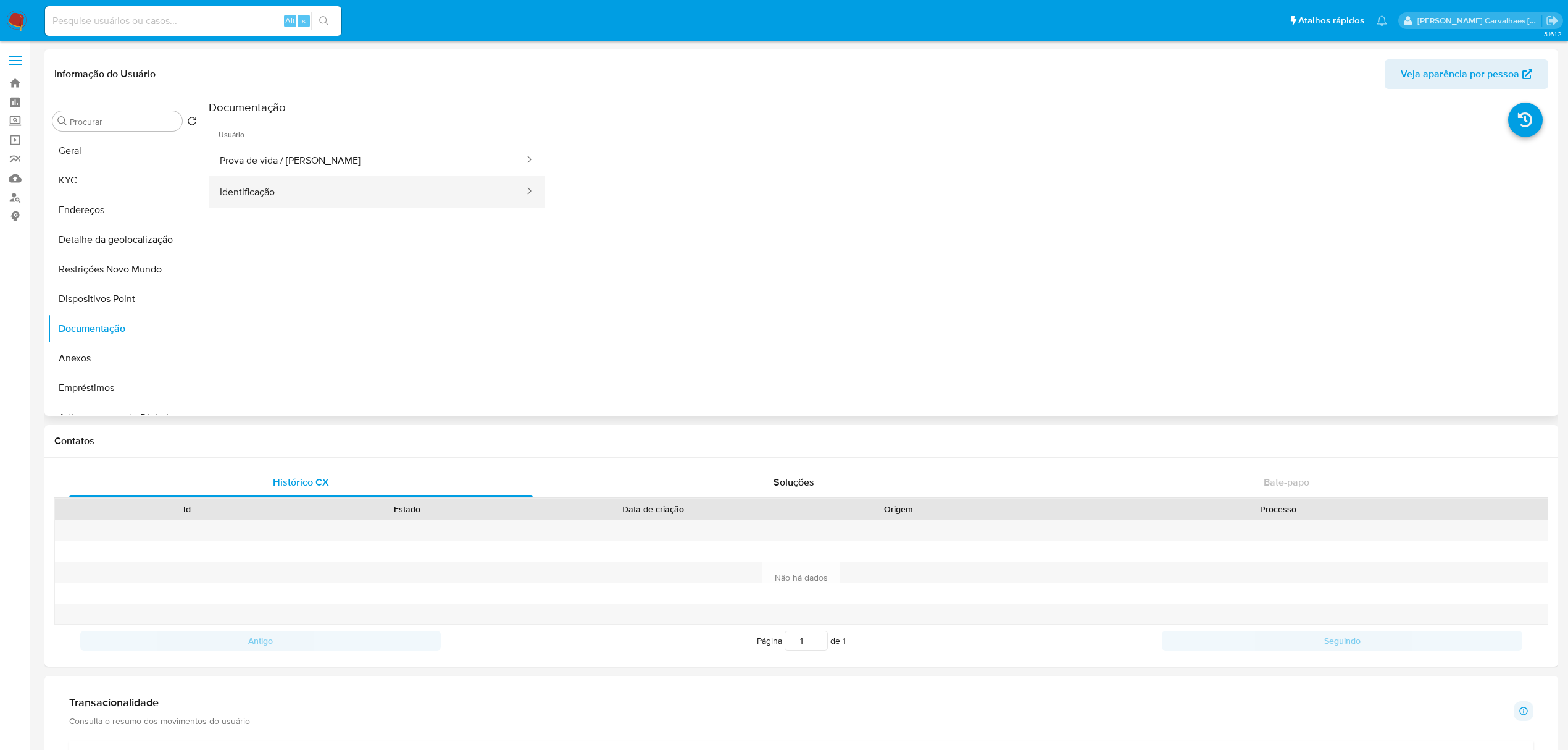
click at [298, 198] on button "Identificação" at bounding box center [367, 192] width 317 height 32
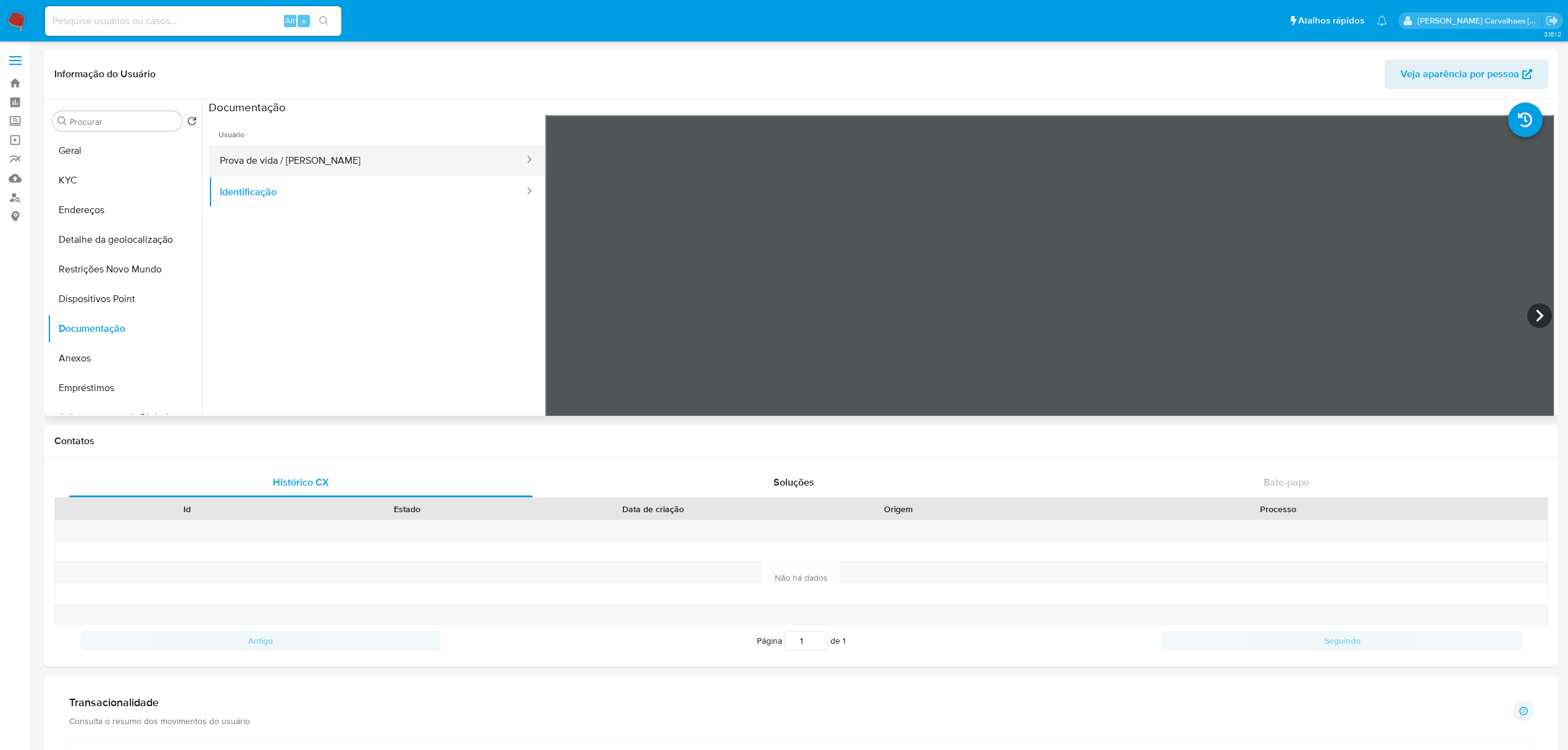
click at [351, 161] on button "Prova de vida / [PERSON_NAME]" at bounding box center [367, 160] width 317 height 32
click at [78, 181] on button "KYC" at bounding box center [119, 180] width 144 height 30
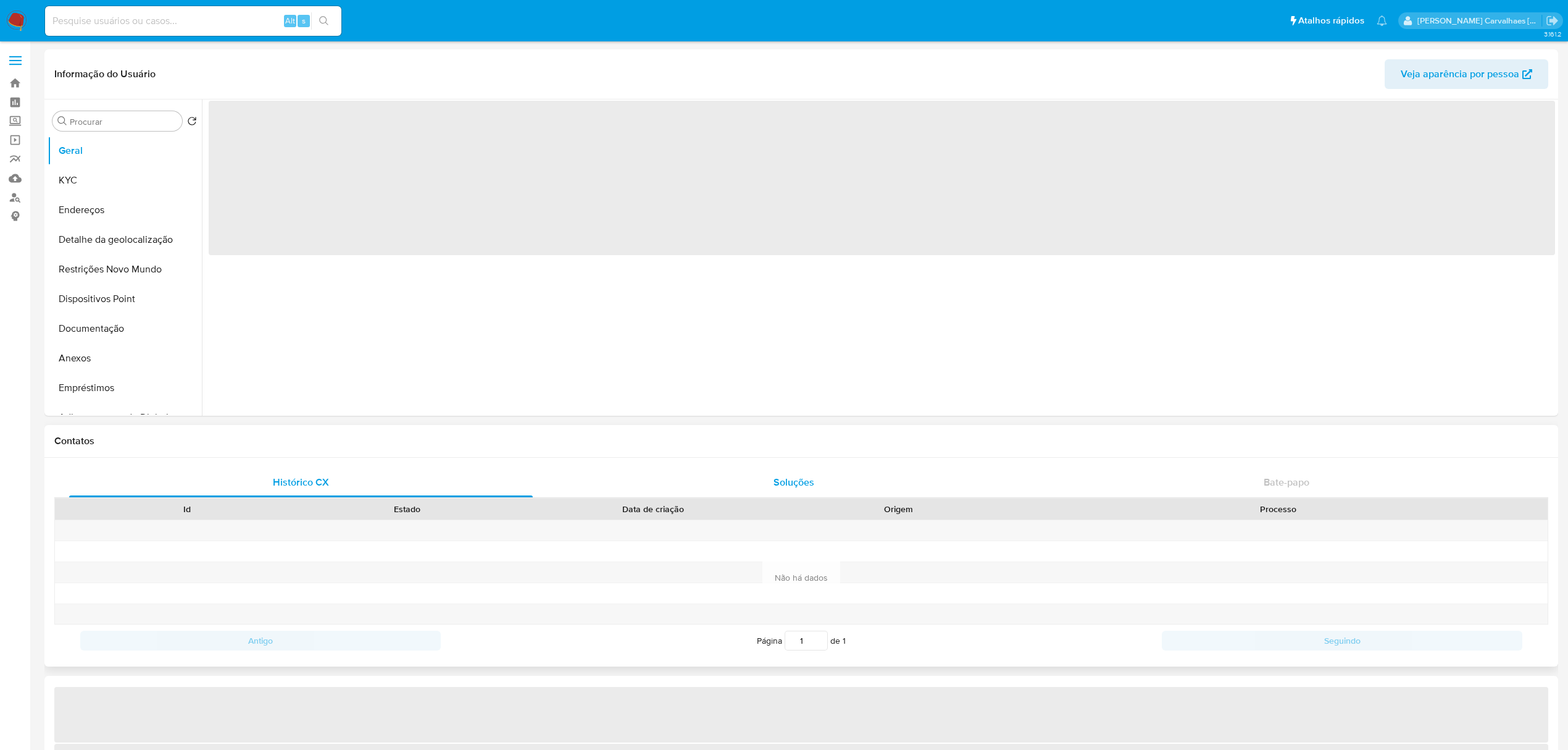
select select "10"
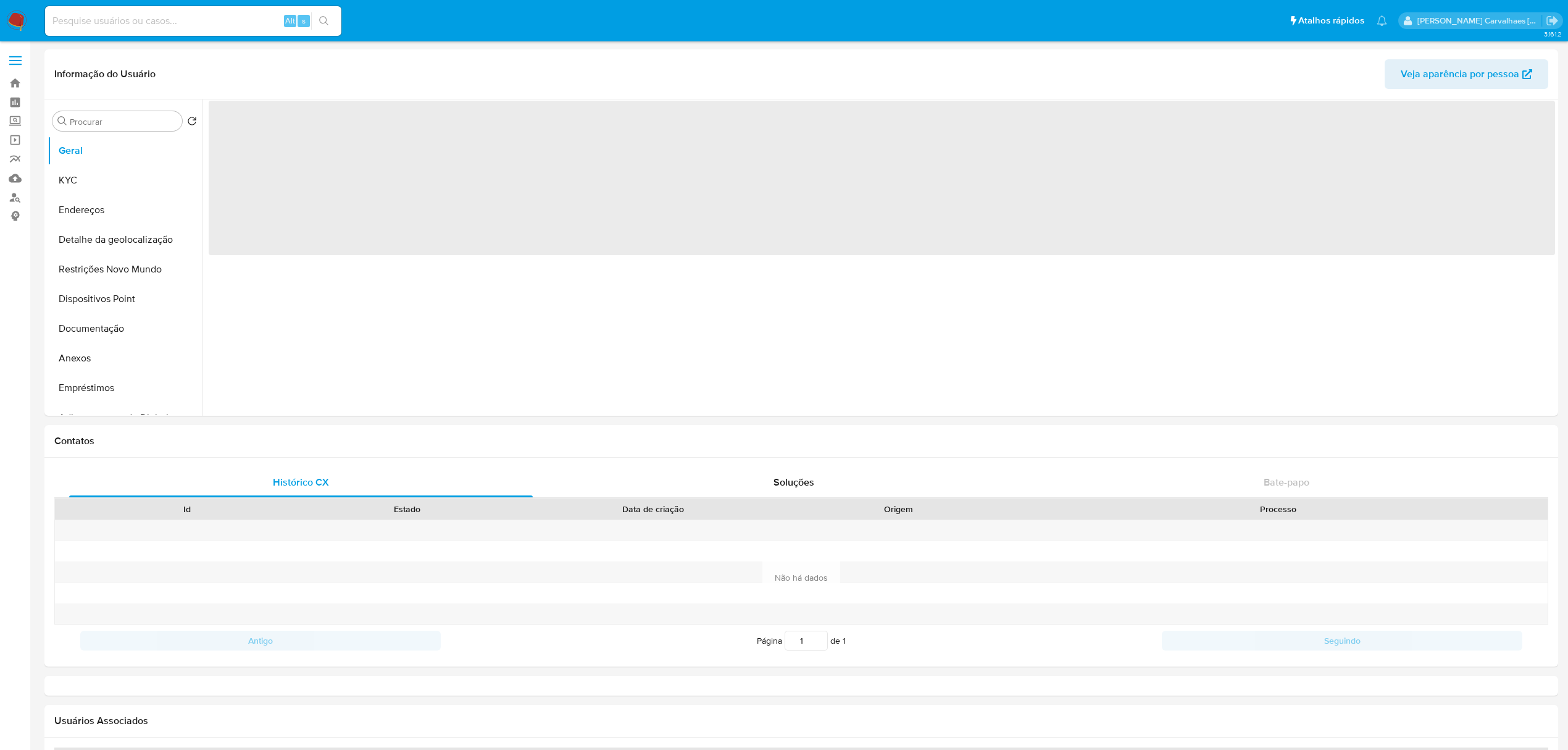
select select "10"
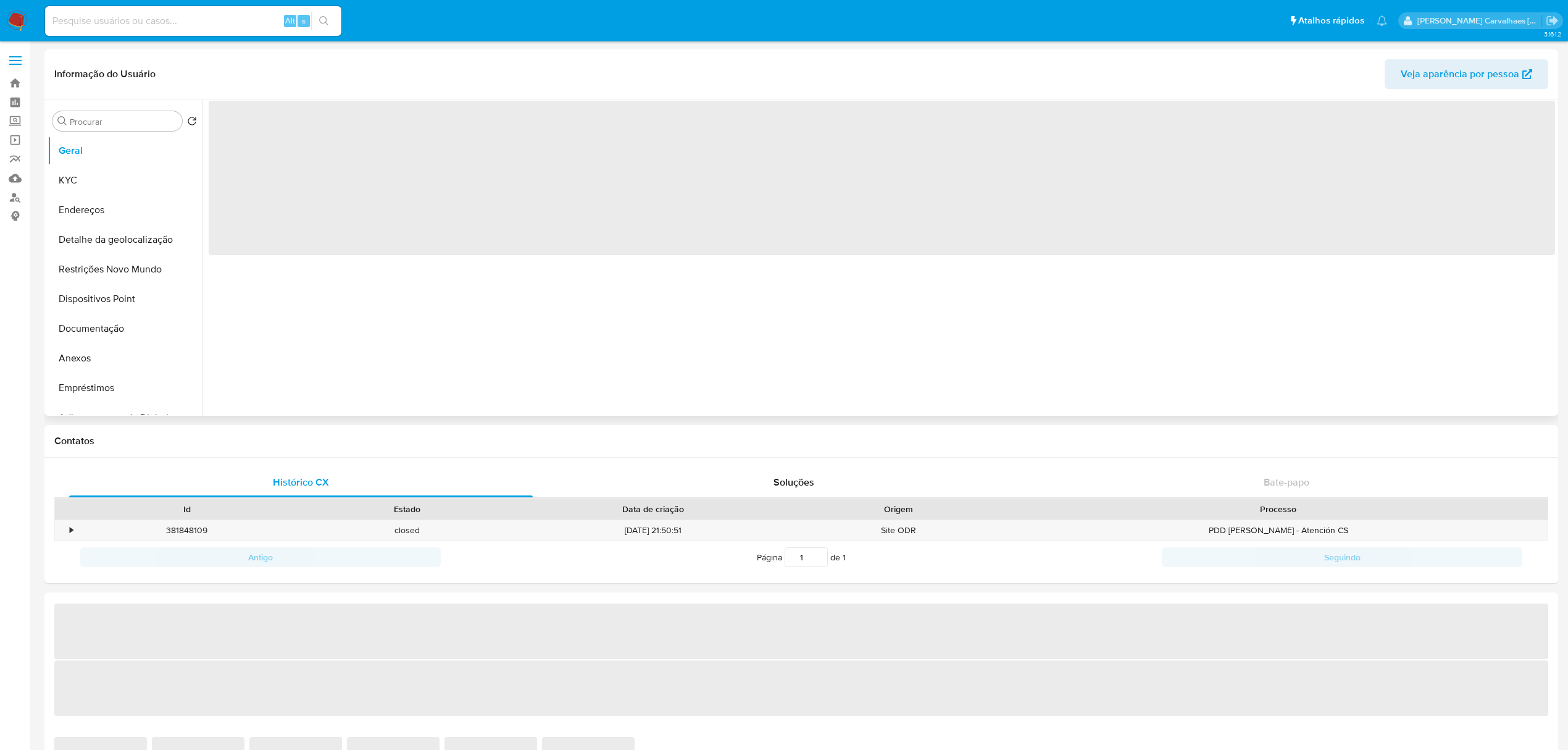
select select "10"
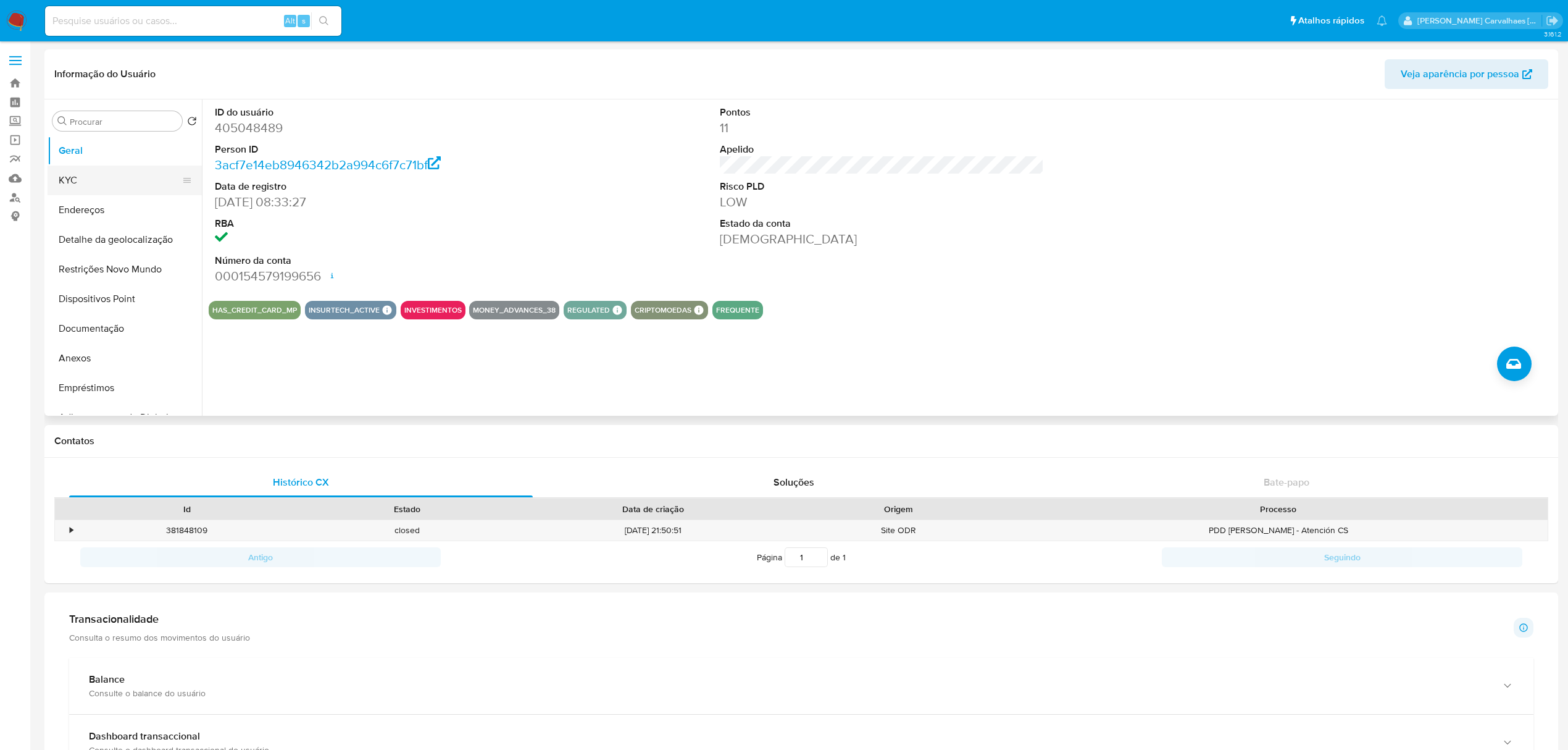
click at [93, 179] on button "KYC" at bounding box center [119, 180] width 144 height 30
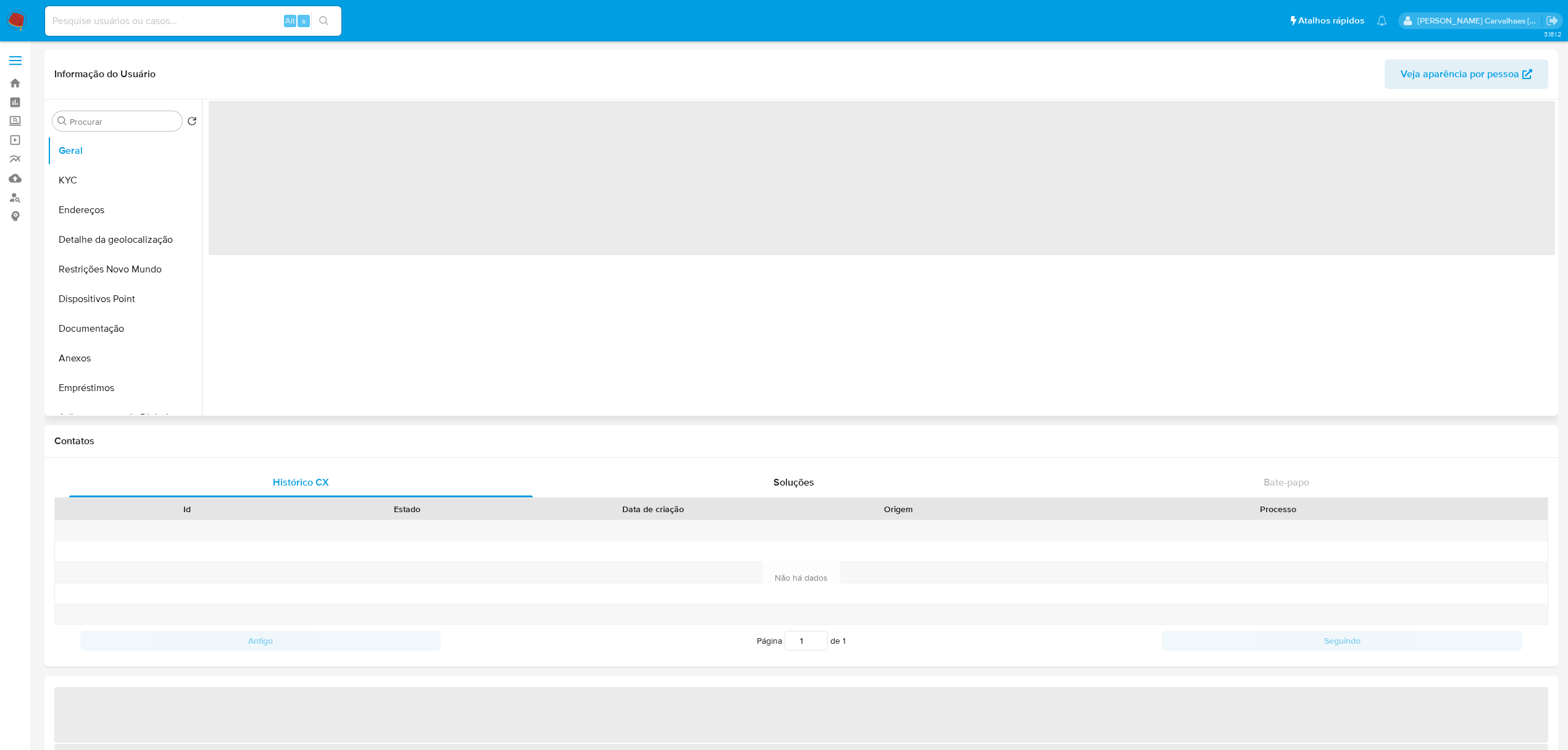
select select "10"
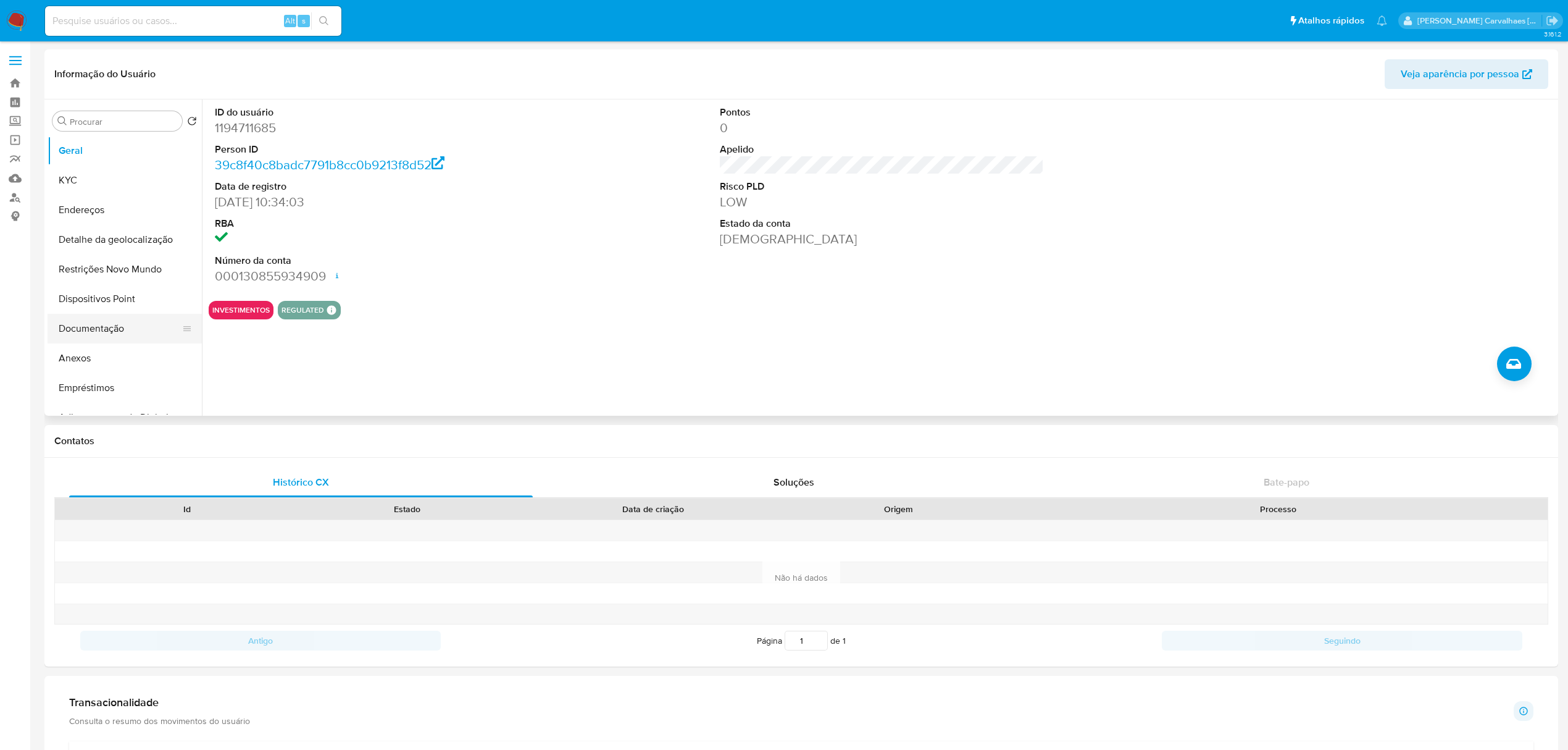
click at [133, 331] on button "Documentação" at bounding box center [119, 329] width 144 height 30
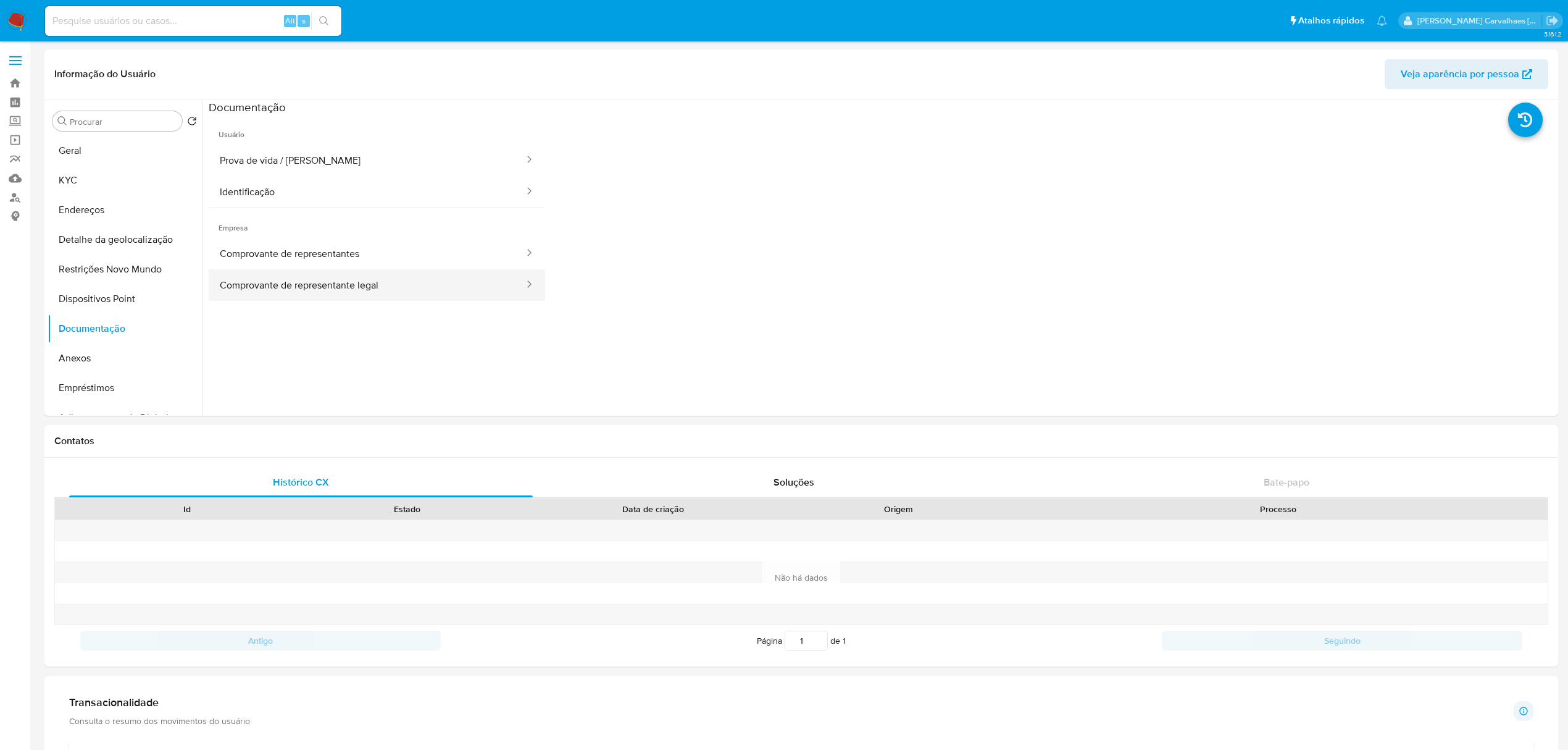
click at [426, 282] on button "Comprovante de representante legal" at bounding box center [367, 285] width 317 height 32
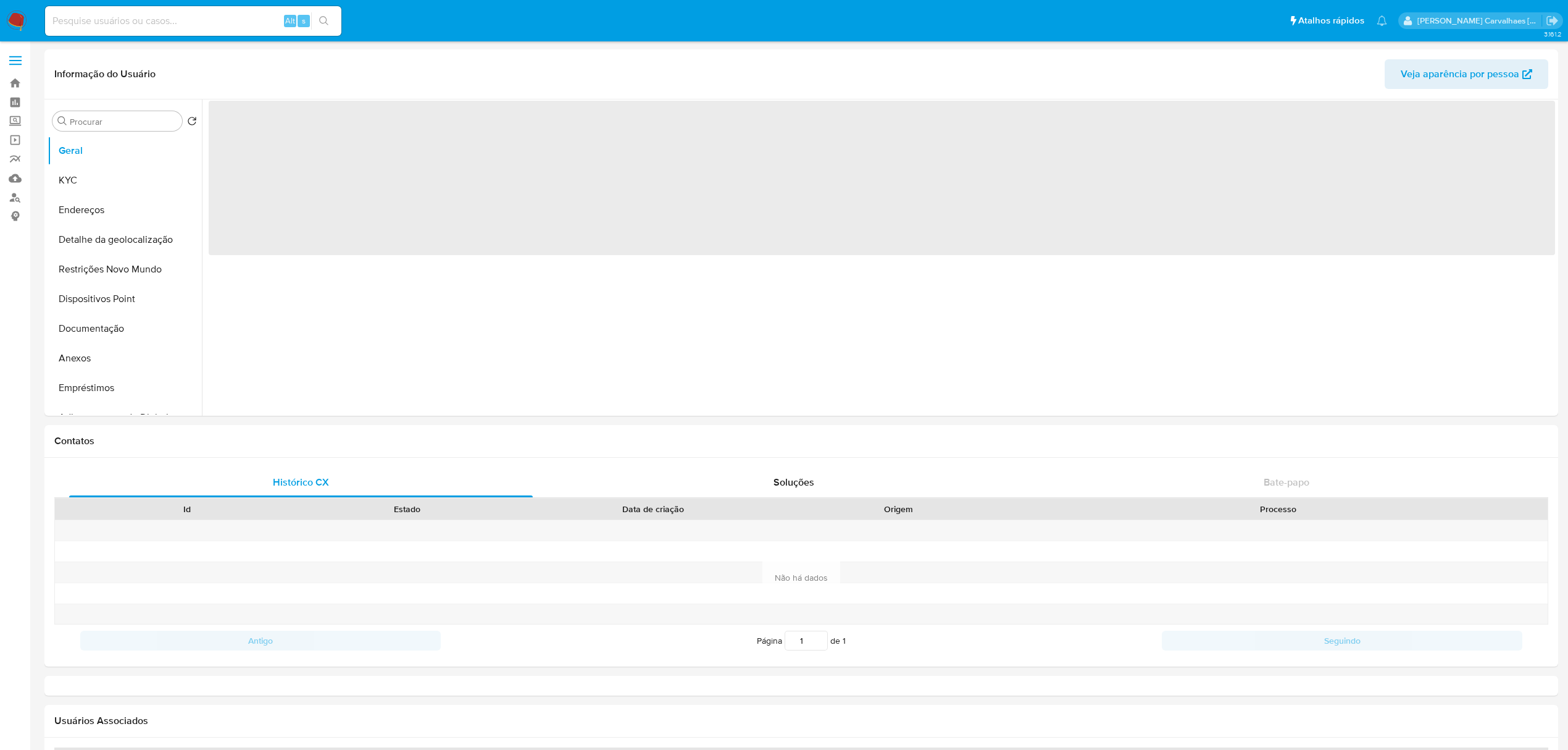
select select "10"
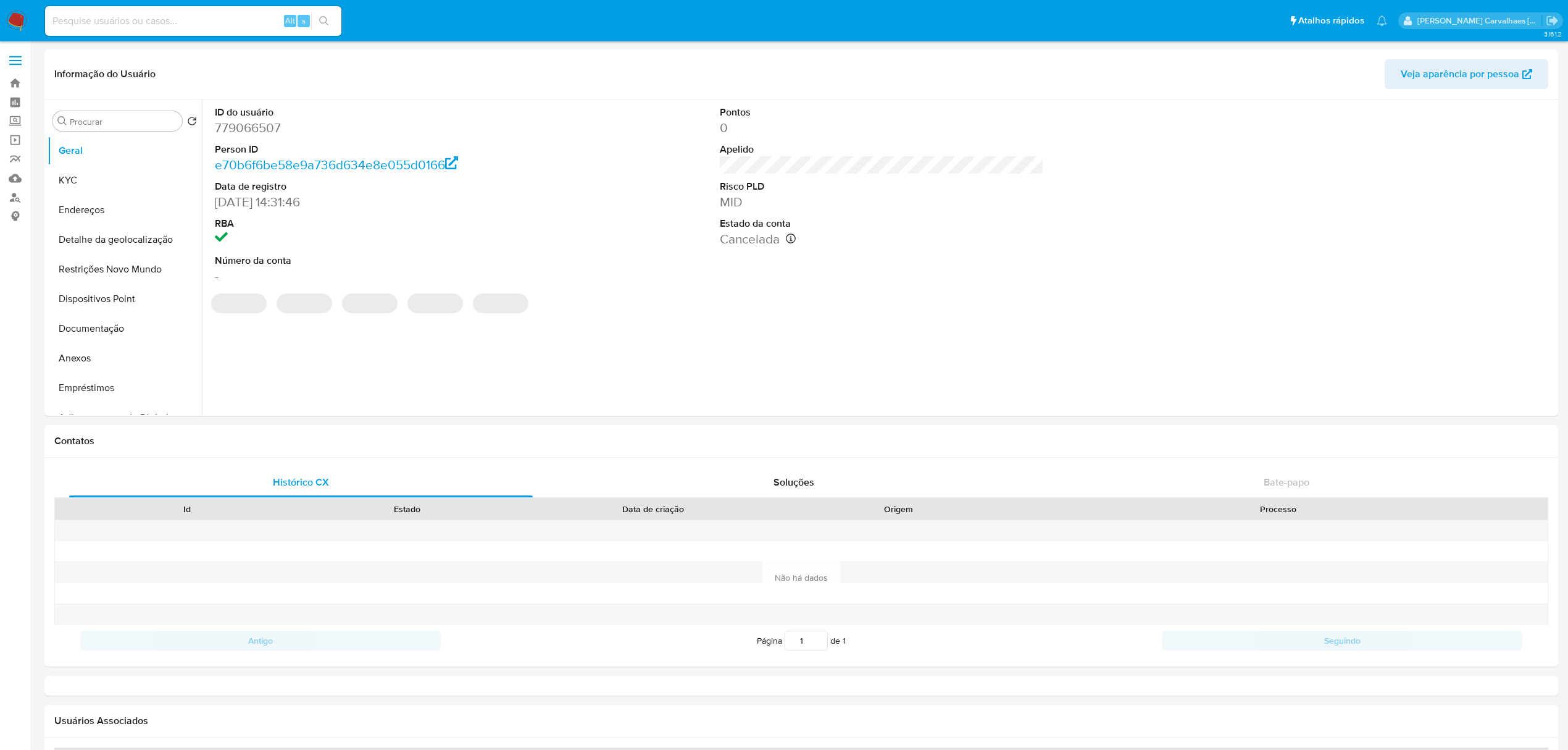
select select "10"
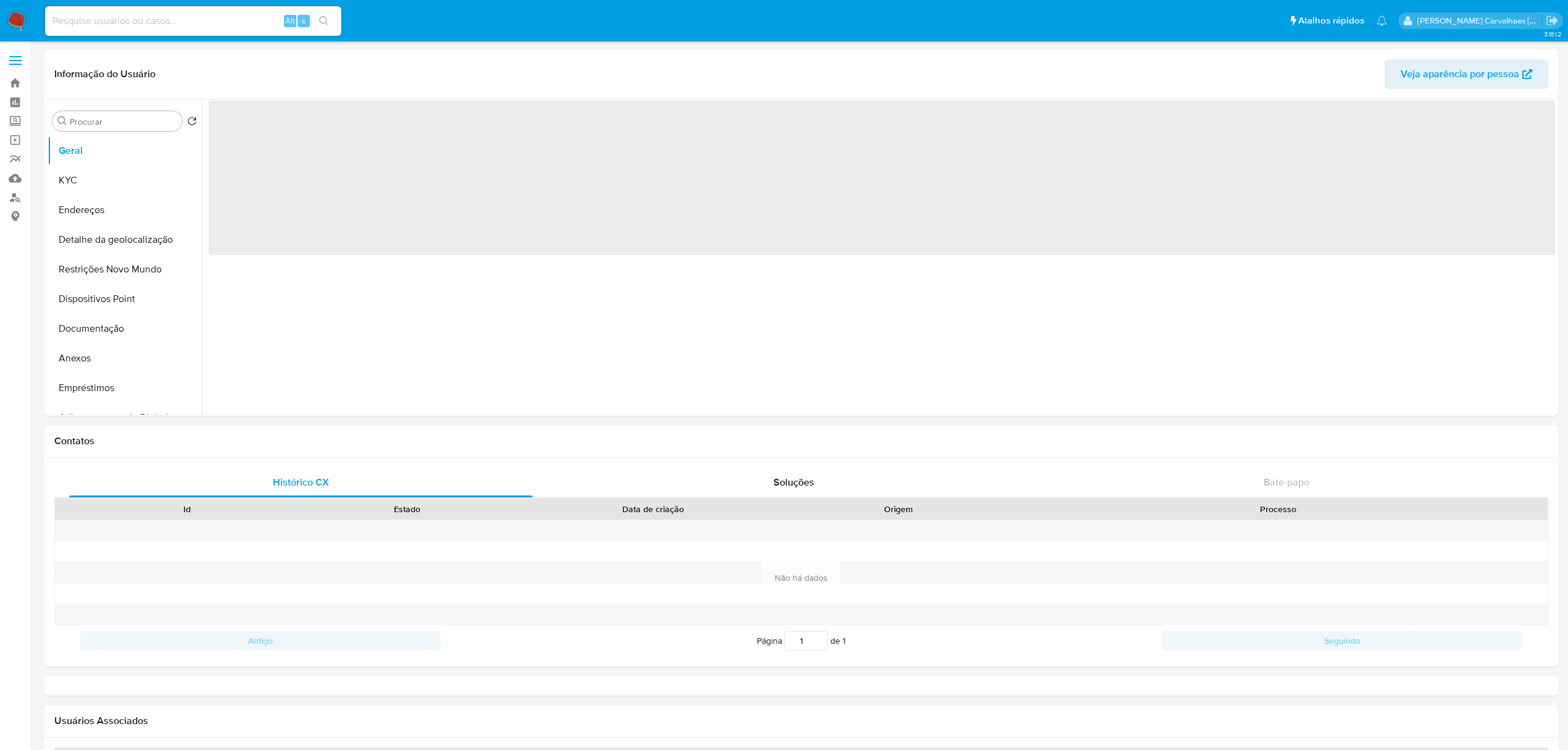
select select "10"
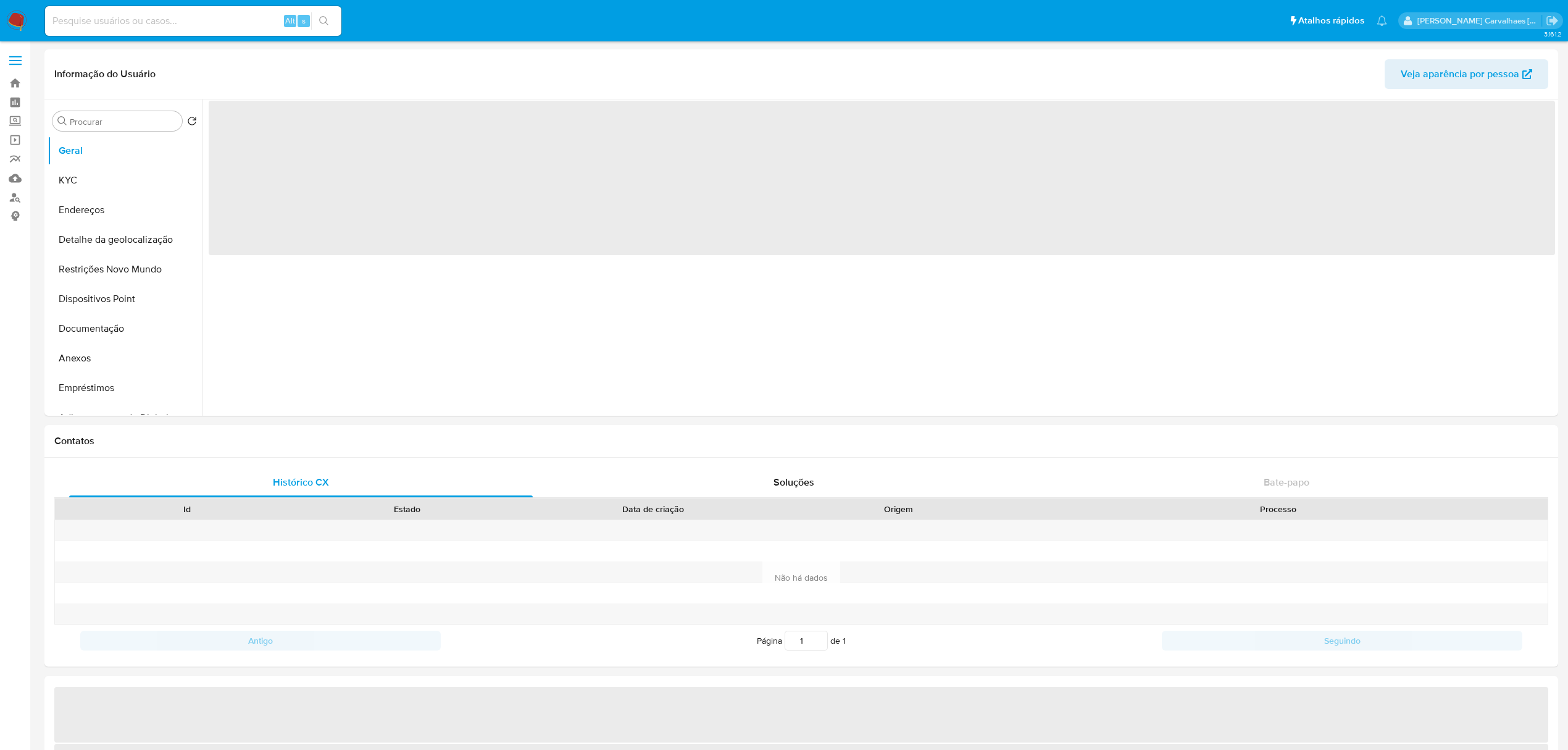
select select "10"
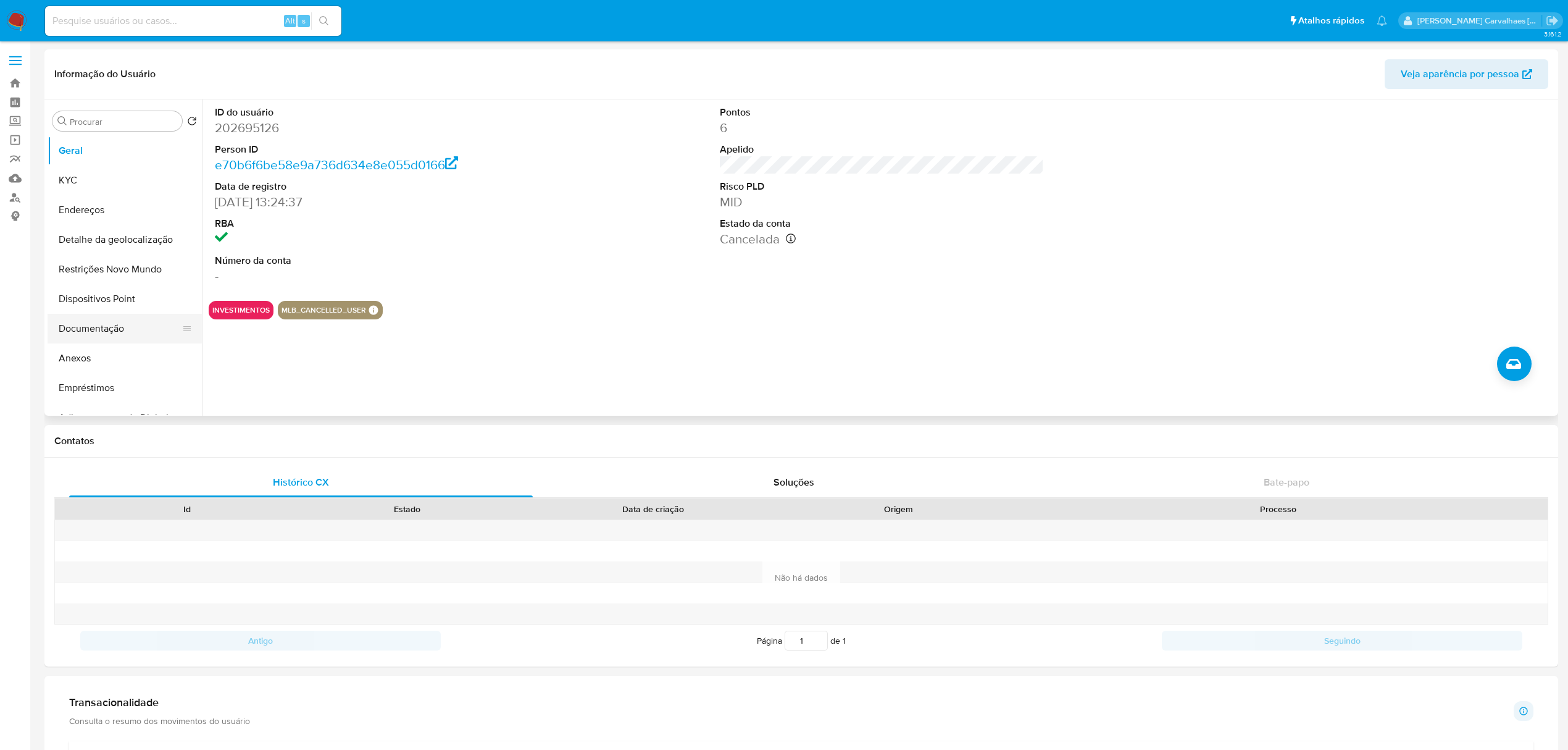
click at [102, 329] on button "Documentação" at bounding box center [119, 329] width 144 height 30
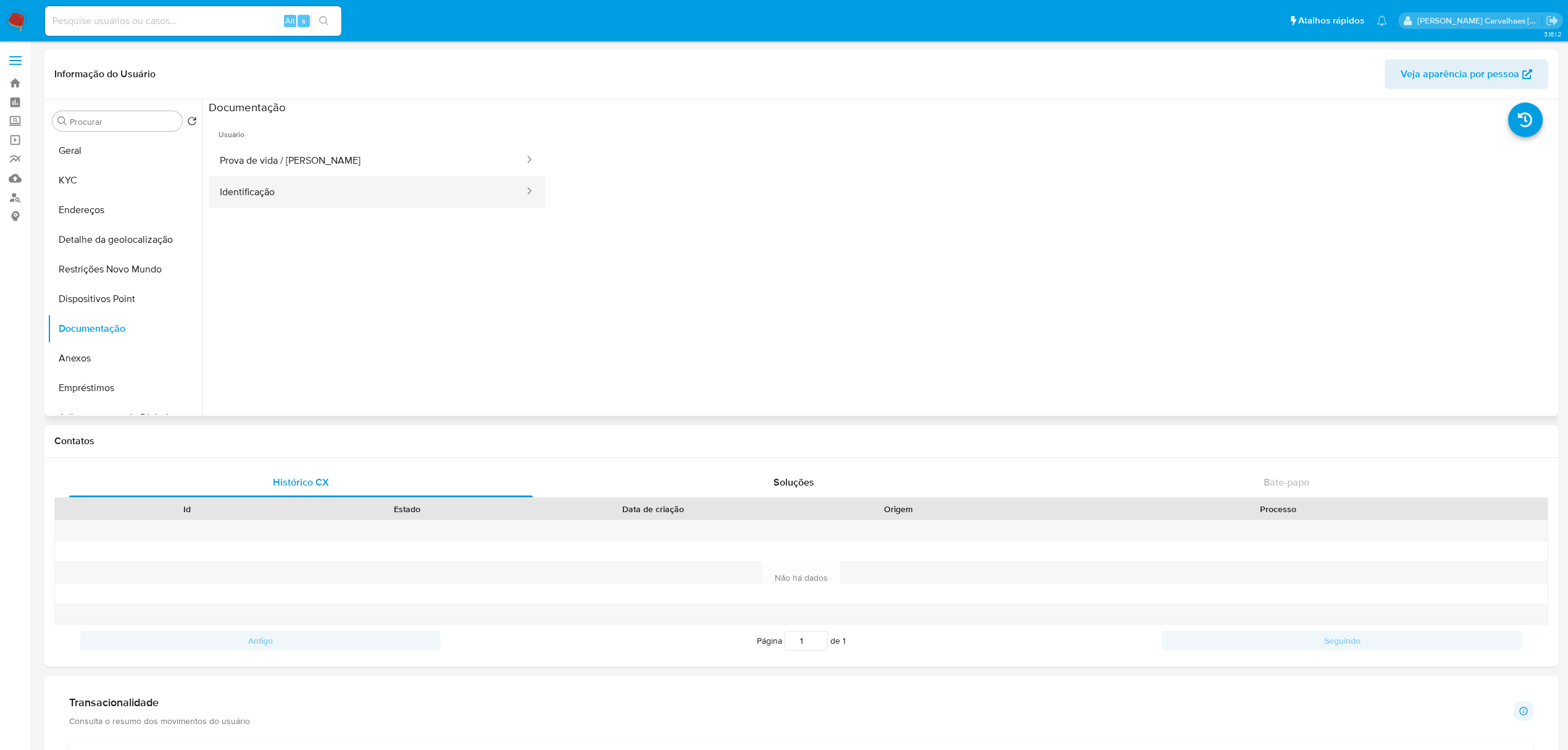
click at [365, 195] on button "Identificação" at bounding box center [367, 192] width 317 height 32
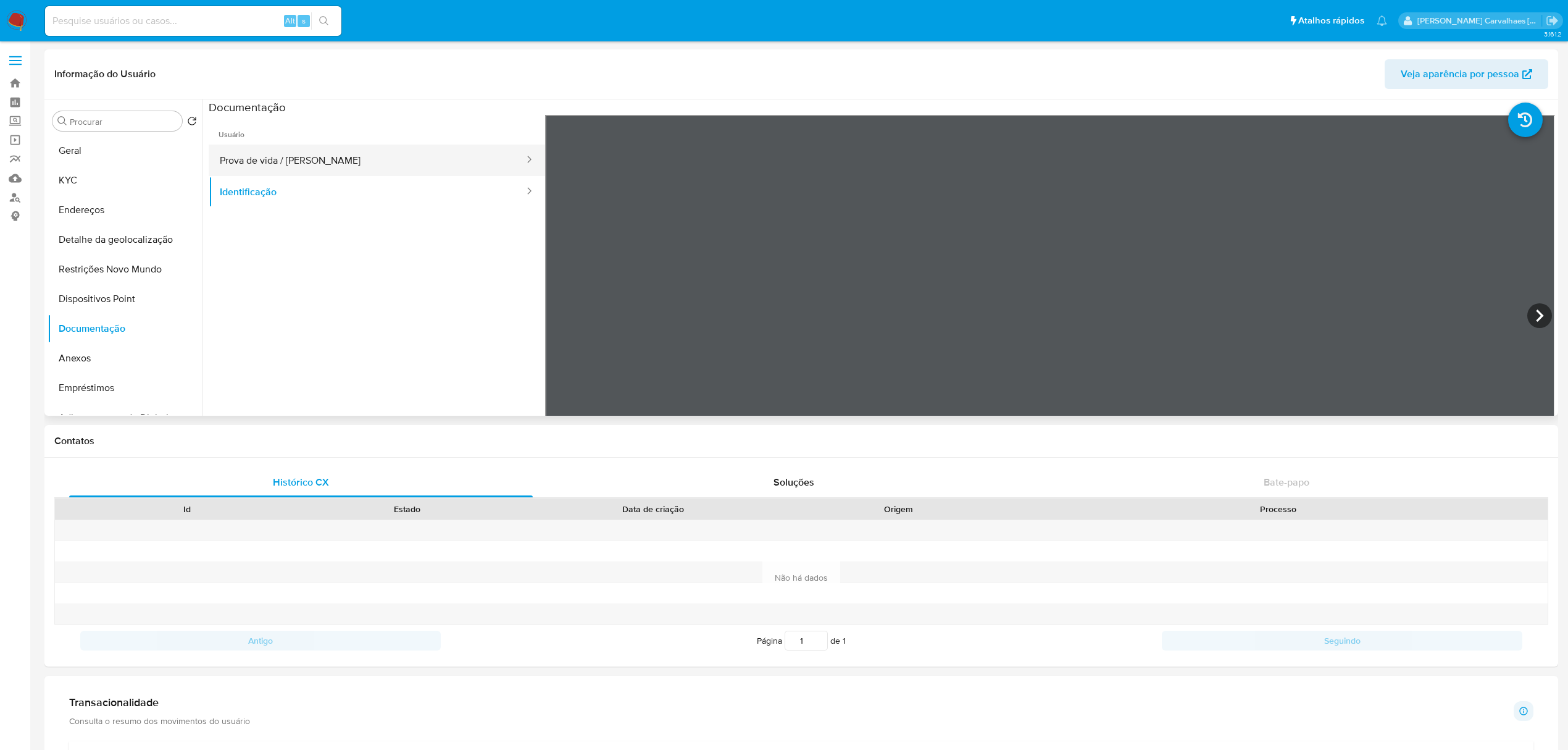
click at [329, 157] on button "Prova de vida / [PERSON_NAME]" at bounding box center [367, 160] width 317 height 32
click at [67, 263] on button "Restrições Novo Mundo" at bounding box center [119, 269] width 144 height 30
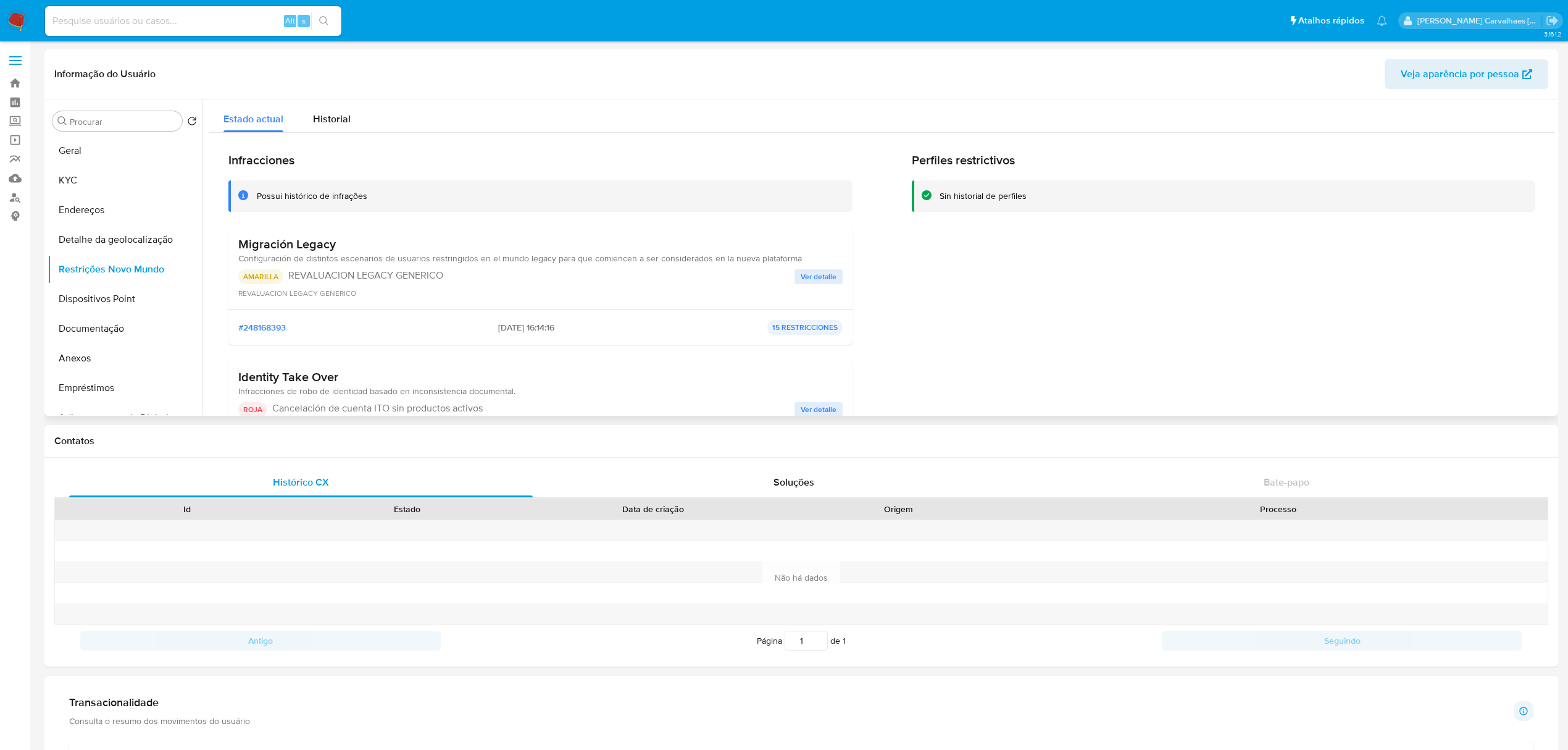
scroll to position [82, 0]
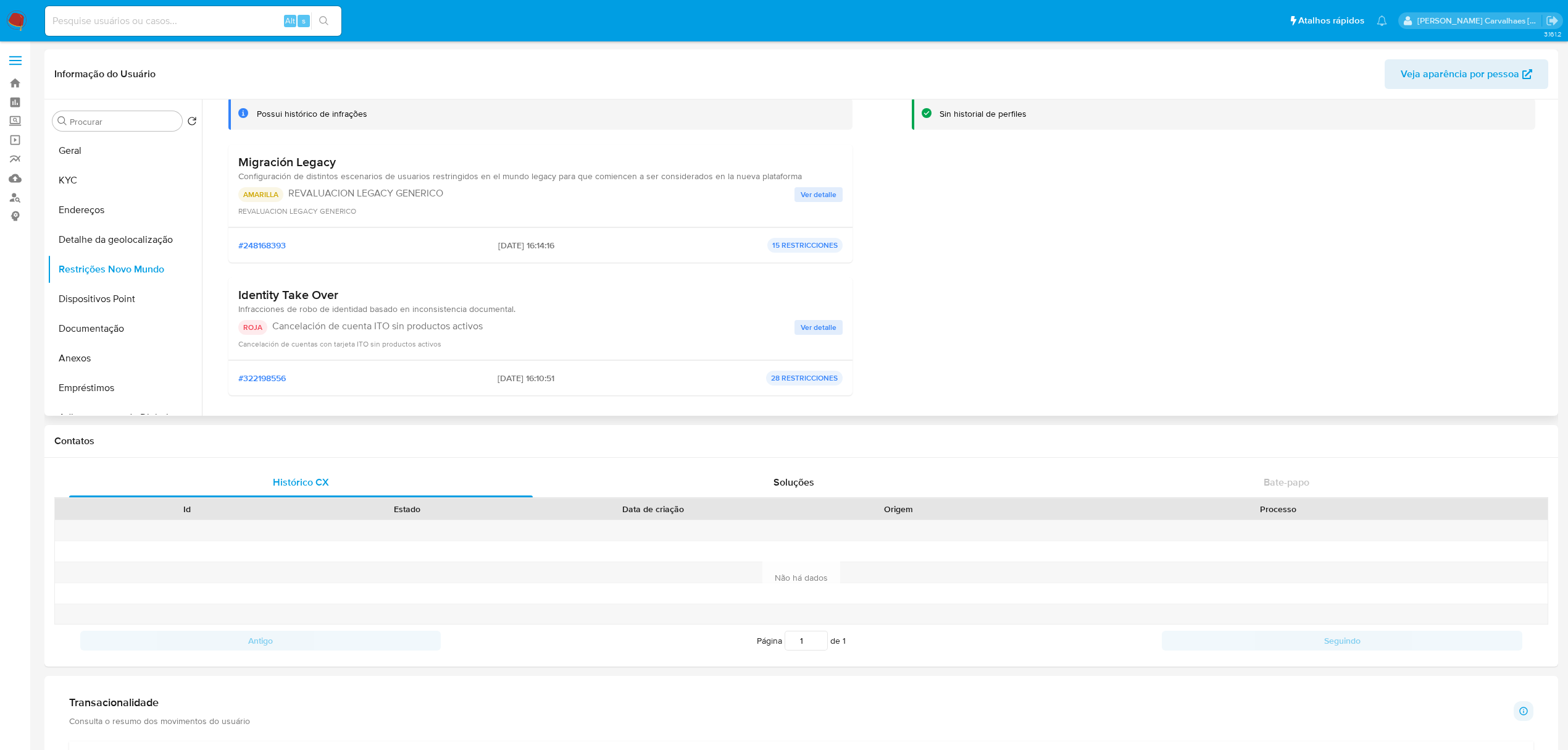
click at [807, 330] on span "Ver detalle" at bounding box center [818, 327] width 36 height 13
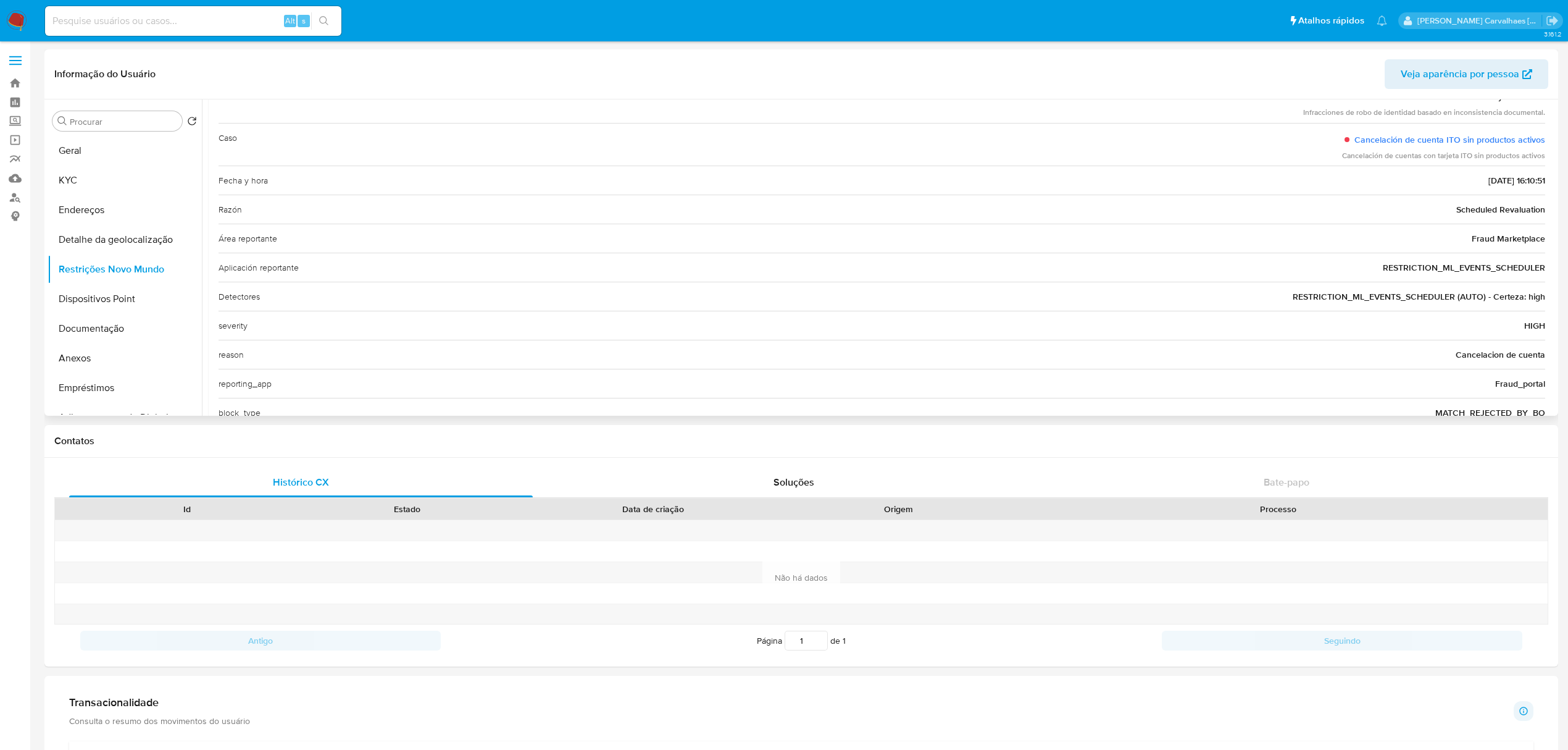
scroll to position [247, 0]
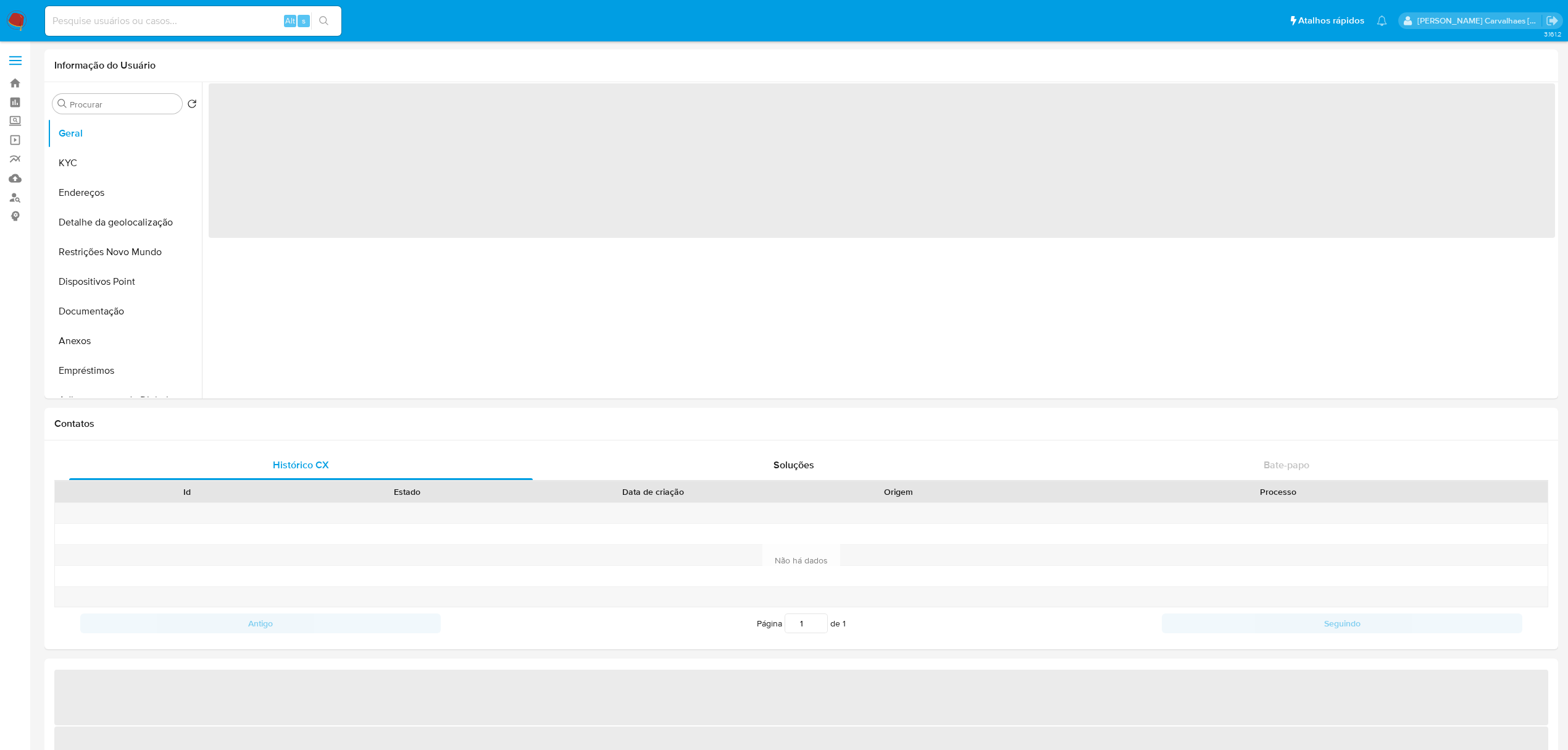
select select "10"
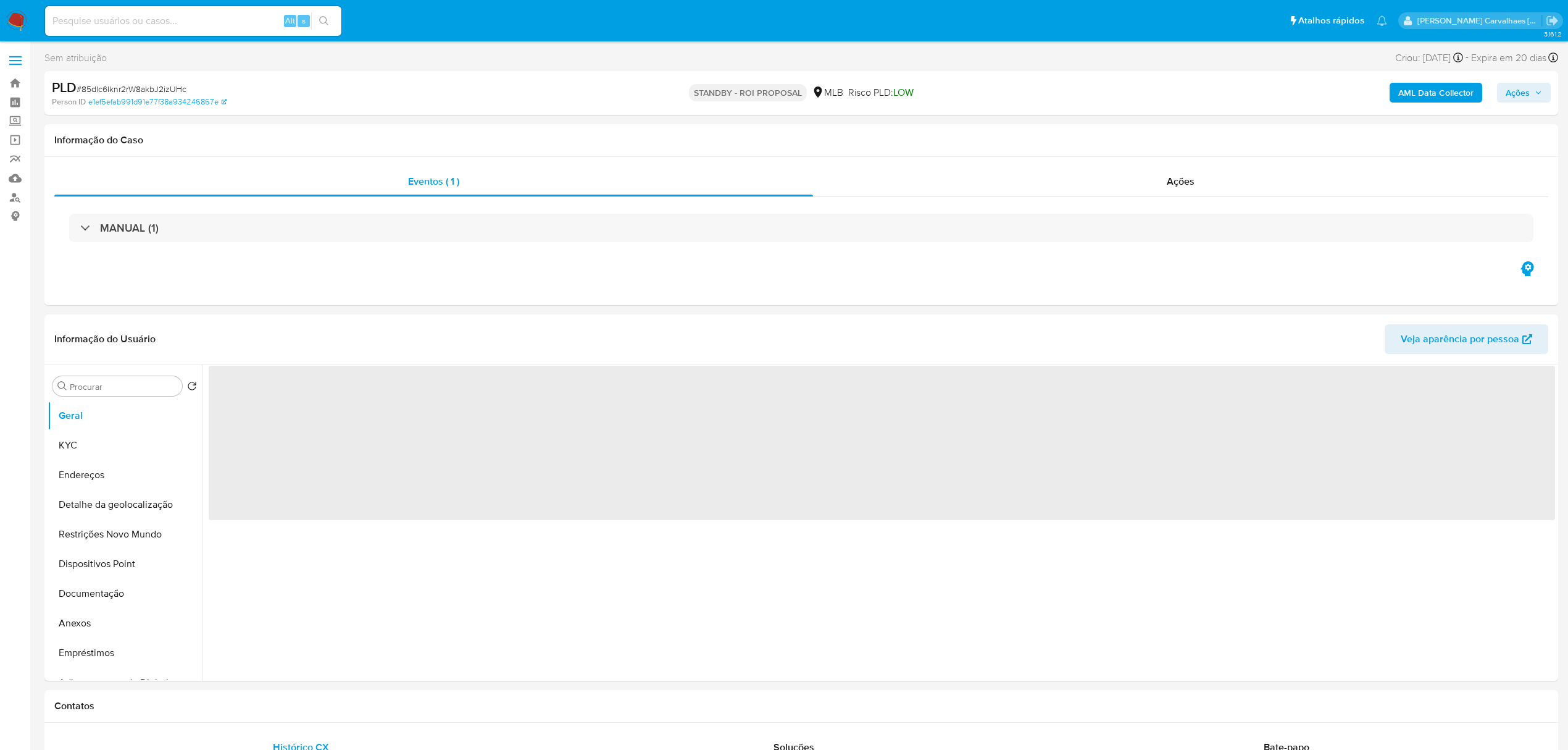
select select "10"
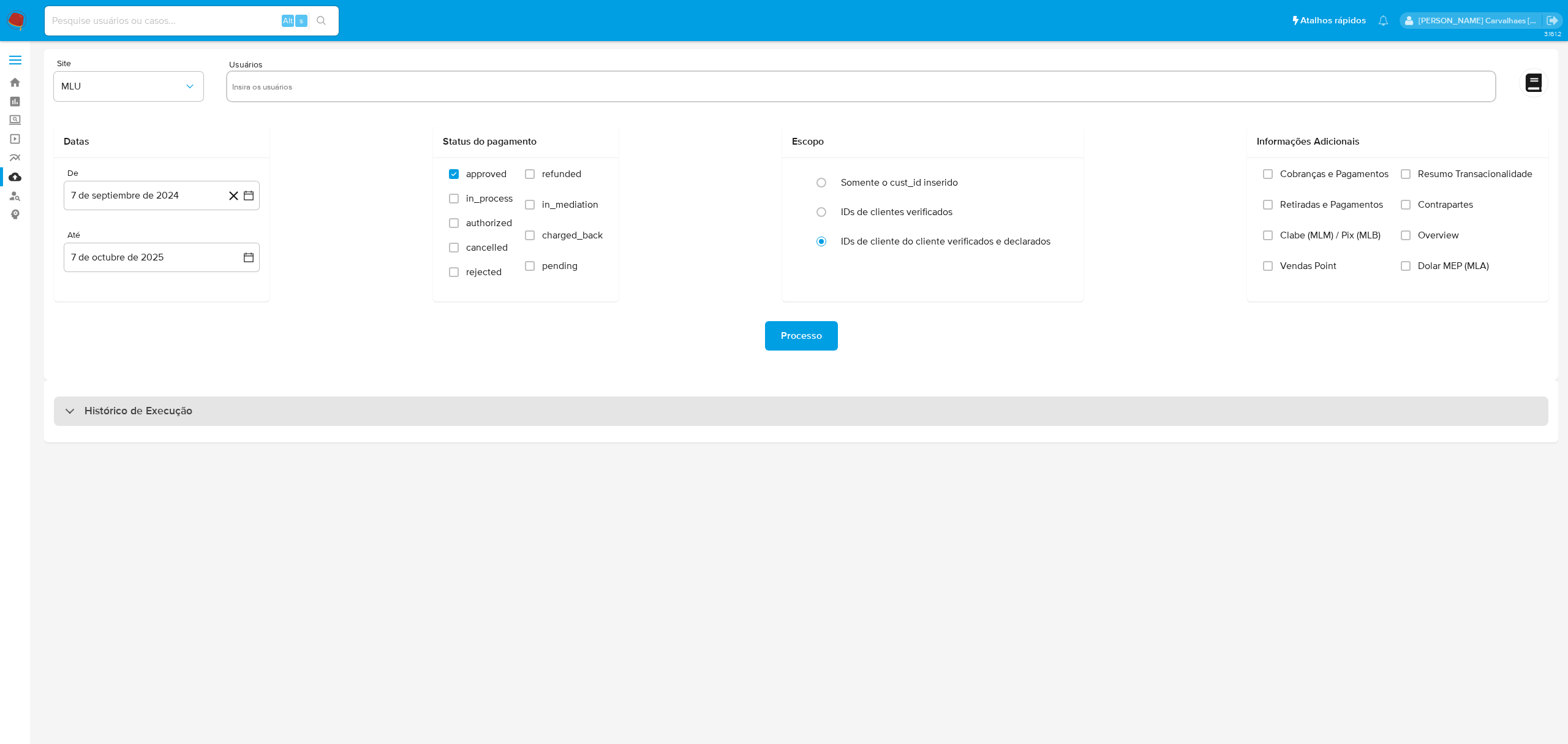
click at [209, 406] on div "Histórico de Execução" at bounding box center [801, 411] width 1494 height 30
select select "10"
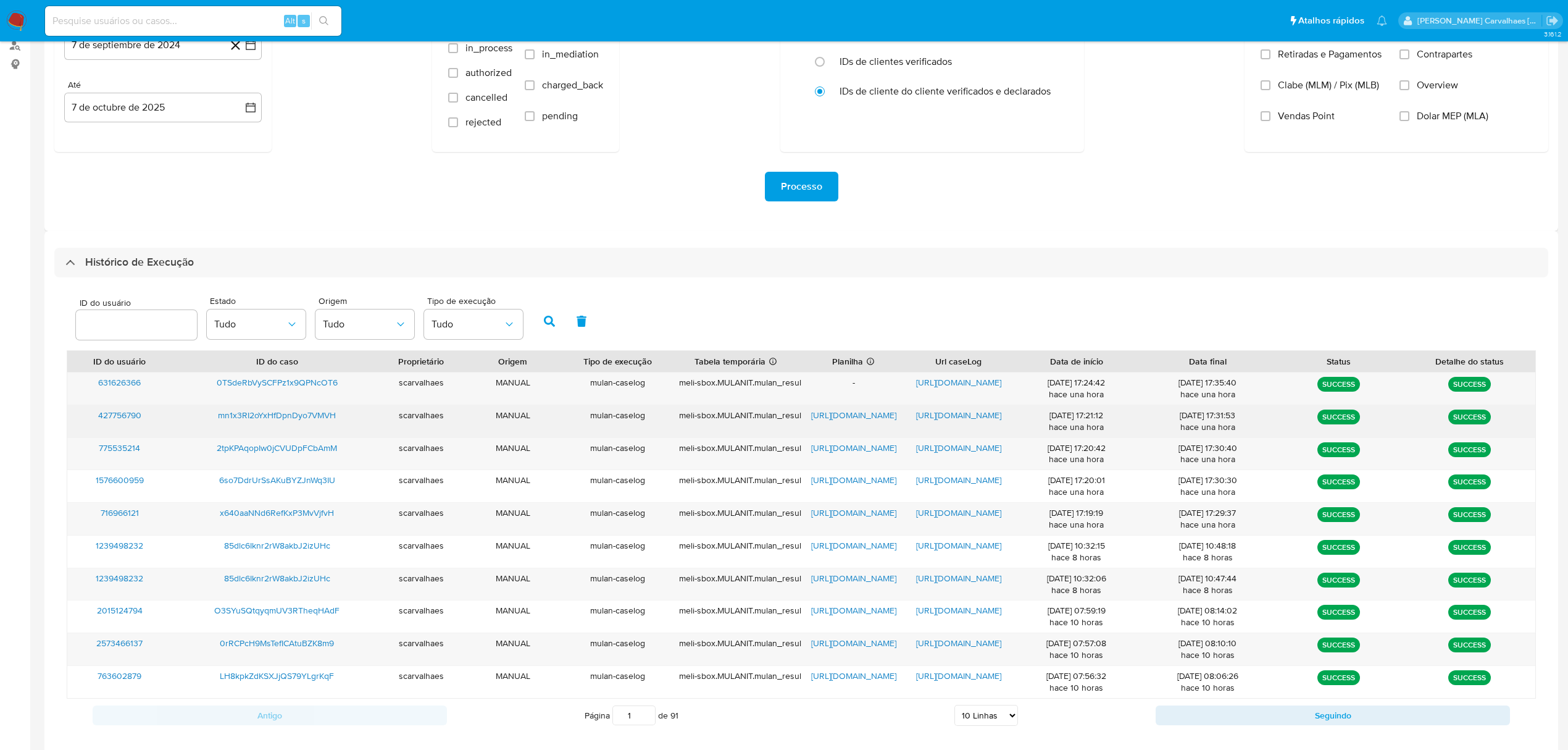
scroll to position [164, 0]
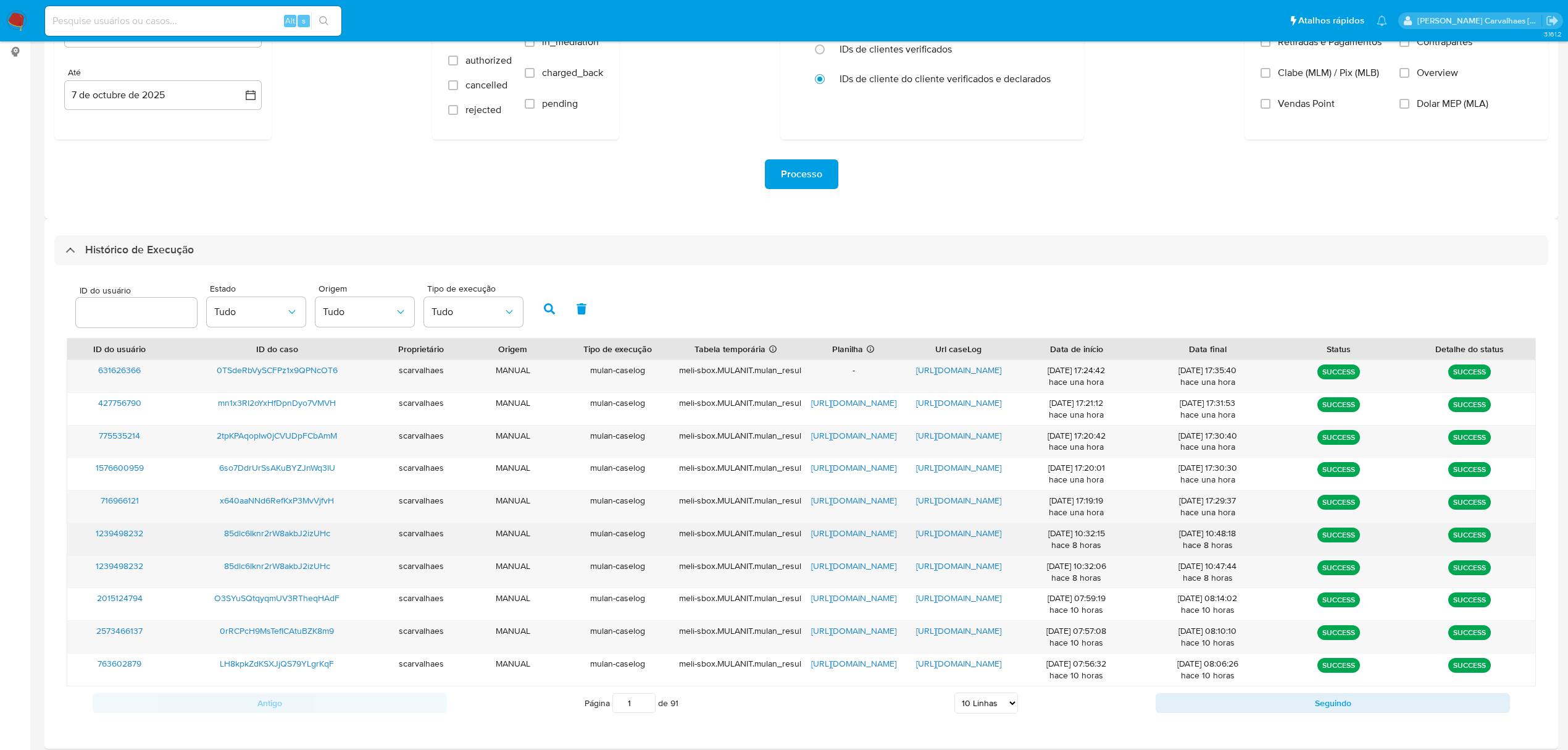
click at [969, 535] on span "[URL][DOMAIN_NAME]" at bounding box center [958, 532] width 85 height 13
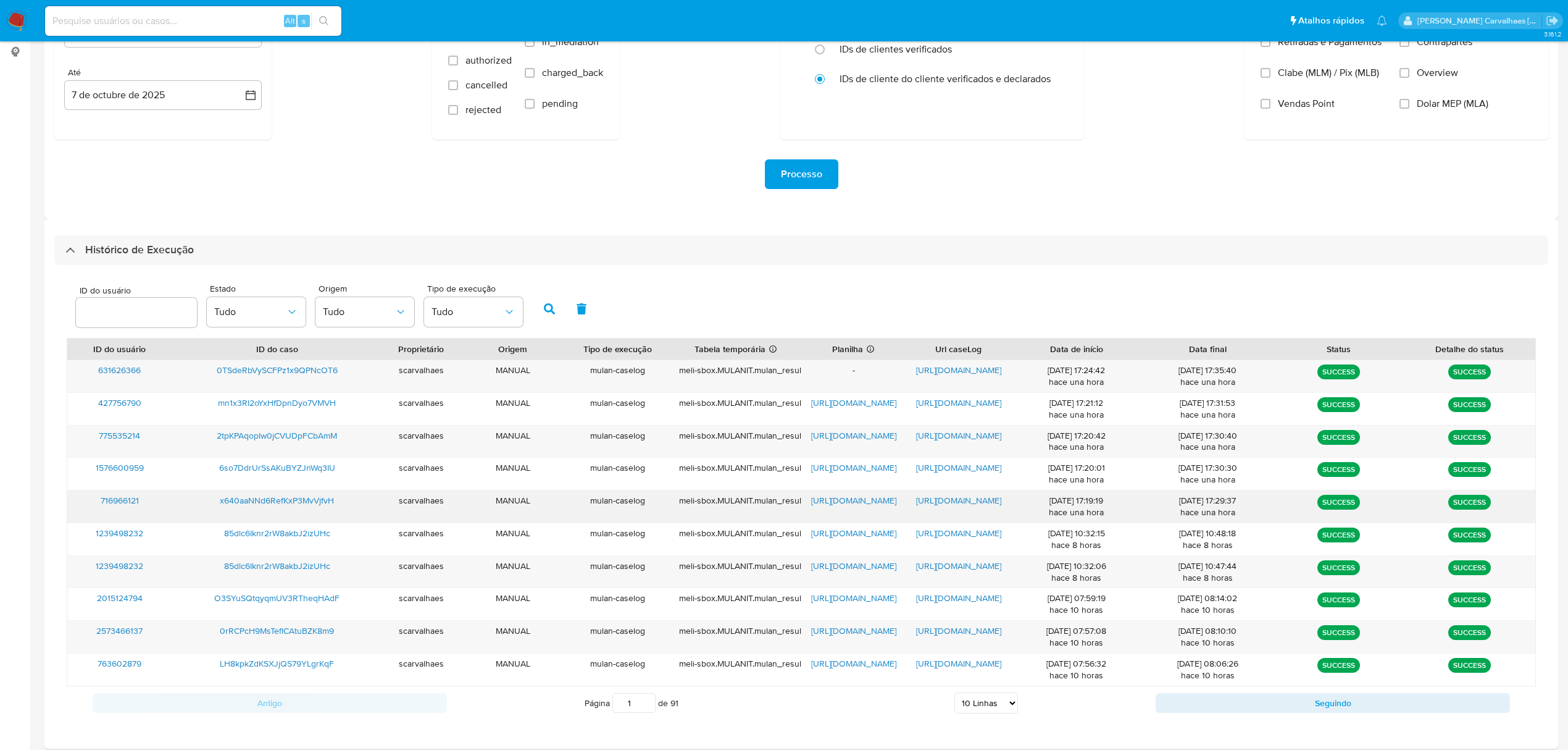
click at [944, 503] on span "[URL][DOMAIN_NAME]" at bounding box center [958, 500] width 85 height 13
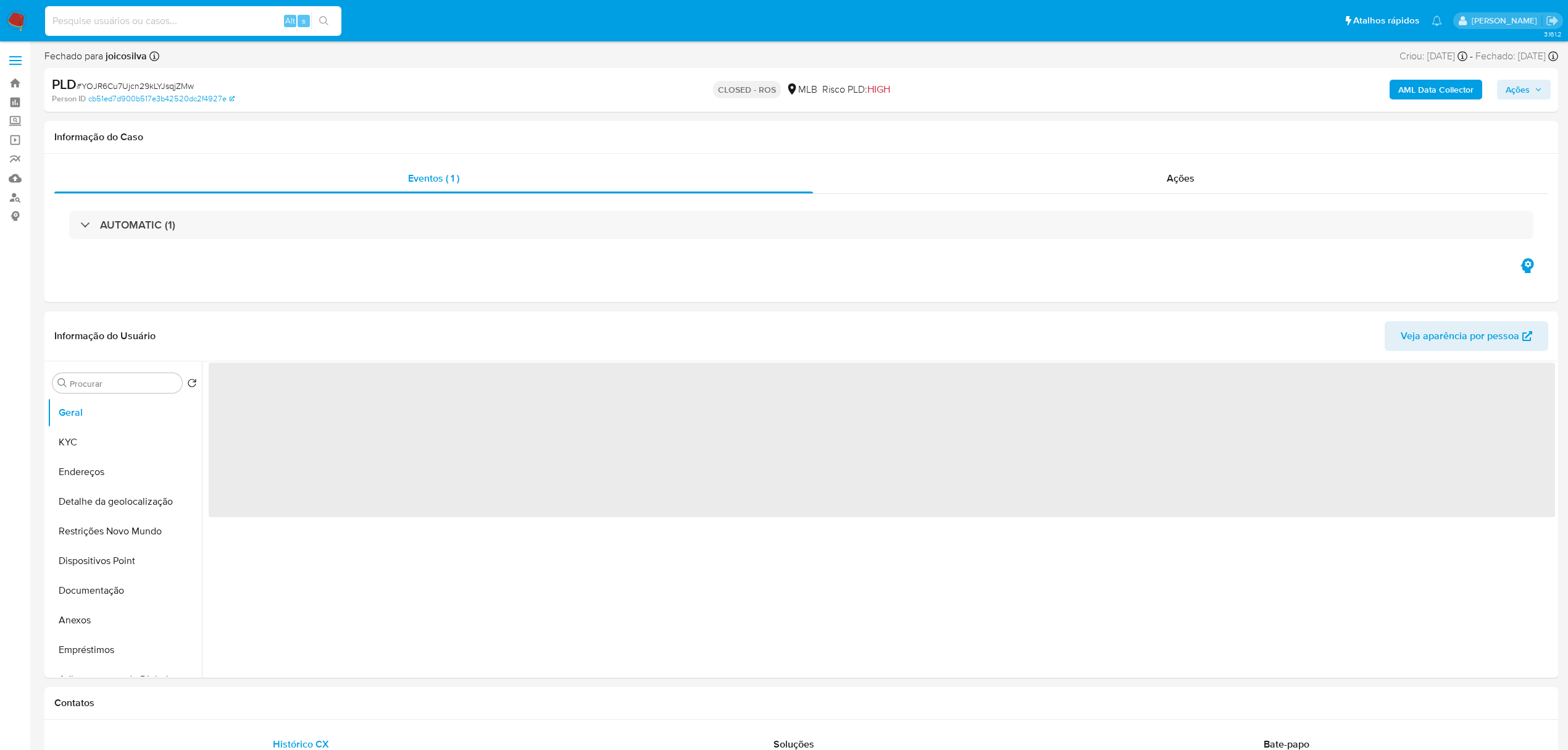
select select "10"
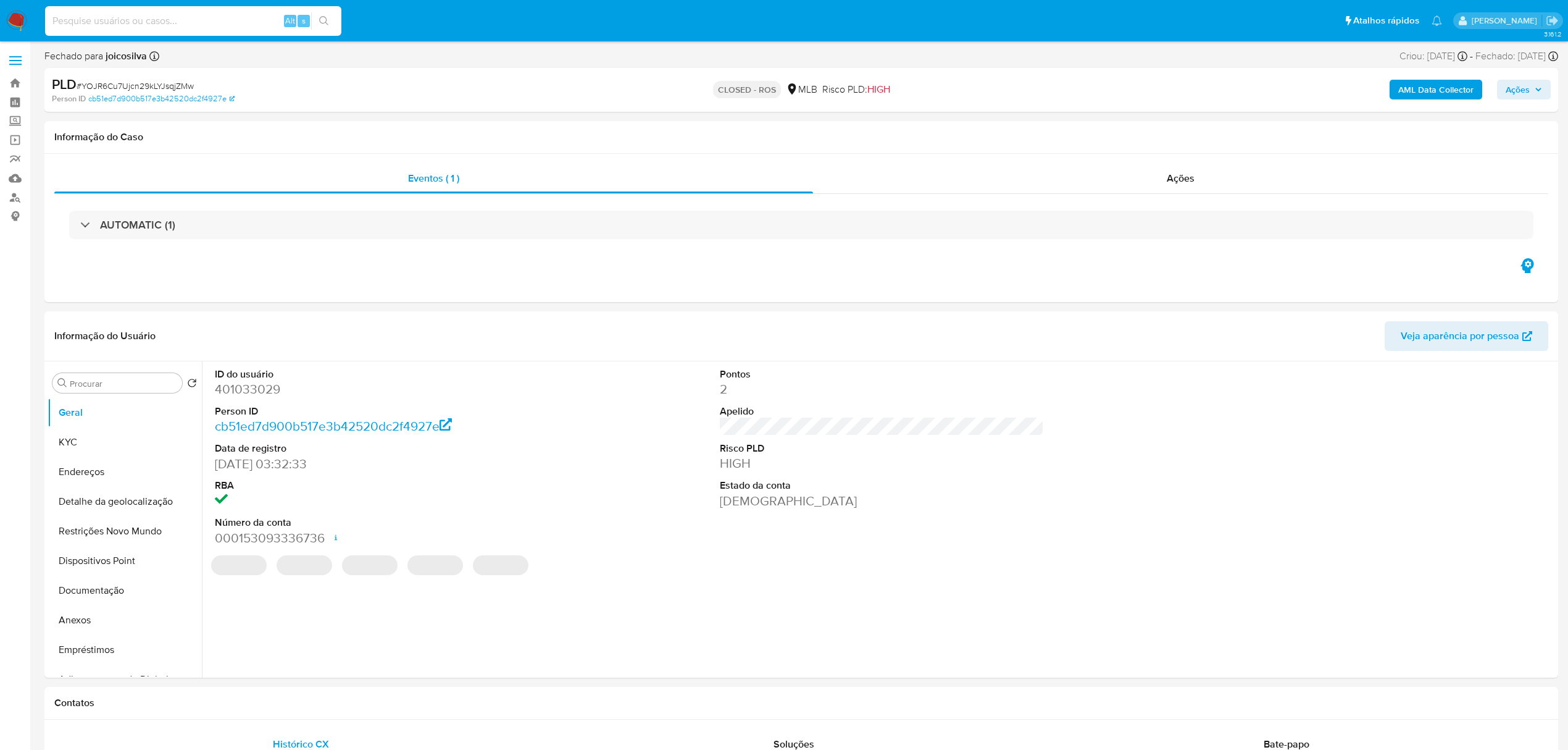
paste input "x640aaNNd6RefKxP3MvVjfvH"
type input "x640aaNNd6RefKxP3MvVjfvH"
click at [327, 18] on icon "search-icon" at bounding box center [324, 21] width 10 height 10
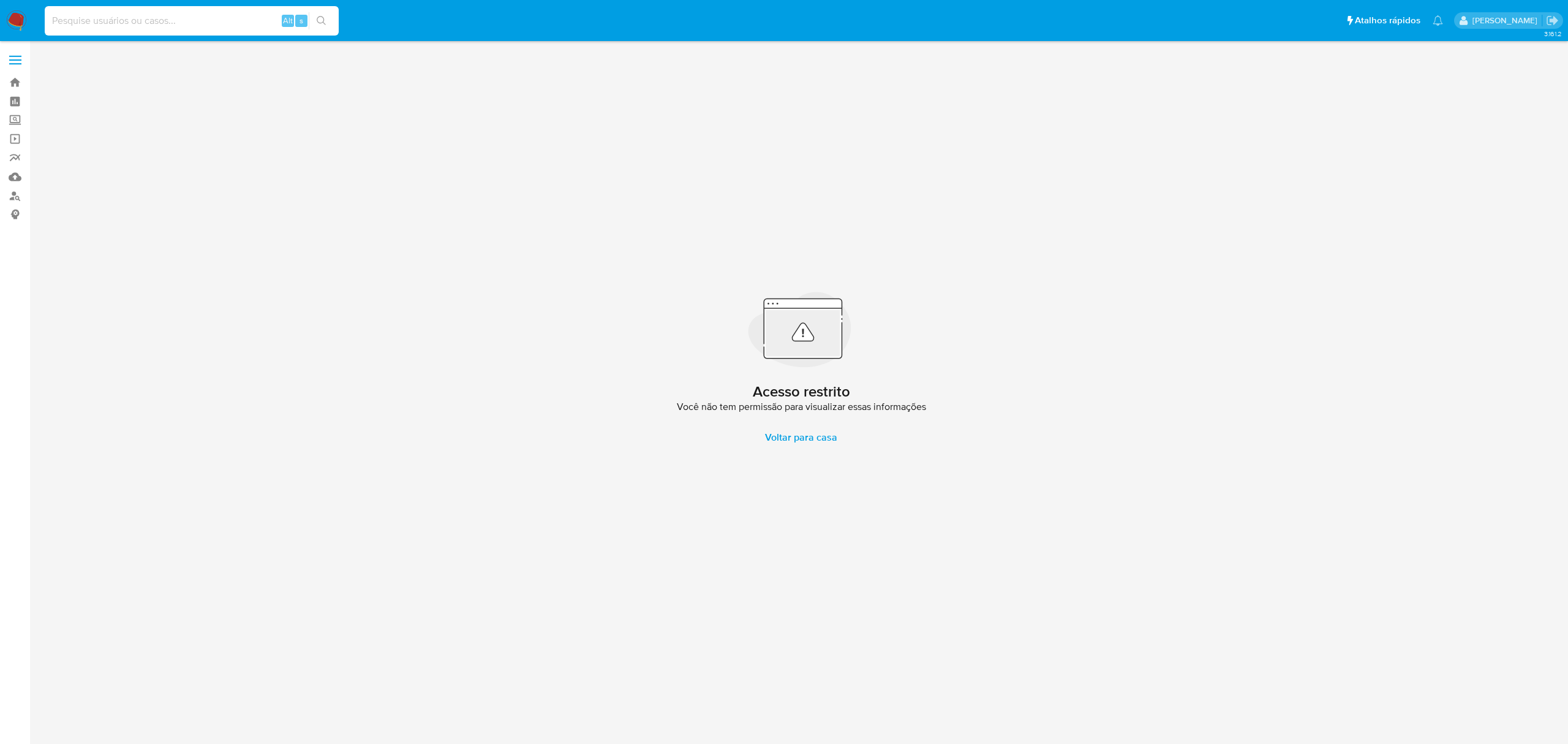
paste input "x640aaNNd6RefKxP3MvVjfvH"
click at [47, 17] on input "x640aaNNd6RefKxP3MvVjfvH" at bounding box center [191, 21] width 294 height 16
type input "x640aaNNd6RefKxP3MvVjfvH"
click at [327, 16] on button "search-icon" at bounding box center [321, 21] width 25 height 17
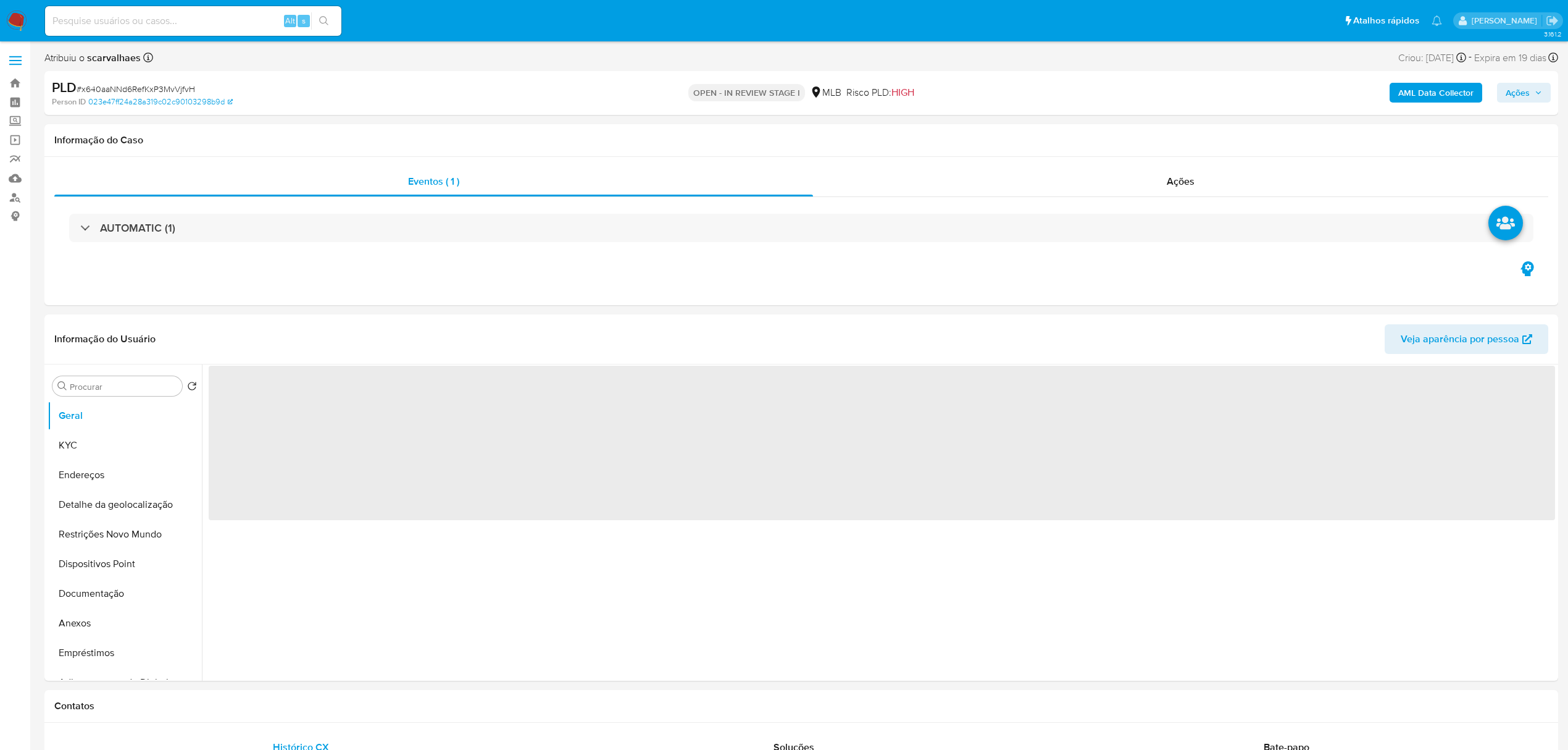
select select "10"
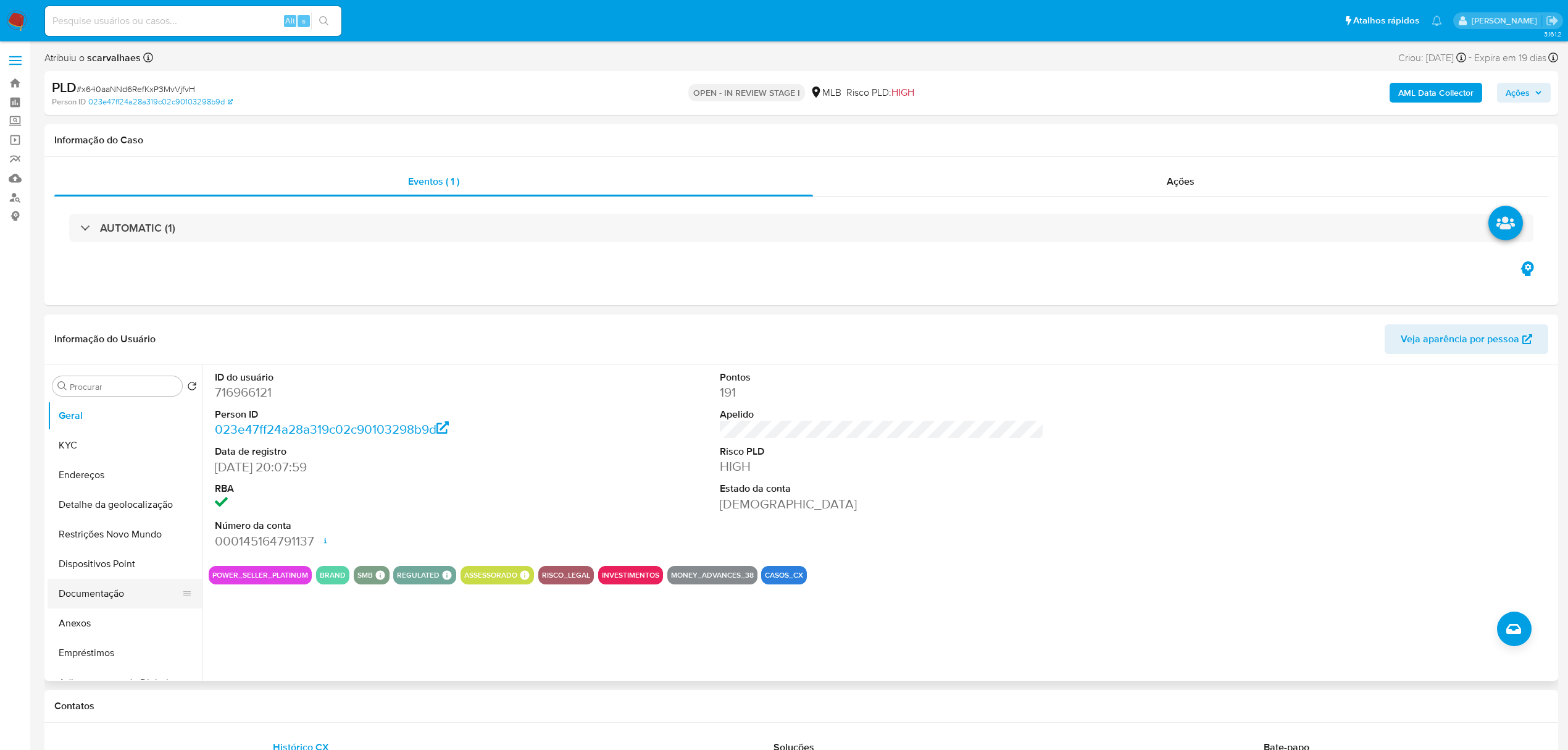
click at [120, 594] on button "Documentação" at bounding box center [119, 594] width 144 height 30
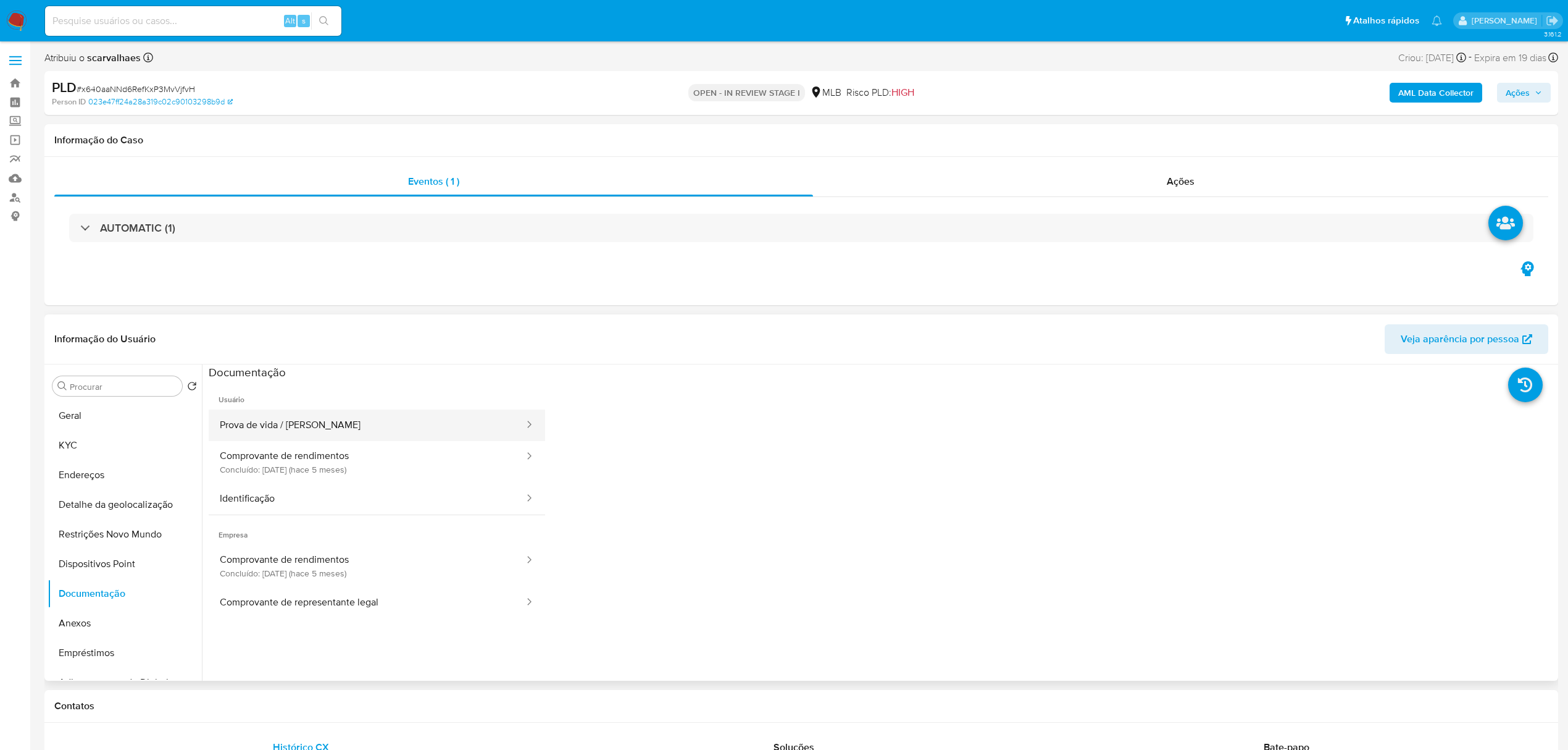
click at [314, 423] on button "Prova de vida / [PERSON_NAME]" at bounding box center [367, 425] width 317 height 32
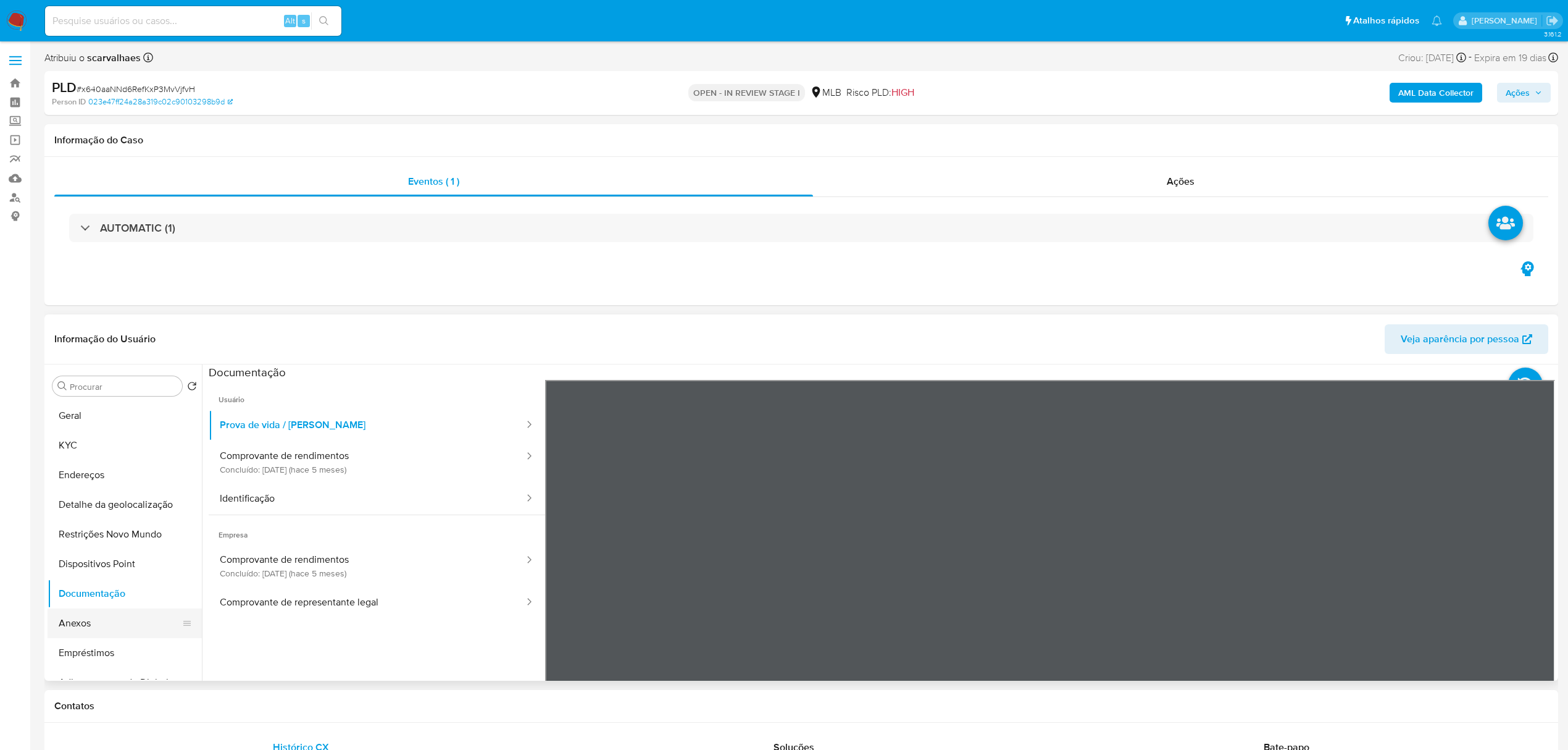
click at [118, 625] on button "Anexos" at bounding box center [119, 623] width 144 height 30
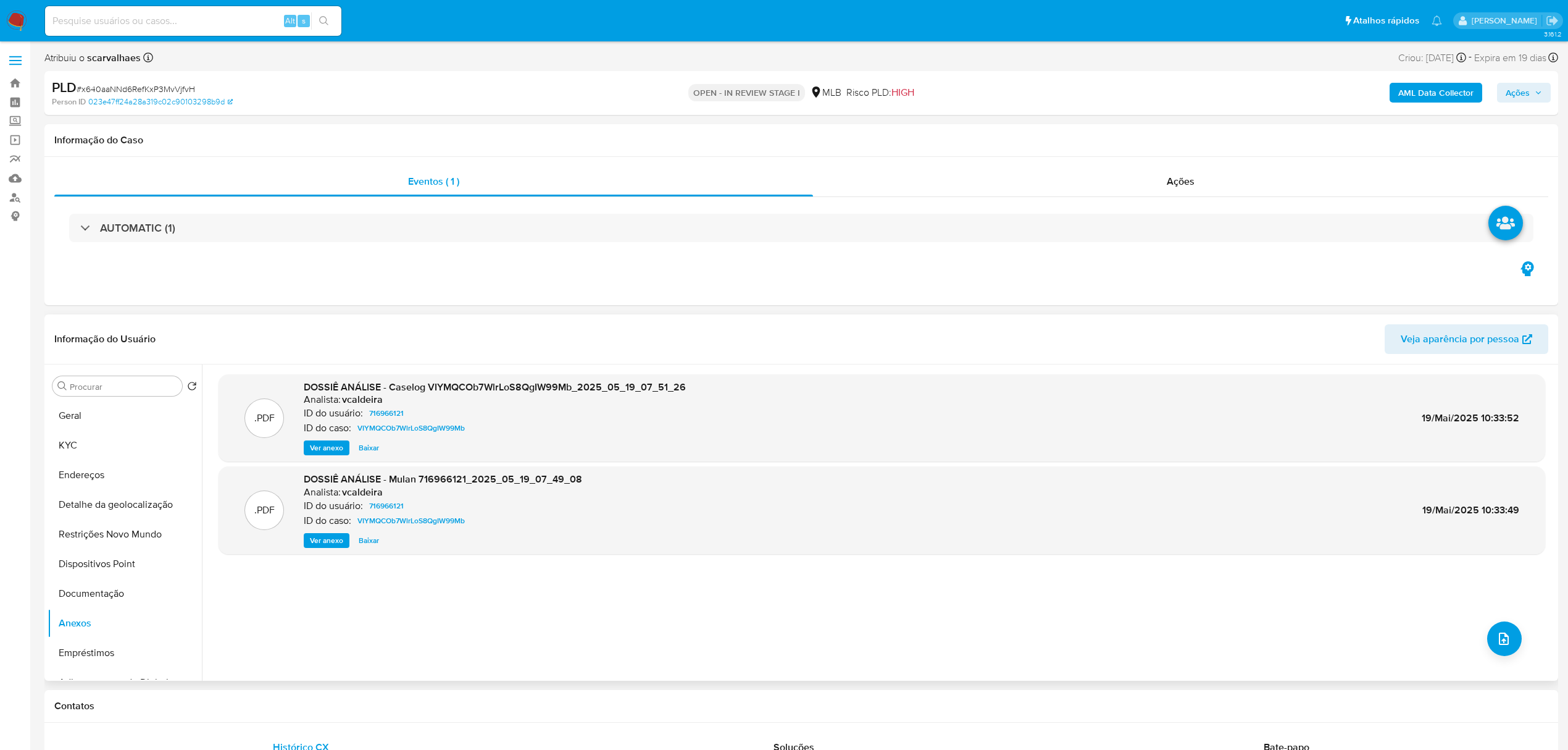
click at [324, 445] on span "Ver anexo" at bounding box center [327, 447] width 33 height 13
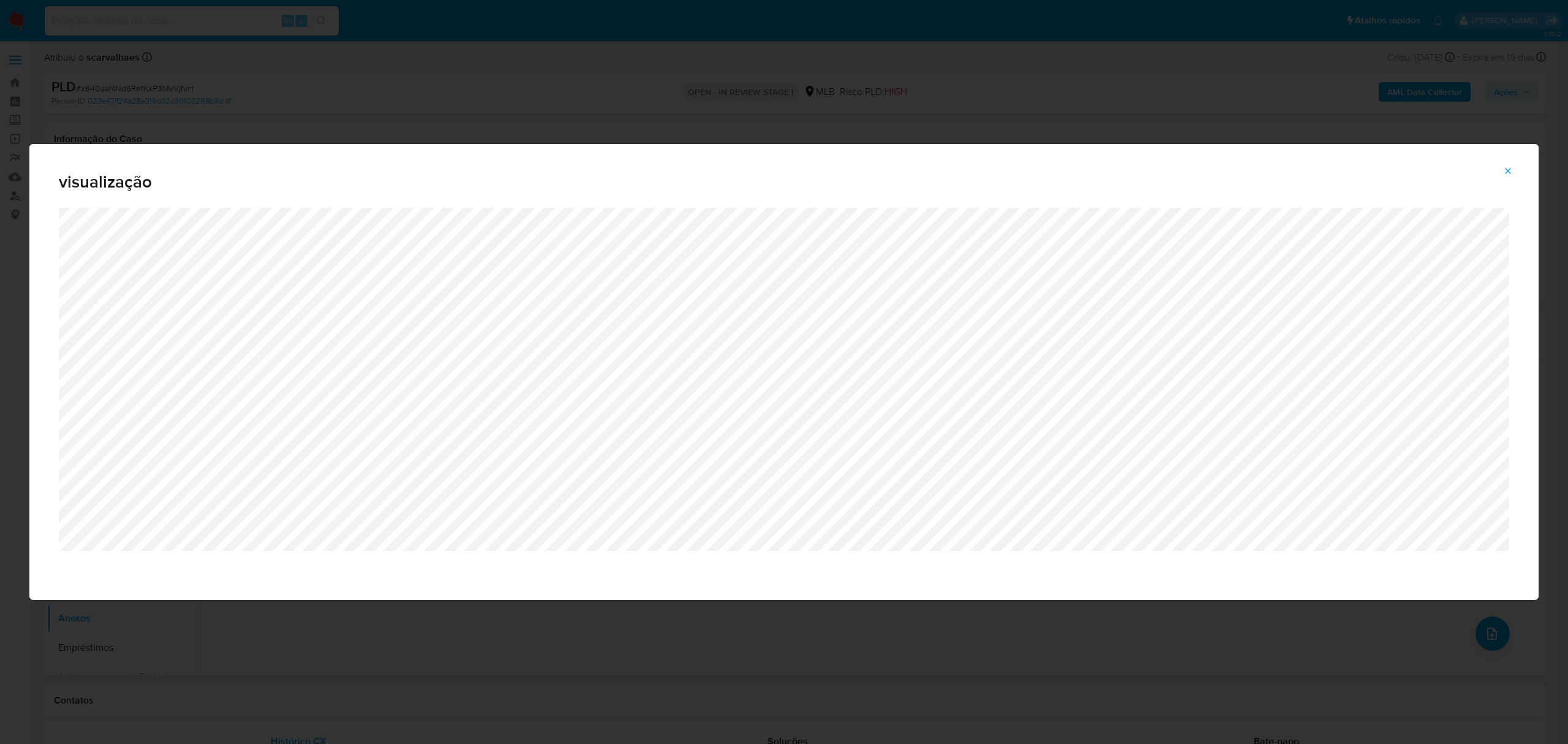
click at [1505, 166] on span "Attachment preview" at bounding box center [1508, 170] width 10 height 17
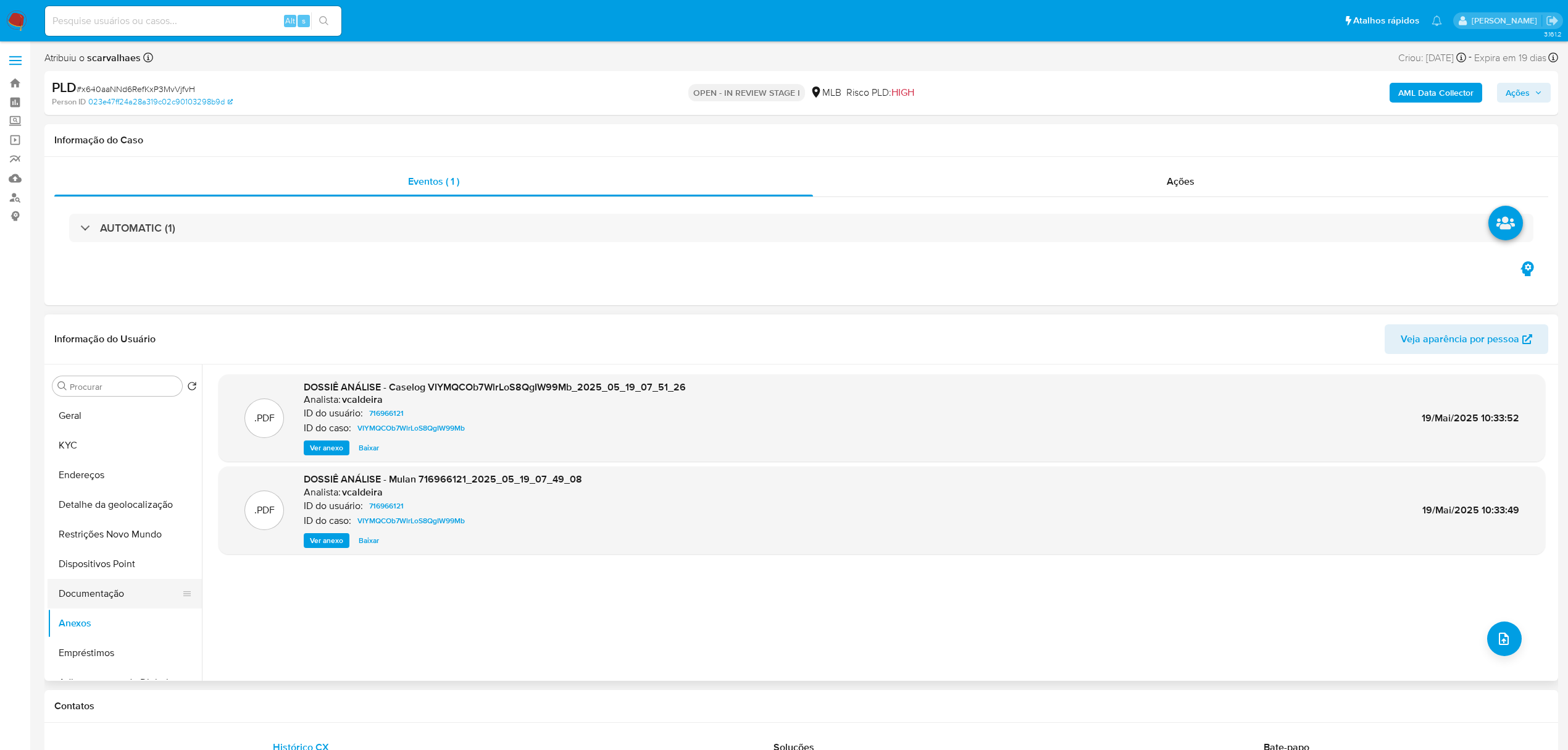
click at [127, 596] on button "Documentação" at bounding box center [119, 594] width 144 height 30
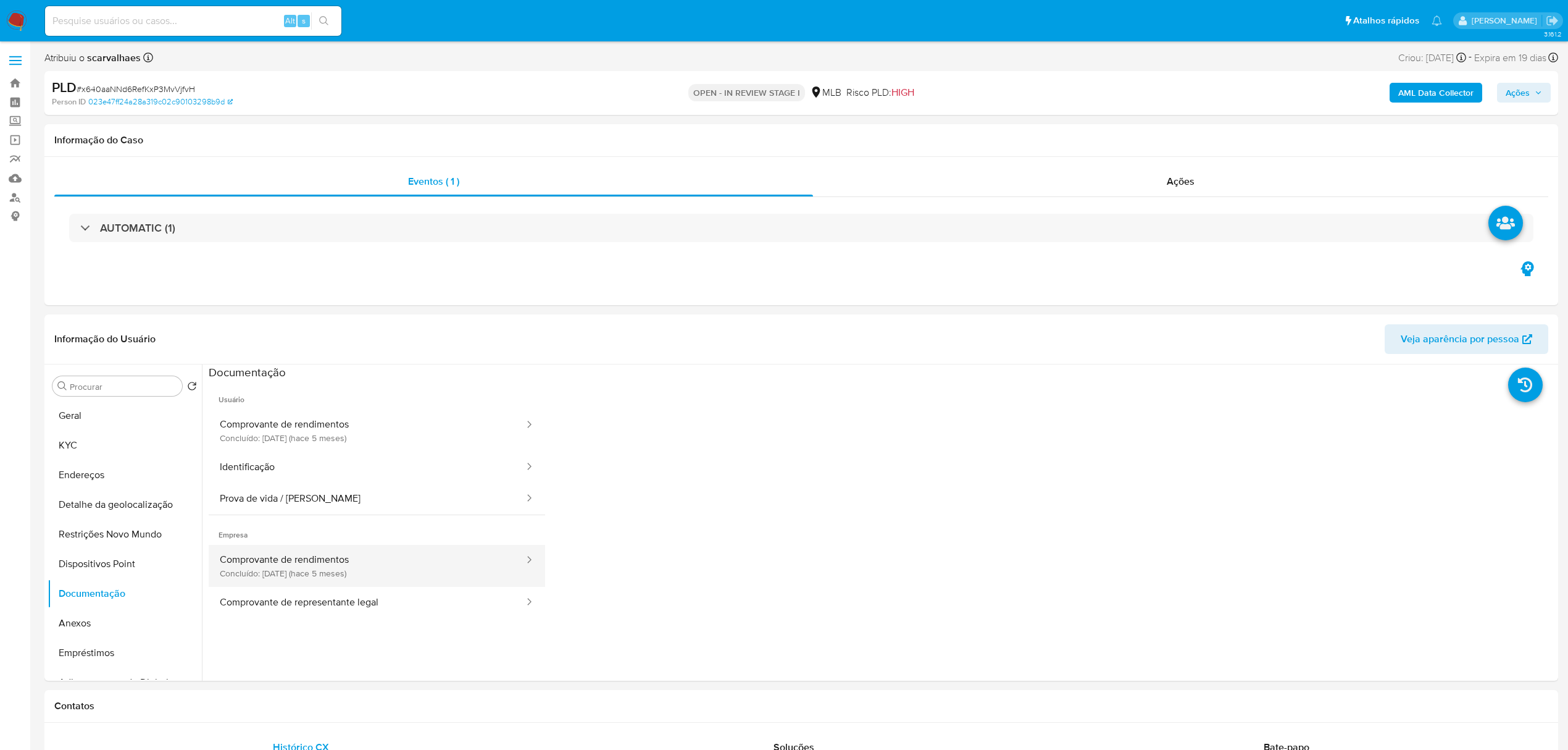
click at [376, 564] on button "Comprovante de rendimentos Concluído: [DATE] (hace 5 meses)" at bounding box center [367, 566] width 317 height 42
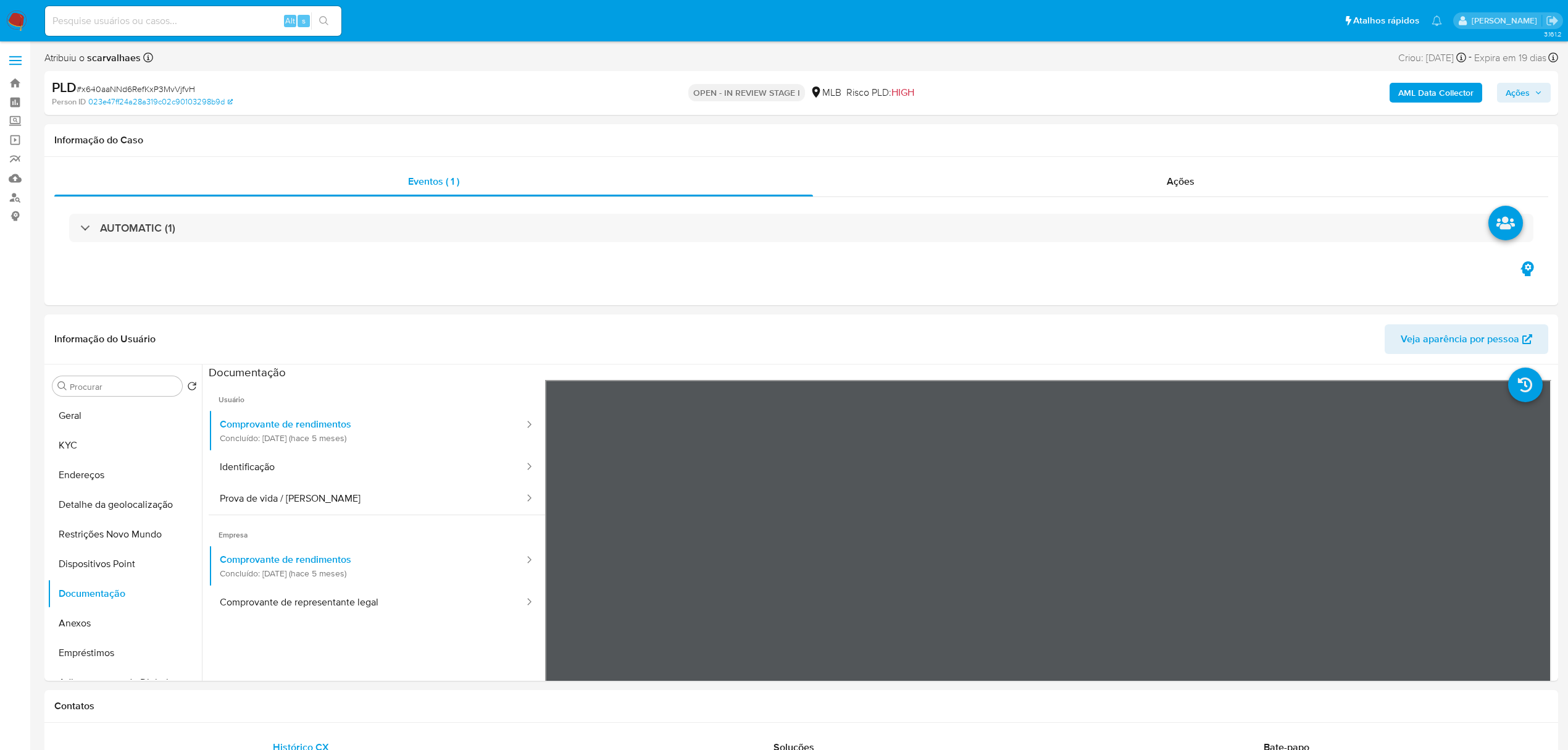
drag, startPoint x: 83, startPoint y: 415, endPoint x: 538, endPoint y: 646, distance: 510.3
click at [84, 415] on button "Geral" at bounding box center [124, 415] width 154 height 30
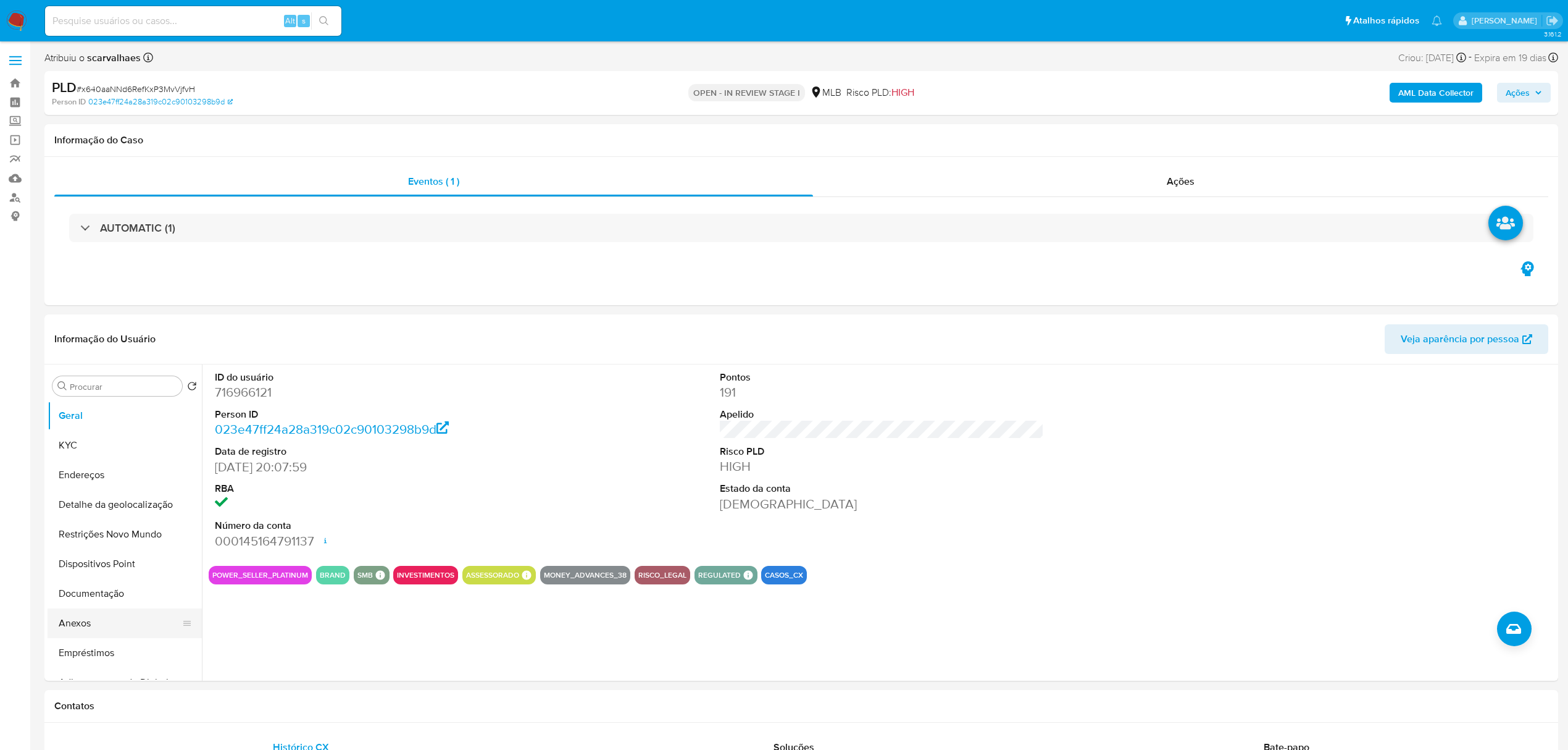
click at [94, 619] on button "Anexos" at bounding box center [119, 623] width 144 height 30
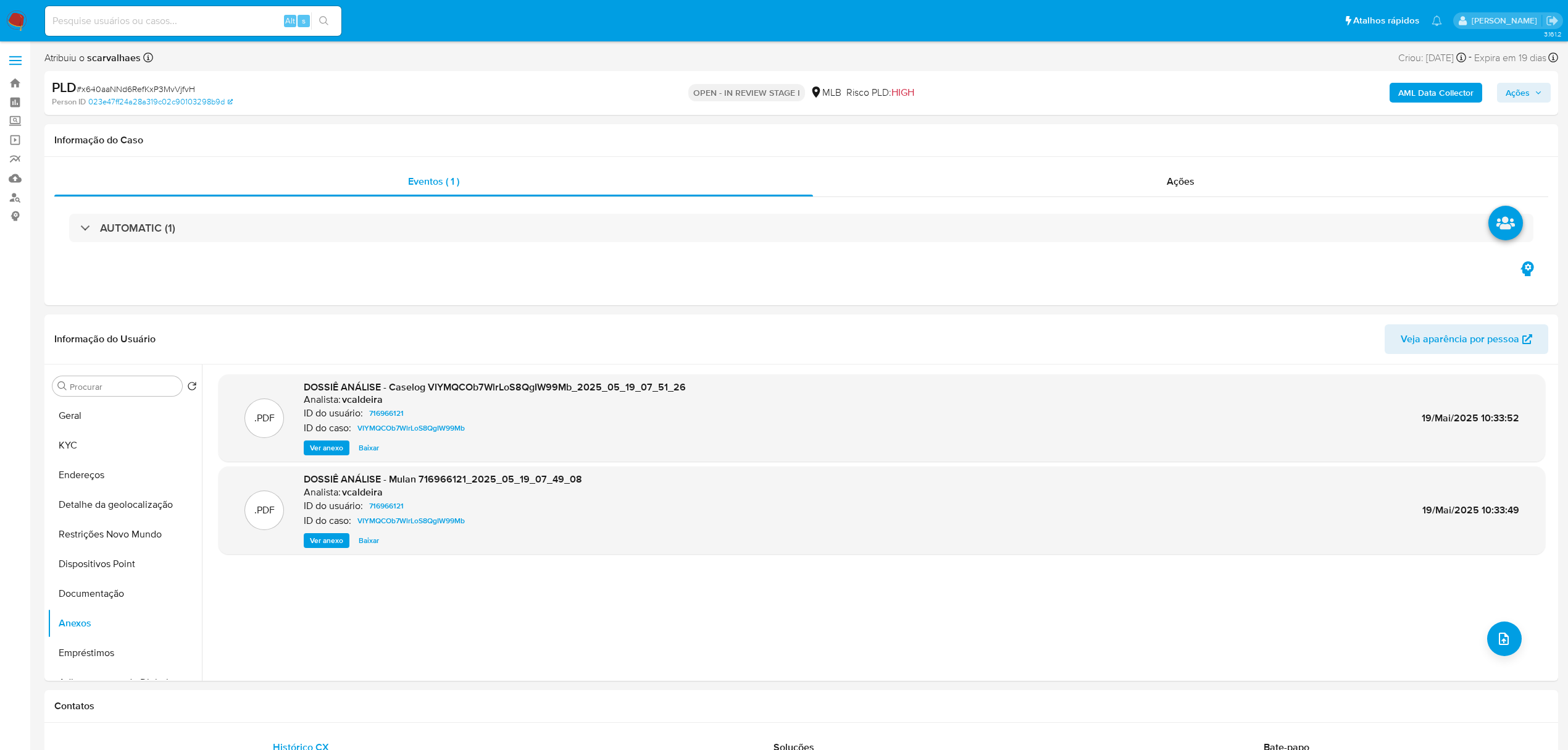
click at [324, 445] on span "Ver anexo" at bounding box center [327, 447] width 33 height 13
click at [324, 445] on div "Ver anexo Ver anexo [GEOGRAPHIC_DATA]" at bounding box center [495, 448] width 382 height 15
